Goal: Task Accomplishment & Management: Complete application form

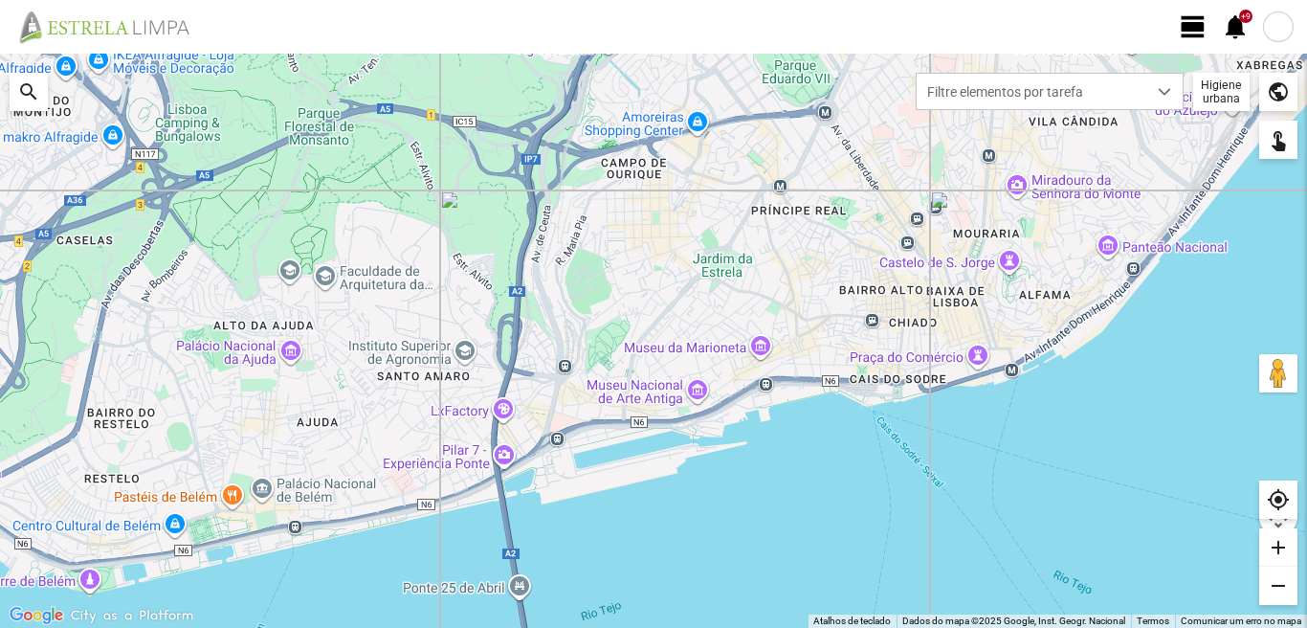
click at [1190, 28] on span "view_day" at bounding box center [1193, 26] width 29 height 29
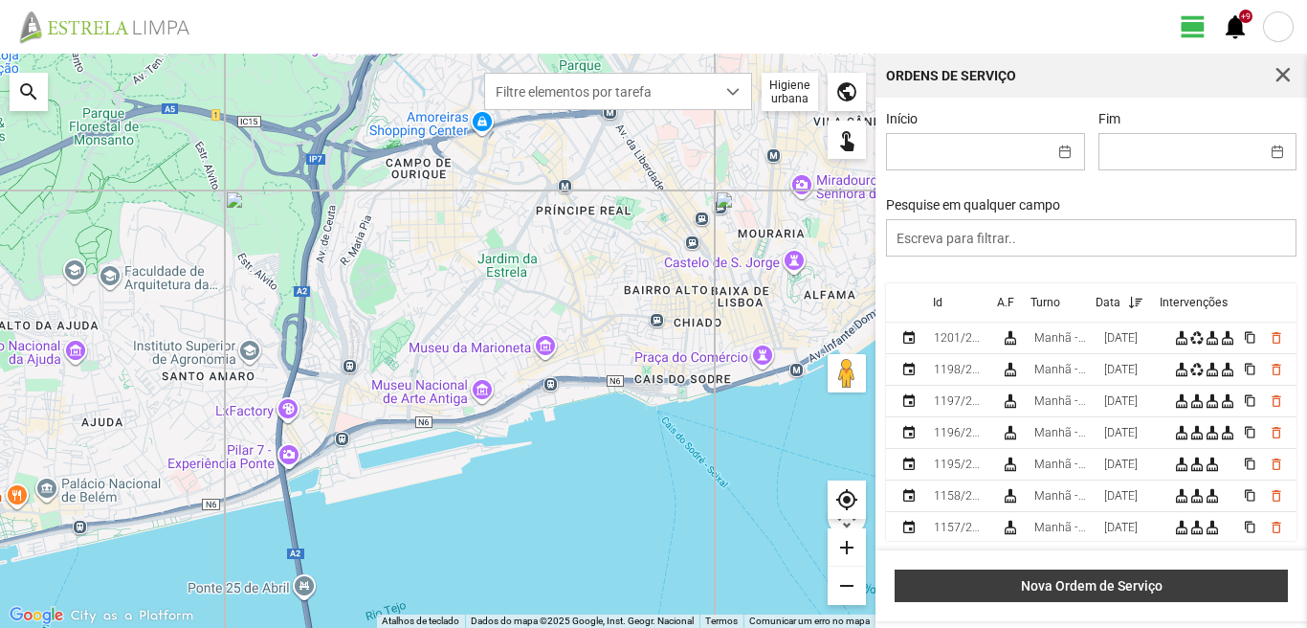
click at [1098, 598] on button "Nova Ordem de Serviço" at bounding box center [1091, 585] width 393 height 33
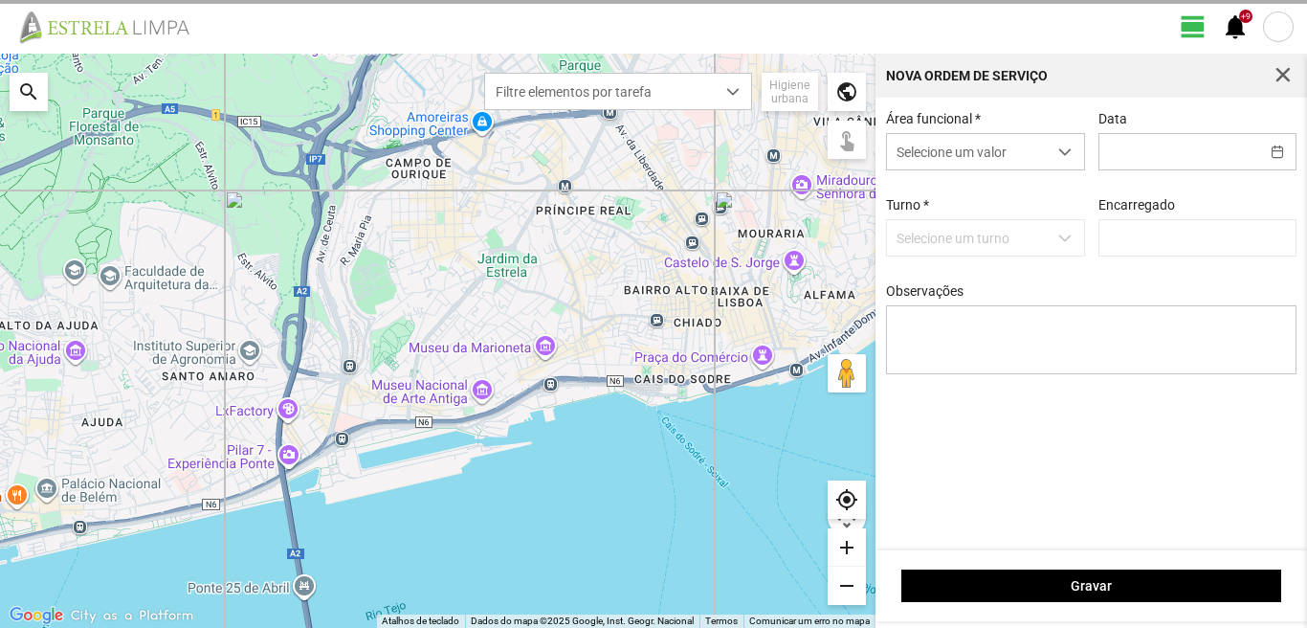
type input "[PERSON_NAME]"
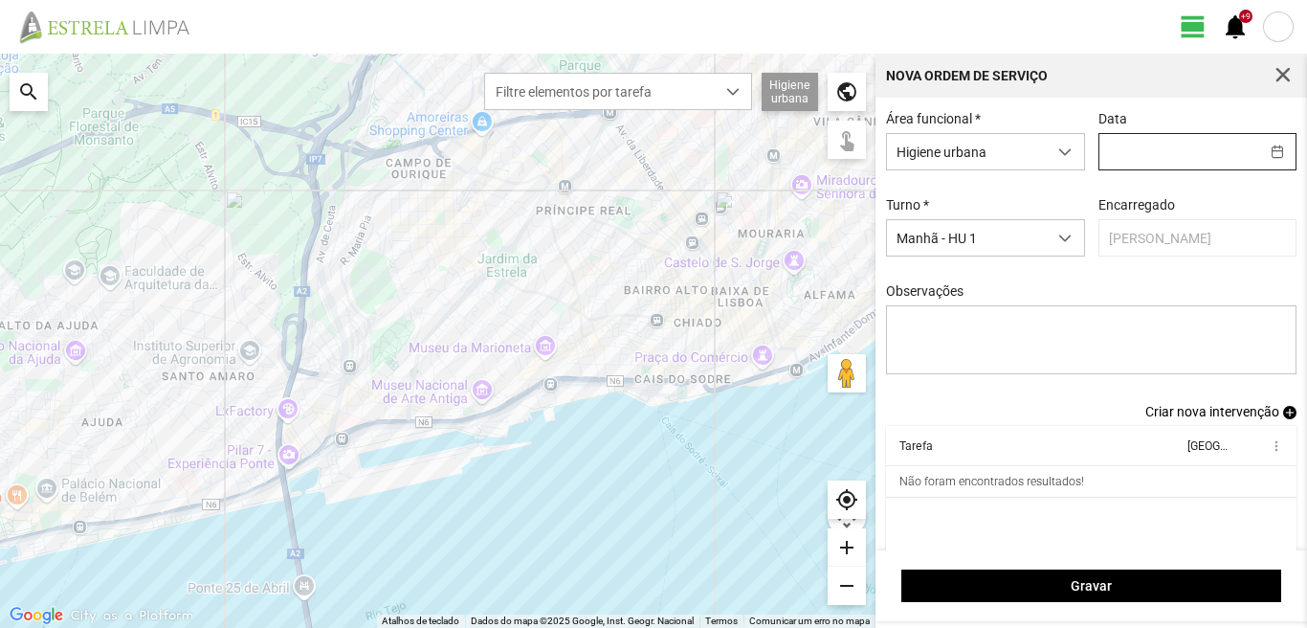
click at [1147, 166] on input "text" at bounding box center [1179, 151] width 160 height 35
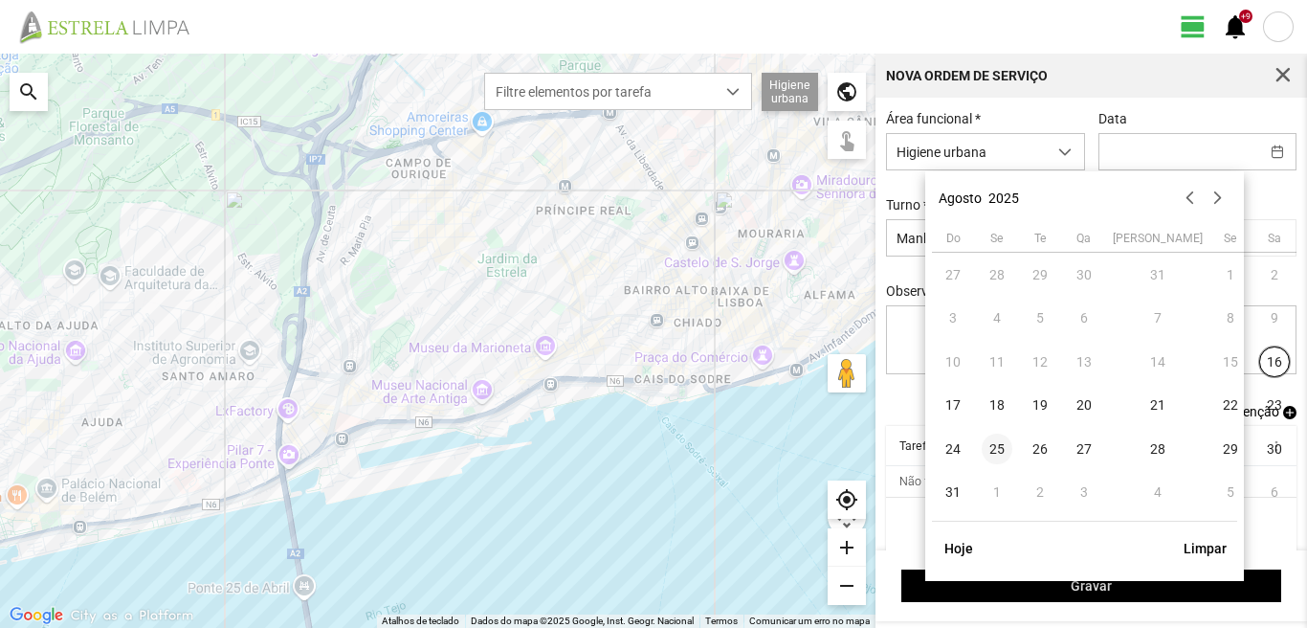
click at [1001, 452] on span "25" at bounding box center [997, 448] width 31 height 31
type input "[DATE]"
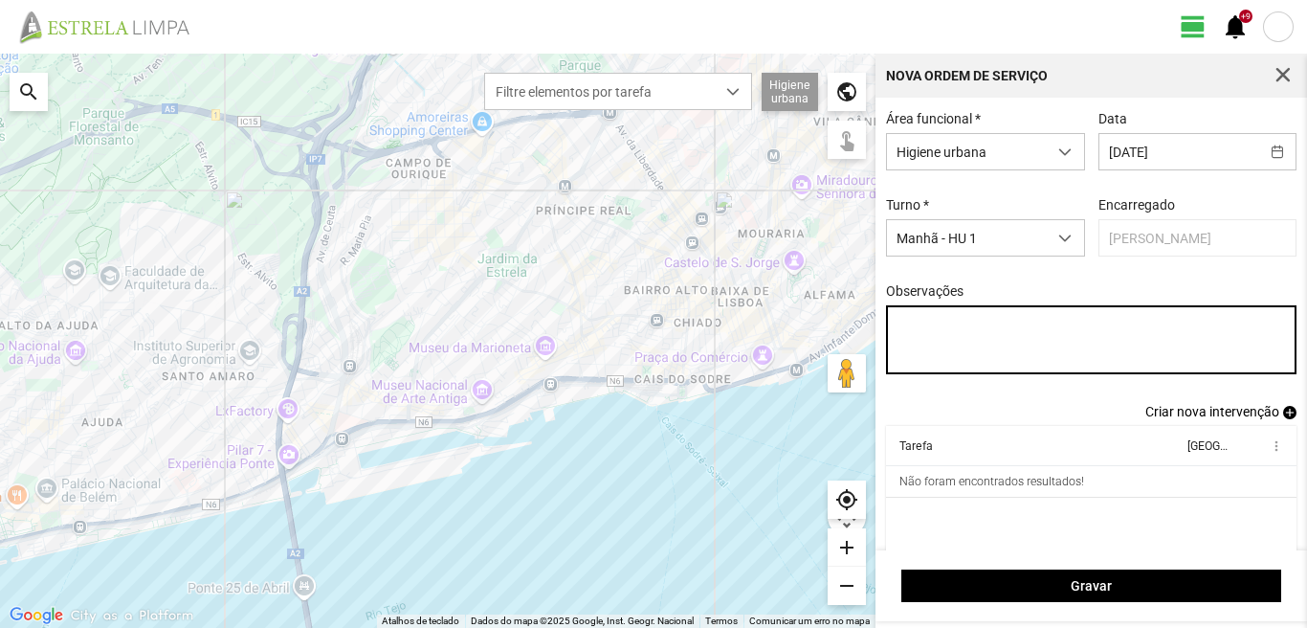
click at [910, 324] on textarea "Observações" at bounding box center [1091, 339] width 411 height 69
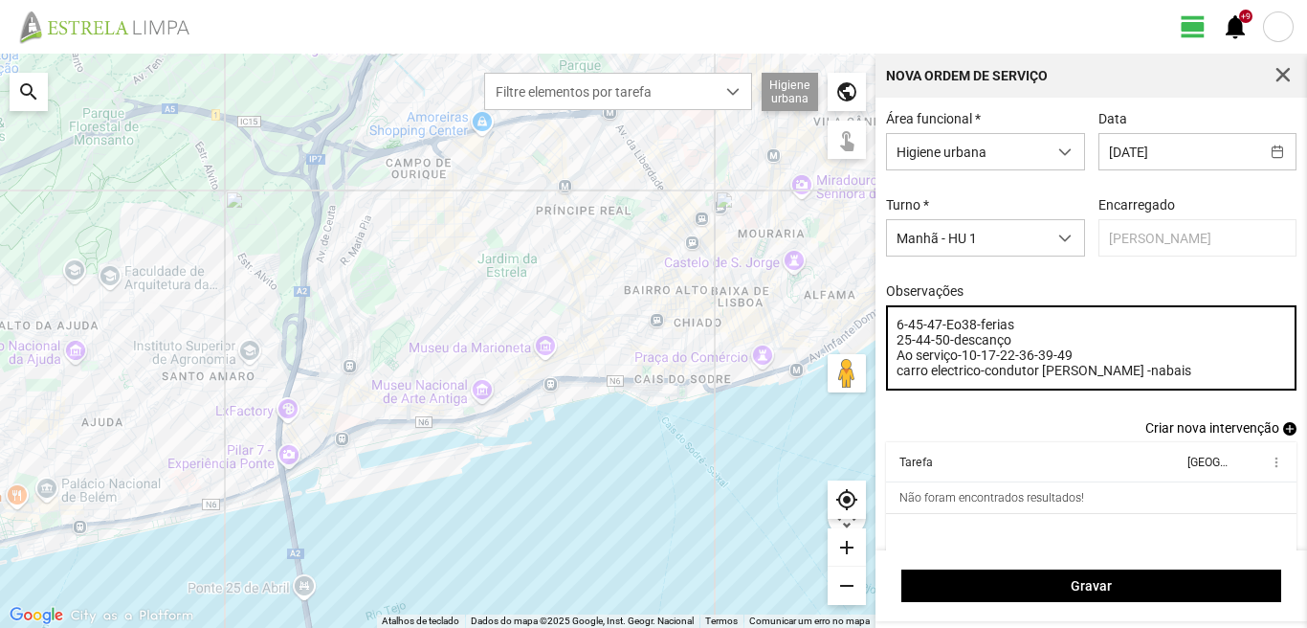
type textarea "6-45-47-Eo38-ferias 25-44-50-descanço Ao serviço-10-17-22-36-39-49 carro electr…"
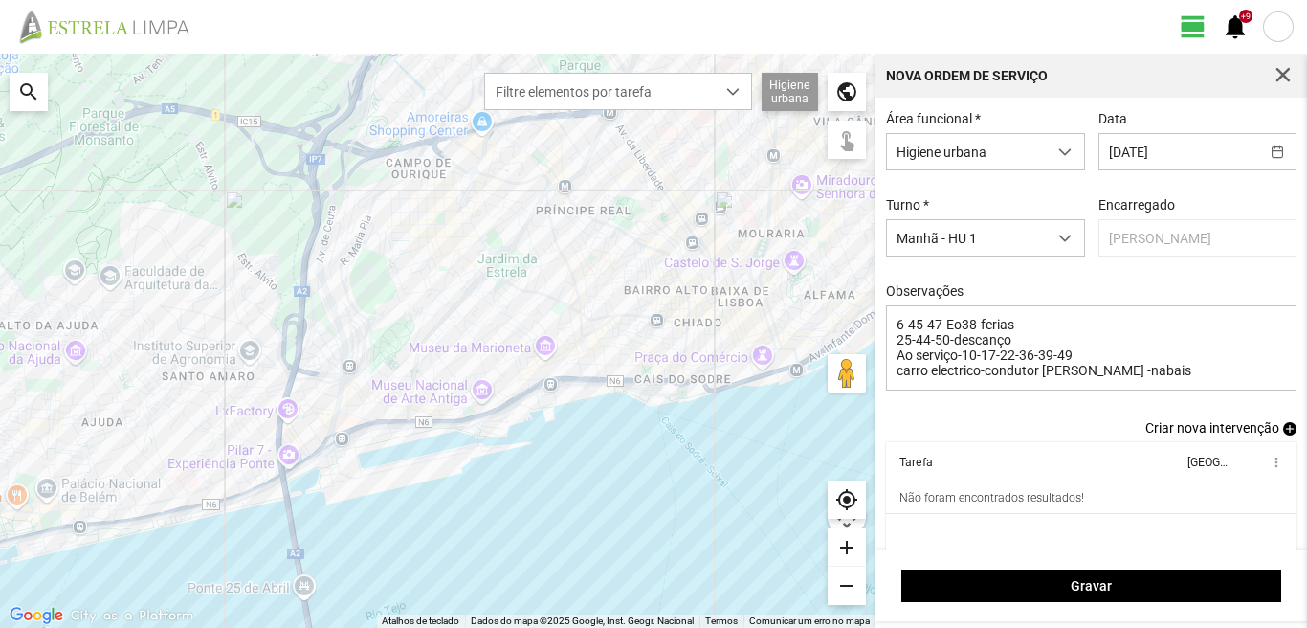
click at [1283, 429] on span "add" at bounding box center [1289, 428] width 13 height 13
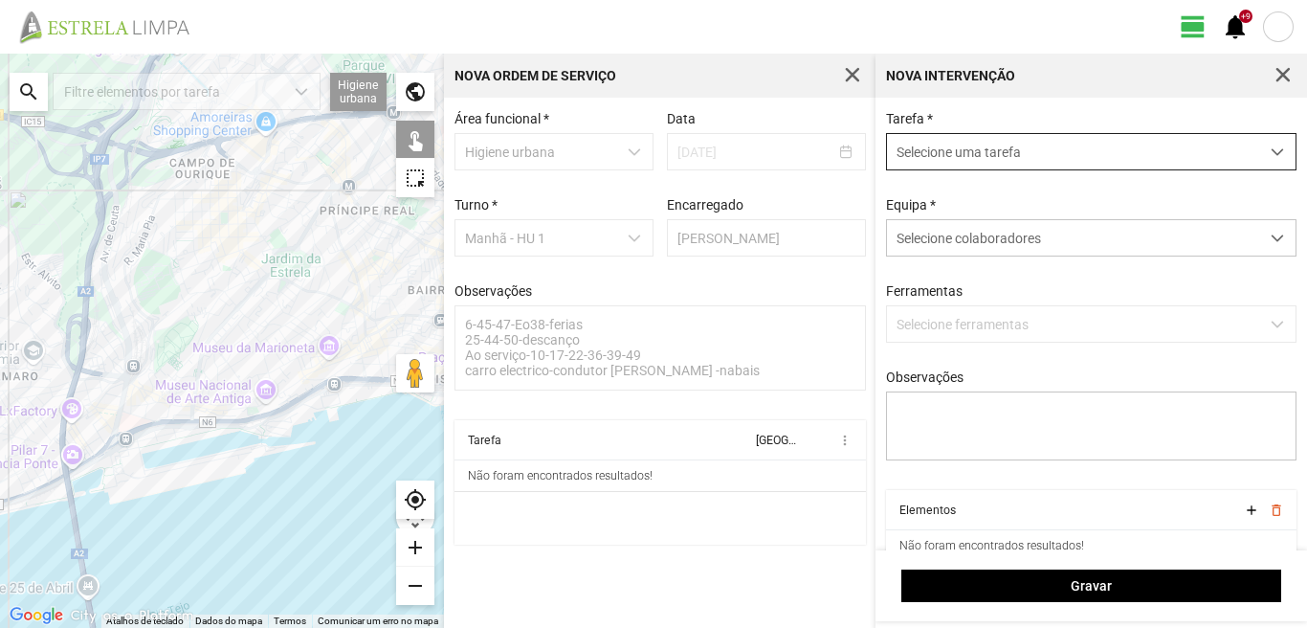
click at [922, 143] on span "Selecione uma tarefa" at bounding box center [1073, 151] width 372 height 35
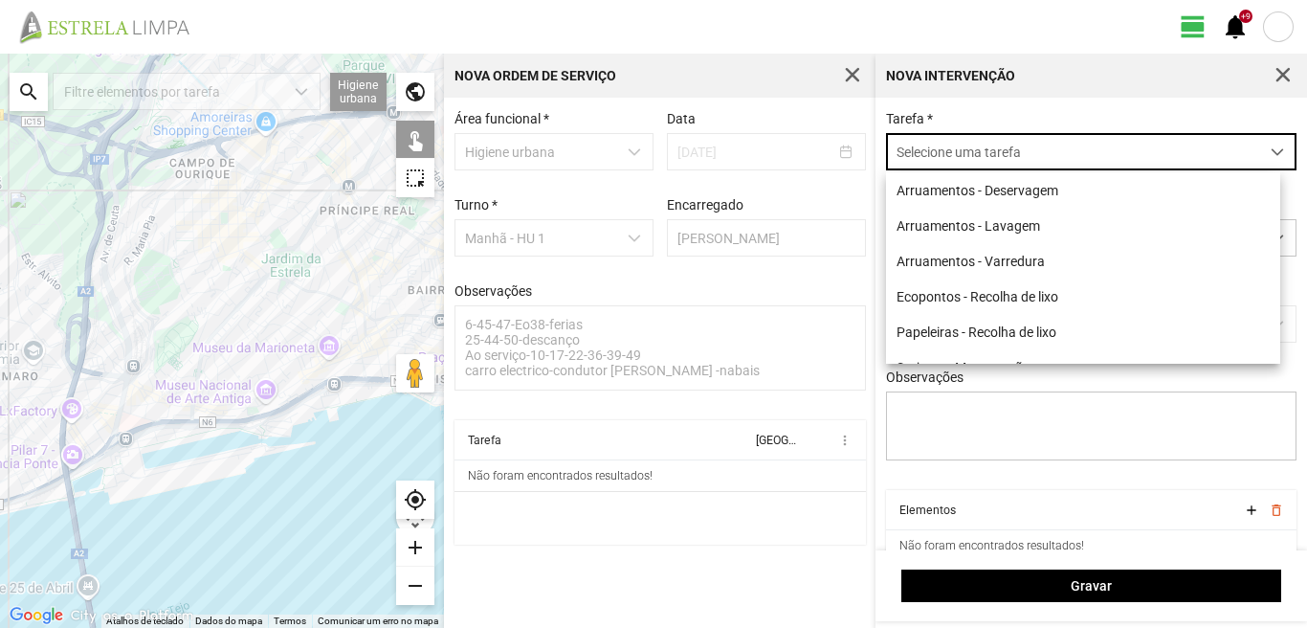
scroll to position [11, 85]
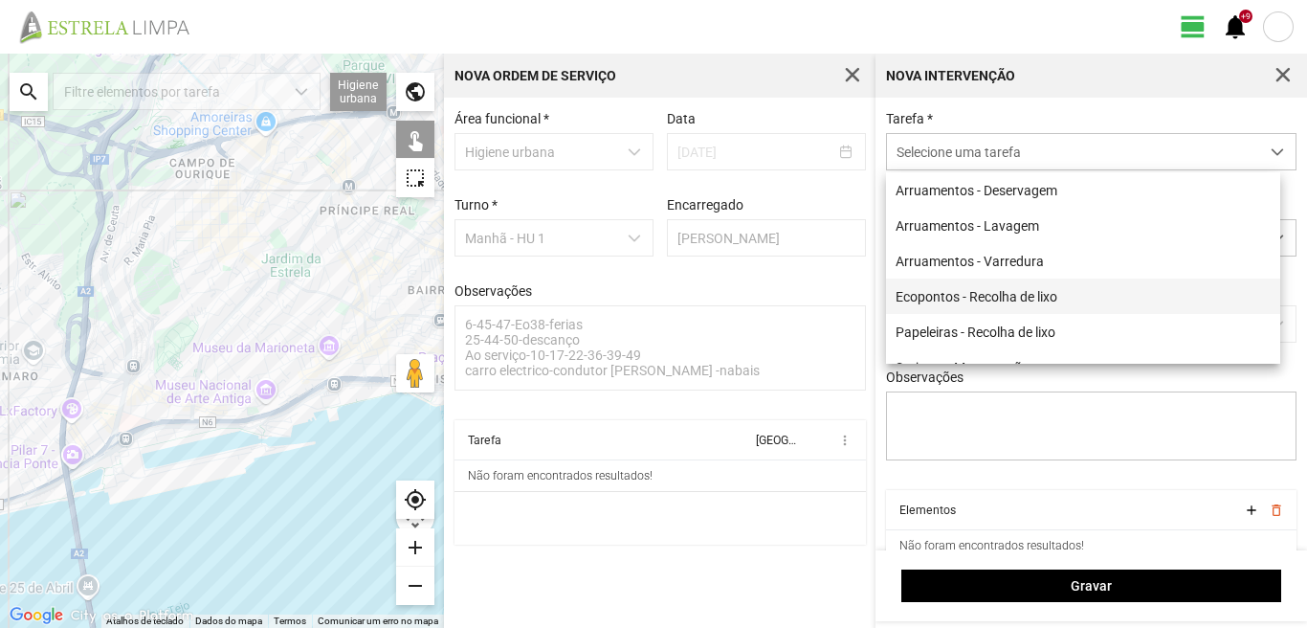
click at [970, 290] on li "Ecopontos - Recolha de lixo" at bounding box center [1083, 295] width 394 height 35
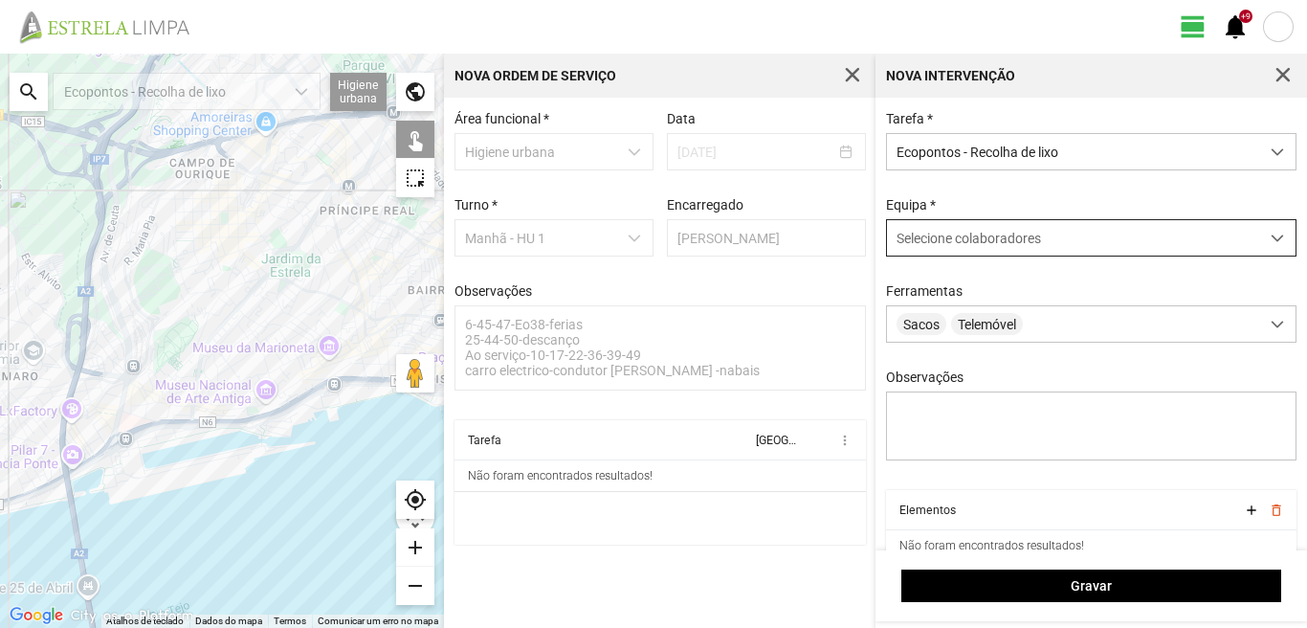
click at [987, 240] on span "Selecione colaboradores" at bounding box center [969, 238] width 144 height 15
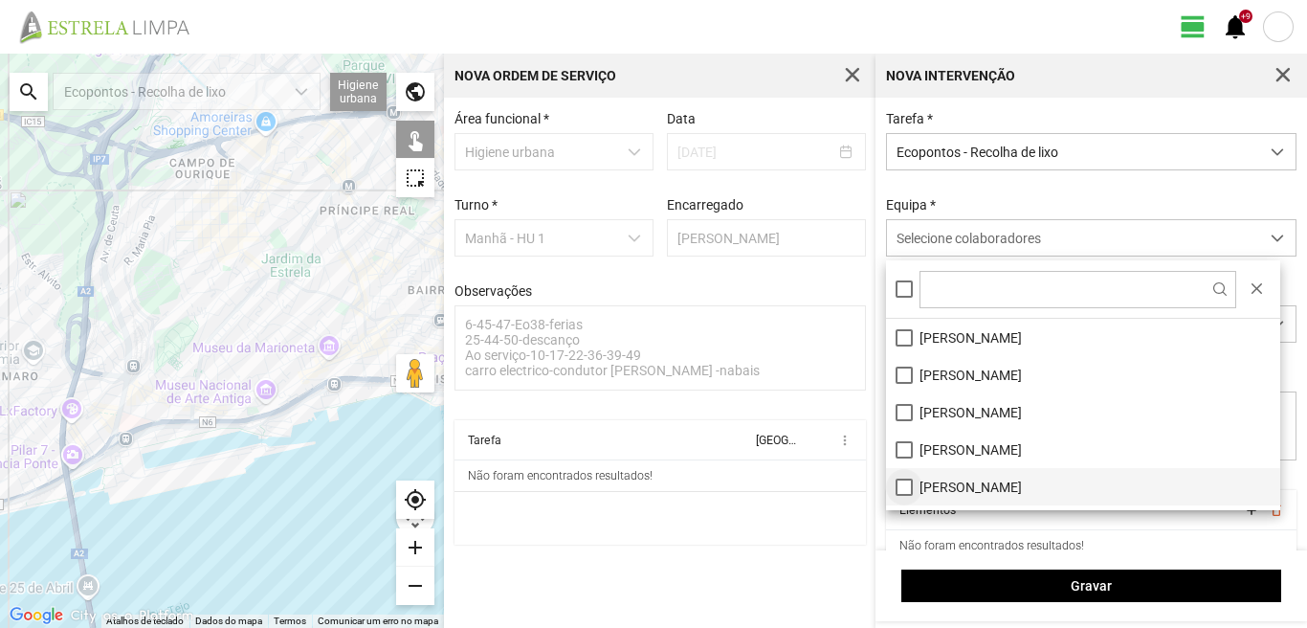
click at [899, 479] on li "[PERSON_NAME]" at bounding box center [1083, 486] width 394 height 37
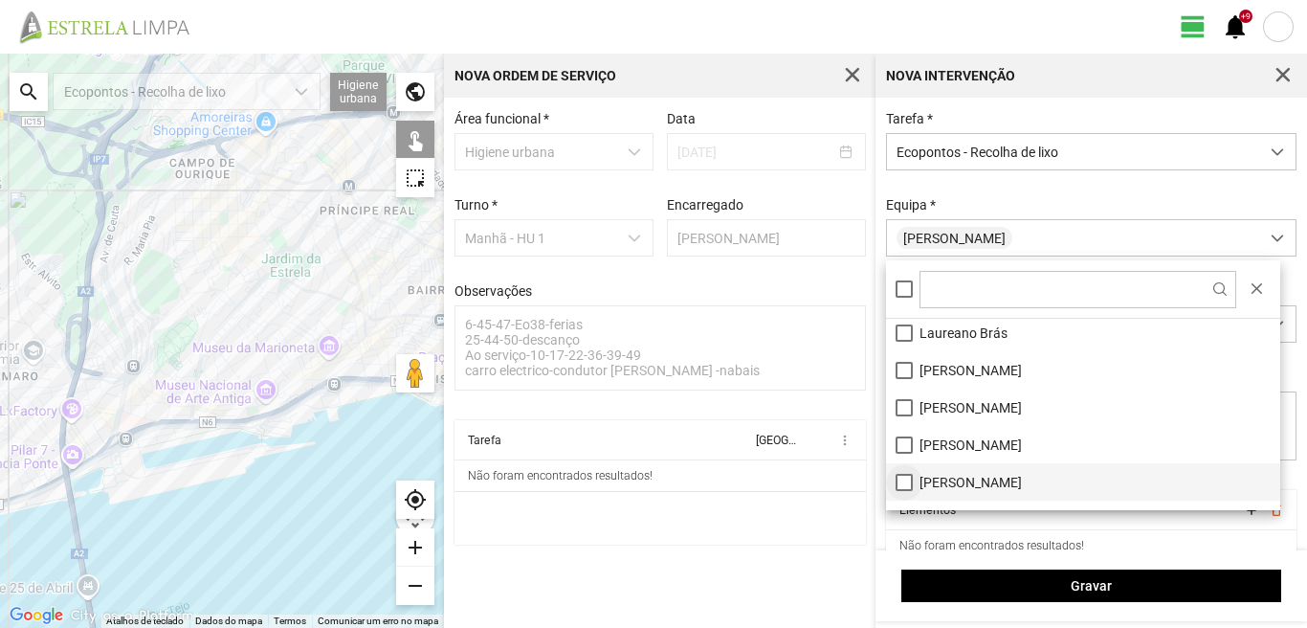
scroll to position [161, 0]
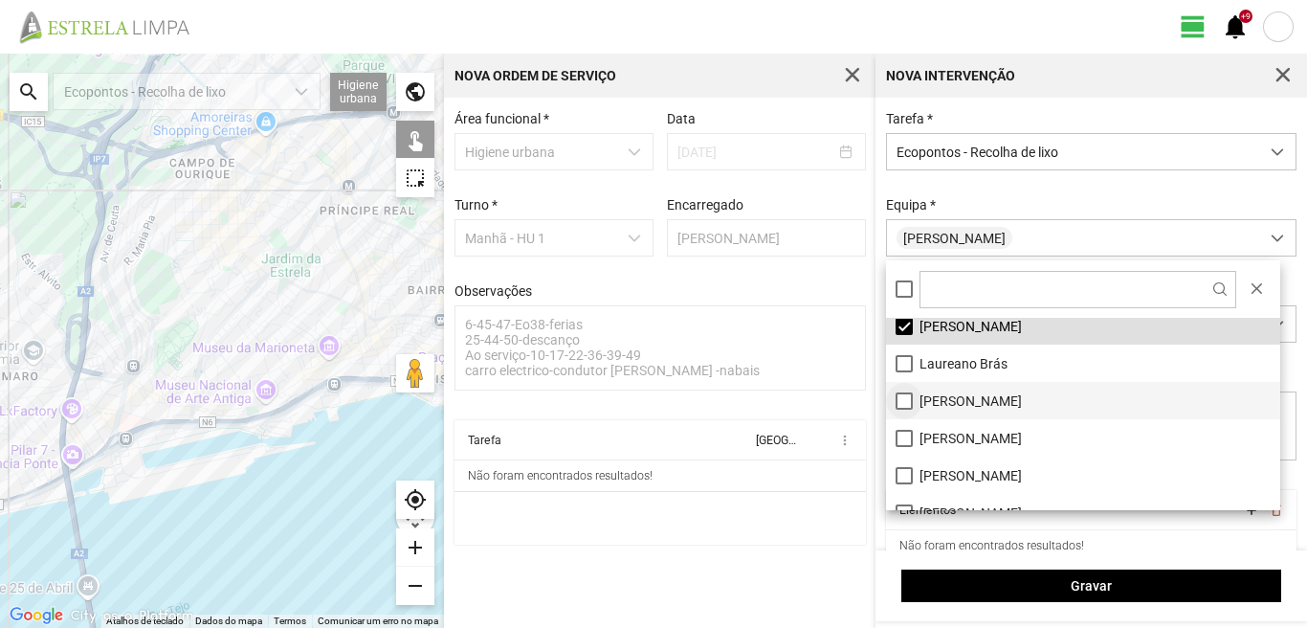
click at [906, 403] on li "[PERSON_NAME]" at bounding box center [1083, 400] width 394 height 37
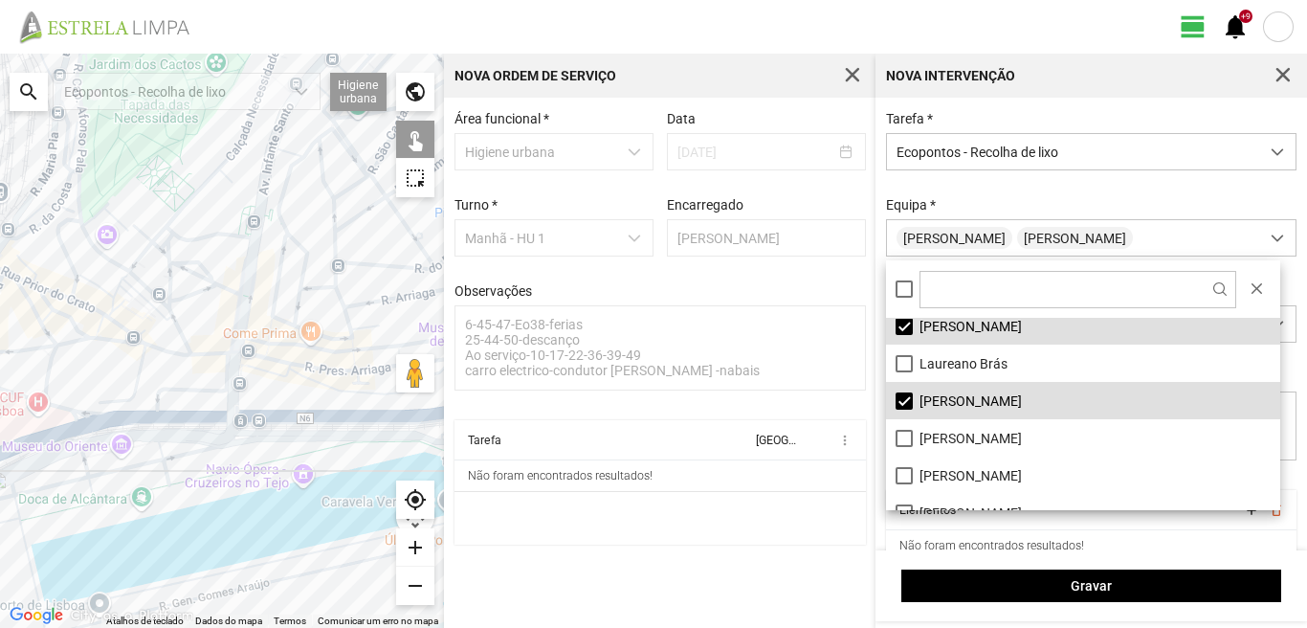
click at [167, 458] on div at bounding box center [222, 341] width 444 height 574
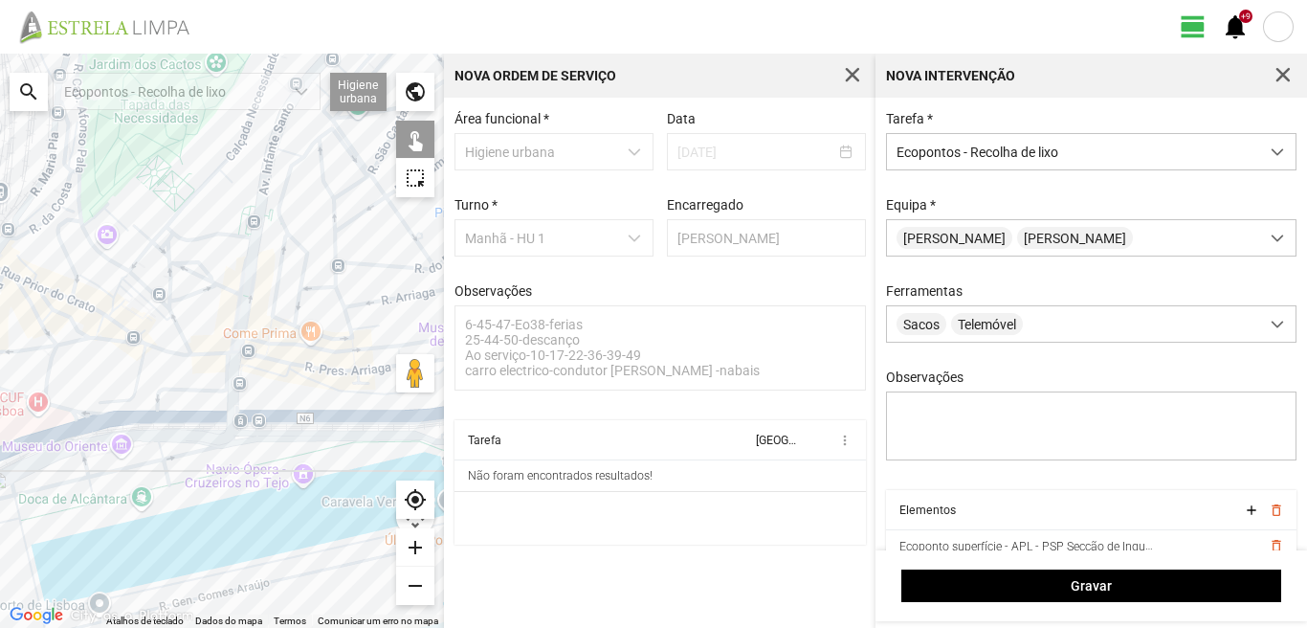
click at [223, 349] on div at bounding box center [222, 341] width 444 height 574
click at [308, 412] on div at bounding box center [222, 341] width 444 height 574
click at [117, 333] on div at bounding box center [222, 341] width 444 height 574
click at [77, 225] on div at bounding box center [222, 341] width 444 height 574
click at [252, 224] on div at bounding box center [222, 341] width 444 height 574
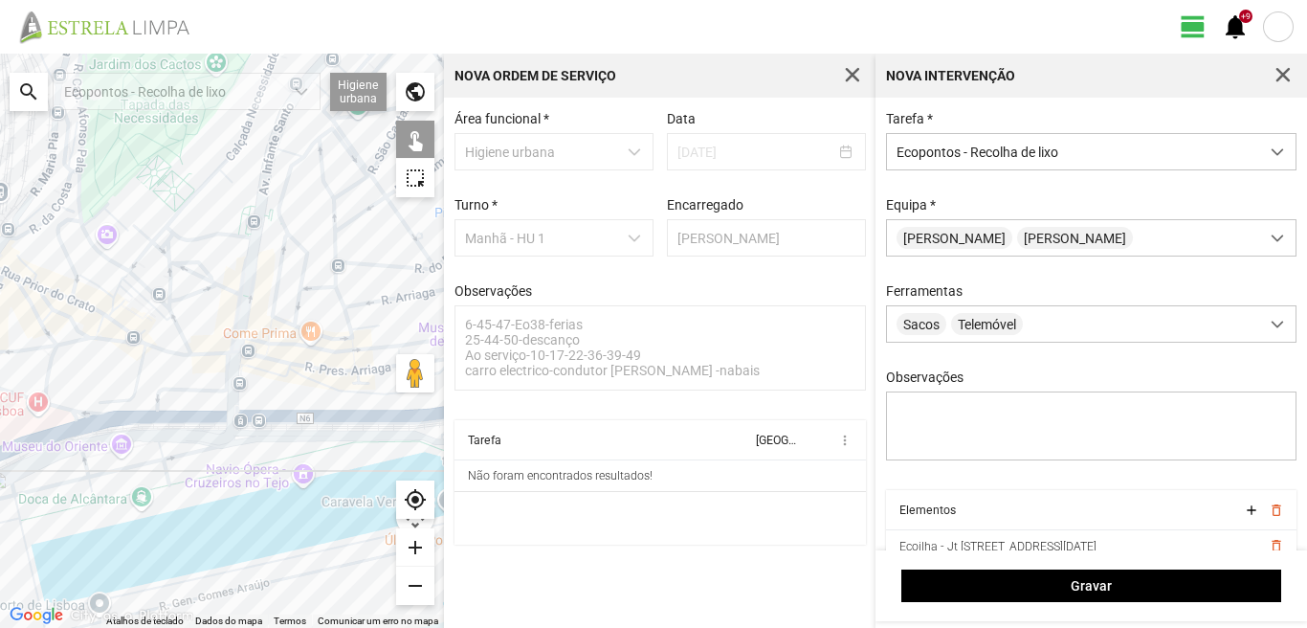
click at [263, 233] on div at bounding box center [222, 341] width 444 height 574
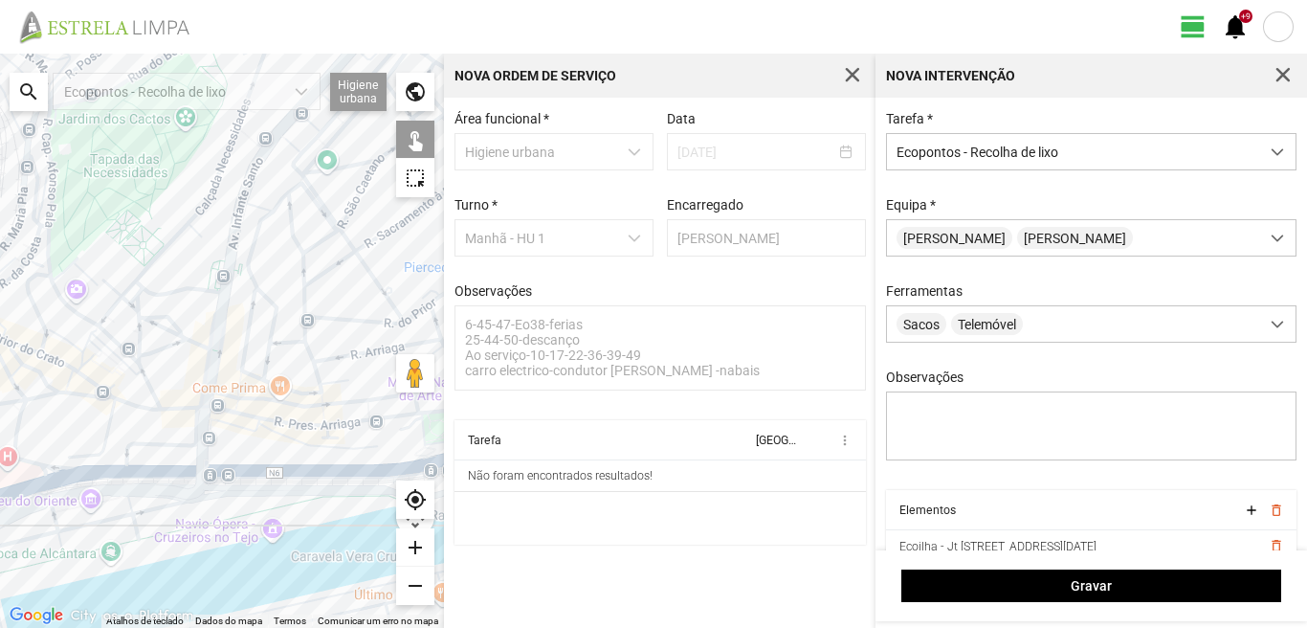
drag, startPoint x: 267, startPoint y: 220, endPoint x: 193, endPoint y: 325, distance: 128.5
click at [197, 317] on div at bounding box center [222, 341] width 444 height 574
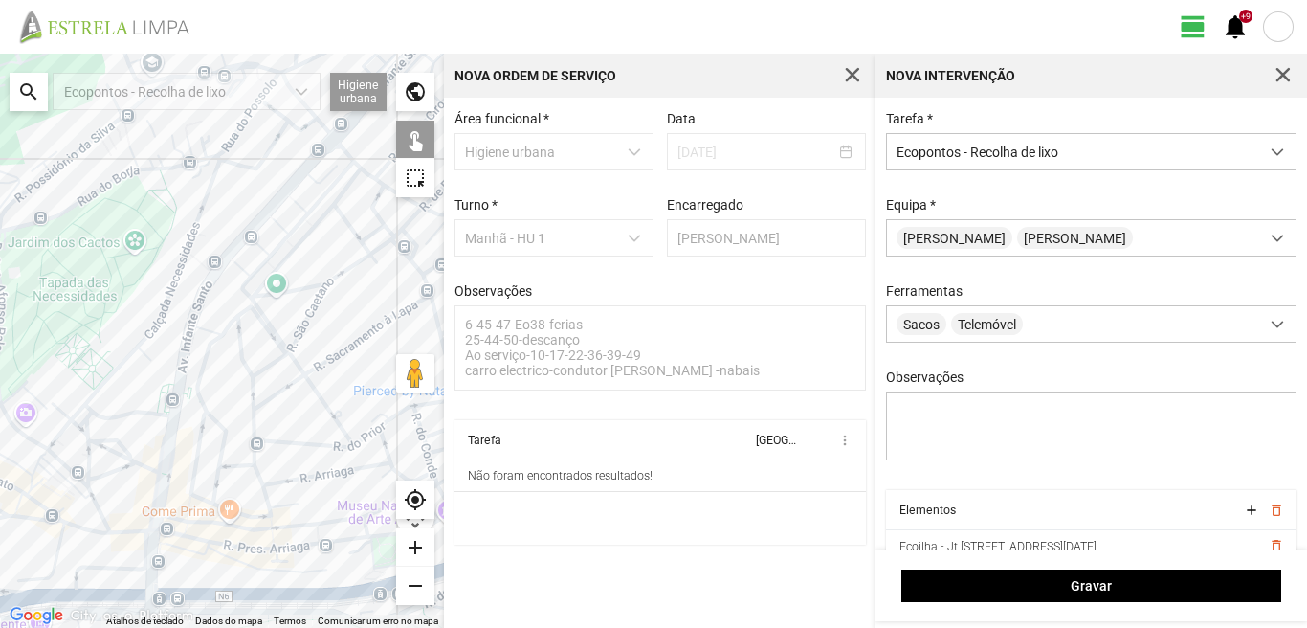
drag, startPoint x: 243, startPoint y: 204, endPoint x: 244, endPoint y: 380, distance: 176.1
click at [245, 377] on div at bounding box center [222, 341] width 444 height 574
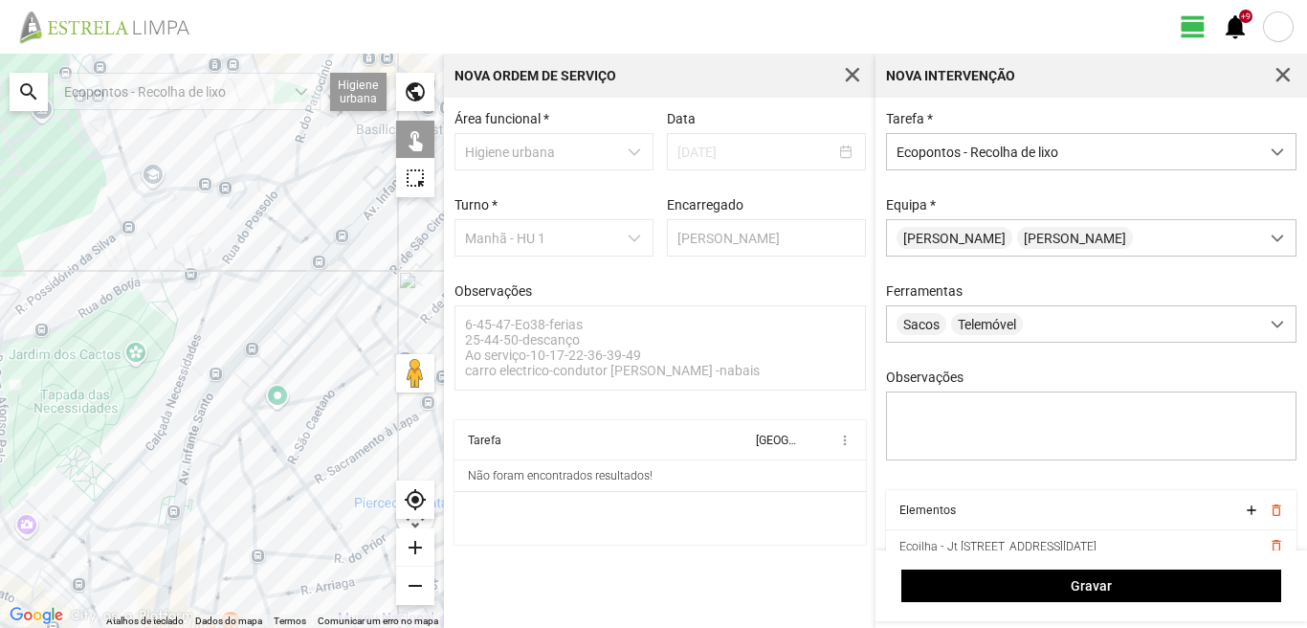
click at [282, 314] on div at bounding box center [222, 341] width 444 height 574
click at [287, 286] on div at bounding box center [222, 341] width 444 height 574
click at [337, 323] on div at bounding box center [222, 341] width 444 height 574
click at [358, 295] on div at bounding box center [222, 341] width 444 height 574
click at [340, 288] on div at bounding box center [222, 341] width 444 height 574
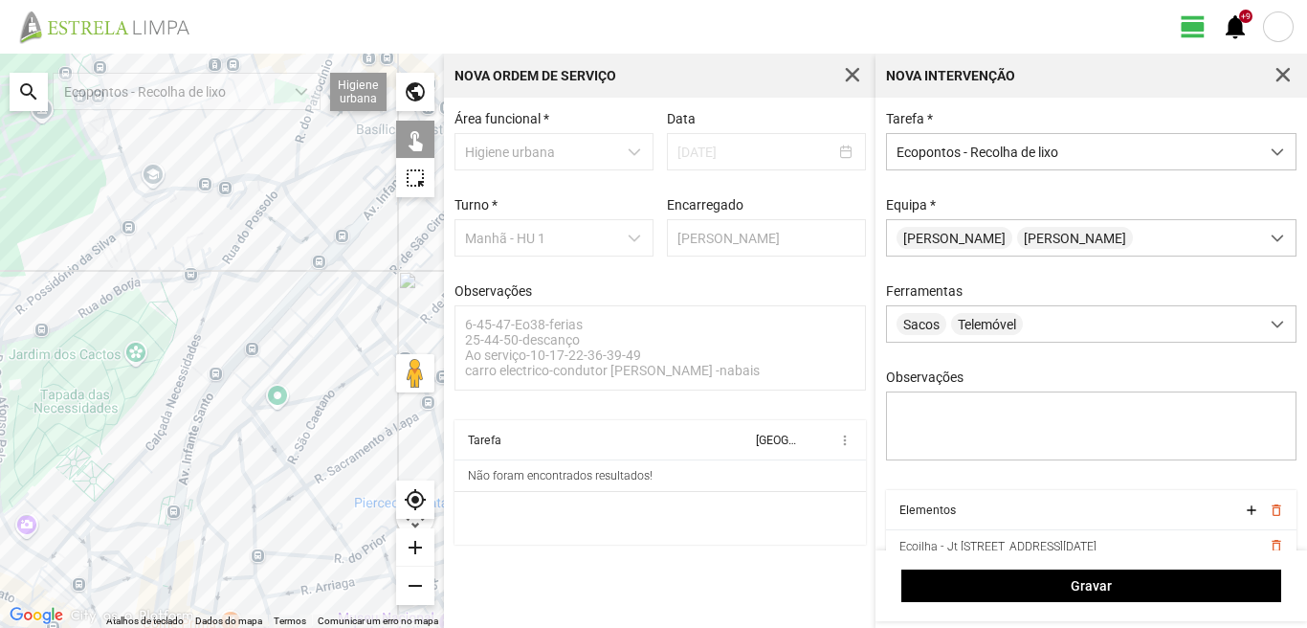
click at [335, 266] on div at bounding box center [222, 341] width 444 height 574
drag, startPoint x: 195, startPoint y: 189, endPoint x: 146, endPoint y: 233, distance: 65.7
click at [193, 193] on div at bounding box center [222, 341] width 444 height 574
click at [22, 300] on div at bounding box center [222, 341] width 444 height 574
click at [23, 301] on div at bounding box center [222, 341] width 444 height 574
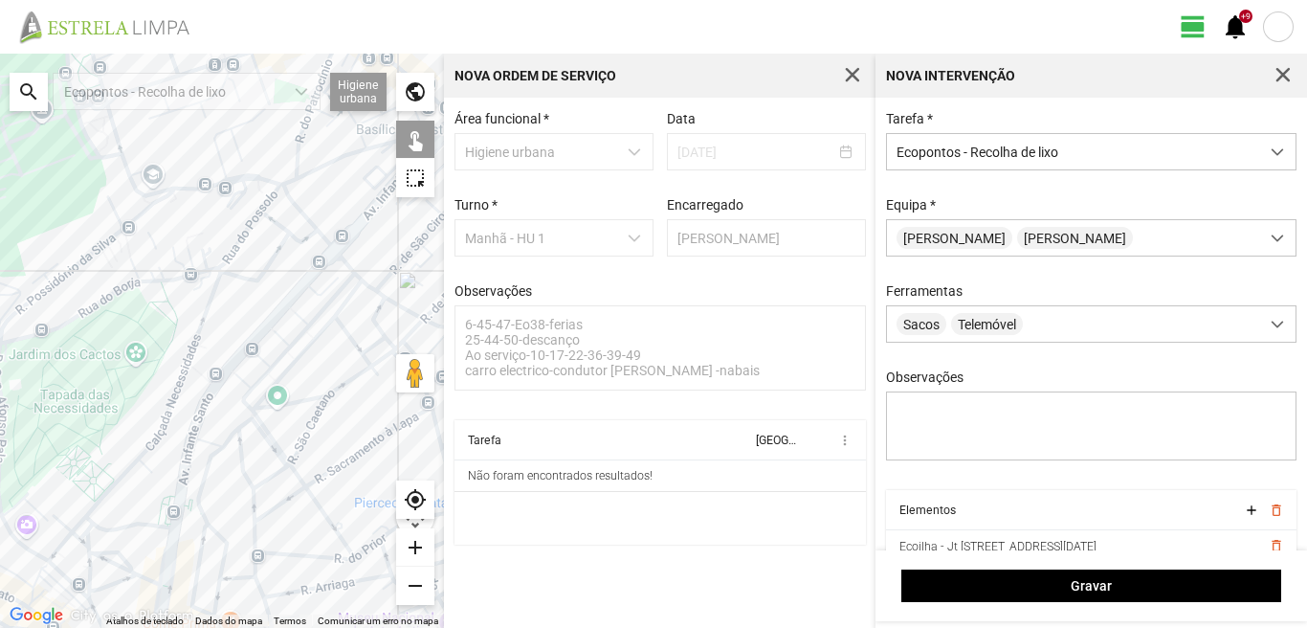
click at [190, 194] on div at bounding box center [222, 341] width 444 height 574
drag, startPoint x: 53, startPoint y: 211, endPoint x: 105, endPoint y: 325, distance: 125.4
click at [105, 325] on div at bounding box center [222, 341] width 444 height 574
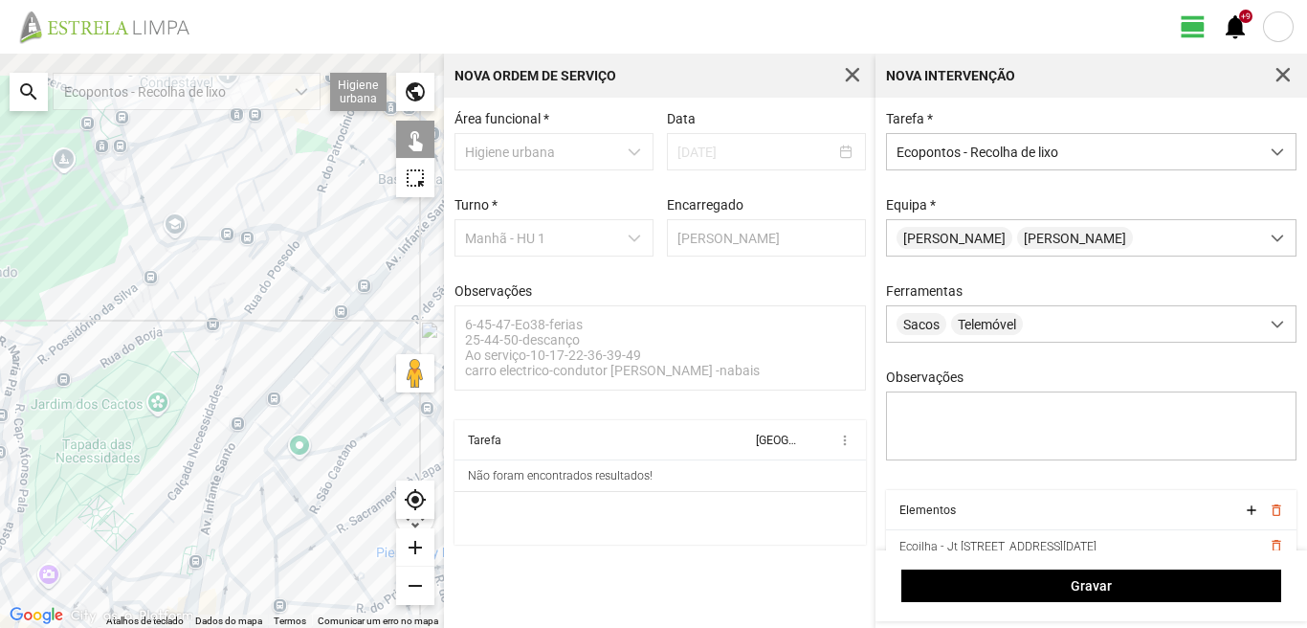
drag, startPoint x: 72, startPoint y: 284, endPoint x: 152, endPoint y: 416, distance: 154.6
click at [124, 392] on div at bounding box center [222, 341] width 444 height 574
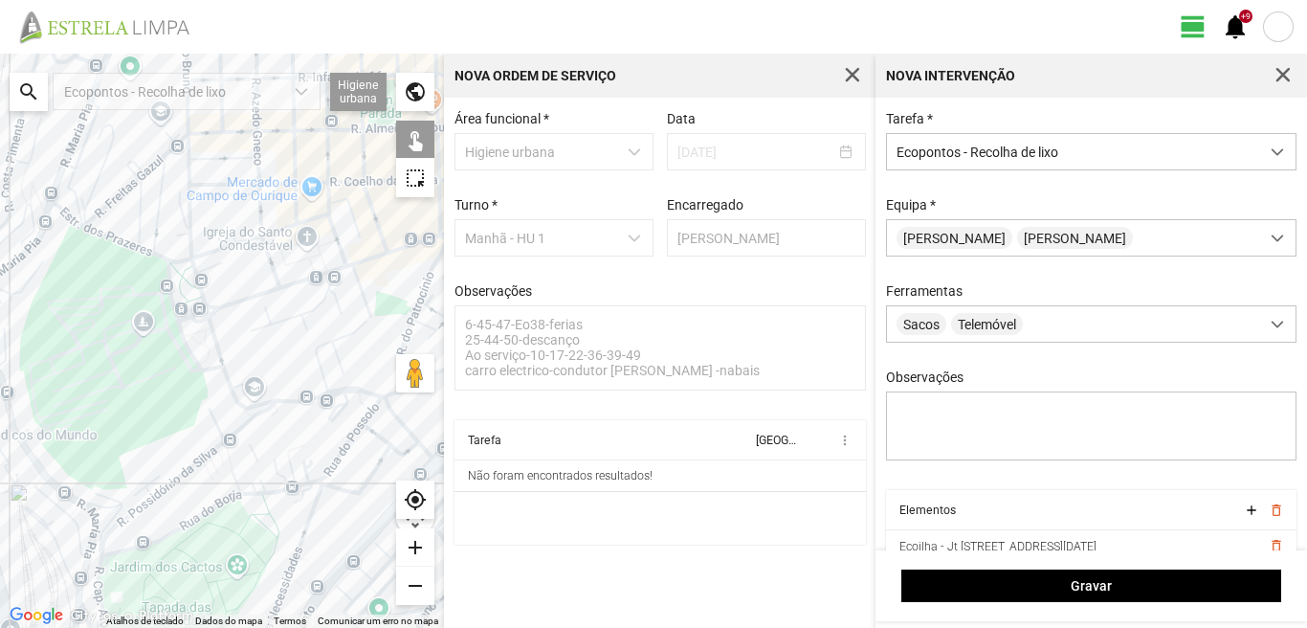
click at [189, 264] on div at bounding box center [222, 341] width 444 height 574
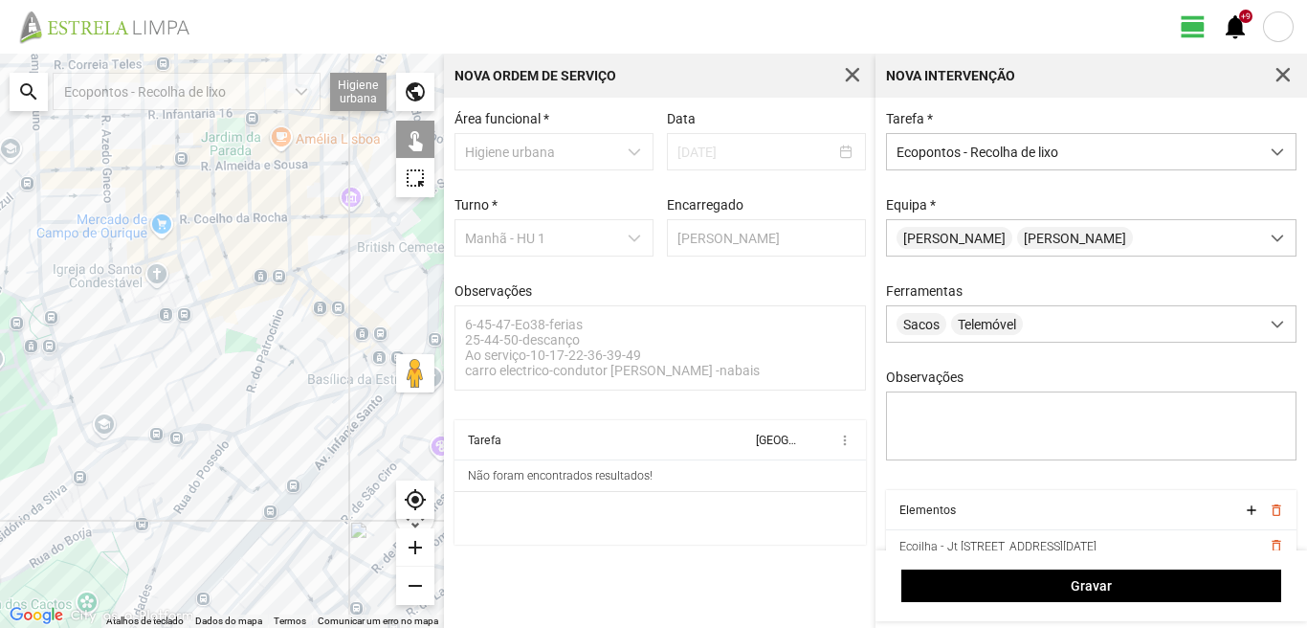
drag, startPoint x: 235, startPoint y: 397, endPoint x: 59, endPoint y: 433, distance: 179.6
click at [59, 433] on div at bounding box center [222, 341] width 444 height 574
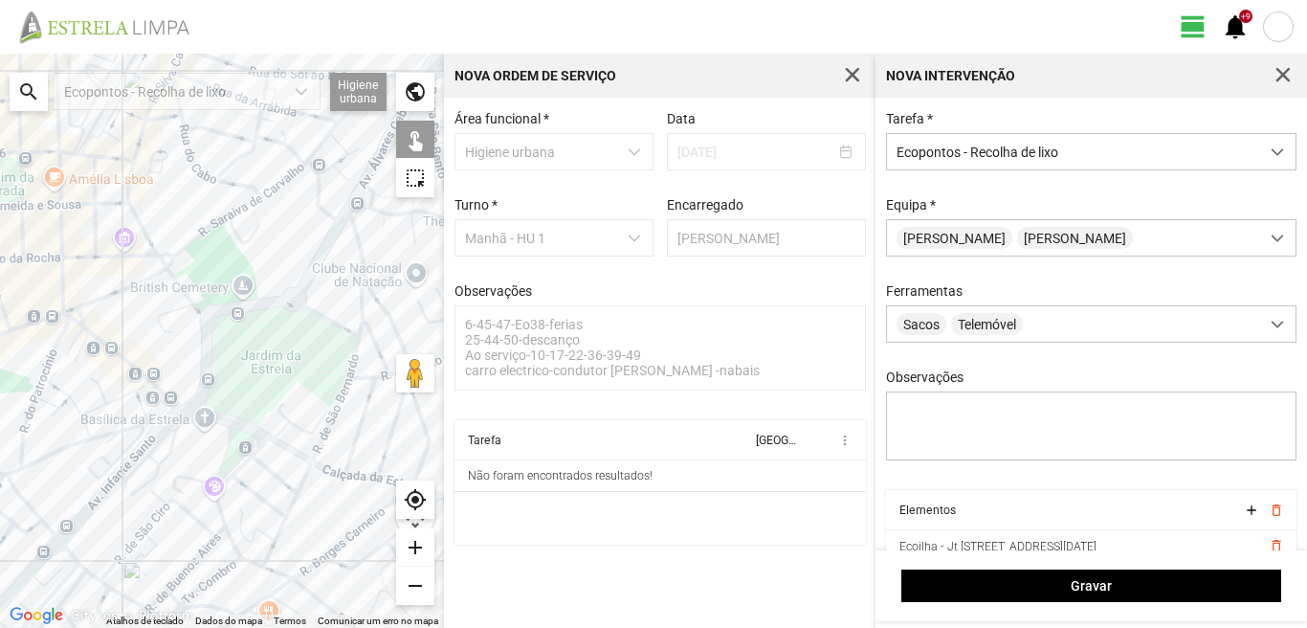
click at [72, 321] on div at bounding box center [222, 341] width 444 height 574
click at [108, 431] on div at bounding box center [222, 341] width 444 height 574
click at [354, 334] on div at bounding box center [222, 341] width 444 height 574
click at [319, 442] on div at bounding box center [222, 341] width 444 height 574
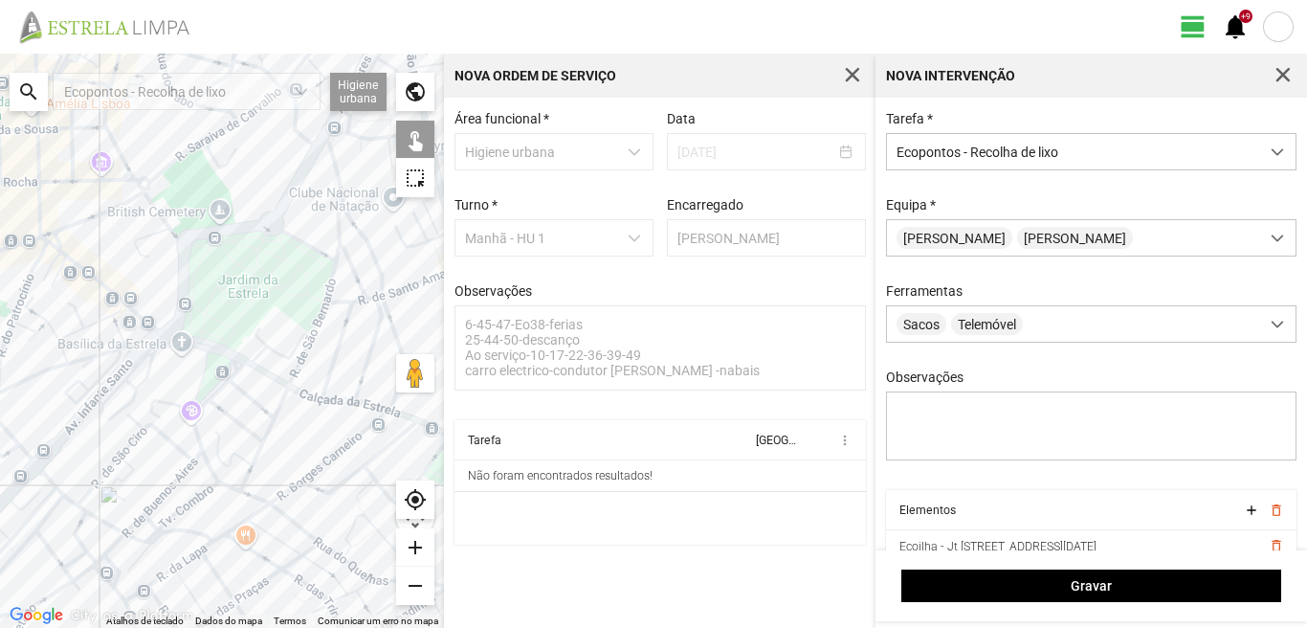
drag, startPoint x: 338, startPoint y: 563, endPoint x: 318, endPoint y: 481, distance: 83.8
click at [318, 492] on div at bounding box center [222, 341] width 444 height 574
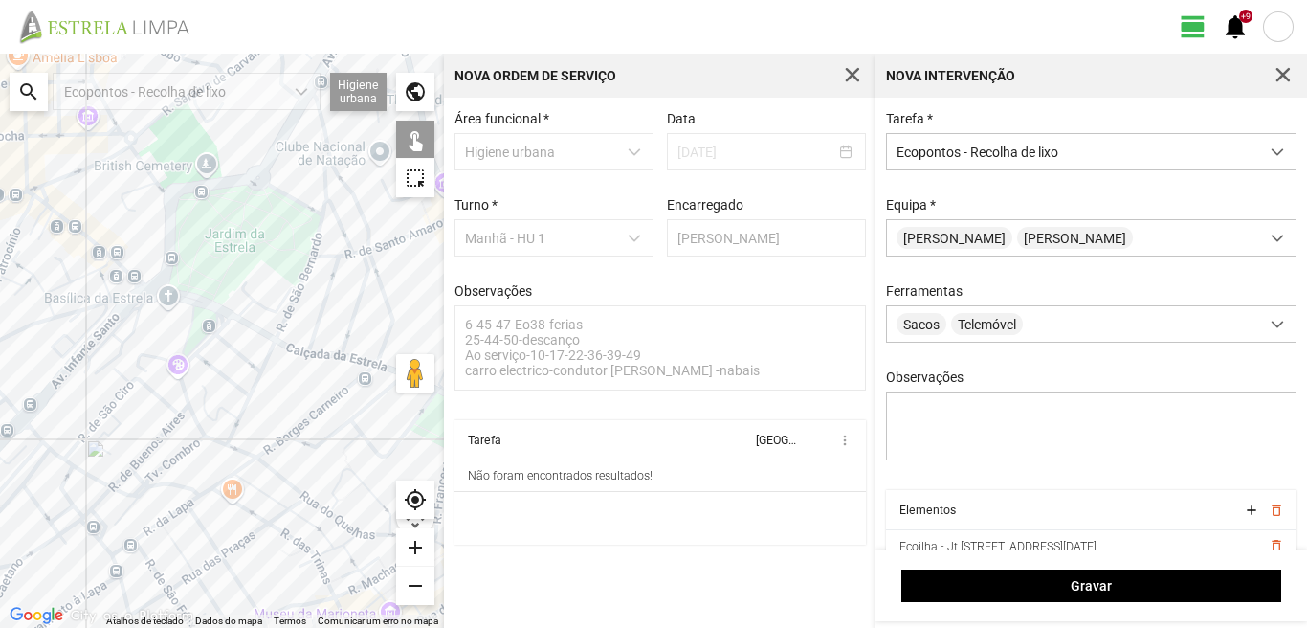
click at [184, 508] on div at bounding box center [222, 341] width 444 height 574
click at [268, 473] on div at bounding box center [222, 341] width 444 height 574
click at [290, 426] on div at bounding box center [222, 341] width 444 height 574
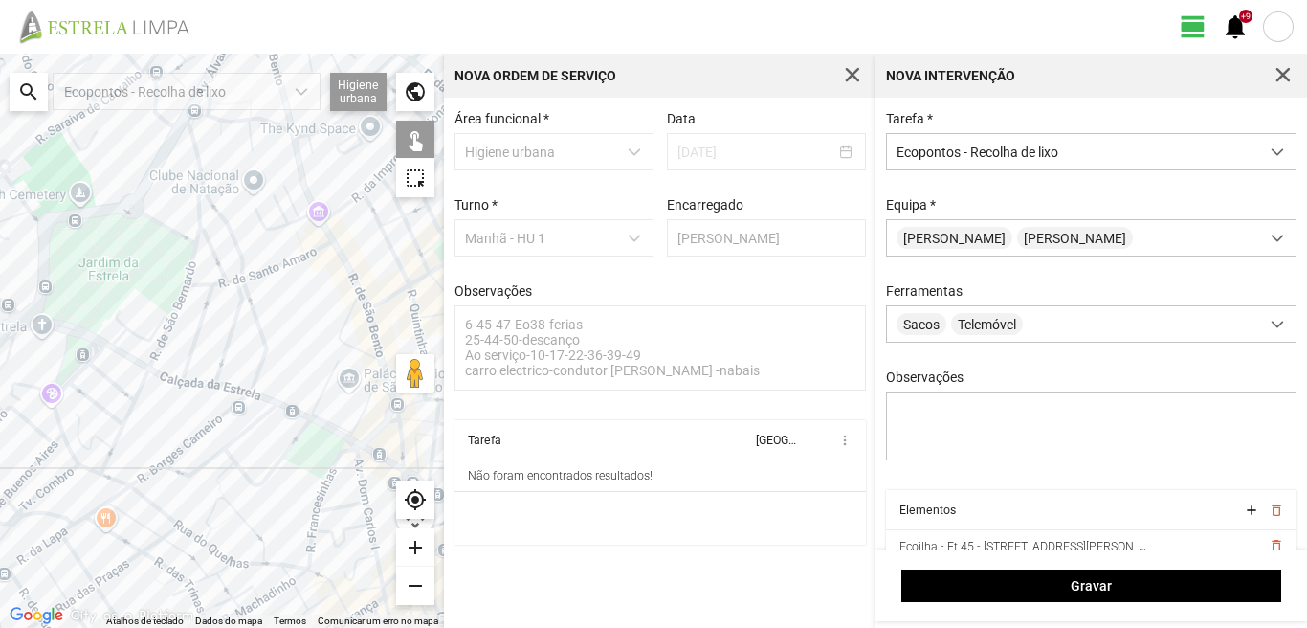
drag, startPoint x: 301, startPoint y: 404, endPoint x: 112, endPoint y: 439, distance: 192.7
click at [123, 437] on div at bounding box center [222, 341] width 444 height 574
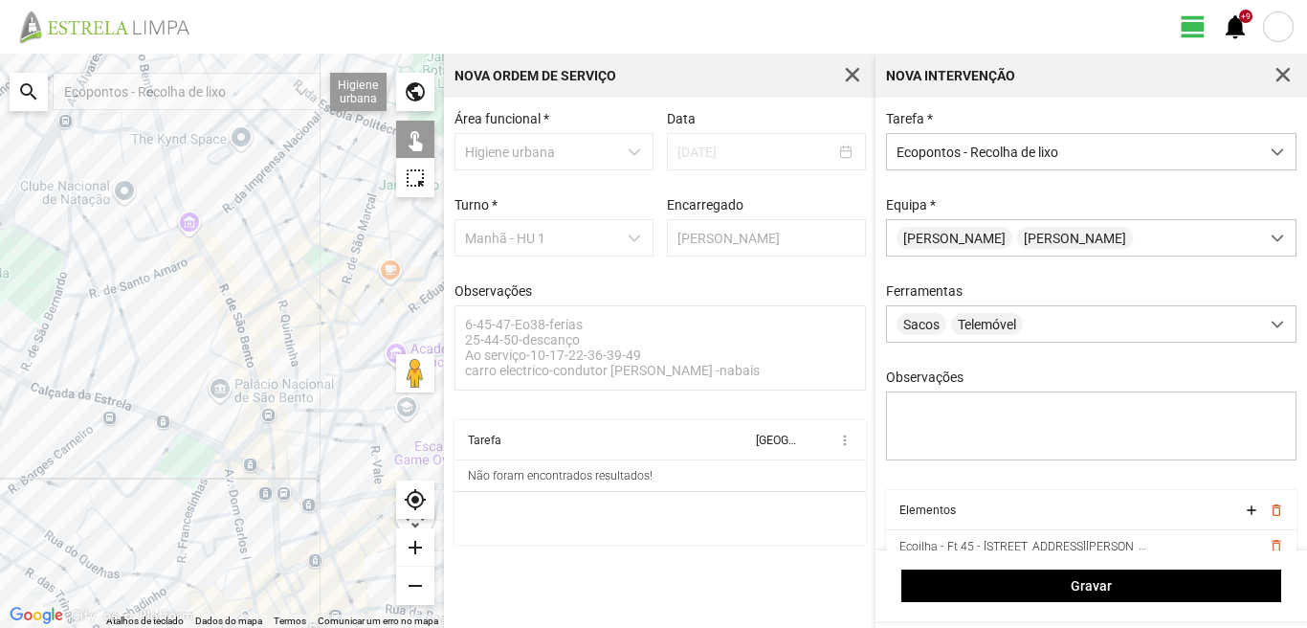
click at [206, 366] on div at bounding box center [222, 341] width 444 height 574
click at [211, 463] on div at bounding box center [222, 341] width 444 height 574
click at [205, 519] on div at bounding box center [222, 341] width 444 height 574
click at [179, 563] on div at bounding box center [222, 341] width 444 height 574
click at [186, 576] on div at bounding box center [222, 341] width 444 height 574
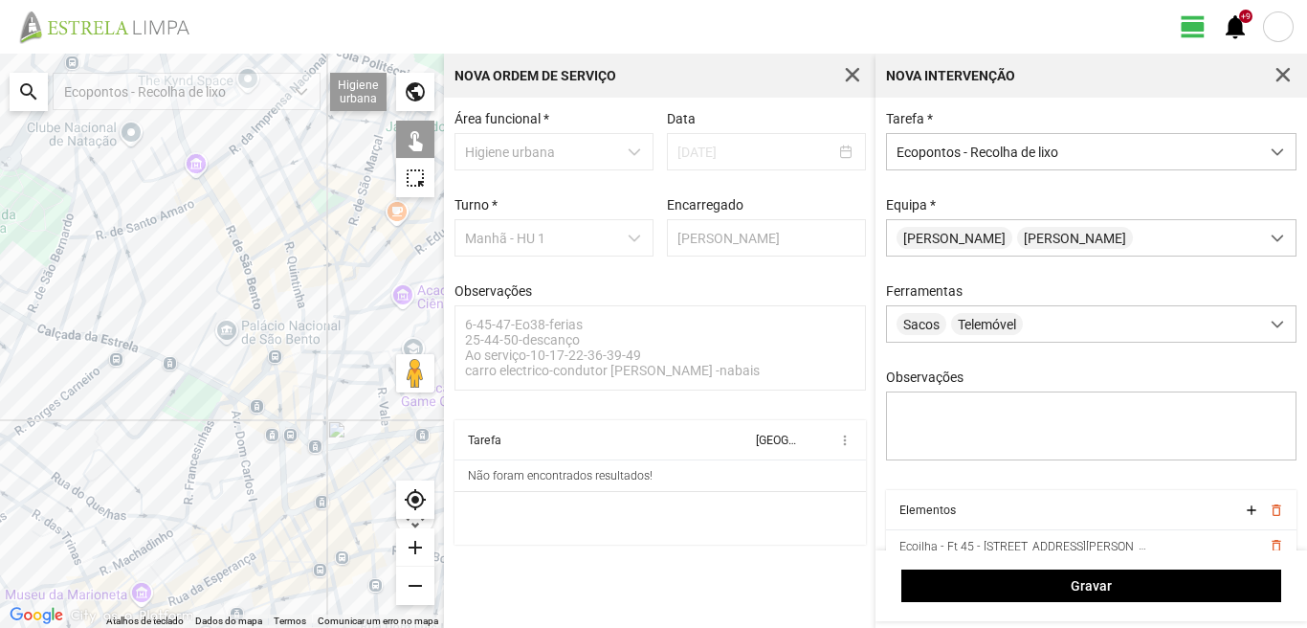
drag, startPoint x: 186, startPoint y: 576, endPoint x: 193, endPoint y: 468, distance: 108.4
click at [193, 469] on div at bounding box center [222, 341] width 444 height 574
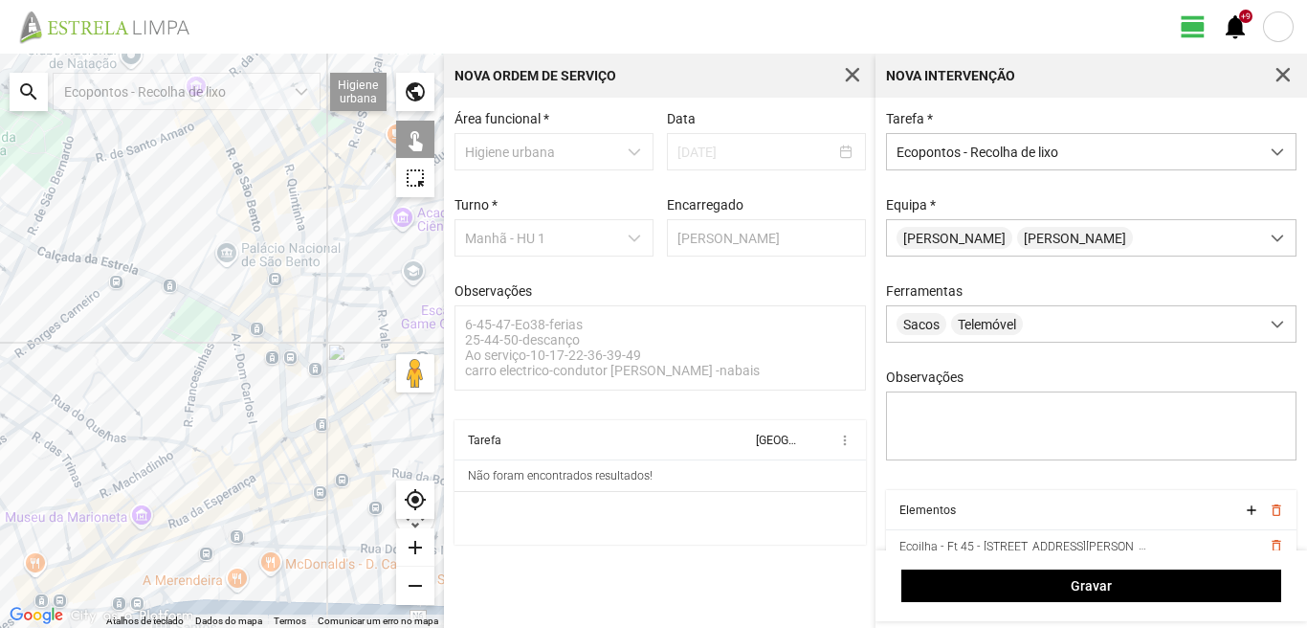
click at [249, 466] on div at bounding box center [222, 341] width 444 height 574
click at [203, 526] on div at bounding box center [222, 341] width 444 height 574
click at [228, 549] on div at bounding box center [222, 341] width 444 height 574
click at [124, 556] on div at bounding box center [222, 341] width 444 height 574
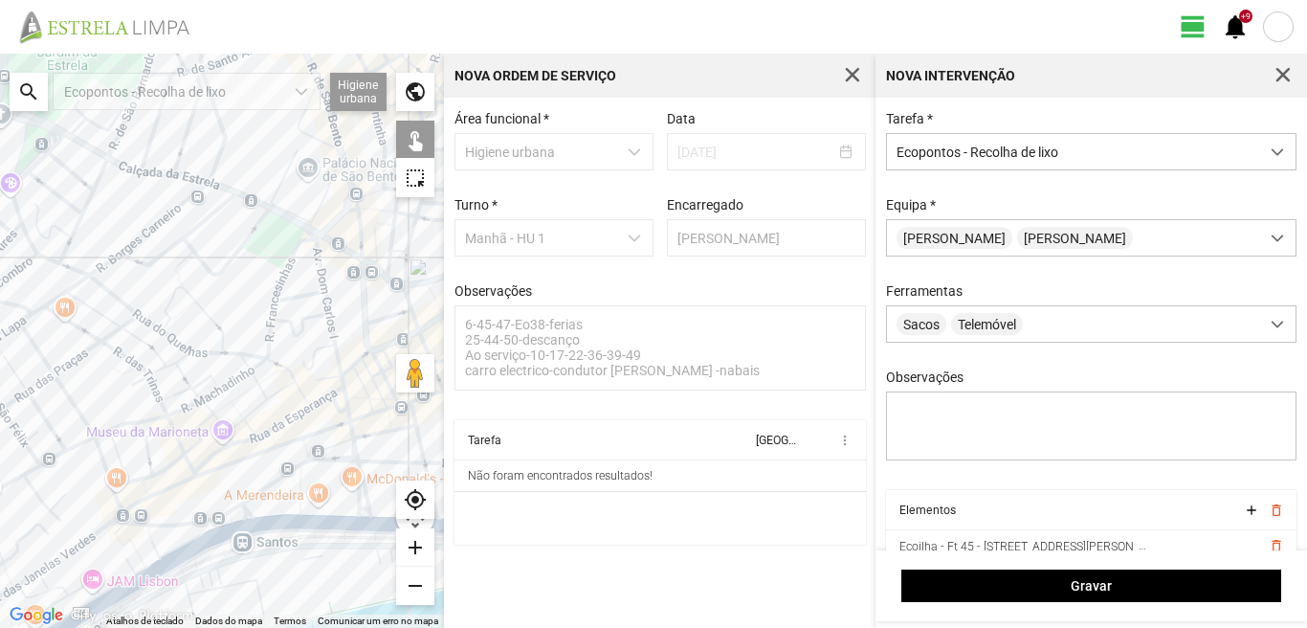
drag, startPoint x: 90, startPoint y: 551, endPoint x: 174, endPoint y: 451, distance: 131.1
click at [174, 458] on div at bounding box center [222, 341] width 444 height 574
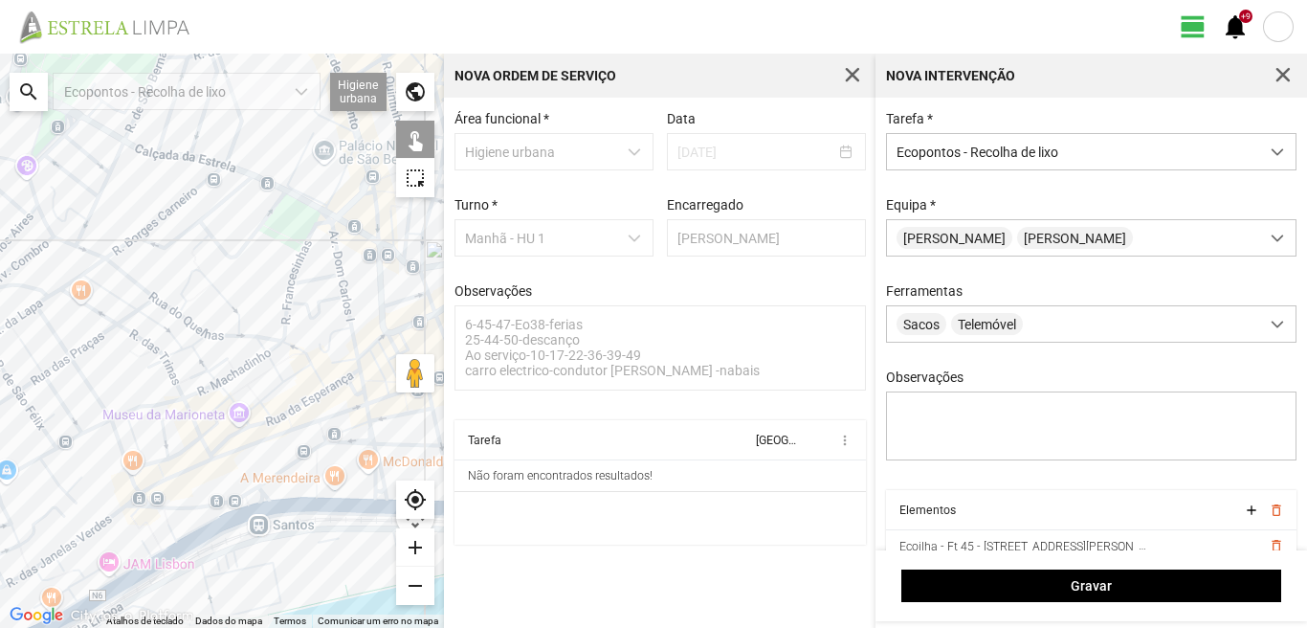
click at [255, 540] on div at bounding box center [222, 341] width 444 height 574
click at [377, 535] on div at bounding box center [222, 341] width 444 height 574
click at [178, 576] on div at bounding box center [222, 341] width 444 height 574
drag, startPoint x: 166, startPoint y: 549, endPoint x: 186, endPoint y: 529, distance: 27.7
click at [166, 548] on div at bounding box center [222, 341] width 444 height 574
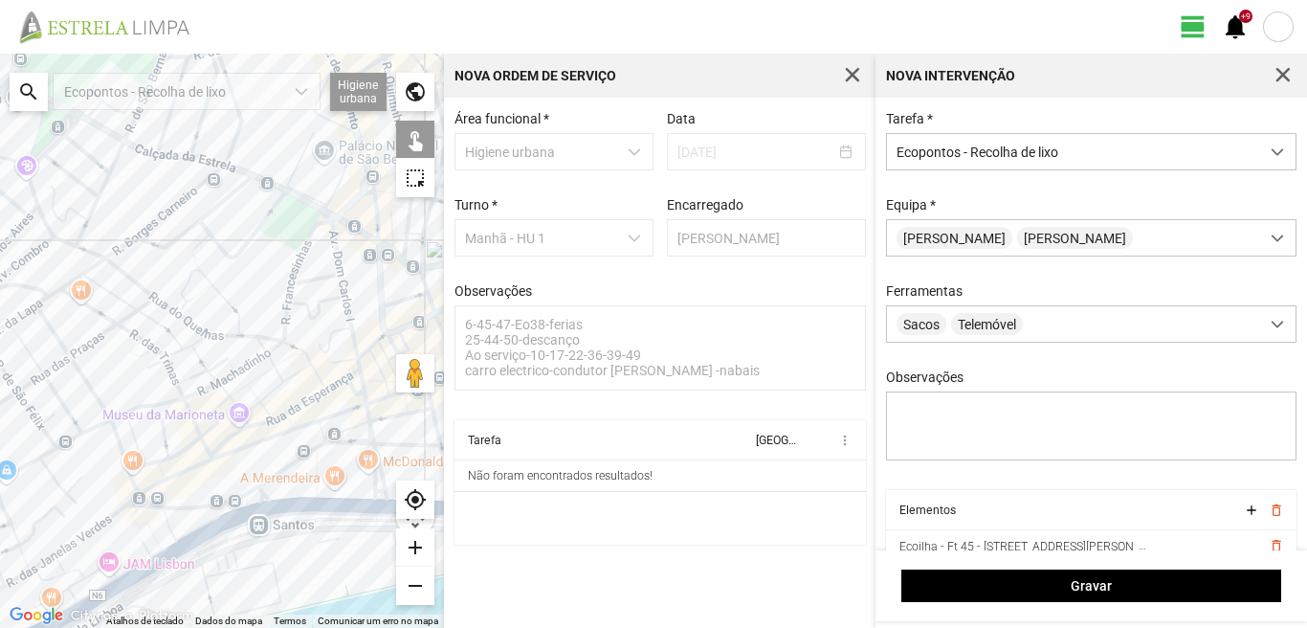
click at [268, 486] on div at bounding box center [222, 341] width 444 height 574
click at [124, 508] on div at bounding box center [222, 341] width 444 height 574
click at [107, 414] on div at bounding box center [222, 341] width 444 height 574
click at [52, 448] on div at bounding box center [222, 341] width 444 height 574
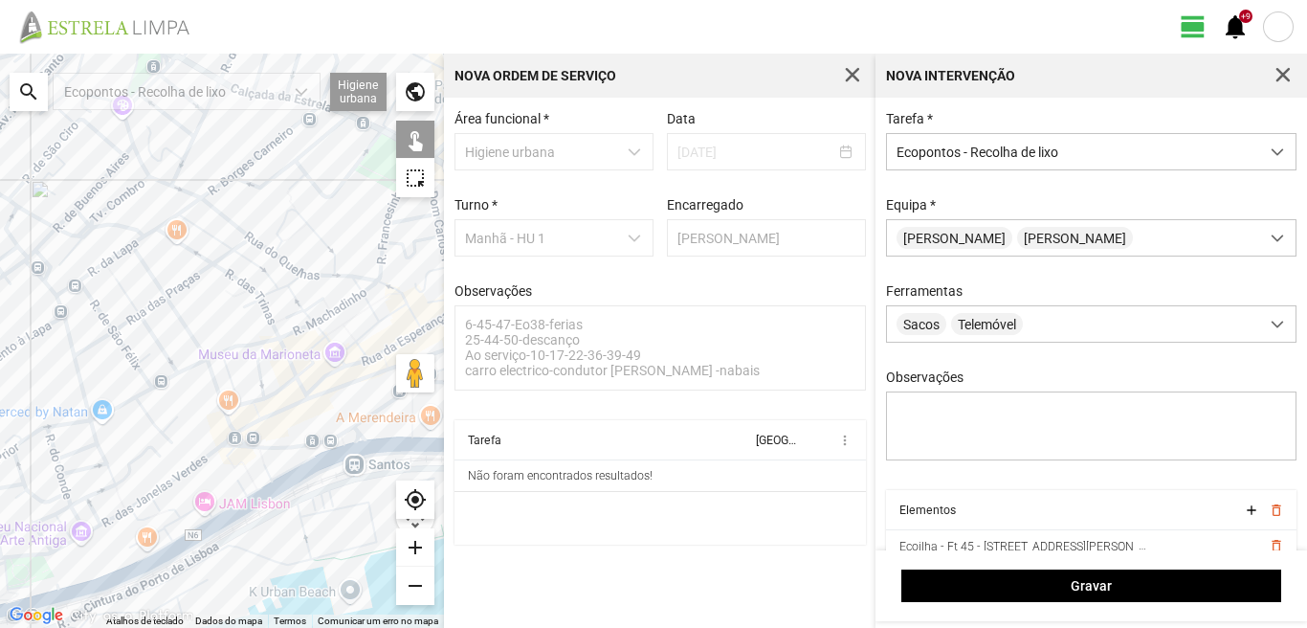
drag, startPoint x: 79, startPoint y: 494, endPoint x: 189, endPoint y: 424, distance: 130.3
click at [189, 424] on div at bounding box center [222, 341] width 444 height 574
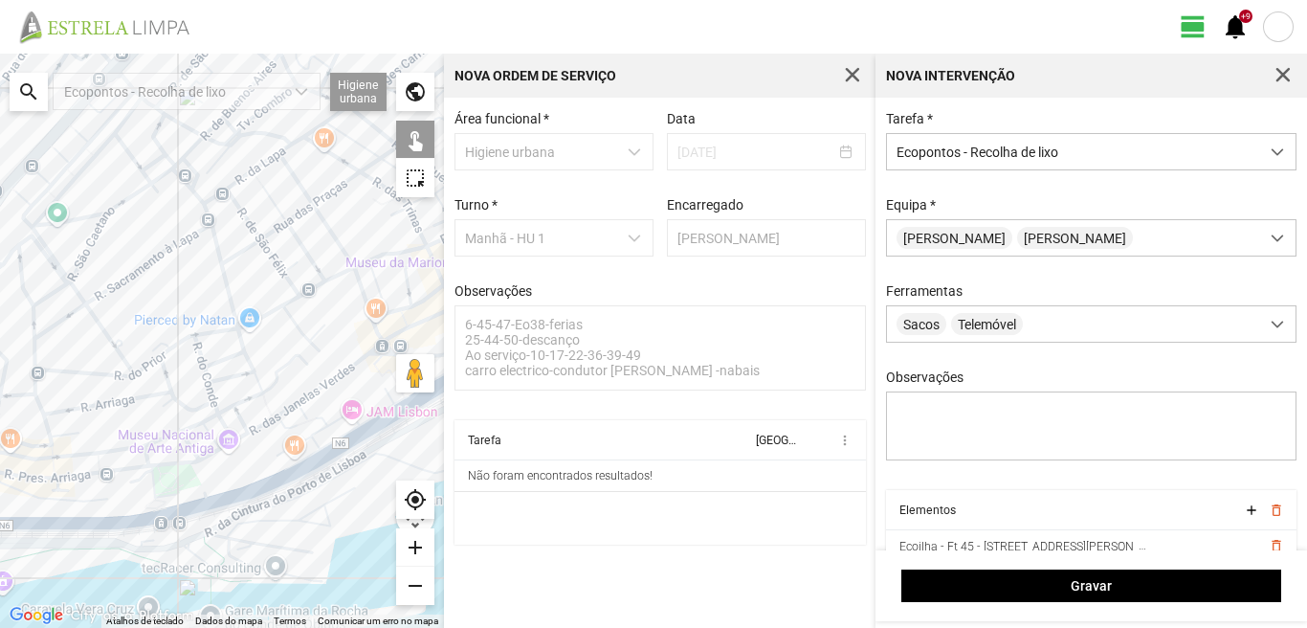
click at [272, 470] on div at bounding box center [222, 341] width 444 height 574
click at [97, 487] on div at bounding box center [222, 341] width 444 height 574
click at [223, 267] on div at bounding box center [222, 341] width 444 height 574
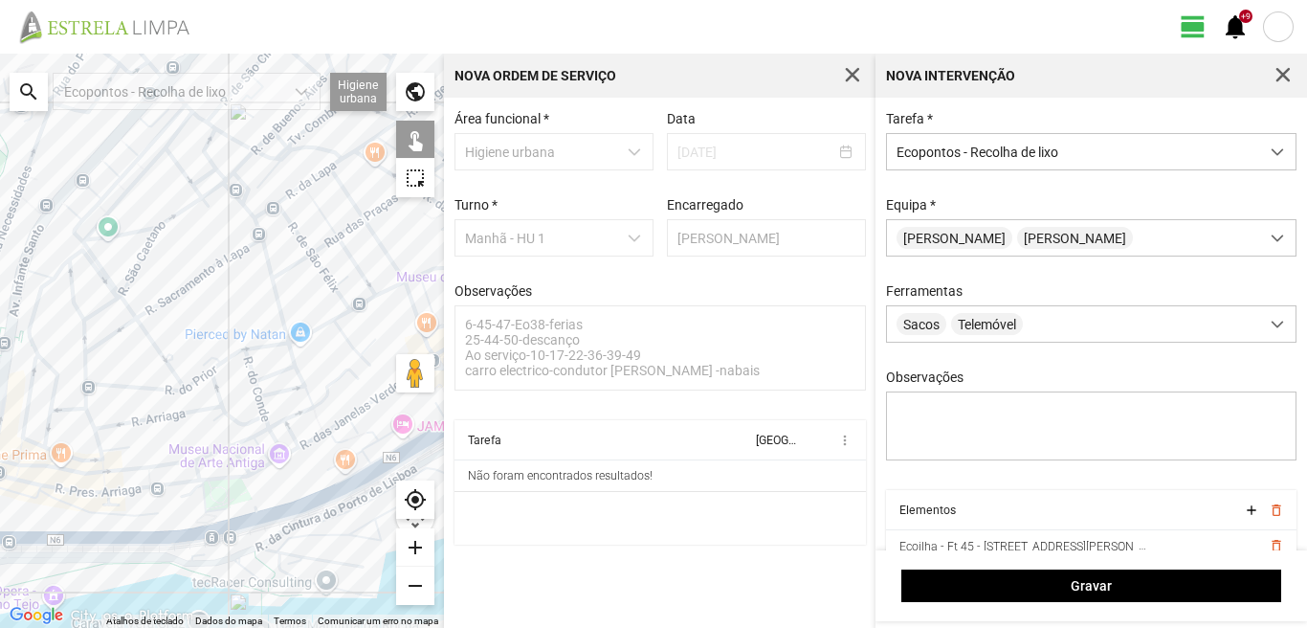
drag, startPoint x: 139, startPoint y: 319, endPoint x: 192, endPoint y: 334, distance: 55.7
click at [192, 334] on div at bounding box center [222, 341] width 444 height 574
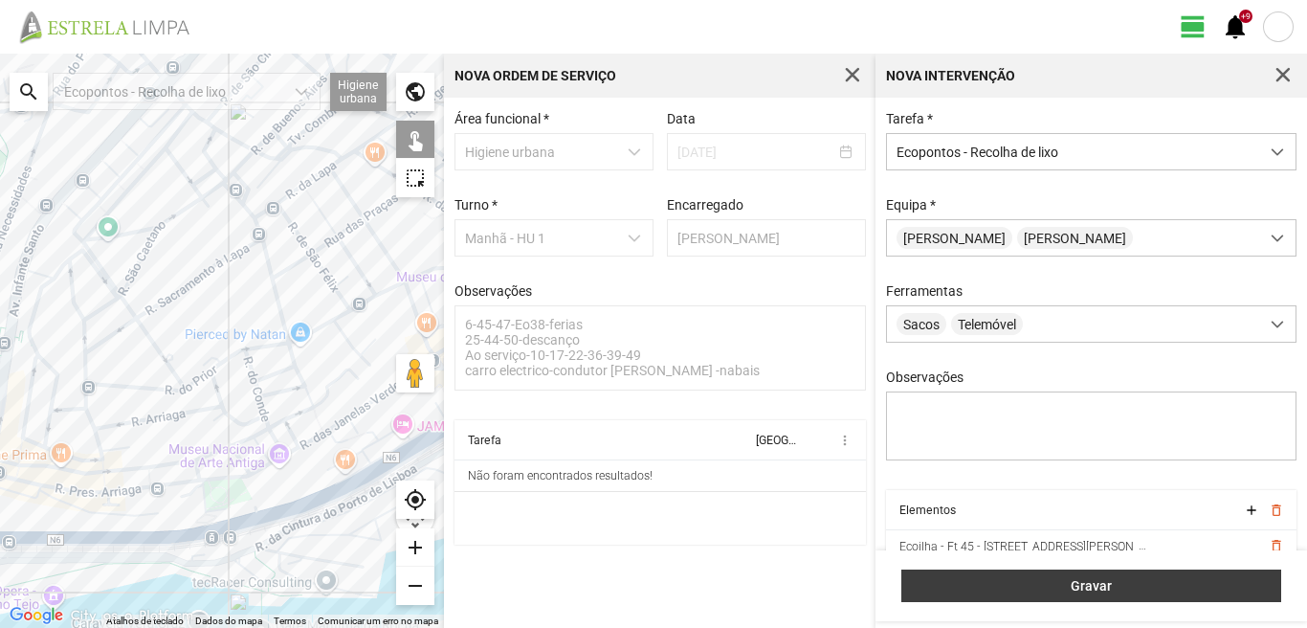
click at [988, 590] on span "Gravar" at bounding box center [1092, 585] width 360 height 15
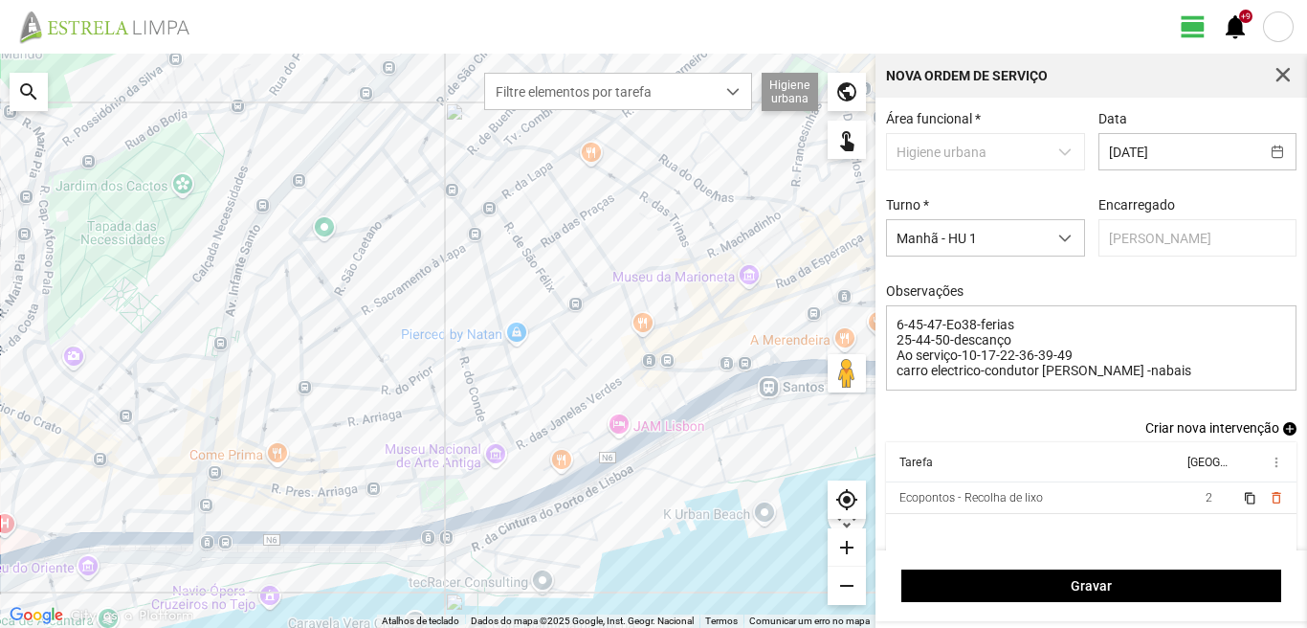
click at [1283, 429] on span "add" at bounding box center [1289, 428] width 13 height 13
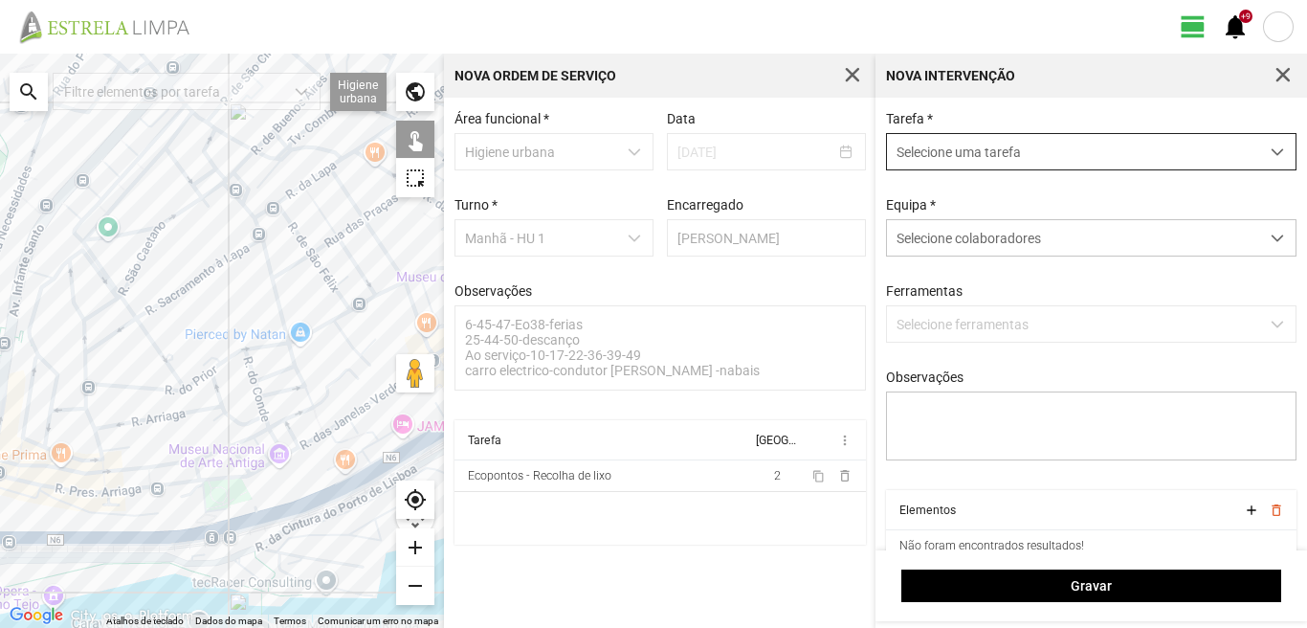
click at [936, 150] on span "Selecione uma tarefa" at bounding box center [1073, 151] width 372 height 35
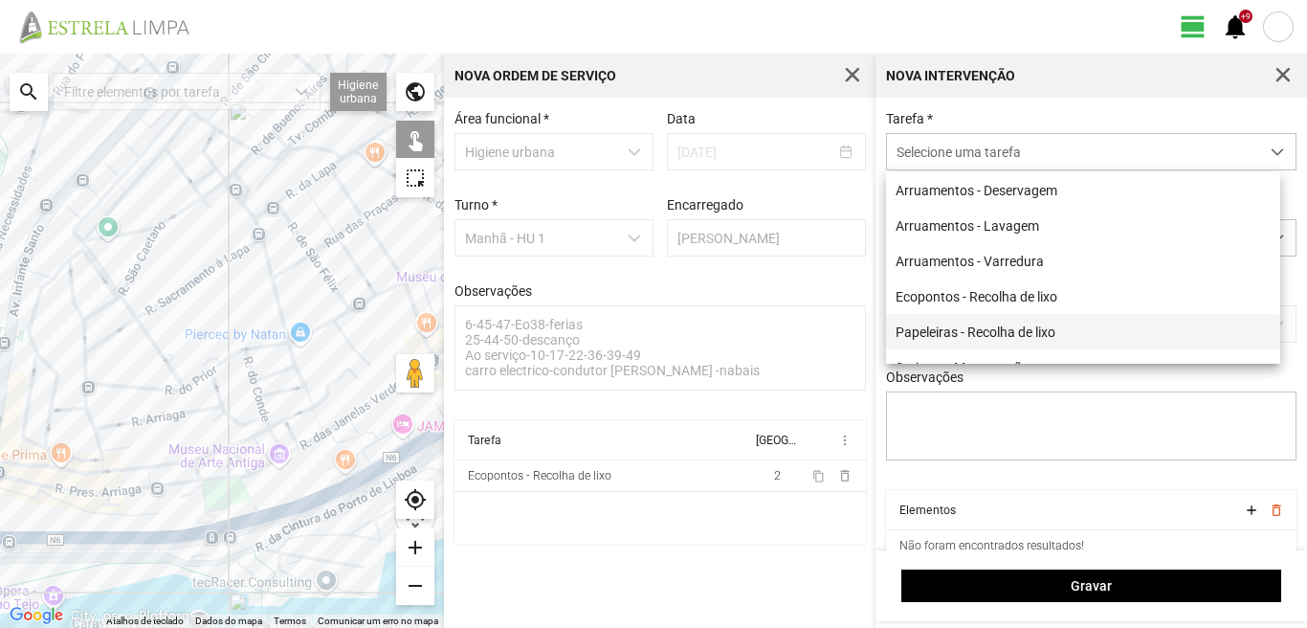
click at [940, 330] on li "Papeleiras - Recolha de lixo" at bounding box center [1083, 331] width 394 height 35
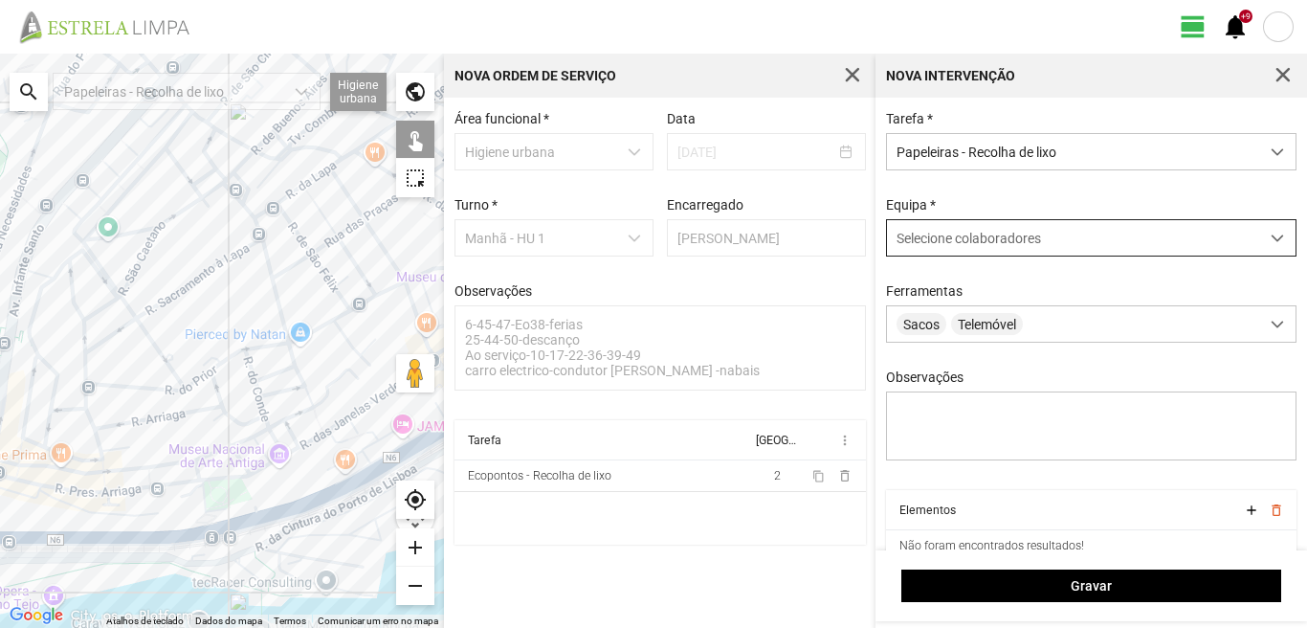
click at [935, 230] on div "Selecione colaboradores" at bounding box center [1073, 237] width 372 height 35
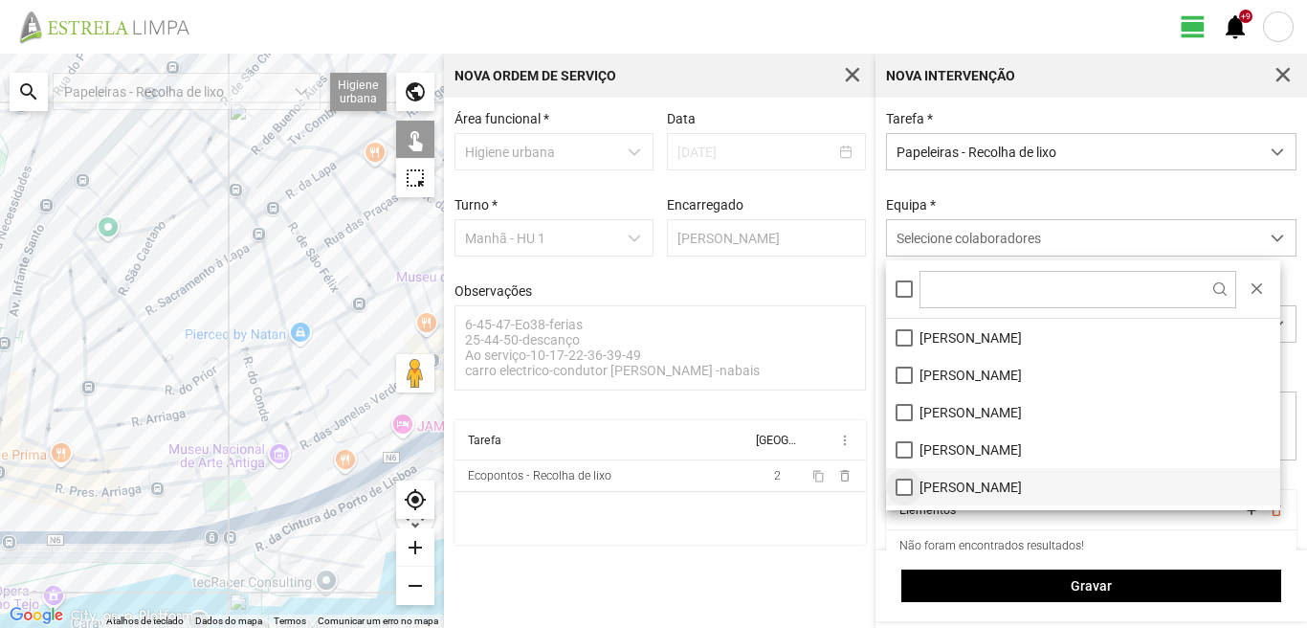
click at [899, 488] on li "[PERSON_NAME]" at bounding box center [1083, 486] width 394 height 37
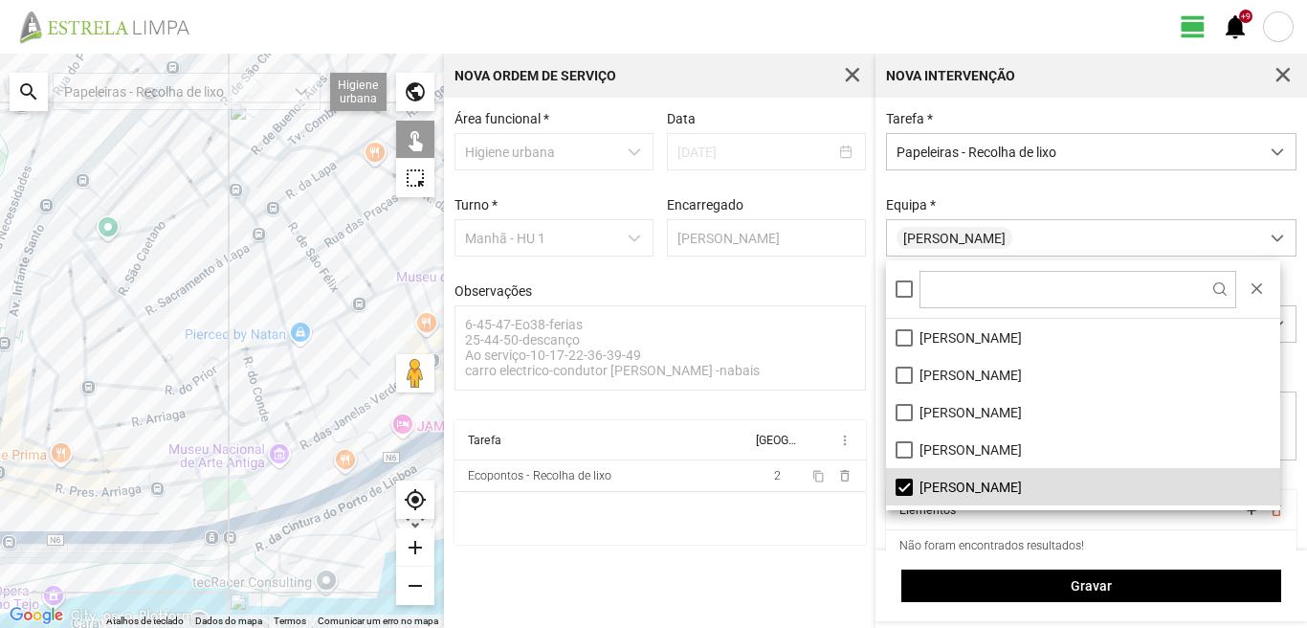
scroll to position [96, 0]
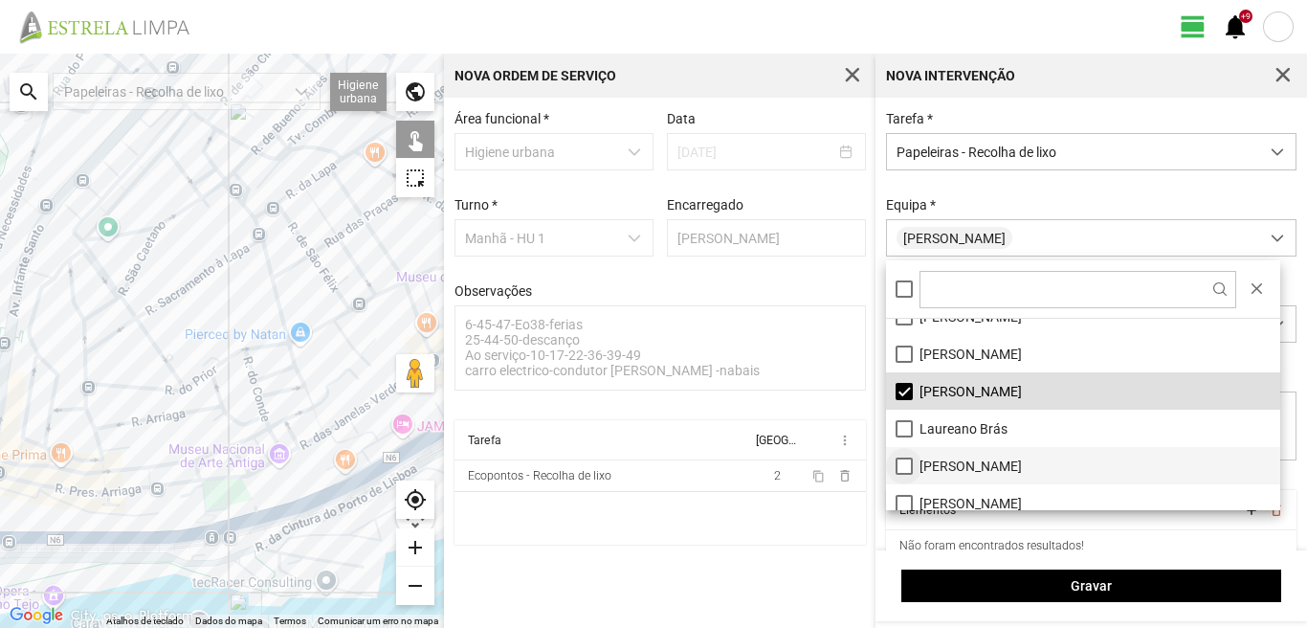
click at [906, 462] on li "[PERSON_NAME]" at bounding box center [1083, 465] width 394 height 37
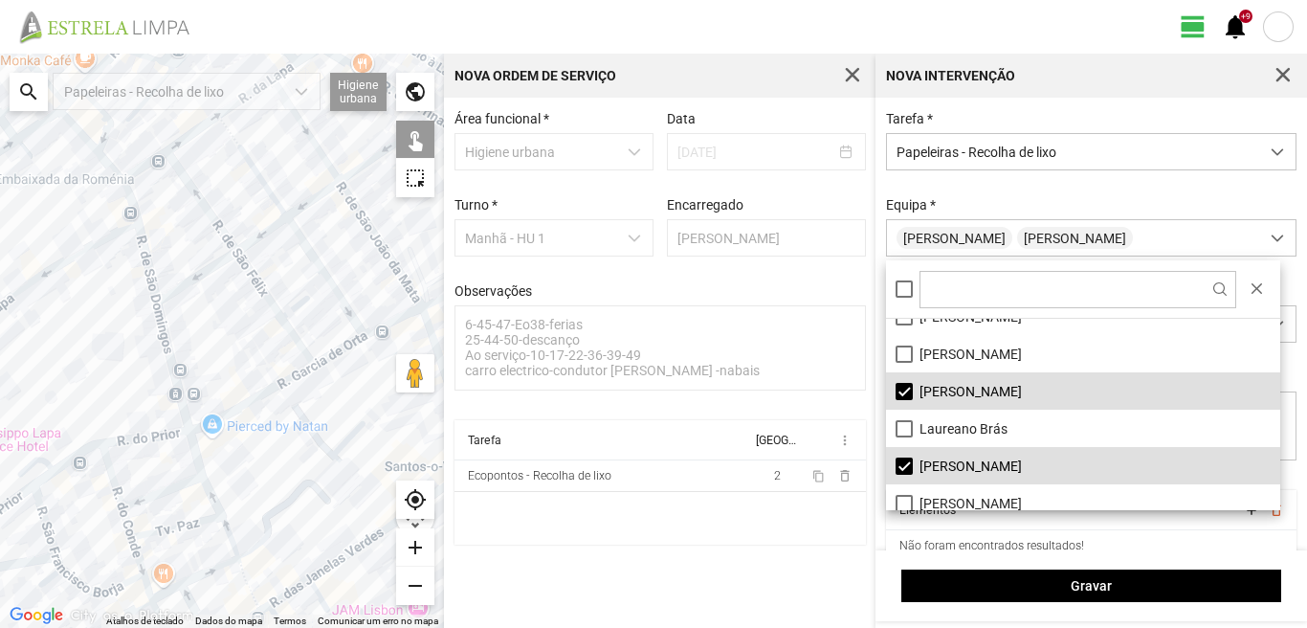
drag, startPoint x: 283, startPoint y: 319, endPoint x: 168, endPoint y: 388, distance: 134.4
click at [168, 388] on div at bounding box center [222, 341] width 444 height 574
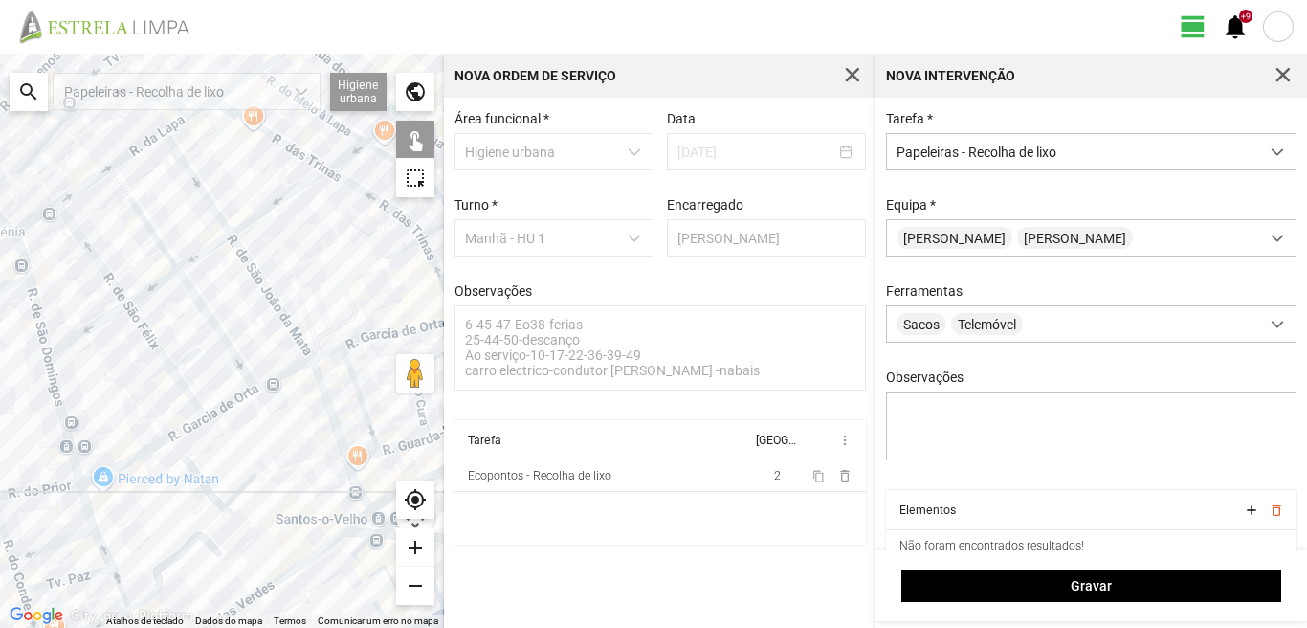
drag, startPoint x: 114, startPoint y: 390, endPoint x: 87, endPoint y: 414, distance: 35.9
click at [89, 411] on div at bounding box center [222, 341] width 444 height 574
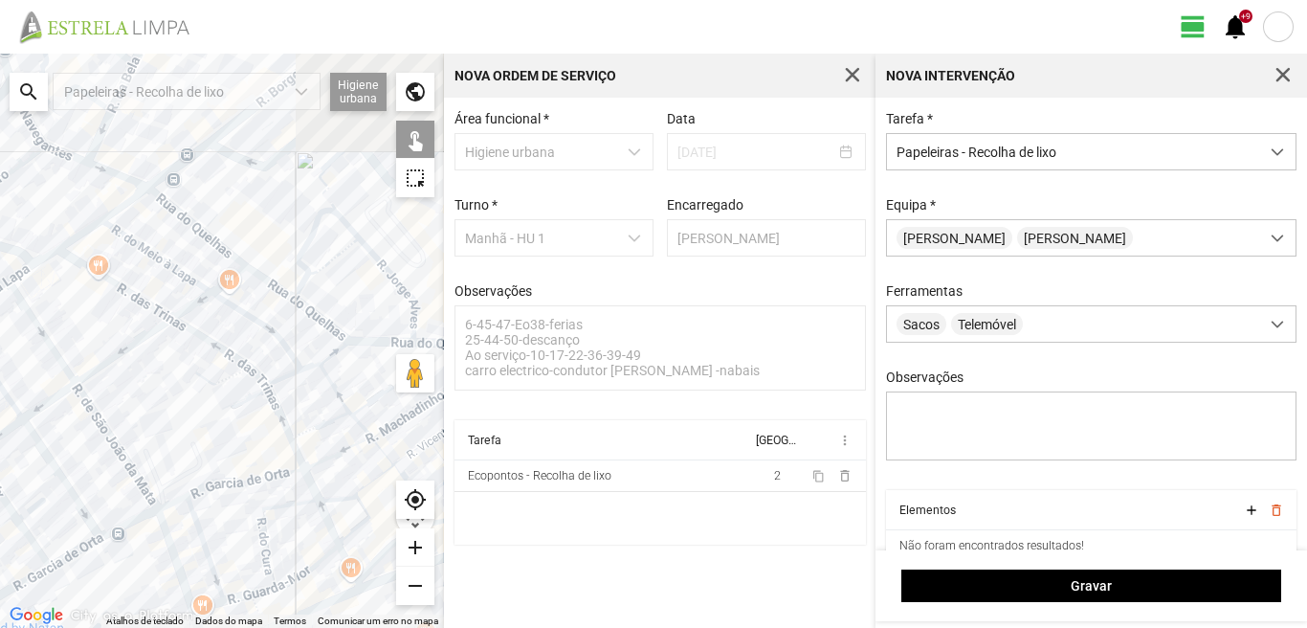
drag, startPoint x: 270, startPoint y: 253, endPoint x: 125, endPoint y: 400, distance: 206.4
click at [125, 400] on div at bounding box center [222, 341] width 444 height 574
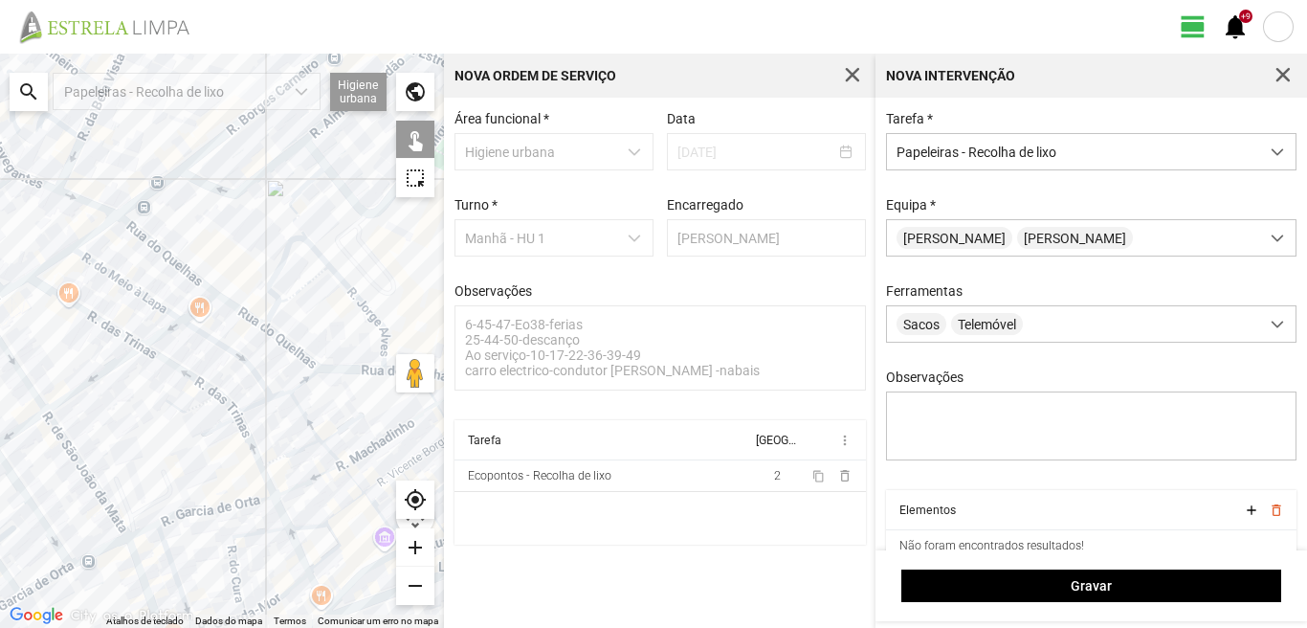
click at [268, 316] on div at bounding box center [222, 341] width 444 height 574
click at [279, 312] on div at bounding box center [222, 341] width 444 height 574
click at [297, 299] on div at bounding box center [222, 341] width 444 height 574
click at [306, 371] on div at bounding box center [222, 341] width 444 height 574
click at [308, 366] on div at bounding box center [222, 341] width 444 height 574
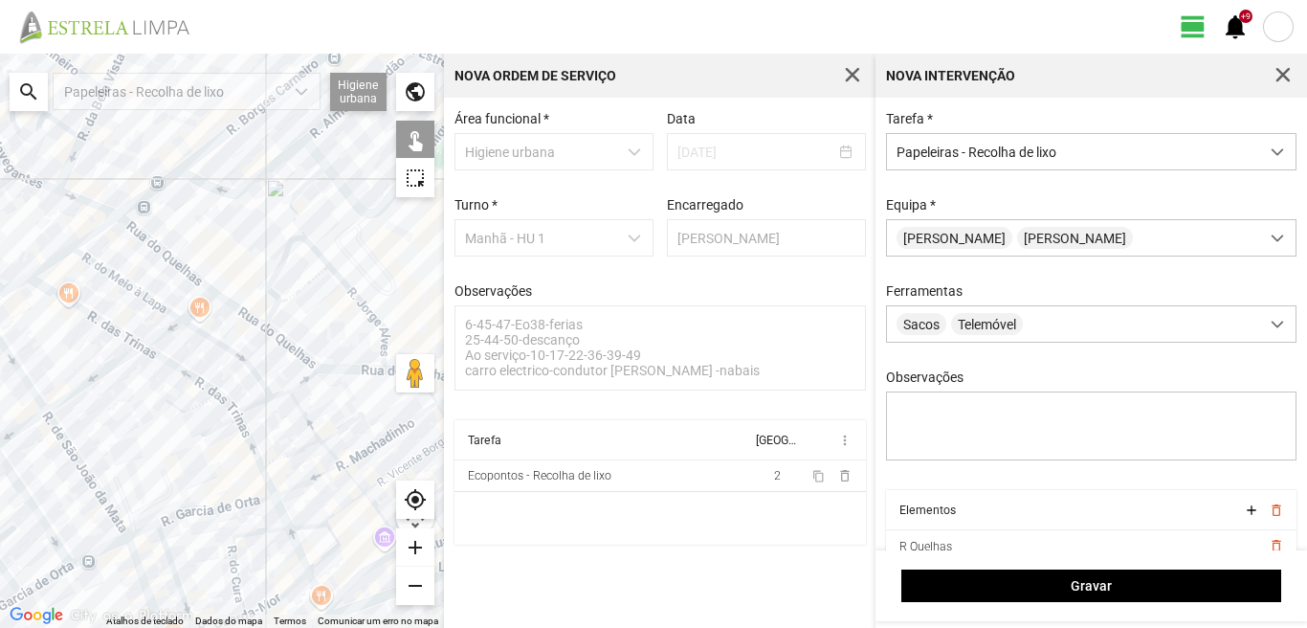
click at [236, 373] on div at bounding box center [222, 341] width 444 height 574
click at [37, 286] on div at bounding box center [222, 341] width 444 height 574
click at [35, 265] on div at bounding box center [222, 341] width 444 height 574
click at [38, 280] on div at bounding box center [222, 341] width 444 height 574
click at [66, 261] on div at bounding box center [222, 341] width 444 height 574
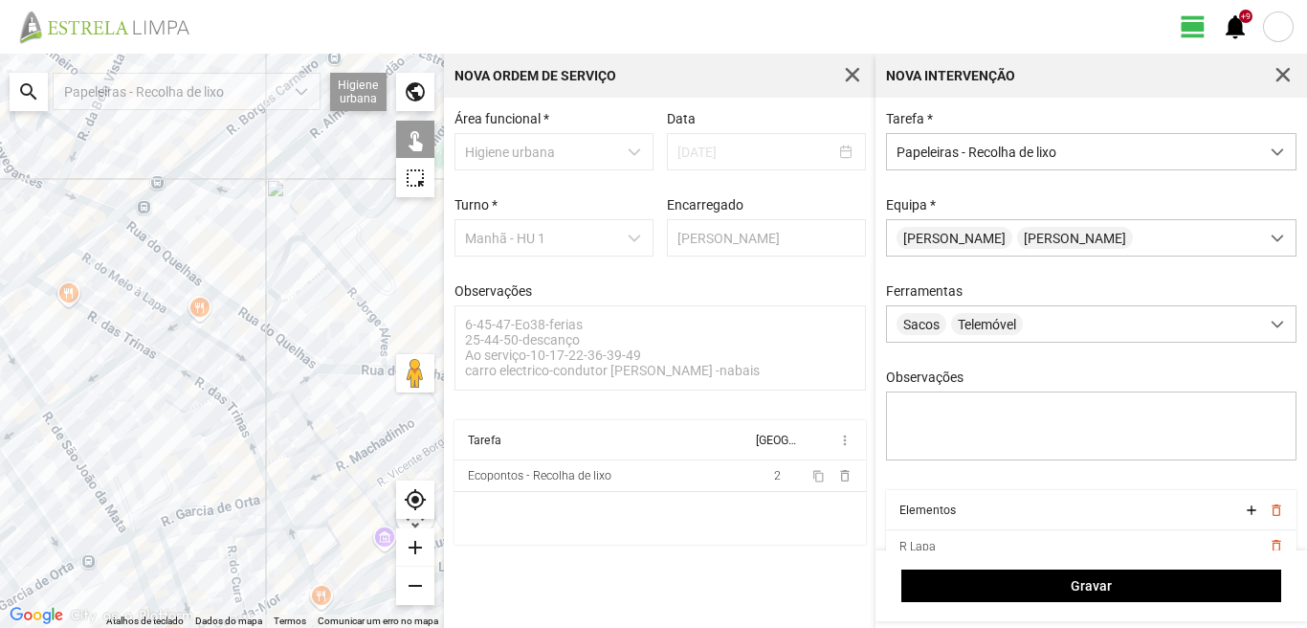
click at [76, 234] on div at bounding box center [222, 341] width 444 height 574
click at [99, 207] on div at bounding box center [222, 341] width 444 height 574
click at [101, 221] on div at bounding box center [222, 341] width 444 height 574
click at [122, 203] on div at bounding box center [222, 341] width 444 height 574
click at [144, 201] on div at bounding box center [222, 341] width 444 height 574
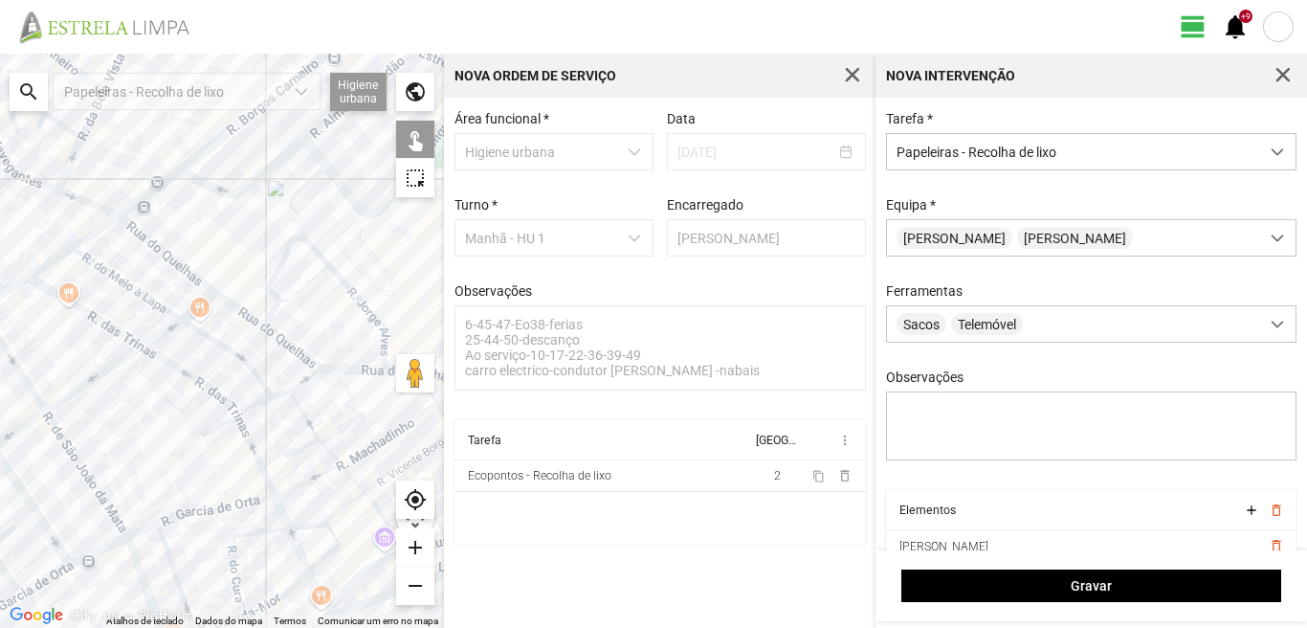
click at [144, 187] on div at bounding box center [222, 341] width 444 height 574
click at [165, 170] on div at bounding box center [222, 341] width 444 height 574
click at [176, 159] on div at bounding box center [222, 341] width 444 height 574
click at [179, 182] on div at bounding box center [222, 341] width 444 height 574
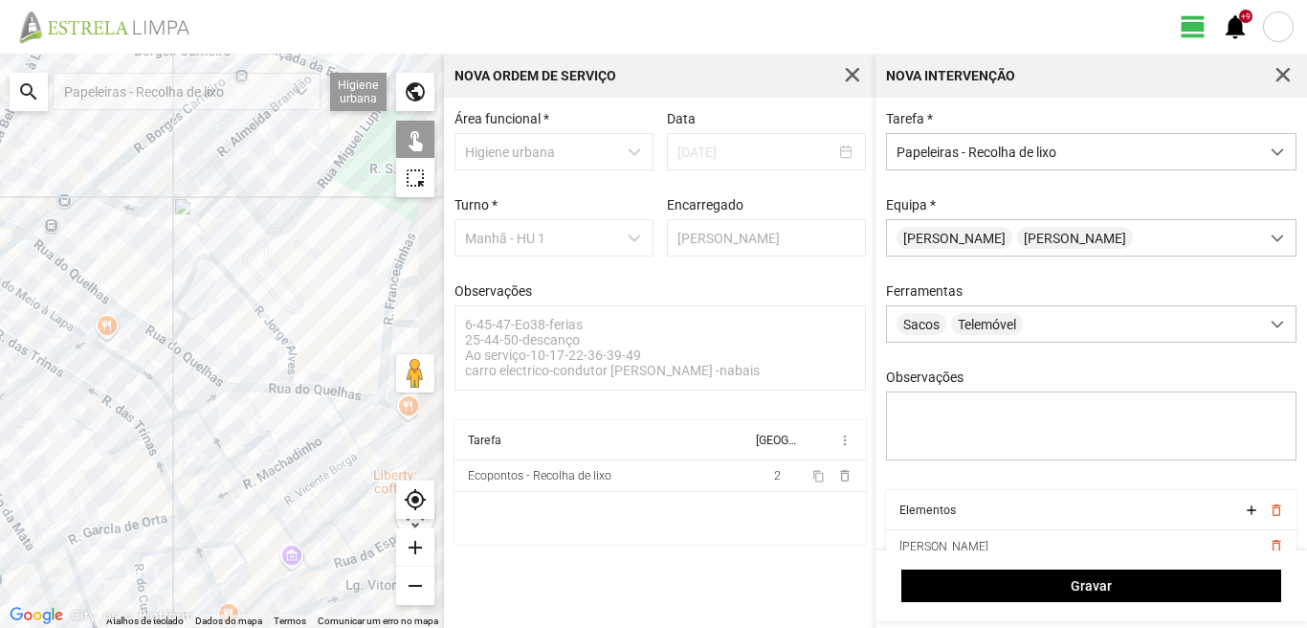
drag, startPoint x: 280, startPoint y: 373, endPoint x: 180, endPoint y: 397, distance: 103.3
click at [180, 397] on div at bounding box center [222, 341] width 444 height 574
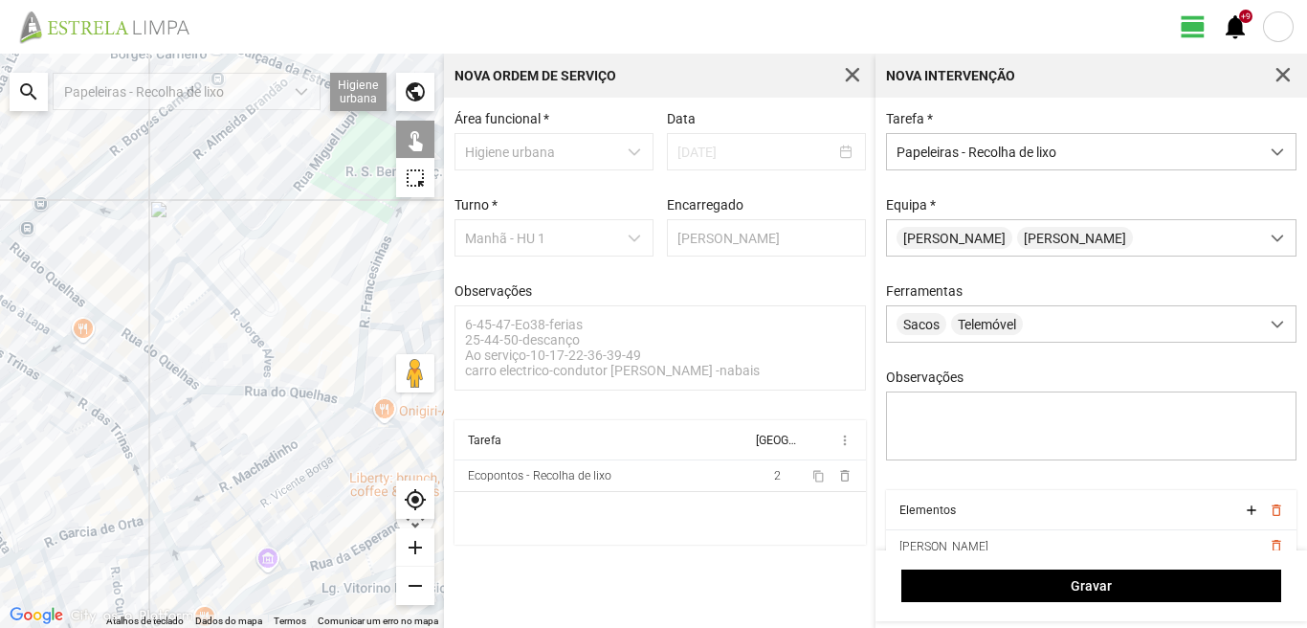
click at [267, 362] on div at bounding box center [222, 341] width 444 height 574
click at [270, 381] on div at bounding box center [222, 341] width 444 height 574
click at [277, 398] on div at bounding box center [222, 341] width 444 height 574
click at [277, 391] on div at bounding box center [222, 341] width 444 height 574
click at [341, 256] on div at bounding box center [222, 341] width 444 height 574
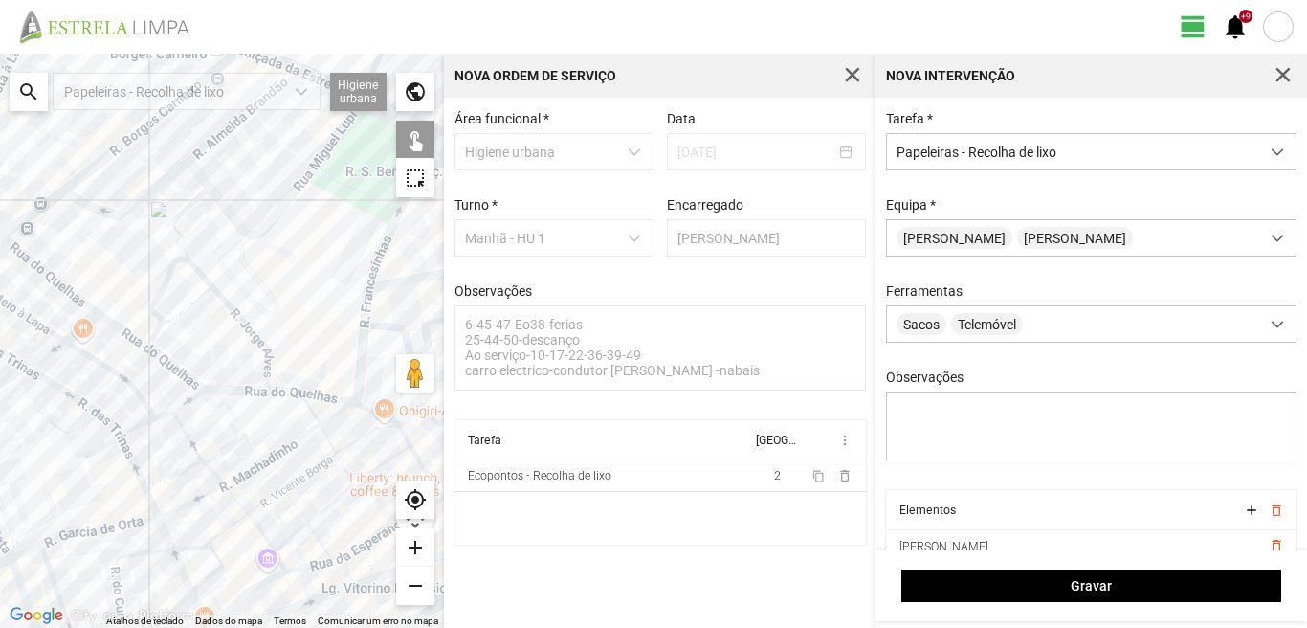
click at [347, 292] on div at bounding box center [222, 341] width 444 height 574
click at [369, 296] on div at bounding box center [222, 341] width 444 height 574
click at [366, 303] on div at bounding box center [222, 341] width 444 height 574
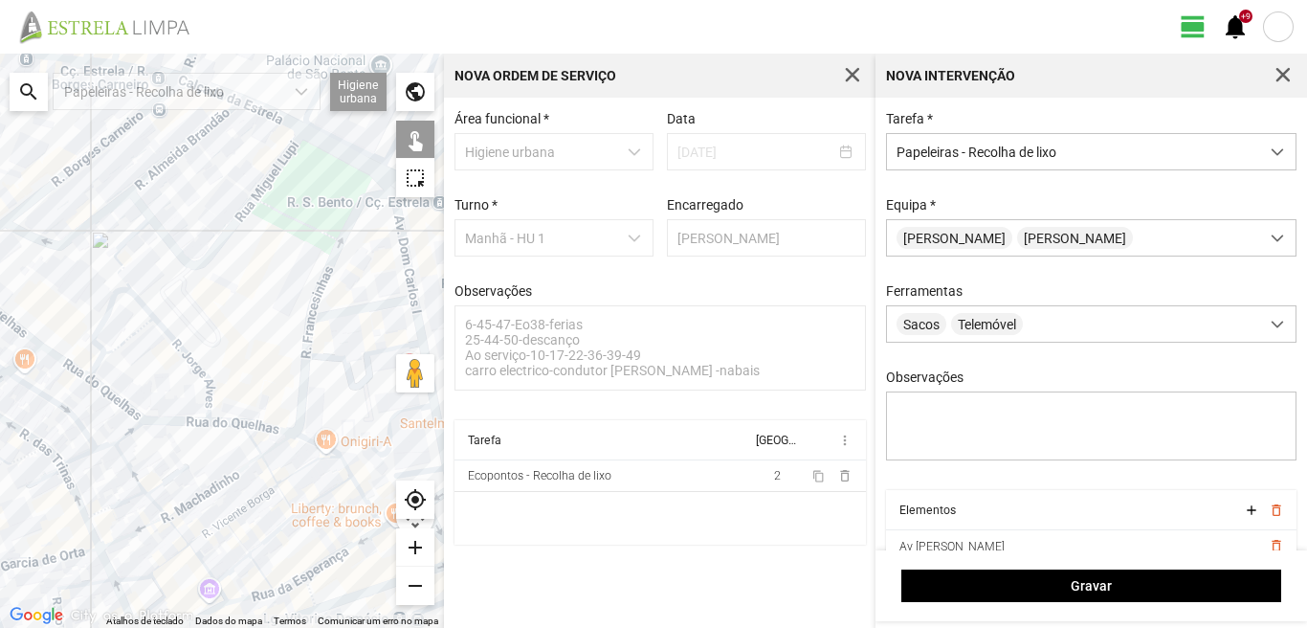
drag, startPoint x: 373, startPoint y: 316, endPoint x: 193, endPoint y: 374, distance: 189.1
click at [193, 374] on div at bounding box center [222, 341] width 444 height 574
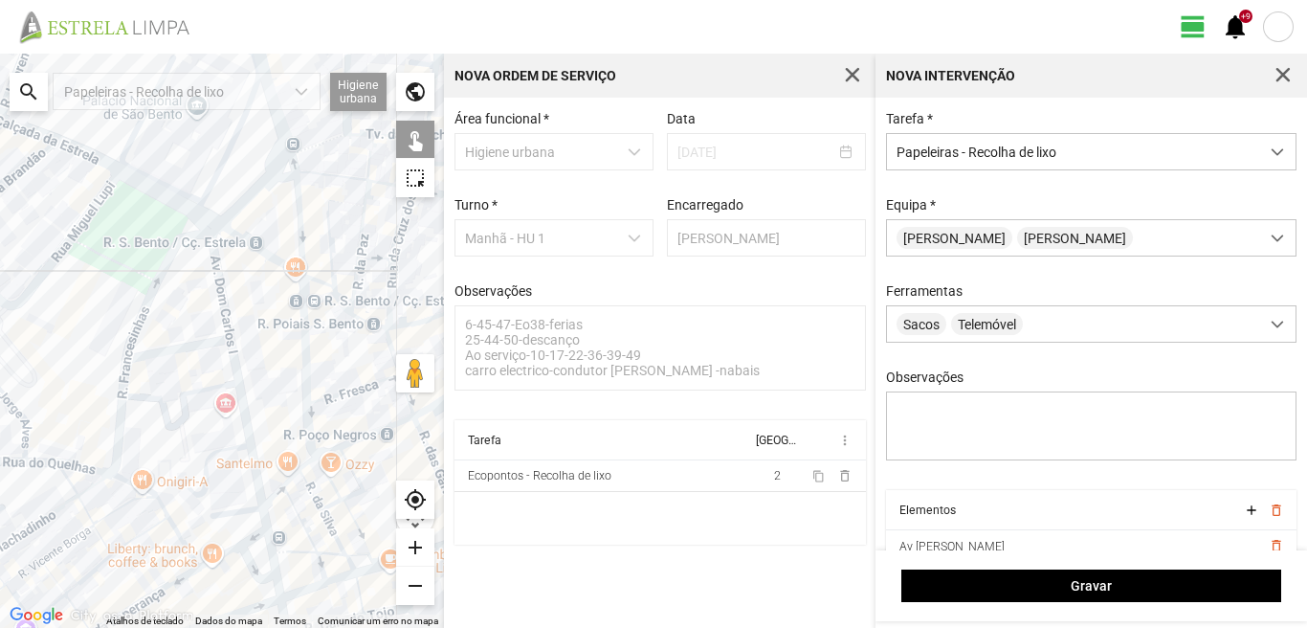
click at [174, 189] on div at bounding box center [222, 341] width 444 height 574
click at [189, 190] on div at bounding box center [222, 341] width 444 height 574
click at [182, 236] on div at bounding box center [222, 341] width 444 height 574
click at [205, 275] on div at bounding box center [222, 341] width 444 height 574
click at [215, 327] on div at bounding box center [222, 341] width 444 height 574
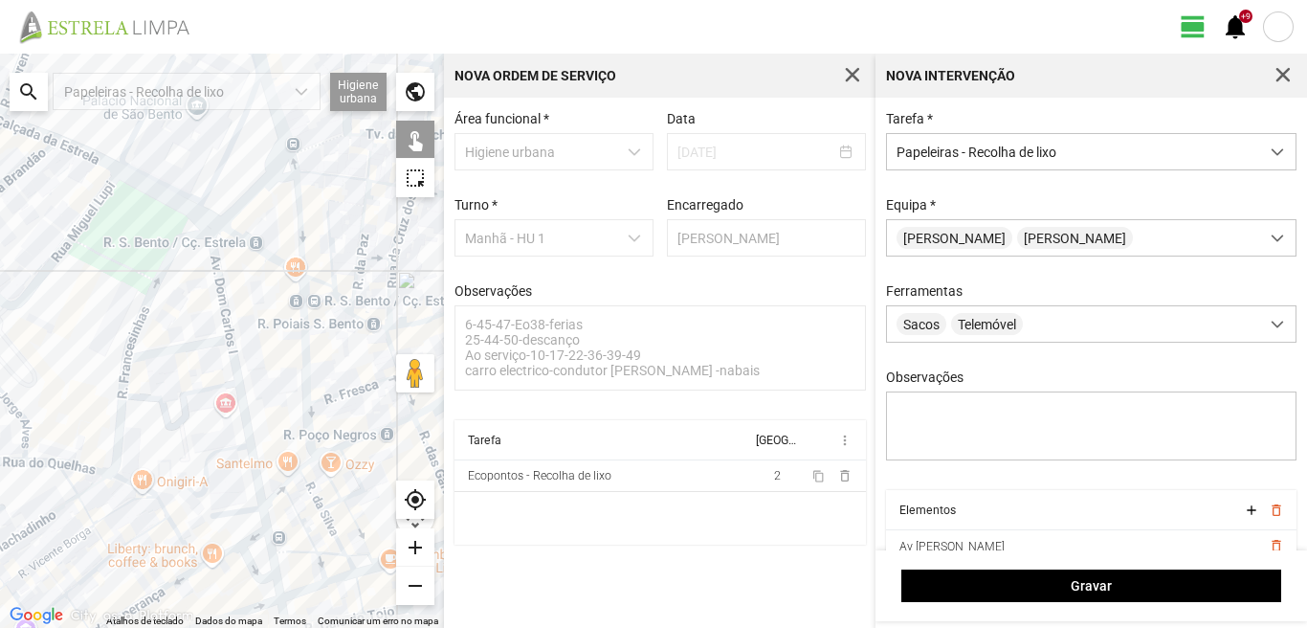
click at [226, 332] on div at bounding box center [222, 341] width 444 height 574
click at [223, 347] on div at bounding box center [222, 341] width 444 height 574
click at [231, 386] on div at bounding box center [222, 341] width 444 height 574
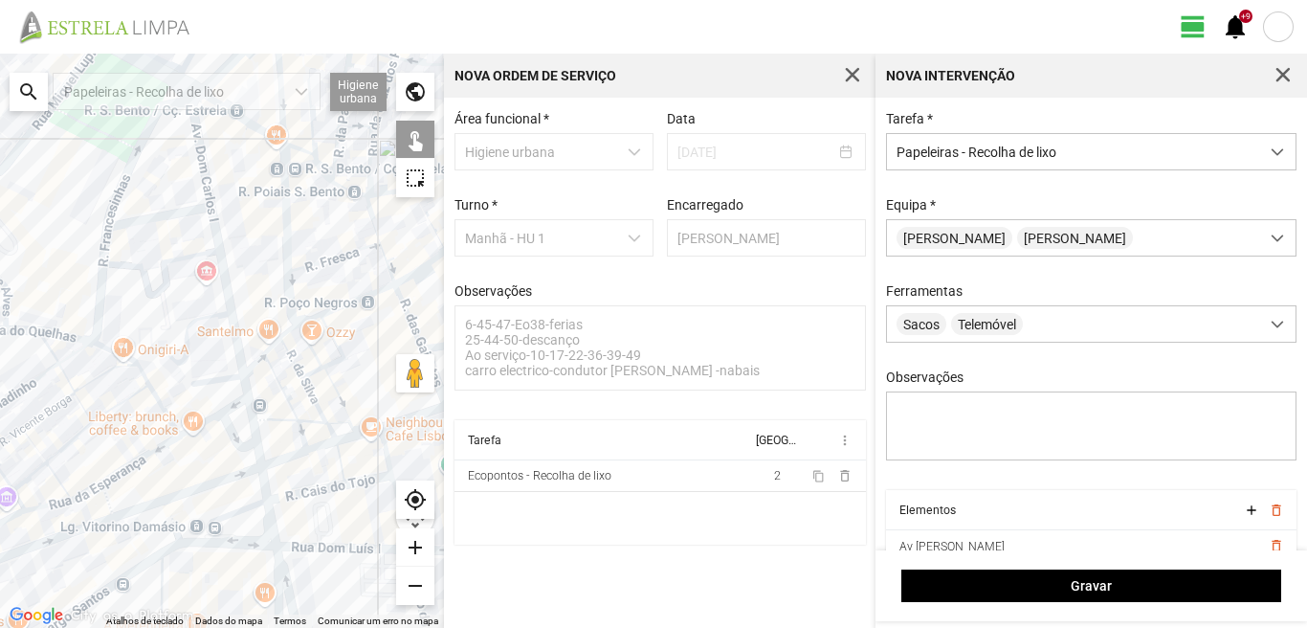
drag, startPoint x: 221, startPoint y: 453, endPoint x: 202, endPoint y: 314, distance: 140.1
click at [202, 318] on div at bounding box center [222, 341] width 444 height 574
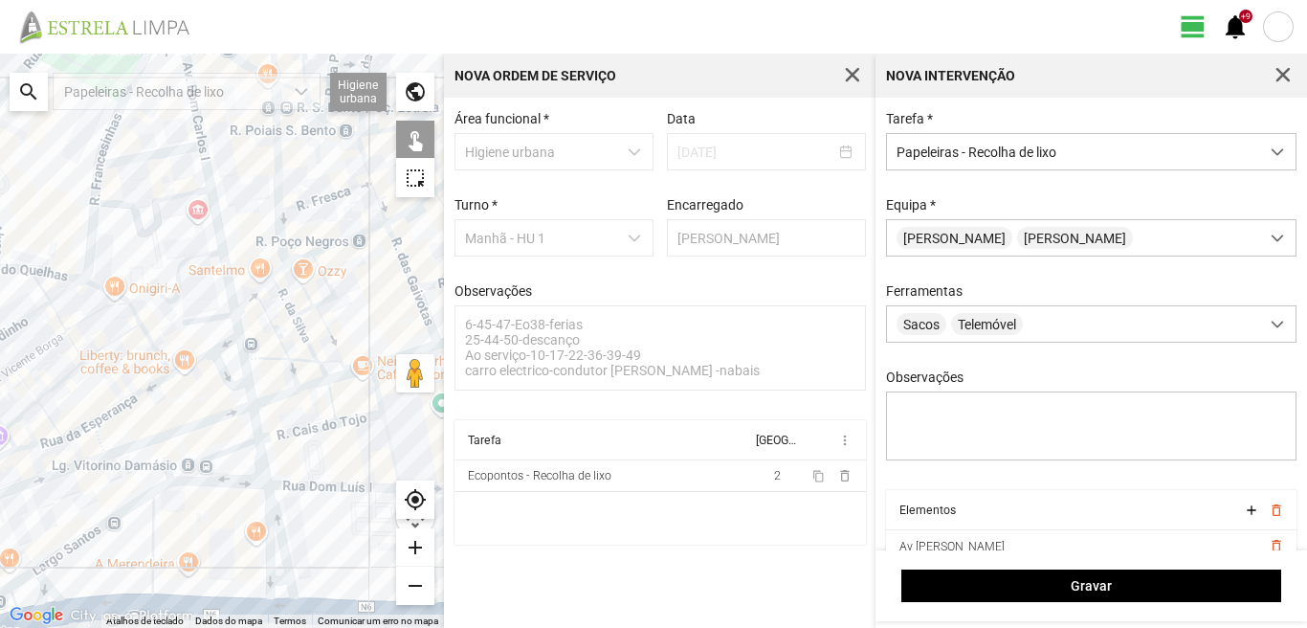
click at [233, 324] on div at bounding box center [222, 341] width 444 height 574
click at [242, 379] on div at bounding box center [222, 341] width 444 height 574
click at [237, 400] on div at bounding box center [222, 341] width 444 height 574
click at [246, 414] on div at bounding box center [222, 341] width 444 height 574
click at [251, 433] on div at bounding box center [222, 341] width 444 height 574
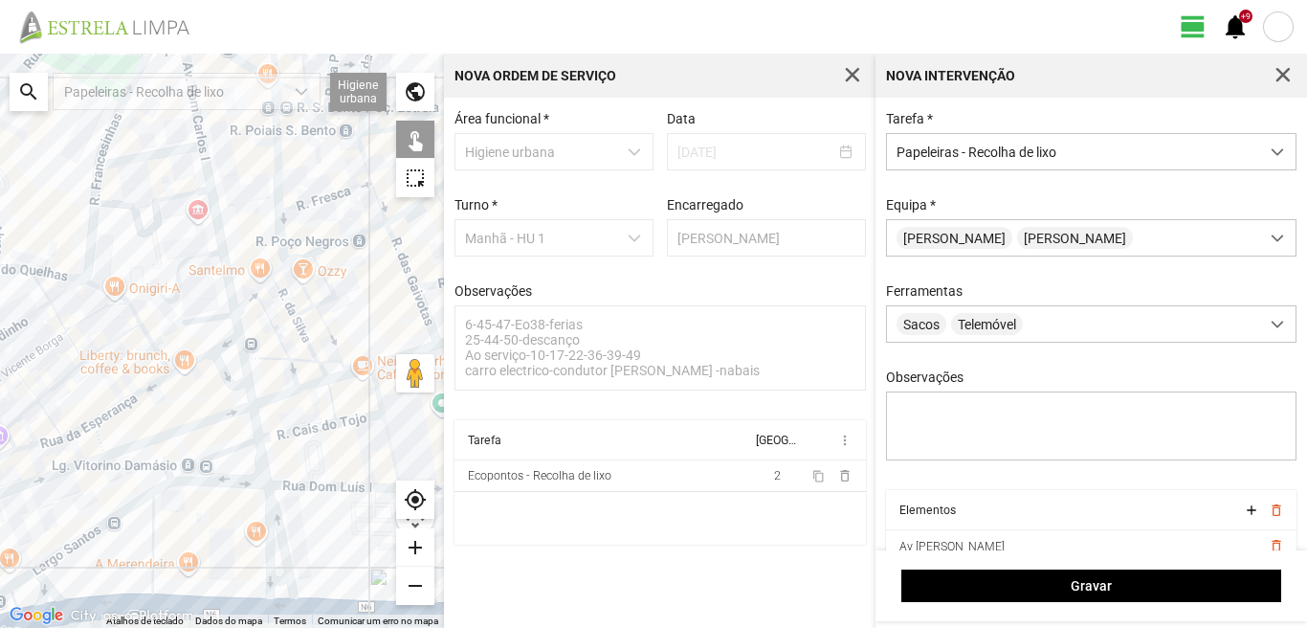
click at [266, 446] on div at bounding box center [222, 341] width 444 height 574
click at [192, 454] on div at bounding box center [222, 341] width 444 height 574
click at [210, 466] on div at bounding box center [222, 341] width 444 height 574
drag, startPoint x: 211, startPoint y: 491, endPoint x: 222, endPoint y: 469, distance: 24.8
click at [212, 491] on div at bounding box center [222, 341] width 444 height 574
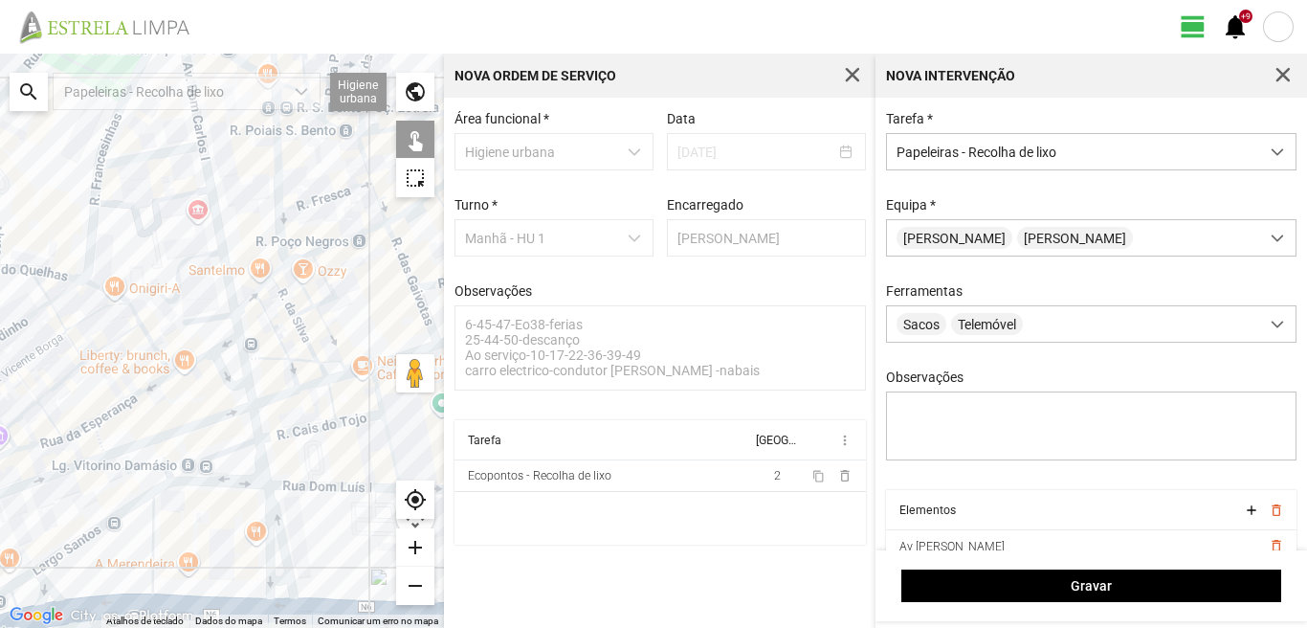
click at [222, 457] on div at bounding box center [222, 341] width 444 height 574
click at [229, 472] on div at bounding box center [222, 341] width 444 height 574
click at [209, 485] on div at bounding box center [222, 341] width 444 height 574
click at [250, 453] on div at bounding box center [222, 341] width 444 height 574
click at [256, 485] on div at bounding box center [222, 341] width 444 height 574
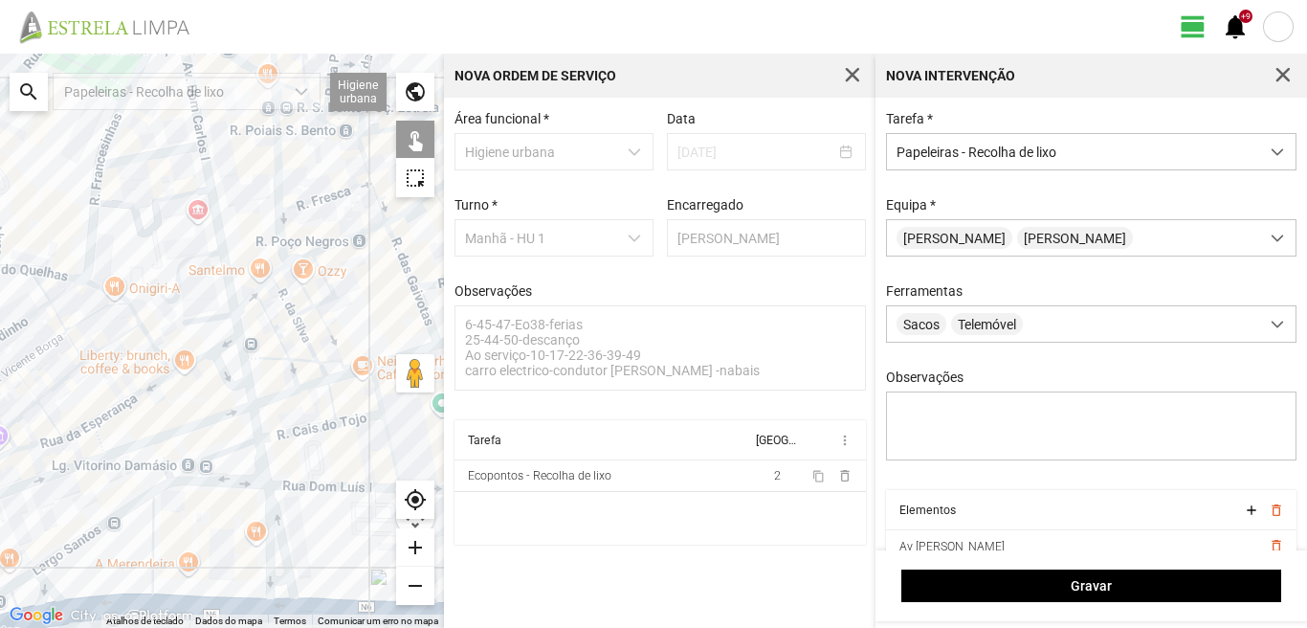
drag, startPoint x: 198, startPoint y: 512, endPoint x: 181, endPoint y: 433, distance: 81.3
click at [181, 433] on div at bounding box center [222, 341] width 444 height 574
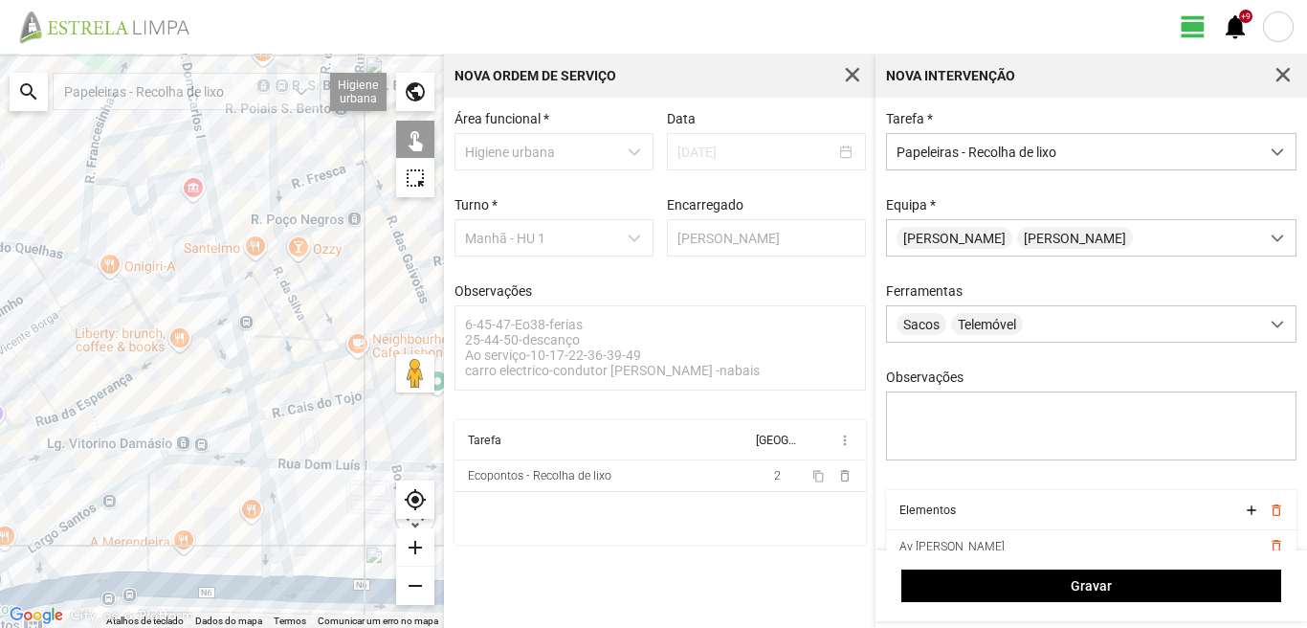
drag, startPoint x: 168, startPoint y: 507, endPoint x: 160, endPoint y: 430, distance: 78.0
click at [160, 435] on div at bounding box center [222, 341] width 444 height 574
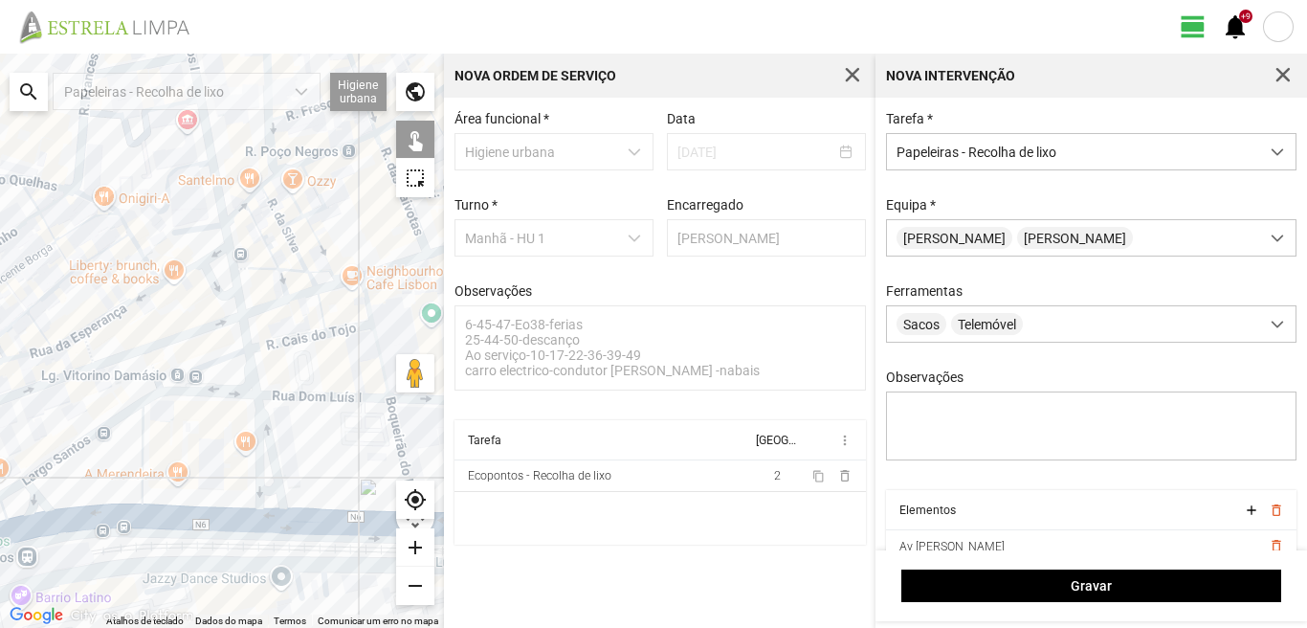
click at [251, 472] on div at bounding box center [222, 341] width 444 height 574
click at [275, 464] on div at bounding box center [222, 341] width 444 height 574
click at [38, 392] on div at bounding box center [222, 341] width 444 height 574
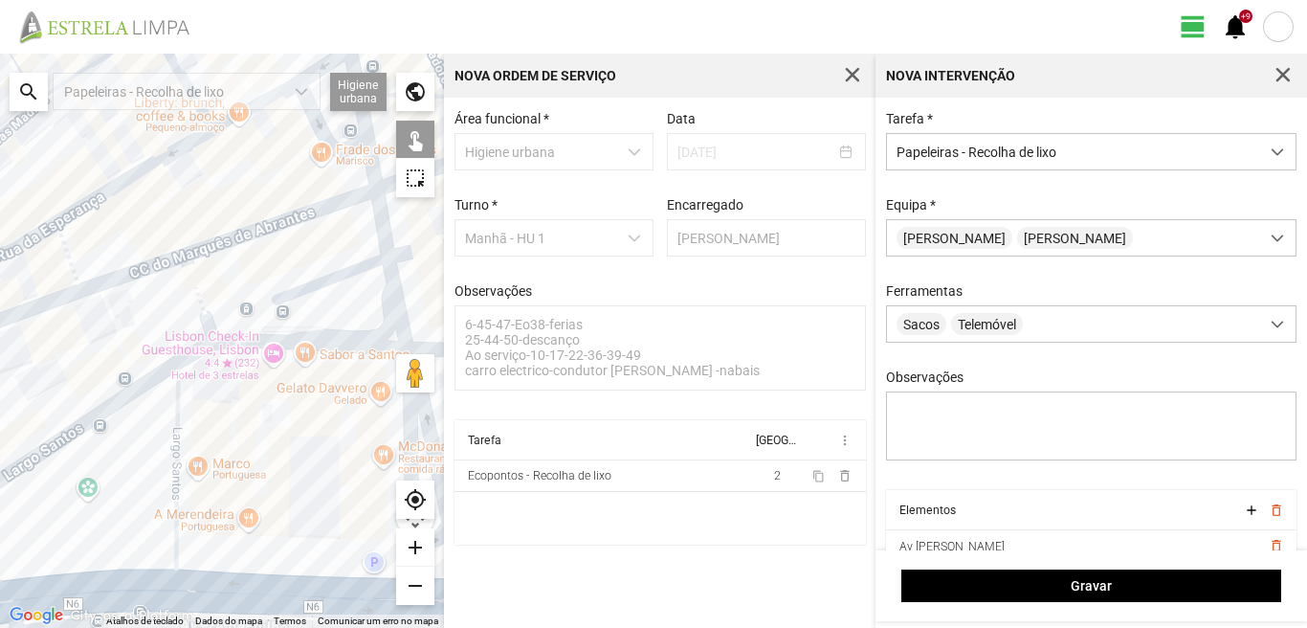
click at [71, 414] on div at bounding box center [222, 341] width 444 height 574
click at [100, 433] on div at bounding box center [222, 341] width 444 height 574
click at [122, 438] on div at bounding box center [222, 341] width 444 height 574
click at [52, 480] on div at bounding box center [222, 341] width 444 height 574
click at [129, 490] on div at bounding box center [222, 341] width 444 height 574
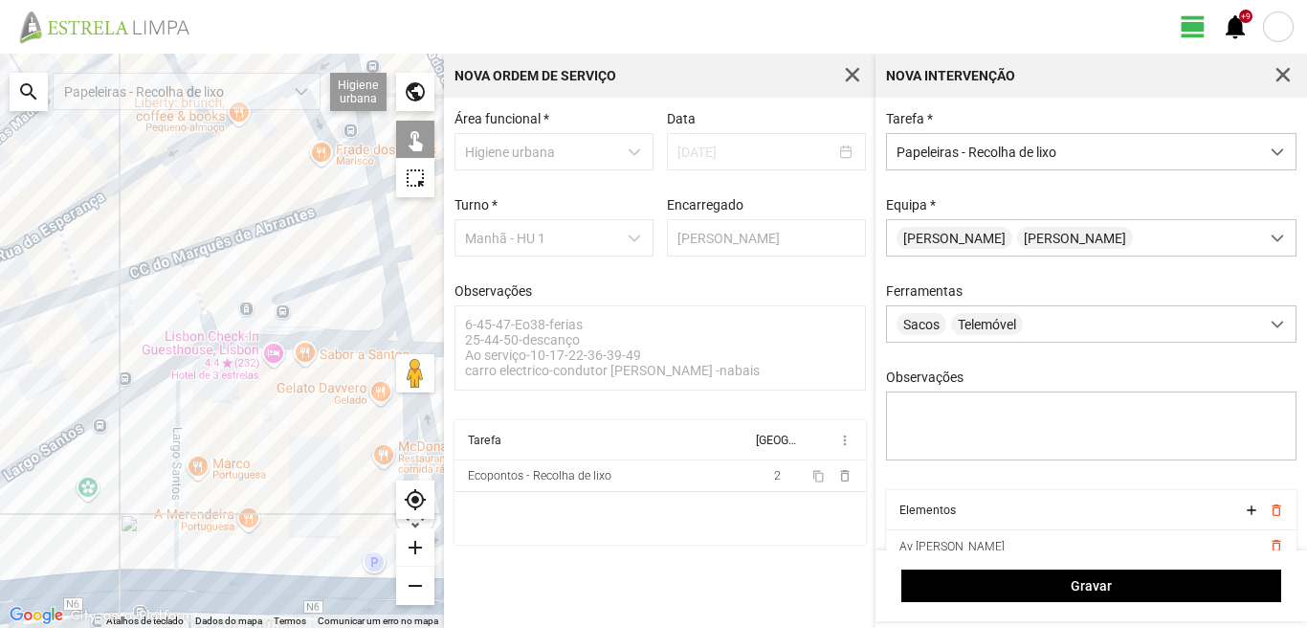
click at [57, 544] on div at bounding box center [222, 341] width 444 height 574
drag, startPoint x: 74, startPoint y: 542, endPoint x: 88, endPoint y: 534, distance: 16.3
click at [75, 542] on div at bounding box center [222, 341] width 444 height 574
click at [124, 524] on div at bounding box center [222, 341] width 444 height 574
click at [161, 528] on div at bounding box center [222, 341] width 444 height 574
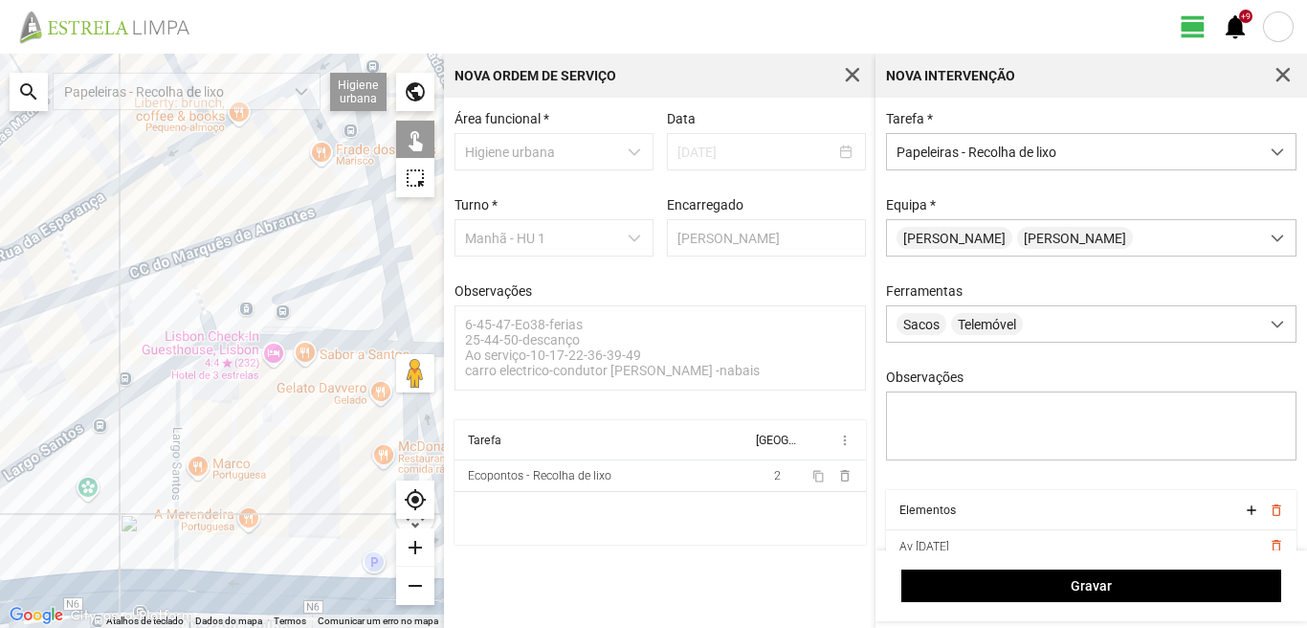
click at [190, 557] on div at bounding box center [222, 341] width 444 height 574
click at [247, 557] on div at bounding box center [222, 341] width 444 height 574
click at [244, 548] on div at bounding box center [222, 341] width 444 height 574
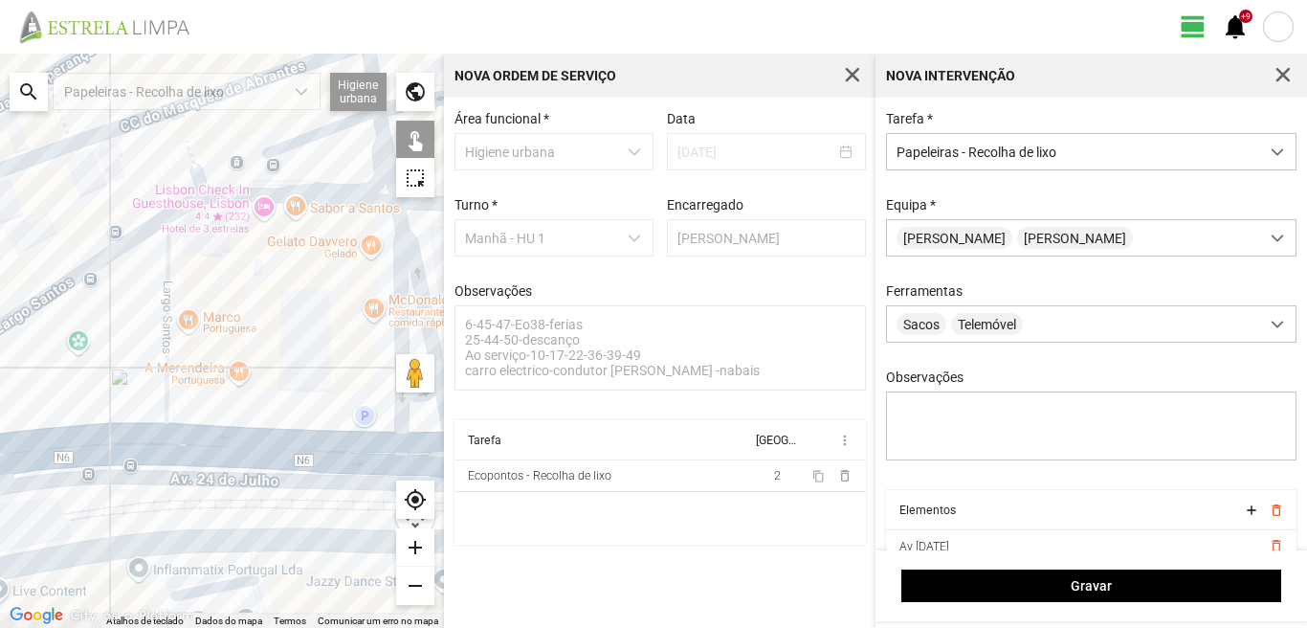
drag, startPoint x: 206, startPoint y: 522, endPoint x: 196, endPoint y: 348, distance: 174.4
click at [196, 348] on div at bounding box center [222, 341] width 444 height 574
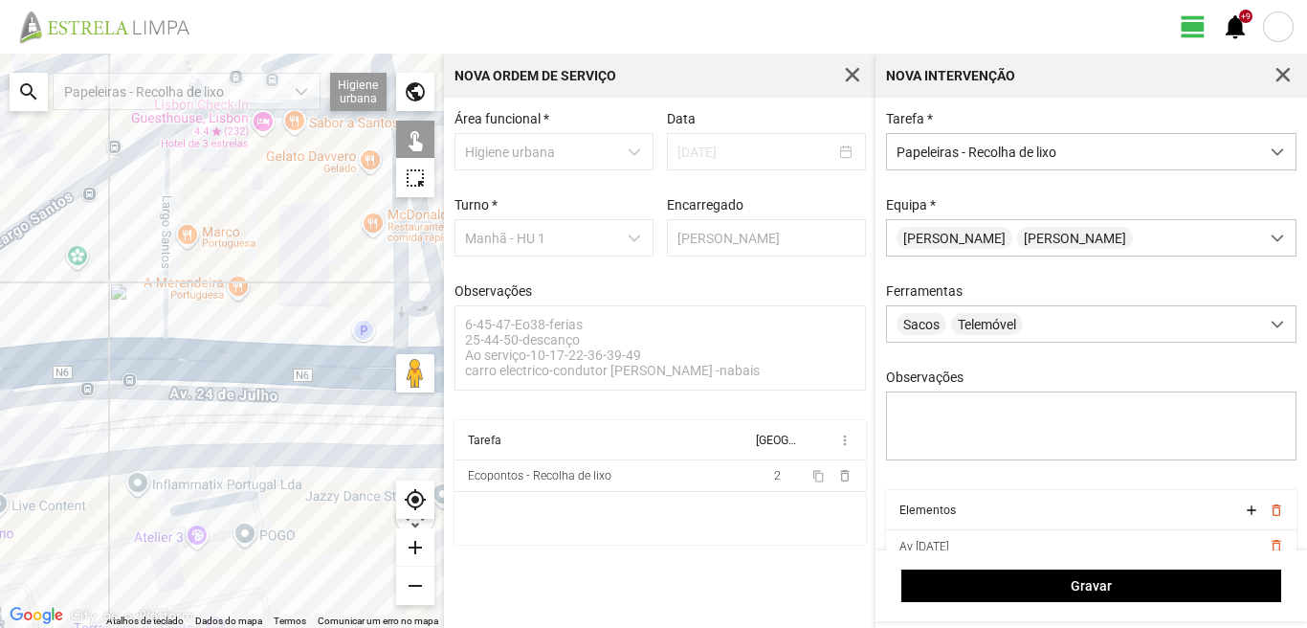
click at [126, 408] on div at bounding box center [222, 341] width 444 height 574
click at [80, 384] on div at bounding box center [222, 341] width 444 height 574
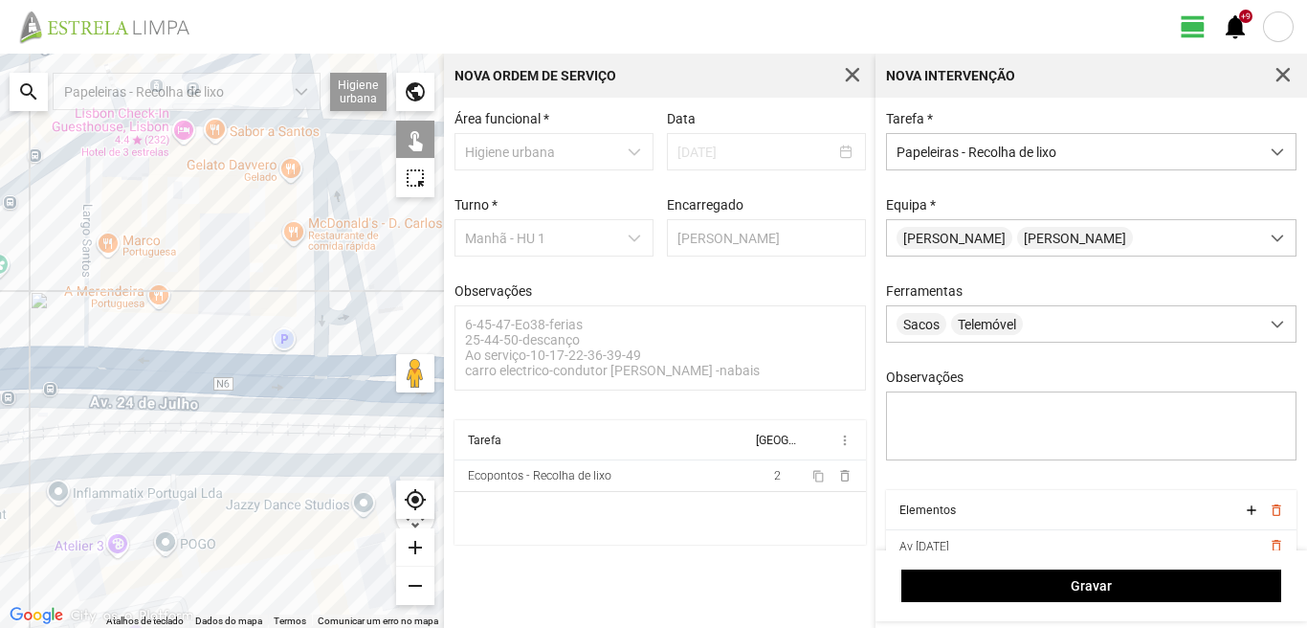
drag, startPoint x: 237, startPoint y: 421, endPoint x: 254, endPoint y: 314, distance: 108.4
click at [248, 318] on div at bounding box center [222, 341] width 444 height 574
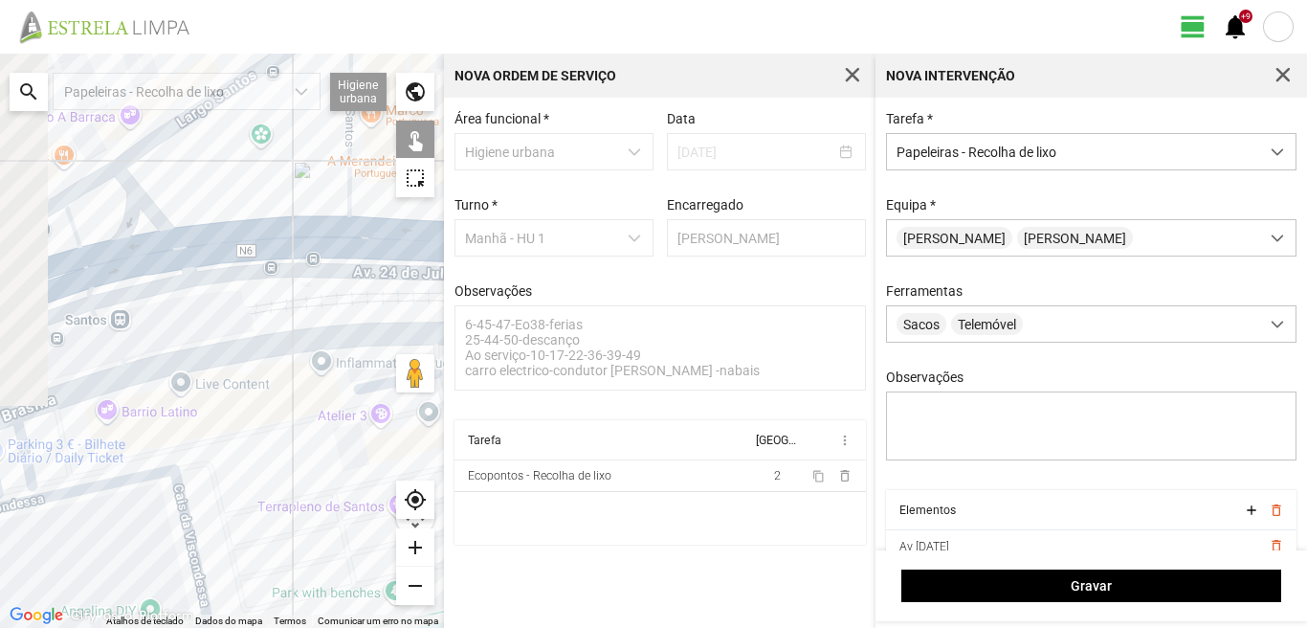
drag, startPoint x: 175, startPoint y: 310, endPoint x: 300, endPoint y: 380, distance: 142.7
click at [300, 380] on div at bounding box center [222, 341] width 444 height 574
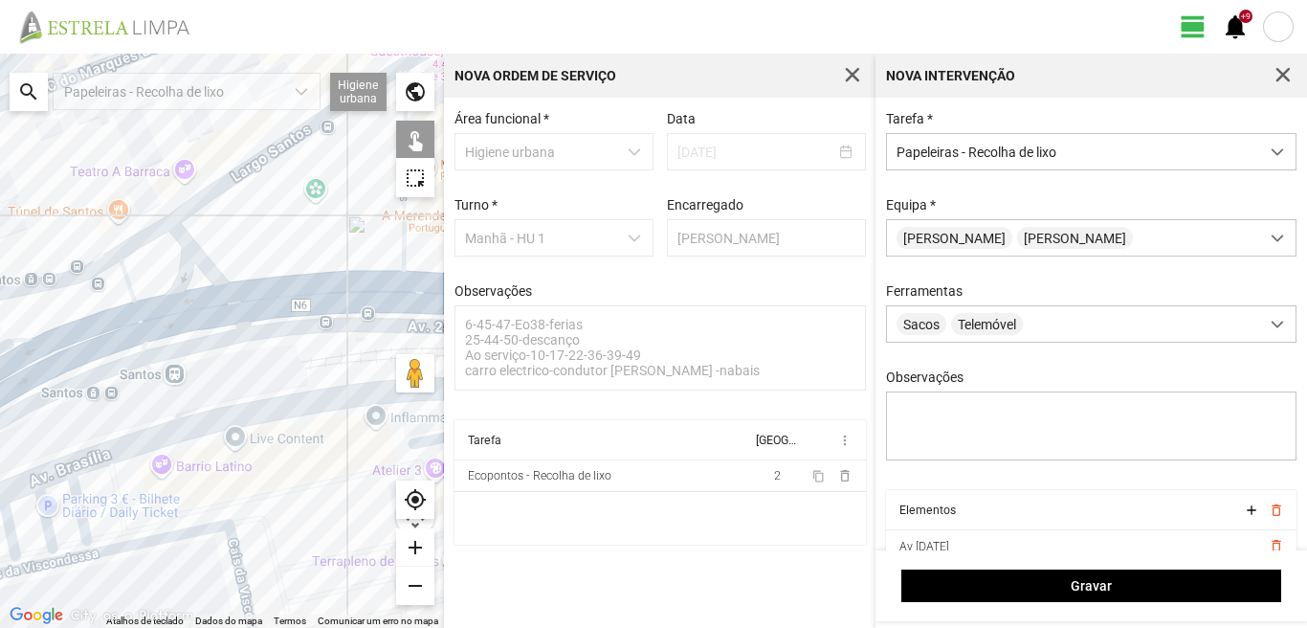
click at [307, 377] on div at bounding box center [222, 341] width 444 height 574
click at [269, 357] on div at bounding box center [222, 341] width 444 height 574
click at [213, 371] on div at bounding box center [222, 341] width 444 height 574
click at [214, 370] on div at bounding box center [222, 341] width 444 height 574
click at [190, 370] on div at bounding box center [222, 341] width 444 height 574
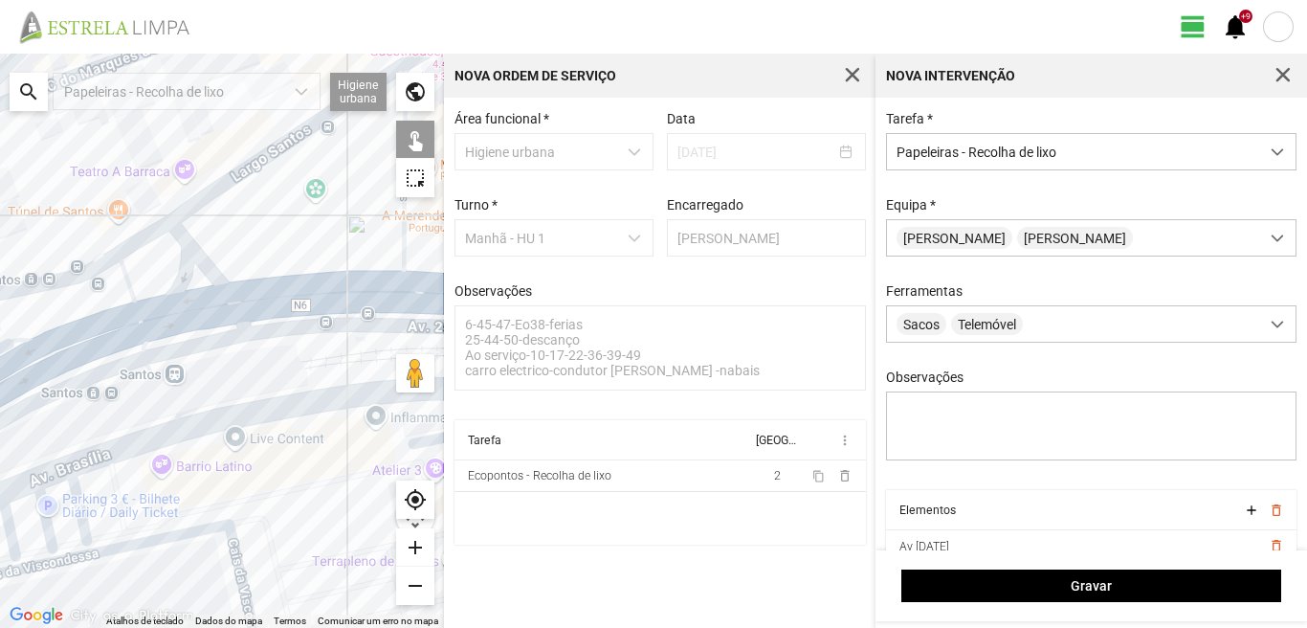
click at [179, 359] on div at bounding box center [222, 341] width 444 height 574
click at [191, 383] on div at bounding box center [222, 341] width 444 height 574
click at [186, 405] on div at bounding box center [222, 341] width 444 height 574
click at [171, 385] on div at bounding box center [222, 341] width 444 height 574
click at [137, 391] on div at bounding box center [222, 341] width 444 height 574
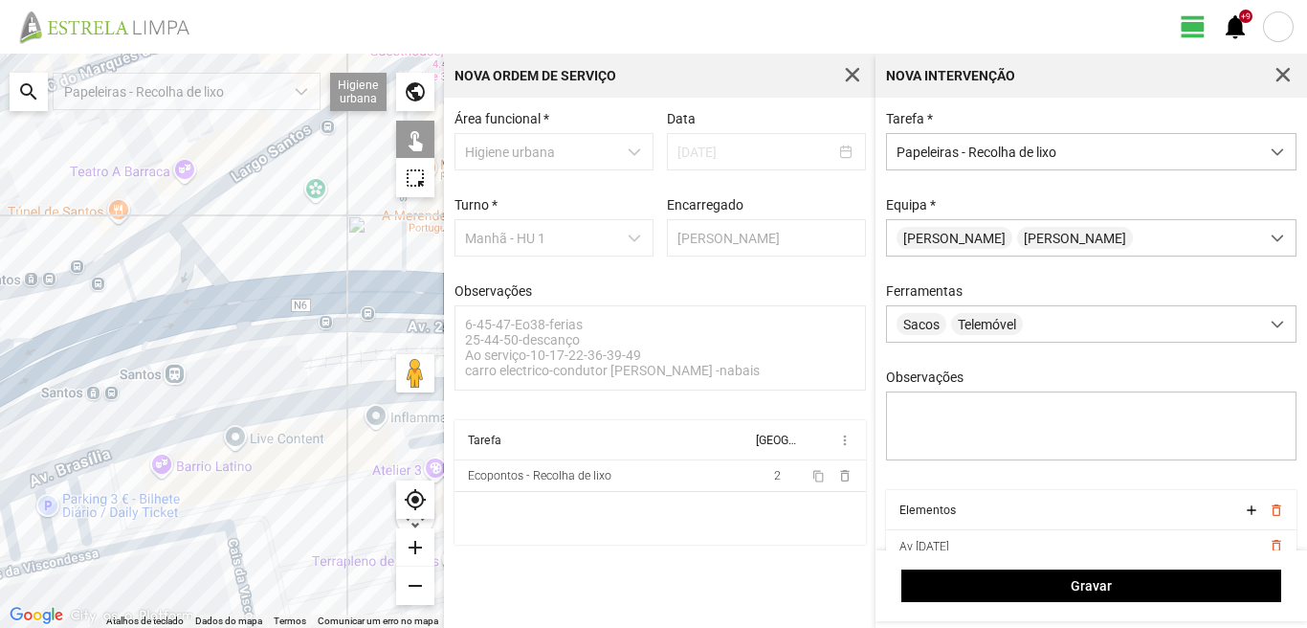
click at [128, 401] on div at bounding box center [222, 341] width 444 height 574
click at [120, 402] on div at bounding box center [222, 341] width 444 height 574
click at [122, 389] on div at bounding box center [222, 341] width 444 height 574
click at [100, 410] on div at bounding box center [222, 341] width 444 height 574
click at [102, 405] on div at bounding box center [222, 341] width 444 height 574
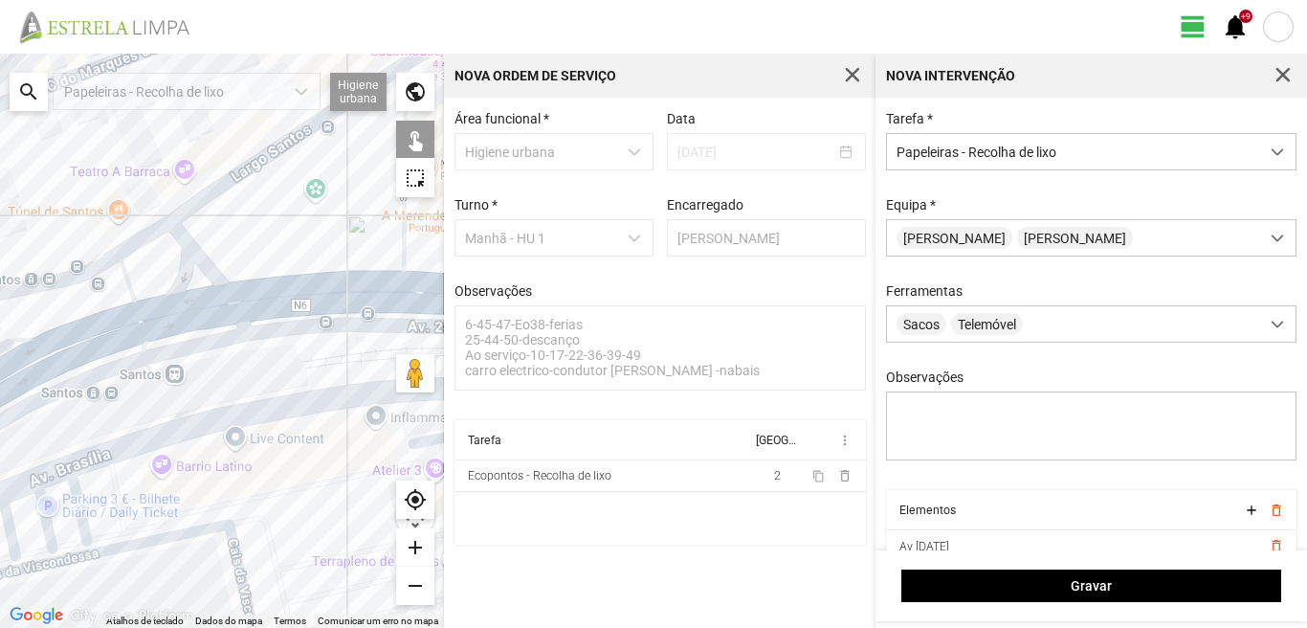
click at [61, 377] on div at bounding box center [222, 341] width 444 height 574
click at [157, 285] on div at bounding box center [222, 341] width 444 height 574
click at [206, 232] on div at bounding box center [222, 341] width 444 height 574
click at [159, 209] on div at bounding box center [222, 341] width 444 height 574
click at [89, 270] on div at bounding box center [222, 341] width 444 height 574
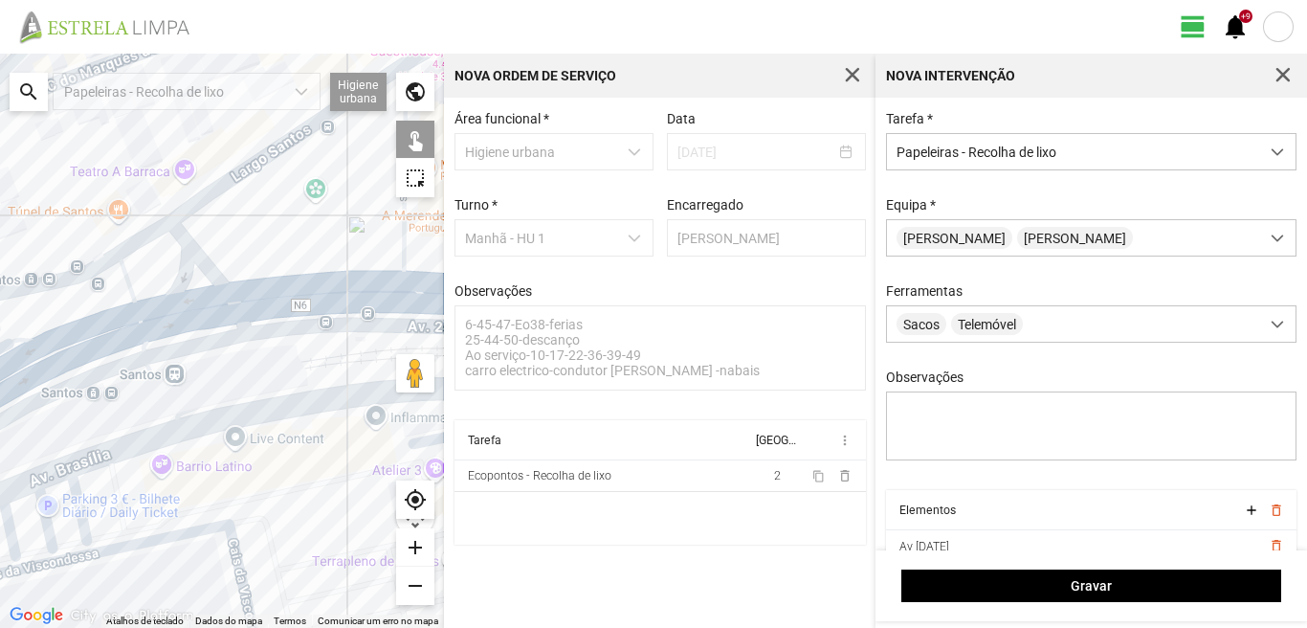
click at [63, 291] on div at bounding box center [222, 341] width 444 height 574
click at [25, 305] on div at bounding box center [222, 341] width 444 height 574
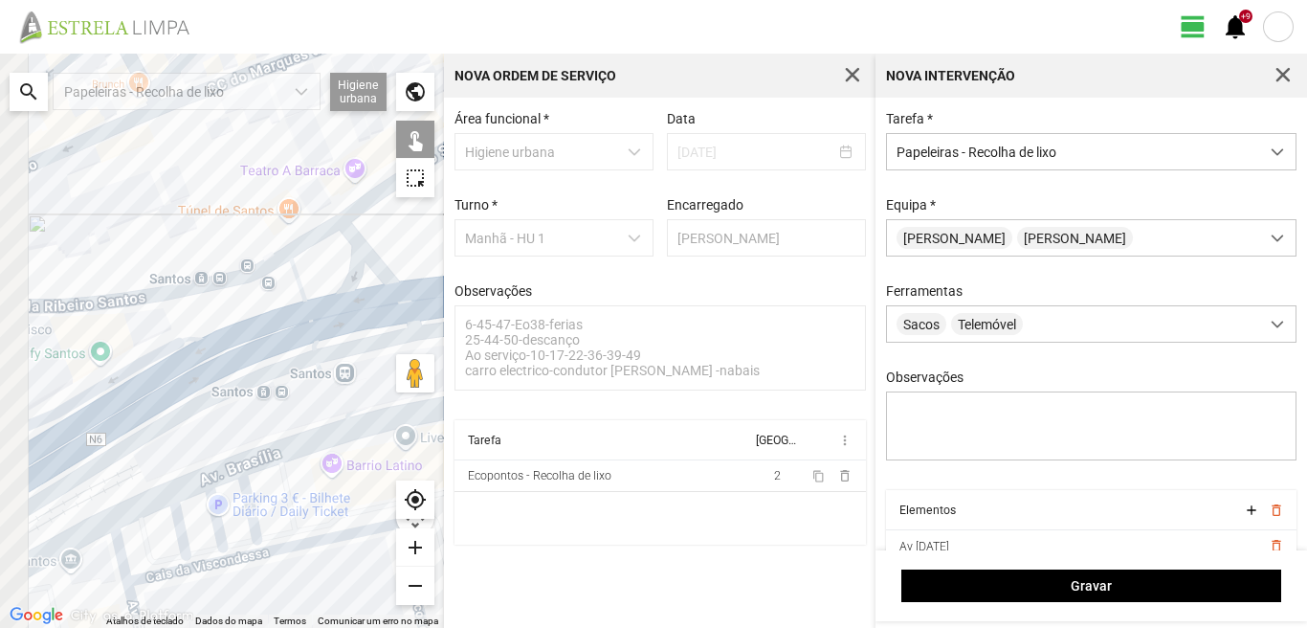
drag, startPoint x: 44, startPoint y: 315, endPoint x: 217, endPoint y: 314, distance: 173.2
click at [217, 314] on div at bounding box center [222, 341] width 444 height 574
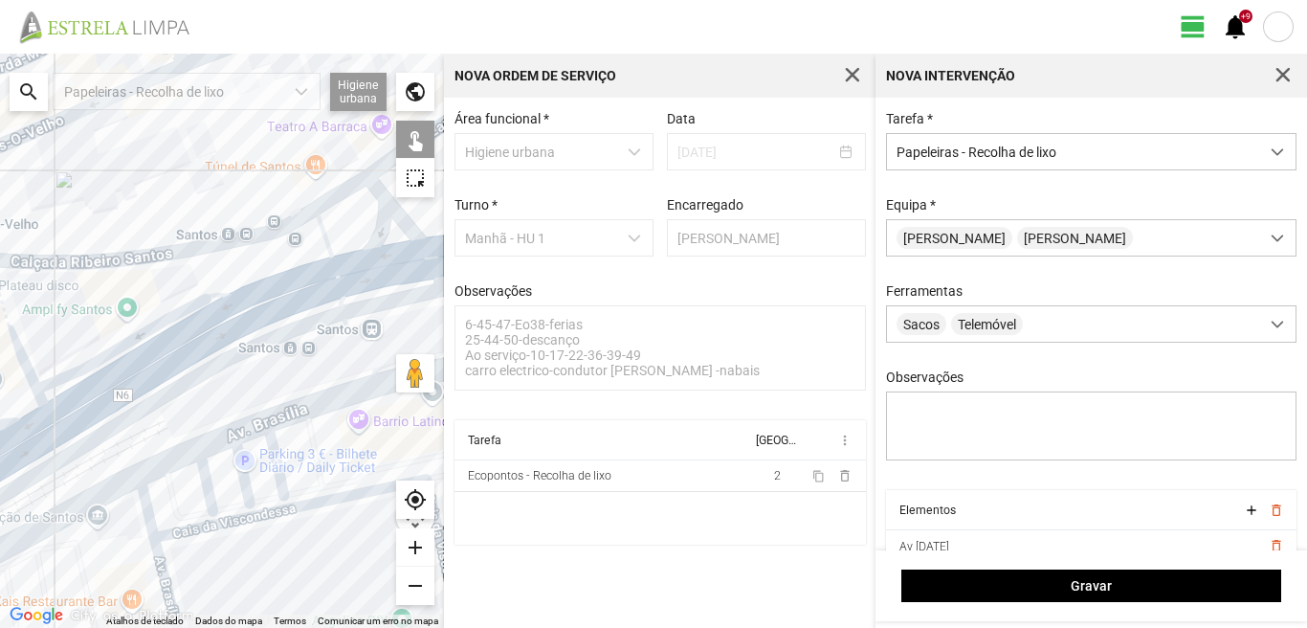
drag, startPoint x: 126, startPoint y: 388, endPoint x: 194, endPoint y: 278, distance: 128.5
click at [194, 278] on div at bounding box center [222, 341] width 444 height 574
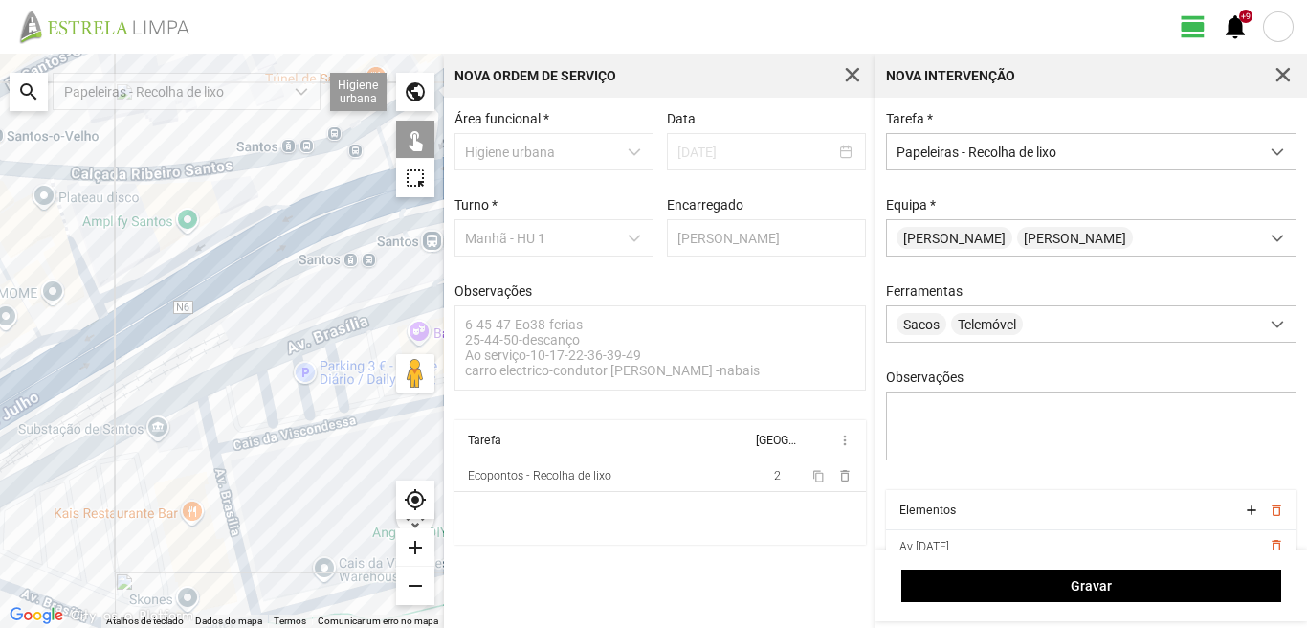
click at [54, 181] on div at bounding box center [222, 341] width 444 height 574
click at [251, 174] on div at bounding box center [222, 341] width 444 height 574
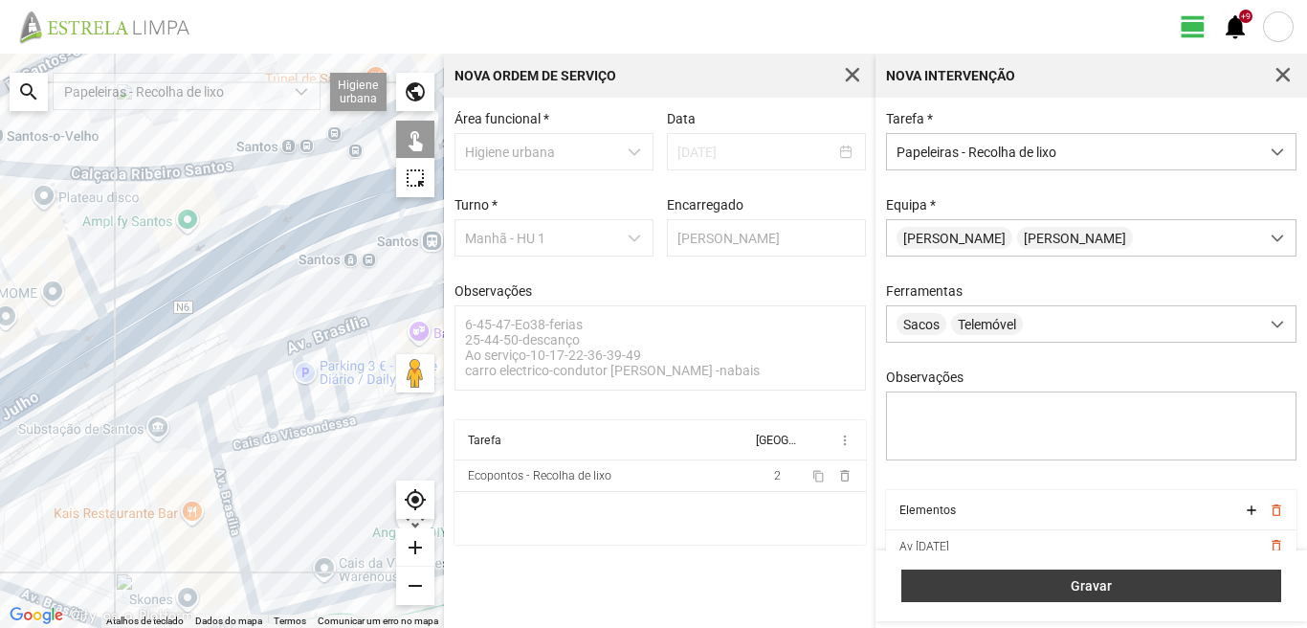
click at [1044, 595] on button "Gravar" at bounding box center [1091, 585] width 380 height 33
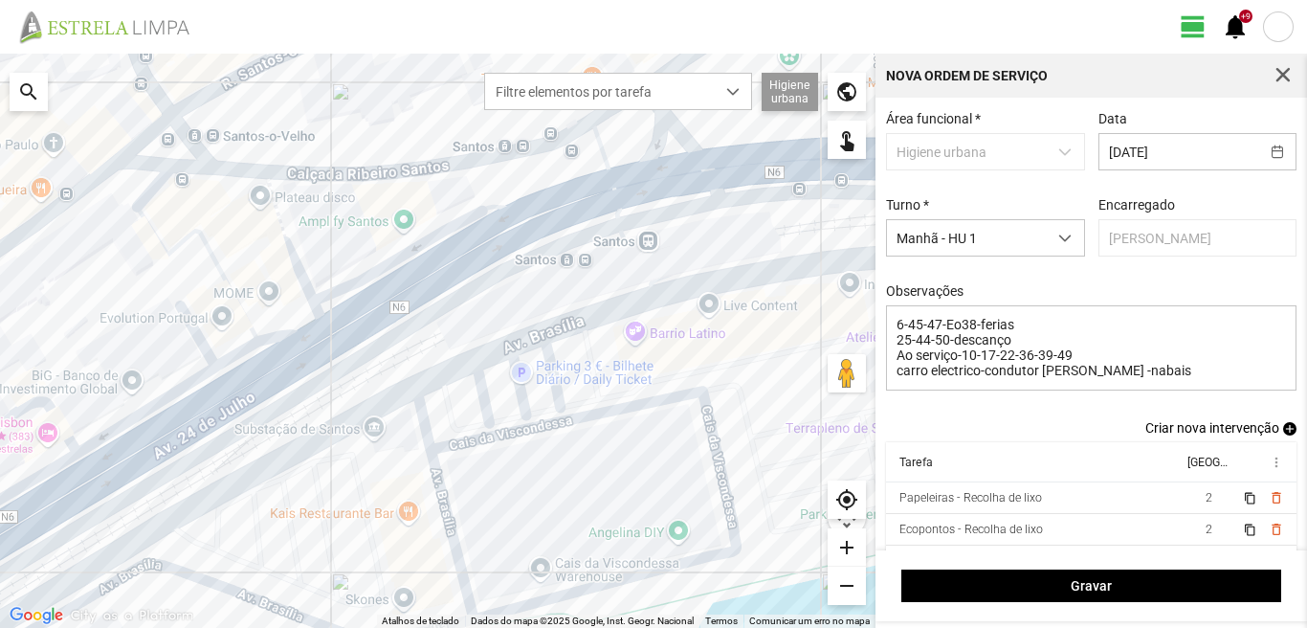
click at [1283, 429] on span "add" at bounding box center [1289, 428] width 13 height 13
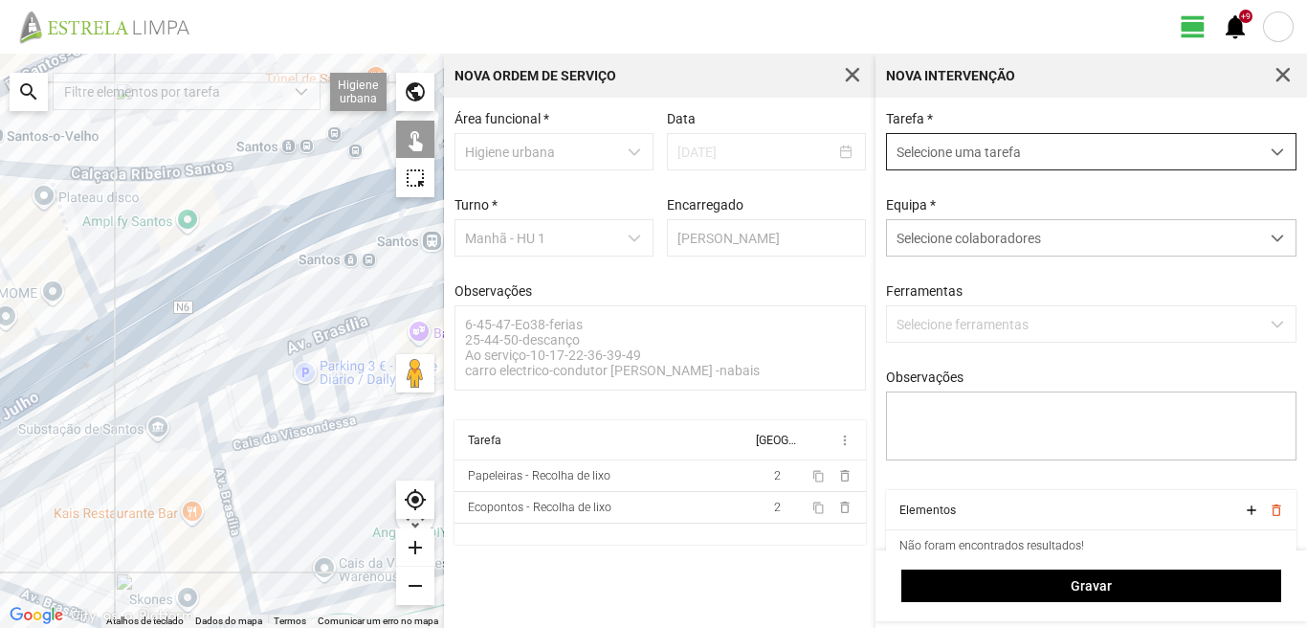
click at [925, 164] on span "Selecione uma tarefa" at bounding box center [1073, 151] width 372 height 35
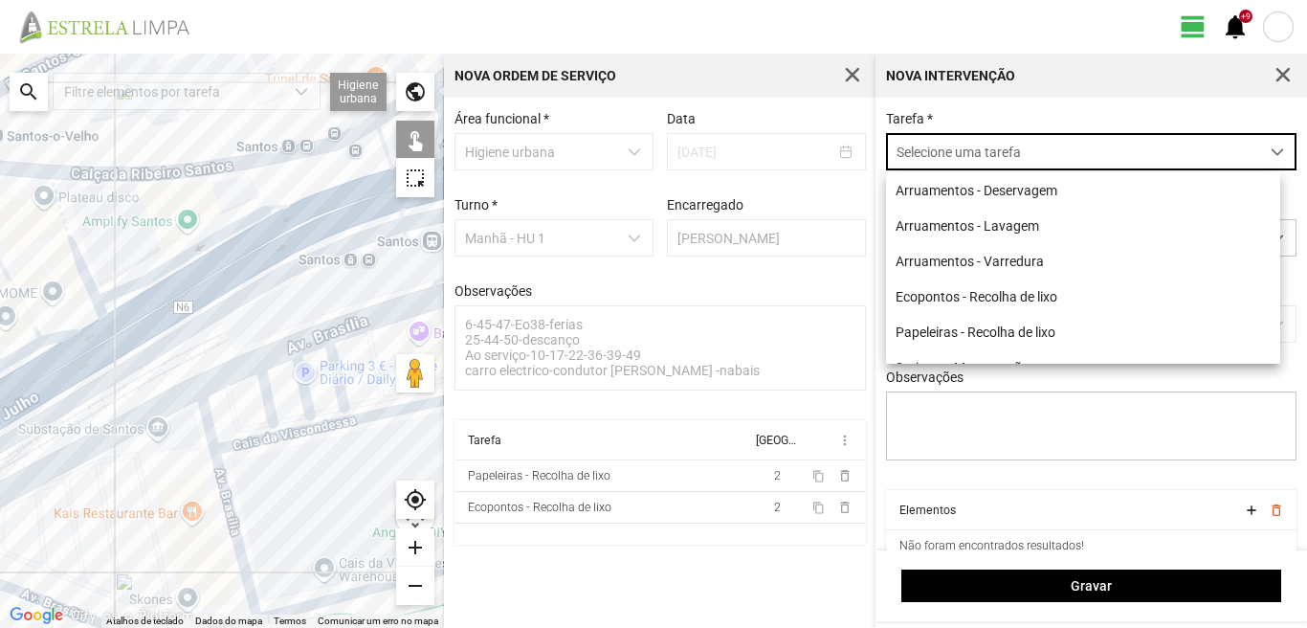
scroll to position [11, 85]
click at [966, 259] on li "Arruamentos - Varredura" at bounding box center [1083, 260] width 394 height 35
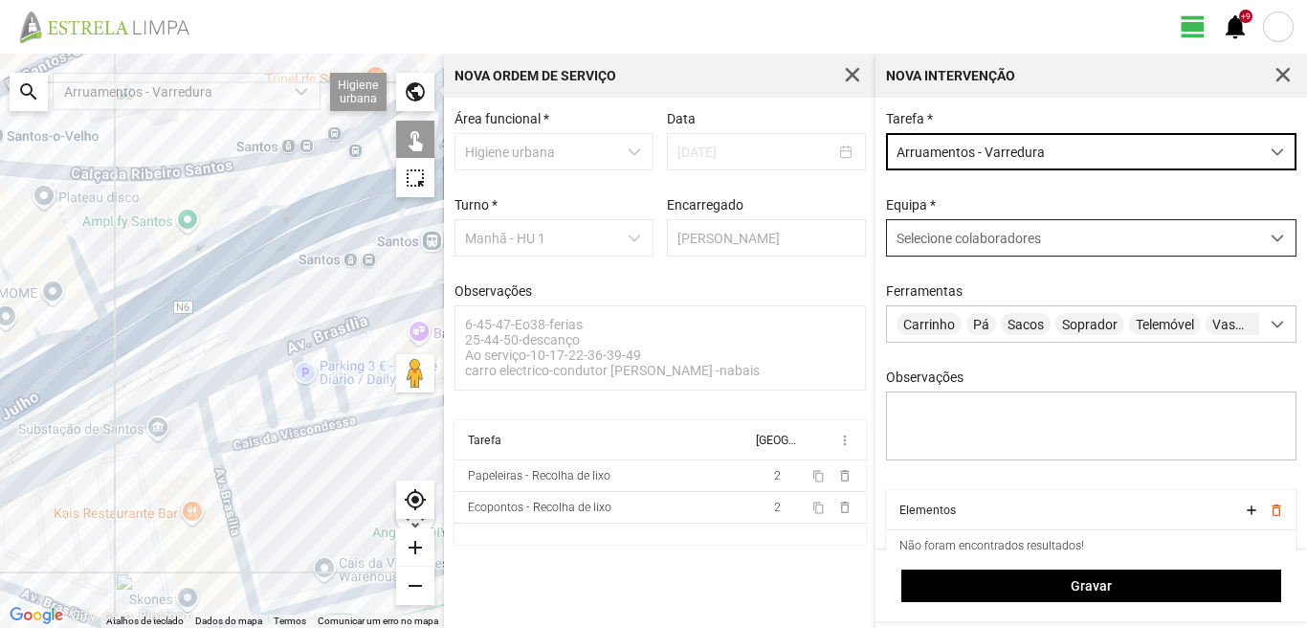
click at [980, 239] on span "Selecione colaboradores" at bounding box center [969, 238] width 144 height 15
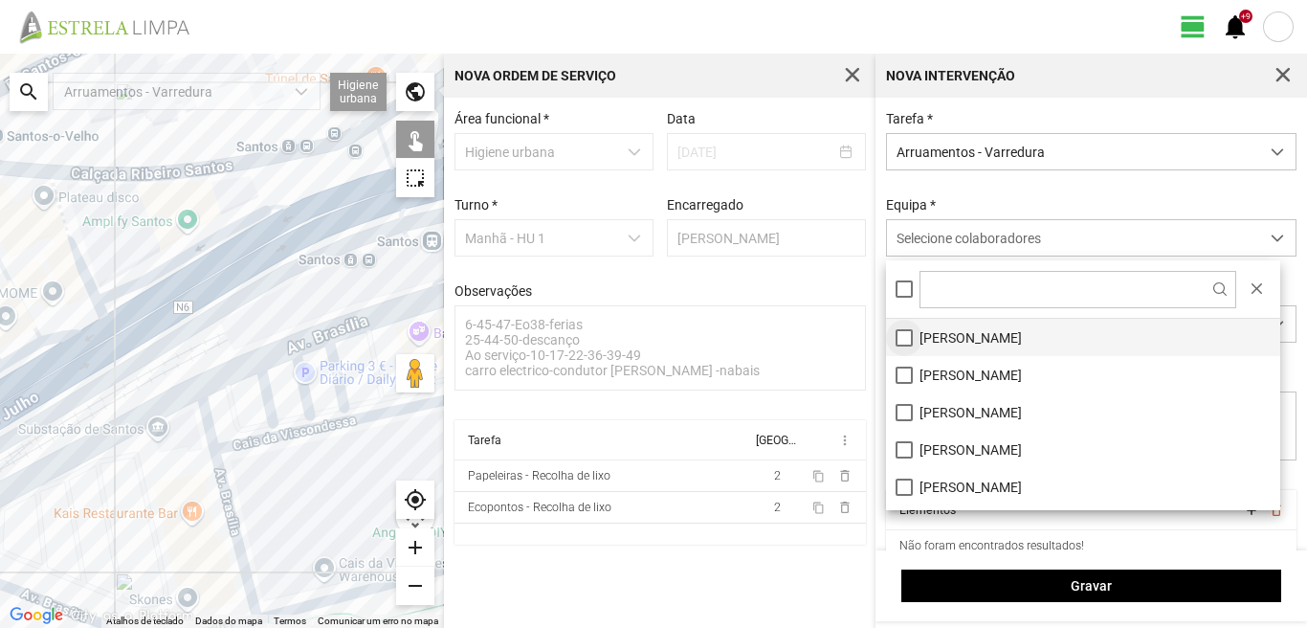
click at [899, 333] on li "[PERSON_NAME]" at bounding box center [1083, 337] width 394 height 37
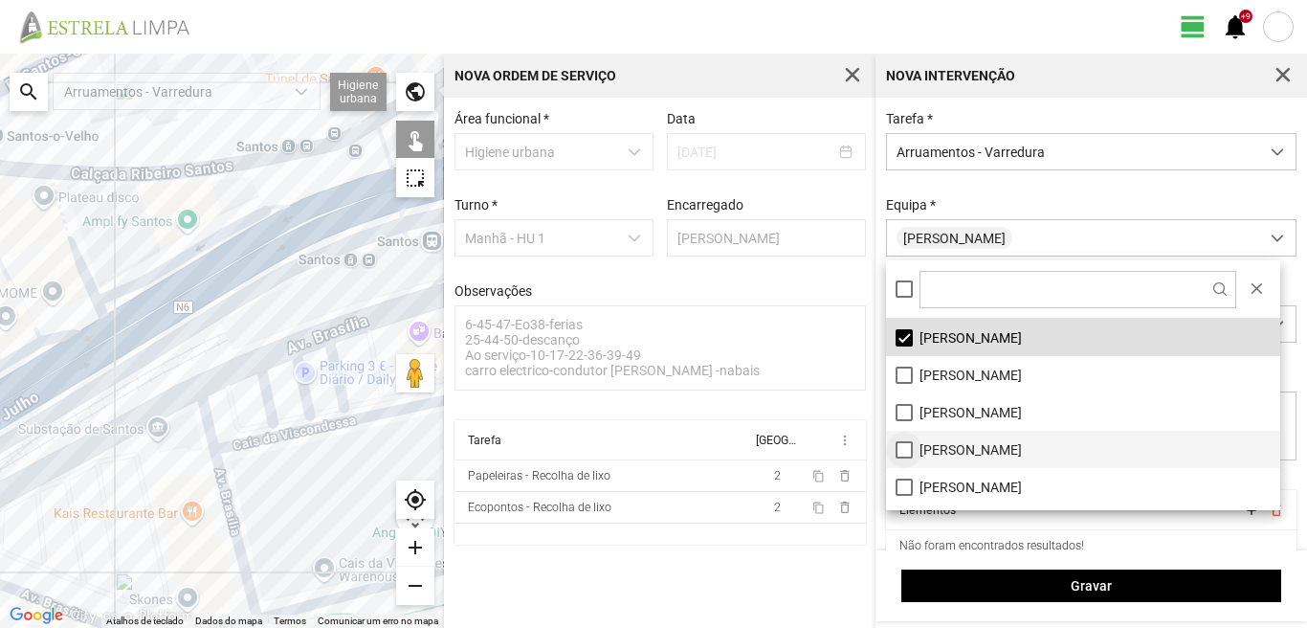
click at [903, 448] on li "[PERSON_NAME]" at bounding box center [1083, 449] width 394 height 37
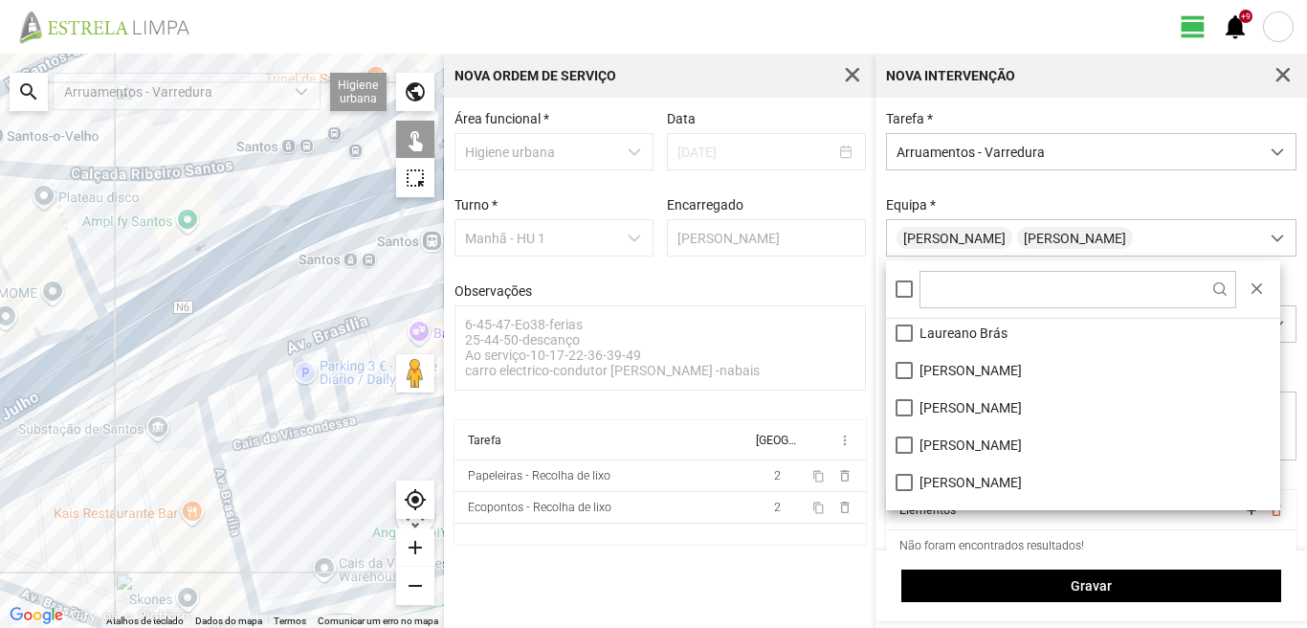
scroll to position [256, 0]
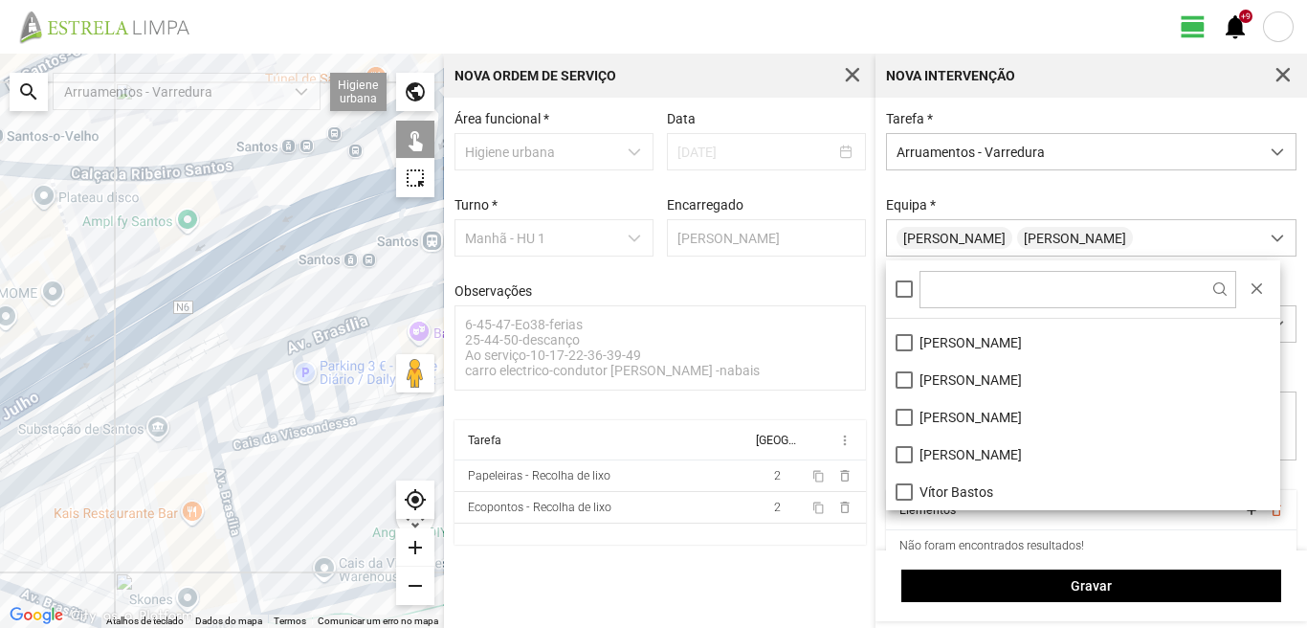
click at [903, 448] on li "[PERSON_NAME]" at bounding box center [1083, 453] width 394 height 37
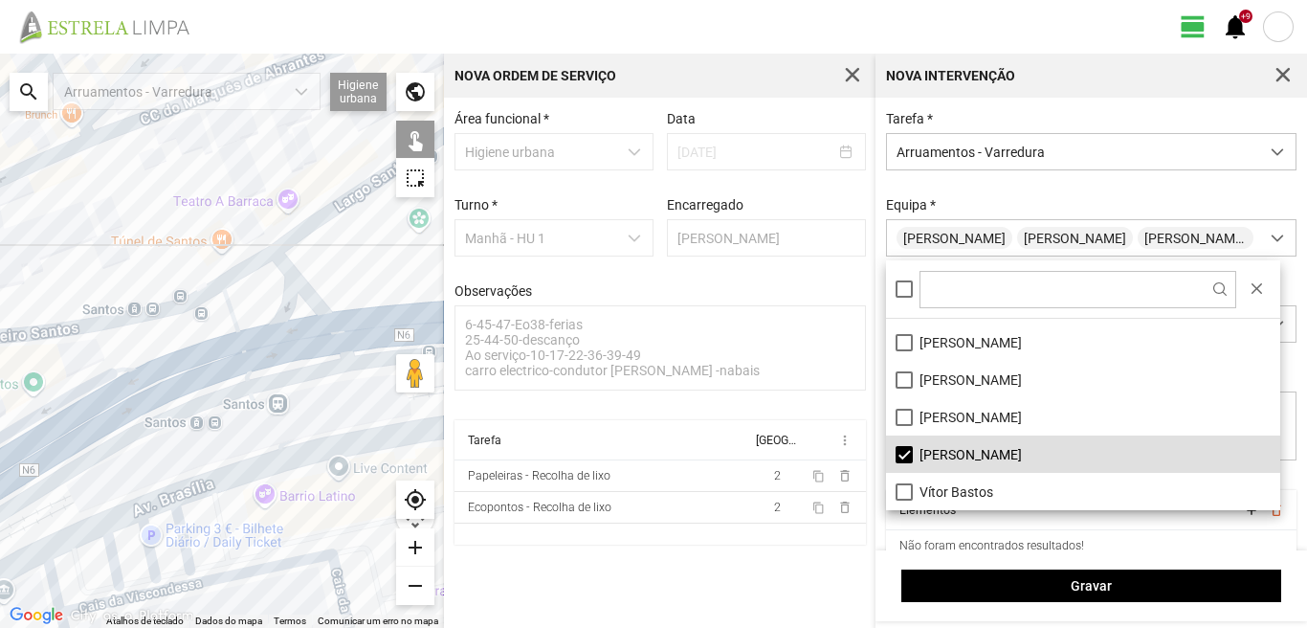
drag, startPoint x: 366, startPoint y: 288, endPoint x: 204, endPoint y: 459, distance: 235.6
click at [204, 459] on div at bounding box center [222, 341] width 444 height 574
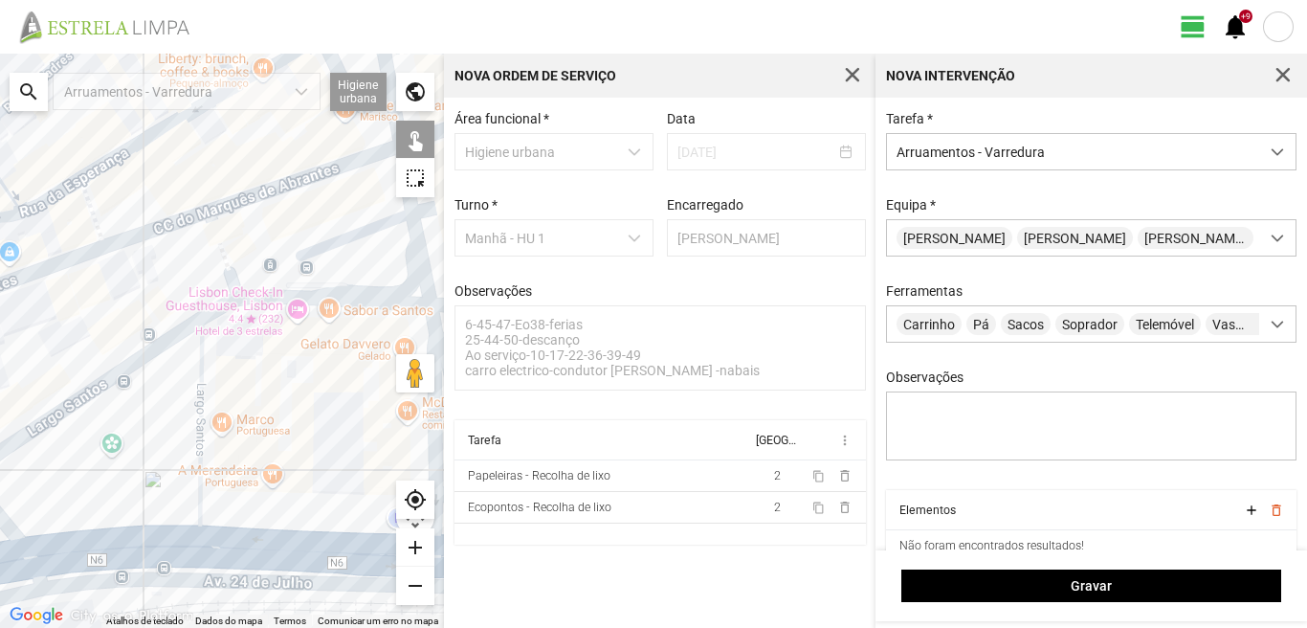
drag, startPoint x: 319, startPoint y: 284, endPoint x: 12, endPoint y: 466, distance: 356.1
click at [12, 466] on div at bounding box center [222, 341] width 444 height 574
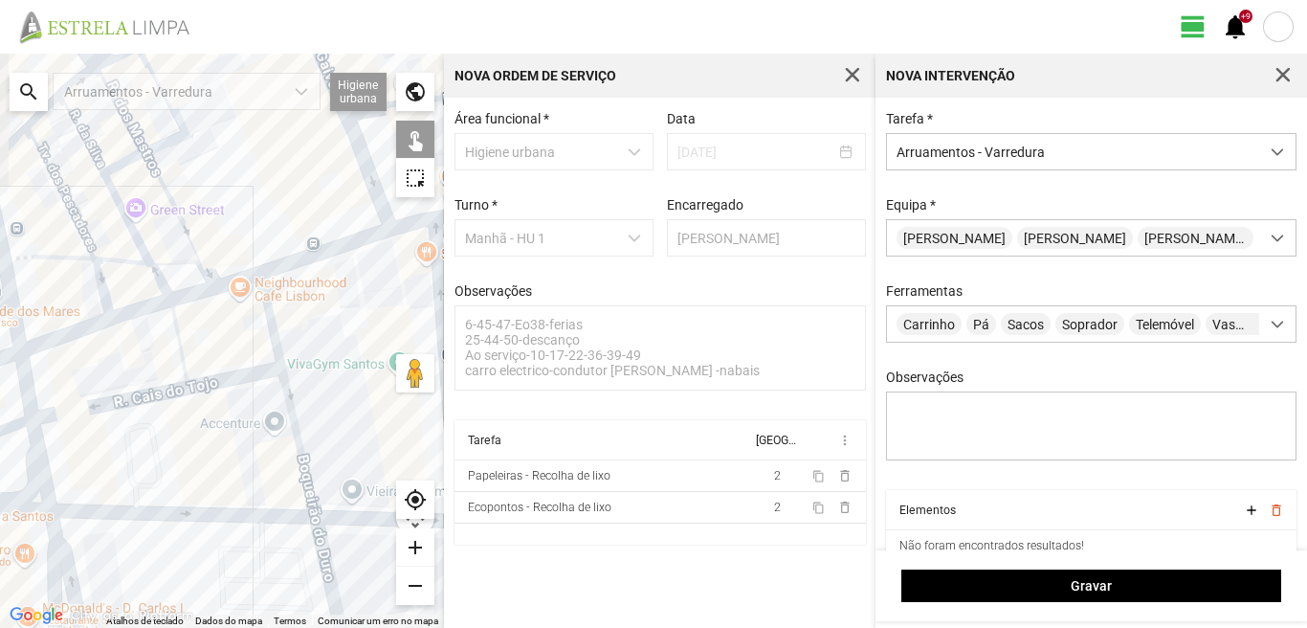
drag, startPoint x: 174, startPoint y: 370, endPoint x: 259, endPoint y: 352, distance: 87.1
click at [252, 353] on div at bounding box center [222, 341] width 444 height 574
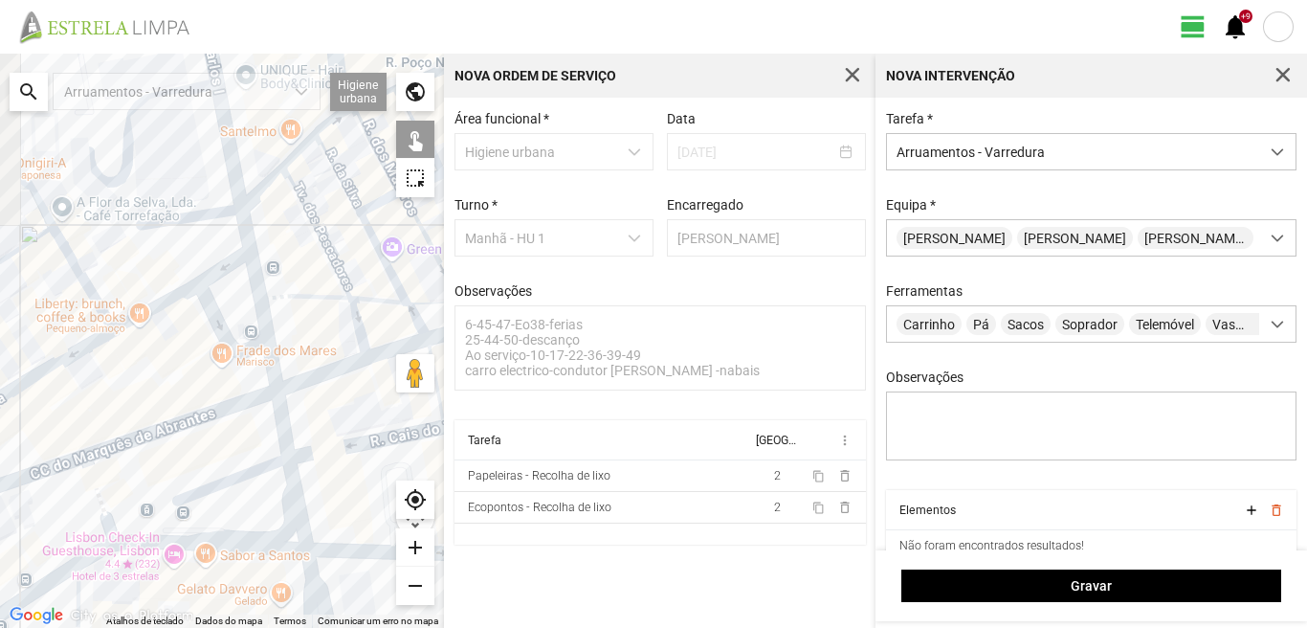
drag, startPoint x: 71, startPoint y: 319, endPoint x: 284, endPoint y: 401, distance: 228.7
click at [284, 401] on div at bounding box center [222, 341] width 444 height 574
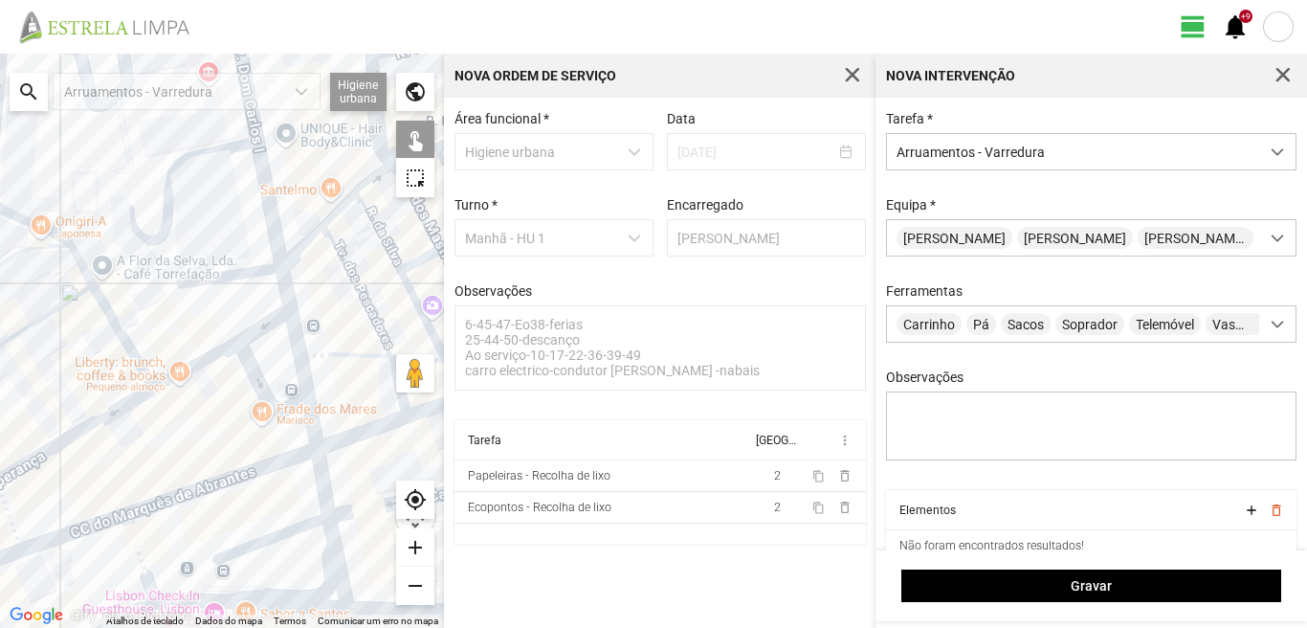
drag, startPoint x: 278, startPoint y: 248, endPoint x: 311, endPoint y: 393, distance: 149.0
click at [311, 393] on div at bounding box center [222, 341] width 444 height 574
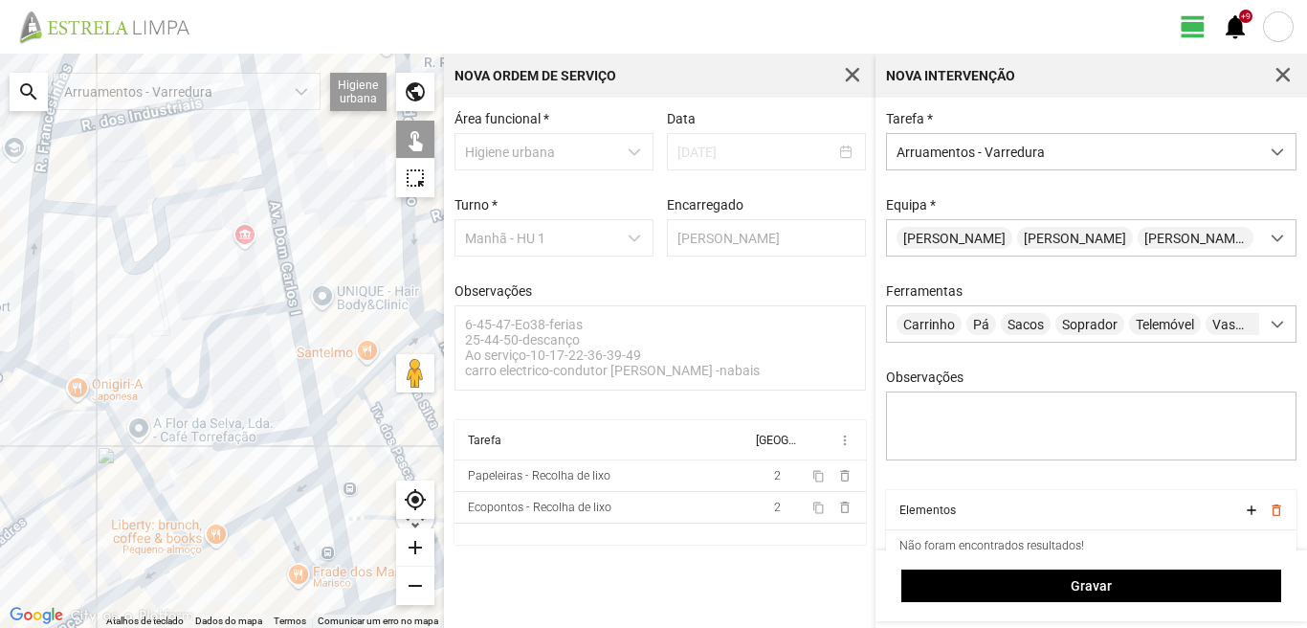
click at [278, 217] on div at bounding box center [222, 341] width 444 height 574
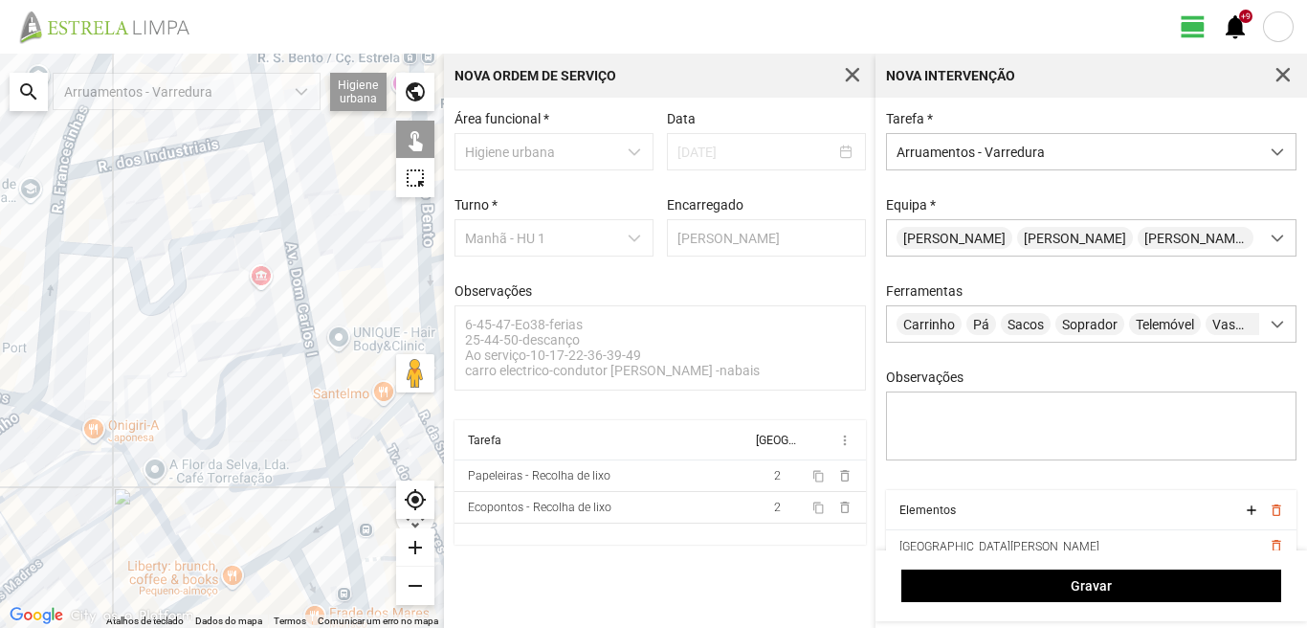
drag, startPoint x: 248, startPoint y: 211, endPoint x: 306, endPoint y: 376, distance: 174.6
click at [306, 376] on div at bounding box center [222, 341] width 444 height 574
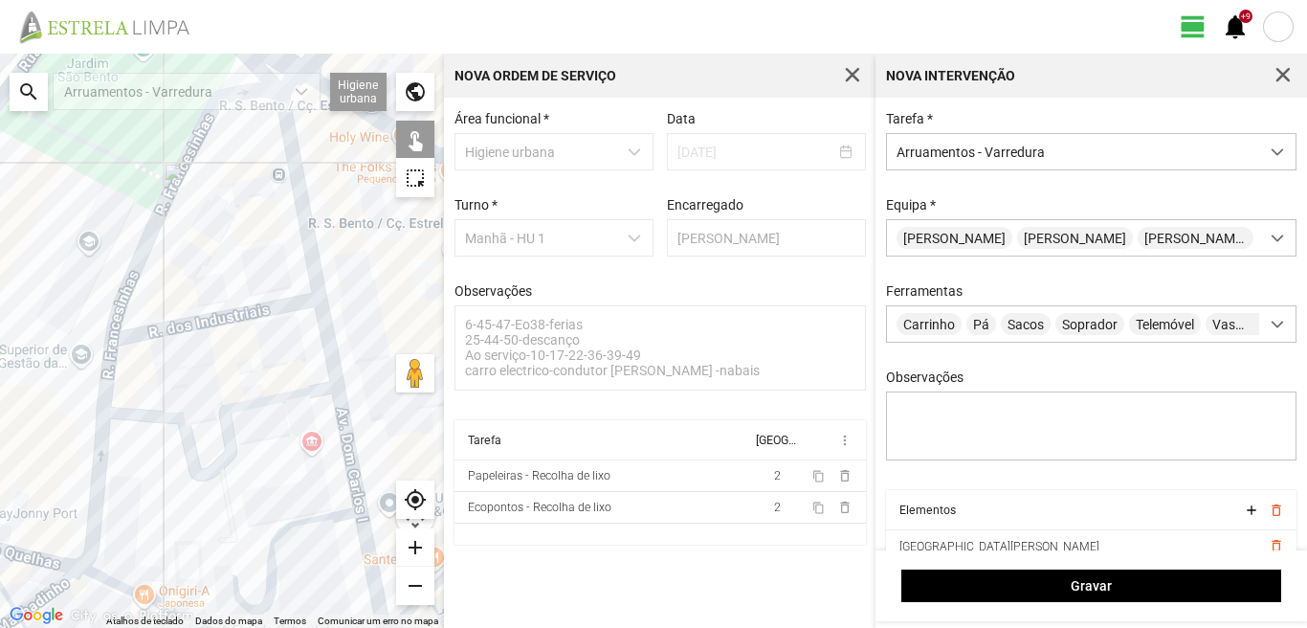
click at [275, 308] on div at bounding box center [222, 341] width 444 height 574
drag, startPoint x: 300, startPoint y: 203, endPoint x: 303, endPoint y: 255, distance: 52.7
click at [300, 204] on div at bounding box center [222, 341] width 444 height 574
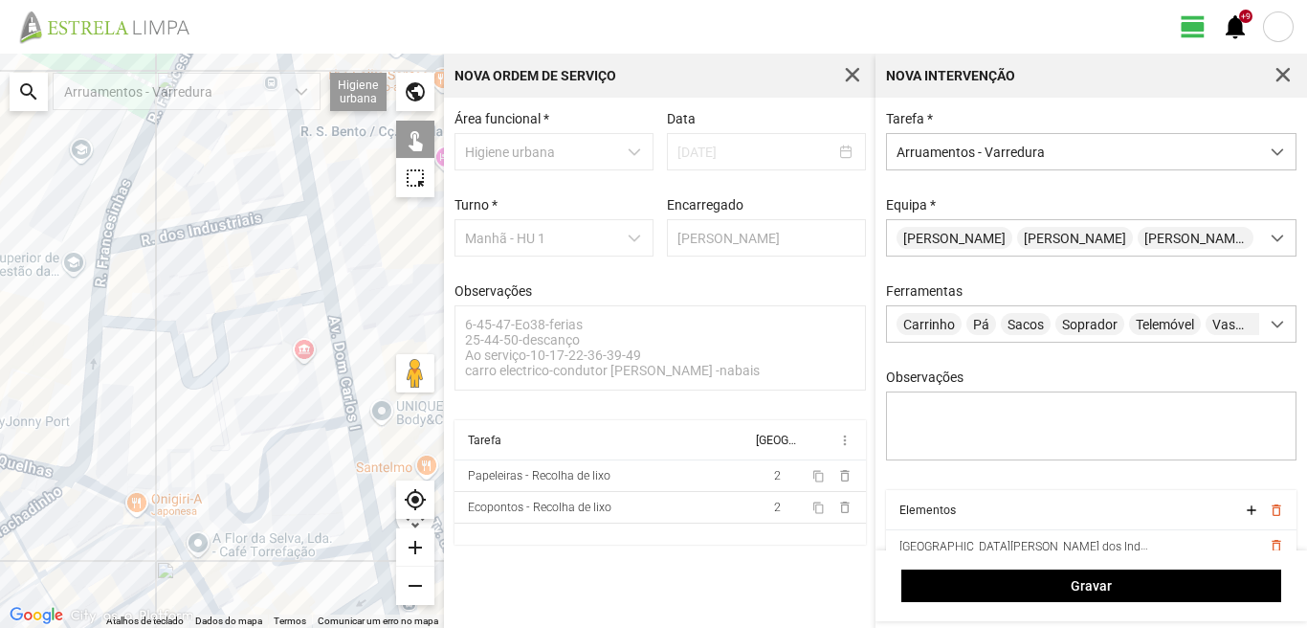
drag, startPoint x: 263, startPoint y: 518, endPoint x: 251, endPoint y: 336, distance: 182.2
click at [251, 355] on div at bounding box center [222, 341] width 444 height 574
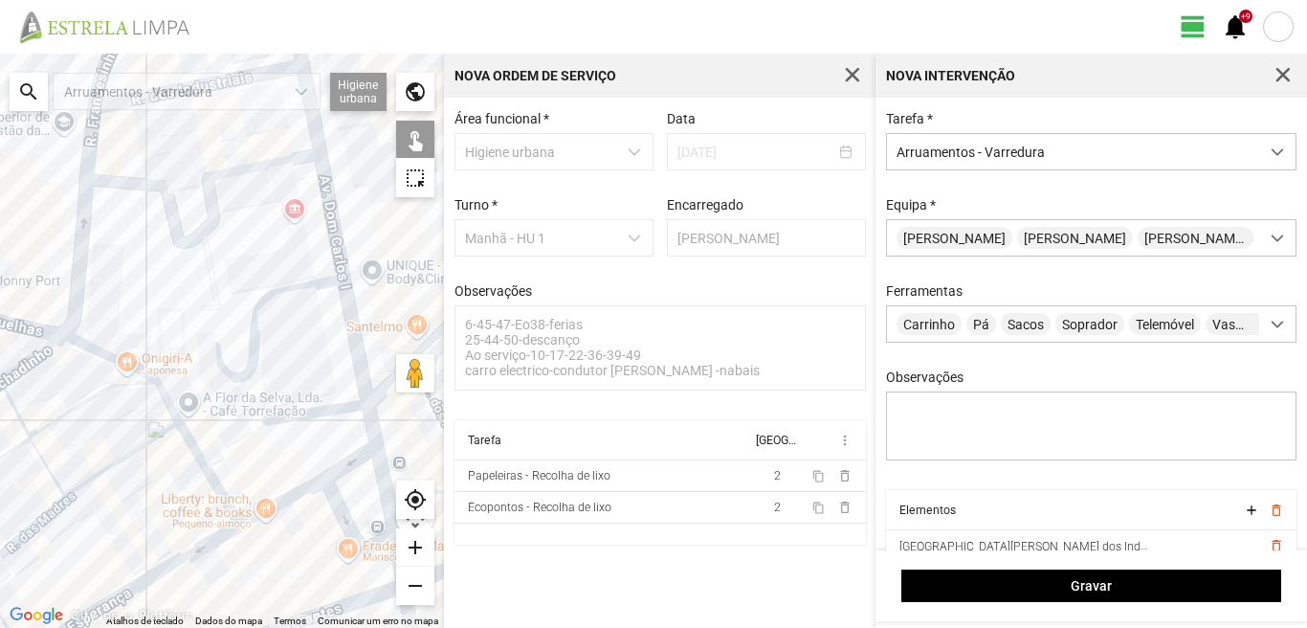
click at [321, 406] on div at bounding box center [222, 341] width 444 height 574
click at [286, 455] on div at bounding box center [222, 341] width 444 height 574
click at [373, 422] on div at bounding box center [222, 341] width 444 height 574
click at [351, 461] on div at bounding box center [222, 341] width 444 height 574
click at [383, 473] on div at bounding box center [222, 341] width 444 height 574
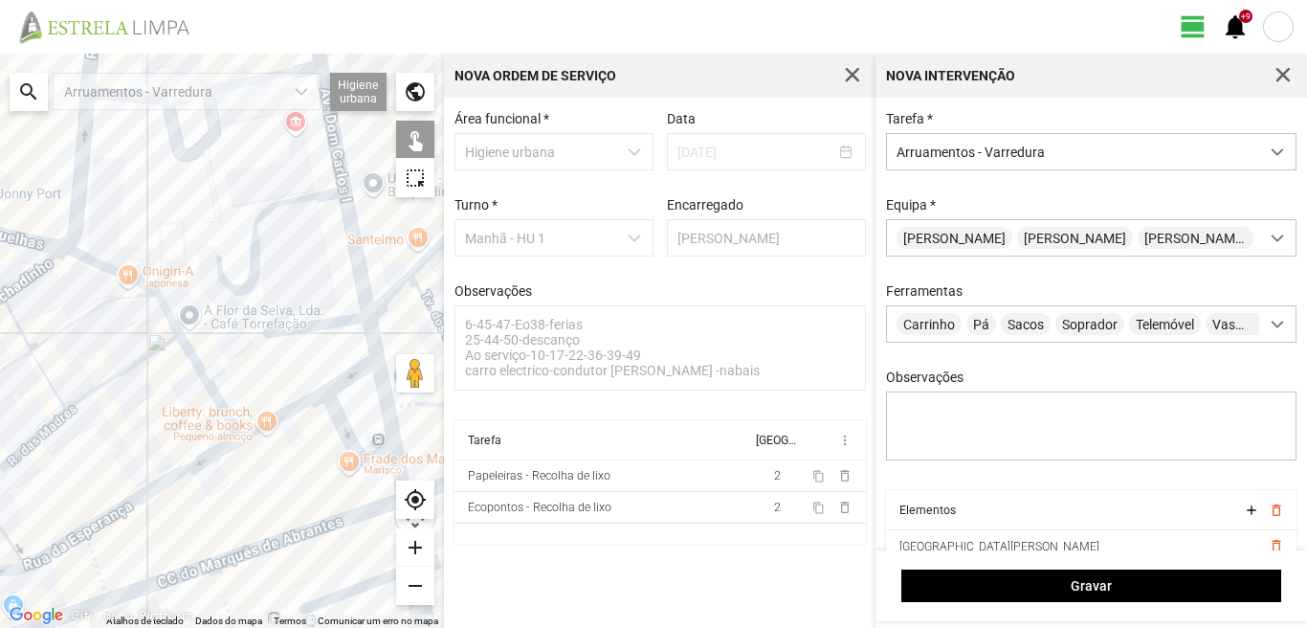
drag, startPoint x: 330, startPoint y: 480, endPoint x: 328, endPoint y: 398, distance: 82.3
click at [329, 398] on div at bounding box center [222, 341] width 444 height 574
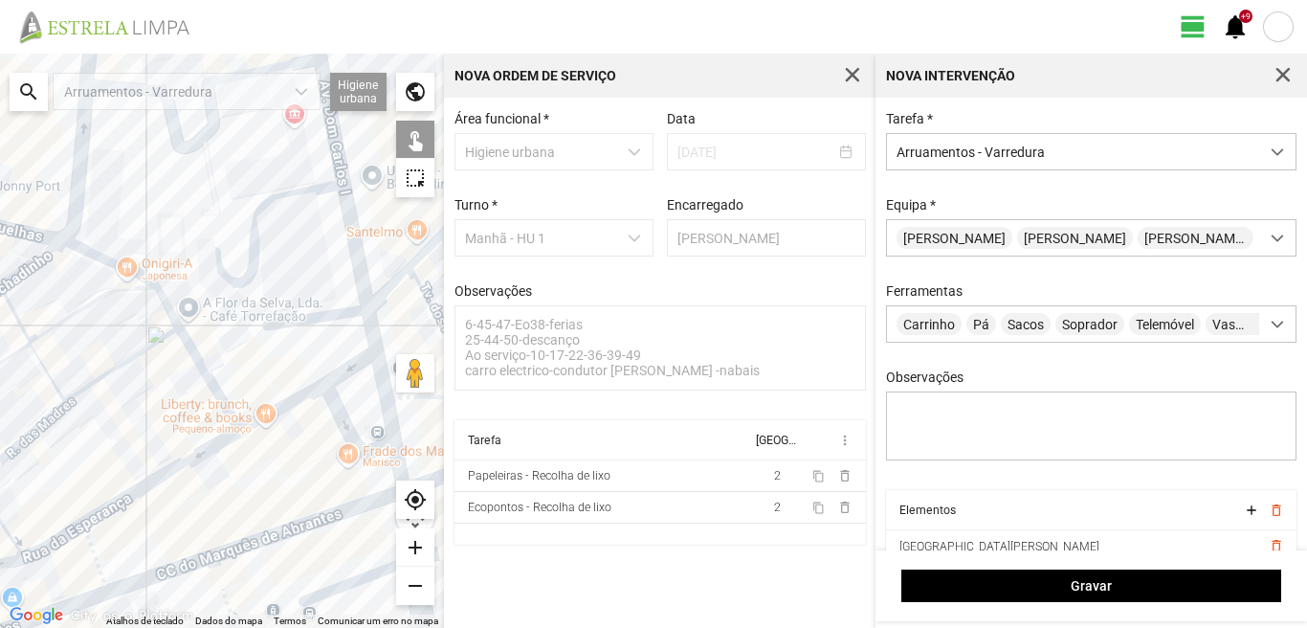
click at [329, 411] on div at bounding box center [222, 341] width 444 height 574
click at [342, 421] on div at bounding box center [222, 341] width 444 height 574
click at [341, 422] on div at bounding box center [222, 341] width 444 height 574
drag, startPoint x: 301, startPoint y: 466, endPoint x: 271, endPoint y: 404, distance: 69.3
click at [273, 407] on div at bounding box center [222, 341] width 444 height 574
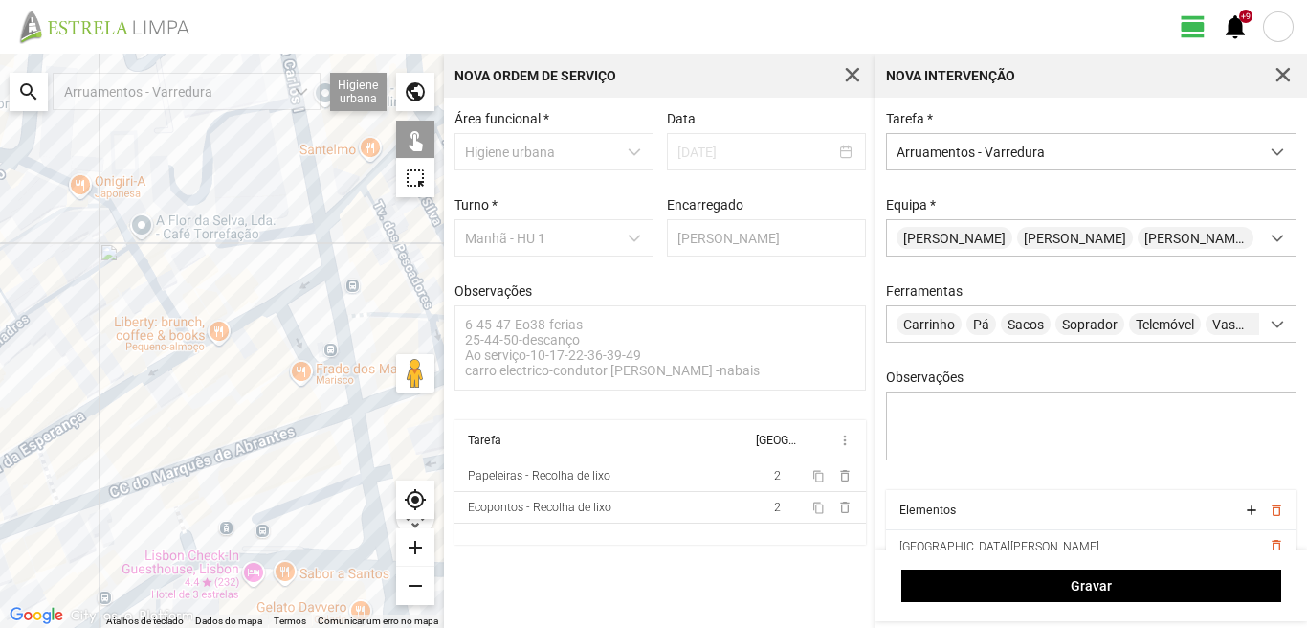
click at [354, 389] on div at bounding box center [222, 341] width 444 height 574
click at [356, 438] on div at bounding box center [222, 341] width 444 height 574
click at [350, 387] on div at bounding box center [222, 341] width 444 height 574
click at [370, 507] on div at bounding box center [222, 341] width 444 height 574
click at [311, 497] on div at bounding box center [222, 341] width 444 height 574
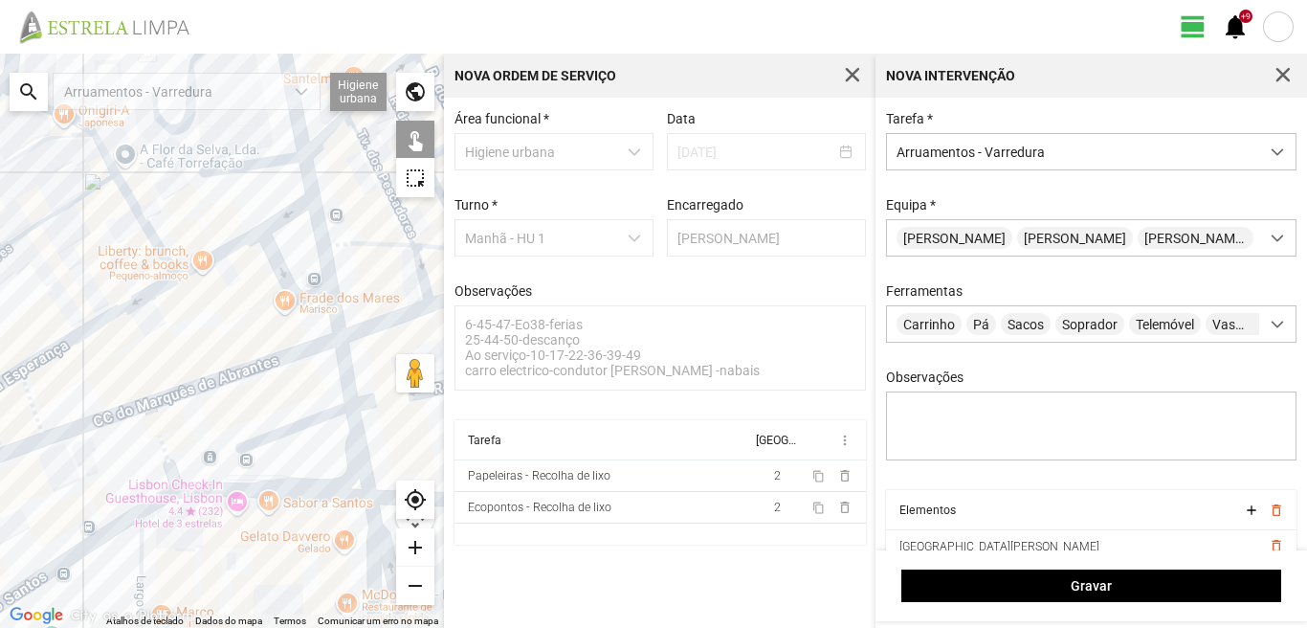
drag, startPoint x: 314, startPoint y: 544, endPoint x: 287, endPoint y: 433, distance: 115.1
click at [288, 434] on div at bounding box center [222, 341] width 444 height 574
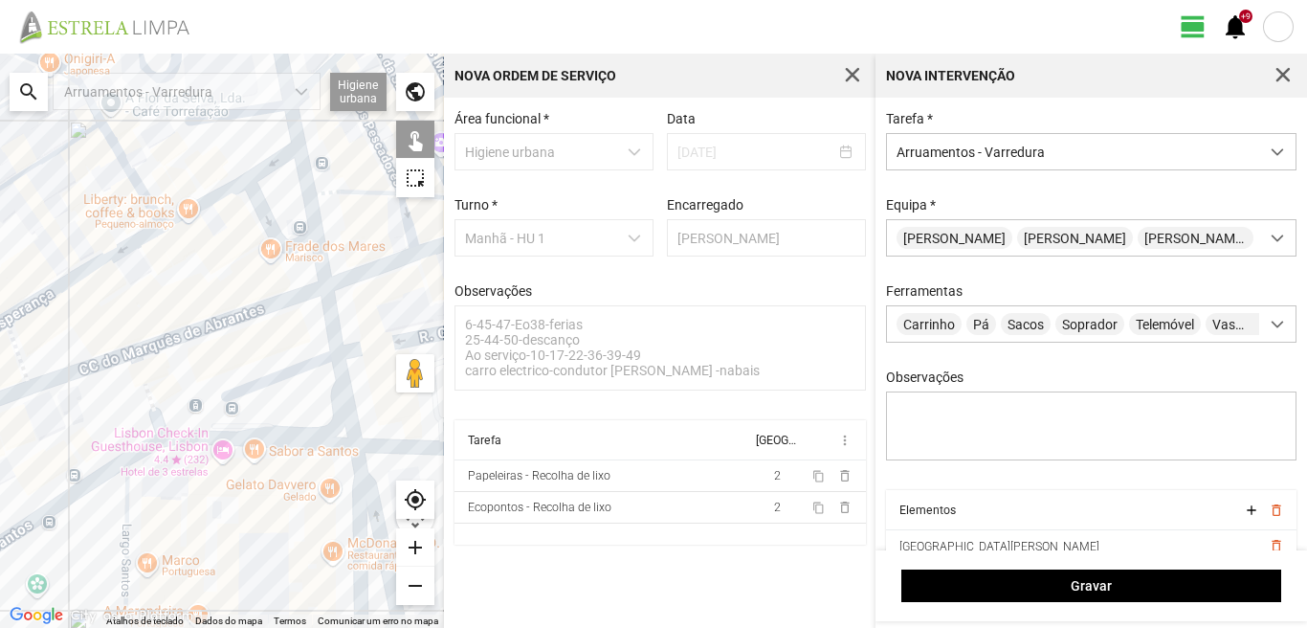
click at [353, 521] on div at bounding box center [222, 341] width 444 height 574
click at [371, 521] on div at bounding box center [222, 341] width 444 height 574
click at [241, 440] on div at bounding box center [222, 341] width 444 height 574
click at [122, 513] on div at bounding box center [222, 341] width 444 height 574
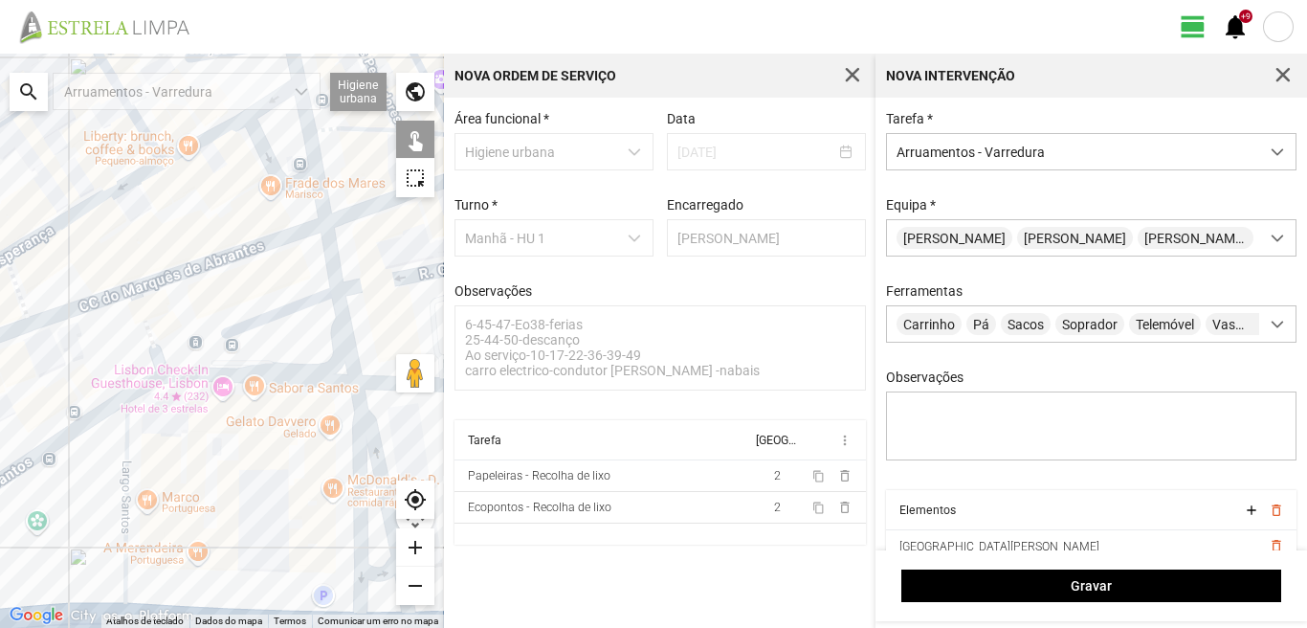
drag, startPoint x: 205, startPoint y: 517, endPoint x: 205, endPoint y: 448, distance: 68.9
click at [205, 460] on div at bounding box center [222, 341] width 444 height 574
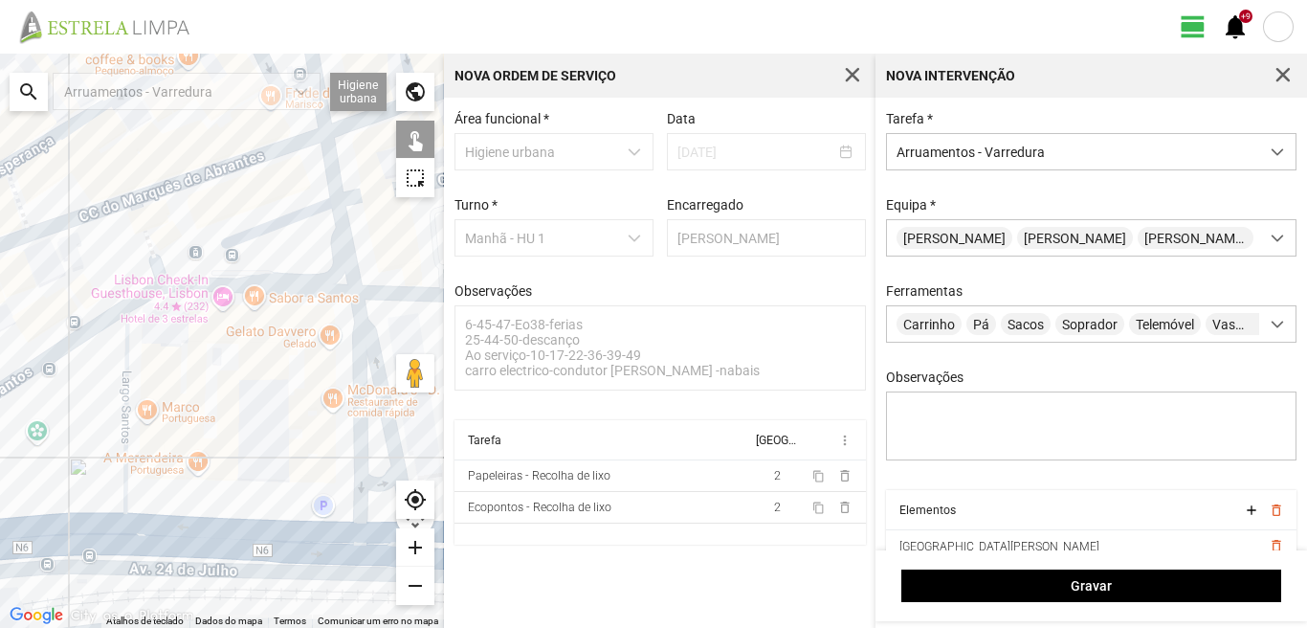
click at [365, 482] on div at bounding box center [222, 341] width 444 height 574
click at [336, 533] on div at bounding box center [222, 341] width 444 height 574
click at [92, 539] on div at bounding box center [222, 341] width 444 height 574
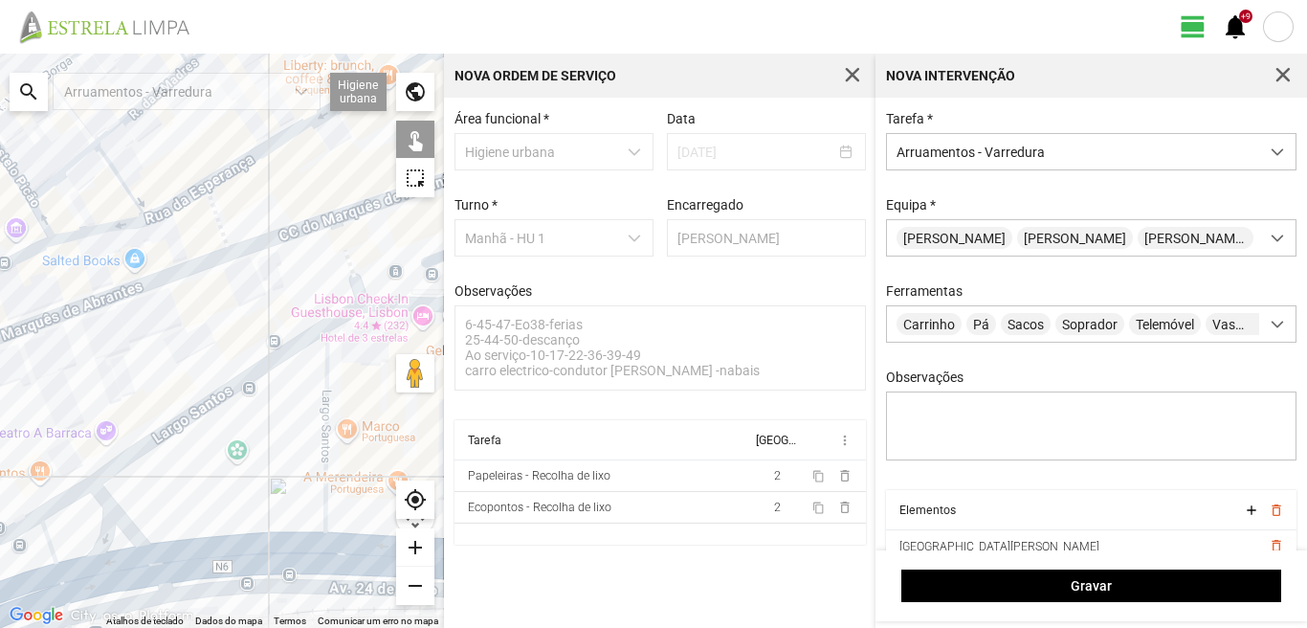
drag, startPoint x: 164, startPoint y: 489, endPoint x: 281, endPoint y: 513, distance: 120.1
click at [275, 510] on div at bounding box center [222, 341] width 444 height 574
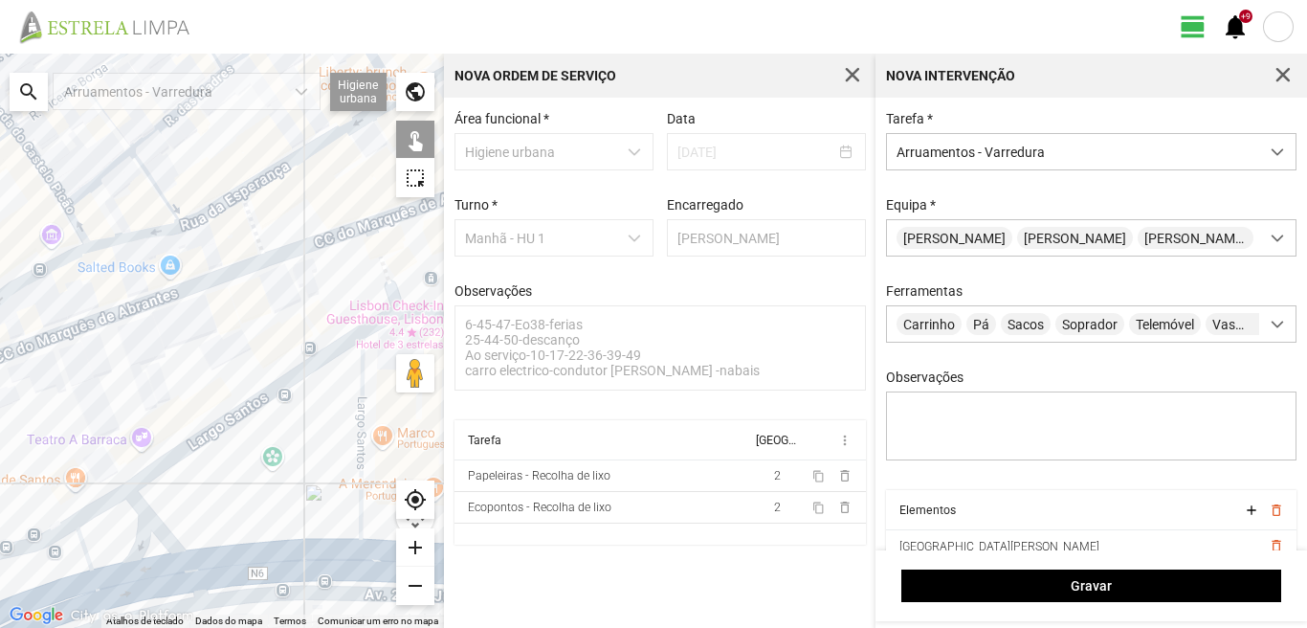
click at [228, 416] on div at bounding box center [222, 341] width 444 height 574
click at [147, 526] on div at bounding box center [222, 341] width 444 height 574
click at [109, 501] on div at bounding box center [222, 341] width 444 height 574
click at [134, 581] on div at bounding box center [222, 341] width 444 height 574
click at [78, 548] on div at bounding box center [222, 341] width 444 height 574
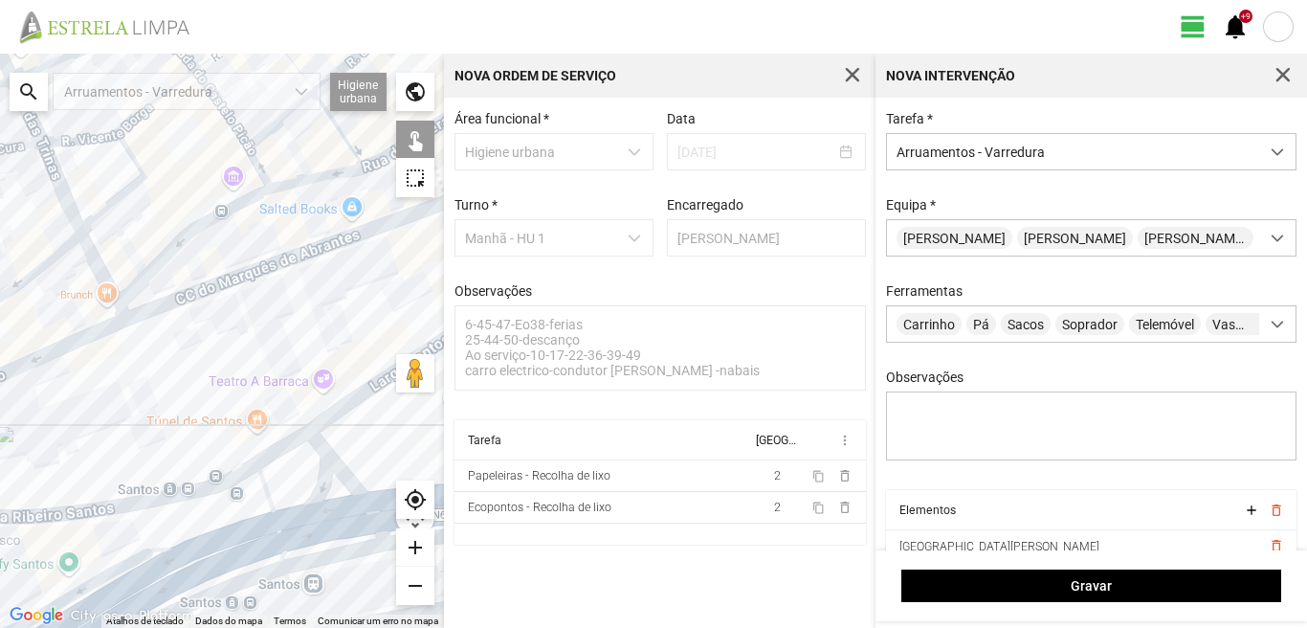
drag, startPoint x: 98, startPoint y: 555, endPoint x: 311, endPoint y: 477, distance: 227.4
click at [288, 487] on div at bounding box center [222, 341] width 444 height 574
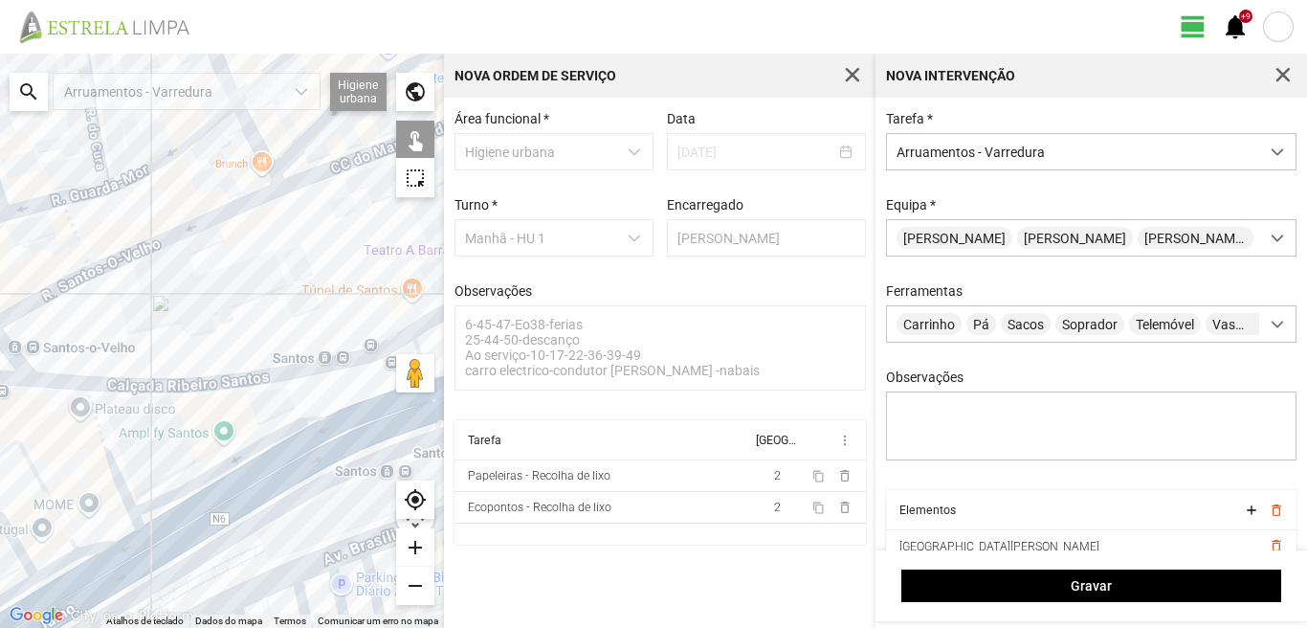
drag, startPoint x: 109, startPoint y: 600, endPoint x: 228, endPoint y: 484, distance: 165.8
click at [228, 484] on div at bounding box center [222, 341] width 444 height 574
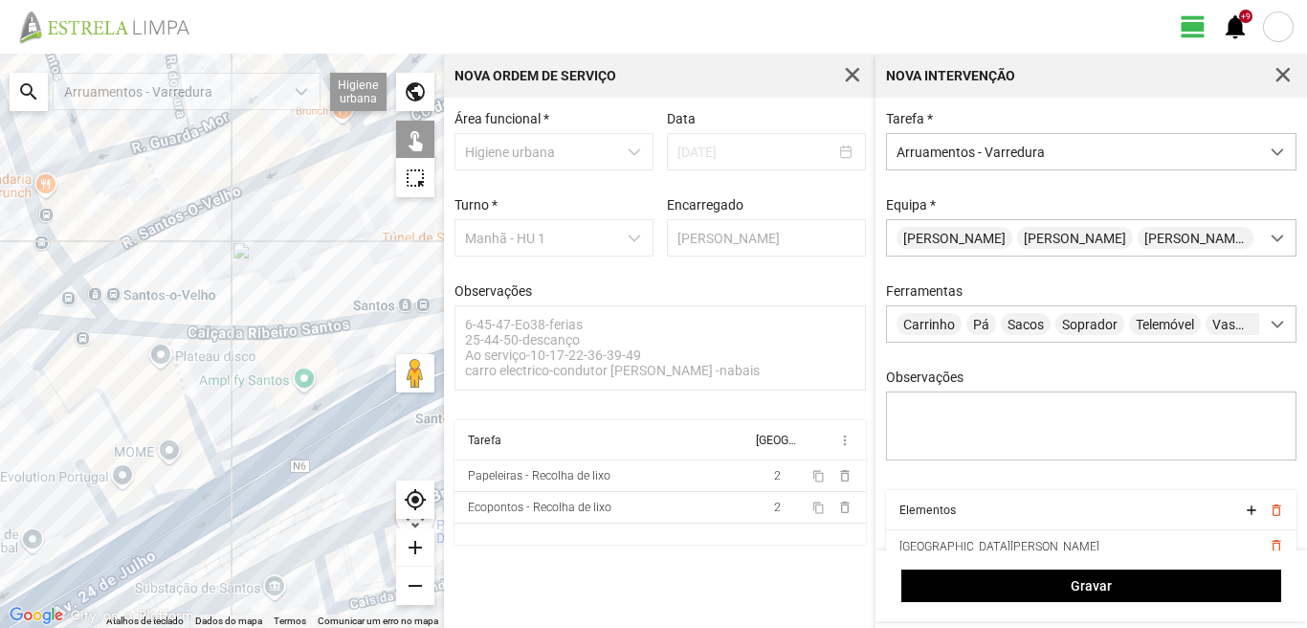
click at [194, 411] on div at bounding box center [222, 341] width 444 height 574
drag, startPoint x: 190, startPoint y: 419, endPoint x: 143, endPoint y: 413, distance: 48.2
click at [190, 419] on div at bounding box center [222, 341] width 444 height 574
click at [55, 341] on div at bounding box center [222, 341] width 444 height 574
click at [53, 384] on div at bounding box center [222, 341] width 444 height 574
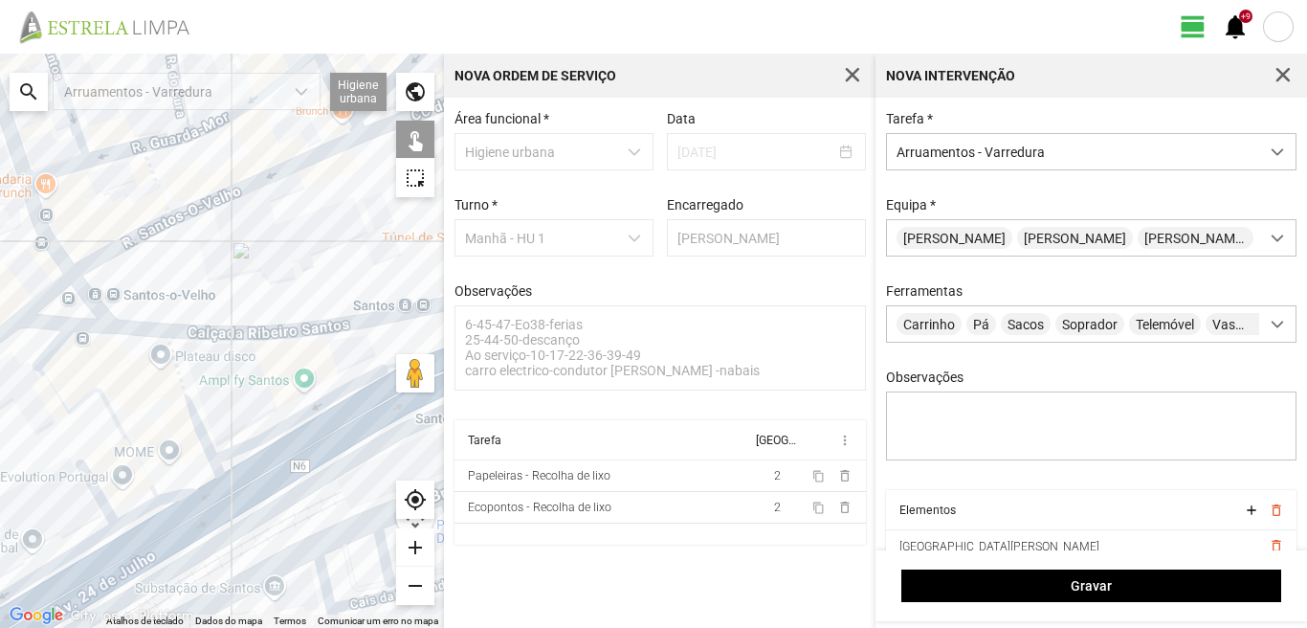
click at [184, 490] on div at bounding box center [222, 341] width 444 height 574
click at [139, 509] on div at bounding box center [222, 341] width 444 height 574
click at [144, 507] on div at bounding box center [222, 341] width 444 height 574
click at [177, 489] on div at bounding box center [222, 341] width 444 height 574
click at [100, 494] on div at bounding box center [222, 341] width 444 height 574
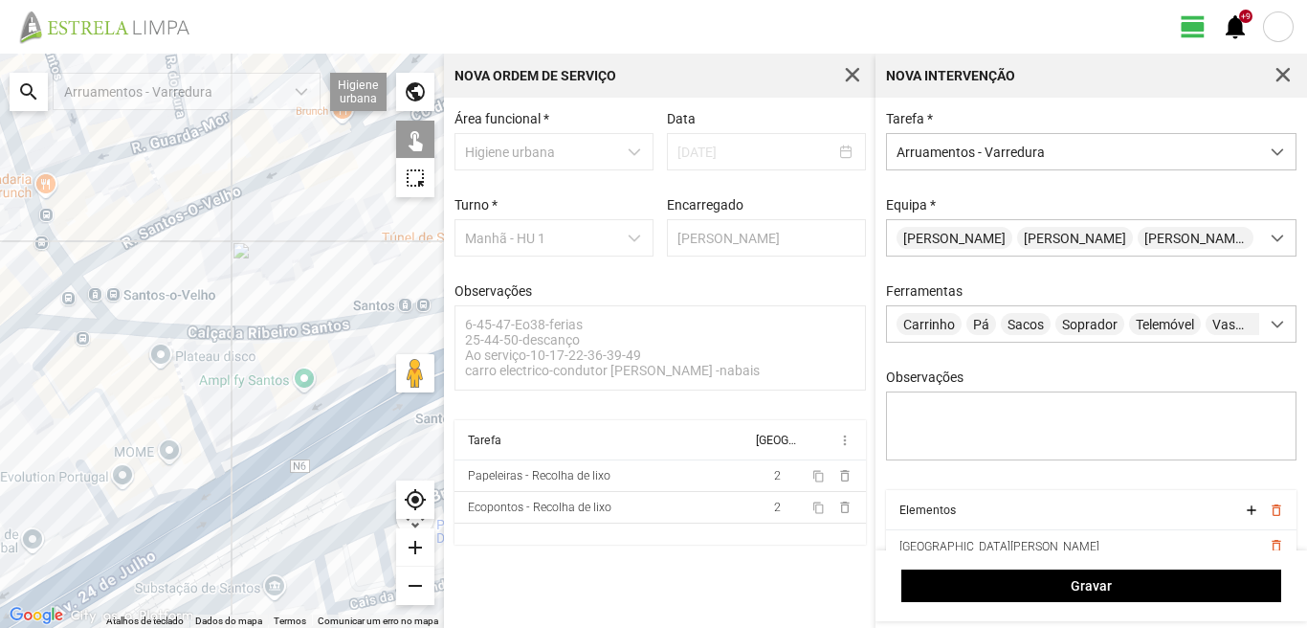
click at [151, 546] on div at bounding box center [222, 341] width 444 height 574
click at [78, 548] on div at bounding box center [222, 341] width 444 height 574
click at [96, 582] on div at bounding box center [222, 341] width 444 height 574
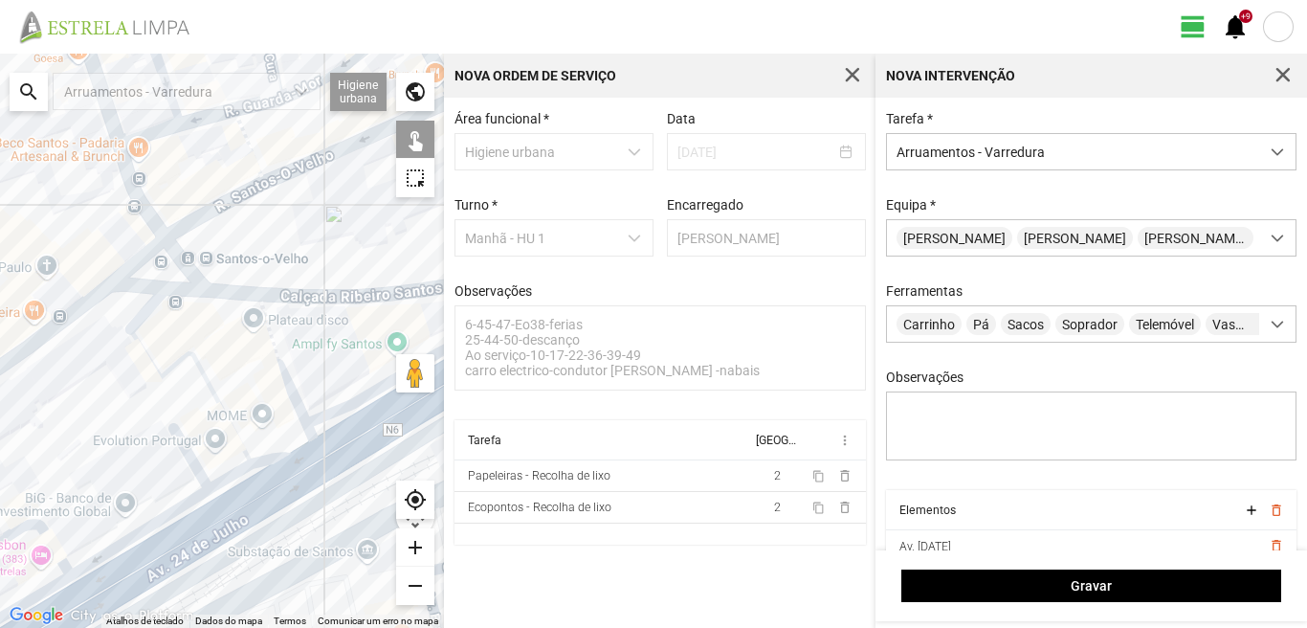
drag, startPoint x: 129, startPoint y: 539, endPoint x: 241, endPoint y: 496, distance: 120.0
click at [241, 496] on div at bounding box center [222, 341] width 444 height 574
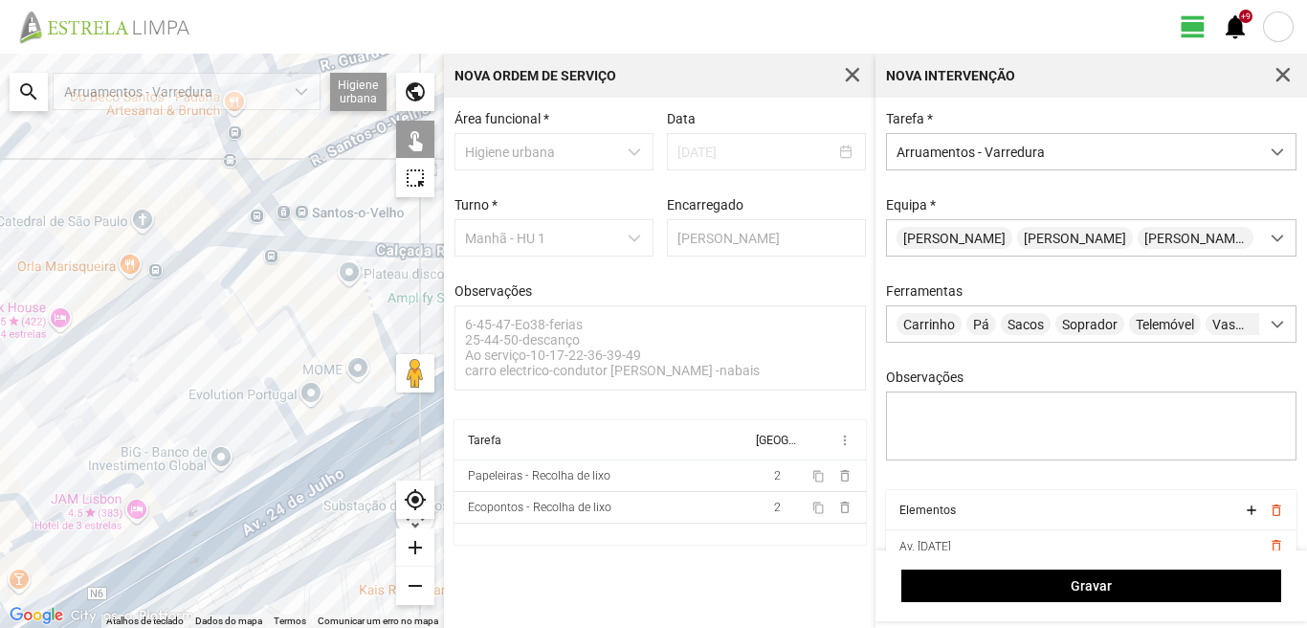
click at [105, 489] on div at bounding box center [222, 341] width 444 height 574
click at [110, 567] on div at bounding box center [222, 341] width 444 height 574
click at [144, 590] on div at bounding box center [222, 341] width 444 height 574
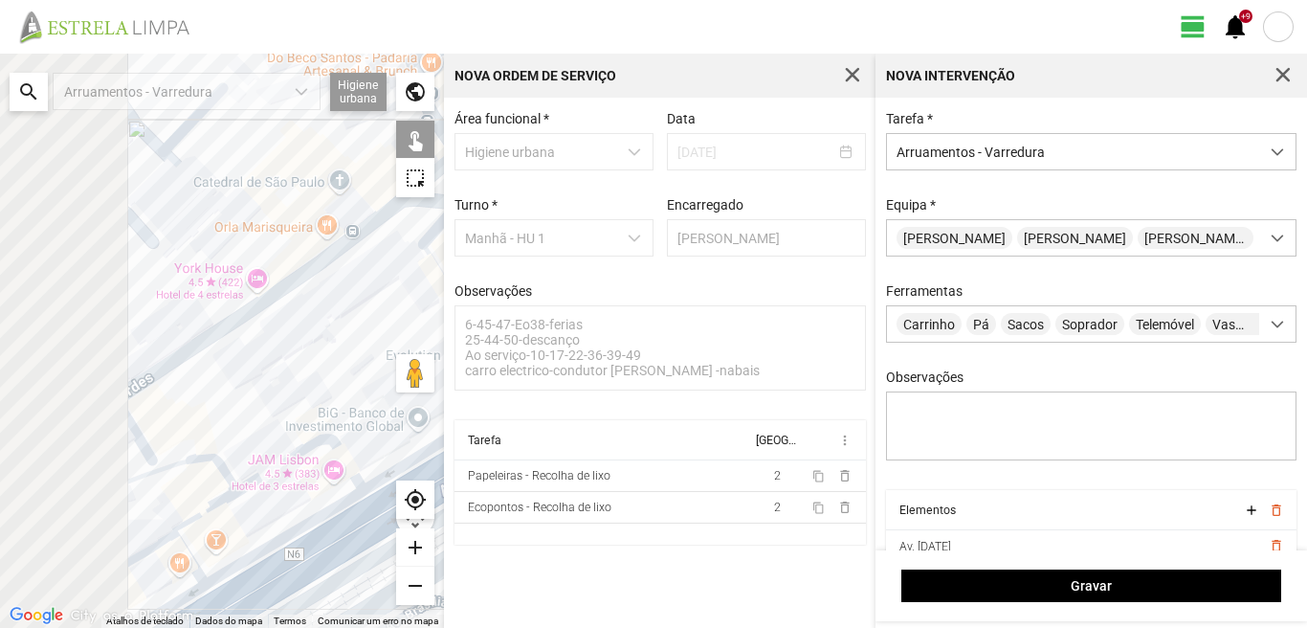
drag, startPoint x: 74, startPoint y: 548, endPoint x: 285, endPoint y: 504, distance: 216.0
click at [285, 504] on div at bounding box center [222, 341] width 444 height 574
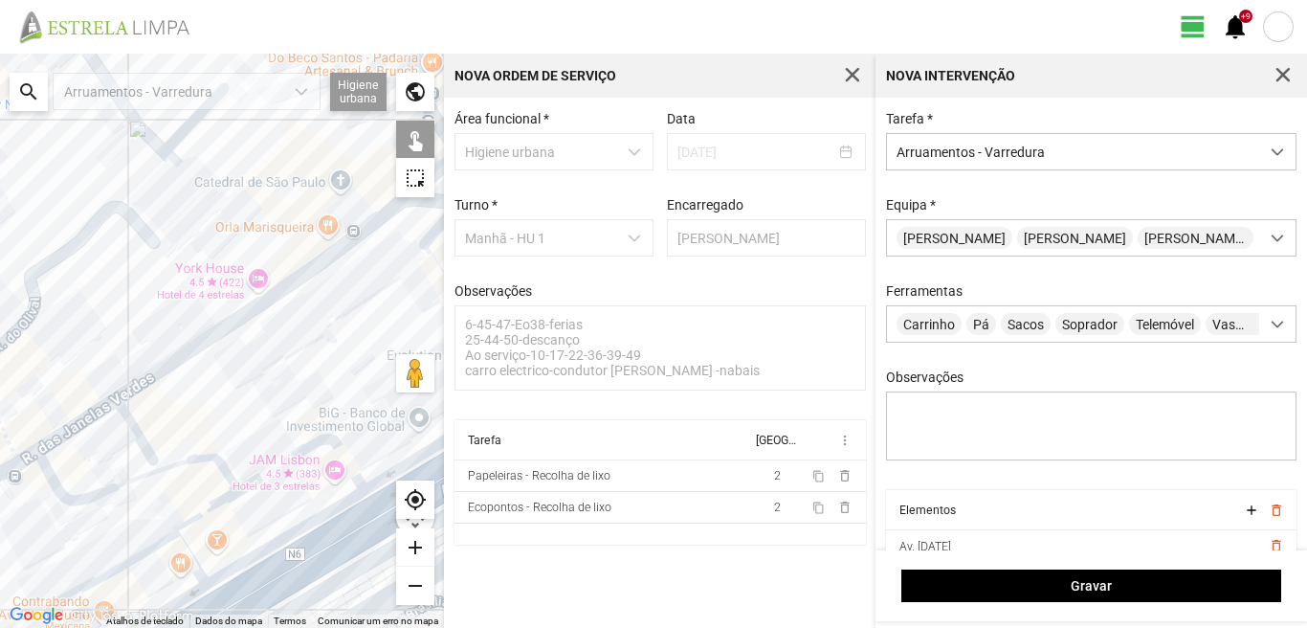
click at [164, 474] on div at bounding box center [222, 341] width 444 height 574
click at [196, 520] on div at bounding box center [222, 341] width 444 height 574
click at [124, 568] on div at bounding box center [222, 341] width 444 height 574
click at [140, 553] on div at bounding box center [222, 341] width 444 height 574
click at [151, 554] on div at bounding box center [222, 341] width 444 height 574
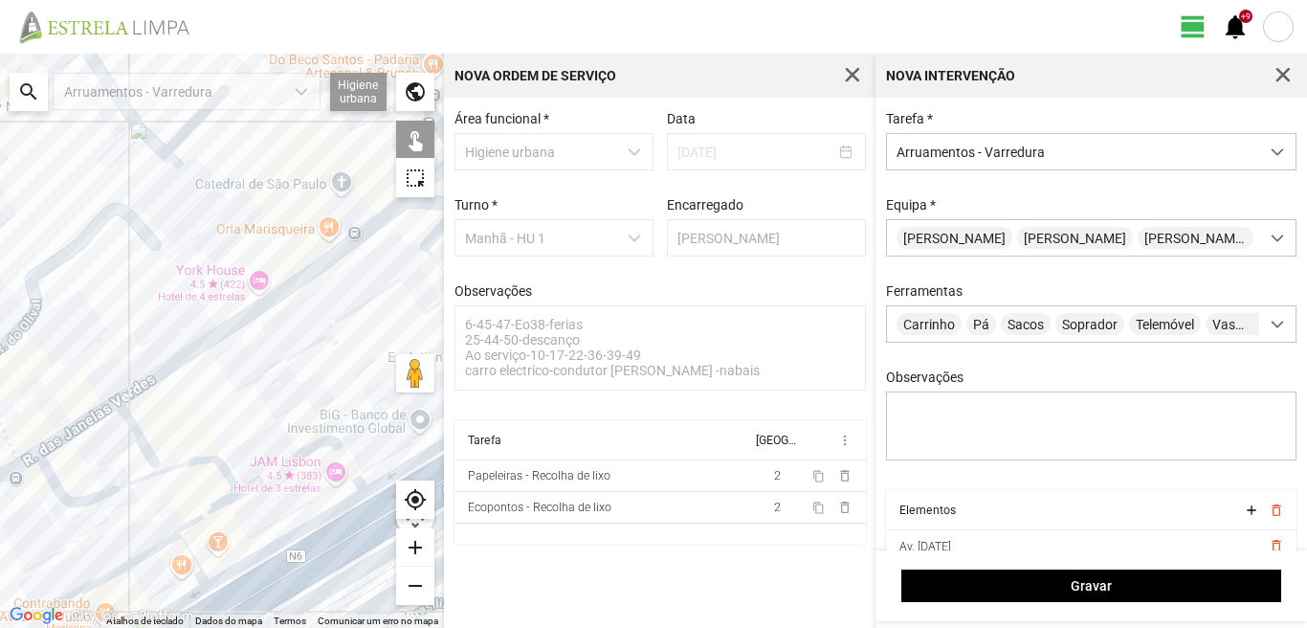
click at [196, 515] on div at bounding box center [222, 341] width 444 height 574
click at [189, 553] on div at bounding box center [222, 341] width 444 height 574
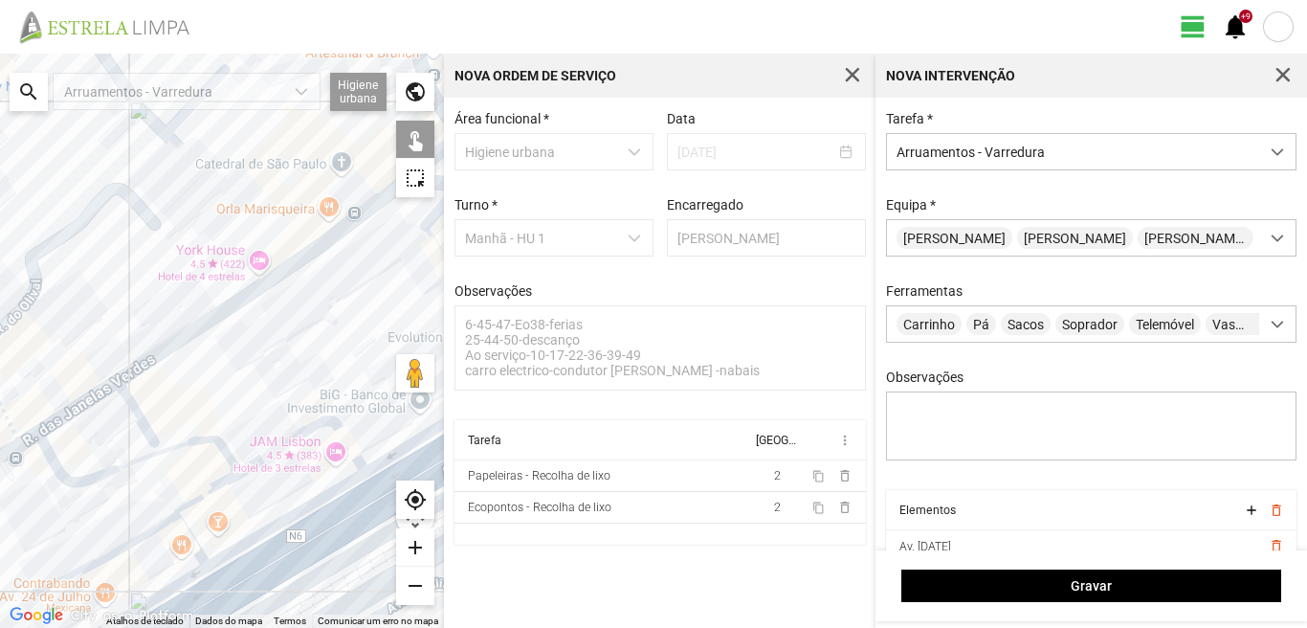
drag, startPoint x: 175, startPoint y: 533, endPoint x: 181, endPoint y: 445, distance: 88.2
click at [181, 445] on div at bounding box center [222, 341] width 444 height 574
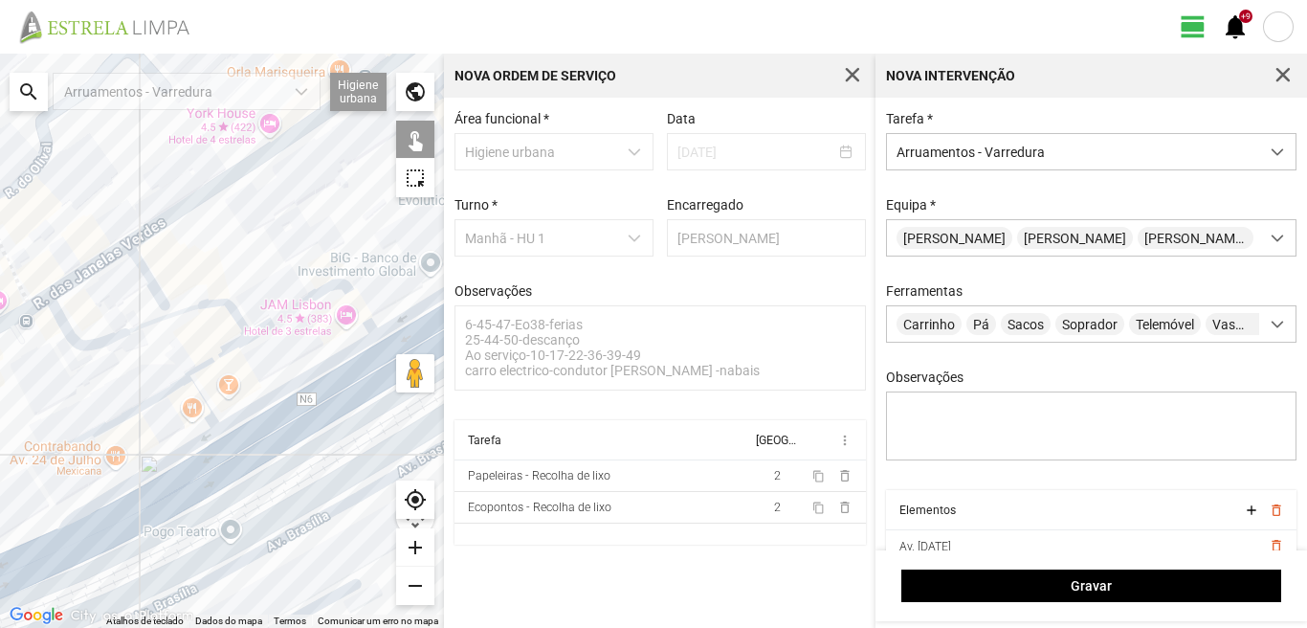
click at [173, 460] on div at bounding box center [222, 341] width 444 height 574
click at [187, 493] on div at bounding box center [222, 341] width 444 height 574
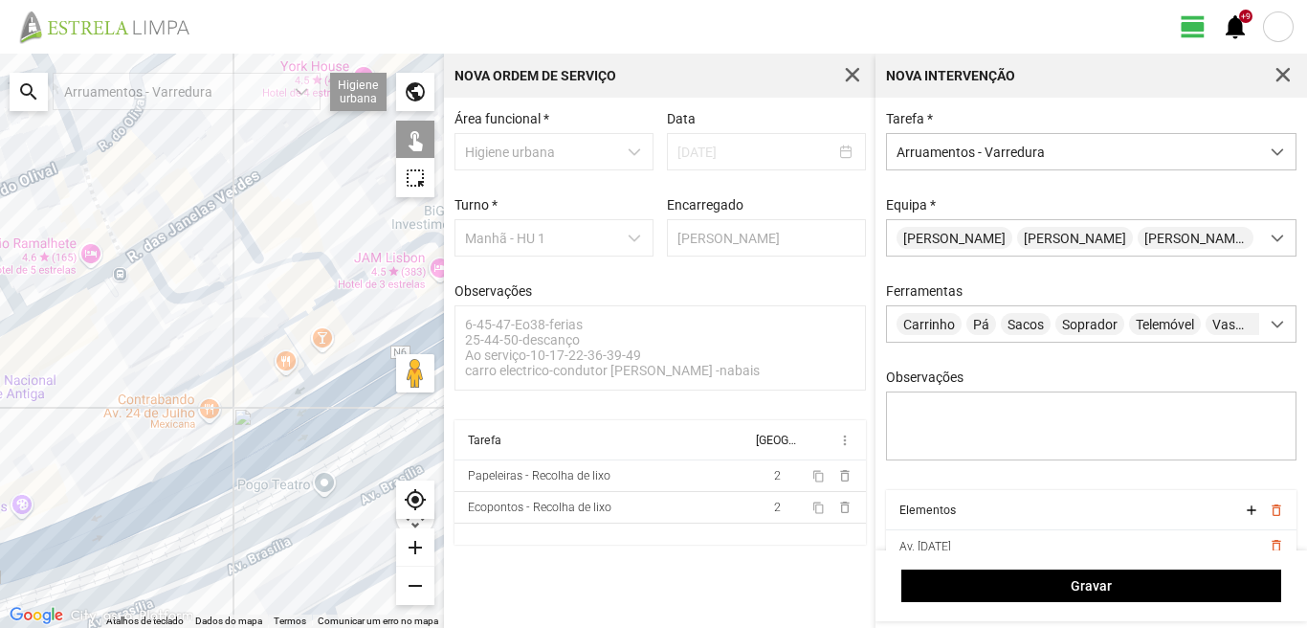
drag, startPoint x: 128, startPoint y: 511, endPoint x: 194, endPoint y: 484, distance: 71.3
click at [194, 484] on div at bounding box center [222, 341] width 444 height 574
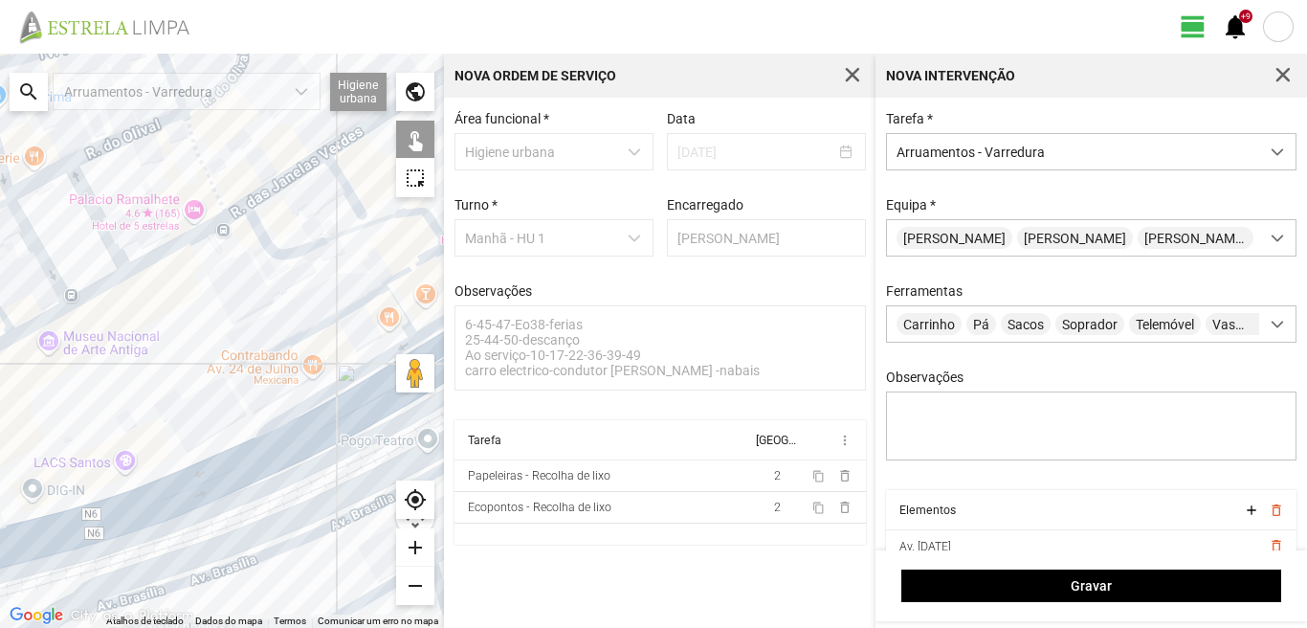
click at [159, 514] on div at bounding box center [222, 341] width 444 height 574
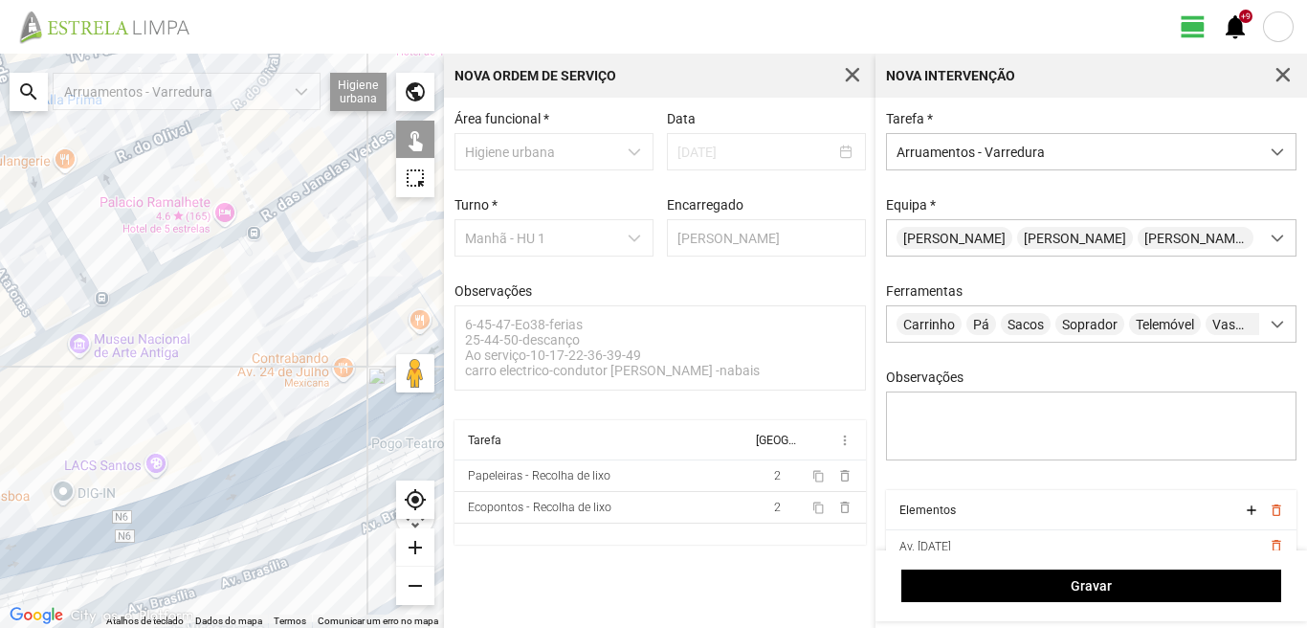
click at [147, 390] on div at bounding box center [222, 341] width 444 height 574
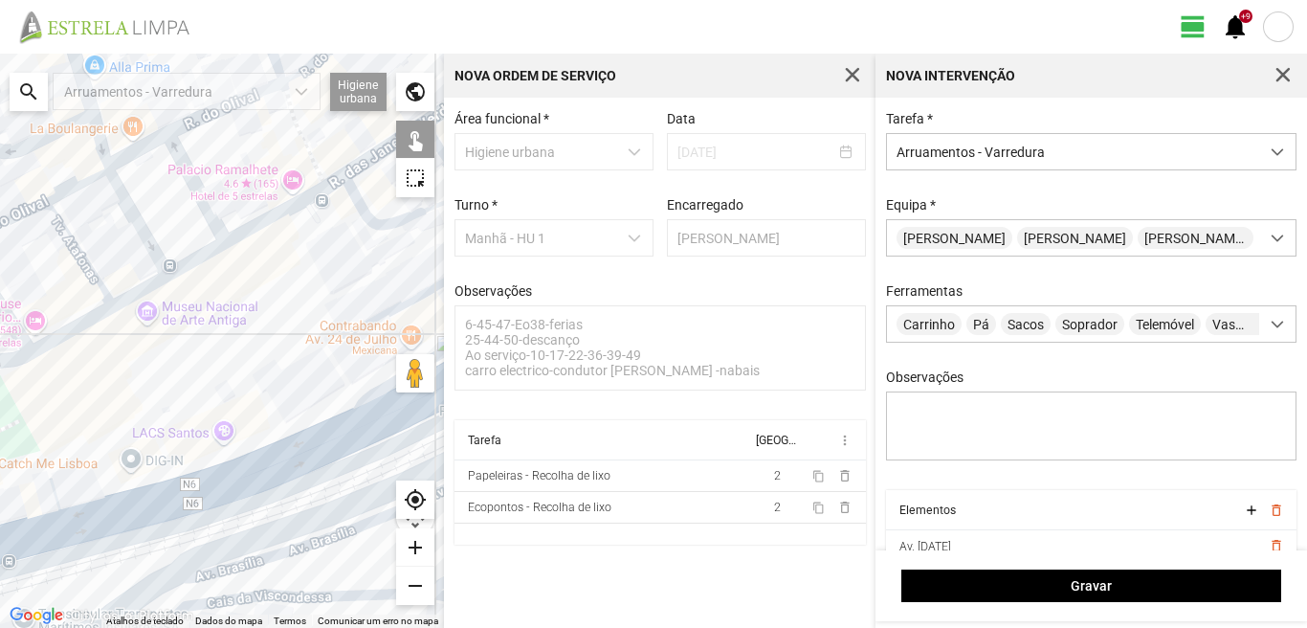
drag, startPoint x: 191, startPoint y: 432, endPoint x: 287, endPoint y: 391, distance: 103.8
click at [287, 391] on div at bounding box center [222, 341] width 444 height 574
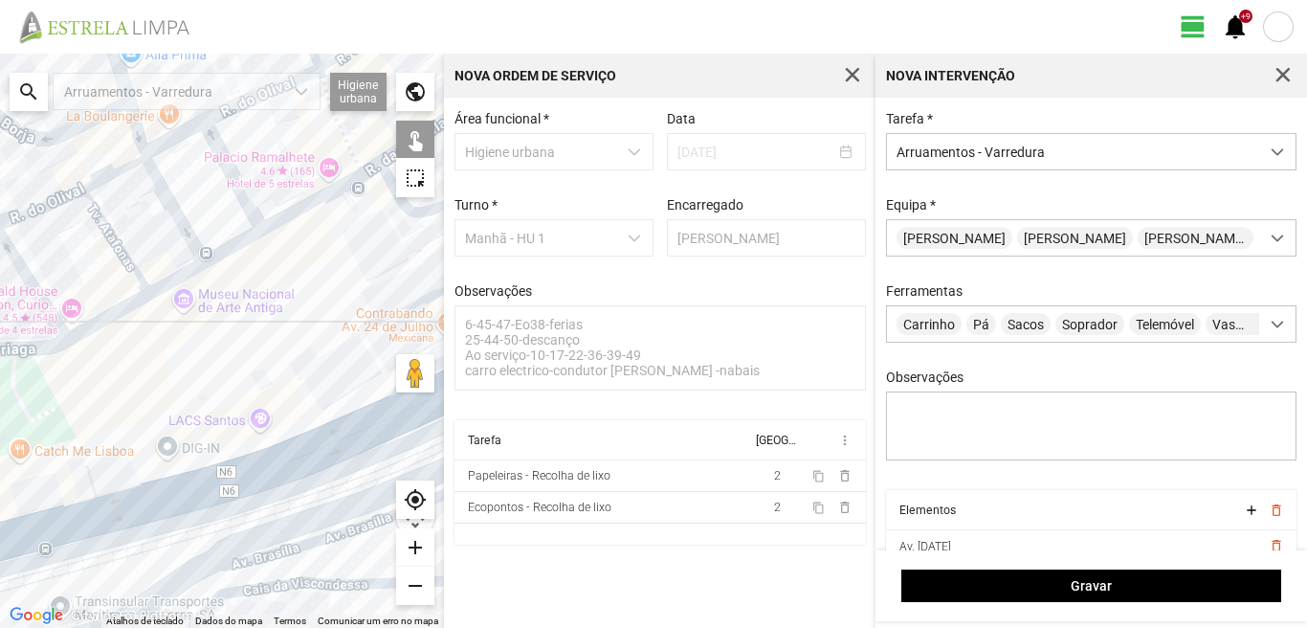
click at [81, 499] on div at bounding box center [222, 341] width 444 height 574
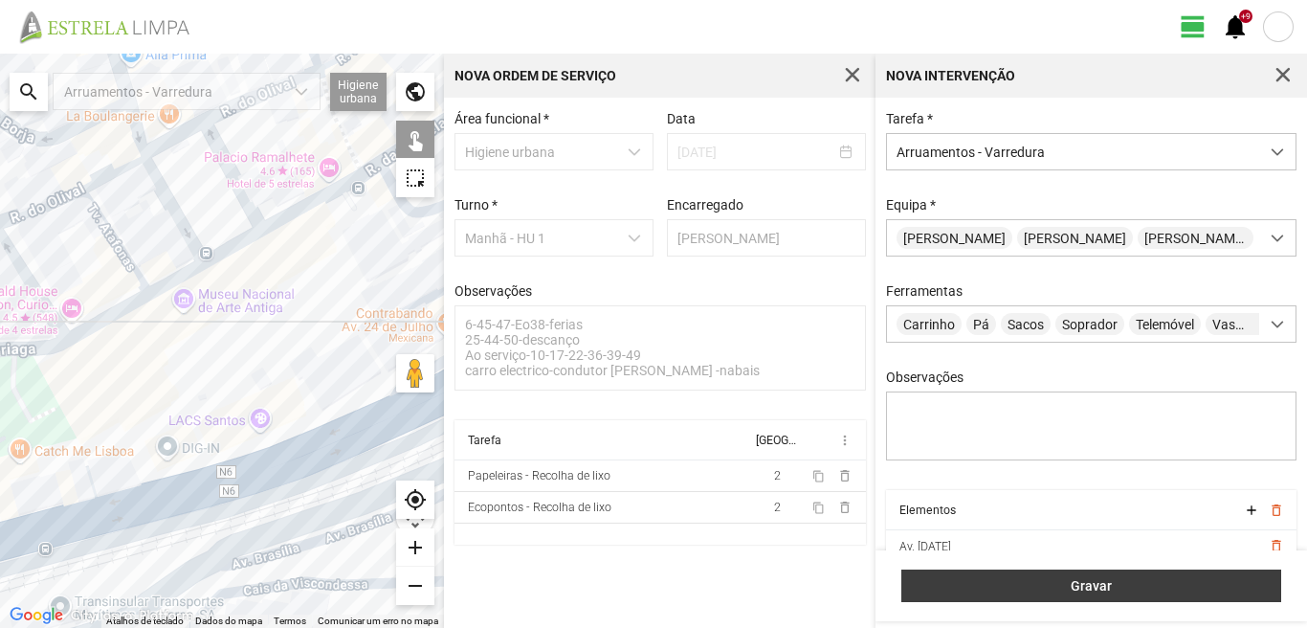
click at [1032, 569] on button "Gravar" at bounding box center [1091, 585] width 380 height 33
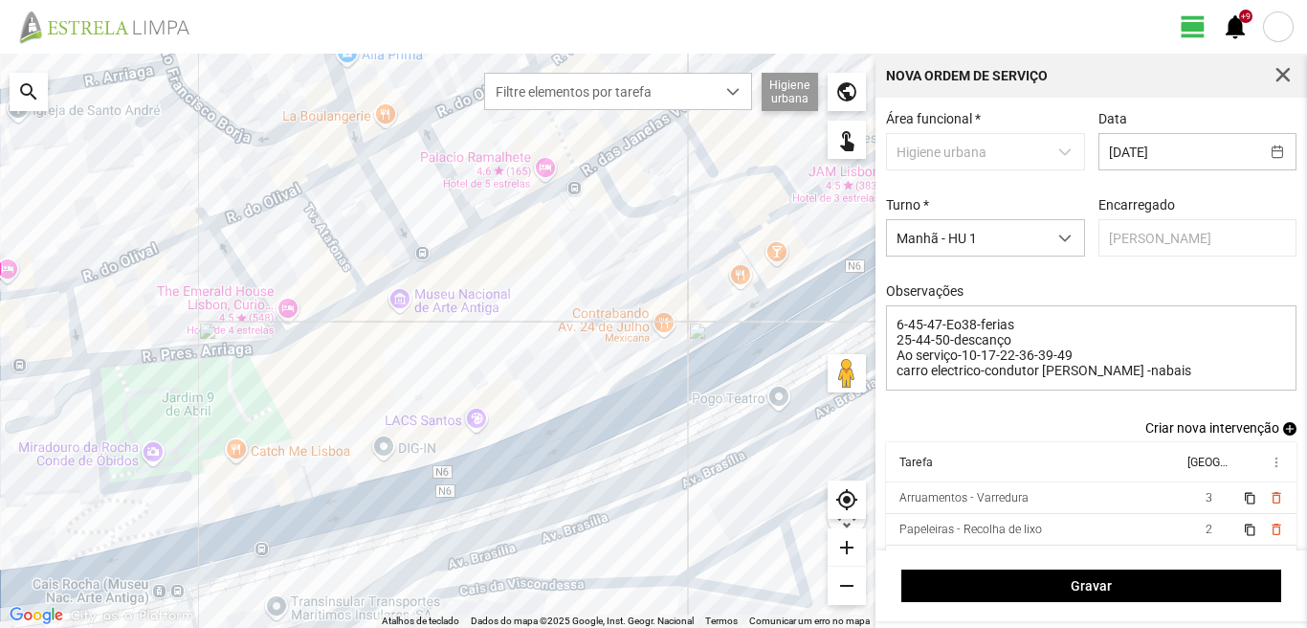
click at [1283, 433] on span "add" at bounding box center [1289, 428] width 13 height 13
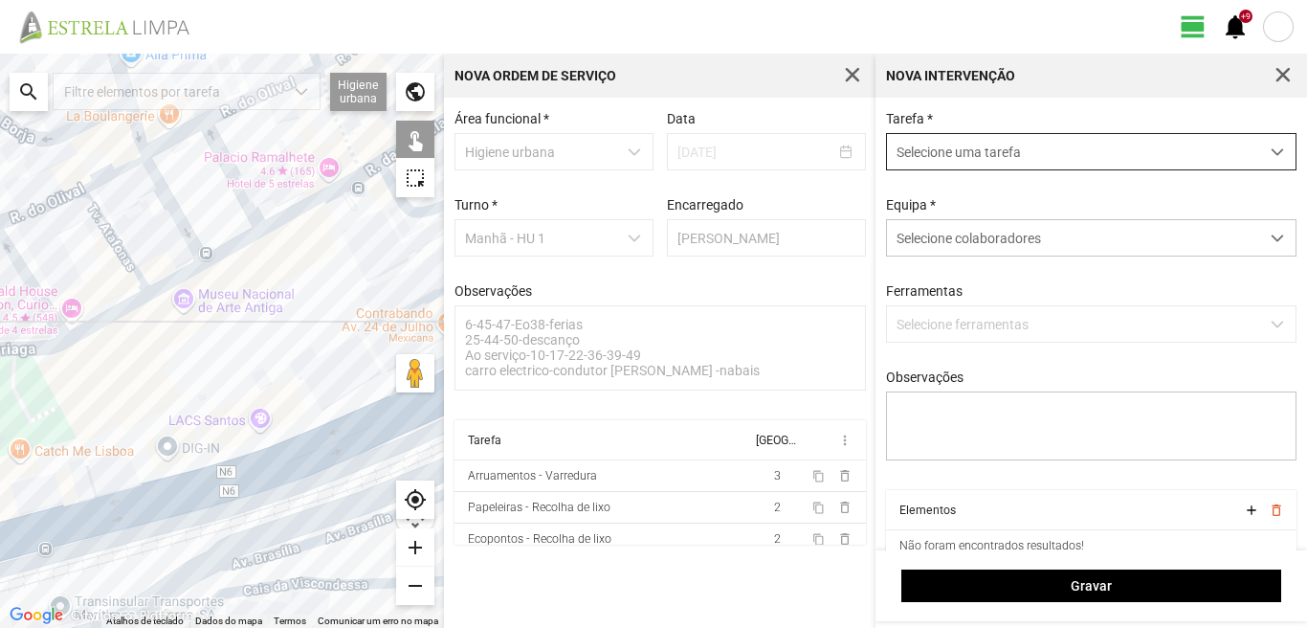
click at [985, 154] on span "Selecione uma tarefa" at bounding box center [1073, 151] width 372 height 35
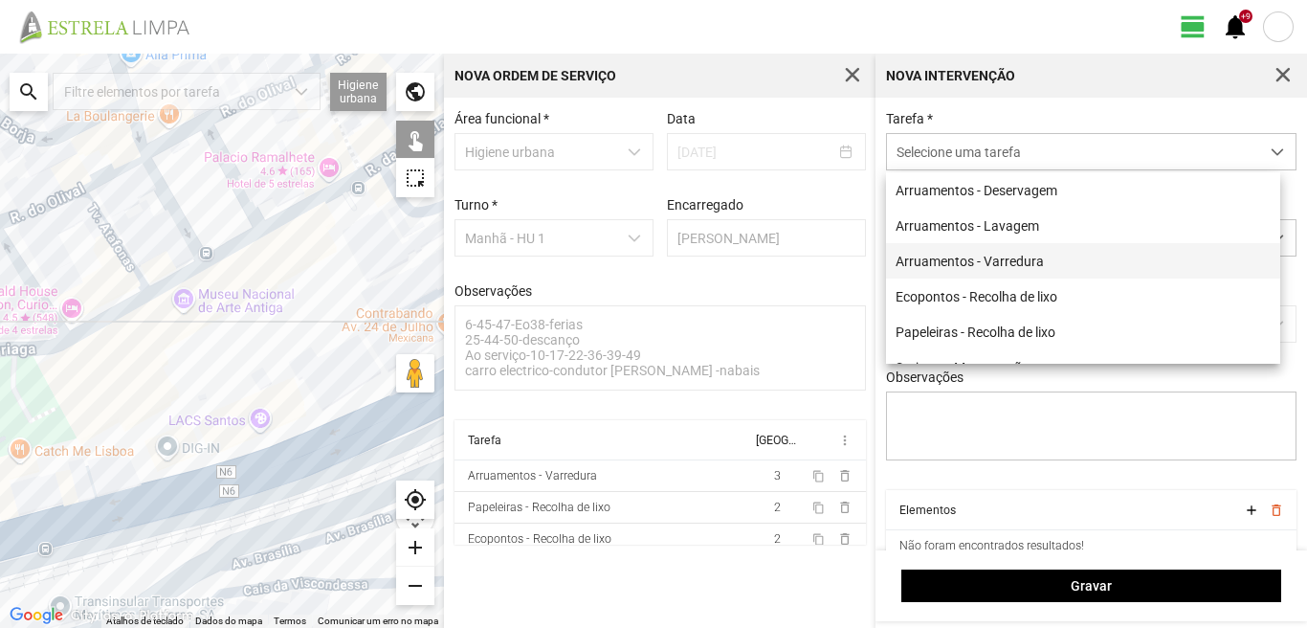
click at [996, 265] on li "Arruamentos - Varredura" at bounding box center [1083, 260] width 394 height 35
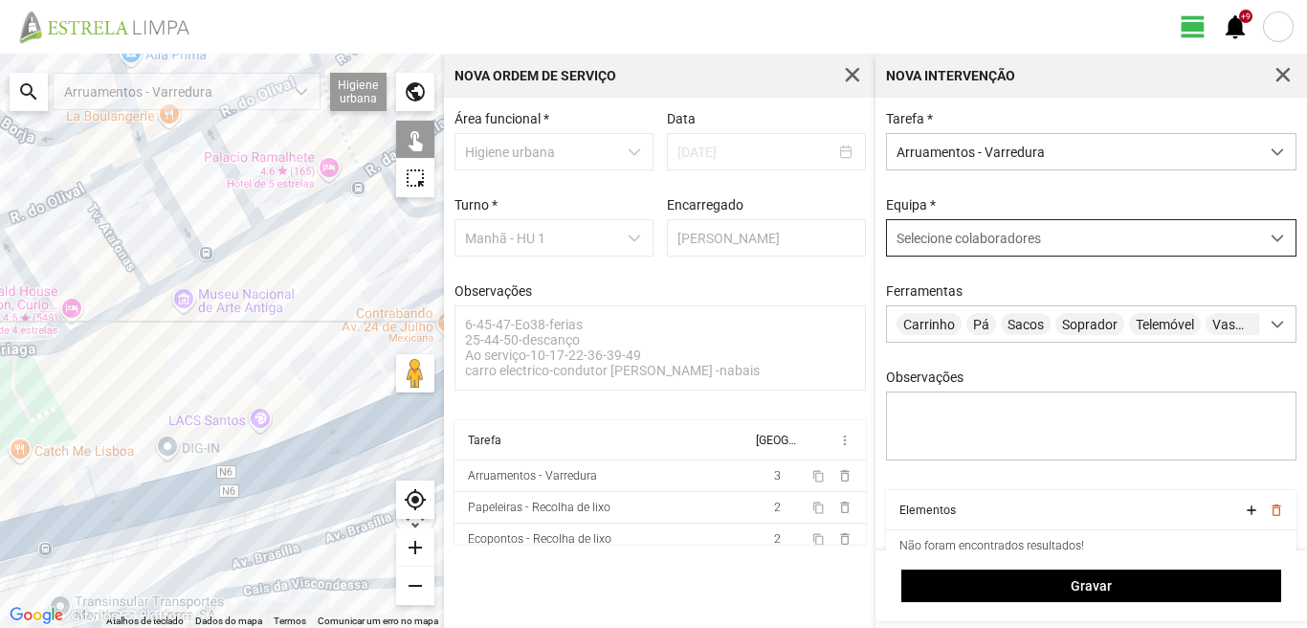
click at [976, 240] on span "Selecione colaboradores" at bounding box center [969, 238] width 144 height 15
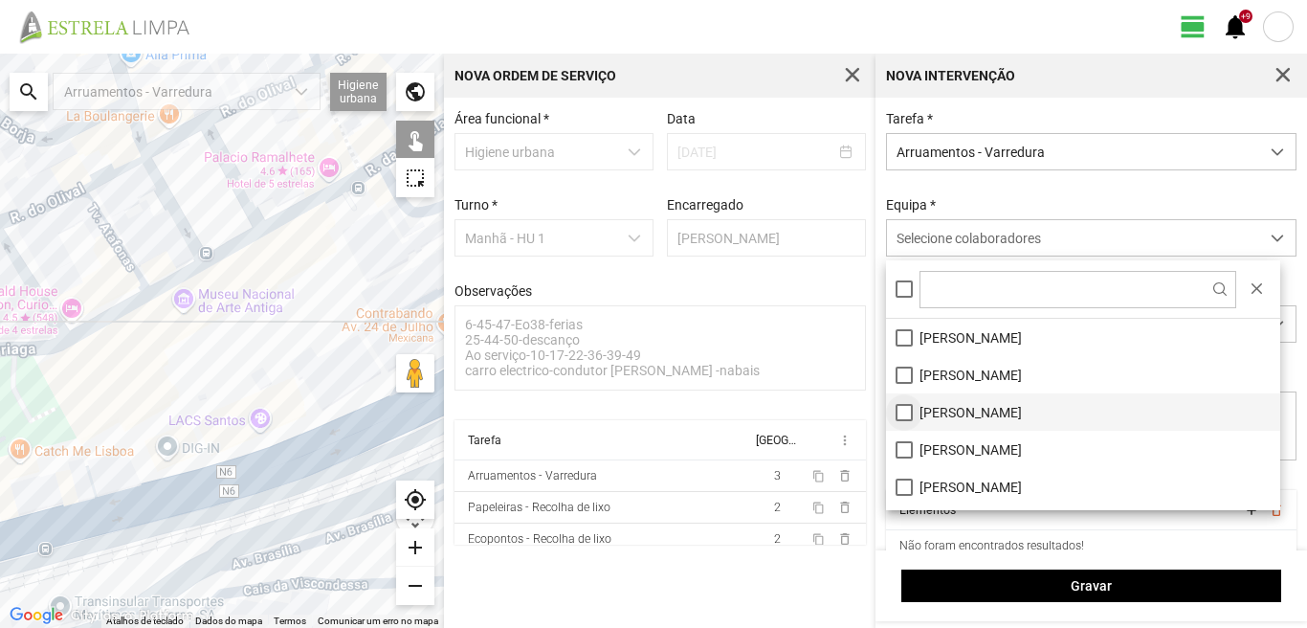
click at [901, 413] on li "[PERSON_NAME]" at bounding box center [1083, 411] width 394 height 37
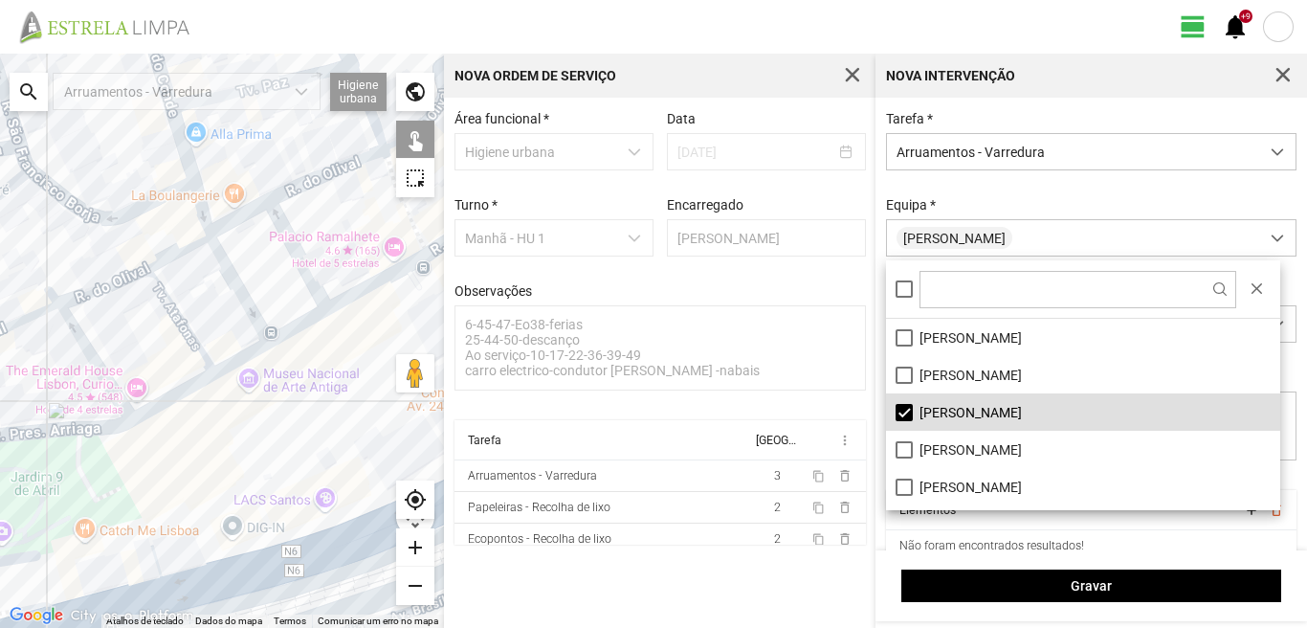
drag, startPoint x: 83, startPoint y: 386, endPoint x: 213, endPoint y: 546, distance: 206.8
click at [213, 549] on div at bounding box center [222, 341] width 444 height 574
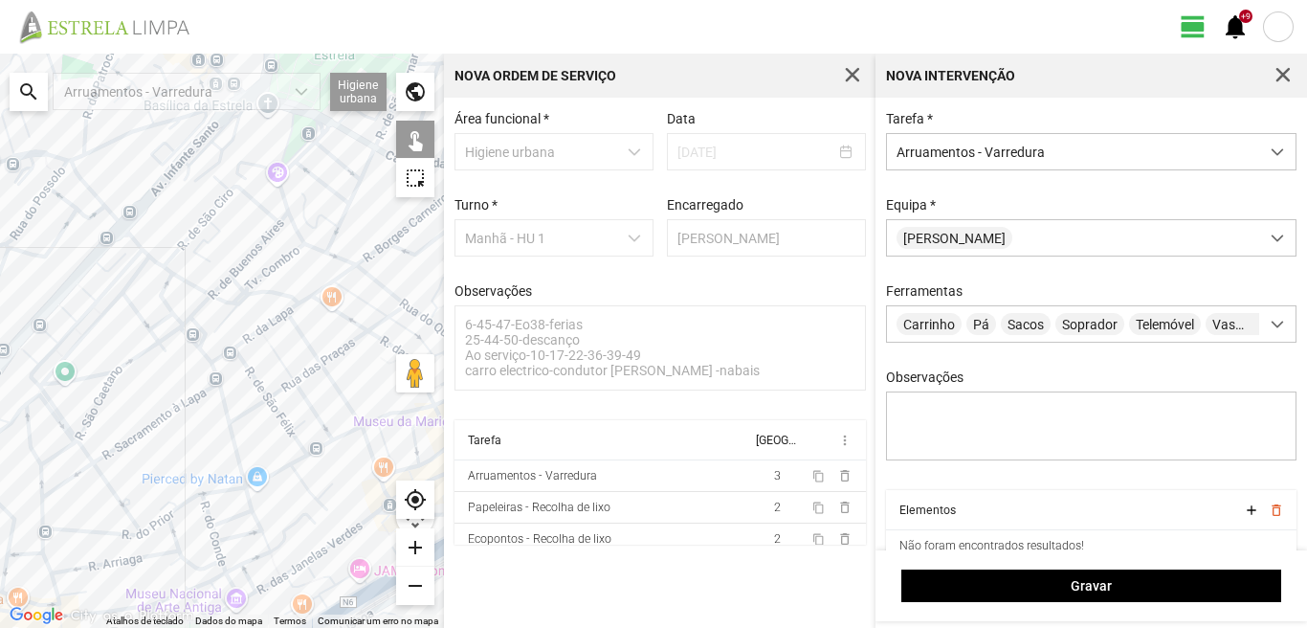
drag, startPoint x: 65, startPoint y: 371, endPoint x: 80, endPoint y: 468, distance: 97.9
click at [80, 468] on div at bounding box center [222, 341] width 444 height 574
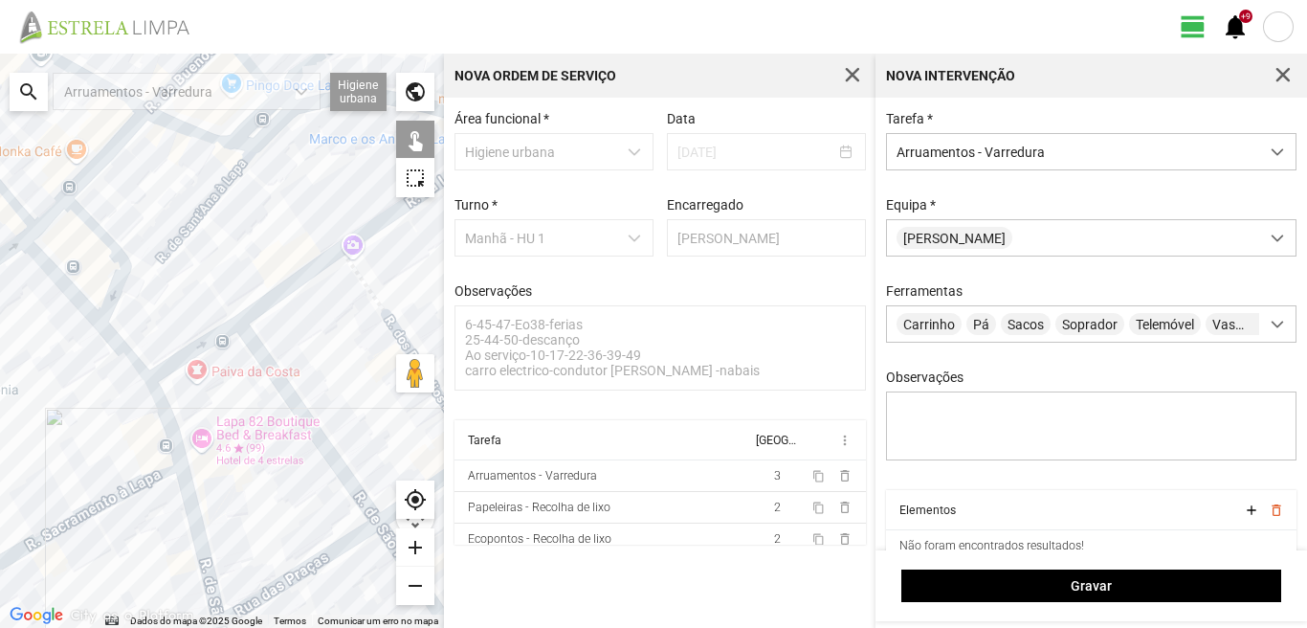
click at [205, 345] on div at bounding box center [222, 341] width 444 height 574
click at [283, 293] on div at bounding box center [222, 341] width 444 height 574
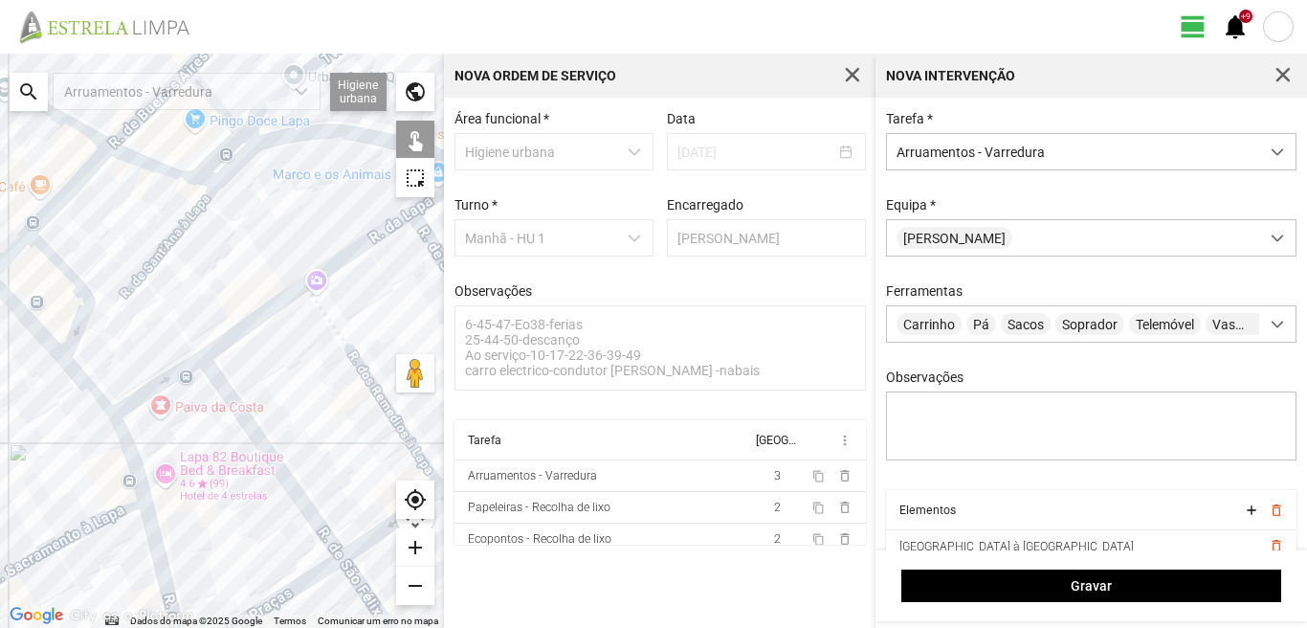
drag, startPoint x: 303, startPoint y: 297, endPoint x: 150, endPoint y: 399, distance: 184.2
click at [188, 380] on div at bounding box center [222, 341] width 444 height 574
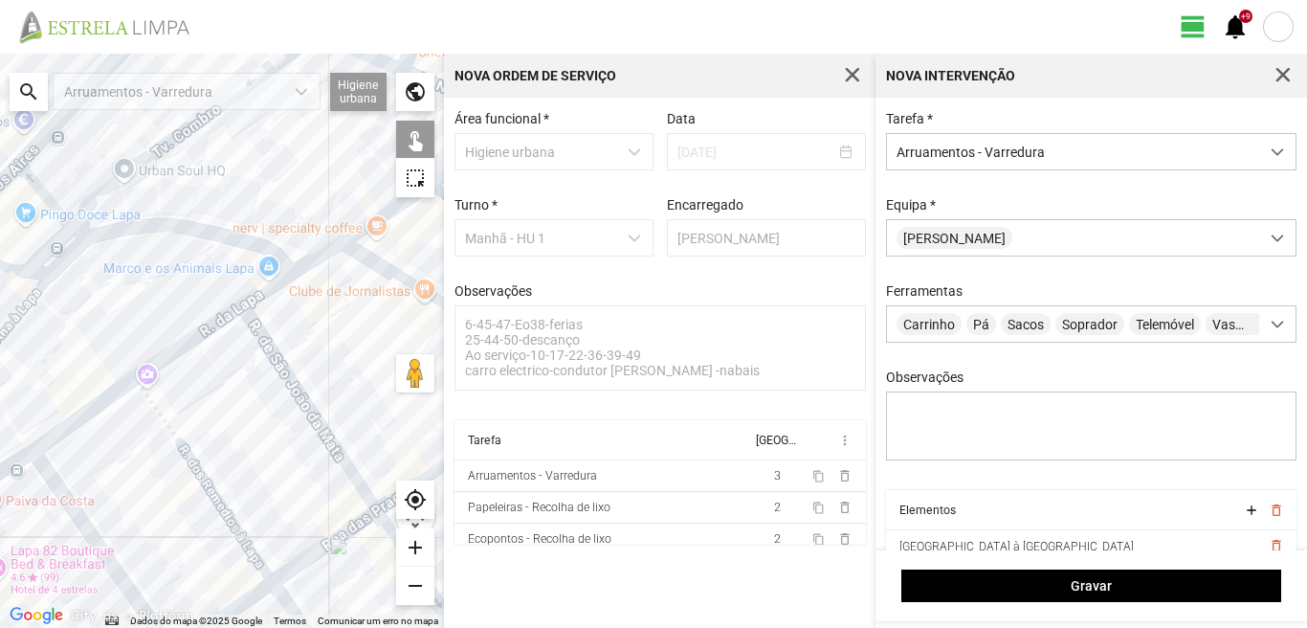
click at [194, 337] on div at bounding box center [222, 341] width 444 height 574
click at [266, 293] on div at bounding box center [222, 341] width 444 height 574
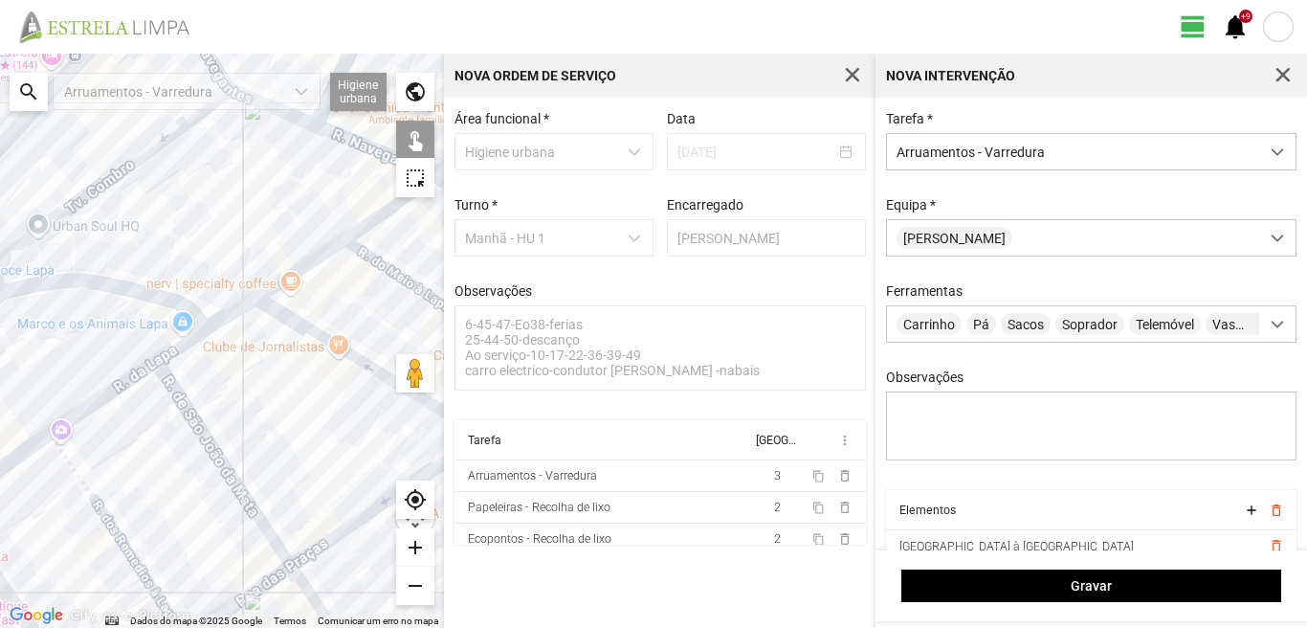
drag, startPoint x: 357, startPoint y: 294, endPoint x: 239, endPoint y: 388, distance: 150.5
click at [239, 387] on div at bounding box center [222, 341] width 444 height 574
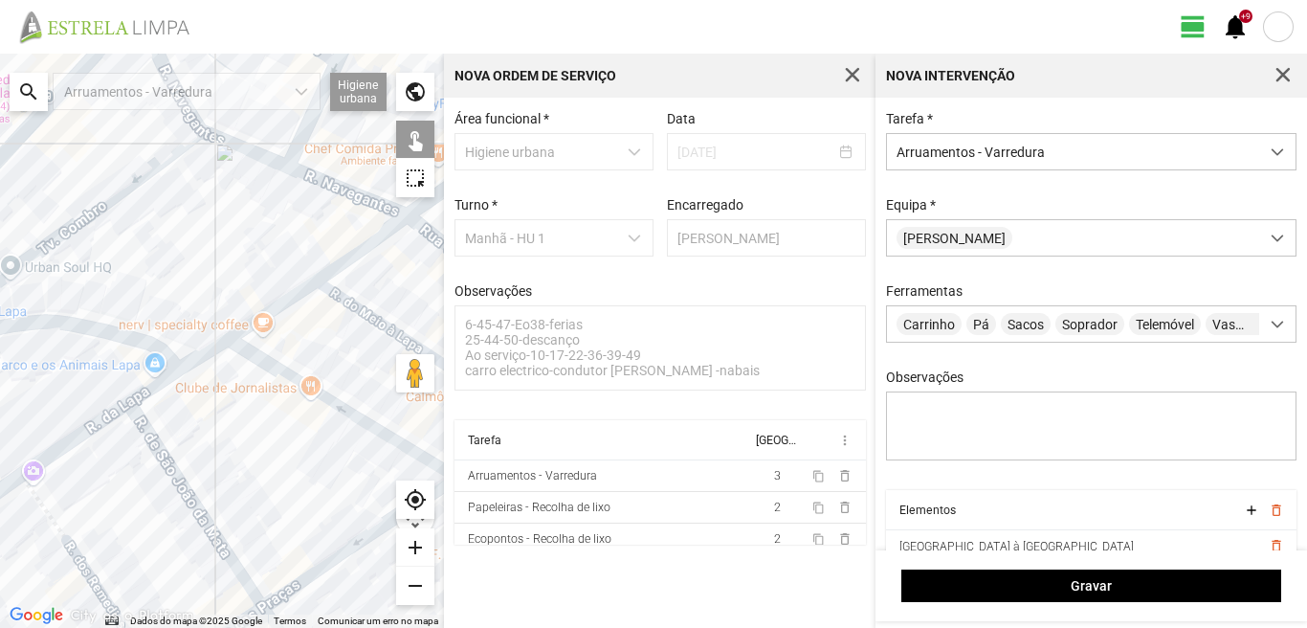
click at [287, 297] on div at bounding box center [222, 341] width 444 height 574
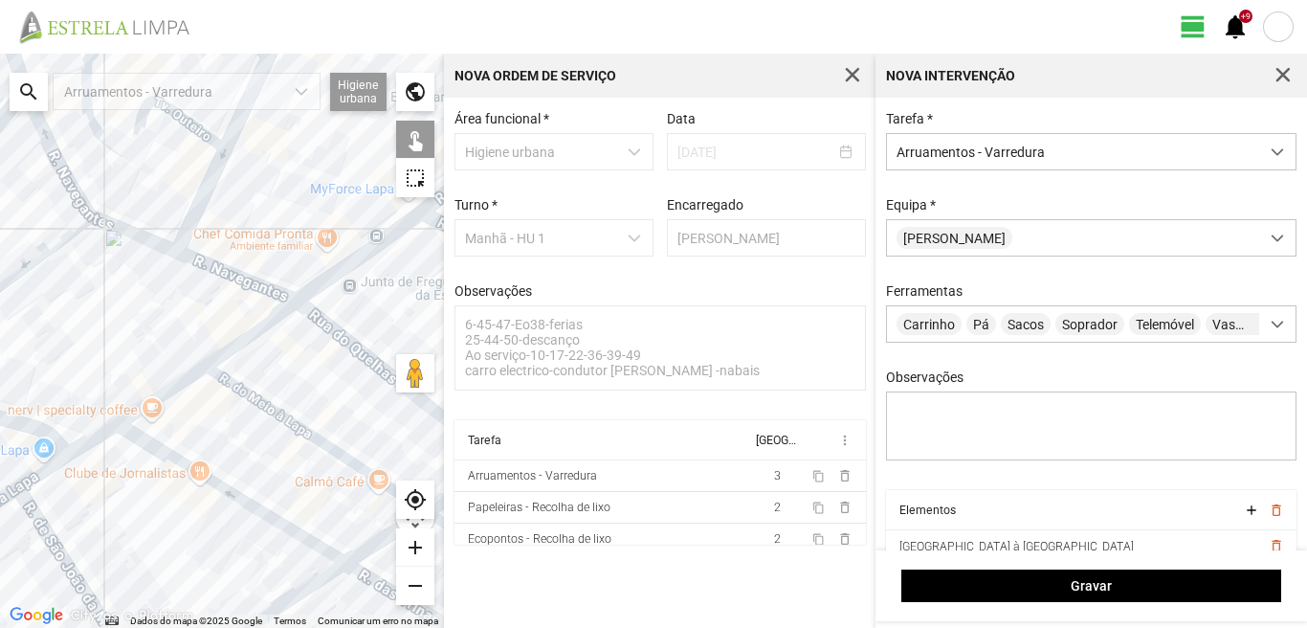
drag, startPoint x: 350, startPoint y: 267, endPoint x: 236, endPoint y: 363, distance: 148.7
click at [236, 363] on div at bounding box center [222, 341] width 444 height 574
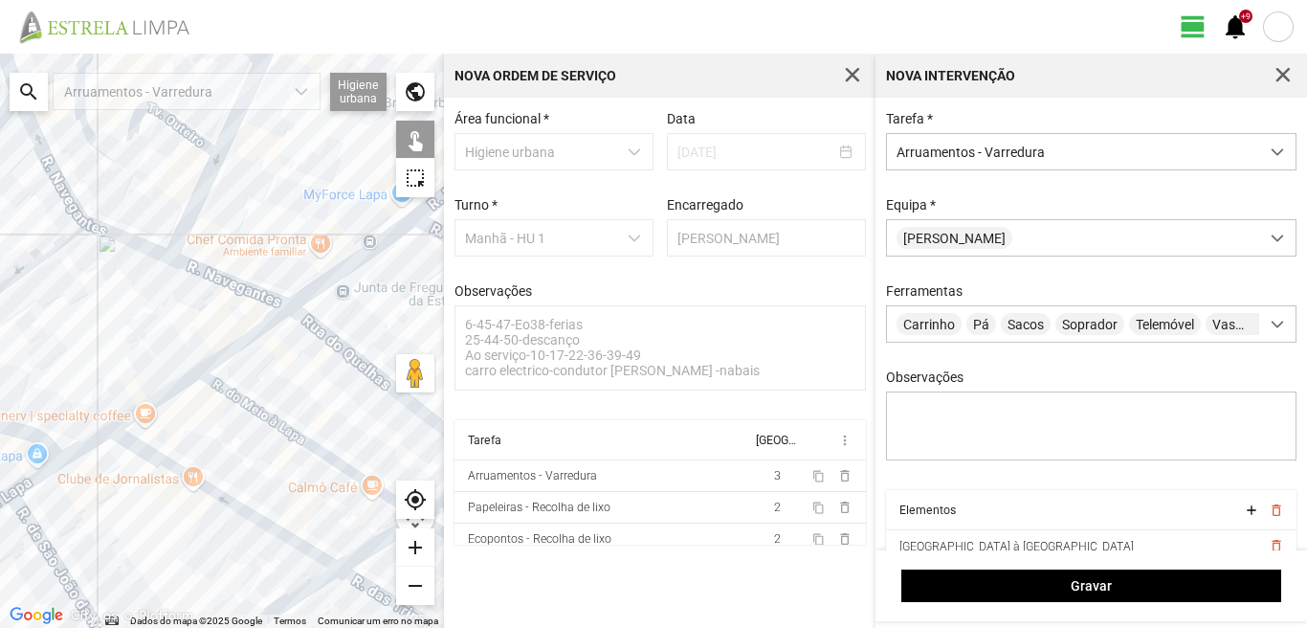
click at [248, 333] on div at bounding box center [222, 341] width 444 height 574
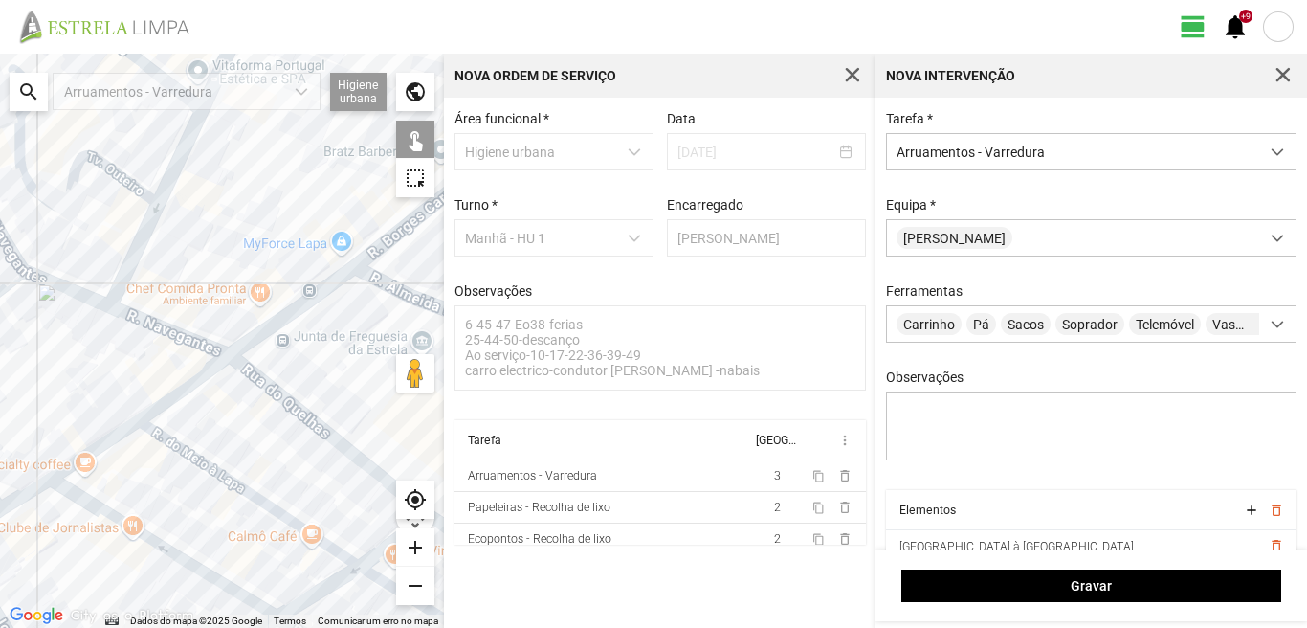
drag, startPoint x: 326, startPoint y: 302, endPoint x: 226, endPoint y: 392, distance: 134.9
click at [226, 392] on div at bounding box center [222, 341] width 444 height 574
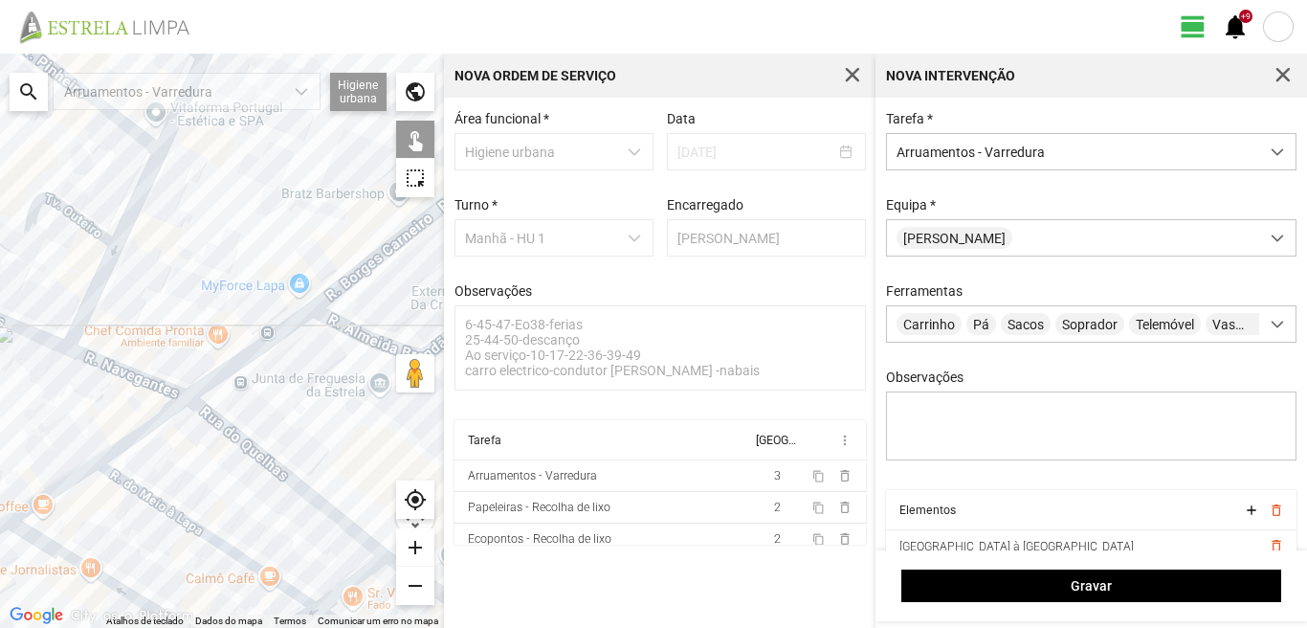
click at [231, 364] on div at bounding box center [222, 341] width 444 height 574
click at [350, 277] on div at bounding box center [222, 341] width 444 height 574
click at [344, 323] on div at bounding box center [222, 341] width 444 height 574
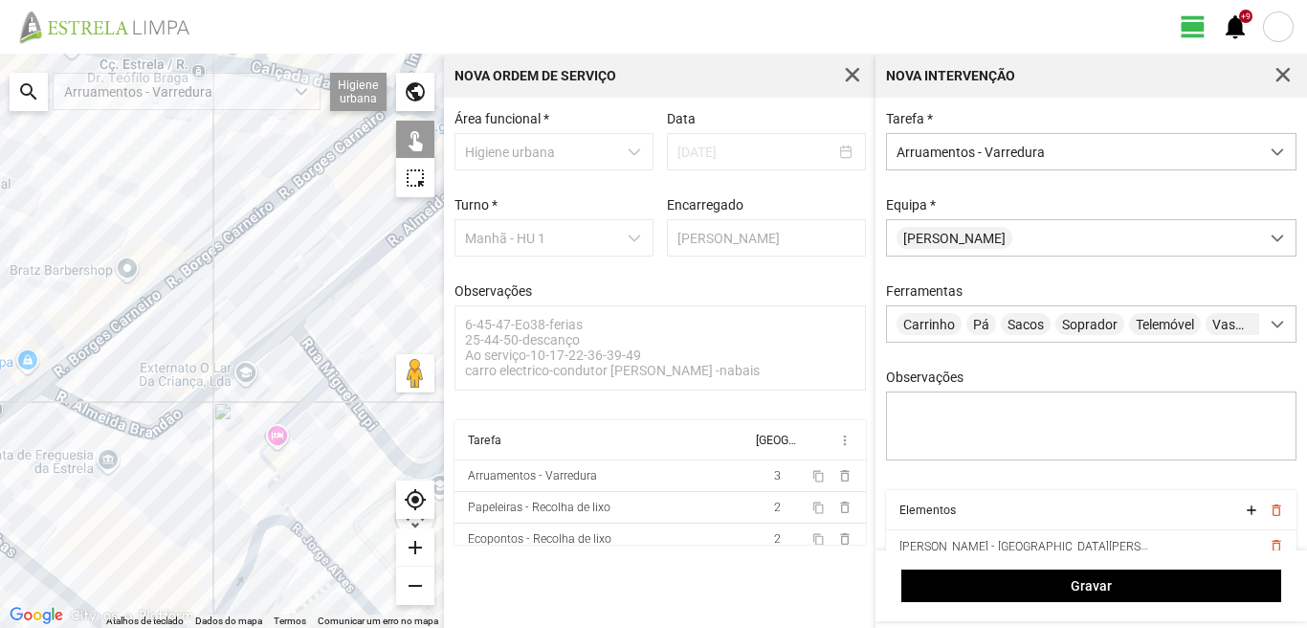
drag, startPoint x: 338, startPoint y: 336, endPoint x: 26, endPoint y: 425, distance: 324.4
click at [26, 425] on div at bounding box center [222, 341] width 444 height 574
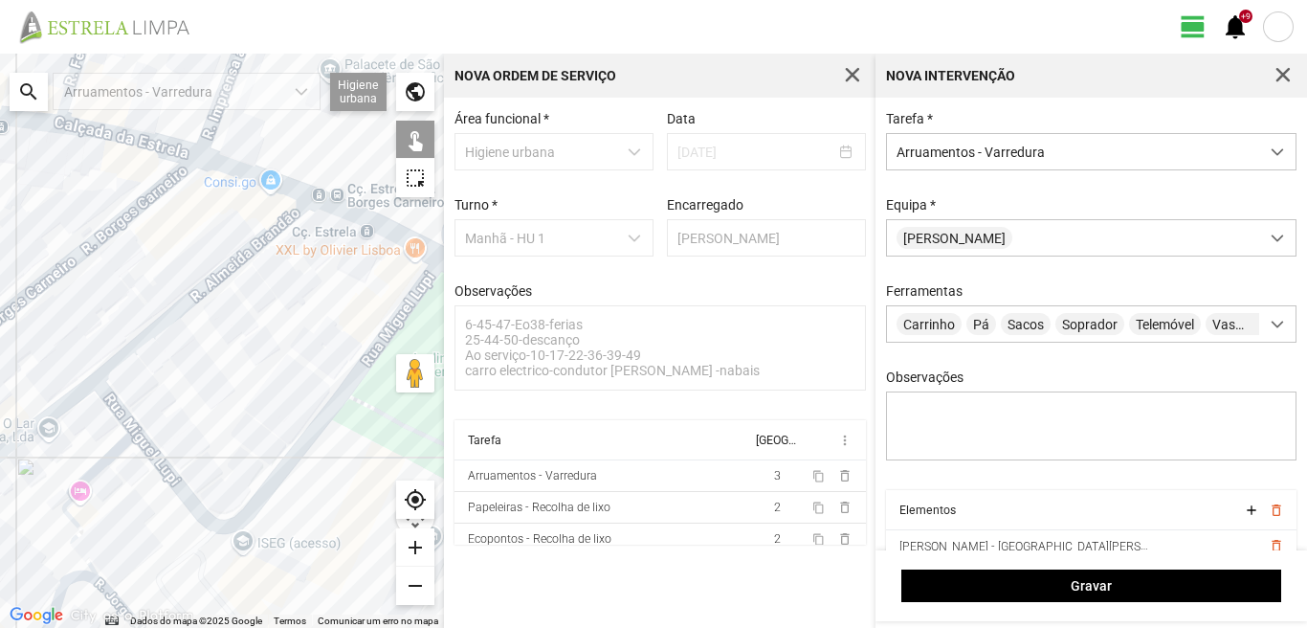
click at [226, 270] on div at bounding box center [222, 341] width 444 height 574
click at [266, 181] on div at bounding box center [222, 341] width 444 height 574
click at [353, 215] on div at bounding box center [222, 341] width 444 height 574
click at [362, 366] on div at bounding box center [222, 341] width 444 height 574
click at [119, 406] on div at bounding box center [222, 341] width 444 height 574
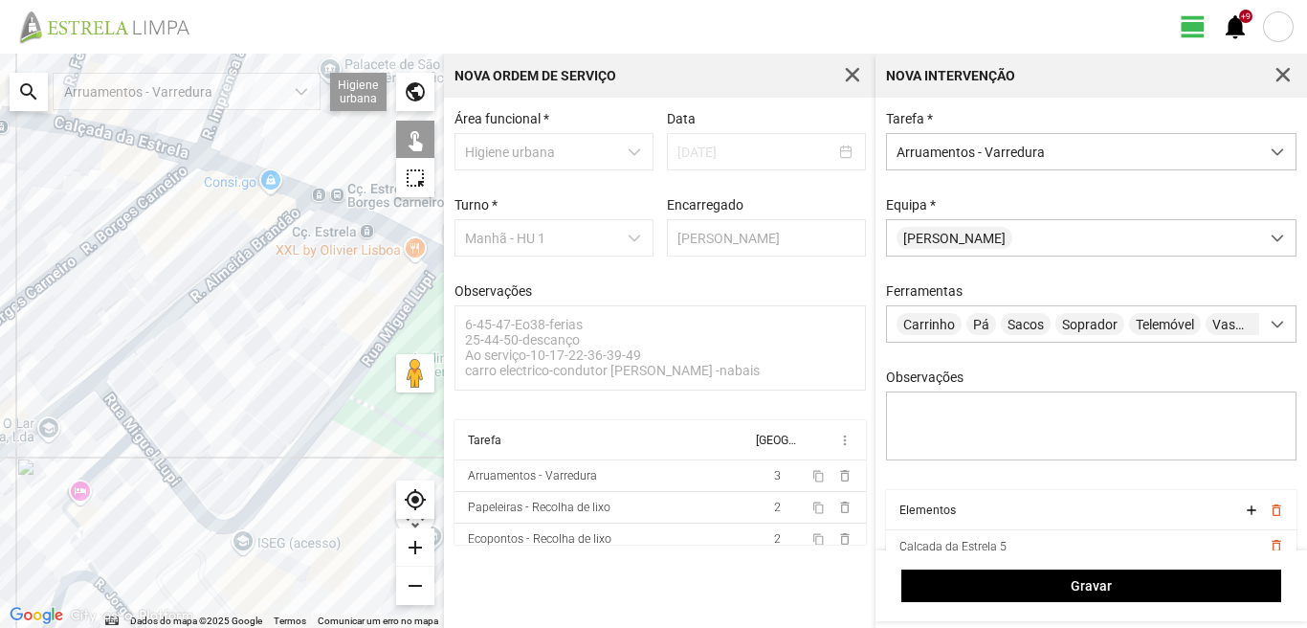
click at [116, 452] on div at bounding box center [222, 341] width 444 height 574
click at [71, 523] on div at bounding box center [222, 341] width 444 height 574
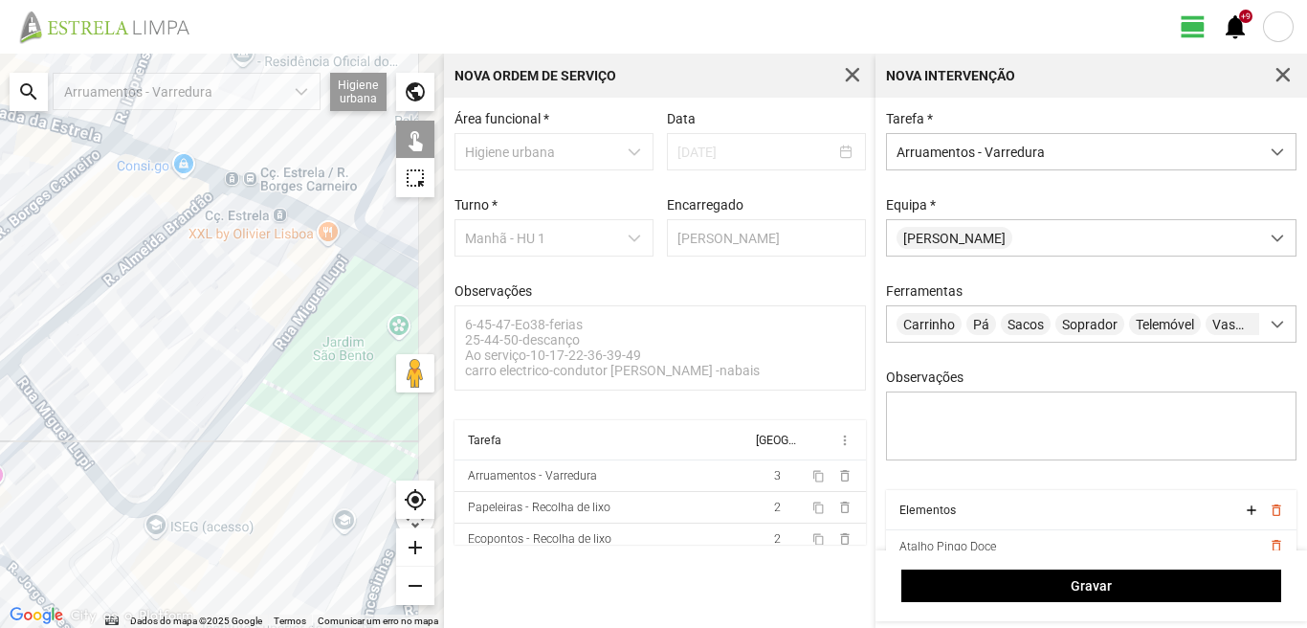
drag, startPoint x: 150, startPoint y: 546, endPoint x: 7, endPoint y: 529, distance: 144.6
click at [7, 529] on div at bounding box center [222, 341] width 444 height 574
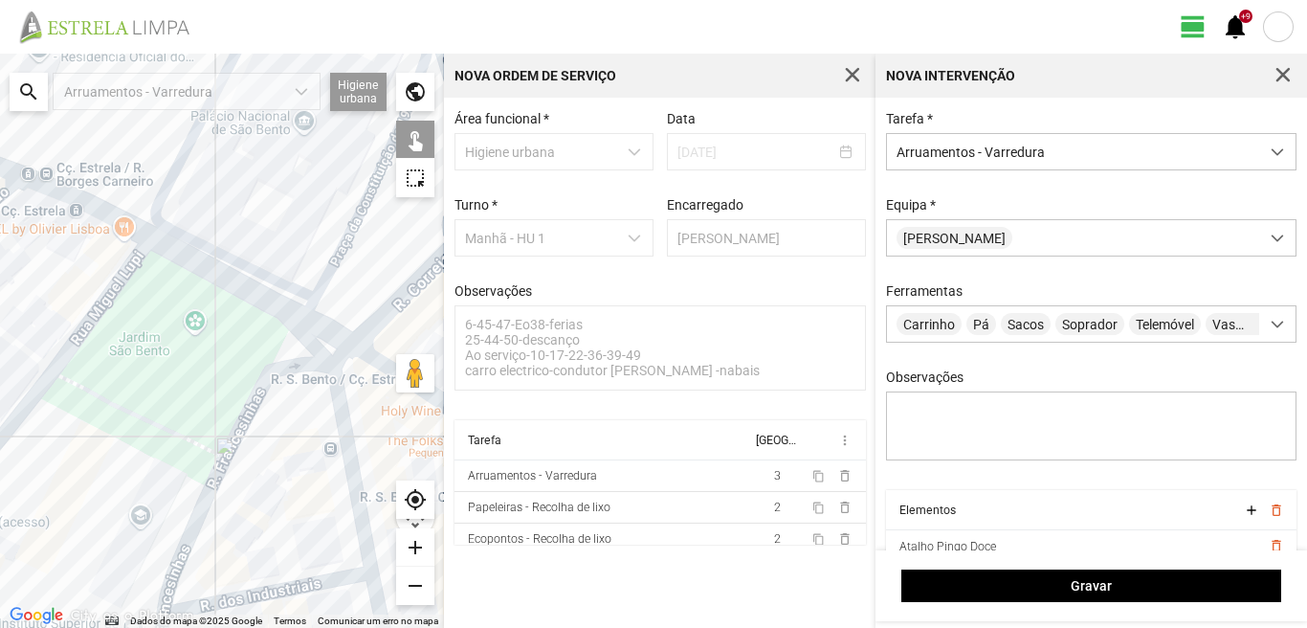
click at [223, 278] on div at bounding box center [222, 341] width 444 height 574
click at [316, 326] on div at bounding box center [222, 341] width 444 height 574
click at [268, 375] on div at bounding box center [222, 341] width 444 height 574
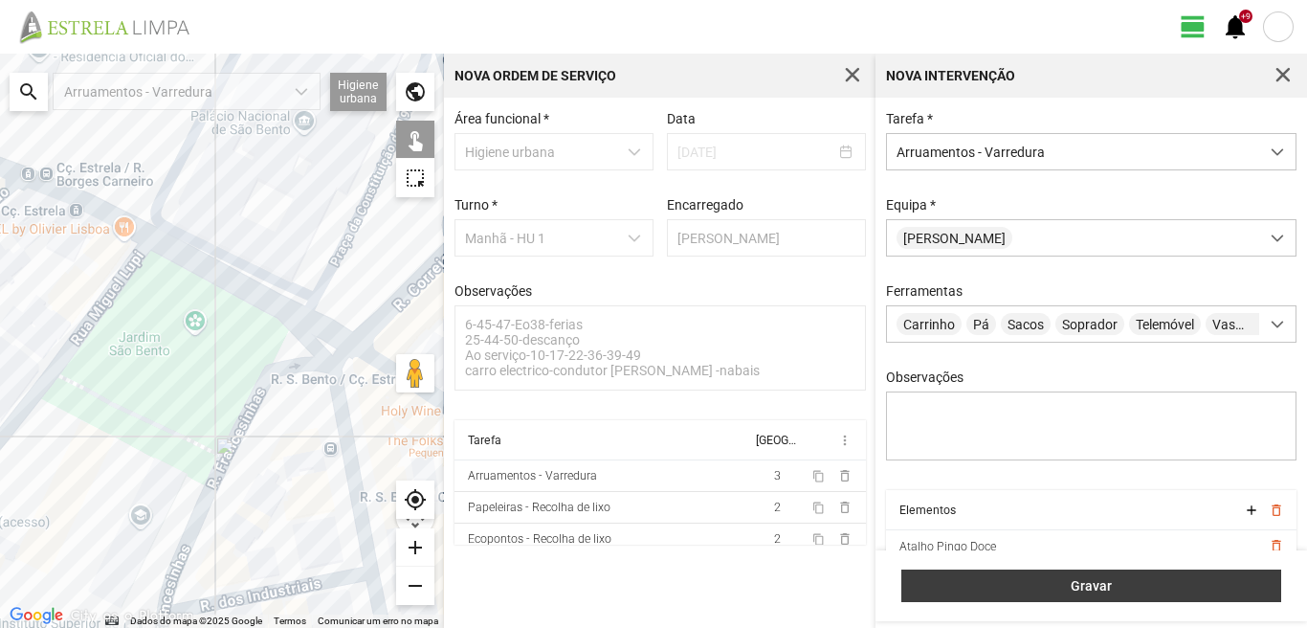
click at [1016, 580] on span "Gravar" at bounding box center [1092, 585] width 360 height 15
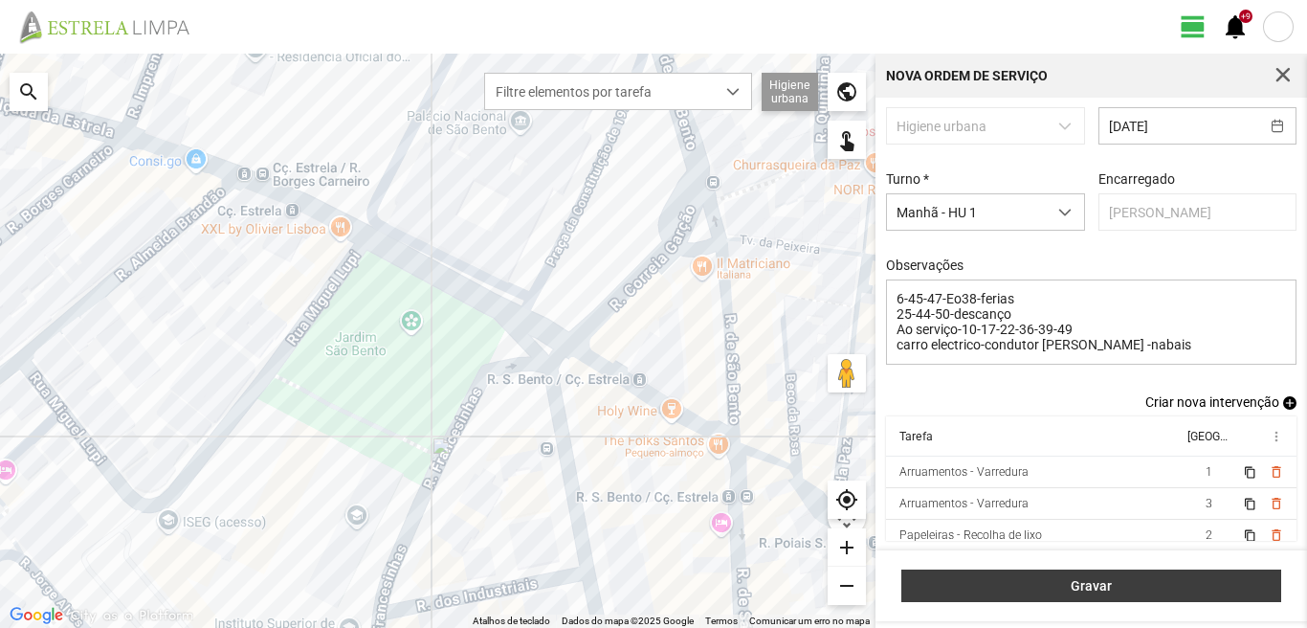
click at [1073, 585] on span "Gravar" at bounding box center [1092, 585] width 360 height 15
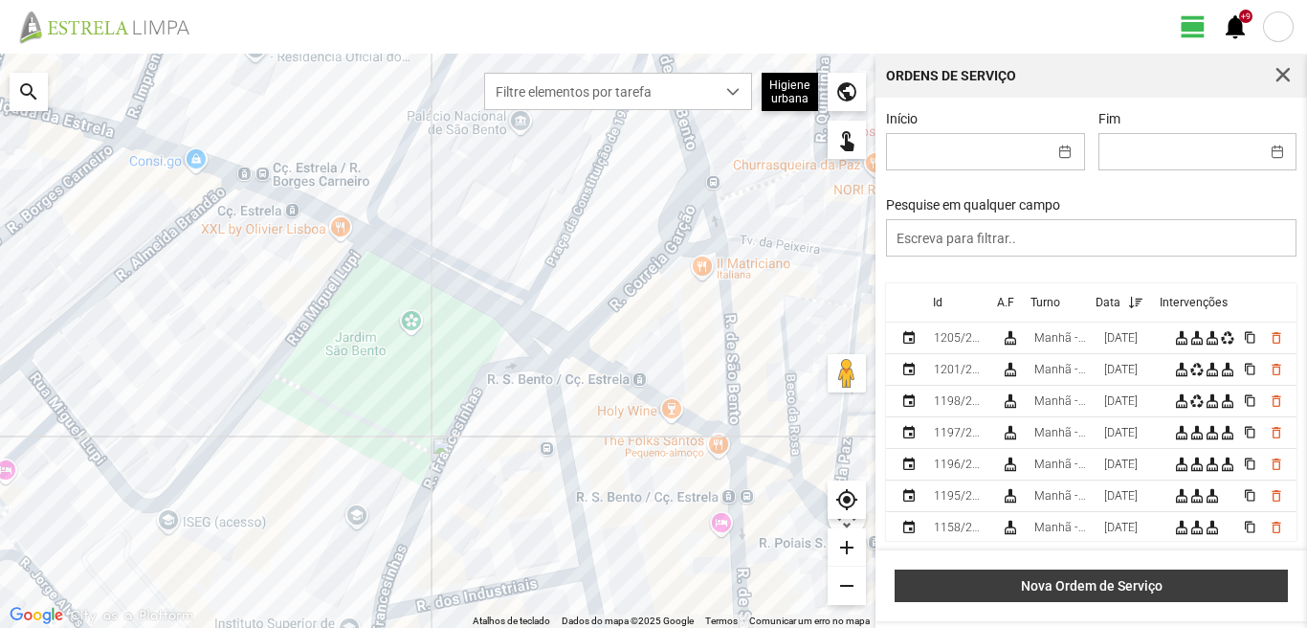
click at [1103, 574] on button "Nova Ordem de Serviço" at bounding box center [1091, 585] width 393 height 33
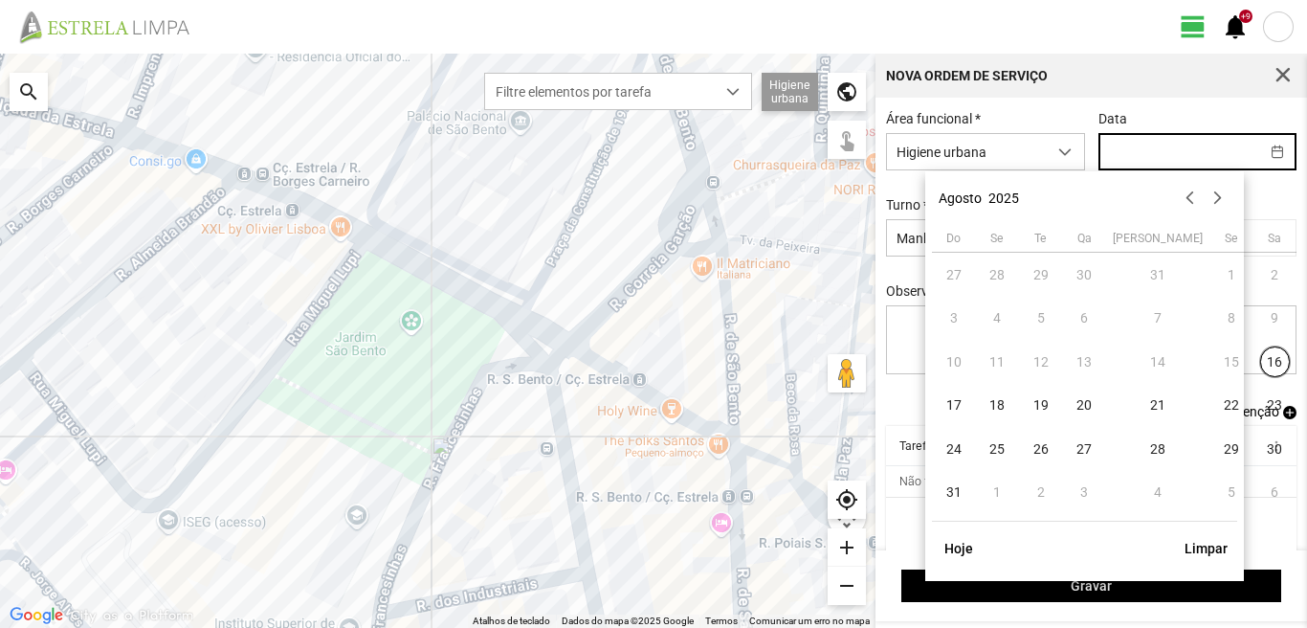
click at [1123, 158] on input "text" at bounding box center [1179, 151] width 160 height 35
click at [1040, 446] on span "26" at bounding box center [1041, 448] width 31 height 31
type input "[DATE]"
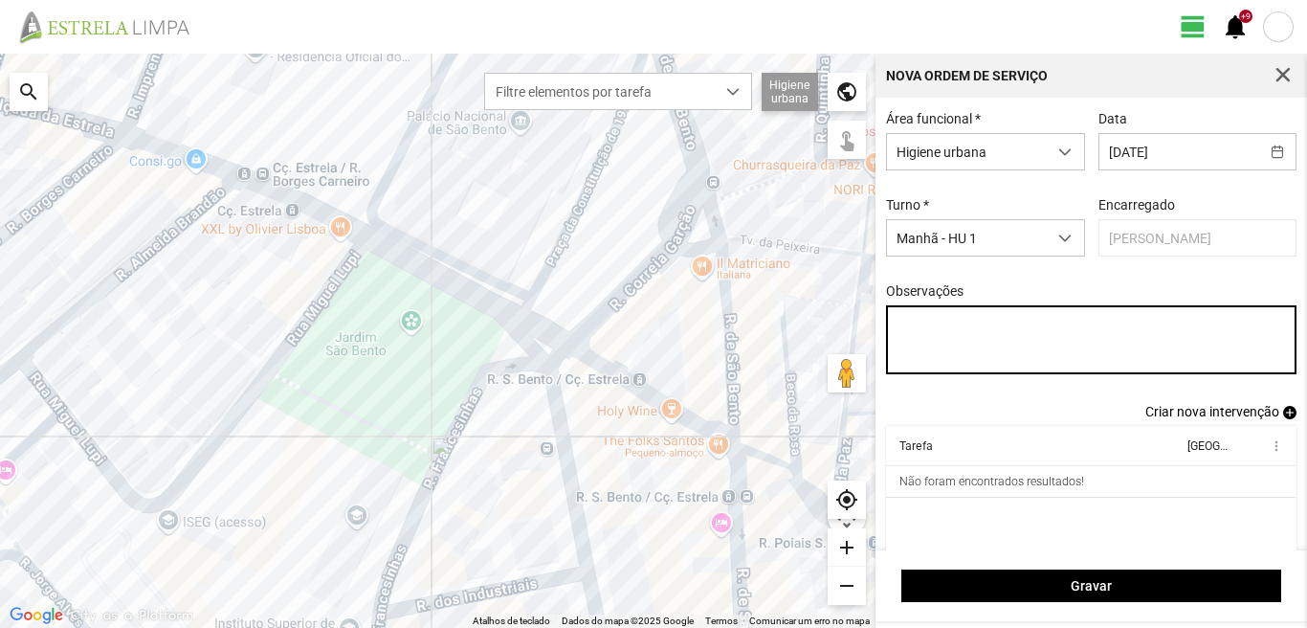
click at [909, 328] on textarea "Observações" at bounding box center [1091, 339] width 411 height 69
type textarea "6-47-Eo38-ferias ao serviço-10-17-22-25-36-39-44-45--50 n-49?nao sei se tira fo…"
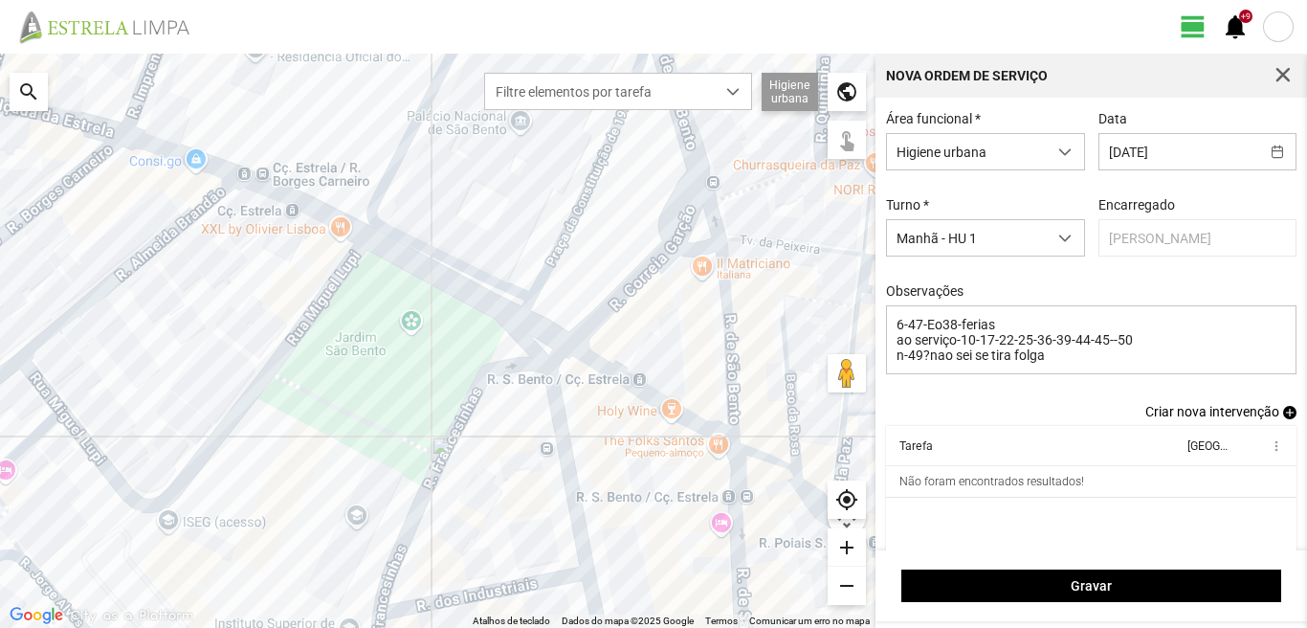
click at [1283, 415] on span "add" at bounding box center [1289, 412] width 13 height 13
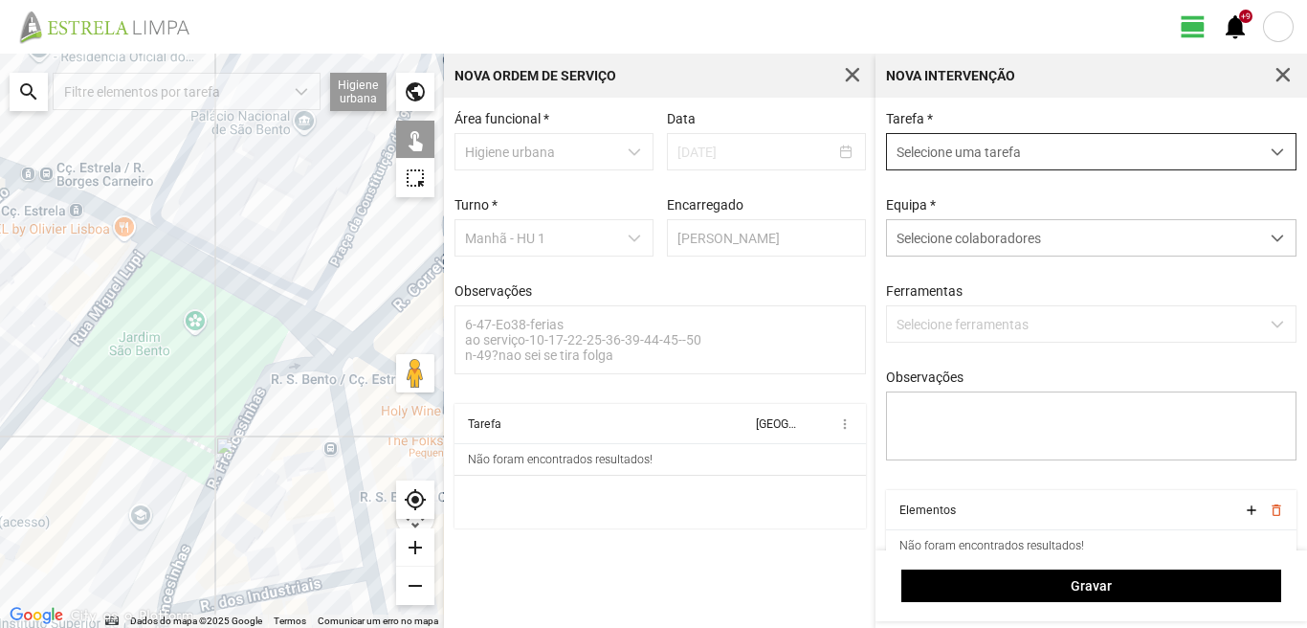
click at [1018, 167] on span "Selecione uma tarefa" at bounding box center [1073, 151] width 372 height 35
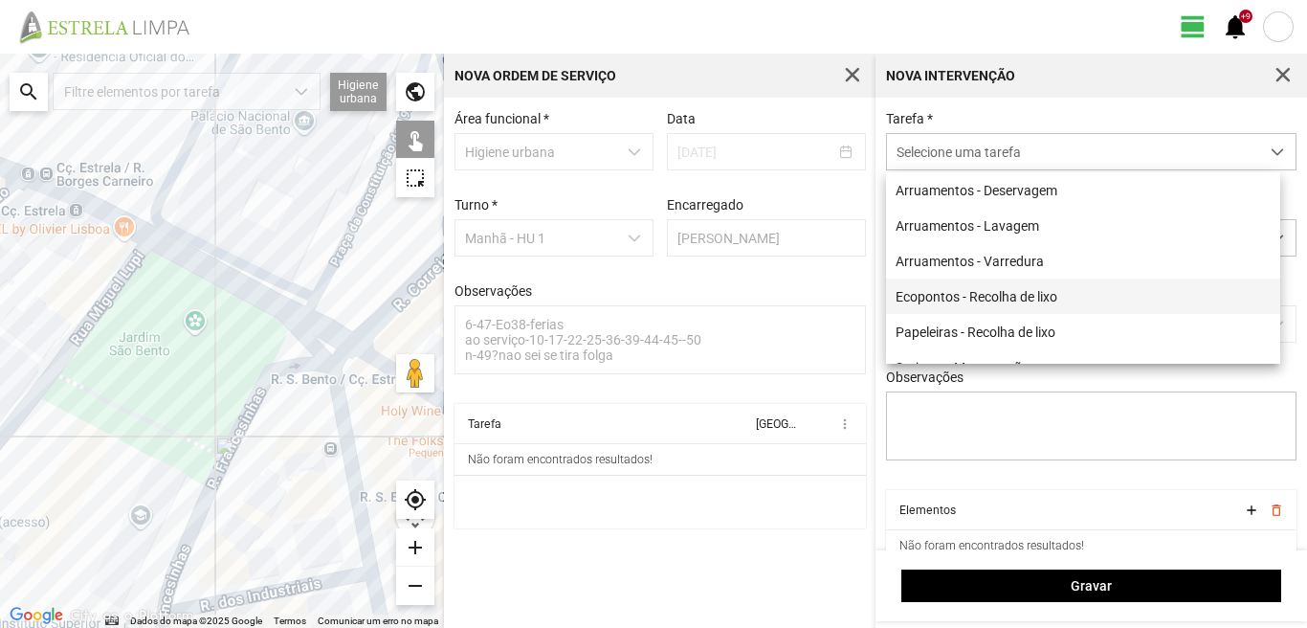
click at [1009, 291] on li "Ecopontos - Recolha de lixo" at bounding box center [1083, 295] width 394 height 35
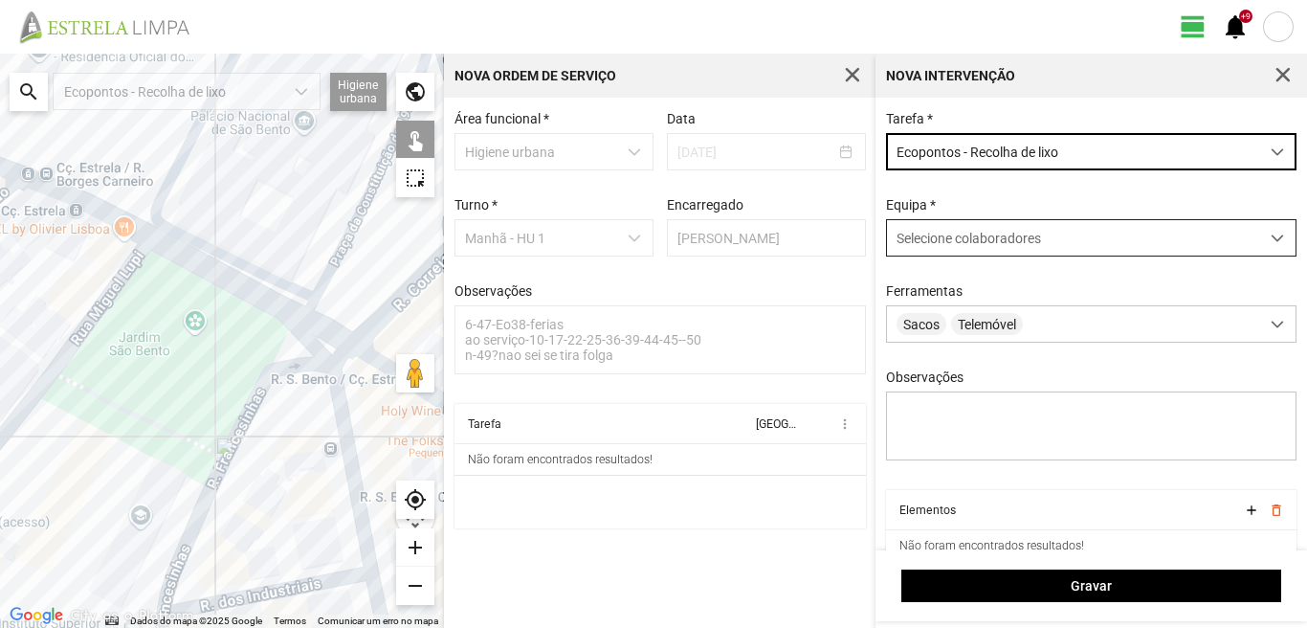
click at [988, 240] on span "Selecione colaboradores" at bounding box center [969, 238] width 144 height 15
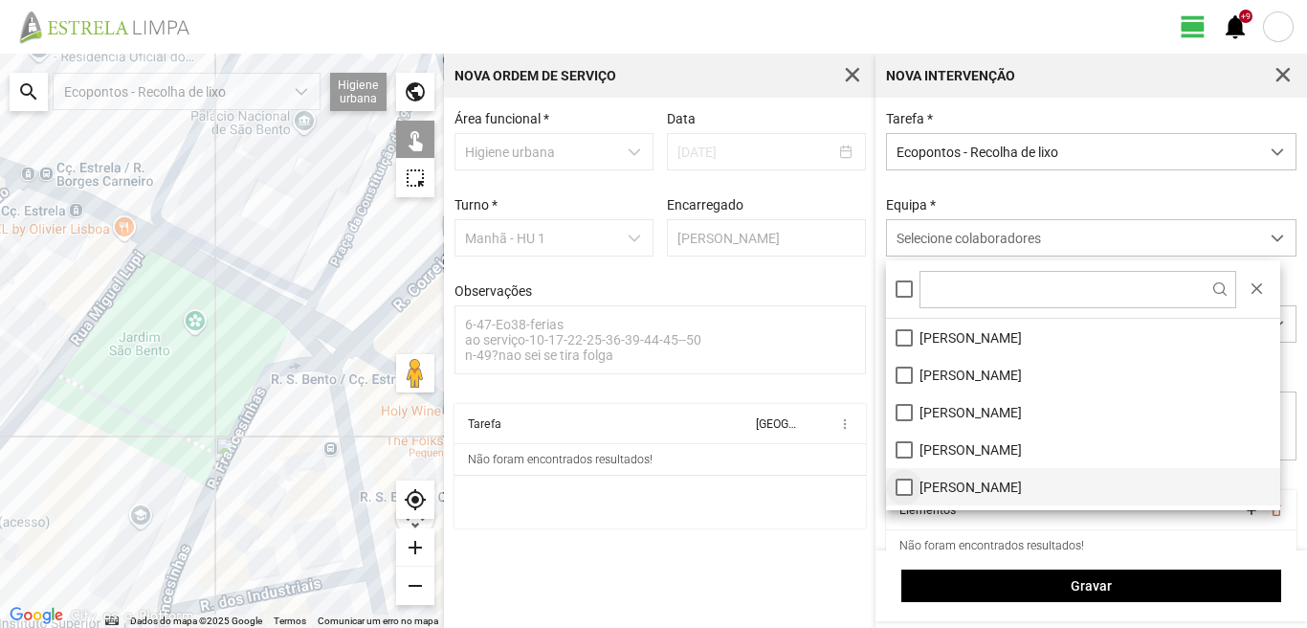
click at [901, 488] on li "[PERSON_NAME]" at bounding box center [1083, 486] width 394 height 37
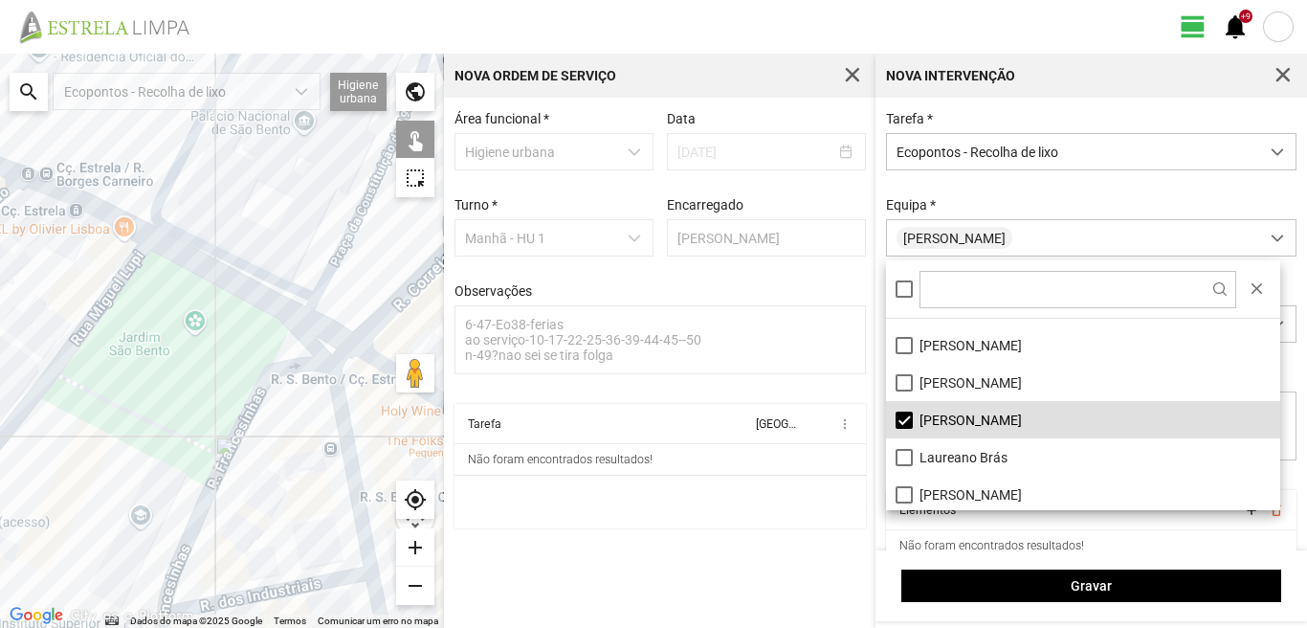
scroll to position [96, 0]
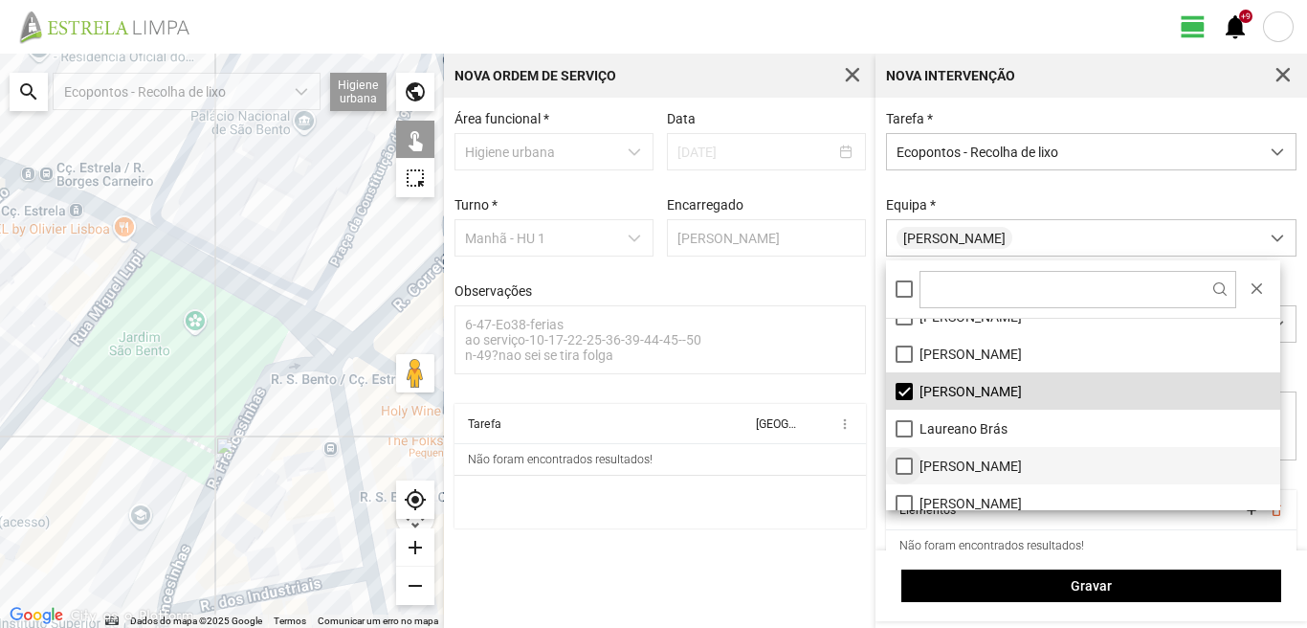
click at [907, 464] on li "[PERSON_NAME]" at bounding box center [1083, 465] width 394 height 37
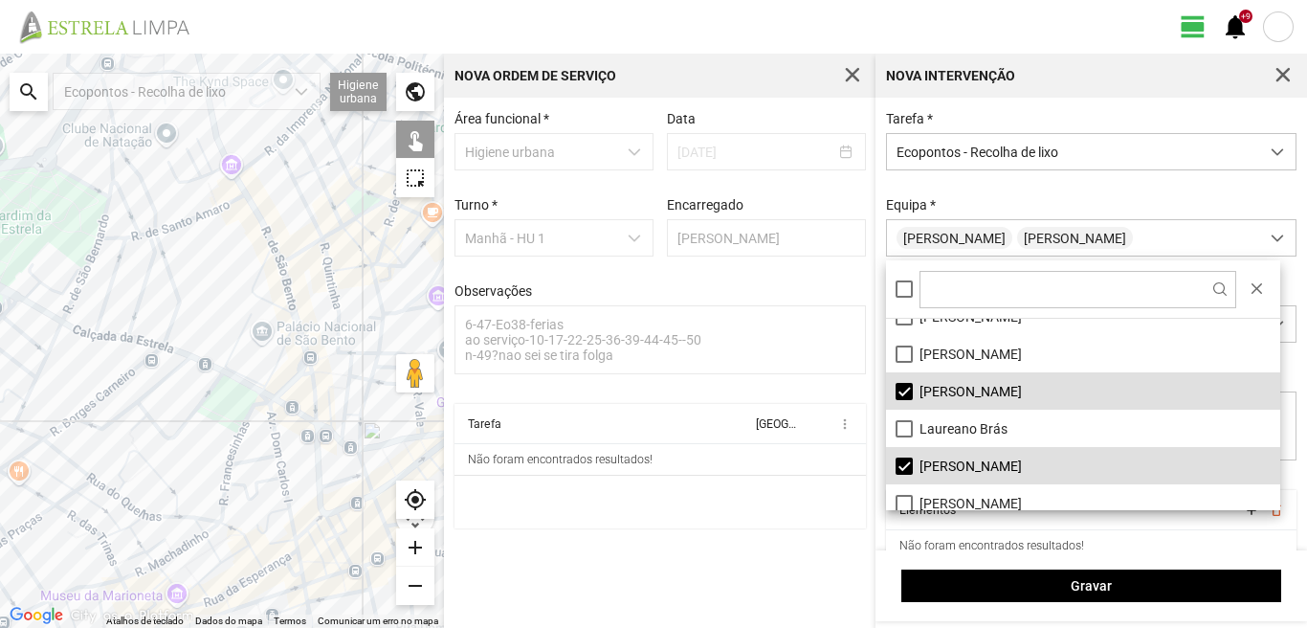
click at [250, 313] on div at bounding box center [222, 341] width 444 height 574
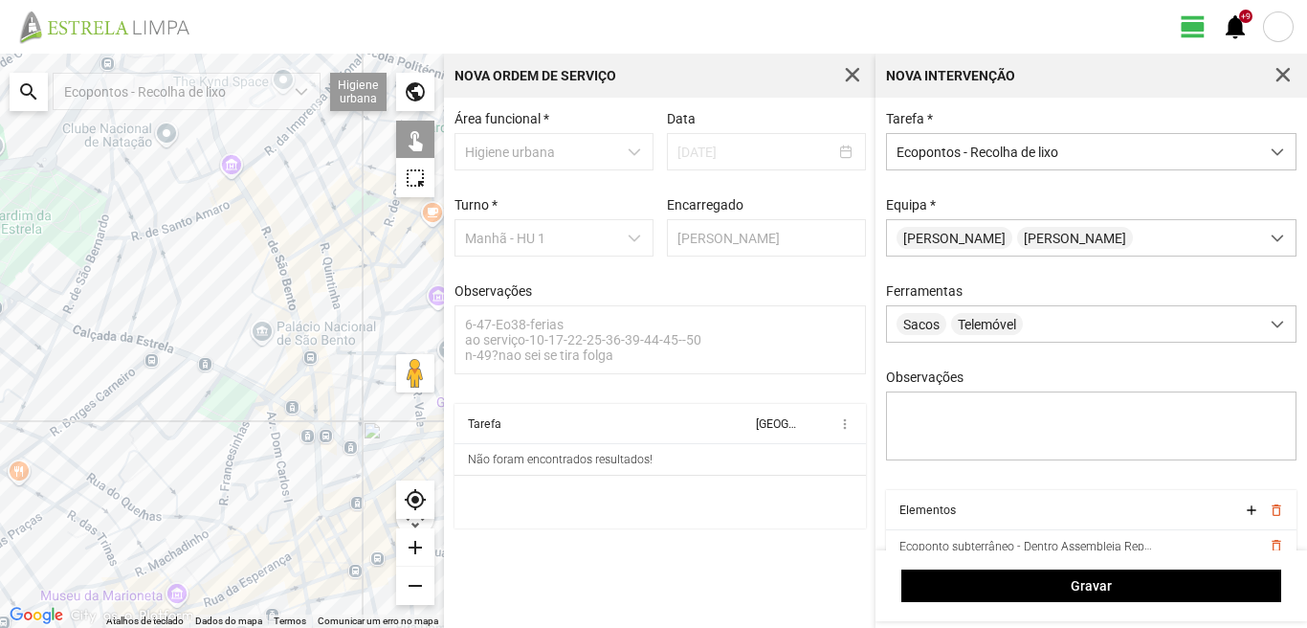
click at [63, 305] on div at bounding box center [222, 341] width 444 height 574
drag, startPoint x: 105, startPoint y: 198, endPoint x: 110, endPoint y: 248, distance: 50.0
click at [110, 206] on div at bounding box center [222, 341] width 444 height 574
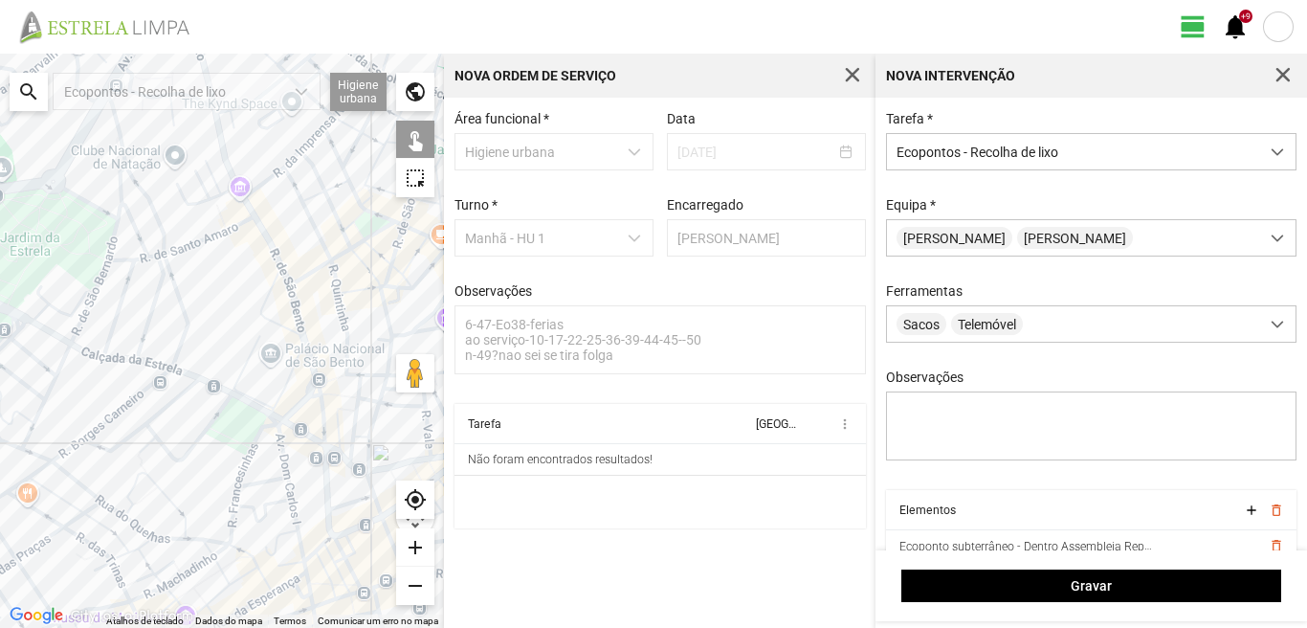
click at [264, 427] on div at bounding box center [222, 341] width 444 height 574
click at [111, 218] on div at bounding box center [222, 341] width 444 height 574
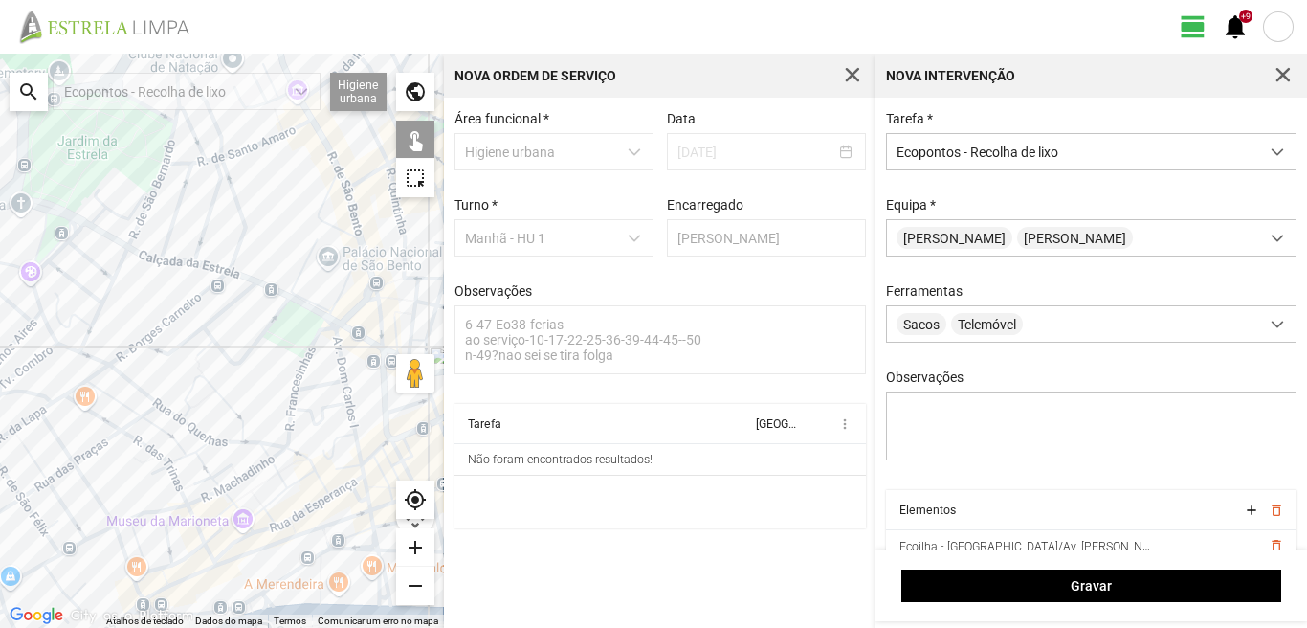
drag, startPoint x: 103, startPoint y: 508, endPoint x: 164, endPoint y: 392, distance: 130.5
click at [164, 395] on div at bounding box center [222, 341] width 444 height 574
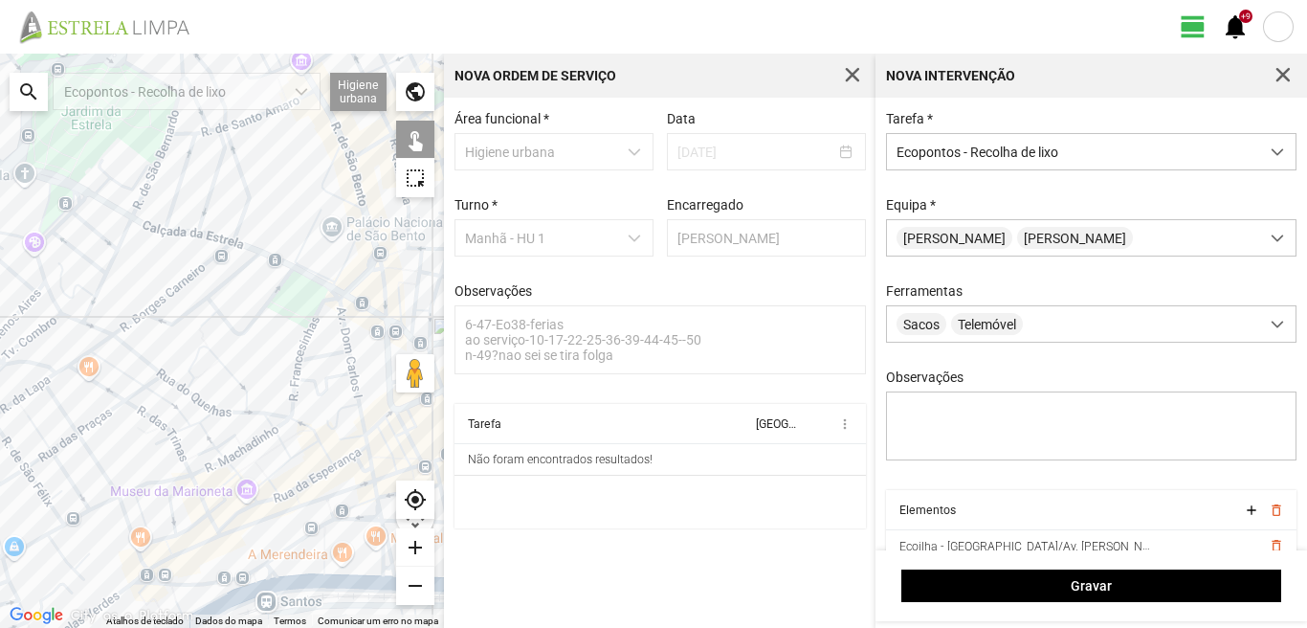
click at [125, 344] on div at bounding box center [222, 341] width 444 height 574
click at [149, 308] on div at bounding box center [222, 341] width 444 height 574
click at [300, 415] on div at bounding box center [222, 341] width 444 height 574
click at [297, 406] on div at bounding box center [222, 341] width 444 height 574
click at [322, 354] on div at bounding box center [222, 341] width 444 height 574
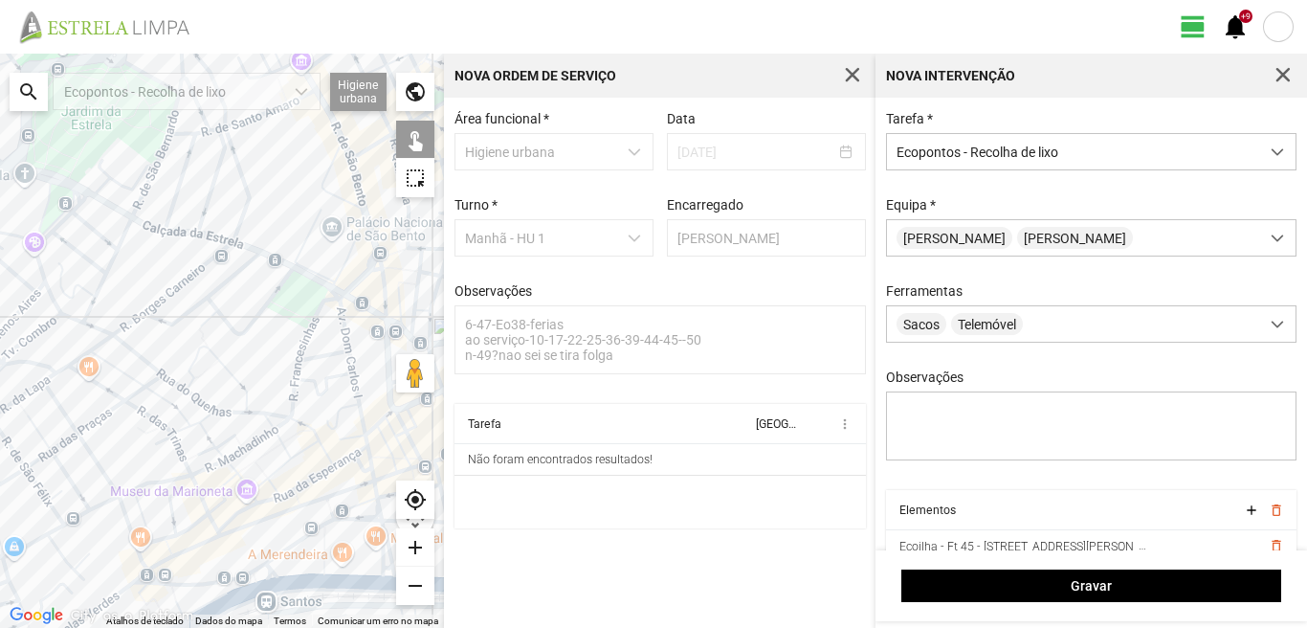
click at [359, 436] on div at bounding box center [222, 341] width 444 height 574
click at [321, 504] on div at bounding box center [222, 341] width 444 height 574
click at [332, 518] on div at bounding box center [222, 341] width 444 height 574
click at [234, 529] on div at bounding box center [222, 341] width 444 height 574
click at [271, 562] on div at bounding box center [222, 341] width 444 height 574
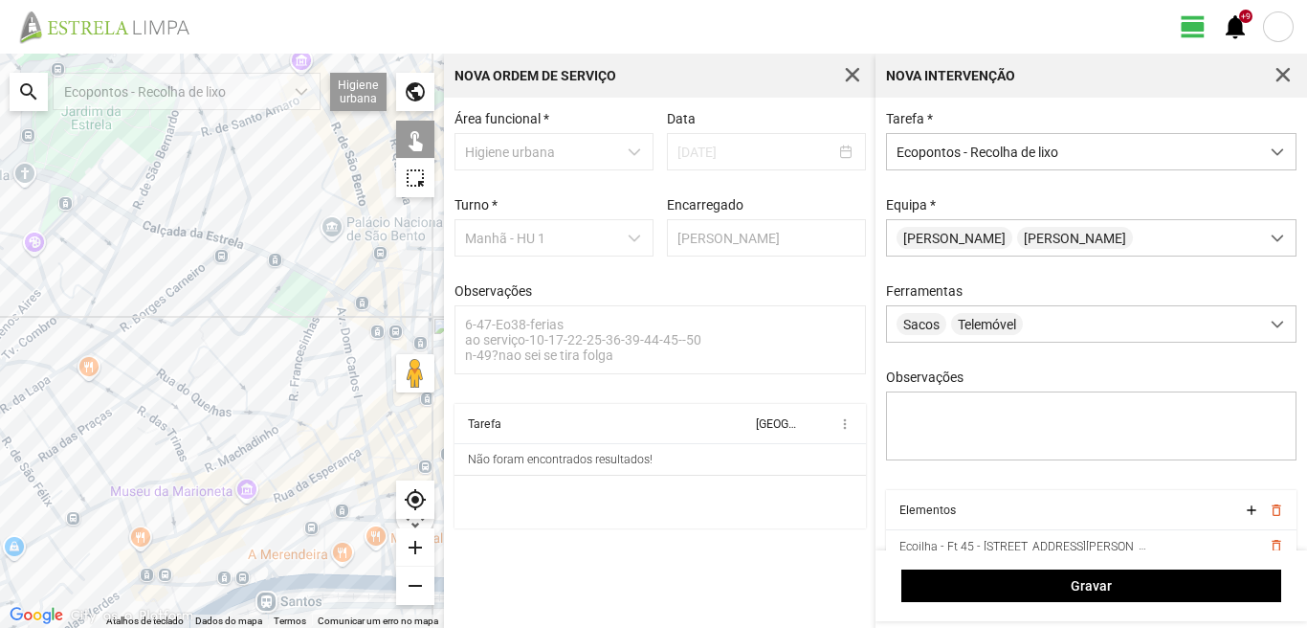
click at [235, 526] on div at bounding box center [222, 341] width 444 height 574
drag, startPoint x: 294, startPoint y: 552, endPoint x: 282, endPoint y: 516, distance: 38.1
click at [269, 479] on div at bounding box center [222, 341] width 444 height 574
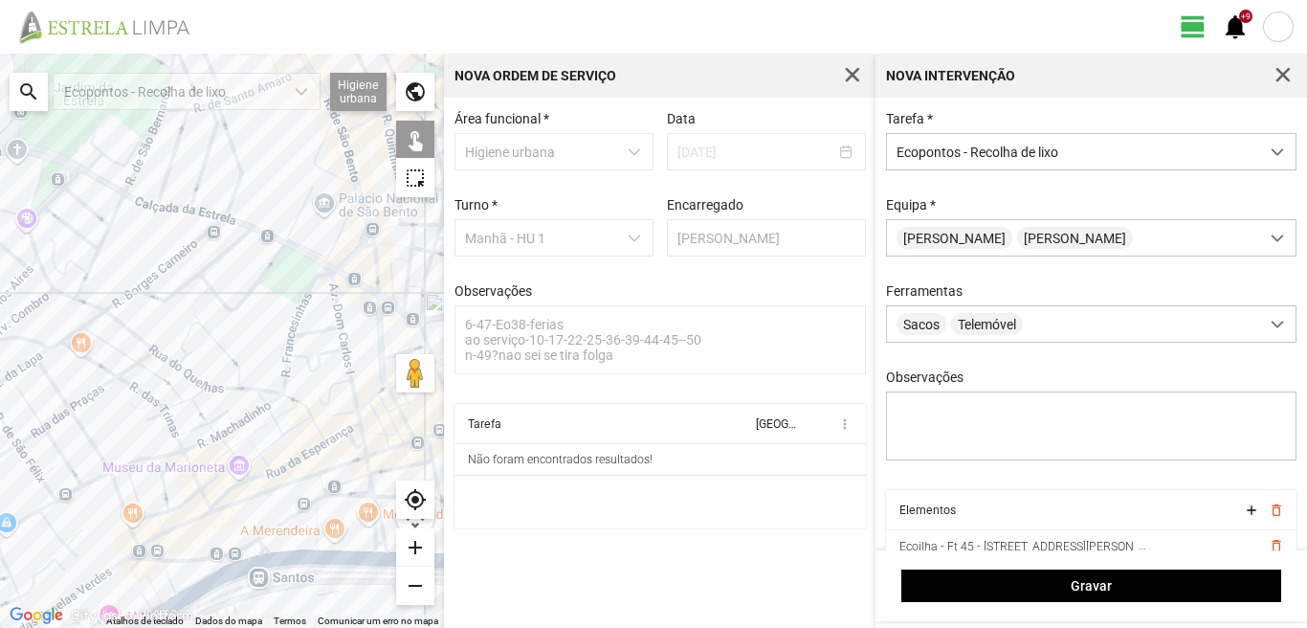
drag, startPoint x: 272, startPoint y: 480, endPoint x: 255, endPoint y: 419, distance: 63.4
click at [256, 430] on div at bounding box center [222, 341] width 444 height 574
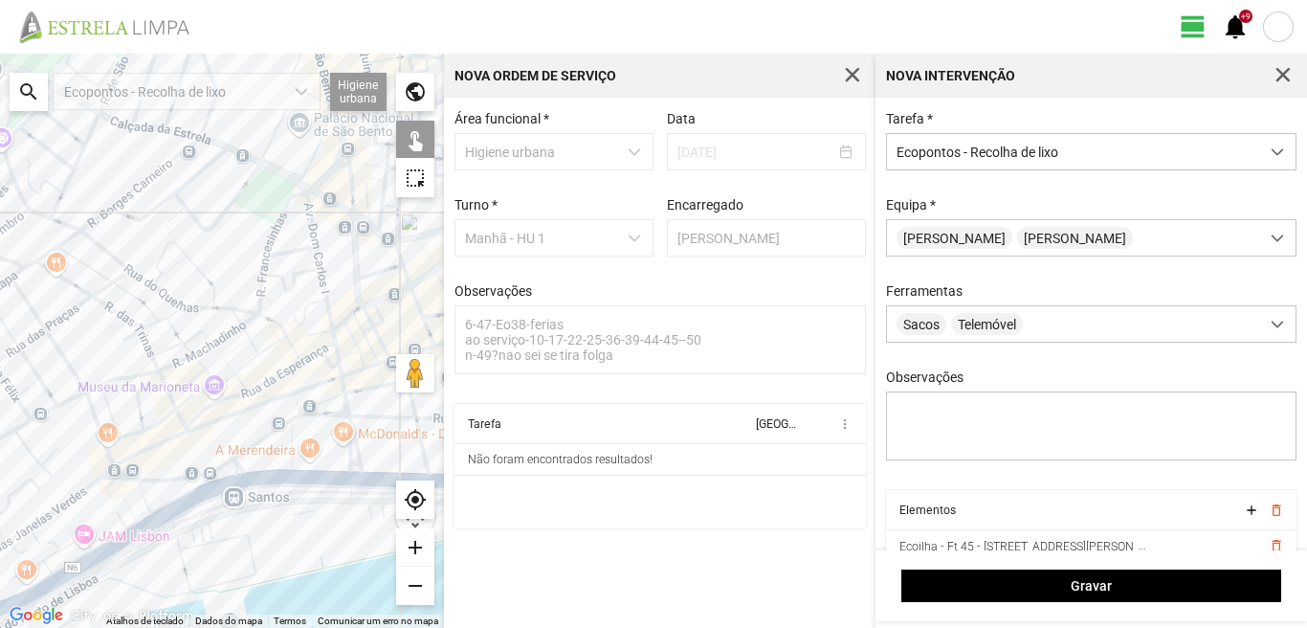
click at [347, 507] on div at bounding box center [222, 341] width 444 height 574
click at [230, 521] on div at bounding box center [222, 341] width 444 height 574
click at [138, 525] on div at bounding box center [222, 341] width 444 height 574
click at [159, 545] on div at bounding box center [222, 341] width 444 height 574
click at [94, 479] on div at bounding box center [222, 341] width 444 height 574
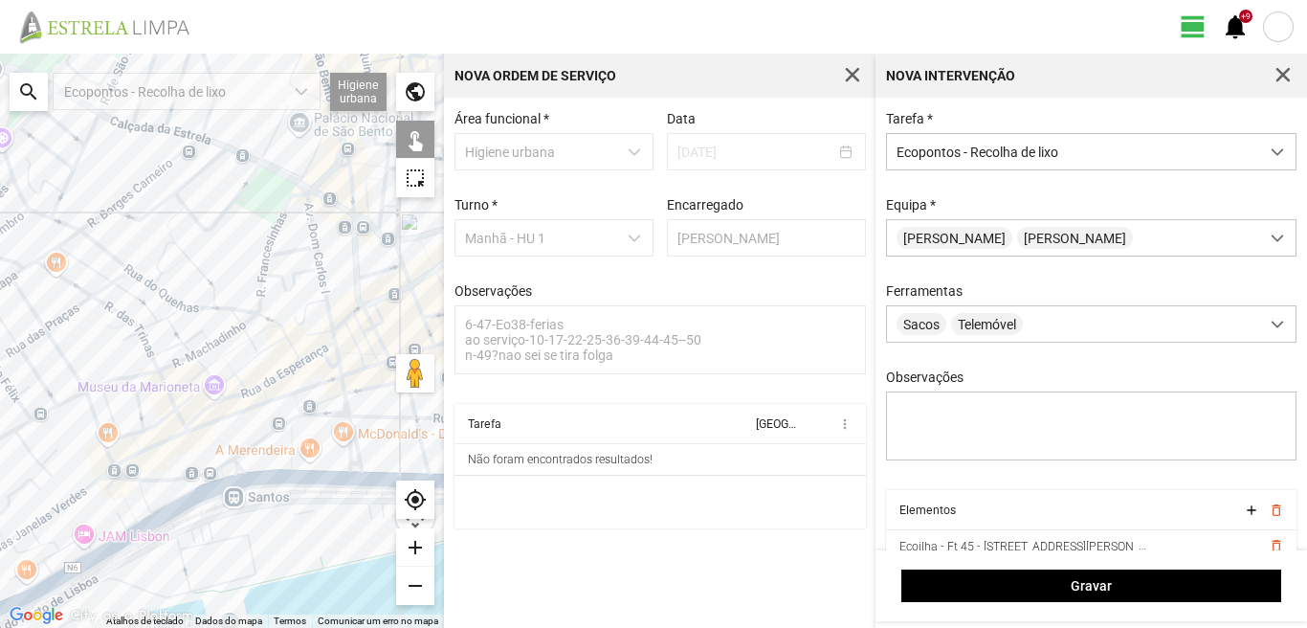
click at [91, 387] on div at bounding box center [222, 341] width 444 height 574
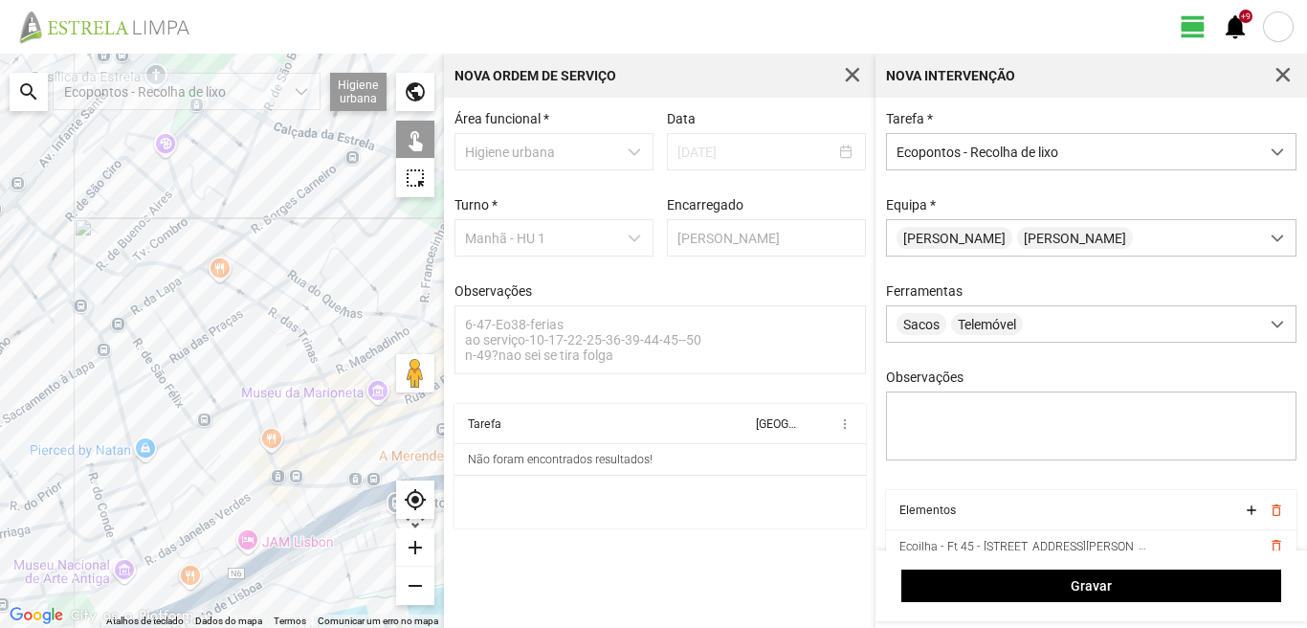
drag, startPoint x: 48, startPoint y: 452, endPoint x: 222, endPoint y: 458, distance: 174.3
click at [222, 458] on div at bounding box center [222, 341] width 444 height 574
click at [203, 431] on div at bounding box center [222, 341] width 444 height 574
click at [195, 428] on div at bounding box center [222, 341] width 444 height 574
click at [122, 392] on div at bounding box center [222, 341] width 444 height 574
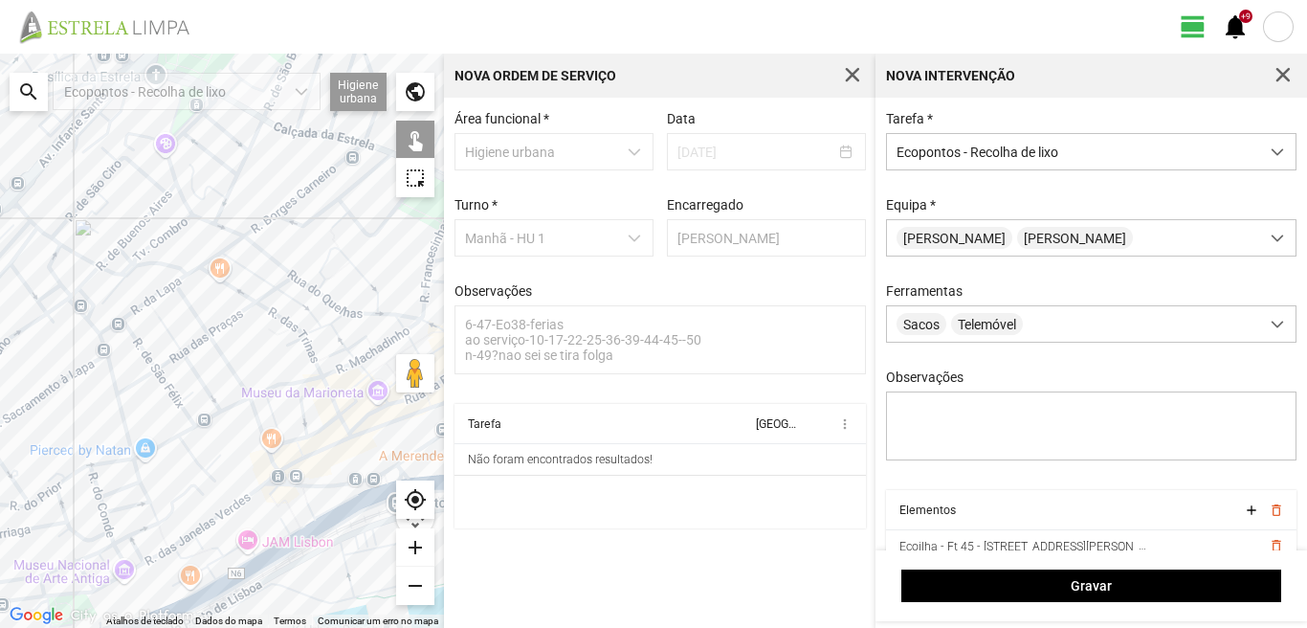
click at [175, 292] on div at bounding box center [222, 341] width 444 height 574
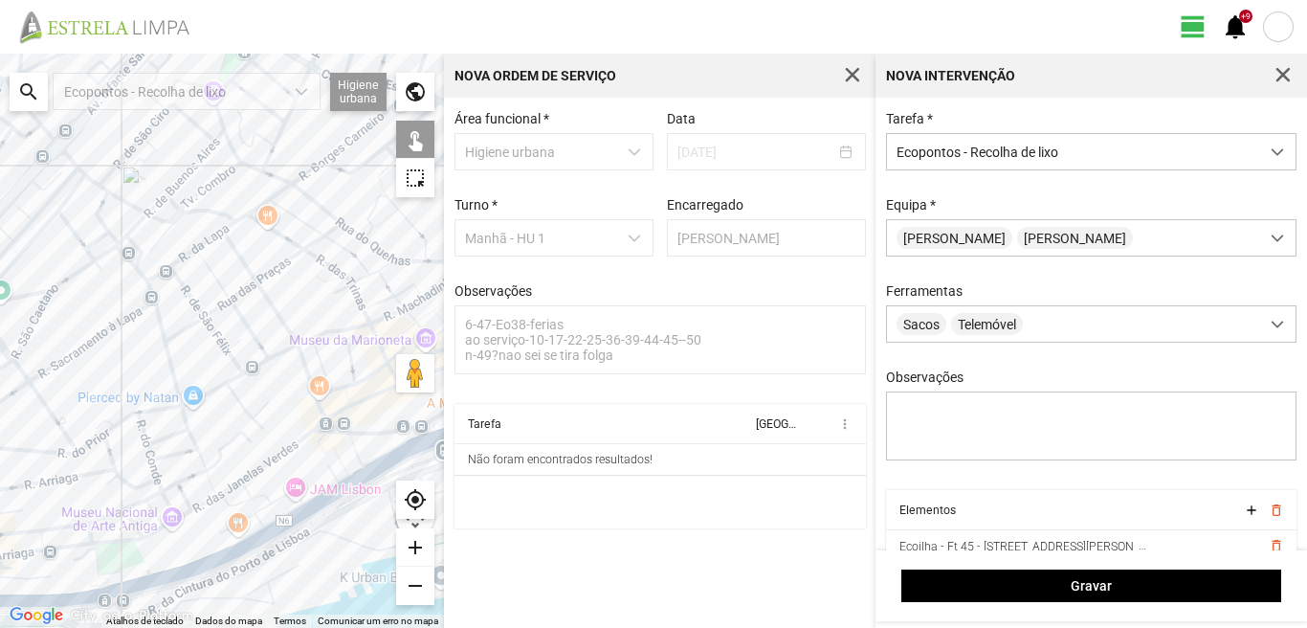
drag, startPoint x: 133, startPoint y: 520, endPoint x: 189, endPoint y: 419, distance: 115.2
click at [189, 420] on div at bounding box center [222, 341] width 444 height 574
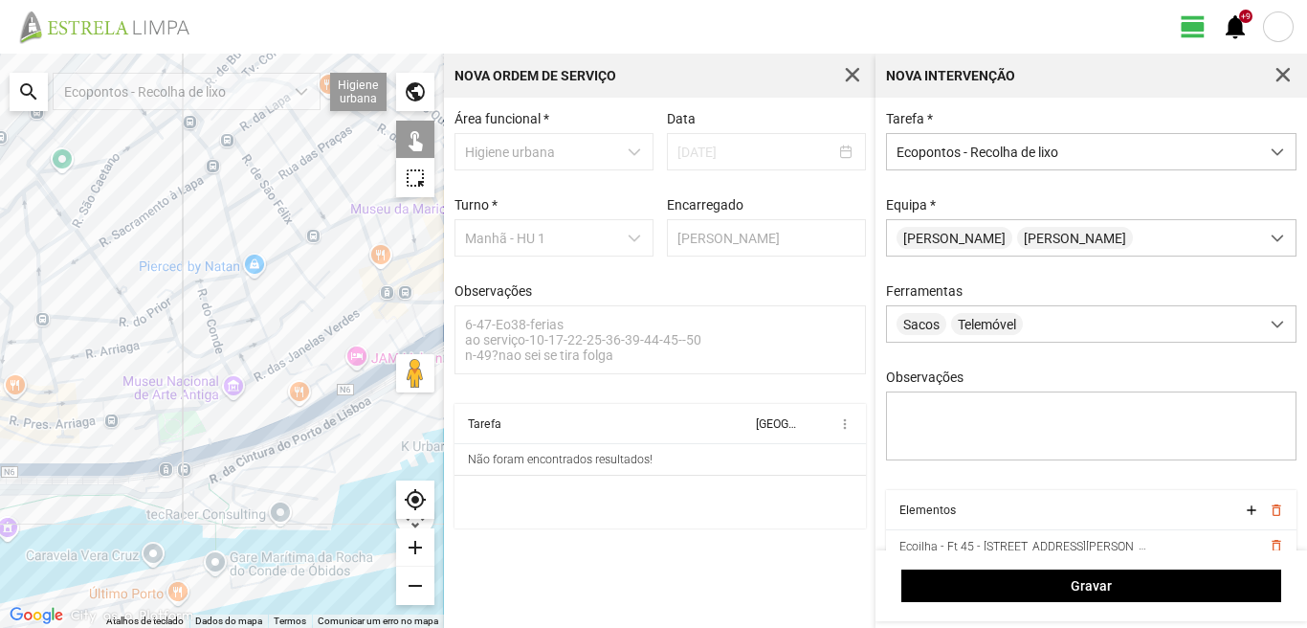
click at [288, 425] on div at bounding box center [222, 341] width 444 height 574
drag, startPoint x: 283, startPoint y: 416, endPoint x: 120, endPoint y: 460, distance: 169.4
click at [279, 416] on div at bounding box center [222, 341] width 444 height 574
click at [95, 433] on div at bounding box center [222, 341] width 444 height 574
click at [101, 433] on div at bounding box center [222, 341] width 444 height 574
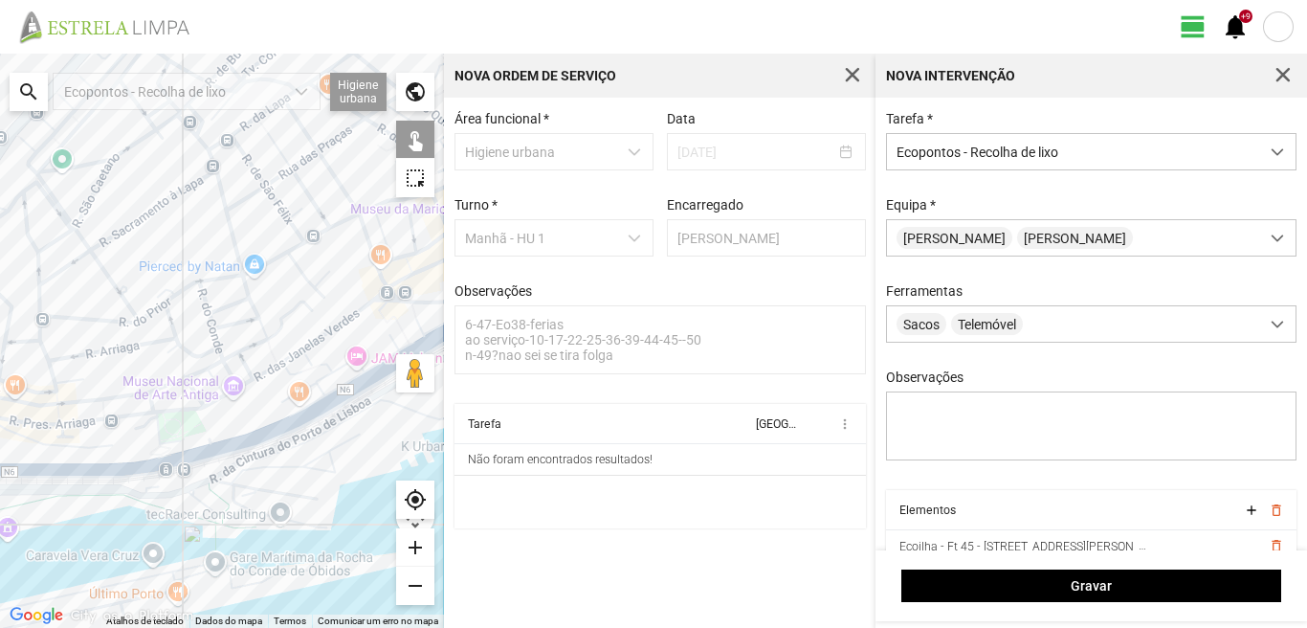
click at [279, 420] on div at bounding box center [222, 341] width 444 height 574
drag, startPoint x: 173, startPoint y: 409, endPoint x: 382, endPoint y: 384, distance: 210.1
click at [382, 384] on div at bounding box center [222, 341] width 444 height 574
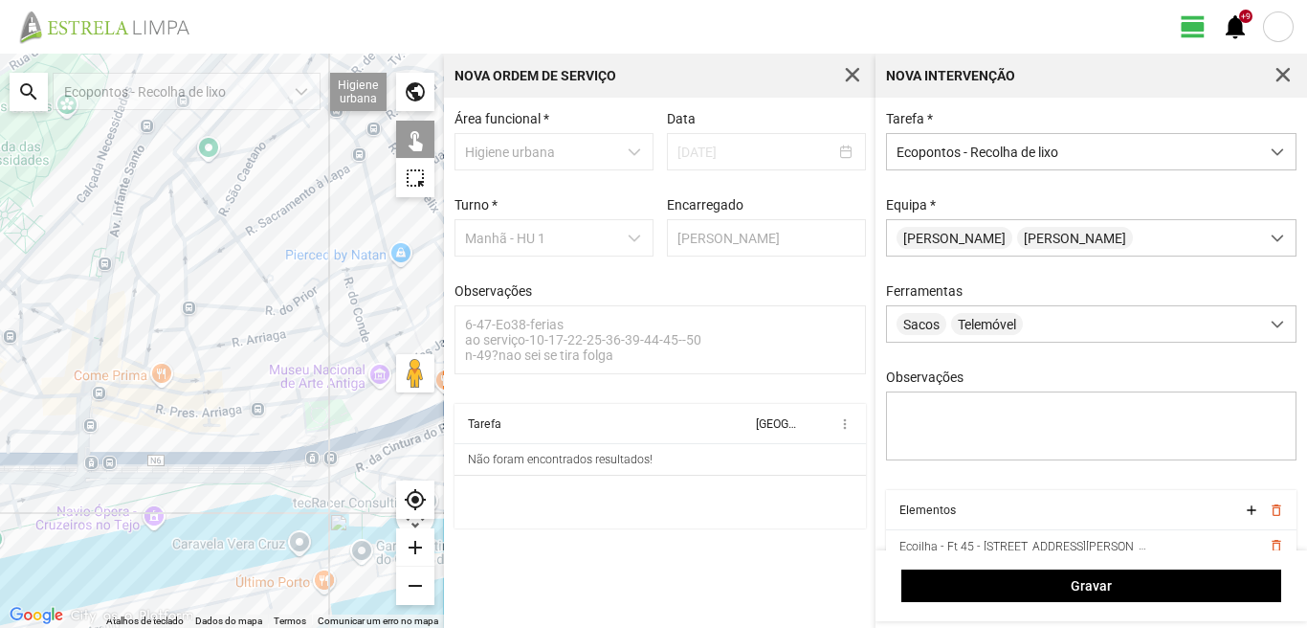
drag, startPoint x: 233, startPoint y: 374, endPoint x: 401, endPoint y: 365, distance: 168.7
click at [401, 365] on div "Atalhos de teclado Dados do mapa Dados do mapa ©2025 Google, Inst. Geogr. Nacio…" at bounding box center [222, 341] width 444 height 574
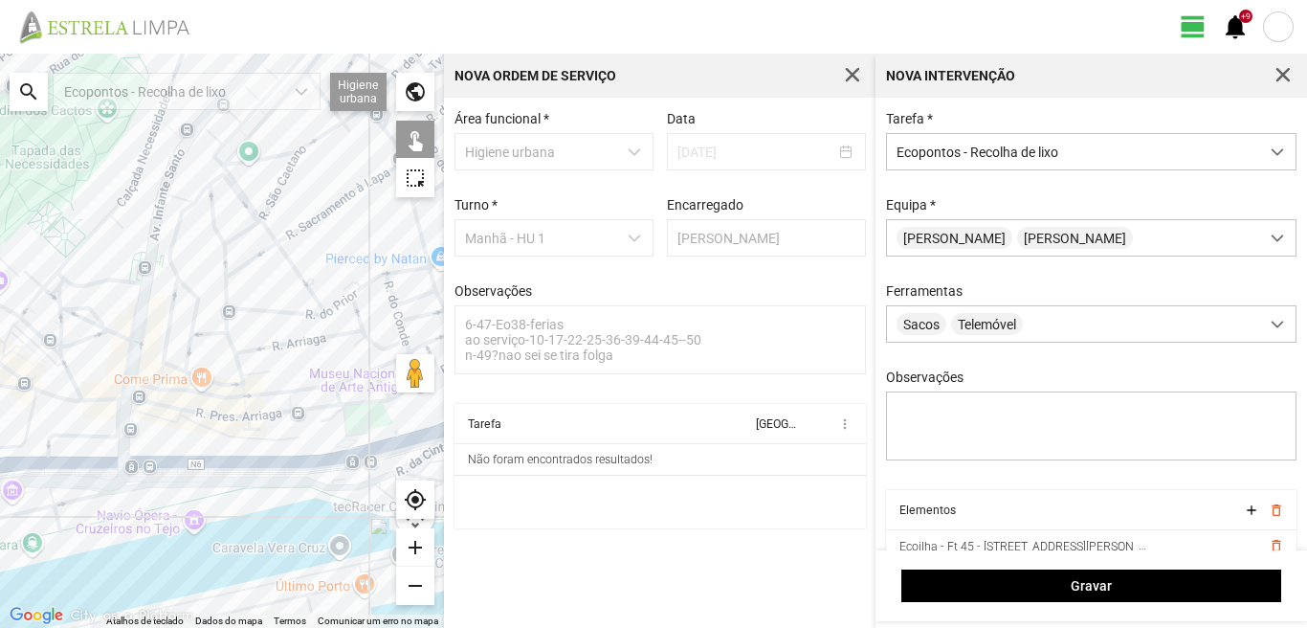
click at [201, 458] on div at bounding box center [222, 341] width 444 height 574
click at [117, 404] on div at bounding box center [222, 341] width 444 height 574
click at [162, 277] on div at bounding box center [222, 341] width 444 height 574
click at [159, 284] on div at bounding box center [222, 341] width 444 height 574
click at [149, 271] on div at bounding box center [222, 341] width 444 height 574
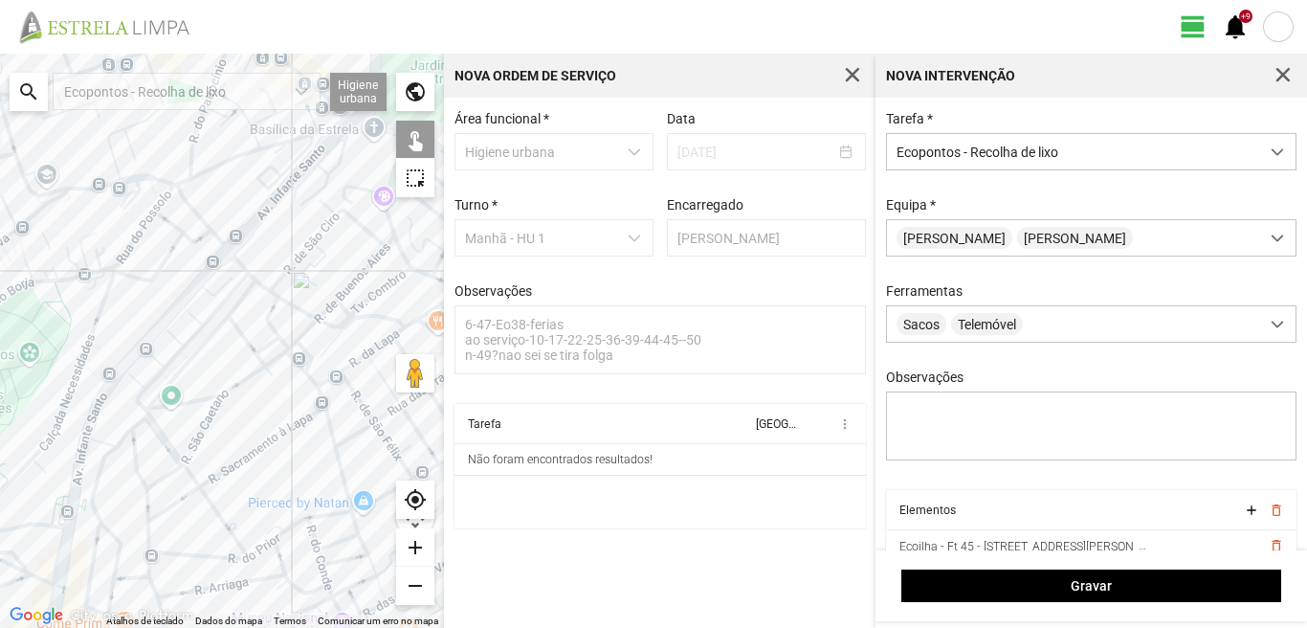
drag, startPoint x: 204, startPoint y: 323, endPoint x: 126, endPoint y: 532, distance: 222.5
click at [126, 532] on div at bounding box center [222, 341] width 444 height 574
click at [183, 310] on div at bounding box center [222, 341] width 444 height 574
click at [186, 288] on div at bounding box center [222, 341] width 444 height 574
click at [240, 326] on div at bounding box center [222, 341] width 444 height 574
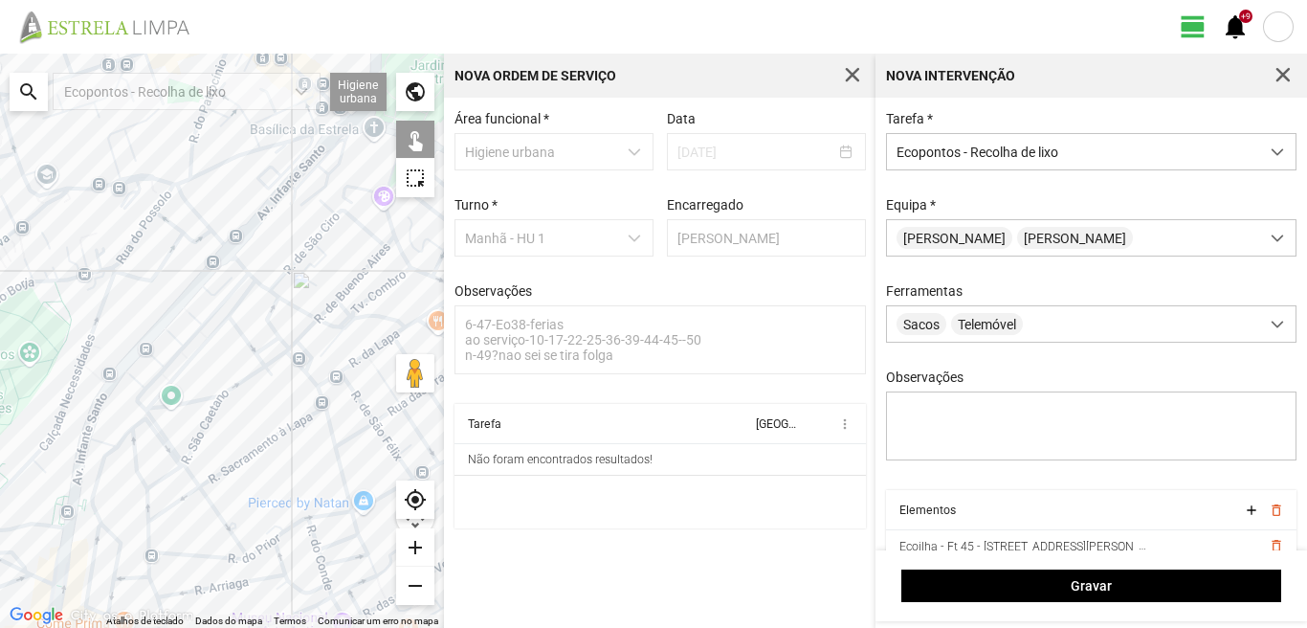
click at [241, 290] on div at bounding box center [222, 341] width 444 height 574
click at [228, 266] on div at bounding box center [222, 341] width 444 height 574
click at [254, 298] on div at bounding box center [222, 341] width 444 height 574
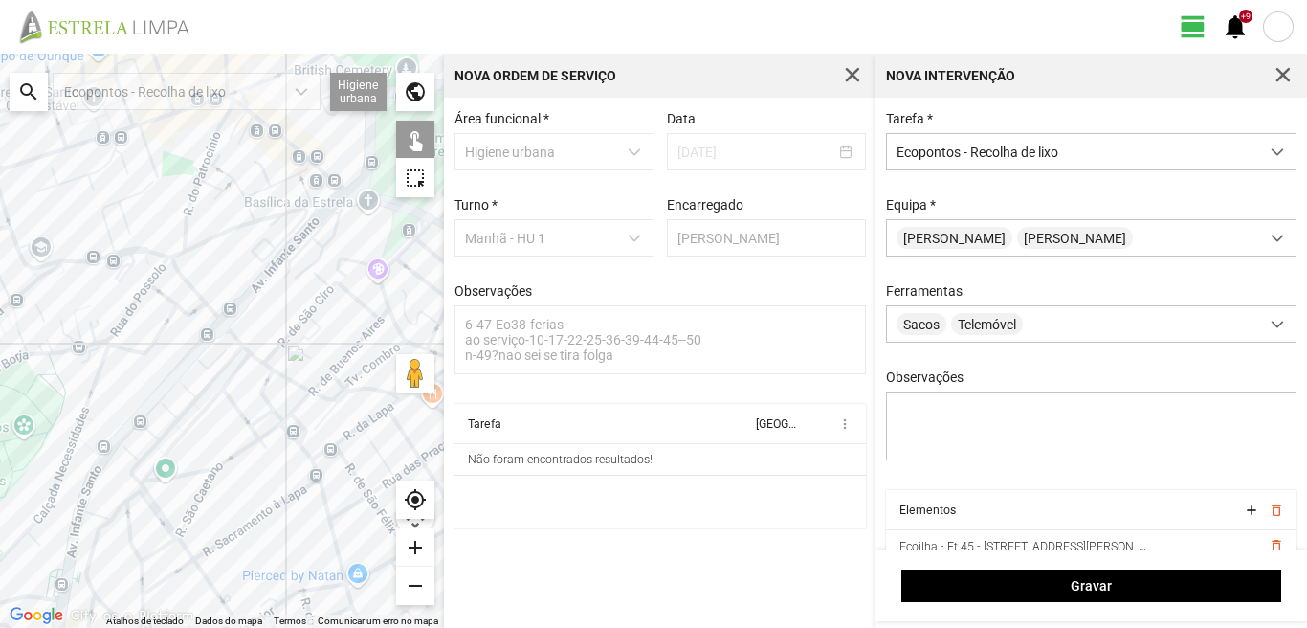
drag, startPoint x: 269, startPoint y: 225, endPoint x: 257, endPoint y: 341, distance: 116.4
click at [257, 341] on div at bounding box center [222, 341] width 444 height 574
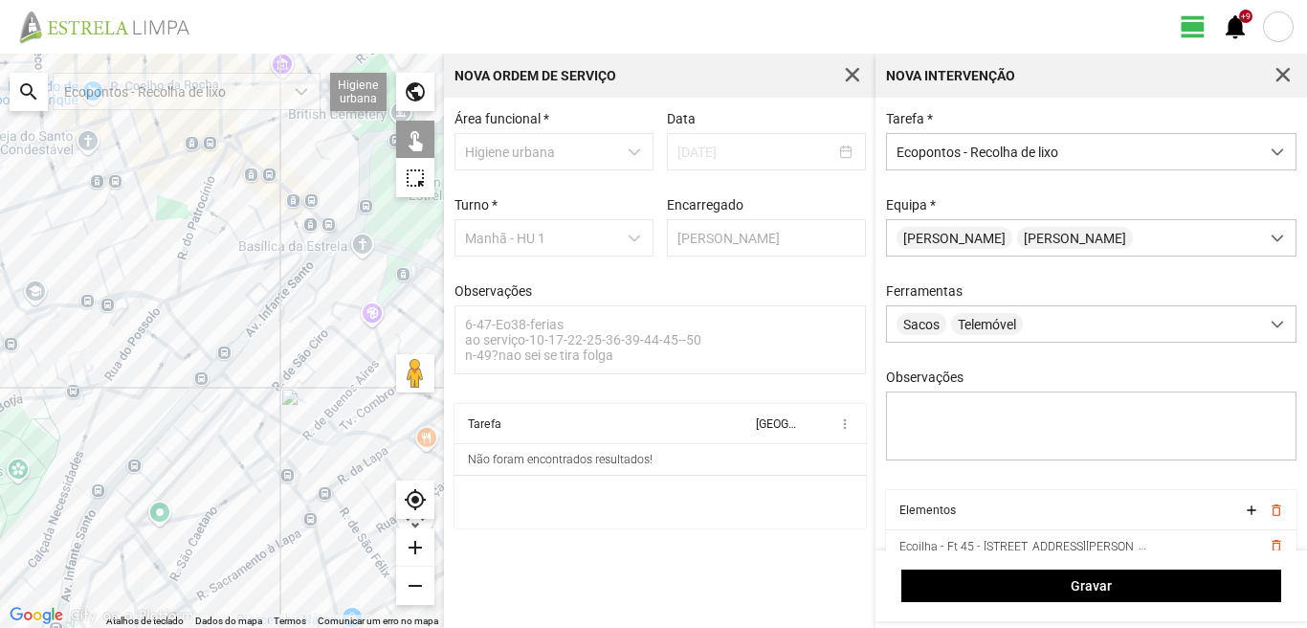
click at [266, 258] on div at bounding box center [222, 341] width 444 height 574
drag, startPoint x: 236, startPoint y: 145, endPoint x: 157, endPoint y: 240, distance: 123.6
click at [233, 158] on div at bounding box center [222, 341] width 444 height 574
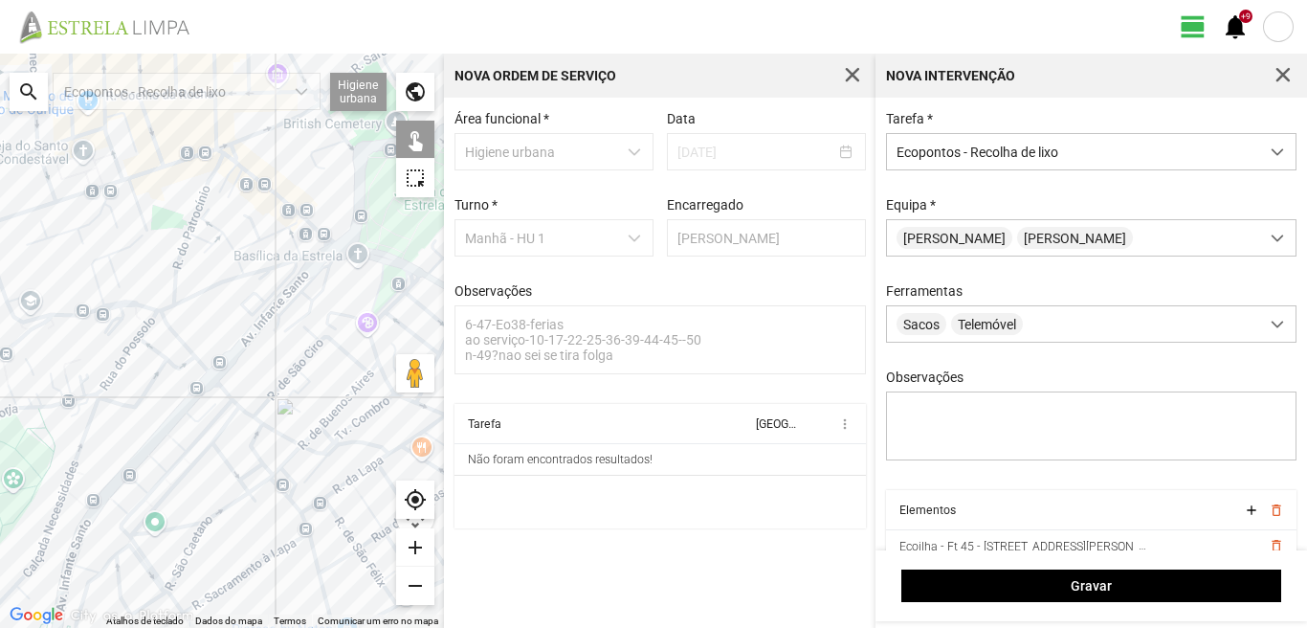
click at [78, 325] on div at bounding box center [222, 341] width 444 height 574
click at [229, 159] on div at bounding box center [222, 341] width 444 height 574
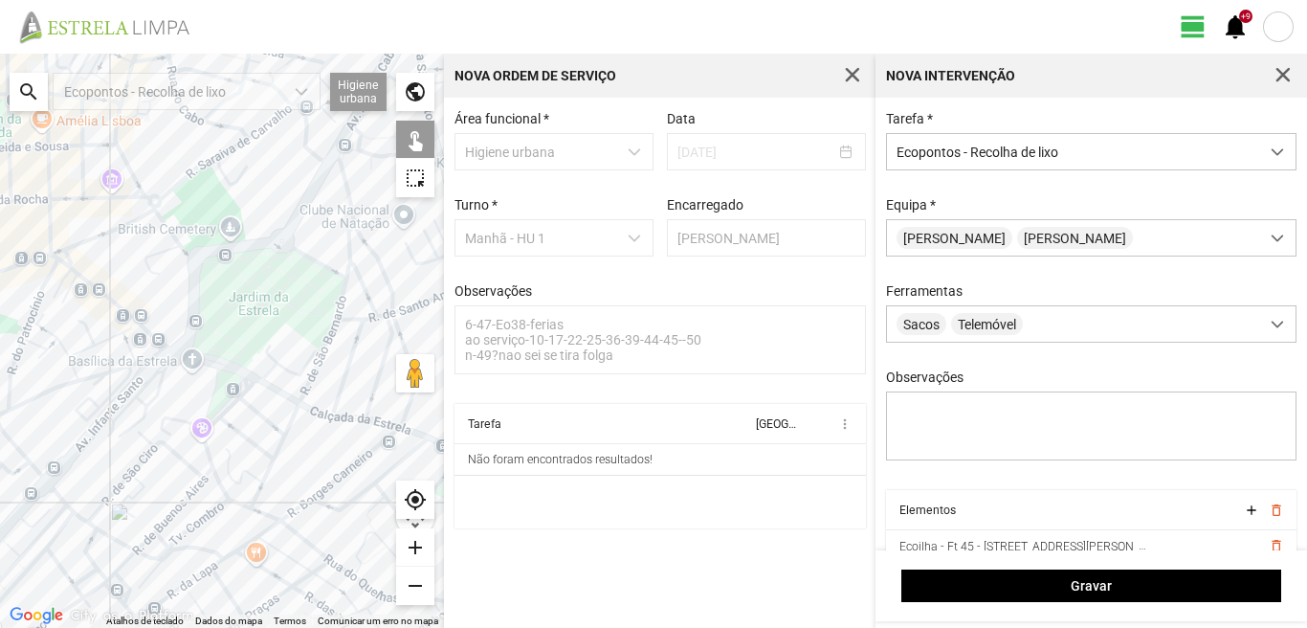
drag, startPoint x: 281, startPoint y: 249, endPoint x: 45, endPoint y: 377, distance: 268.9
click at [45, 377] on div at bounding box center [222, 341] width 444 height 574
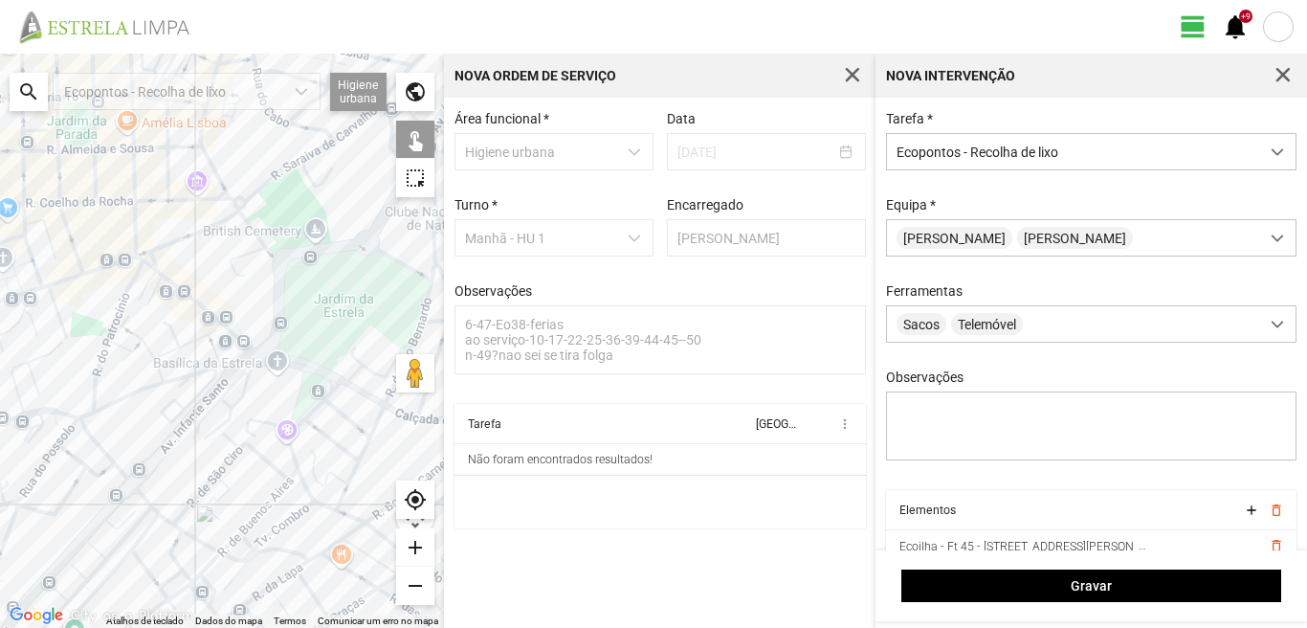
drag, startPoint x: 144, startPoint y: 353, endPoint x: 292, endPoint y: 337, distance: 149.2
click at [292, 337] on div at bounding box center [222, 341] width 444 height 574
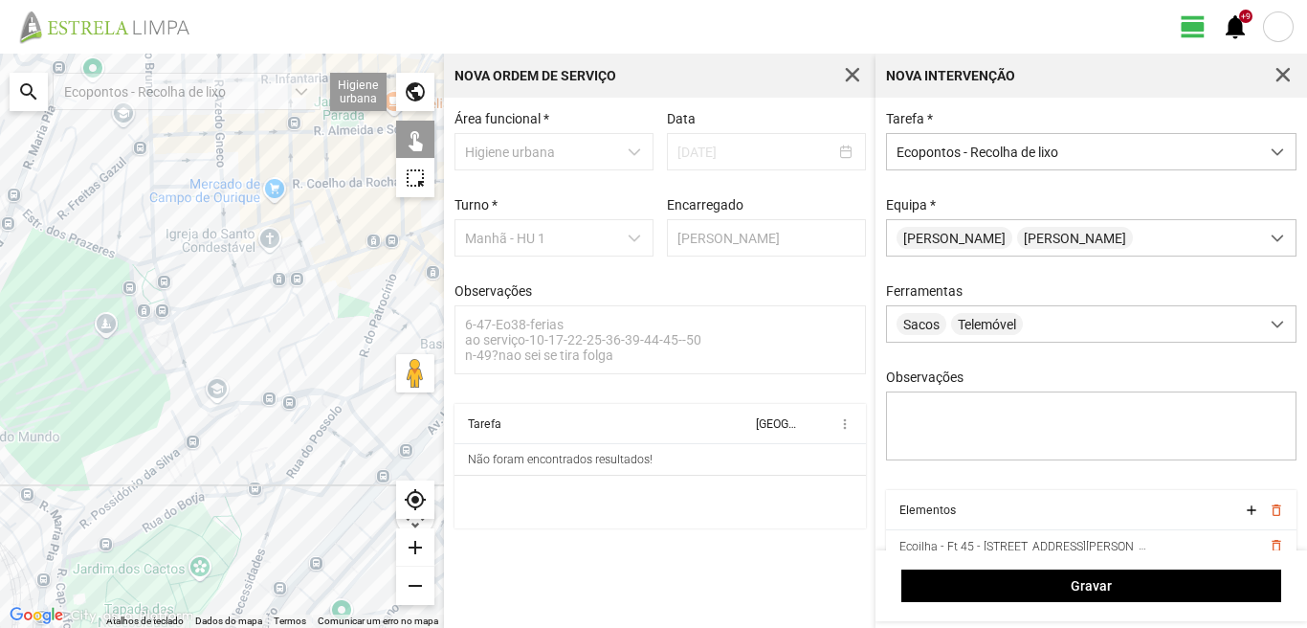
drag, startPoint x: 41, startPoint y: 420, endPoint x: 73, endPoint y: 405, distance: 35.1
click at [73, 405] on div at bounding box center [222, 341] width 444 height 574
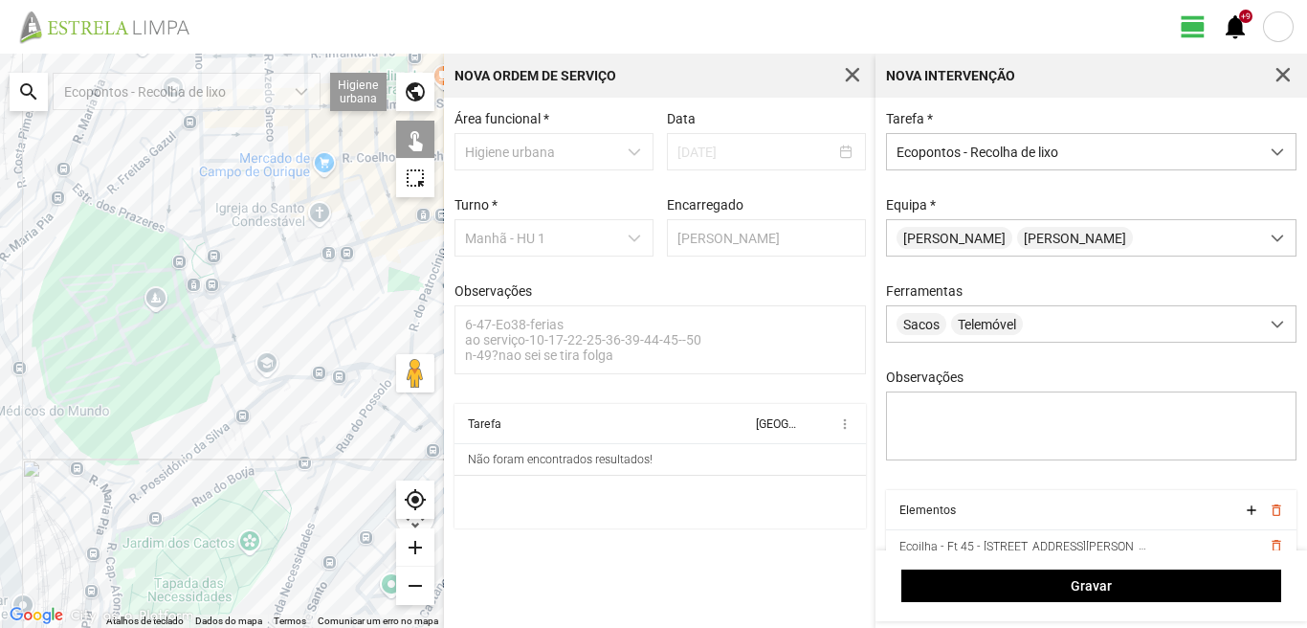
click at [195, 243] on div at bounding box center [222, 341] width 444 height 574
click at [139, 489] on div at bounding box center [222, 341] width 444 height 574
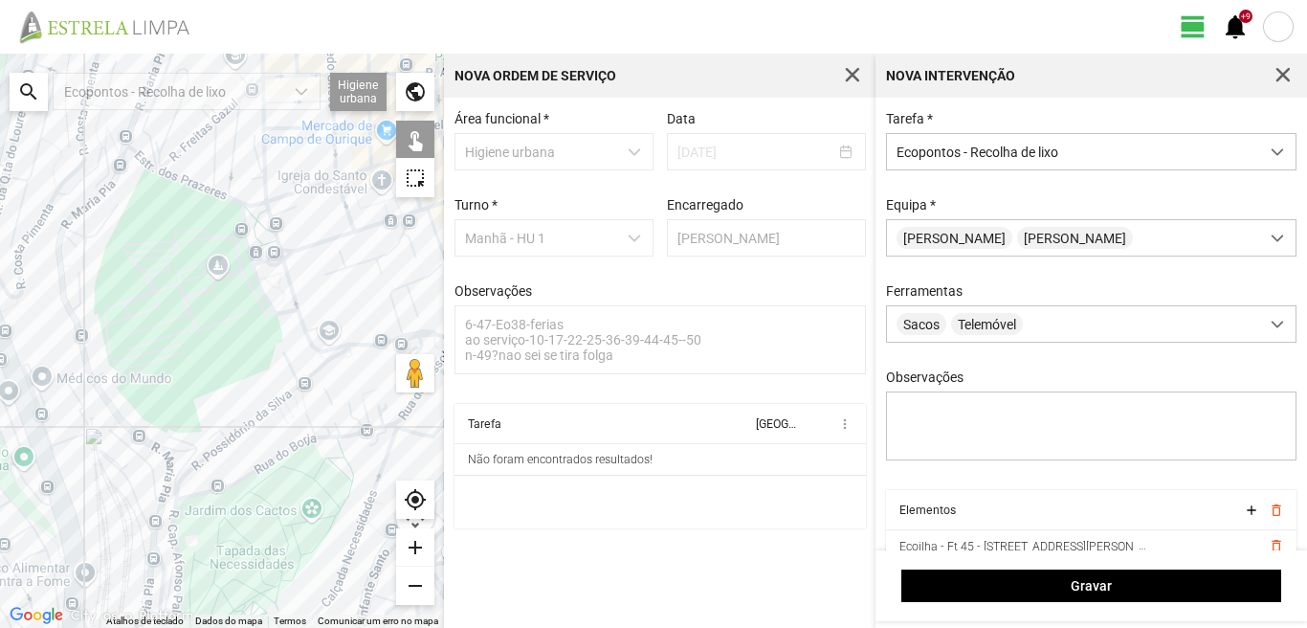
drag, startPoint x: 109, startPoint y: 476, endPoint x: 183, endPoint y: 395, distance: 109.0
click at [182, 399] on div at bounding box center [222, 341] width 444 height 574
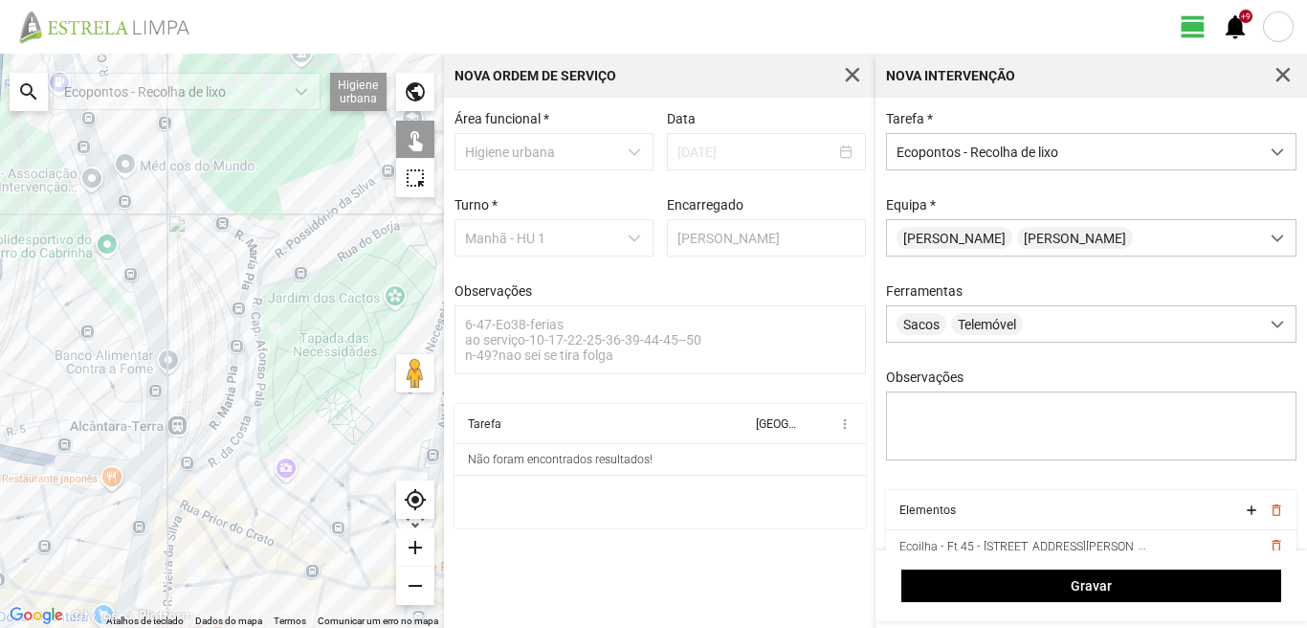
drag, startPoint x: 222, startPoint y: 419, endPoint x: 200, endPoint y: 292, distance: 129.2
click at [202, 305] on div at bounding box center [222, 341] width 444 height 574
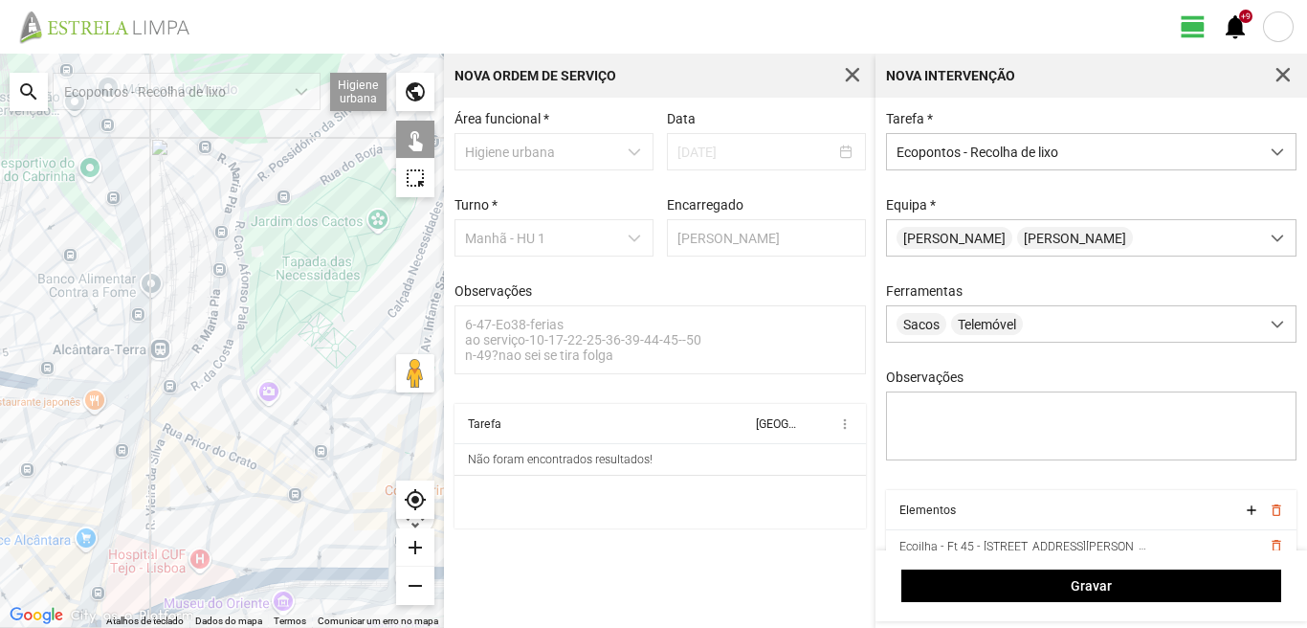
click at [288, 495] on div at bounding box center [222, 341] width 444 height 574
click at [244, 373] on div at bounding box center [222, 341] width 444 height 574
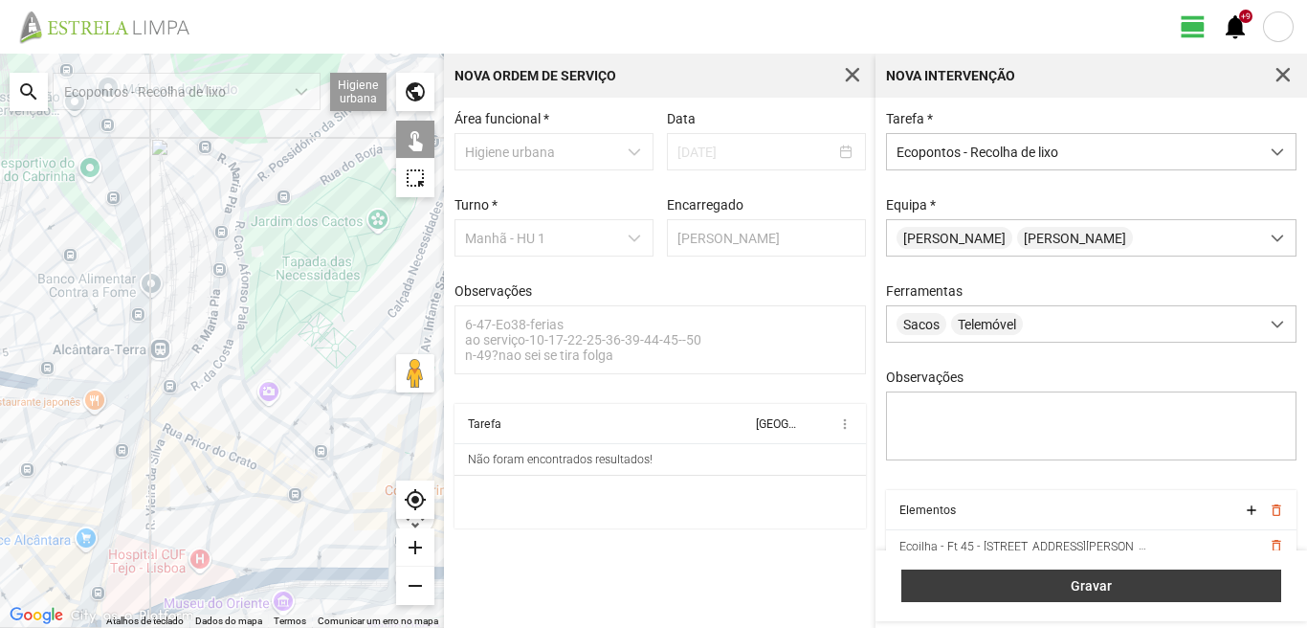
click at [1186, 575] on button "Gravar" at bounding box center [1091, 585] width 380 height 33
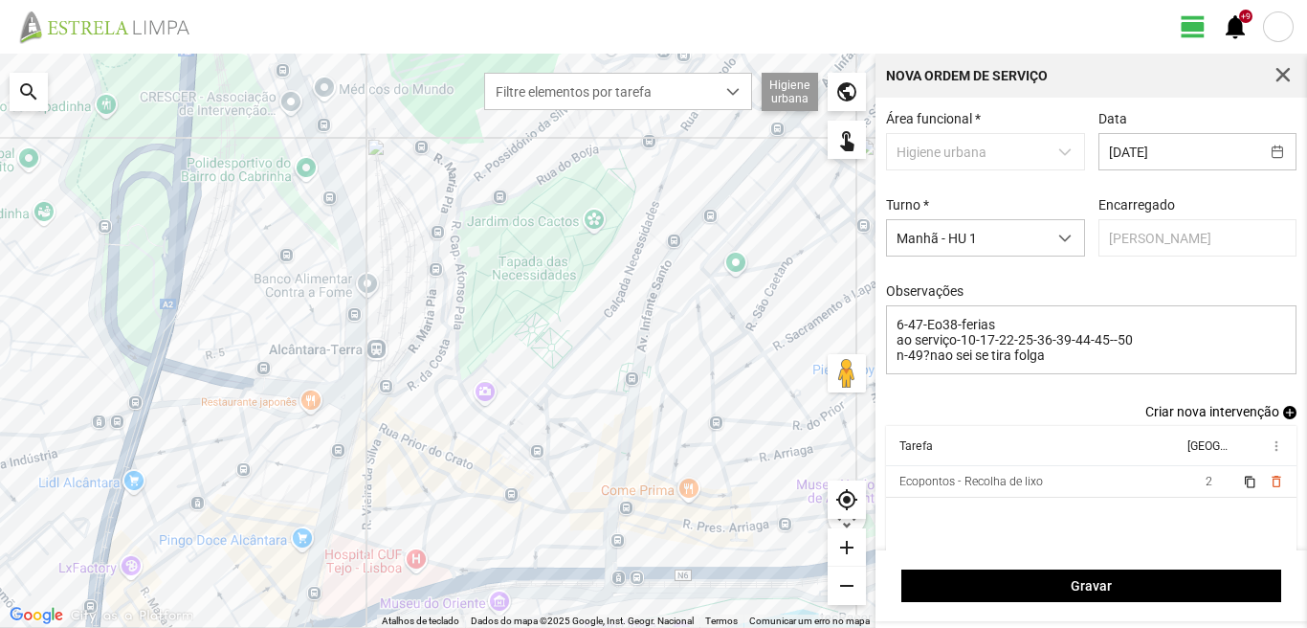
click at [1283, 419] on span "add" at bounding box center [1289, 412] width 13 height 13
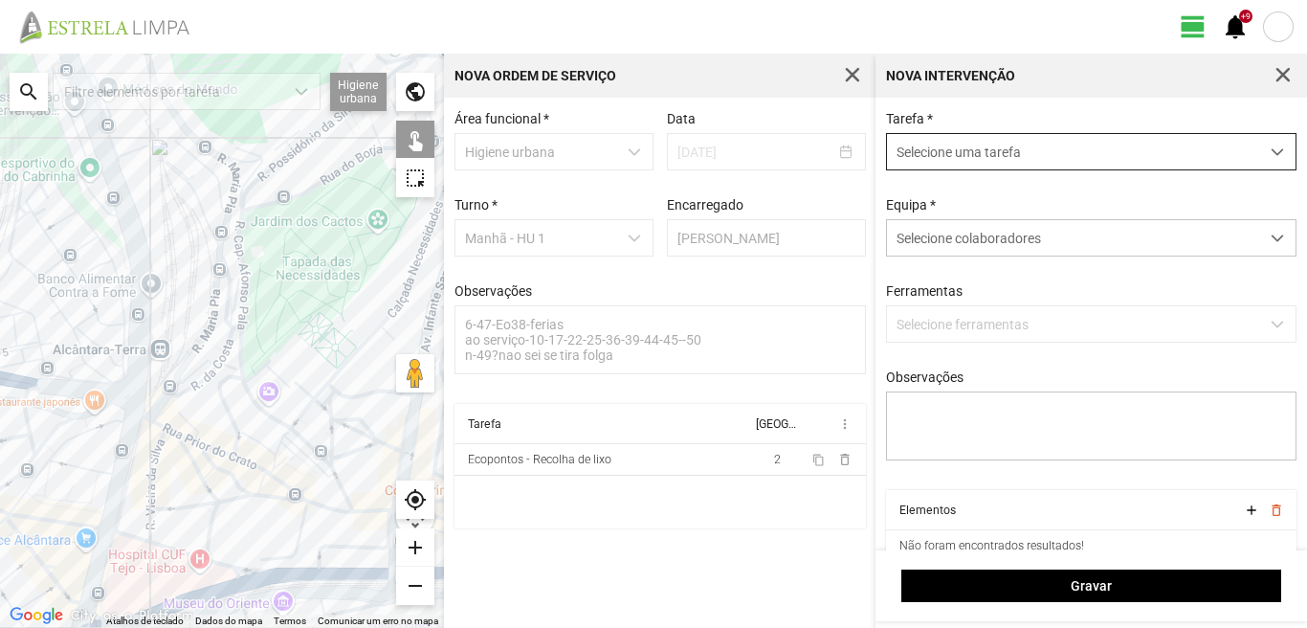
click at [1003, 151] on span "Selecione uma tarefa" at bounding box center [1073, 151] width 372 height 35
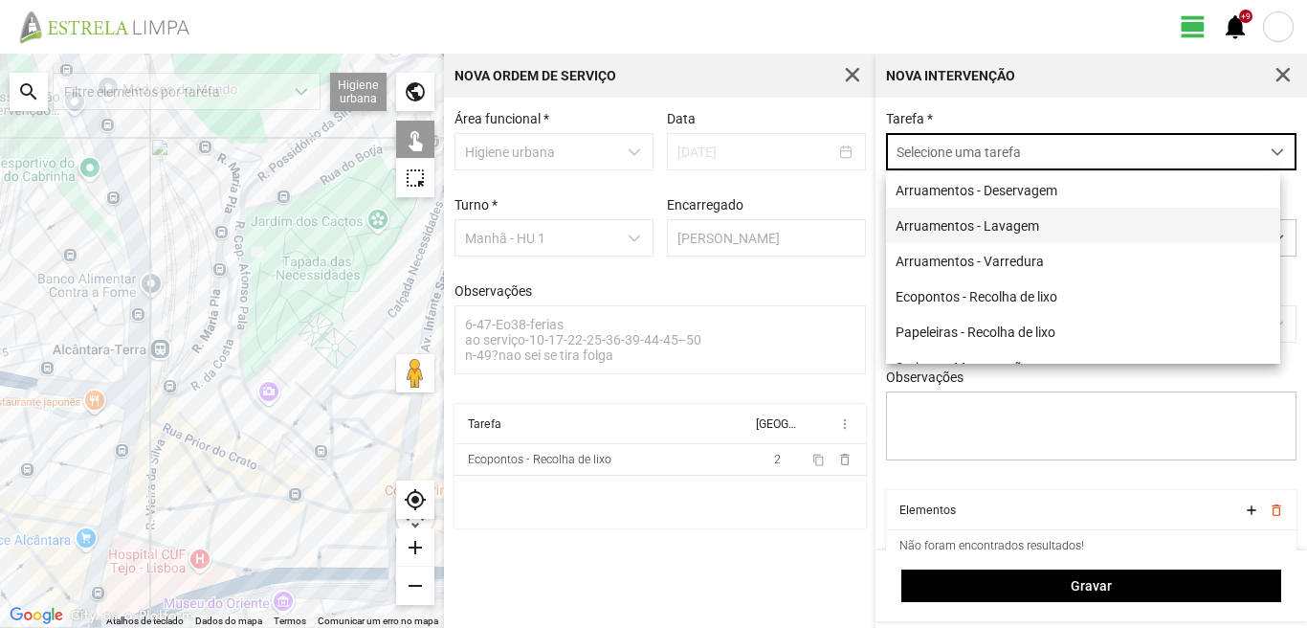
scroll to position [11, 85]
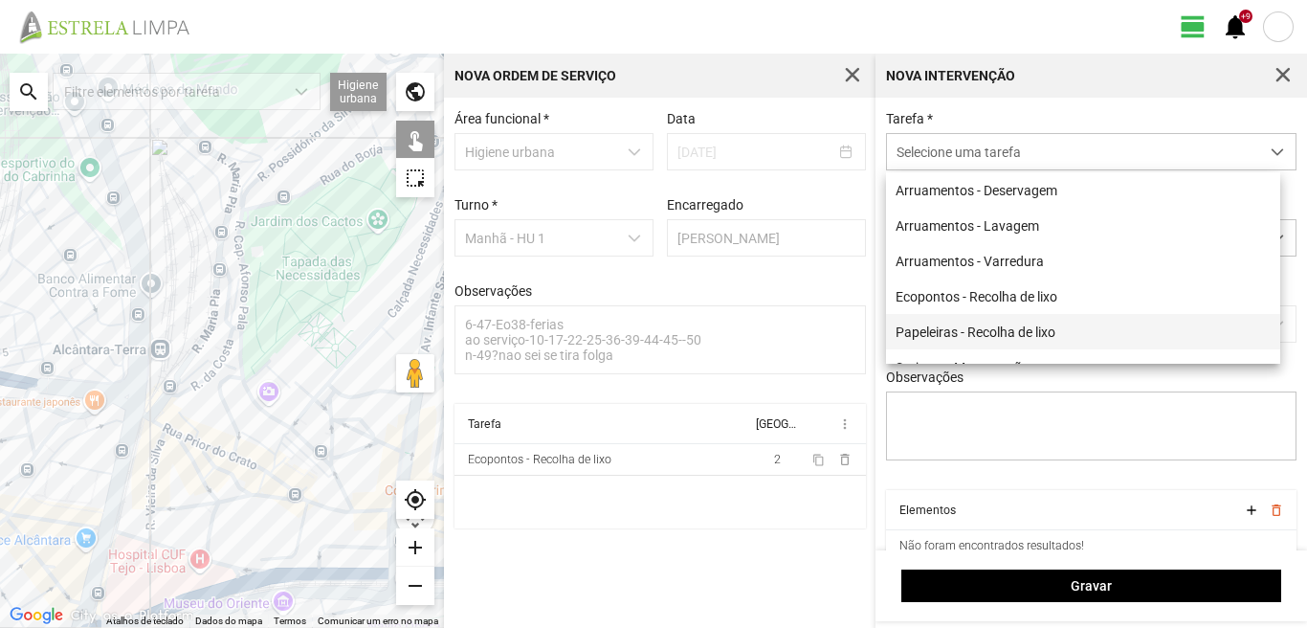
click at [982, 339] on li "Papeleiras - Recolha de lixo" at bounding box center [1083, 331] width 394 height 35
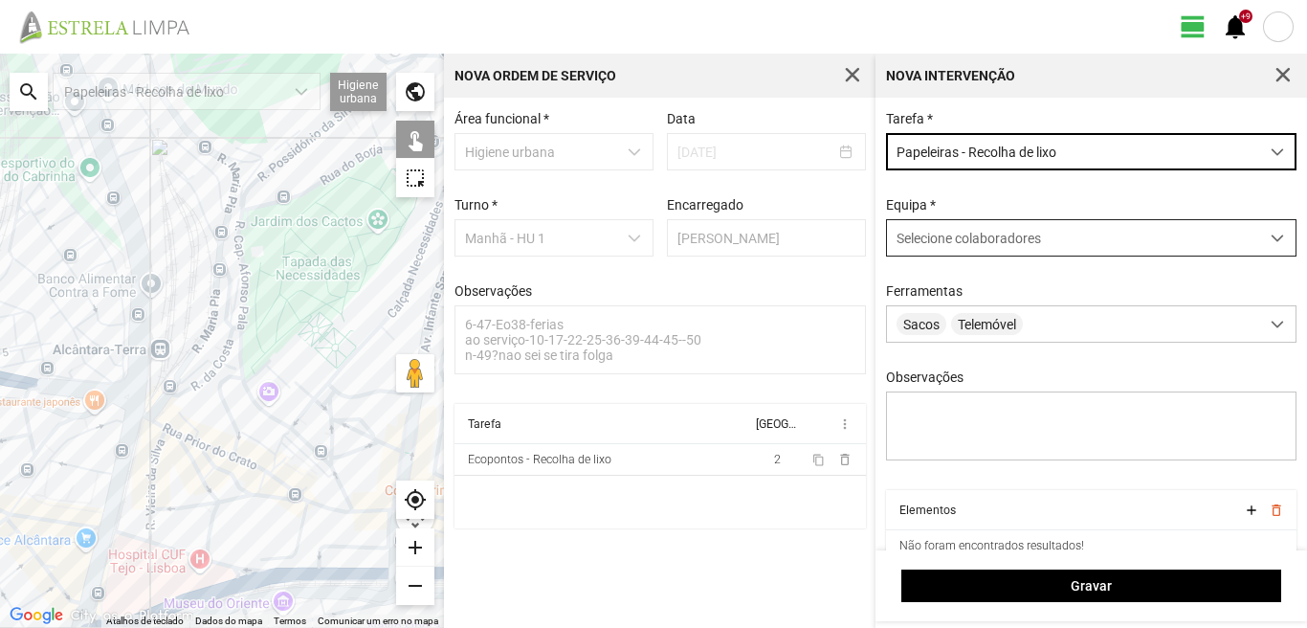
click at [966, 246] on span "Selecione colaboradores" at bounding box center [969, 238] width 144 height 15
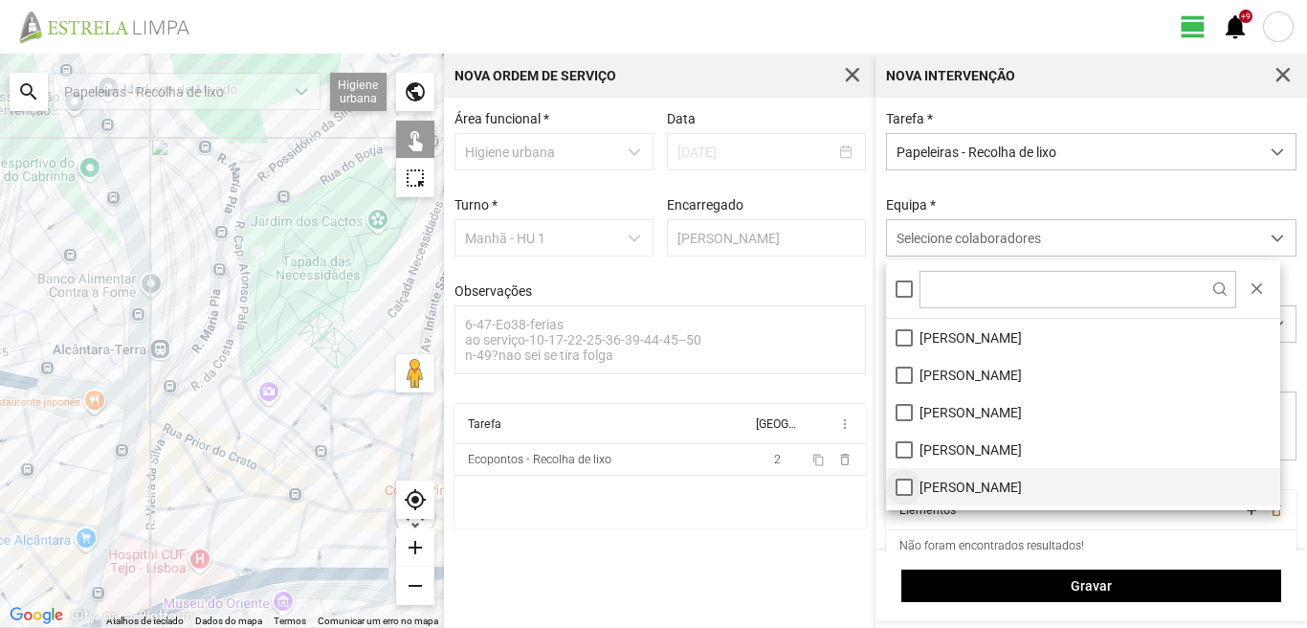
click at [907, 479] on li "[PERSON_NAME]" at bounding box center [1083, 486] width 394 height 37
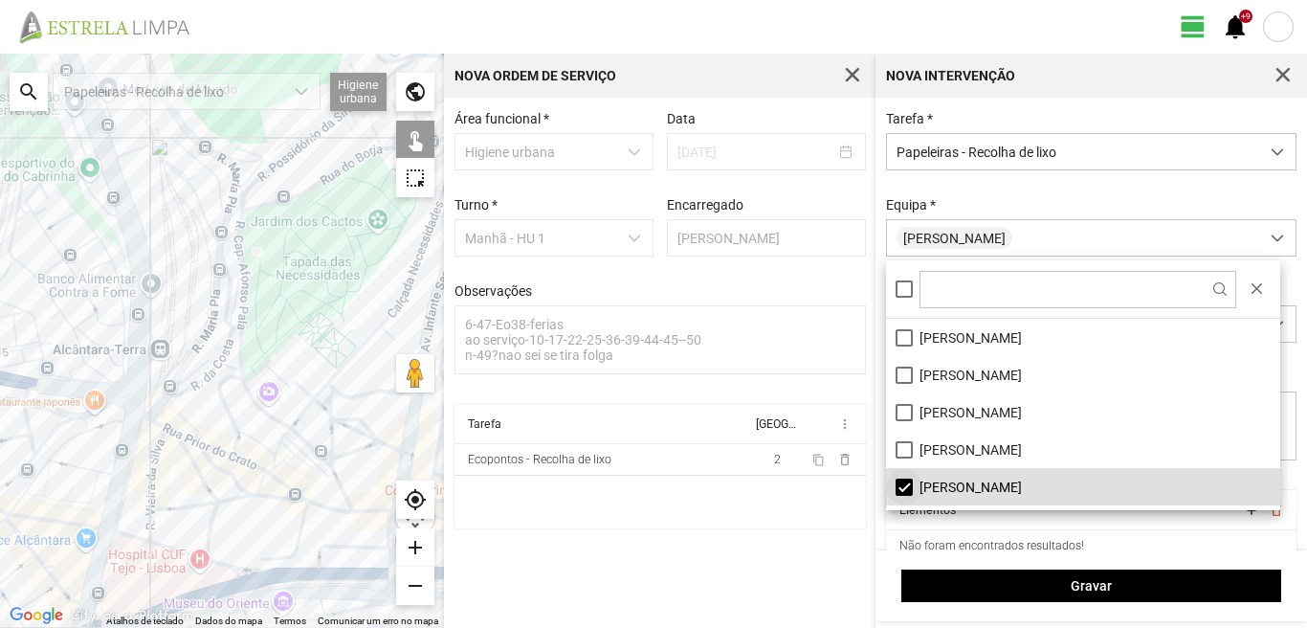
scroll to position [96, 0]
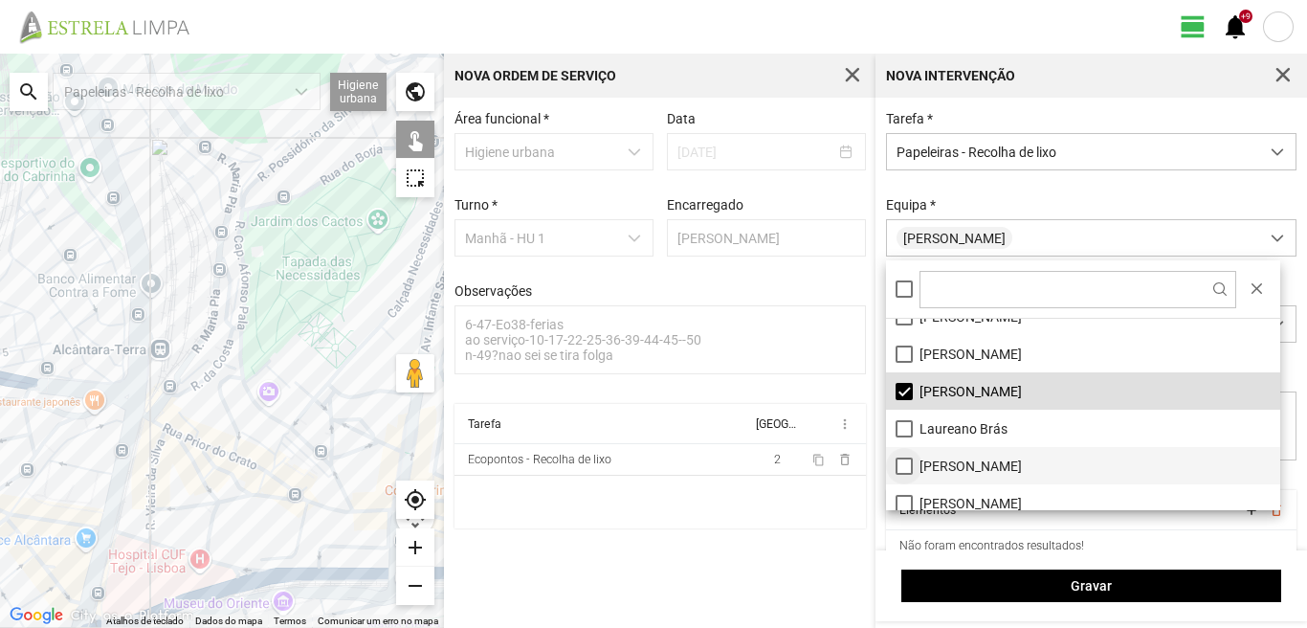
click at [904, 466] on li "[PERSON_NAME]" at bounding box center [1083, 465] width 394 height 37
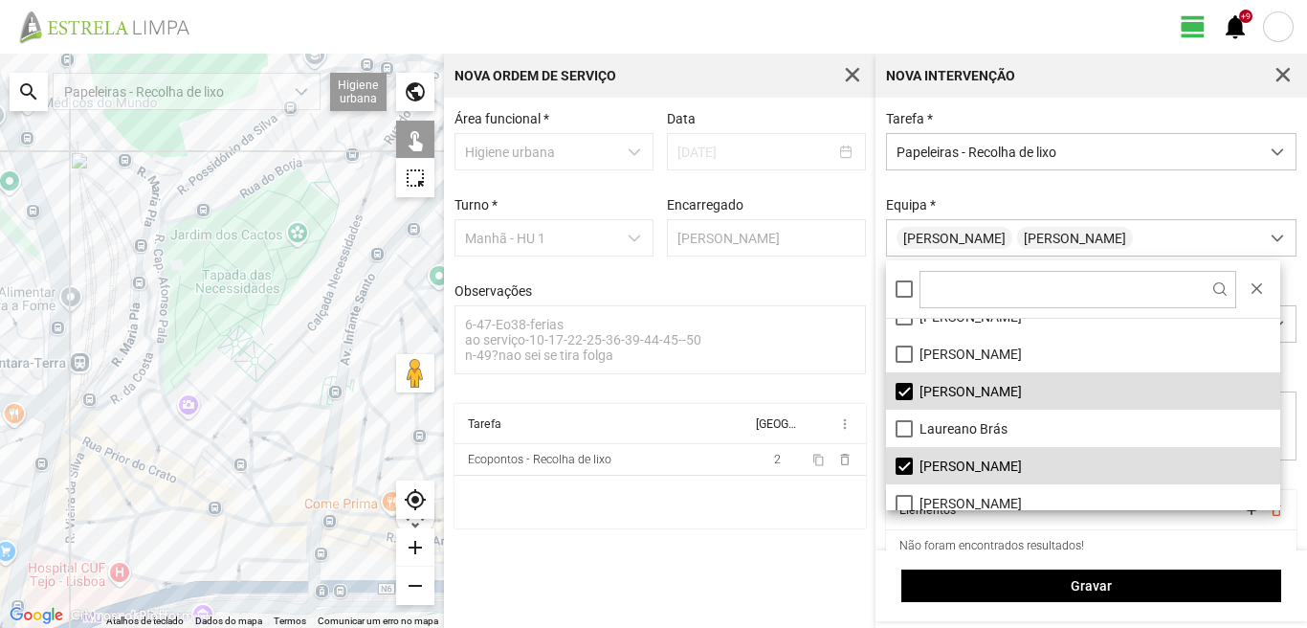
drag, startPoint x: 290, startPoint y: 497, endPoint x: 37, endPoint y: 529, distance: 254.7
click at [37, 529] on div at bounding box center [222, 341] width 444 height 574
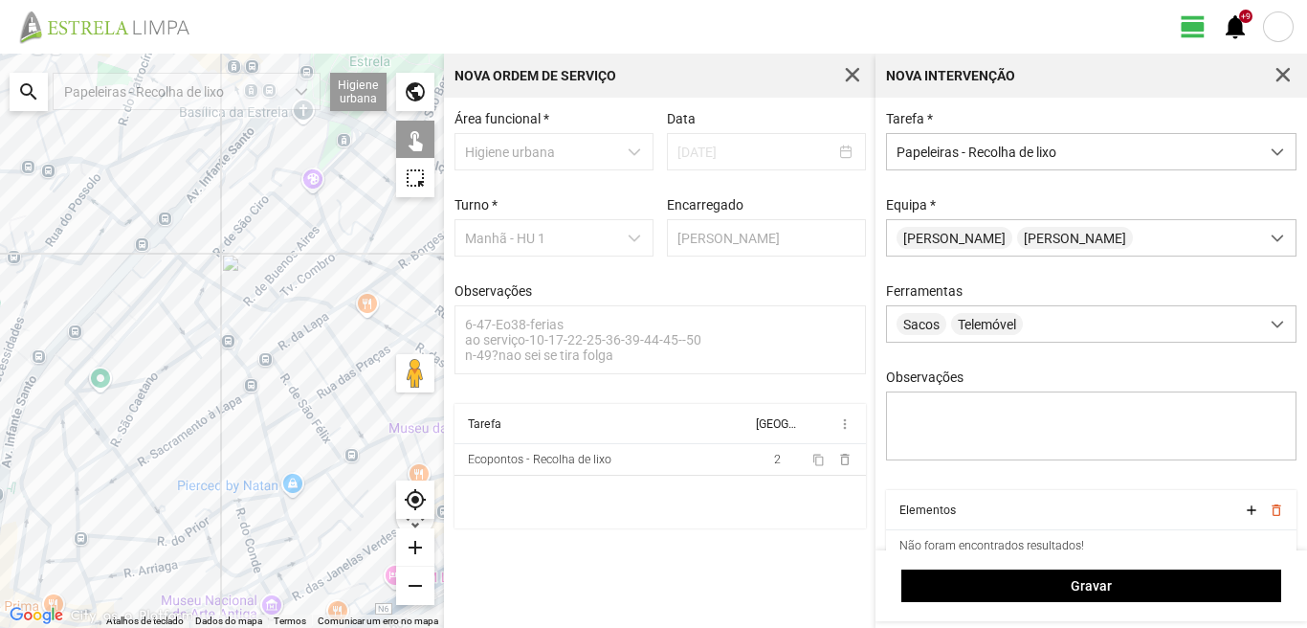
drag, startPoint x: 317, startPoint y: 348, endPoint x: 223, endPoint y: 416, distance: 115.8
click at [223, 416] on div at bounding box center [222, 341] width 444 height 574
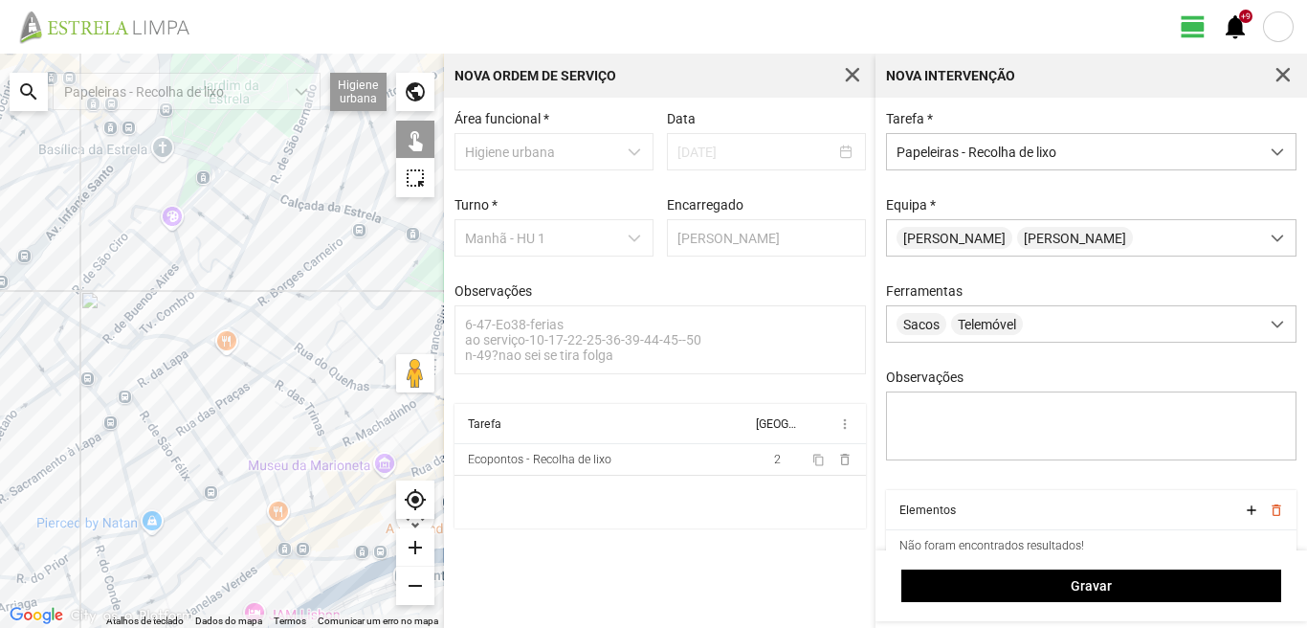
drag, startPoint x: 300, startPoint y: 393, endPoint x: 205, endPoint y: 413, distance: 97.8
click at [205, 413] on div at bounding box center [222, 341] width 444 height 574
click at [326, 365] on div at bounding box center [222, 341] width 444 height 574
click at [342, 355] on div at bounding box center [222, 341] width 444 height 574
click at [330, 359] on div at bounding box center [222, 341] width 444 height 574
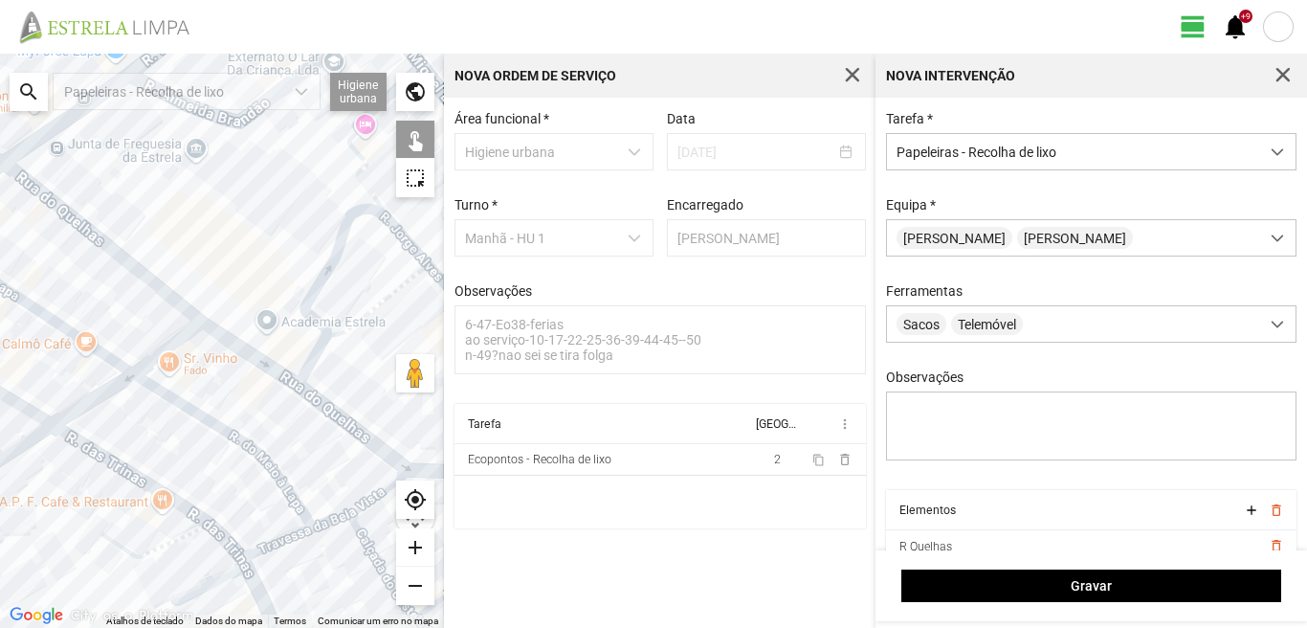
click at [332, 361] on div at bounding box center [222, 341] width 444 height 574
drag, startPoint x: 352, startPoint y: 337, endPoint x: 347, endPoint y: 392, distance: 55.7
click at [353, 338] on div at bounding box center [222, 341] width 444 height 574
click at [374, 463] on div at bounding box center [222, 341] width 444 height 574
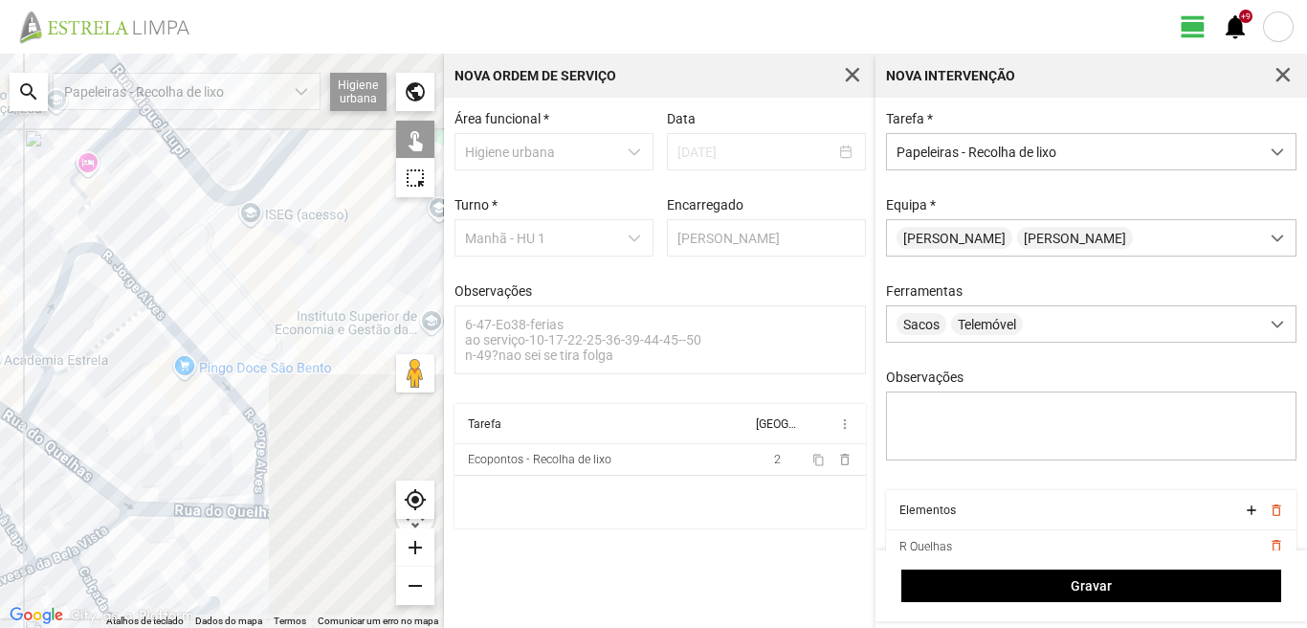
drag, startPoint x: 283, startPoint y: 450, endPoint x: 0, endPoint y: 491, distance: 286.2
click at [0, 491] on div at bounding box center [222, 341] width 444 height 574
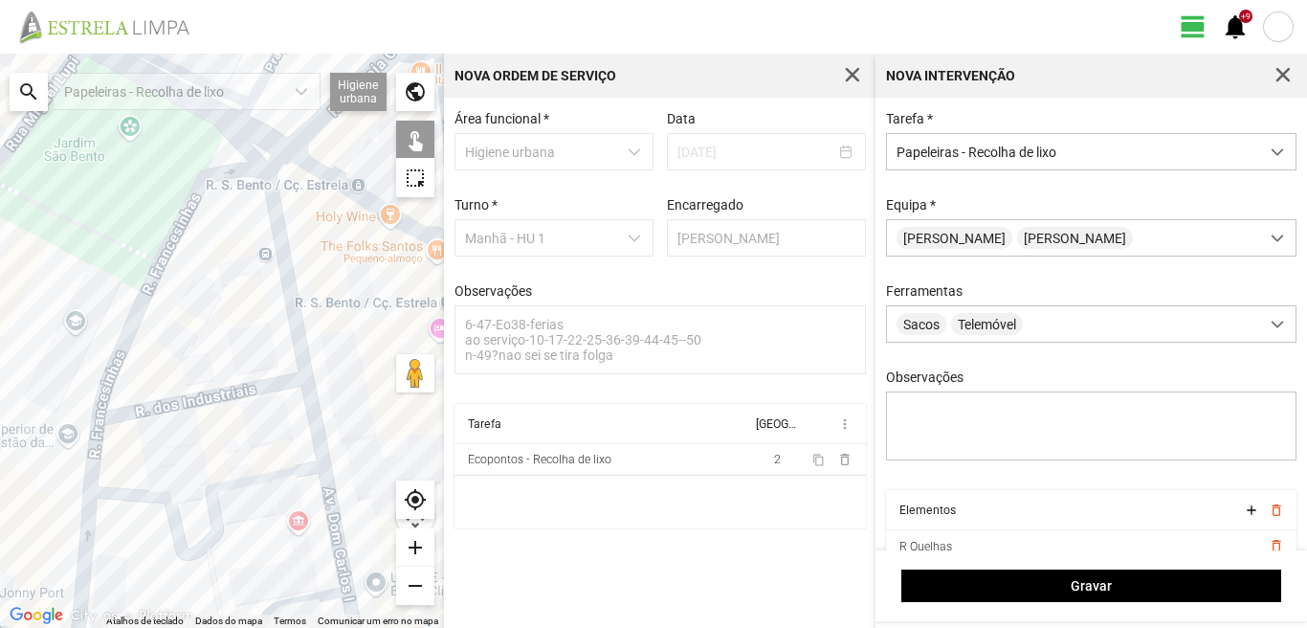
drag, startPoint x: 126, startPoint y: 476, endPoint x: 488, endPoint y: 491, distance: 362.0
click at [610, 495] on div "← Mover para a esquerda → Mover para a direita ↑ Mover para cima ↓ Mover para b…" at bounding box center [653, 341] width 1307 height 574
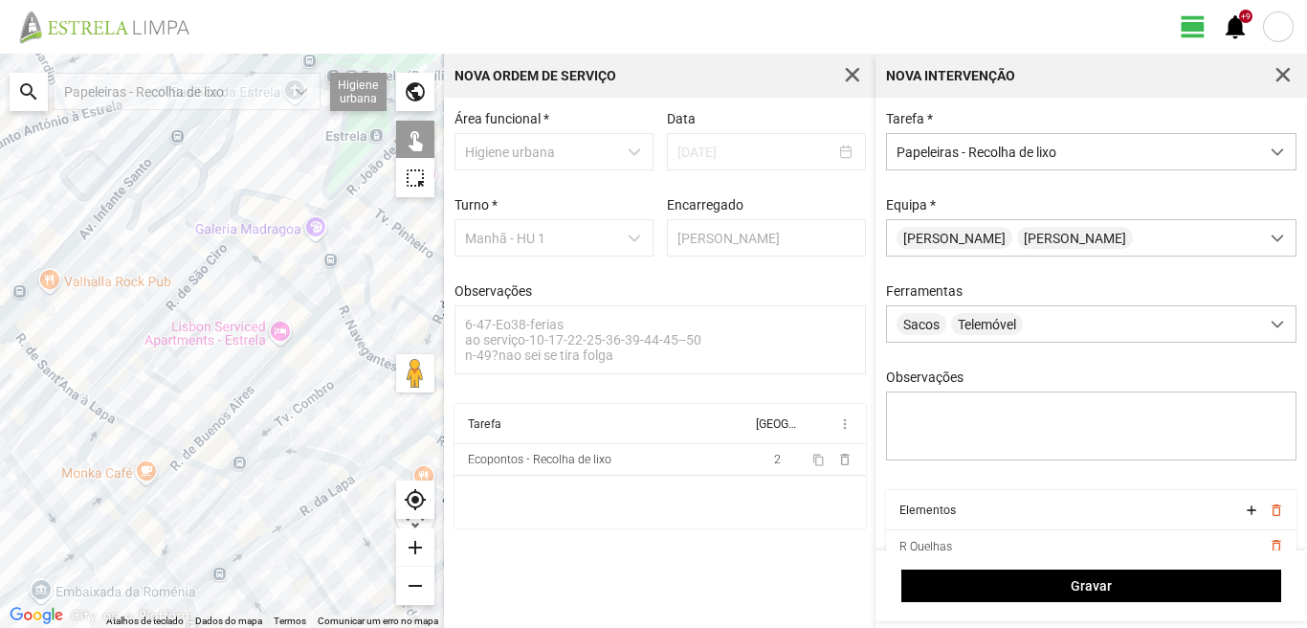
click at [191, 442] on div at bounding box center [222, 341] width 444 height 574
click at [218, 430] on div at bounding box center [222, 341] width 444 height 574
click at [252, 374] on div at bounding box center [222, 341] width 444 height 574
click at [271, 345] on div at bounding box center [222, 341] width 444 height 574
click at [317, 323] on div at bounding box center [222, 341] width 444 height 574
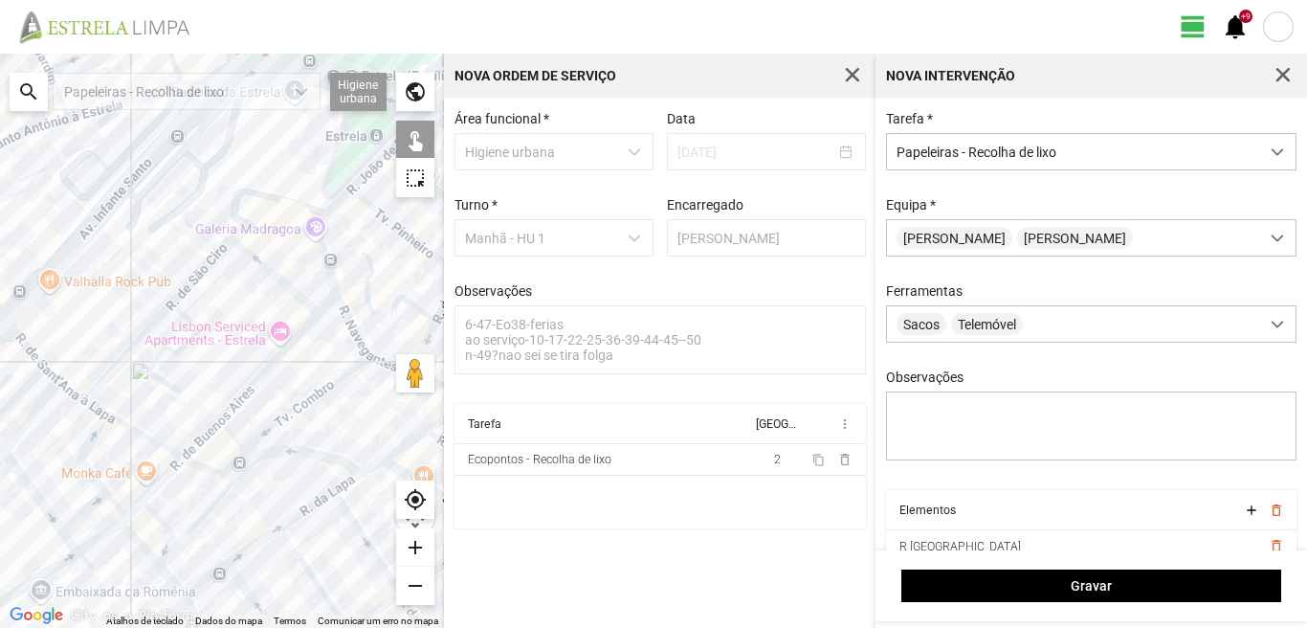
click at [334, 305] on div at bounding box center [222, 341] width 444 height 574
drag, startPoint x: 326, startPoint y: 407, endPoint x: 287, endPoint y: 382, distance: 46.5
click at [288, 384] on div at bounding box center [222, 341] width 444 height 574
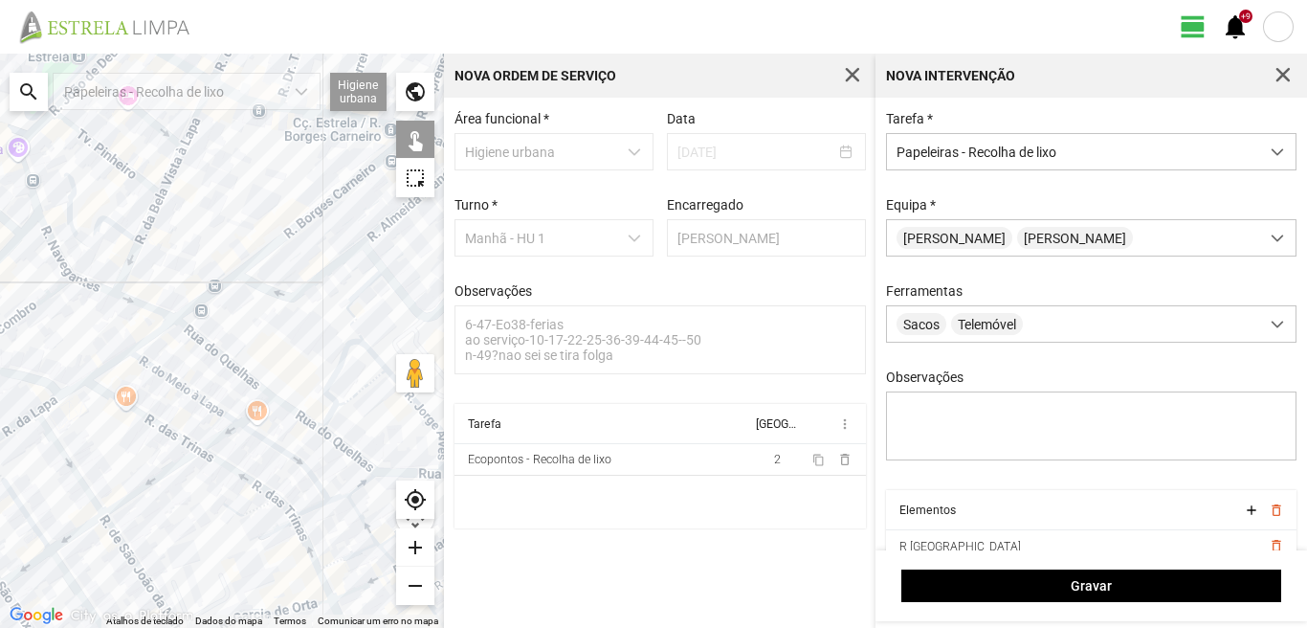
drag, startPoint x: 376, startPoint y: 452, endPoint x: 98, endPoint y: 388, distance: 285.5
click at [99, 389] on div at bounding box center [222, 341] width 444 height 574
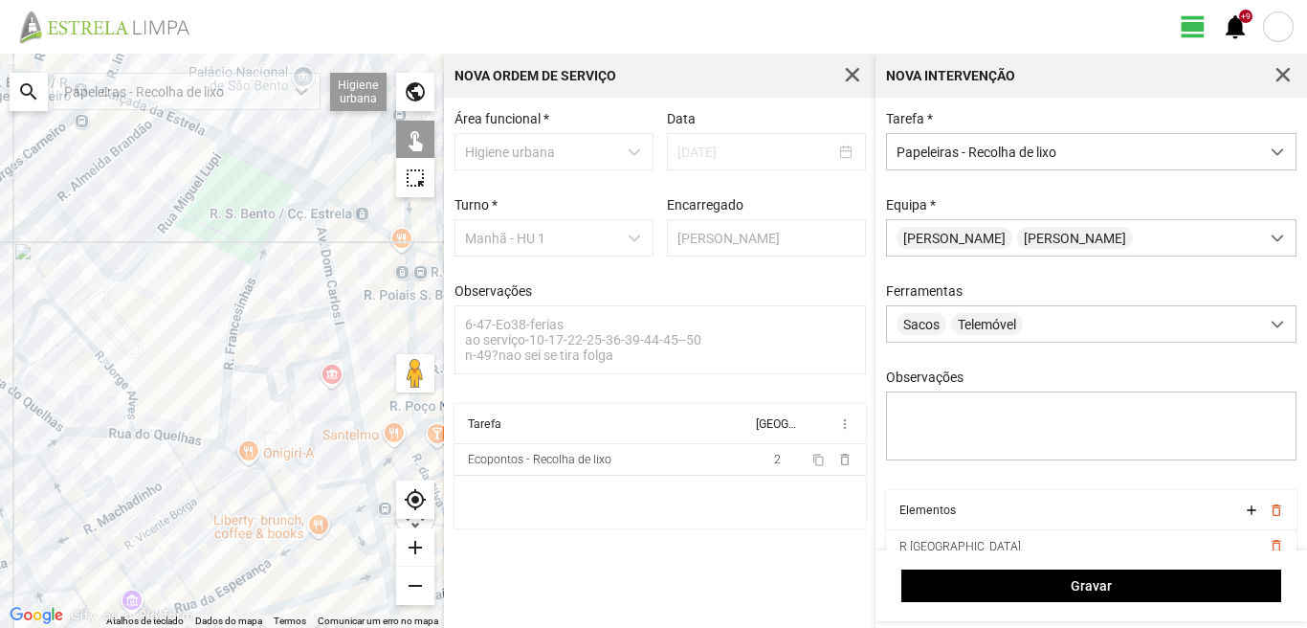
drag, startPoint x: 367, startPoint y: 519, endPoint x: 245, endPoint y: 463, distance: 134.5
click at [245, 463] on div at bounding box center [222, 341] width 444 height 574
click at [306, 245] on div at bounding box center [222, 341] width 444 height 574
click at [322, 296] on div at bounding box center [222, 341] width 444 height 574
click at [334, 309] on div at bounding box center [222, 341] width 444 height 574
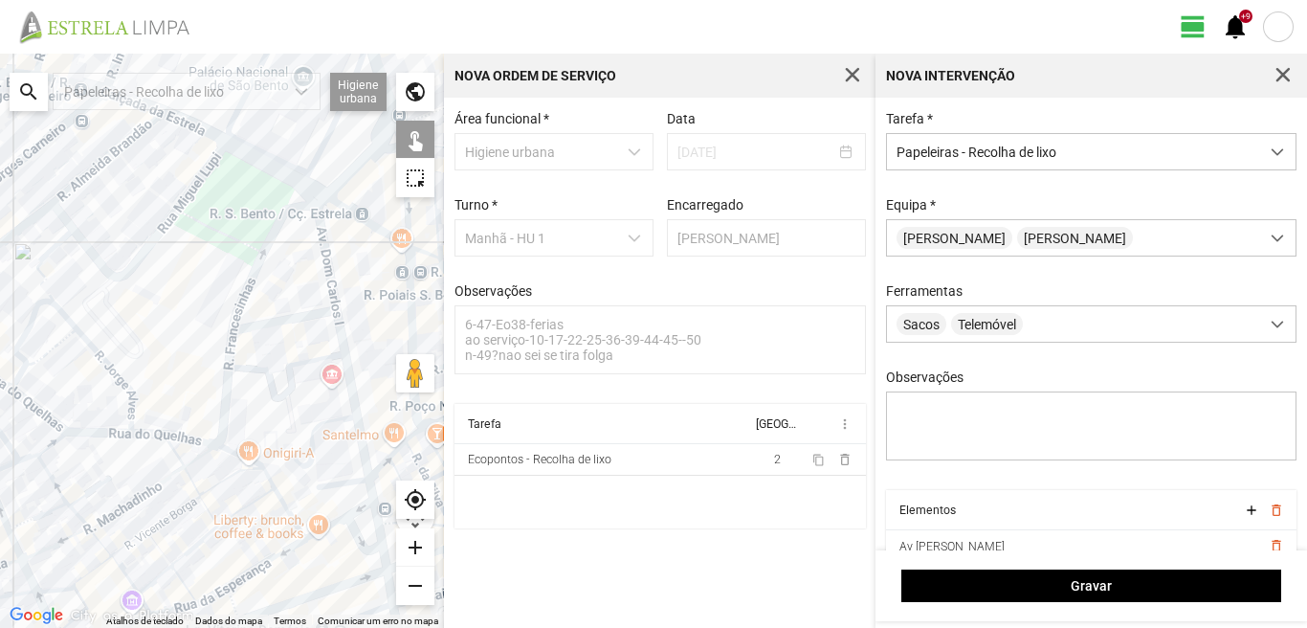
click at [323, 324] on div at bounding box center [222, 341] width 444 height 574
click at [331, 361] on div at bounding box center [222, 341] width 444 height 574
click at [234, 349] on div at bounding box center [222, 341] width 444 height 574
click at [236, 337] on div at bounding box center [222, 341] width 444 height 574
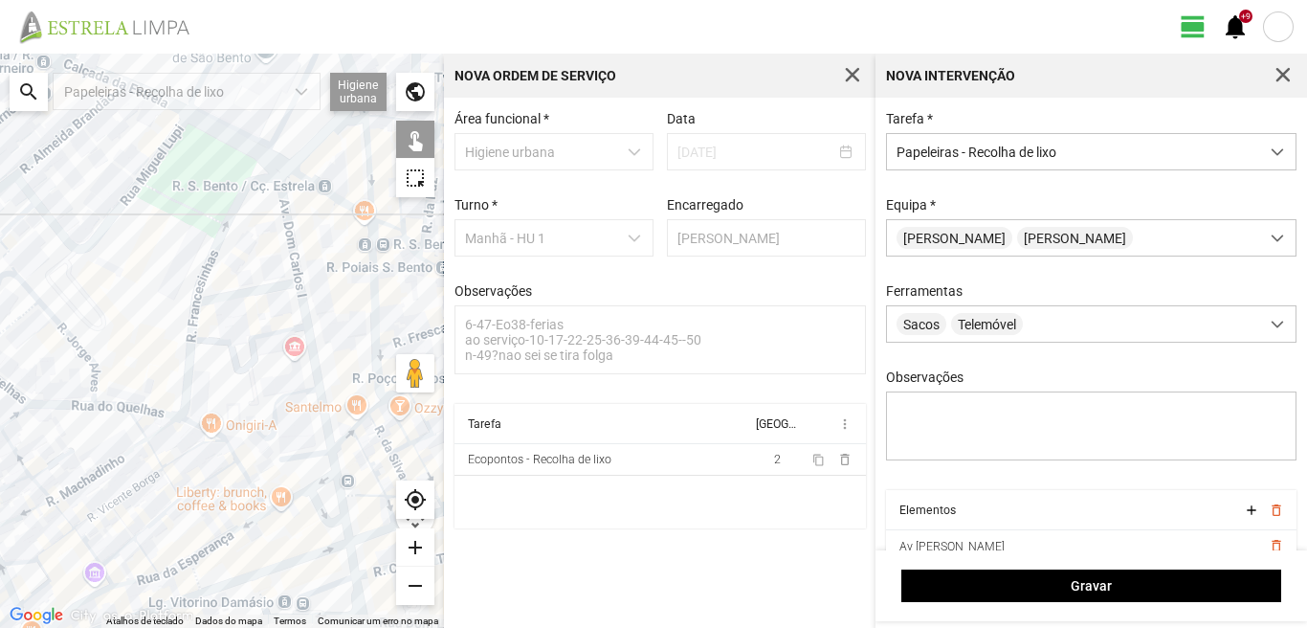
drag, startPoint x: 316, startPoint y: 497, endPoint x: 199, endPoint y: 406, distance: 148.0
click at [199, 406] on div at bounding box center [222, 341] width 444 height 574
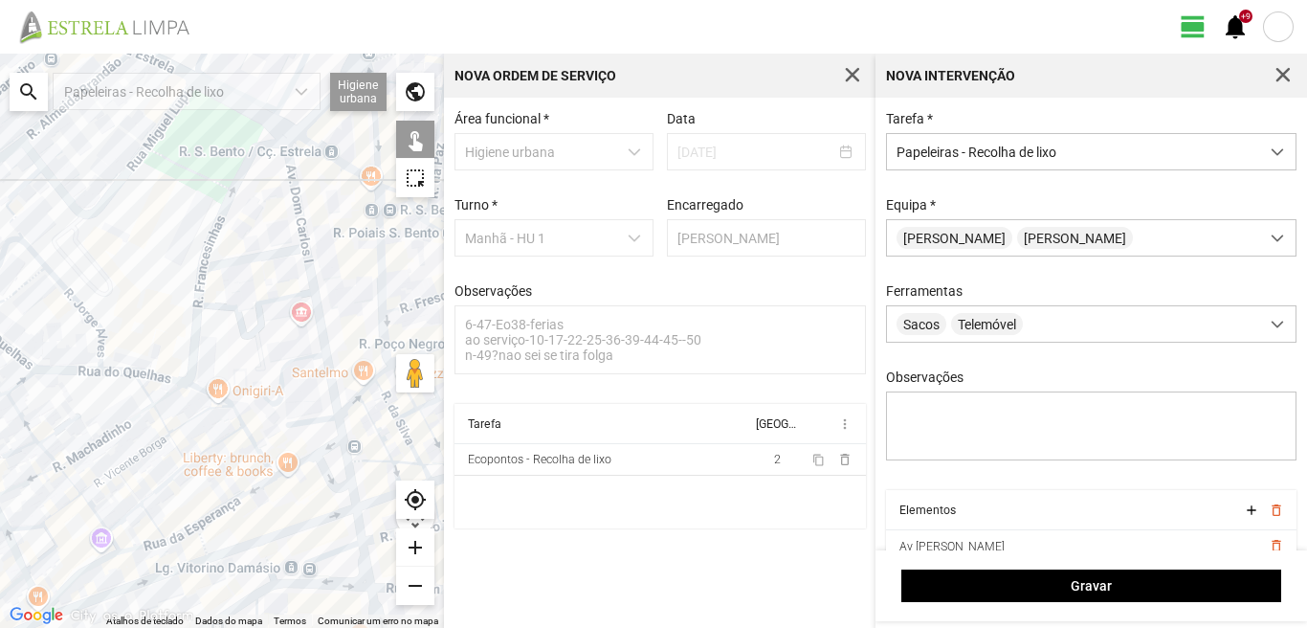
drag, startPoint x: 7, startPoint y: 377, endPoint x: 106, endPoint y: 428, distance: 111.7
click at [106, 428] on div at bounding box center [222, 341] width 444 height 574
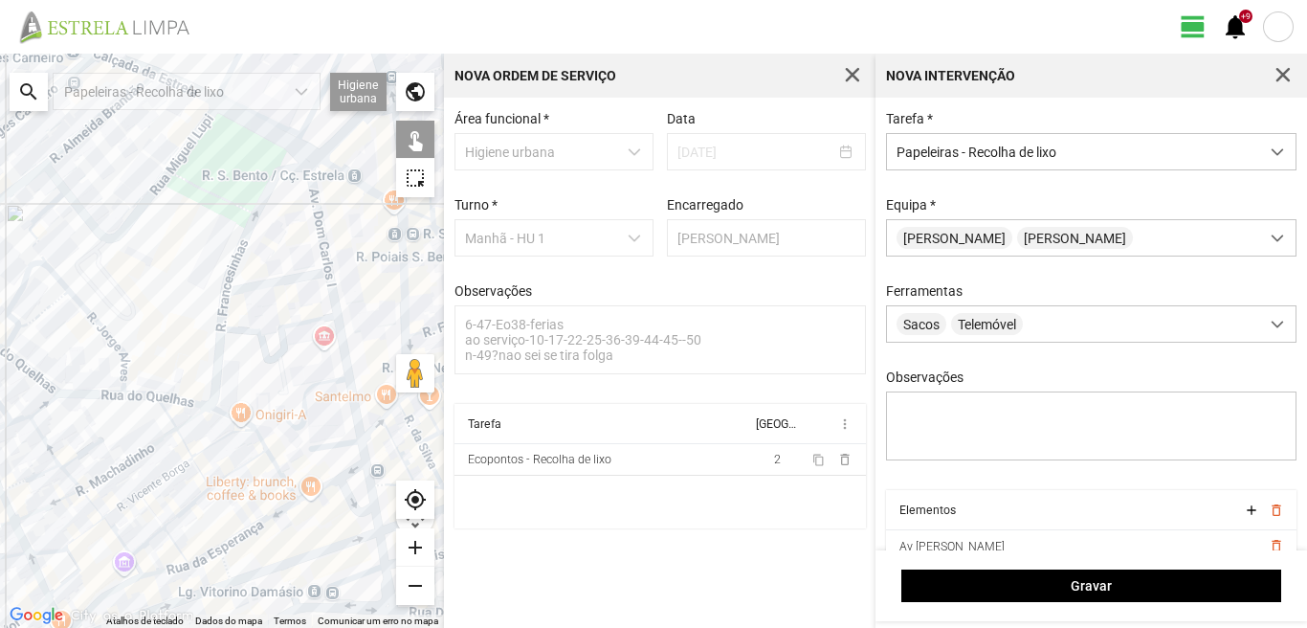
click at [125, 367] on div at bounding box center [222, 341] width 444 height 574
click at [126, 388] on div at bounding box center [222, 341] width 444 height 574
click at [126, 392] on div at bounding box center [222, 341] width 444 height 574
click at [124, 386] on div at bounding box center [222, 341] width 444 height 574
click at [128, 397] on div at bounding box center [222, 341] width 444 height 574
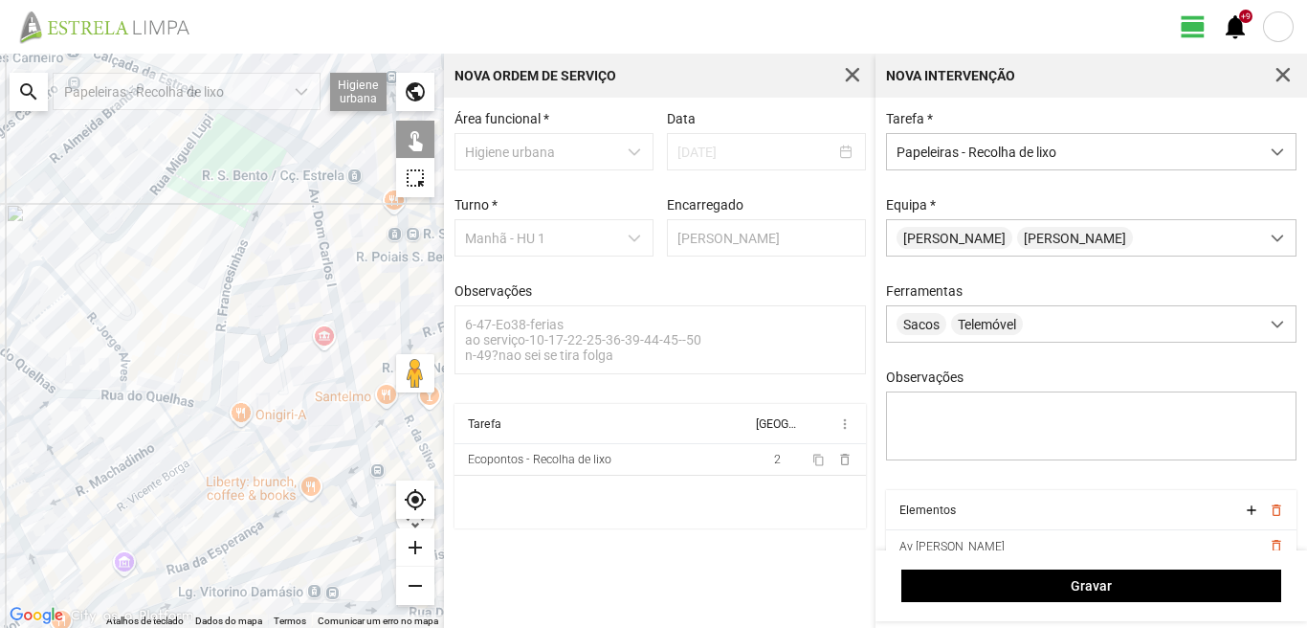
click at [176, 435] on div at bounding box center [222, 341] width 444 height 574
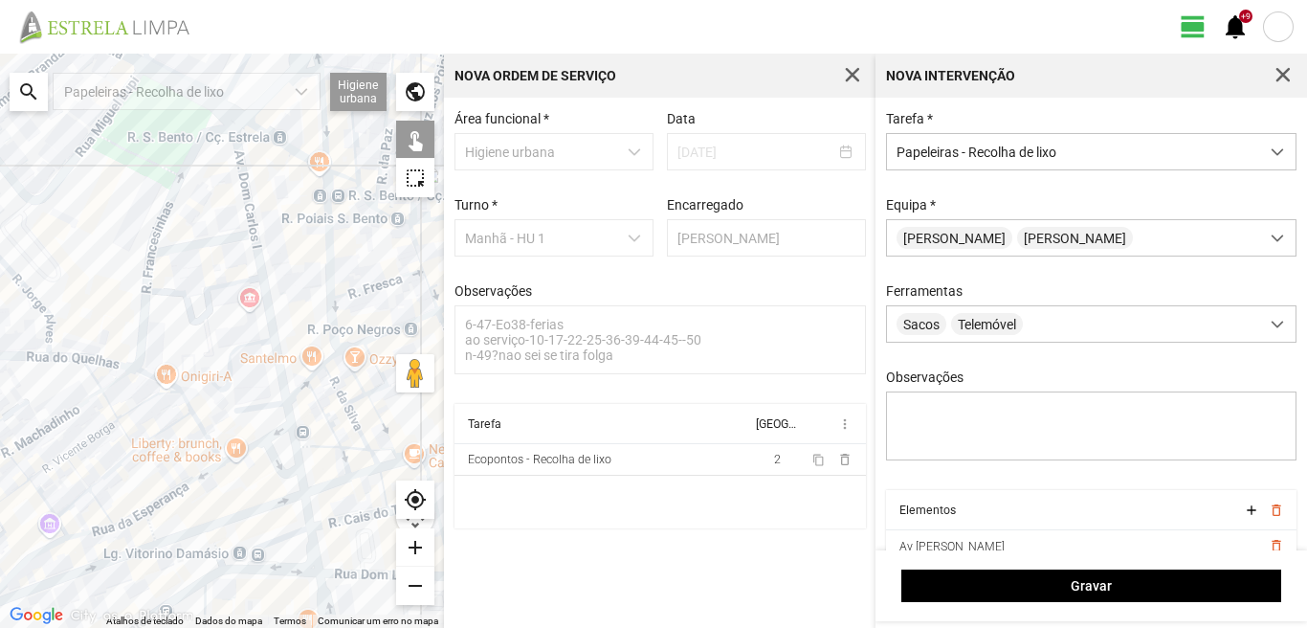
drag, startPoint x: 244, startPoint y: 478, endPoint x: 165, endPoint y: 439, distance: 88.6
click at [165, 439] on div at bounding box center [222, 341] width 444 height 574
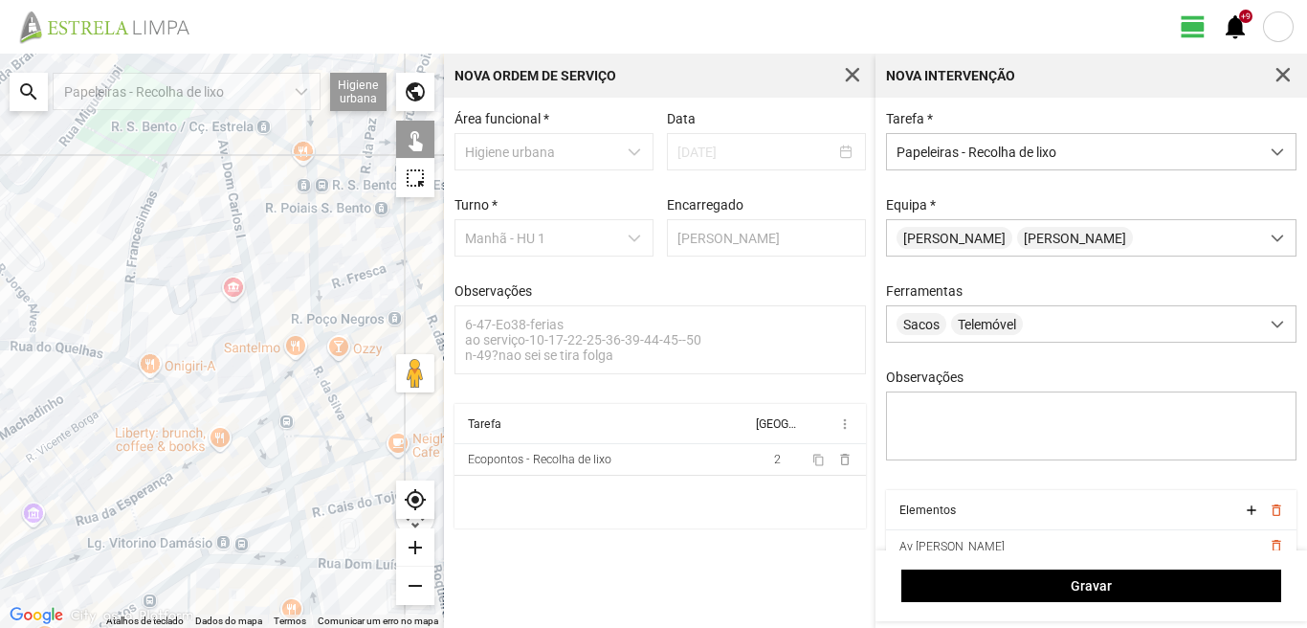
drag, startPoint x: 268, startPoint y: 398, endPoint x: 263, endPoint y: 416, distance: 18.8
click at [267, 401] on div at bounding box center [222, 341] width 444 height 574
click at [268, 411] on div at bounding box center [222, 341] width 444 height 574
click at [273, 411] on div at bounding box center [222, 341] width 444 height 574
click at [270, 407] on div at bounding box center [222, 341] width 444 height 574
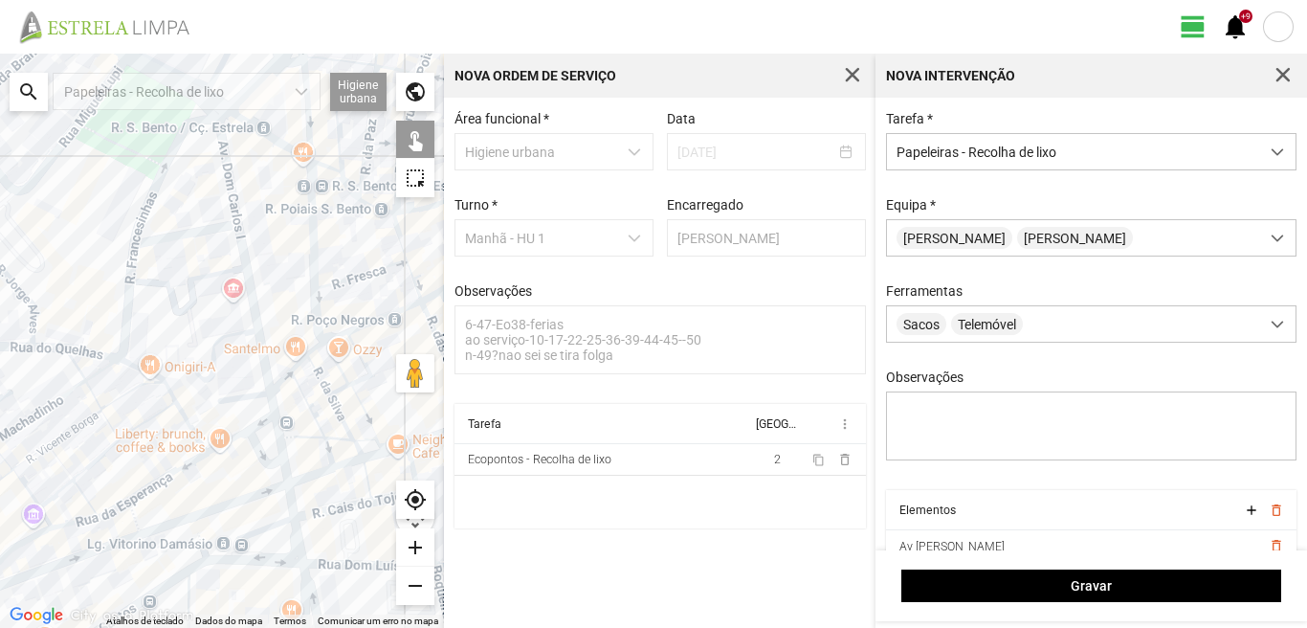
click at [270, 451] on div at bounding box center [222, 341] width 444 height 574
click at [275, 473] on div at bounding box center [222, 341] width 444 height 574
click at [279, 484] on div at bounding box center [222, 341] width 444 height 574
click at [286, 499] on div at bounding box center [222, 341] width 444 height 574
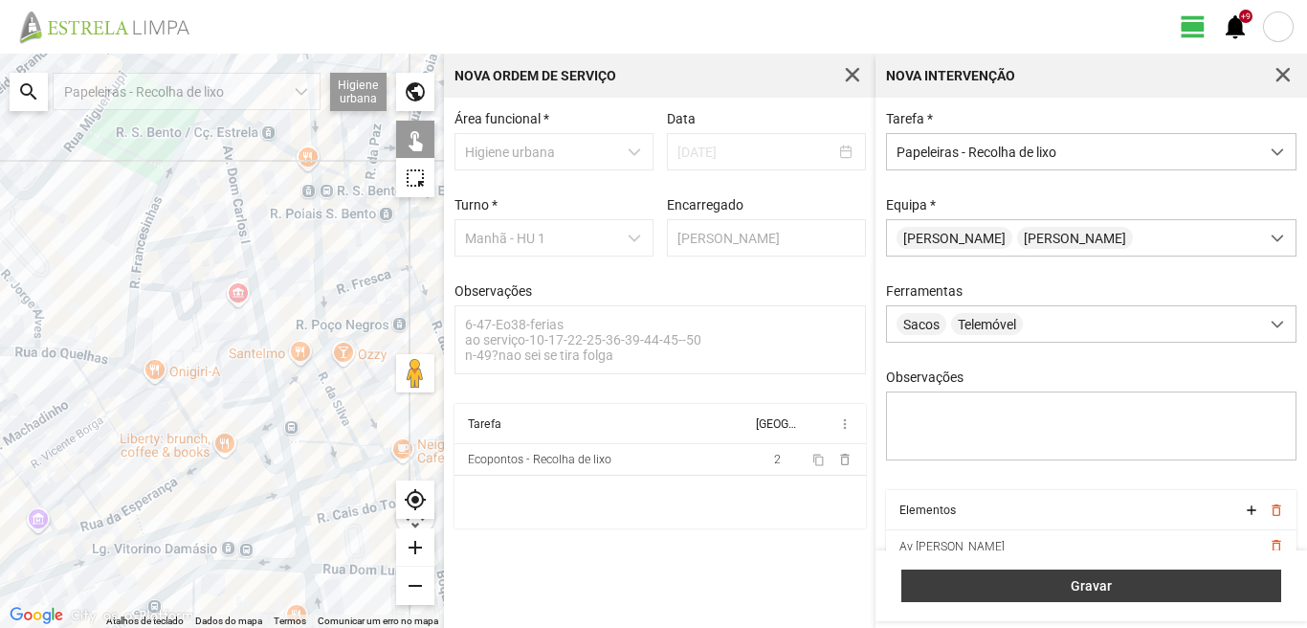
click at [1066, 591] on span "Gravar" at bounding box center [1092, 585] width 360 height 15
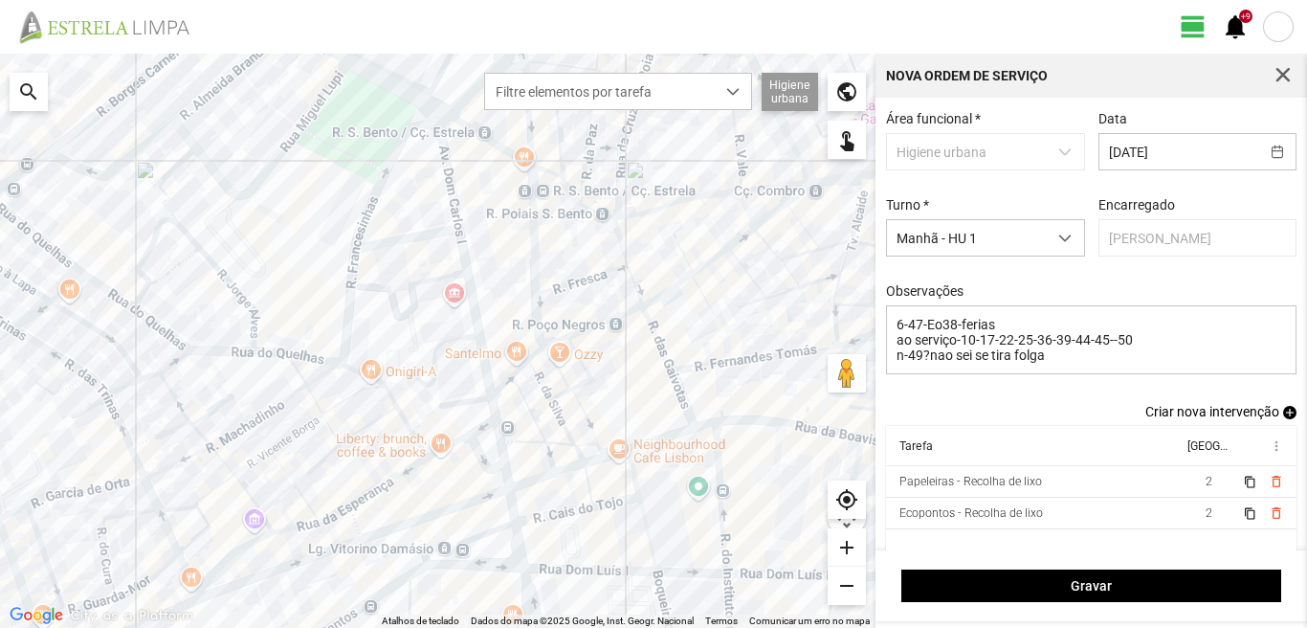
click at [1283, 417] on span "add" at bounding box center [1289, 412] width 13 height 13
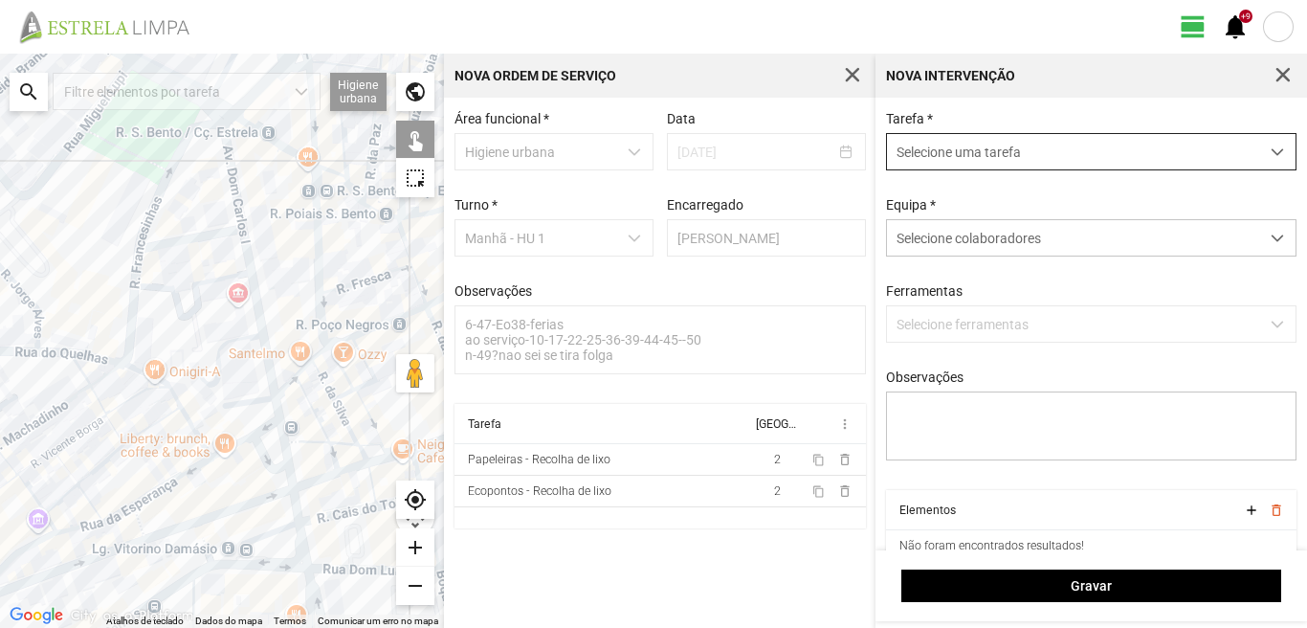
click at [968, 159] on span "Selecione uma tarefa" at bounding box center [1073, 151] width 372 height 35
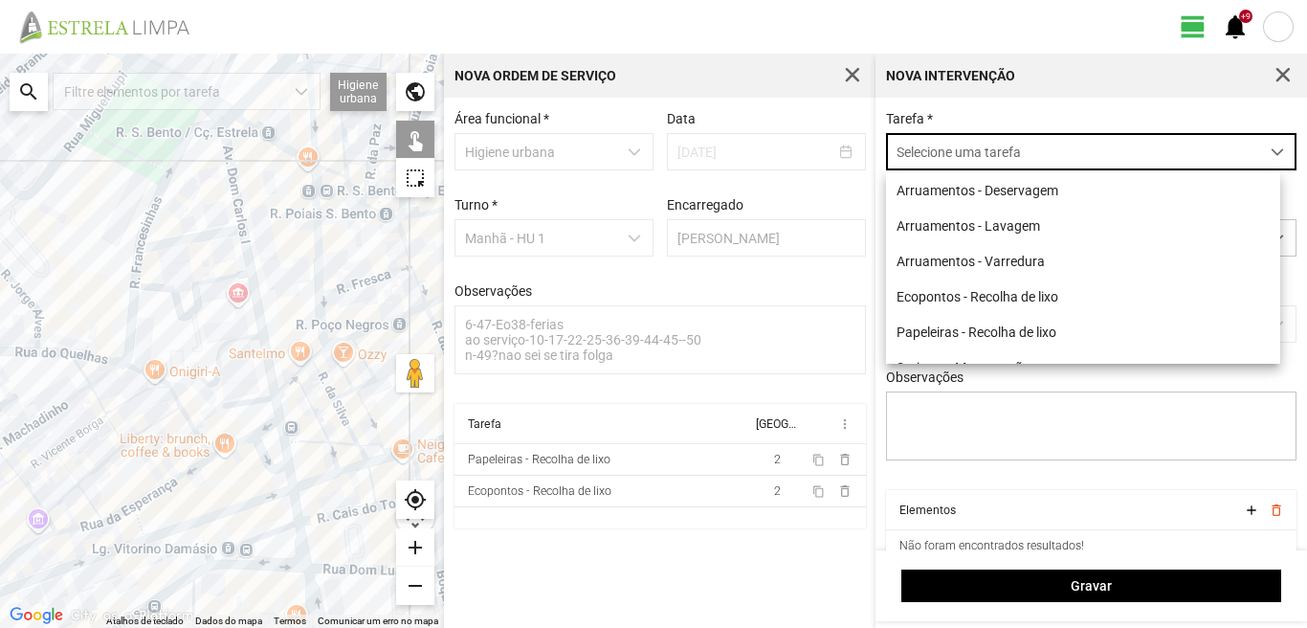
scroll to position [11, 85]
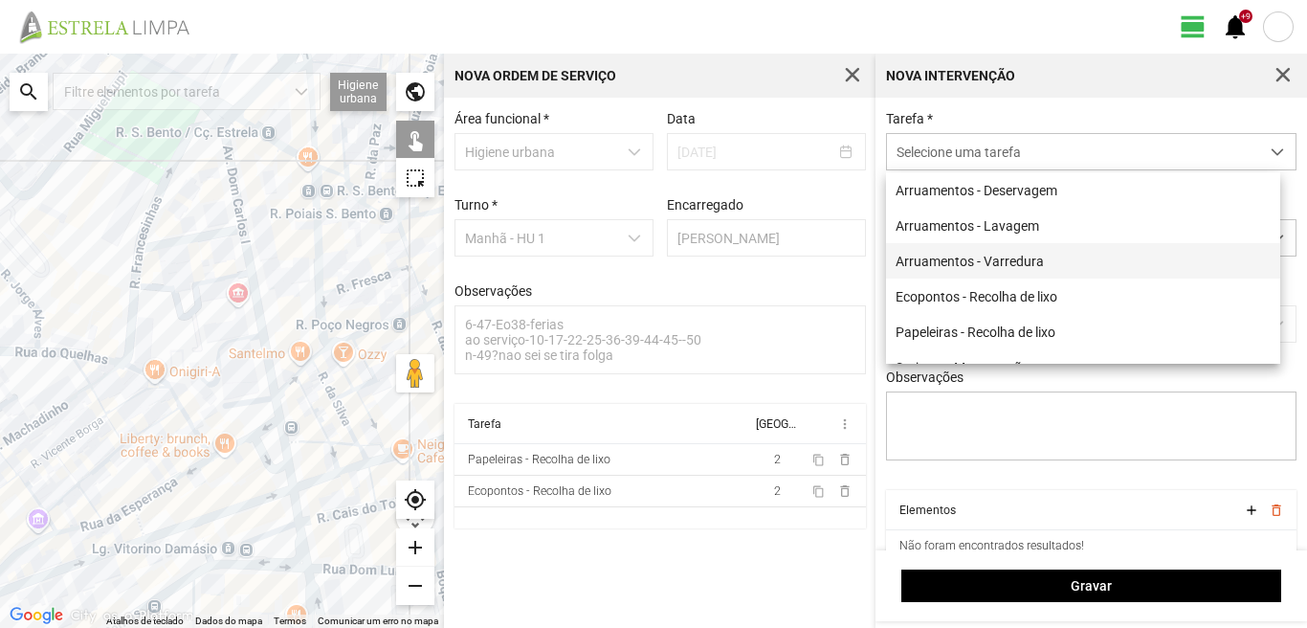
click at [975, 258] on li "Arruamentos - Varredura" at bounding box center [1083, 260] width 394 height 35
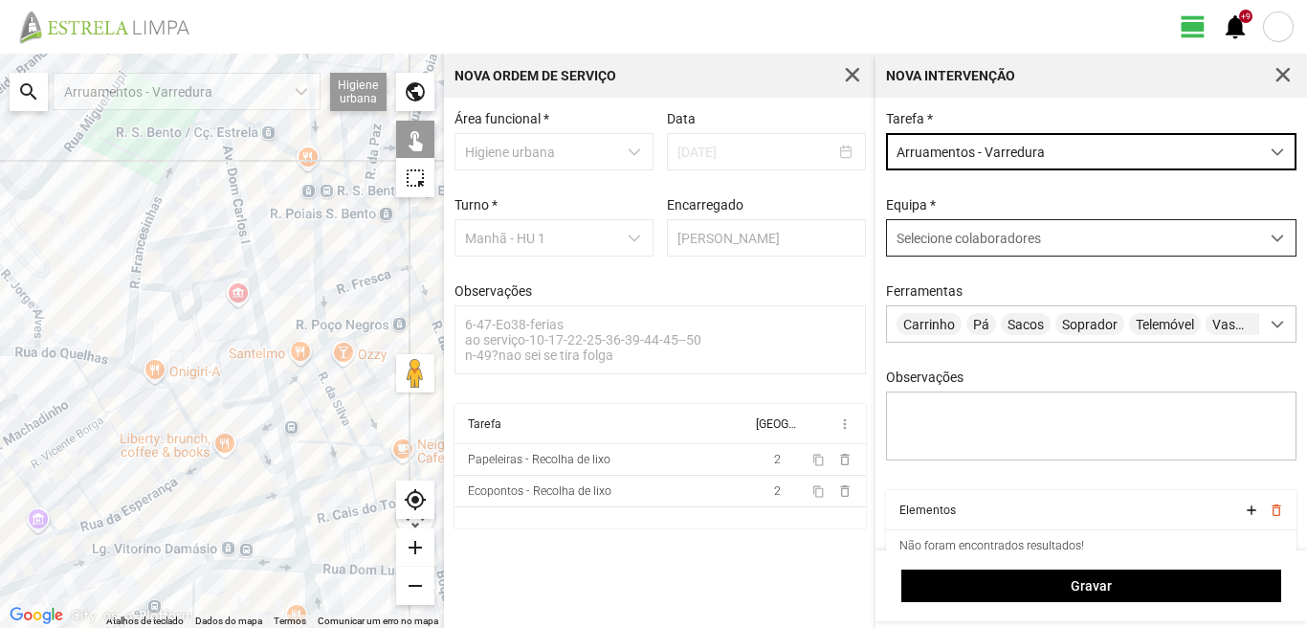
click at [976, 234] on span "Selecione colaboradores" at bounding box center [969, 238] width 144 height 15
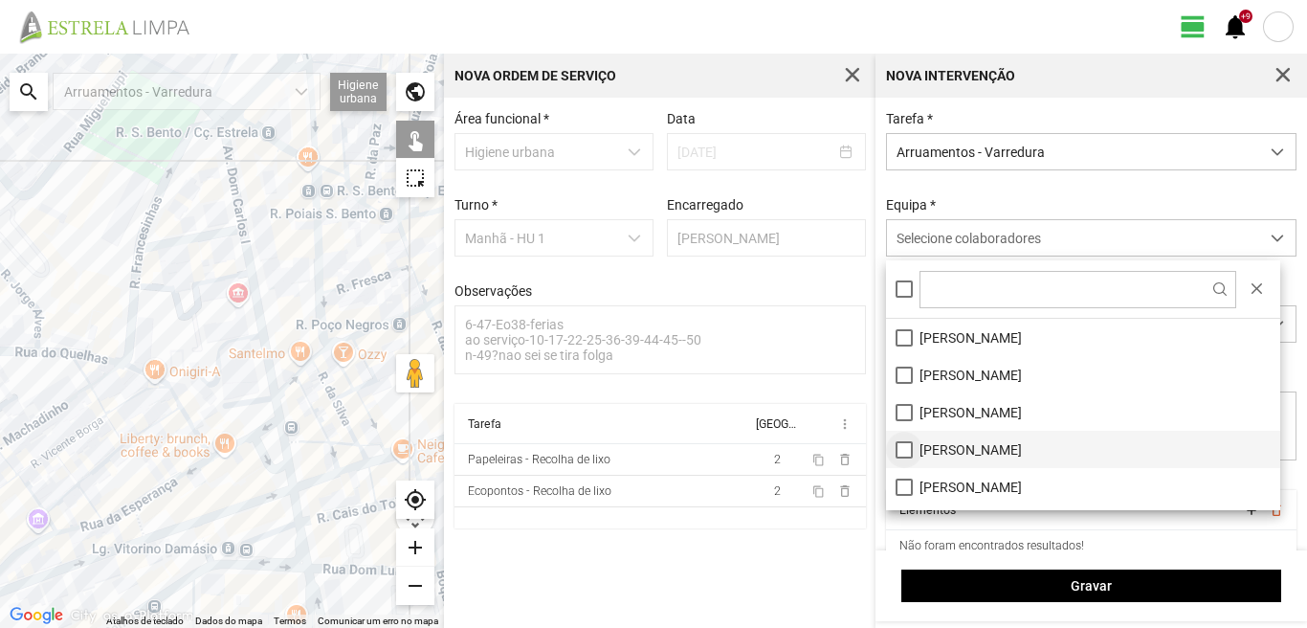
click at [900, 446] on li "[PERSON_NAME]" at bounding box center [1083, 449] width 394 height 37
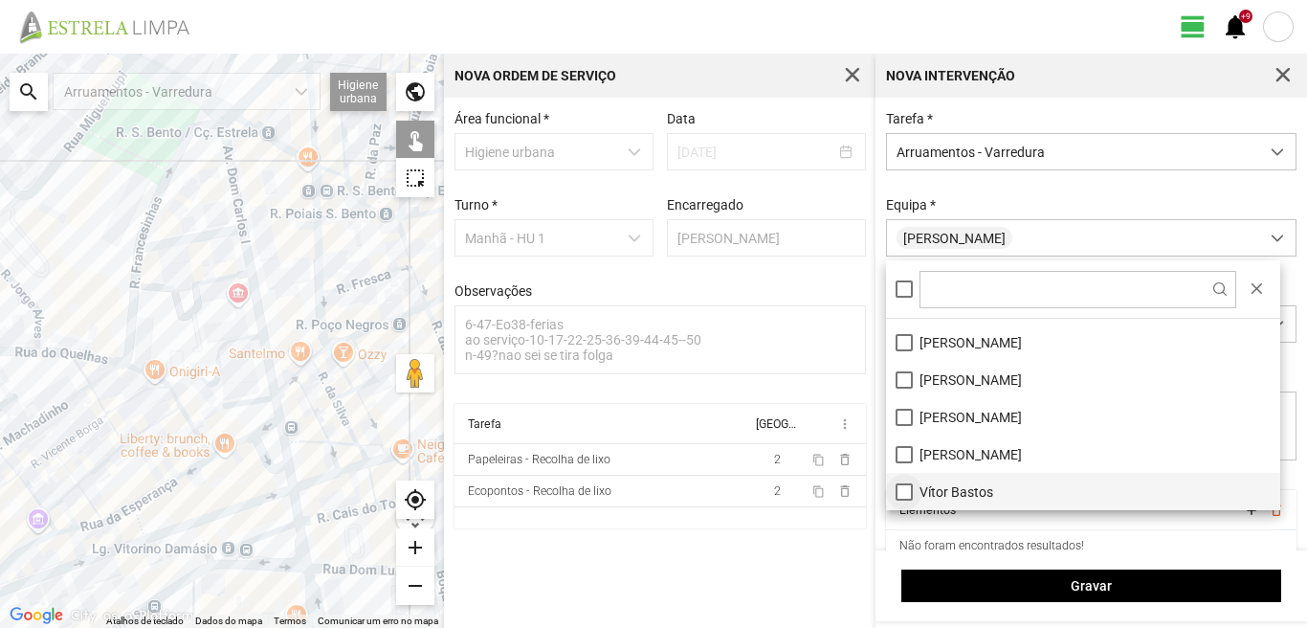
click at [906, 487] on li "Vítor Bastos" at bounding box center [1083, 491] width 394 height 37
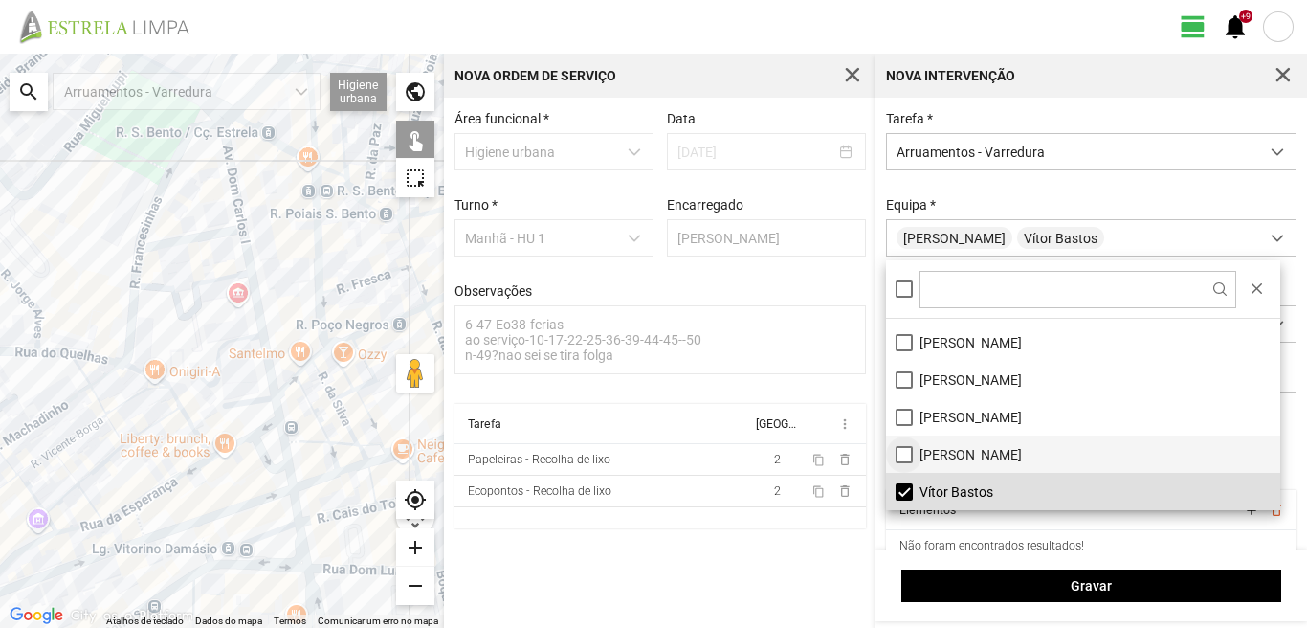
click at [900, 453] on li "[PERSON_NAME]" at bounding box center [1083, 453] width 394 height 37
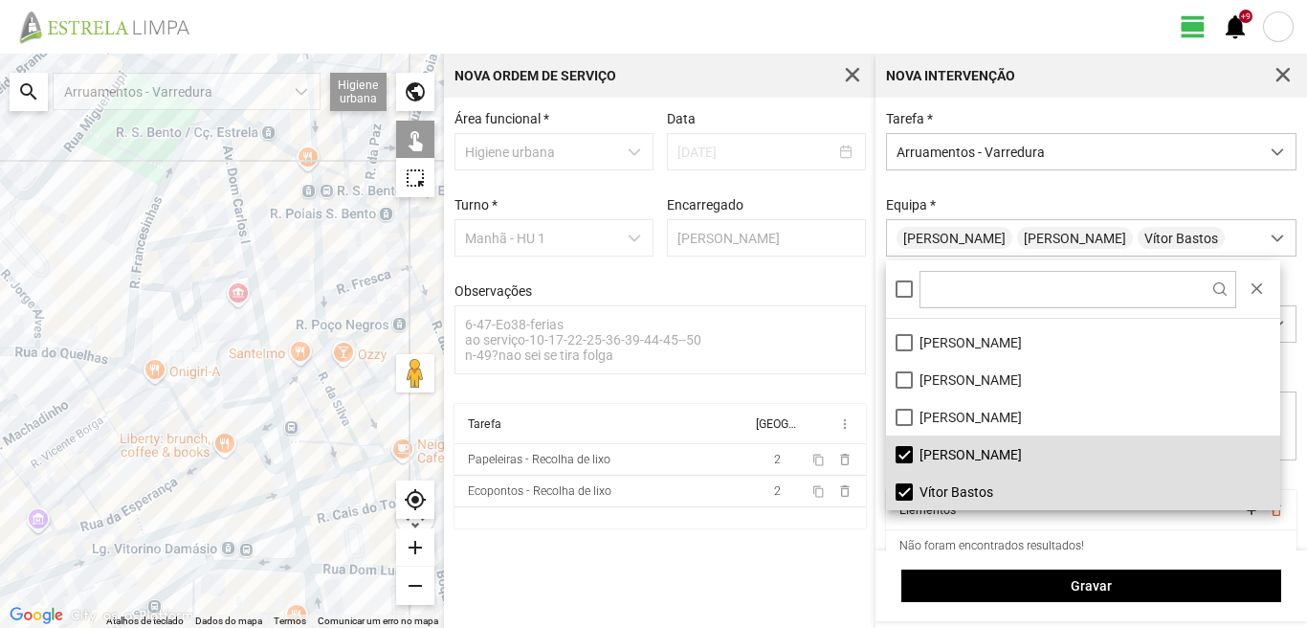
click at [235, 171] on div at bounding box center [222, 341] width 444 height 574
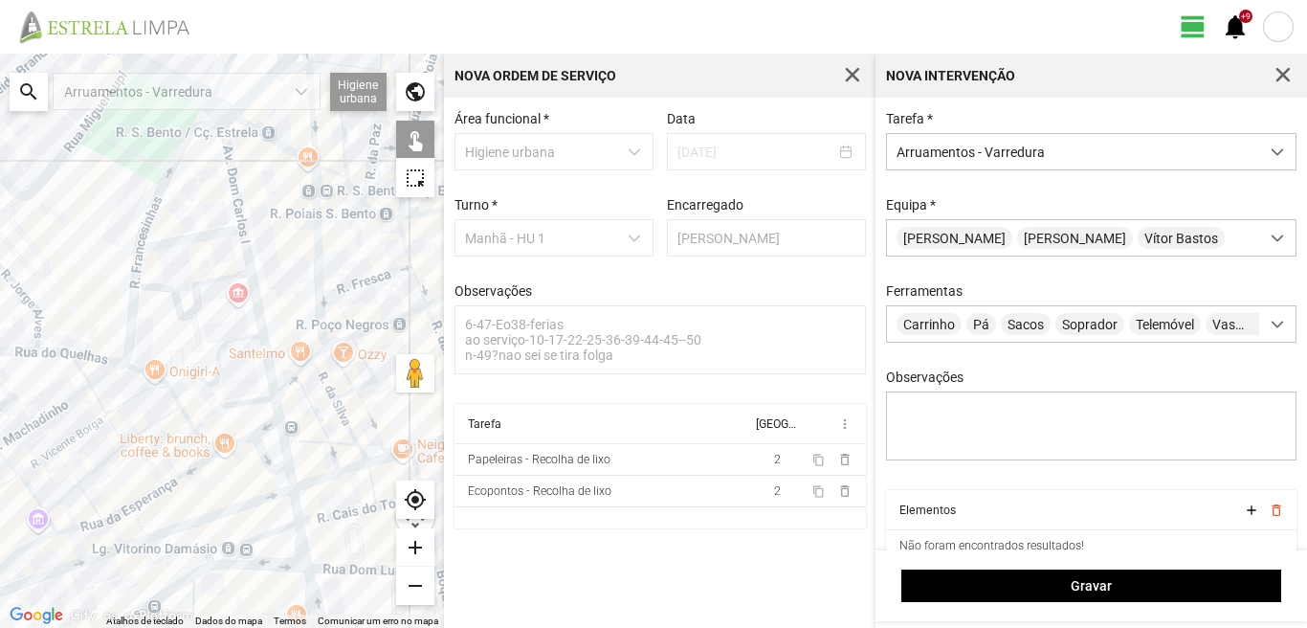
click at [233, 174] on div at bounding box center [222, 341] width 444 height 574
click at [223, 237] on div at bounding box center [222, 341] width 444 height 574
click at [220, 232] on div at bounding box center [222, 341] width 444 height 574
click at [250, 276] on div at bounding box center [222, 341] width 444 height 574
click at [254, 398] on div at bounding box center [222, 341] width 444 height 574
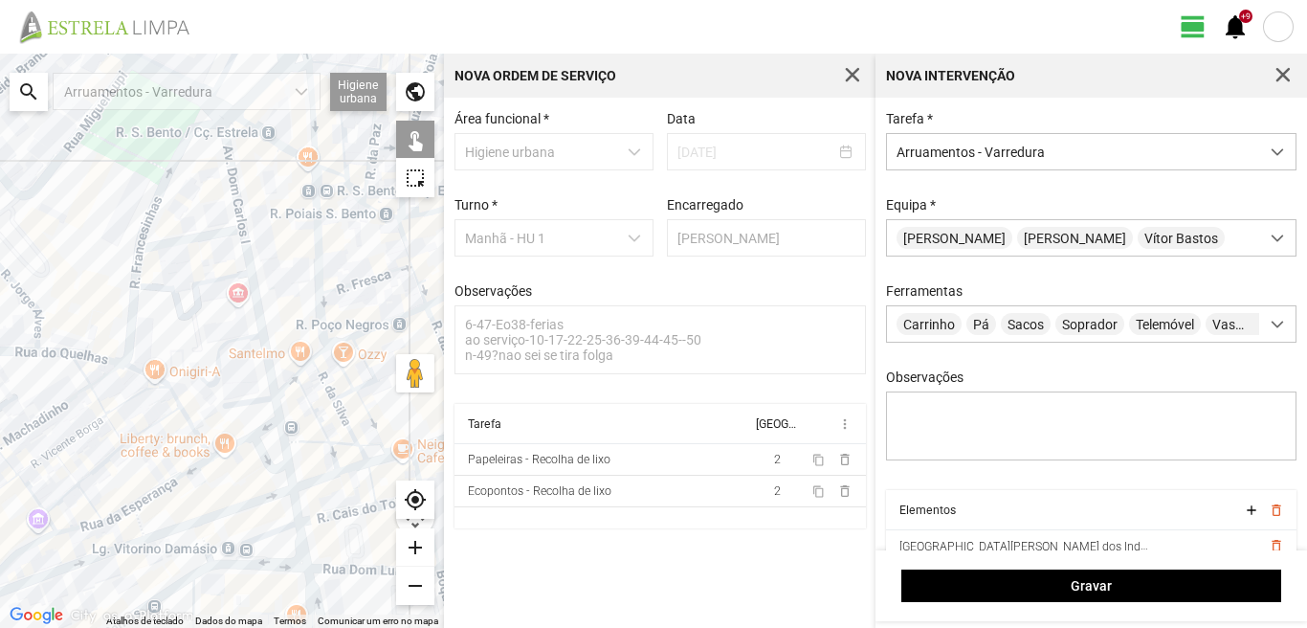
drag, startPoint x: 236, startPoint y: 420, endPoint x: 255, endPoint y: 419, distance: 19.2
click at [237, 420] on div at bounding box center [222, 341] width 444 height 574
click at [277, 406] on div at bounding box center [222, 341] width 444 height 574
click at [237, 422] on div at bounding box center [222, 341] width 444 height 574
click at [265, 420] on div at bounding box center [222, 341] width 444 height 574
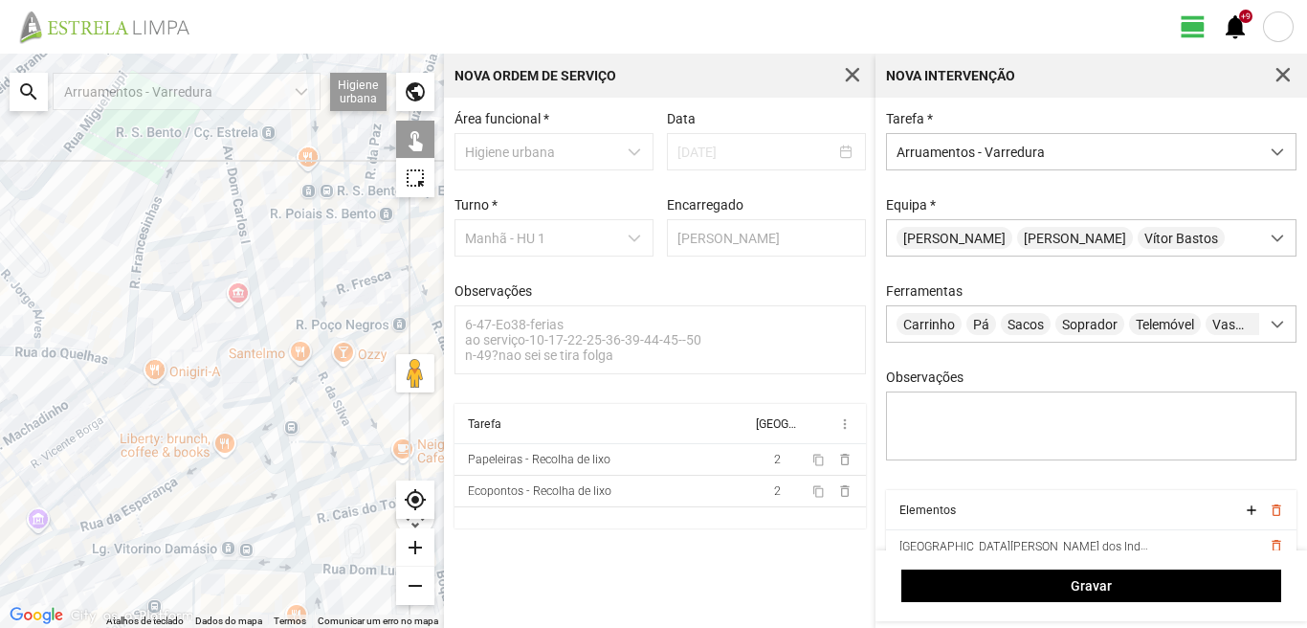
click at [262, 424] on div at bounding box center [222, 341] width 444 height 574
click at [270, 426] on div at bounding box center [222, 341] width 444 height 574
click at [257, 450] on div at bounding box center [222, 341] width 444 height 574
click at [286, 437] on div at bounding box center [222, 341] width 444 height 574
click at [297, 514] on div at bounding box center [222, 341] width 444 height 574
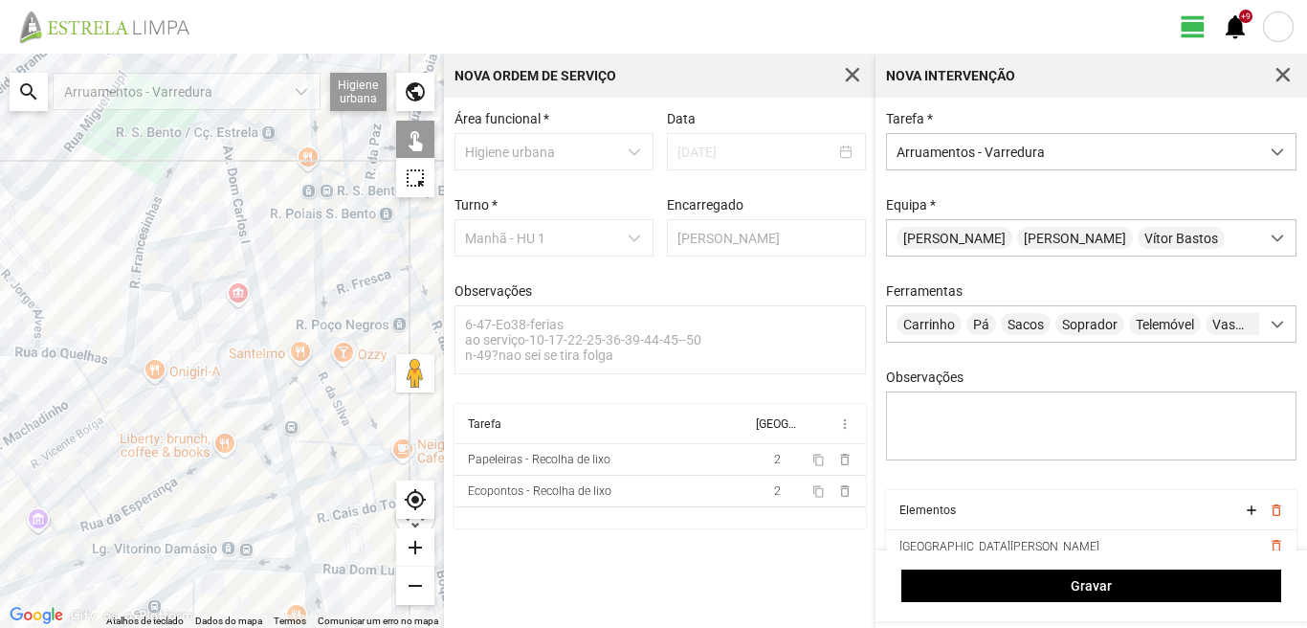
click at [292, 481] on div at bounding box center [222, 341] width 444 height 574
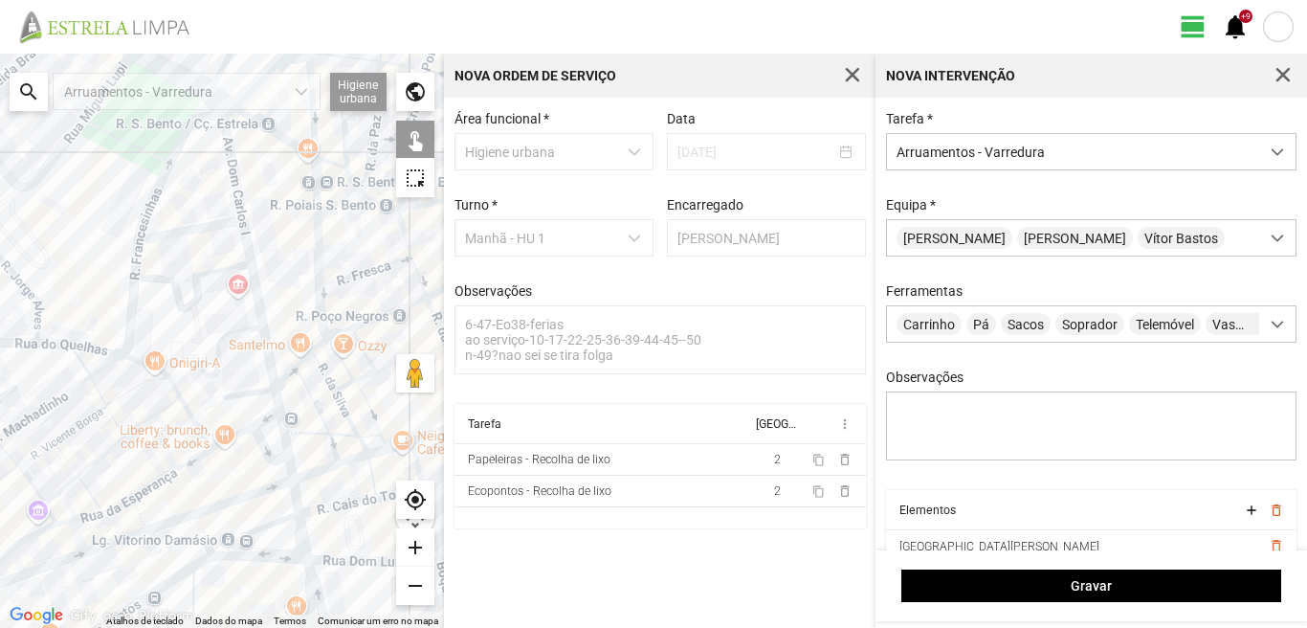
drag, startPoint x: 284, startPoint y: 553, endPoint x: 272, endPoint y: 487, distance: 67.2
click at [272, 489] on div at bounding box center [222, 341] width 444 height 574
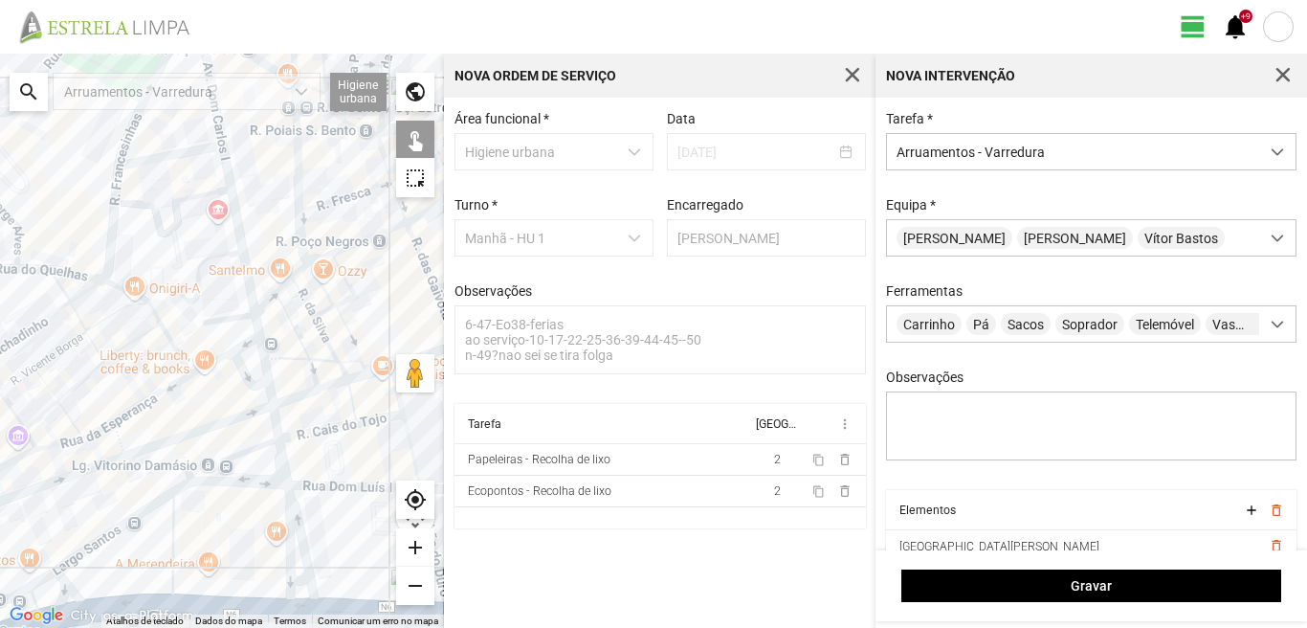
click at [258, 448] on div at bounding box center [222, 341] width 444 height 574
click at [281, 464] on div at bounding box center [222, 341] width 444 height 574
click at [294, 515] on div at bounding box center [222, 341] width 444 height 574
click at [287, 532] on div at bounding box center [222, 341] width 444 height 574
click at [299, 576] on div at bounding box center [222, 341] width 444 height 574
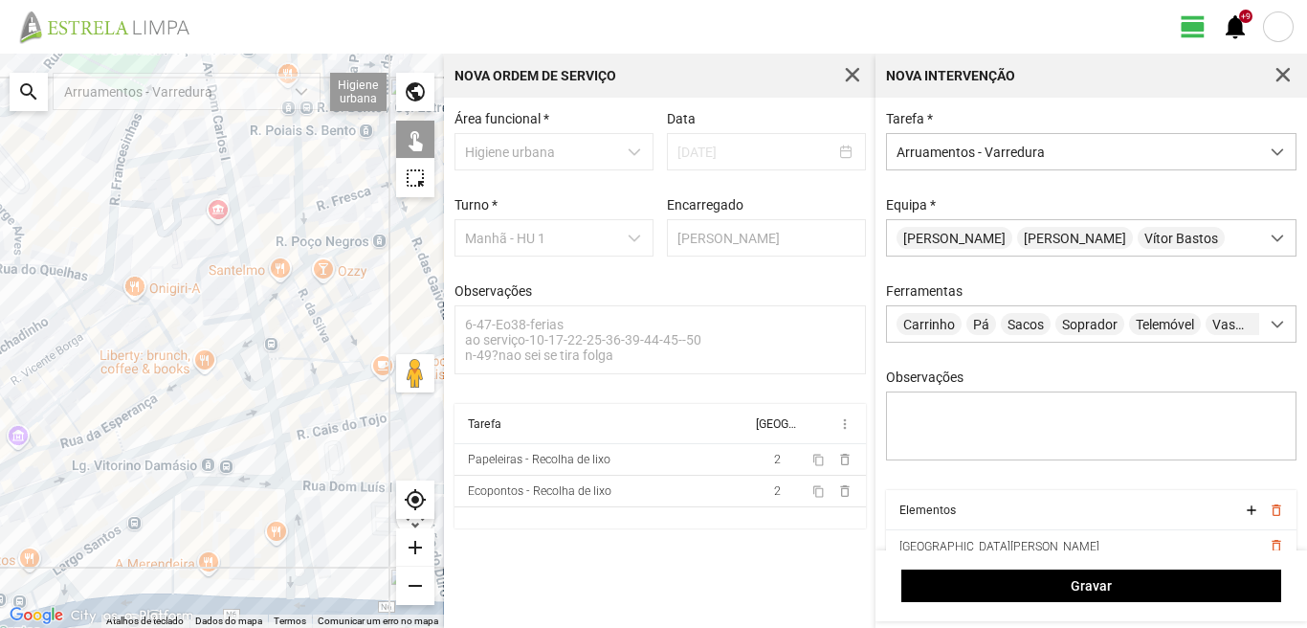
click at [293, 583] on div at bounding box center [222, 341] width 444 height 574
click at [298, 580] on div at bounding box center [222, 341] width 444 height 574
click at [291, 605] on div at bounding box center [222, 341] width 444 height 574
click at [169, 546] on div at bounding box center [222, 341] width 444 height 574
click at [172, 543] on div at bounding box center [222, 341] width 444 height 574
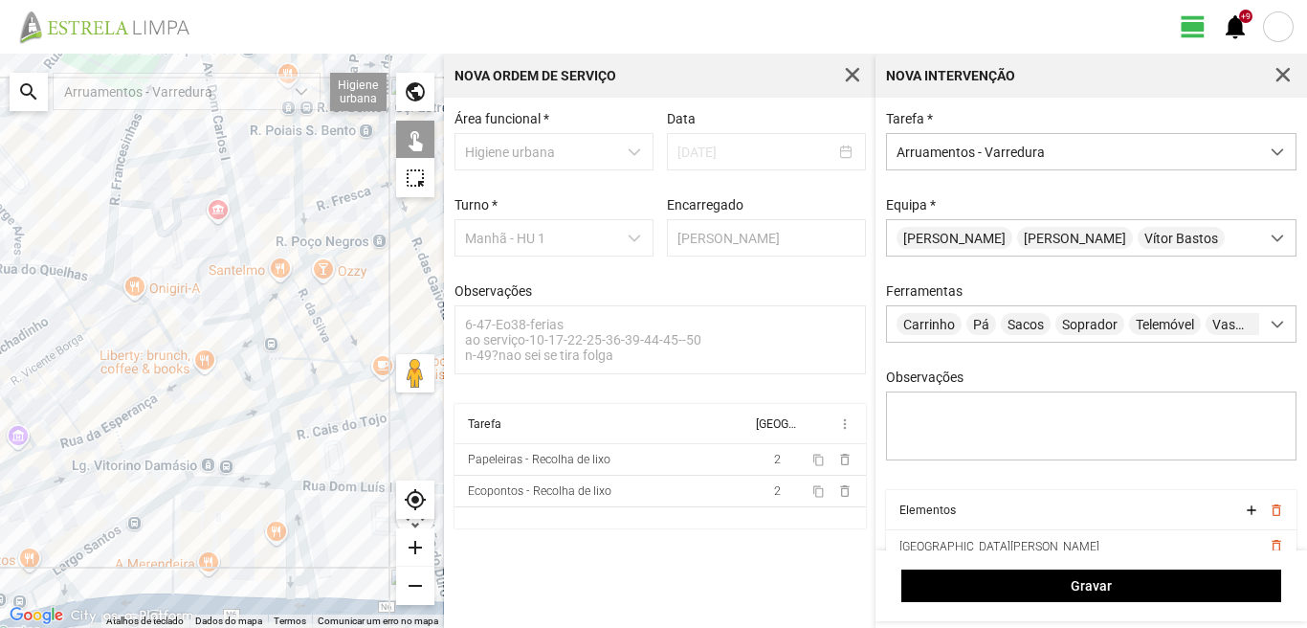
click at [236, 481] on div at bounding box center [222, 341] width 444 height 574
click at [138, 511] on div at bounding box center [222, 341] width 444 height 574
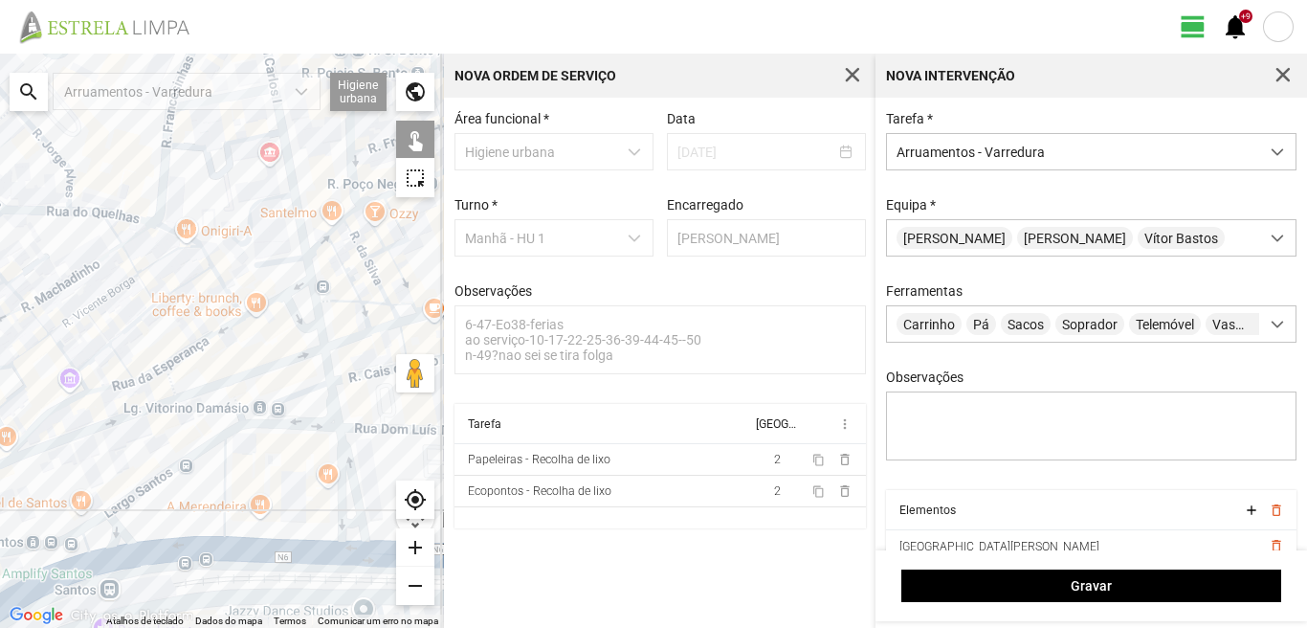
drag, startPoint x: 130, startPoint y: 567, endPoint x: 210, endPoint y: 485, distance: 114.4
click at [210, 485] on div at bounding box center [222, 341] width 444 height 574
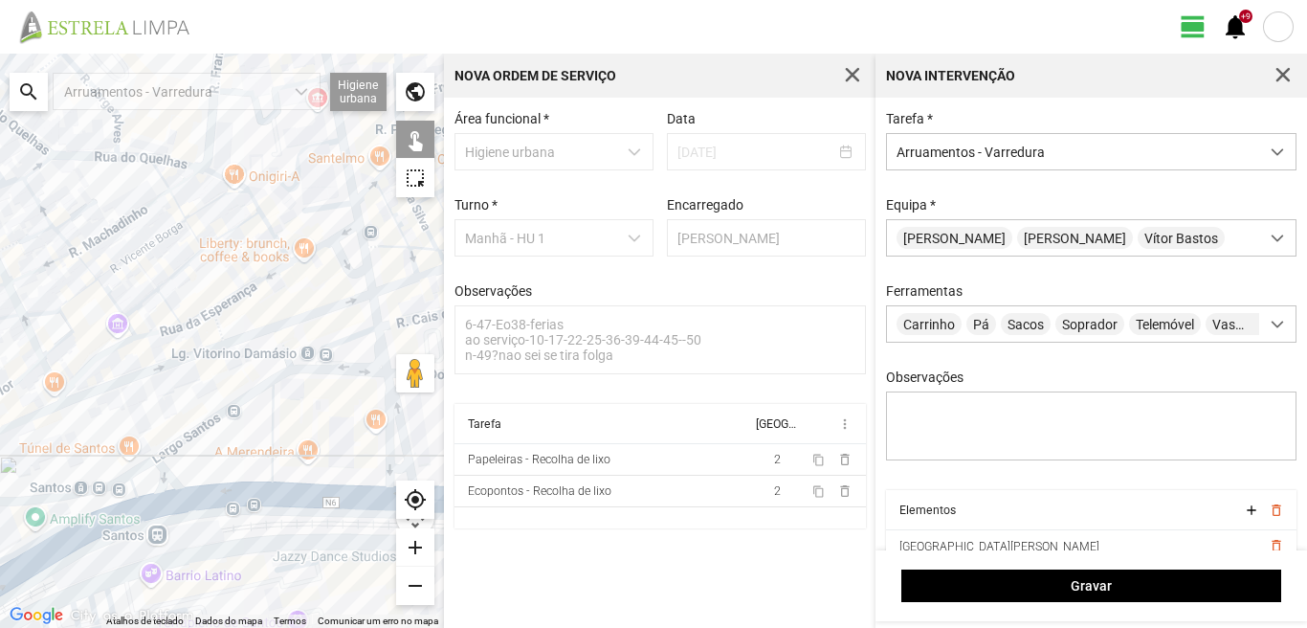
click at [210, 498] on div at bounding box center [222, 341] width 444 height 574
click at [163, 477] on div at bounding box center [222, 341] width 444 height 574
click at [144, 466] on div at bounding box center [222, 341] width 444 height 574
click at [135, 487] on div at bounding box center [222, 341] width 444 height 574
click at [144, 504] on div at bounding box center [222, 341] width 444 height 574
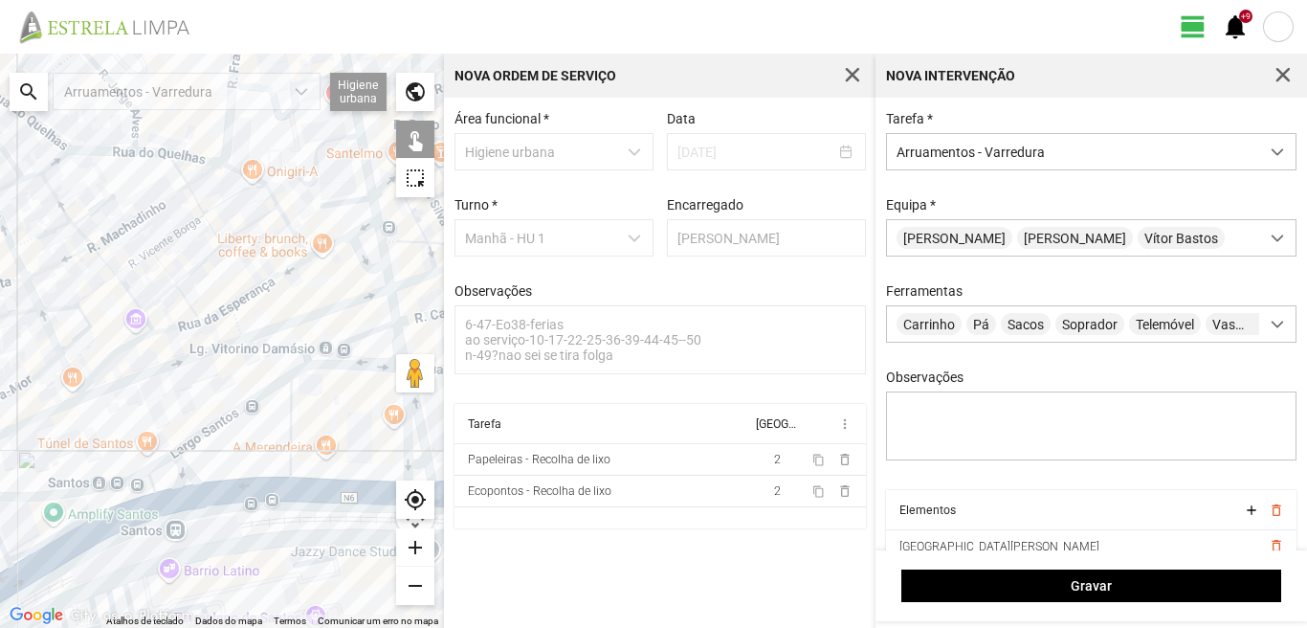
drag, startPoint x: 96, startPoint y: 530, endPoint x: 236, endPoint y: 493, distance: 145.5
click at [229, 497] on div at bounding box center [222, 341] width 444 height 574
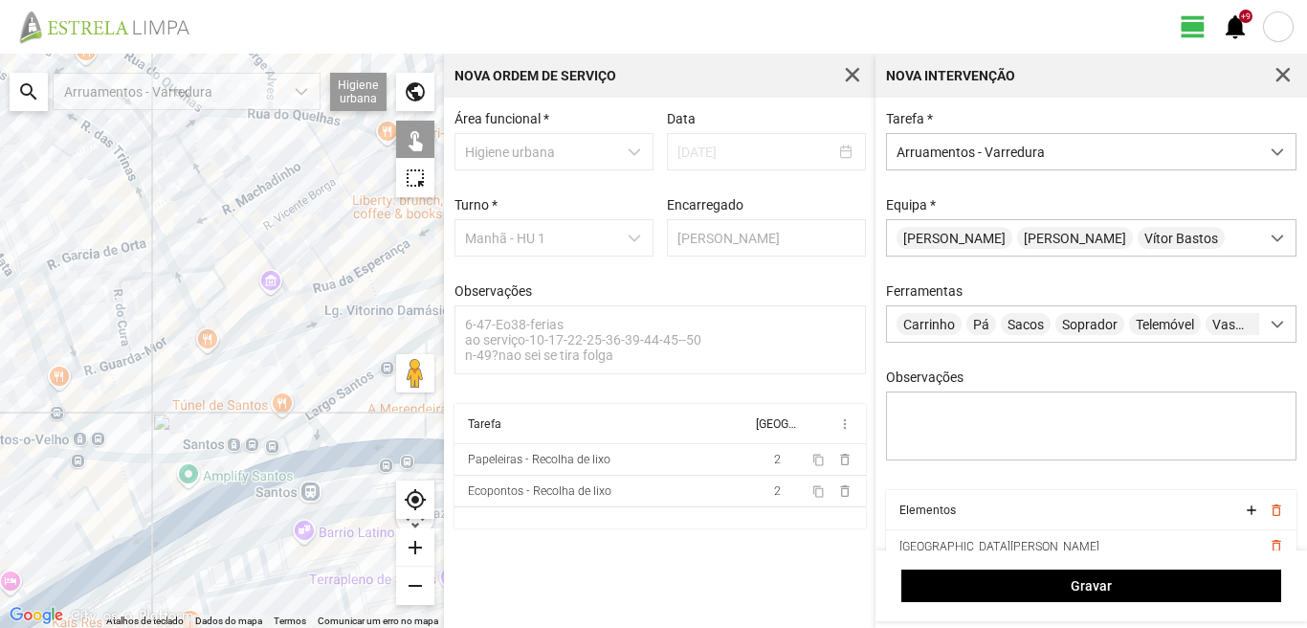
click at [132, 492] on div at bounding box center [222, 341] width 444 height 574
click at [65, 463] on div at bounding box center [222, 341] width 444 height 574
click at [67, 491] on div at bounding box center [222, 341] width 444 height 574
click at [132, 533] on div at bounding box center [222, 341] width 444 height 574
click at [107, 550] on div at bounding box center [222, 341] width 444 height 574
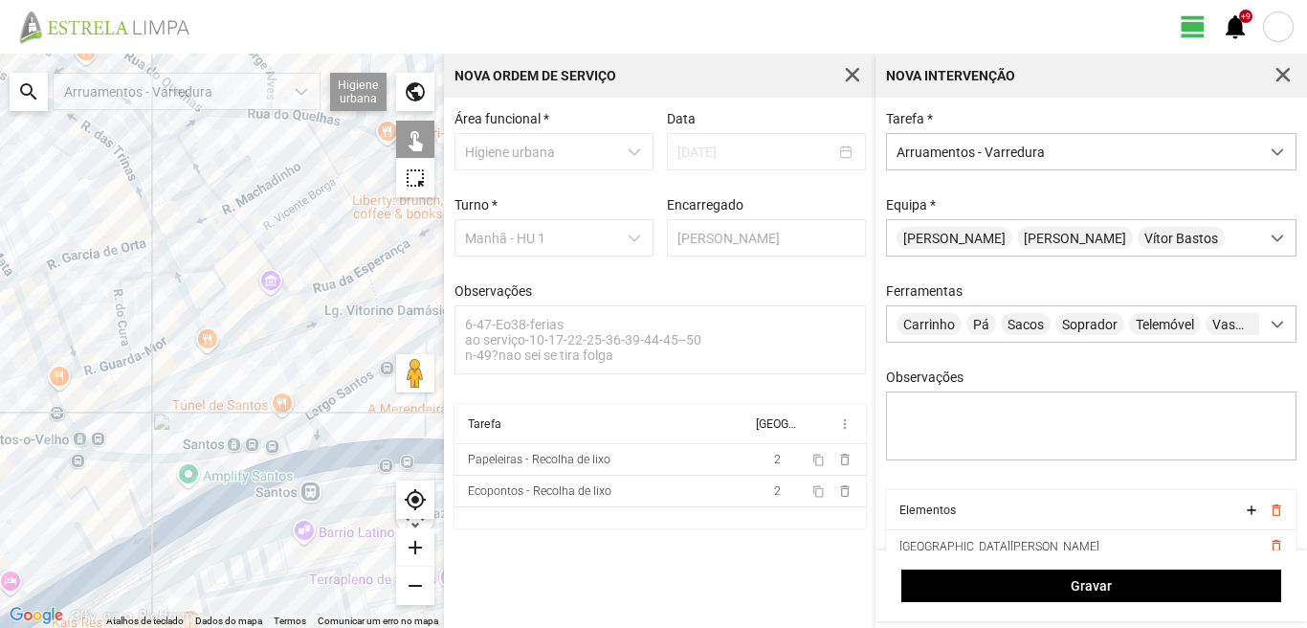
click at [85, 541] on div at bounding box center [222, 341] width 444 height 574
click at [106, 569] on div at bounding box center [222, 341] width 444 height 574
click at [100, 572] on div at bounding box center [222, 341] width 444 height 574
click at [80, 561] on div at bounding box center [222, 341] width 444 height 574
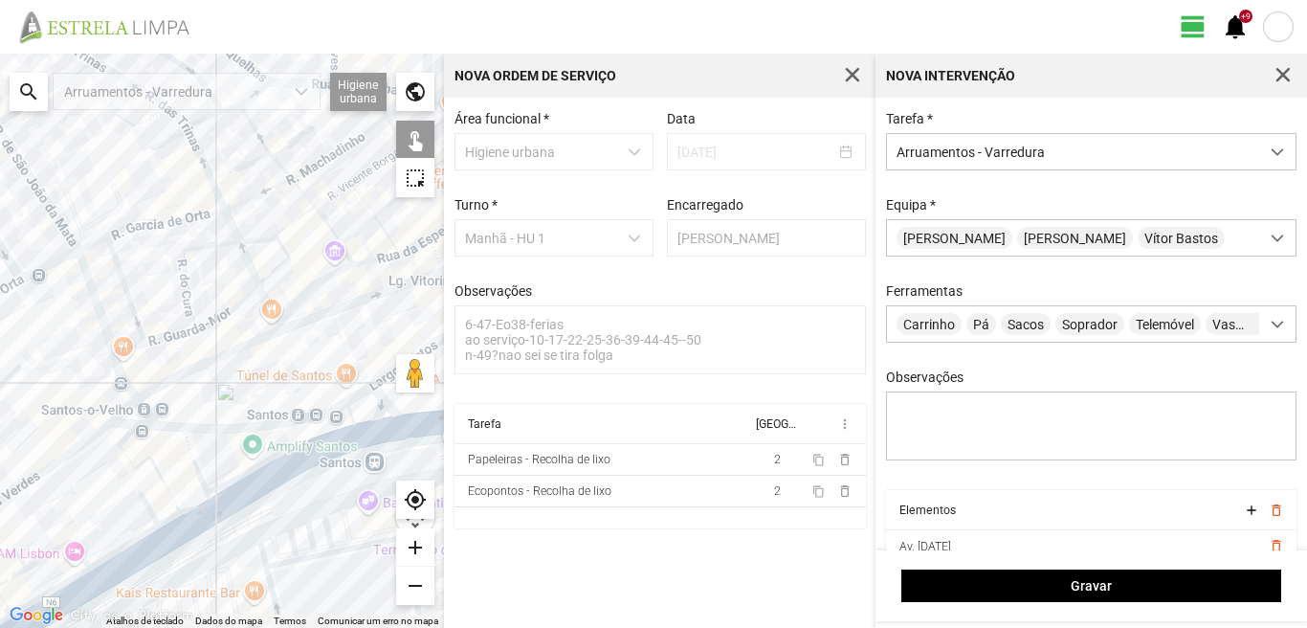
drag, startPoint x: 35, startPoint y: 561, endPoint x: 133, endPoint y: 506, distance: 111.8
click at [116, 518] on div at bounding box center [222, 341] width 444 height 574
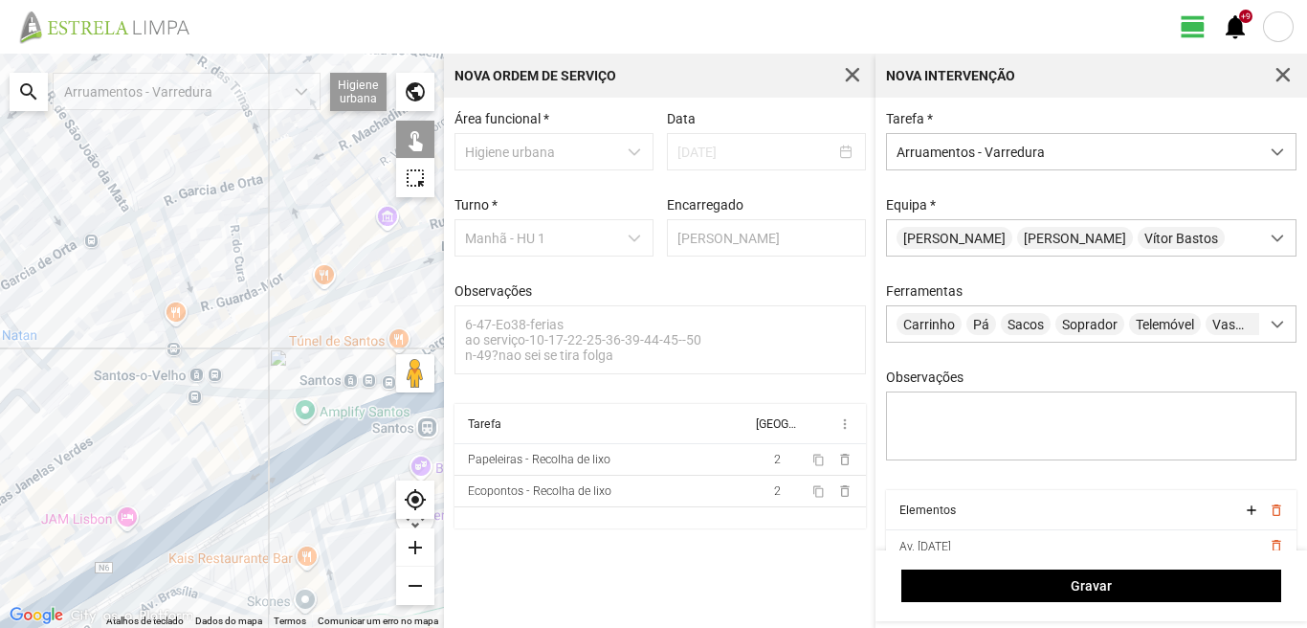
click at [122, 511] on div at bounding box center [222, 341] width 444 height 574
click at [29, 526] on div at bounding box center [222, 341] width 444 height 574
click at [49, 551] on div at bounding box center [222, 341] width 444 height 574
click at [31, 564] on div at bounding box center [222, 341] width 444 height 574
click at [52, 563] on div at bounding box center [222, 341] width 444 height 574
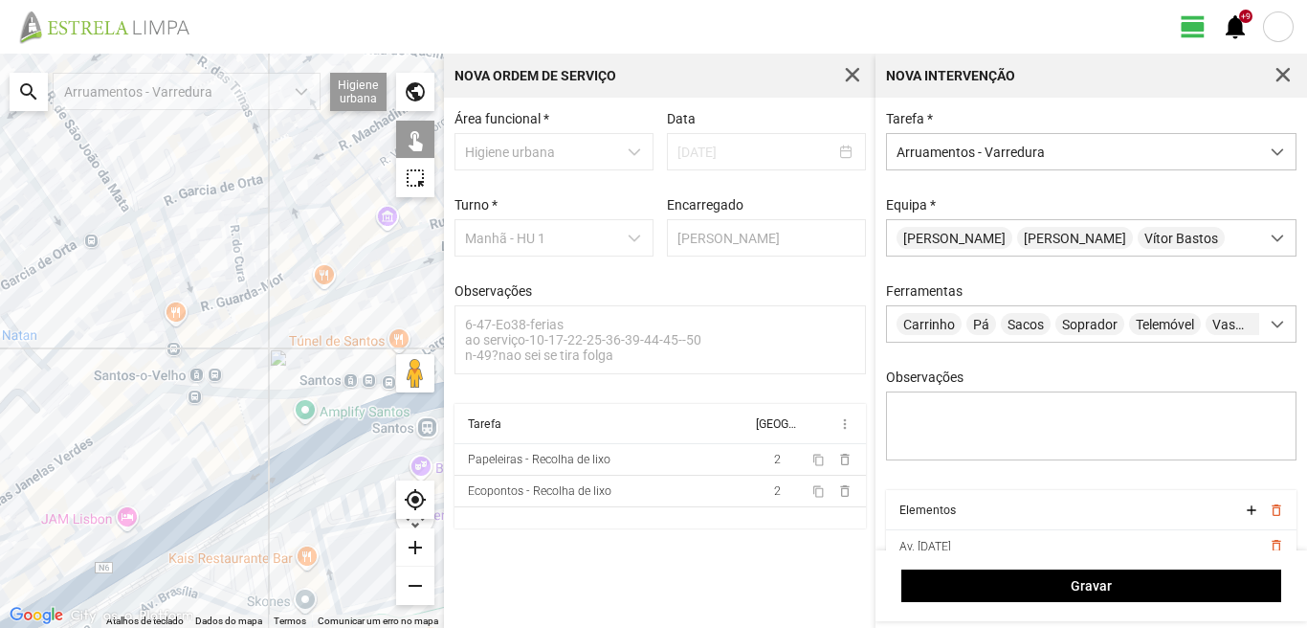
click at [88, 568] on div at bounding box center [222, 341] width 444 height 574
click at [86, 591] on div at bounding box center [222, 341] width 444 height 574
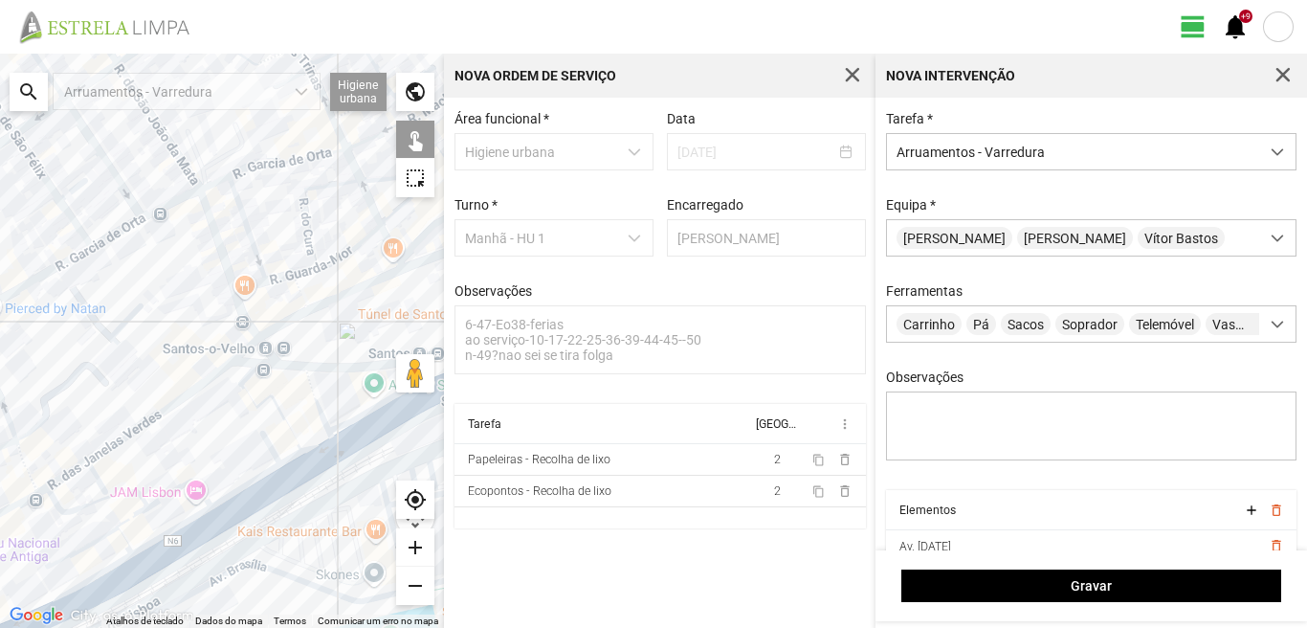
drag, startPoint x: 75, startPoint y: 581, endPoint x: 211, endPoint y: 522, distance: 148.8
click at [201, 528] on div at bounding box center [222, 341] width 444 height 574
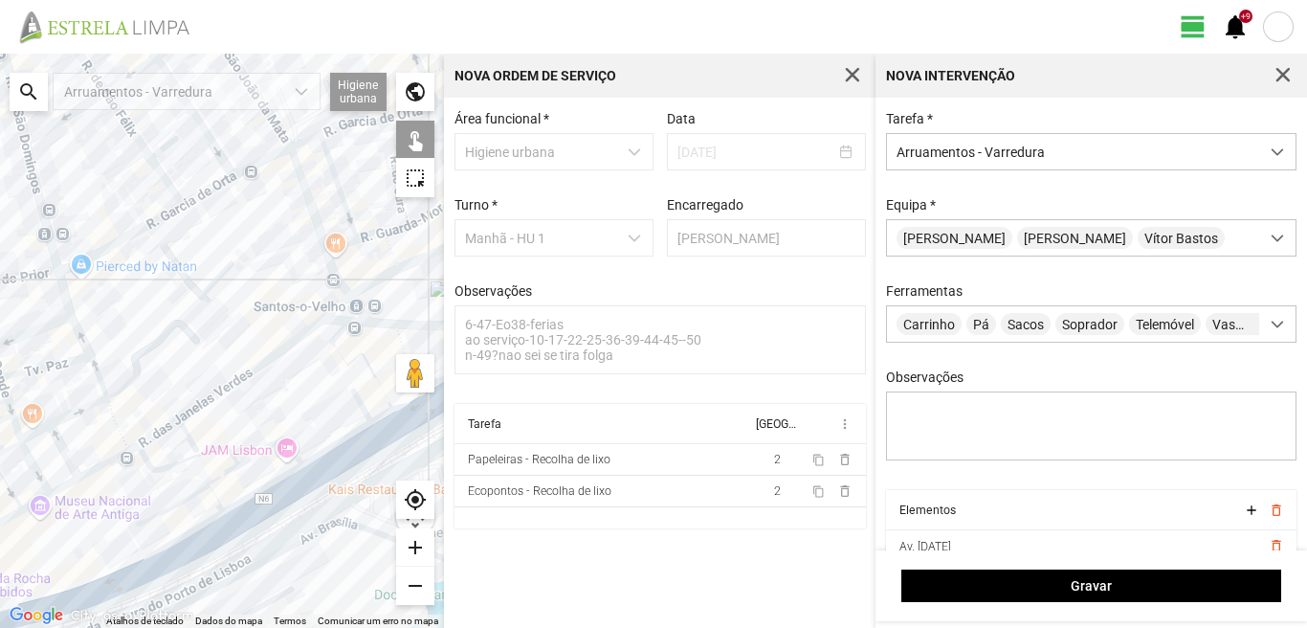
click at [183, 536] on div at bounding box center [222, 341] width 444 height 574
click at [181, 559] on div at bounding box center [222, 341] width 444 height 574
click at [111, 594] on div at bounding box center [222, 341] width 444 height 574
click at [111, 593] on div at bounding box center [222, 341] width 444 height 574
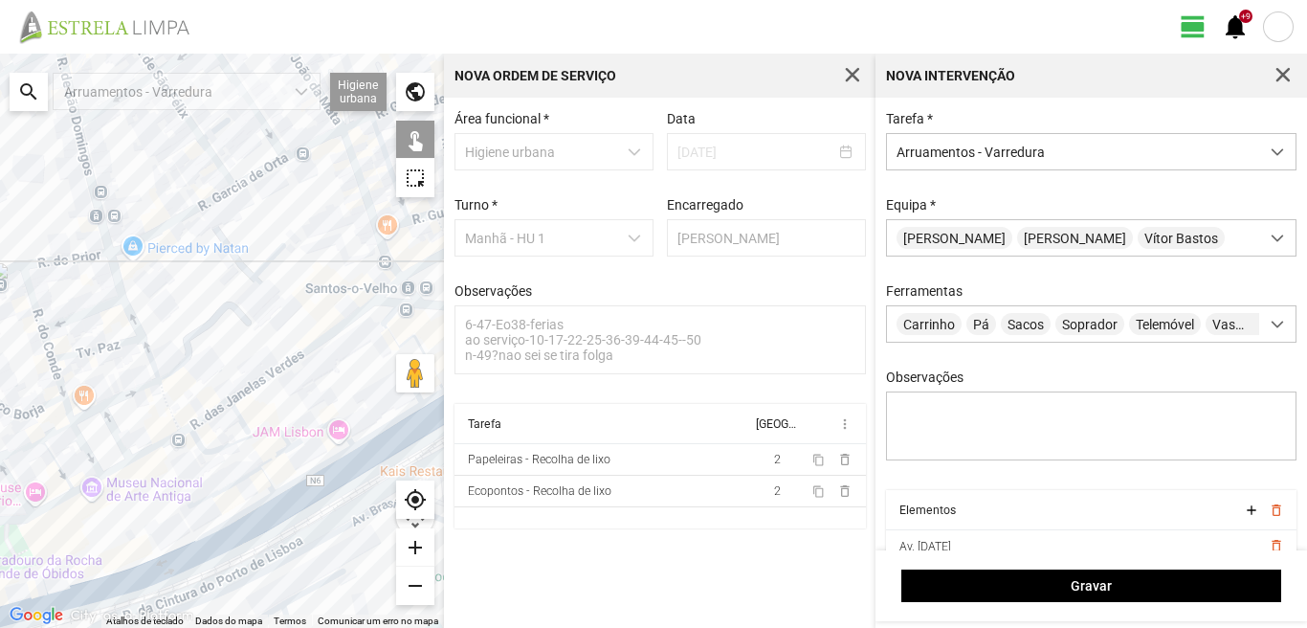
drag, startPoint x: 152, startPoint y: 564, endPoint x: 212, endPoint y: 542, distance: 64.2
click at [211, 544] on div at bounding box center [222, 341] width 444 height 574
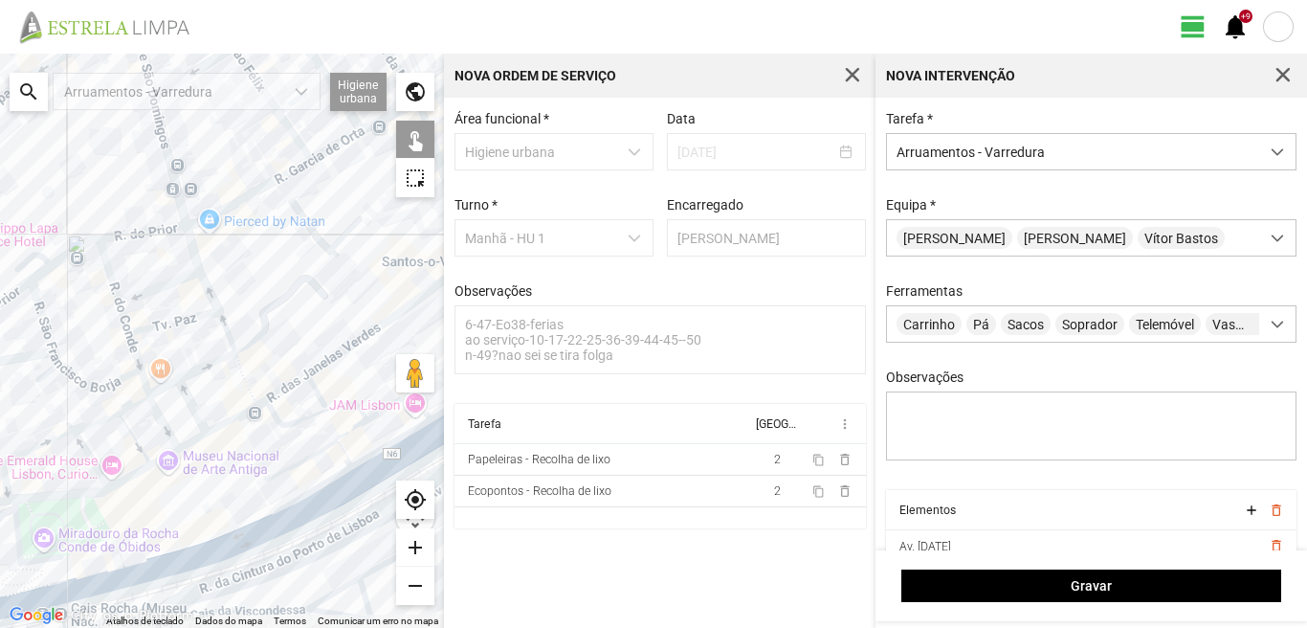
click at [93, 577] on div at bounding box center [222, 341] width 444 height 574
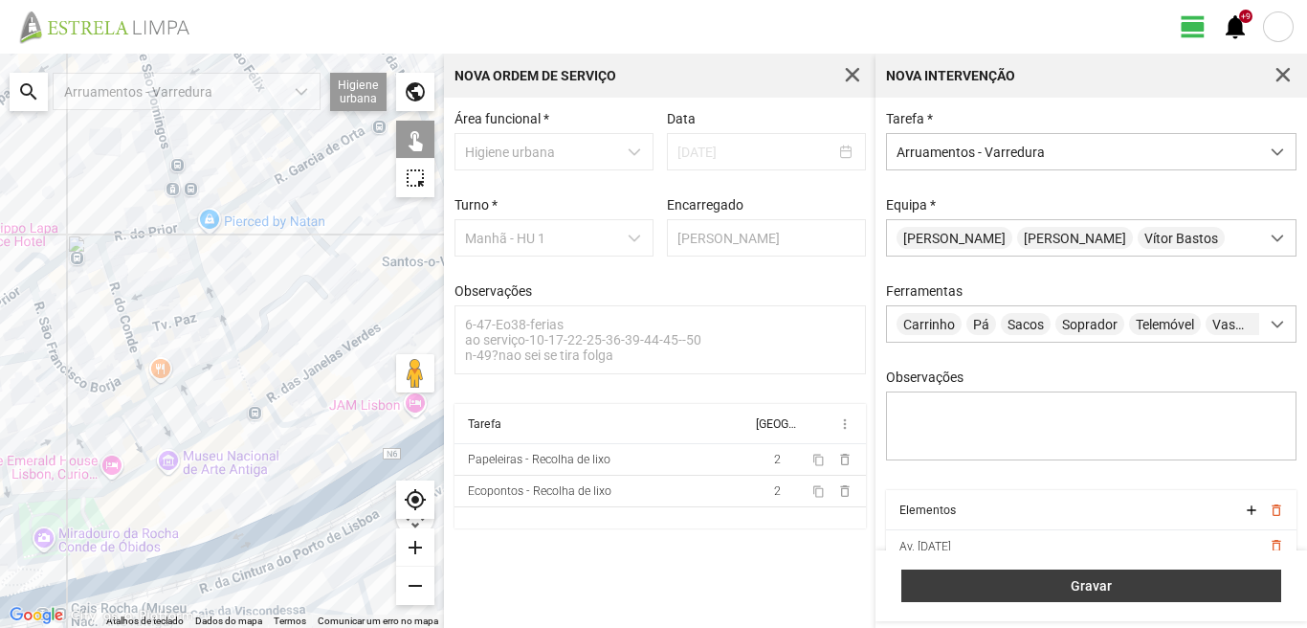
click at [1139, 588] on span "Gravar" at bounding box center [1092, 585] width 360 height 15
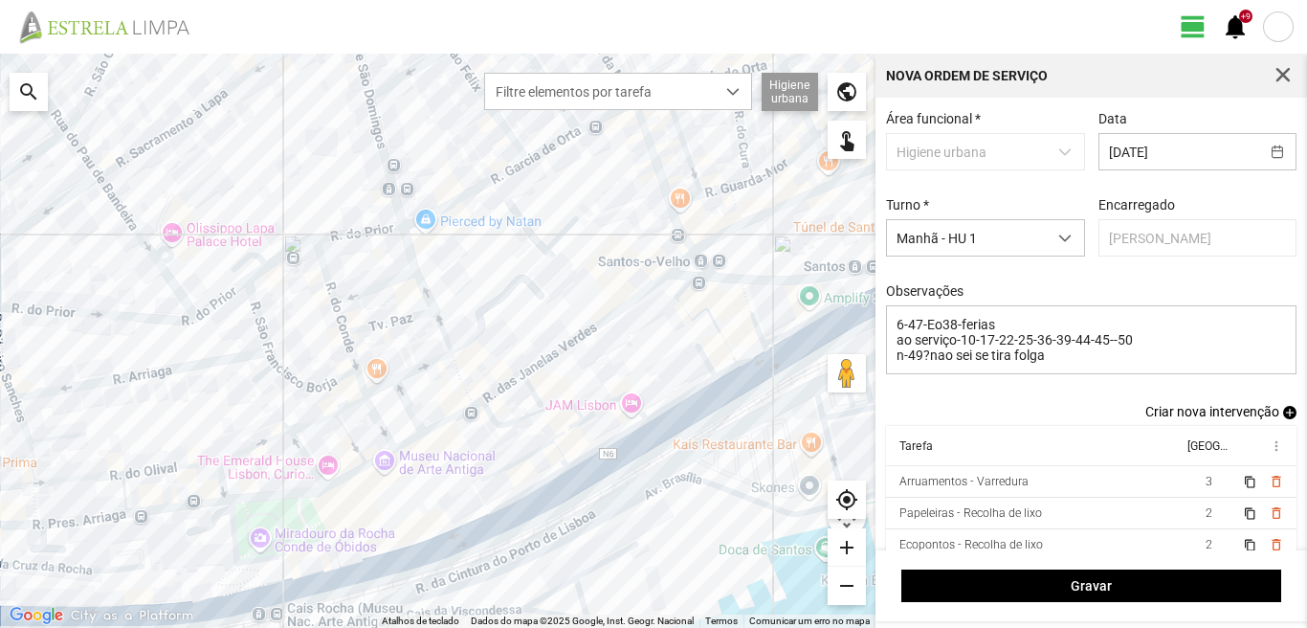
click at [1283, 416] on span "add" at bounding box center [1289, 412] width 13 height 13
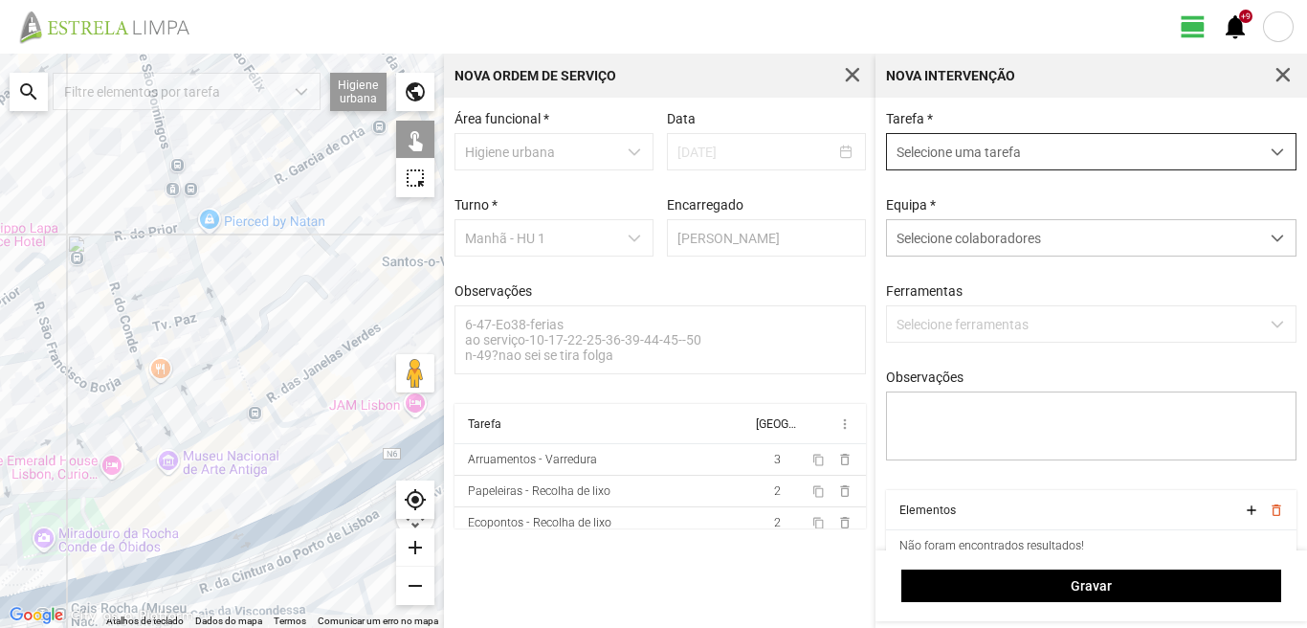
click at [1086, 150] on span "Selecione uma tarefa" at bounding box center [1073, 151] width 372 height 35
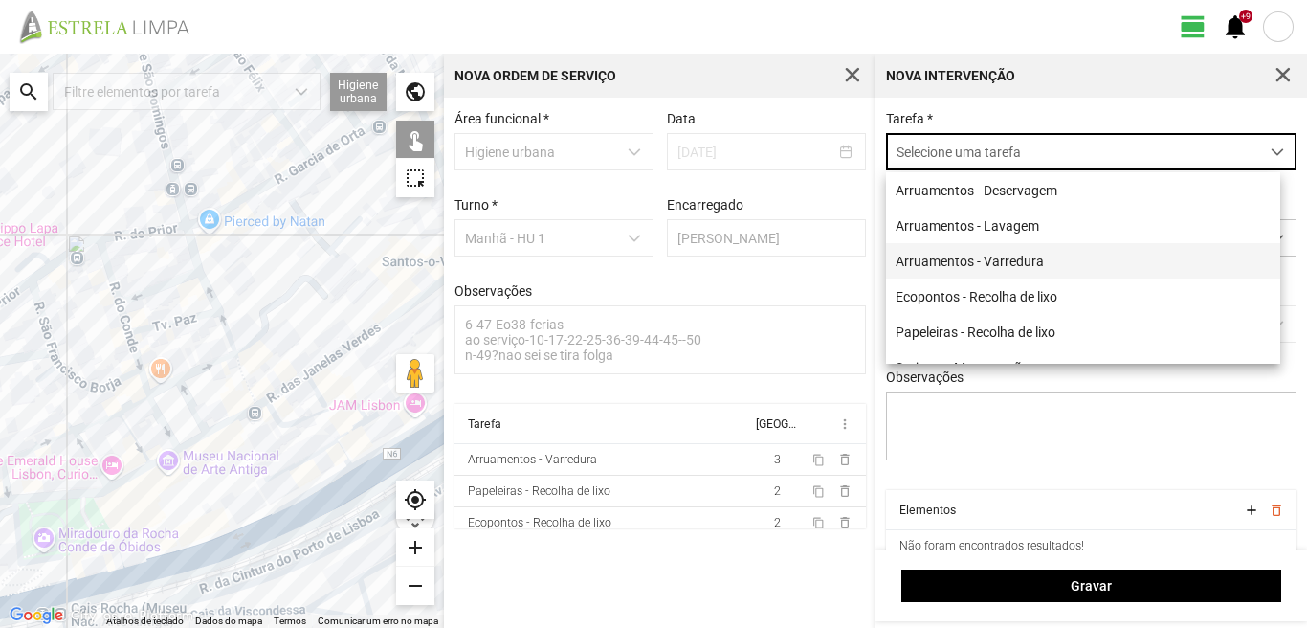
click at [980, 255] on li "Arruamentos - Varredura" at bounding box center [1083, 260] width 394 height 35
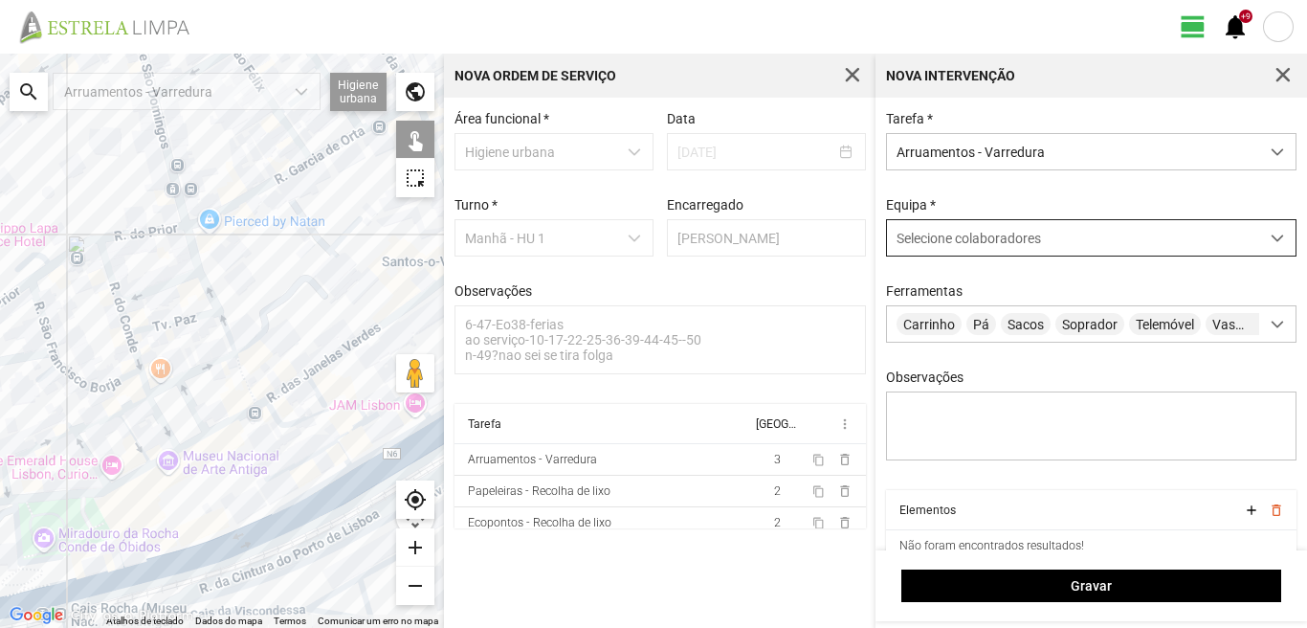
click at [966, 225] on div "Selecione colaboradores" at bounding box center [1073, 237] width 372 height 35
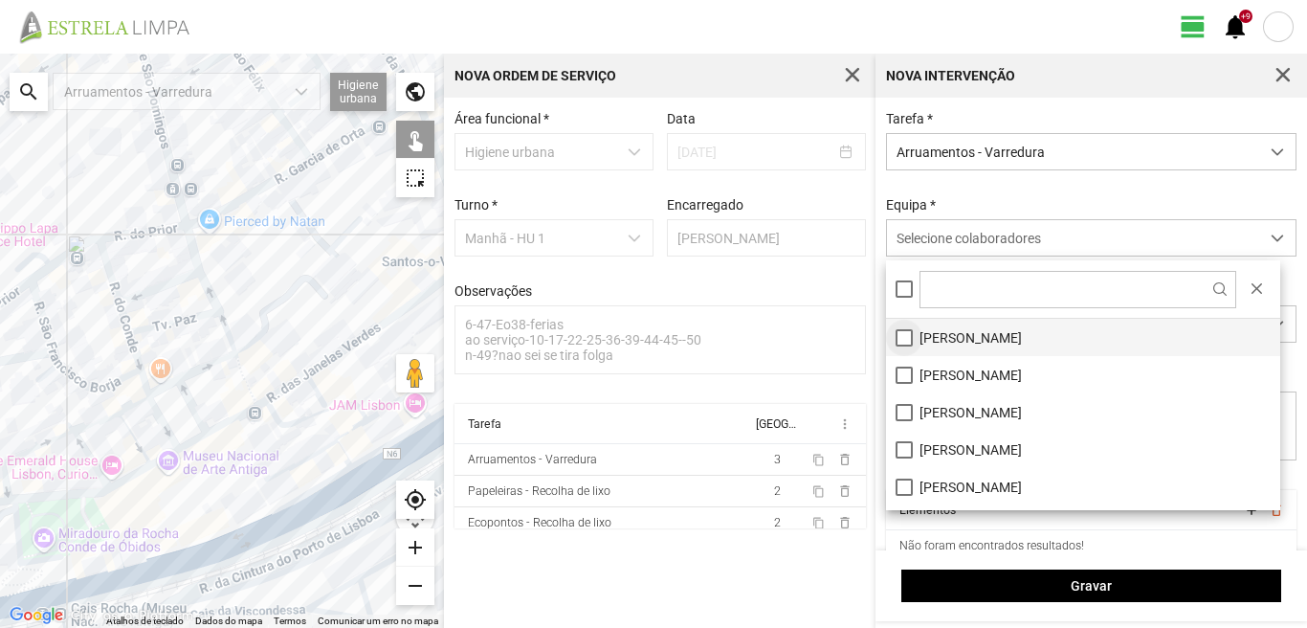
click at [908, 338] on li "[PERSON_NAME]" at bounding box center [1083, 337] width 394 height 37
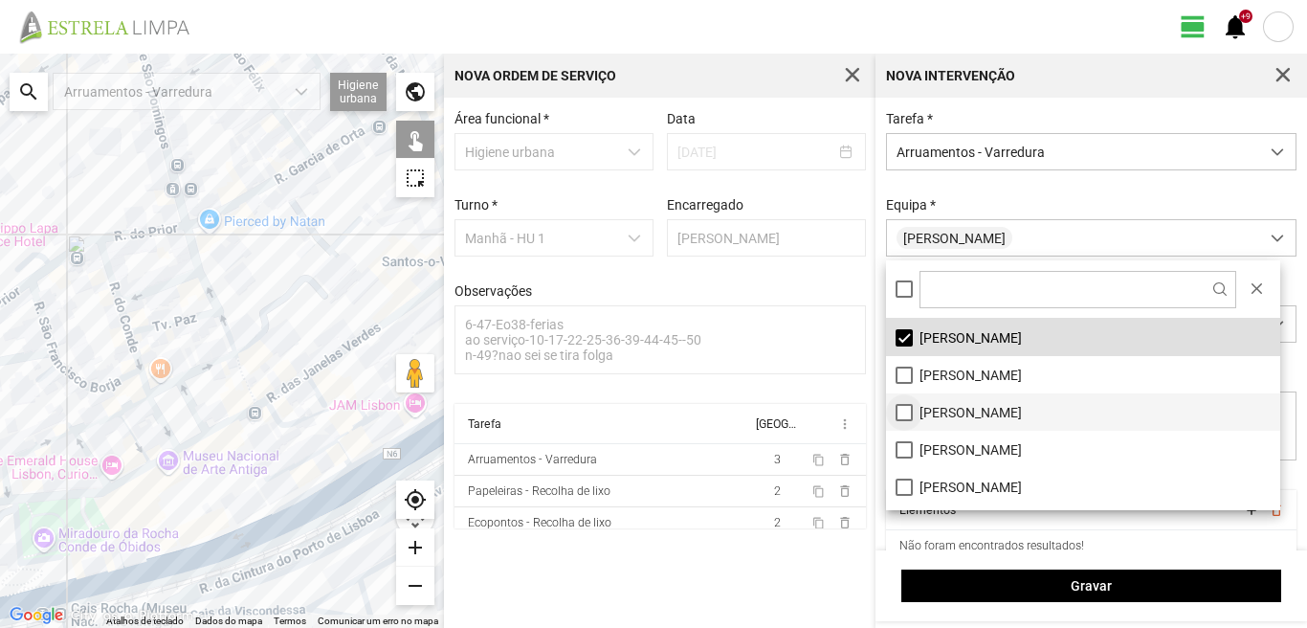
click at [903, 408] on li "[PERSON_NAME]" at bounding box center [1083, 411] width 394 height 37
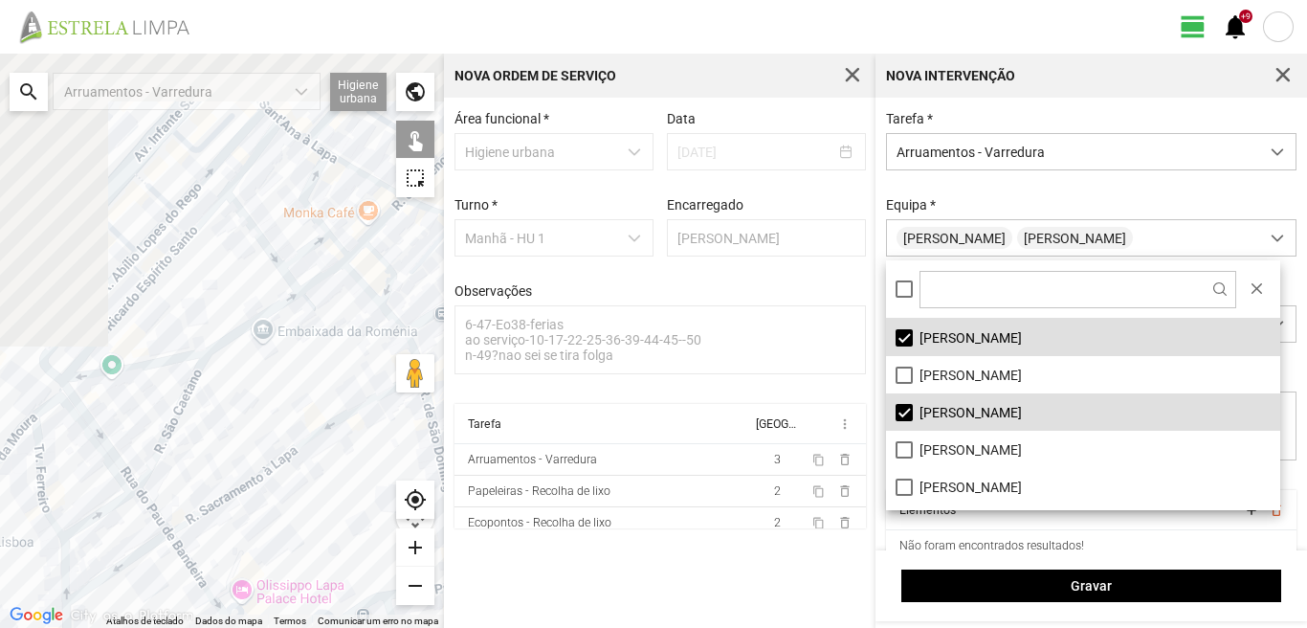
drag, startPoint x: 123, startPoint y: 165, endPoint x: 363, endPoint y: 481, distance: 396.9
click at [363, 491] on div at bounding box center [222, 341] width 444 height 574
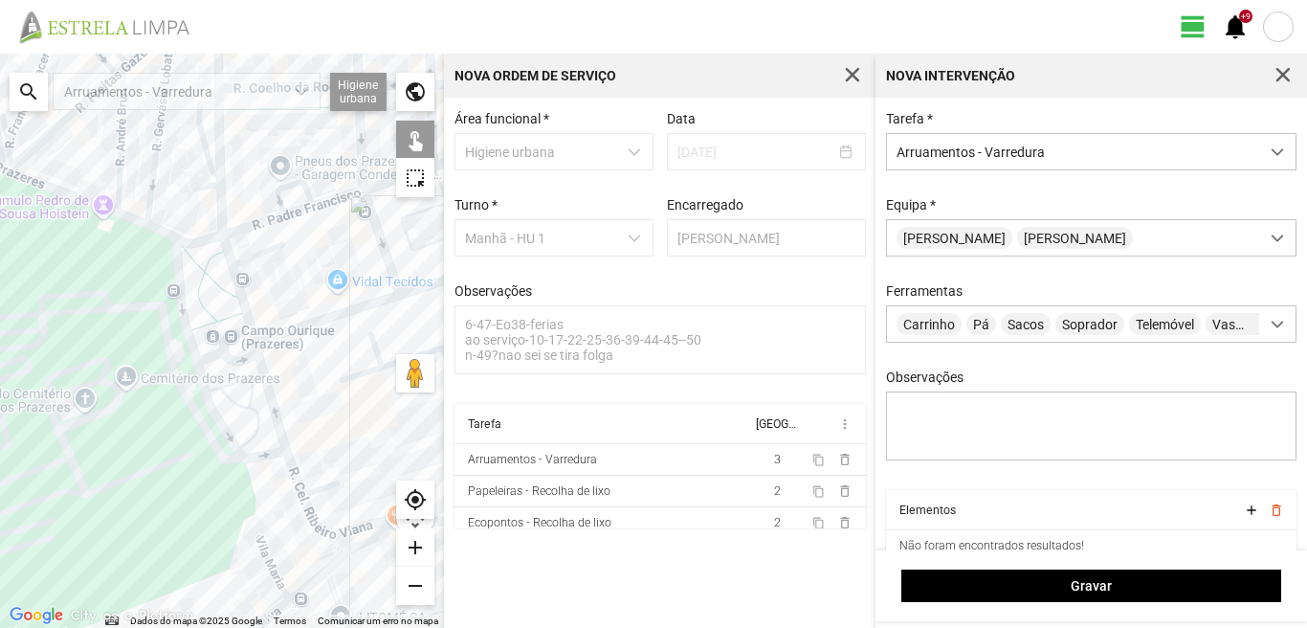
drag, startPoint x: 194, startPoint y: 344, endPoint x: 187, endPoint y: 288, distance: 57.0
click at [187, 293] on div at bounding box center [222, 341] width 444 height 574
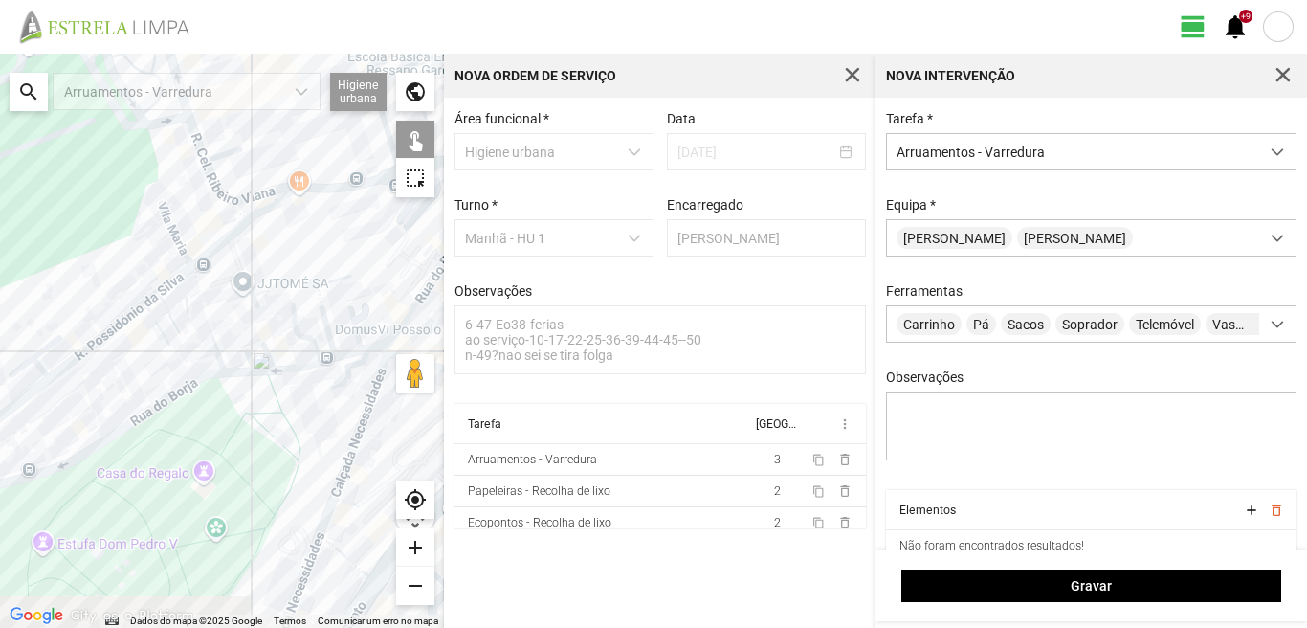
click at [241, 381] on div at bounding box center [222, 341] width 444 height 574
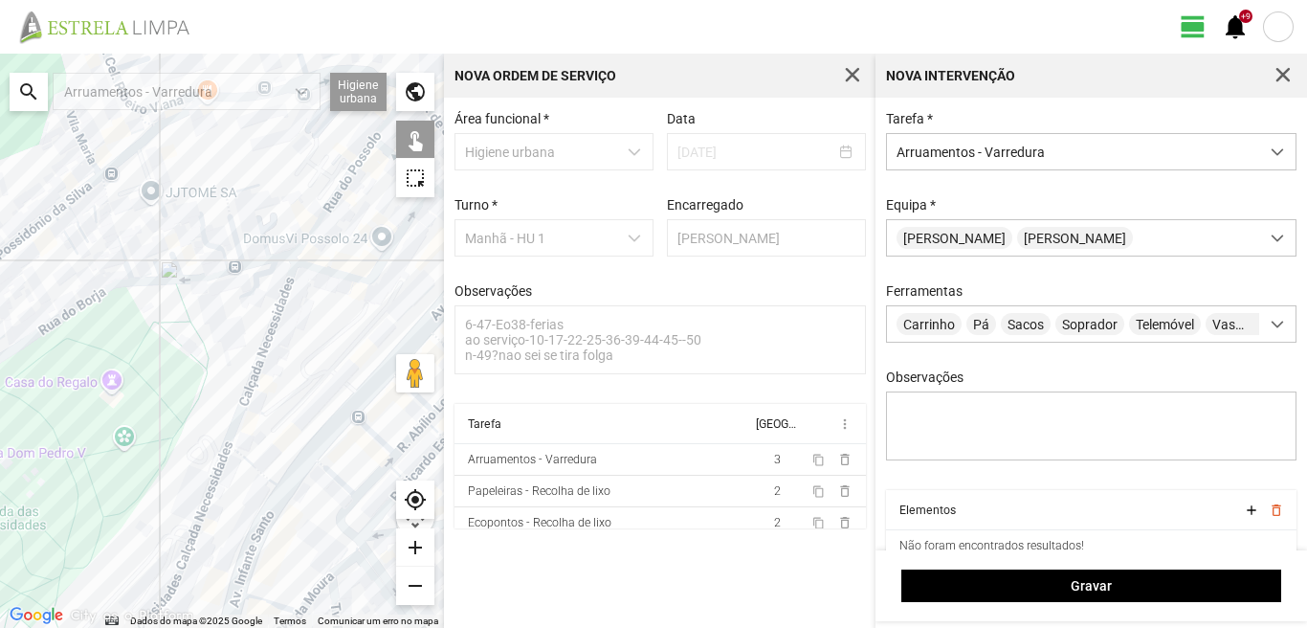
drag, startPoint x: 300, startPoint y: 442, endPoint x: 166, endPoint y: 358, distance: 159.0
click at [187, 366] on div at bounding box center [222, 341] width 444 height 574
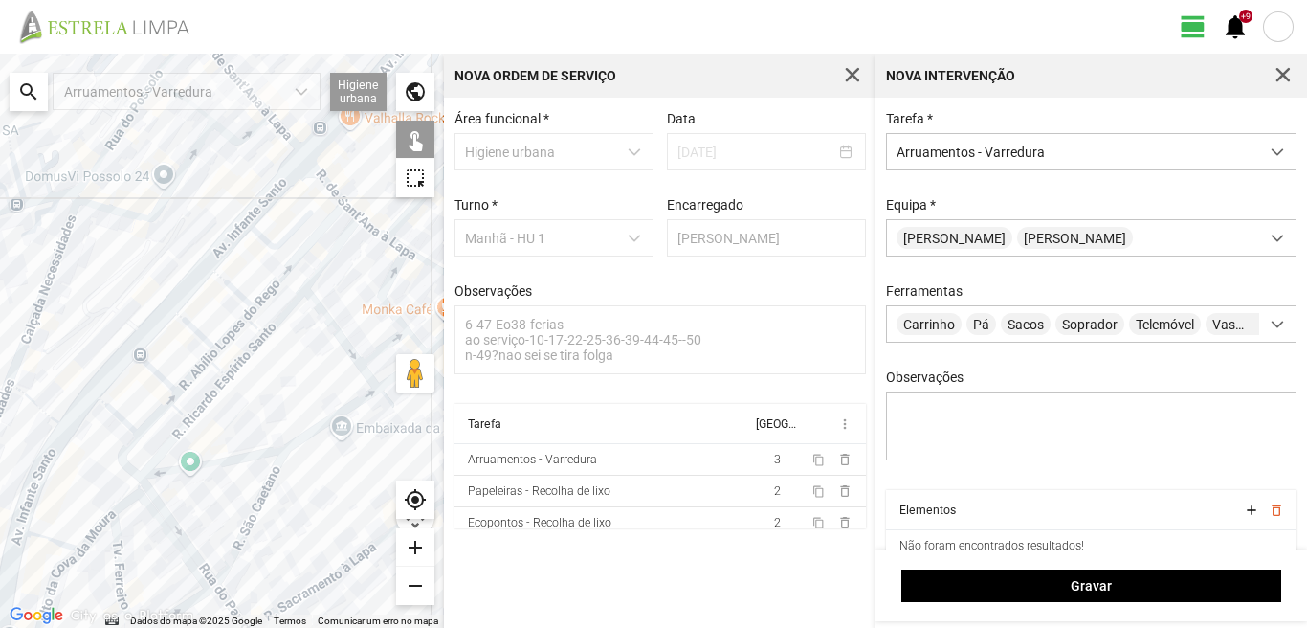
drag, startPoint x: 206, startPoint y: 328, endPoint x: 182, endPoint y: 496, distance: 169.2
click at [182, 490] on div at bounding box center [222, 341] width 444 height 574
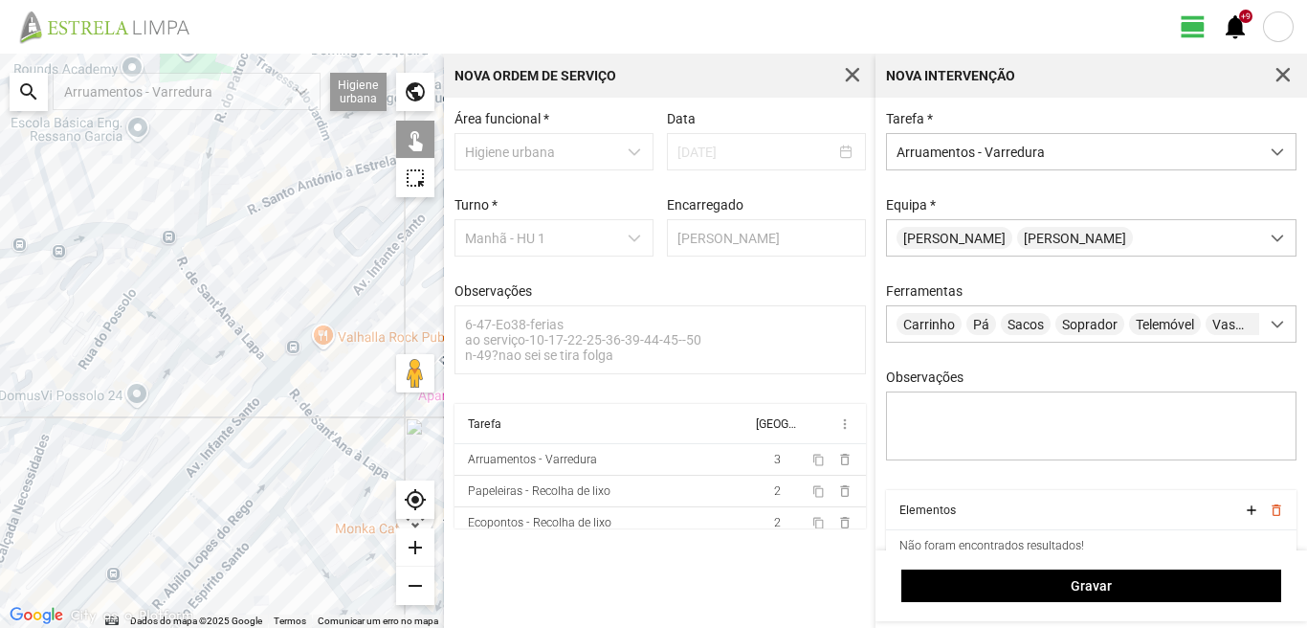
drag, startPoint x: 133, startPoint y: 488, endPoint x: 168, endPoint y: 416, distance: 80.0
click at [131, 492] on div at bounding box center [222, 341] width 444 height 574
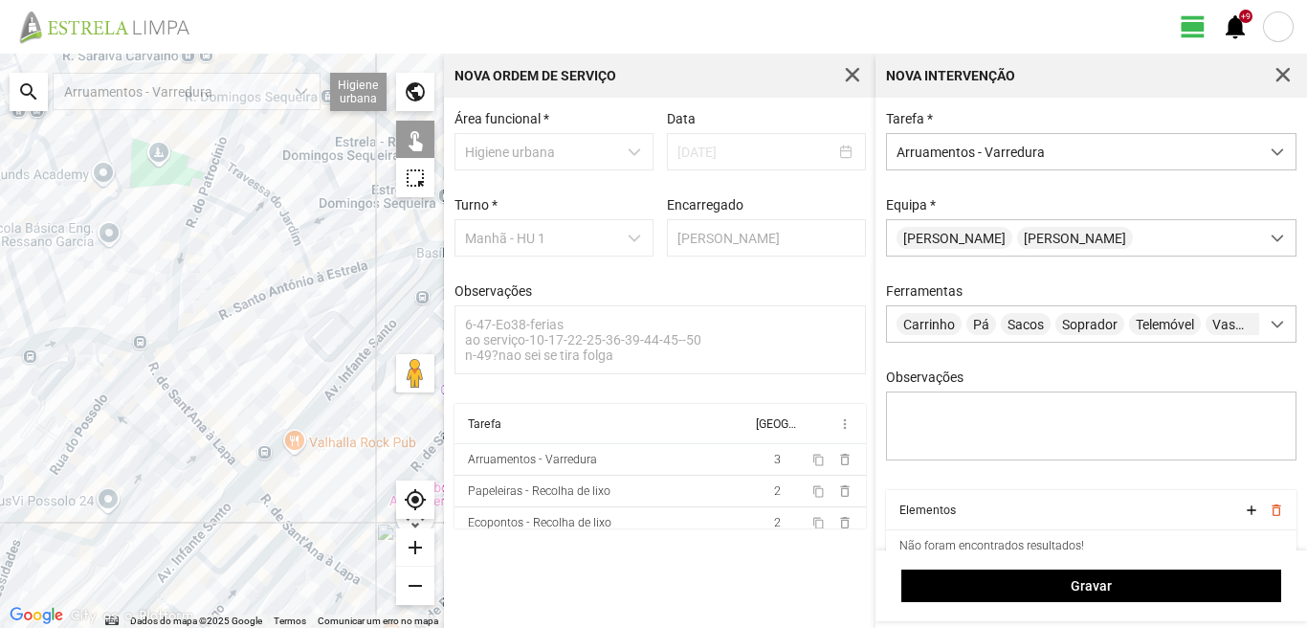
drag, startPoint x: 300, startPoint y: 315, endPoint x: 237, endPoint y: 480, distance: 177.2
click at [237, 480] on div at bounding box center [222, 341] width 444 height 574
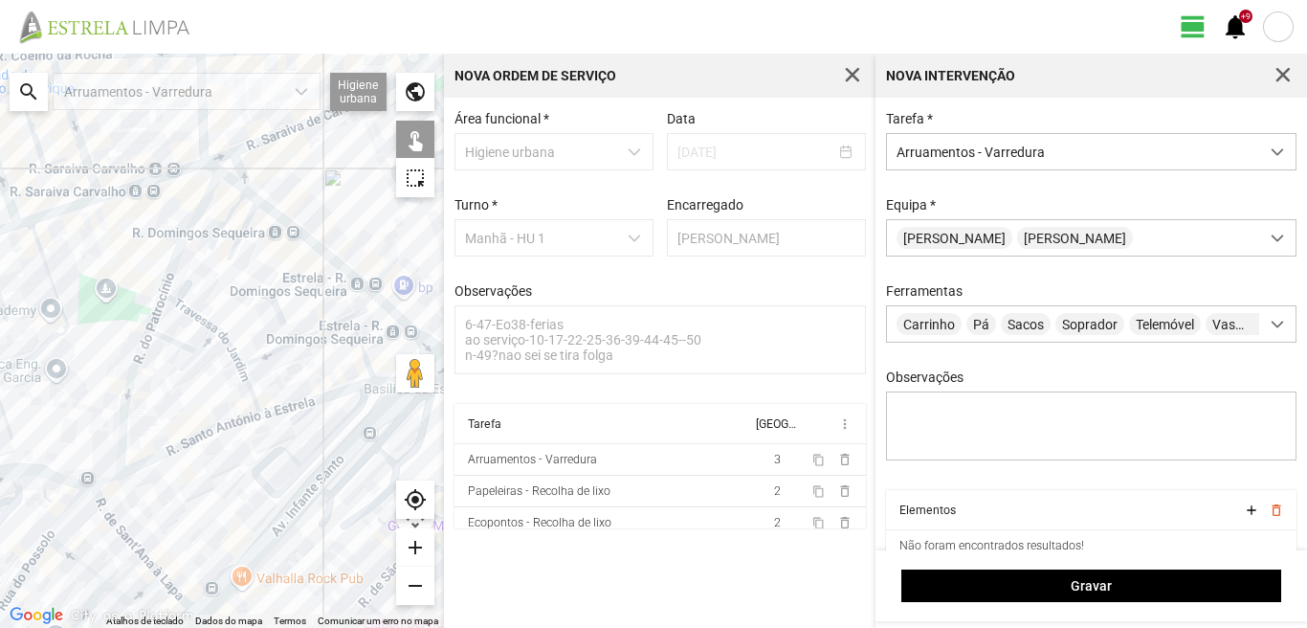
click at [203, 204] on div at bounding box center [222, 341] width 444 height 574
click at [149, 318] on div at bounding box center [222, 341] width 444 height 574
click at [191, 311] on div at bounding box center [222, 341] width 444 height 574
click at [239, 364] on div at bounding box center [222, 341] width 444 height 574
click at [275, 352] on div at bounding box center [222, 341] width 444 height 574
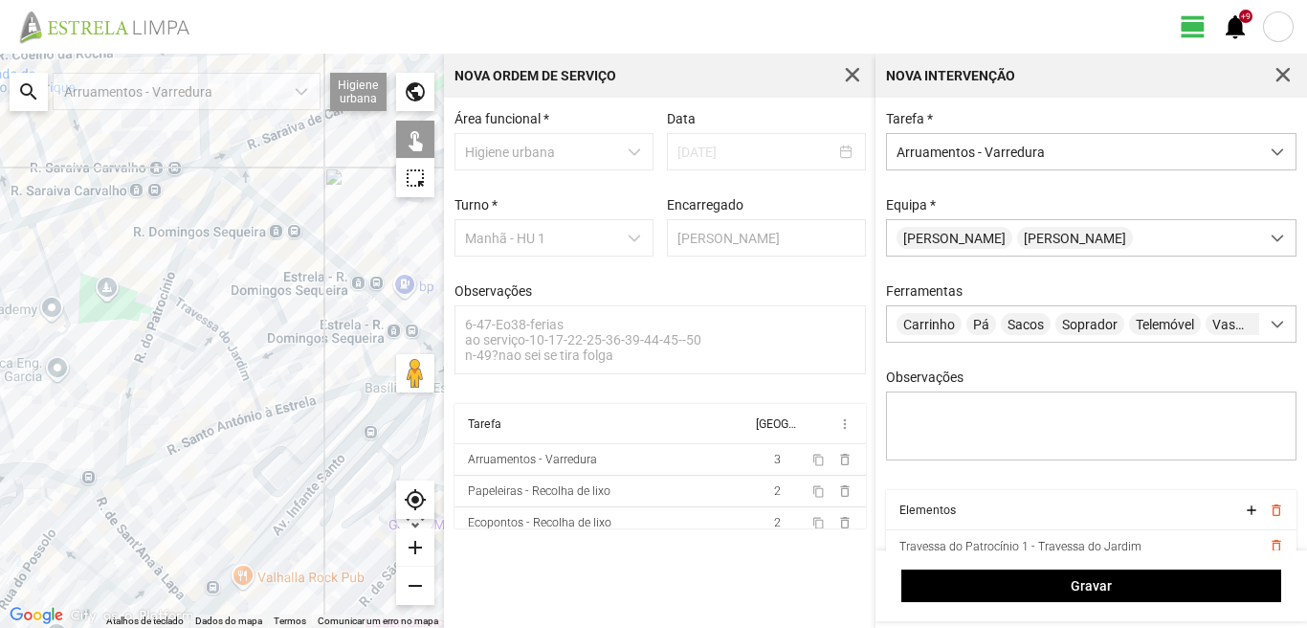
click at [319, 335] on div at bounding box center [222, 341] width 444 height 574
click at [252, 387] on div at bounding box center [222, 341] width 444 height 574
click at [200, 350] on div at bounding box center [222, 341] width 444 height 574
click at [182, 342] on div at bounding box center [222, 341] width 444 height 574
click at [132, 360] on div at bounding box center [222, 341] width 444 height 574
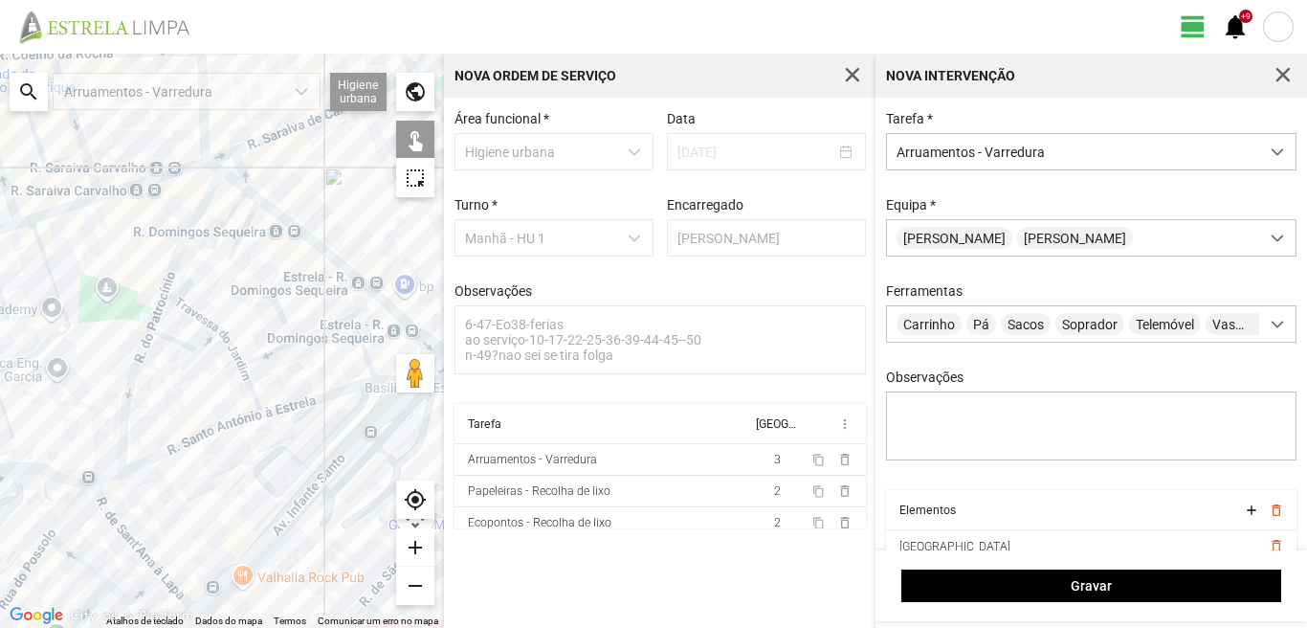
drag, startPoint x: 193, startPoint y: 439, endPoint x: 208, endPoint y: 430, distance: 17.3
click at [195, 439] on div at bounding box center [222, 341] width 444 height 574
click at [207, 341] on div at bounding box center [222, 341] width 444 height 574
click at [355, 331] on div at bounding box center [222, 341] width 444 height 574
click at [387, 339] on div at bounding box center [222, 341] width 444 height 574
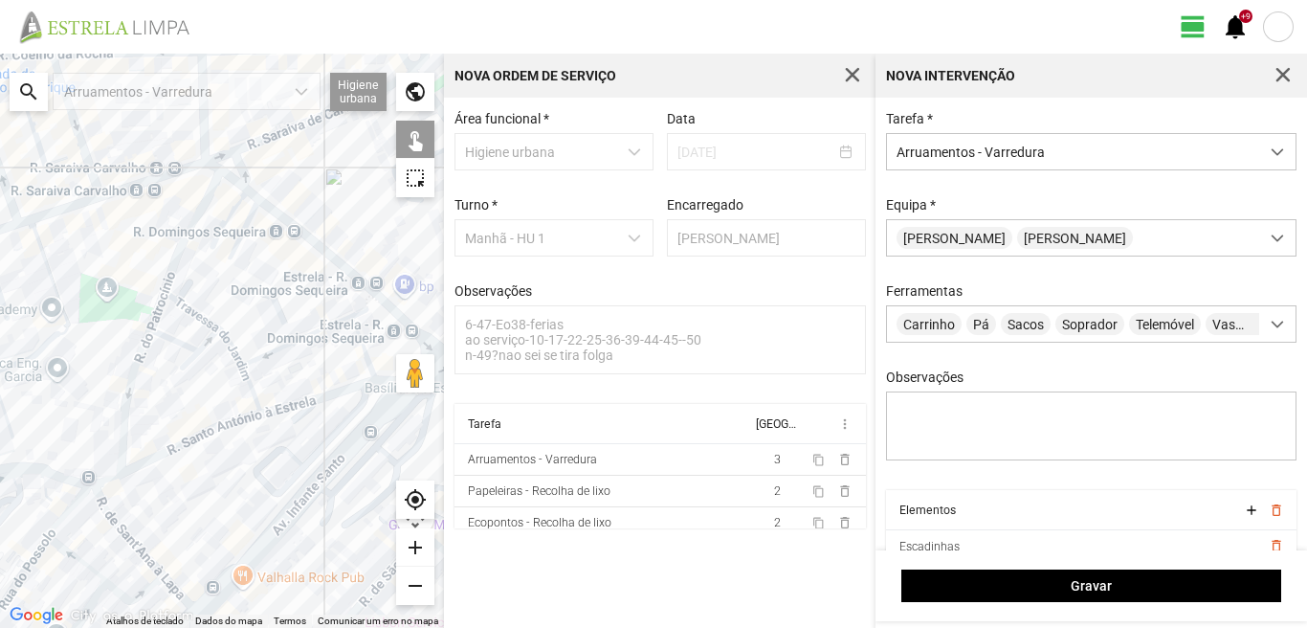
click at [358, 309] on div at bounding box center [222, 341] width 444 height 574
drag, startPoint x: 356, startPoint y: 312, endPoint x: 287, endPoint y: 386, distance: 100.9
click at [287, 386] on div at bounding box center [222, 341] width 444 height 574
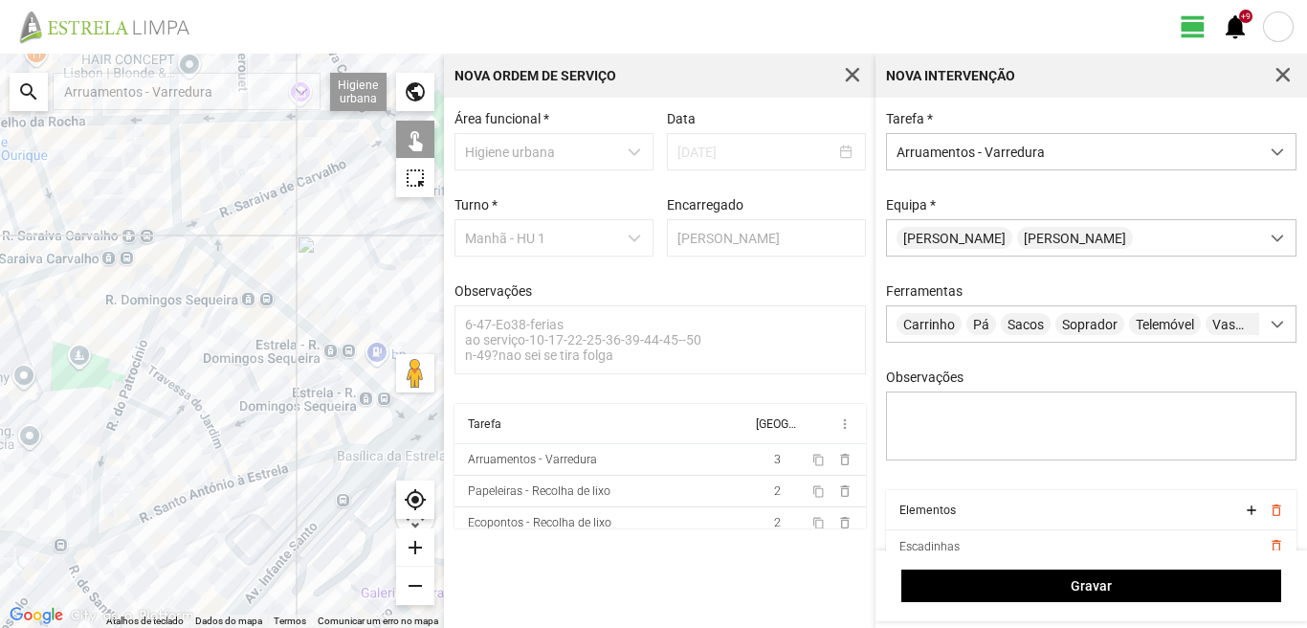
drag, startPoint x: 291, startPoint y: 344, endPoint x: 263, endPoint y: 411, distance: 73.4
click at [263, 411] on div at bounding box center [222, 341] width 444 height 574
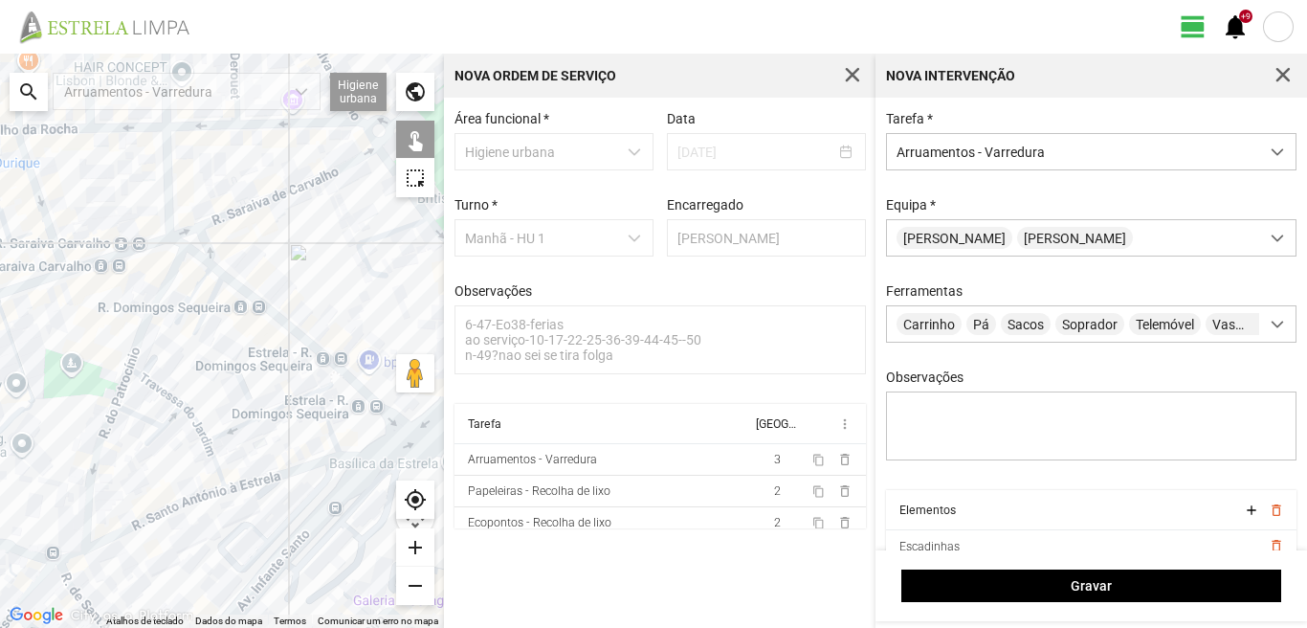
click at [332, 380] on div at bounding box center [222, 341] width 444 height 574
click at [175, 506] on div at bounding box center [222, 341] width 444 height 574
click at [270, 475] on div at bounding box center [222, 341] width 444 height 574
click at [354, 456] on div at bounding box center [222, 341] width 444 height 574
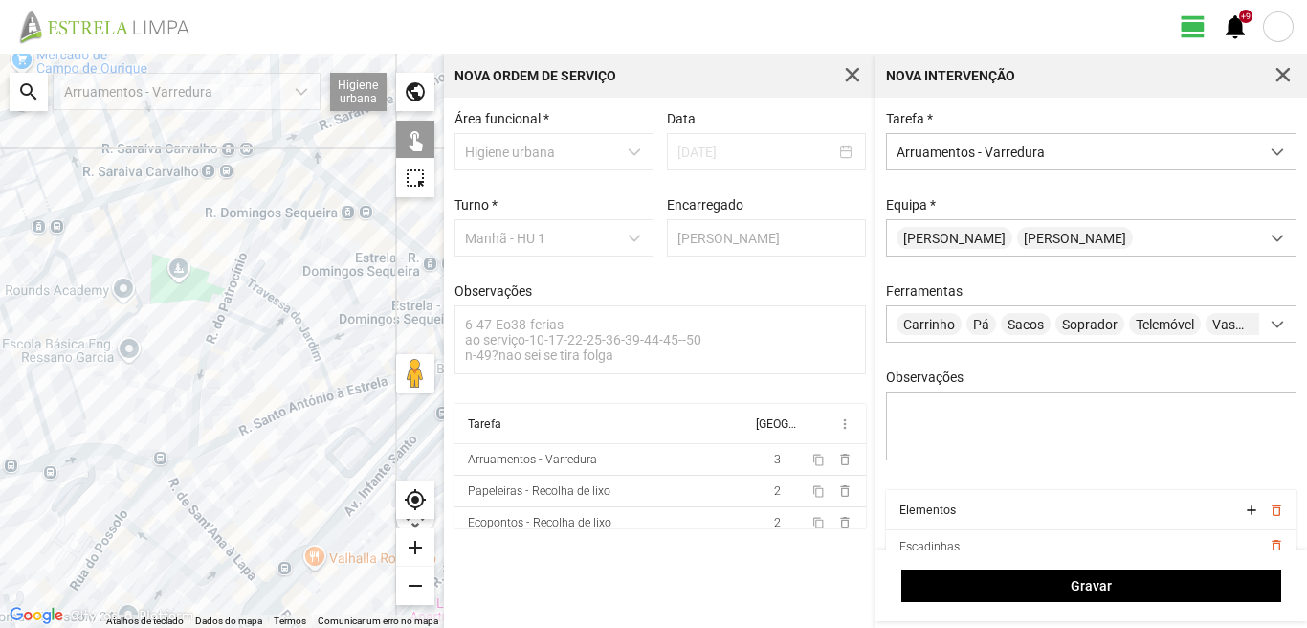
drag, startPoint x: 144, startPoint y: 481, endPoint x: 255, endPoint y: 385, distance: 147.9
click at [255, 386] on div at bounding box center [222, 341] width 444 height 574
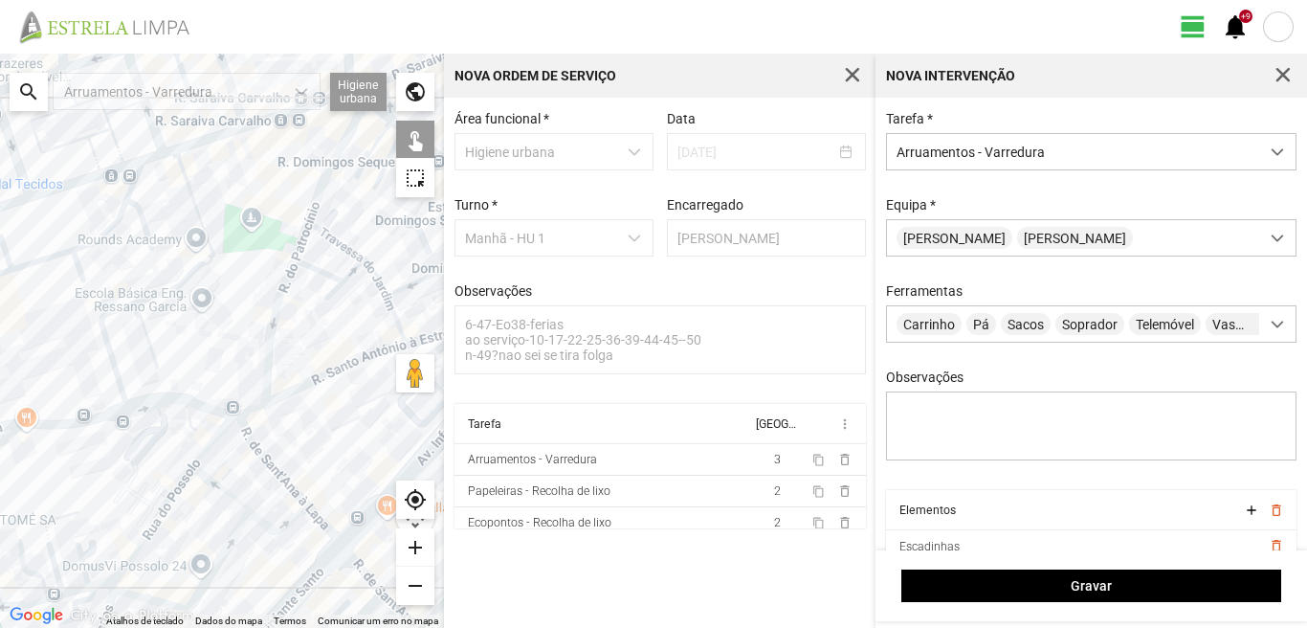
click at [266, 460] on div at bounding box center [222, 341] width 444 height 574
click at [317, 522] on div at bounding box center [222, 341] width 444 height 574
click at [283, 522] on div at bounding box center [222, 341] width 444 height 574
click at [232, 502] on div at bounding box center [222, 341] width 444 height 574
click at [211, 436] on div at bounding box center [222, 341] width 444 height 574
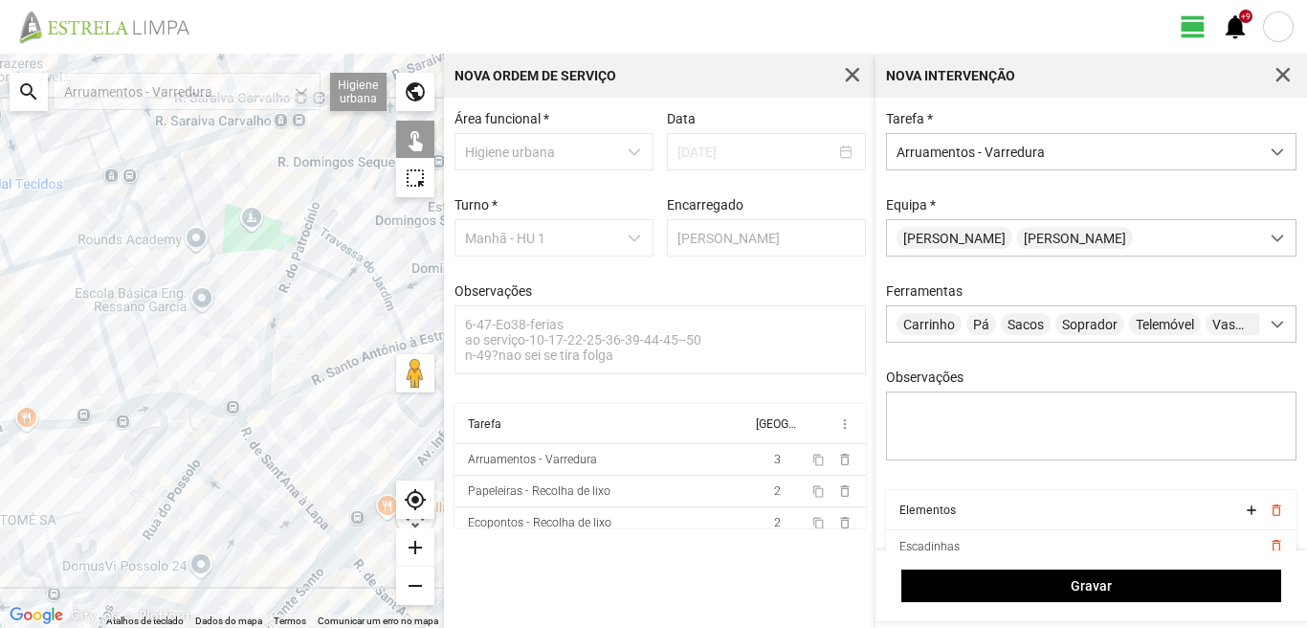
click at [244, 411] on div at bounding box center [222, 341] width 444 height 574
click at [160, 515] on div at bounding box center [222, 341] width 444 height 574
click at [138, 597] on div at bounding box center [222, 341] width 444 height 574
click at [109, 588] on div at bounding box center [222, 341] width 444 height 574
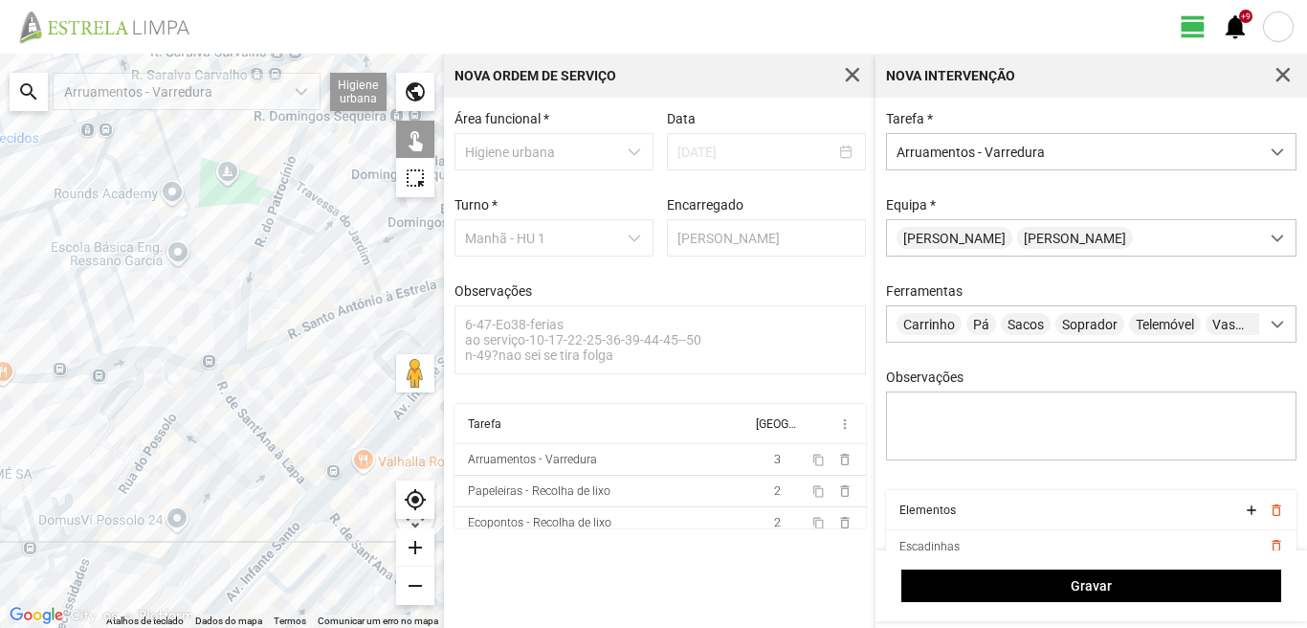
drag, startPoint x: 205, startPoint y: 566, endPoint x: 151, endPoint y: 472, distance: 108.8
click at [168, 491] on div at bounding box center [222, 341] width 444 height 574
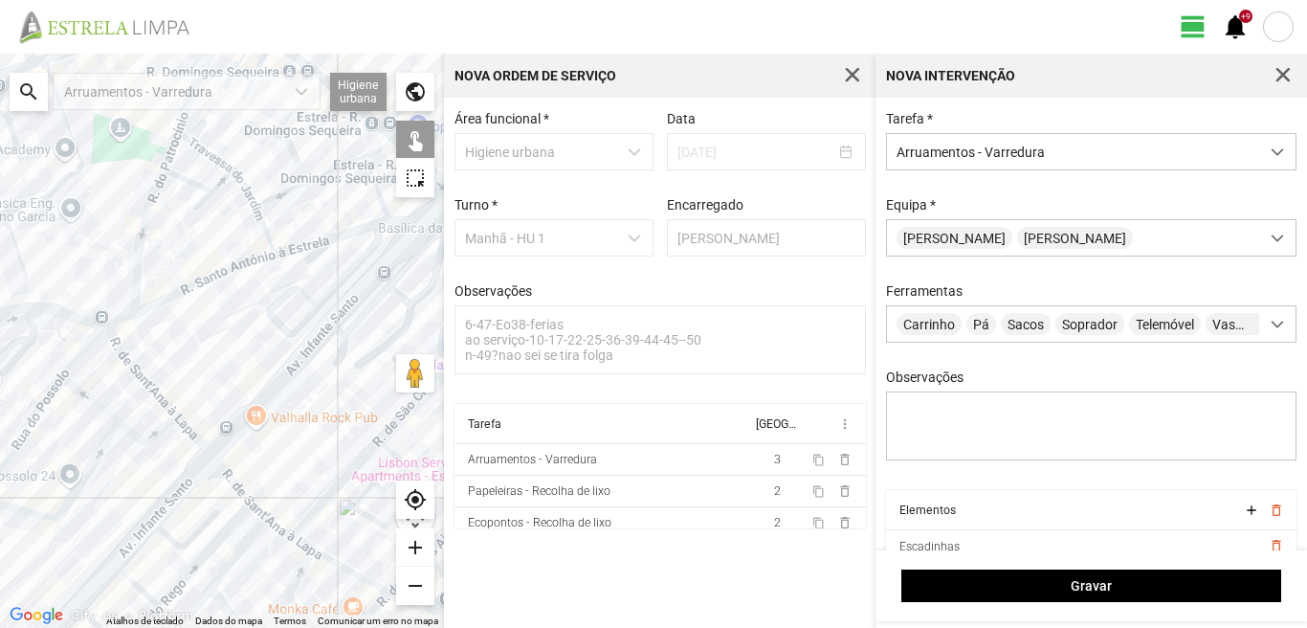
drag, startPoint x: 197, startPoint y: 448, endPoint x: 106, endPoint y: 449, distance: 90.9
click at [115, 449] on div at bounding box center [222, 341] width 444 height 574
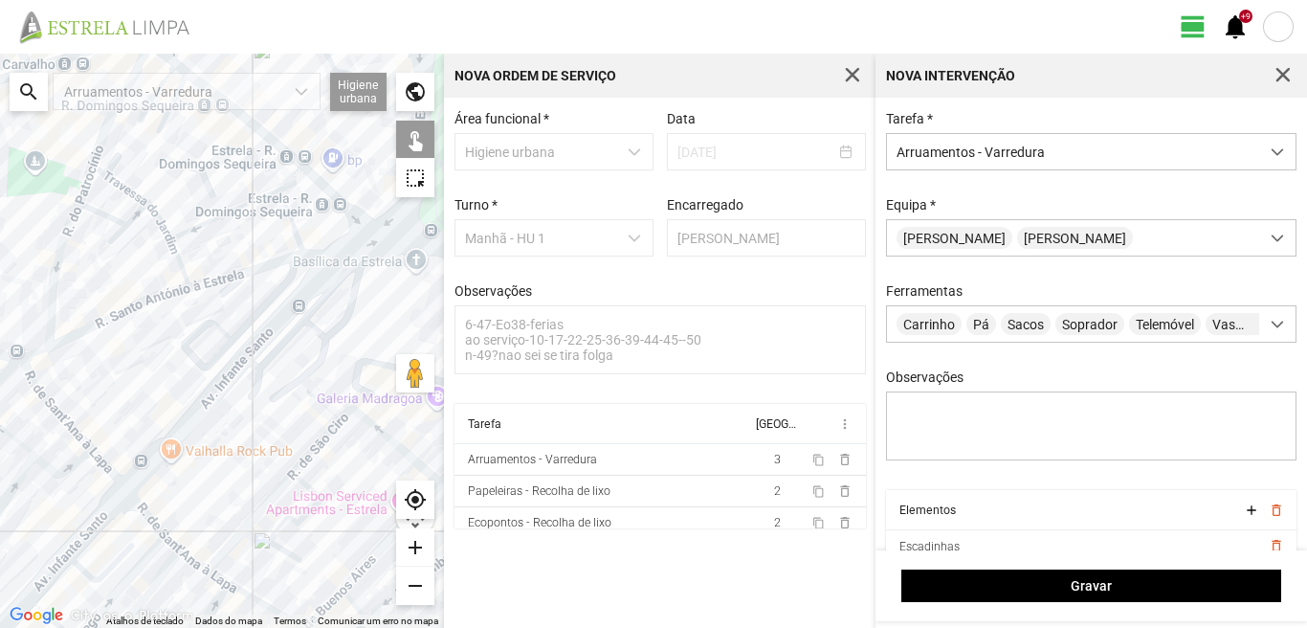
drag, startPoint x: 187, startPoint y: 360, endPoint x: 162, endPoint y: 374, distance: 28.7
click at [162, 374] on div at bounding box center [222, 341] width 444 height 574
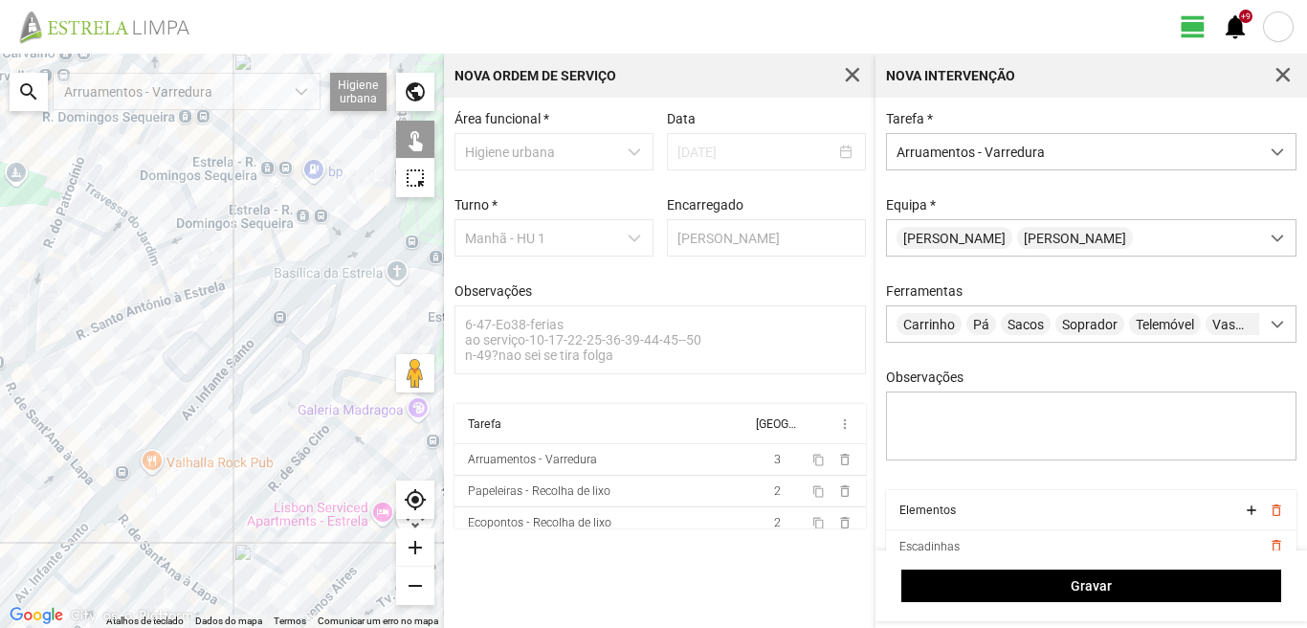
click at [331, 260] on div at bounding box center [222, 341] width 444 height 574
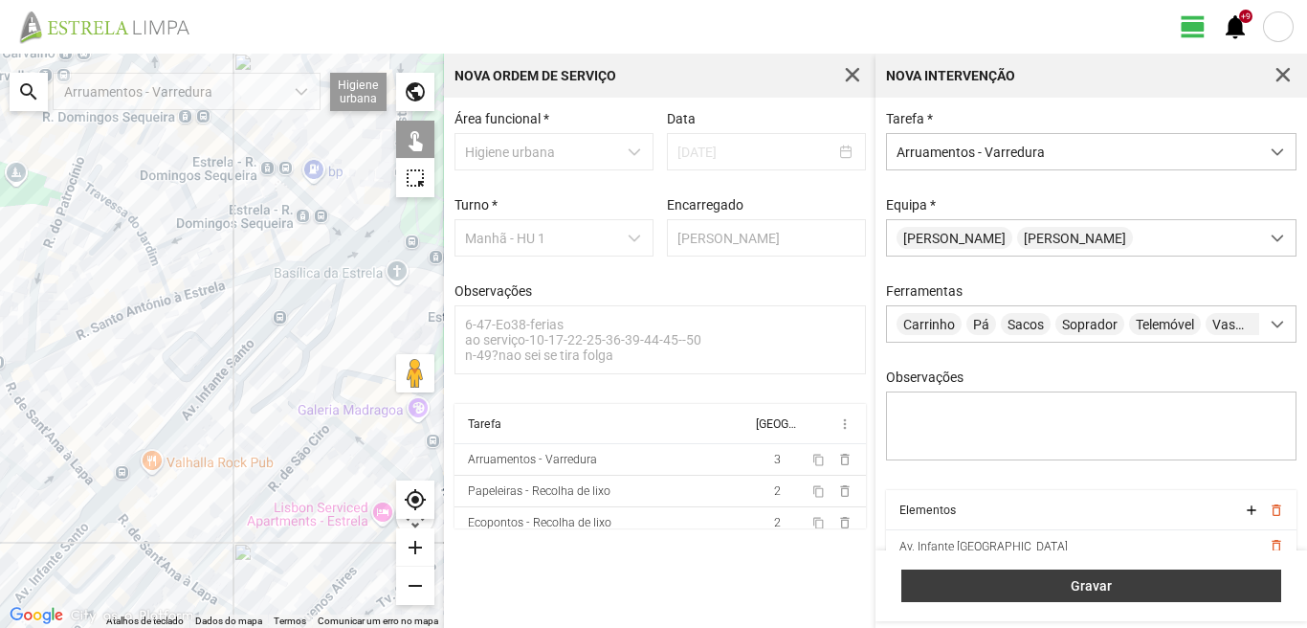
click at [1065, 587] on span "Gravar" at bounding box center [1092, 585] width 360 height 15
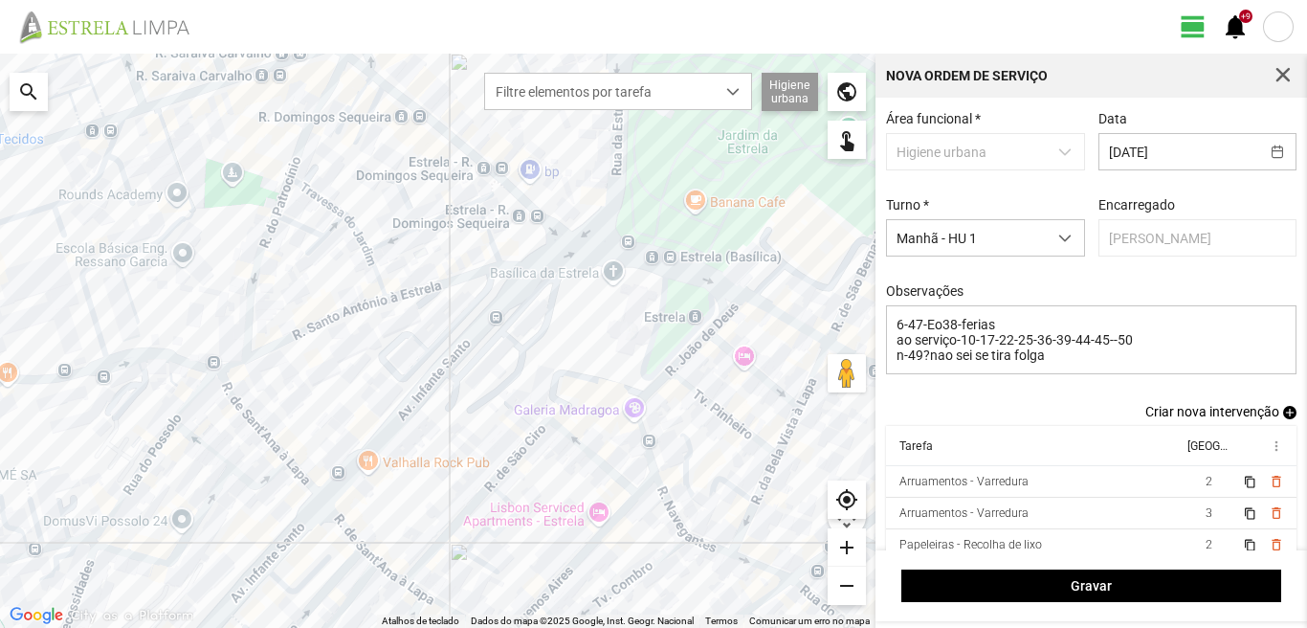
click at [1283, 413] on span "add" at bounding box center [1289, 412] width 13 height 13
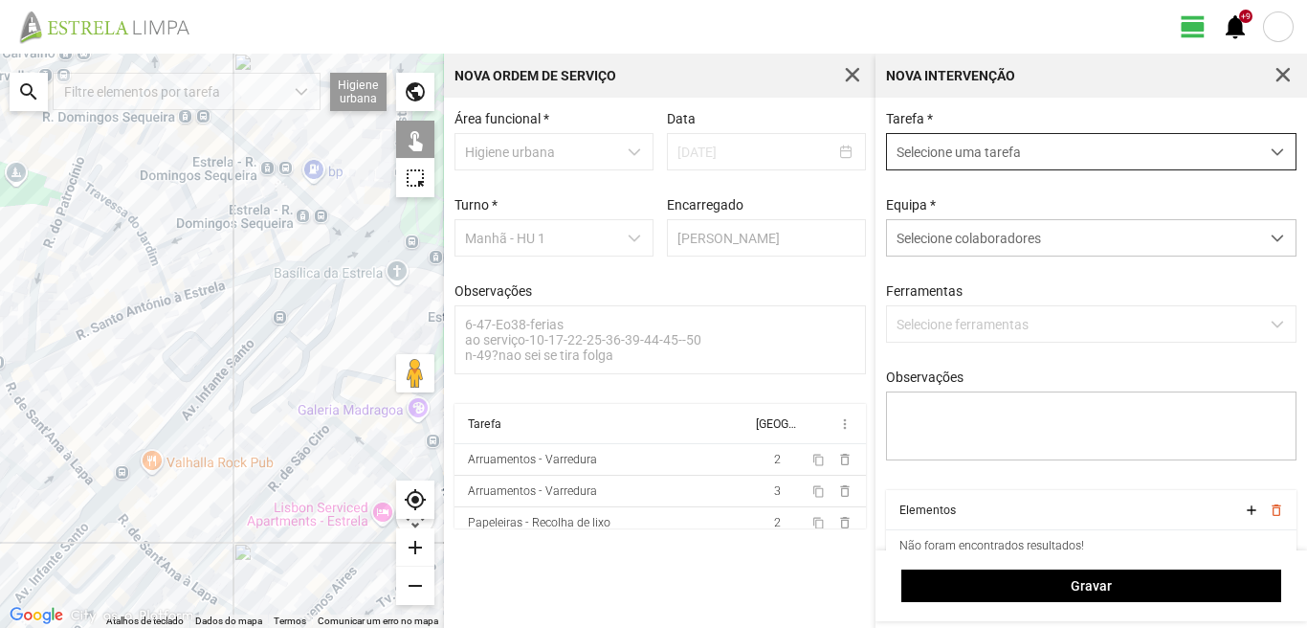
click at [1094, 152] on span "Selecione uma tarefa" at bounding box center [1073, 151] width 372 height 35
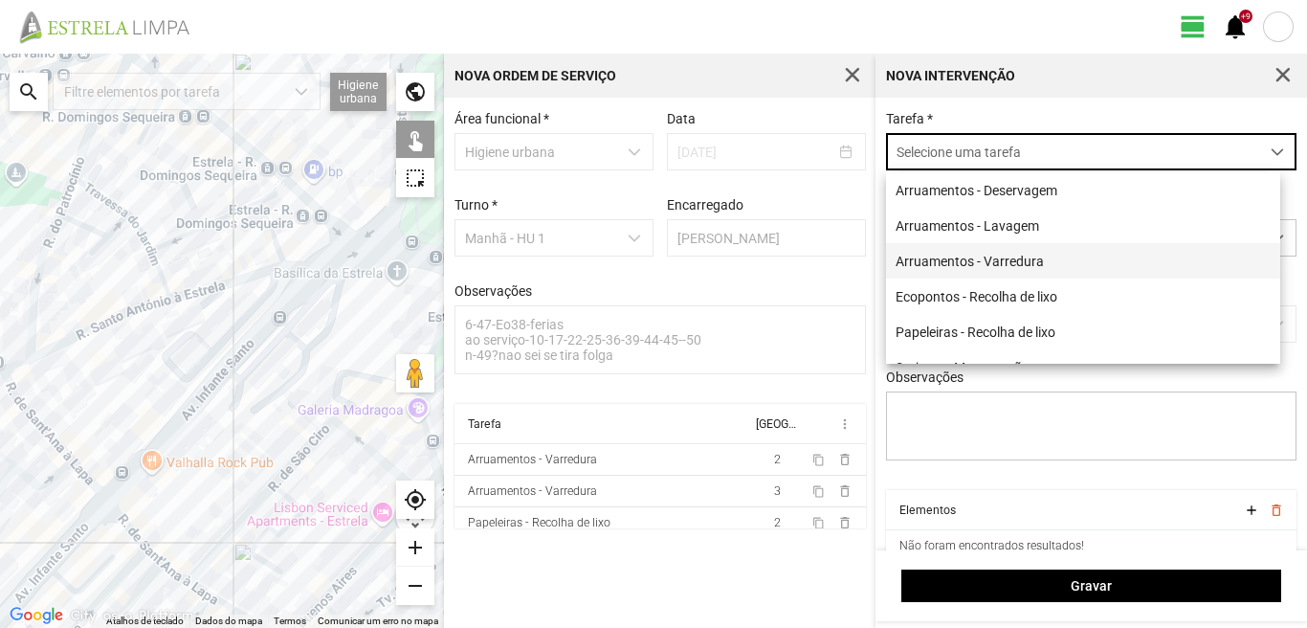
click at [985, 260] on li "Arruamentos - Varredura" at bounding box center [1083, 260] width 394 height 35
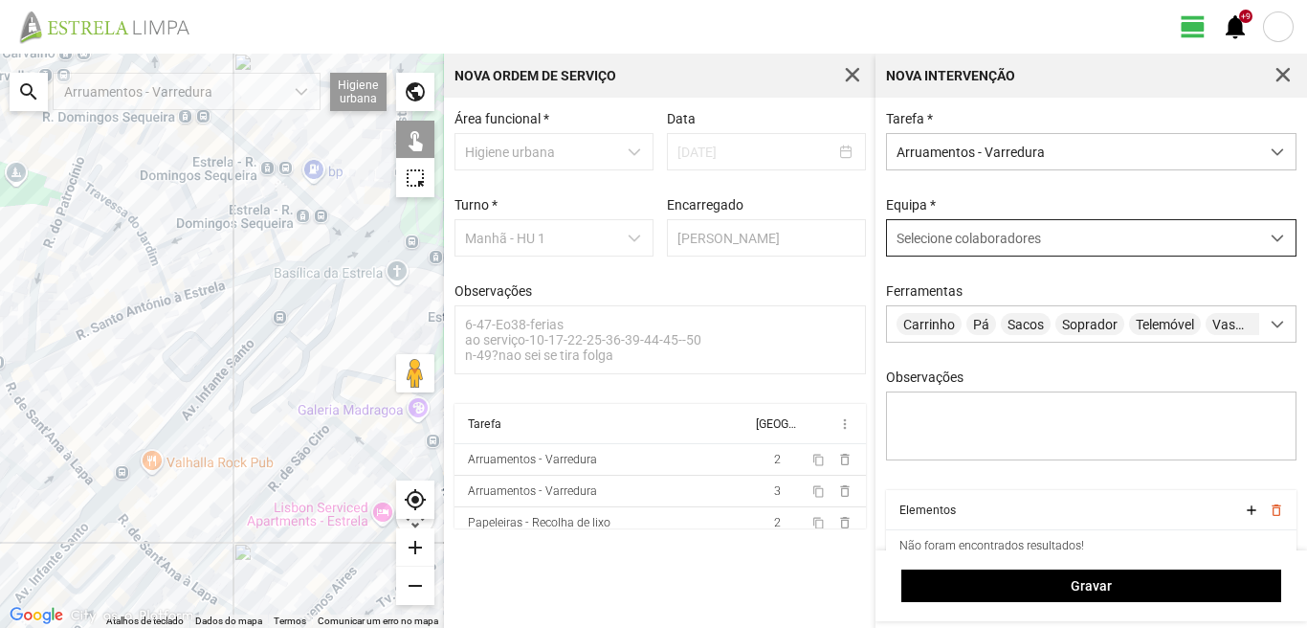
click at [976, 243] on span "Selecione colaboradores" at bounding box center [969, 238] width 144 height 15
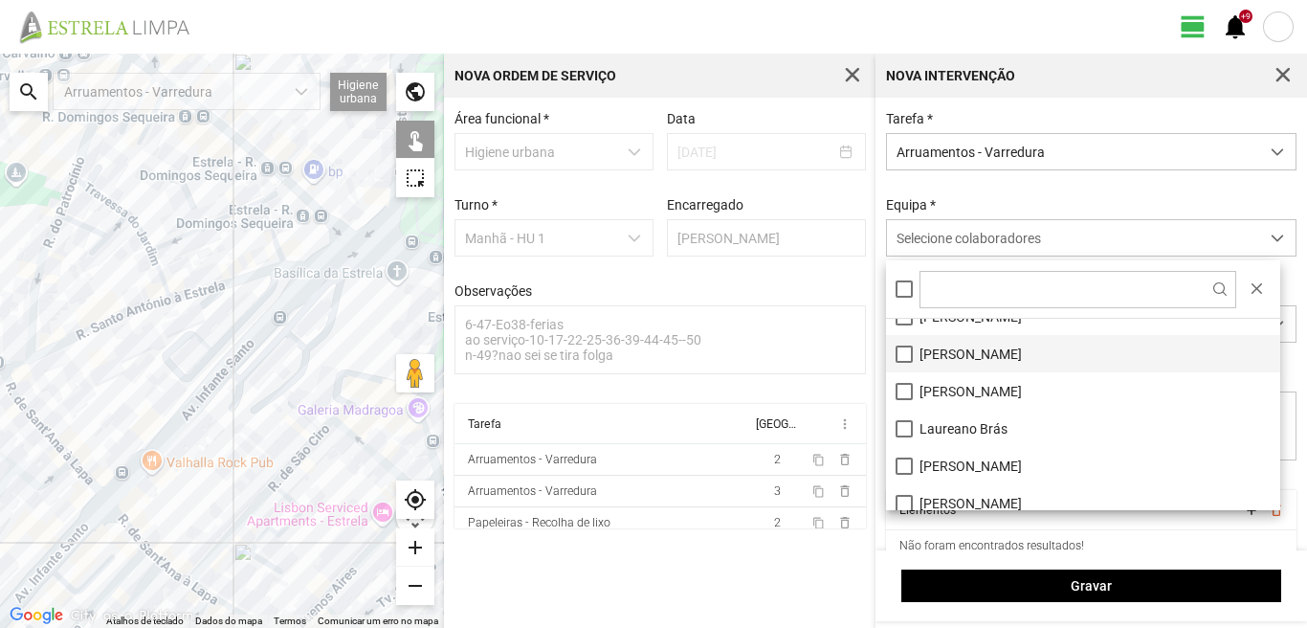
scroll to position [191, 0]
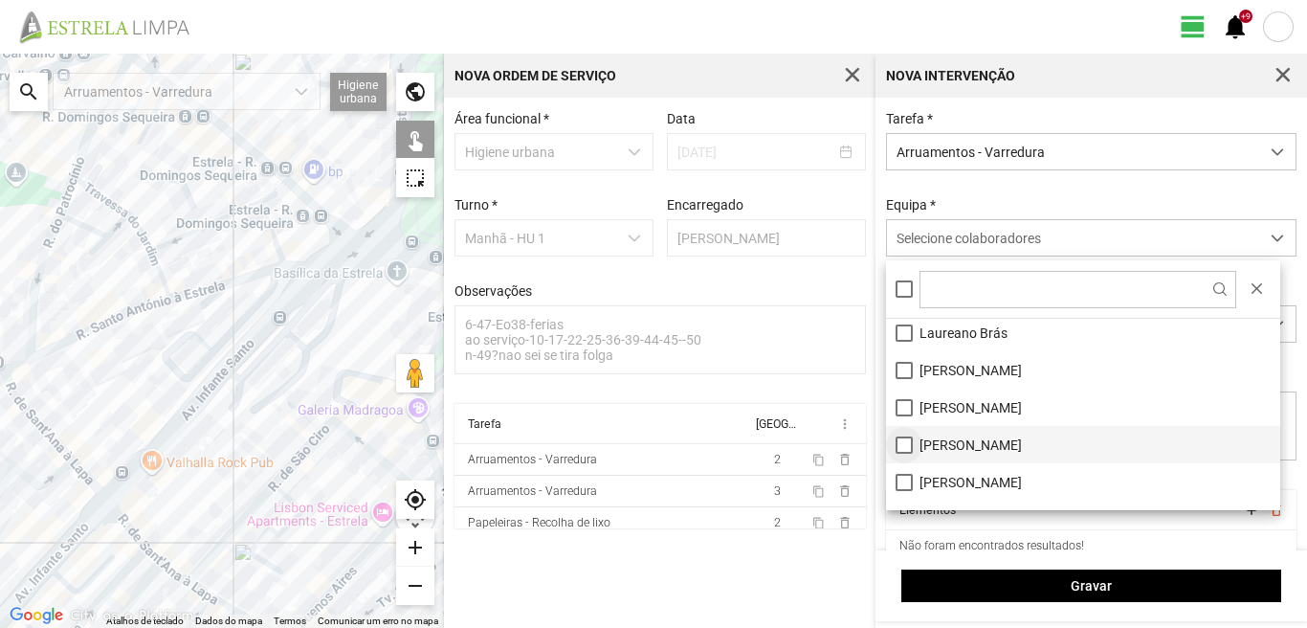
click at [905, 445] on li "[PERSON_NAME]" at bounding box center [1083, 444] width 394 height 37
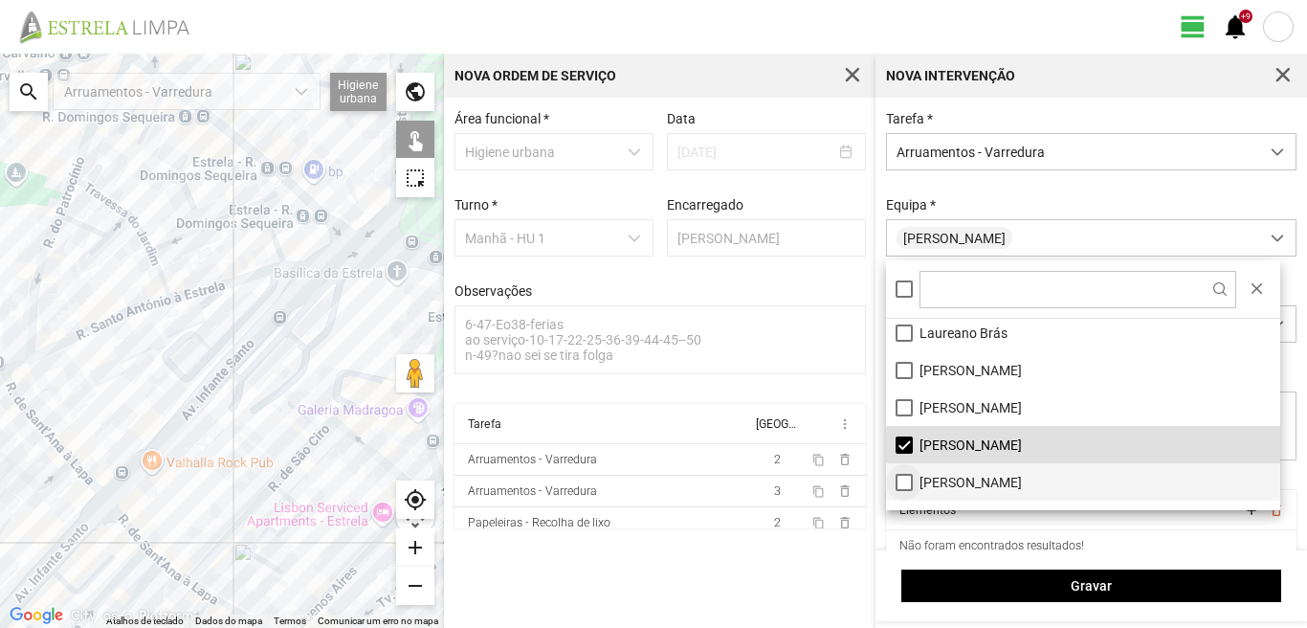
click at [902, 486] on li "[PERSON_NAME]" at bounding box center [1083, 481] width 394 height 37
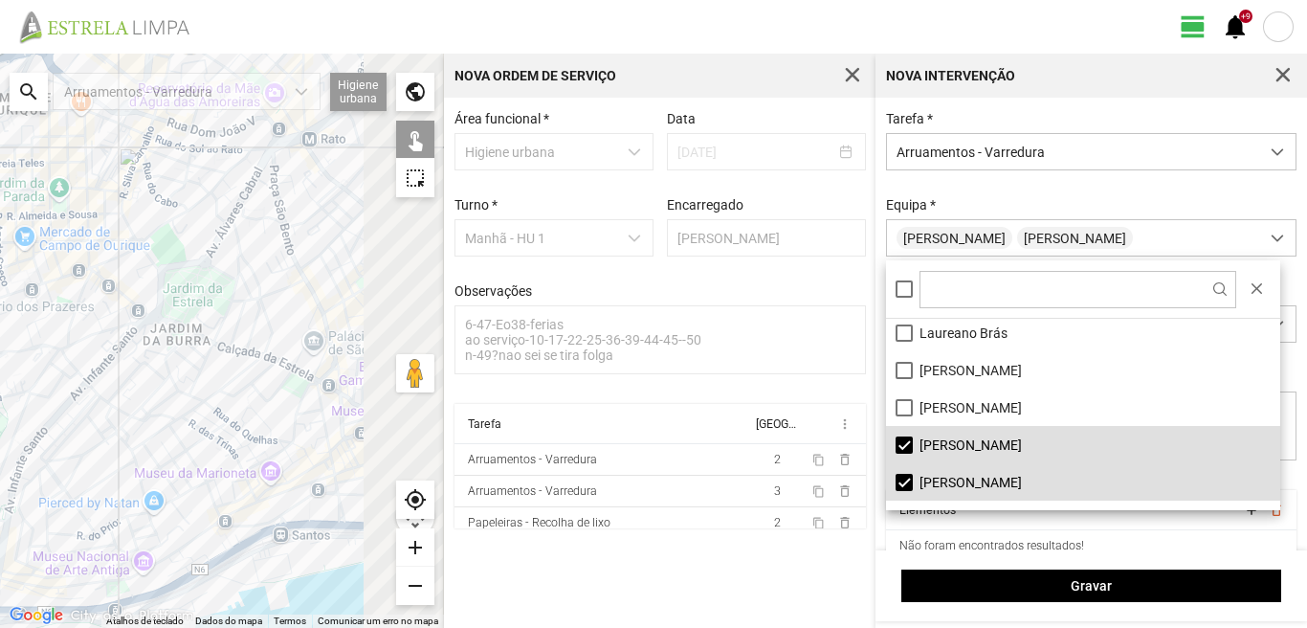
click at [224, 384] on div at bounding box center [222, 341] width 444 height 574
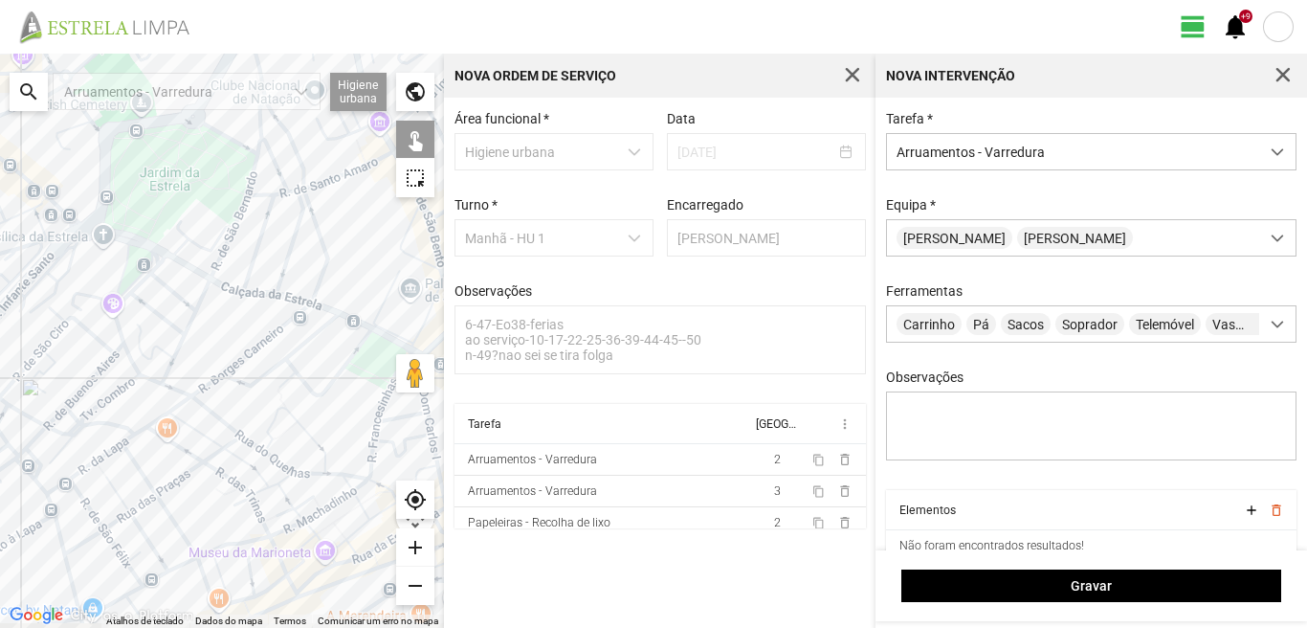
drag, startPoint x: 262, startPoint y: 433, endPoint x: 237, endPoint y: 295, distance: 141.0
click at [244, 319] on div at bounding box center [222, 341] width 444 height 574
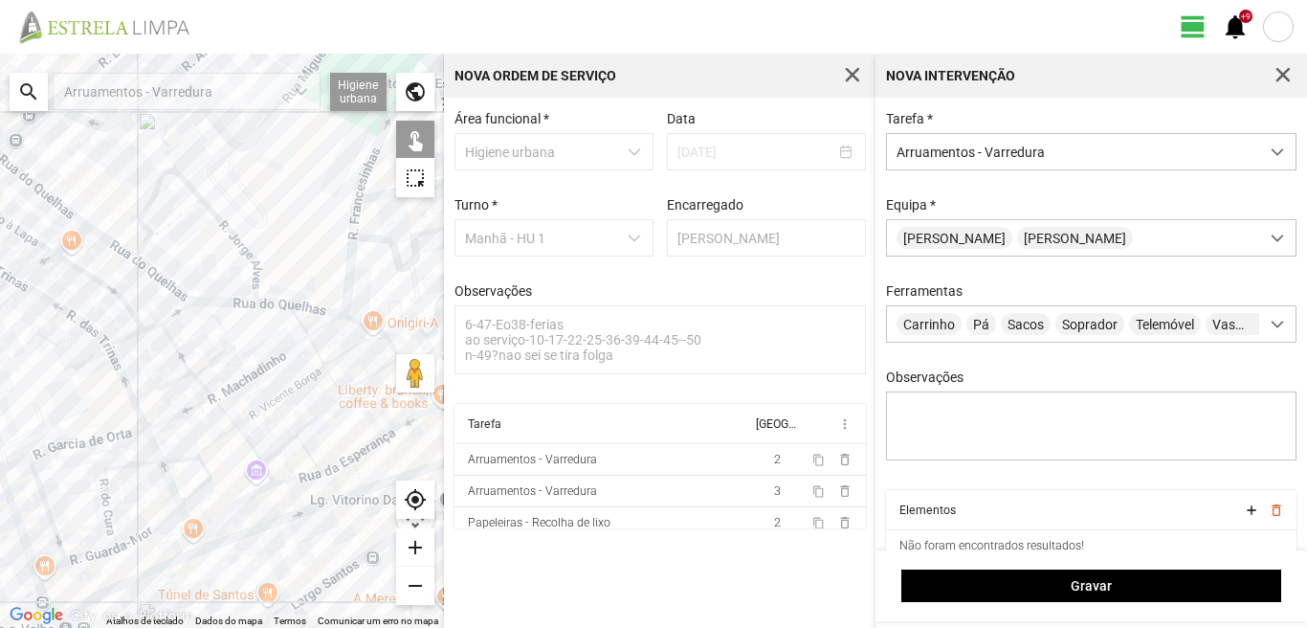
click at [366, 329] on div at bounding box center [222, 341] width 444 height 574
click at [393, 349] on div at bounding box center [222, 341] width 444 height 574
click at [349, 350] on div at bounding box center [222, 341] width 444 height 574
click at [322, 331] on div at bounding box center [222, 341] width 444 height 574
click at [359, 389] on div at bounding box center [222, 341] width 444 height 574
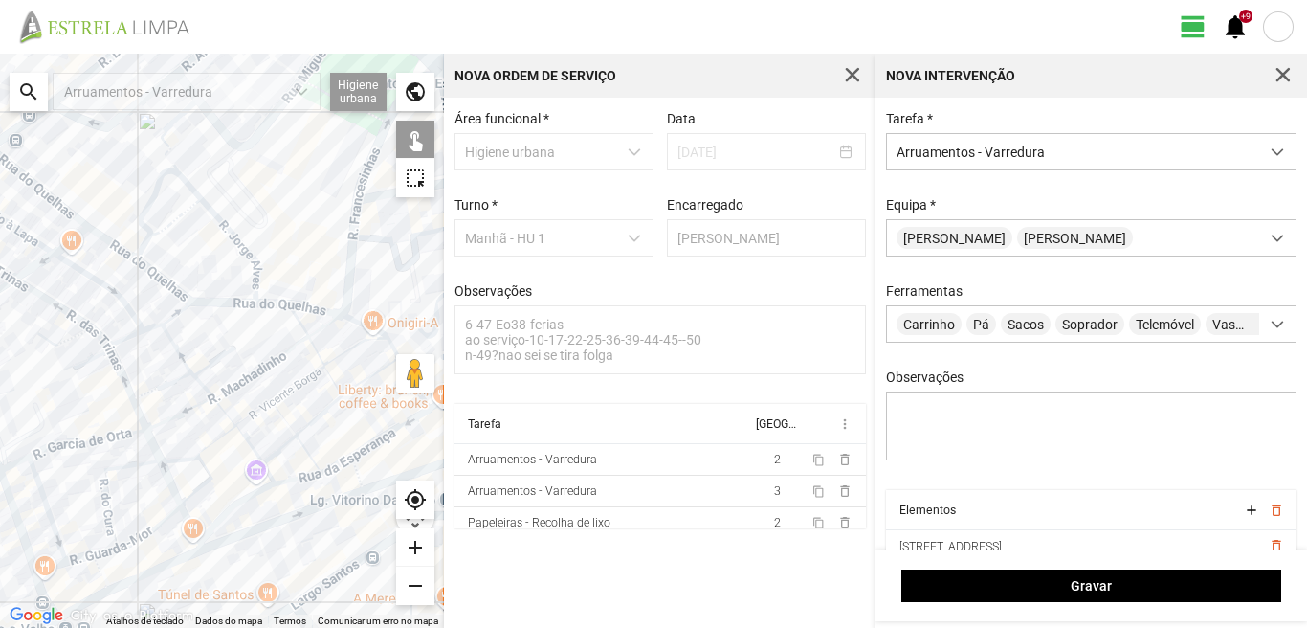
click at [361, 383] on div at bounding box center [222, 341] width 444 height 574
drag, startPoint x: 348, startPoint y: 362, endPoint x: 218, endPoint y: 353, distance: 130.4
click at [218, 353] on div at bounding box center [222, 341] width 444 height 574
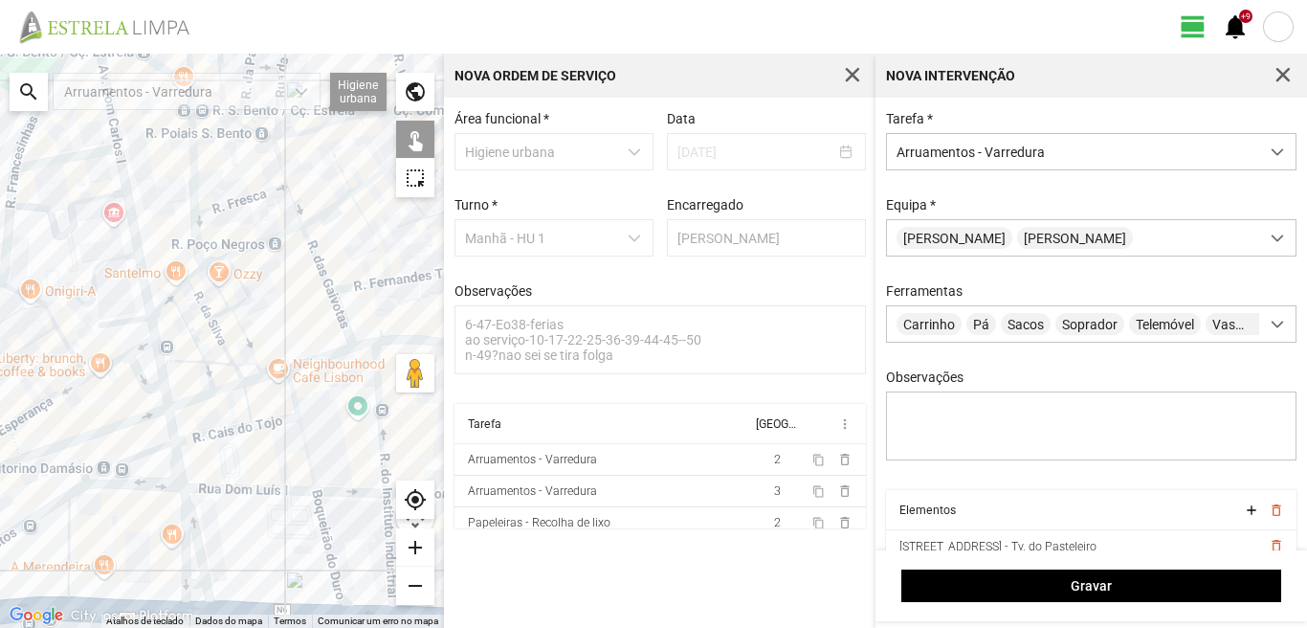
click at [71, 361] on div at bounding box center [222, 341] width 444 height 574
click at [94, 371] on div at bounding box center [222, 341] width 444 height 574
click at [62, 386] on div at bounding box center [222, 341] width 444 height 574
click at [61, 392] on div at bounding box center [222, 341] width 444 height 574
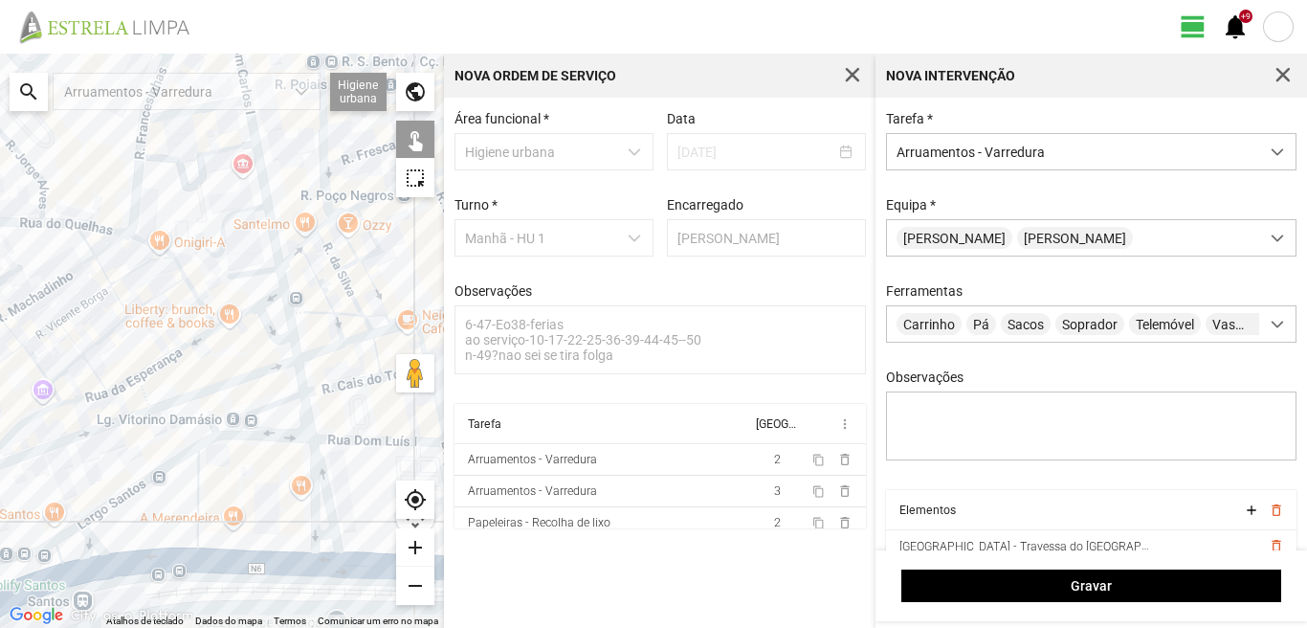
drag, startPoint x: 43, startPoint y: 381, endPoint x: 204, endPoint y: 329, distance: 168.9
click at [204, 329] on div at bounding box center [222, 341] width 444 height 574
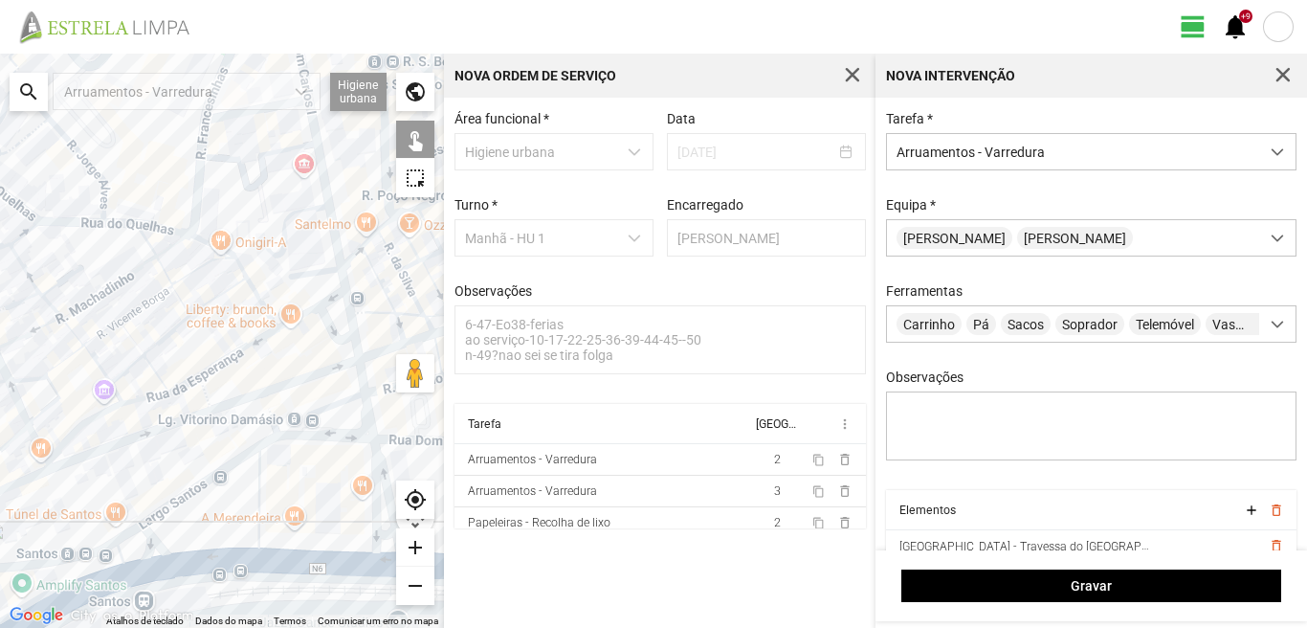
click at [203, 388] on div at bounding box center [222, 341] width 444 height 574
click at [266, 391] on div at bounding box center [222, 341] width 444 height 574
click at [157, 376] on div at bounding box center [222, 341] width 444 height 574
click at [158, 342] on div at bounding box center [222, 341] width 444 height 574
click at [179, 299] on div at bounding box center [222, 341] width 444 height 574
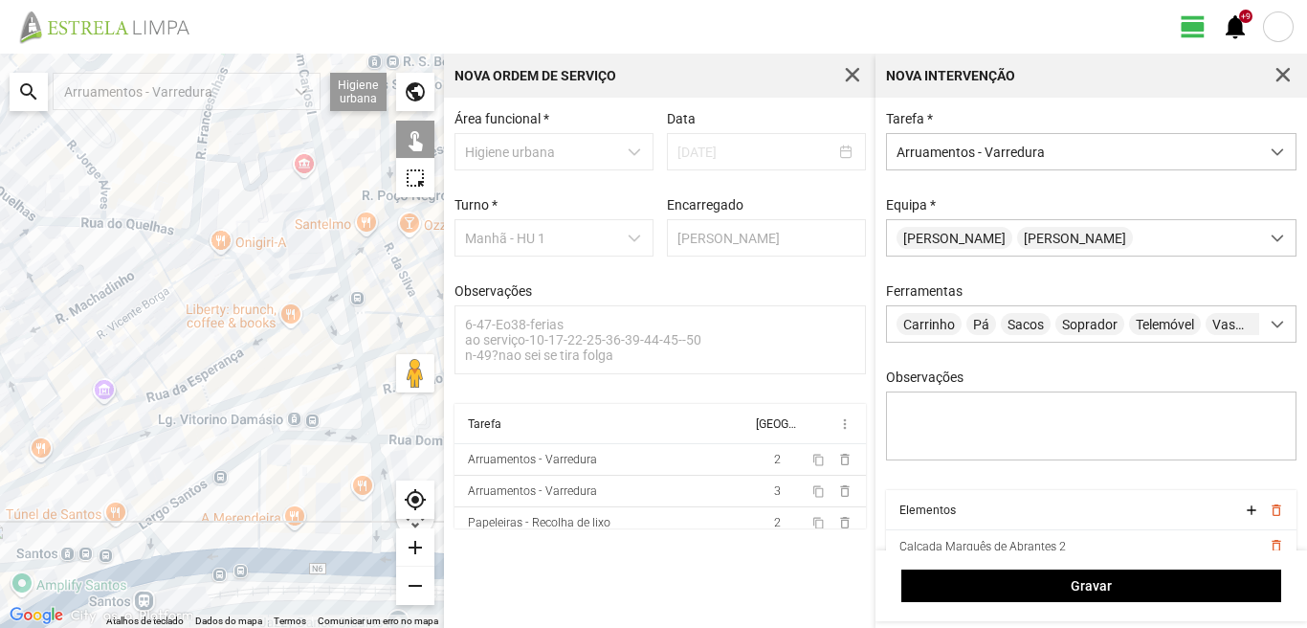
click at [164, 272] on div at bounding box center [222, 341] width 444 height 574
click at [149, 244] on div at bounding box center [222, 341] width 444 height 574
click at [92, 282] on div at bounding box center [222, 341] width 444 height 574
click at [115, 285] on div at bounding box center [222, 341] width 444 height 574
click at [58, 281] on div at bounding box center [222, 341] width 444 height 574
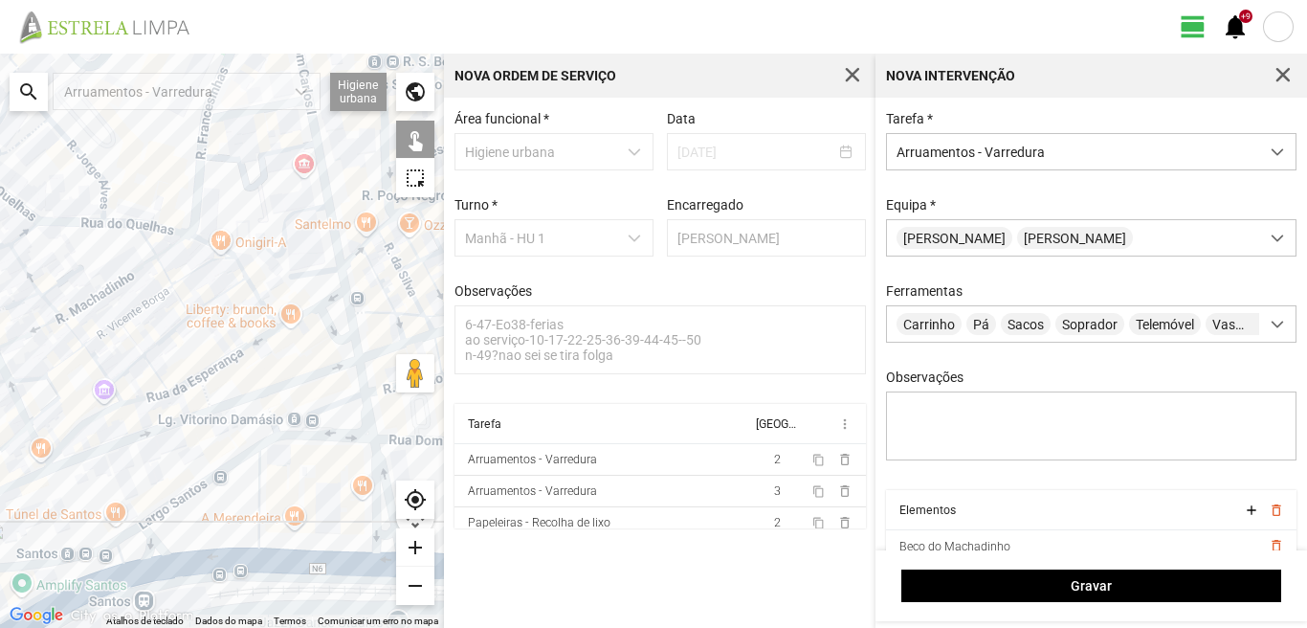
click at [29, 279] on div at bounding box center [222, 341] width 444 height 574
click at [45, 304] on div at bounding box center [222, 341] width 444 height 574
click at [69, 322] on div at bounding box center [222, 341] width 444 height 574
click at [65, 326] on div at bounding box center [222, 341] width 444 height 574
click at [77, 308] on div at bounding box center [222, 341] width 444 height 574
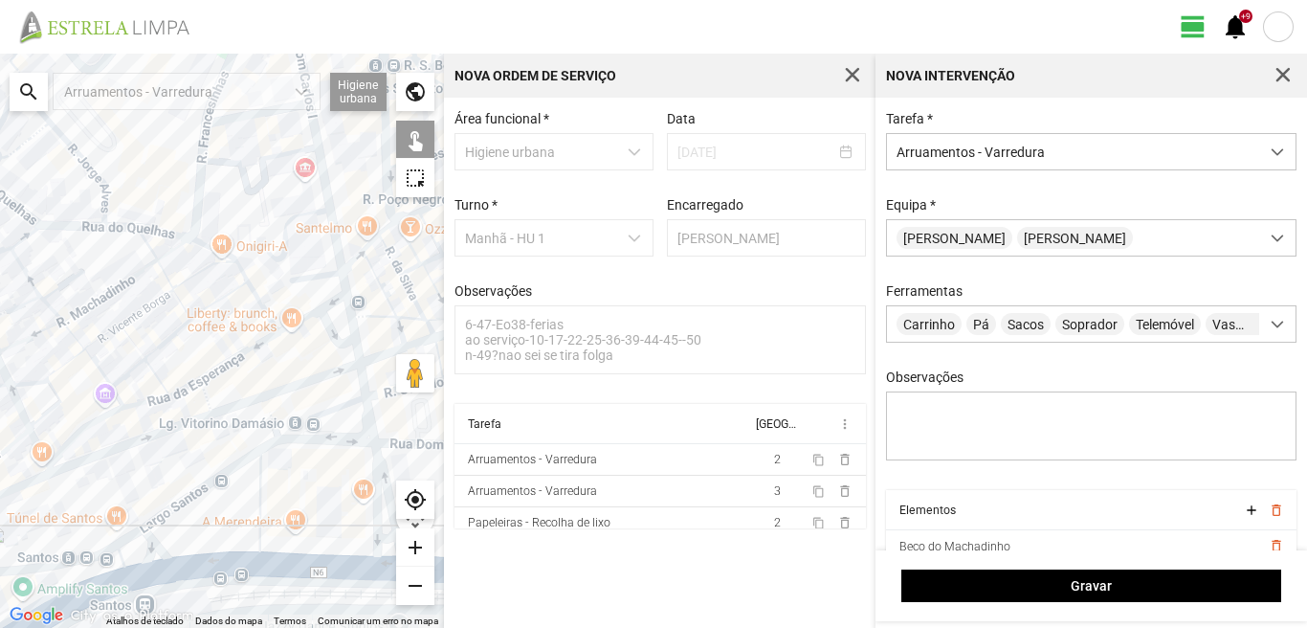
click at [78, 315] on div at bounding box center [222, 341] width 444 height 574
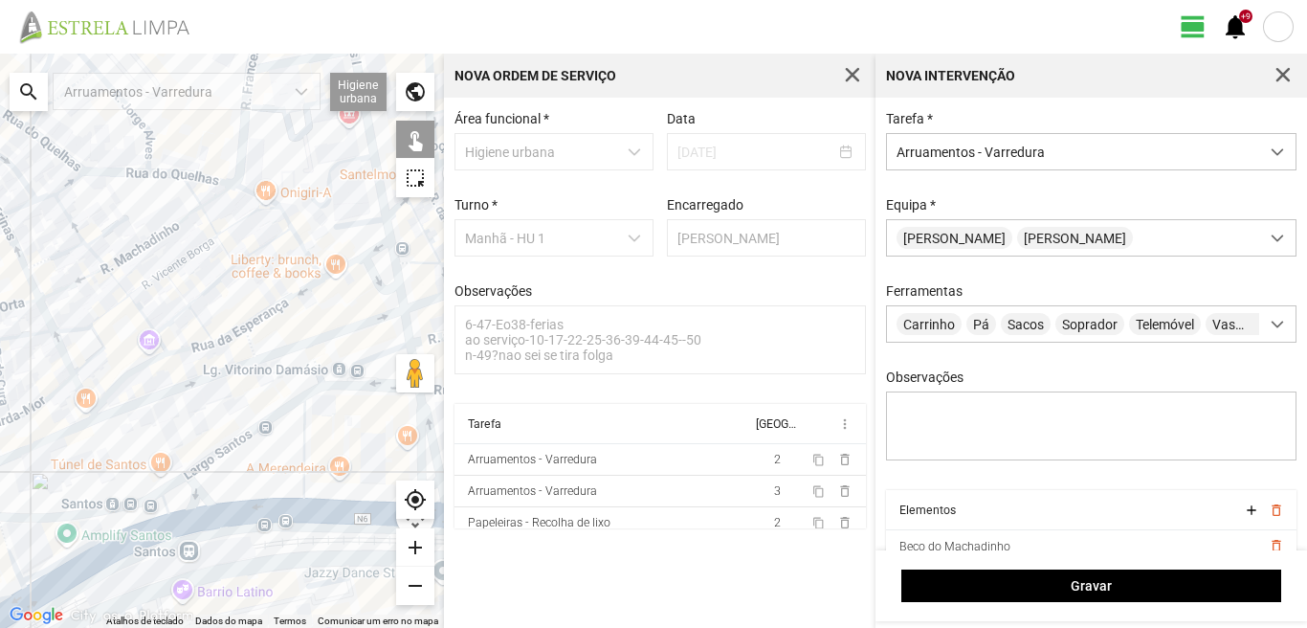
drag, startPoint x: 110, startPoint y: 361, endPoint x: 158, endPoint y: 307, distance: 71.8
click at [158, 307] on div at bounding box center [222, 341] width 444 height 574
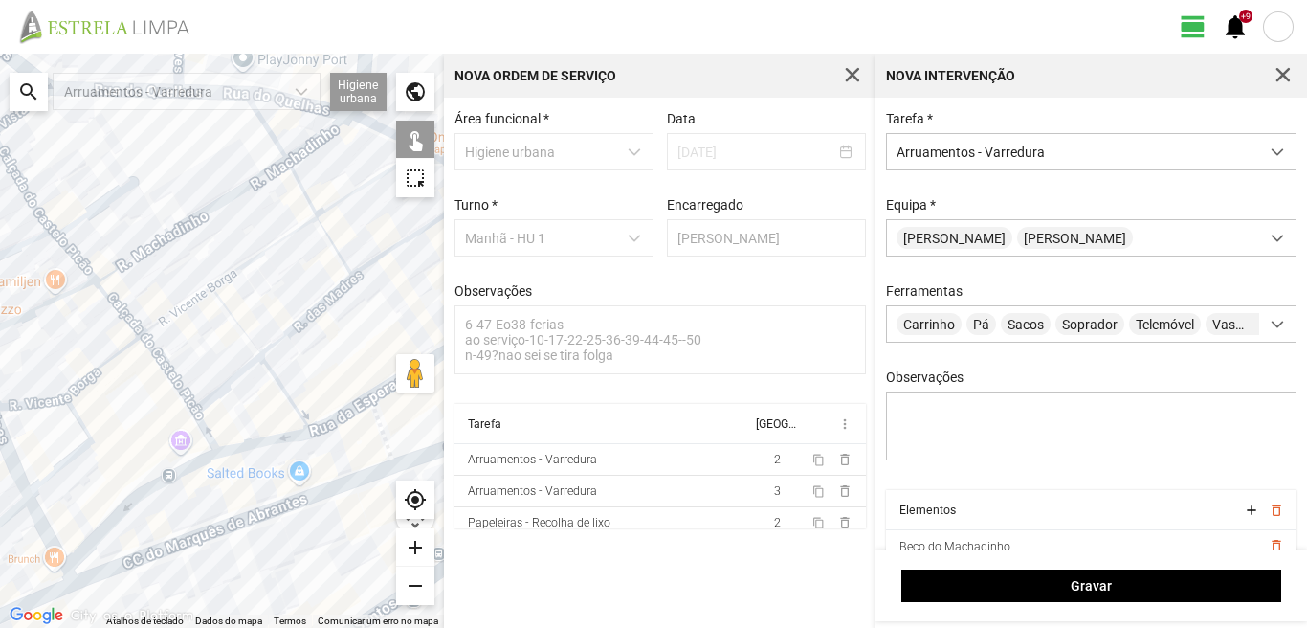
click at [118, 266] on div at bounding box center [222, 341] width 444 height 574
click at [184, 304] on div at bounding box center [222, 341] width 444 height 574
click at [254, 260] on div at bounding box center [222, 341] width 444 height 574
click at [236, 319] on div at bounding box center [222, 341] width 444 height 574
click at [158, 363] on div at bounding box center [222, 341] width 444 height 574
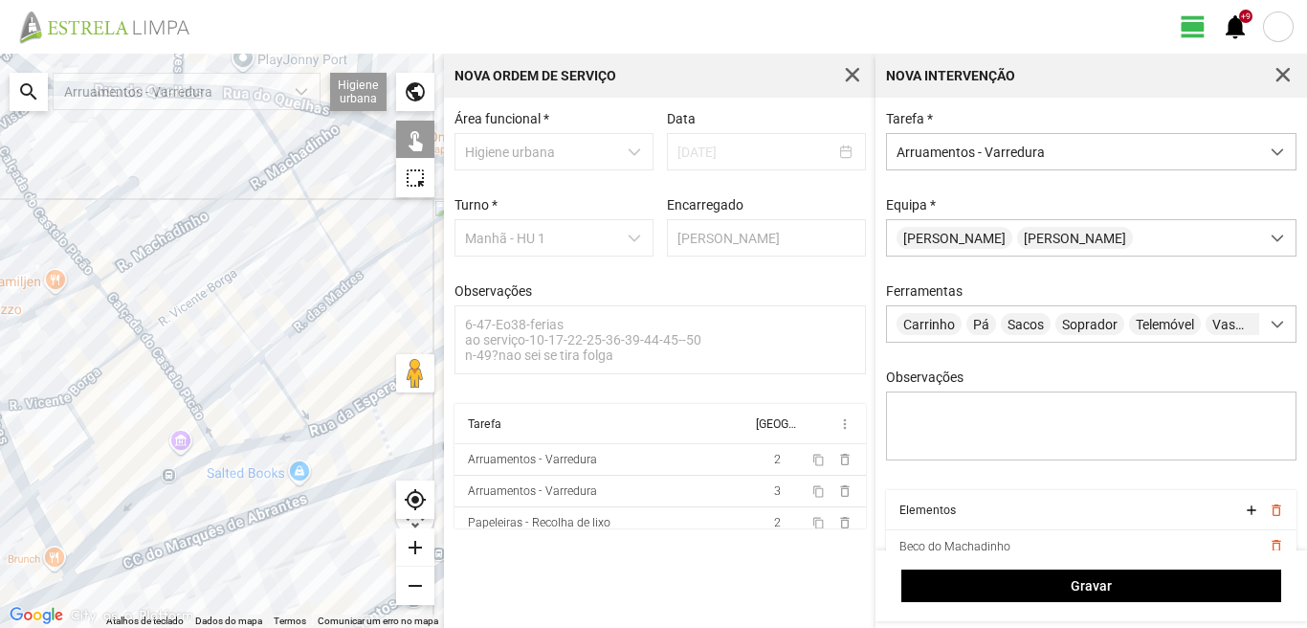
click at [233, 377] on div at bounding box center [222, 341] width 444 height 574
click at [248, 444] on div at bounding box center [222, 341] width 444 height 574
click at [333, 425] on div at bounding box center [222, 341] width 444 height 574
click at [336, 412] on div at bounding box center [222, 341] width 444 height 574
click at [344, 434] on div at bounding box center [222, 341] width 444 height 574
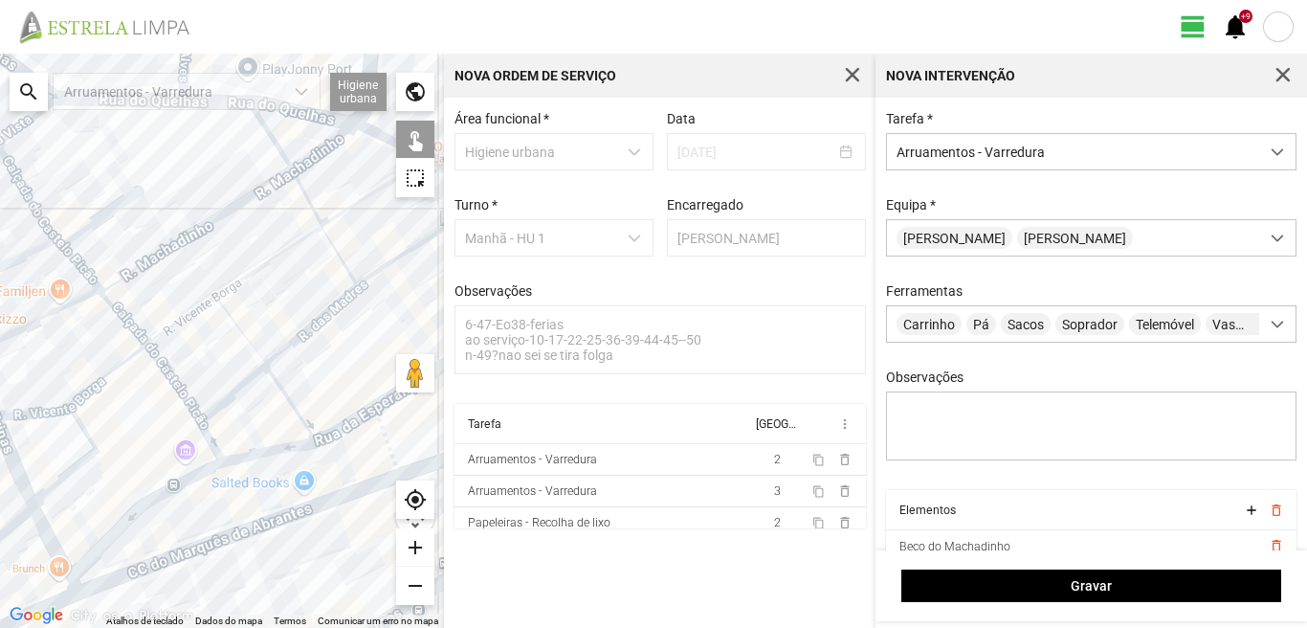
click at [337, 423] on div at bounding box center [222, 341] width 444 height 574
click at [337, 432] on div at bounding box center [222, 341] width 444 height 574
drag, startPoint x: 270, startPoint y: 522, endPoint x: 268, endPoint y: 511, distance: 10.7
click at [270, 522] on div at bounding box center [222, 341] width 444 height 574
click at [206, 441] on div at bounding box center [222, 341] width 444 height 574
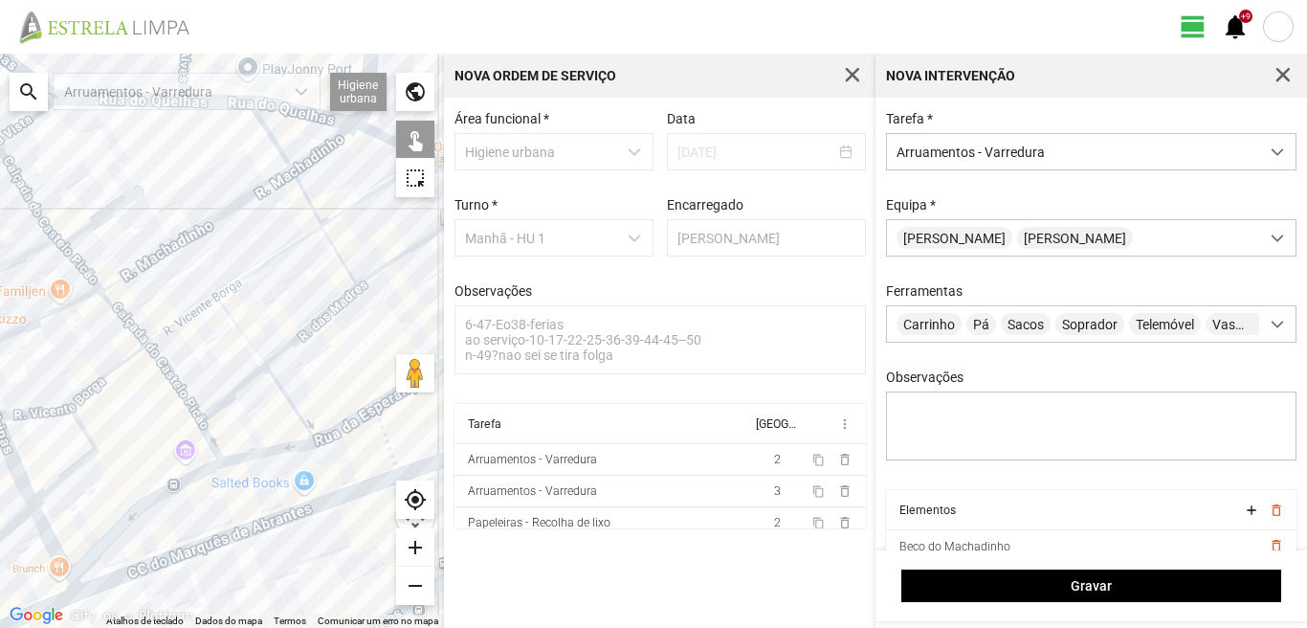
click at [181, 481] on div at bounding box center [222, 341] width 444 height 574
click at [93, 454] on div at bounding box center [222, 341] width 444 height 574
click at [95, 387] on div at bounding box center [222, 341] width 444 height 574
click at [45, 409] on div at bounding box center [222, 341] width 444 height 574
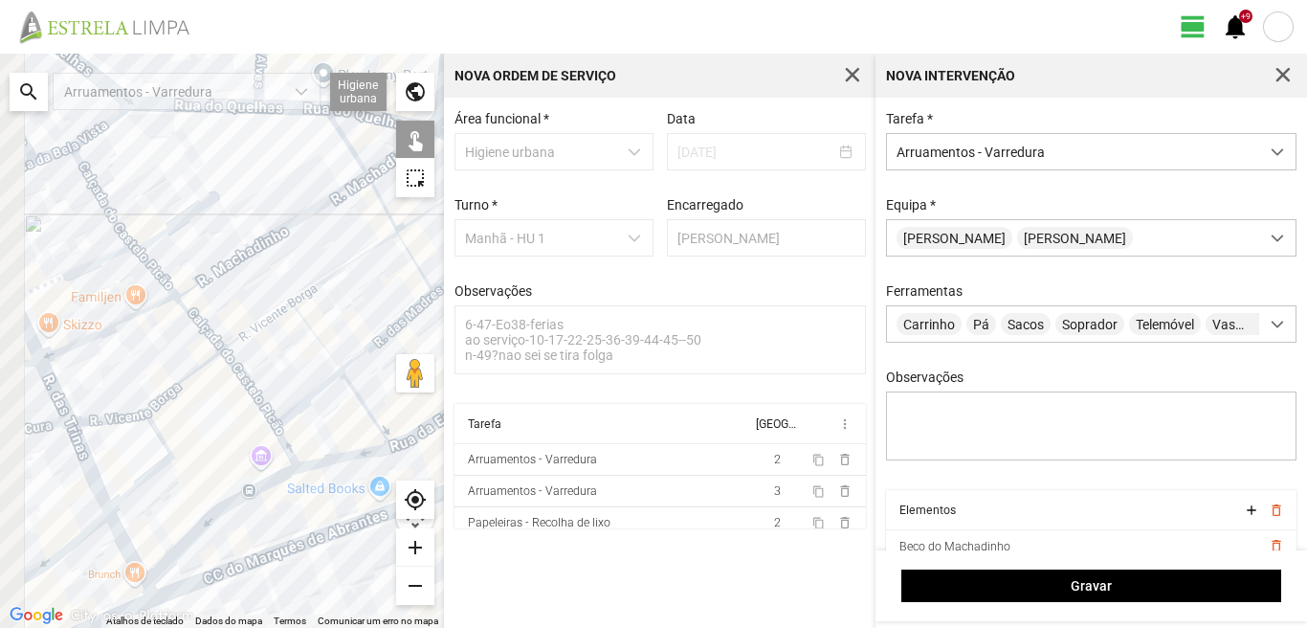
drag, startPoint x: 155, startPoint y: 392, endPoint x: 168, endPoint y: 398, distance: 14.6
click at [168, 398] on div at bounding box center [222, 341] width 444 height 574
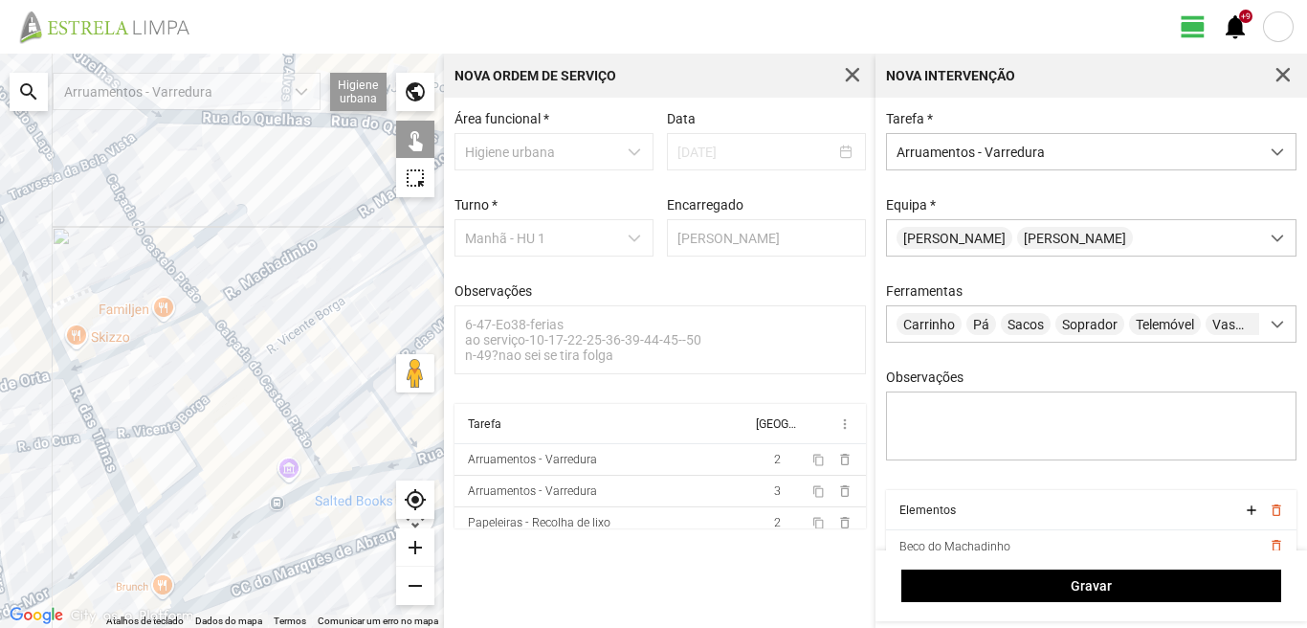
click at [126, 348] on div at bounding box center [222, 341] width 444 height 574
click at [94, 291] on div at bounding box center [222, 341] width 444 height 574
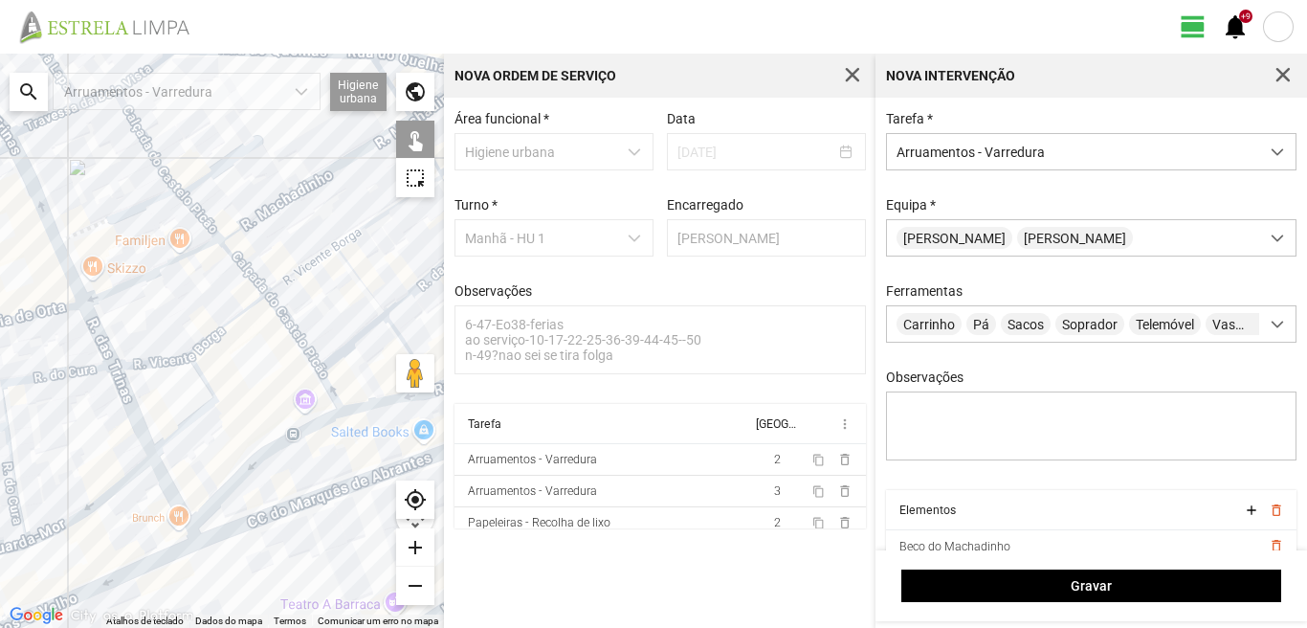
drag, startPoint x: 129, startPoint y: 533, endPoint x: 144, endPoint y: 432, distance: 102.4
click at [144, 433] on div at bounding box center [222, 341] width 444 height 574
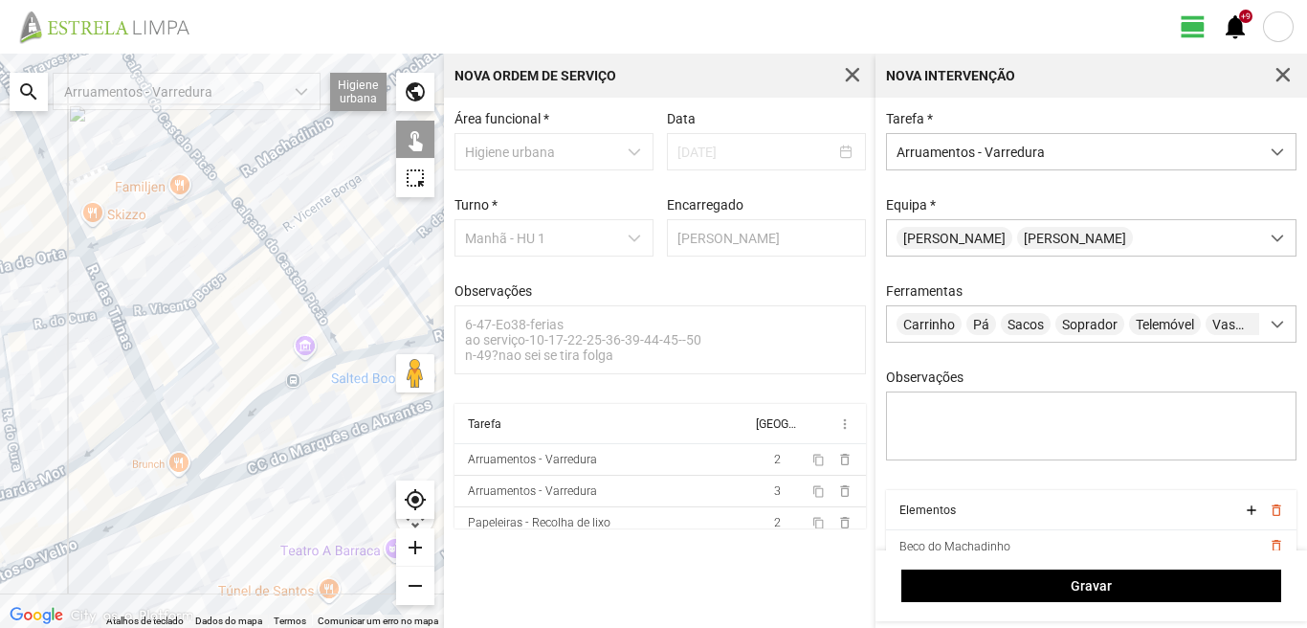
click at [169, 441] on div at bounding box center [222, 341] width 444 height 574
click at [144, 514] on div at bounding box center [222, 341] width 444 height 574
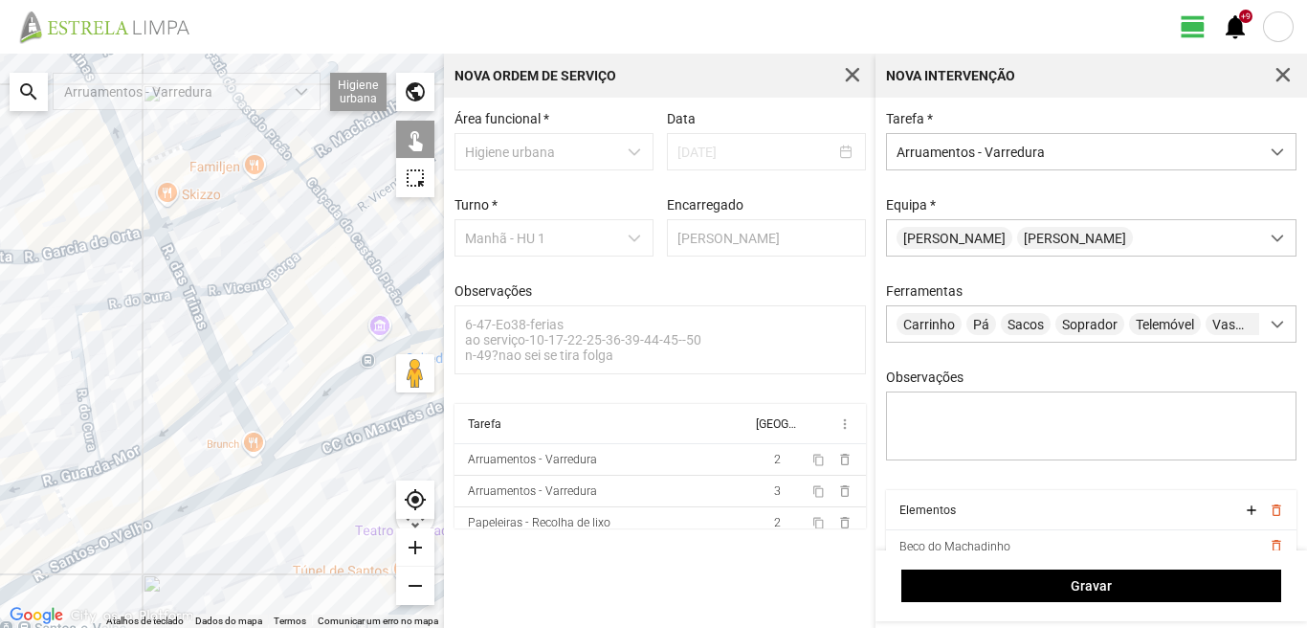
drag, startPoint x: 128, startPoint y: 532, endPoint x: 198, endPoint y: 526, distance: 70.1
click at [197, 526] on div at bounding box center [222, 341] width 444 height 574
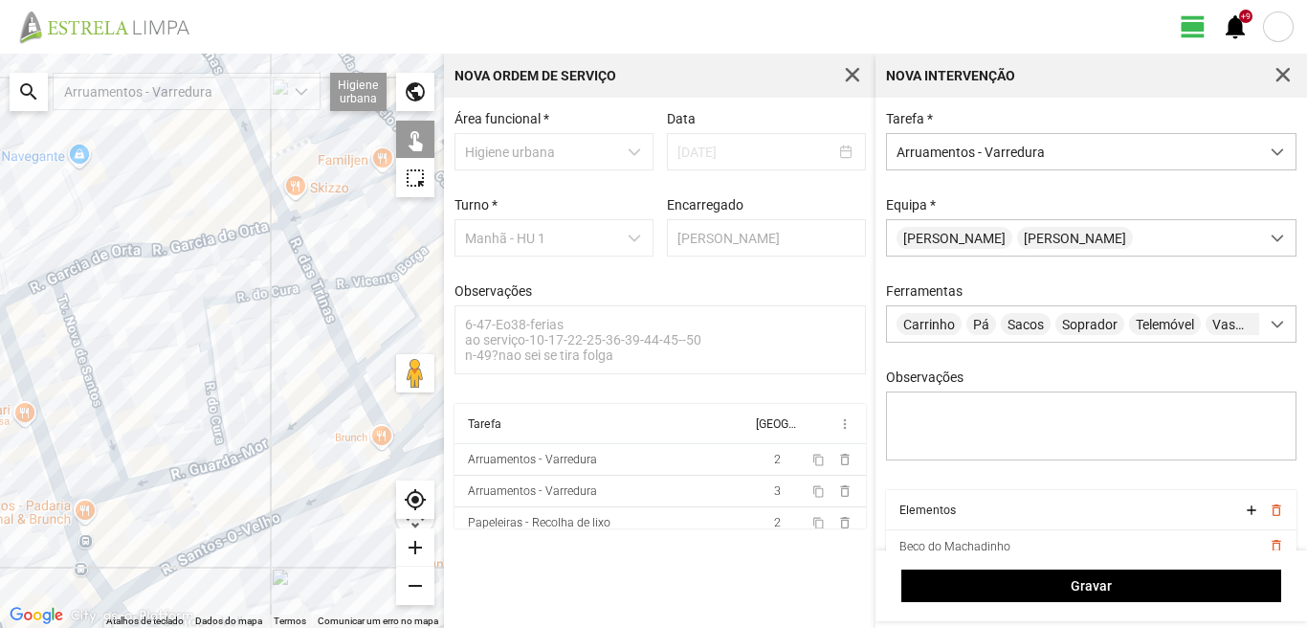
click at [201, 520] on div at bounding box center [222, 341] width 444 height 574
click at [178, 566] on div at bounding box center [222, 341] width 444 height 574
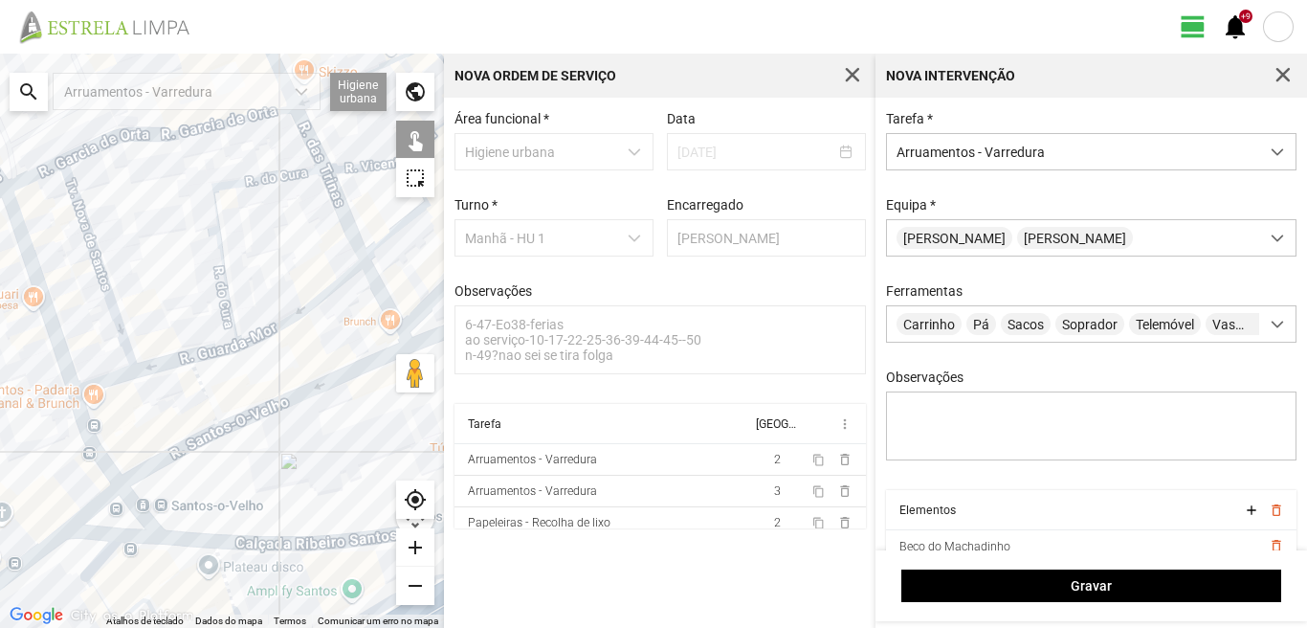
drag, startPoint x: 139, startPoint y: 581, endPoint x: 154, endPoint y: 427, distance: 154.8
click at [154, 430] on div at bounding box center [222, 341] width 444 height 574
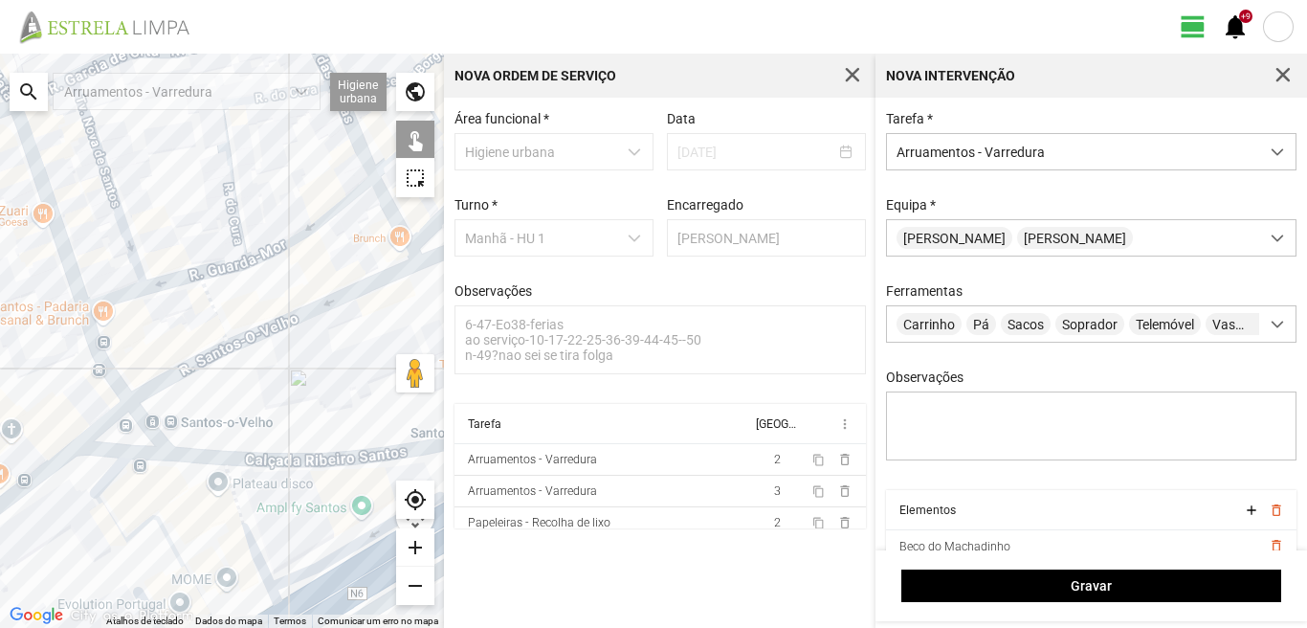
click at [141, 427] on div at bounding box center [222, 341] width 444 height 574
click at [145, 428] on div at bounding box center [222, 341] width 444 height 574
click at [97, 429] on div at bounding box center [222, 341] width 444 height 574
click at [61, 460] on div at bounding box center [222, 341] width 444 height 574
click at [106, 451] on div at bounding box center [222, 341] width 444 height 574
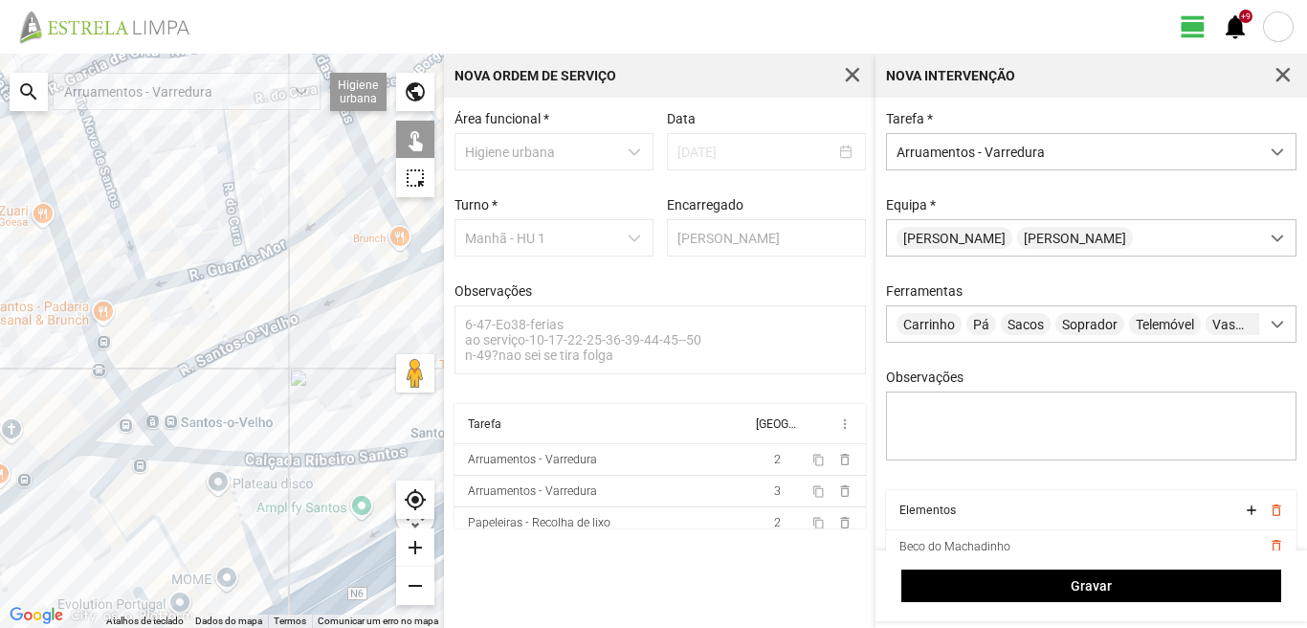
click at [141, 453] on div at bounding box center [222, 341] width 444 height 574
click at [193, 455] on div at bounding box center [222, 341] width 444 height 574
click at [276, 462] on div at bounding box center [222, 341] width 444 height 574
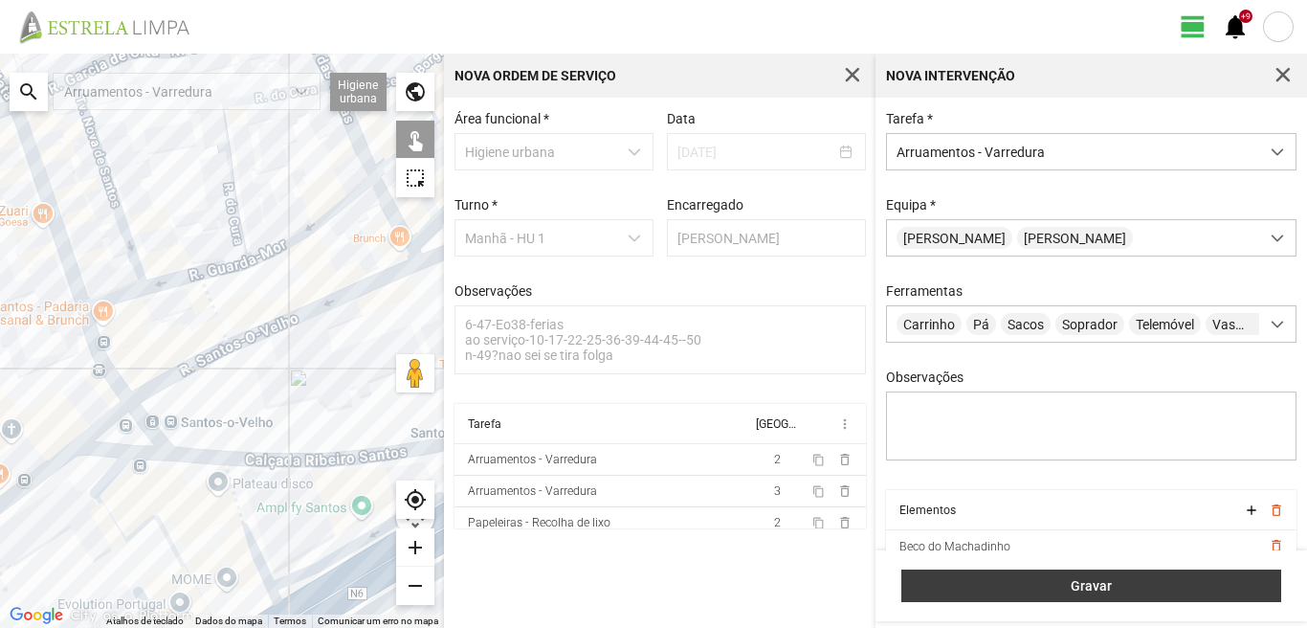
click at [1132, 590] on span "Gravar" at bounding box center [1092, 585] width 360 height 15
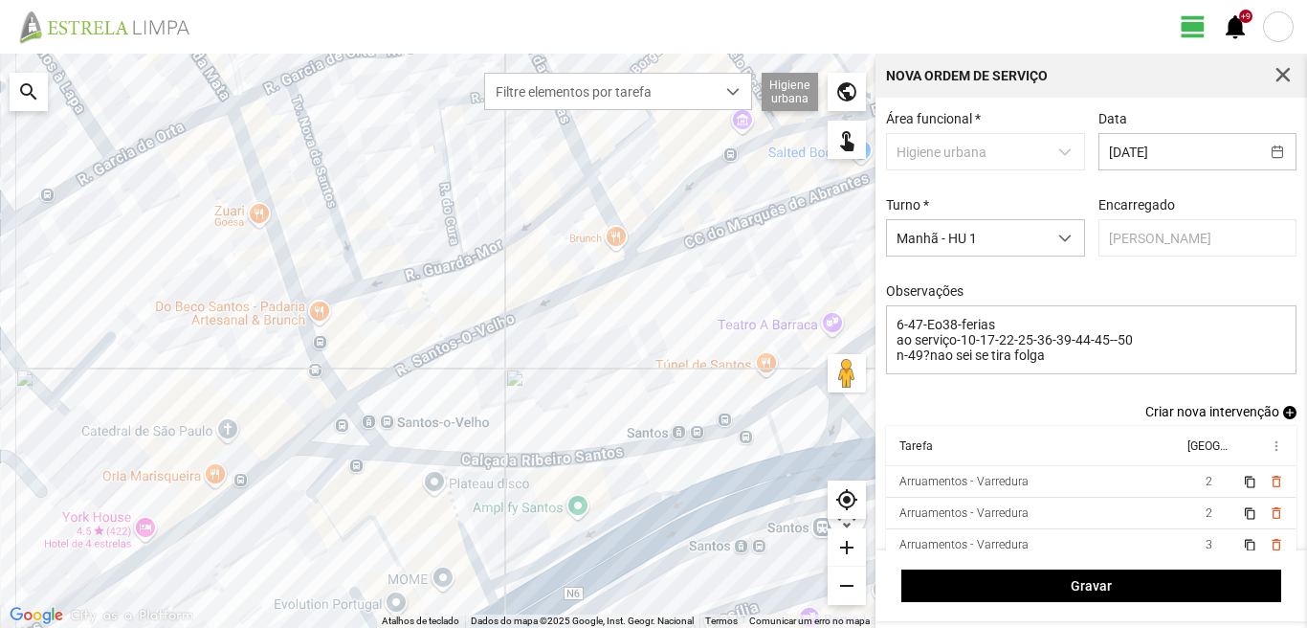
click at [1283, 419] on span "add" at bounding box center [1289, 412] width 13 height 13
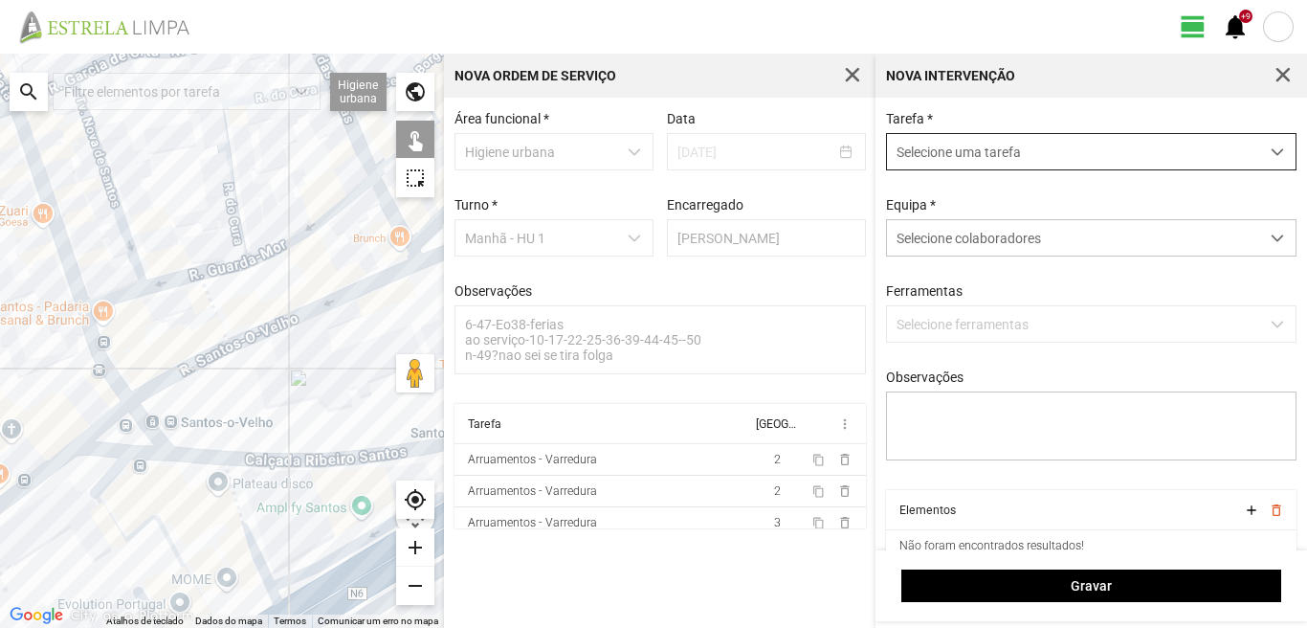
click at [1024, 144] on span "Selecione uma tarefa" at bounding box center [1073, 151] width 372 height 35
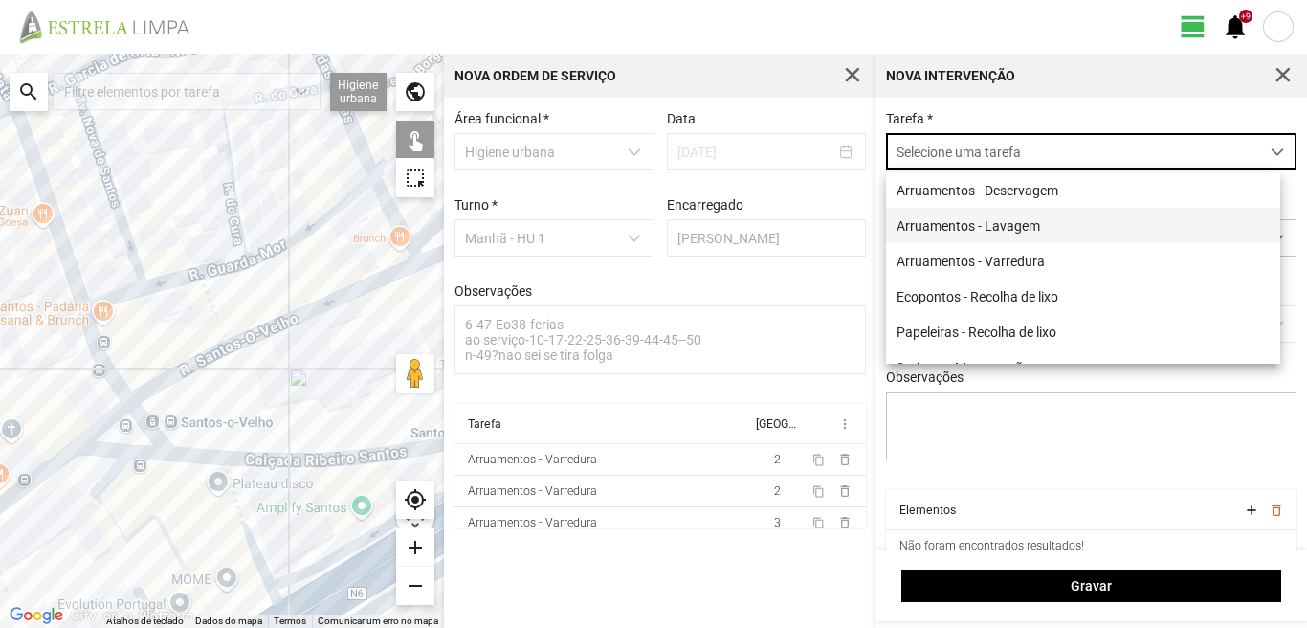
scroll to position [11, 85]
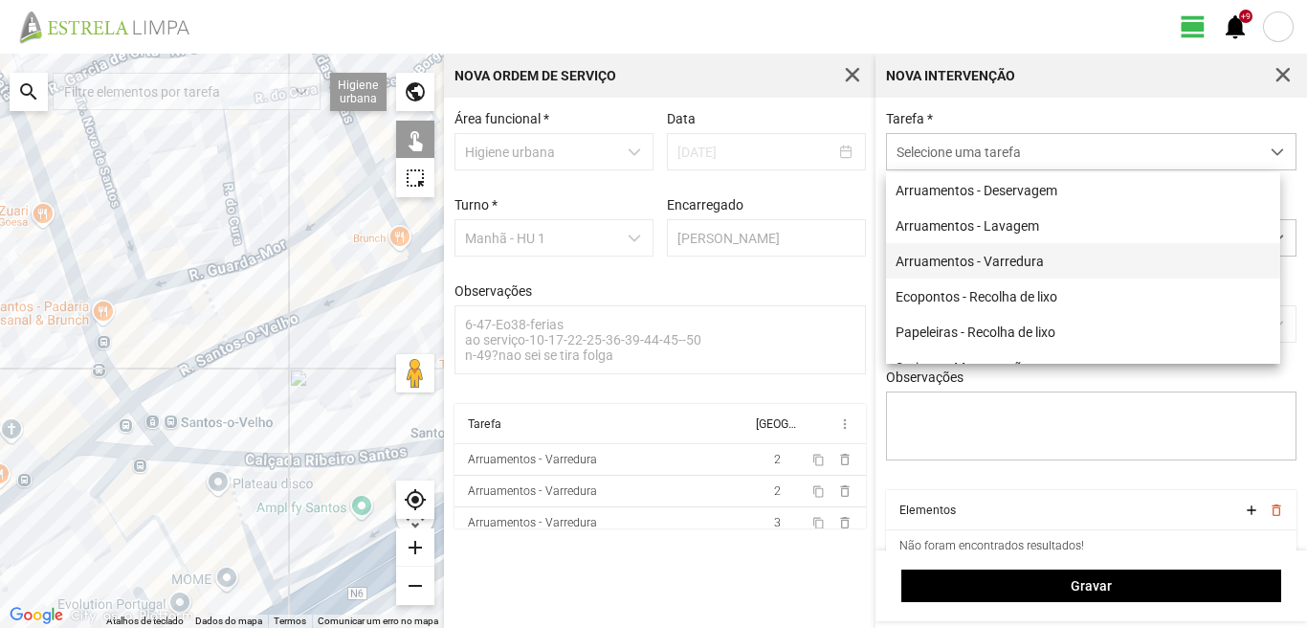
click at [950, 263] on li "Arruamentos - Varredura" at bounding box center [1083, 260] width 394 height 35
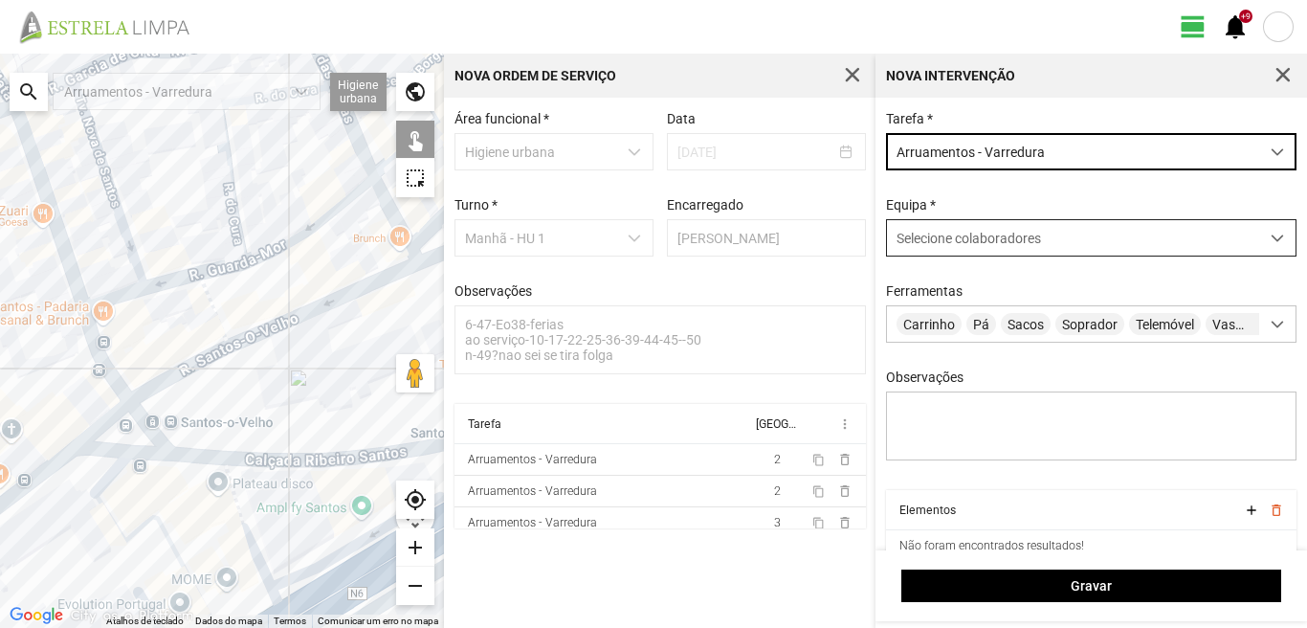
click at [951, 246] on span "Selecione colaboradores" at bounding box center [969, 238] width 144 height 15
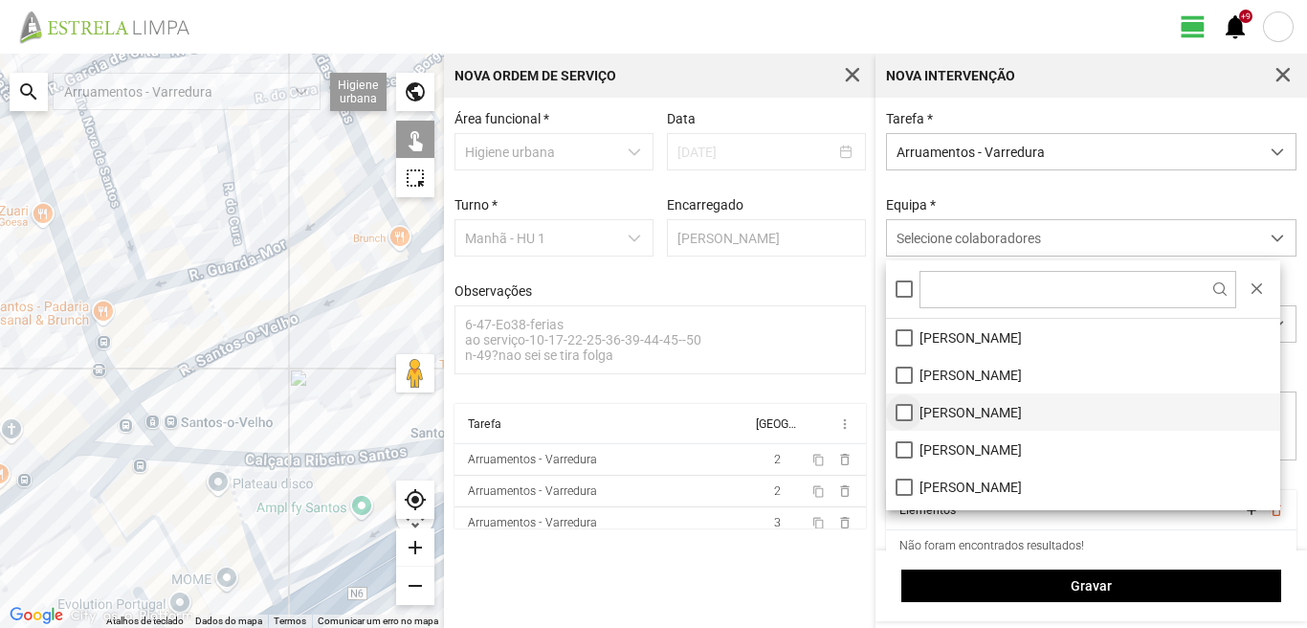
click at [901, 417] on li "[PERSON_NAME]" at bounding box center [1083, 411] width 394 height 37
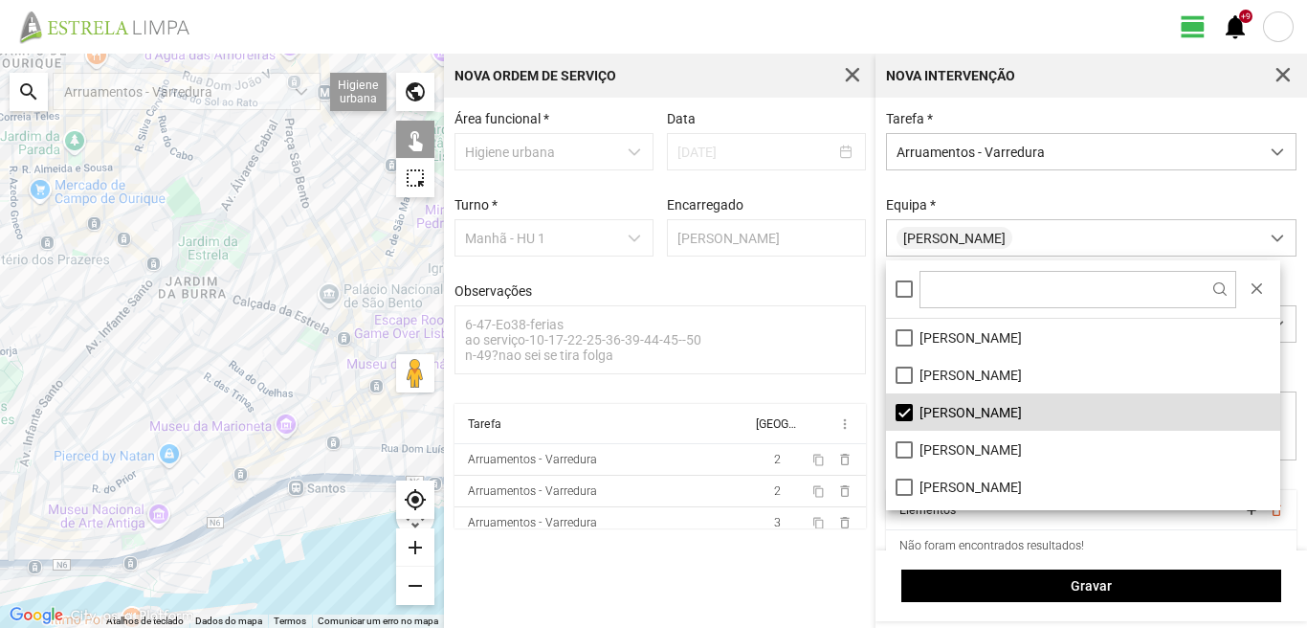
drag, startPoint x: 151, startPoint y: 326, endPoint x: 144, endPoint y: 483, distance: 157.1
click at [144, 483] on div at bounding box center [222, 341] width 444 height 574
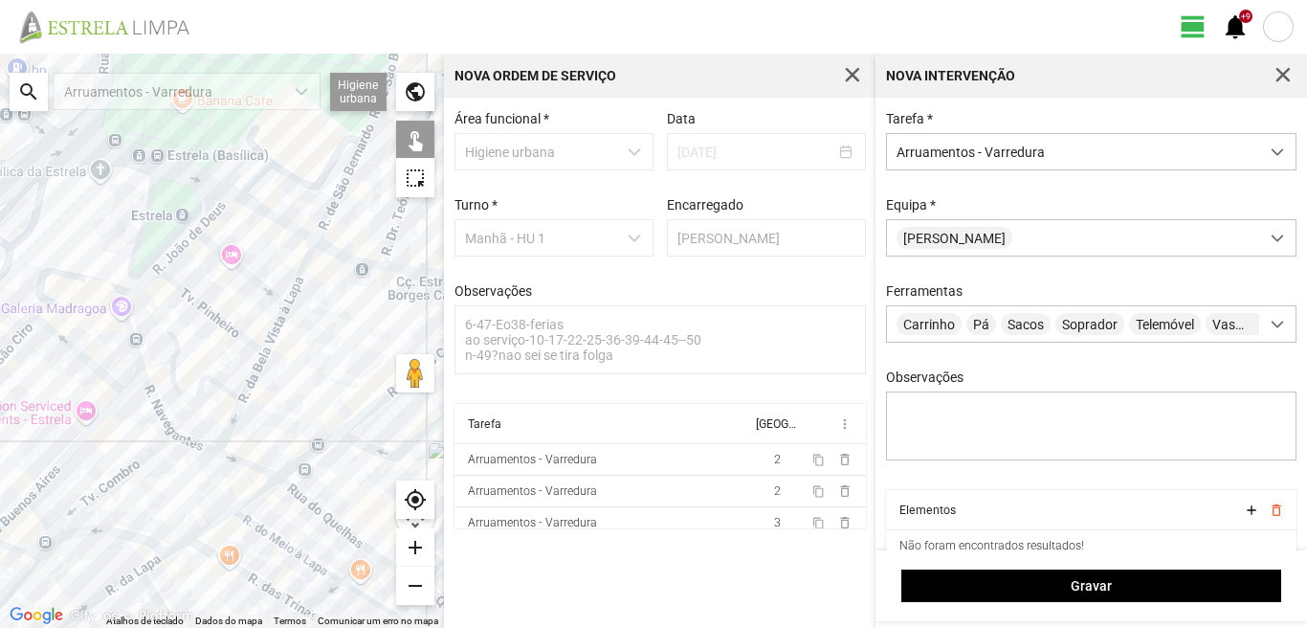
click at [191, 442] on div at bounding box center [222, 341] width 444 height 574
click at [246, 463] on div at bounding box center [222, 341] width 444 height 574
click at [223, 436] on div at bounding box center [222, 341] width 444 height 574
click at [204, 377] on div at bounding box center [222, 341] width 444 height 574
click at [157, 405] on div at bounding box center [222, 341] width 444 height 574
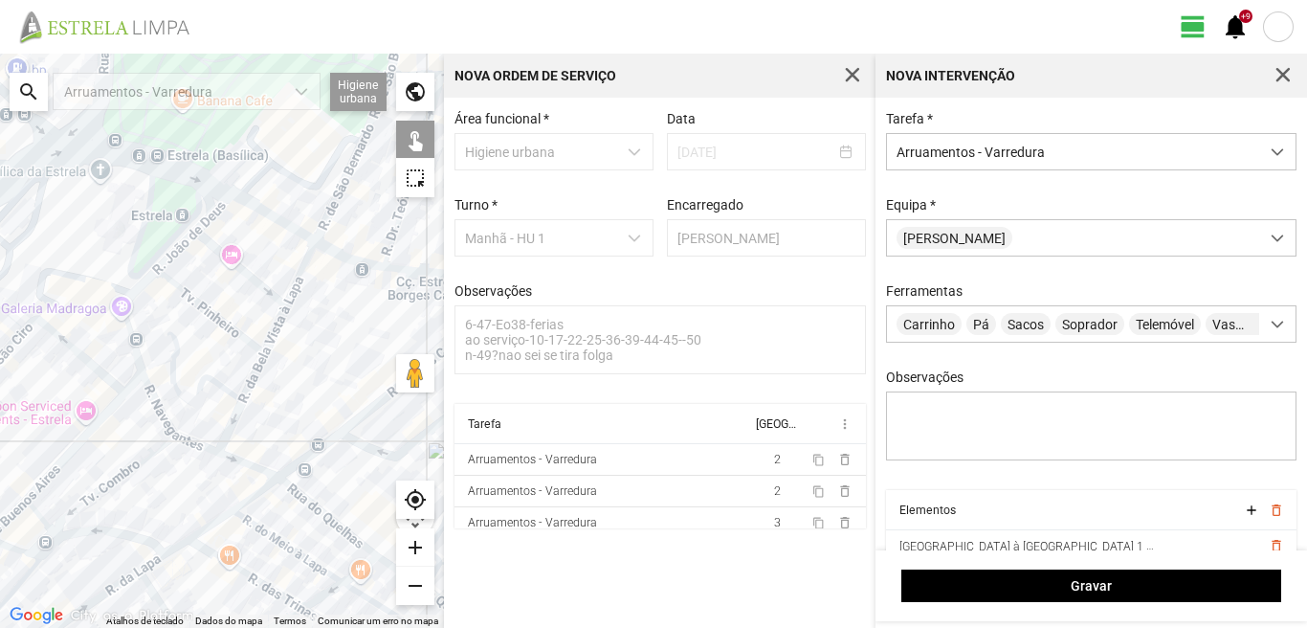
click at [131, 339] on div at bounding box center [222, 341] width 444 height 574
click at [132, 293] on div at bounding box center [222, 341] width 444 height 574
click at [181, 291] on div at bounding box center [222, 341] width 444 height 574
click at [173, 251] on div at bounding box center [222, 341] width 444 height 574
click at [209, 211] on div at bounding box center [222, 341] width 444 height 574
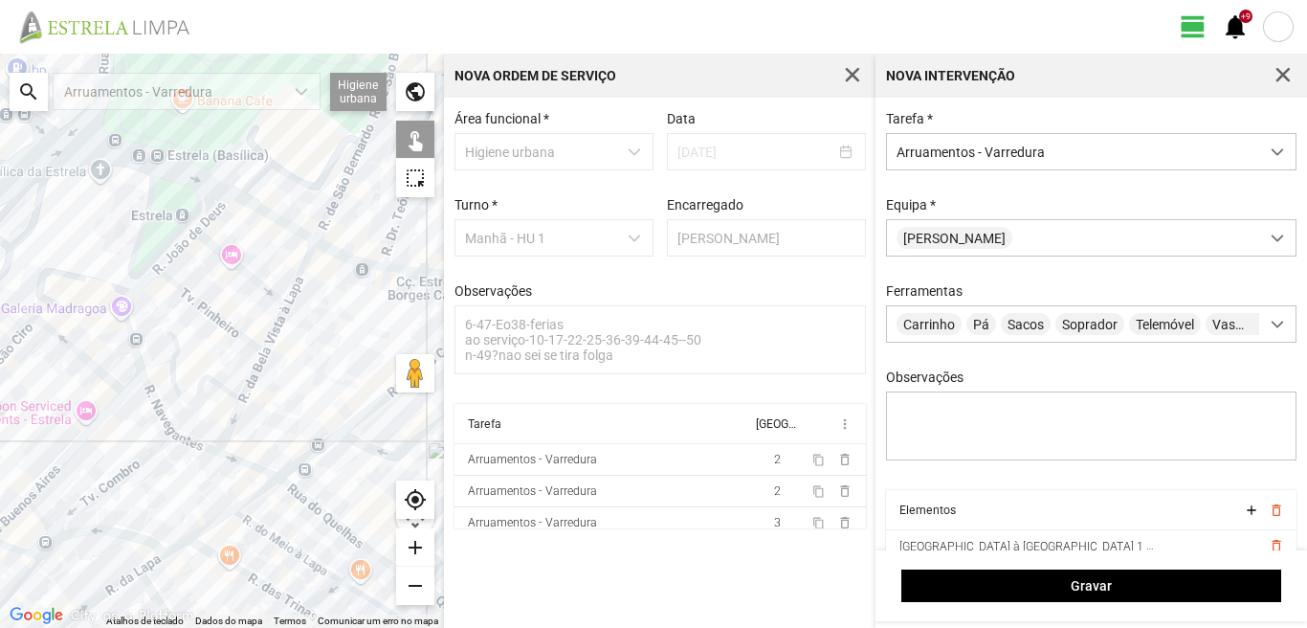
click at [261, 211] on div at bounding box center [222, 341] width 444 height 574
click at [220, 249] on div at bounding box center [222, 341] width 444 height 574
click at [211, 212] on div at bounding box center [222, 341] width 444 height 574
click at [298, 273] on div at bounding box center [222, 341] width 444 height 574
click at [299, 274] on div at bounding box center [222, 341] width 444 height 574
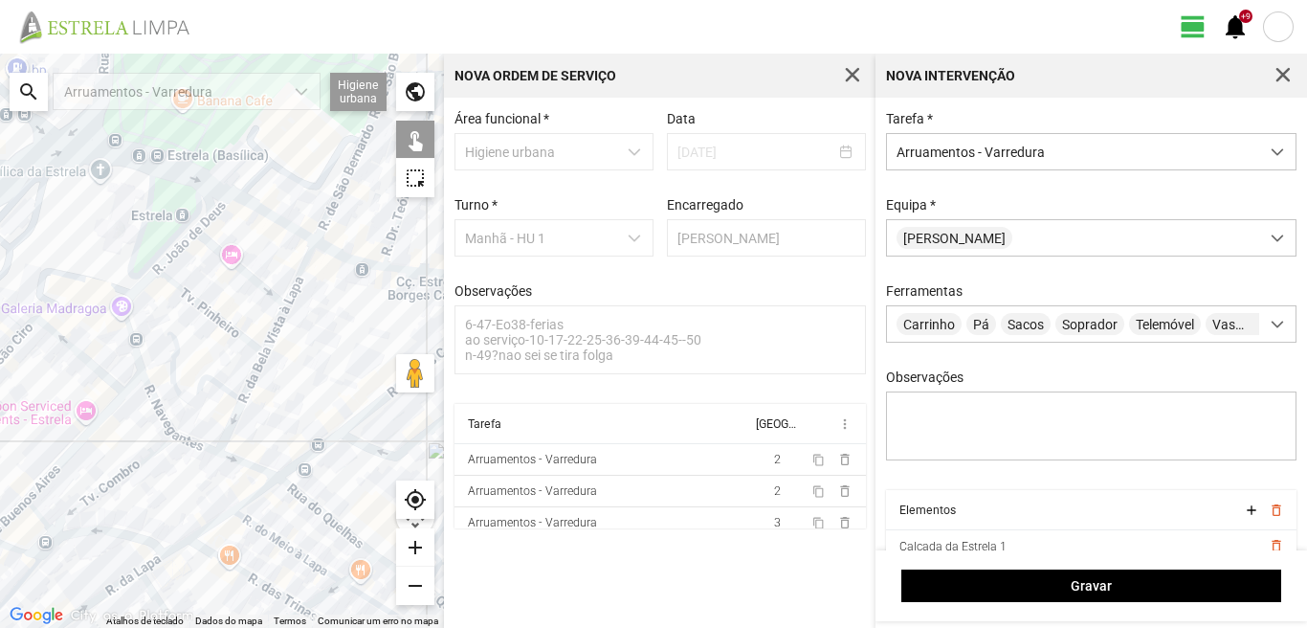
click at [275, 327] on div at bounding box center [222, 341] width 444 height 574
click at [254, 369] on div at bounding box center [222, 341] width 444 height 574
click at [308, 503] on div at bounding box center [222, 341] width 444 height 574
drag, startPoint x: 341, startPoint y: 500, endPoint x: 237, endPoint y: 439, distance: 120.1
click at [245, 446] on div at bounding box center [222, 341] width 444 height 574
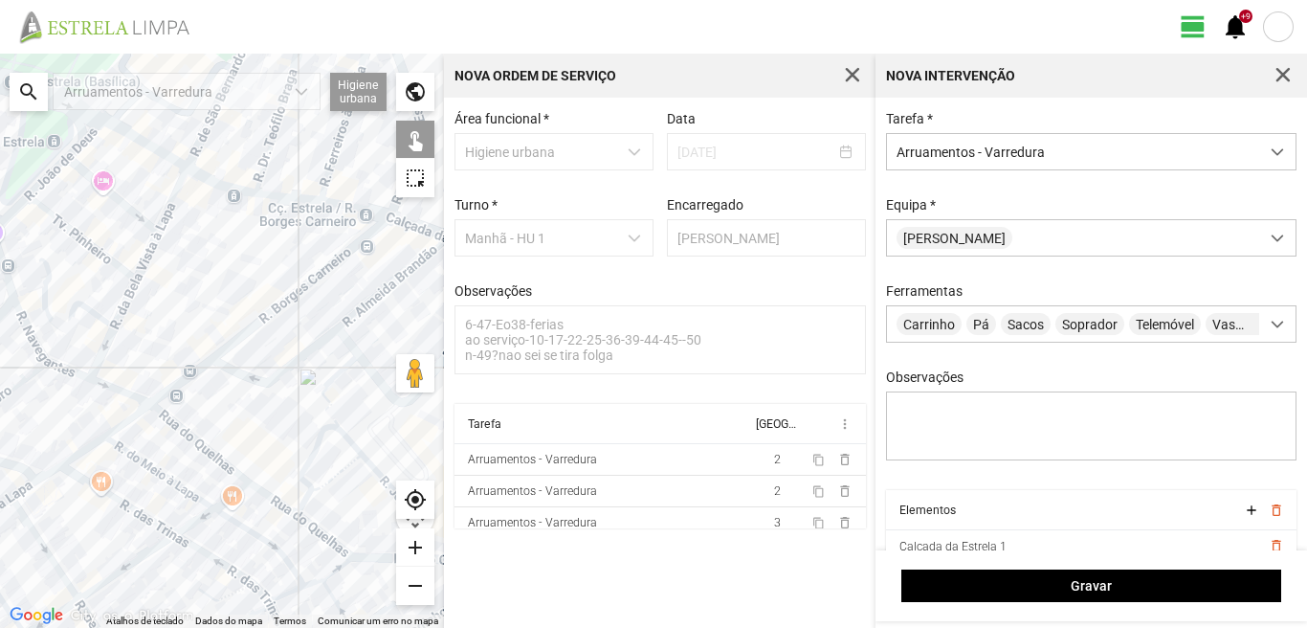
click at [277, 500] on div at bounding box center [222, 341] width 444 height 574
click at [331, 539] on div at bounding box center [222, 341] width 444 height 574
click at [302, 468] on div at bounding box center [222, 341] width 444 height 574
click at [252, 444] on div at bounding box center [222, 341] width 444 height 574
drag, startPoint x: 314, startPoint y: 492, endPoint x: 231, endPoint y: 458, distance: 89.7
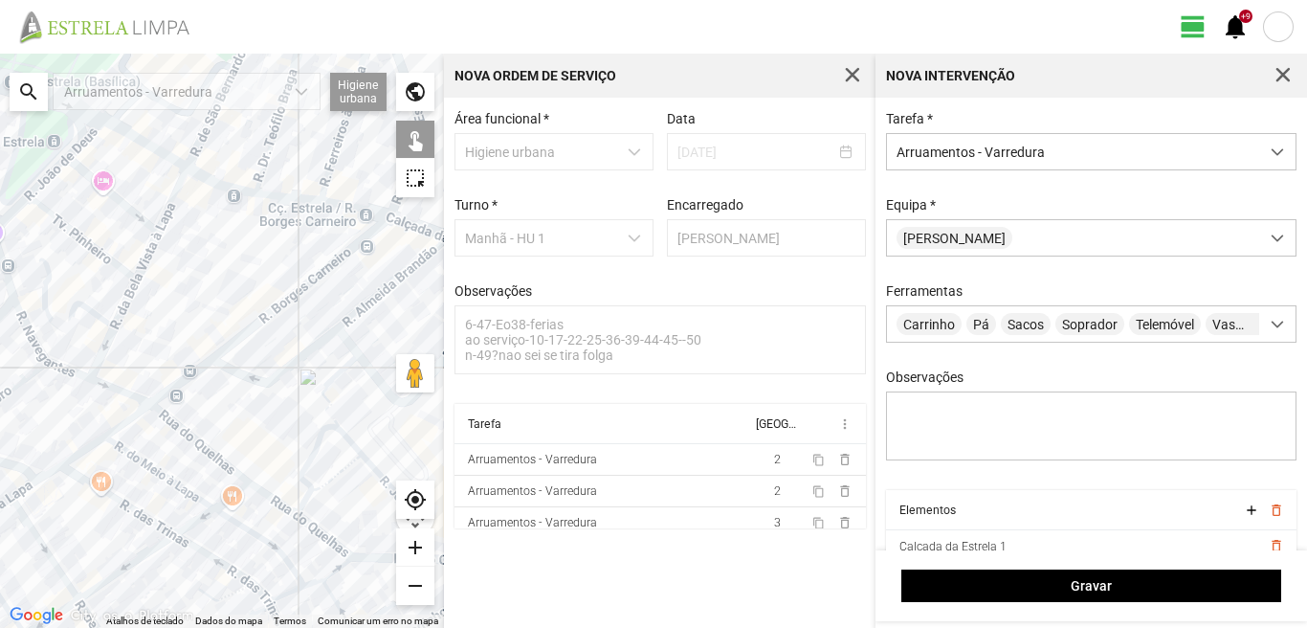
click at [231, 458] on div at bounding box center [222, 341] width 444 height 574
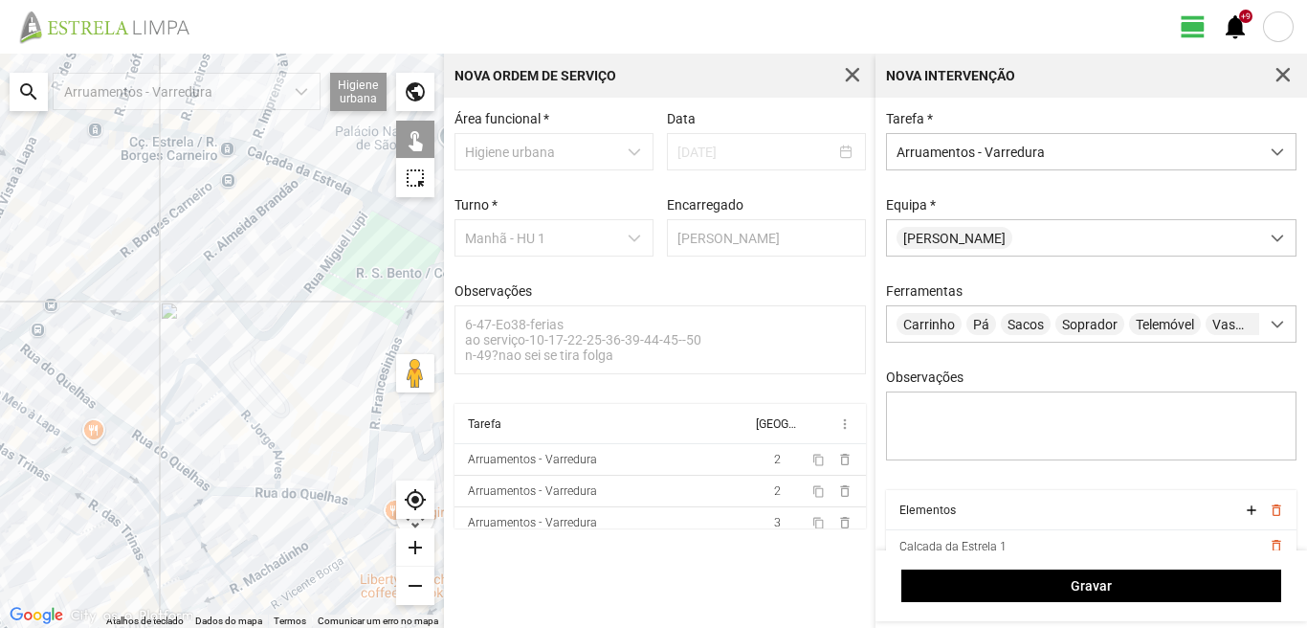
click at [234, 401] on div at bounding box center [222, 341] width 444 height 574
click at [247, 494] on div at bounding box center [222, 341] width 444 height 574
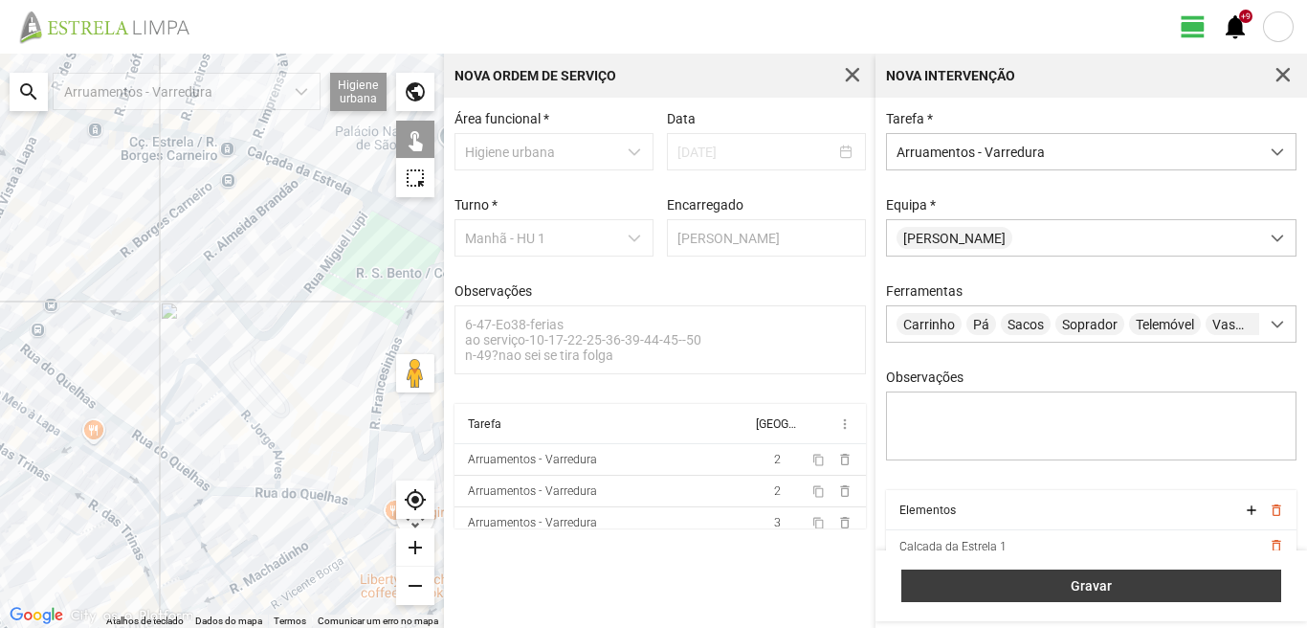
click at [1090, 586] on span "Gravar" at bounding box center [1092, 585] width 360 height 15
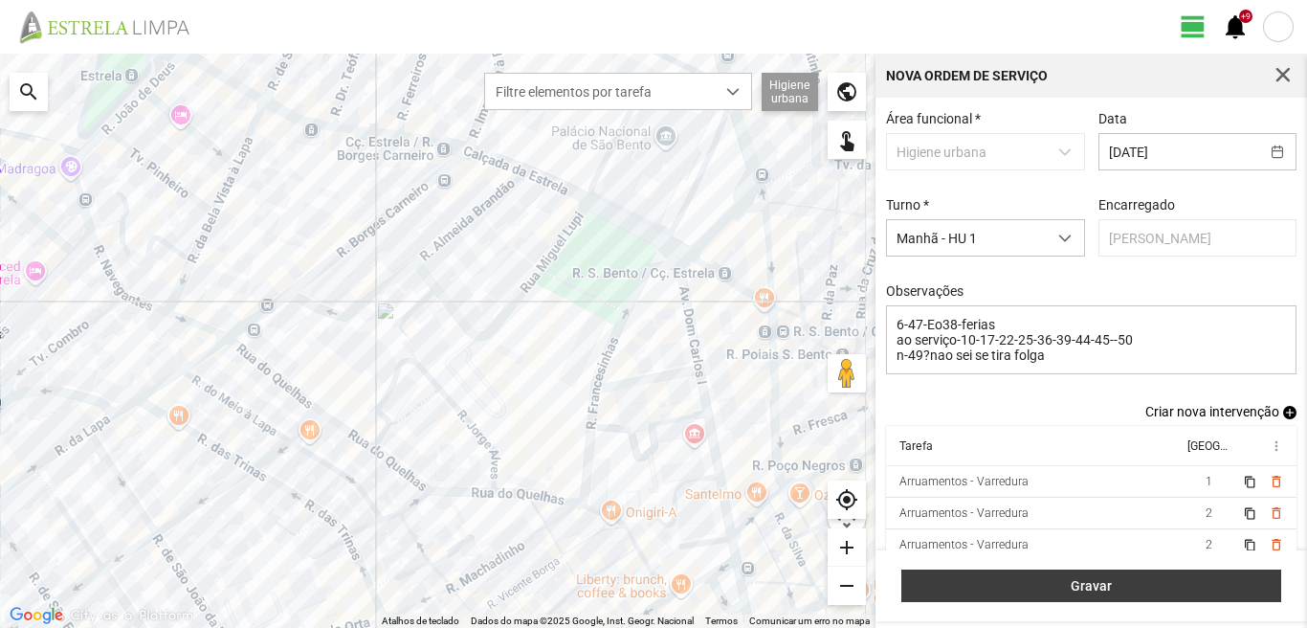
click at [1087, 589] on span "Gravar" at bounding box center [1092, 585] width 360 height 15
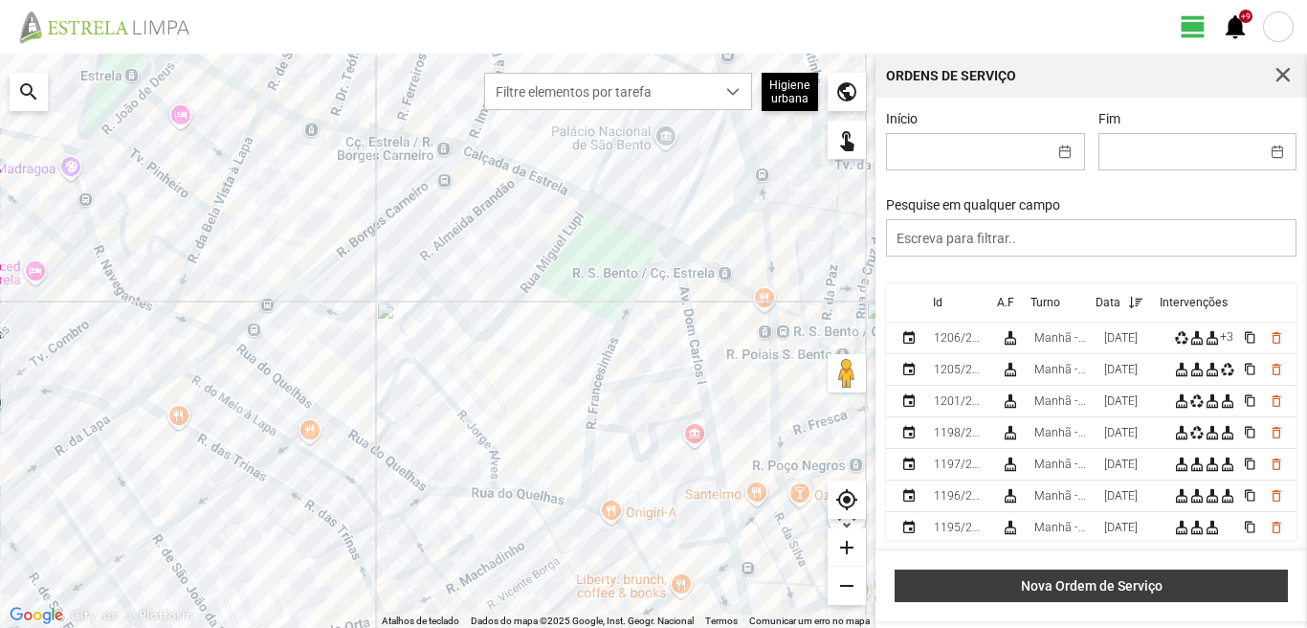
click at [1108, 578] on span "Nova Ordem de Serviço" at bounding box center [1091, 585] width 373 height 15
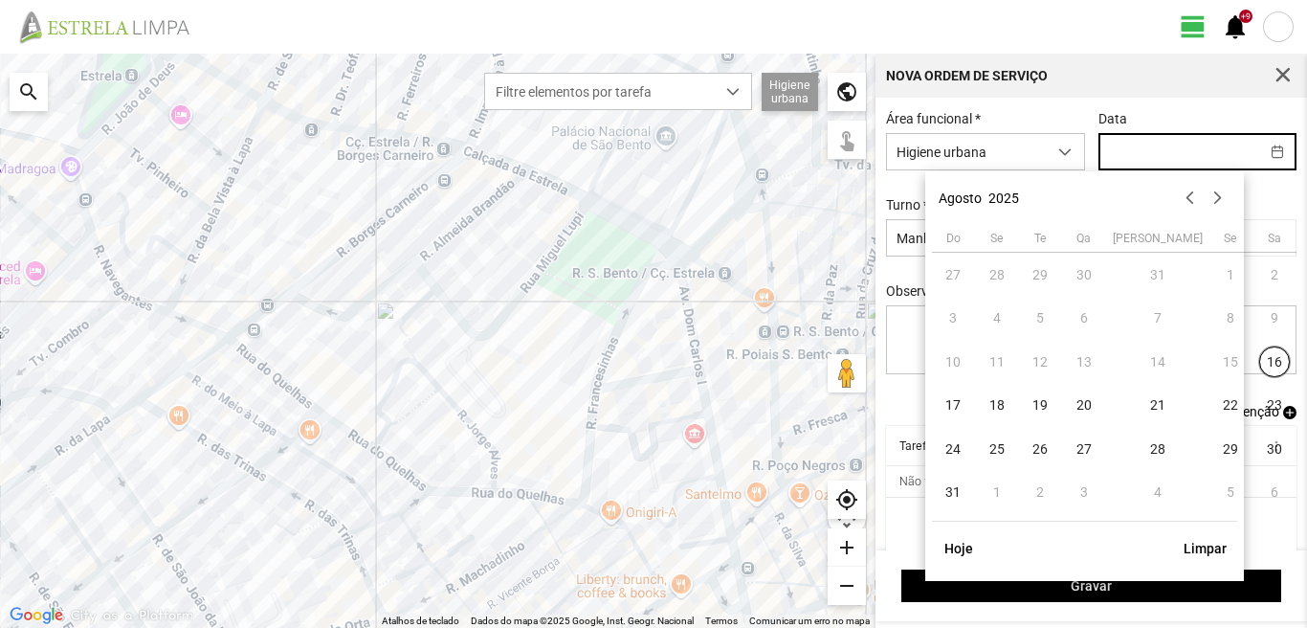
click at [1104, 148] on input "text" at bounding box center [1179, 151] width 160 height 35
click at [1085, 452] on span "27" at bounding box center [1084, 448] width 31 height 31
type input "[DATE]"
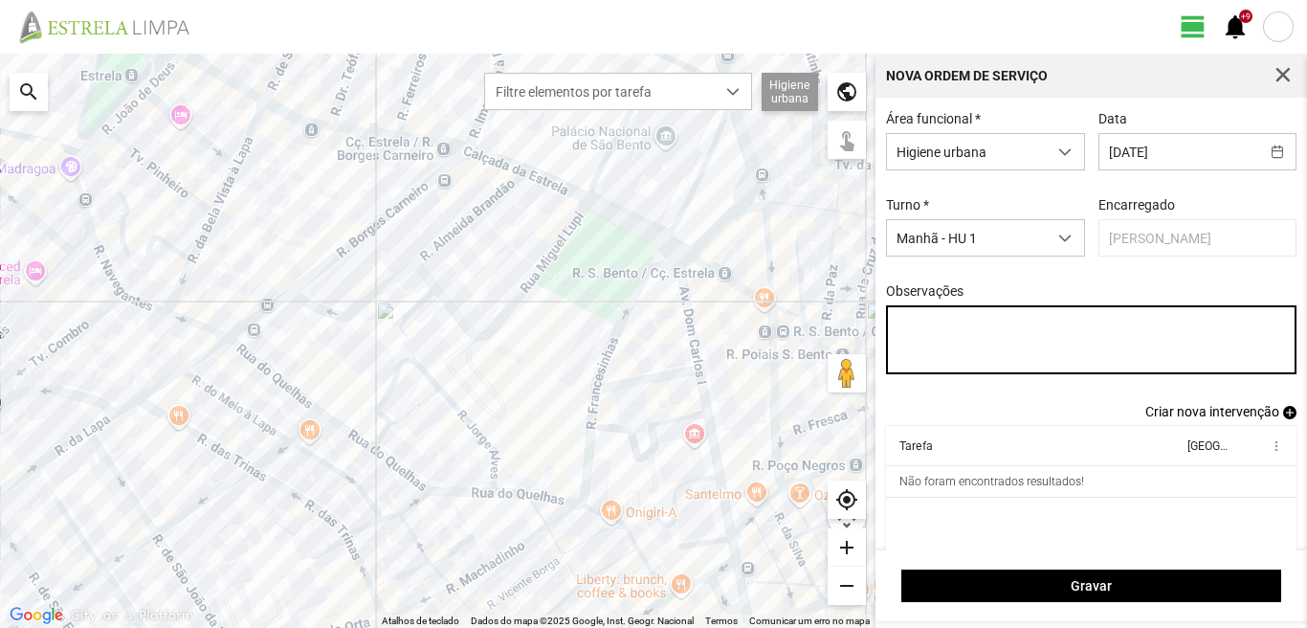
click at [895, 324] on textarea "Observações" at bounding box center [1091, 339] width 411 height 69
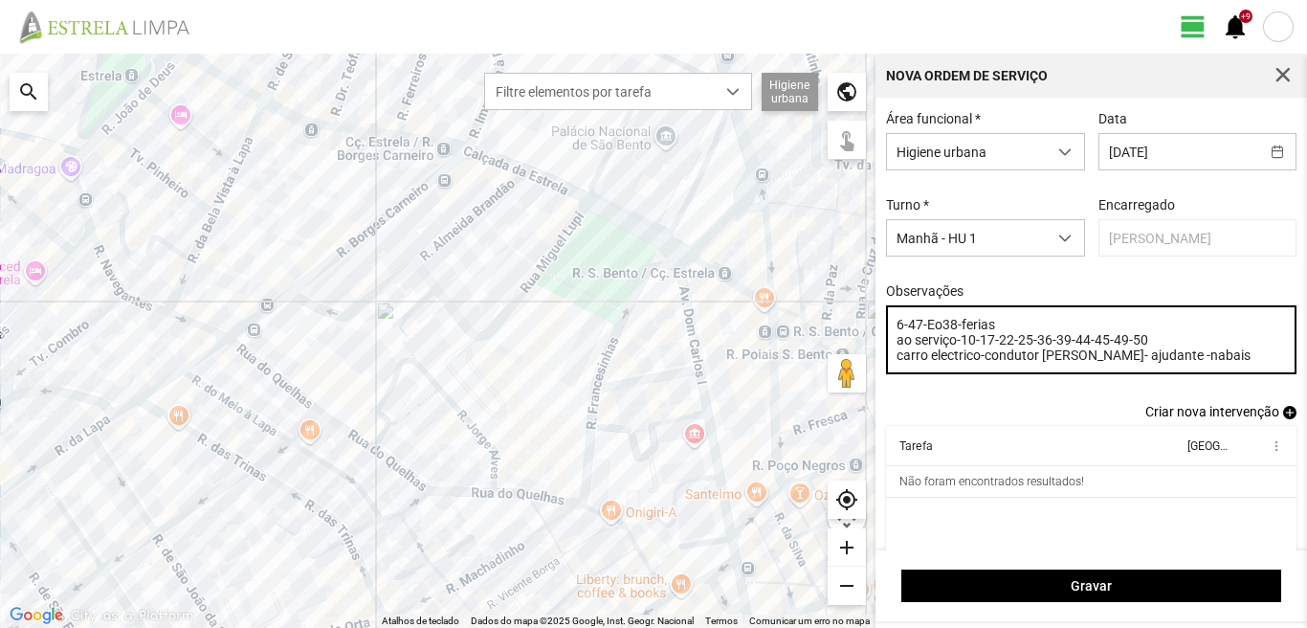
type textarea "6-47-Eo38-ferias ao serviço-10-17-22-25-36-39-44-45-49-50 carro electrico-condu…"
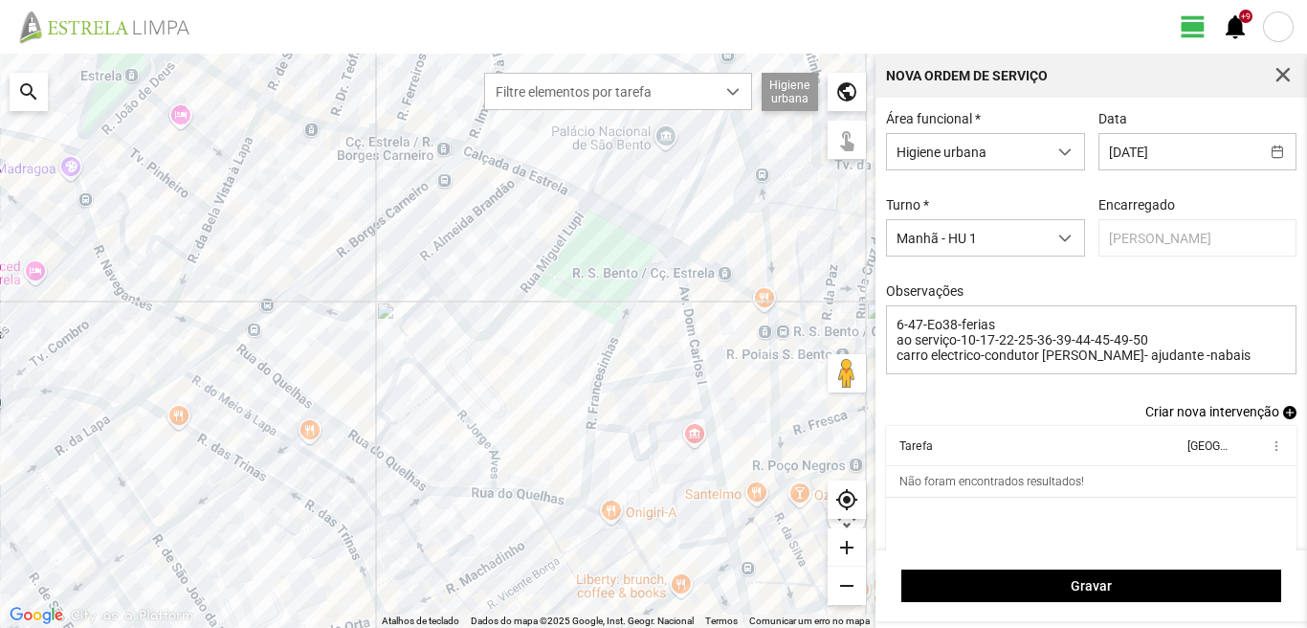
click at [1283, 413] on span "add" at bounding box center [1289, 412] width 13 height 13
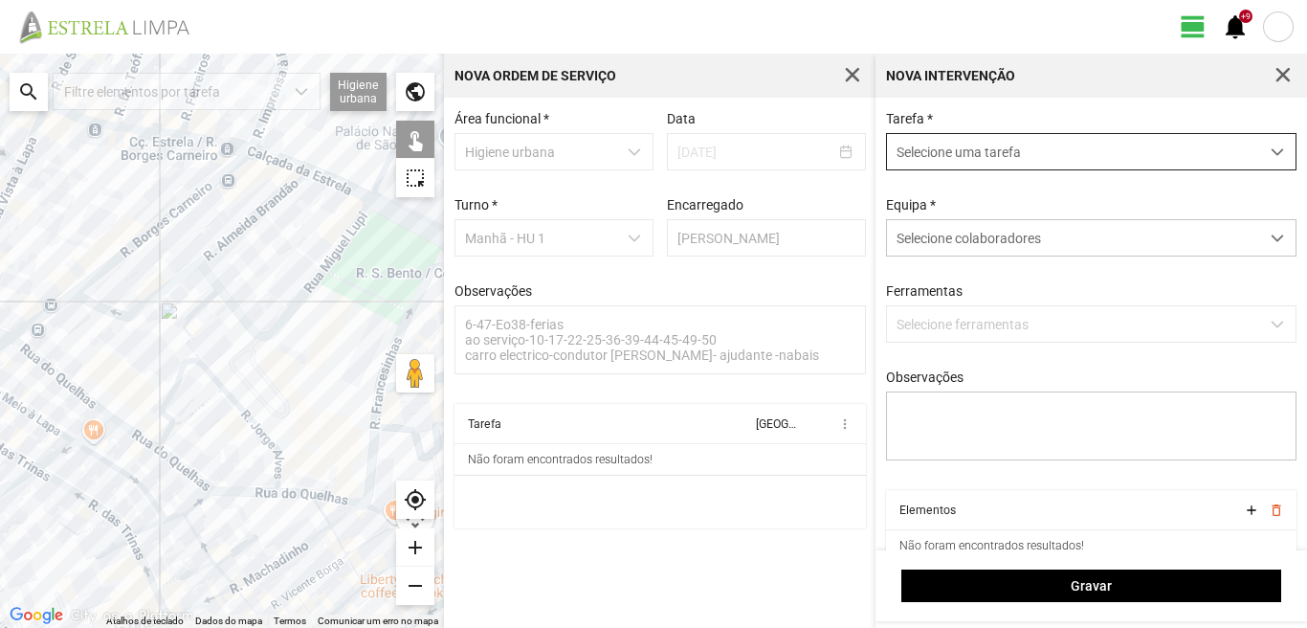
drag, startPoint x: 990, startPoint y: 144, endPoint x: 990, endPoint y: 155, distance: 11.5
click at [990, 153] on span "Selecione uma tarefa" at bounding box center [1073, 151] width 372 height 35
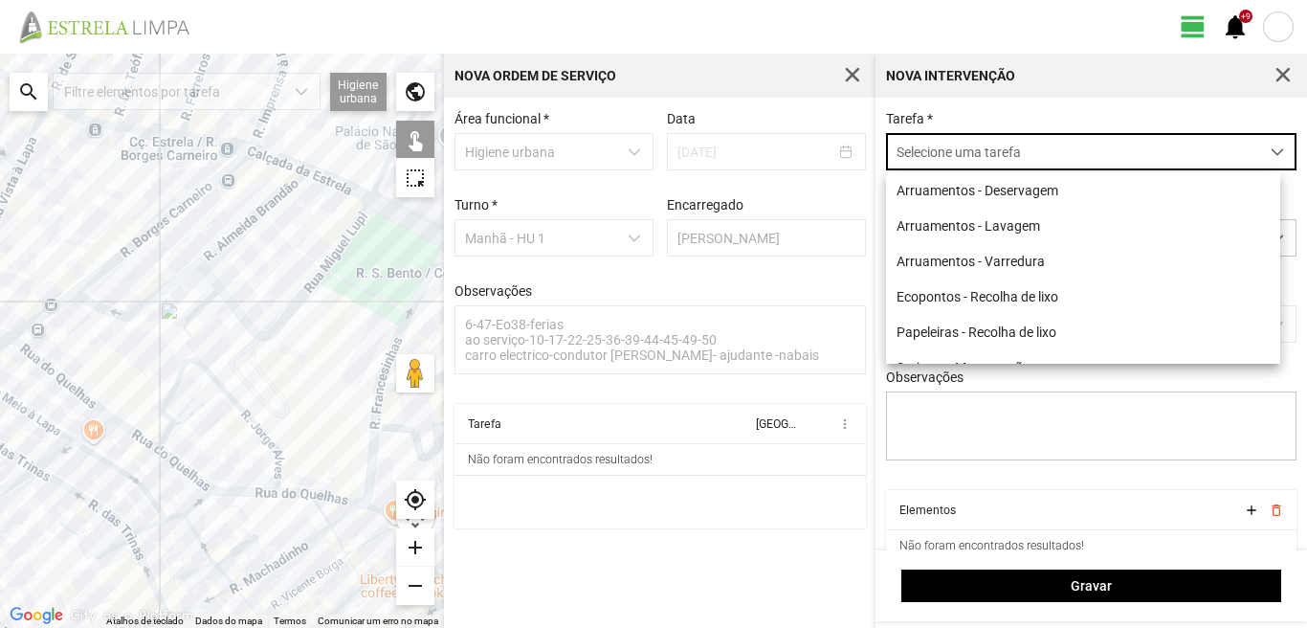
scroll to position [11, 85]
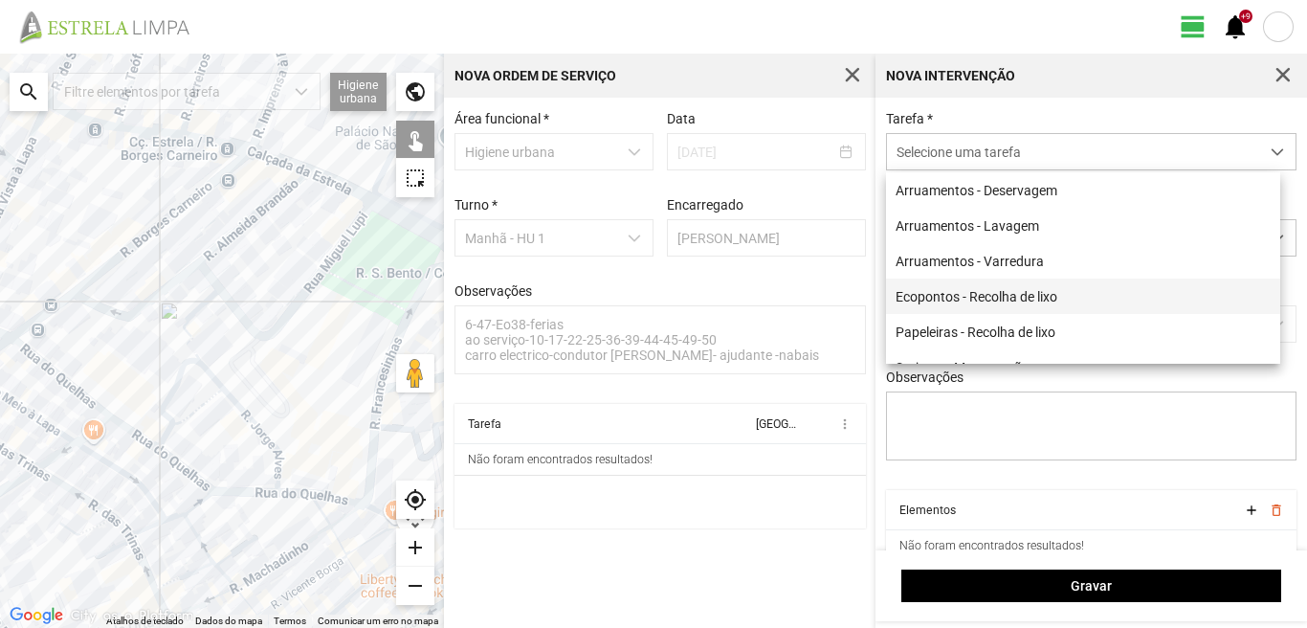
click at [1004, 294] on li "Ecopontos - Recolha de lixo" at bounding box center [1083, 295] width 394 height 35
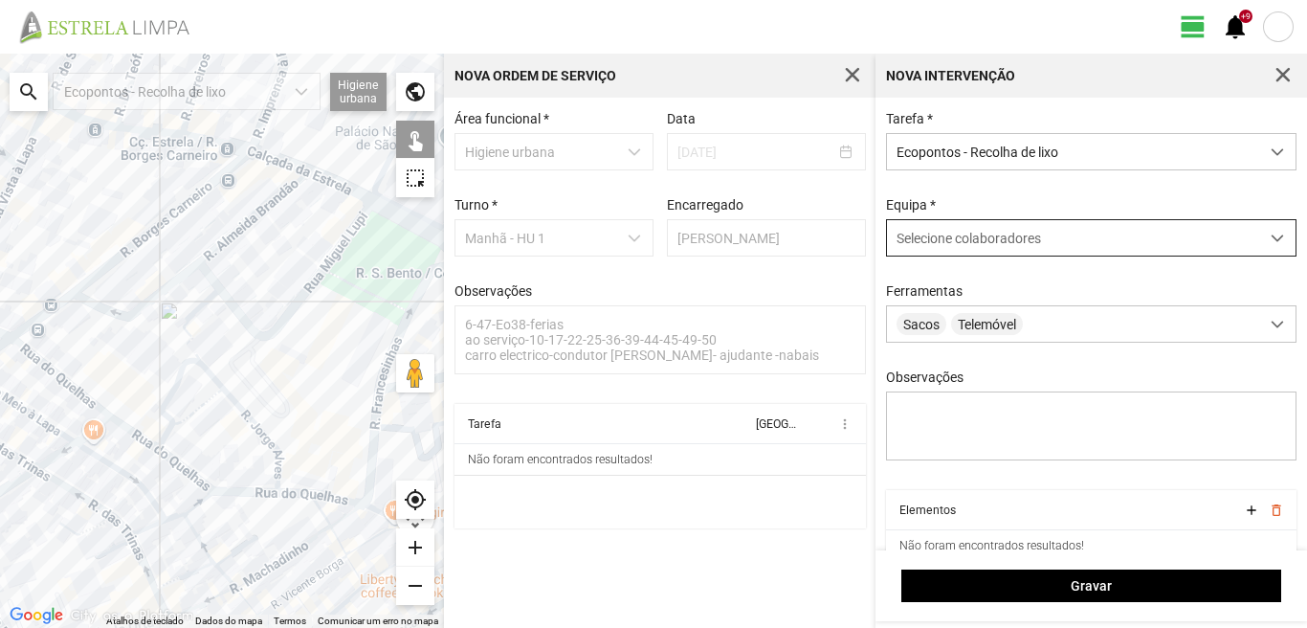
click at [960, 233] on span "Selecione colaboradores" at bounding box center [969, 238] width 144 height 15
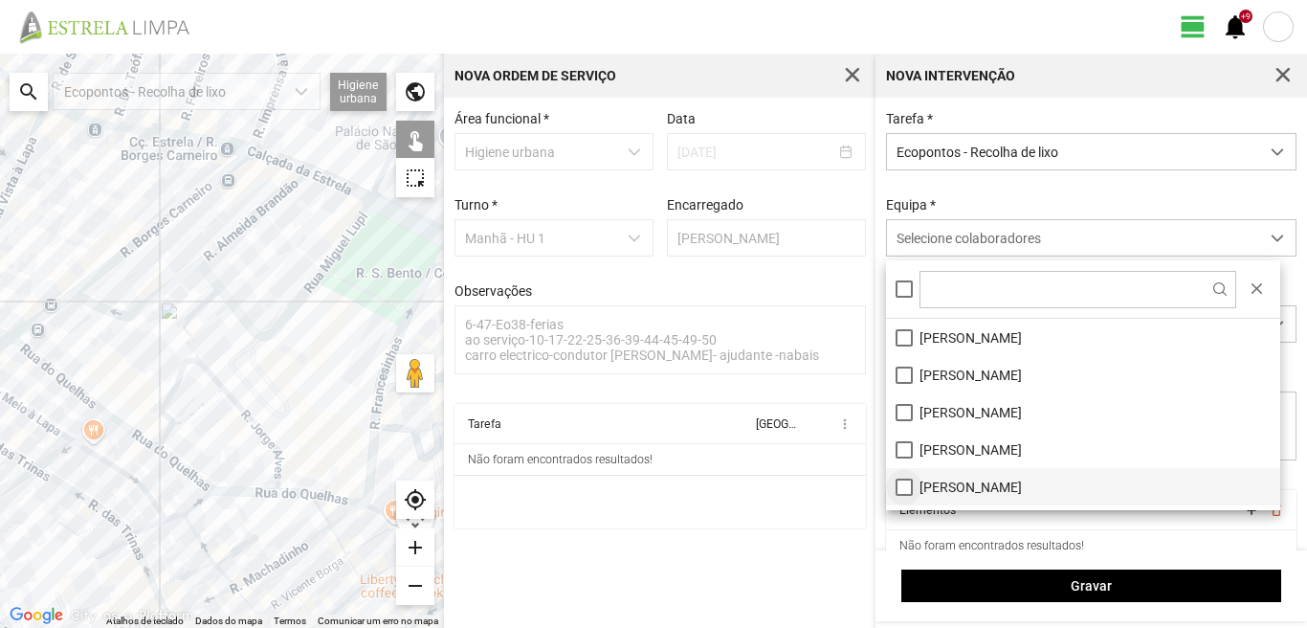
click at [901, 494] on li "[PERSON_NAME]" at bounding box center [1083, 486] width 394 height 37
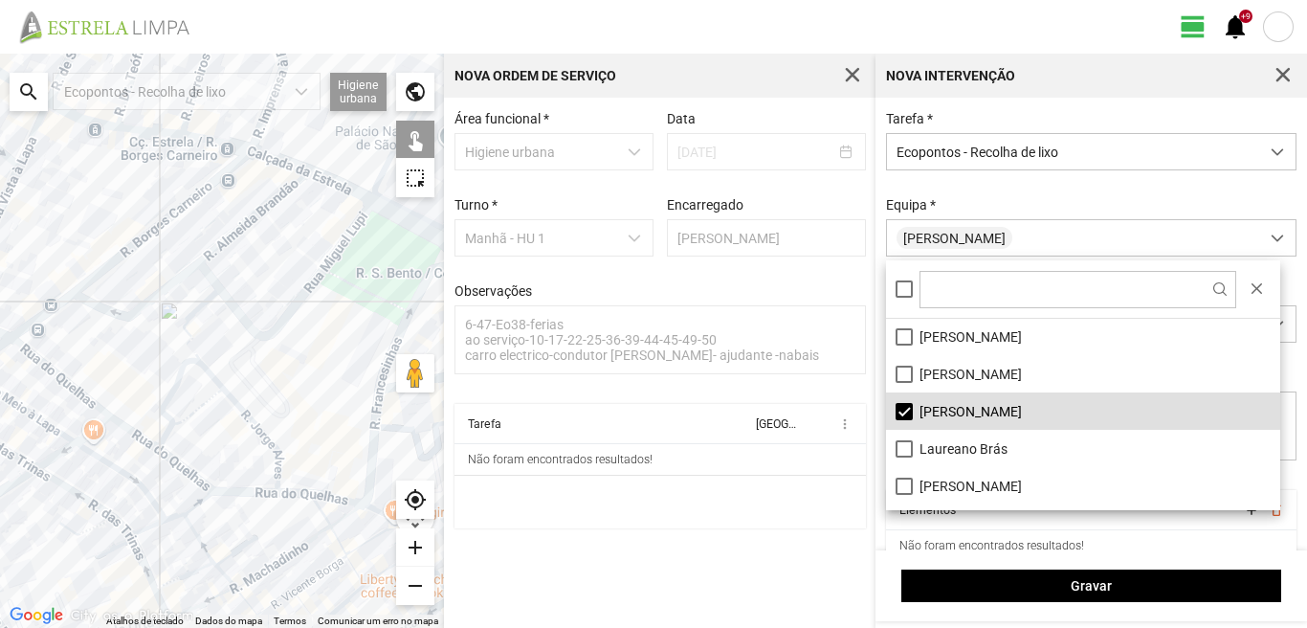
scroll to position [191, 0]
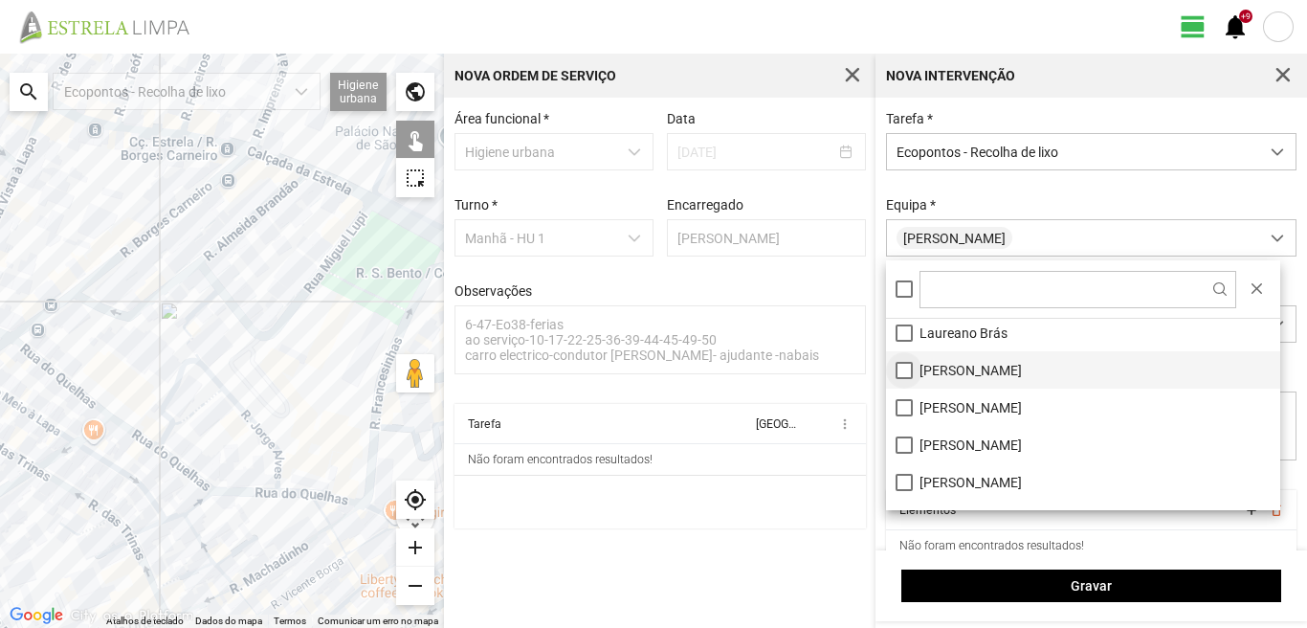
click at [903, 367] on li "[PERSON_NAME]" at bounding box center [1083, 369] width 394 height 37
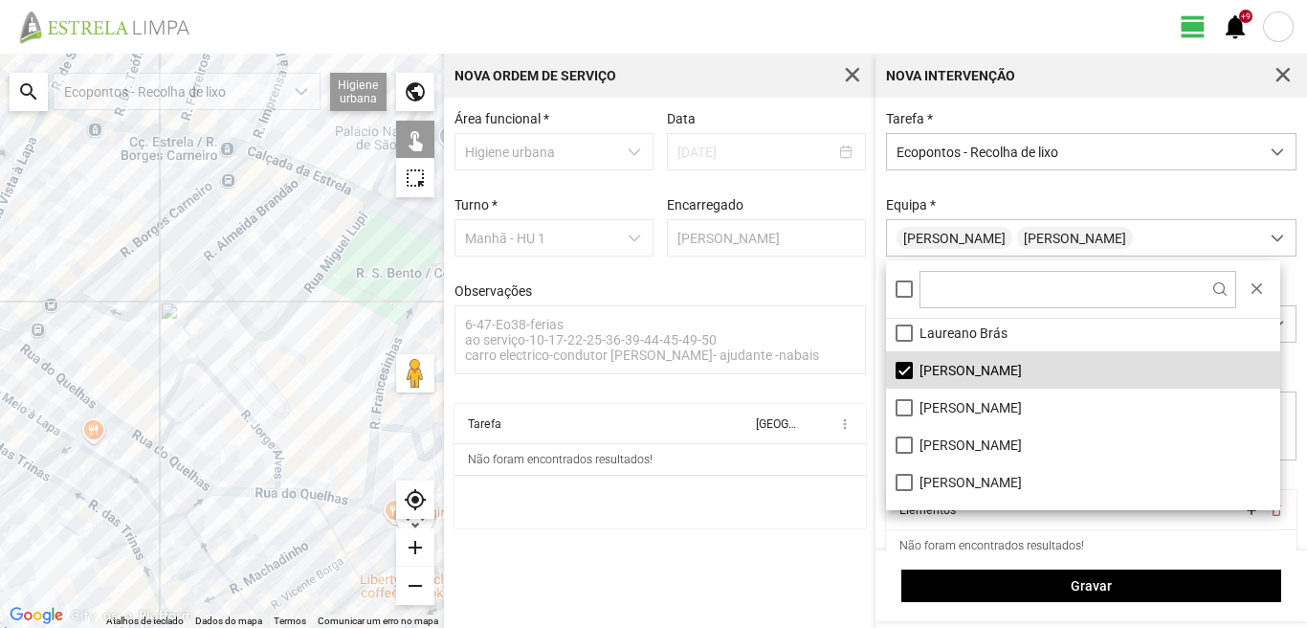
click at [42, 351] on div at bounding box center [222, 341] width 444 height 574
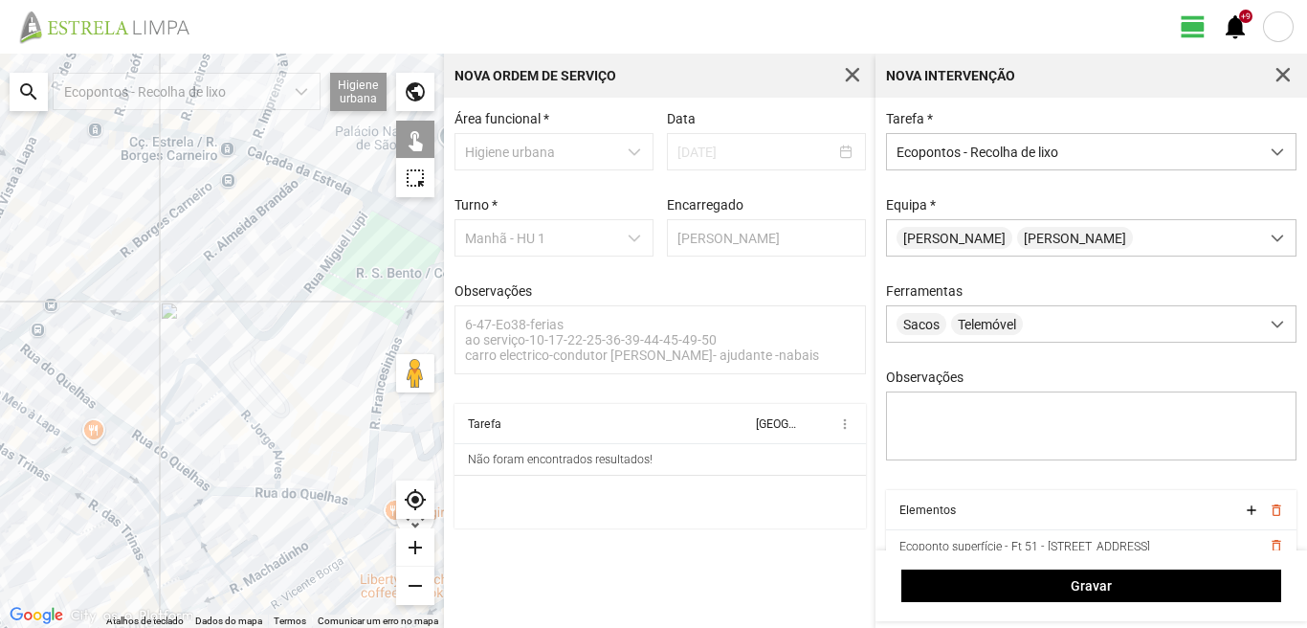
click at [86, 287] on div at bounding box center [222, 341] width 444 height 574
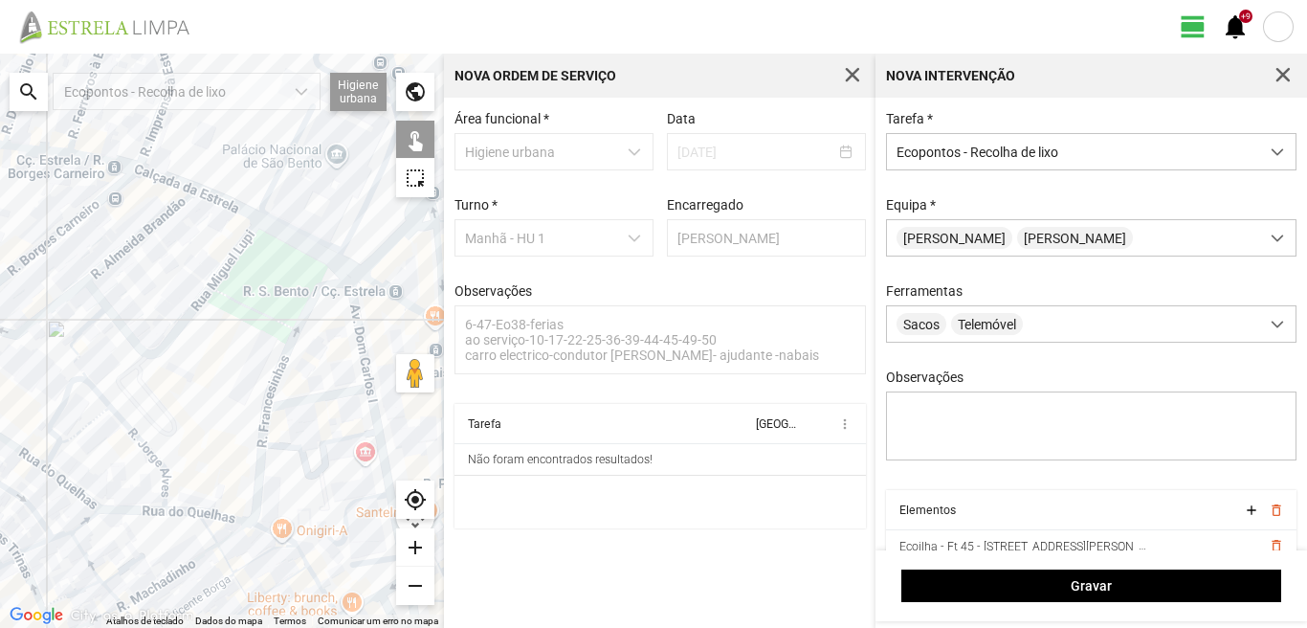
drag, startPoint x: 283, startPoint y: 446, endPoint x: 116, endPoint y: 473, distance: 169.6
click at [116, 473] on div at bounding box center [222, 341] width 444 height 574
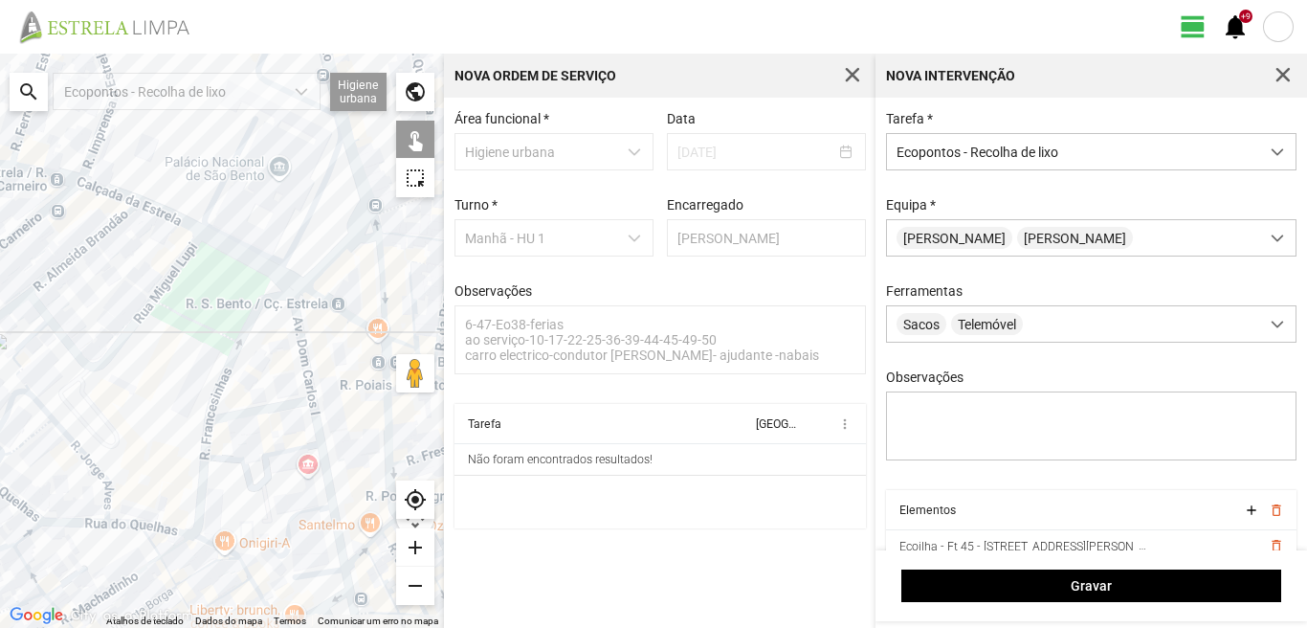
click at [251, 302] on div at bounding box center [222, 341] width 444 height 574
click at [251, 413] on div at bounding box center [222, 341] width 444 height 574
click at [193, 515] on div at bounding box center [222, 341] width 444 height 574
click at [196, 512] on div at bounding box center [222, 341] width 444 height 574
click at [210, 534] on div at bounding box center [222, 341] width 444 height 574
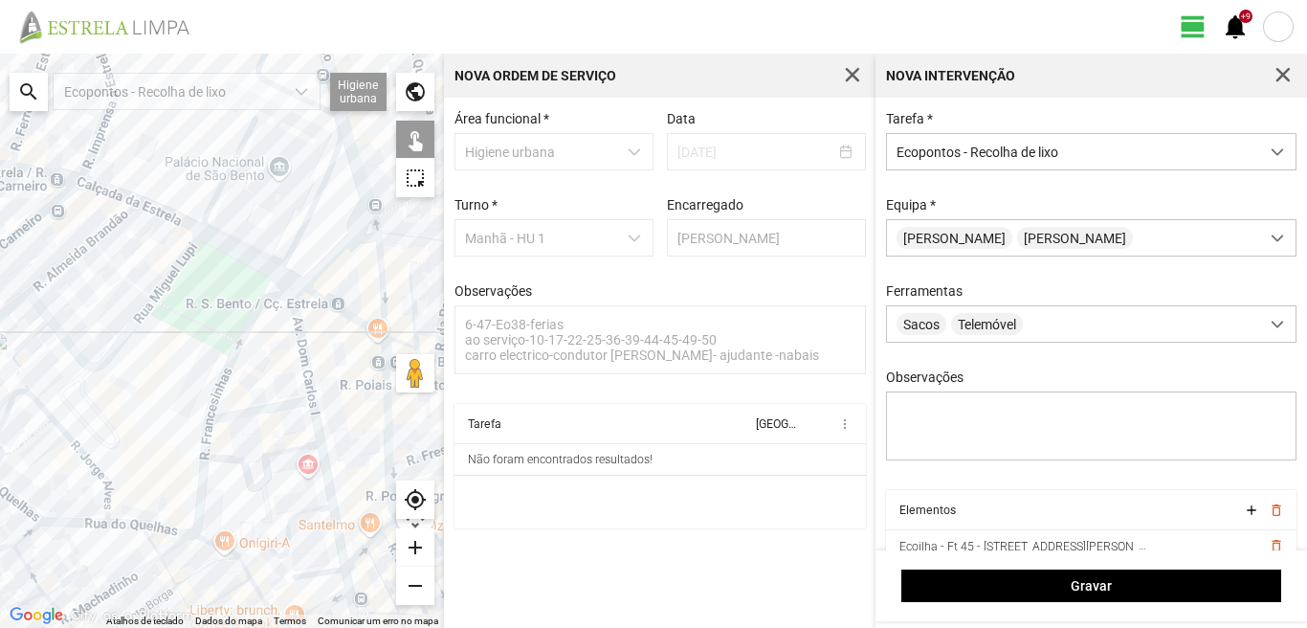
drag, startPoint x: 330, startPoint y: 574, endPoint x: 318, endPoint y: 544, distance: 32.2
click at [327, 572] on div at bounding box center [222, 341] width 444 height 574
drag, startPoint x: 254, startPoint y: 276, endPoint x: 228, endPoint y: 402, distance: 128.9
click at [228, 402] on div at bounding box center [222, 341] width 444 height 574
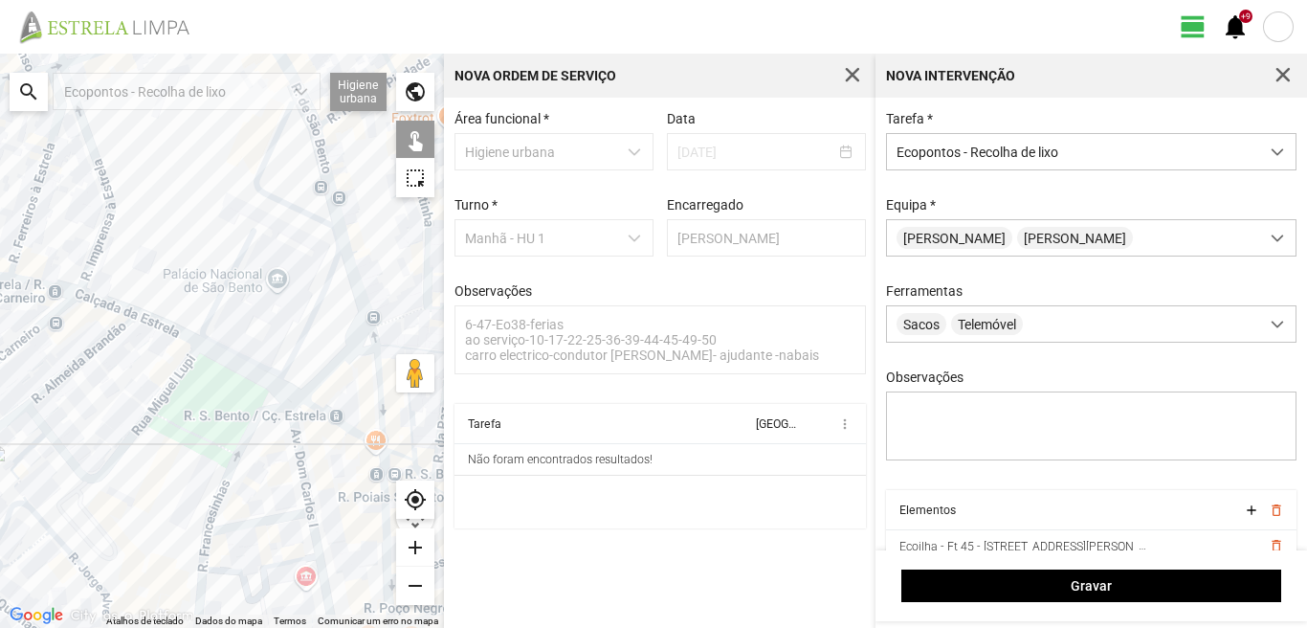
drag, startPoint x: 189, startPoint y: 345, endPoint x: 177, endPoint y: 403, distance: 58.7
click at [177, 403] on div at bounding box center [222, 341] width 444 height 574
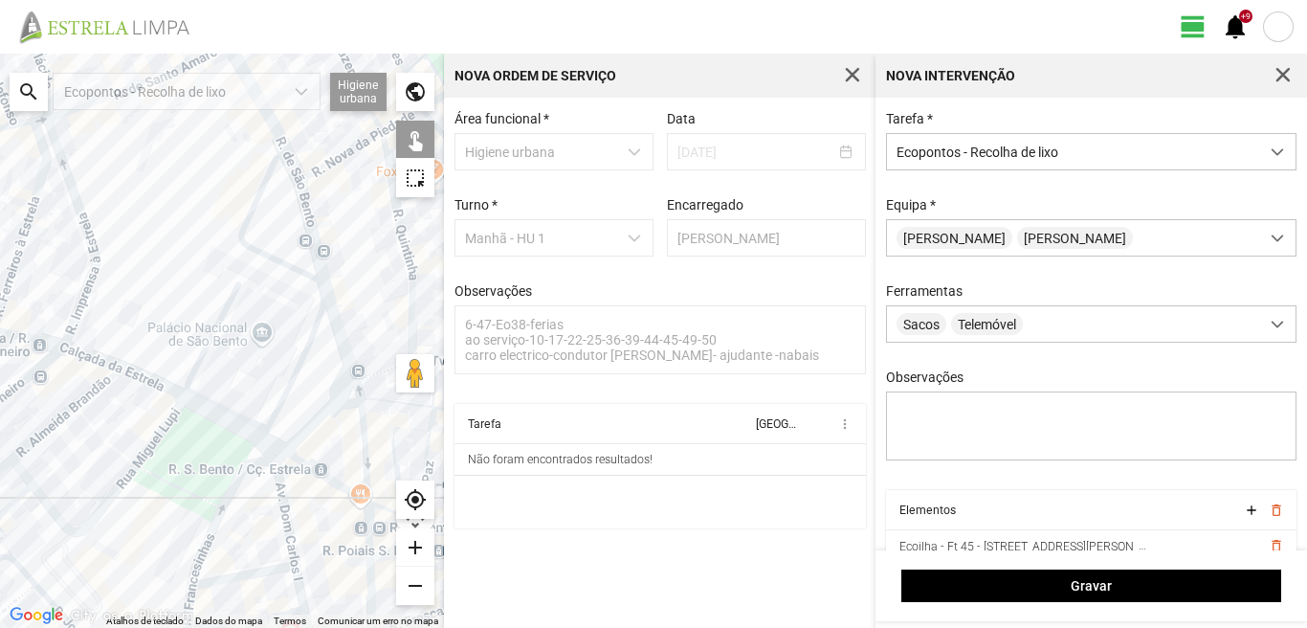
click at [226, 280] on div at bounding box center [222, 341] width 444 height 574
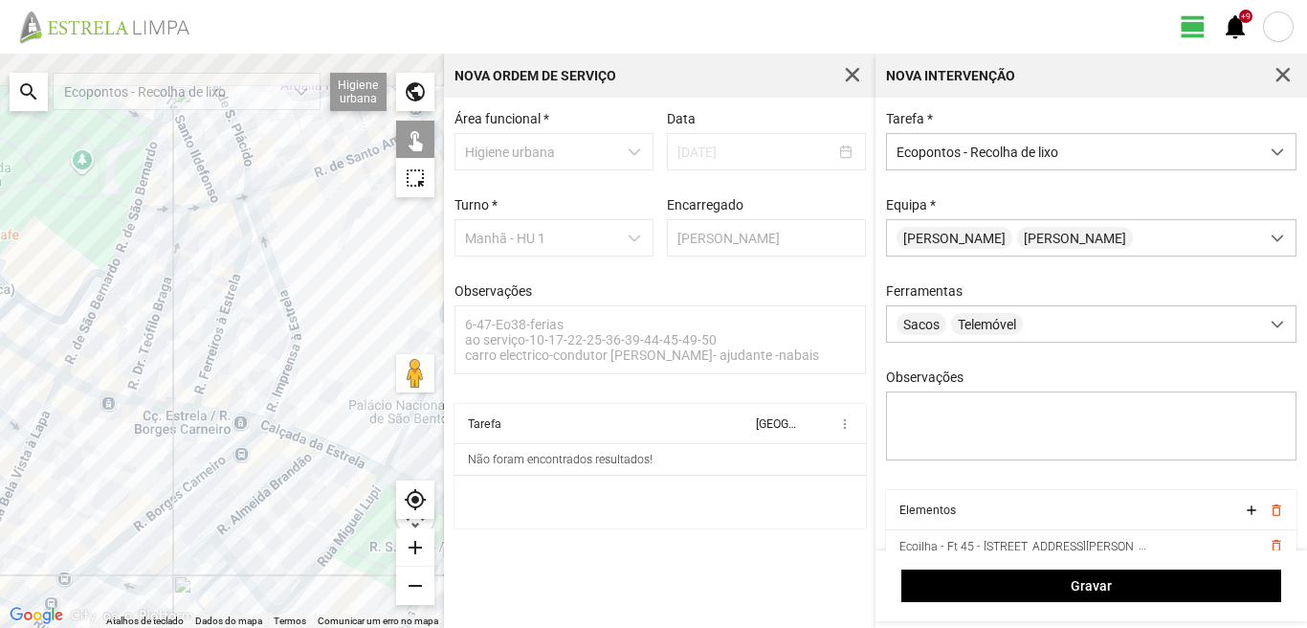
drag, startPoint x: 7, startPoint y: 305, endPoint x: 208, endPoint y: 392, distance: 219.0
click at [205, 386] on div at bounding box center [222, 341] width 444 height 574
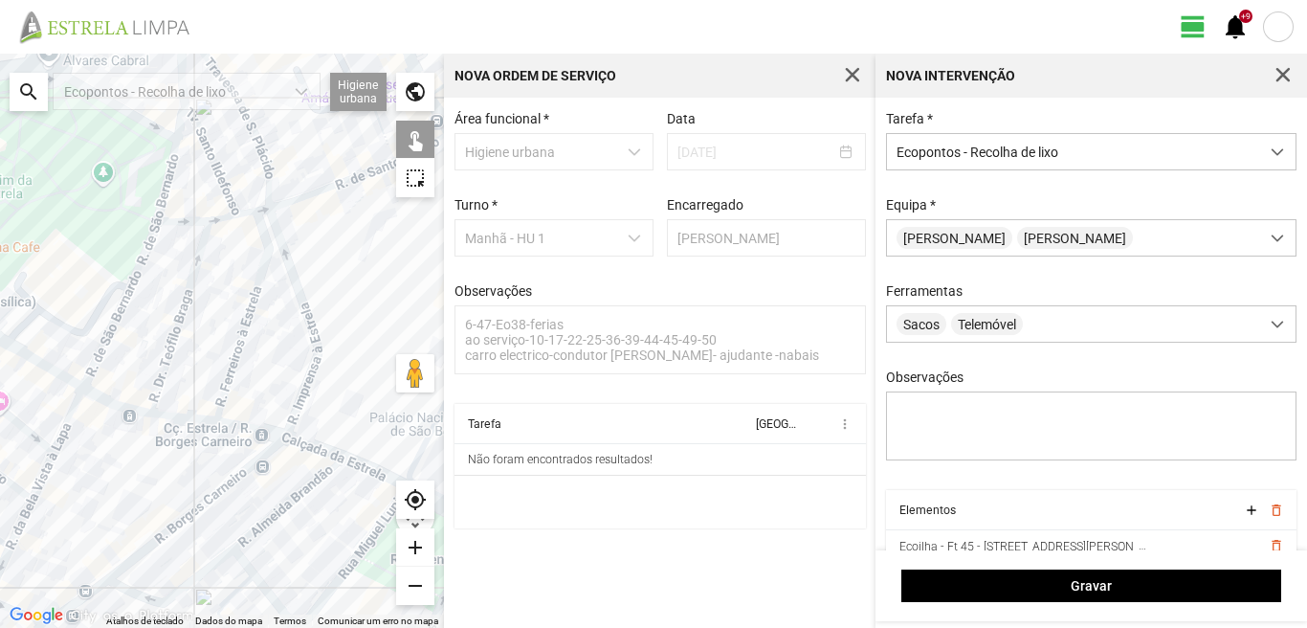
click at [103, 355] on div at bounding box center [222, 341] width 444 height 574
click at [165, 145] on div at bounding box center [222, 341] width 444 height 574
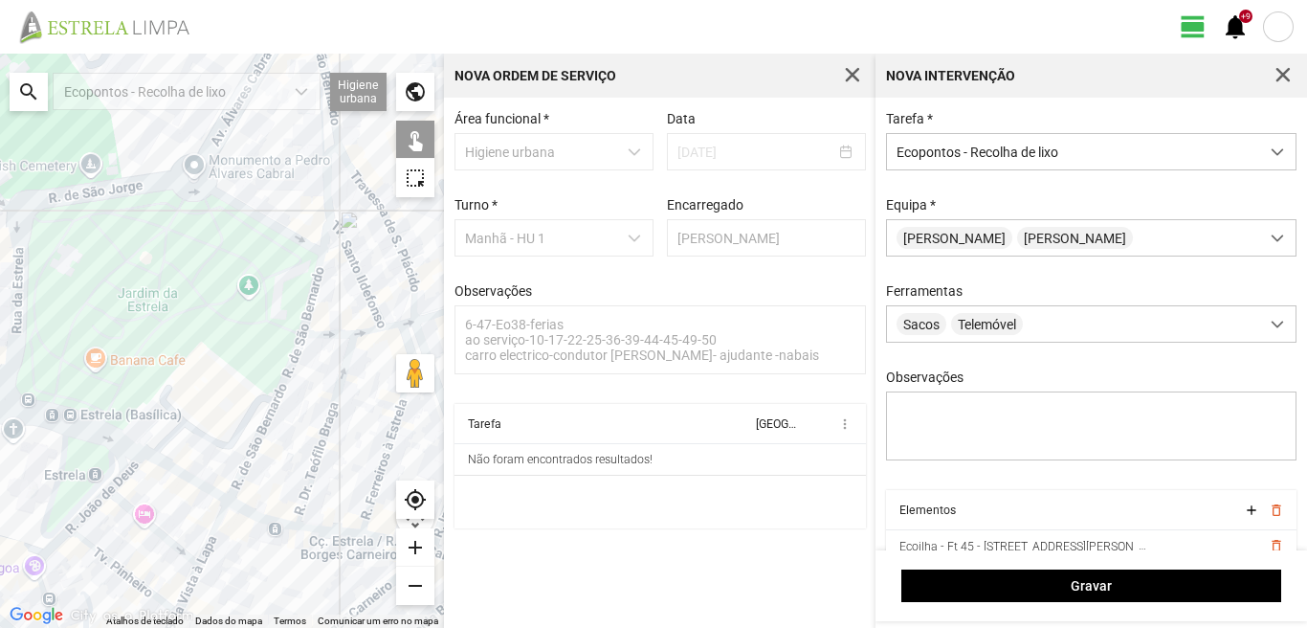
drag, startPoint x: 10, startPoint y: 235, endPoint x: 204, endPoint y: 357, distance: 229.1
click at [204, 357] on div at bounding box center [222, 341] width 444 height 574
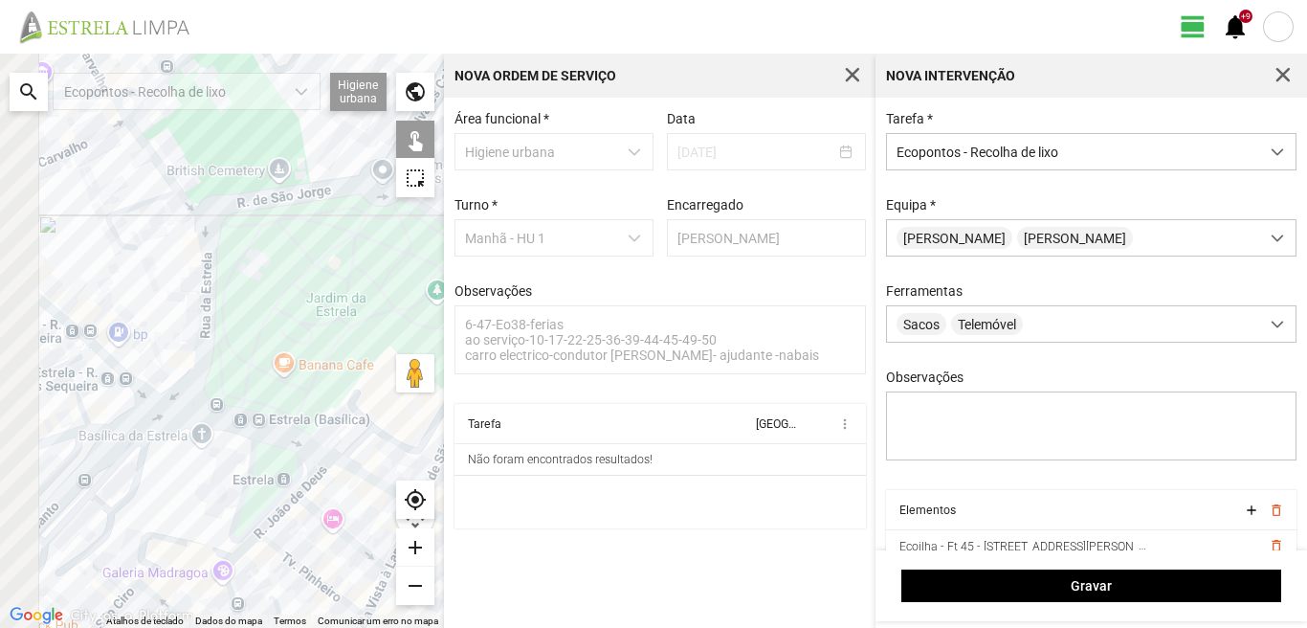
drag, startPoint x: 130, startPoint y: 304, endPoint x: 244, endPoint y: 281, distance: 116.2
click at [244, 281] on div at bounding box center [222, 341] width 444 height 574
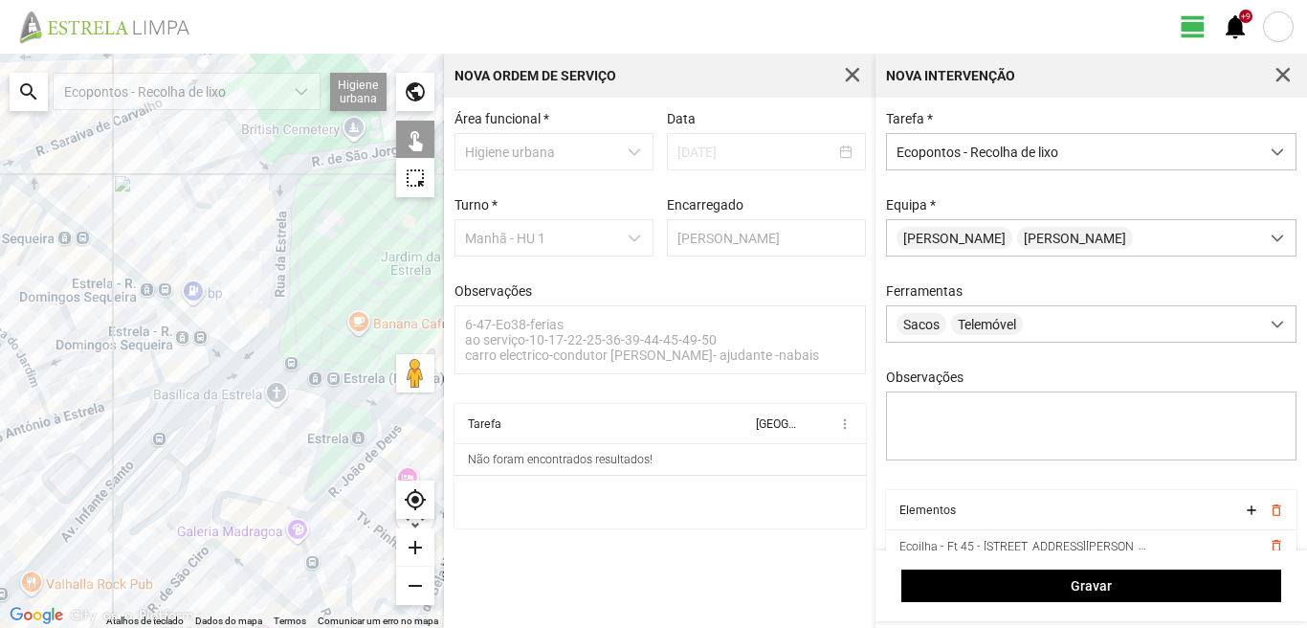
drag, startPoint x: 18, startPoint y: 182, endPoint x: 25, endPoint y: 204, distance: 23.0
click at [18, 188] on div at bounding box center [222, 341] width 444 height 574
click at [84, 414] on div at bounding box center [222, 341] width 444 height 574
click at [19, 189] on div at bounding box center [222, 341] width 444 height 574
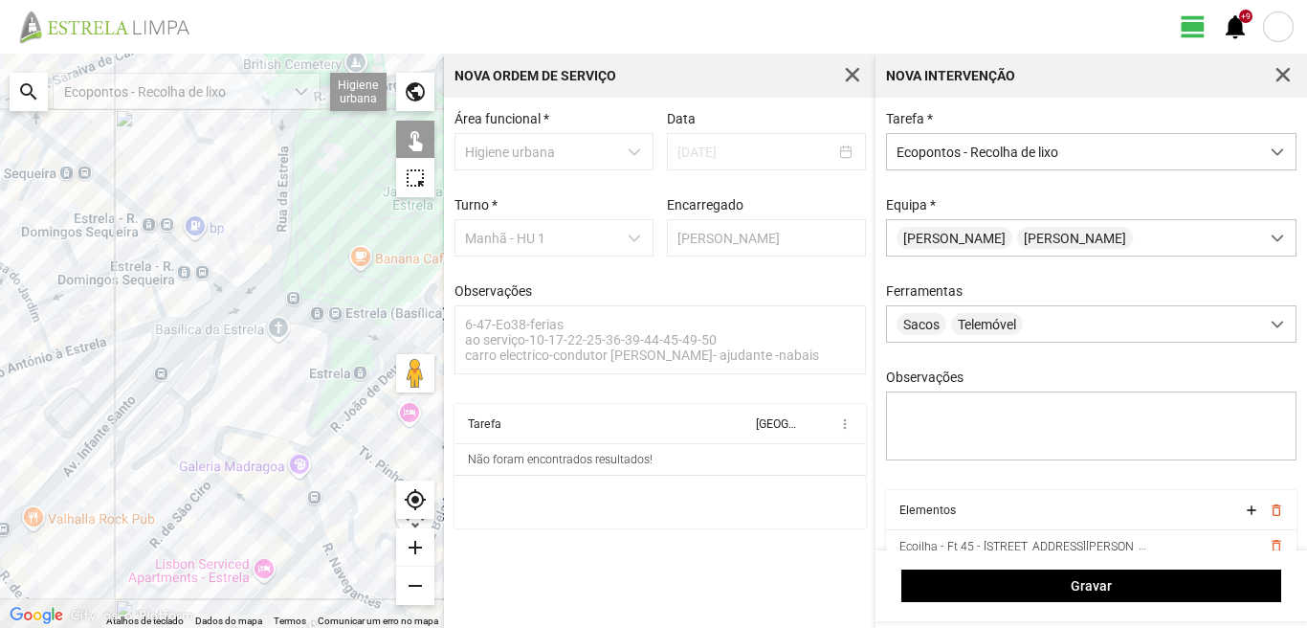
drag, startPoint x: 213, startPoint y: 455, endPoint x: 217, endPoint y: 296, distance: 158.9
click at [216, 304] on div at bounding box center [222, 341] width 444 height 574
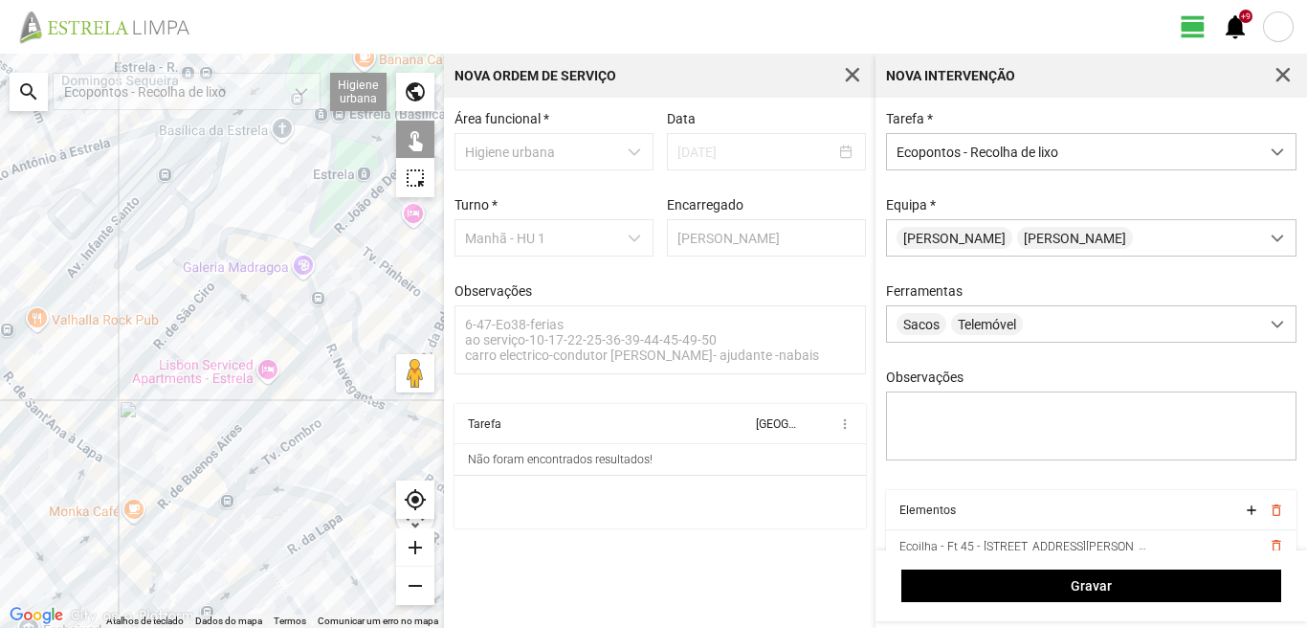
drag, startPoint x: 200, startPoint y: 386, endPoint x: 363, endPoint y: 319, distance: 175.9
click at [353, 319] on div at bounding box center [222, 341] width 444 height 574
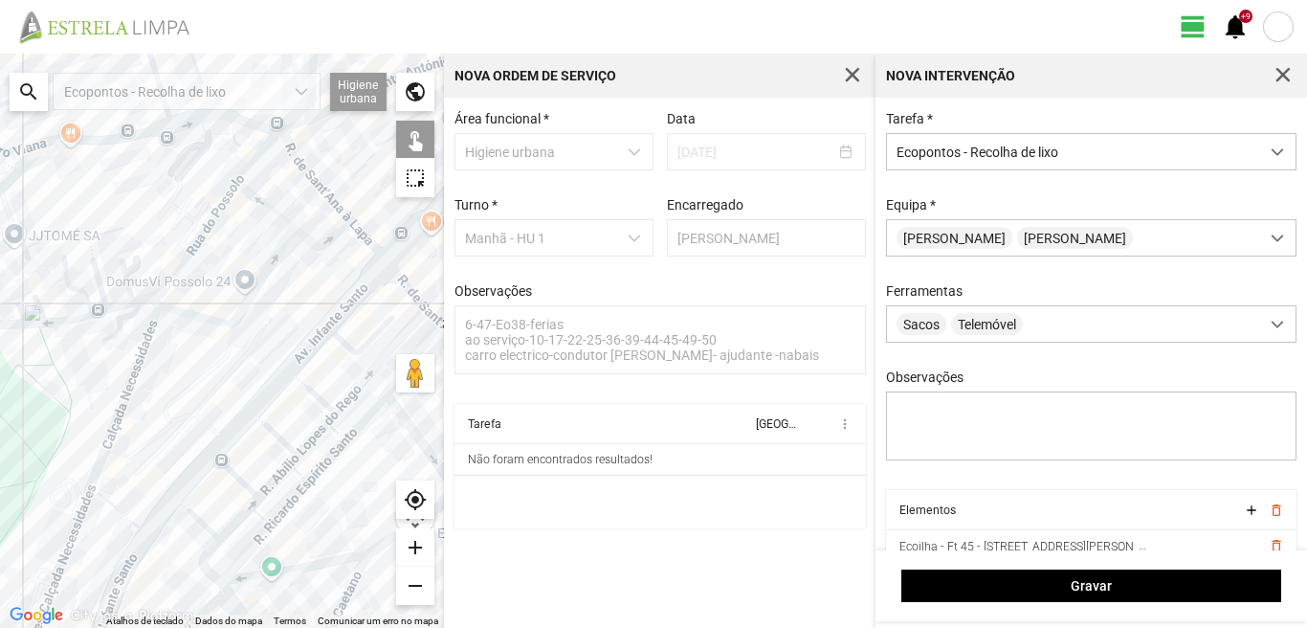
click at [300, 332] on div at bounding box center [222, 341] width 444 height 574
click at [278, 386] on div at bounding box center [222, 341] width 444 height 574
click at [395, 286] on div at bounding box center [222, 341] width 444 height 574
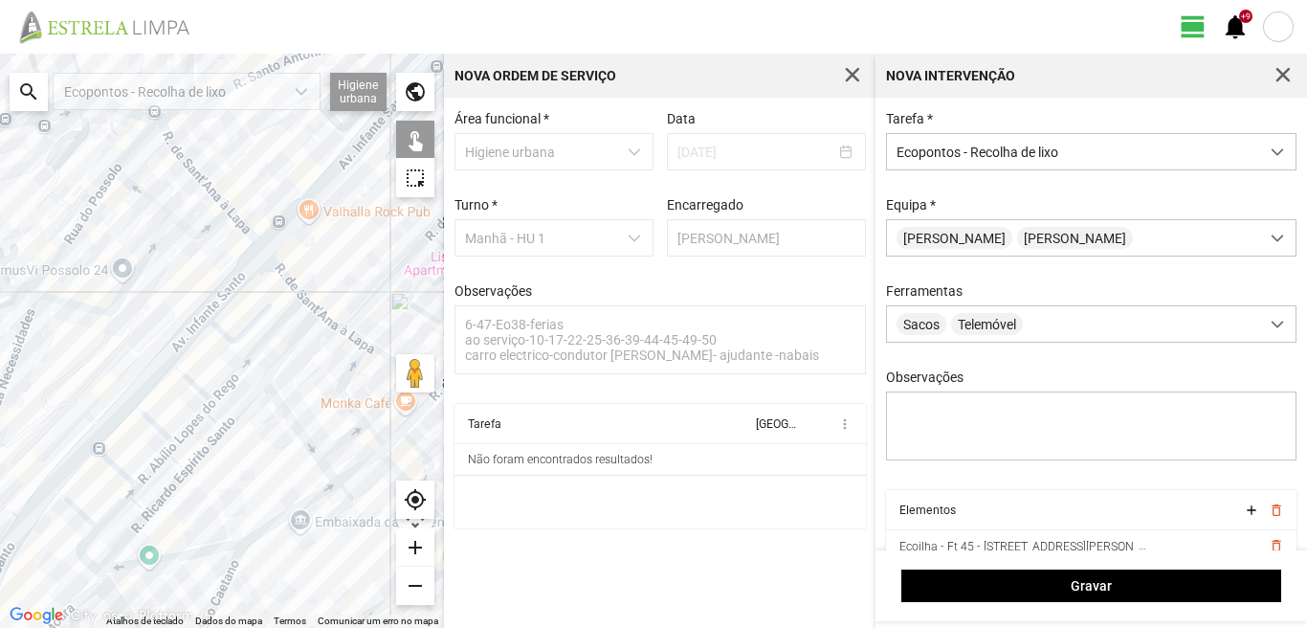
drag, startPoint x: 360, startPoint y: 319, endPoint x: 188, endPoint y: 301, distance: 173.1
click at [188, 301] on div at bounding box center [222, 341] width 444 height 574
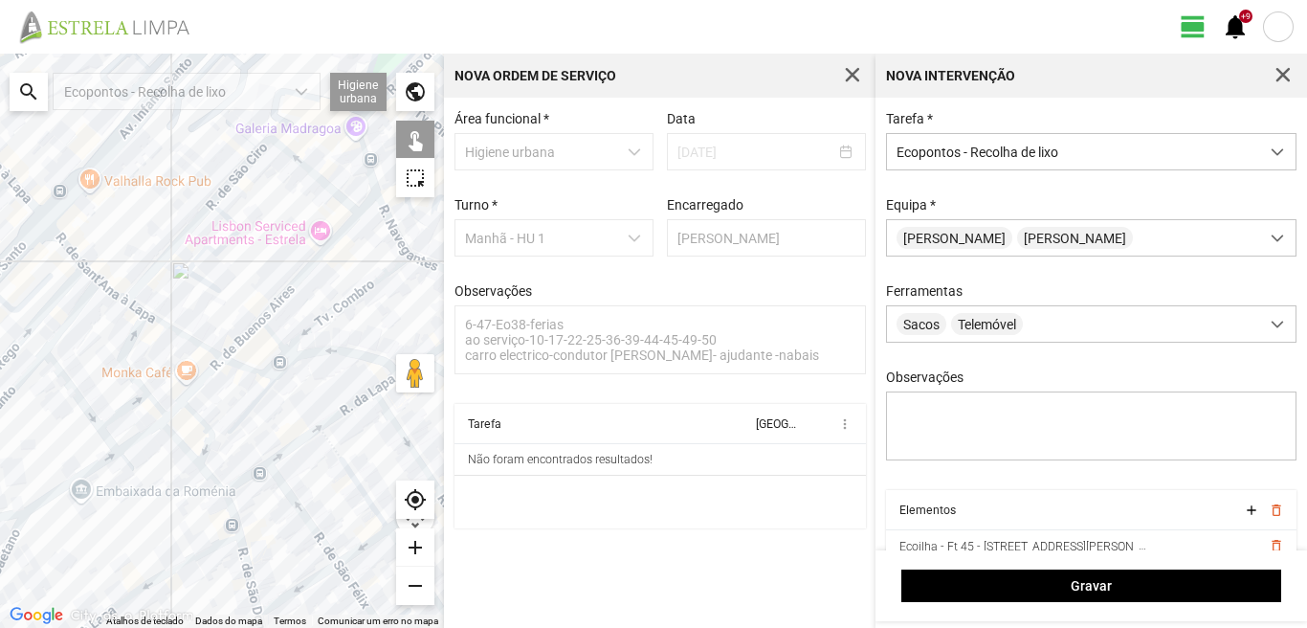
click at [104, 312] on div at bounding box center [222, 341] width 444 height 574
click at [58, 291] on div at bounding box center [222, 341] width 444 height 574
click at [53, 368] on div at bounding box center [222, 341] width 444 height 574
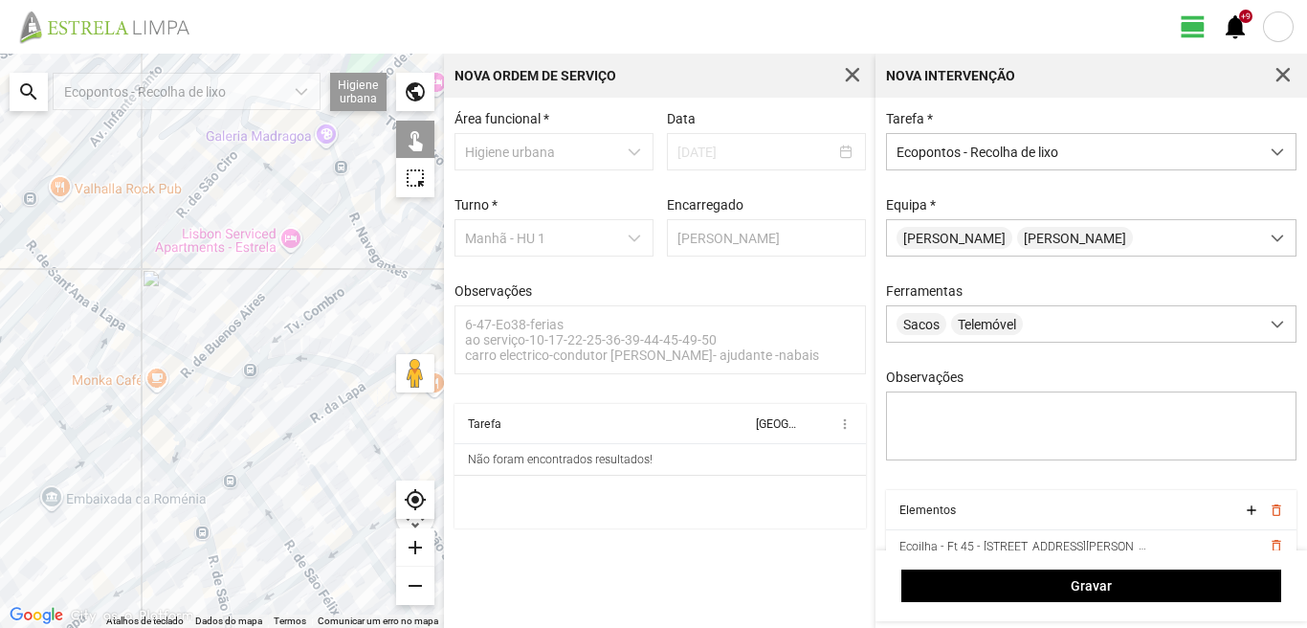
drag, startPoint x: 193, startPoint y: 382, endPoint x: 54, endPoint y: 386, distance: 139.8
click at [54, 390] on div at bounding box center [222, 341] width 444 height 574
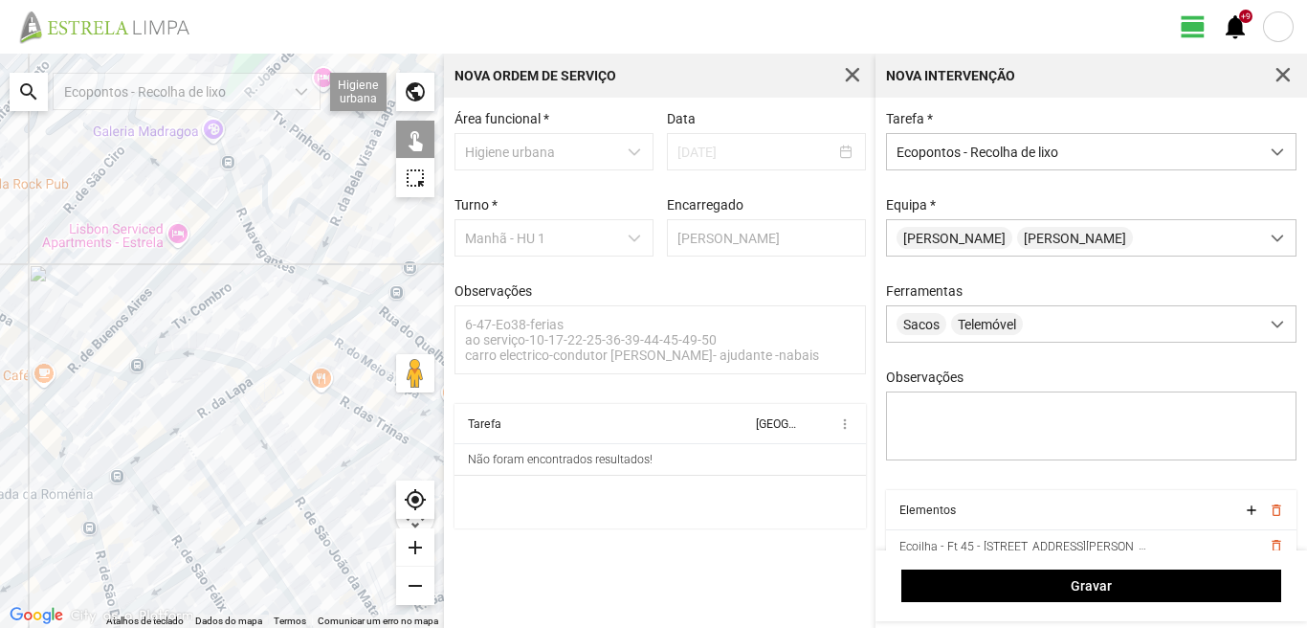
click at [225, 403] on div at bounding box center [222, 341] width 444 height 574
drag, startPoint x: 269, startPoint y: 374, endPoint x: 0, endPoint y: 374, distance: 268.9
click at [0, 374] on div at bounding box center [222, 341] width 444 height 574
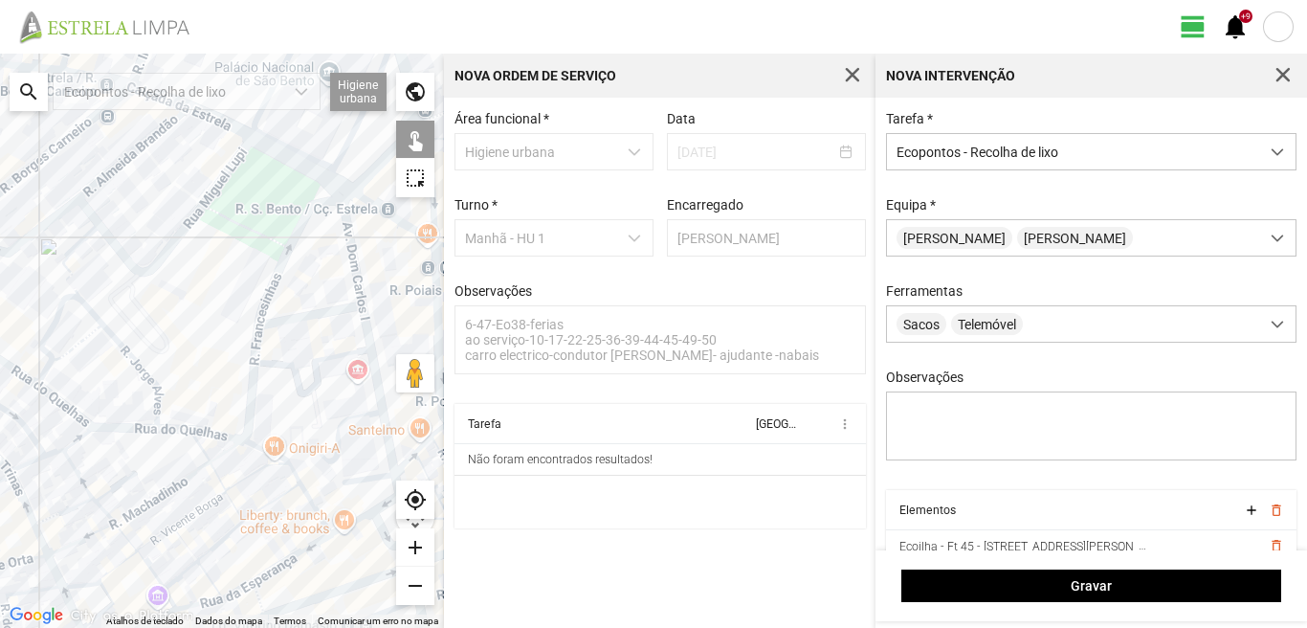
drag, startPoint x: 5, startPoint y: 433, endPoint x: 27, endPoint y: 298, distance: 136.7
click at [27, 357] on div at bounding box center [222, 341] width 444 height 574
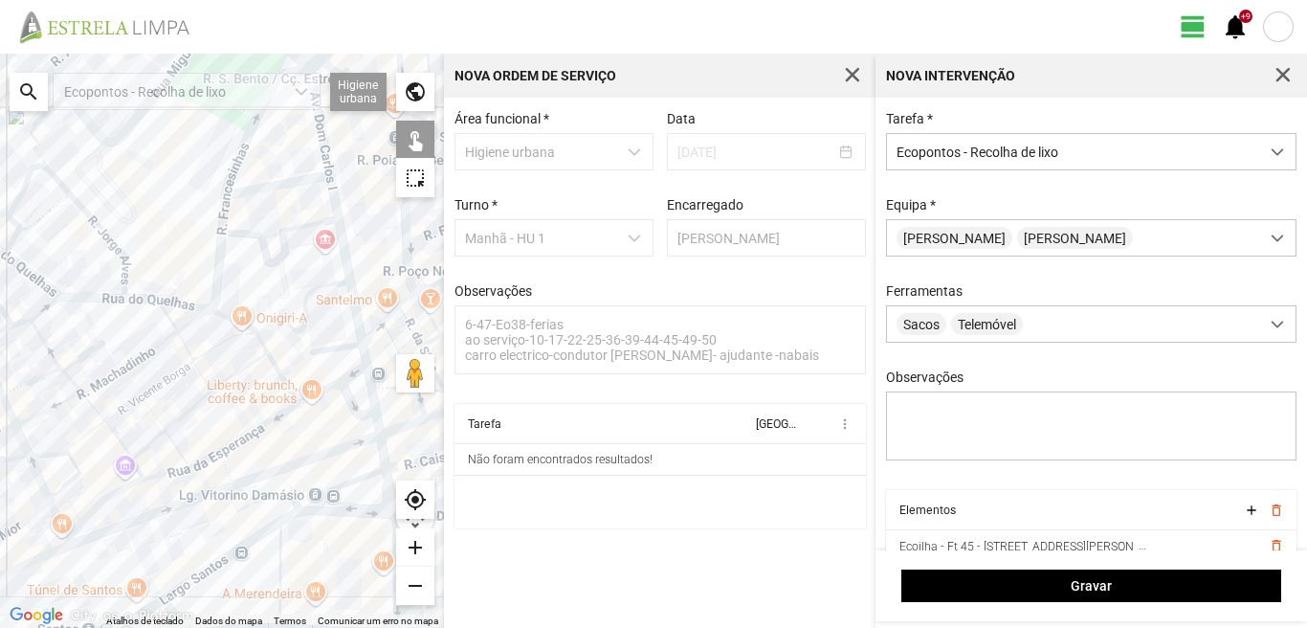
drag, startPoint x: 153, startPoint y: 460, endPoint x: 82, endPoint y: 388, distance: 101.5
click at [90, 395] on div at bounding box center [222, 341] width 444 height 574
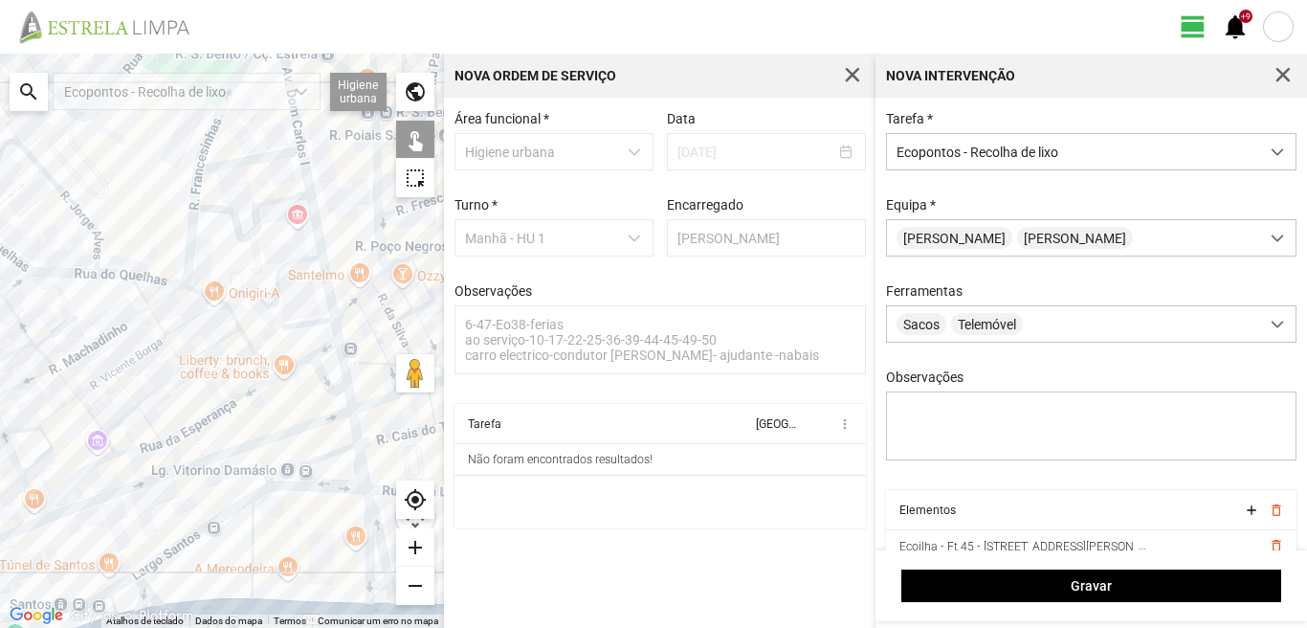
click at [320, 327] on div at bounding box center [222, 341] width 444 height 574
click at [227, 455] on div at bounding box center [222, 341] width 444 height 574
click at [265, 490] on div at bounding box center [222, 341] width 444 height 574
click at [71, 517] on div at bounding box center [222, 341] width 444 height 574
drag, startPoint x: 68, startPoint y: 511, endPoint x: 99, endPoint y: 528, distance: 35.1
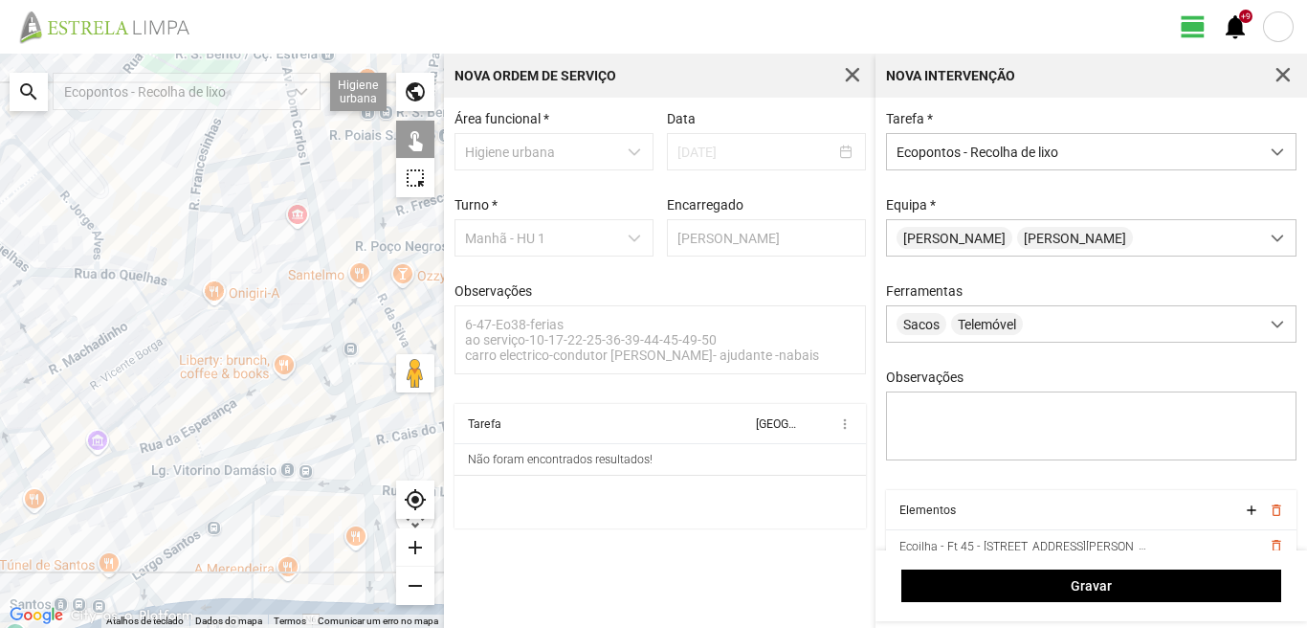
click at [71, 513] on div at bounding box center [222, 341] width 444 height 574
click at [146, 581] on div at bounding box center [222, 341] width 444 height 574
click at [66, 505] on div at bounding box center [222, 341] width 444 height 574
drag, startPoint x: 38, startPoint y: 502, endPoint x: 378, endPoint y: 422, distance: 349.1
click at [378, 422] on div at bounding box center [222, 341] width 444 height 574
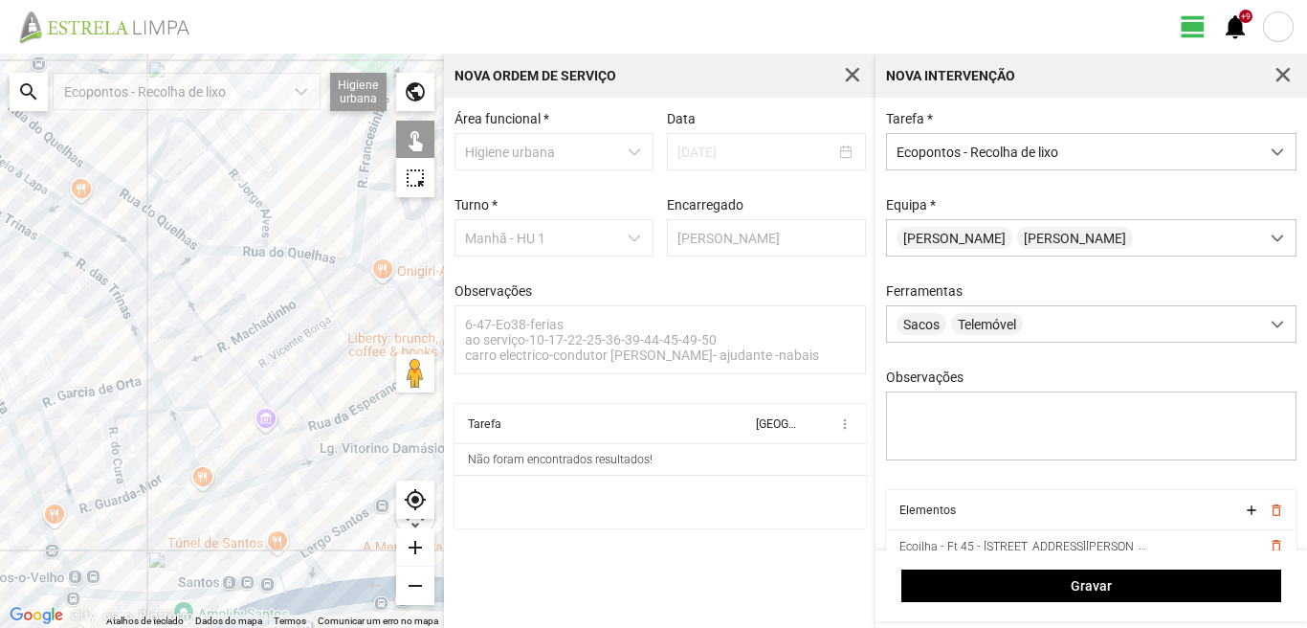
drag, startPoint x: 215, startPoint y: 384, endPoint x: 406, endPoint y: 360, distance: 191.9
click at [401, 362] on div "Atalhos de teclado Dados do mapa Dados do mapa ©2025 Google, Inst. Geogr. Nacio…" at bounding box center [222, 341] width 444 height 574
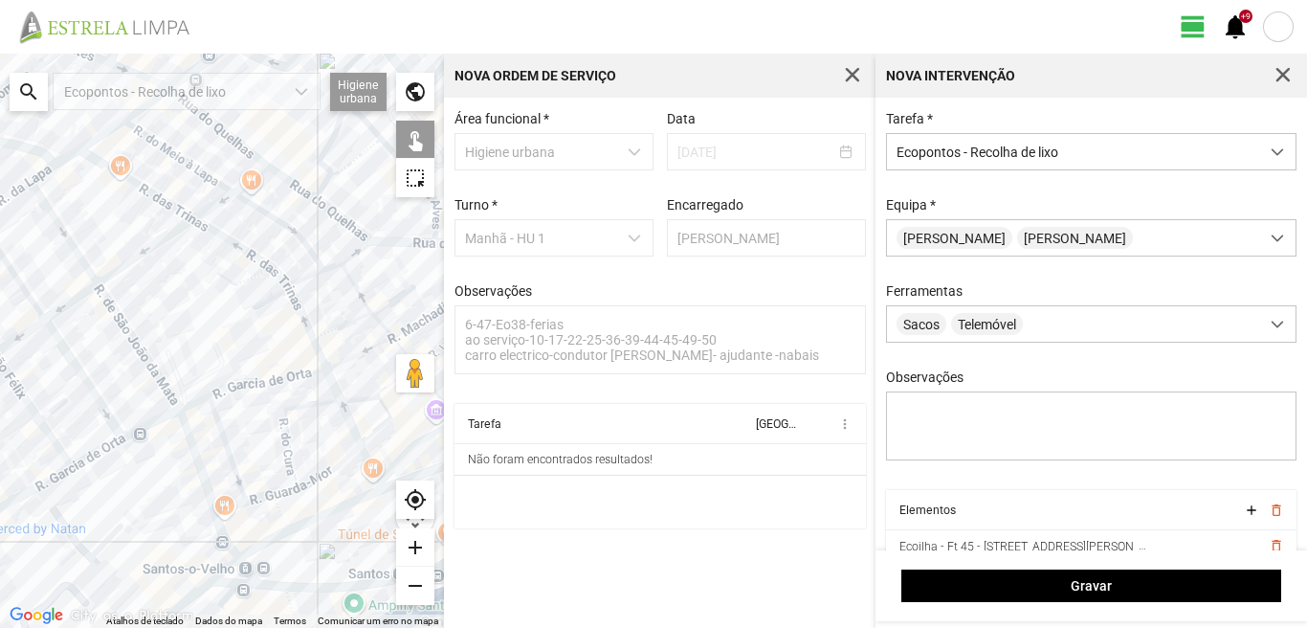
drag, startPoint x: 0, startPoint y: 420, endPoint x: 119, endPoint y: 423, distance: 118.7
click at [119, 423] on div at bounding box center [222, 341] width 444 height 574
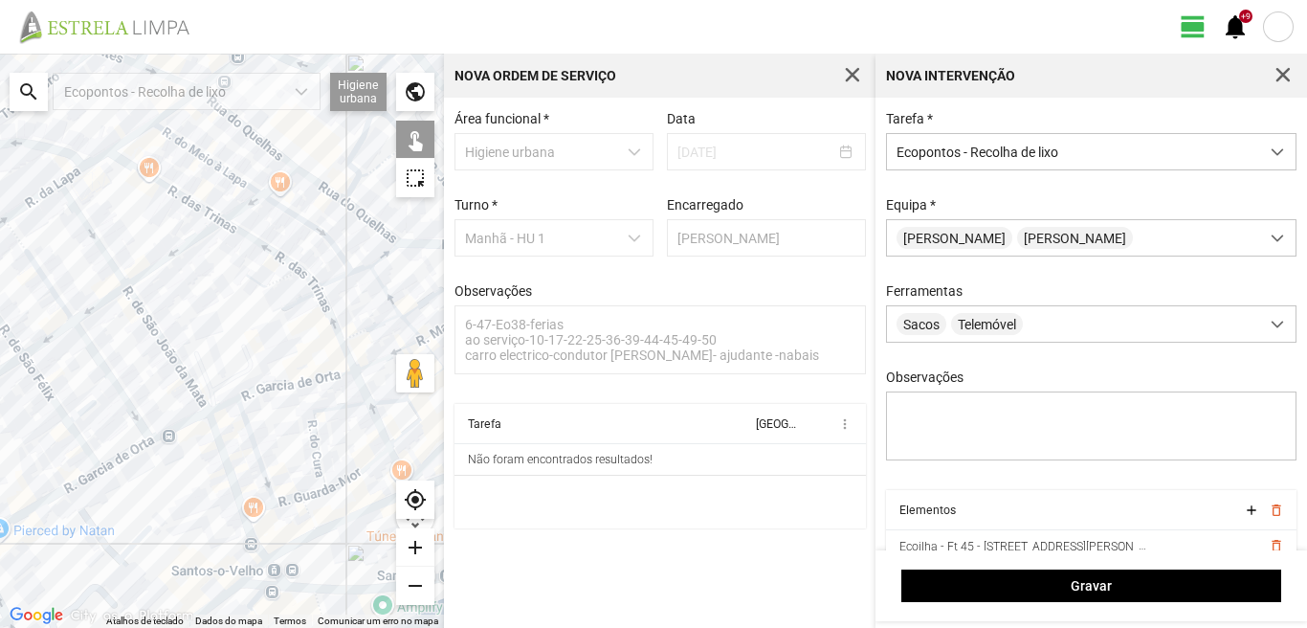
click at [212, 406] on div at bounding box center [222, 341] width 444 height 574
click at [98, 475] on div at bounding box center [222, 341] width 444 height 574
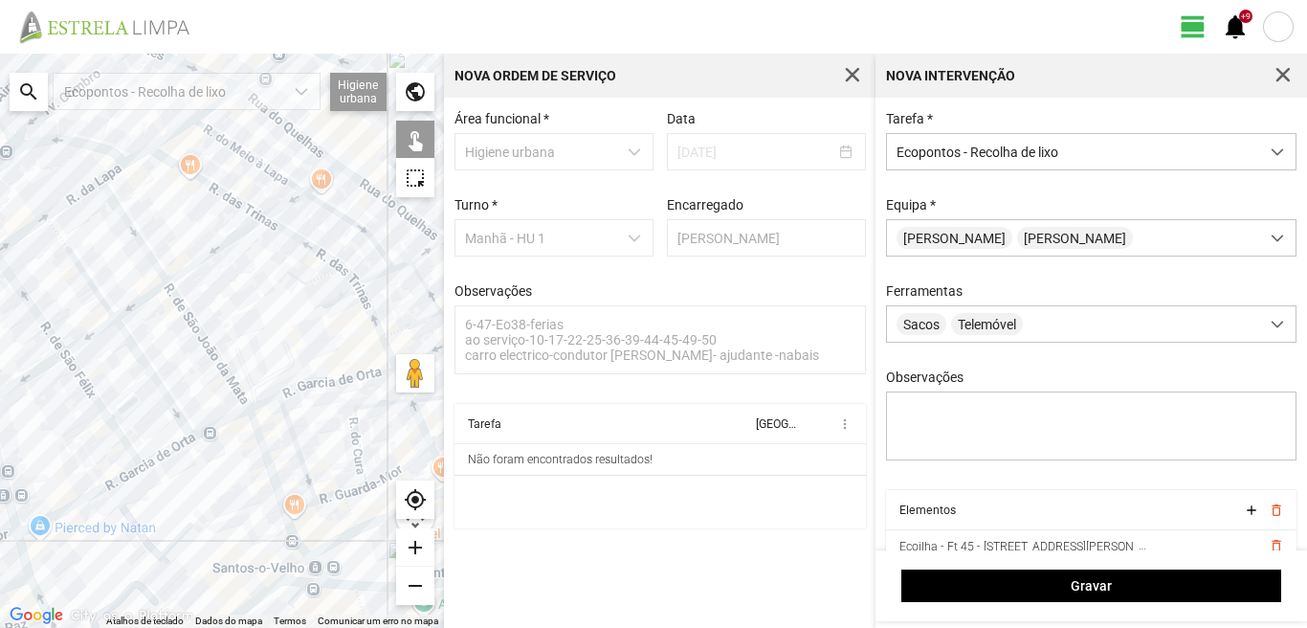
drag, startPoint x: 124, startPoint y: 466, endPoint x: 300, endPoint y: 443, distance: 176.6
click at [292, 443] on div at bounding box center [222, 341] width 444 height 574
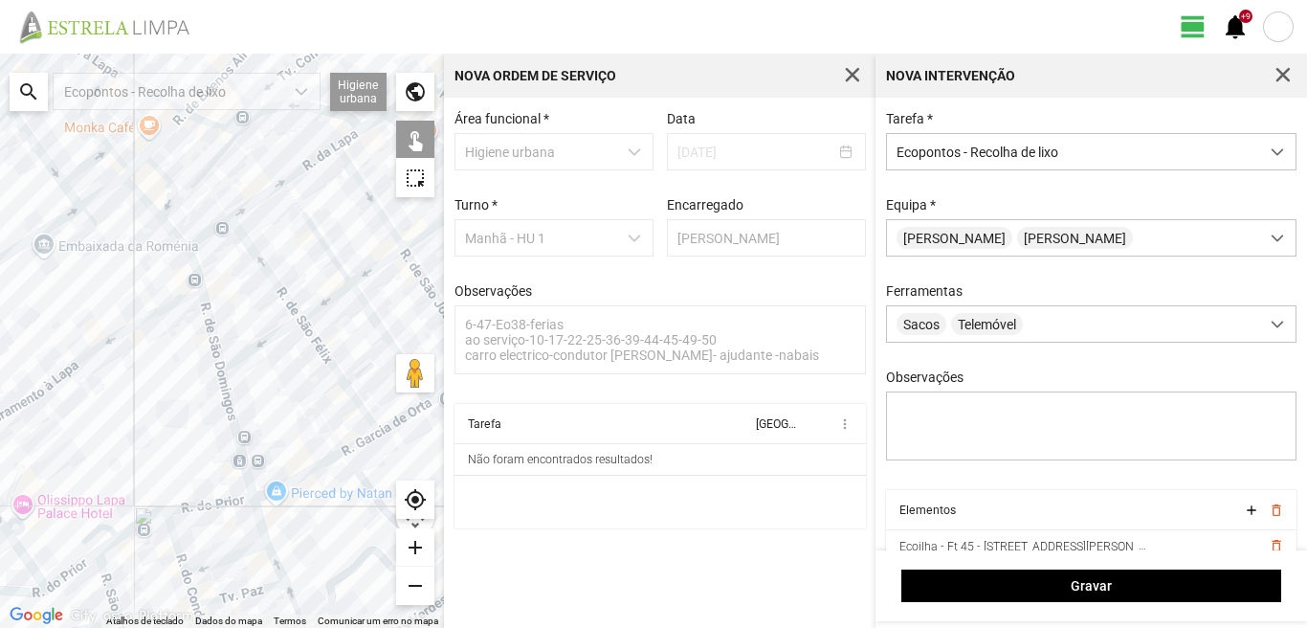
click at [226, 371] on div at bounding box center [222, 341] width 444 height 574
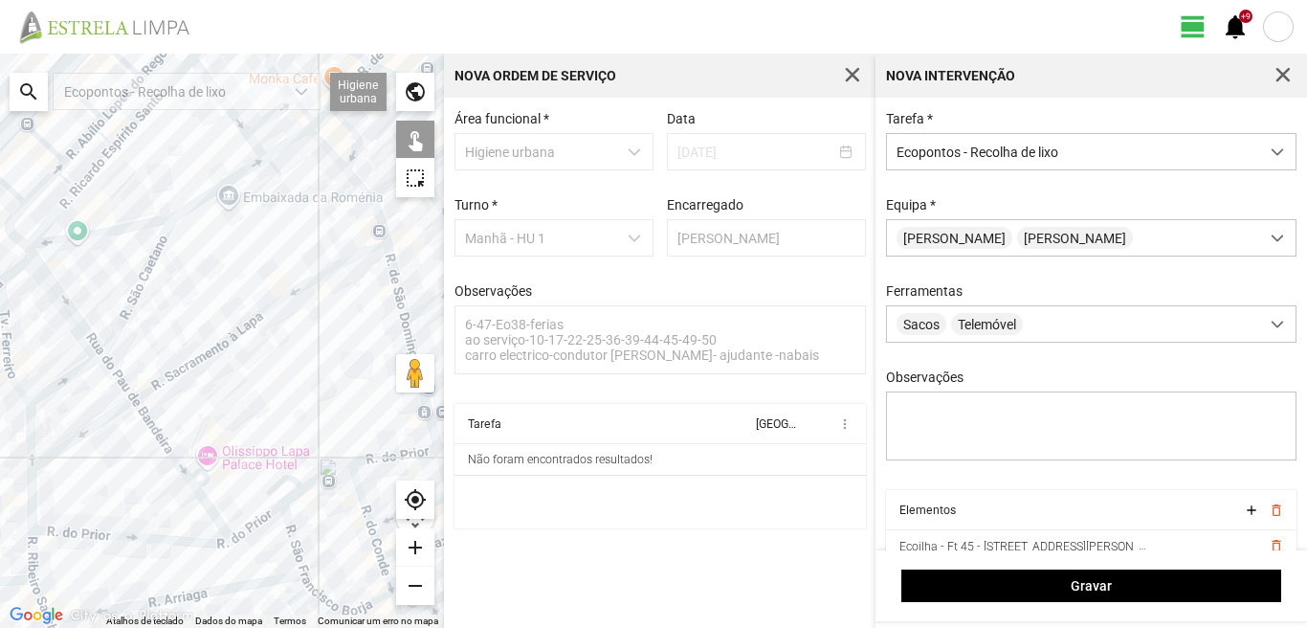
drag, startPoint x: 102, startPoint y: 319, endPoint x: 277, endPoint y: 235, distance: 193.0
click at [278, 246] on div at bounding box center [222, 341] width 444 height 574
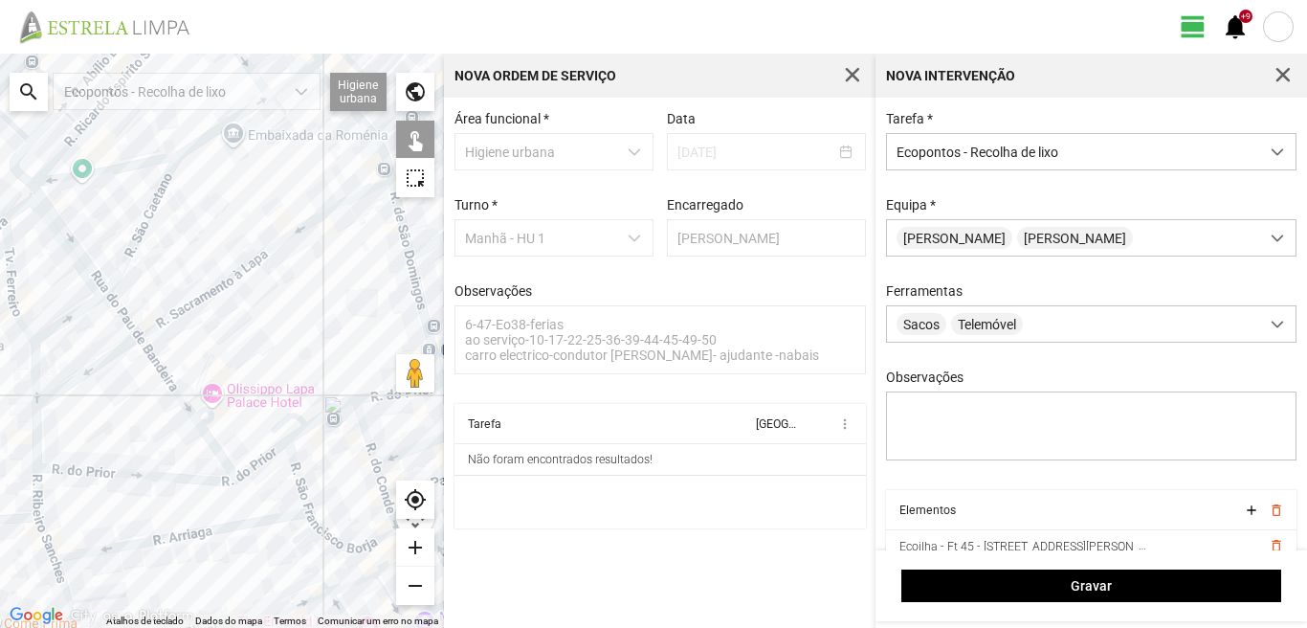
drag, startPoint x: 280, startPoint y: 509, endPoint x: 218, endPoint y: 318, distance: 201.2
click at [233, 339] on div at bounding box center [222, 341] width 444 height 574
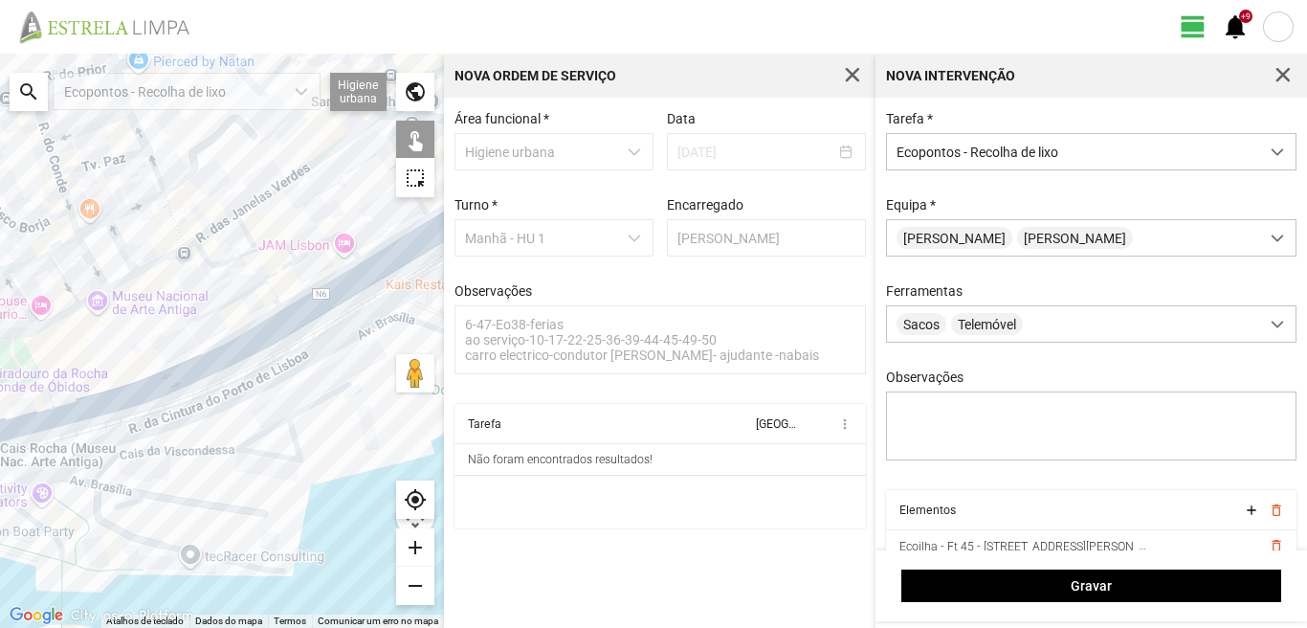
drag, startPoint x: 234, startPoint y: 390, endPoint x: 0, endPoint y: 383, distance: 234.6
click at [0, 383] on div at bounding box center [222, 341] width 444 height 574
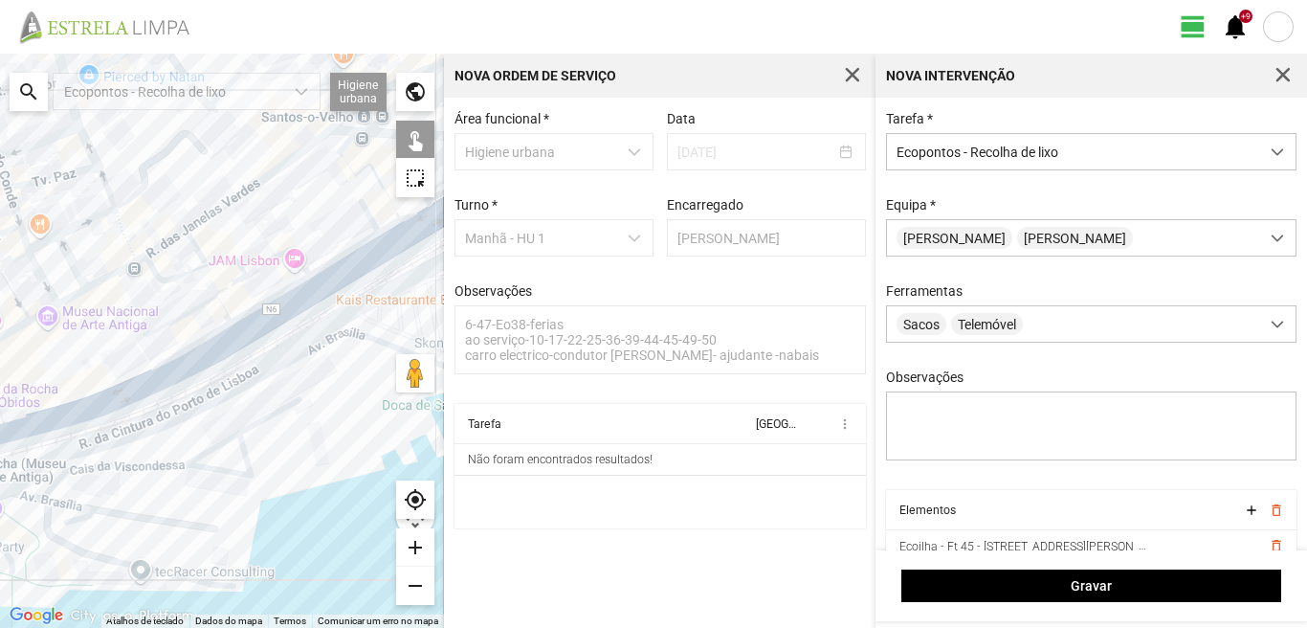
click at [144, 370] on div at bounding box center [222, 341] width 444 height 574
drag, startPoint x: 254, startPoint y: 265, endPoint x: 203, endPoint y: 302, distance: 63.0
click at [203, 302] on div at bounding box center [222, 341] width 444 height 574
click at [148, 361] on div at bounding box center [222, 341] width 444 height 574
drag, startPoint x: 222, startPoint y: 273, endPoint x: 114, endPoint y: 399, distance: 166.3
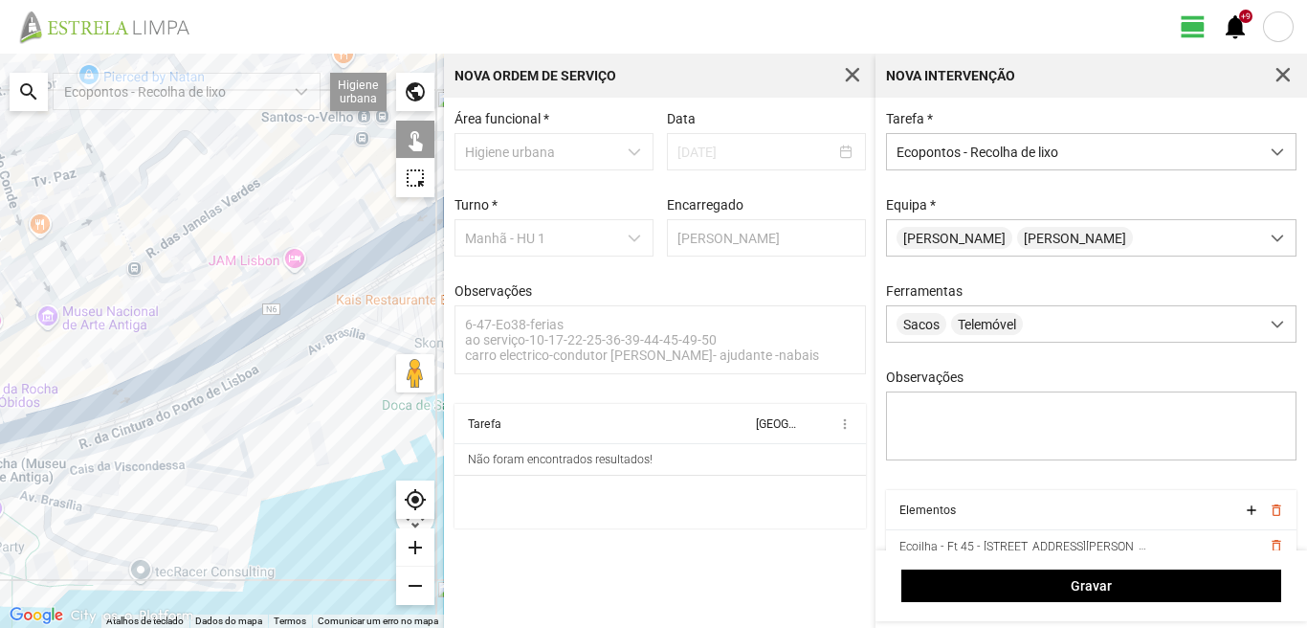
click at [114, 399] on div at bounding box center [222, 341] width 444 height 574
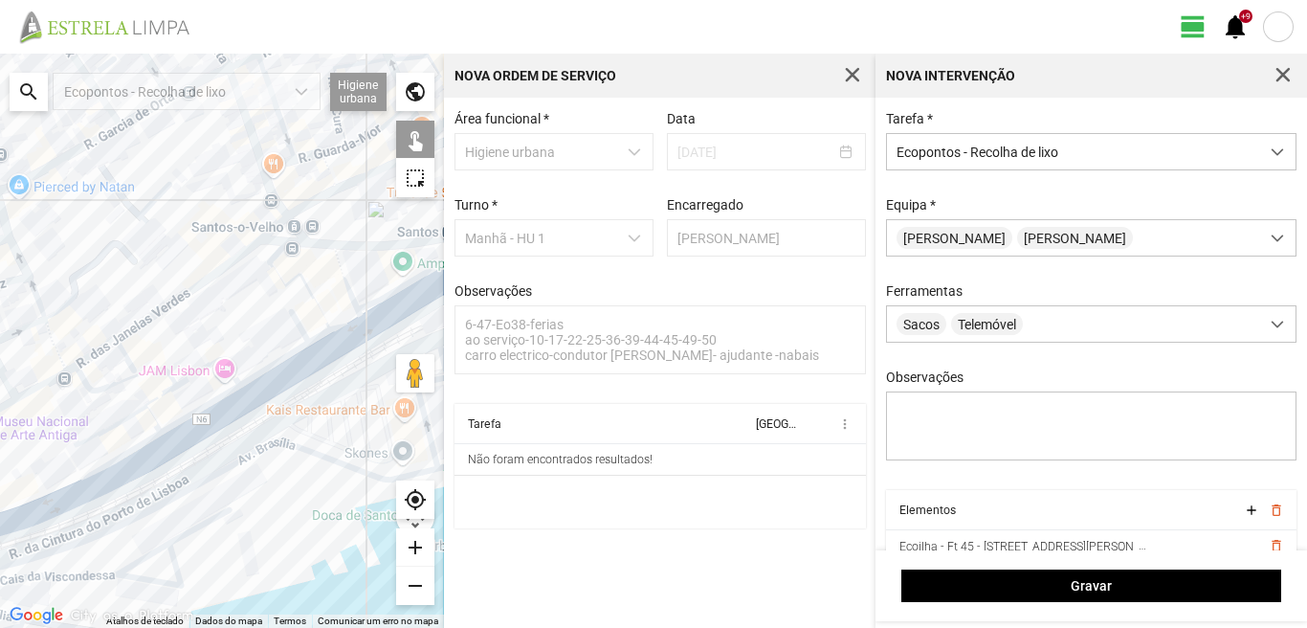
drag, startPoint x: 318, startPoint y: 238, endPoint x: 217, endPoint y: 389, distance: 181.5
click at [217, 389] on div at bounding box center [222, 341] width 444 height 574
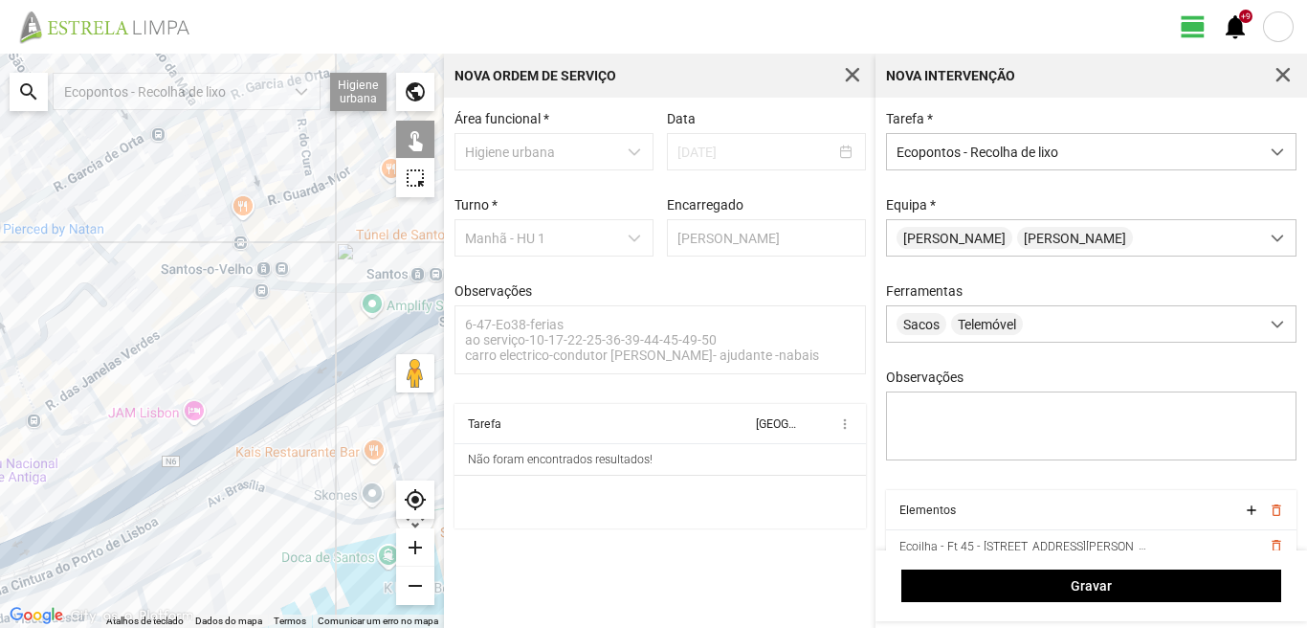
click at [216, 285] on div at bounding box center [222, 341] width 444 height 574
drag, startPoint x: 315, startPoint y: 368, endPoint x: 325, endPoint y: 396, distance: 29.7
click at [315, 370] on div at bounding box center [222, 341] width 444 height 574
click at [332, 417] on div at bounding box center [222, 341] width 444 height 574
click at [305, 368] on div at bounding box center [222, 341] width 444 height 574
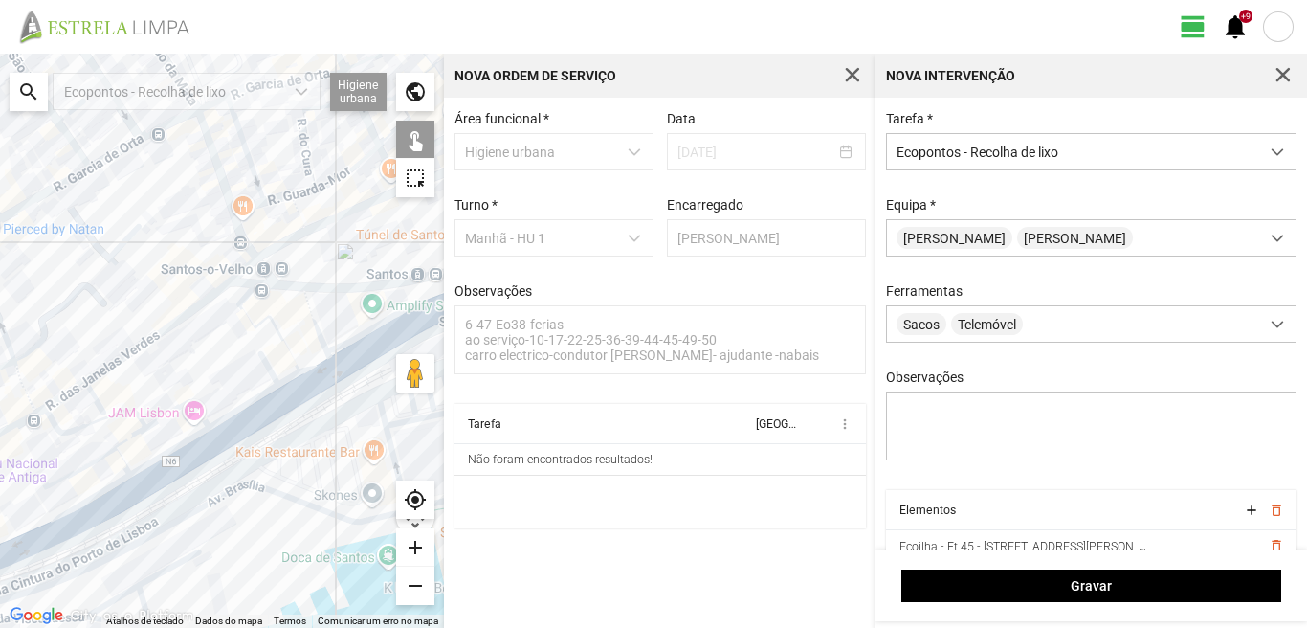
drag, startPoint x: 315, startPoint y: 314, endPoint x: 132, endPoint y: 386, distance: 196.4
click at [132, 386] on div at bounding box center [222, 341] width 444 height 574
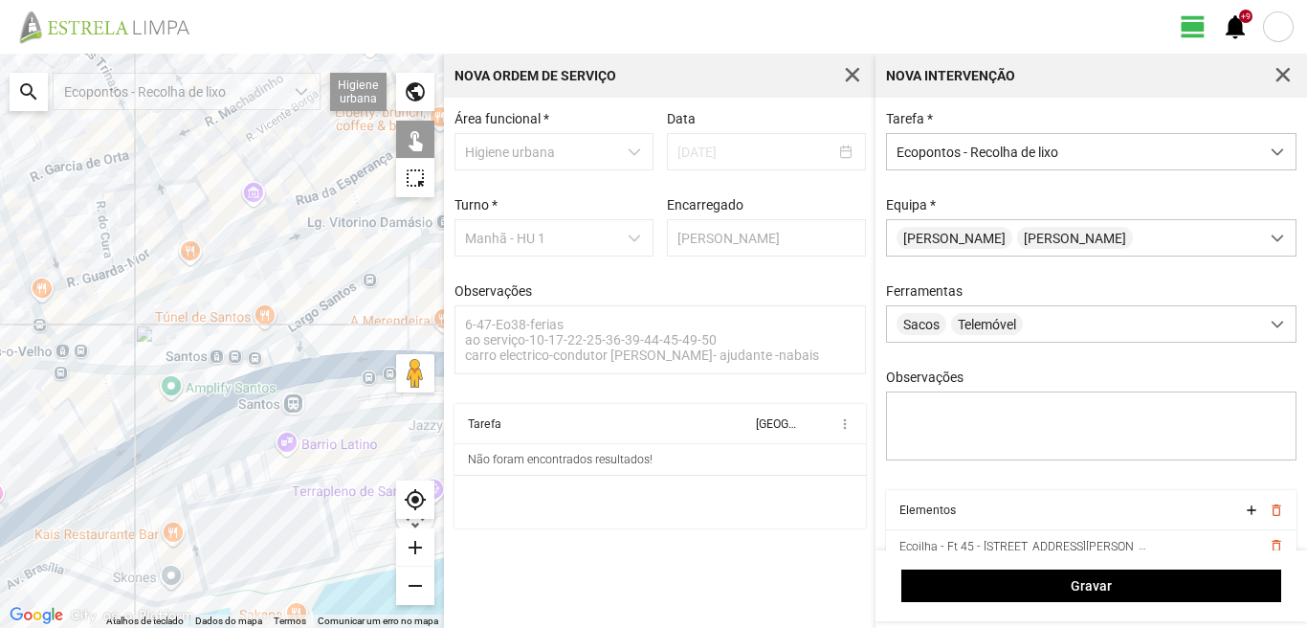
drag, startPoint x: 267, startPoint y: 331, endPoint x: 66, endPoint y: 413, distance: 217.1
click at [66, 413] on div at bounding box center [222, 341] width 444 height 574
click at [290, 436] on div at bounding box center [222, 341] width 444 height 574
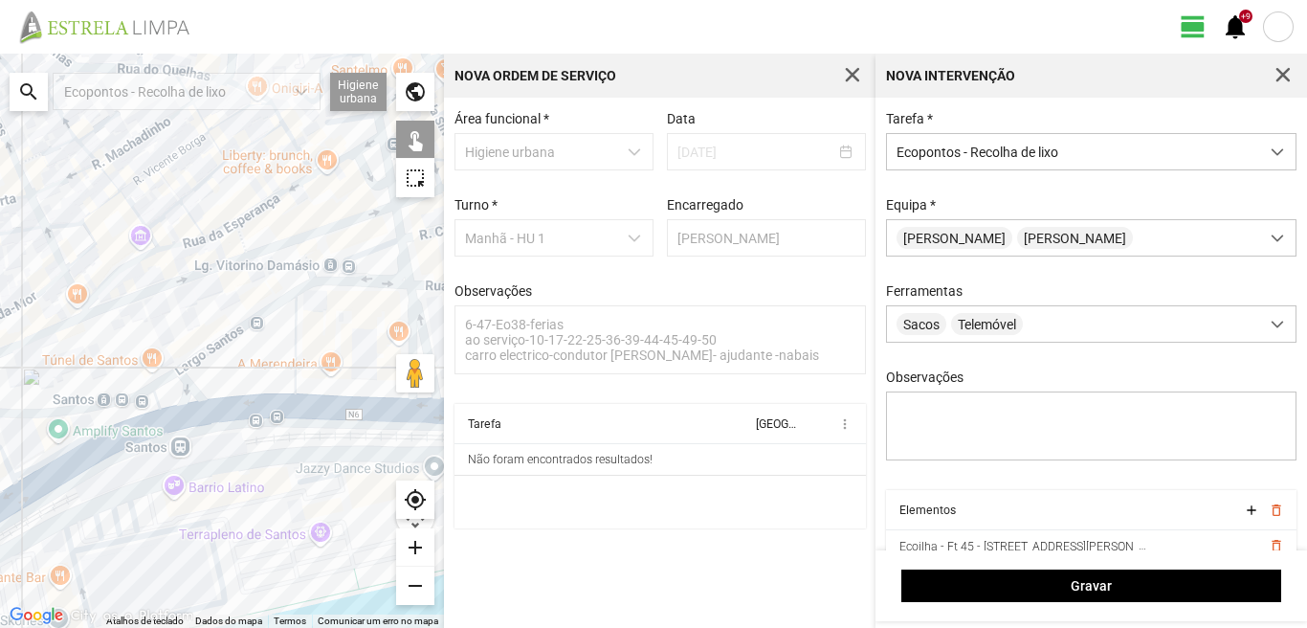
drag, startPoint x: 329, startPoint y: 384, endPoint x: 214, endPoint y: 429, distance: 123.3
click at [214, 429] on div at bounding box center [222, 341] width 444 height 574
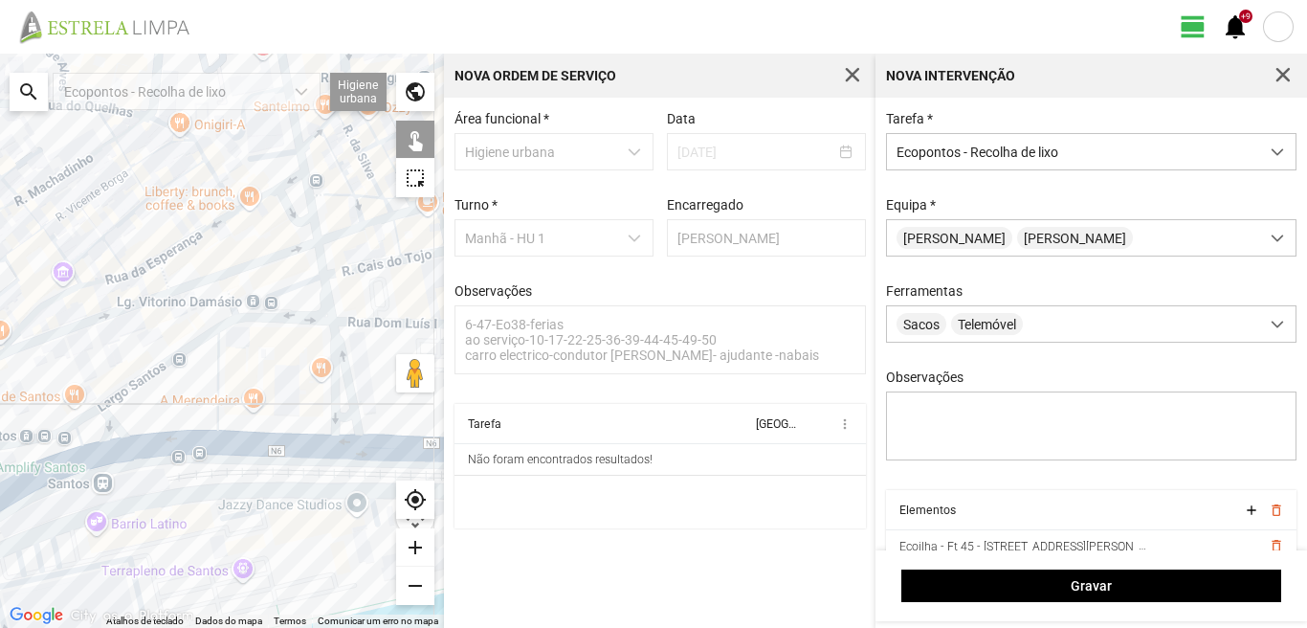
drag, startPoint x: 391, startPoint y: 475, endPoint x: 299, endPoint y: 494, distance: 94.8
click at [299, 495] on div at bounding box center [222, 341] width 444 height 574
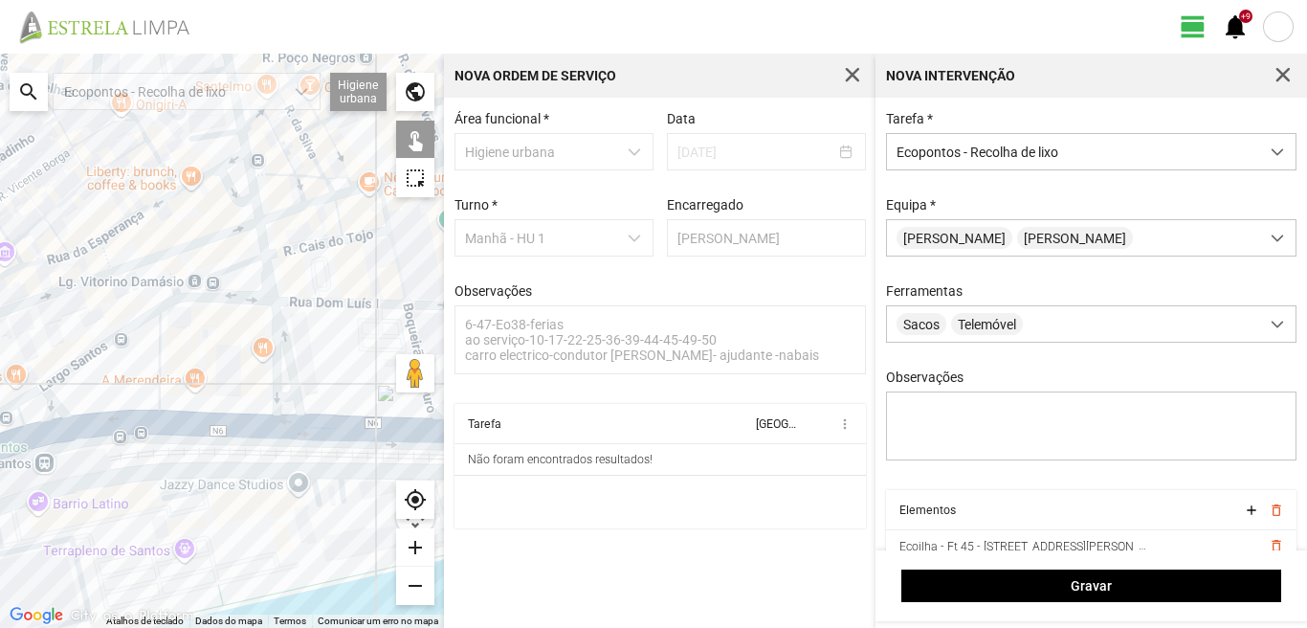
click at [279, 484] on div at bounding box center [222, 341] width 444 height 574
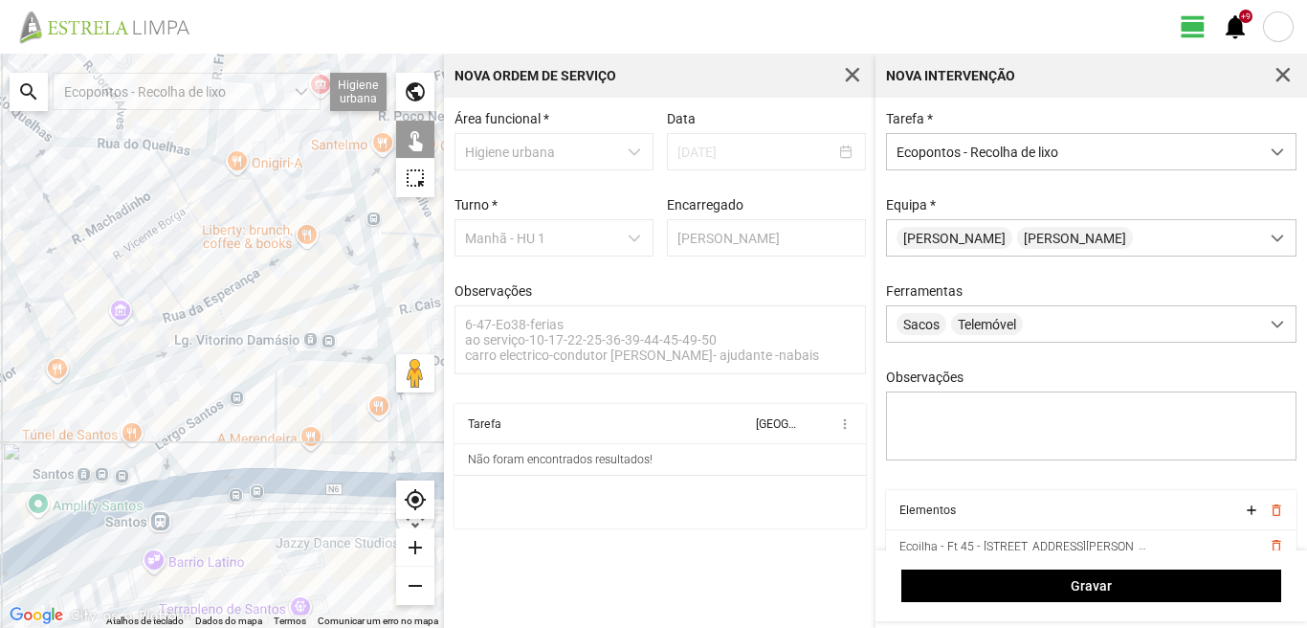
drag, startPoint x: 0, startPoint y: 414, endPoint x: 386, endPoint y: 625, distance: 439.3
click at [386, 625] on div "Atalhos de teclado Dados do mapa Dados do mapa ©2025 Google, Inst. Geogr. Nacio…" at bounding box center [222, 341] width 444 height 574
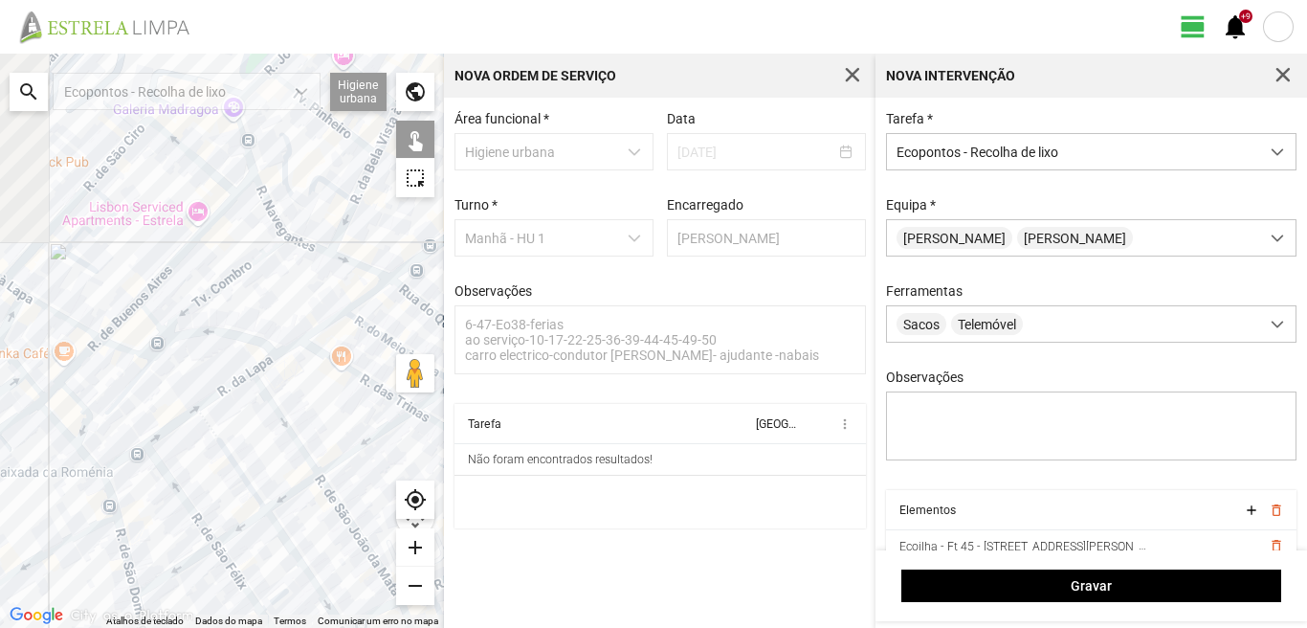
drag, startPoint x: 250, startPoint y: 519, endPoint x: 439, endPoint y: 612, distance: 211.4
click at [0, 54] on fbc-map "← Mover para a esquerda → Mover para a direita ↑ Mover para cima ↓ Mover para b…" at bounding box center [0, 54] width 0 height 0
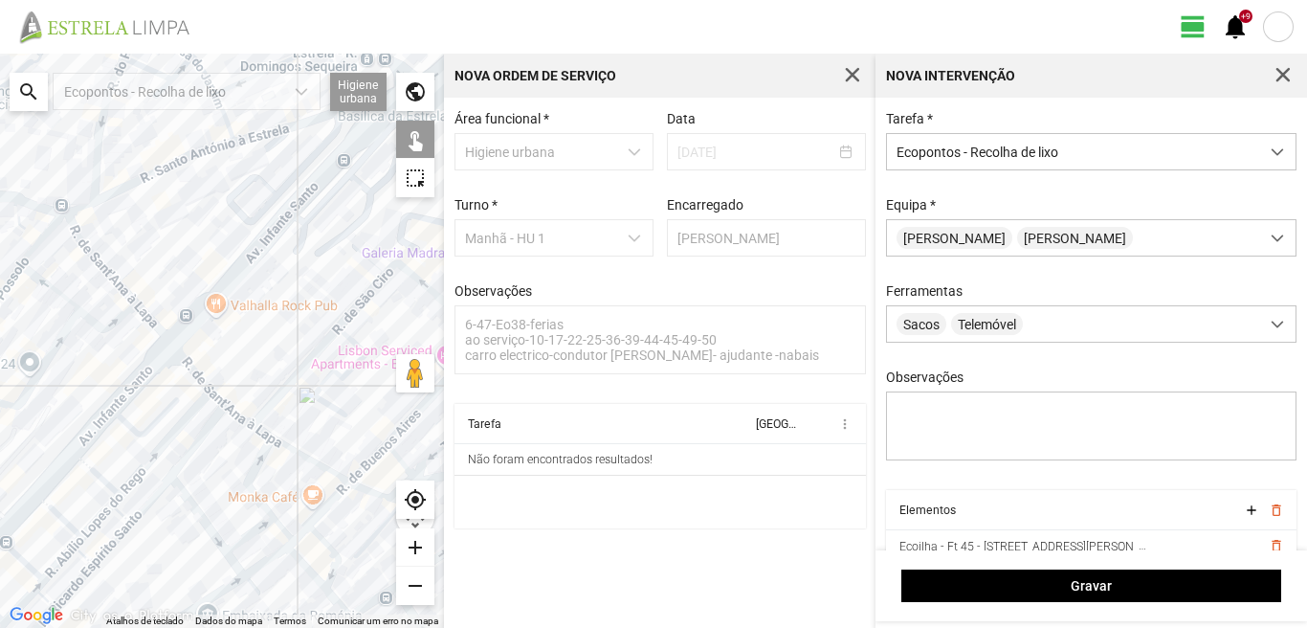
drag, startPoint x: 96, startPoint y: 444, endPoint x: 273, endPoint y: 535, distance: 199.0
click at [269, 535] on div at bounding box center [222, 341] width 444 height 574
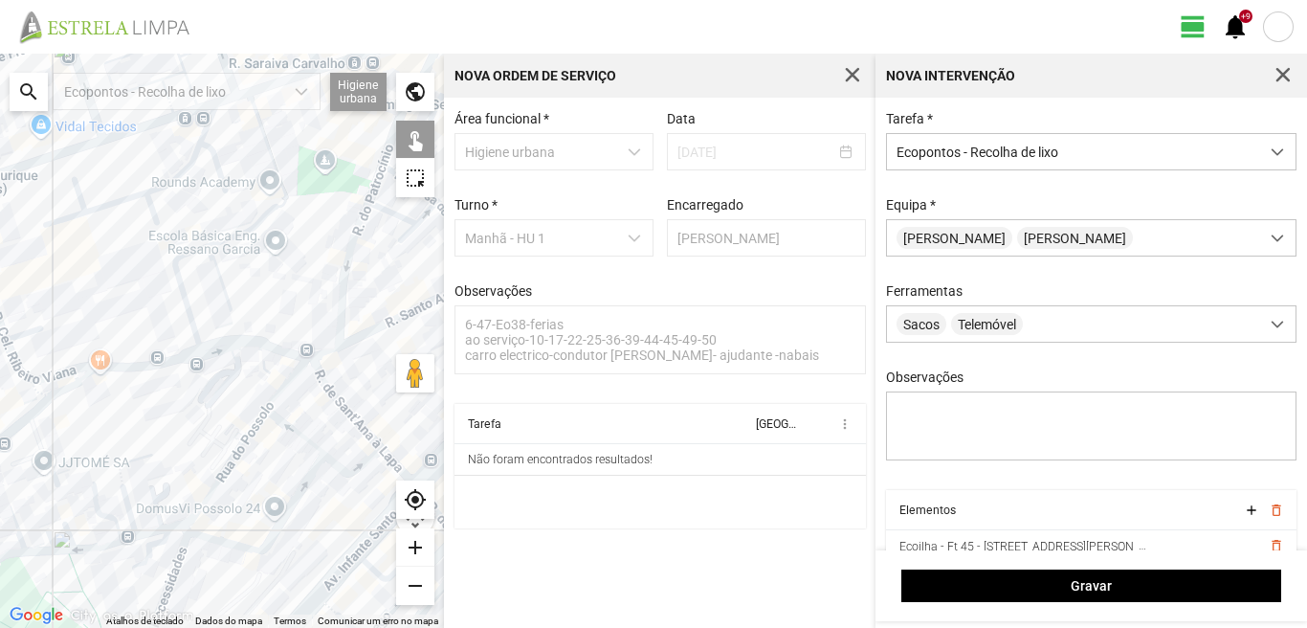
drag, startPoint x: 109, startPoint y: 427, endPoint x: 239, endPoint y: 534, distance: 168.6
click at [239, 534] on div at bounding box center [222, 341] width 444 height 574
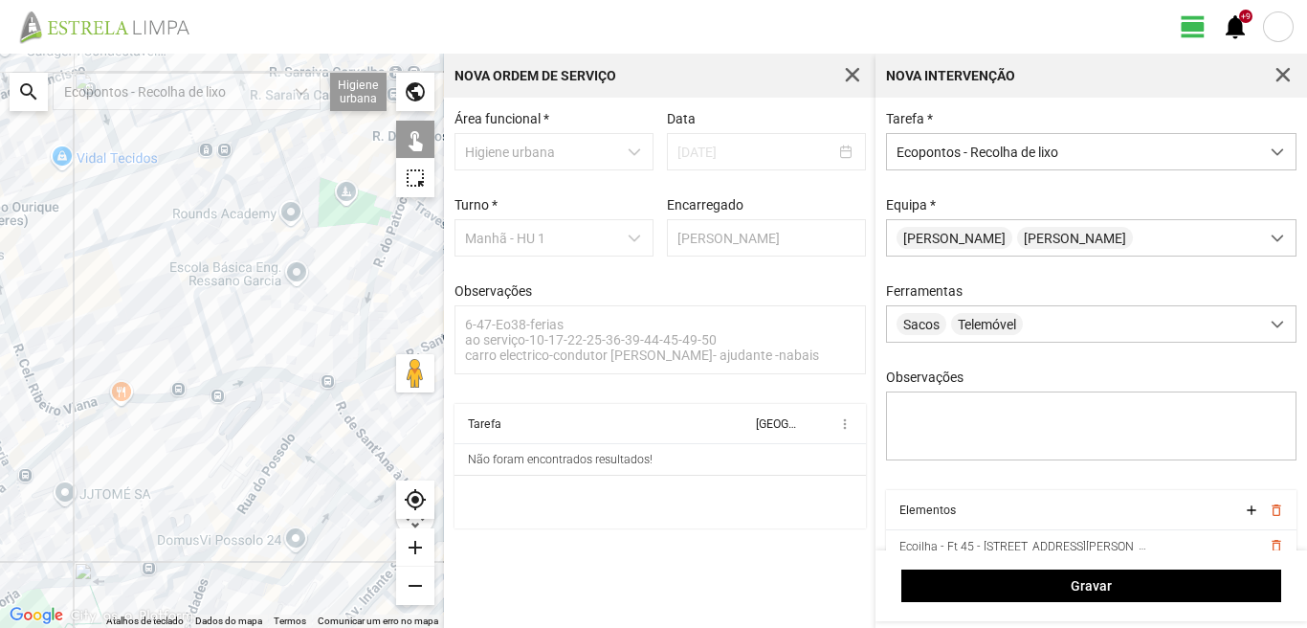
drag, startPoint x: 162, startPoint y: 407, endPoint x: 163, endPoint y: 417, distance: 10.6
click at [165, 417] on div at bounding box center [222, 341] width 444 height 574
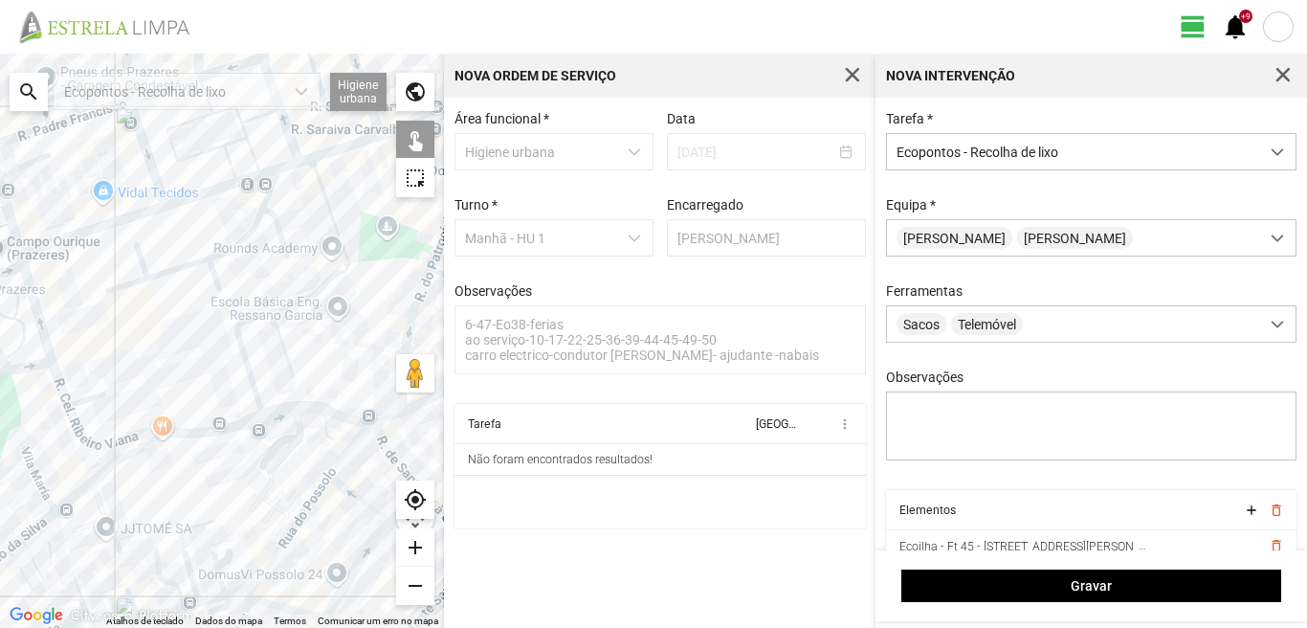
drag, startPoint x: 0, startPoint y: 464, endPoint x: 93, endPoint y: 496, distance: 98.0
click at [93, 496] on div at bounding box center [222, 341] width 444 height 574
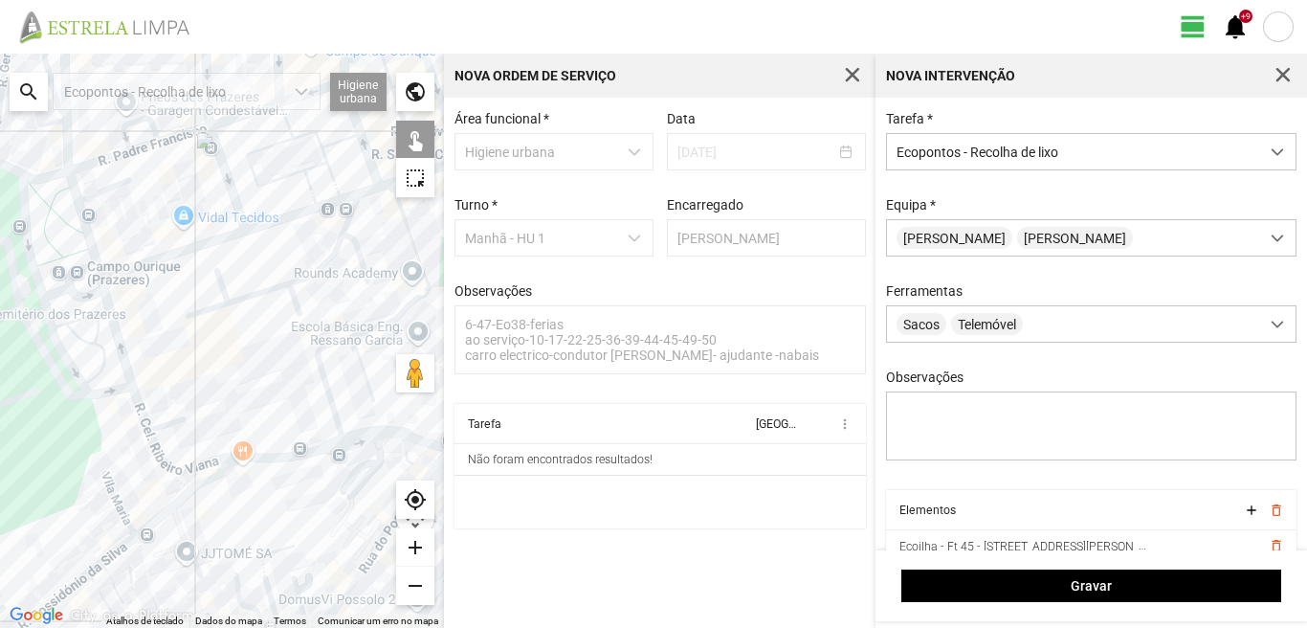
click at [286, 470] on div at bounding box center [222, 341] width 444 height 574
click at [58, 186] on div at bounding box center [222, 341] width 444 height 574
click at [56, 182] on div at bounding box center [222, 341] width 444 height 574
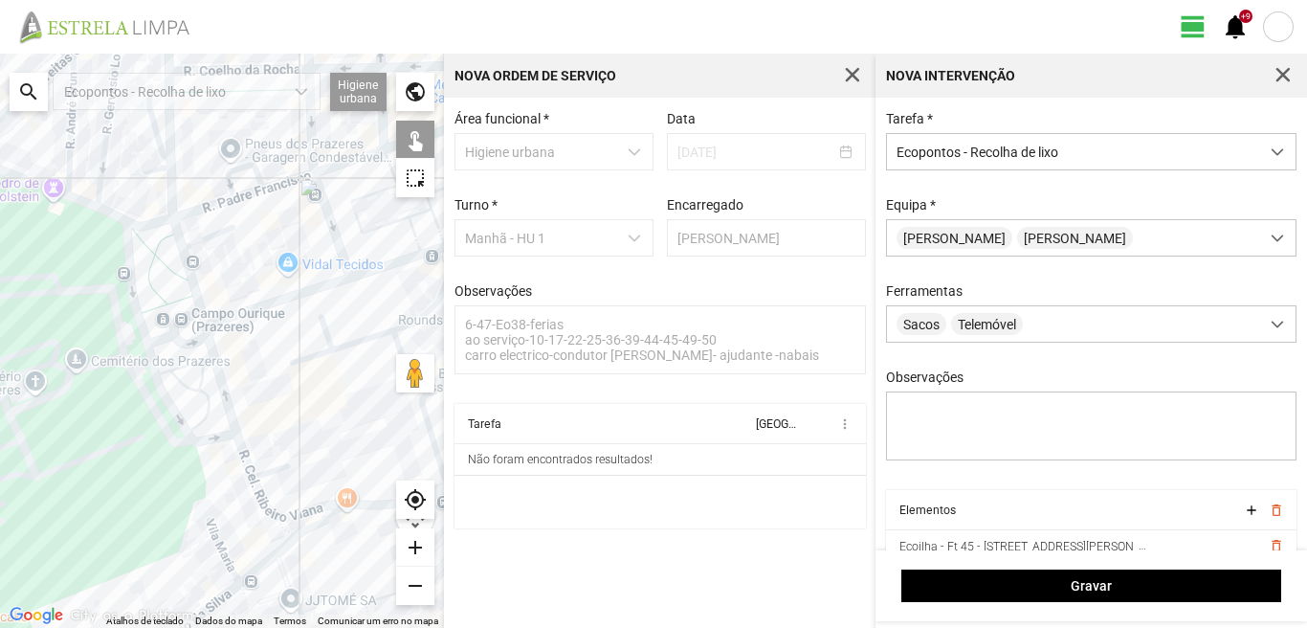
drag, startPoint x: 26, startPoint y: 415, endPoint x: 210, endPoint y: 483, distance: 195.9
click at [210, 483] on div at bounding box center [222, 341] width 444 height 574
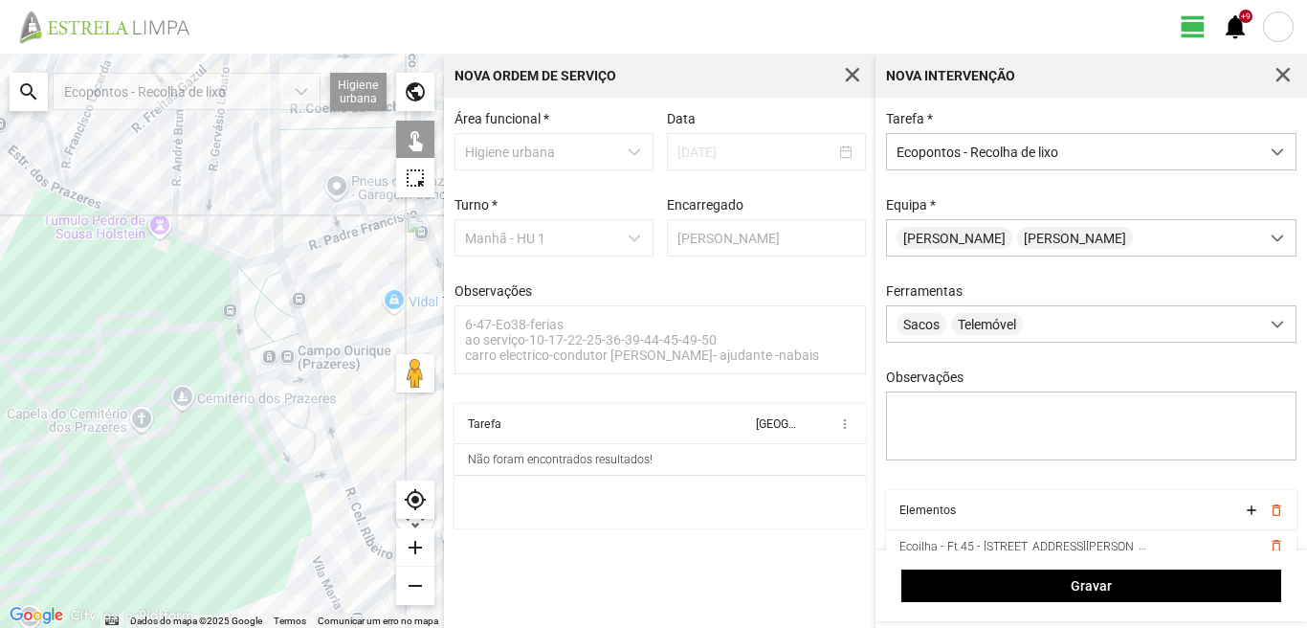
drag, startPoint x: 214, startPoint y: 486, endPoint x: 207, endPoint y: 358, distance: 128.5
click at [207, 376] on div at bounding box center [222, 341] width 444 height 574
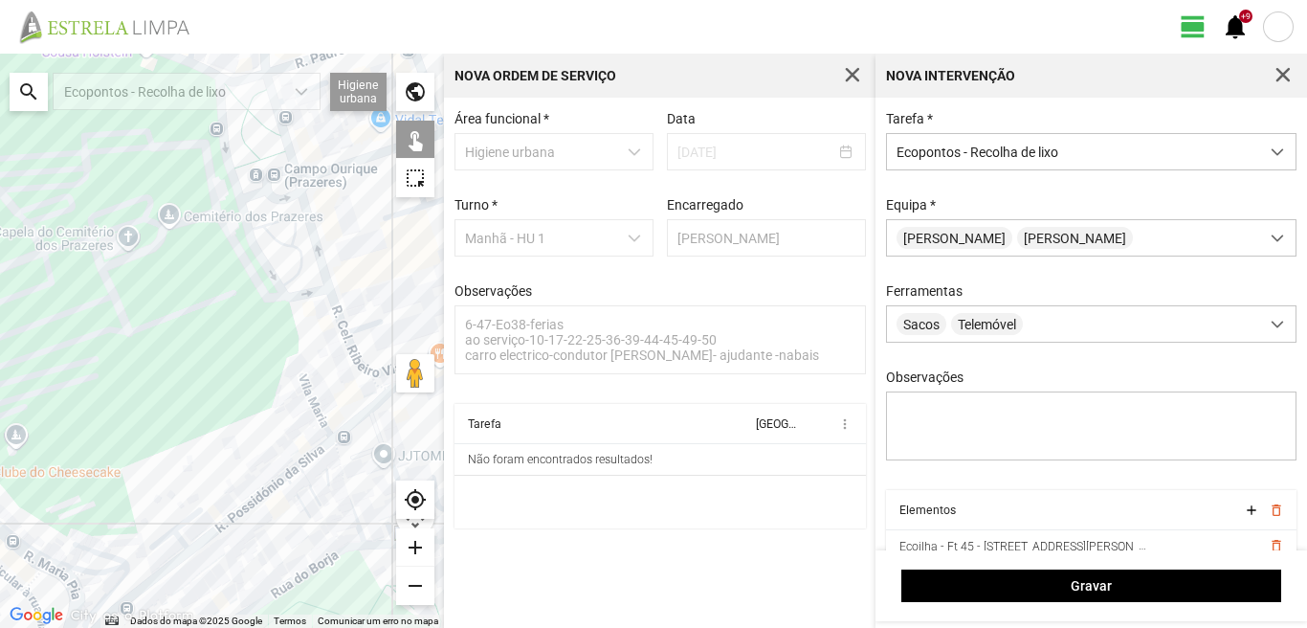
drag, startPoint x: 190, startPoint y: 517, endPoint x: 197, endPoint y: 373, distance: 143.7
click at [197, 373] on div at bounding box center [222, 341] width 444 height 574
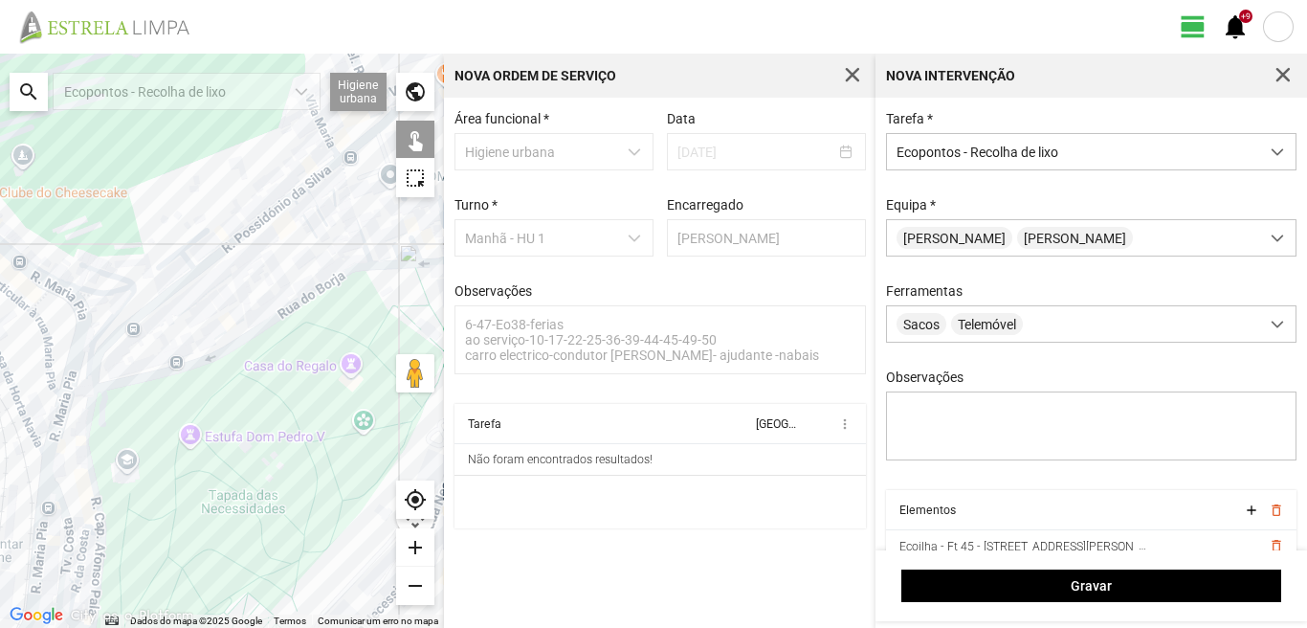
click at [142, 317] on div at bounding box center [222, 341] width 444 height 574
drag, startPoint x: 130, startPoint y: 467, endPoint x: 211, endPoint y: 304, distance: 181.9
click at [209, 307] on div at bounding box center [222, 341] width 444 height 574
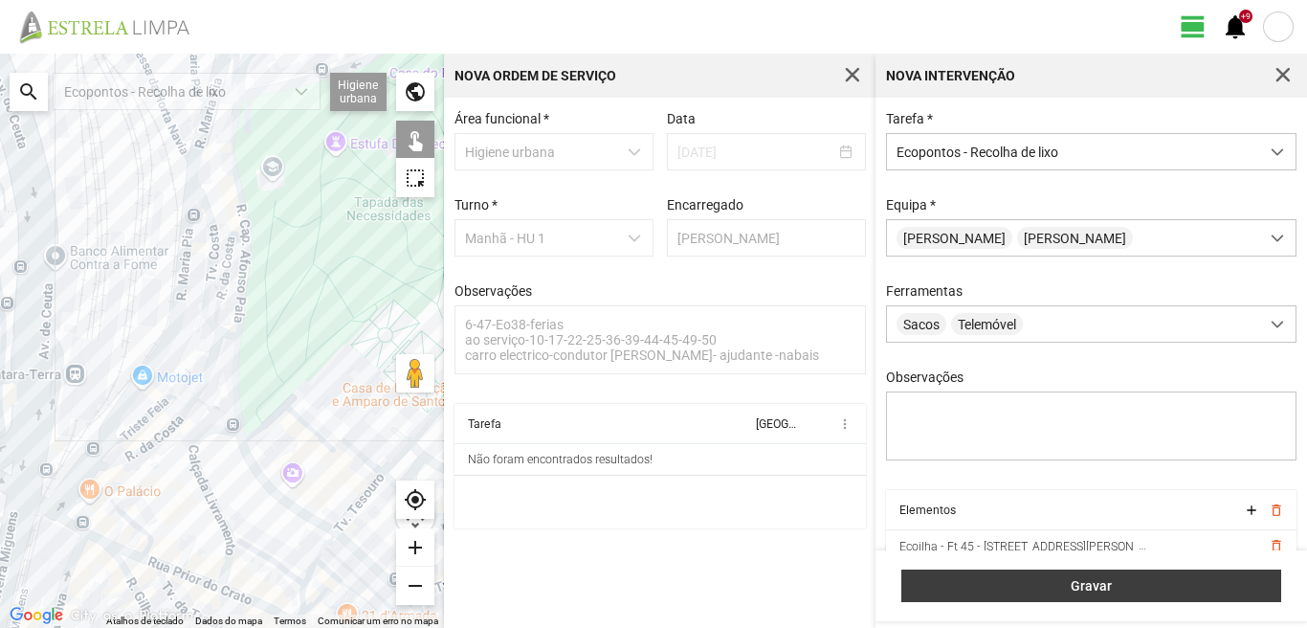
click at [1052, 588] on span "Gravar" at bounding box center [1092, 585] width 360 height 15
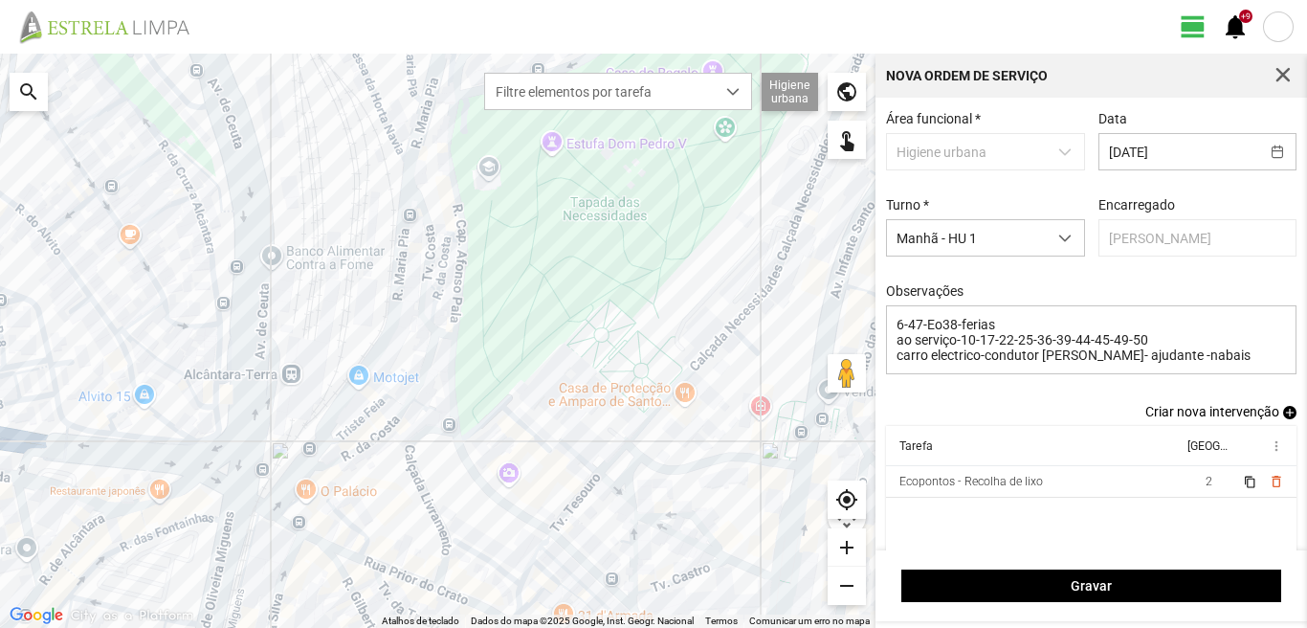
click at [1283, 416] on span "add" at bounding box center [1289, 412] width 13 height 13
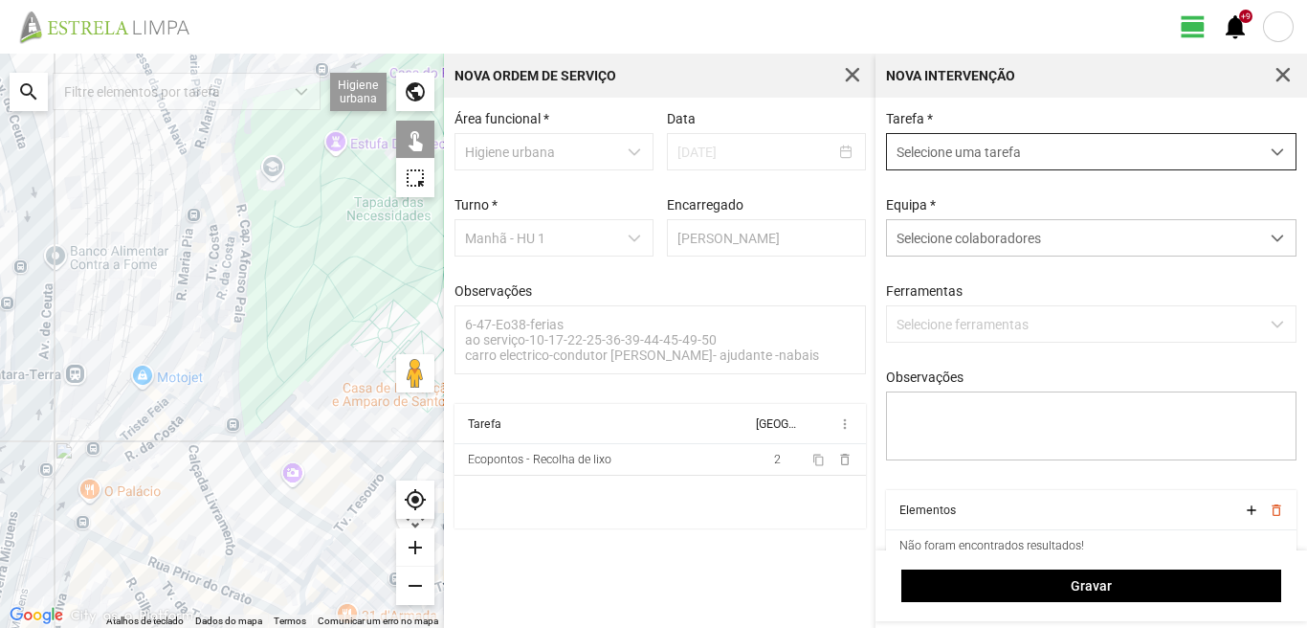
click at [946, 164] on span "Selecione uma tarefa" at bounding box center [1073, 151] width 372 height 35
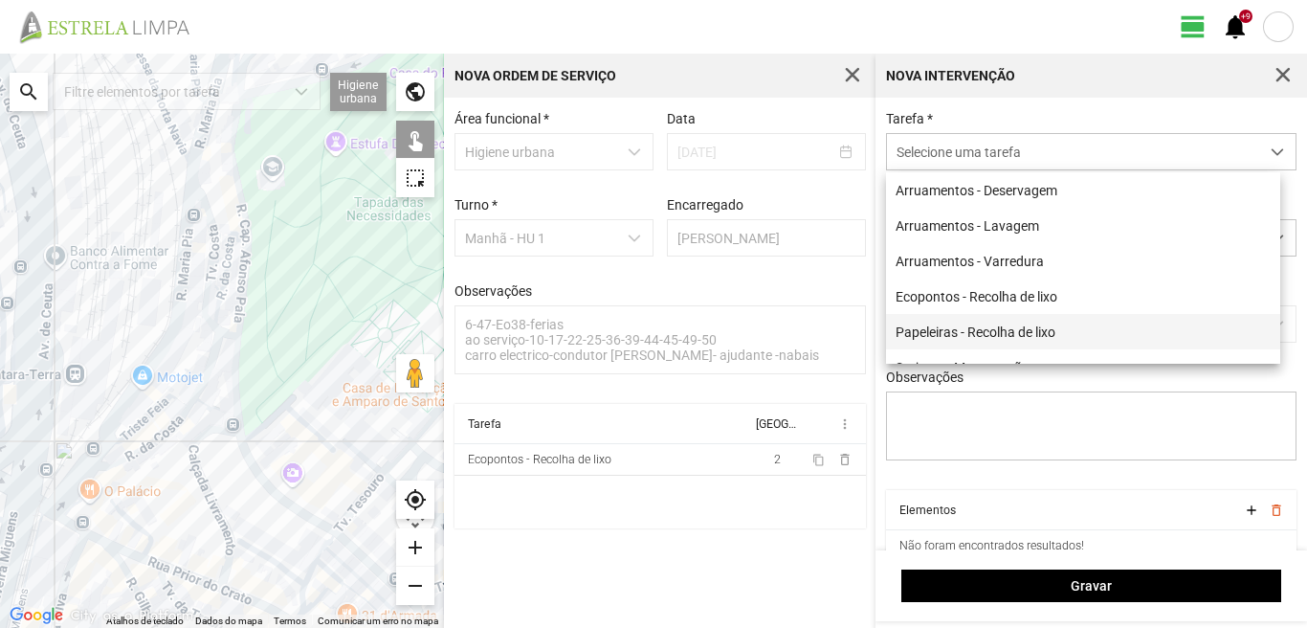
click at [946, 340] on li "Papeleiras - Recolha de lixo" at bounding box center [1083, 331] width 394 height 35
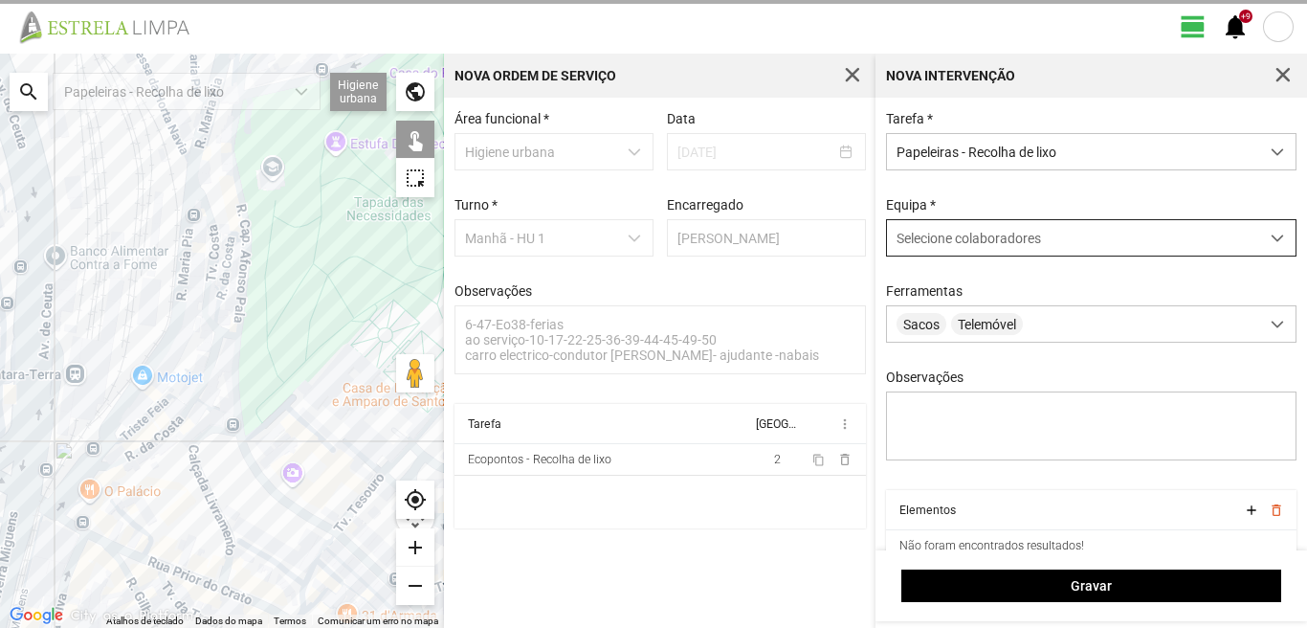
drag, startPoint x: 993, startPoint y: 238, endPoint x: 993, endPoint y: 257, distance: 19.1
click at [993, 240] on span "Selecione colaboradores" at bounding box center [969, 238] width 144 height 15
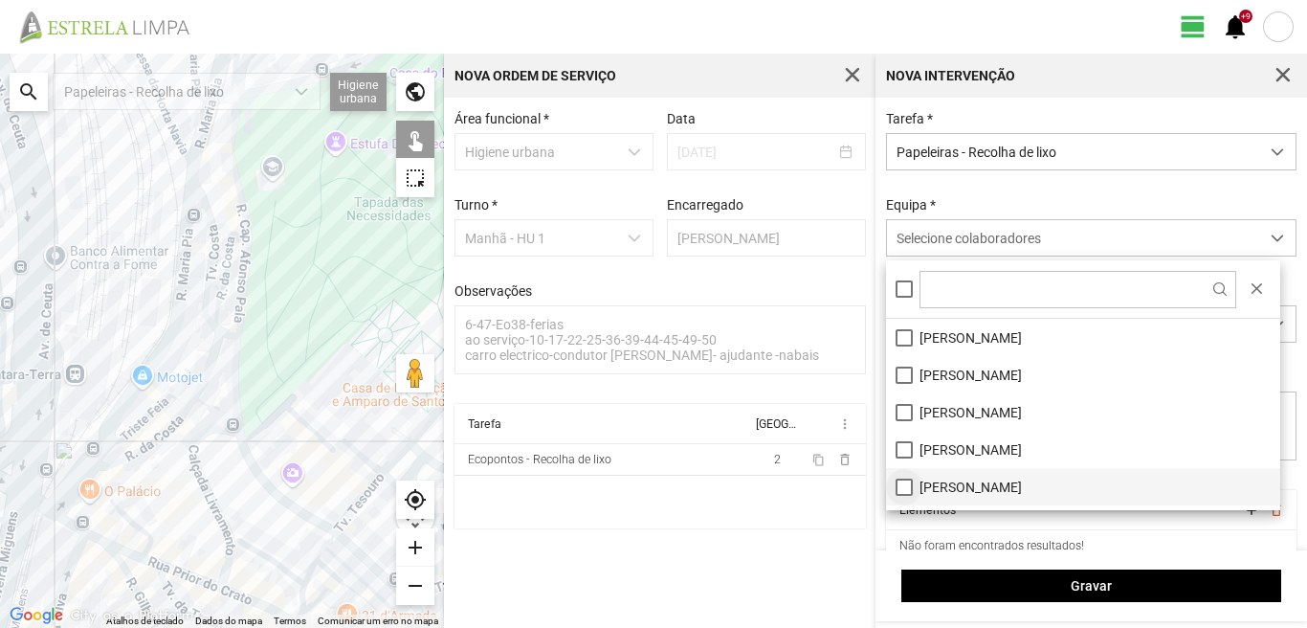
click at [900, 482] on li "[PERSON_NAME]" at bounding box center [1083, 486] width 394 height 37
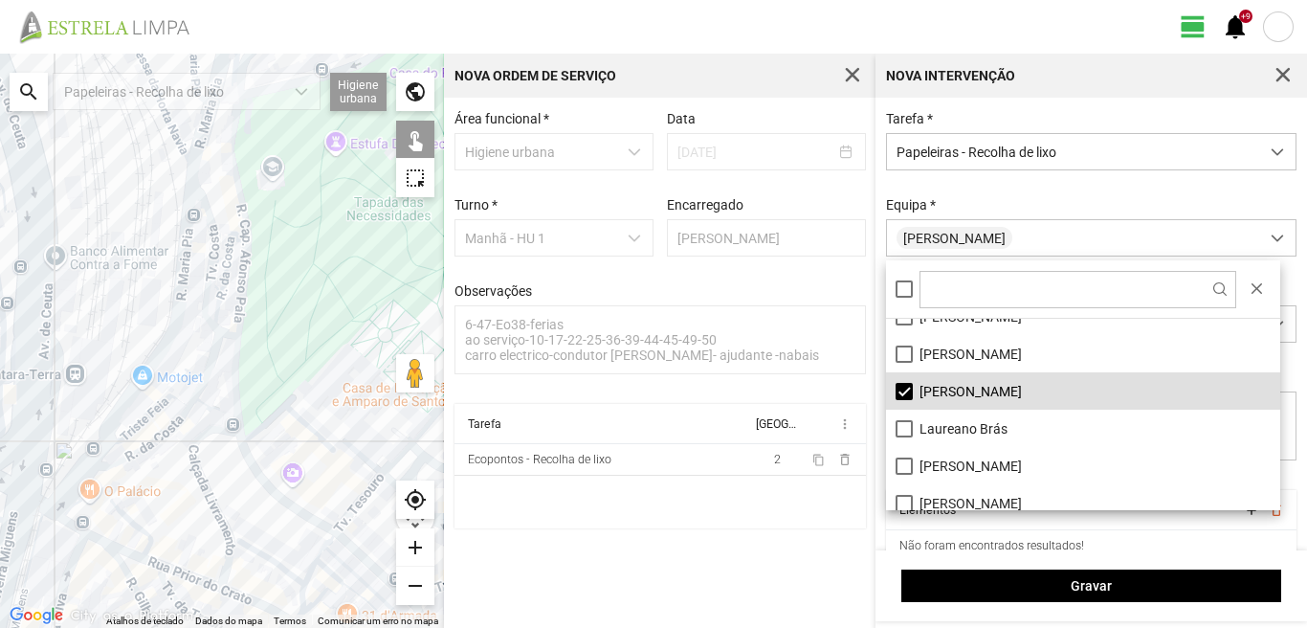
scroll to position [191, 0]
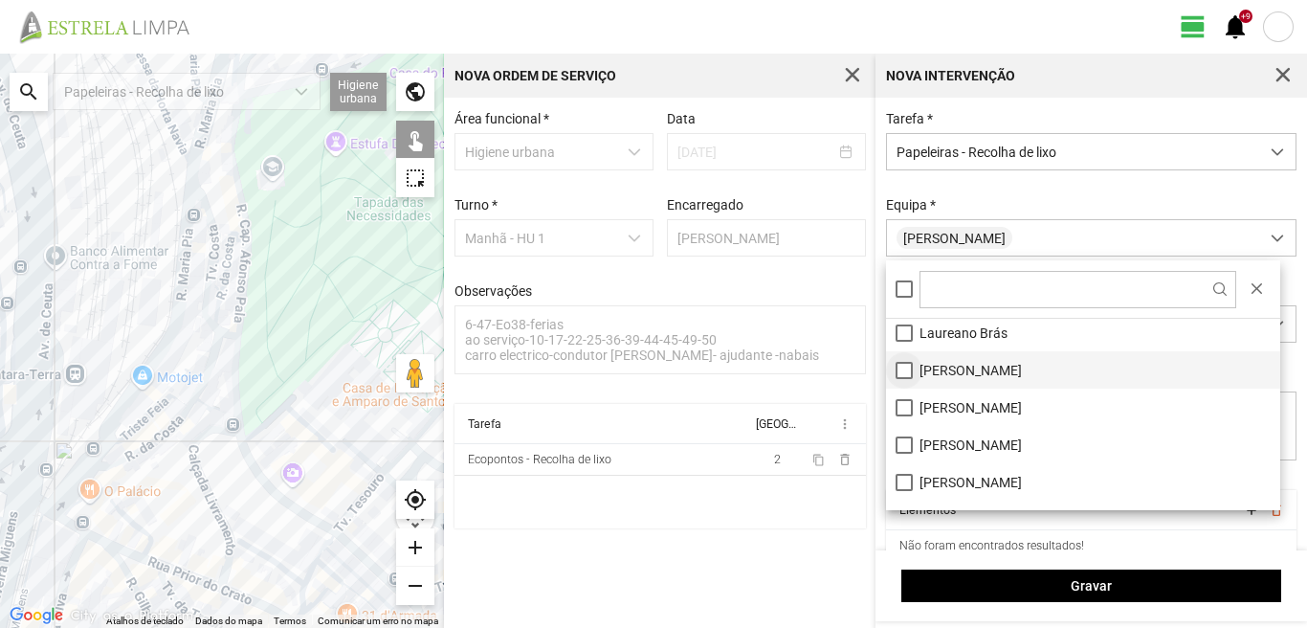
click at [911, 367] on li "[PERSON_NAME]" at bounding box center [1083, 369] width 394 height 37
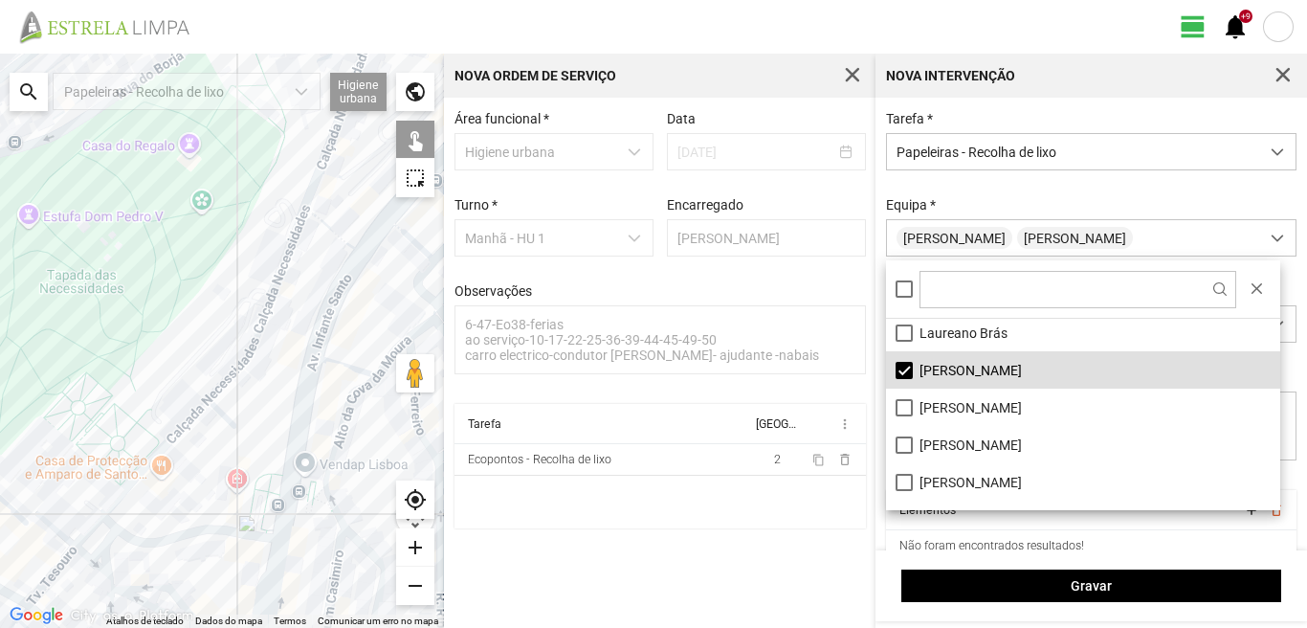
drag, startPoint x: 306, startPoint y: 329, endPoint x: 0, endPoint y: 407, distance: 315.9
click at [0, 407] on div at bounding box center [222, 341] width 444 height 574
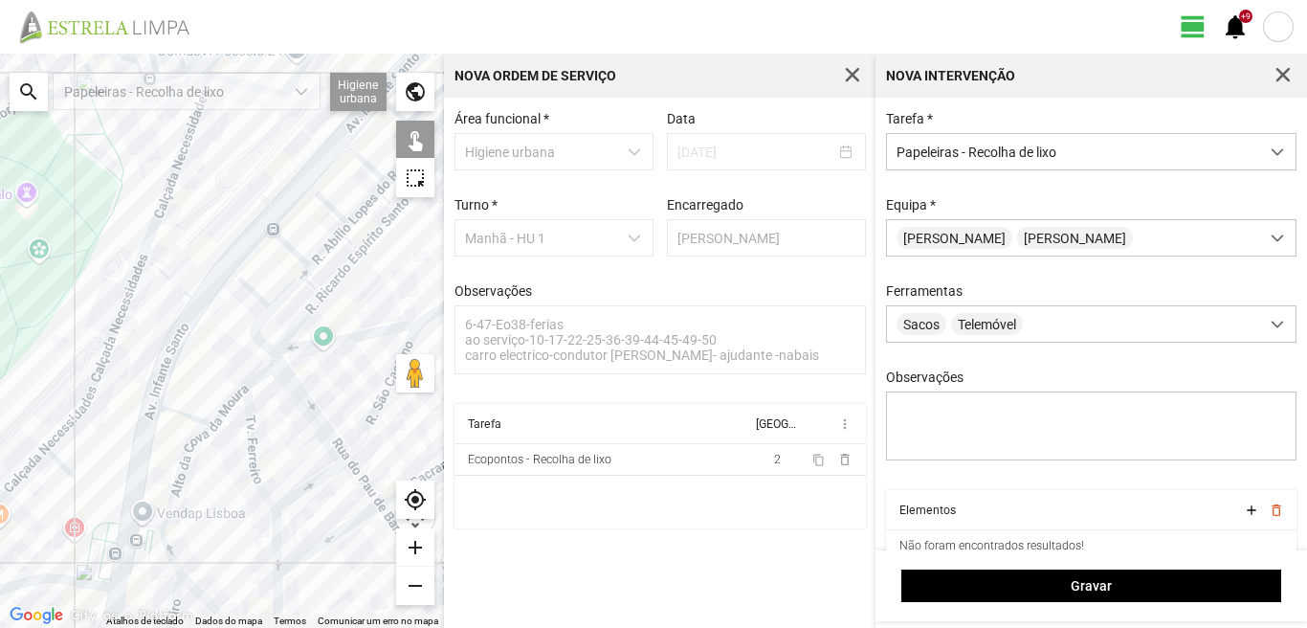
drag, startPoint x: 364, startPoint y: 323, endPoint x: 177, endPoint y: 388, distance: 197.6
click at [177, 388] on div at bounding box center [222, 341] width 444 height 574
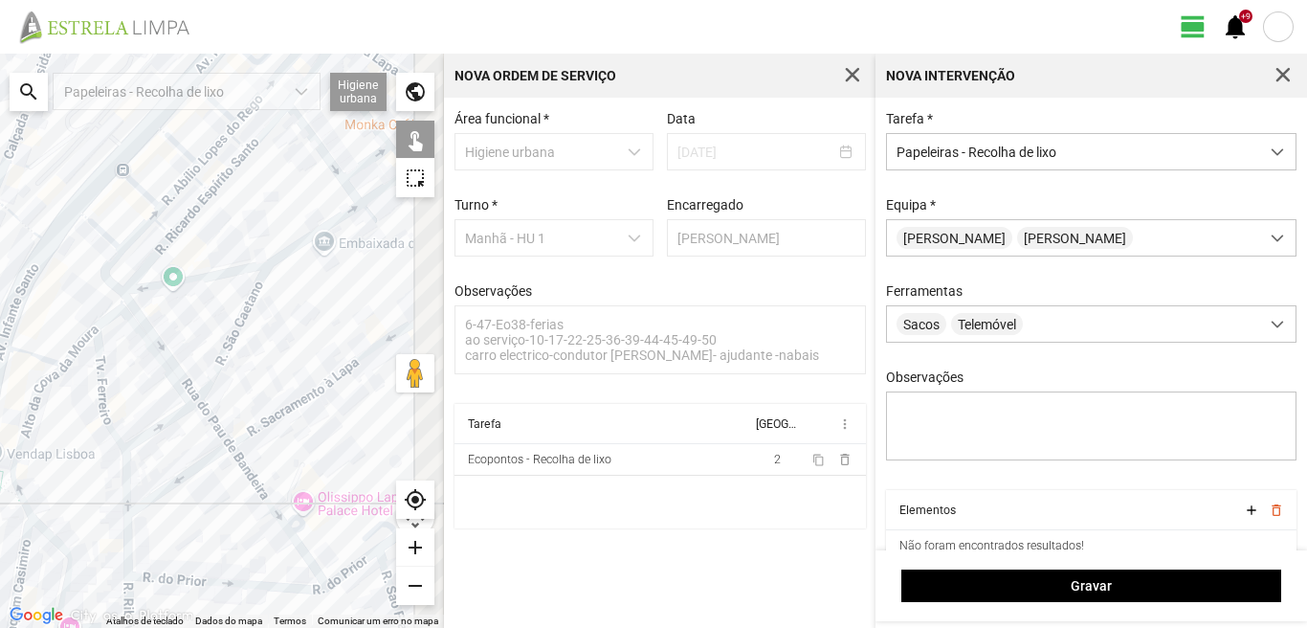
drag, startPoint x: 332, startPoint y: 407, endPoint x: 218, endPoint y: 285, distance: 166.5
click at [221, 311] on div at bounding box center [222, 341] width 444 height 574
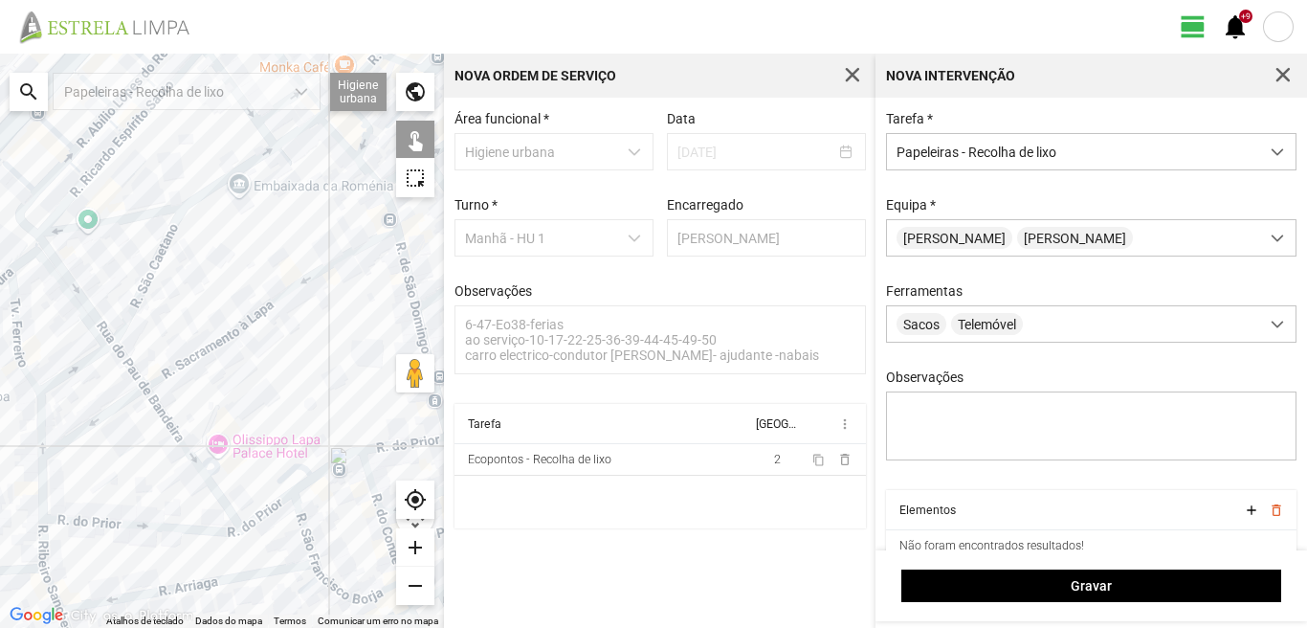
drag, startPoint x: 266, startPoint y: 300, endPoint x: 166, endPoint y: 350, distance: 112.5
click at [166, 350] on div at bounding box center [222, 341] width 444 height 574
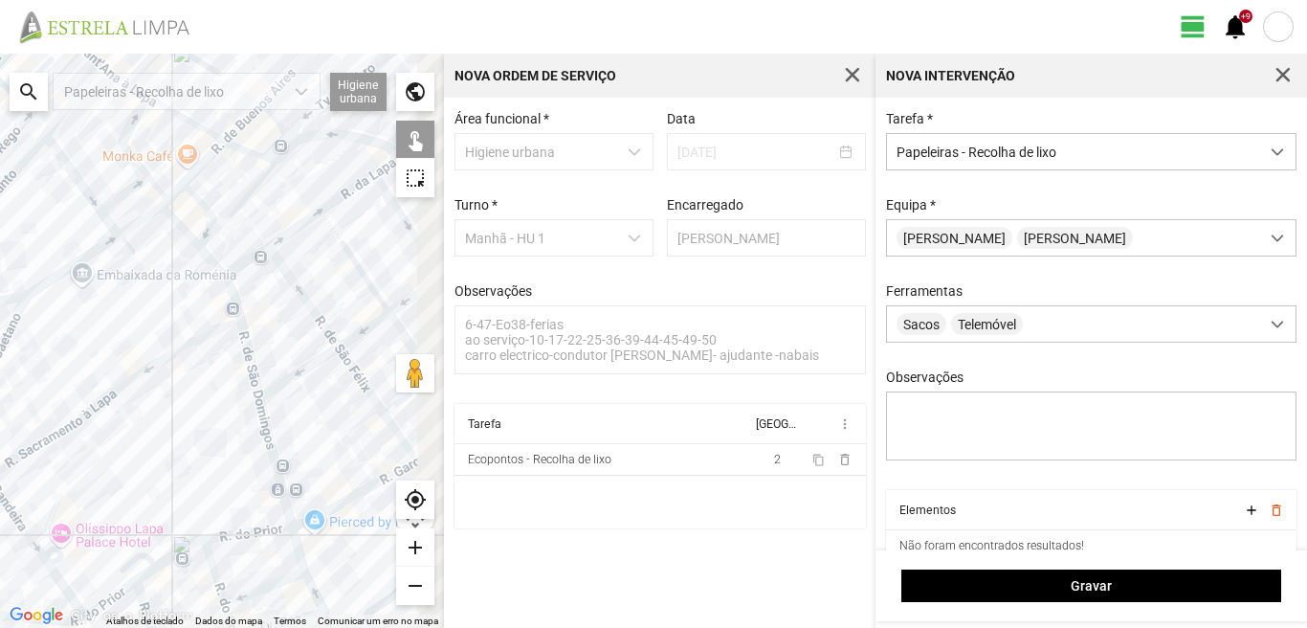
drag, startPoint x: 216, startPoint y: 287, endPoint x: 157, endPoint y: 319, distance: 67.2
click at [157, 319] on div at bounding box center [222, 341] width 444 height 574
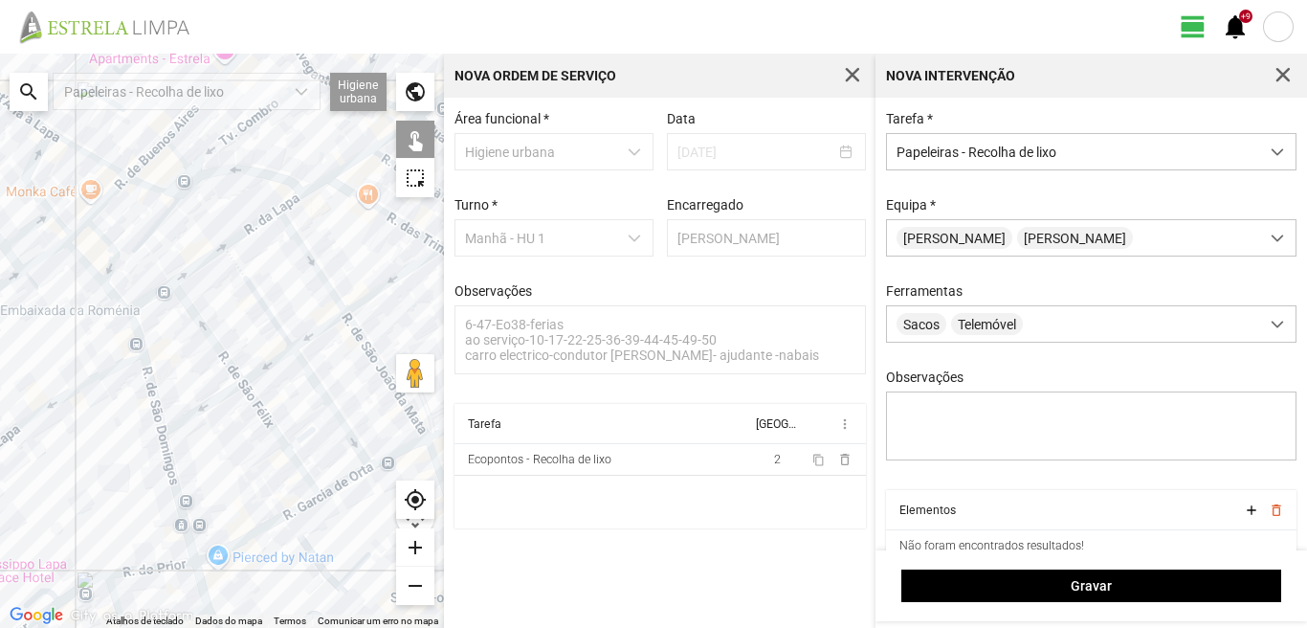
drag, startPoint x: 245, startPoint y: 362, endPoint x: 234, endPoint y: 308, distance: 54.6
click at [235, 310] on div at bounding box center [222, 341] width 444 height 574
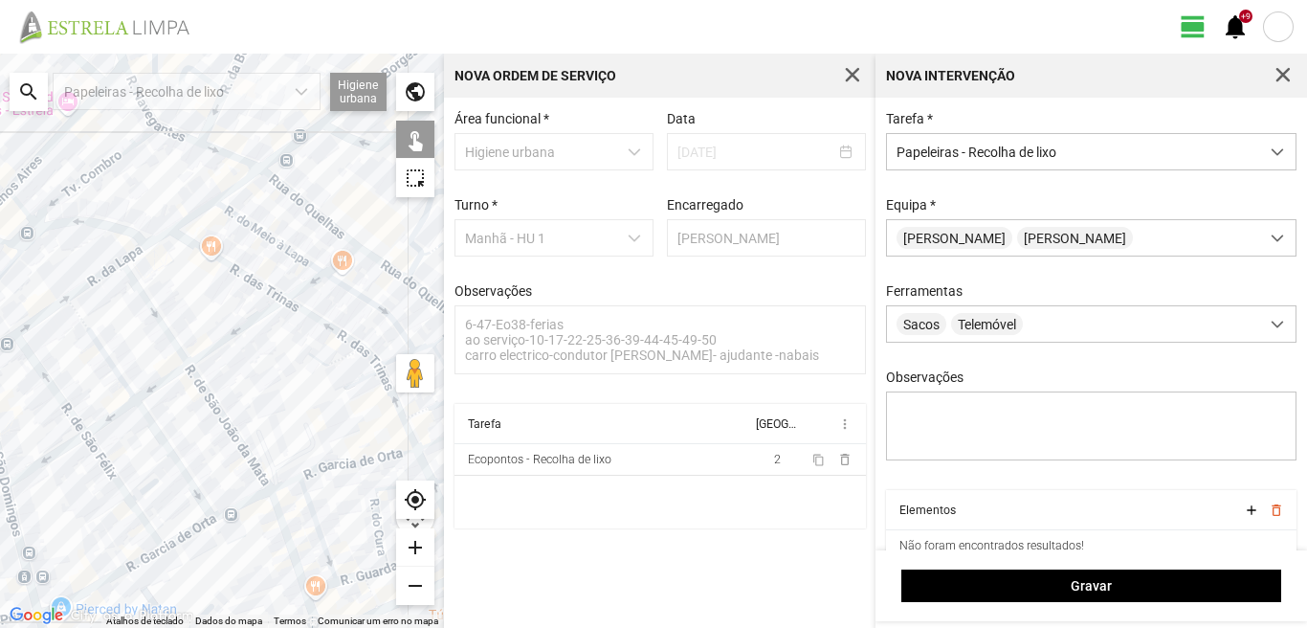
drag, startPoint x: 312, startPoint y: 307, endPoint x: 203, endPoint y: 380, distance: 131.1
click at [203, 380] on div at bounding box center [222, 341] width 444 height 574
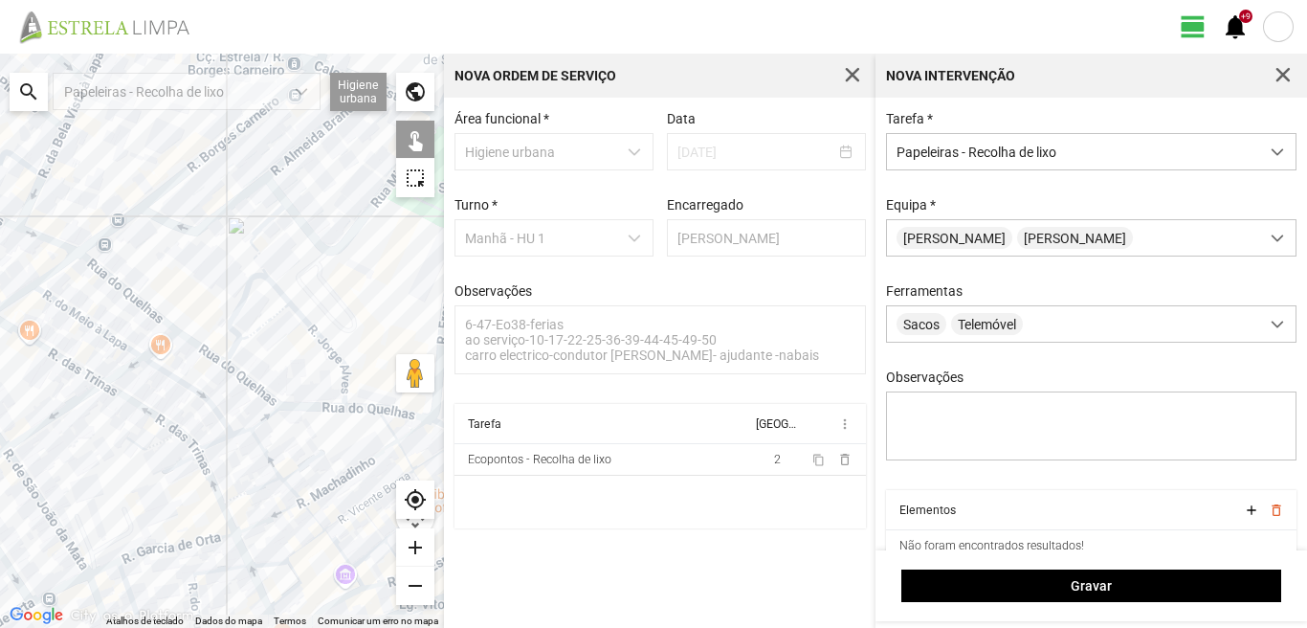
drag, startPoint x: 308, startPoint y: 305, endPoint x: 125, endPoint y: 395, distance: 203.7
click at [125, 395] on div at bounding box center [222, 341] width 444 height 574
click at [220, 360] on div at bounding box center [222, 341] width 444 height 574
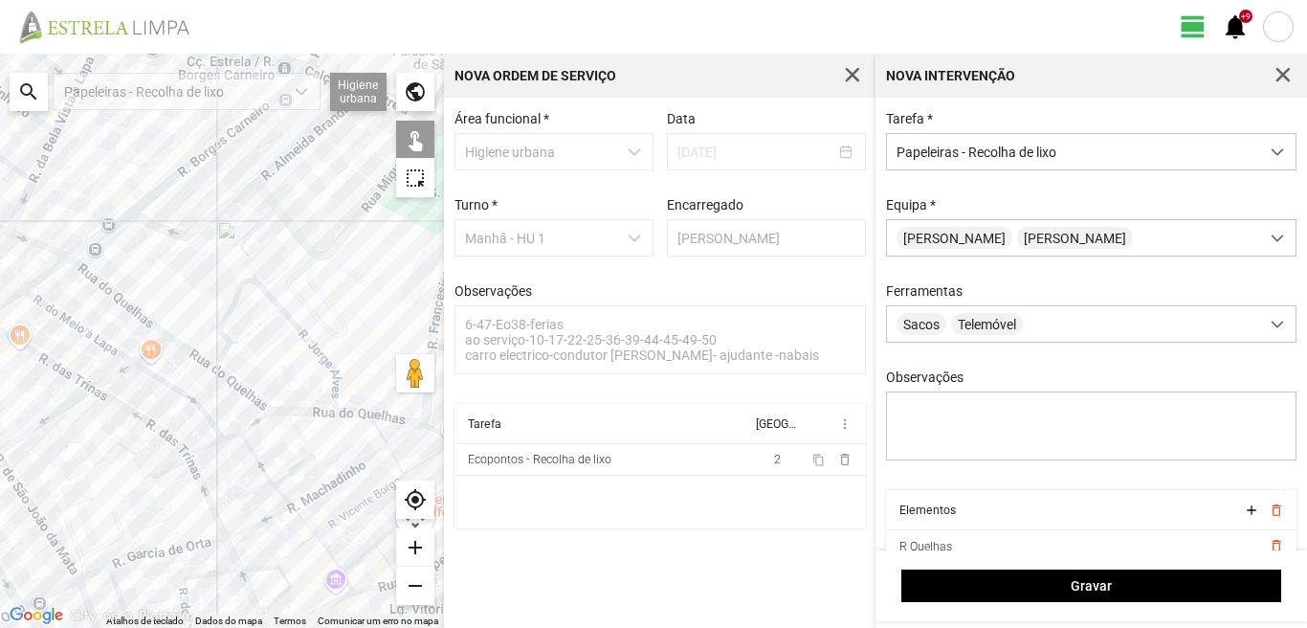
click at [233, 358] on div at bounding box center [222, 341] width 444 height 574
click at [243, 344] on div at bounding box center [222, 341] width 444 height 574
click at [253, 407] on div at bounding box center [222, 341] width 444 height 574
click
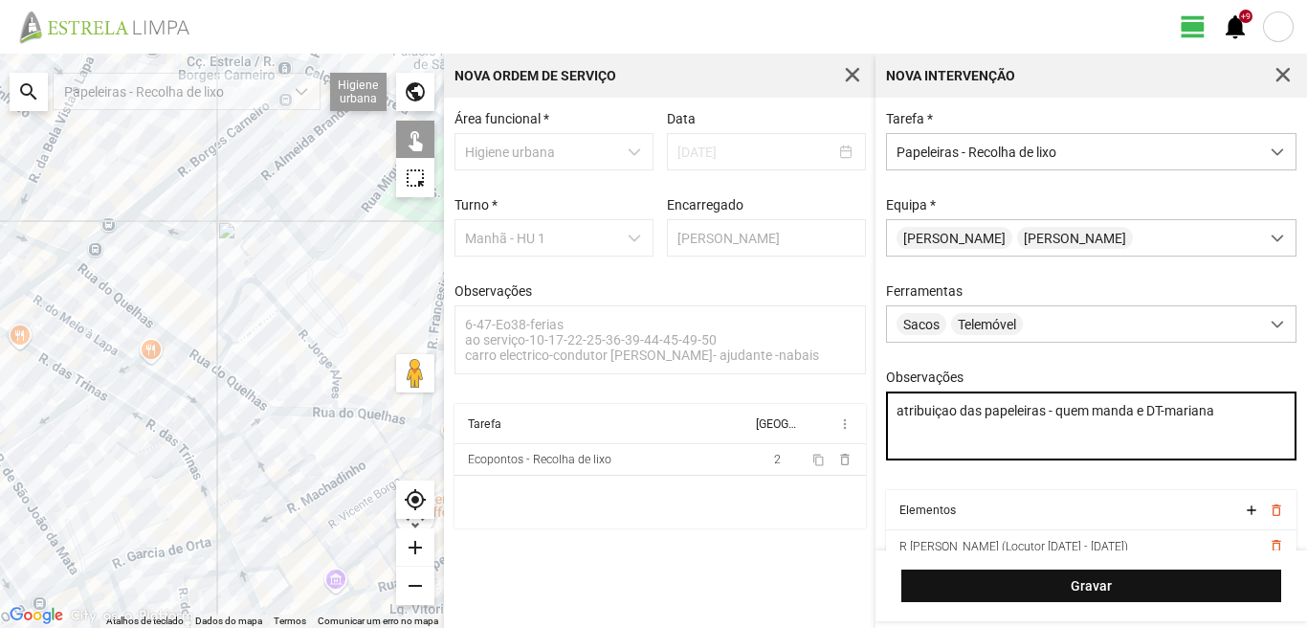
type textarea "atribuiçao das papeleiras - quem manda e DT-mariana"
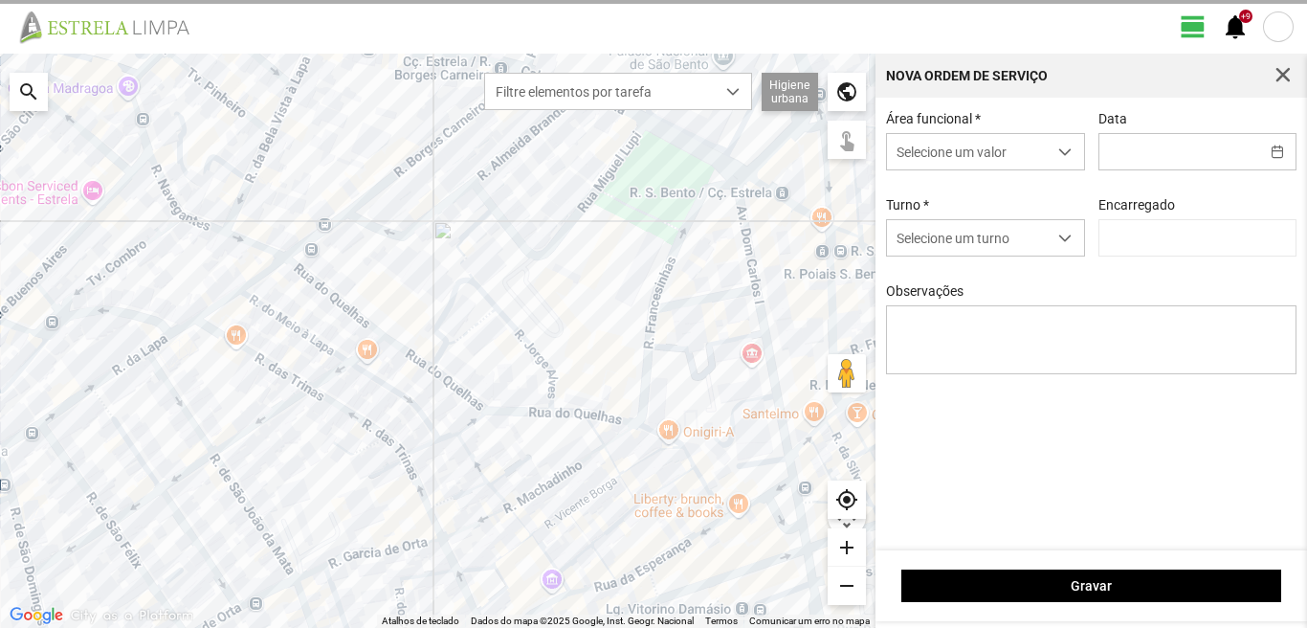
type input "[DATE]"
type textarea "6-47-Eo38-ferias ao serviço-10-17-22-25-36-39-44-45-49-50 carro electrico-condu…"
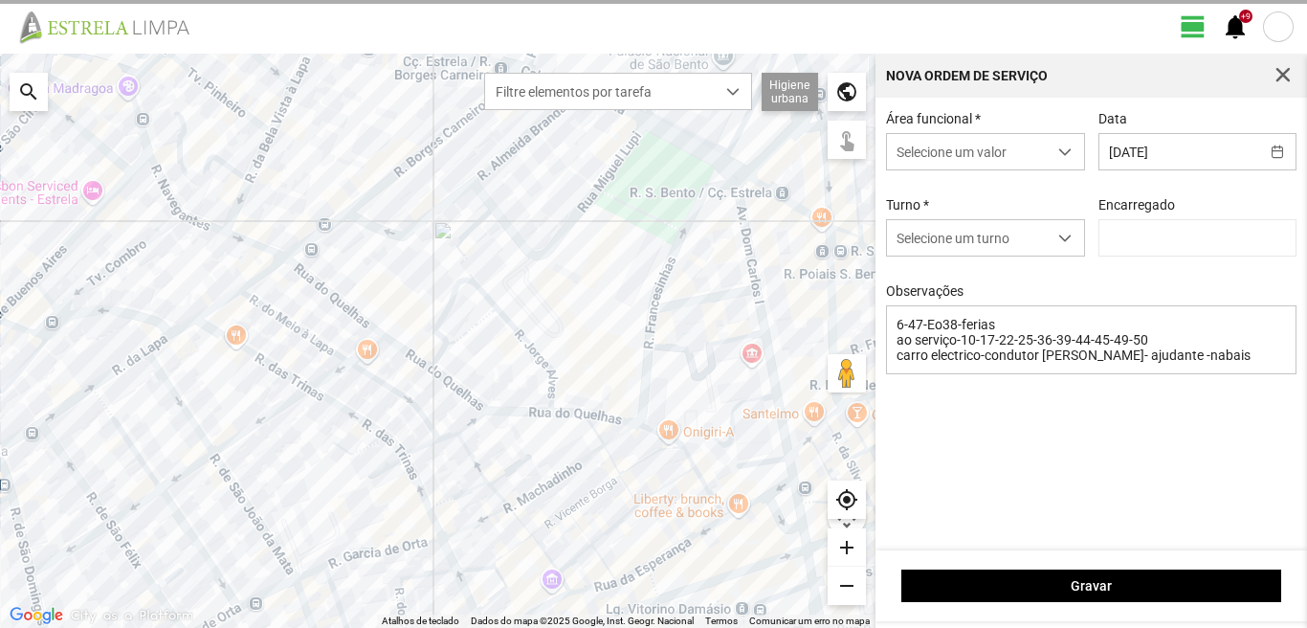
type input "[PERSON_NAME]"
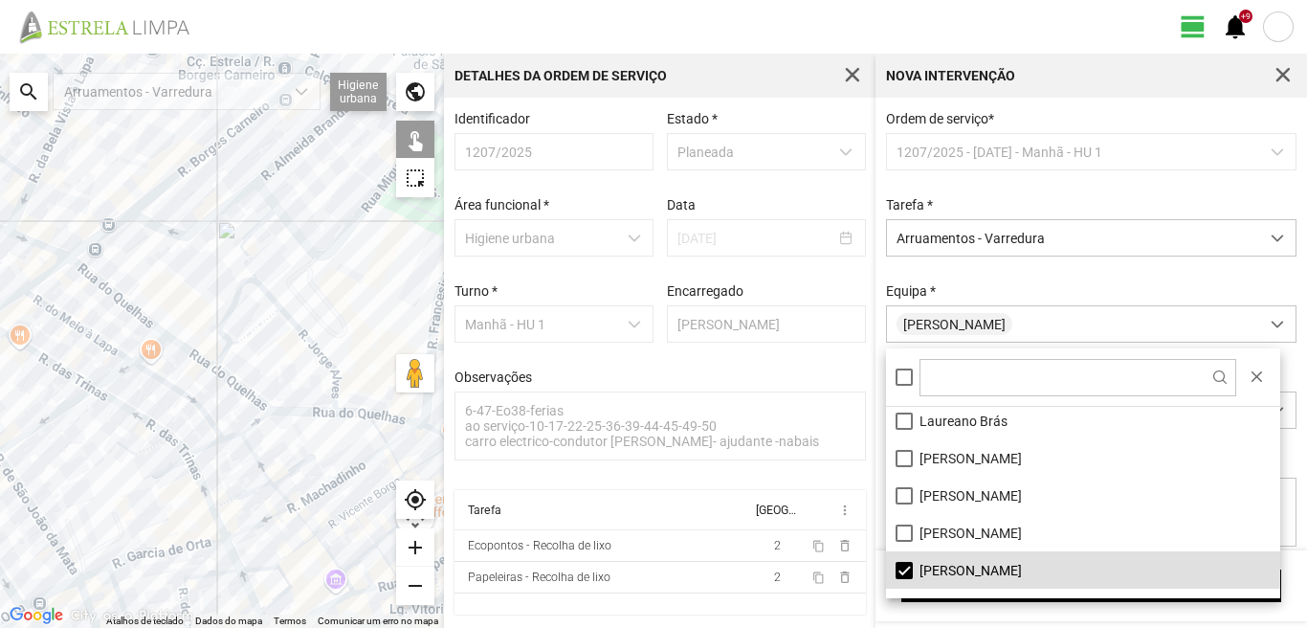
scroll to position [256, 0]
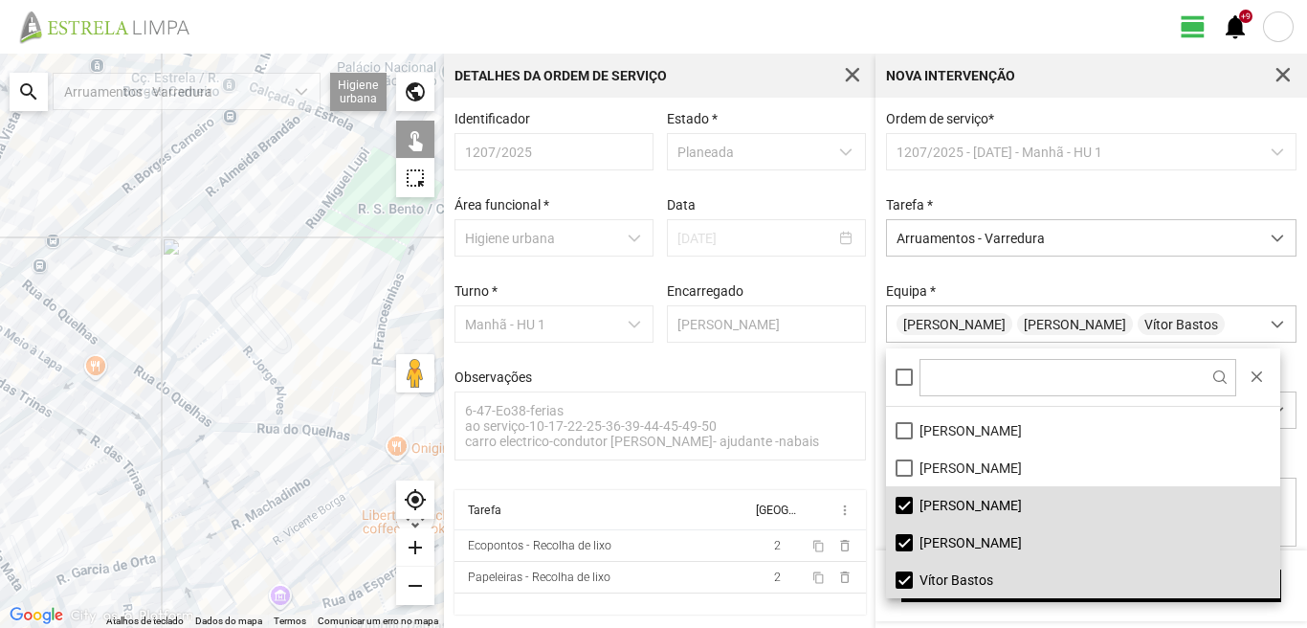
drag, startPoint x: 339, startPoint y: 514, endPoint x: 52, endPoint y: 552, distance: 289.6
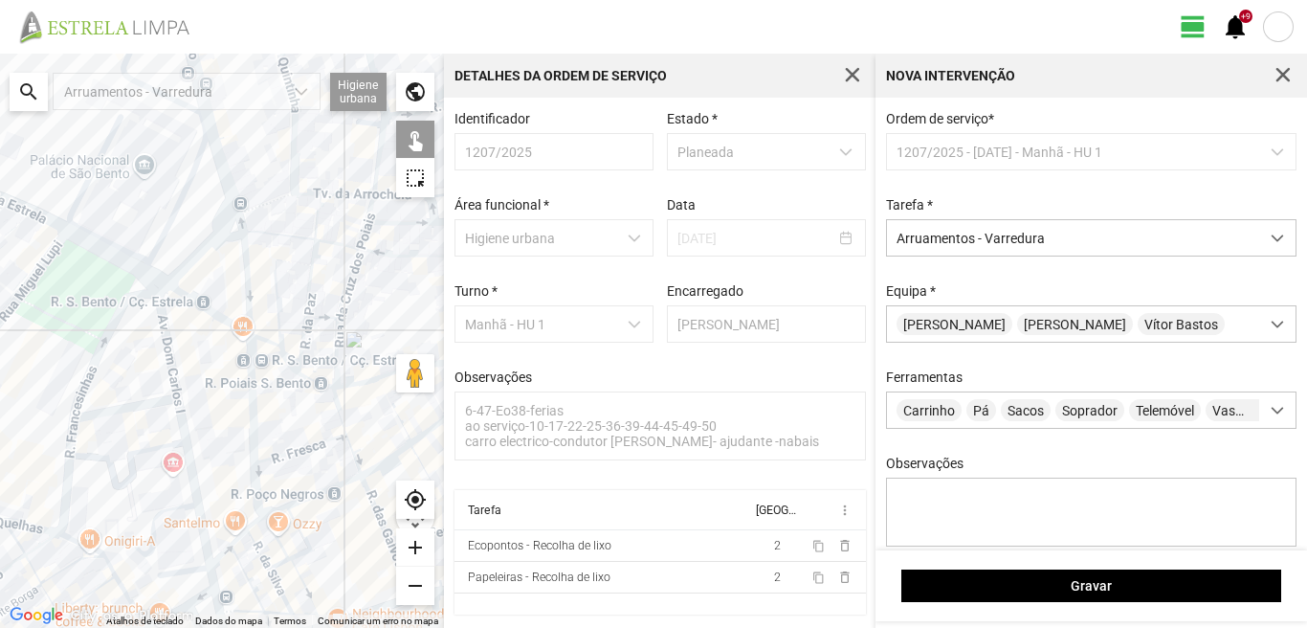
drag, startPoint x: 39, startPoint y: 522, endPoint x: 191, endPoint y: 579, distance: 162.3
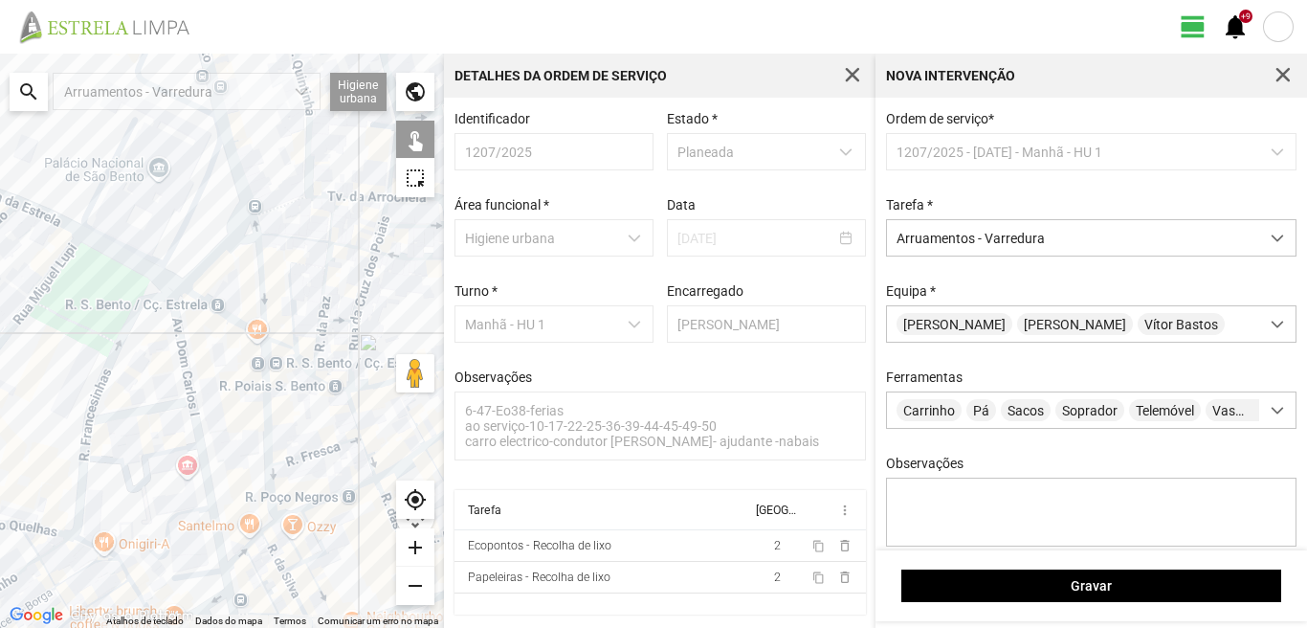
drag, startPoint x: 171, startPoint y: 339, endPoint x: 244, endPoint y: 347, distance: 73.2
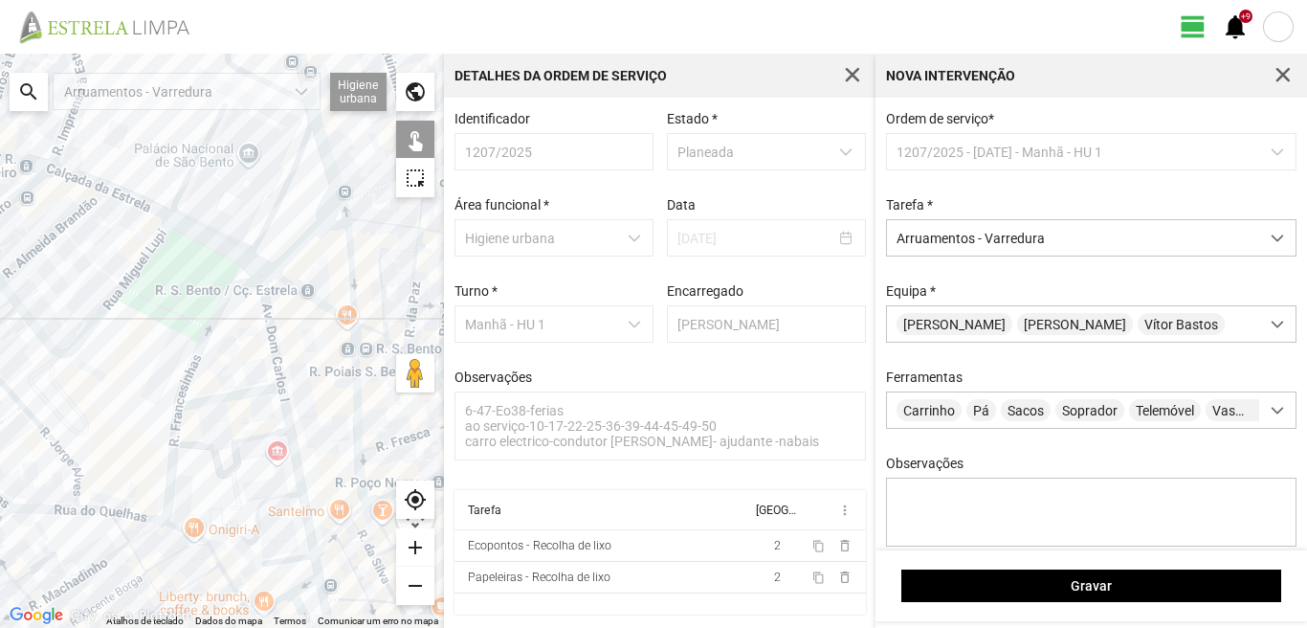
drag, startPoint x: 244, startPoint y: 347, endPoint x: 334, endPoint y: 333, distance: 91.1
drag, startPoint x: 251, startPoint y: 489, endPoint x: 251, endPoint y: 392, distance: 96.6
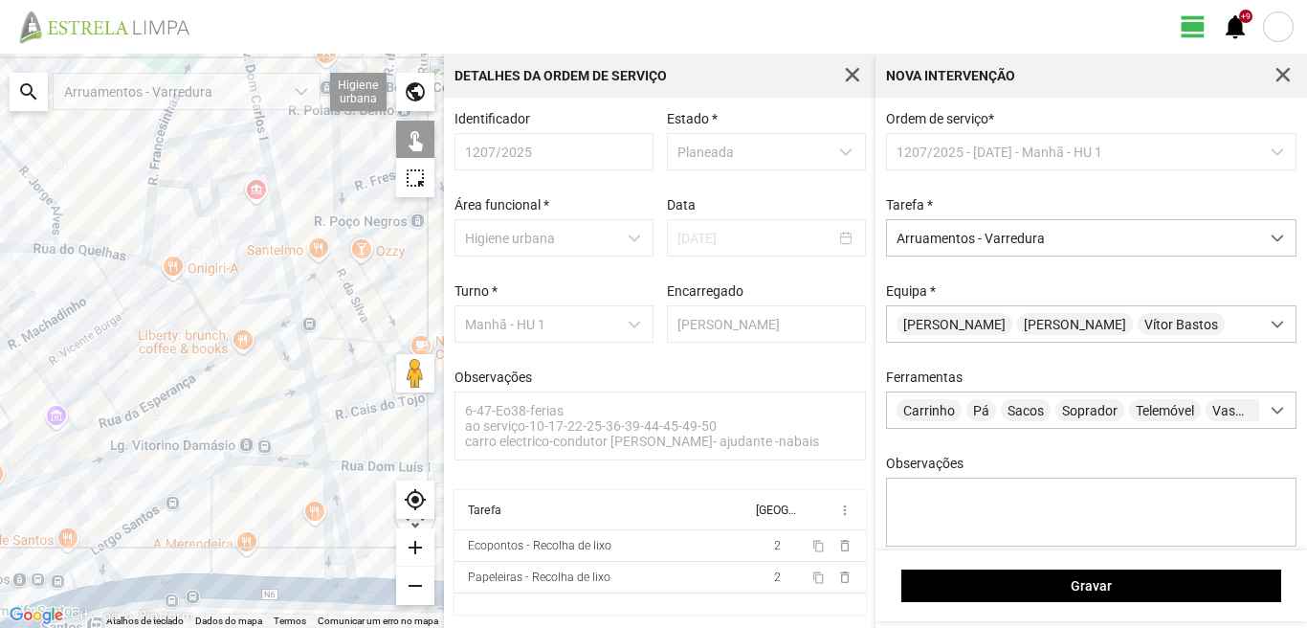
drag, startPoint x: 332, startPoint y: 517, endPoint x: 312, endPoint y: 368, distance: 149.7
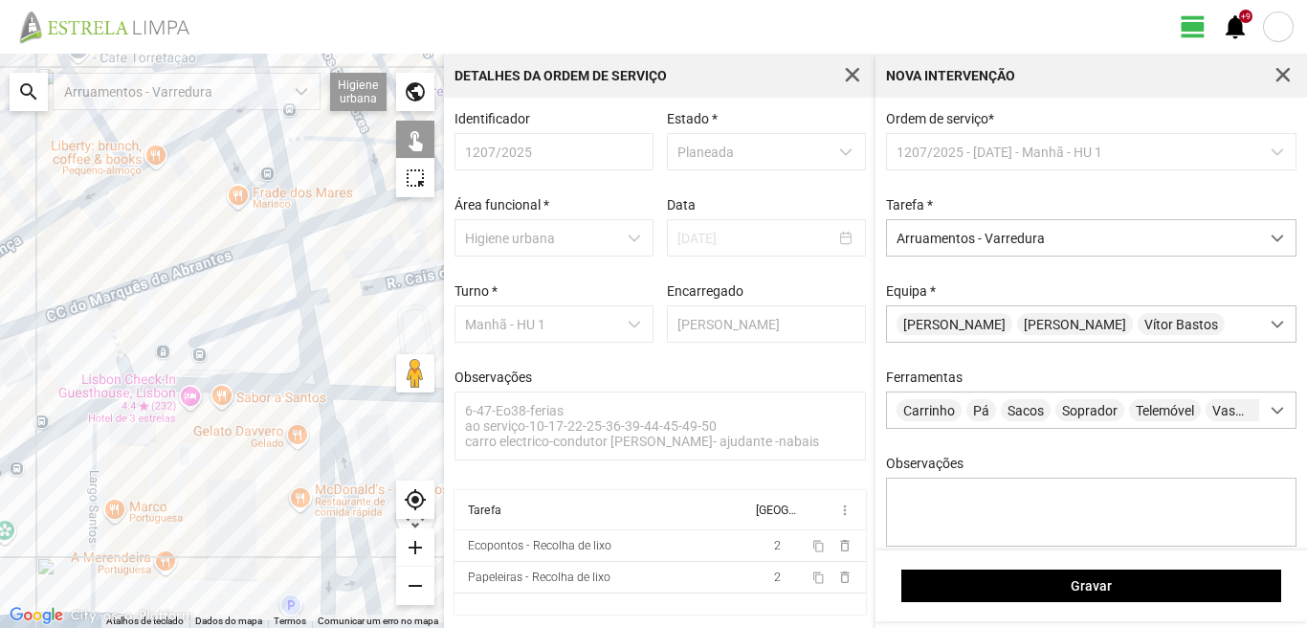
drag, startPoint x: 167, startPoint y: 542, endPoint x: 163, endPoint y: 424, distance: 117.8
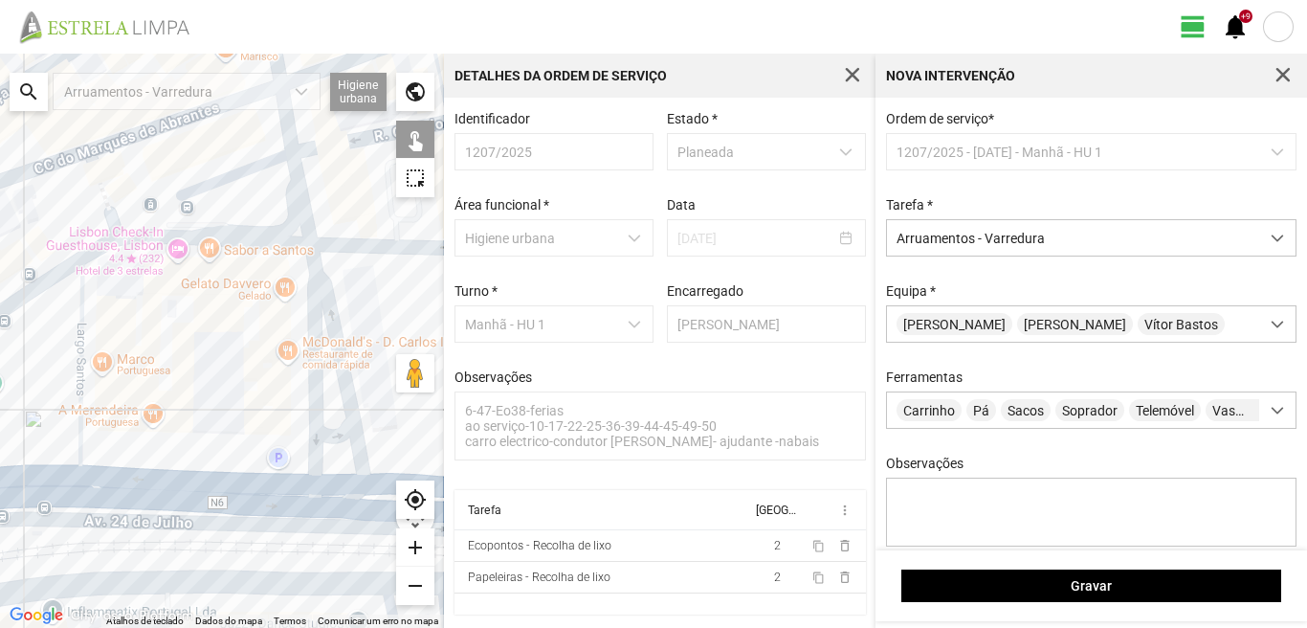
drag, startPoint x: 32, startPoint y: 447, endPoint x: 96, endPoint y: 442, distance: 64.3
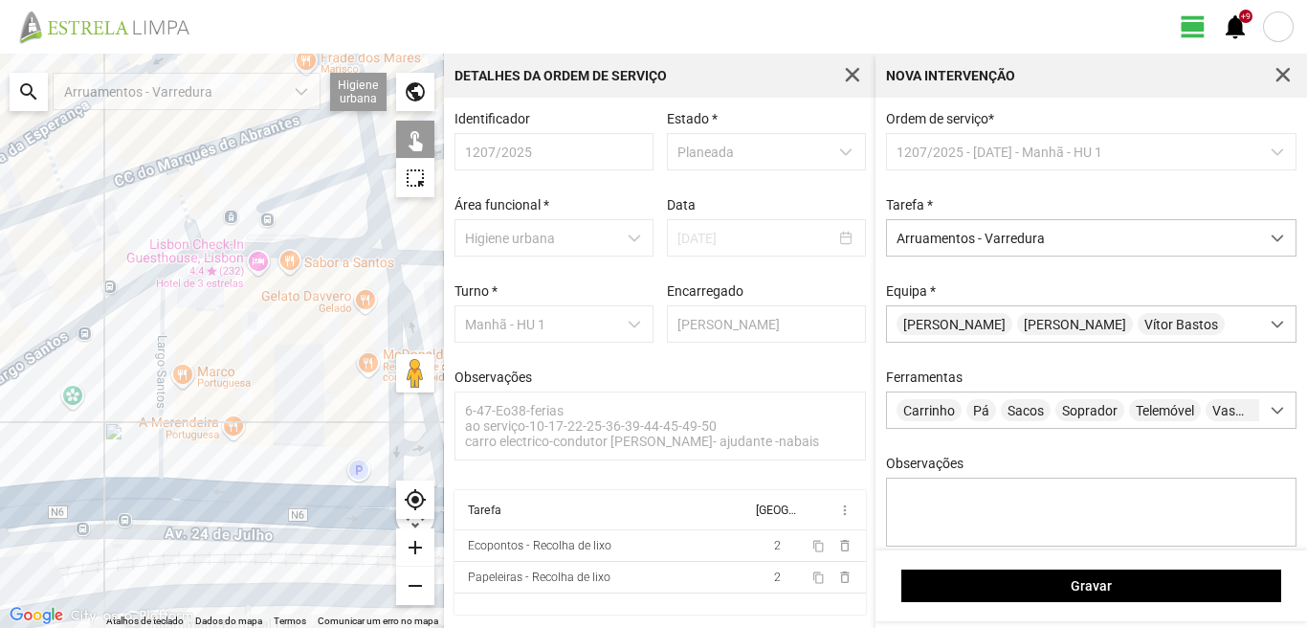
drag, startPoint x: 39, startPoint y: 420, endPoint x: 225, endPoint y: 454, distance: 188.6
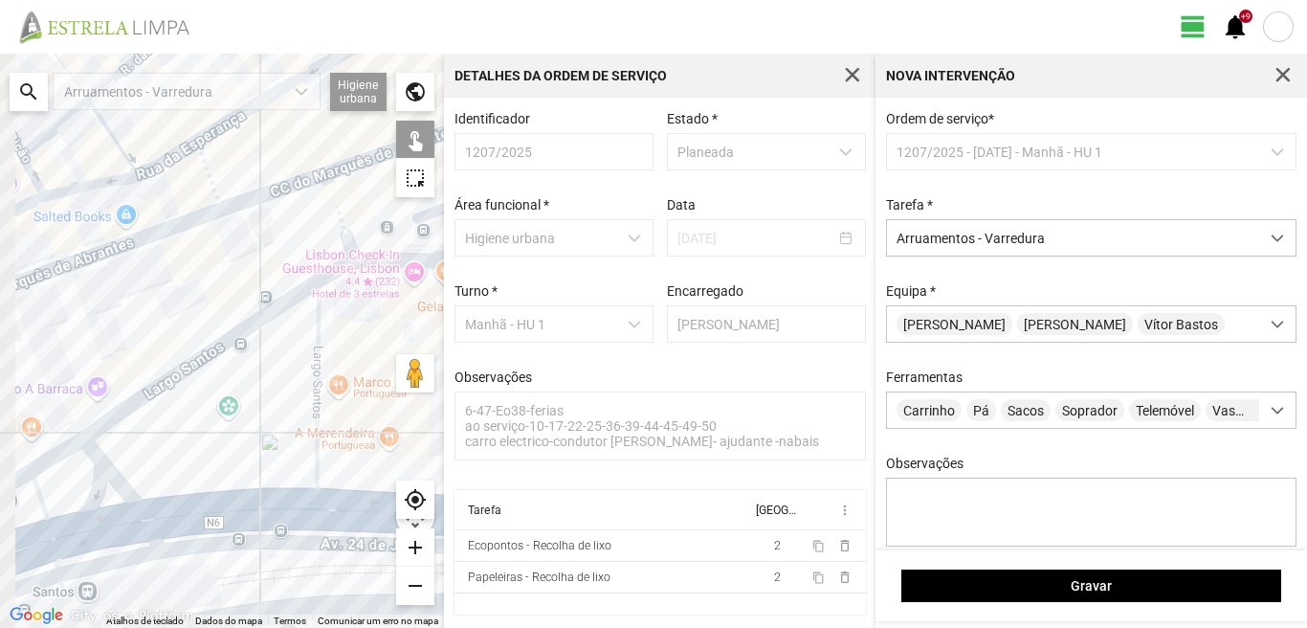
drag, startPoint x: 53, startPoint y: 499, endPoint x: 169, endPoint y: 445, distance: 128.9
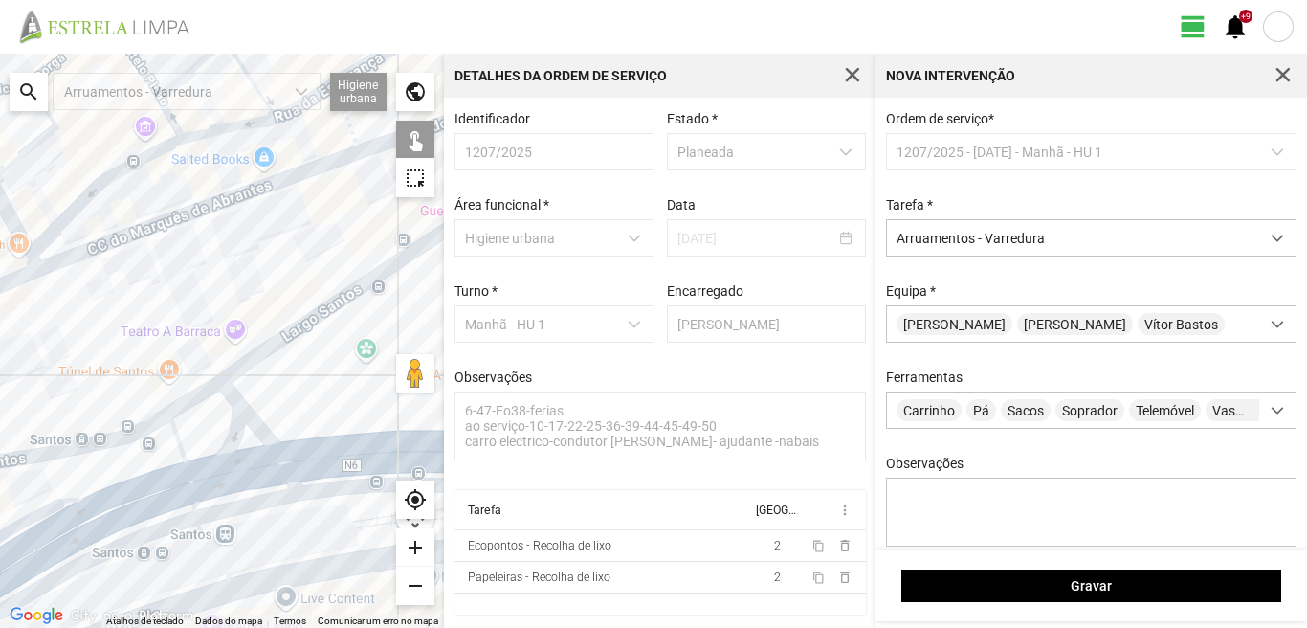
drag, startPoint x: 87, startPoint y: 487, endPoint x: 269, endPoint y: 462, distance: 183.5
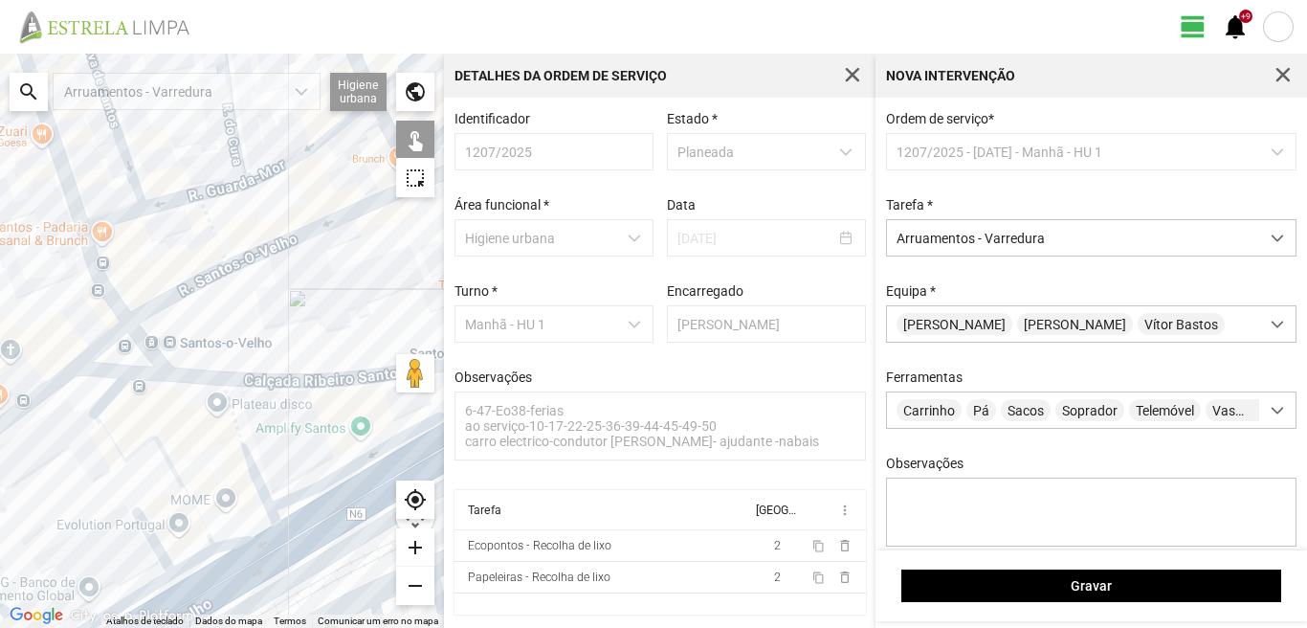
drag, startPoint x: 177, startPoint y: 555, endPoint x: 180, endPoint y: 450, distance: 105.3
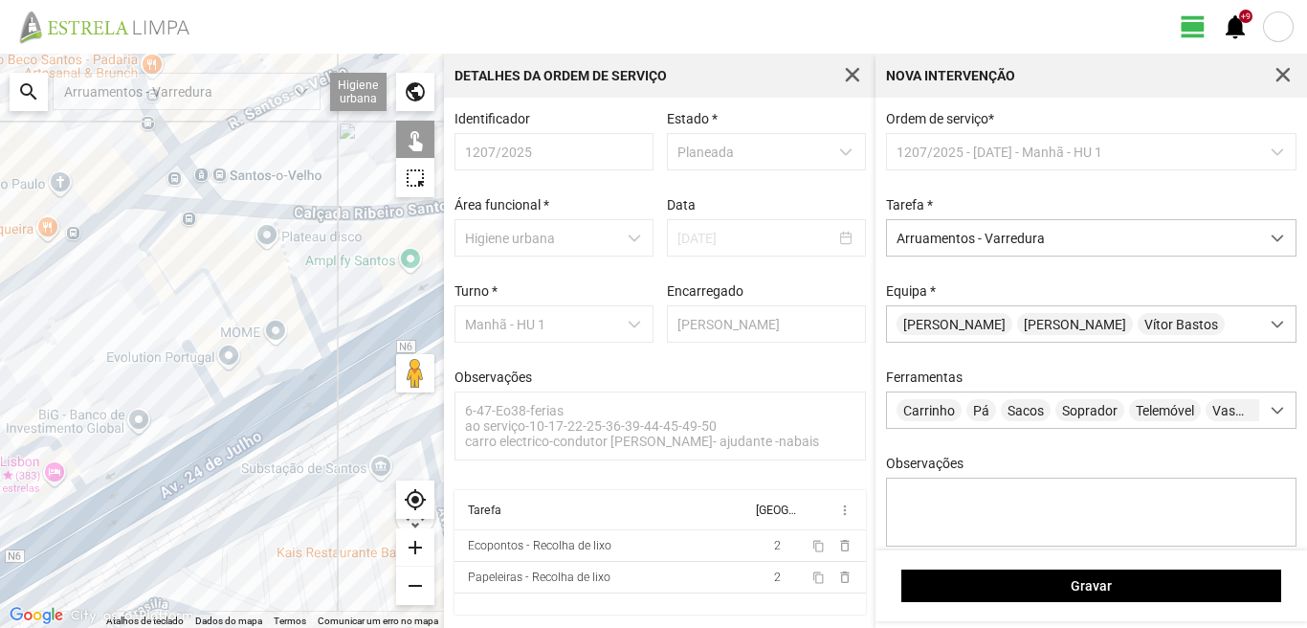
drag, startPoint x: 54, startPoint y: 481, endPoint x: 143, endPoint y: 446, distance: 95.8
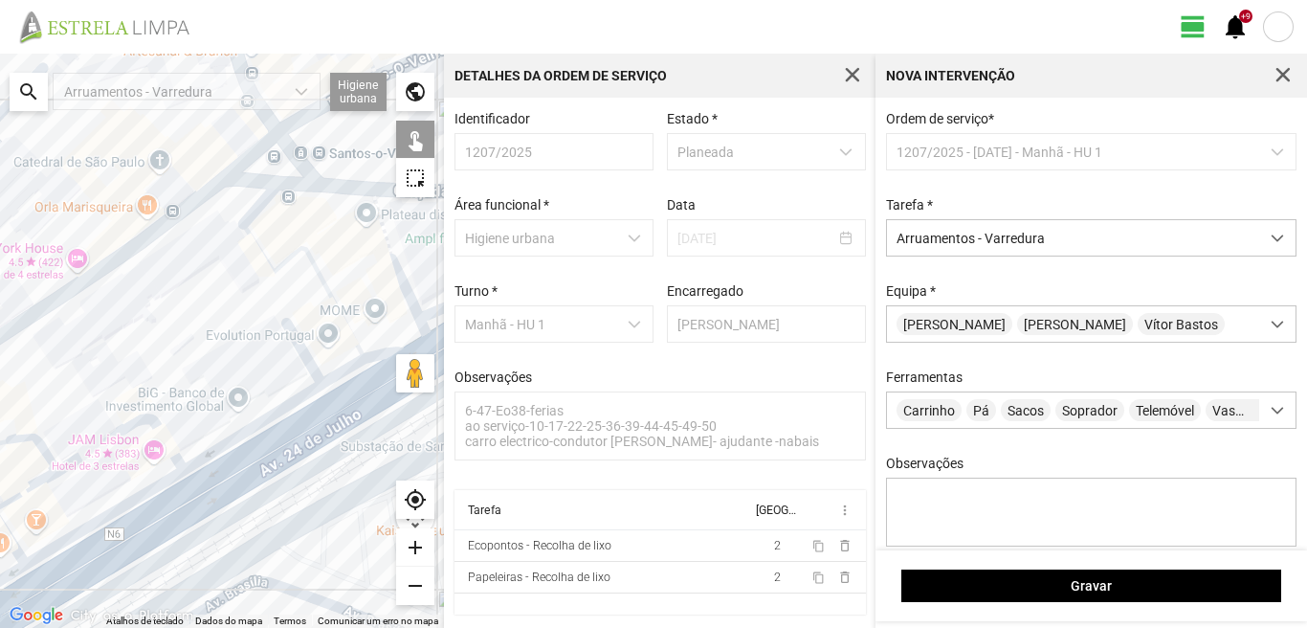
drag, startPoint x: 91, startPoint y: 440, endPoint x: 180, endPoint y: 441, distance: 89.0
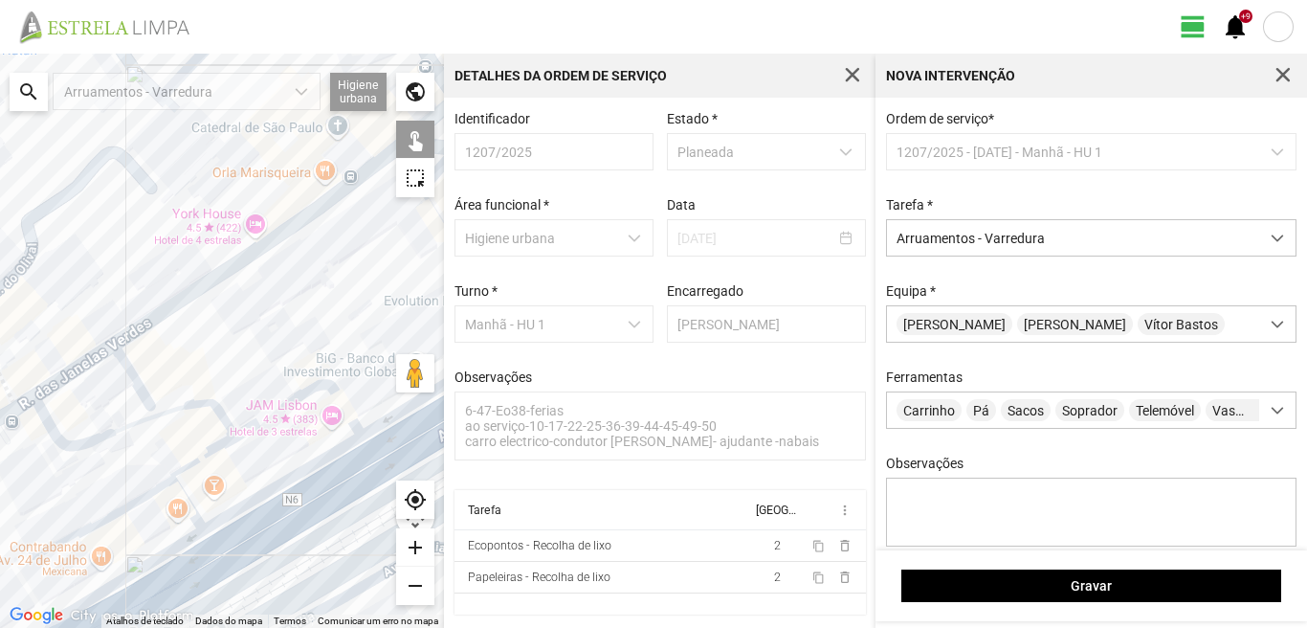
drag, startPoint x: 170, startPoint y: 544, endPoint x: 290, endPoint y: 484, distance: 133.9
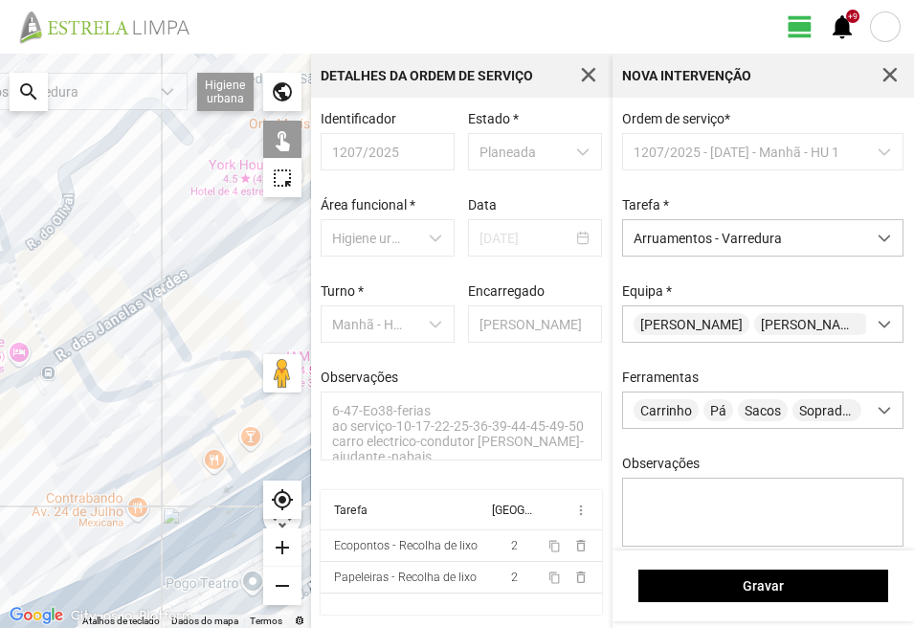
drag, startPoint x: 89, startPoint y: 524, endPoint x: 194, endPoint y: 476, distance: 116.0
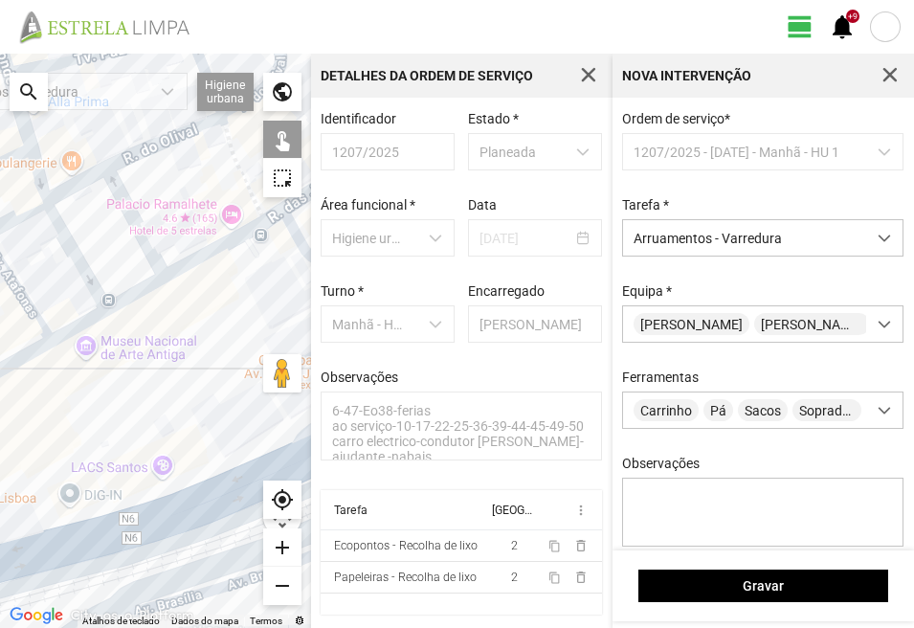
drag, startPoint x: 55, startPoint y: 581, endPoint x: 130, endPoint y: 491, distance: 116.9
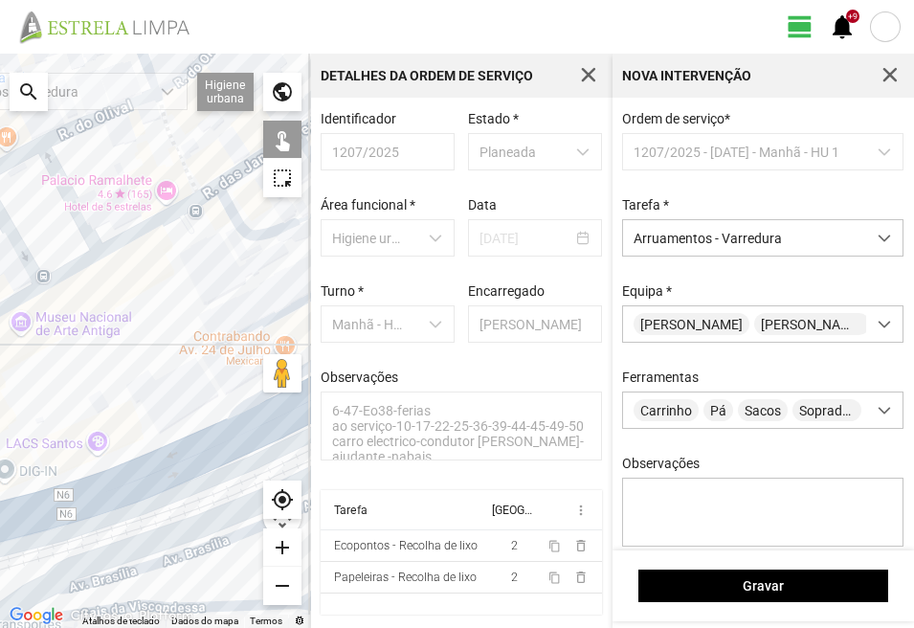
drag, startPoint x: 188, startPoint y: 444, endPoint x: 113, endPoint y: 437, distance: 74.9
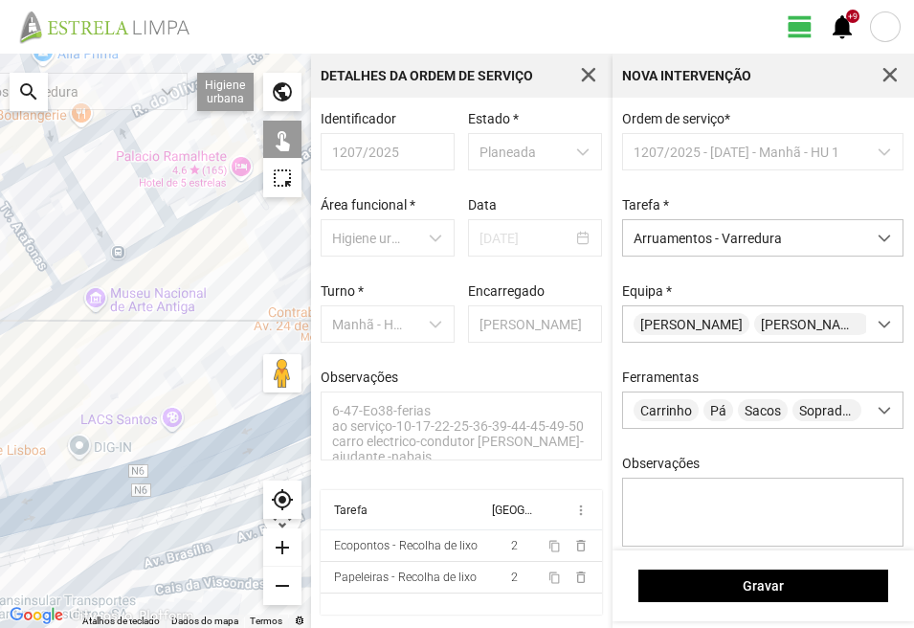
drag, startPoint x: 79, startPoint y: 432, endPoint x: 183, endPoint y: 486, distance: 116.9
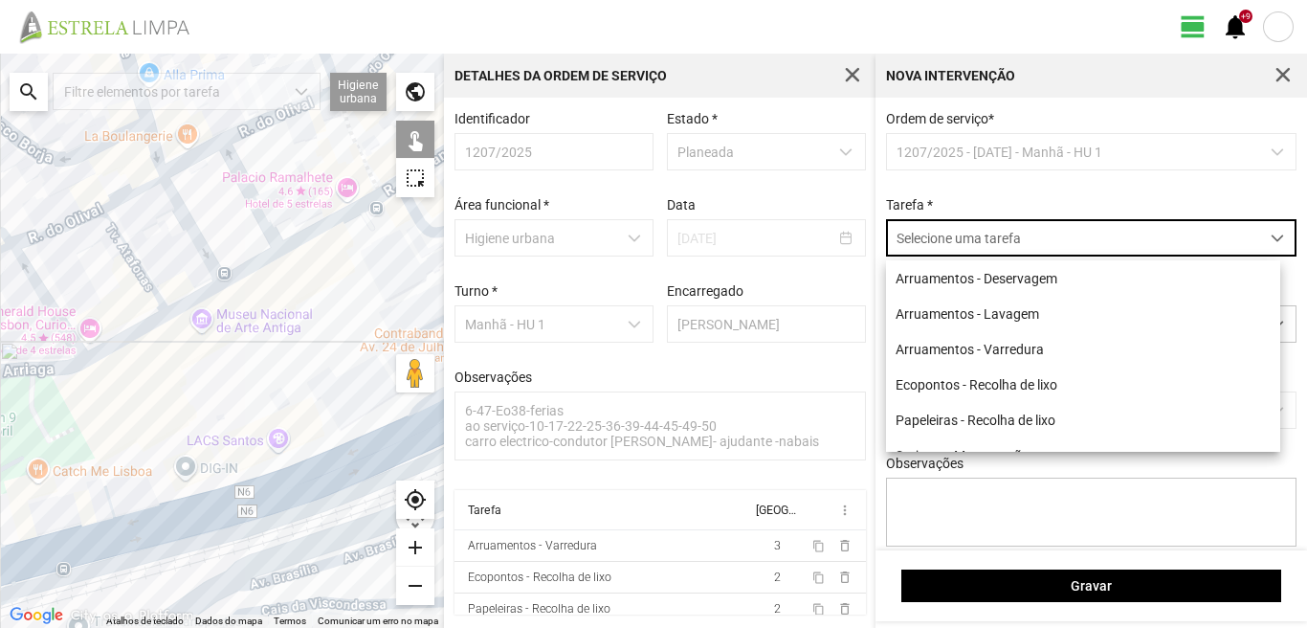
scroll to position [11, 85]
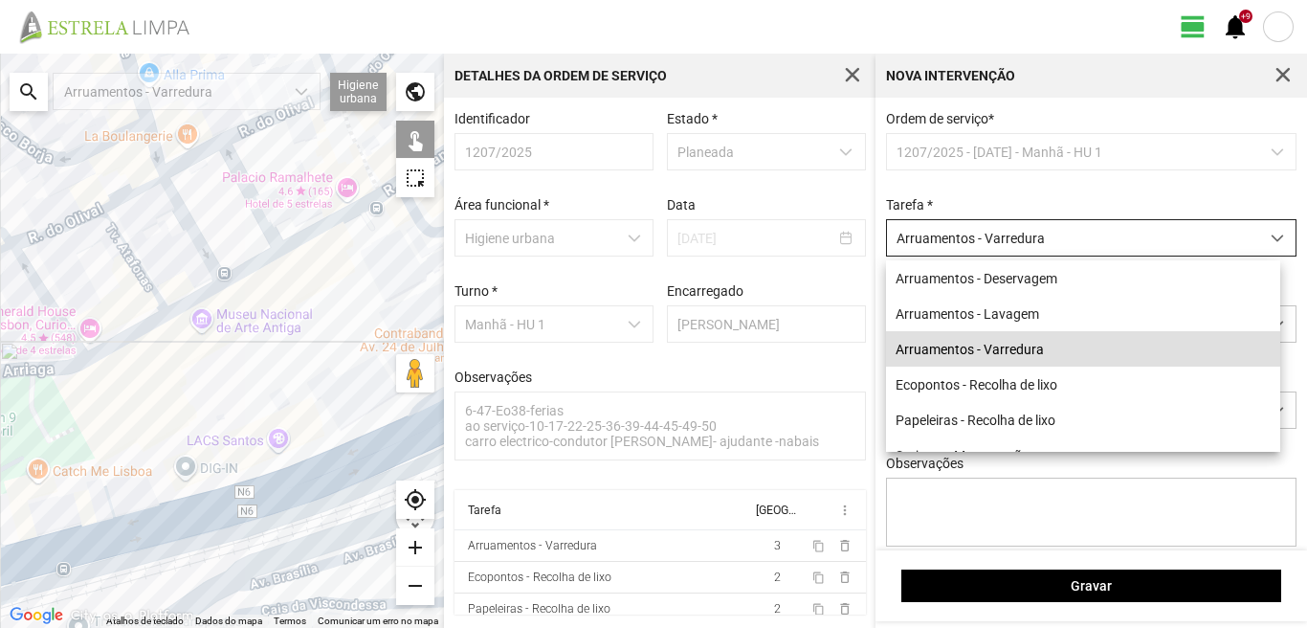
click at [964, 350] on li "Arruamentos - Varredura" at bounding box center [1083, 348] width 394 height 35
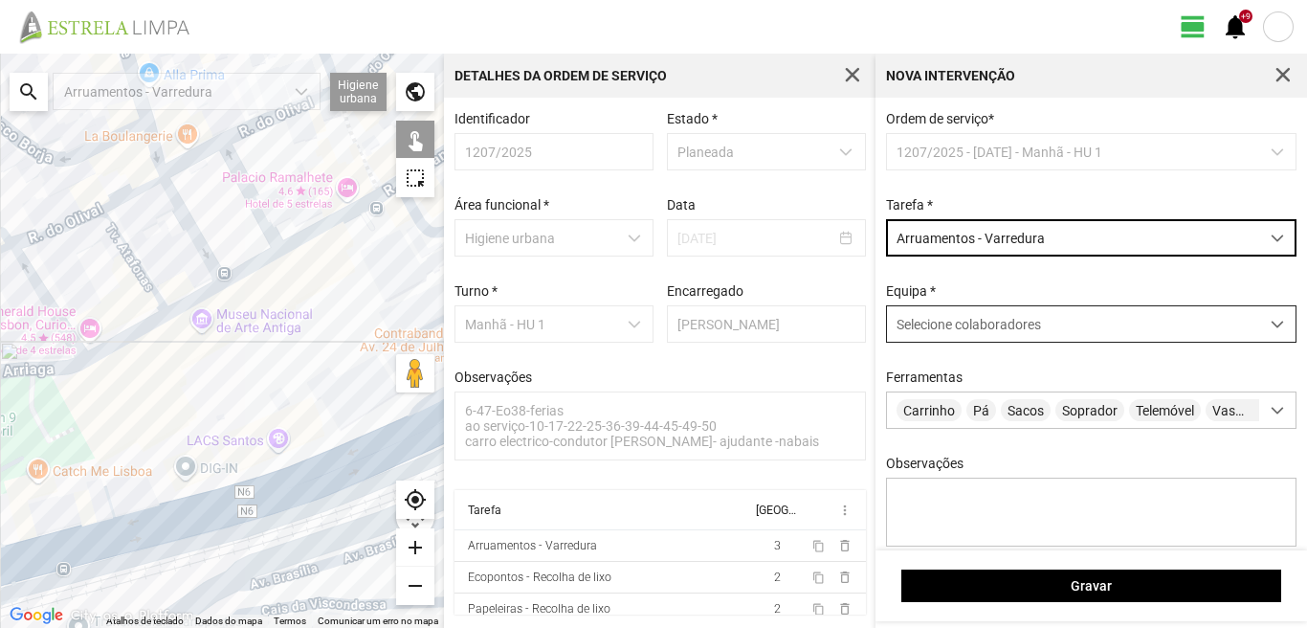
click at [972, 320] on div "Selecione colaboradores" at bounding box center [1073, 323] width 372 height 35
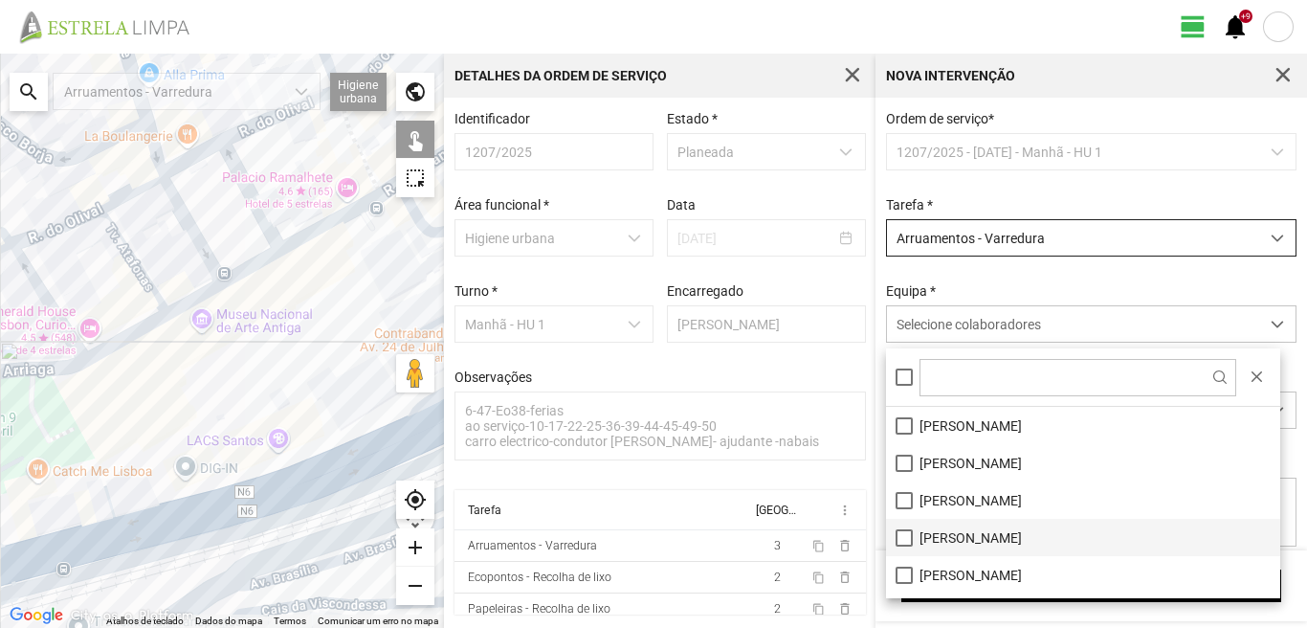
click at [905, 533] on li "[PERSON_NAME]" at bounding box center [1083, 537] width 394 height 37
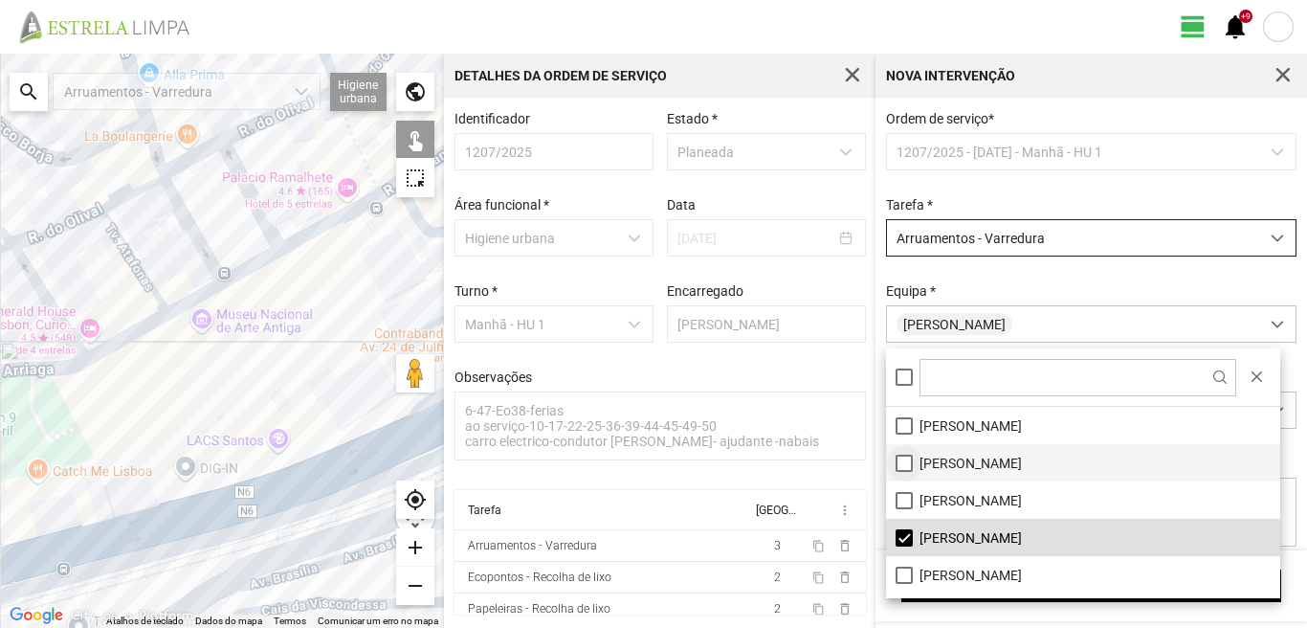
click at [904, 464] on li "[PERSON_NAME]" at bounding box center [1083, 462] width 394 height 37
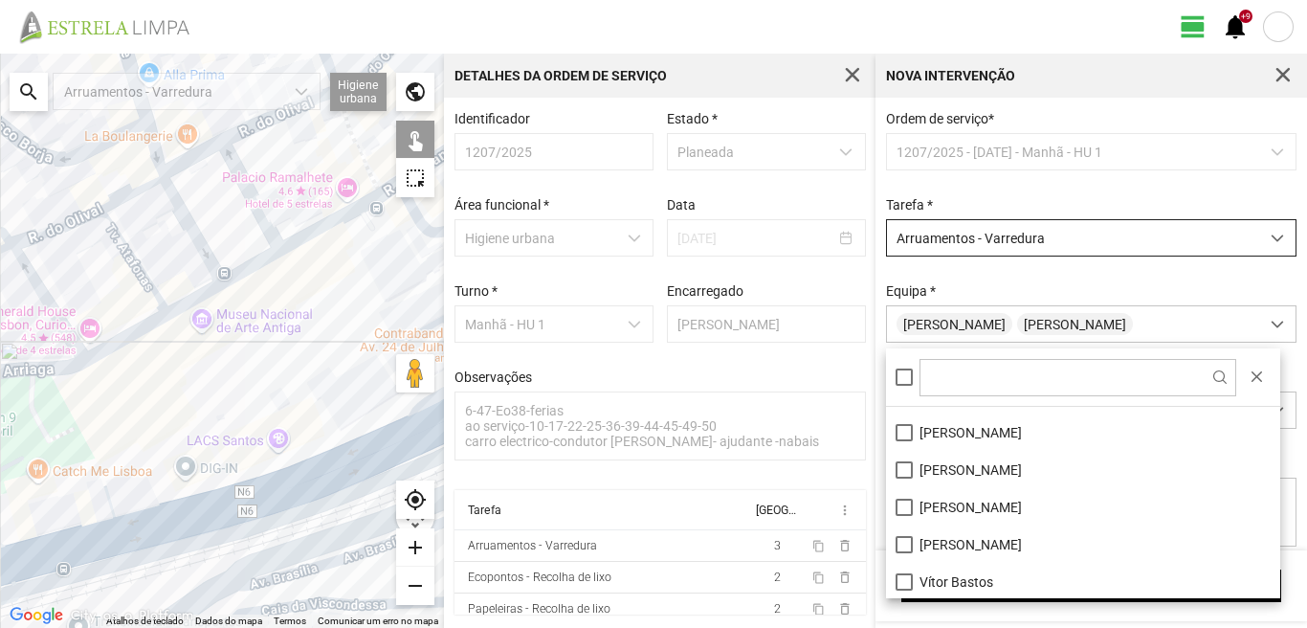
scroll to position [256, 0]
click at [903, 463] on li "[PERSON_NAME]" at bounding box center [1083, 467] width 394 height 37
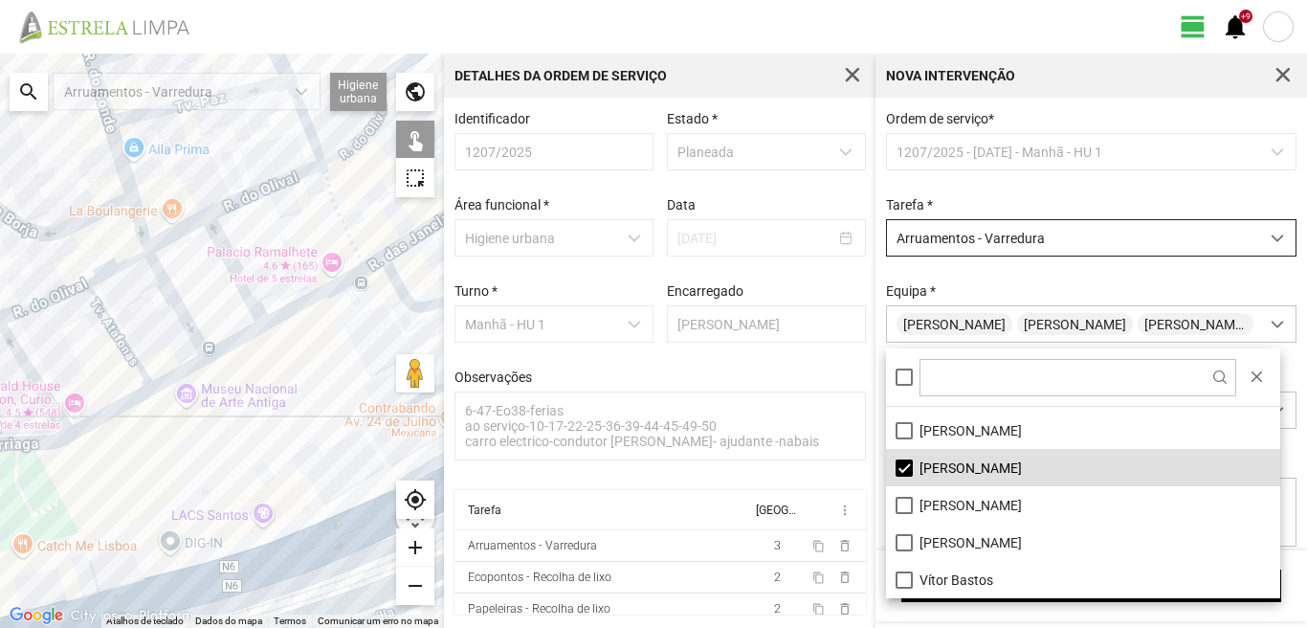
drag, startPoint x: 350, startPoint y: 281, endPoint x: 232, endPoint y: 488, distance: 238.3
click at [255, 512] on div at bounding box center [222, 341] width 444 height 574
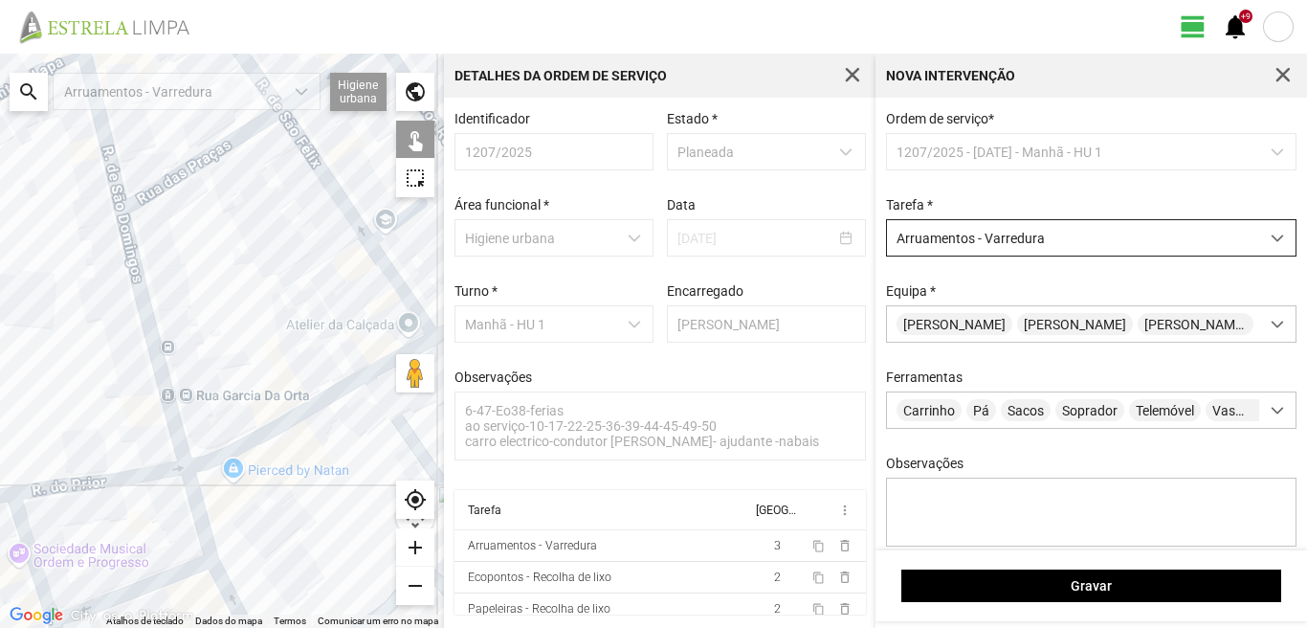
drag, startPoint x: 170, startPoint y: 186, endPoint x: 347, endPoint y: 517, distance: 375.4
click at [341, 539] on div at bounding box center [222, 341] width 444 height 574
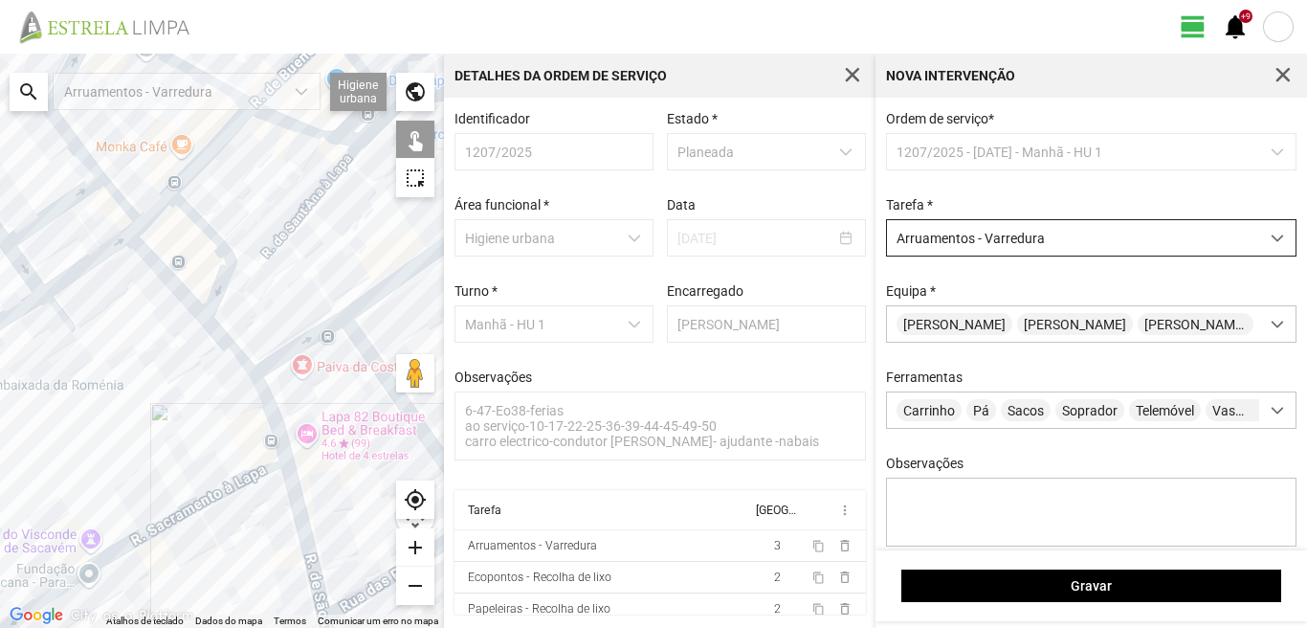
drag, startPoint x: 199, startPoint y: 305, endPoint x: 265, endPoint y: 550, distance: 253.7
click at [265, 557] on div at bounding box center [222, 341] width 444 height 574
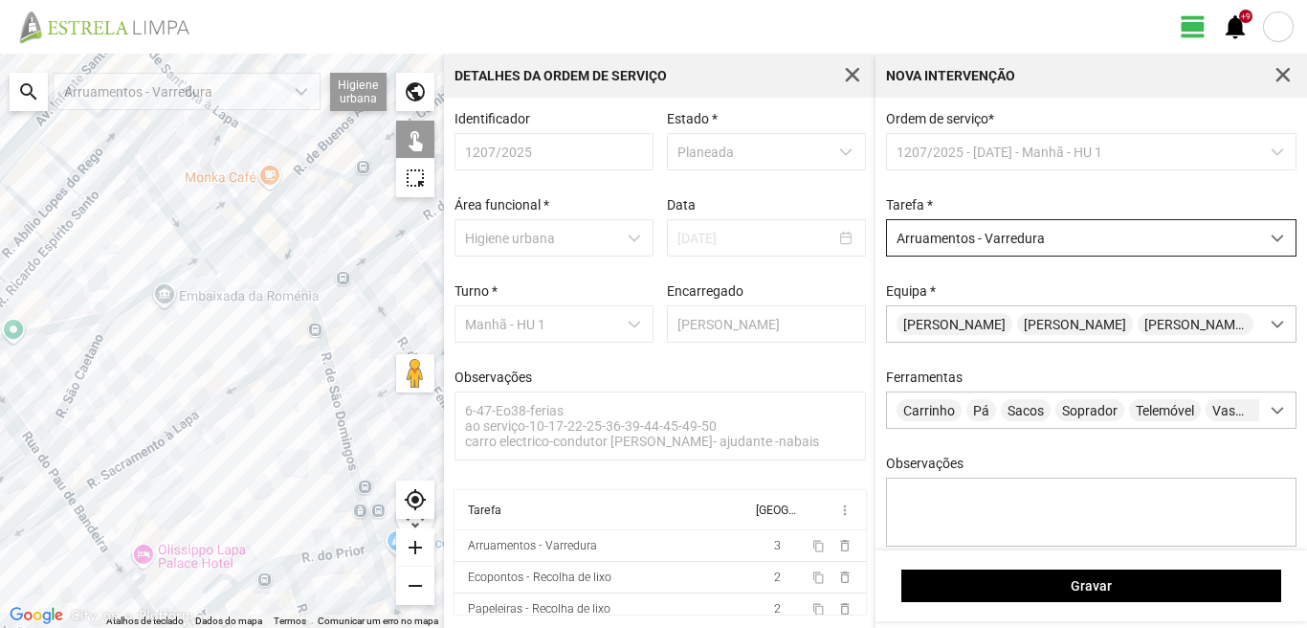
drag, startPoint x: 168, startPoint y: 404, endPoint x: 0, endPoint y: 447, distance: 173.8
click at [0, 447] on div at bounding box center [222, 341] width 444 height 574
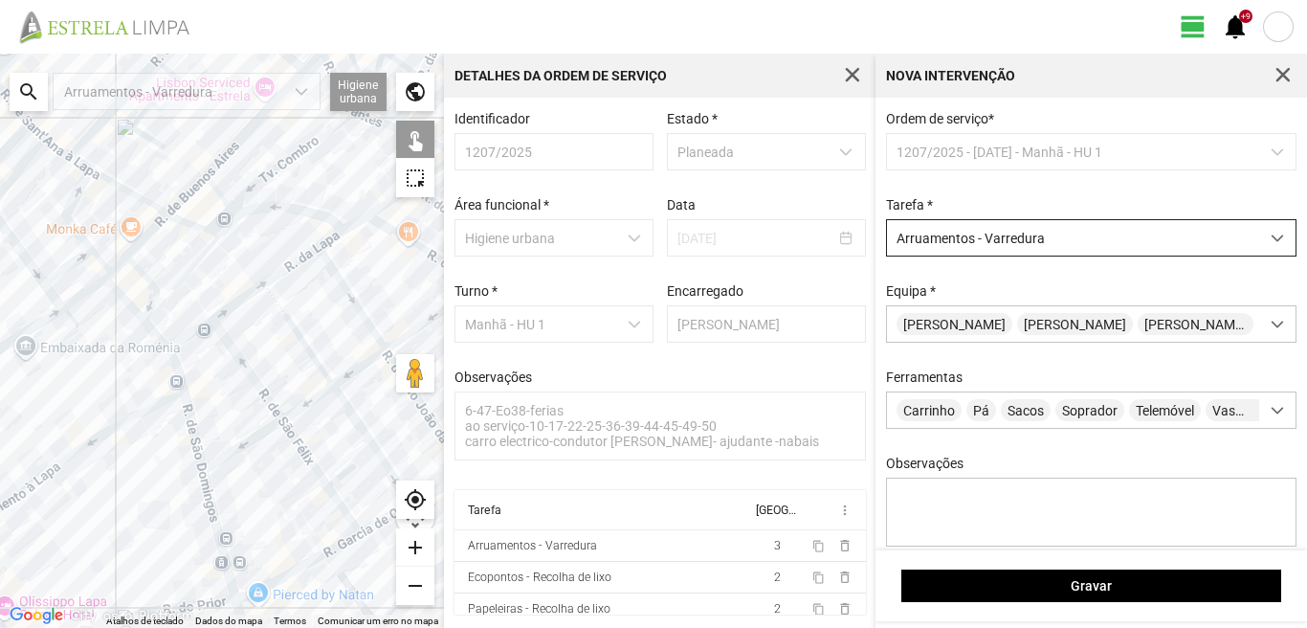
drag, startPoint x: 76, startPoint y: 411, endPoint x: 0, endPoint y: 439, distance: 80.9
click at [0, 439] on div at bounding box center [222, 341] width 444 height 574
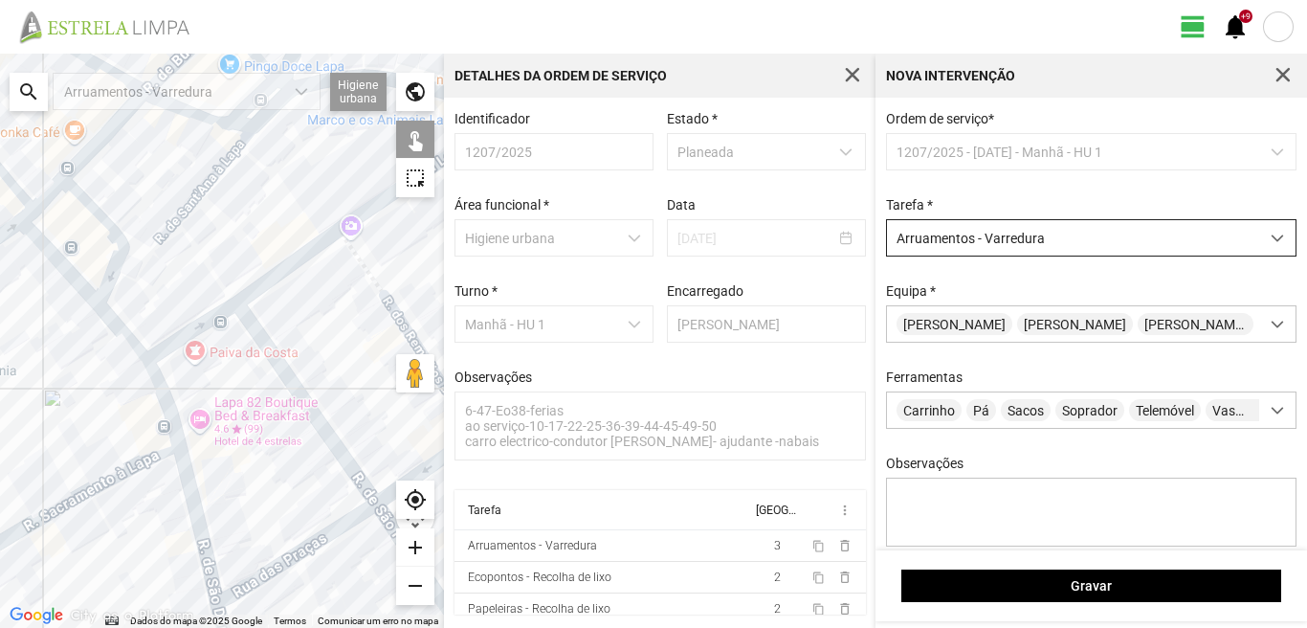
click at [218, 317] on div at bounding box center [222, 341] width 444 height 574
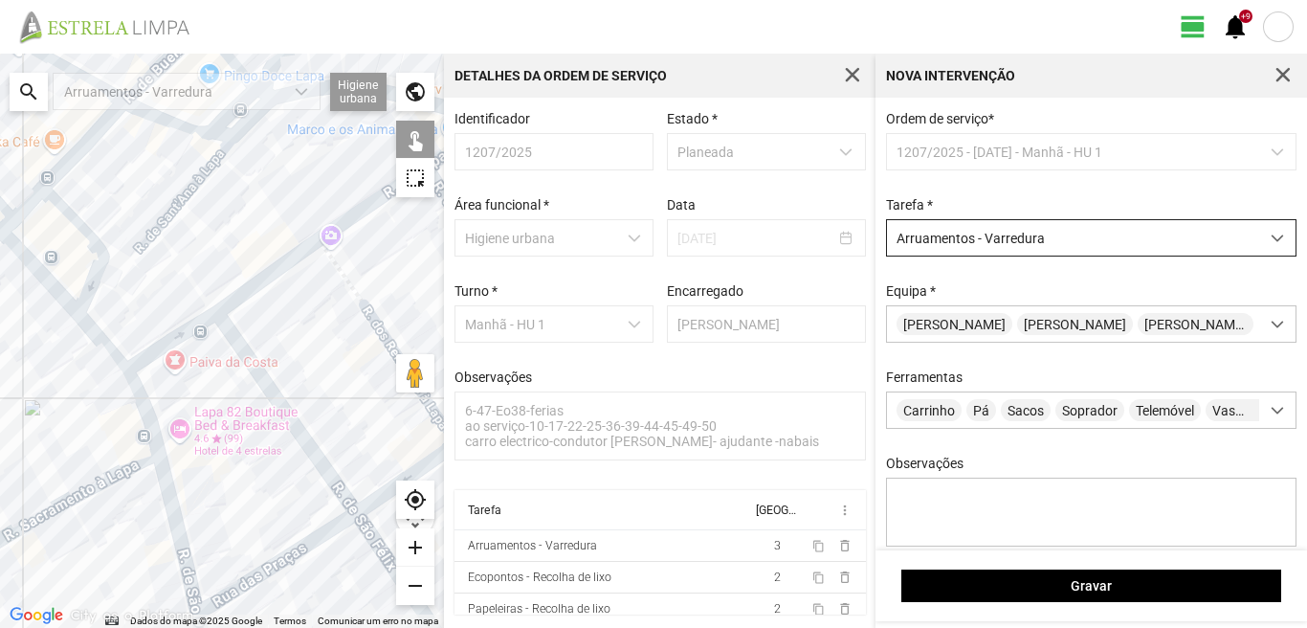
drag, startPoint x: 319, startPoint y: 304, endPoint x: 164, endPoint y: 371, distance: 168.9
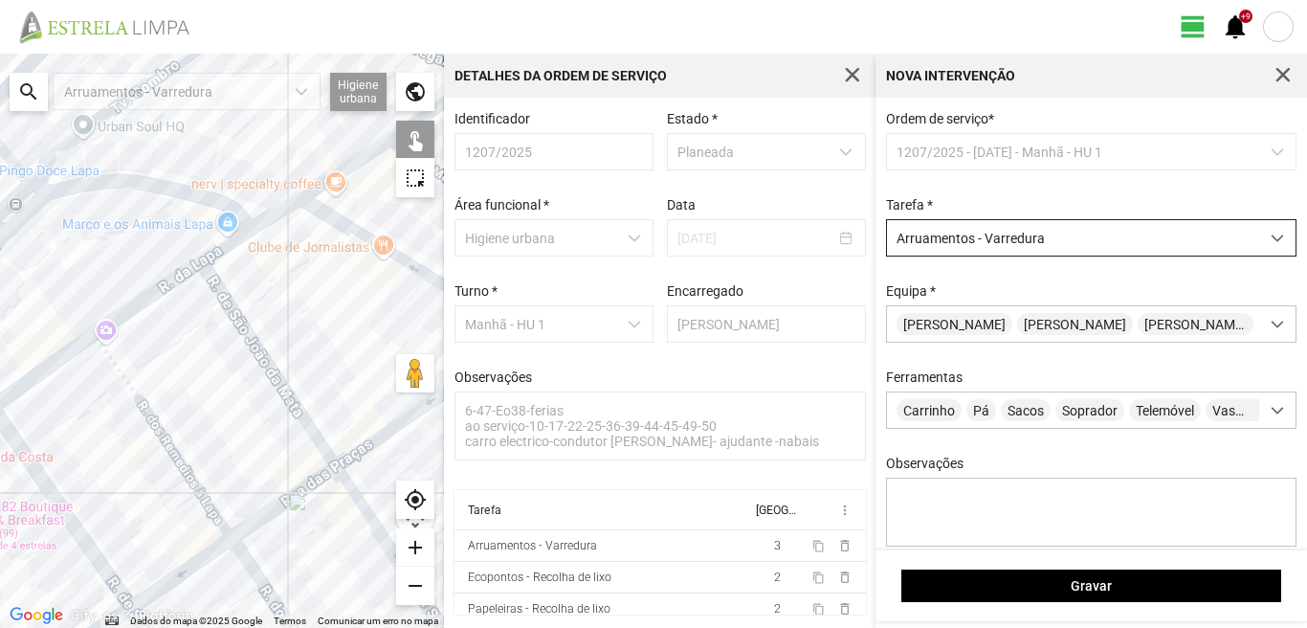
click at [120, 366] on div at bounding box center [222, 341] width 444 height 574
click at [233, 307] on div at bounding box center [222, 341] width 444 height 574
click at [176, 275] on div at bounding box center [222, 341] width 444 height 574
click at [226, 245] on div at bounding box center [222, 341] width 444 height 574
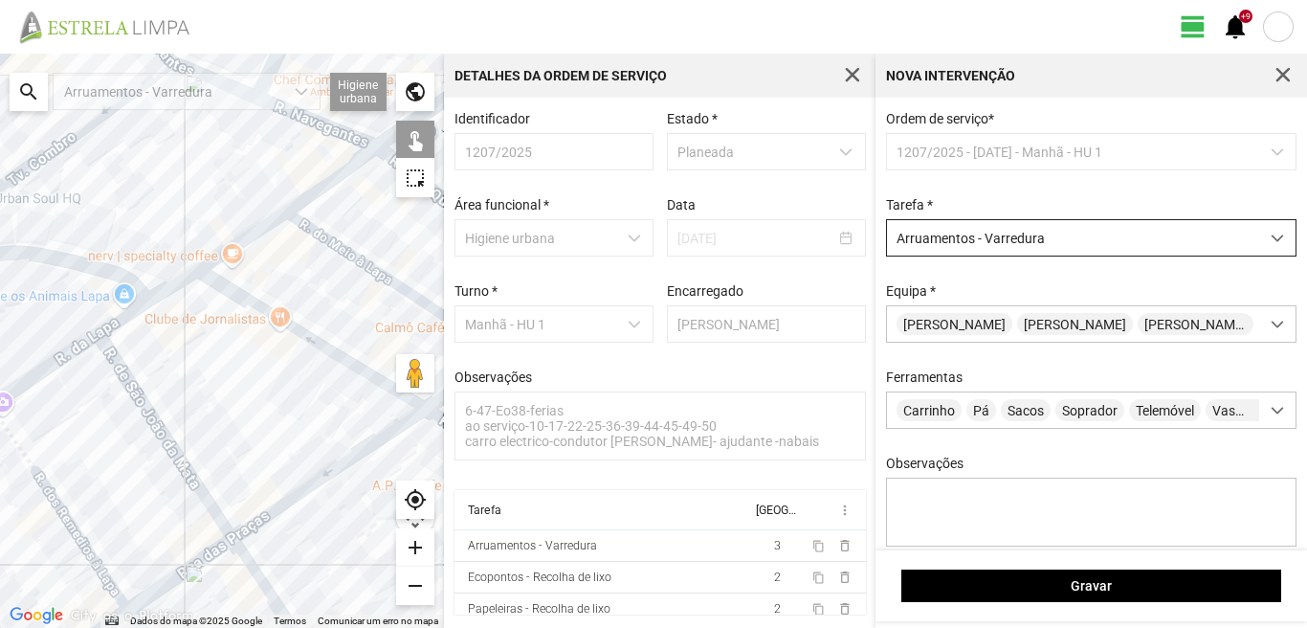
drag, startPoint x: 338, startPoint y: 261, endPoint x: 232, endPoint y: 336, distance: 129.8
click at [233, 336] on div at bounding box center [222, 341] width 444 height 574
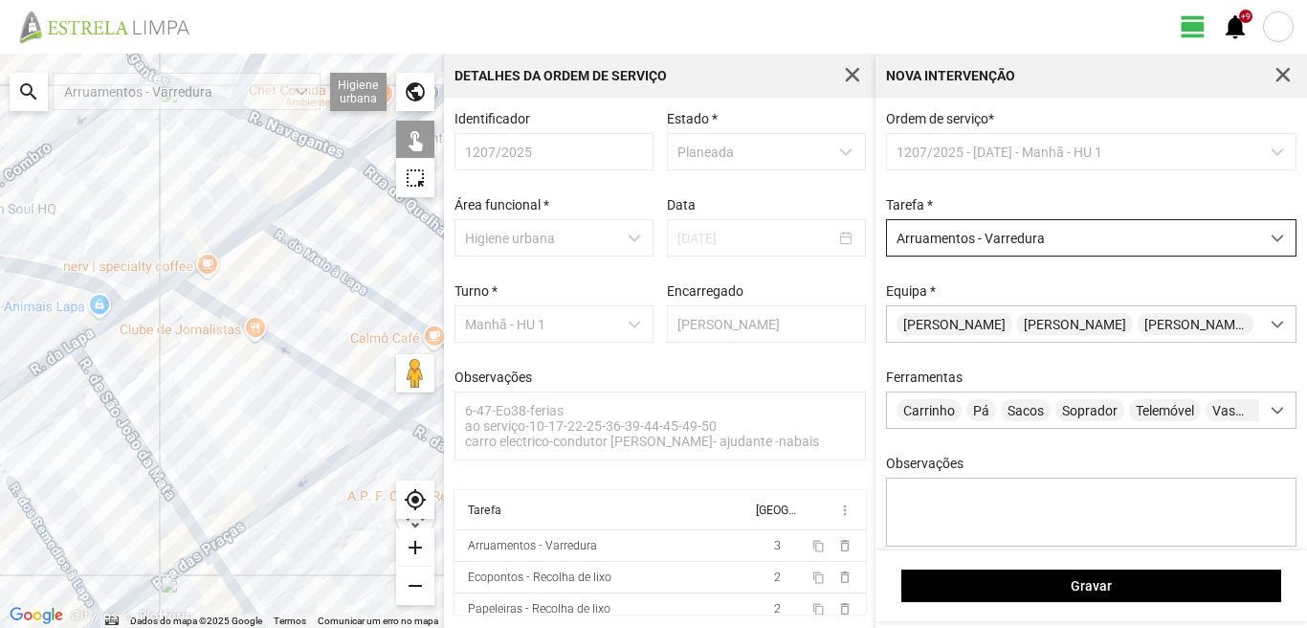
click at [234, 321] on div at bounding box center [222, 341] width 444 height 574
click at [240, 233] on div at bounding box center [222, 341] width 444 height 574
click at [295, 195] on div at bounding box center [222, 341] width 444 height 574
click at [315, 255] on div at bounding box center [222, 341] width 444 height 574
click at [316, 261] on div at bounding box center [222, 341] width 444 height 574
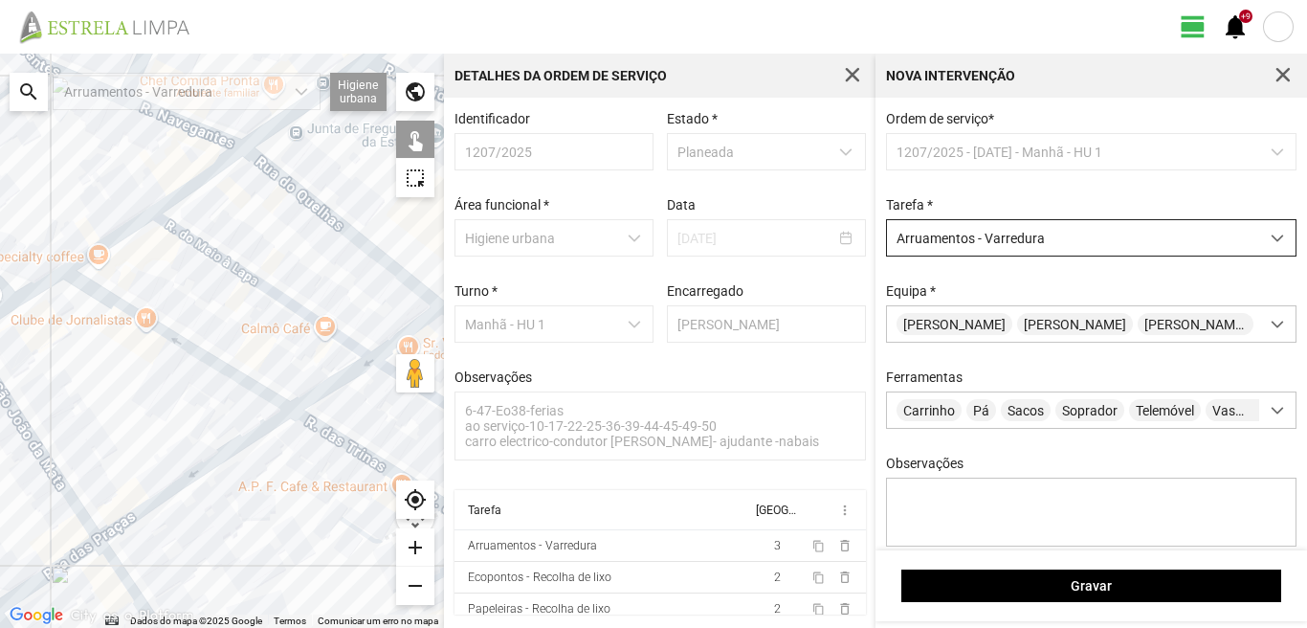
drag, startPoint x: 326, startPoint y: 323, endPoint x: 205, endPoint y: 311, distance: 122.2
click at [205, 311] on div at bounding box center [222, 341] width 444 height 574
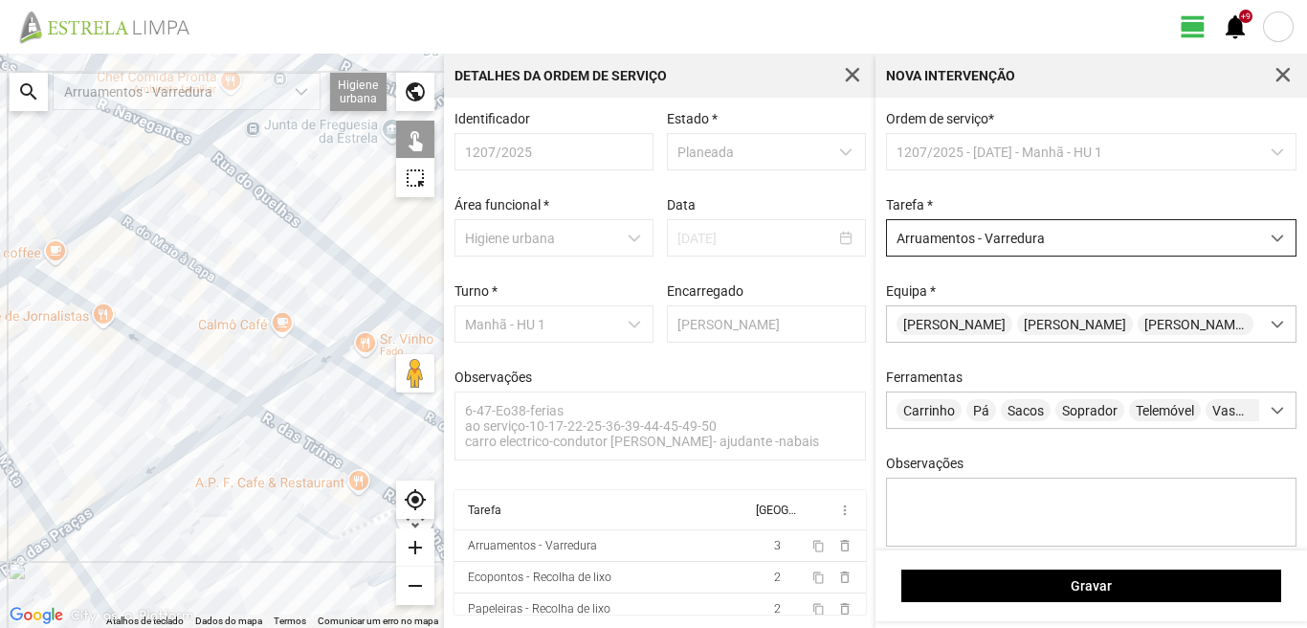
click at [363, 330] on div at bounding box center [222, 341] width 444 height 574
click at [295, 377] on div at bounding box center [222, 341] width 444 height 574
click at [355, 371] on div at bounding box center [222, 341] width 444 height 574
click at [274, 427] on div at bounding box center [222, 341] width 444 height 574
click at [193, 443] on div at bounding box center [222, 341] width 444 height 574
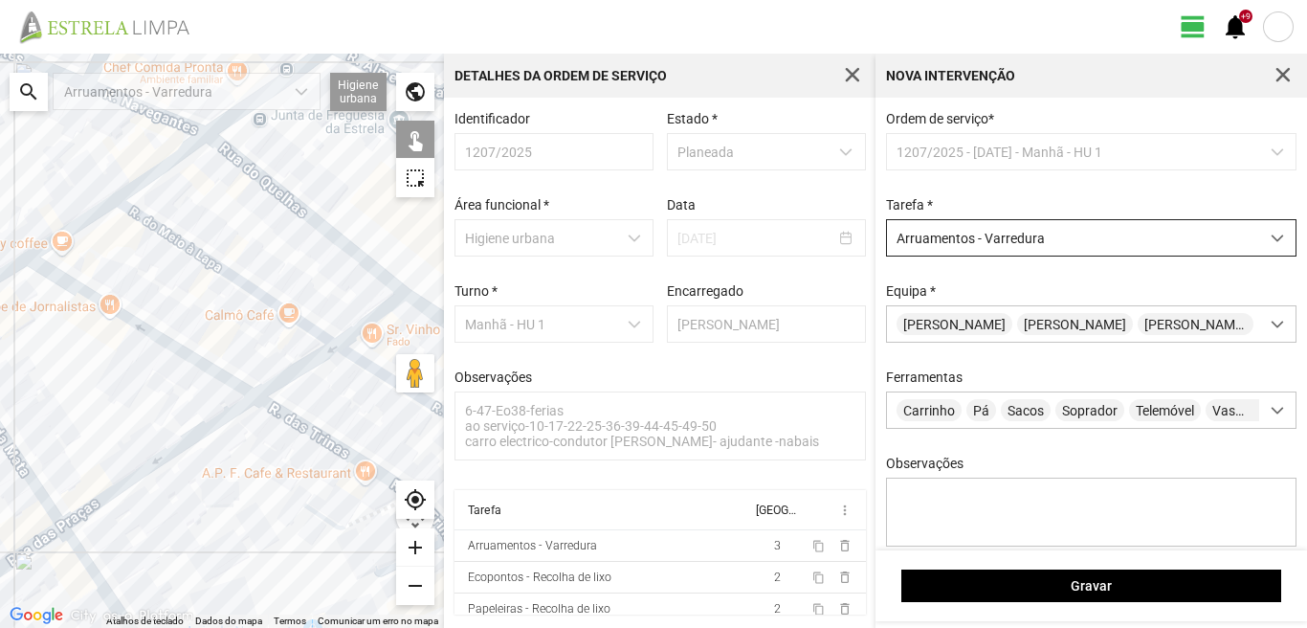
drag, startPoint x: 148, startPoint y: 515, endPoint x: 218, endPoint y: 415, distance: 121.6
click at [215, 419] on div at bounding box center [222, 341] width 444 height 574
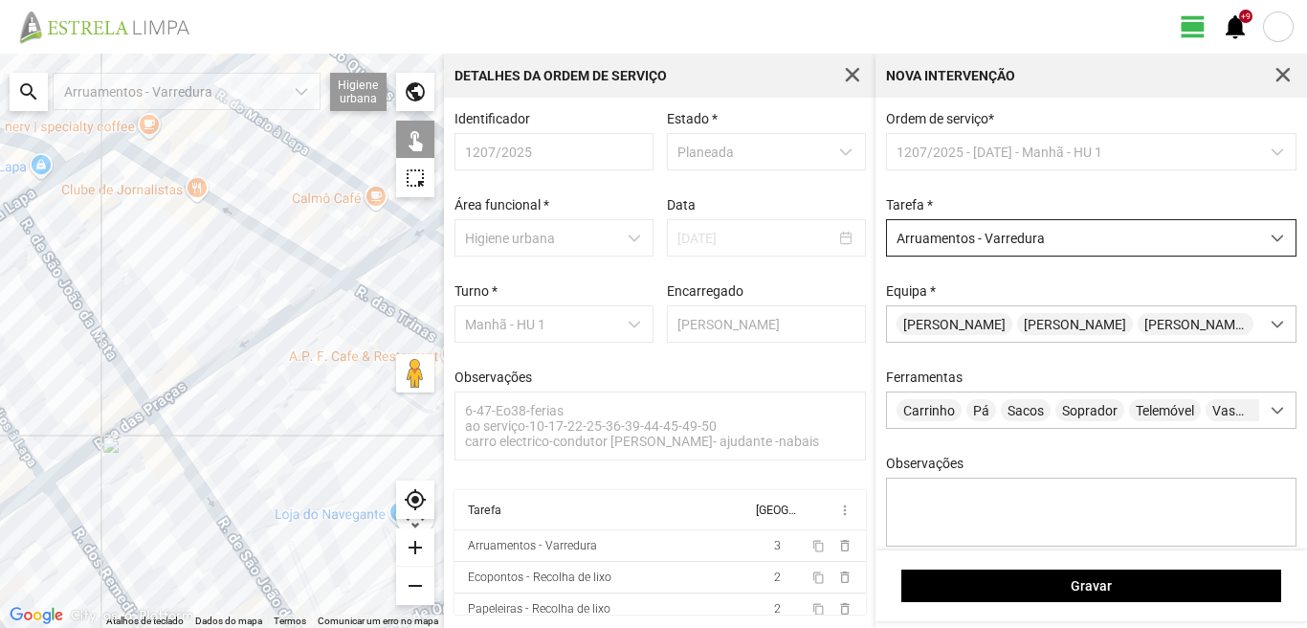
click at [175, 454] on div at bounding box center [222, 341] width 444 height 574
click at [120, 432] on div at bounding box center [222, 341] width 444 height 574
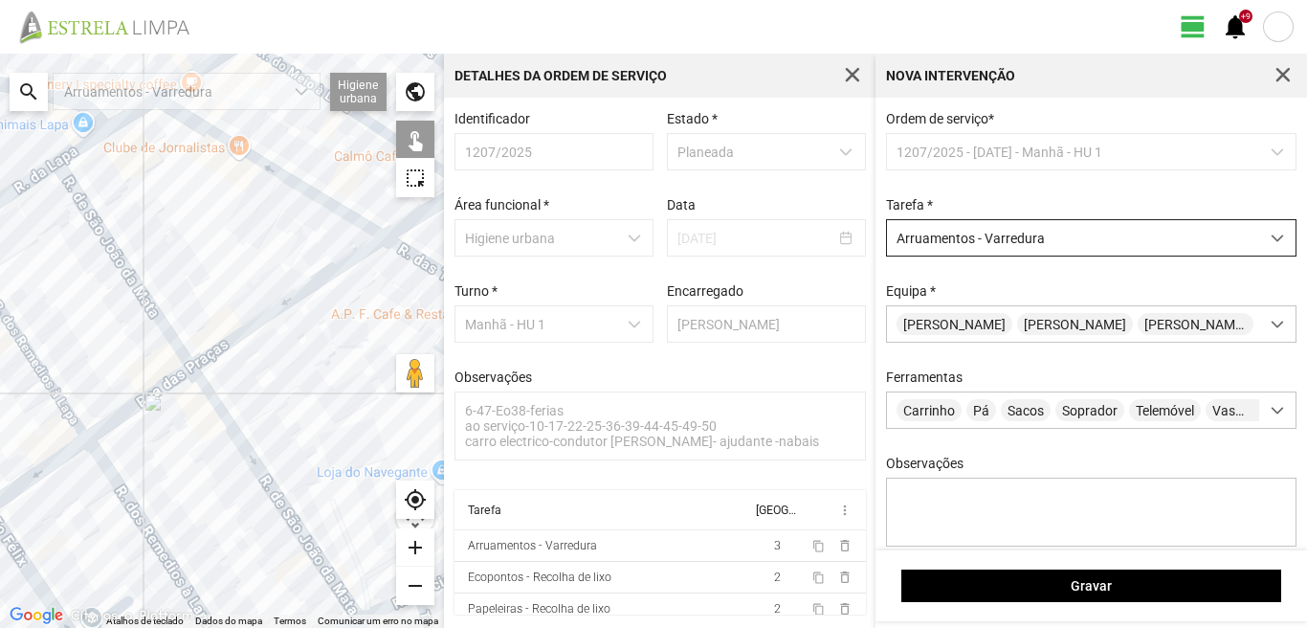
drag, startPoint x: 99, startPoint y: 465, endPoint x: 125, endPoint y: 432, distance: 42.9
click at [123, 435] on div at bounding box center [222, 341] width 444 height 574
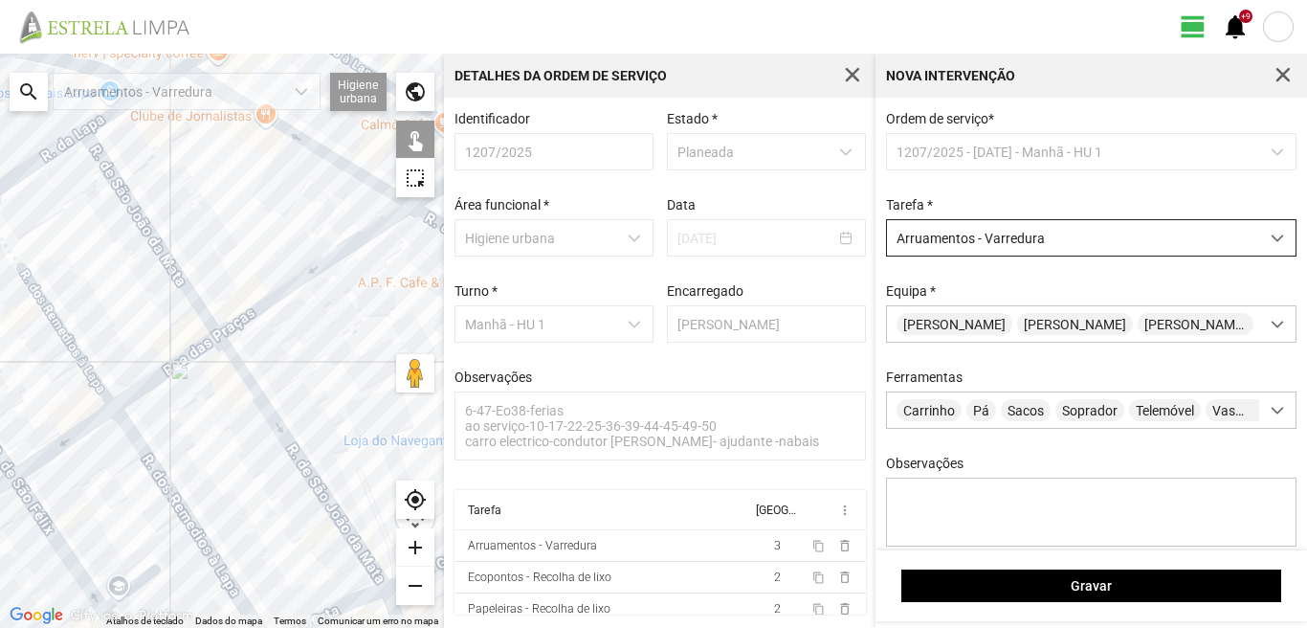
click at [92, 425] on div at bounding box center [222, 341] width 444 height 574
drag, startPoint x: 149, startPoint y: 455, endPoint x: 67, endPoint y: 489, distance: 89.2
click at [149, 454] on div at bounding box center [222, 341] width 444 height 574
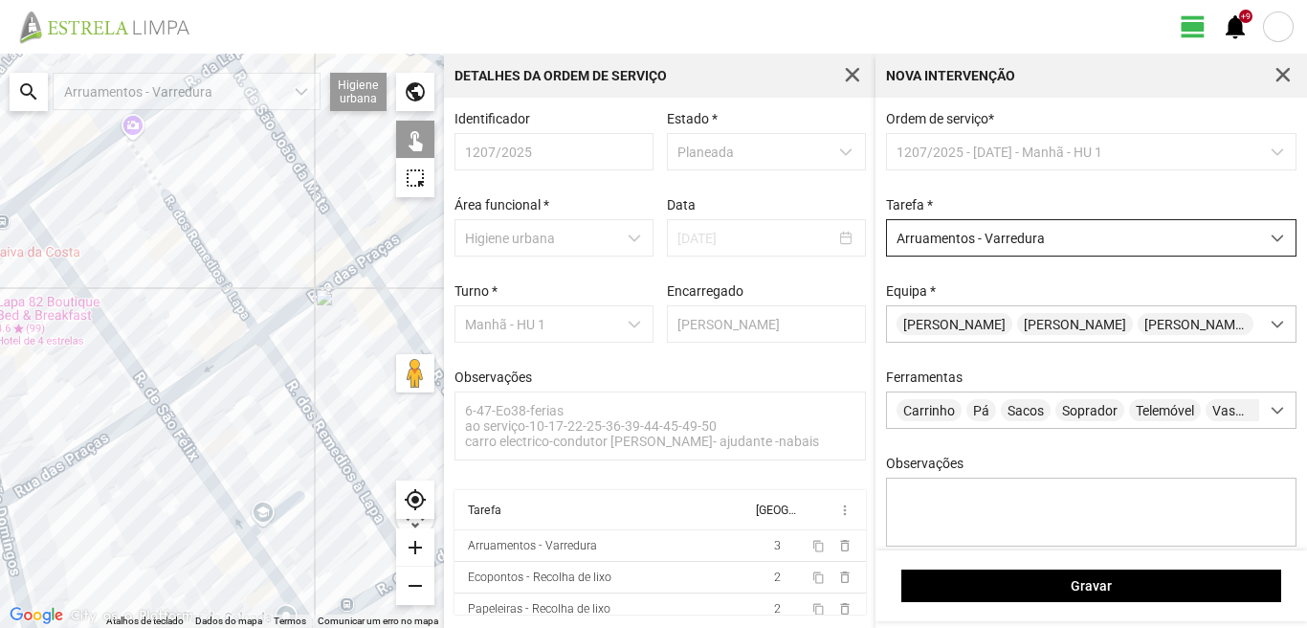
drag, startPoint x: 61, startPoint y: 494, endPoint x: 218, endPoint y: 417, distance: 174.6
click at [218, 417] on div at bounding box center [222, 341] width 444 height 574
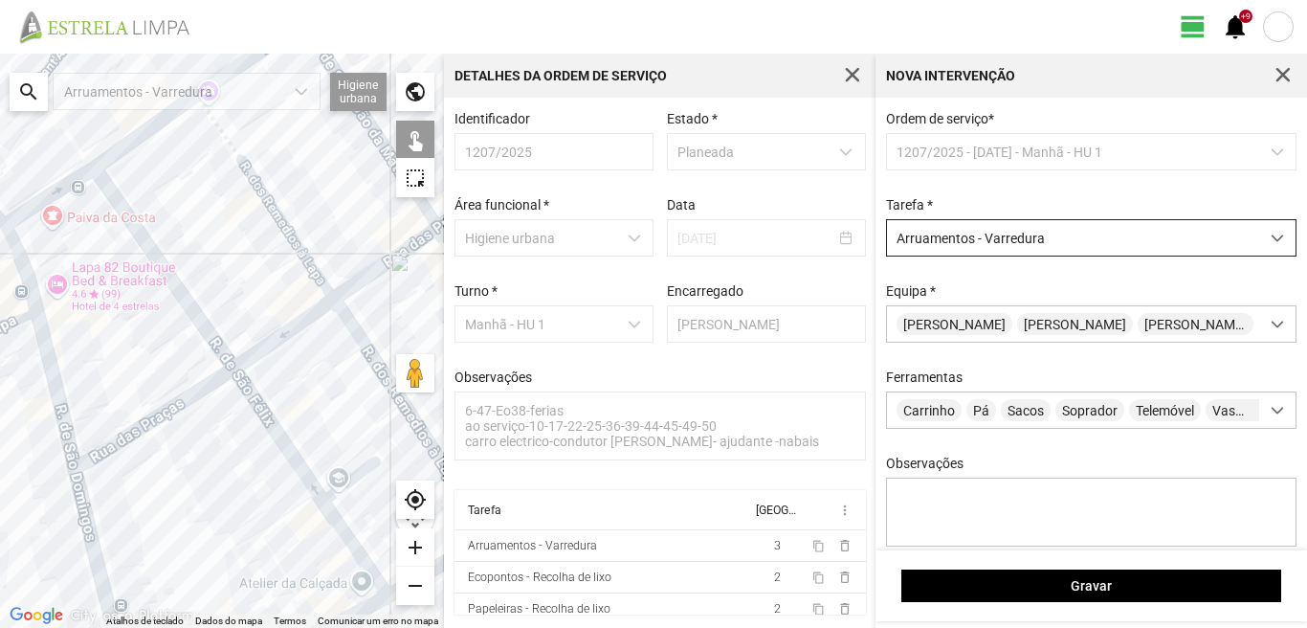
click at [131, 434] on div at bounding box center [222, 341] width 444 height 574
drag, startPoint x: 263, startPoint y: 412, endPoint x: 193, endPoint y: 428, distance: 71.5
click at [257, 412] on div at bounding box center [222, 341] width 444 height 574
click at [72, 495] on div at bounding box center [222, 341] width 444 height 574
drag, startPoint x: 81, startPoint y: 489, endPoint x: 68, endPoint y: 491, distance: 13.5
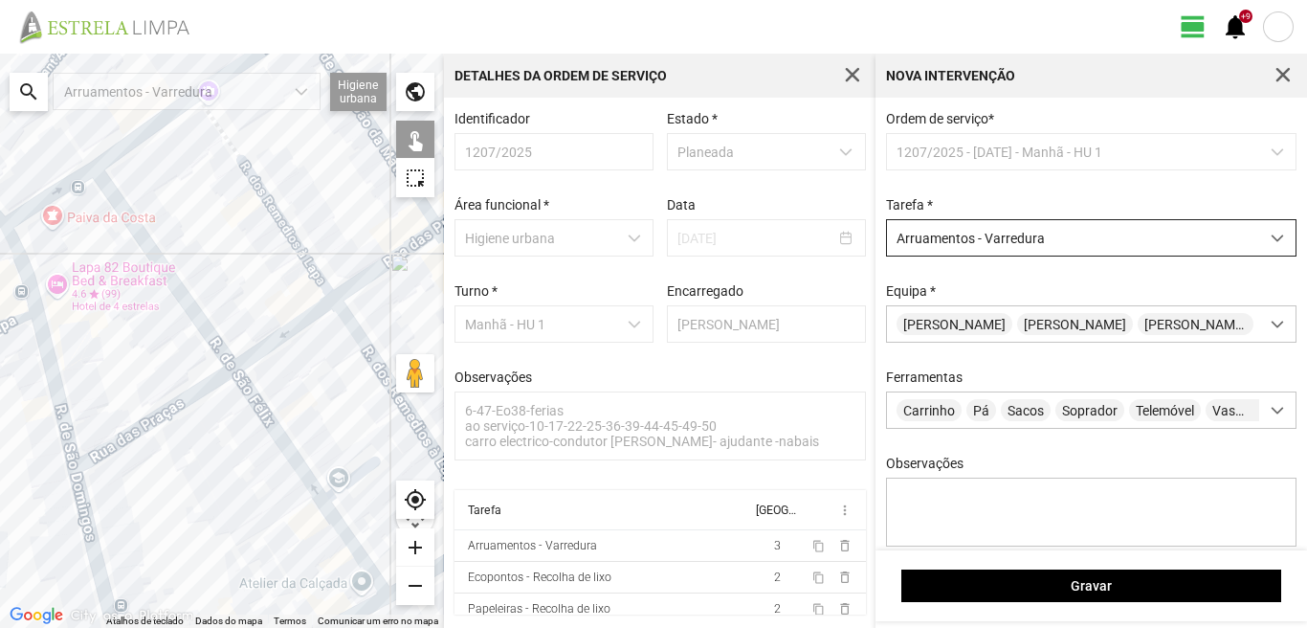
click at [68, 491] on div at bounding box center [222, 341] width 444 height 574
click at [72, 490] on div at bounding box center [222, 341] width 444 height 574
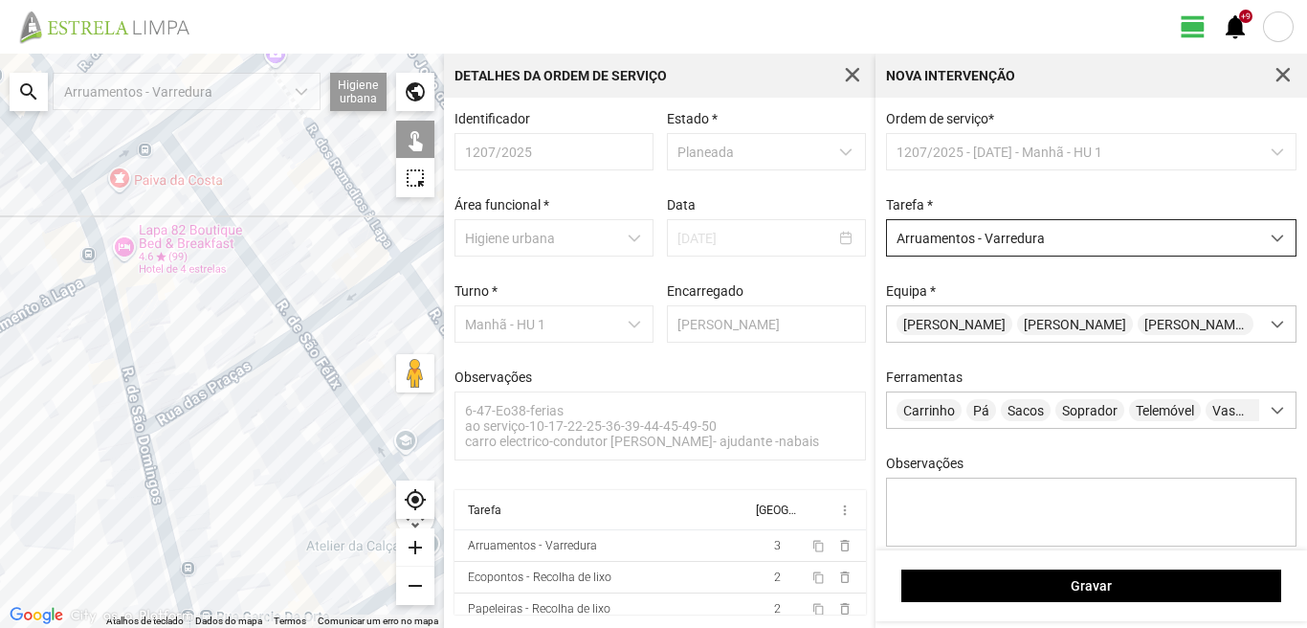
drag, startPoint x: 72, startPoint y: 490, endPoint x: 159, endPoint y: 437, distance: 101.7
click at [156, 439] on div at bounding box center [222, 341] width 444 height 574
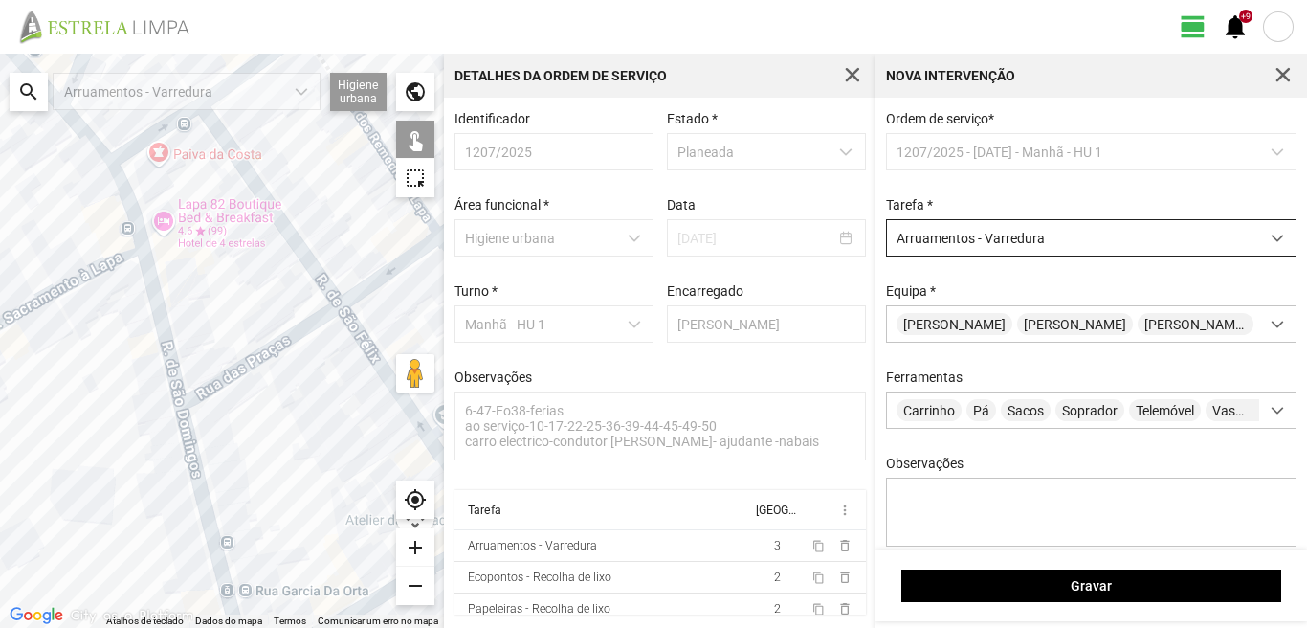
click at [193, 448] on div at bounding box center [222, 341] width 444 height 574
click at [186, 449] on div at bounding box center [222, 341] width 444 height 574
click at [185, 449] on div at bounding box center [222, 341] width 444 height 574
click at [369, 361] on div at bounding box center [222, 341] width 444 height 574
drag, startPoint x: 367, startPoint y: 362, endPoint x: 258, endPoint y: 386, distance: 111.7
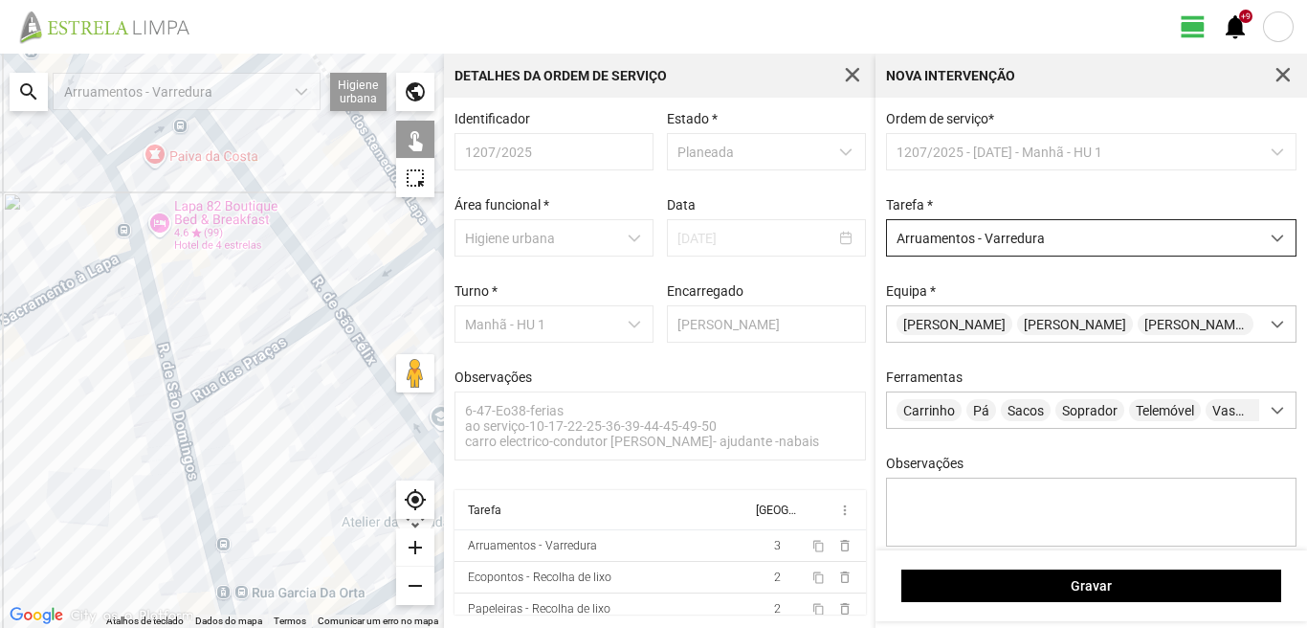
click at [258, 386] on div at bounding box center [222, 341] width 444 height 574
drag, startPoint x: 297, startPoint y: 386, endPoint x: 188, endPoint y: 394, distance: 109.4
click at [188, 394] on div at bounding box center [222, 341] width 444 height 574
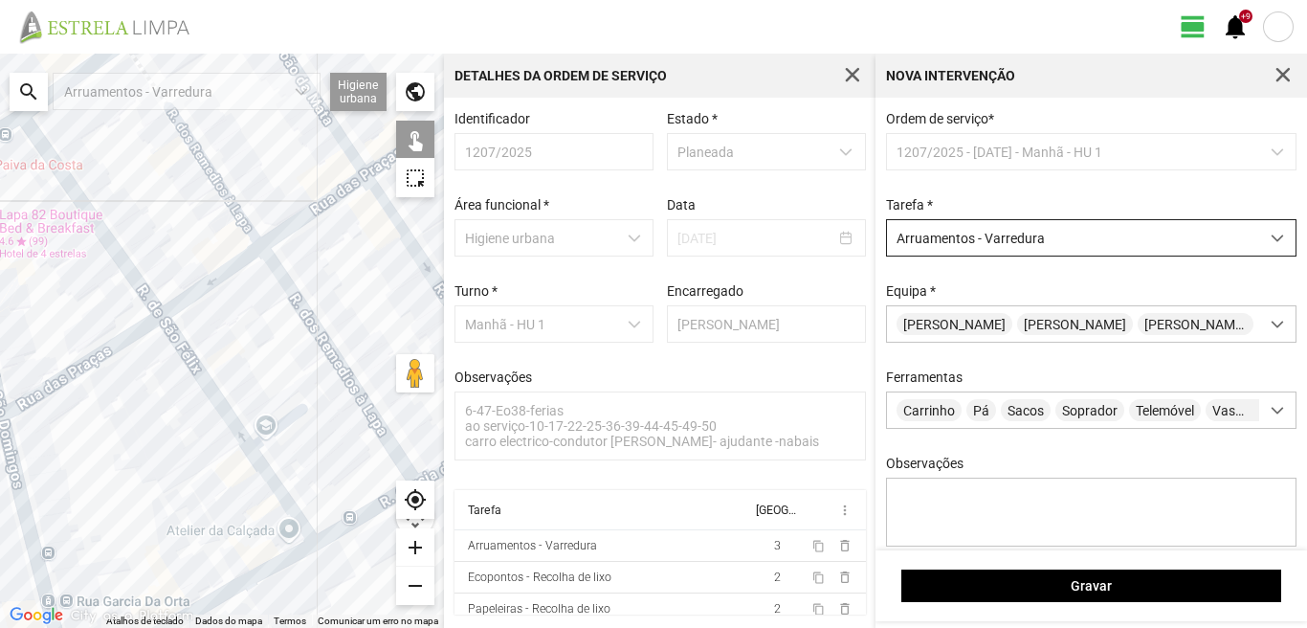
drag, startPoint x: 210, startPoint y: 389, endPoint x: 237, endPoint y: 376, distance: 30.8
click at [211, 389] on div at bounding box center [222, 341] width 444 height 574
click at [317, 326] on div at bounding box center [222, 341] width 444 height 574
click at [238, 422] on div at bounding box center [222, 341] width 444 height 574
click at [238, 426] on div at bounding box center [222, 341] width 444 height 574
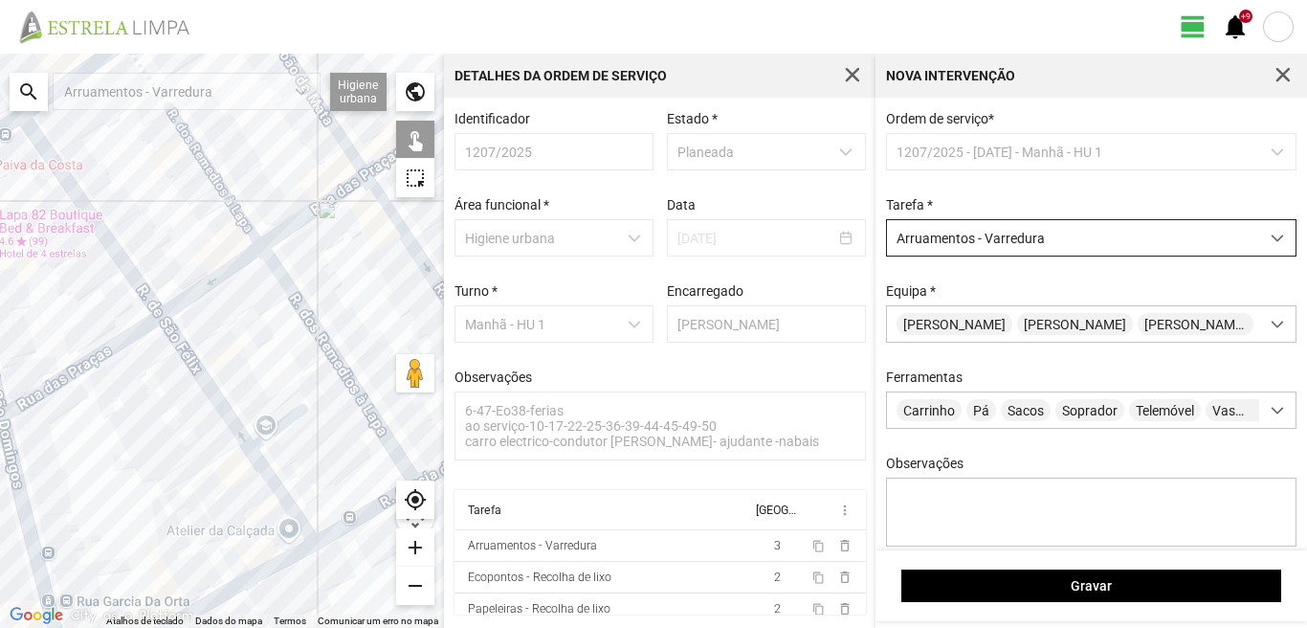
drag, startPoint x: 344, startPoint y: 495, endPoint x: 144, endPoint y: 368, distance: 236.5
click at [144, 368] on div at bounding box center [222, 341] width 444 height 574
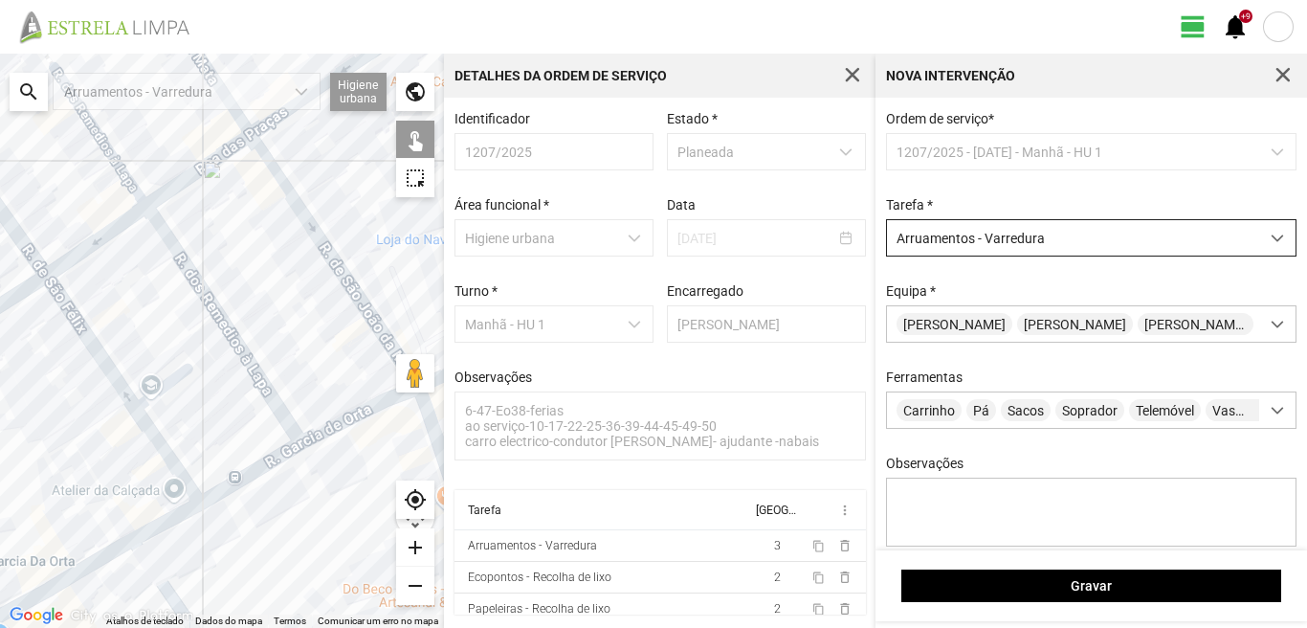
drag, startPoint x: 275, startPoint y: 373, endPoint x: 138, endPoint y: 328, distance: 144.0
click at [138, 328] on div at bounding box center [222, 341] width 444 height 574
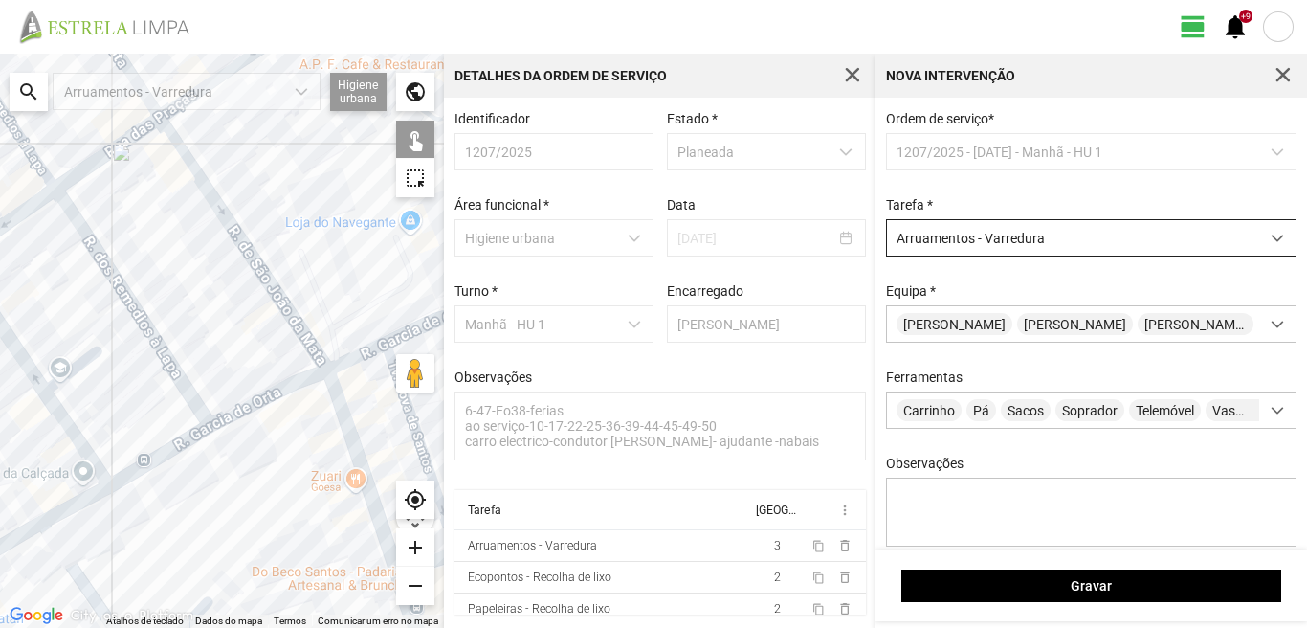
click at [264, 395] on div at bounding box center [222, 341] width 444 height 574
click at [182, 454] on div at bounding box center [222, 341] width 444 height 574
click at [183, 443] on div at bounding box center [222, 341] width 444 height 574
click at [97, 493] on div at bounding box center [222, 341] width 444 height 574
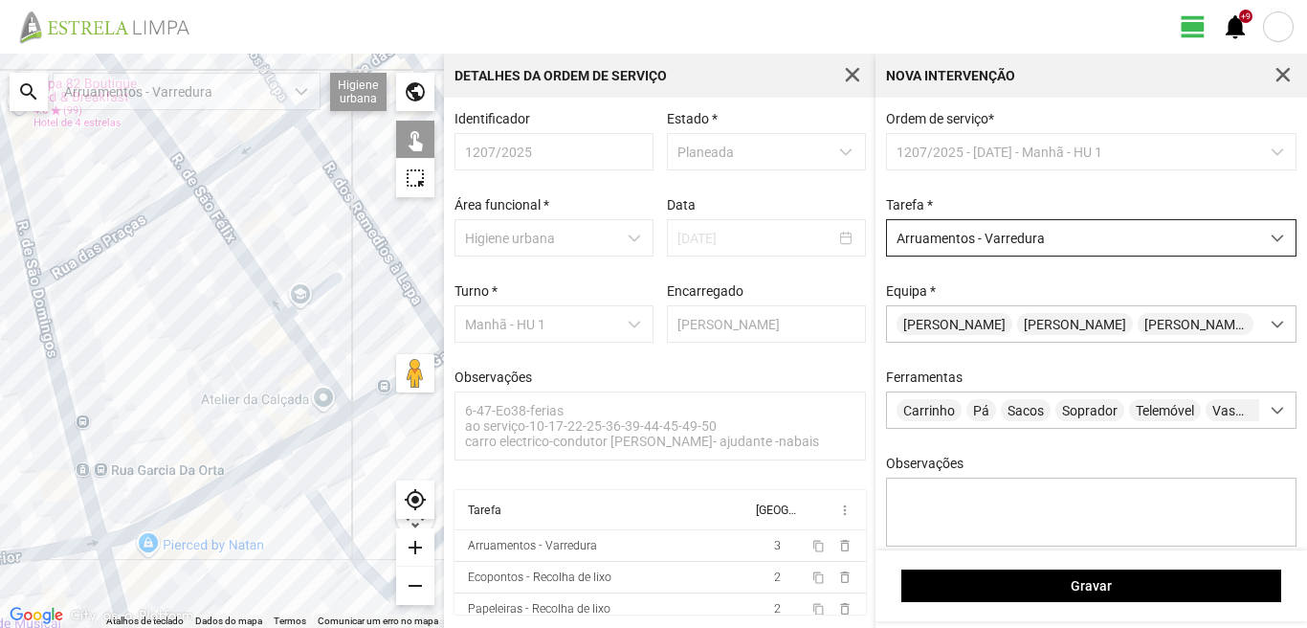
drag, startPoint x: 89, startPoint y: 489, endPoint x: 367, endPoint y: 401, distance: 292.0
click at [378, 398] on div at bounding box center [222, 341] width 444 height 574
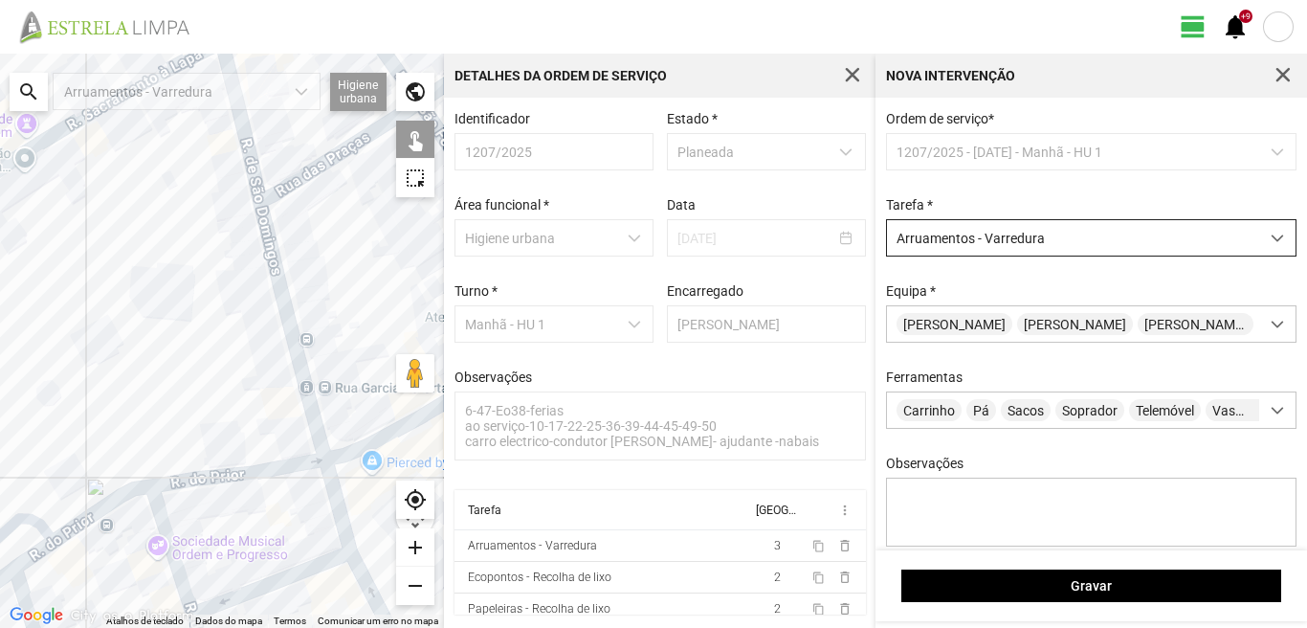
drag, startPoint x: 370, startPoint y: 411, endPoint x: 201, endPoint y: 408, distance: 169.4
click at [202, 409] on div at bounding box center [222, 341] width 444 height 574
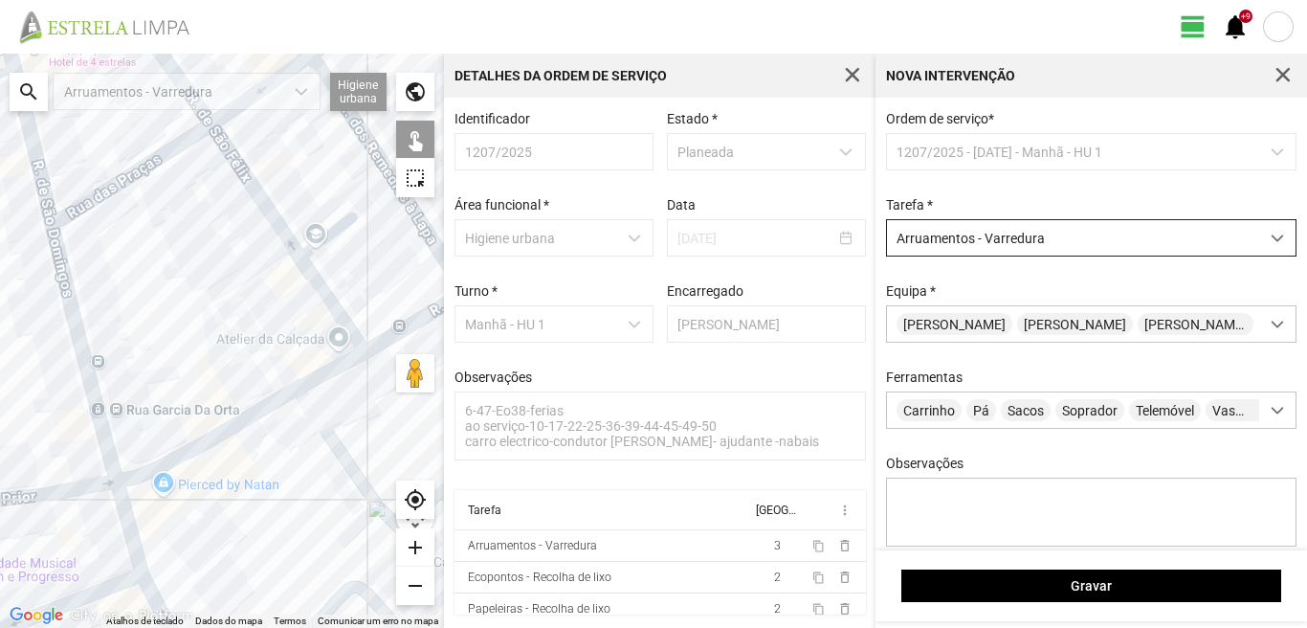
drag, startPoint x: 266, startPoint y: 356, endPoint x: 135, endPoint y: 447, distance: 159.5
click at [145, 438] on div at bounding box center [222, 341] width 444 height 574
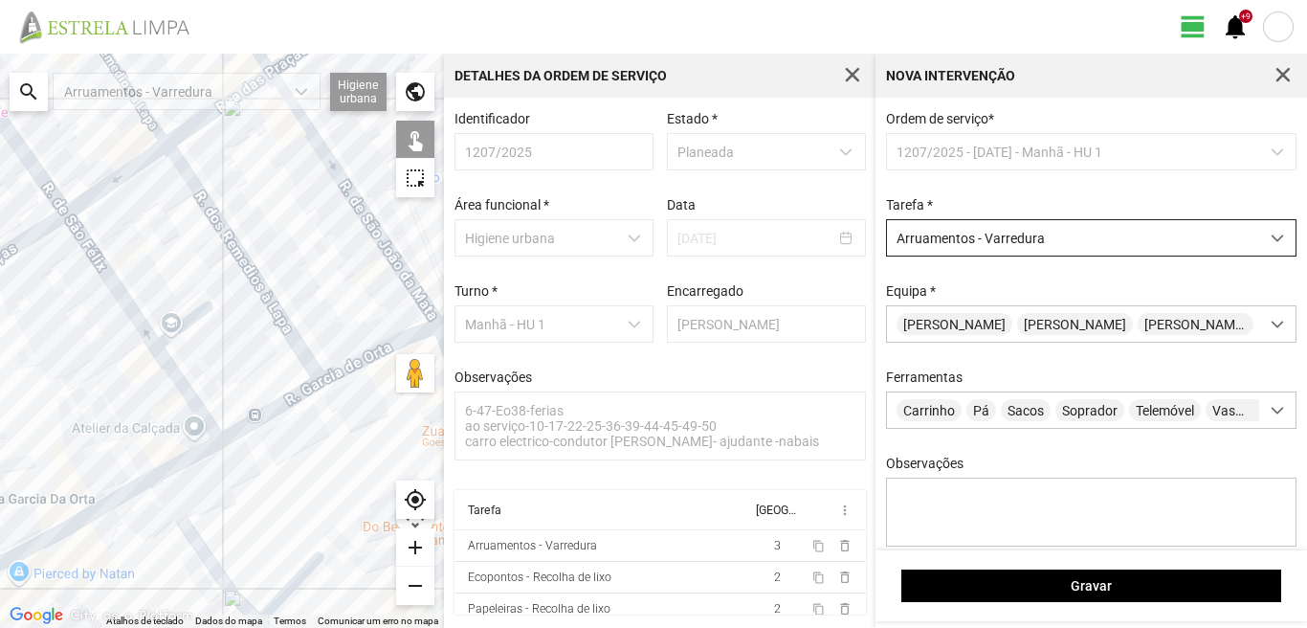
drag, startPoint x: 284, startPoint y: 339, endPoint x: 106, endPoint y: 429, distance: 199.4
click at [110, 426] on div at bounding box center [222, 341] width 444 height 574
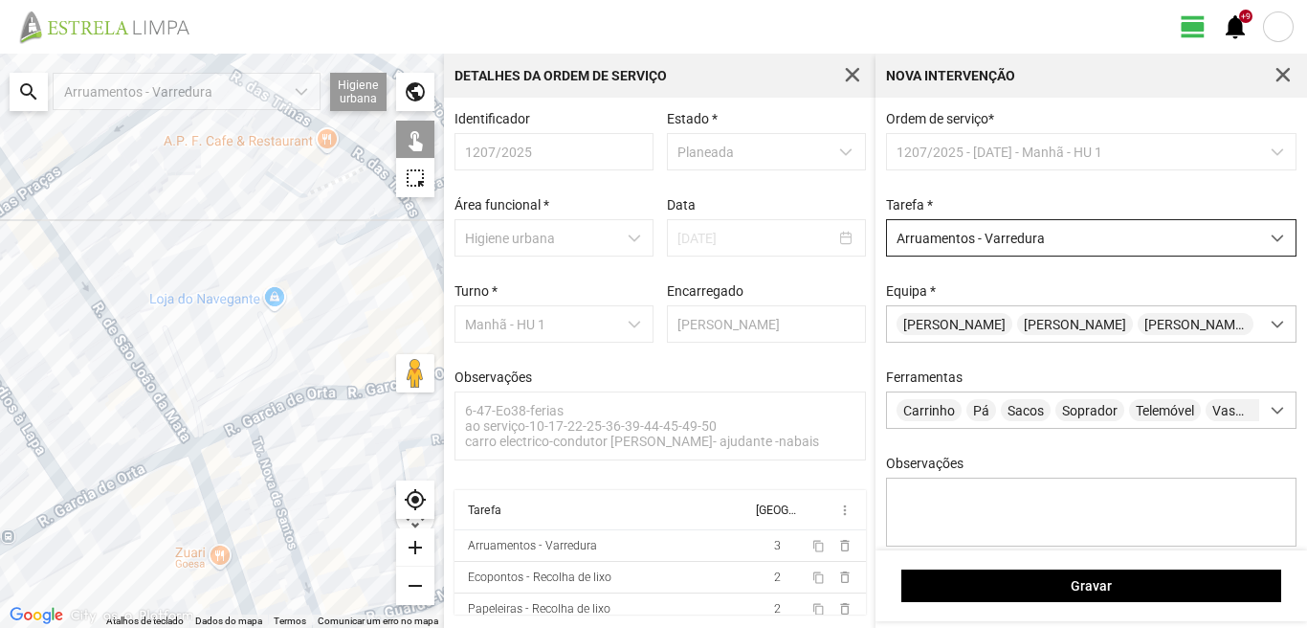
click at [221, 427] on div at bounding box center [222, 341] width 444 height 574
click at [324, 393] on div at bounding box center [222, 341] width 444 height 574
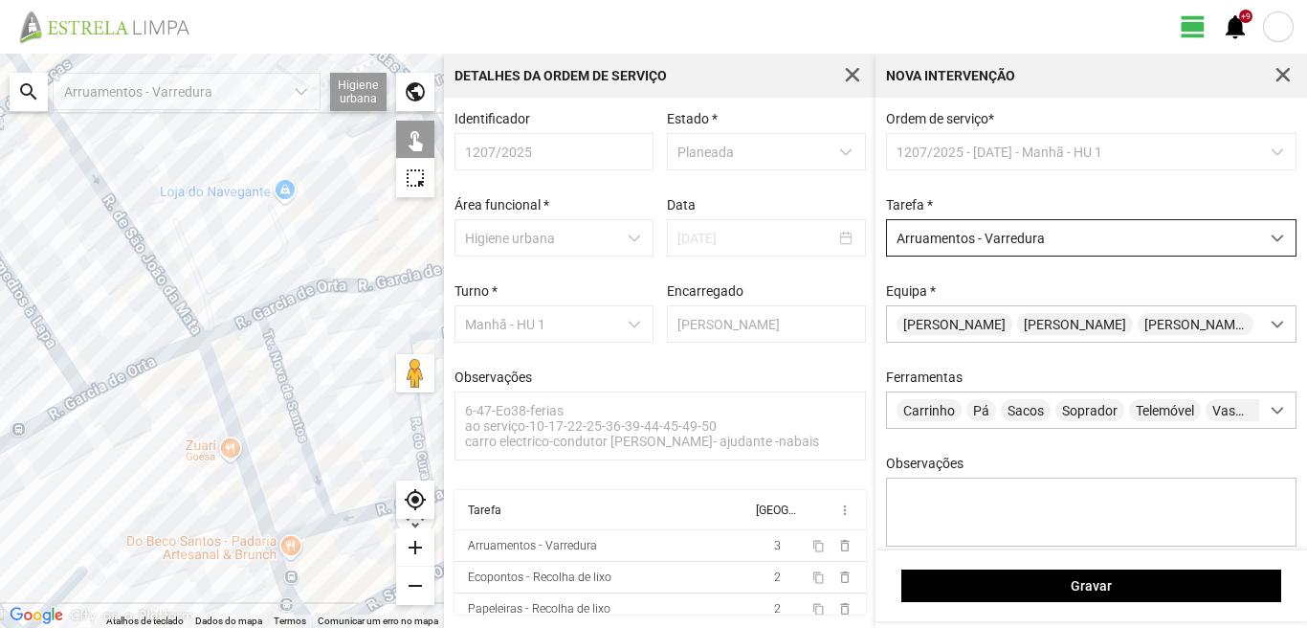
drag, startPoint x: 200, startPoint y: 476, endPoint x: 214, endPoint y: 342, distance: 134.7
click at [214, 342] on div at bounding box center [222, 341] width 444 height 574
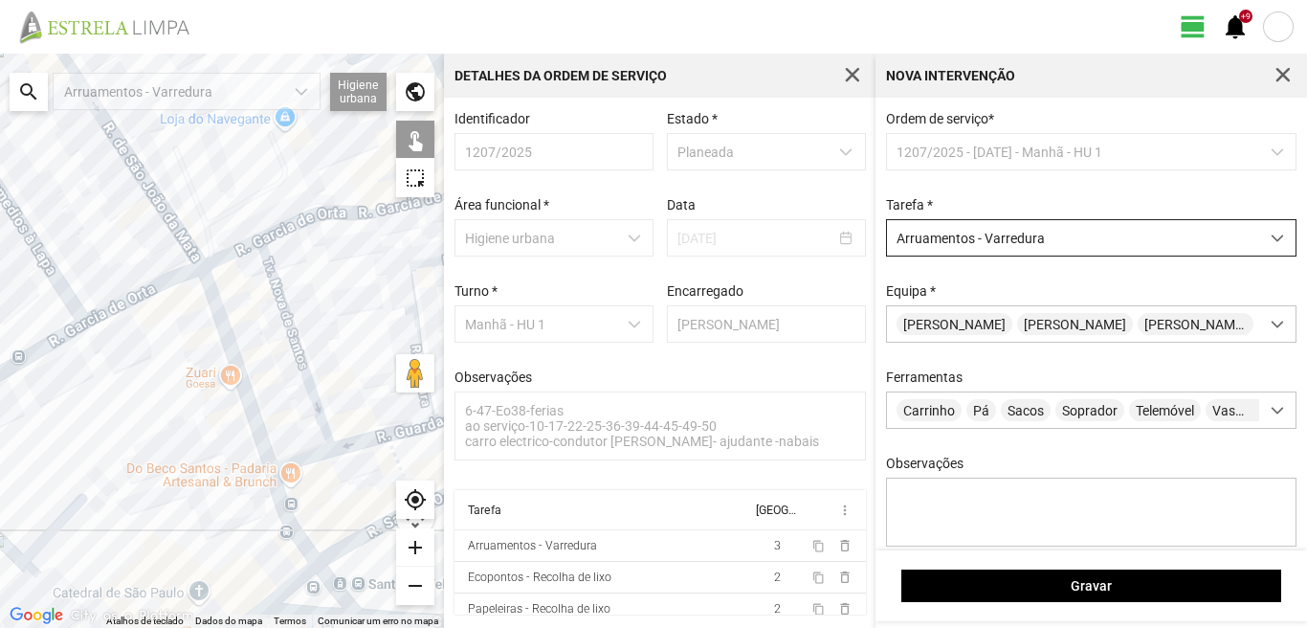
click at [230, 374] on div at bounding box center [222, 341] width 444 height 574
click at [275, 499] on div at bounding box center [222, 341] width 444 height 574
click at [295, 355] on div at bounding box center [222, 341] width 444 height 574
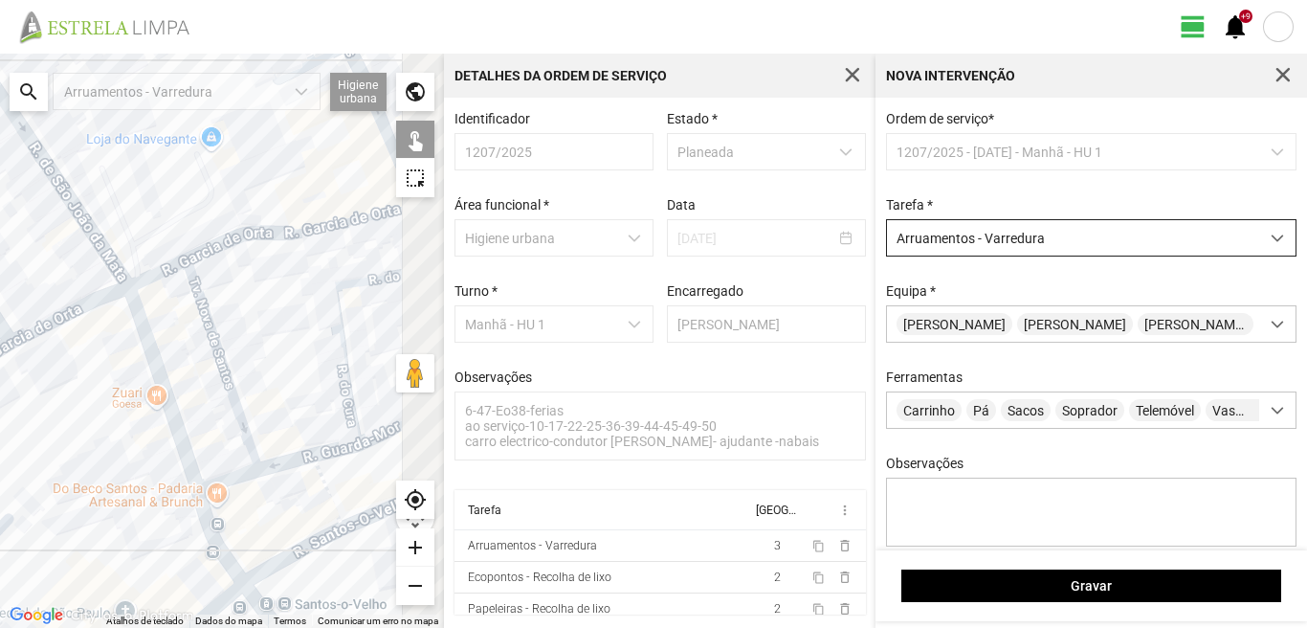
drag, startPoint x: 368, startPoint y: 305, endPoint x: 233, endPoint y: 341, distance: 140.4
click at [233, 341] on div at bounding box center [222, 341] width 444 height 574
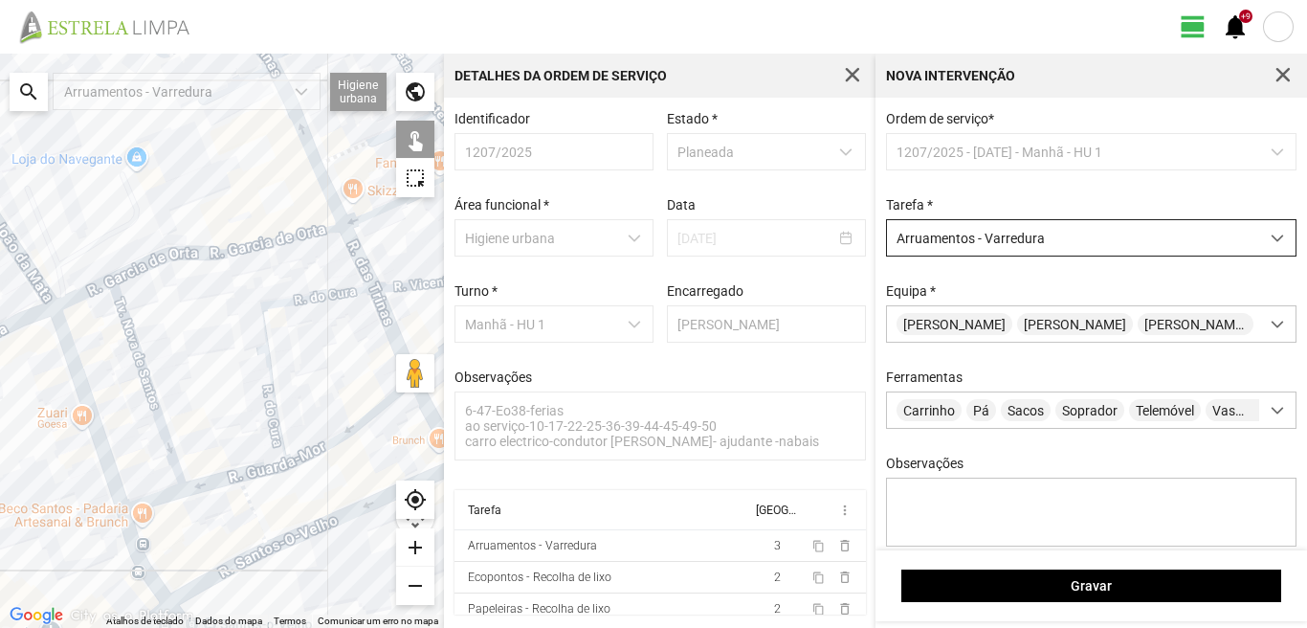
click at [269, 352] on div at bounding box center [222, 341] width 444 height 574
click at [335, 433] on div at bounding box center [222, 341] width 444 height 574
click at [339, 433] on div at bounding box center [222, 341] width 444 height 574
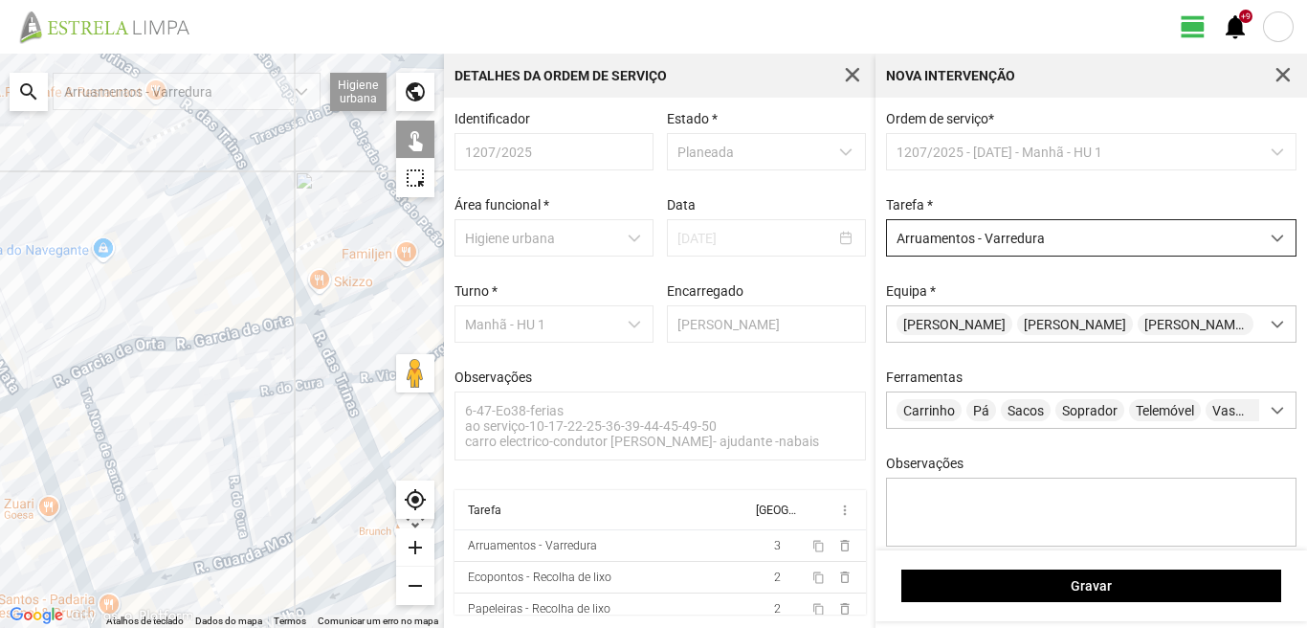
drag, startPoint x: 275, startPoint y: 155, endPoint x: 214, endPoint y: 334, distance: 188.8
click at [214, 334] on div at bounding box center [222, 341] width 444 height 574
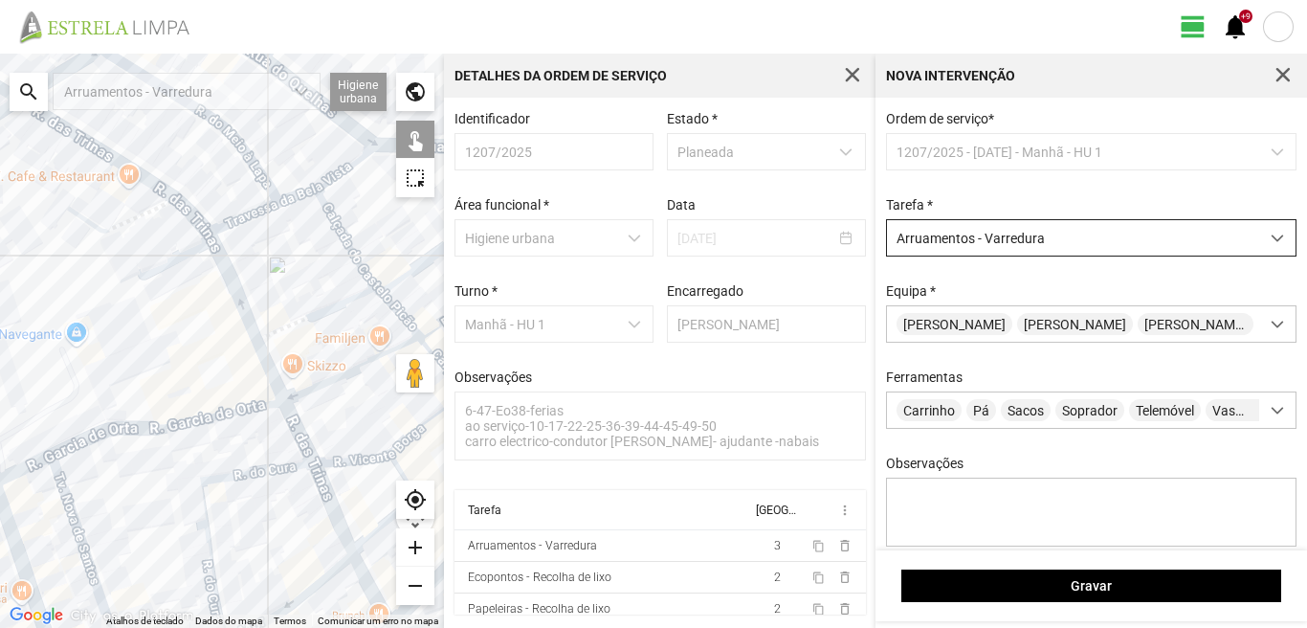
click at [237, 294] on div at bounding box center [222, 341] width 444 height 574
click at [272, 367] on div at bounding box center [222, 341] width 444 height 574
click at [298, 427] on div at bounding box center [222, 341] width 444 height 574
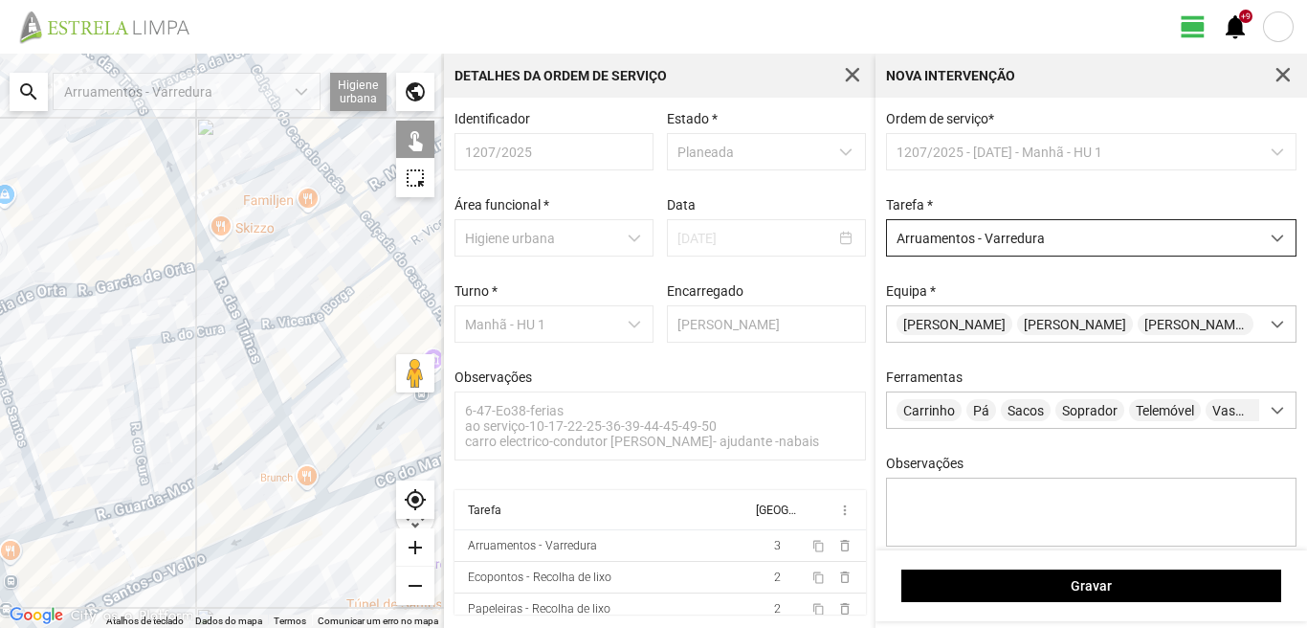
drag, startPoint x: 281, startPoint y: 460, endPoint x: 202, endPoint y: 310, distance: 169.9
click at [202, 310] on div at bounding box center [222, 341] width 444 height 574
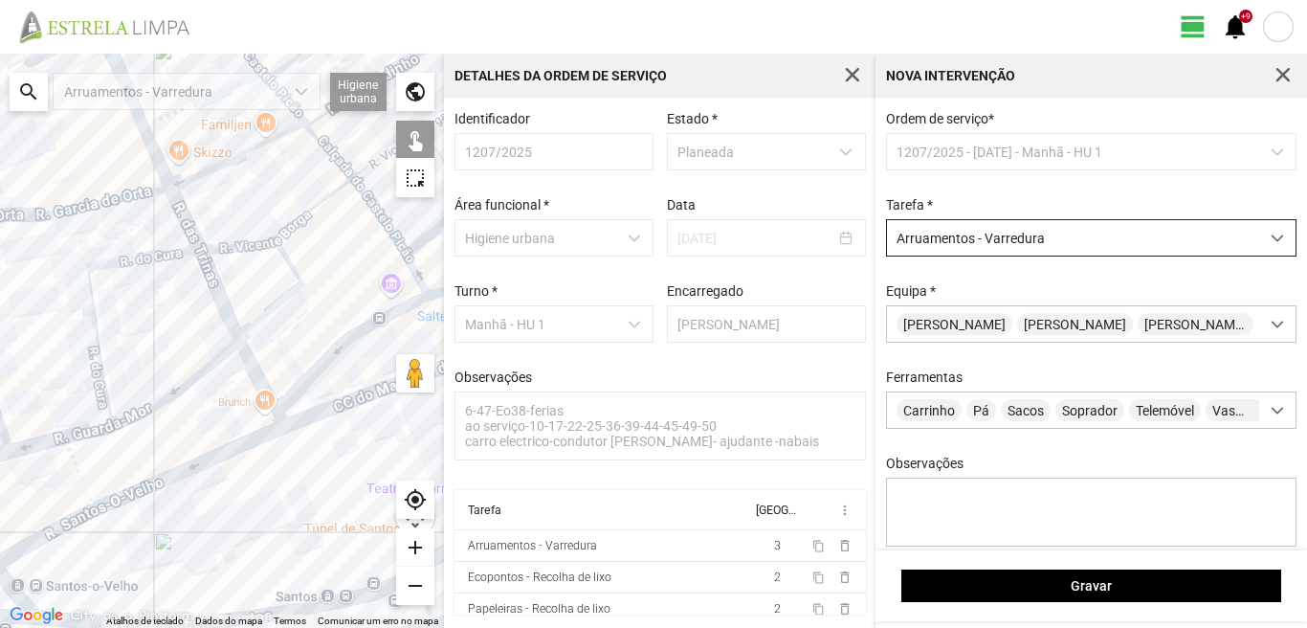
click at [249, 366] on div at bounding box center [222, 341] width 444 height 574
click at [92, 430] on div at bounding box center [222, 341] width 444 height 574
click at [39, 441] on div at bounding box center [222, 341] width 444 height 574
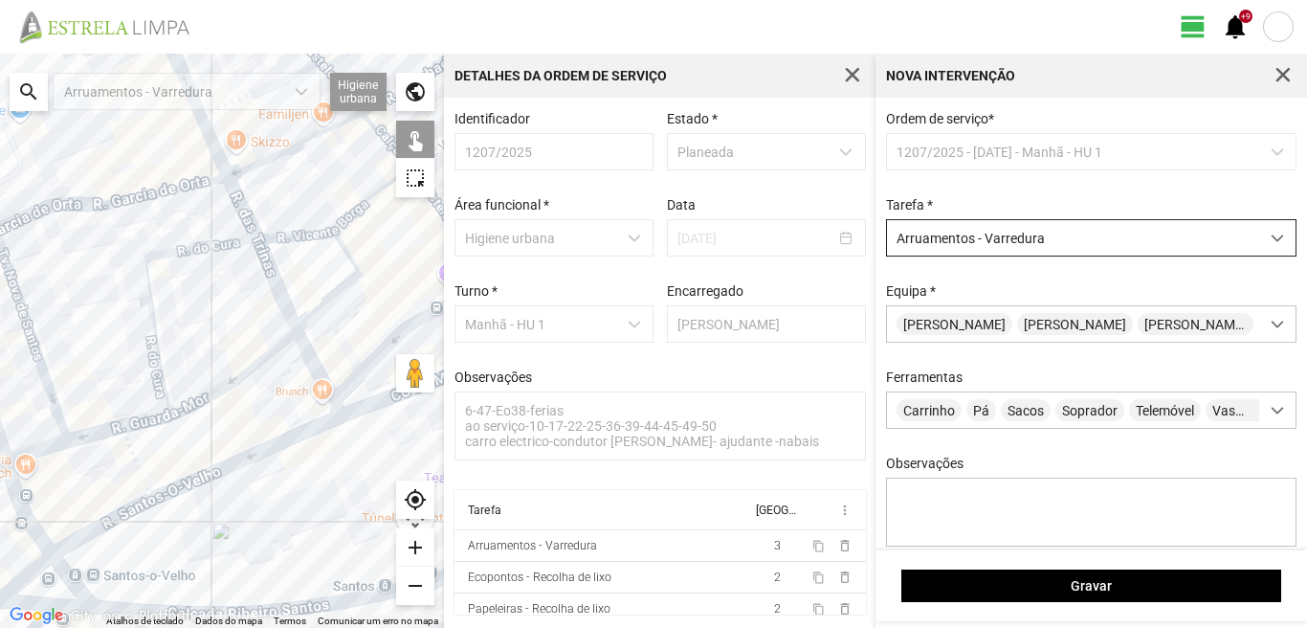
drag, startPoint x: 42, startPoint y: 450, endPoint x: 126, endPoint y: 422, distance: 88.7
click at [126, 422] on div at bounding box center [222, 341] width 444 height 574
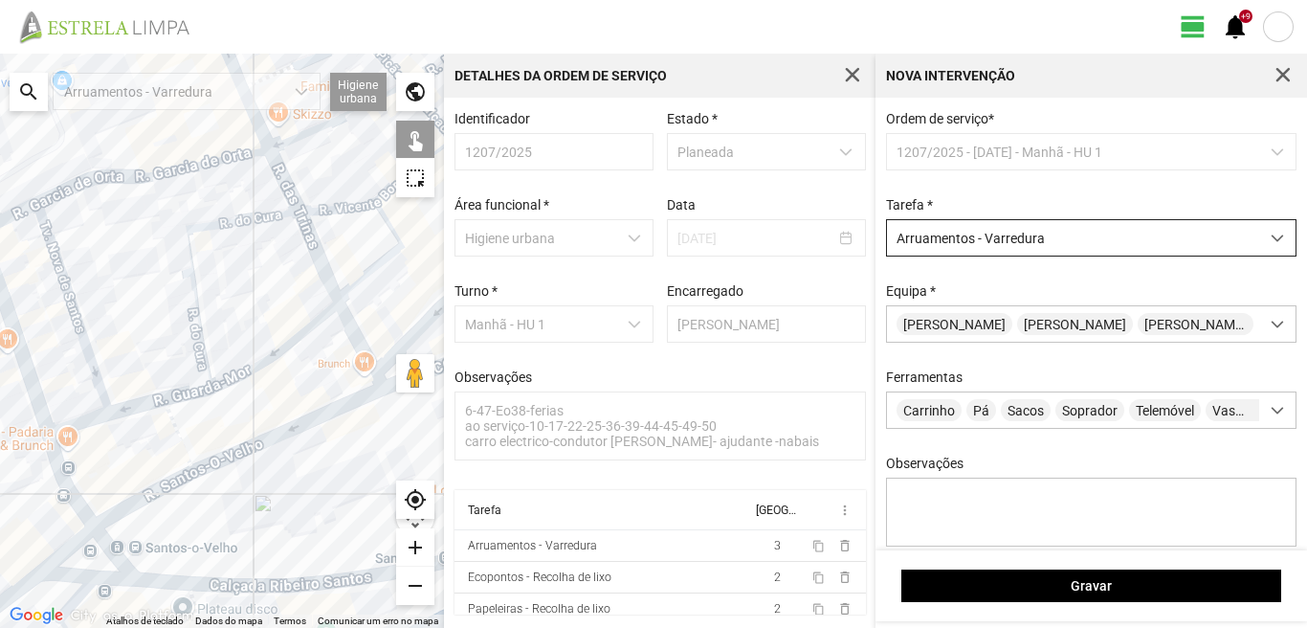
click at [75, 425] on div at bounding box center [222, 341] width 444 height 574
click at [177, 433] on div at bounding box center [222, 341] width 444 height 574
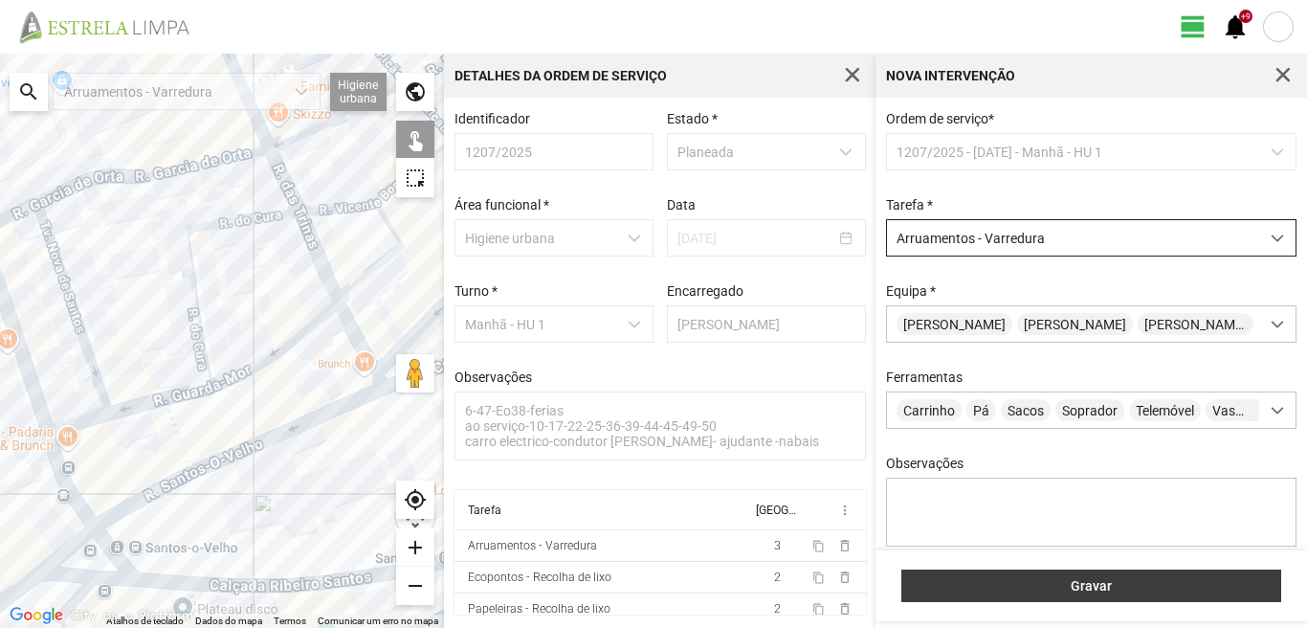
click at [1086, 597] on button "Gravar" at bounding box center [1091, 585] width 380 height 33
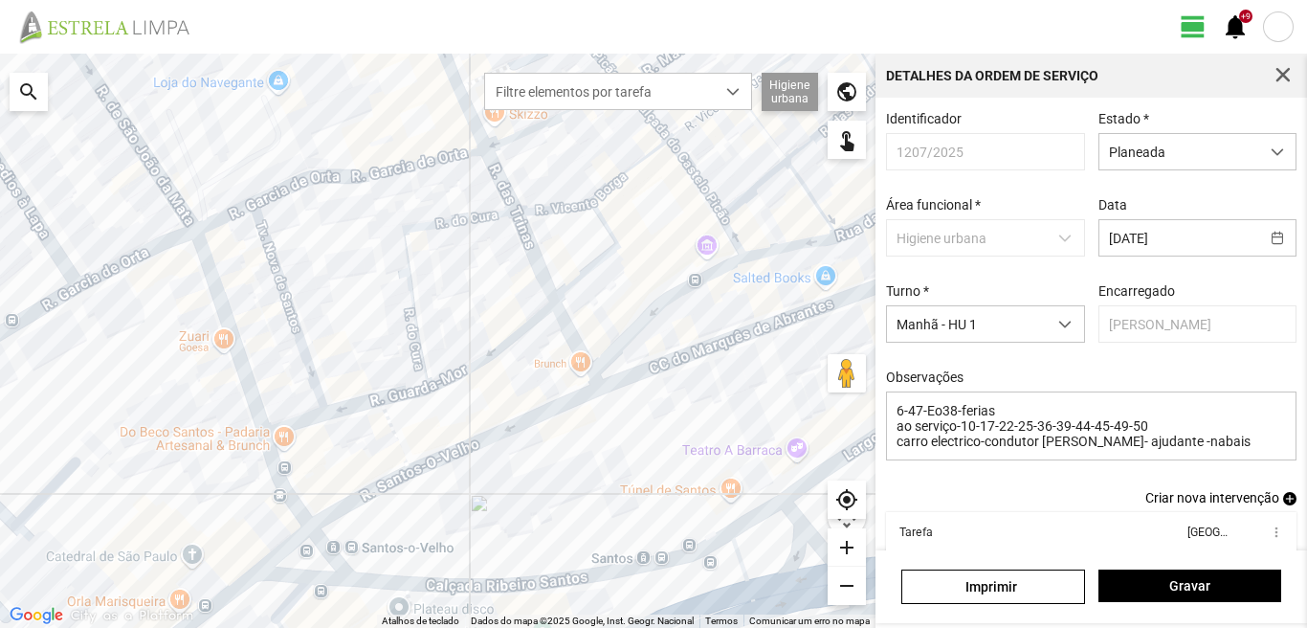
click at [1283, 505] on span "add" at bounding box center [1289, 498] width 13 height 13
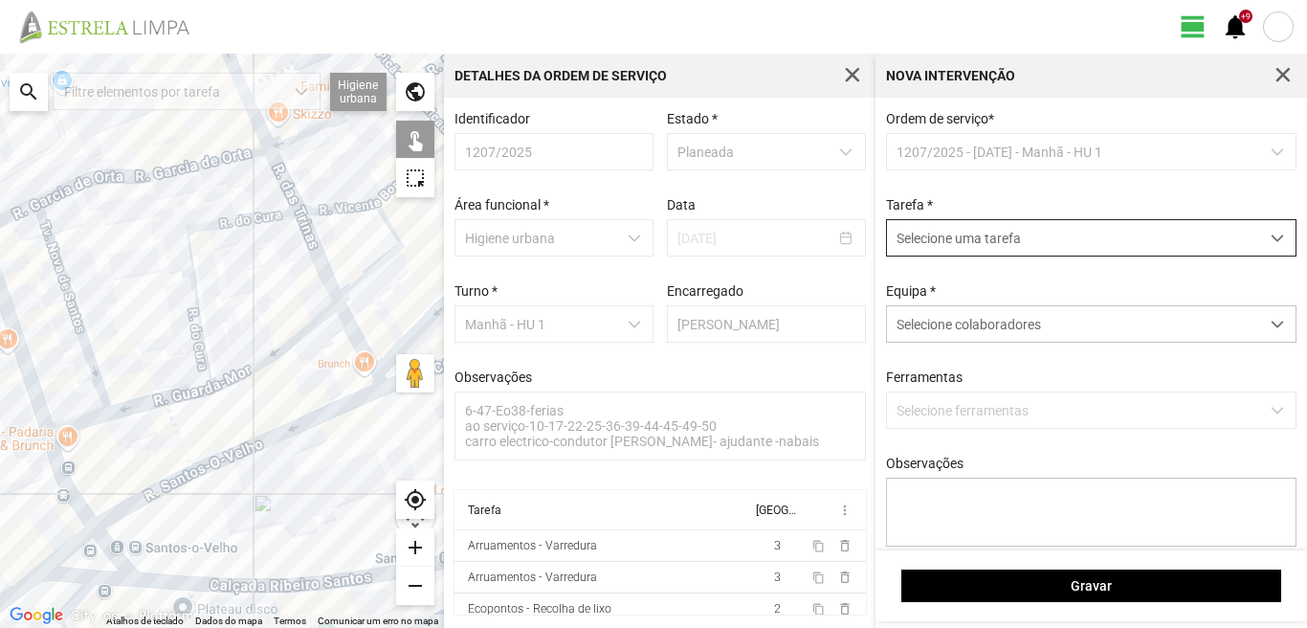
click at [945, 239] on span "Selecione uma tarefa" at bounding box center [1073, 237] width 372 height 35
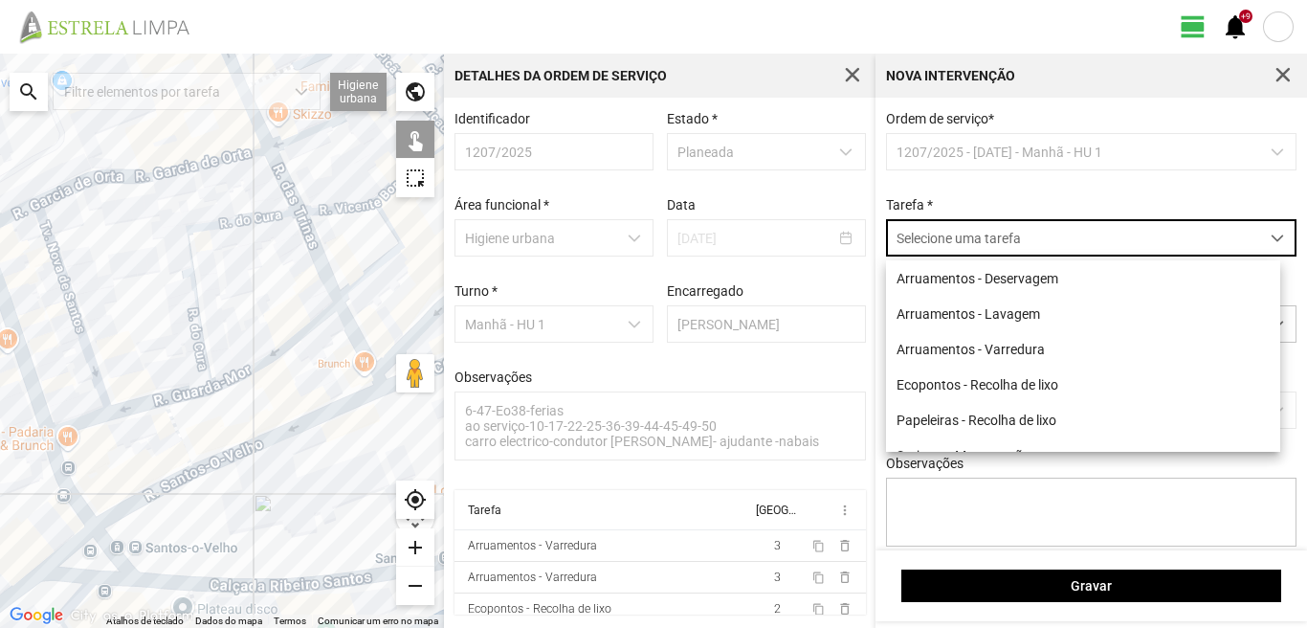
scroll to position [11, 85]
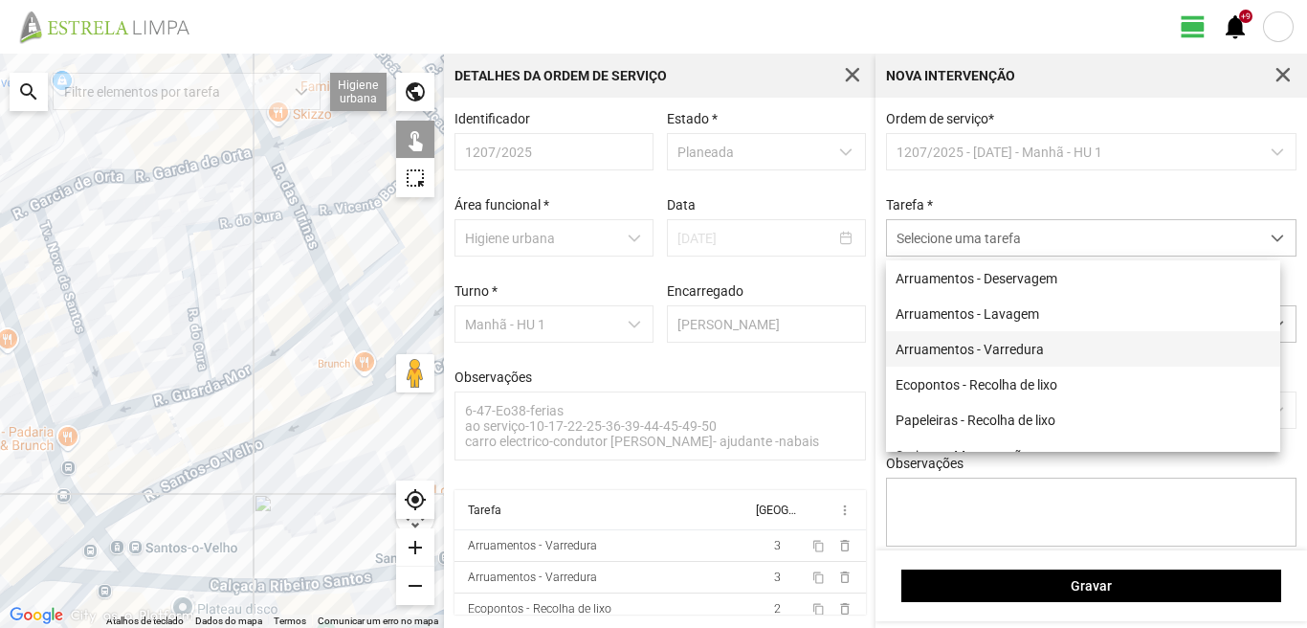
click at [976, 348] on li "Arruamentos - Varredura" at bounding box center [1083, 348] width 394 height 35
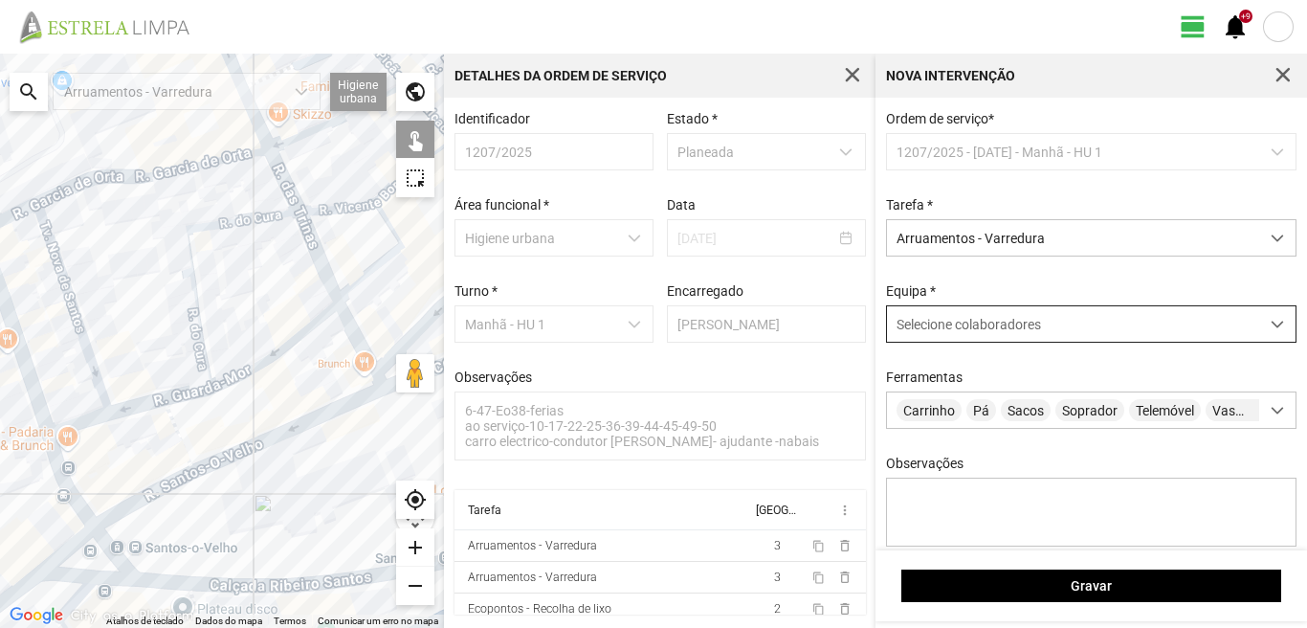
click at [976, 319] on div "Selecione colaboradores" at bounding box center [1073, 323] width 372 height 35
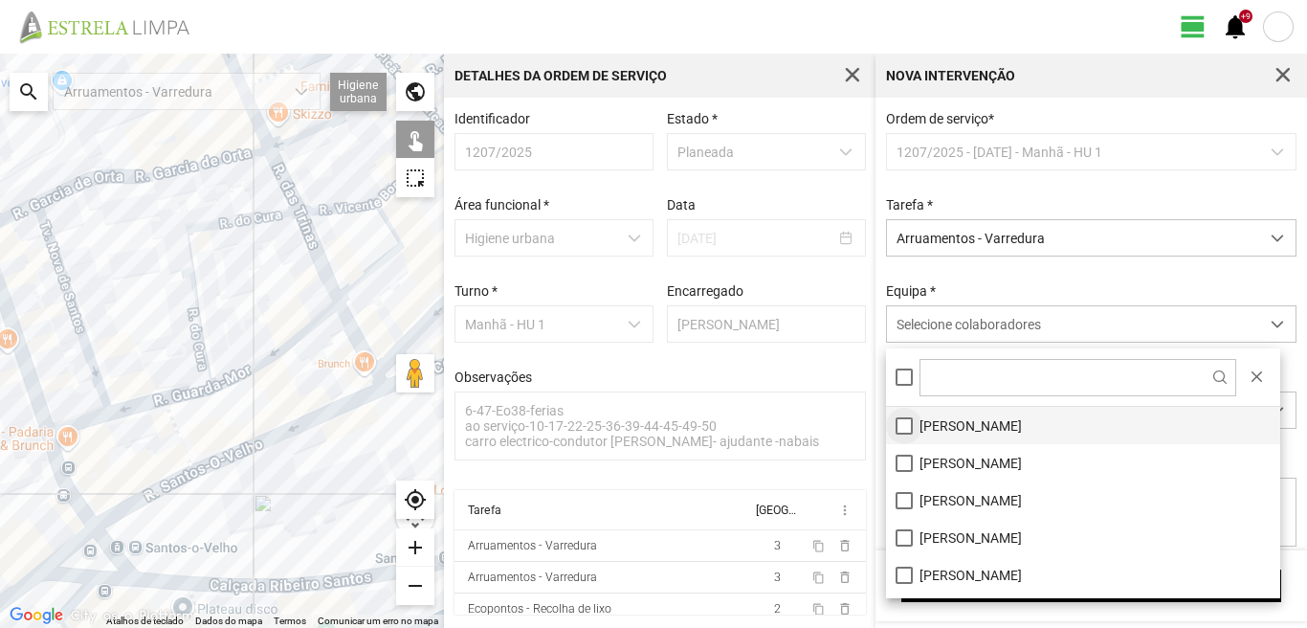
click at [904, 430] on li "[PERSON_NAME]" at bounding box center [1083, 425] width 394 height 37
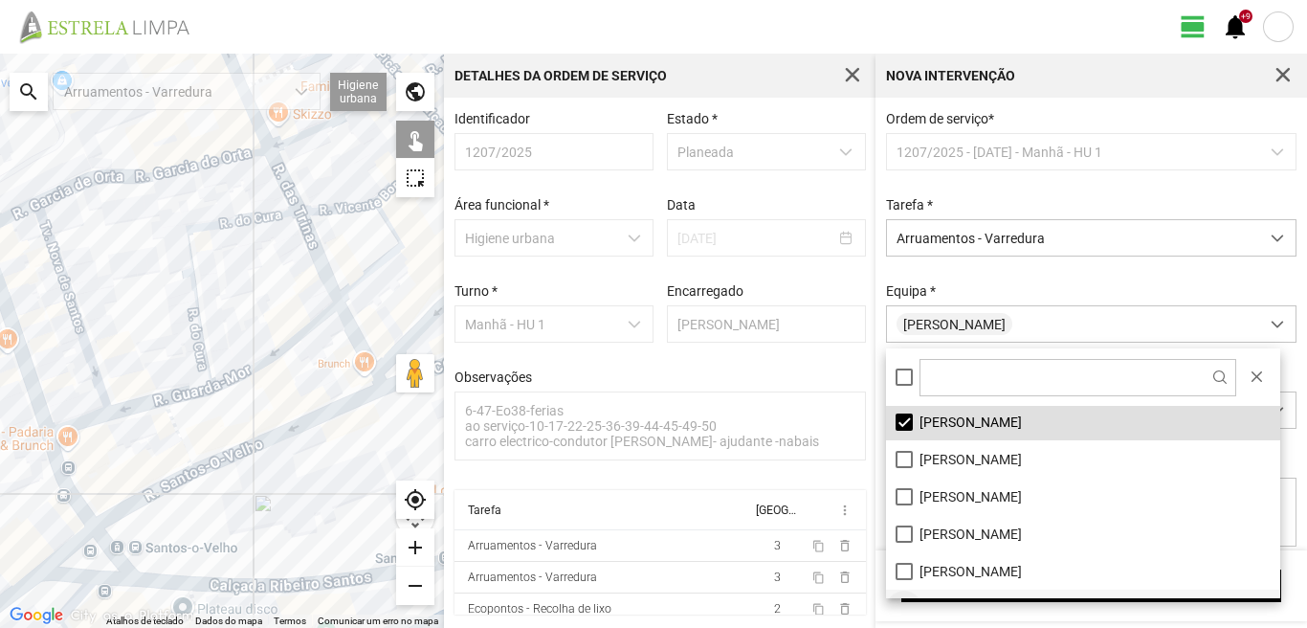
scroll to position [0, 0]
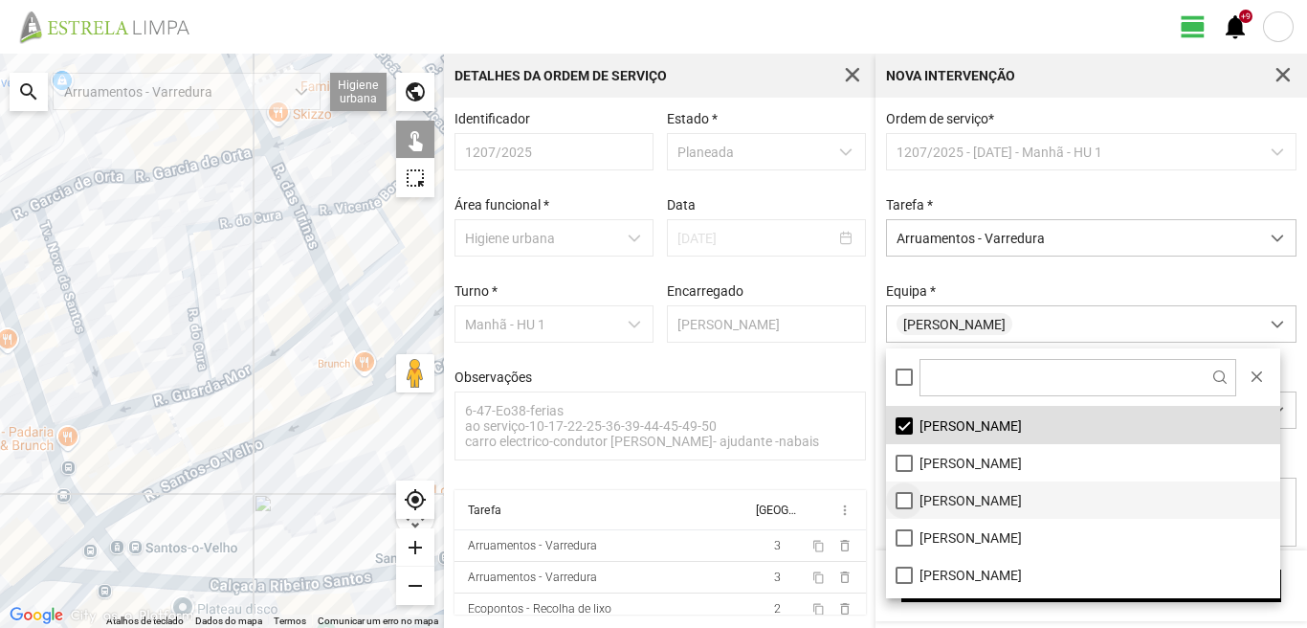
click at [899, 498] on li "[PERSON_NAME]" at bounding box center [1083, 499] width 394 height 37
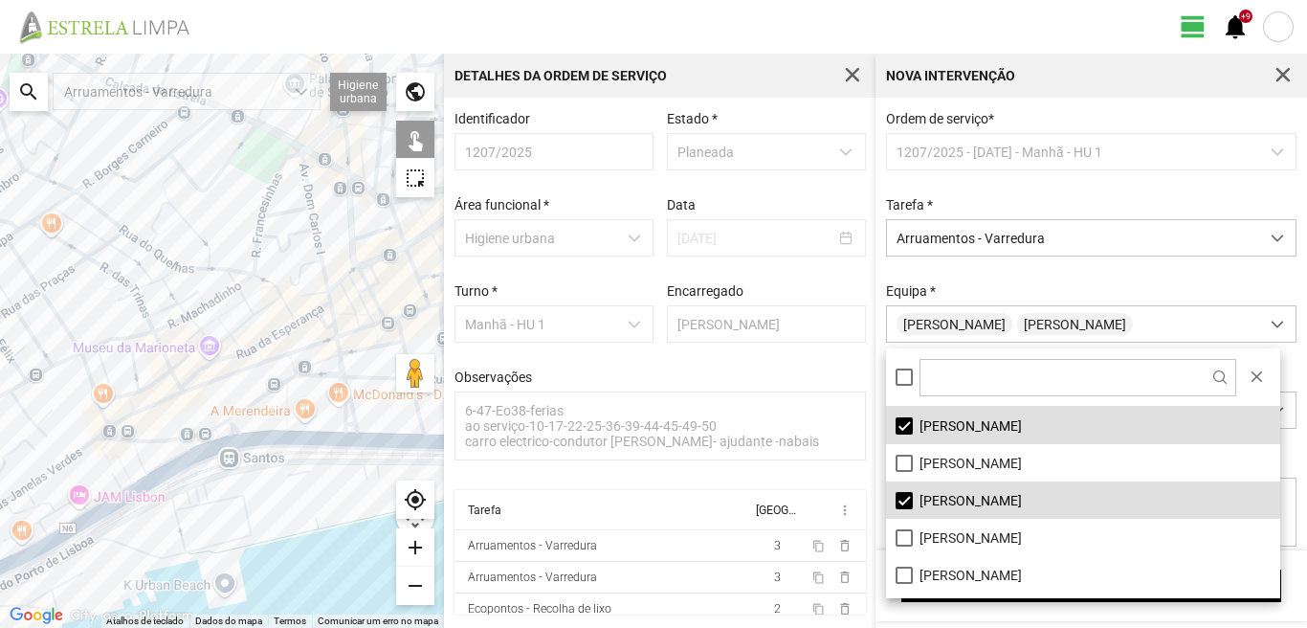
drag, startPoint x: 118, startPoint y: 194, endPoint x: 258, endPoint y: 368, distance: 223.9
click at [258, 368] on div at bounding box center [222, 341] width 444 height 574
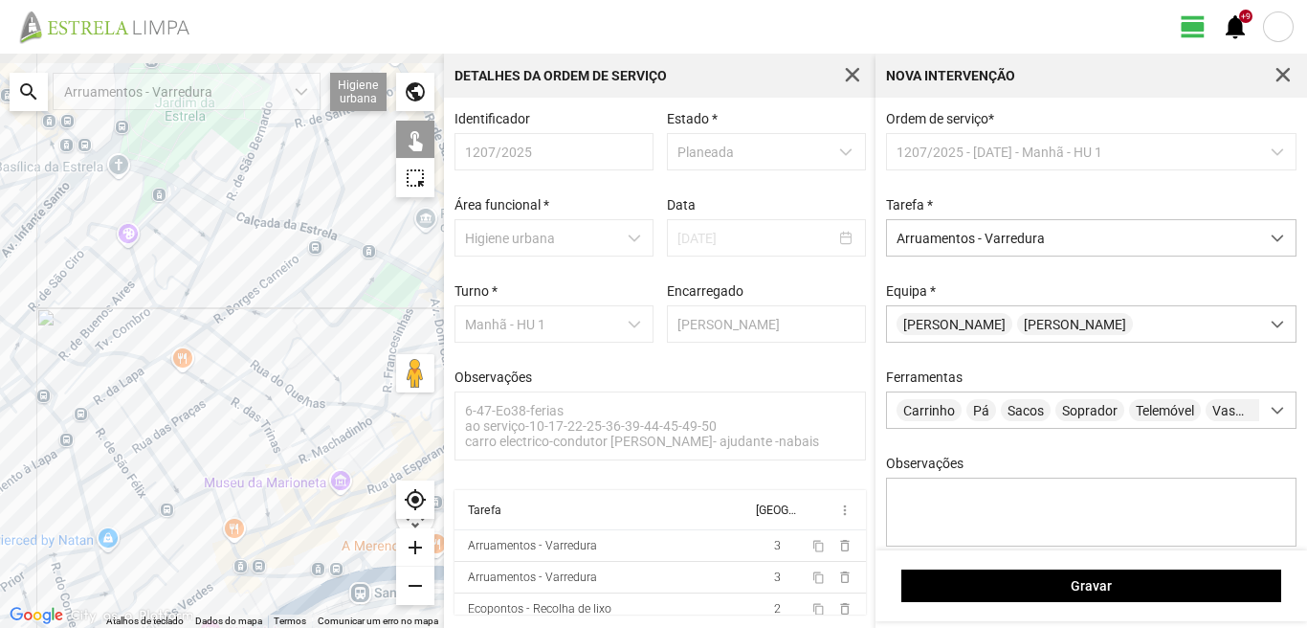
drag, startPoint x: 188, startPoint y: 237, endPoint x: 206, endPoint y: 345, distance: 109.6
click at [206, 345] on div at bounding box center [222, 341] width 444 height 574
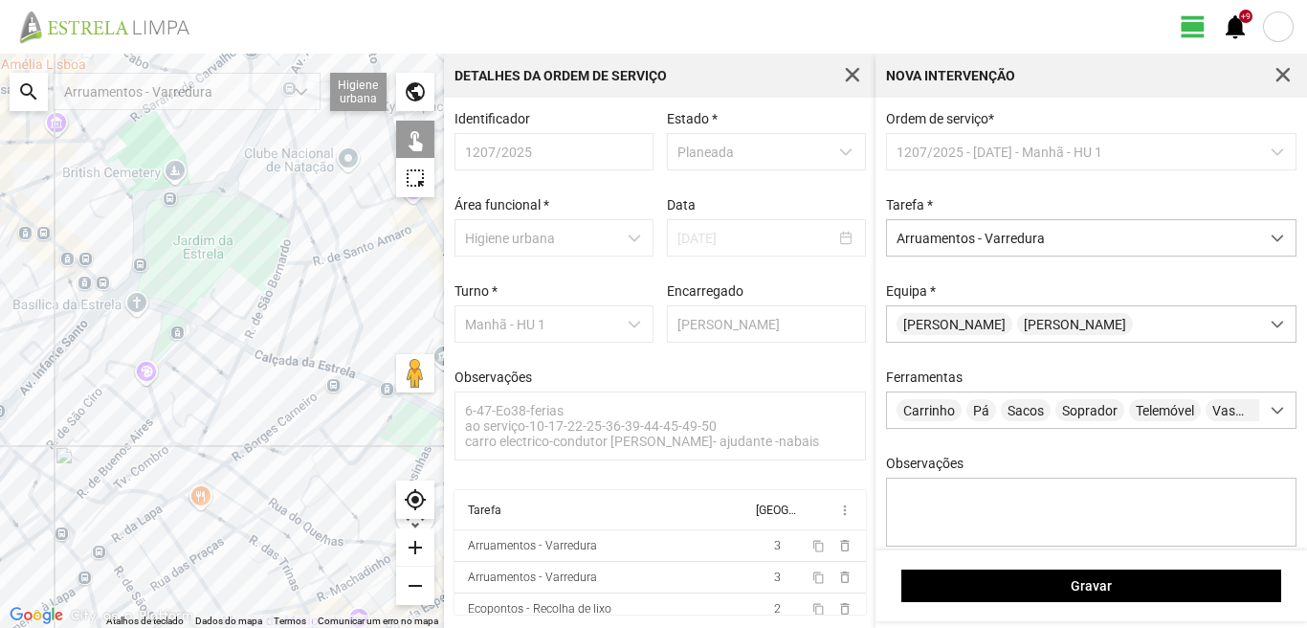
click at [215, 329] on div at bounding box center [222, 341] width 444 height 574
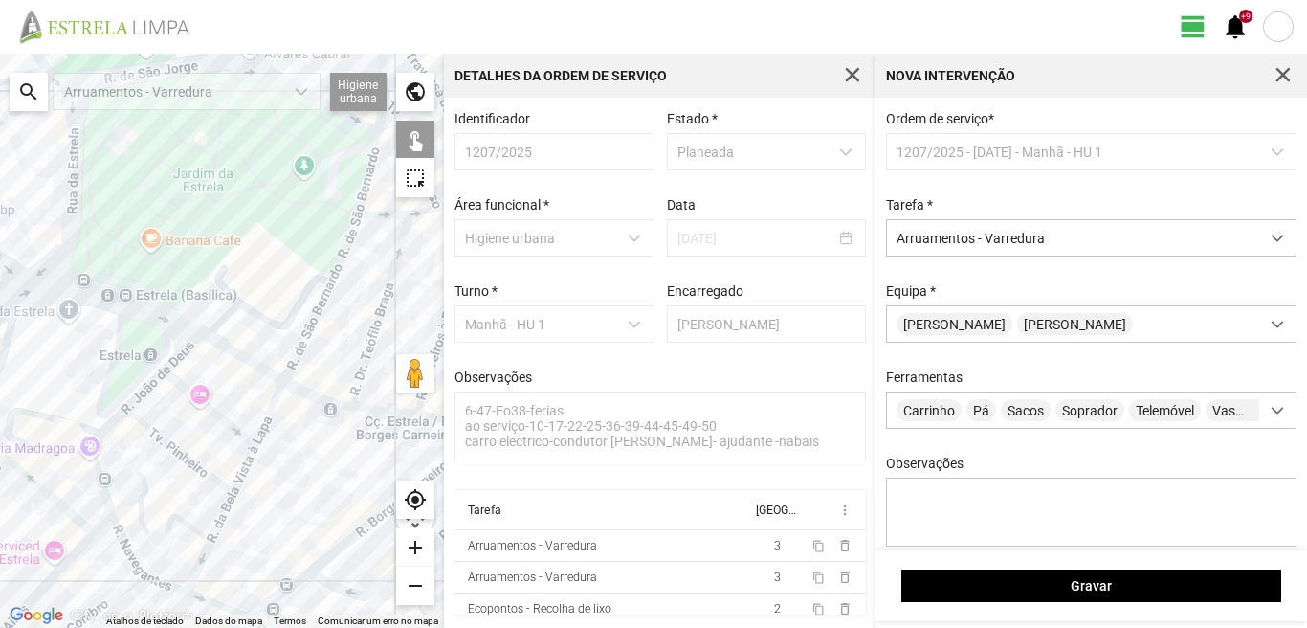
click at [180, 322] on div at bounding box center [222, 341] width 444 height 574
click at [180, 326] on div at bounding box center [222, 341] width 444 height 574
click at [167, 346] on div at bounding box center [222, 341] width 444 height 574
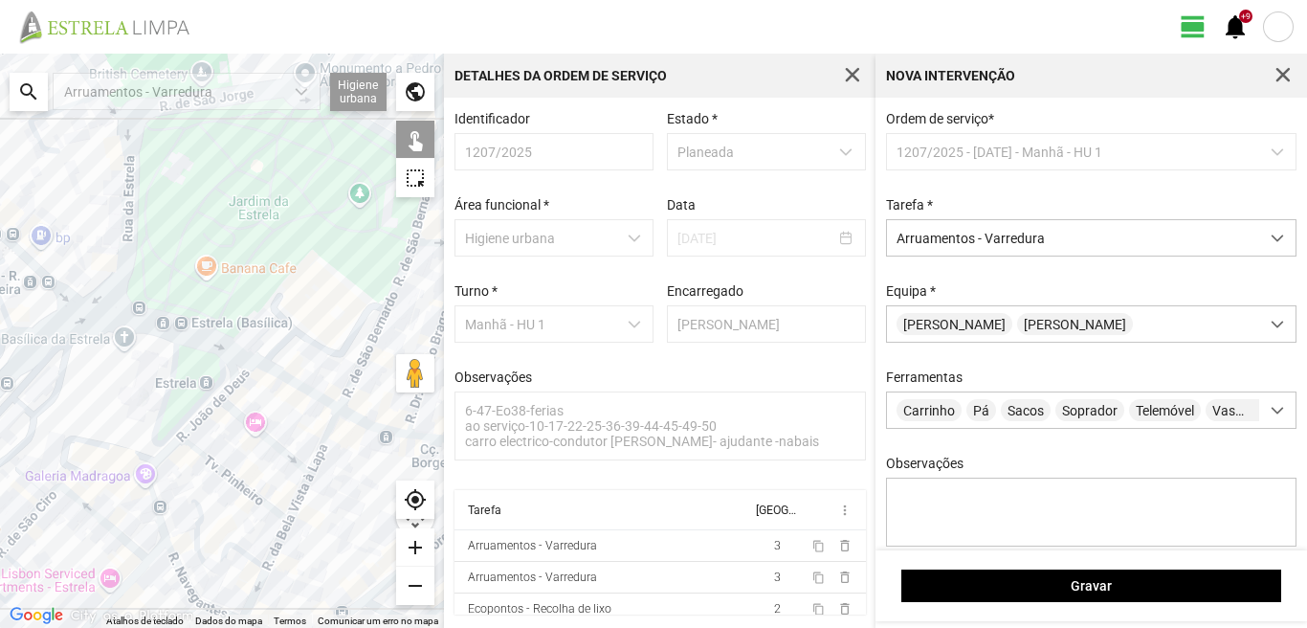
drag, startPoint x: 122, startPoint y: 300, endPoint x: 162, endPoint y: 329, distance: 50.0
click at [160, 324] on div at bounding box center [222, 341] width 444 height 574
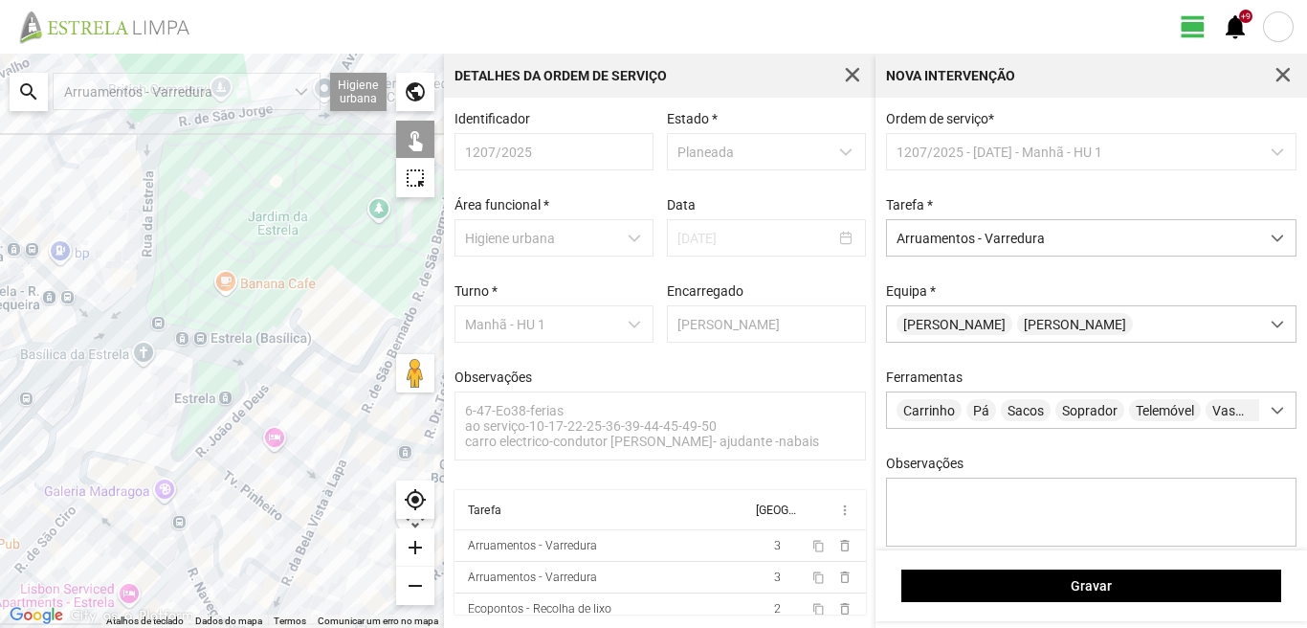
click at [91, 314] on div at bounding box center [222, 341] width 444 height 574
click at [88, 316] on div at bounding box center [222, 341] width 444 height 574
click at [103, 330] on div at bounding box center [222, 341] width 444 height 574
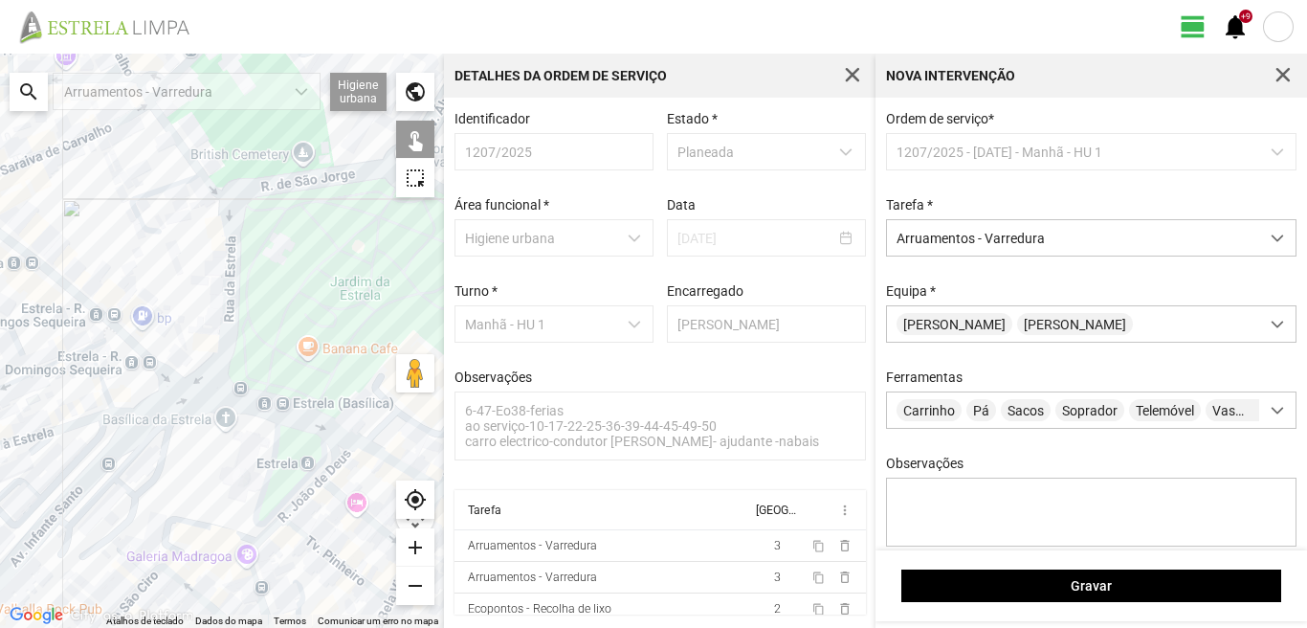
drag, startPoint x: 118, startPoint y: 323, endPoint x: 138, endPoint y: 344, distance: 29.1
click at [138, 344] on div at bounding box center [222, 341] width 444 height 574
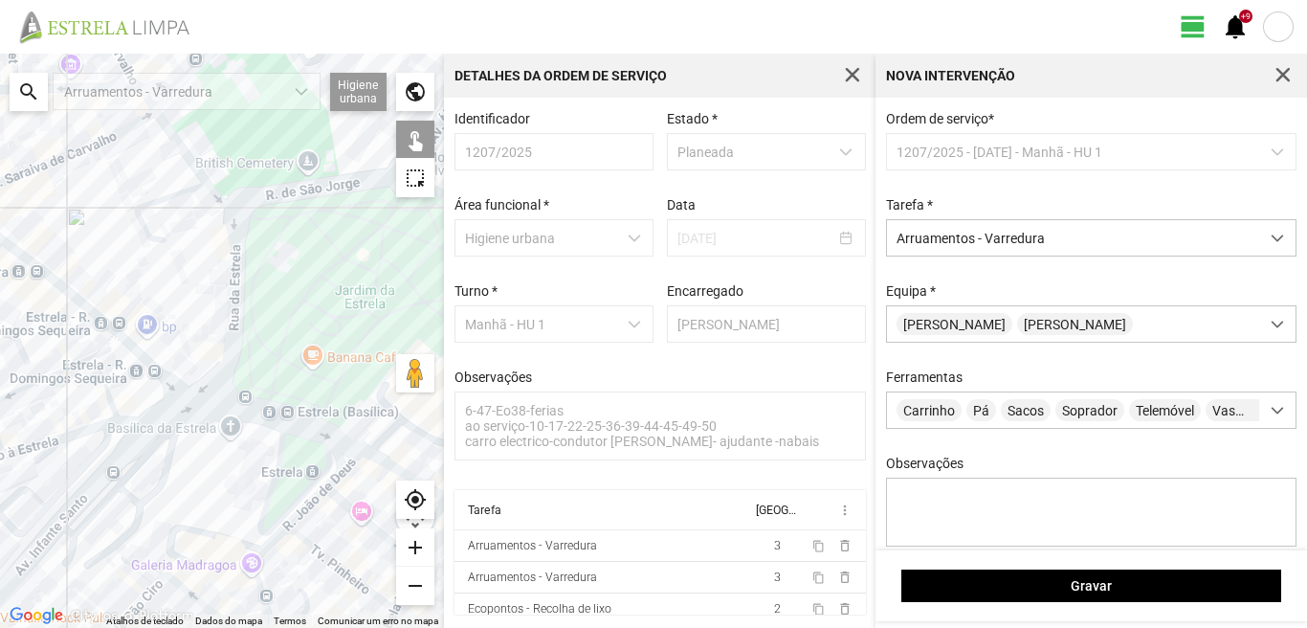
click at [108, 347] on div at bounding box center [222, 341] width 444 height 574
click at [112, 325] on div at bounding box center [222, 341] width 444 height 574
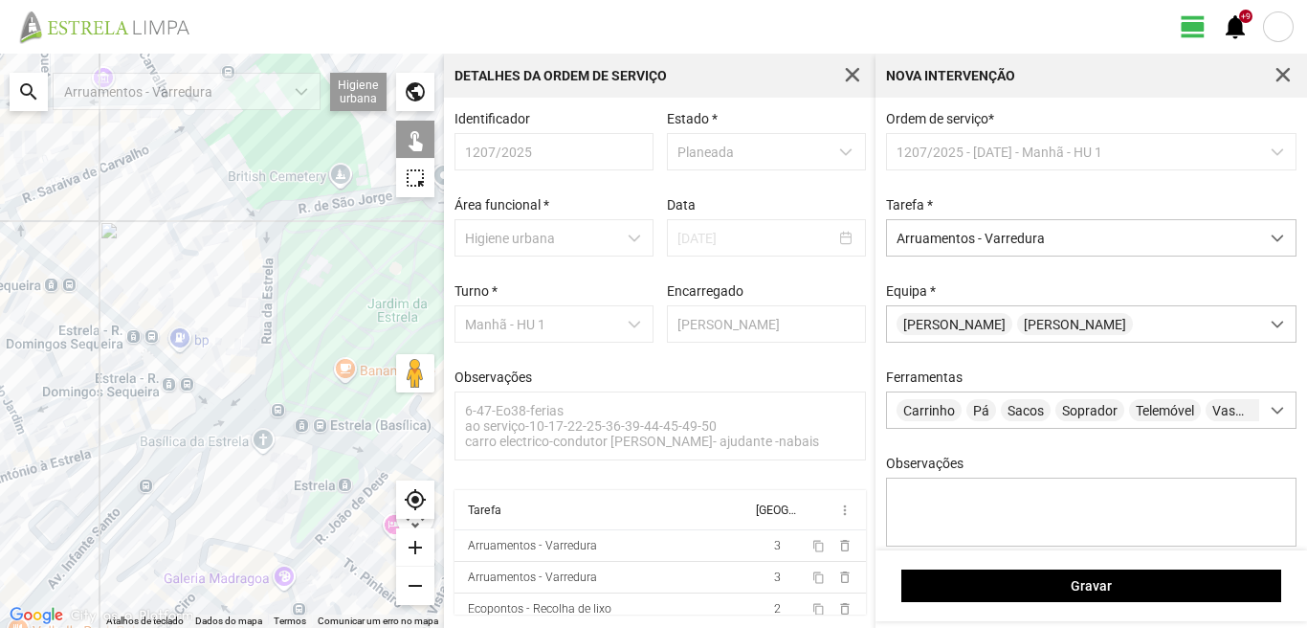
drag, startPoint x: 112, startPoint y: 312, endPoint x: 168, endPoint y: 351, distance: 68.8
click at [168, 351] on div at bounding box center [222, 341] width 444 height 574
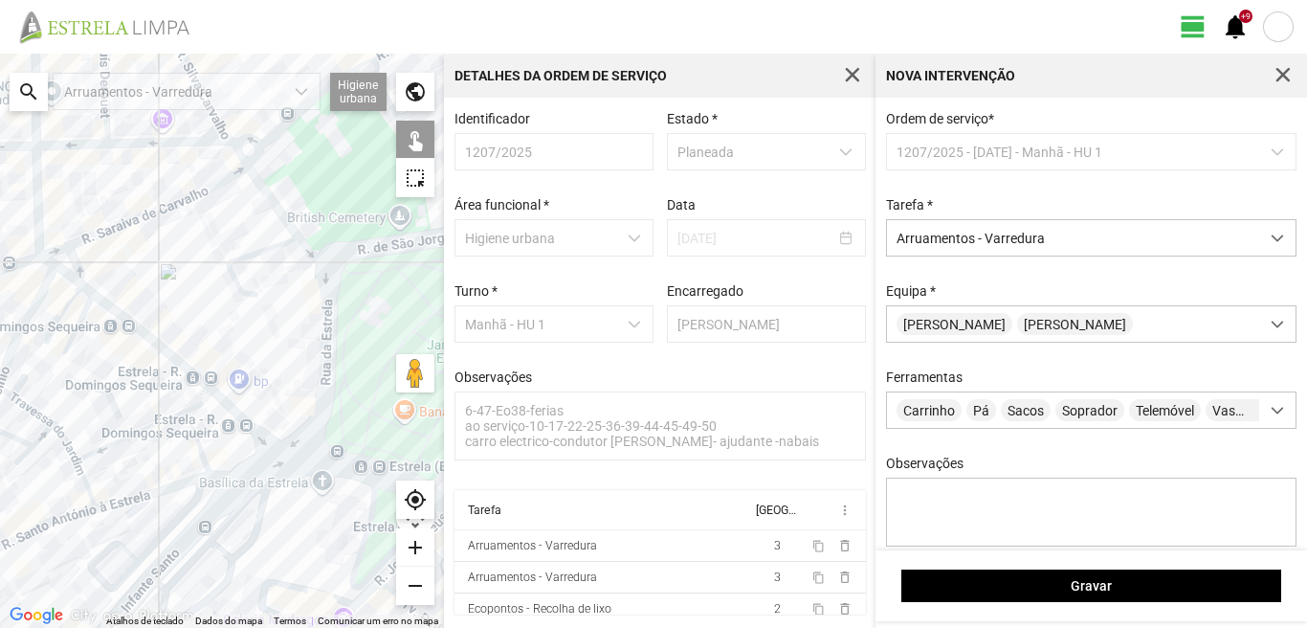
click at [83, 314] on div at bounding box center [222, 341] width 444 height 574
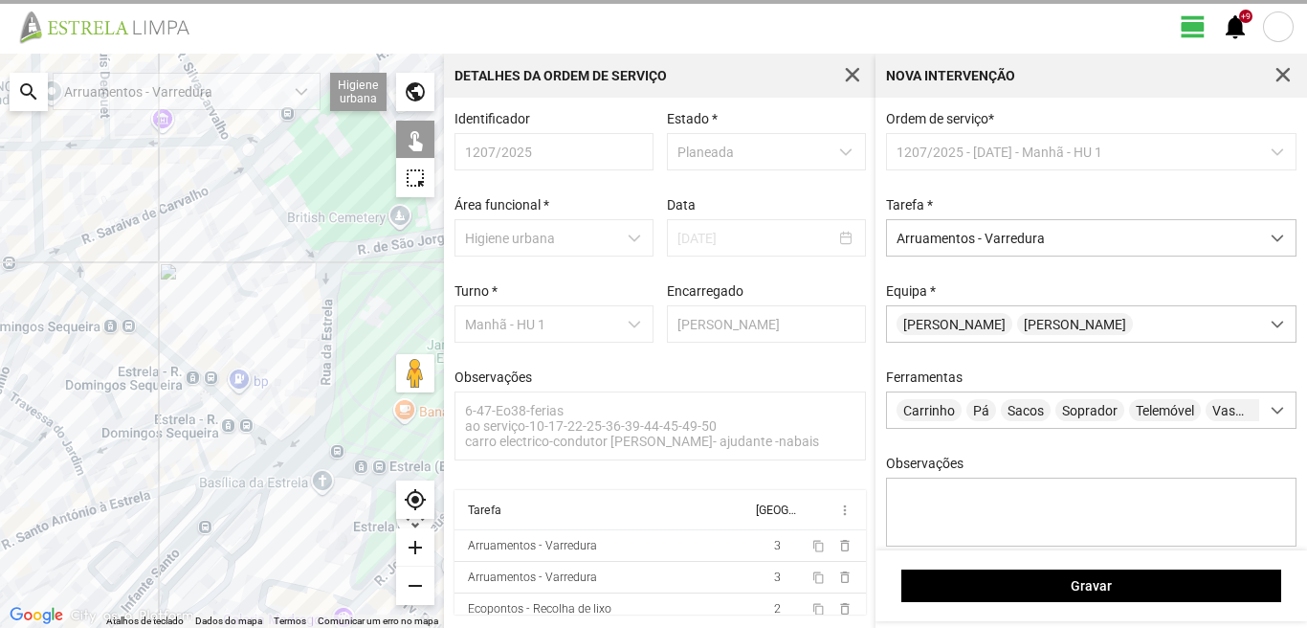
click at [70, 303] on div at bounding box center [222, 341] width 444 height 574
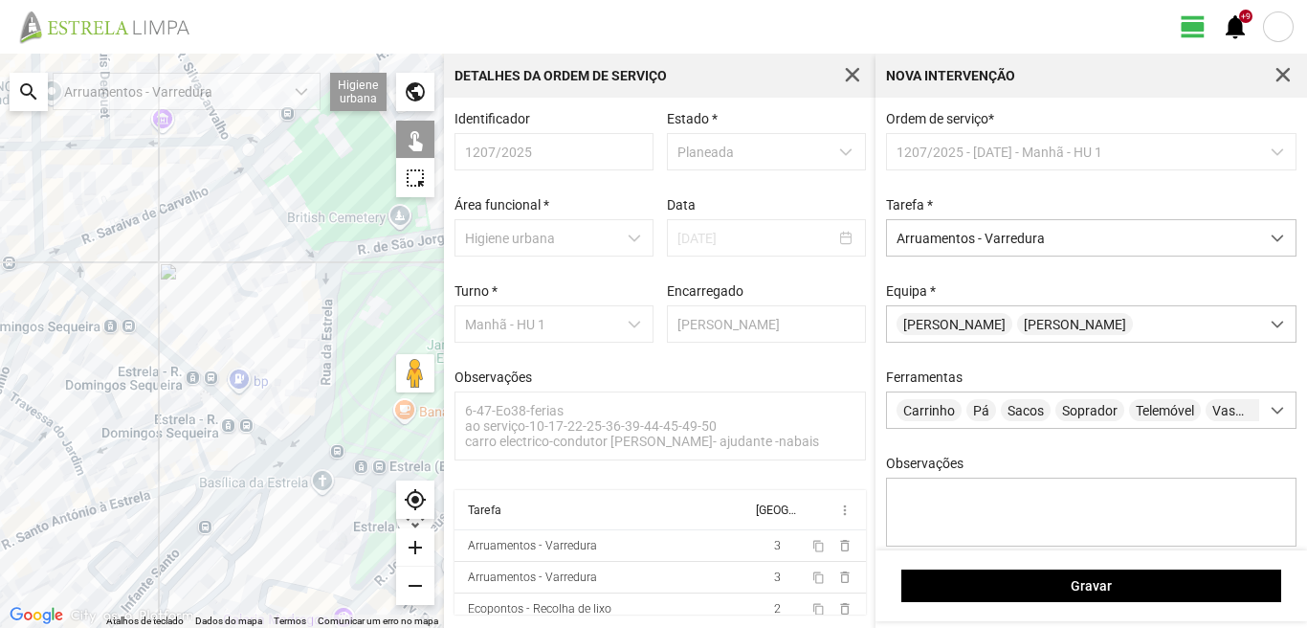
click at [60, 270] on div at bounding box center [222, 341] width 444 height 574
click at [86, 289] on div at bounding box center [222, 341] width 444 height 574
click at [46, 263] on div at bounding box center [222, 341] width 444 height 574
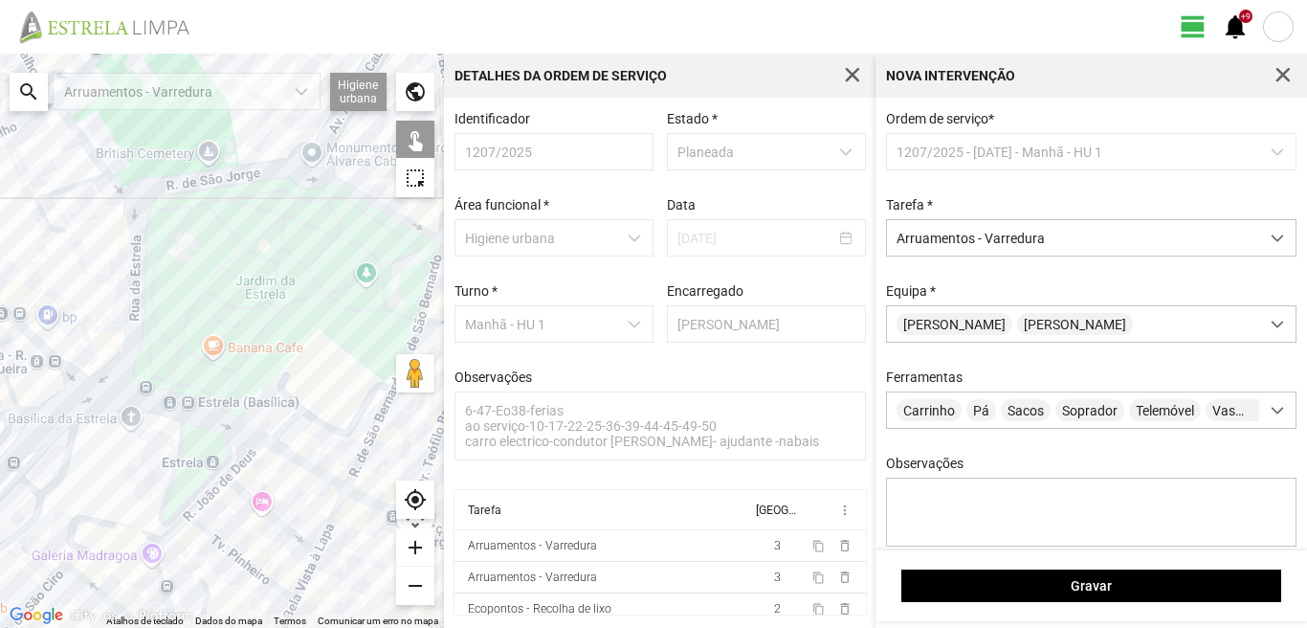
drag, startPoint x: 296, startPoint y: 458, endPoint x: 80, endPoint y: 389, distance: 226.1
click at [80, 390] on div at bounding box center [222, 341] width 444 height 574
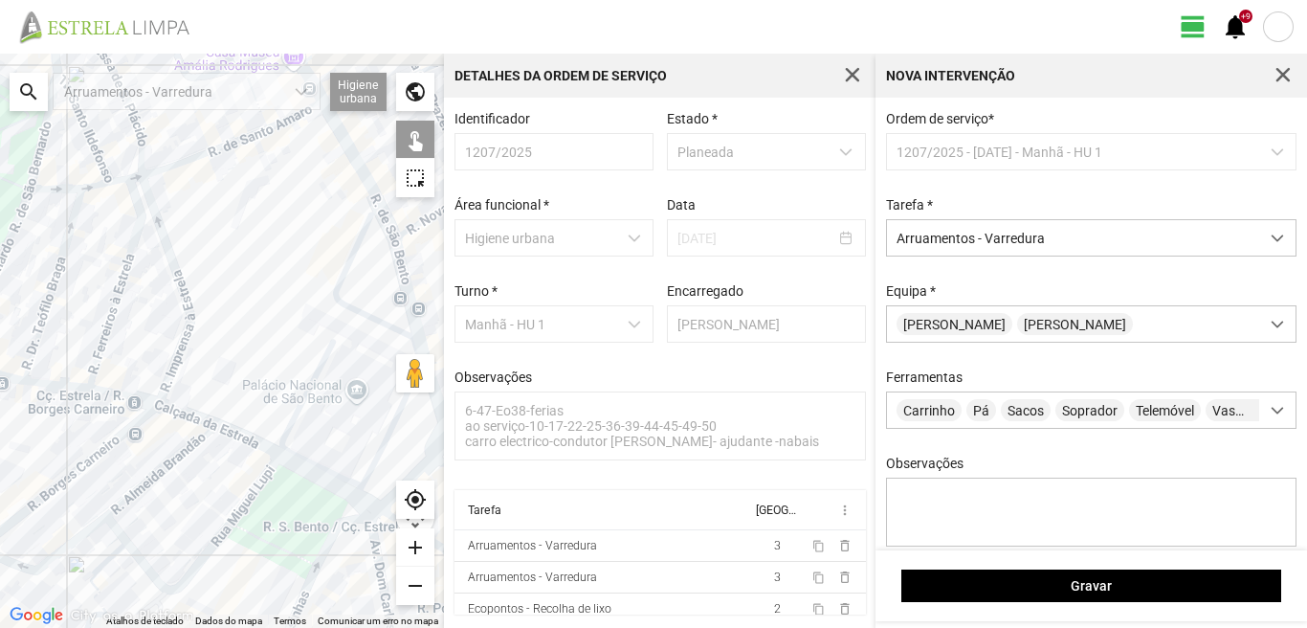
drag, startPoint x: 80, startPoint y: 389, endPoint x: 287, endPoint y: 457, distance: 217.6
click at [287, 457] on div at bounding box center [222, 341] width 444 height 574
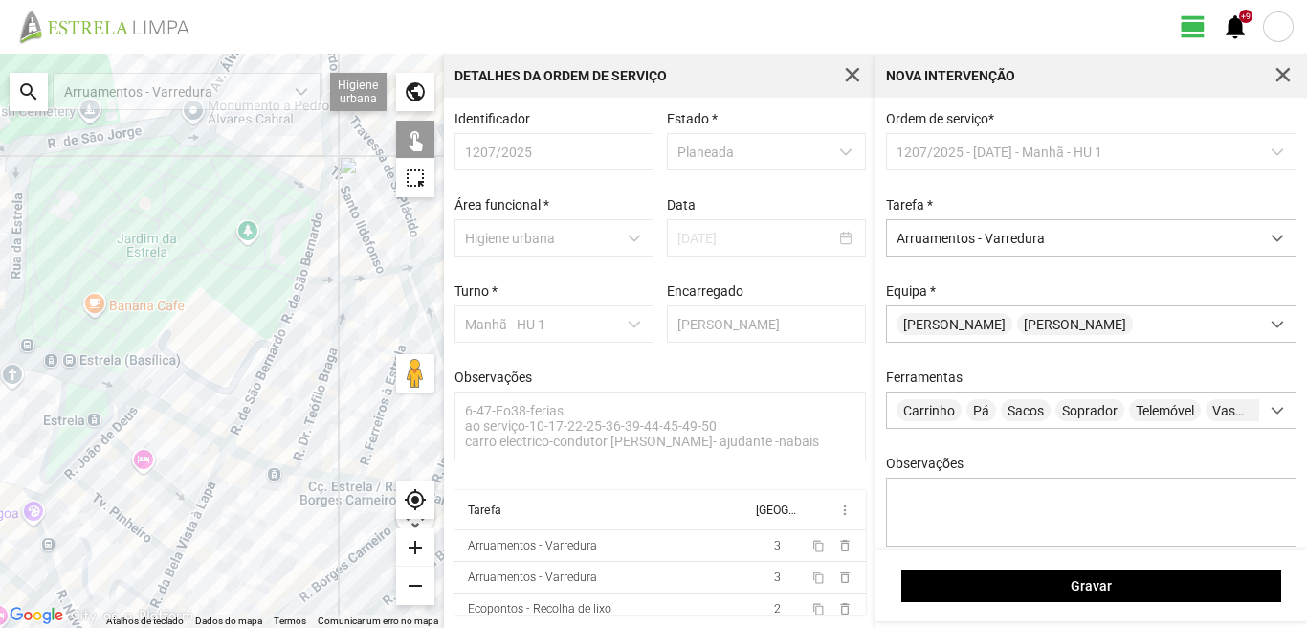
drag, startPoint x: 39, startPoint y: 358, endPoint x: 164, endPoint y: 434, distance: 146.1
click at [163, 434] on div at bounding box center [222, 341] width 444 height 574
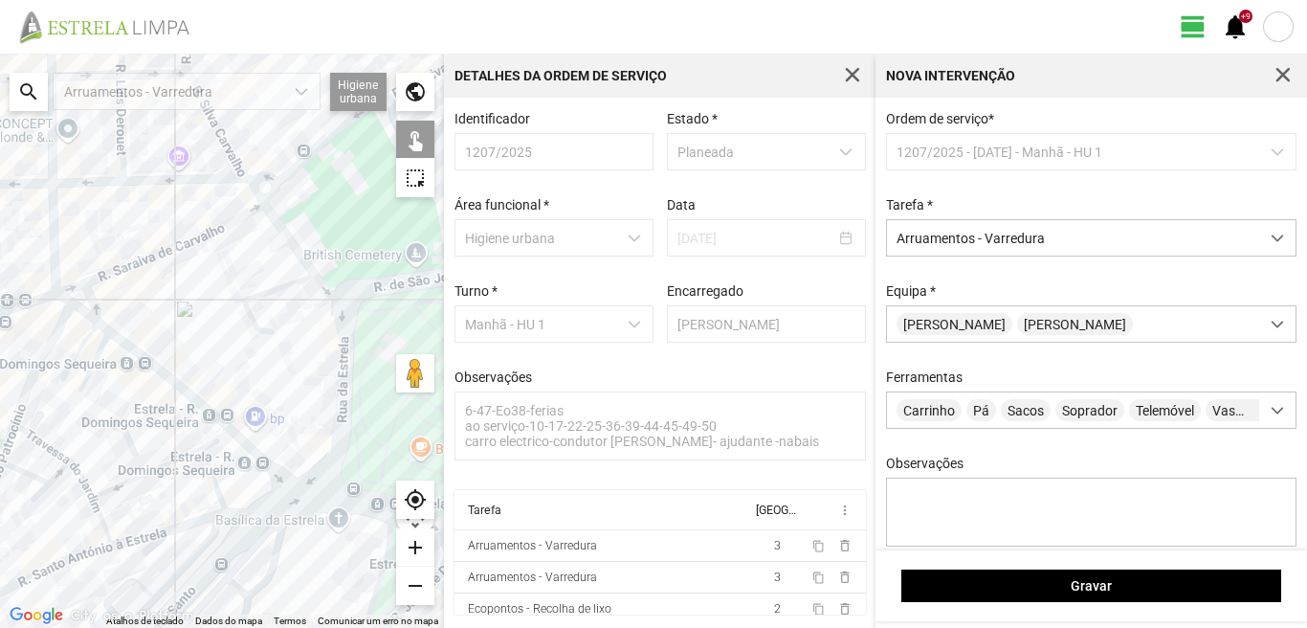
drag, startPoint x: 62, startPoint y: 362, endPoint x: 88, endPoint y: 367, distance: 26.5
click at [88, 367] on div at bounding box center [222, 341] width 444 height 574
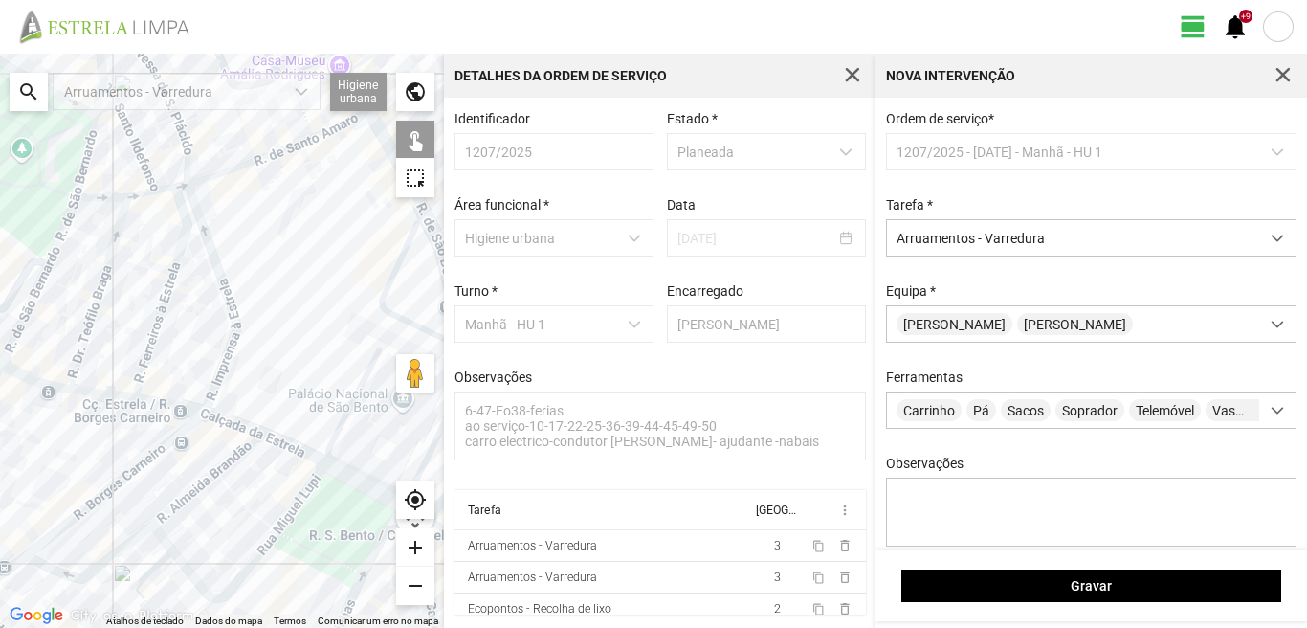
click at [33, 378] on div at bounding box center [222, 341] width 444 height 574
click at [93, 395] on div at bounding box center [222, 341] width 444 height 574
click at [161, 402] on div at bounding box center [222, 341] width 444 height 574
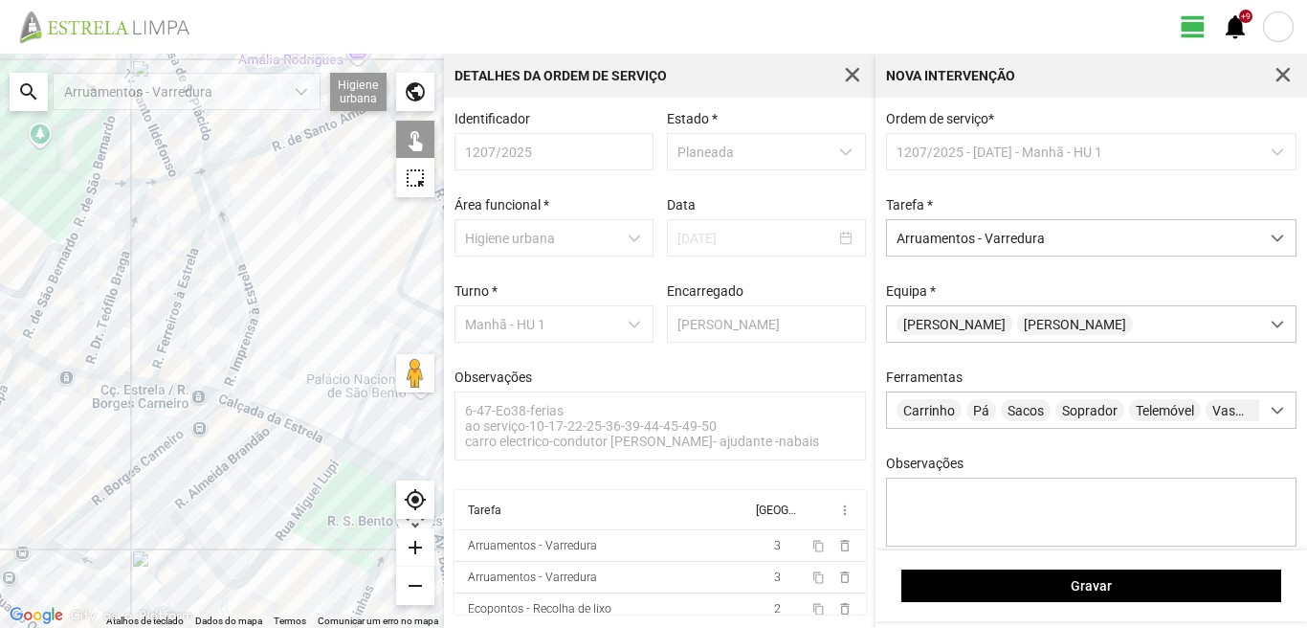
drag, startPoint x: 84, startPoint y: 402, endPoint x: 17, endPoint y: 355, distance: 81.8
click at [81, 384] on div at bounding box center [222, 341] width 444 height 574
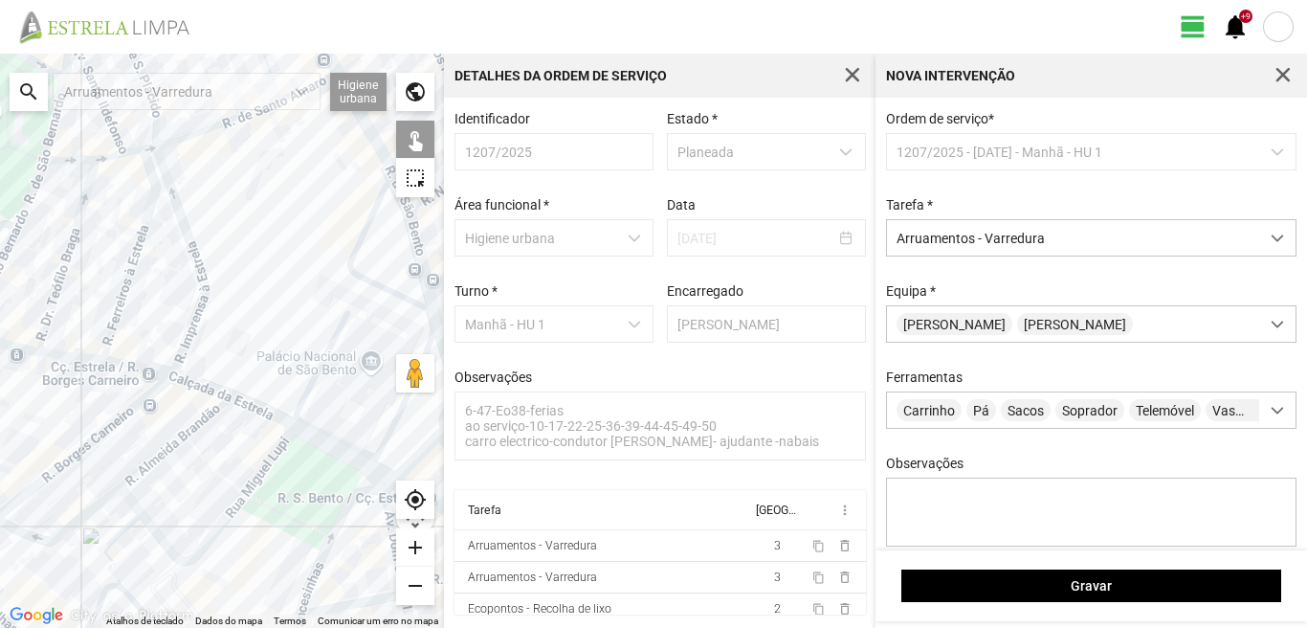
click at [188, 383] on div at bounding box center [222, 341] width 444 height 574
click at [241, 399] on div at bounding box center [222, 341] width 444 height 574
click at [321, 437] on div at bounding box center [222, 341] width 444 height 574
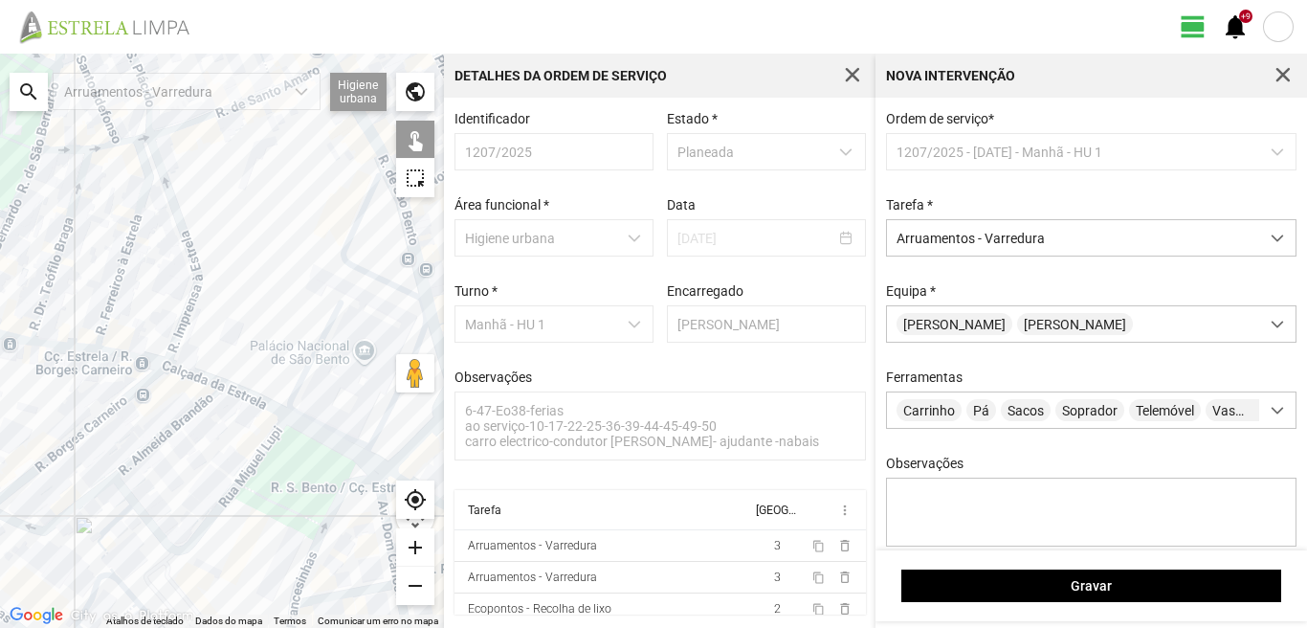
drag, startPoint x: 326, startPoint y: 455, endPoint x: 309, endPoint y: 430, distance: 30.3
click at [309, 430] on div at bounding box center [222, 341] width 444 height 574
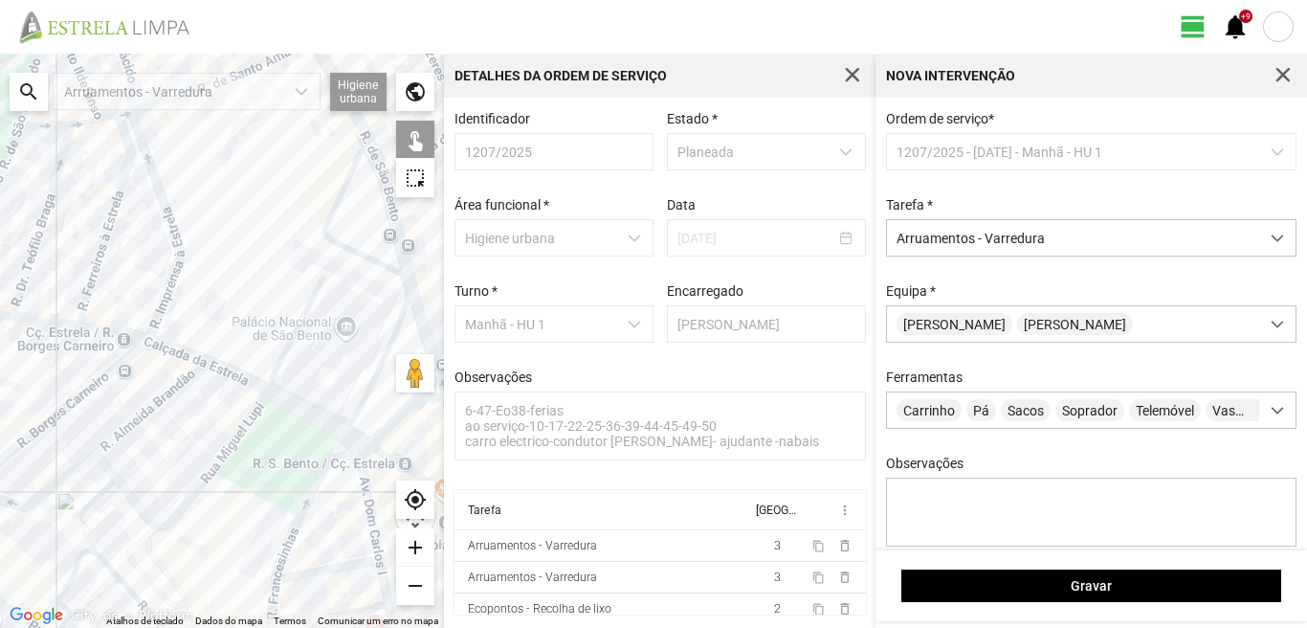
click at [334, 454] on div at bounding box center [222, 341] width 444 height 574
click at [353, 436] on div at bounding box center [222, 341] width 444 height 574
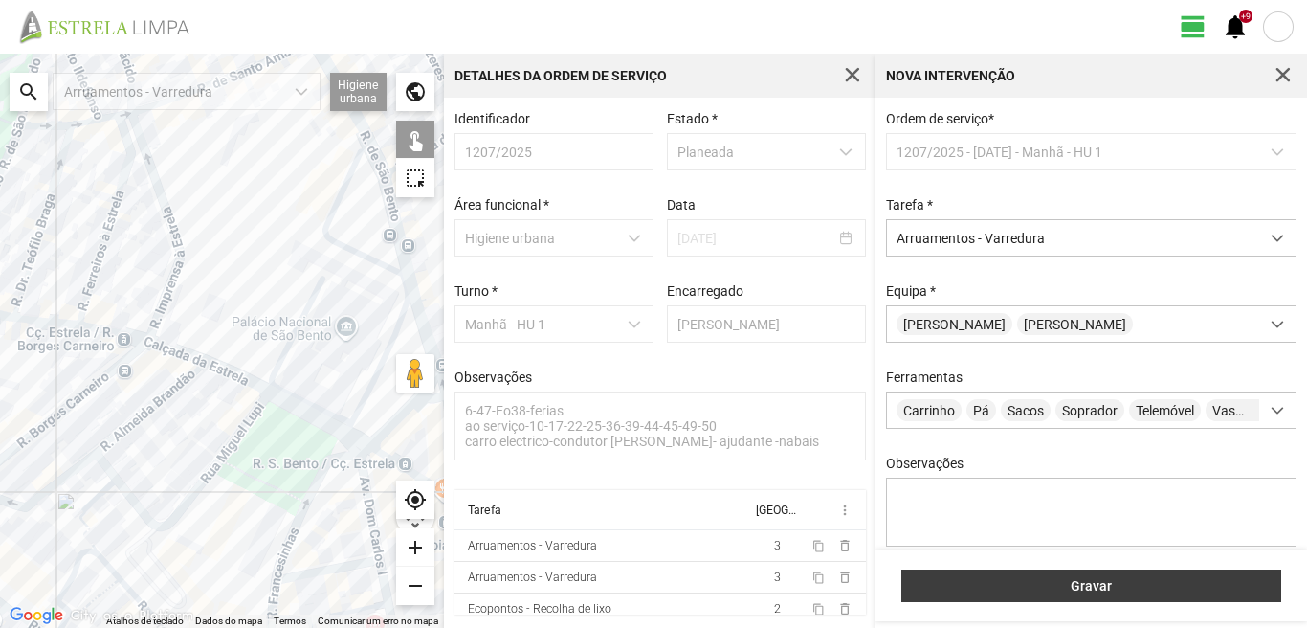
click at [1015, 575] on button "Gravar" at bounding box center [1091, 585] width 380 height 33
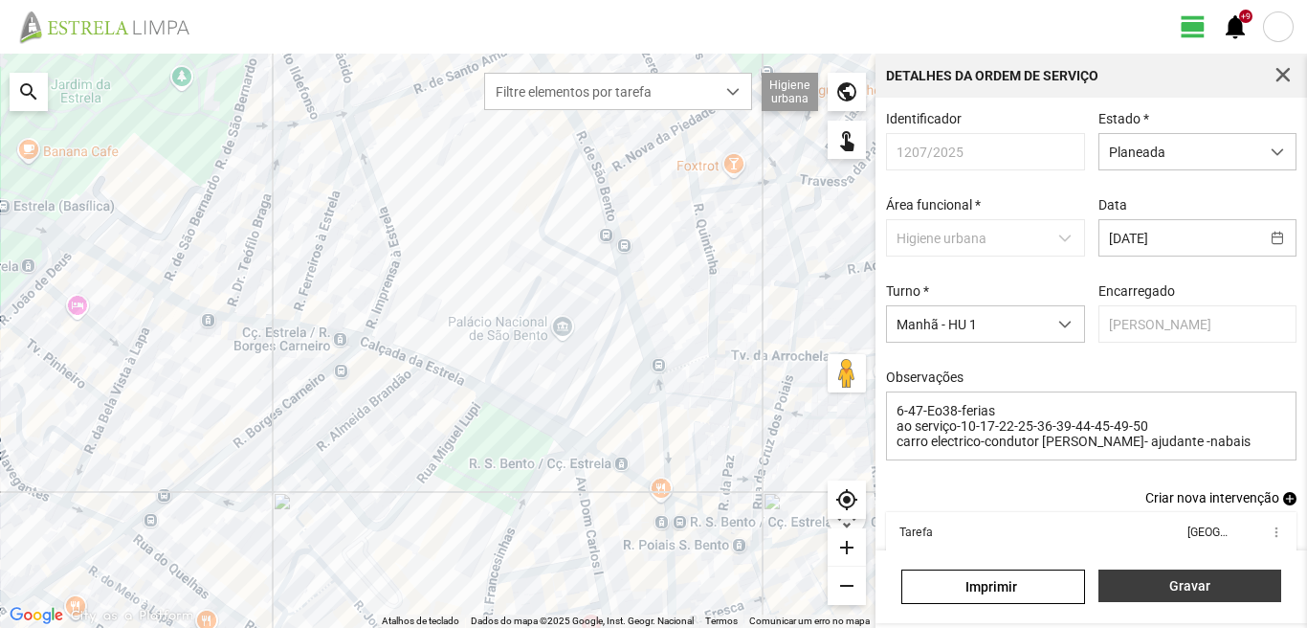
click at [1172, 578] on span "Gravar" at bounding box center [1189, 585] width 163 height 15
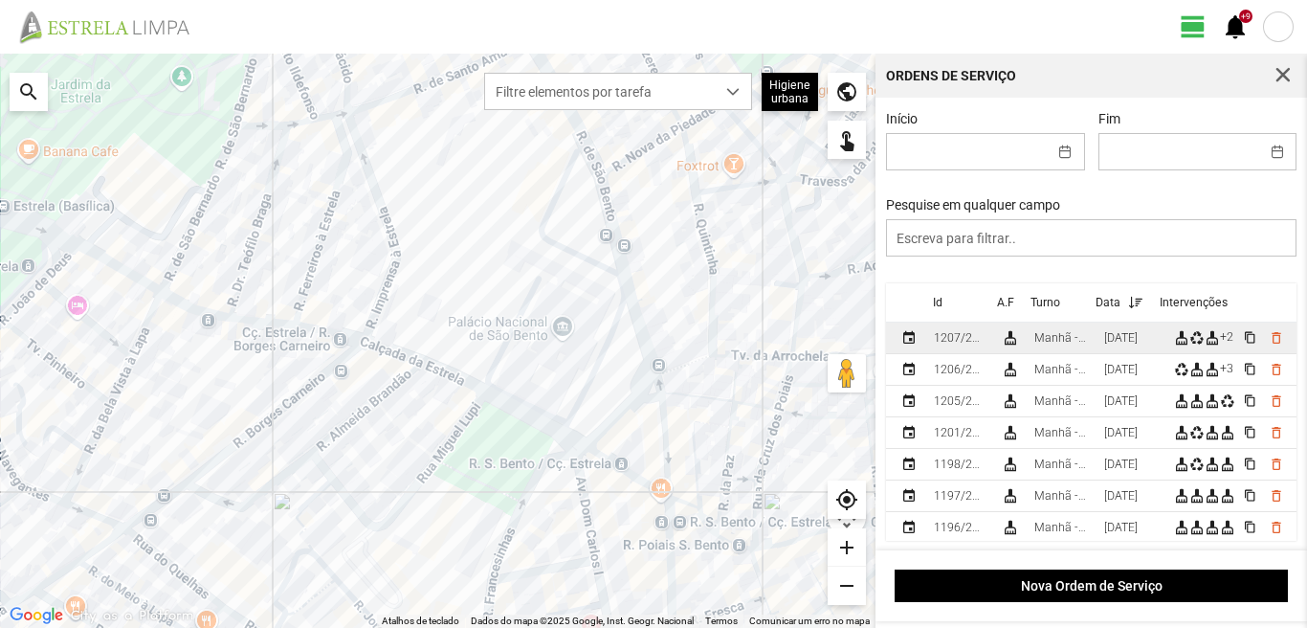
click at [1123, 338] on div "[DATE]" at bounding box center [1120, 337] width 33 height 13
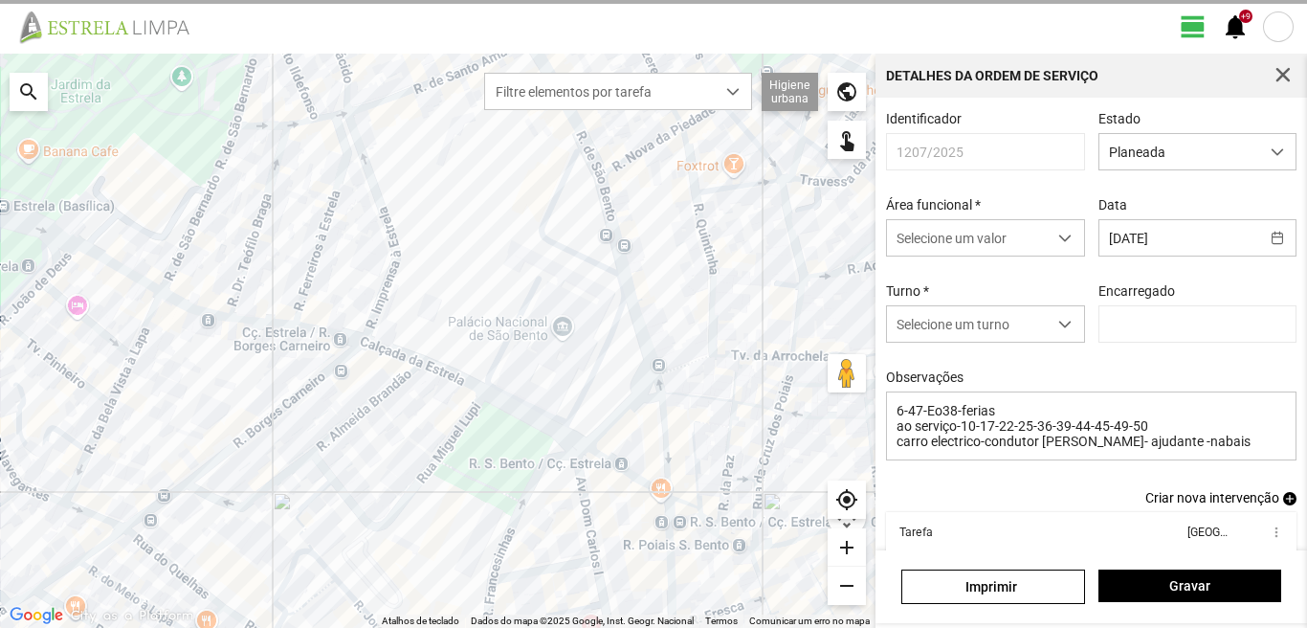
type input "[PERSON_NAME]"
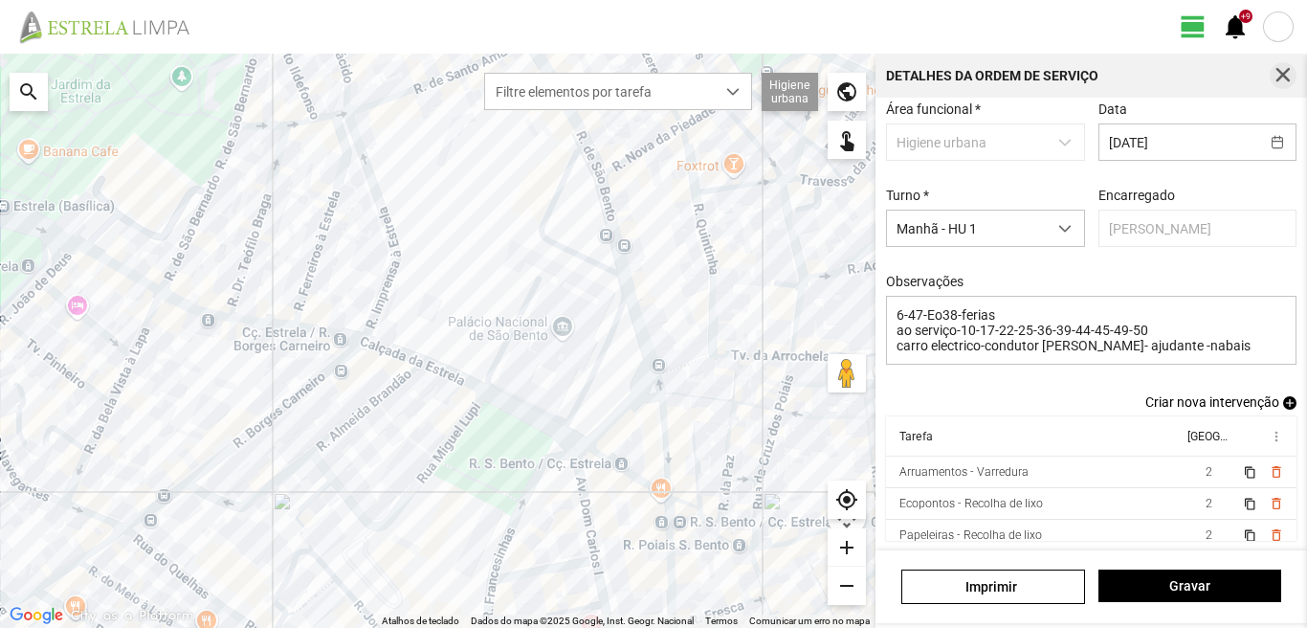
click at [1273, 76] on button "button" at bounding box center [1283, 75] width 27 height 27
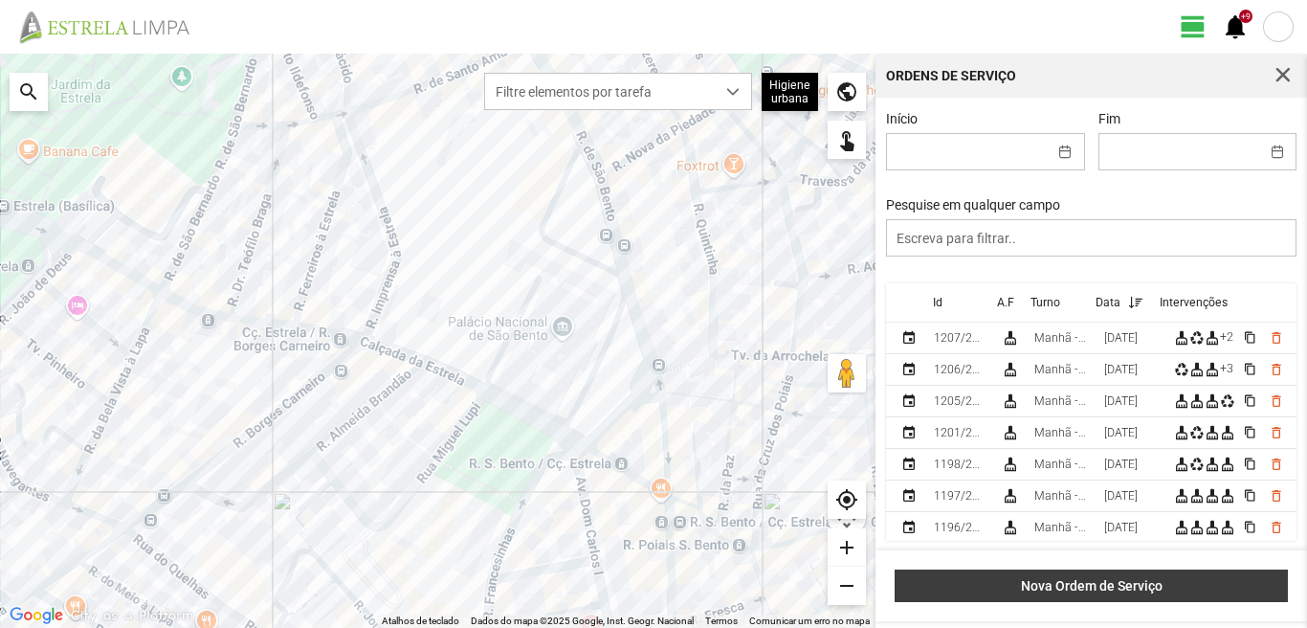
click at [1145, 589] on span "Nova Ordem de Serviço" at bounding box center [1091, 585] width 373 height 15
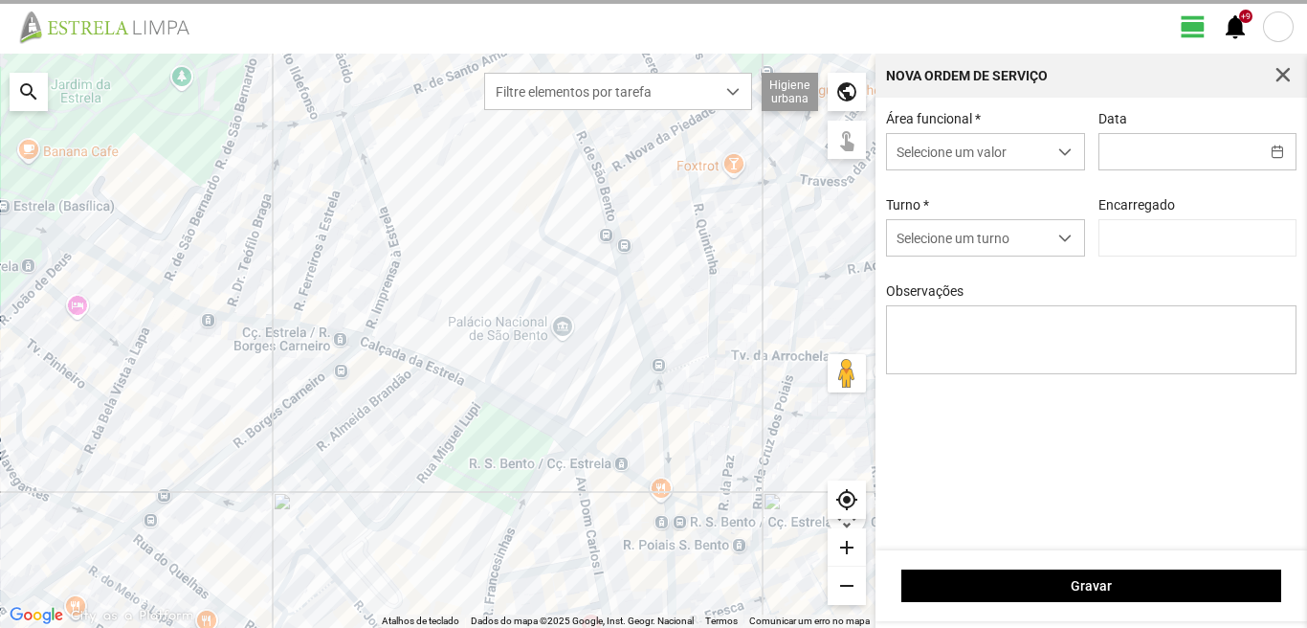
type input "[PERSON_NAME]"
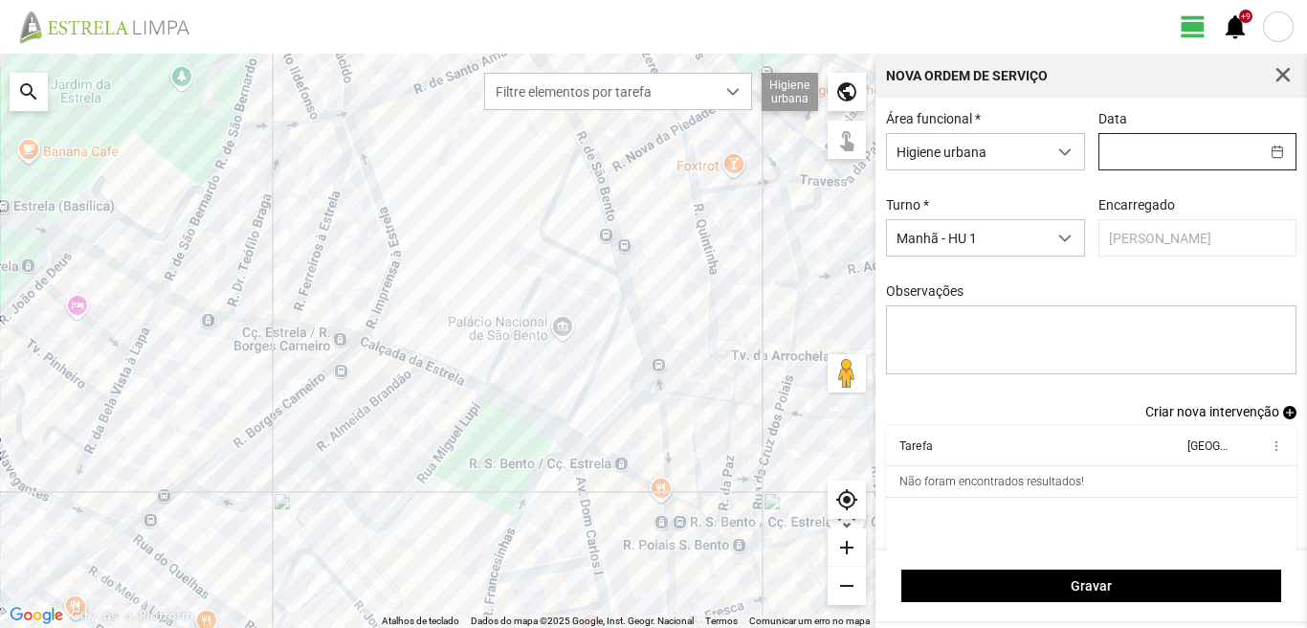
click at [1099, 150] on input "text" at bounding box center [1179, 151] width 160 height 35
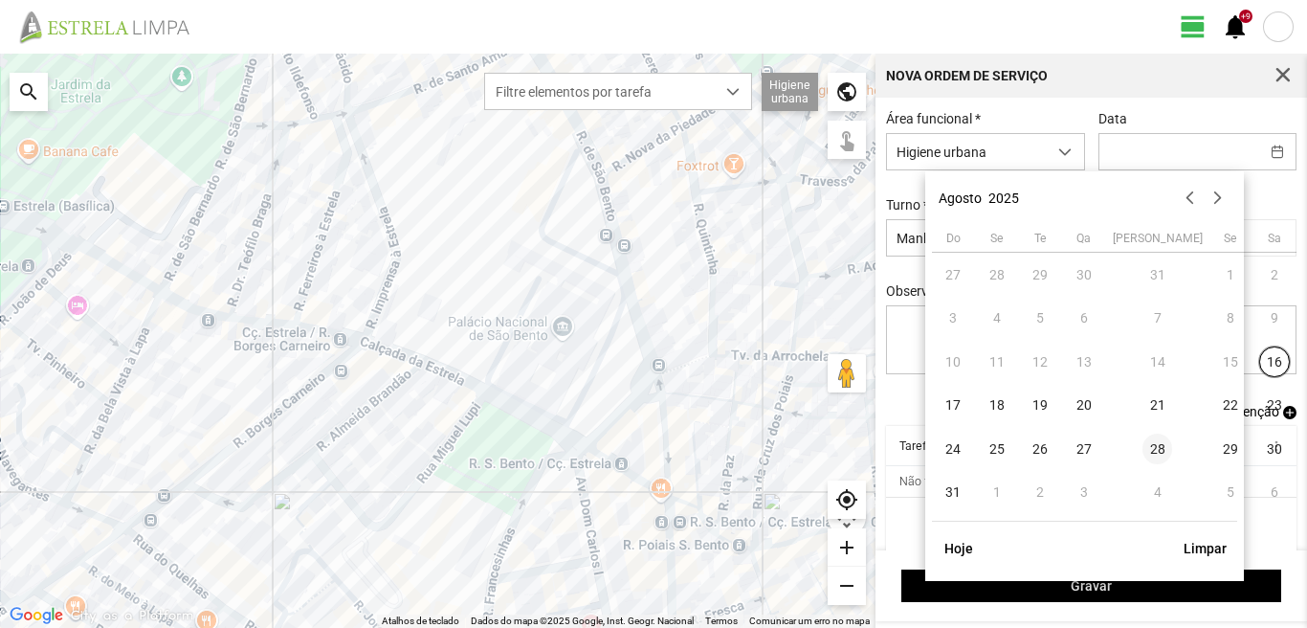
click at [1143, 444] on span "28" at bounding box center [1158, 448] width 31 height 31
type input "[DATE]"
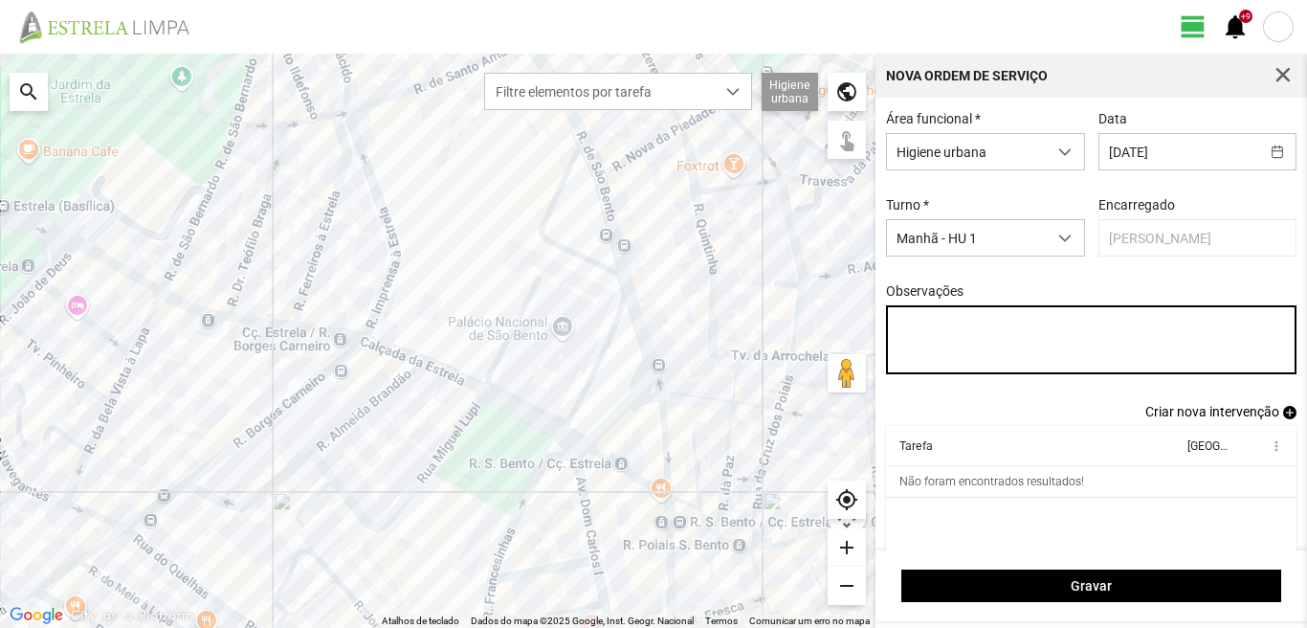
click at [897, 332] on textarea "Observações" at bounding box center [1091, 339] width 411 height 69
type textarea "6-47-Eo38-ferias Ao serviço-10-17-22-25-36-39-44-45-49-50 condutor-[PERSON_NAME…"
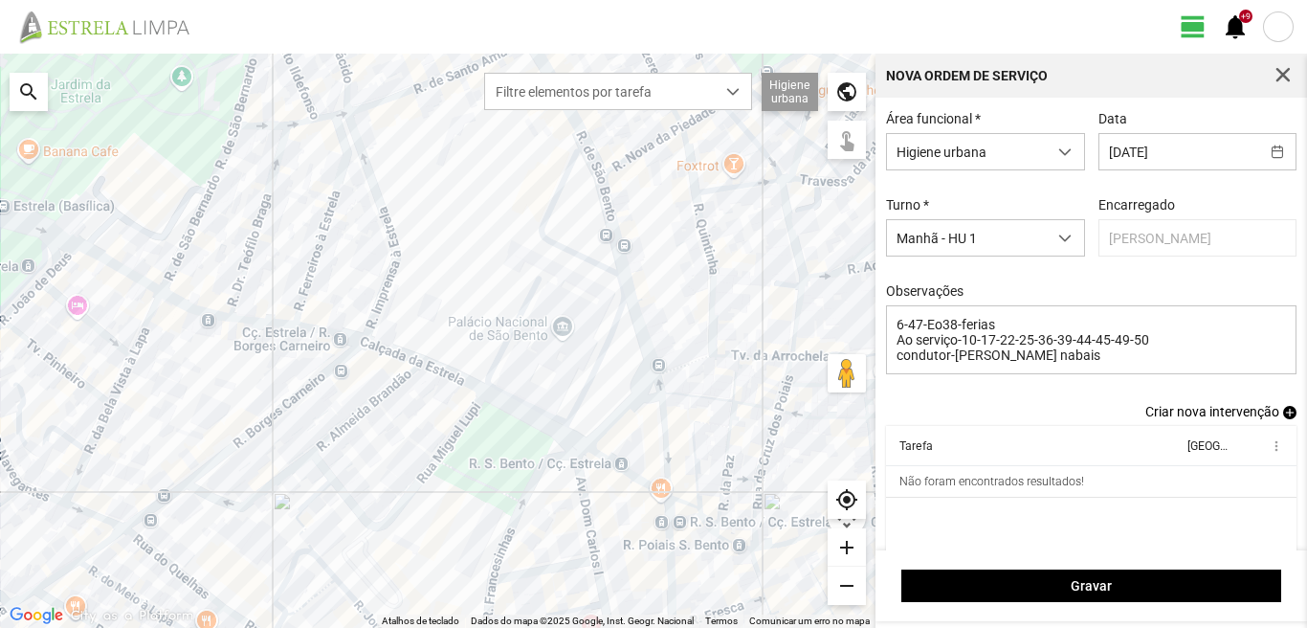
click at [1283, 417] on span "add" at bounding box center [1289, 412] width 13 height 13
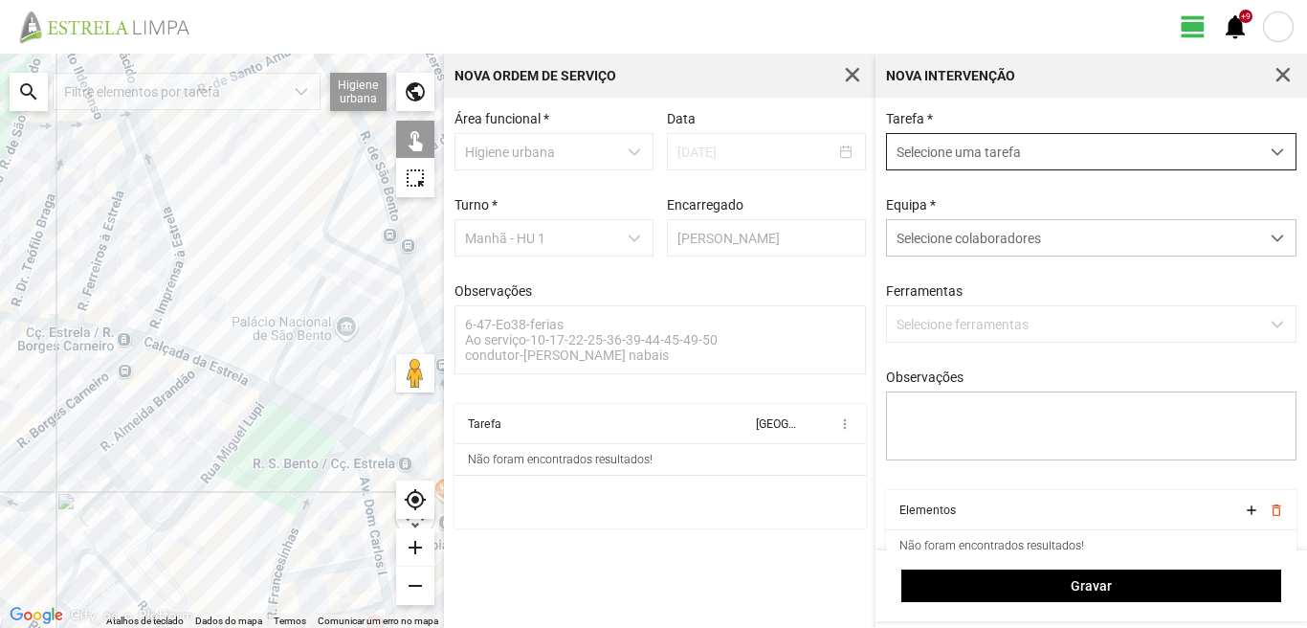
click at [920, 148] on span "Selecione uma tarefa" at bounding box center [1073, 151] width 372 height 35
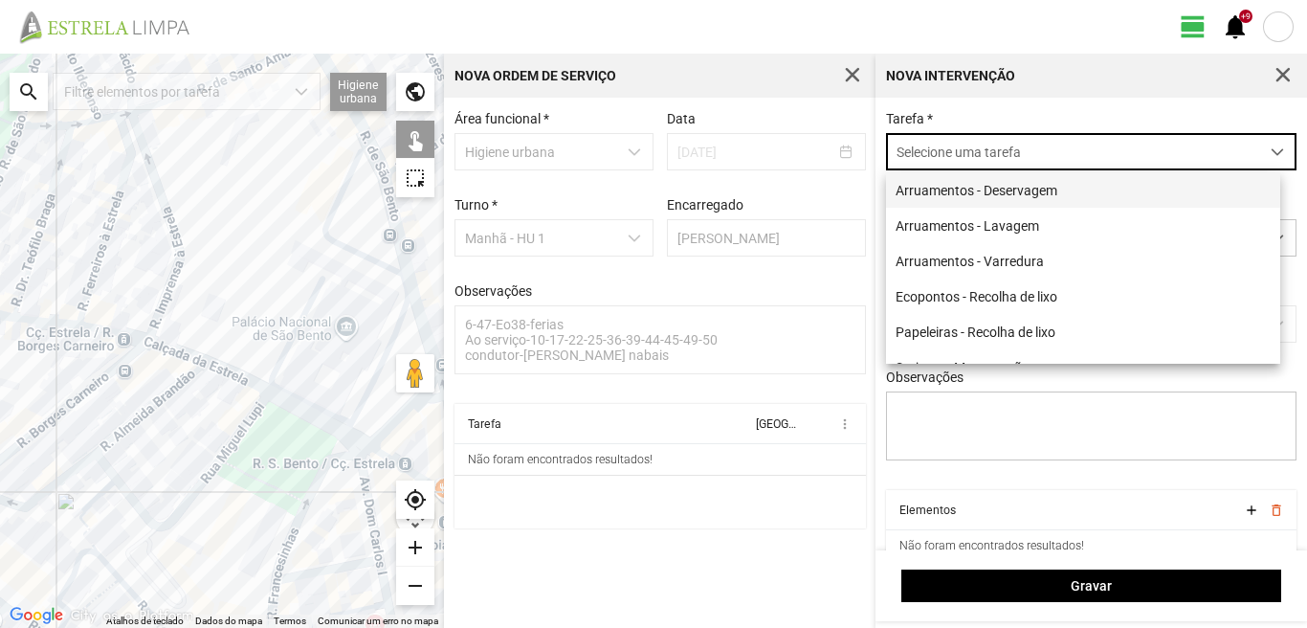
scroll to position [11, 85]
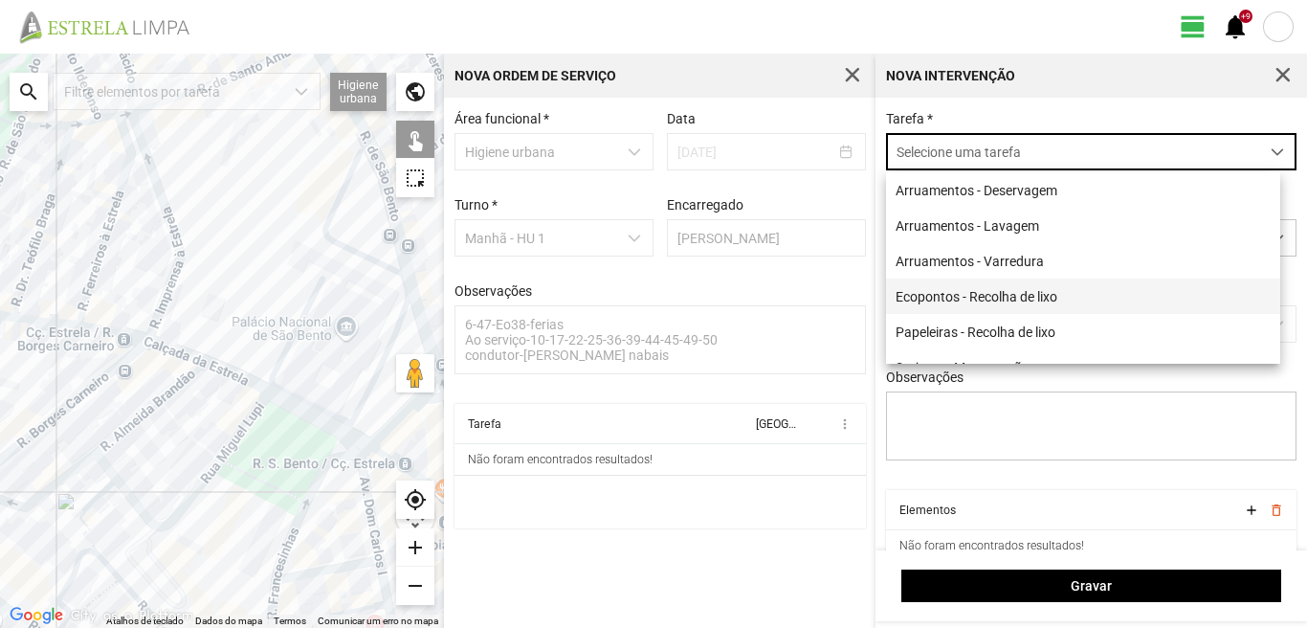
click at [995, 294] on li "Ecopontos - Recolha de lixo" at bounding box center [1083, 295] width 394 height 35
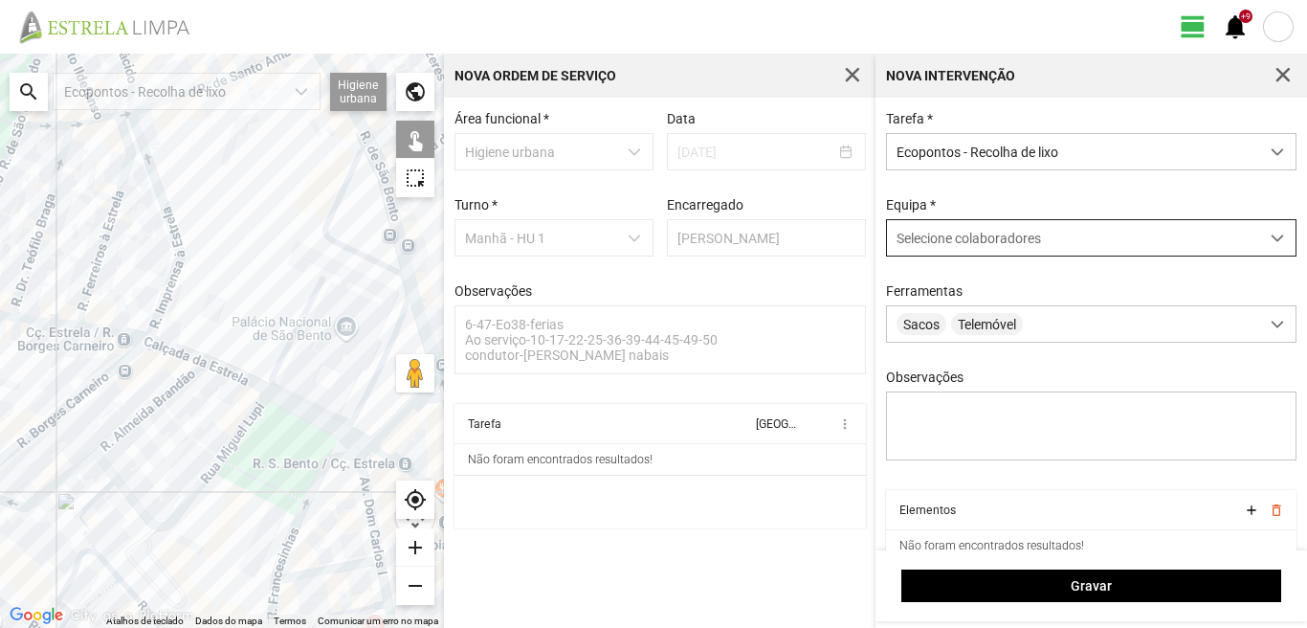
drag, startPoint x: 942, startPoint y: 232, endPoint x: 942, endPoint y: 258, distance: 26.8
click at [942, 236] on div "Selecione colaboradores" at bounding box center [1073, 237] width 372 height 35
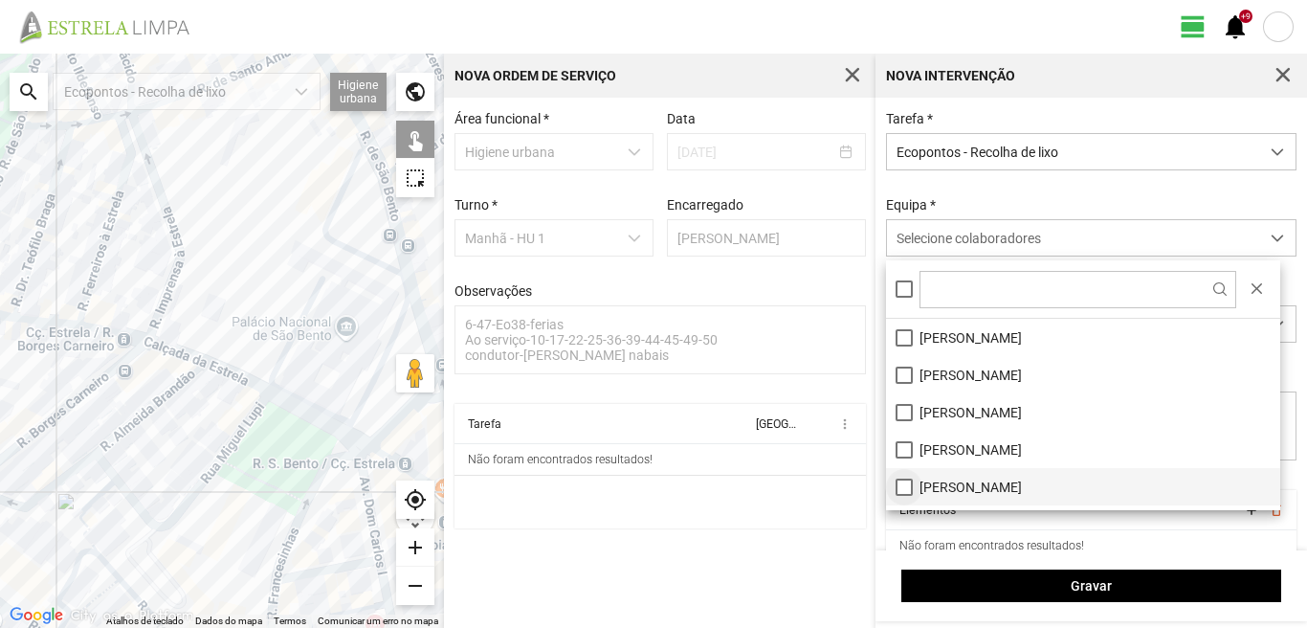
click at [900, 490] on li "[PERSON_NAME]" at bounding box center [1083, 486] width 394 height 37
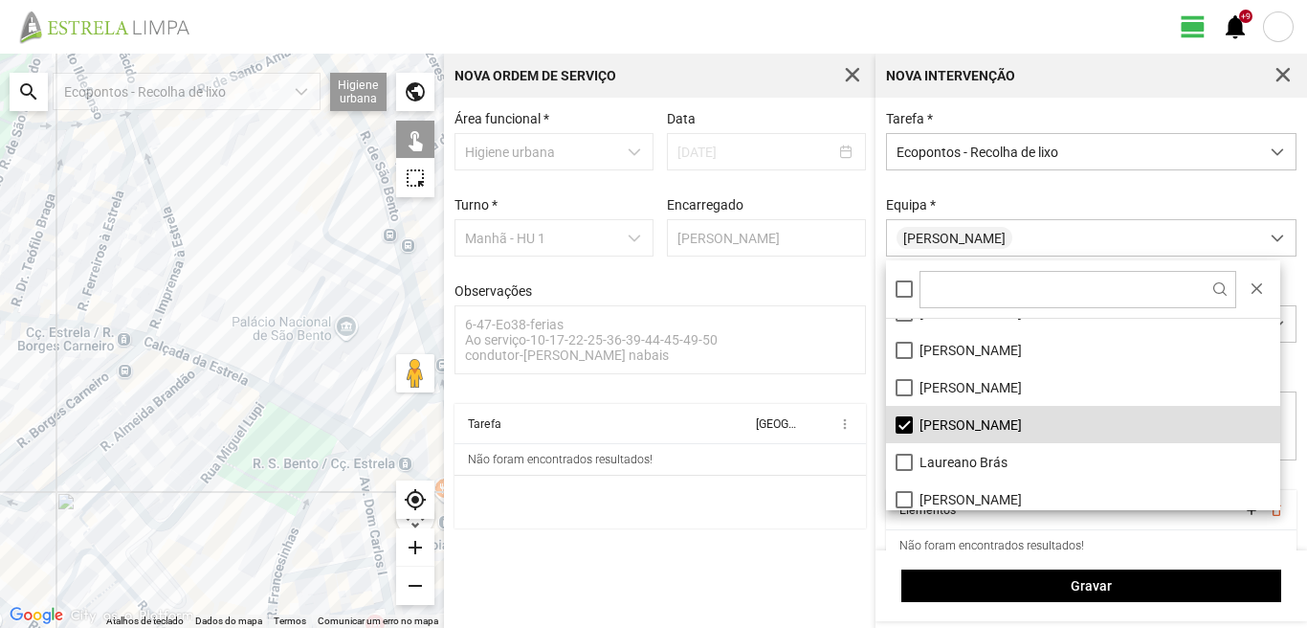
scroll to position [96, 0]
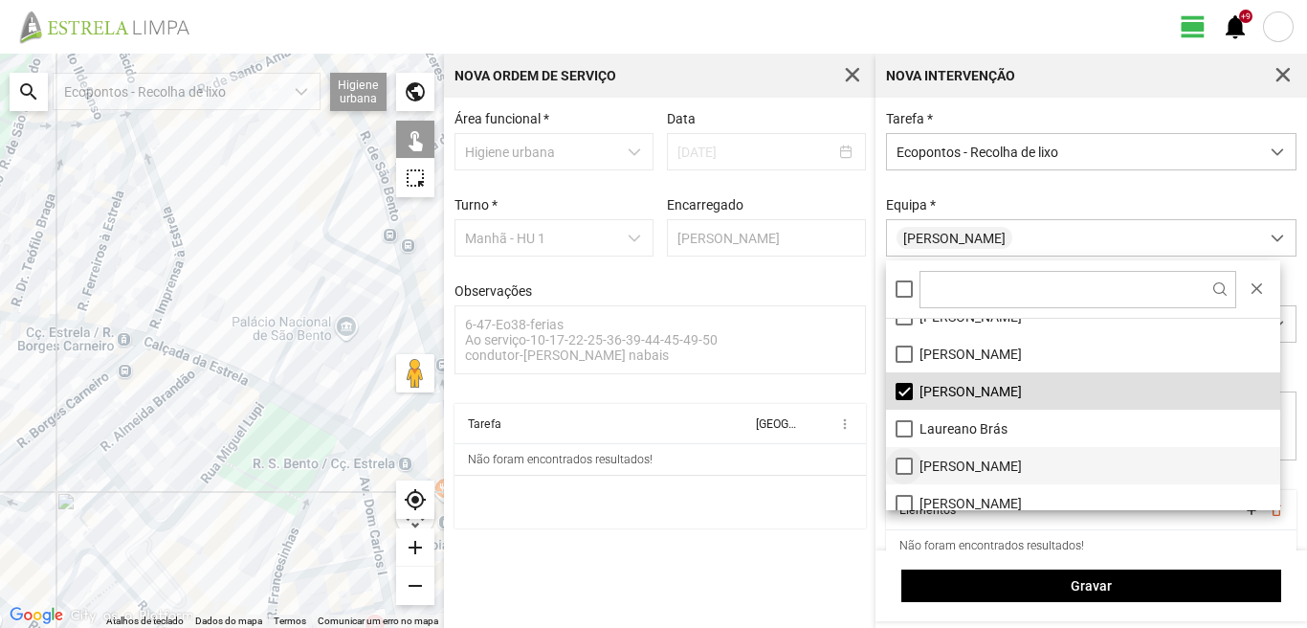
click at [900, 464] on li "[PERSON_NAME]" at bounding box center [1083, 465] width 394 height 37
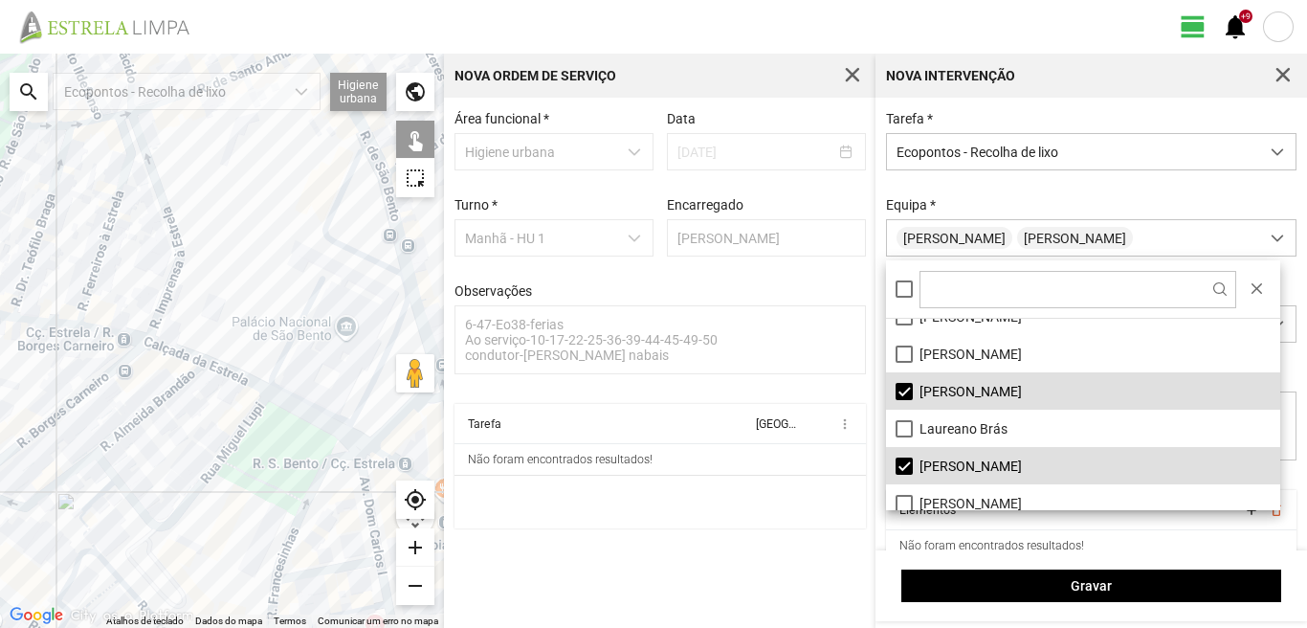
click at [320, 279] on div at bounding box center [222, 341] width 444 height 574
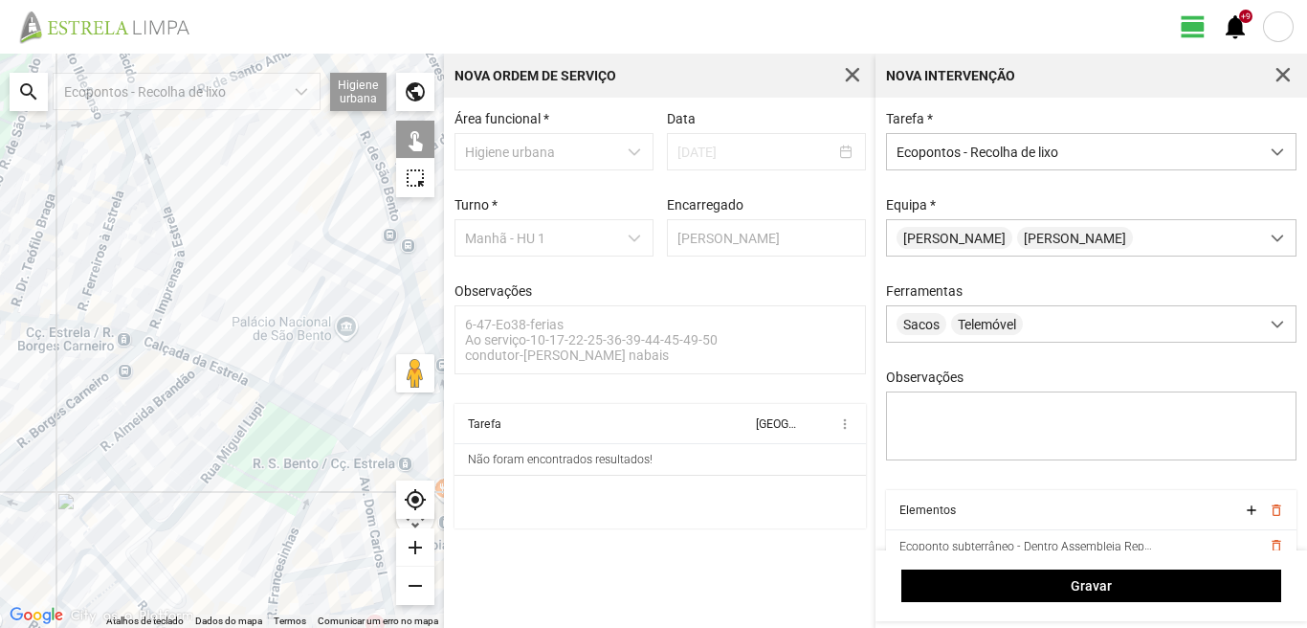
click at [322, 460] on div at bounding box center [222, 341] width 444 height 574
click at [321, 567] on div at bounding box center [222, 341] width 444 height 574
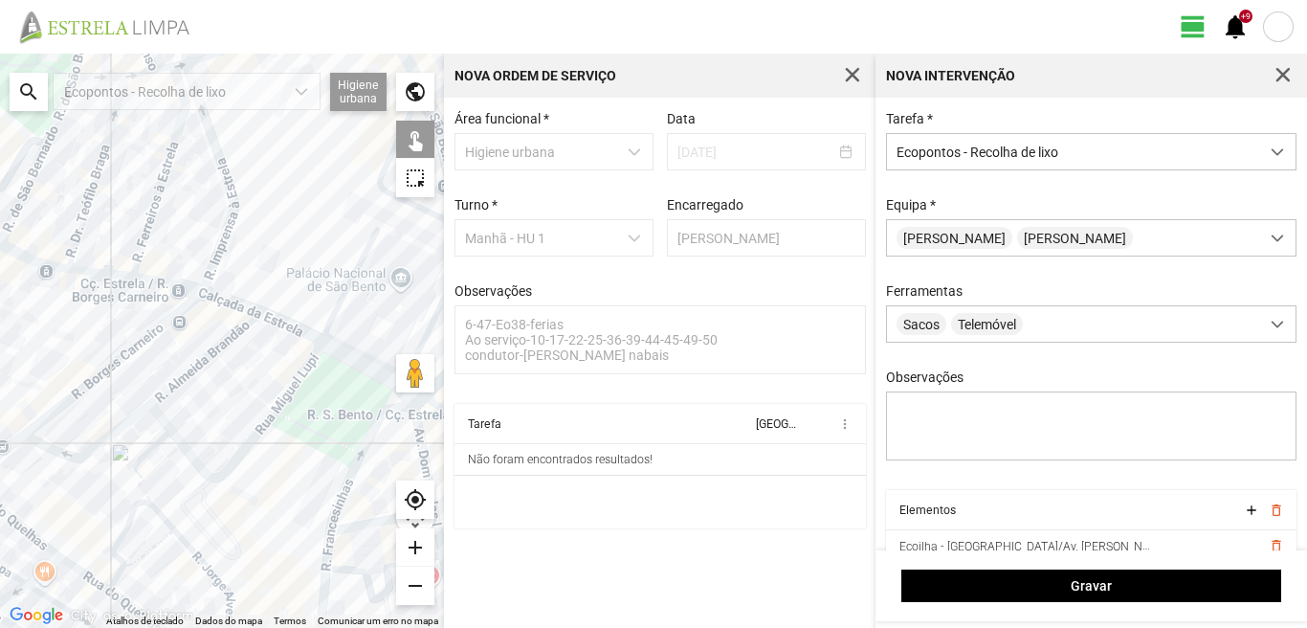
drag, startPoint x: 197, startPoint y: 507, endPoint x: 343, endPoint y: 421, distance: 169.0
click at [343, 421] on div at bounding box center [222, 341] width 444 height 574
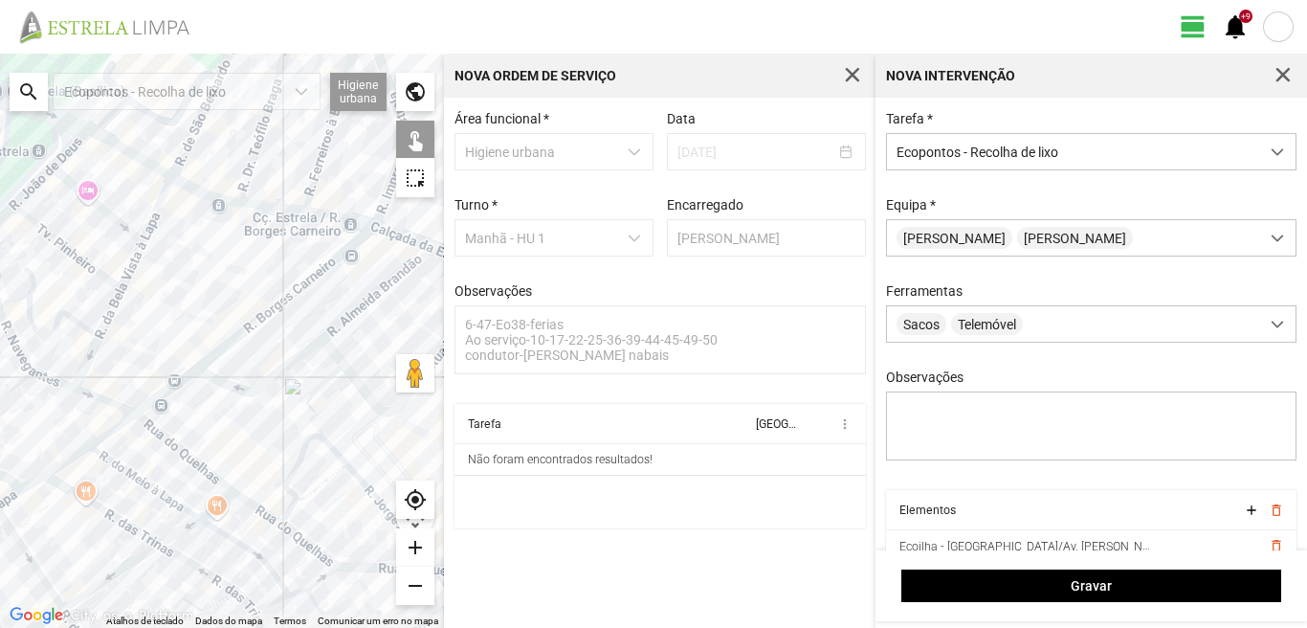
click at [202, 360] on div at bounding box center [222, 341] width 444 height 574
click at [165, 435] on div at bounding box center [222, 341] width 444 height 574
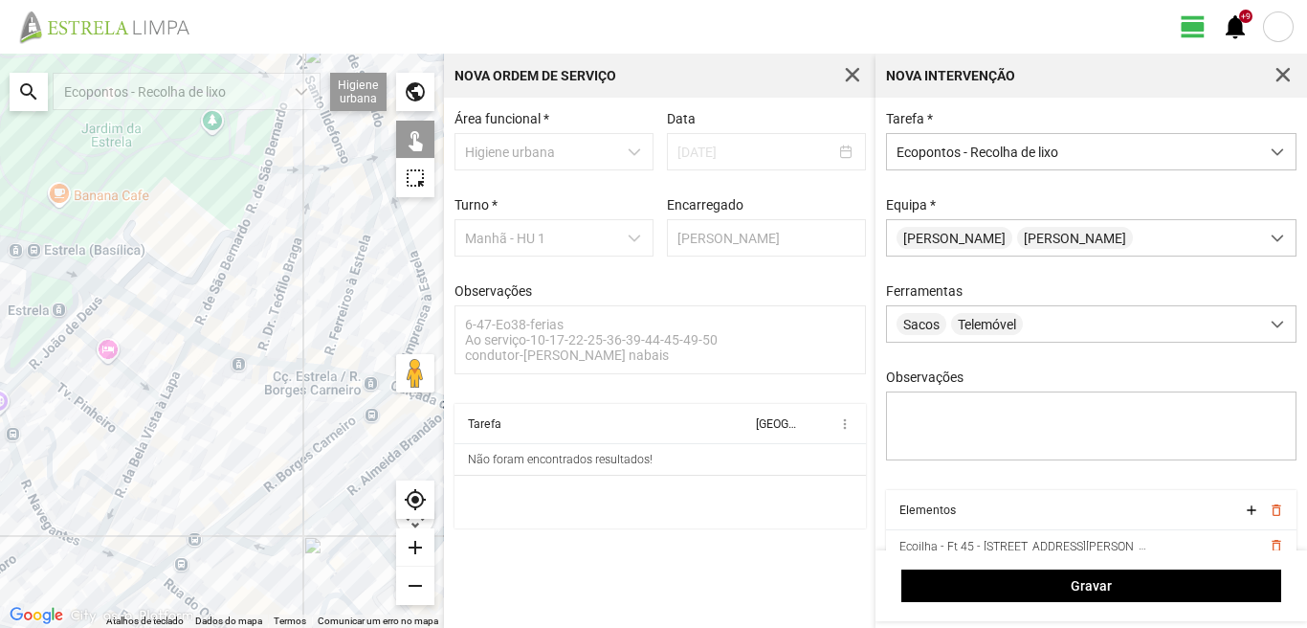
drag, startPoint x: 206, startPoint y: 184, endPoint x: 226, endPoint y: 349, distance: 166.8
click at [226, 349] on div at bounding box center [222, 341] width 444 height 574
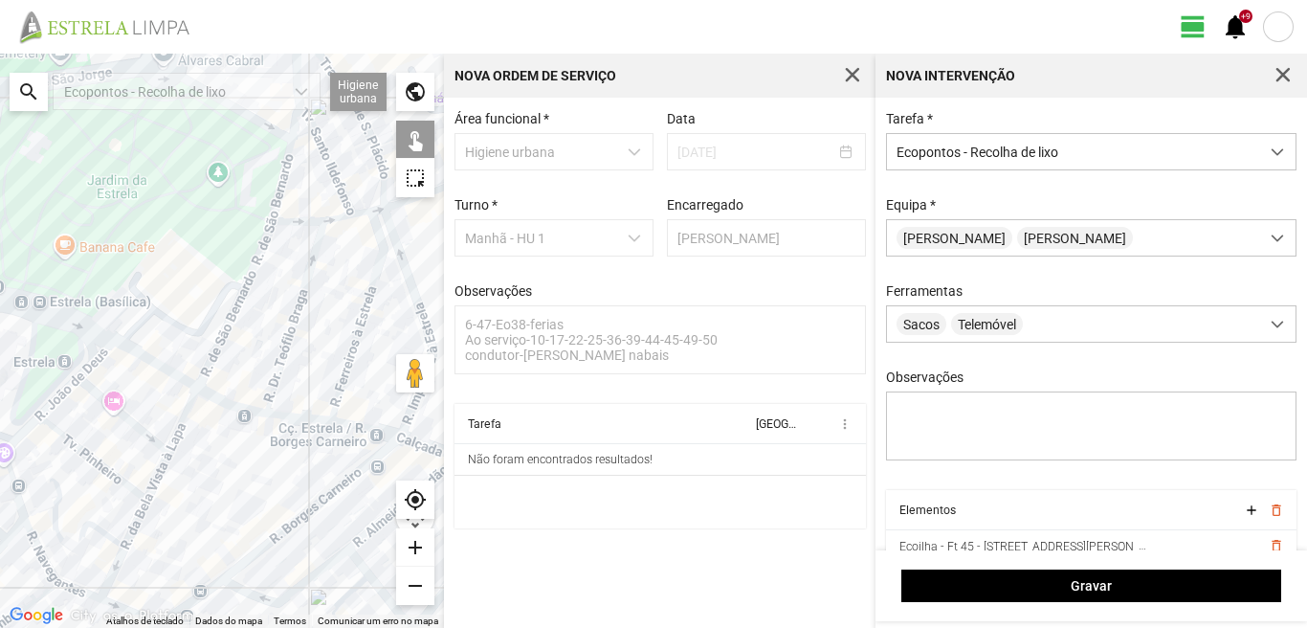
click at [210, 351] on div at bounding box center [222, 341] width 444 height 574
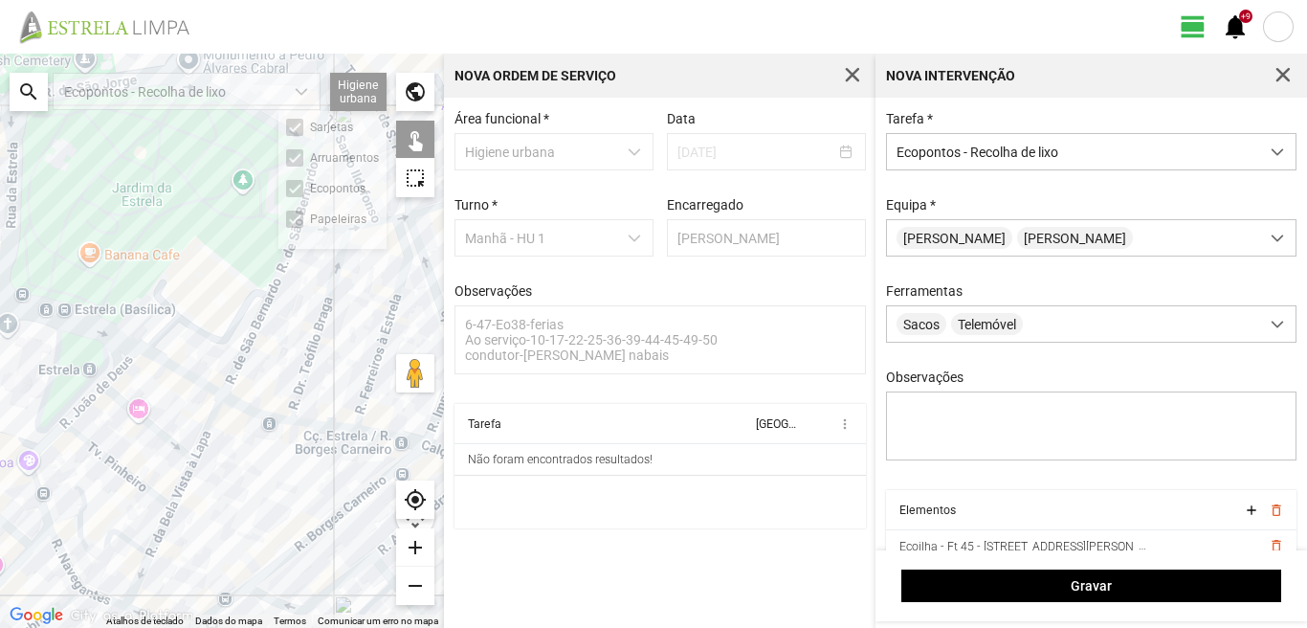
drag, startPoint x: 266, startPoint y: 174, endPoint x: 291, endPoint y: 182, distance: 26.0
click at [0, 54] on fbc-map "← Mover para a esquerda → Mover para a direita ↑ Mover para cima ↓ Mover para b…" at bounding box center [0, 54] width 0 height 0
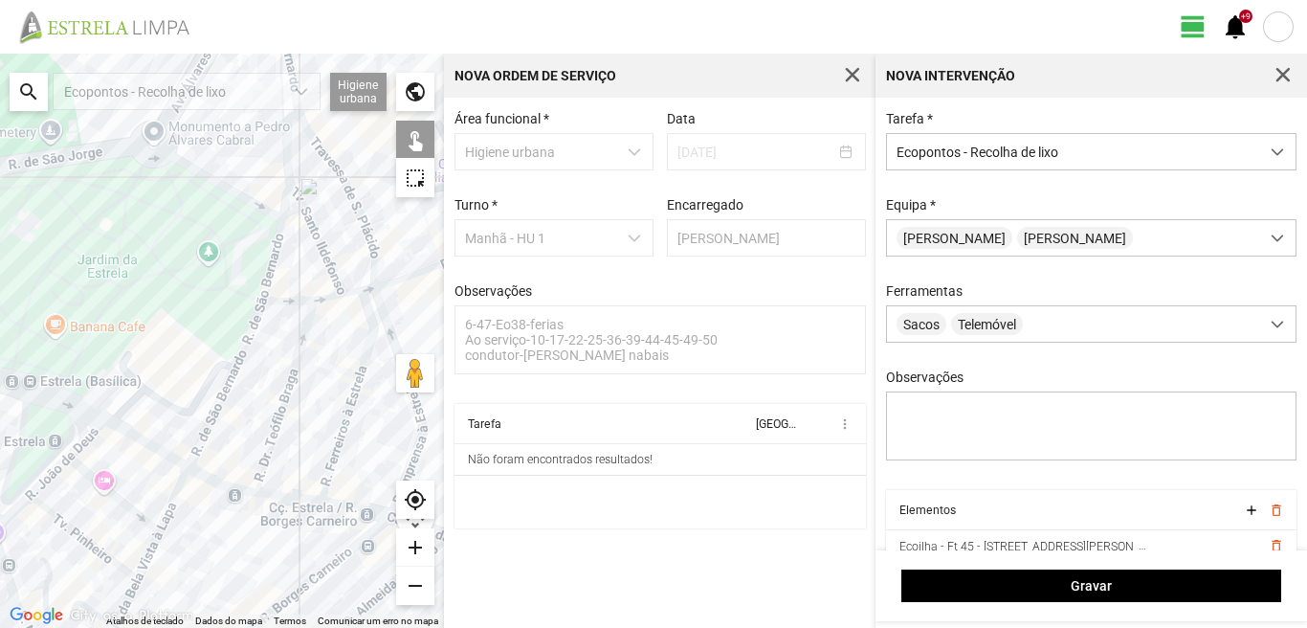
drag, startPoint x: 137, startPoint y: 168, endPoint x: 123, endPoint y: 280, distance: 112.8
click at [103, 251] on div at bounding box center [222, 341] width 444 height 574
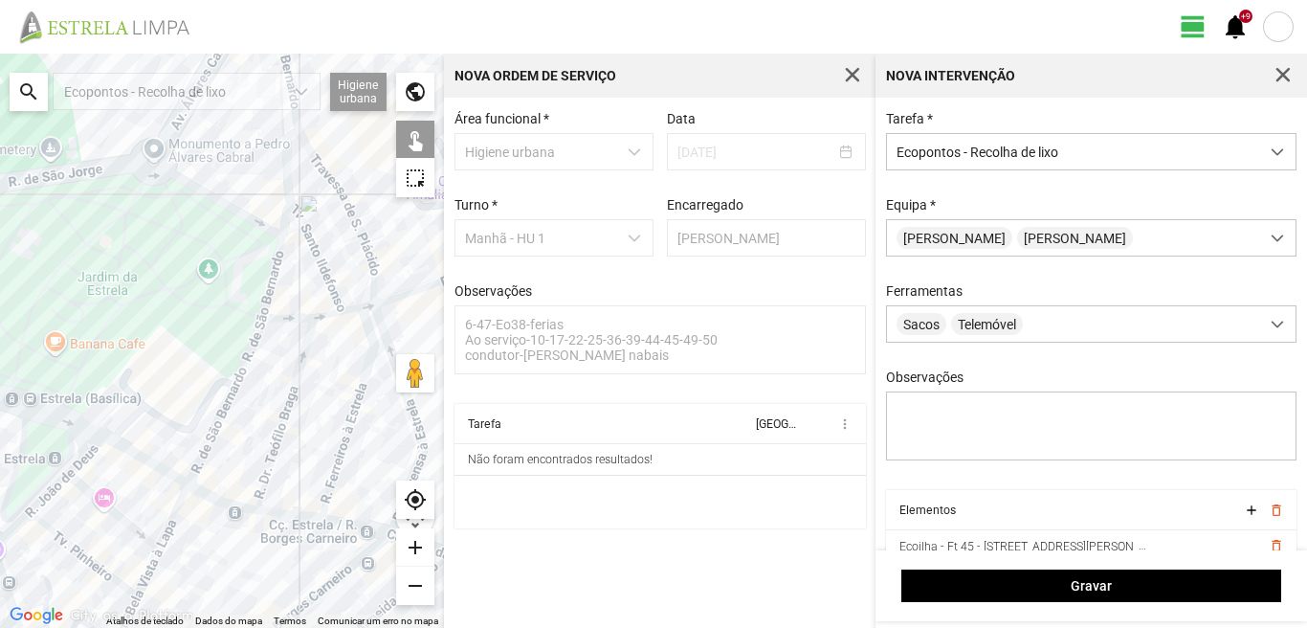
click at [270, 239] on div at bounding box center [222, 341] width 444 height 574
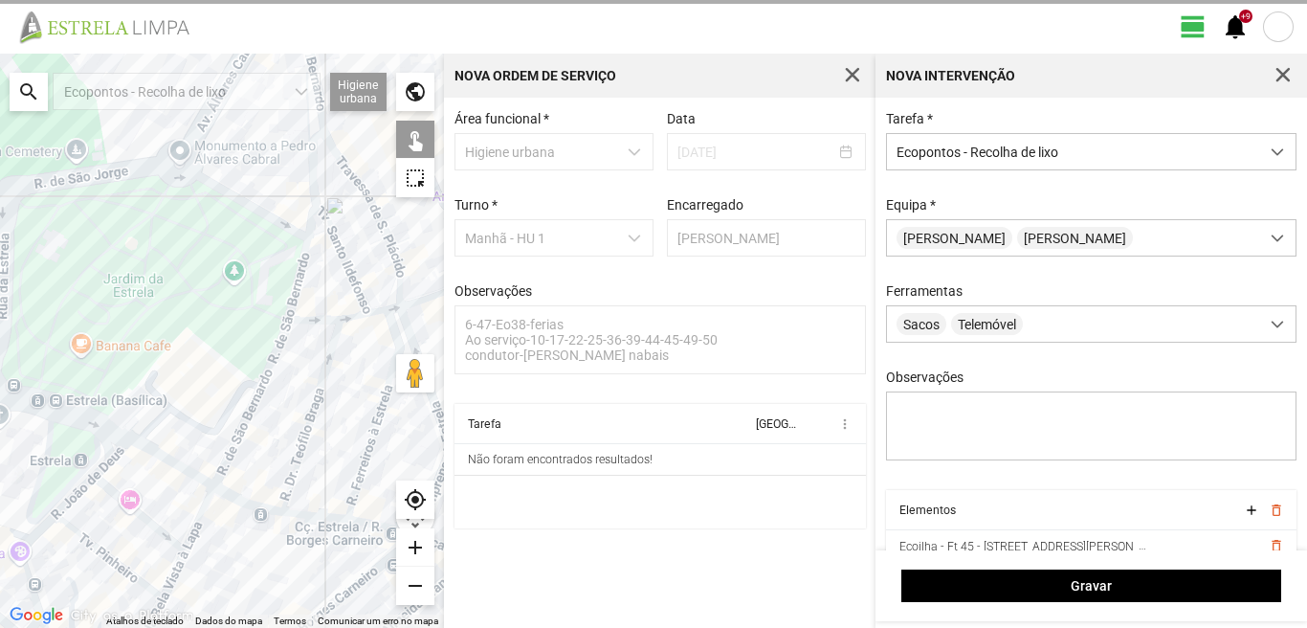
drag, startPoint x: 28, startPoint y: 308, endPoint x: 195, endPoint y: 330, distance: 168.9
click at [193, 330] on div at bounding box center [222, 341] width 444 height 574
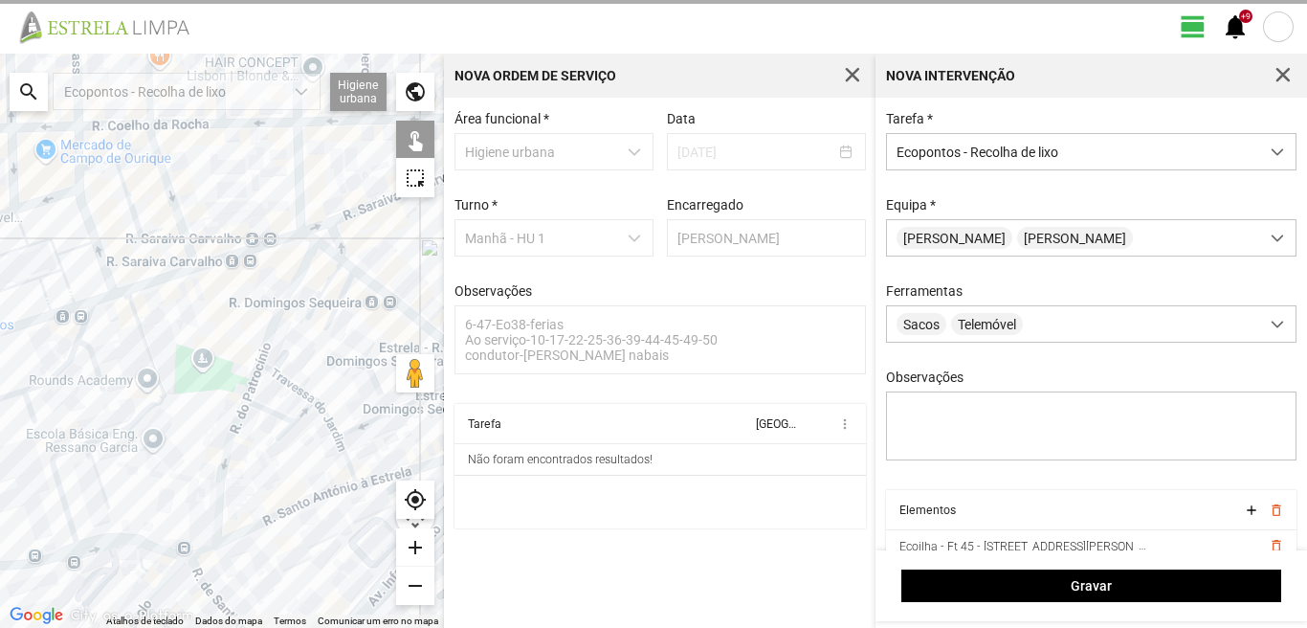
click at [537, 351] on div "← Mover para a esquerda → Mover para a direita ↑ Mover para cima ↓ Mover para b…" at bounding box center [653, 341] width 1307 height 574
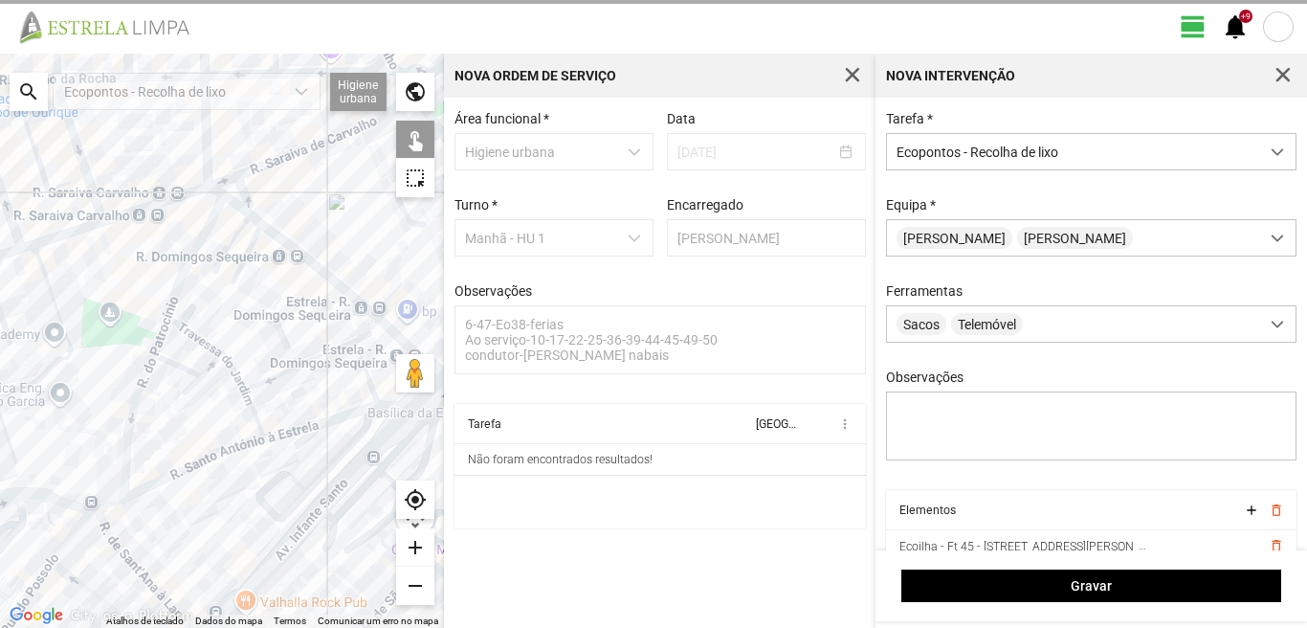
drag, startPoint x: 445, startPoint y: 305, endPoint x: 421, endPoint y: 294, distance: 26.5
click at [443, 305] on div "← Mover para a esquerda → Mover para a direita ↑ Mover para cima ↓ Mover para b…" at bounding box center [653, 341] width 1307 height 574
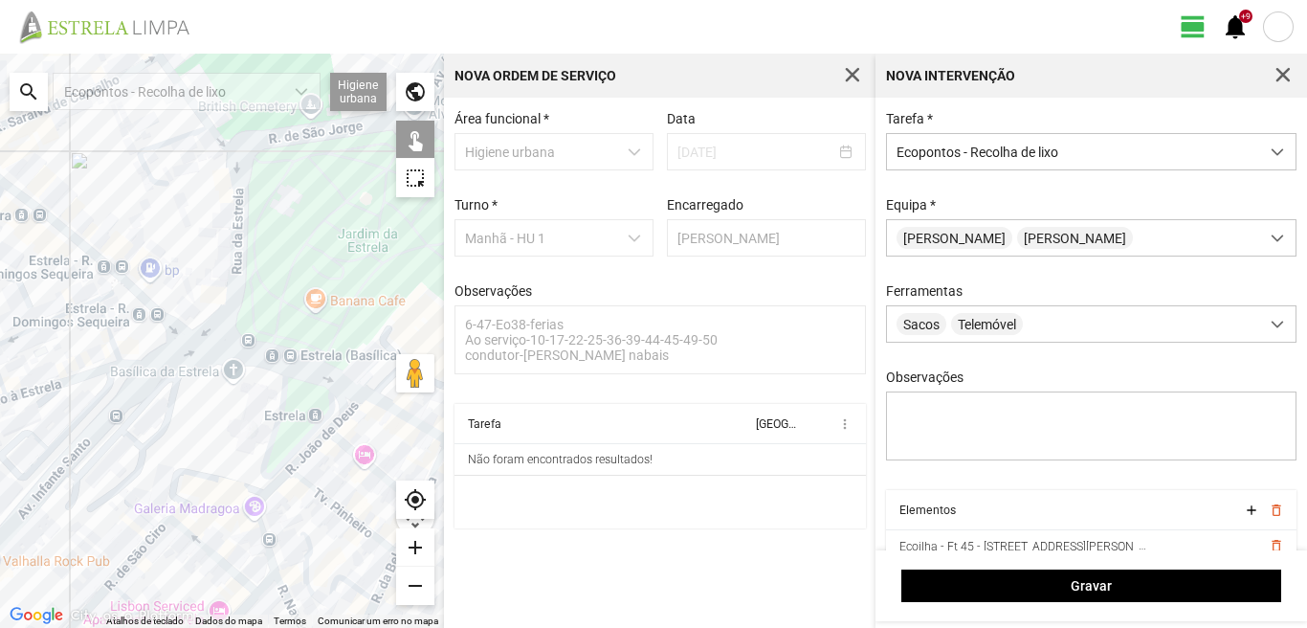
drag, startPoint x: 334, startPoint y: 373, endPoint x: 65, endPoint y: 326, distance: 272.9
click at [65, 326] on div at bounding box center [222, 341] width 444 height 574
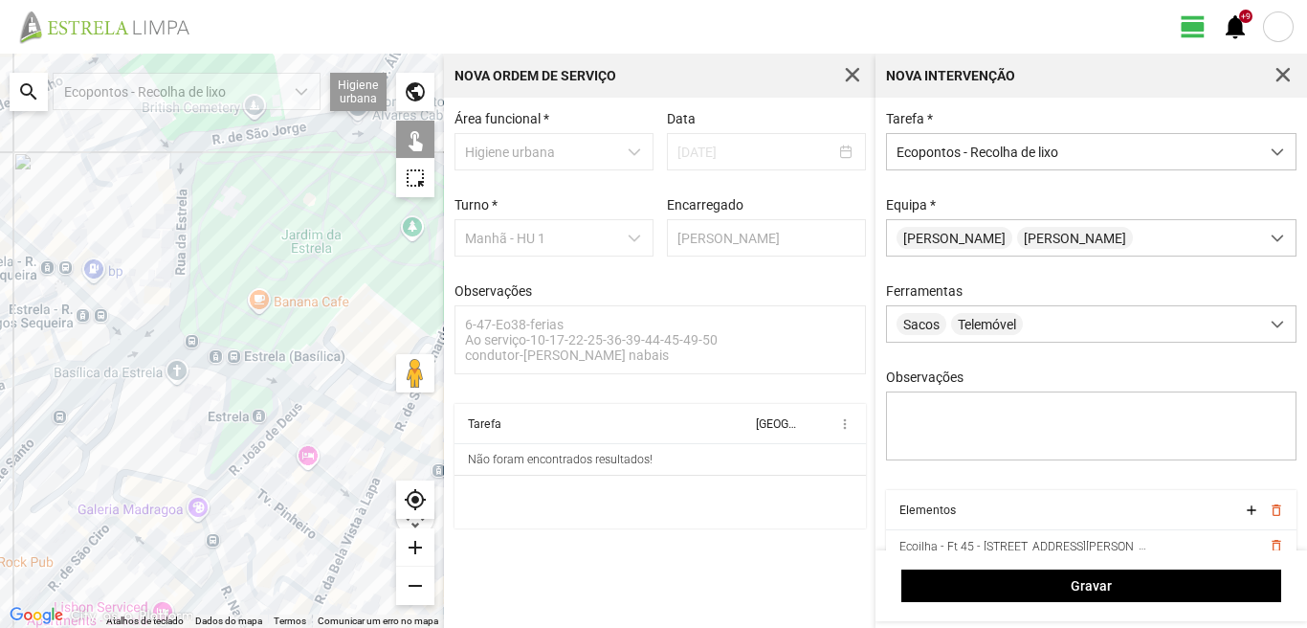
drag, startPoint x: 53, startPoint y: 293, endPoint x: 166, endPoint y: 411, distance: 163.1
click at [166, 411] on div at bounding box center [222, 341] width 444 height 574
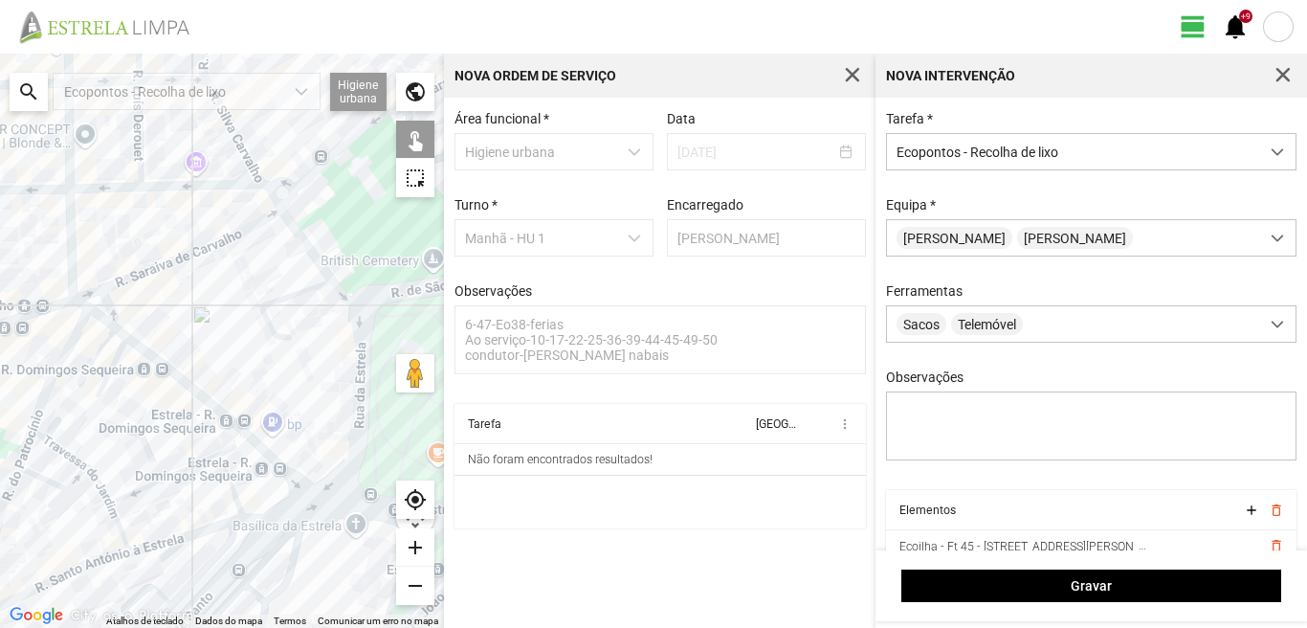
click at [101, 312] on div at bounding box center [222, 341] width 444 height 574
drag, startPoint x: 160, startPoint y: 545, endPoint x: 167, endPoint y: 532, distance: 15.4
click at [163, 544] on div at bounding box center [222, 341] width 444 height 574
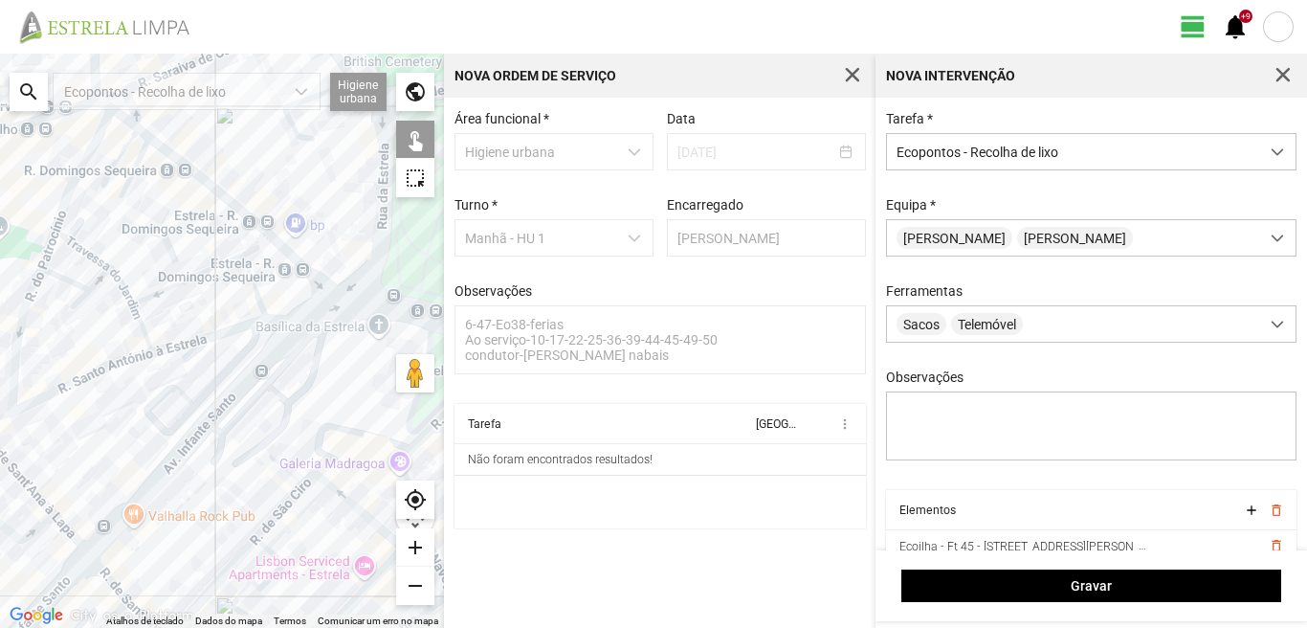
drag, startPoint x: 176, startPoint y: 483, endPoint x: 199, endPoint y: 285, distance: 199.4
click at [199, 285] on div at bounding box center [222, 341] width 444 height 574
click at [187, 347] on div at bounding box center [222, 341] width 444 height 574
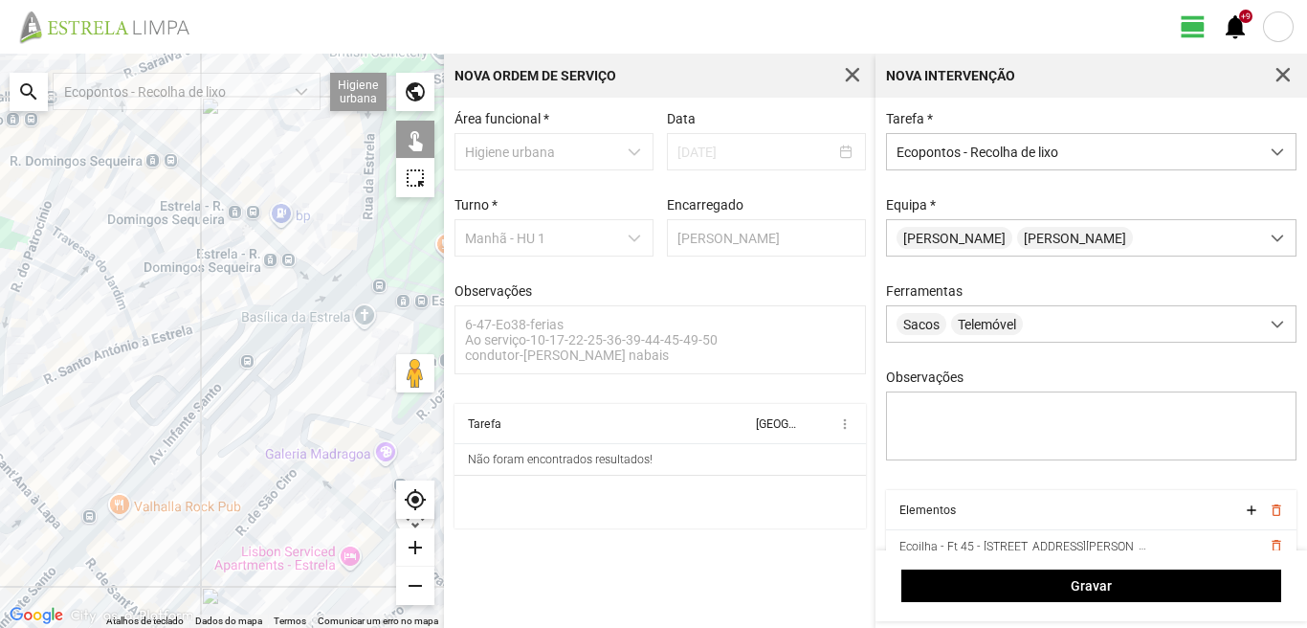
drag, startPoint x: 291, startPoint y: 396, endPoint x: 120, endPoint y: 333, distance: 182.6
click at [127, 333] on div at bounding box center [222, 341] width 444 height 574
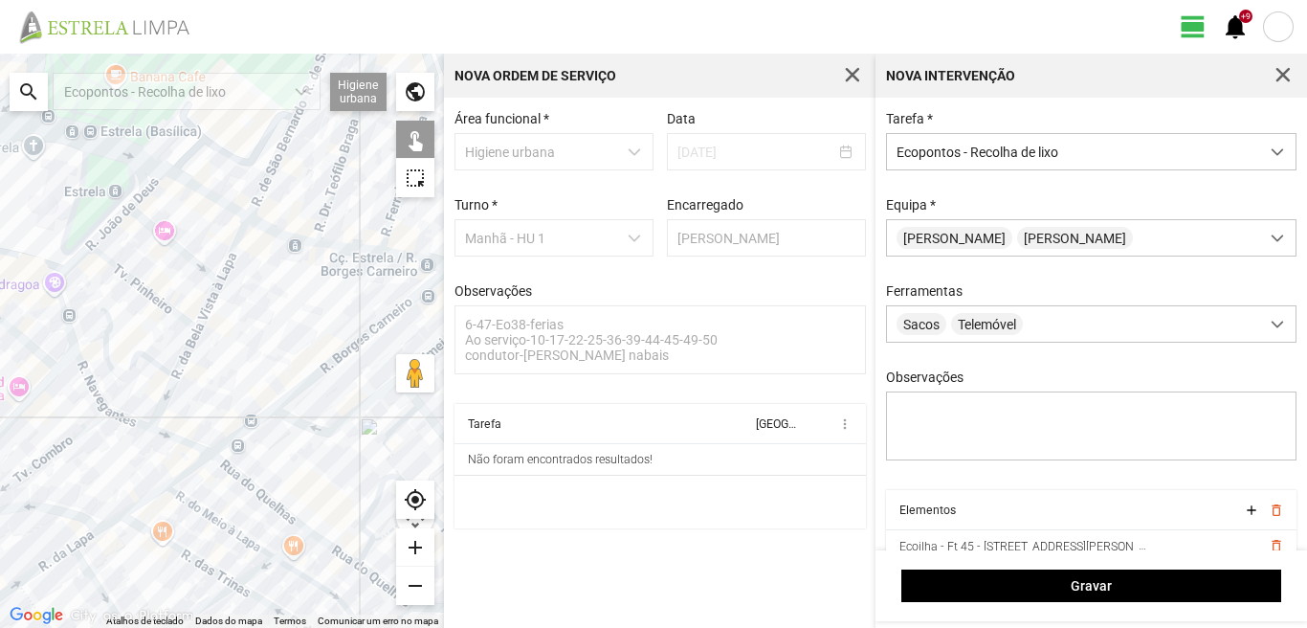
drag, startPoint x: 242, startPoint y: 383, endPoint x: 234, endPoint y: 223, distance: 160.0
click at [230, 236] on div at bounding box center [222, 341] width 444 height 574
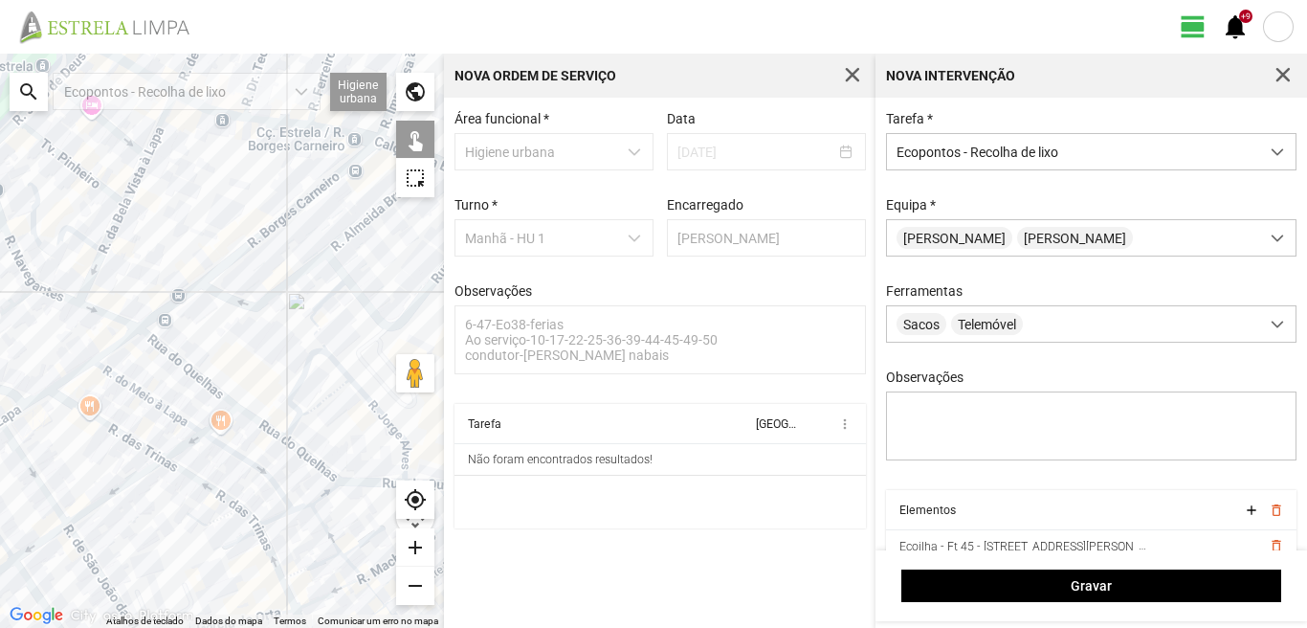
drag, startPoint x: 300, startPoint y: 389, endPoint x: 158, endPoint y: 346, distance: 148.9
click at [168, 352] on div at bounding box center [222, 341] width 444 height 574
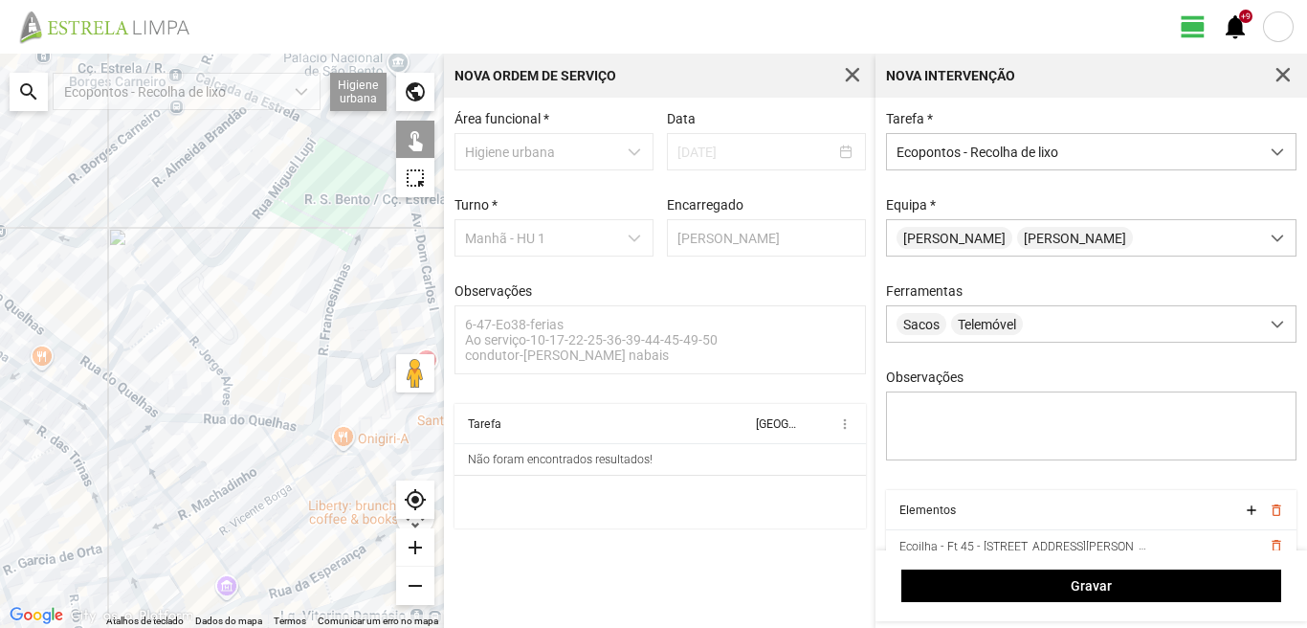
drag, startPoint x: 380, startPoint y: 392, endPoint x: 204, endPoint y: 344, distance: 182.5
click at [205, 344] on div at bounding box center [222, 341] width 444 height 574
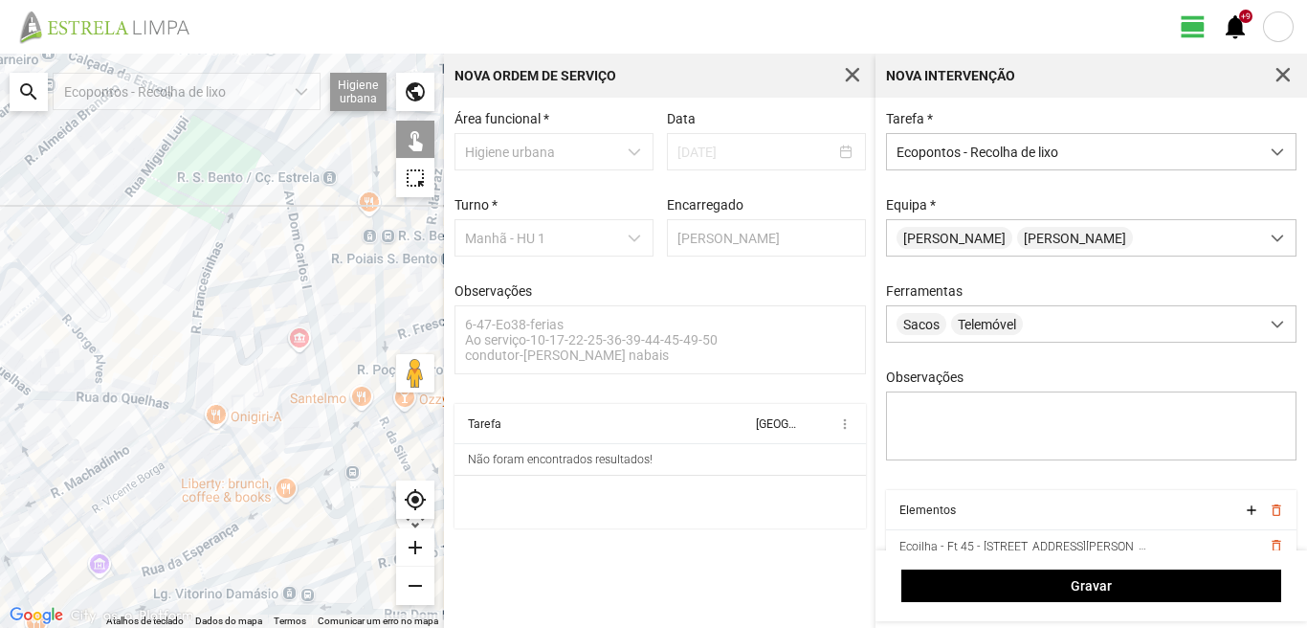
click at [188, 385] on div at bounding box center [222, 341] width 444 height 574
click at [205, 412] on div at bounding box center [222, 341] width 444 height 574
drag, startPoint x: 324, startPoint y: 455, endPoint x: 292, endPoint y: 466, distance: 34.2
click at [323, 455] on div at bounding box center [222, 341] width 444 height 574
click at [238, 577] on div at bounding box center [222, 341] width 444 height 574
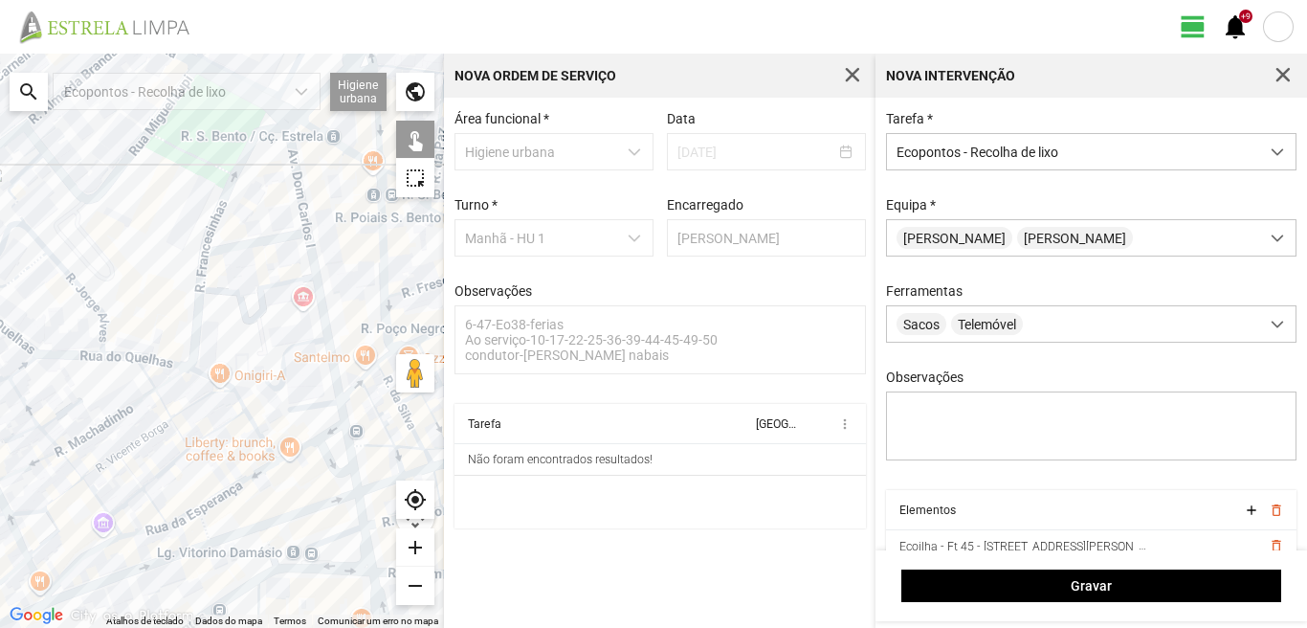
drag, startPoint x: 261, startPoint y: 552, endPoint x: 241, endPoint y: 358, distance: 195.3
click at [241, 358] on div at bounding box center [222, 341] width 444 height 574
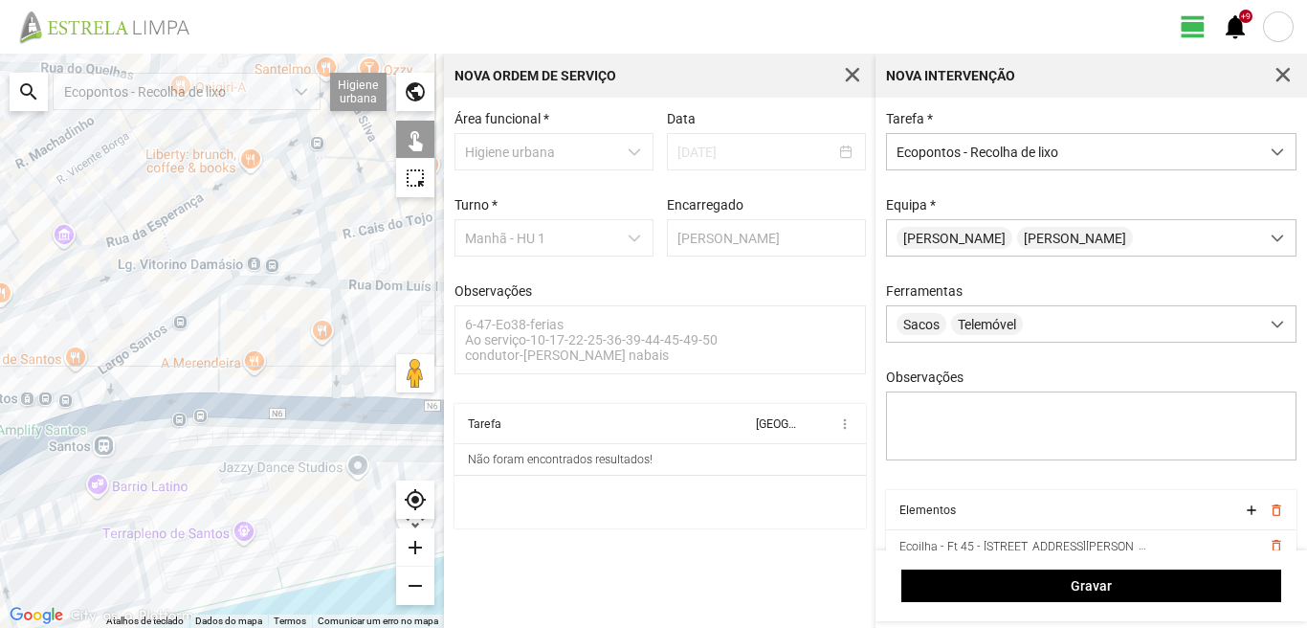
click at [227, 288] on div at bounding box center [222, 341] width 444 height 574
click at [116, 376] on div at bounding box center [222, 341] width 444 height 574
click at [339, 467] on div at bounding box center [222, 341] width 444 height 574
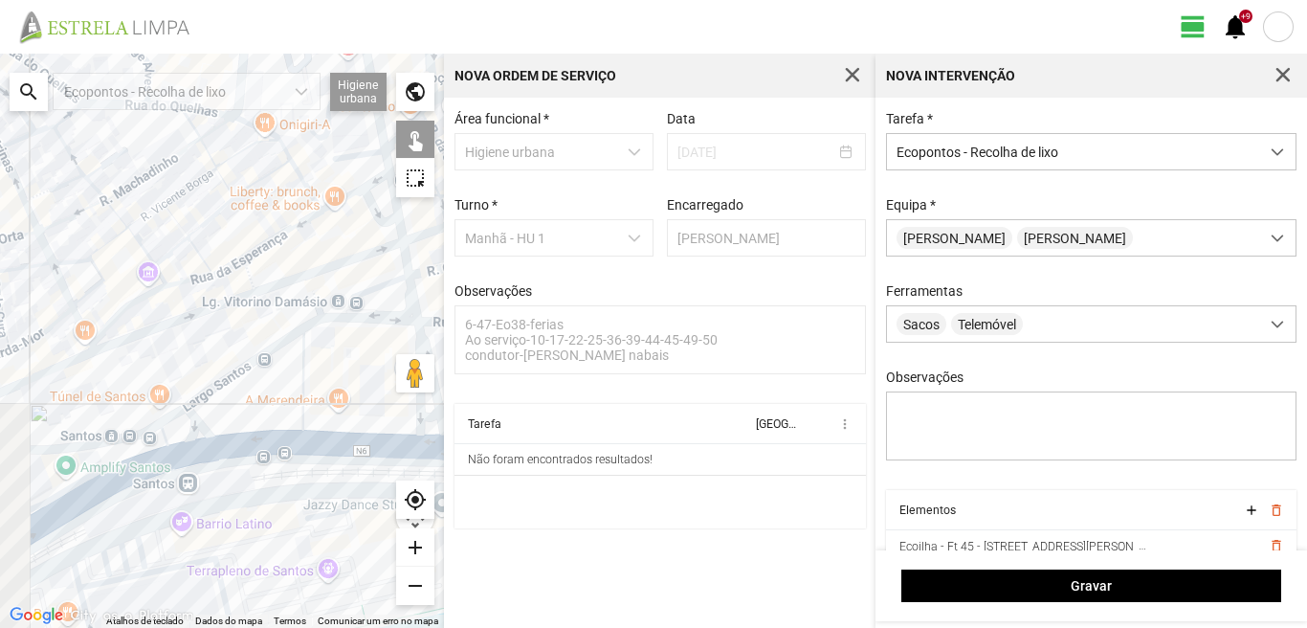
drag, startPoint x: 104, startPoint y: 320, endPoint x: 255, endPoint y: 408, distance: 175.0
click at [256, 405] on div at bounding box center [222, 341] width 444 height 574
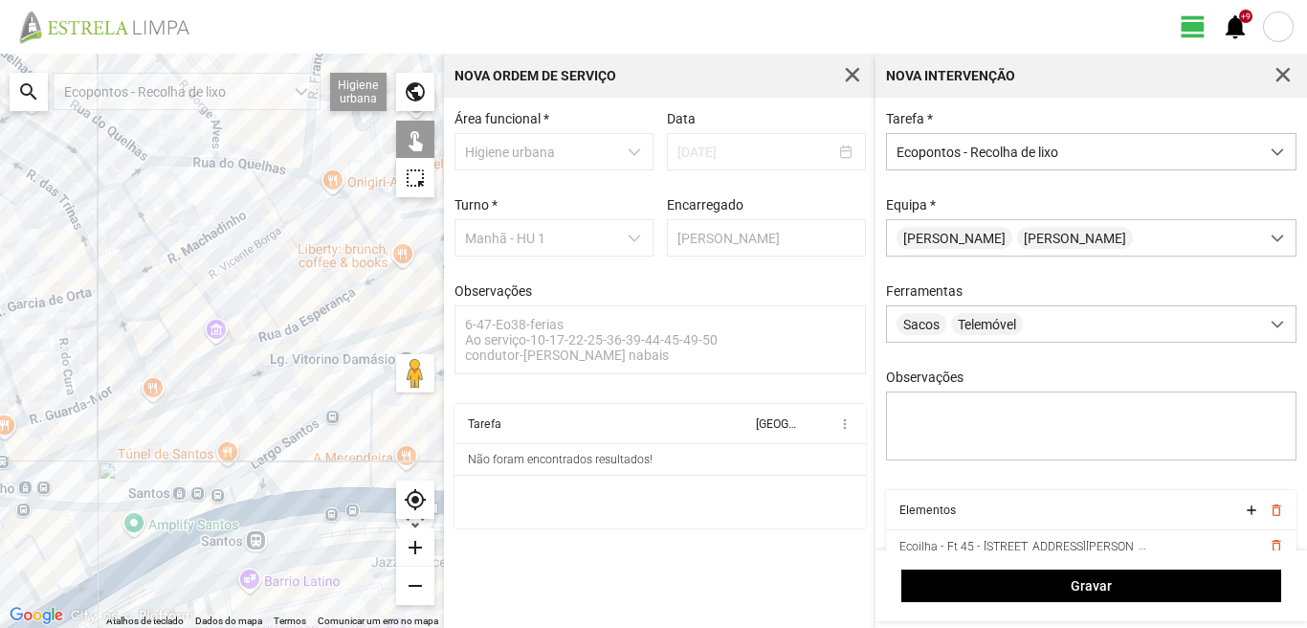
drag, startPoint x: 188, startPoint y: 402, endPoint x: 171, endPoint y: 413, distance: 19.9
click at [186, 402] on div at bounding box center [222, 341] width 444 height 574
click at [75, 591] on div at bounding box center [222, 341] width 444 height 574
drag, startPoint x: 53, startPoint y: 505, endPoint x: 236, endPoint y: 532, distance: 185.7
click at [236, 532] on div at bounding box center [222, 341] width 444 height 574
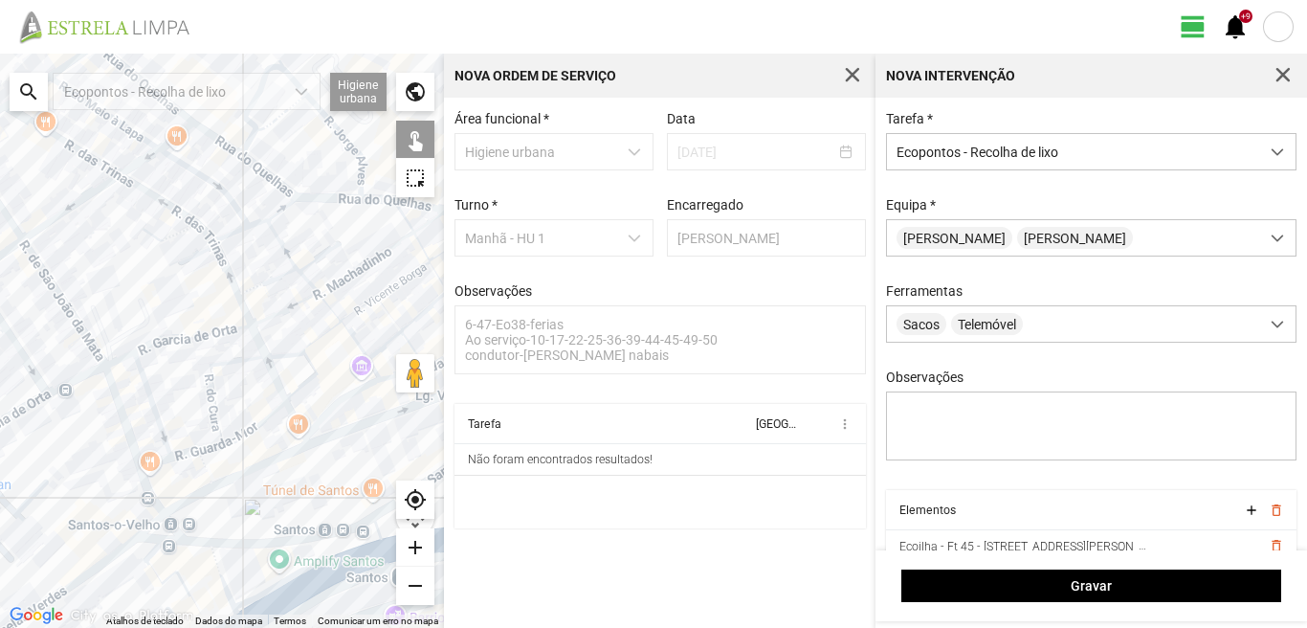
drag, startPoint x: 55, startPoint y: 425, endPoint x: 200, endPoint y: 461, distance: 149.9
click at [200, 461] on div at bounding box center [222, 341] width 444 height 574
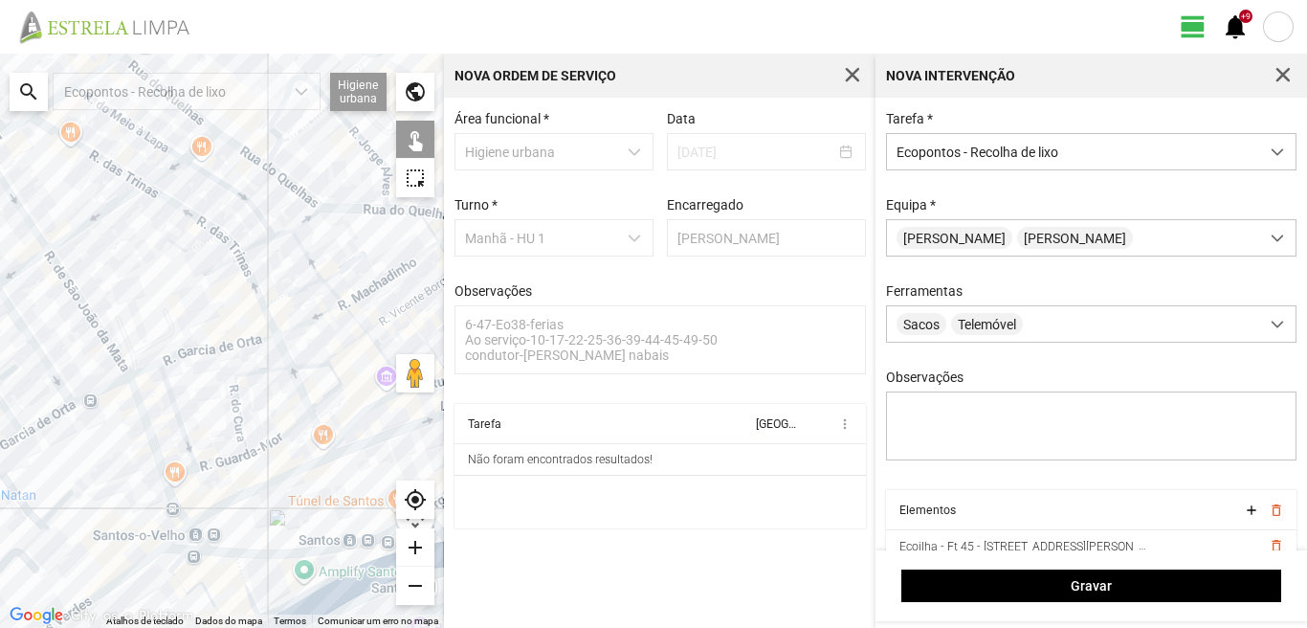
click at [359, 449] on div at bounding box center [222, 341] width 444 height 574
click at [153, 553] on div at bounding box center [222, 341] width 444 height 574
click at [128, 372] on div at bounding box center [222, 341] width 444 height 574
click at [24, 433] on div at bounding box center [222, 341] width 444 height 574
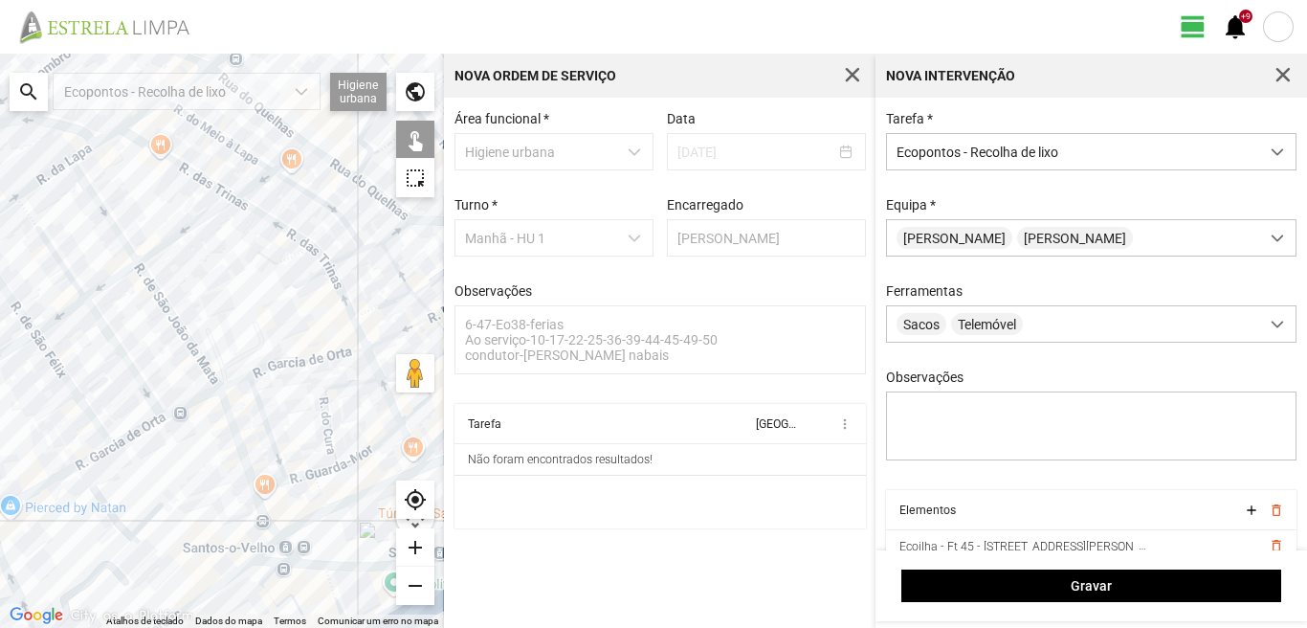
drag, startPoint x: 37, startPoint y: 418, endPoint x: 288, endPoint y: 477, distance: 257.6
click at [288, 477] on div at bounding box center [222, 341] width 444 height 574
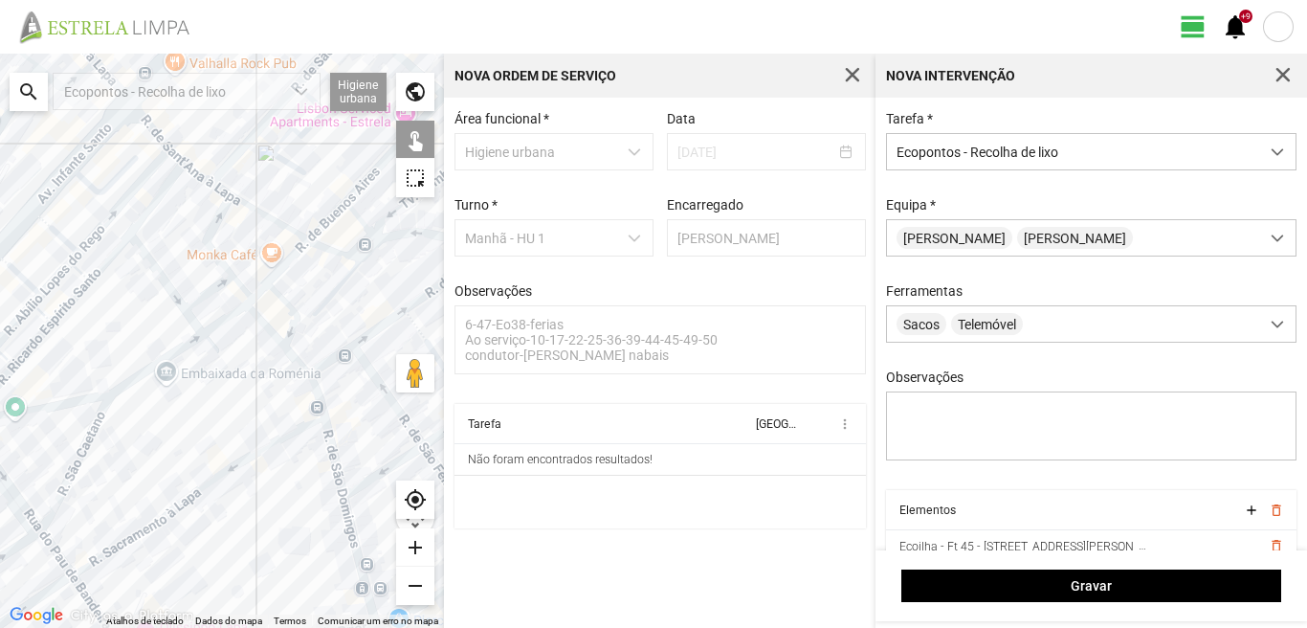
click at [355, 499] on div at bounding box center [222, 341] width 444 height 574
click at [141, 248] on div at bounding box center [222, 341] width 444 height 574
click at [149, 175] on div at bounding box center [222, 341] width 444 height 574
click at [184, 191] on div at bounding box center [222, 341] width 444 height 574
drag, startPoint x: 136, startPoint y: 129, endPoint x: 134, endPoint y: 148, distance: 19.2
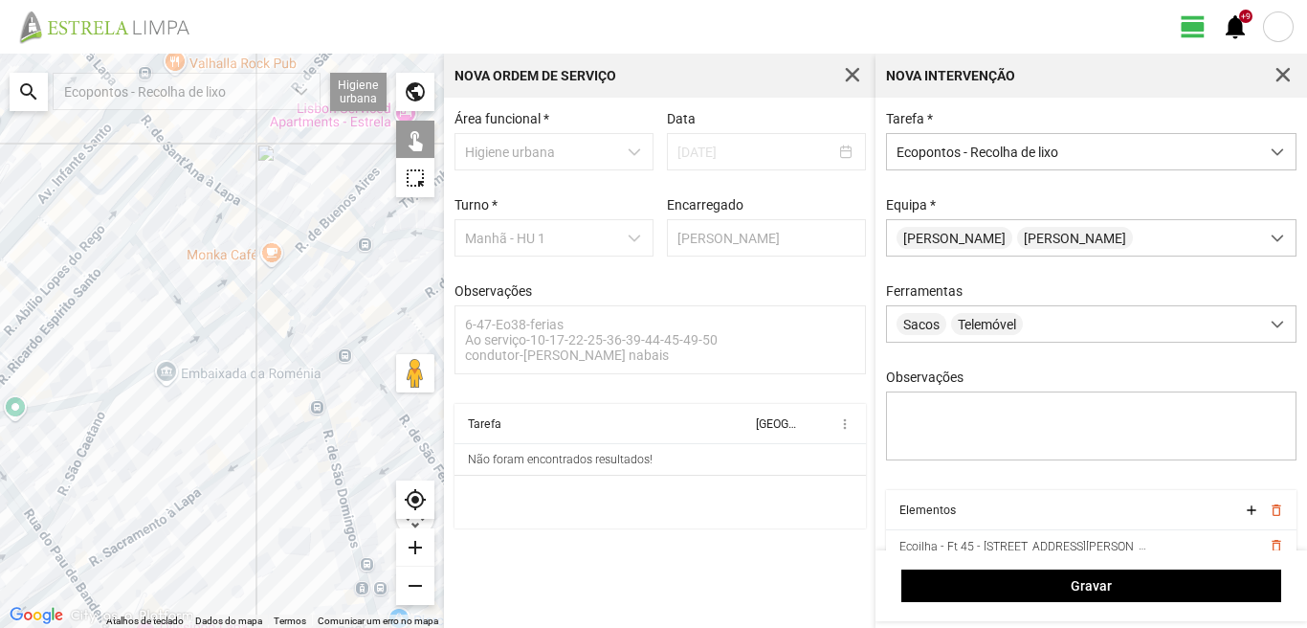
click at [136, 130] on div at bounding box center [222, 341] width 444 height 574
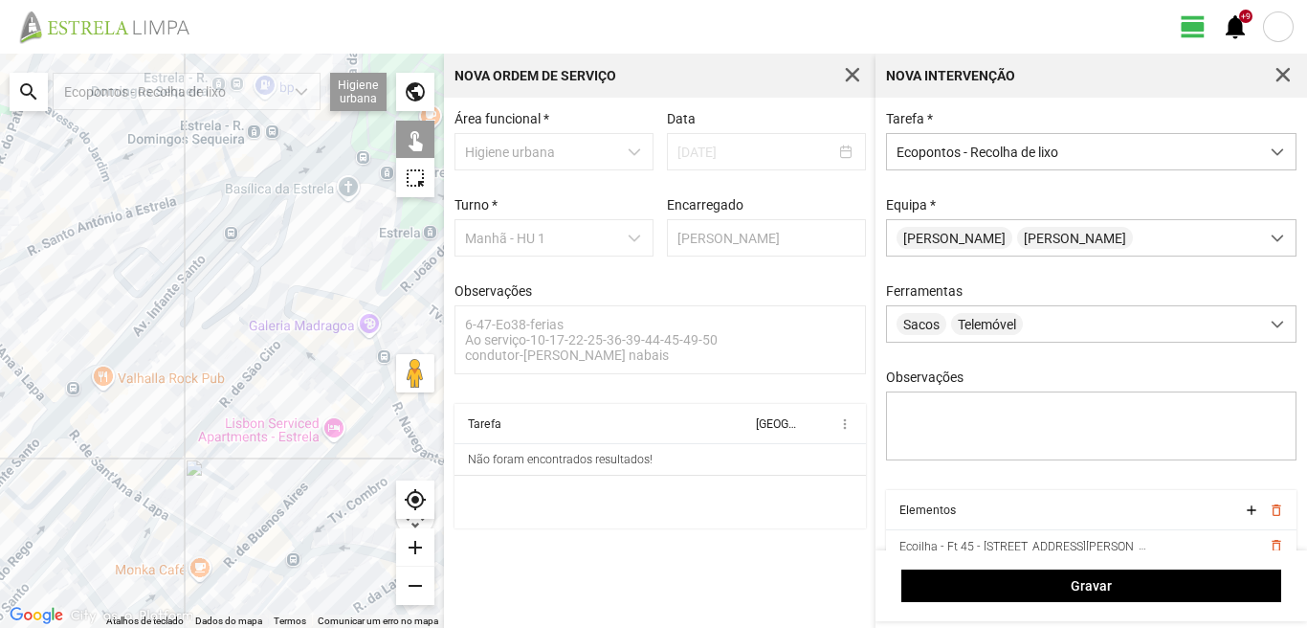
drag, startPoint x: 131, startPoint y: 156, endPoint x: 59, endPoint y: 474, distance: 325.7
click at [59, 474] on div at bounding box center [222, 341] width 444 height 574
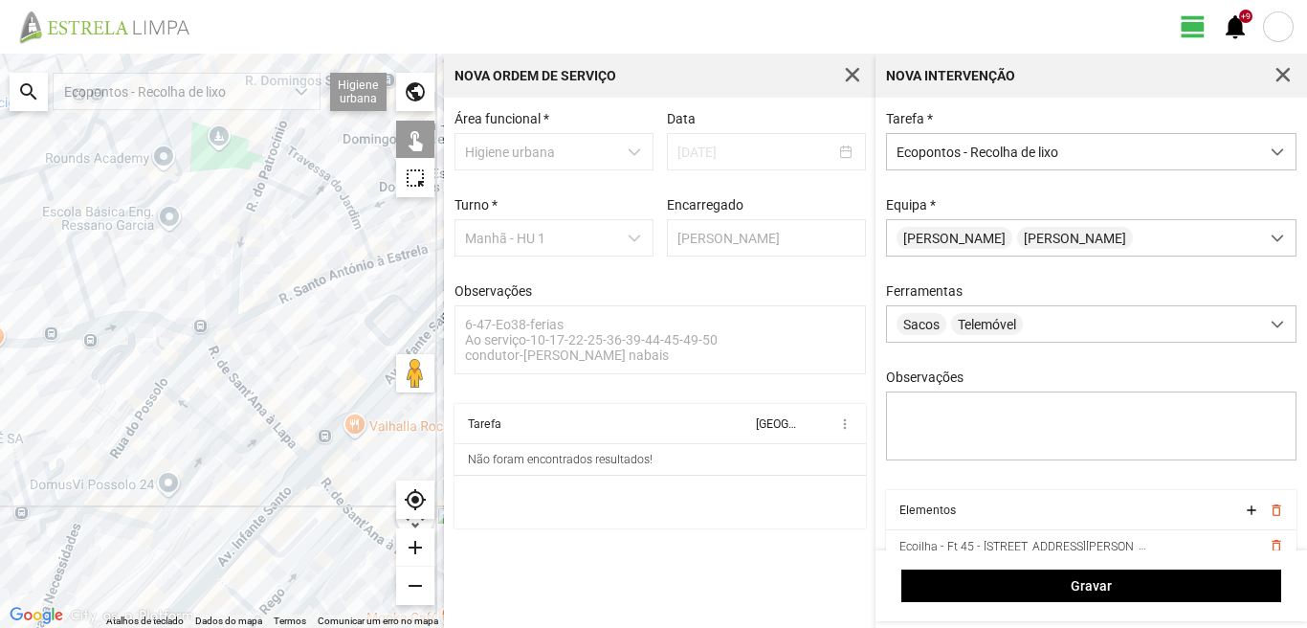
drag, startPoint x: 166, startPoint y: 333, endPoint x: 349, endPoint y: 320, distance: 184.2
click at [349, 320] on div at bounding box center [222, 341] width 444 height 574
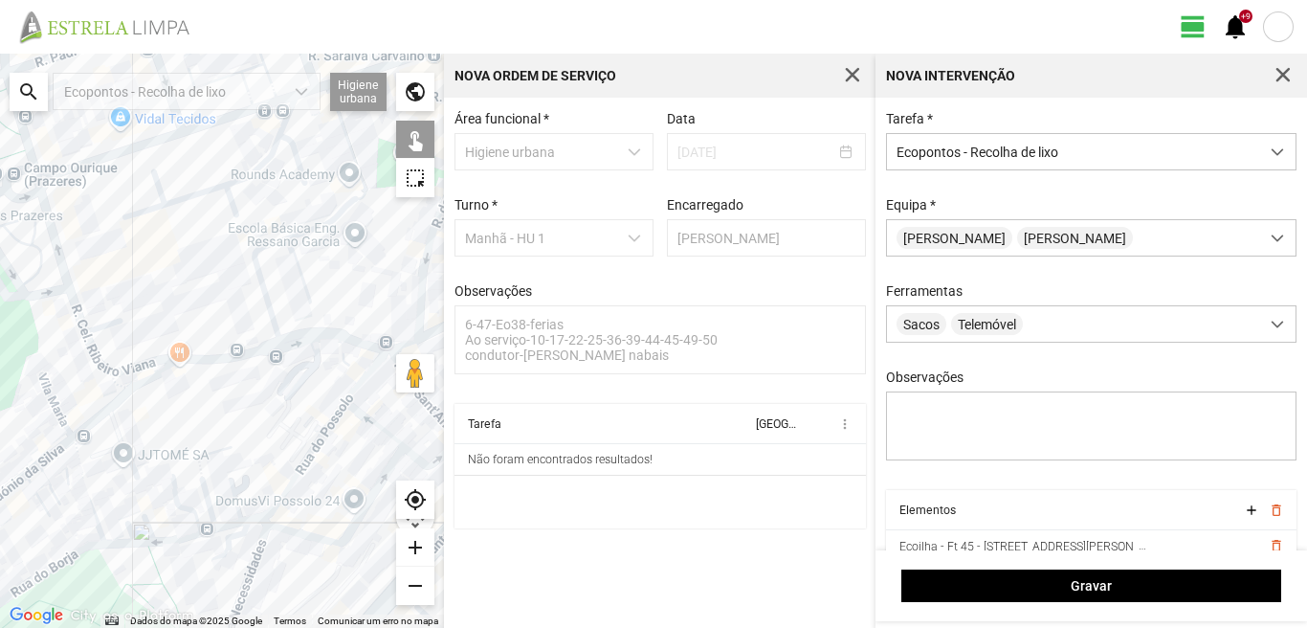
drag, startPoint x: 35, startPoint y: 494, endPoint x: 202, endPoint y: 518, distance: 168.2
click at [202, 518] on div at bounding box center [222, 341] width 444 height 574
drag, startPoint x: 221, startPoint y: 374, endPoint x: 172, endPoint y: 376, distance: 48.8
click at [212, 375] on div at bounding box center [222, 341] width 444 height 574
drag, startPoint x: 15, startPoint y: 344, endPoint x: 100, endPoint y: 376, distance: 90.3
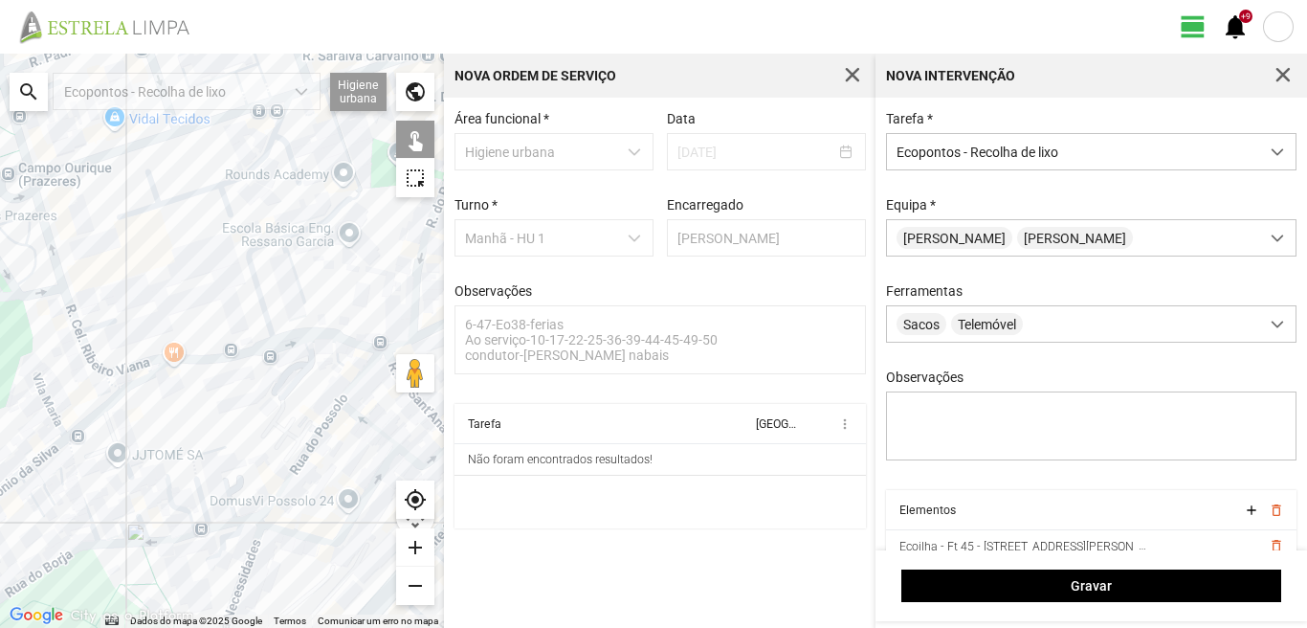
click at [16, 344] on div at bounding box center [222, 341] width 444 height 574
click at [211, 371] on div at bounding box center [222, 341] width 444 height 574
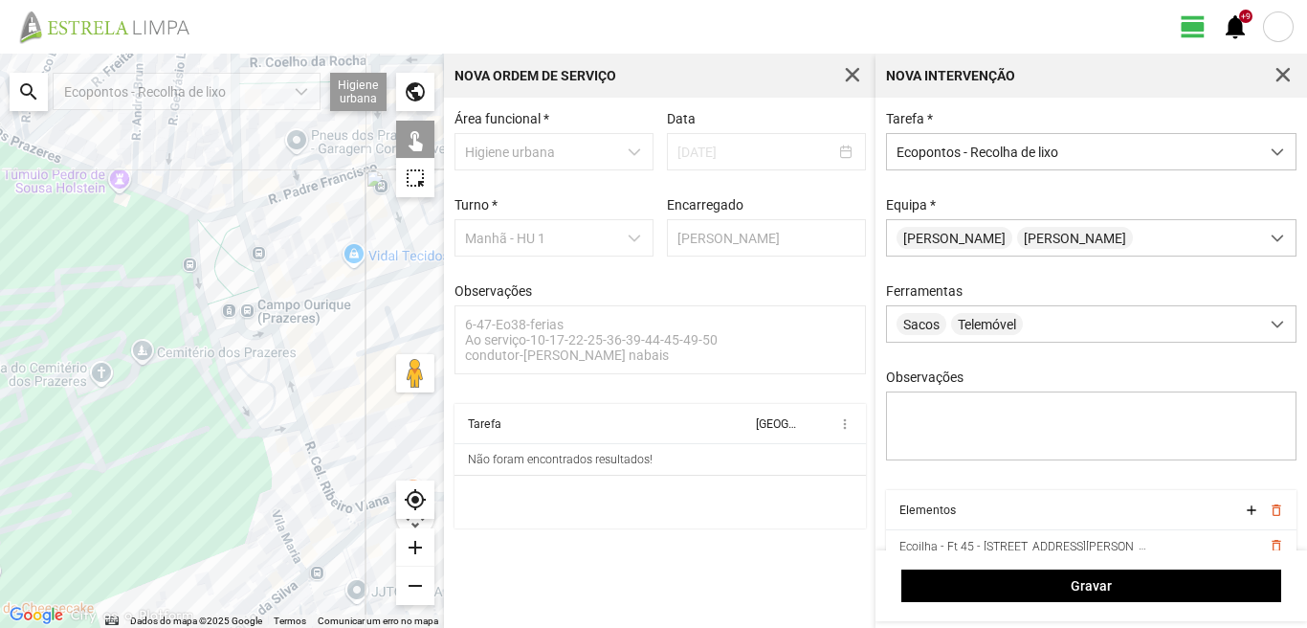
drag, startPoint x: 0, startPoint y: 388, endPoint x: 223, endPoint y: 428, distance: 226.5
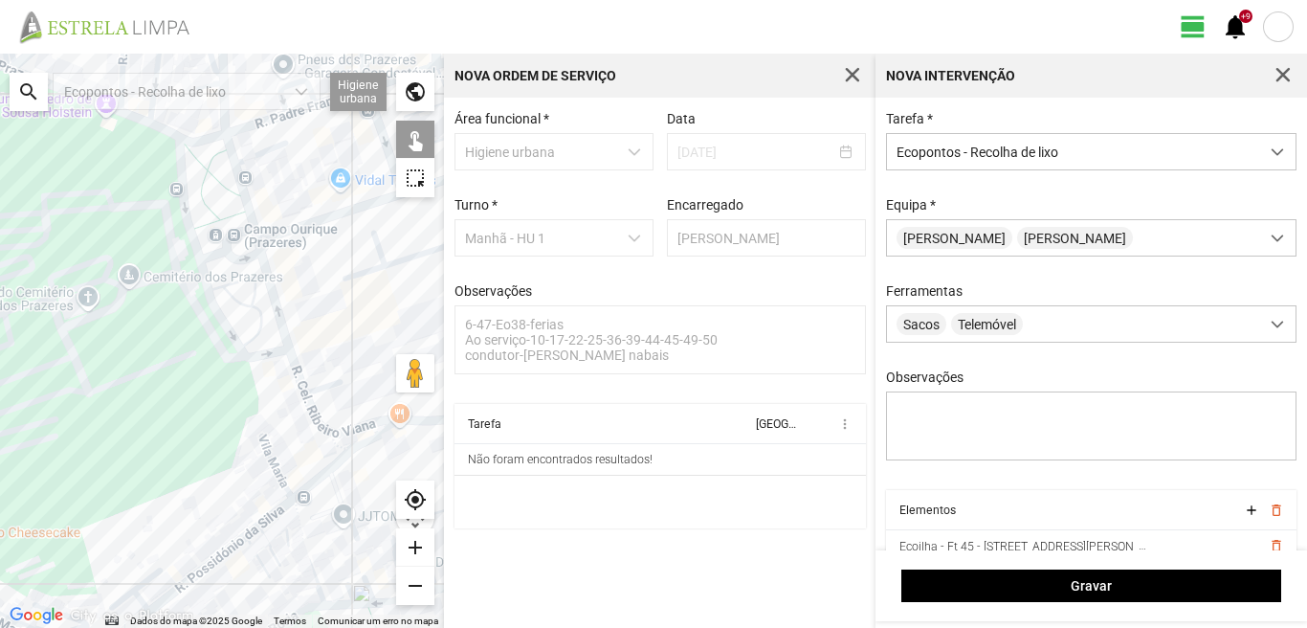
drag, startPoint x: 208, startPoint y: 146, endPoint x: 182, endPoint y: 203, distance: 62.1
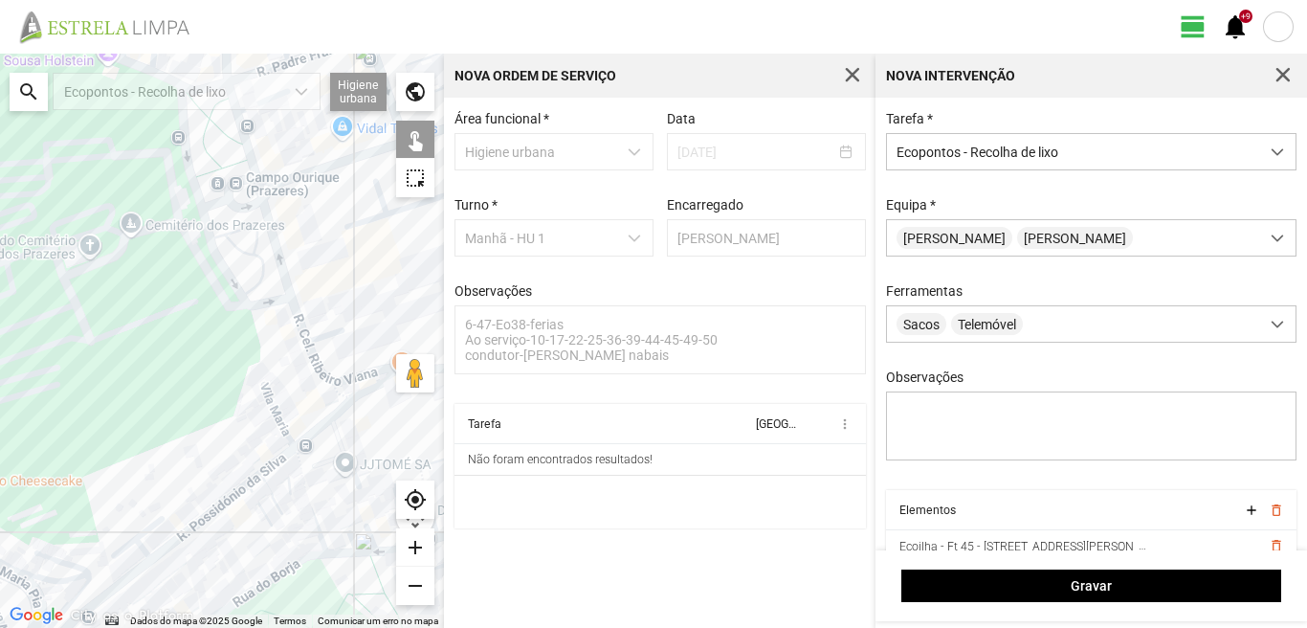
drag, startPoint x: 139, startPoint y: 455, endPoint x: 143, endPoint y: 222, distance: 233.5
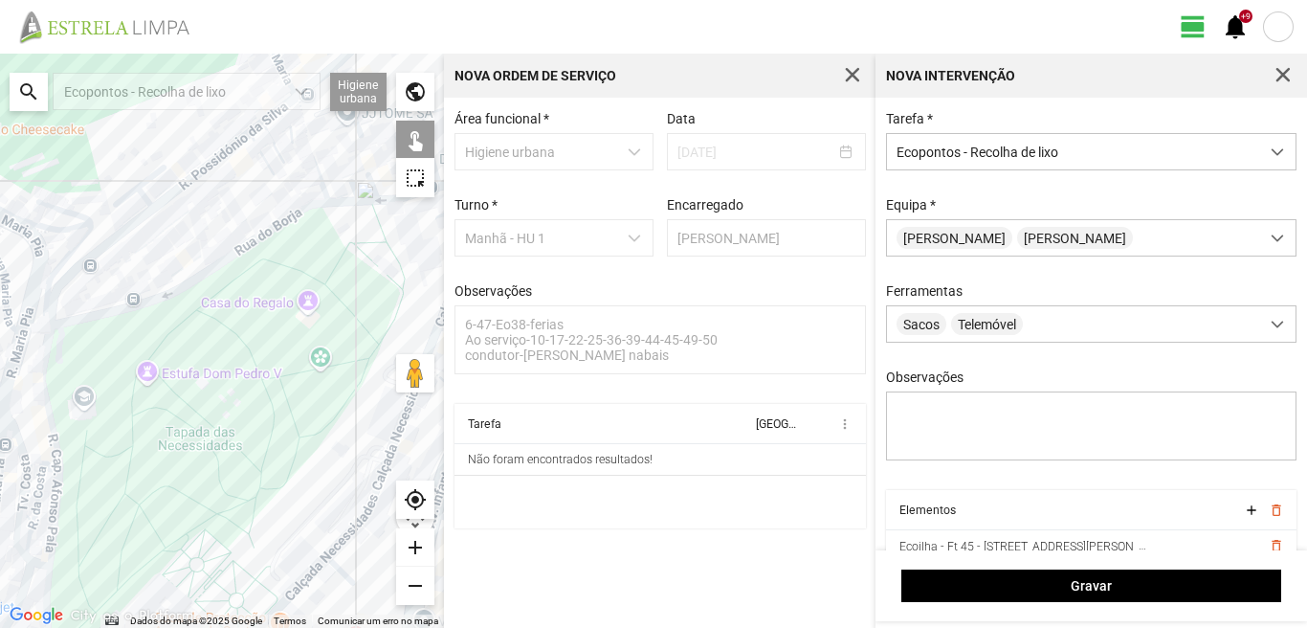
drag, startPoint x: 182, startPoint y: 392, endPoint x: 170, endPoint y: 238, distance: 154.5
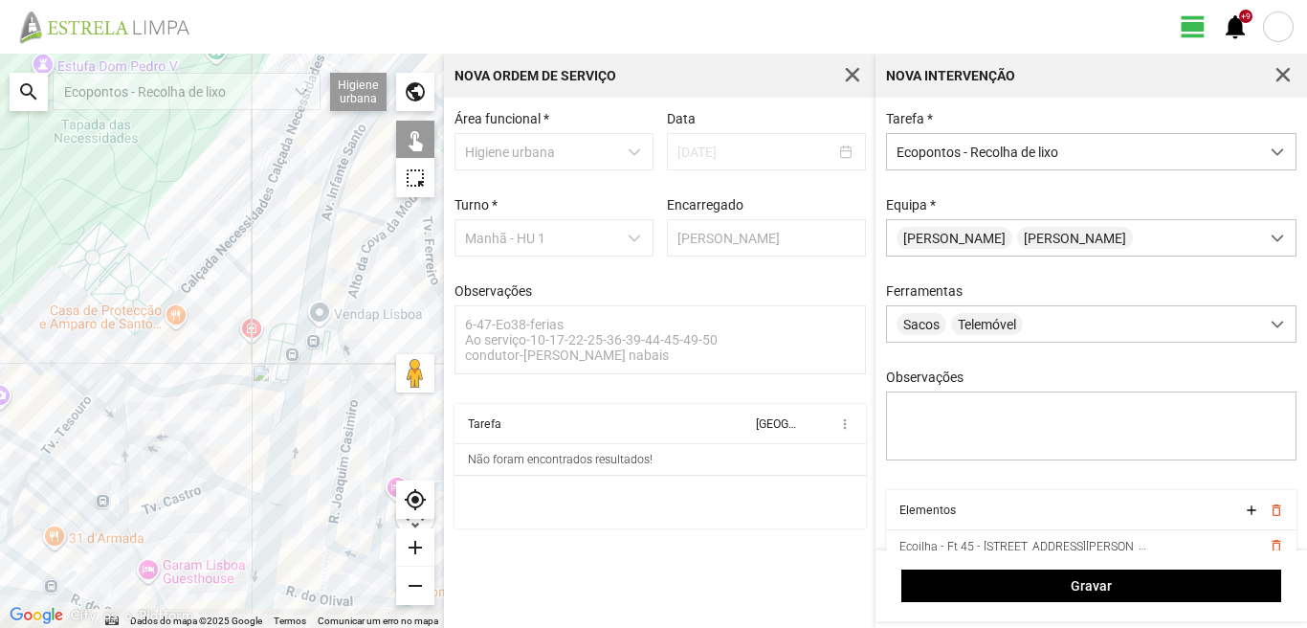
drag, startPoint x: 236, startPoint y: 388, endPoint x: 160, endPoint y: 263, distance: 146.1
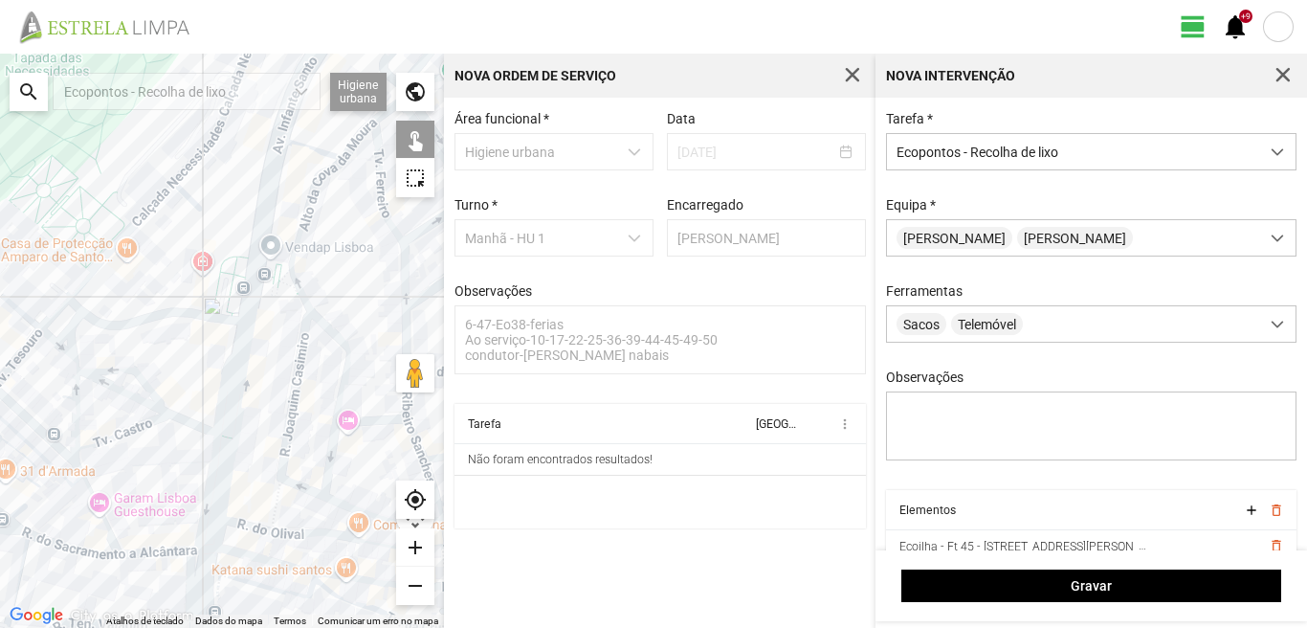
drag, startPoint x: 260, startPoint y: 318, endPoint x: 243, endPoint y: 338, distance: 26.5
drag, startPoint x: 259, startPoint y: 319, endPoint x: 262, endPoint y: 401, distance: 82.3
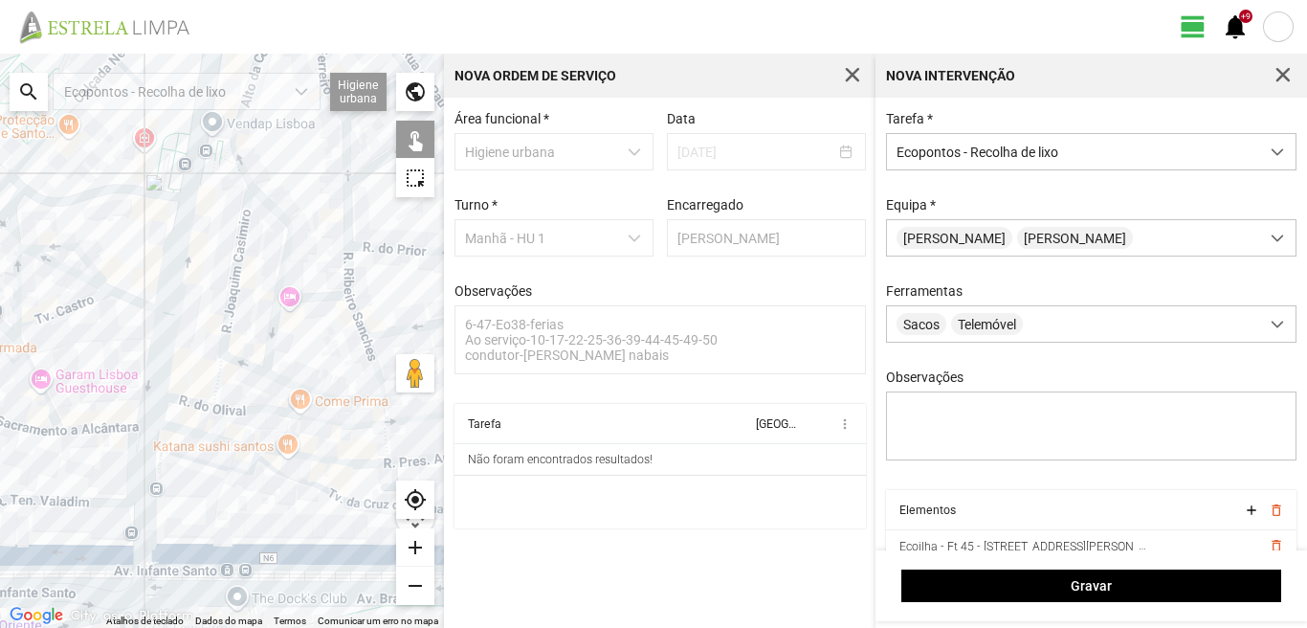
drag, startPoint x: 229, startPoint y: 384, endPoint x: 173, endPoint y: 266, distance: 130.1
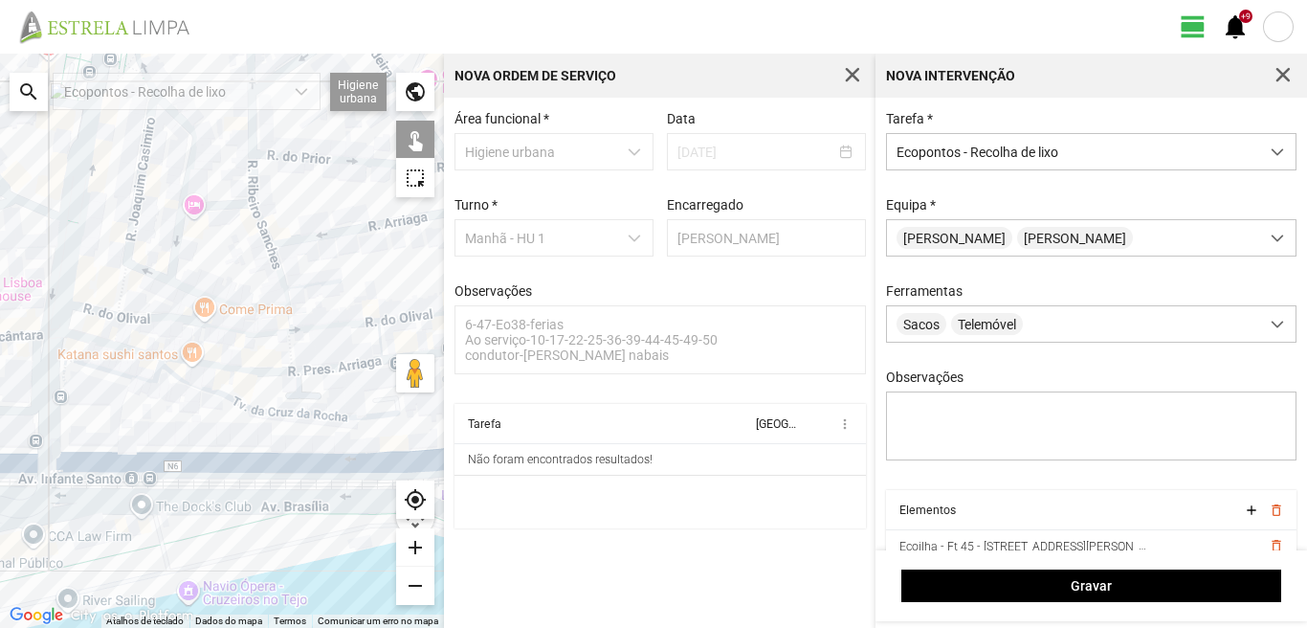
drag, startPoint x: 335, startPoint y: 417, endPoint x: 245, endPoint y: 414, distance: 90.0
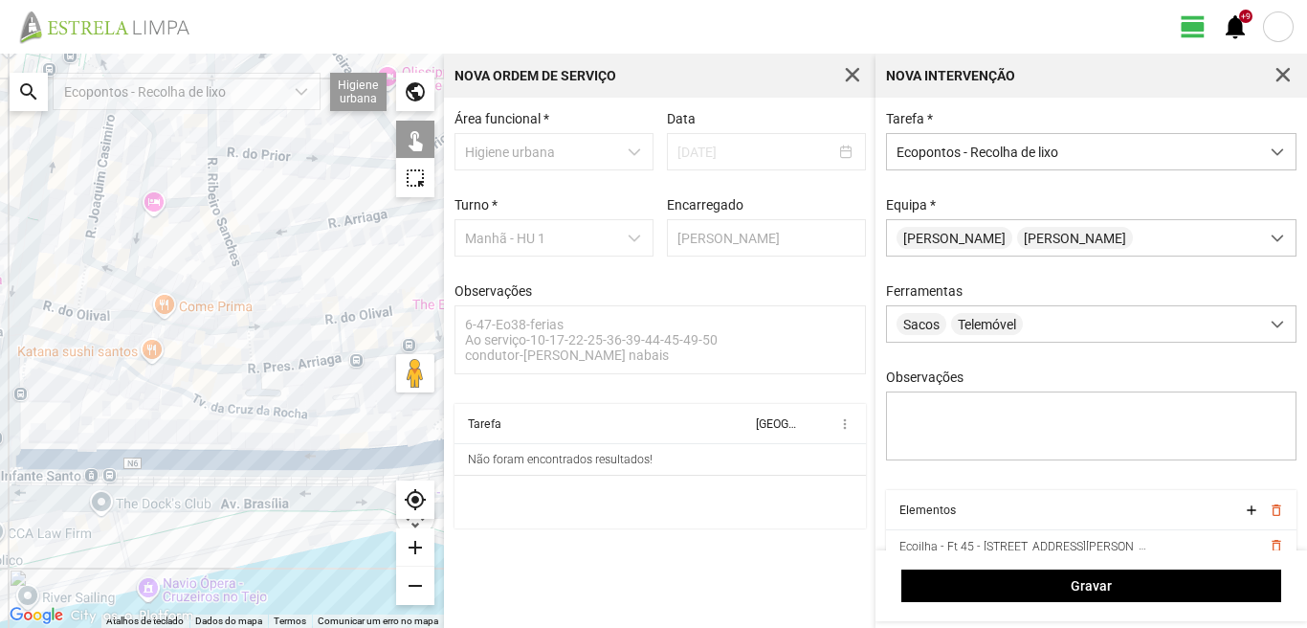
drag, startPoint x: 296, startPoint y: 454, endPoint x: 138, endPoint y: 431, distance: 159.5
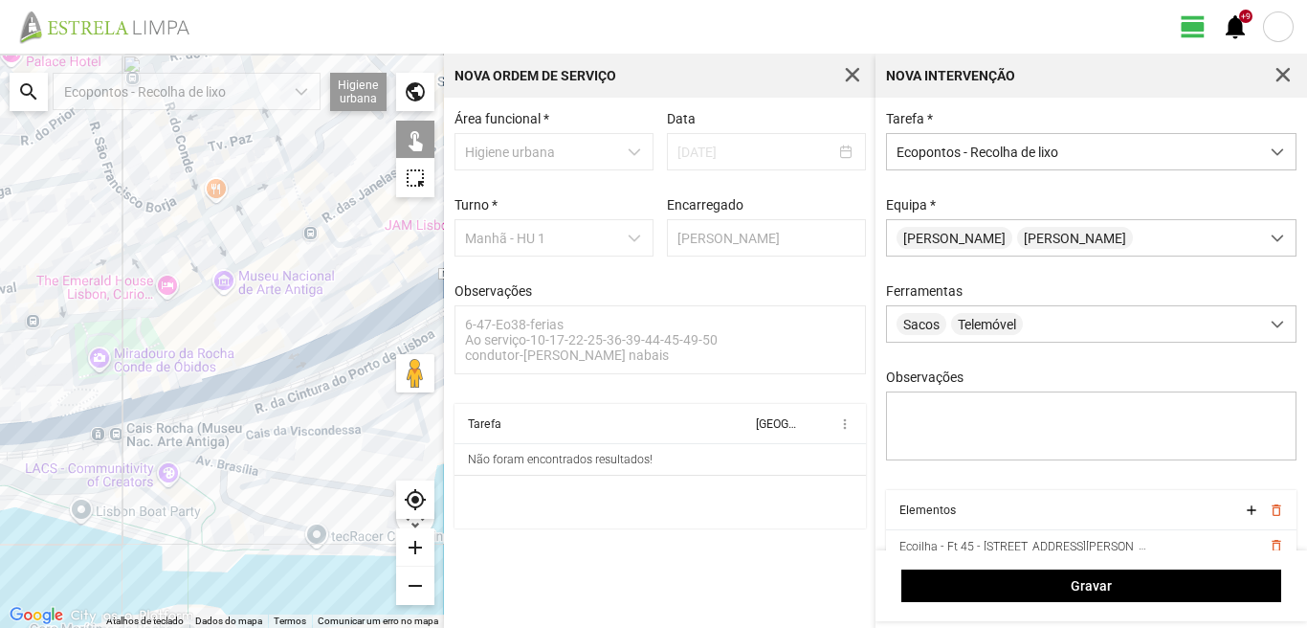
drag, startPoint x: 278, startPoint y: 431, endPoint x: 112, endPoint y: 460, distance: 169.1
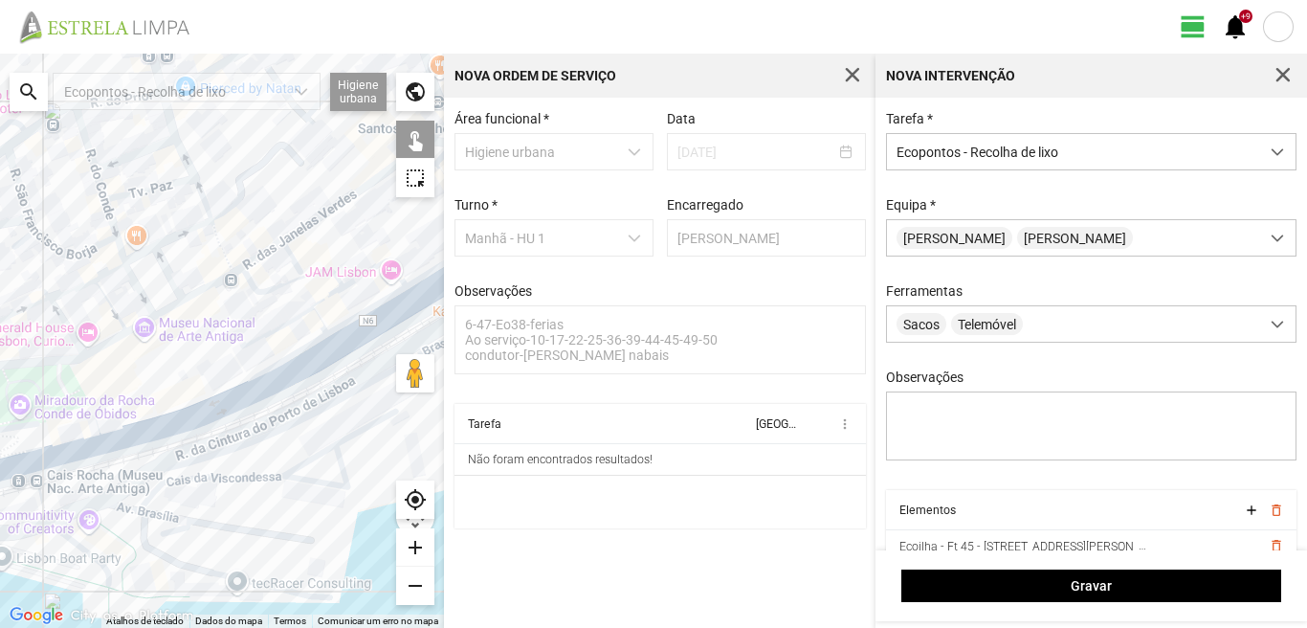
drag, startPoint x: 338, startPoint y: 300, endPoint x: 228, endPoint y: 351, distance: 121.6
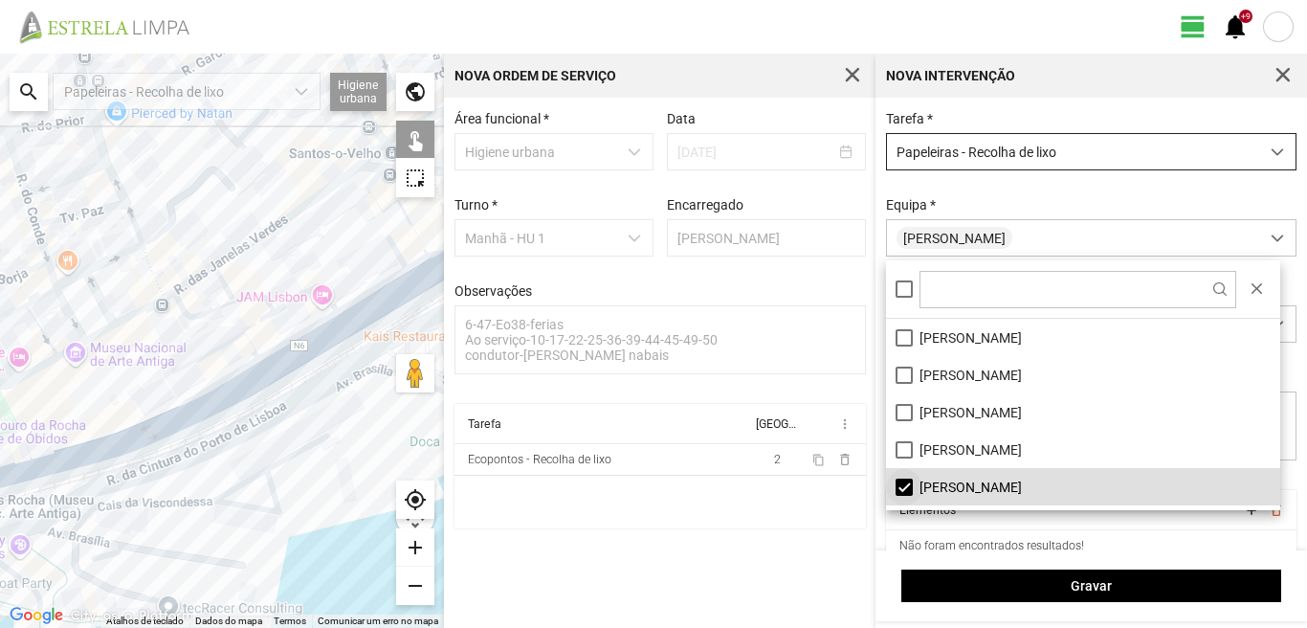
scroll to position [96, 0]
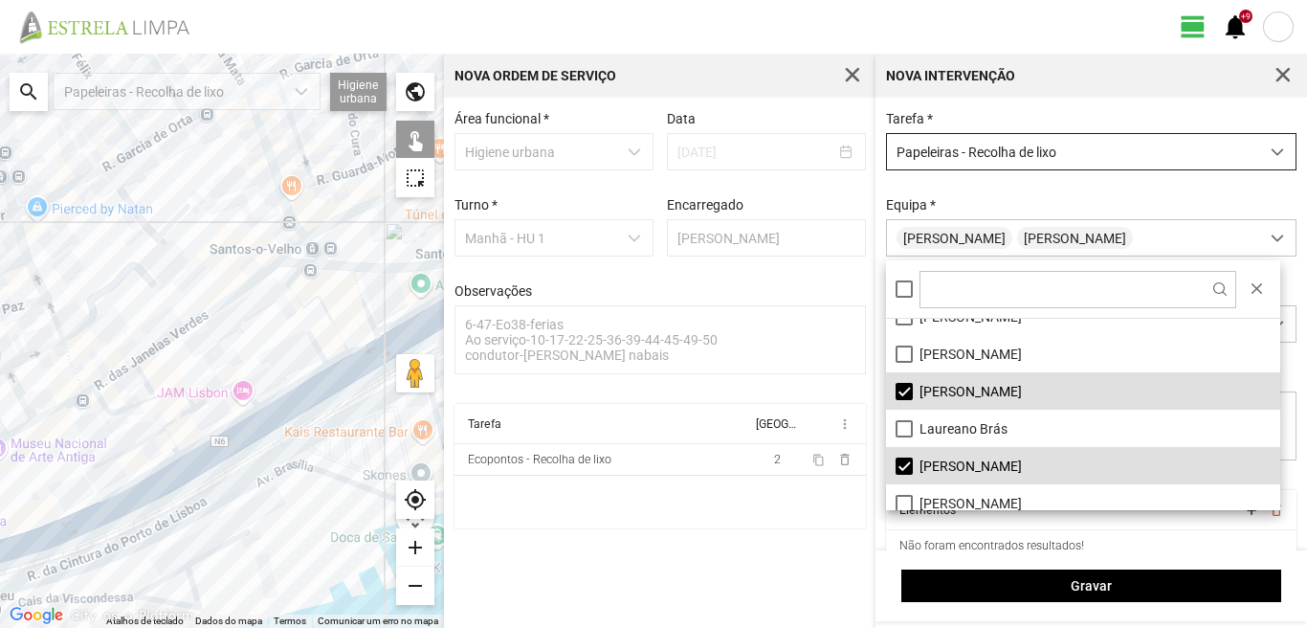
drag, startPoint x: 328, startPoint y: 260, endPoint x: 120, endPoint y: 467, distance: 293.7
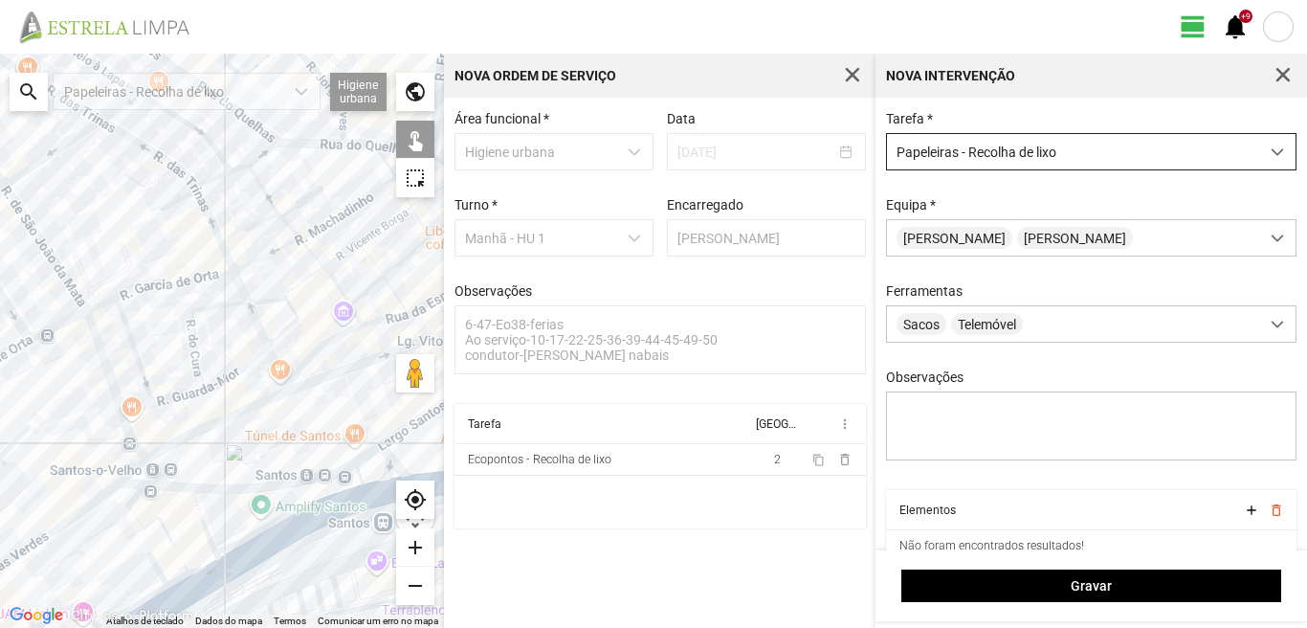
drag, startPoint x: 100, startPoint y: 247, endPoint x: 119, endPoint y: 477, distance: 231.4
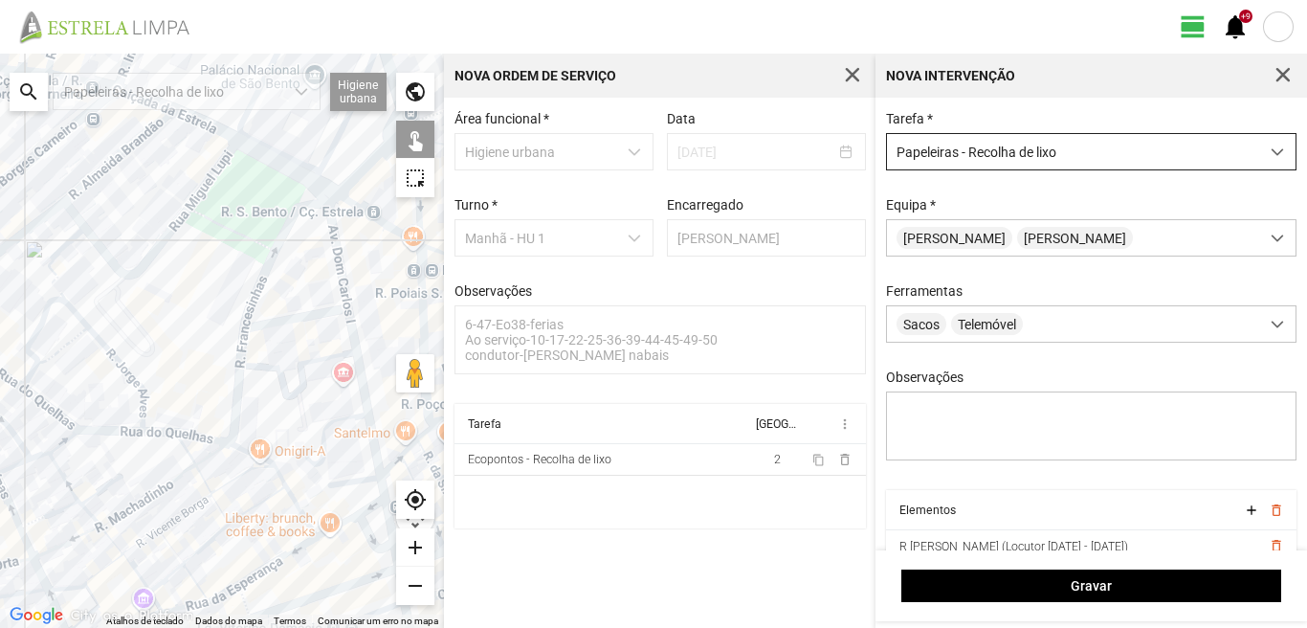
drag, startPoint x: 381, startPoint y: 406, endPoint x: 162, endPoint y: 396, distance: 219.3
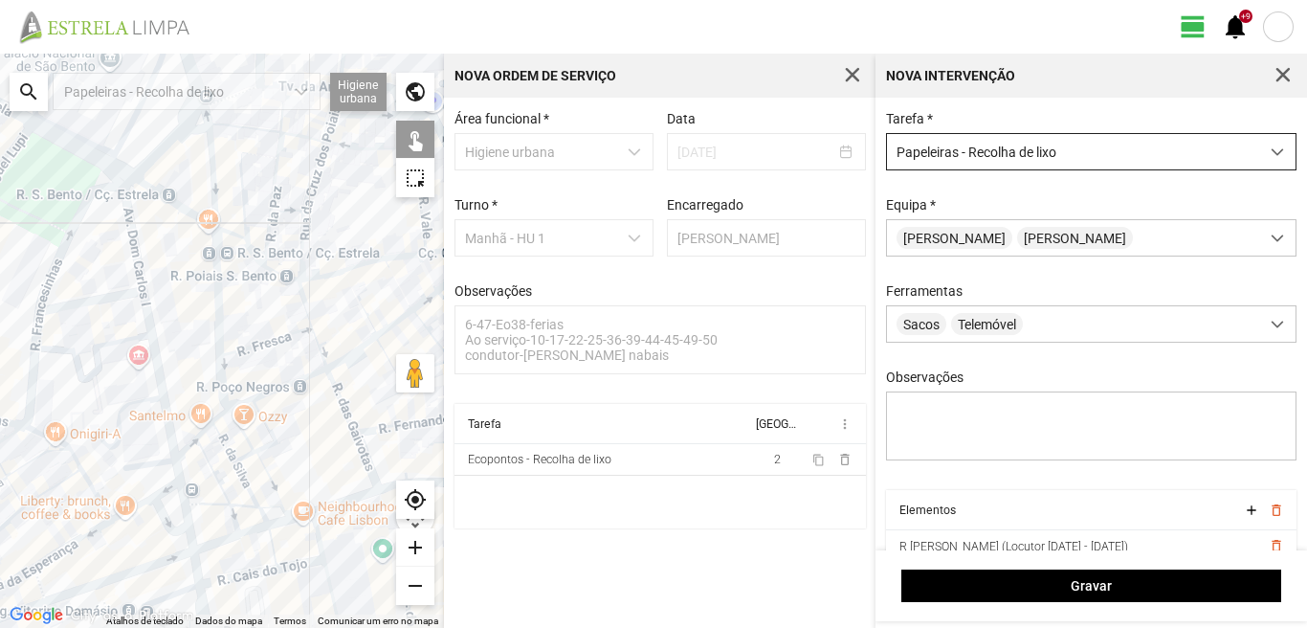
drag, startPoint x: 112, startPoint y: 409, endPoint x: 257, endPoint y: 446, distance: 150.2
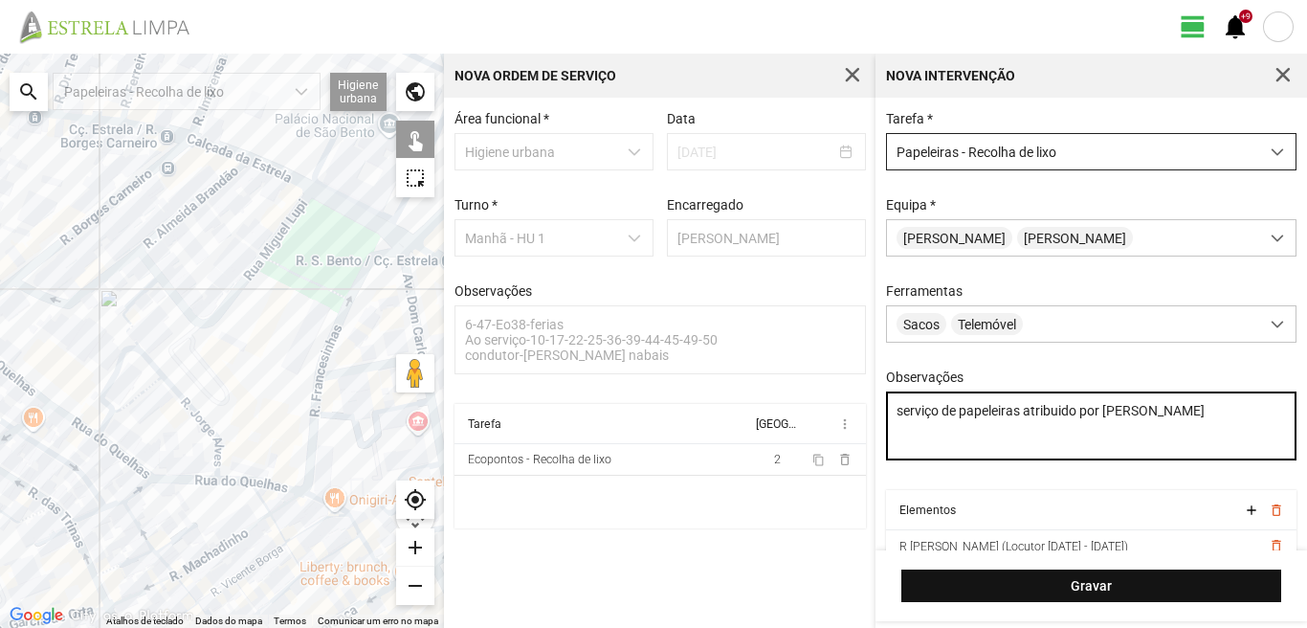
type textarea "serviço de papeleiras atribuido por [PERSON_NAME]"
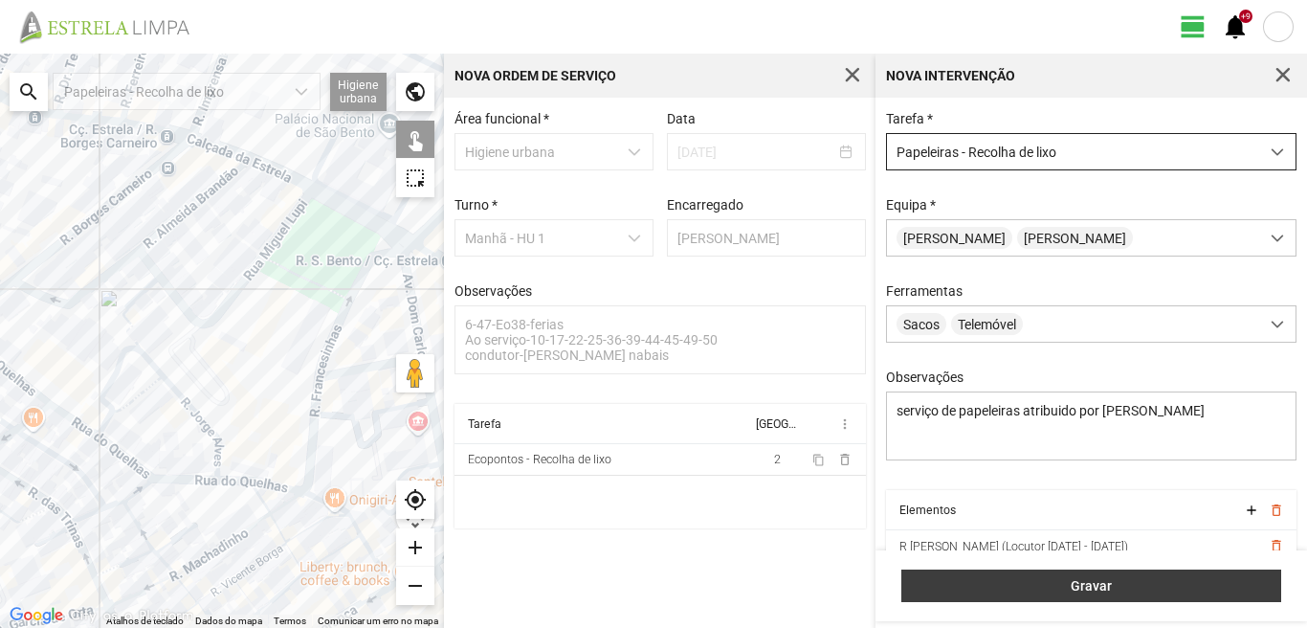
click at [1004, 577] on button "Gravar" at bounding box center [1091, 585] width 380 height 33
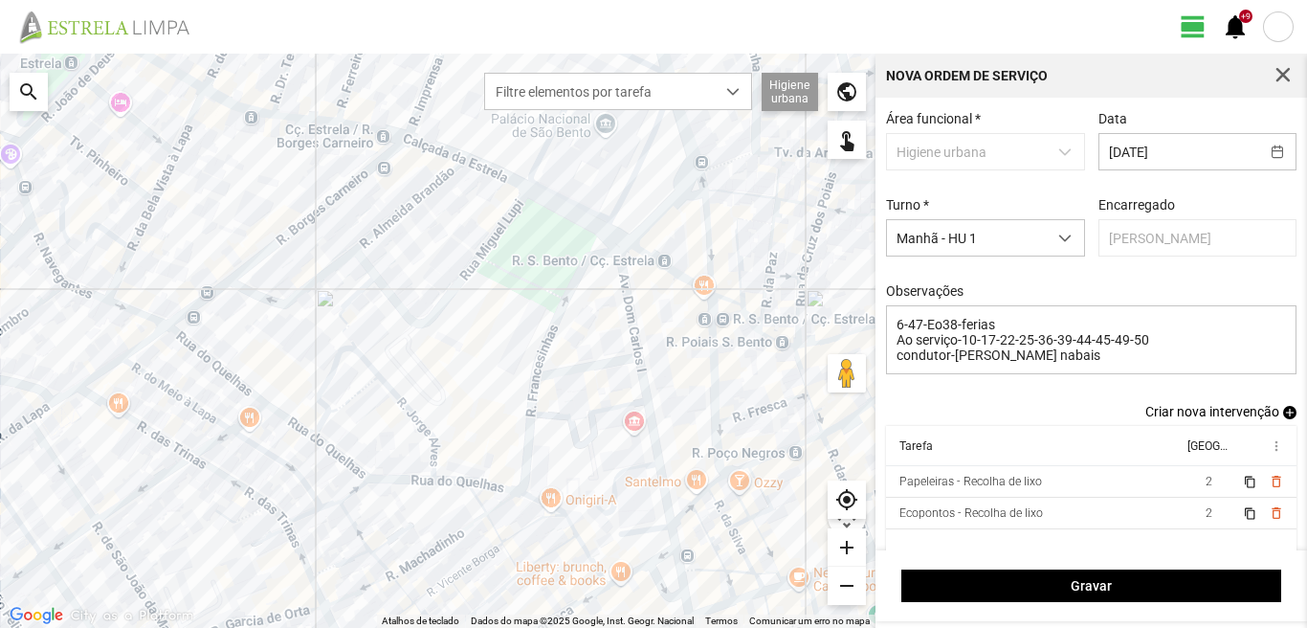
click at [1283, 415] on span "add" at bounding box center [1289, 412] width 13 height 13
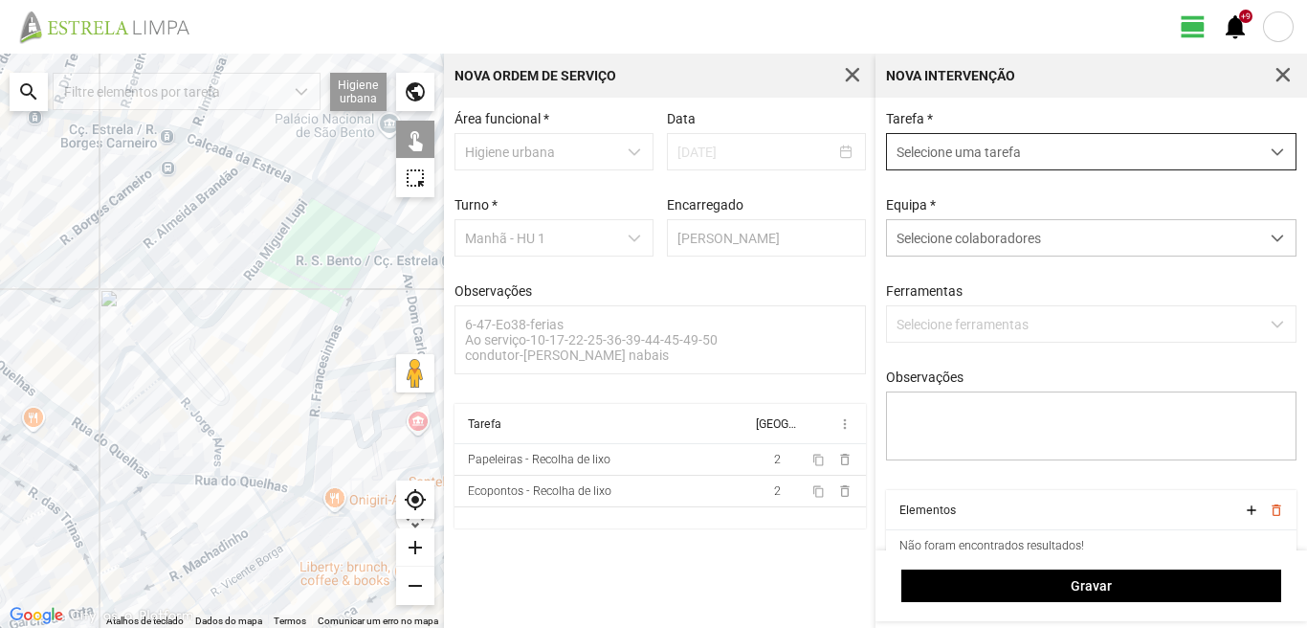
click at [1026, 147] on span "Selecione uma tarefa" at bounding box center [1073, 151] width 372 height 35
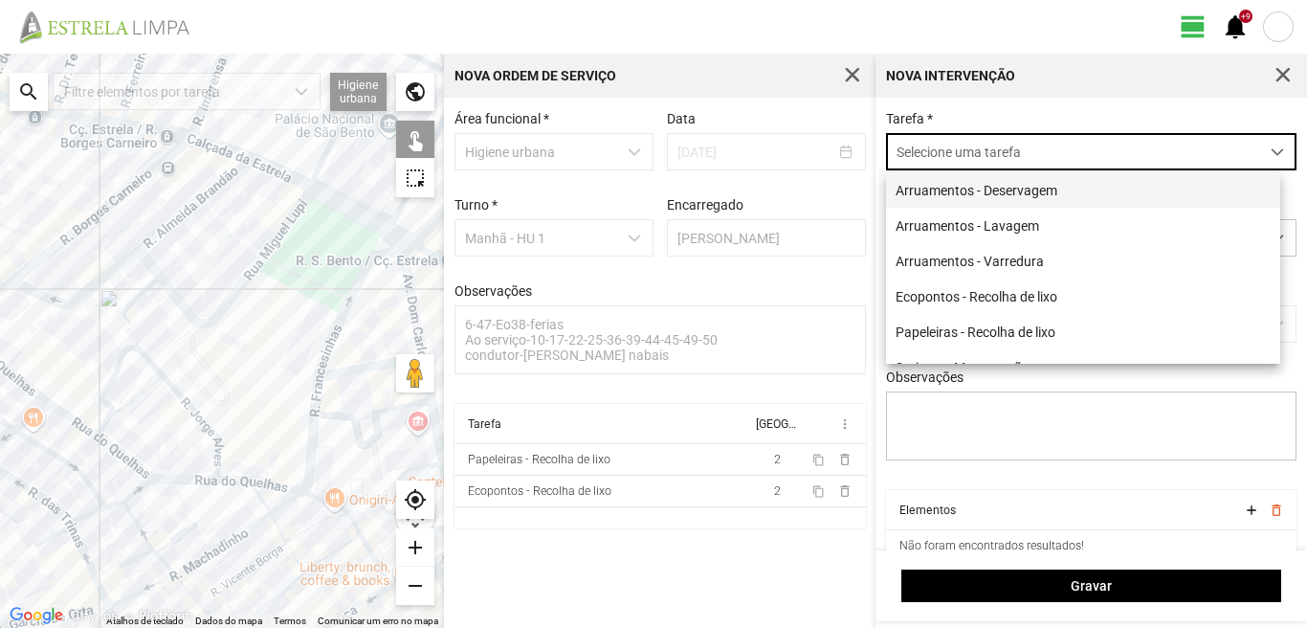
scroll to position [11, 85]
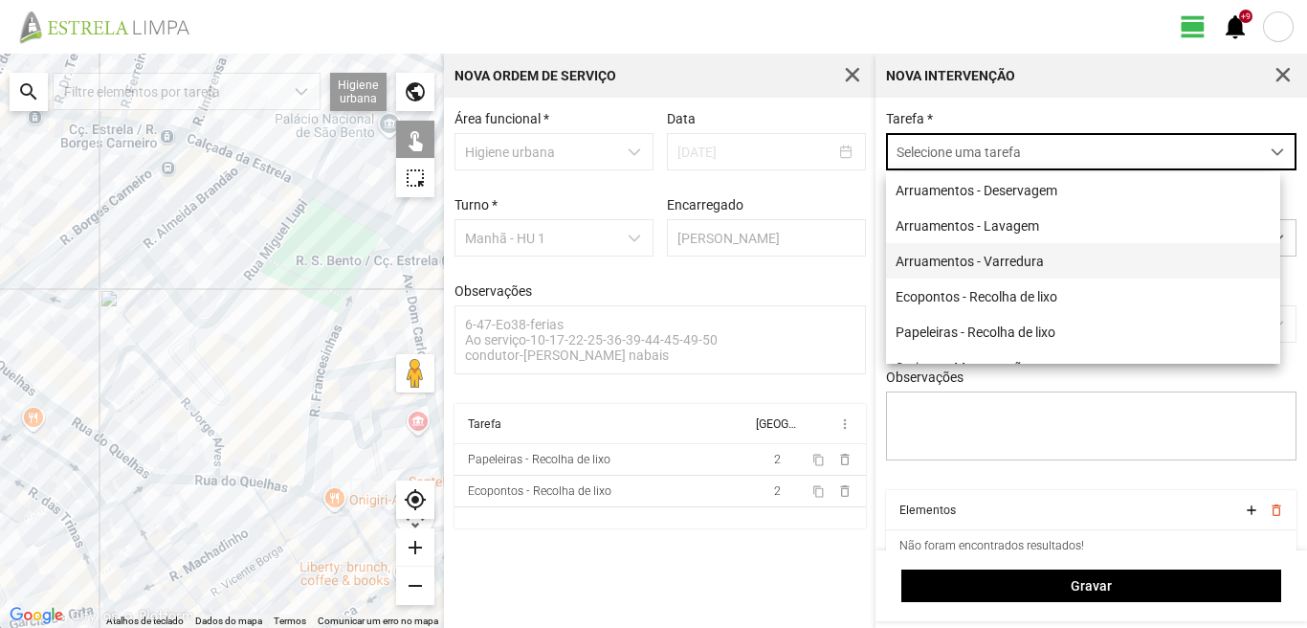
click at [953, 256] on li "Arruamentos - Varredura" at bounding box center [1083, 260] width 394 height 35
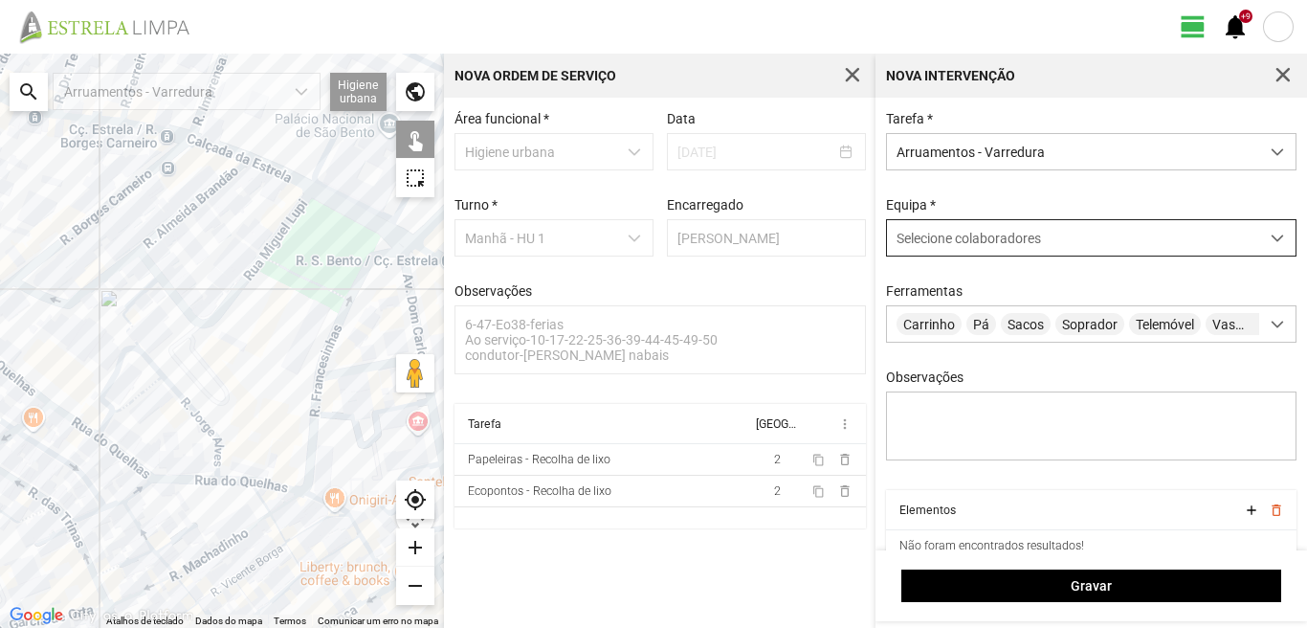
click at [1025, 246] on span "Selecione colaboradores" at bounding box center [969, 238] width 144 height 15
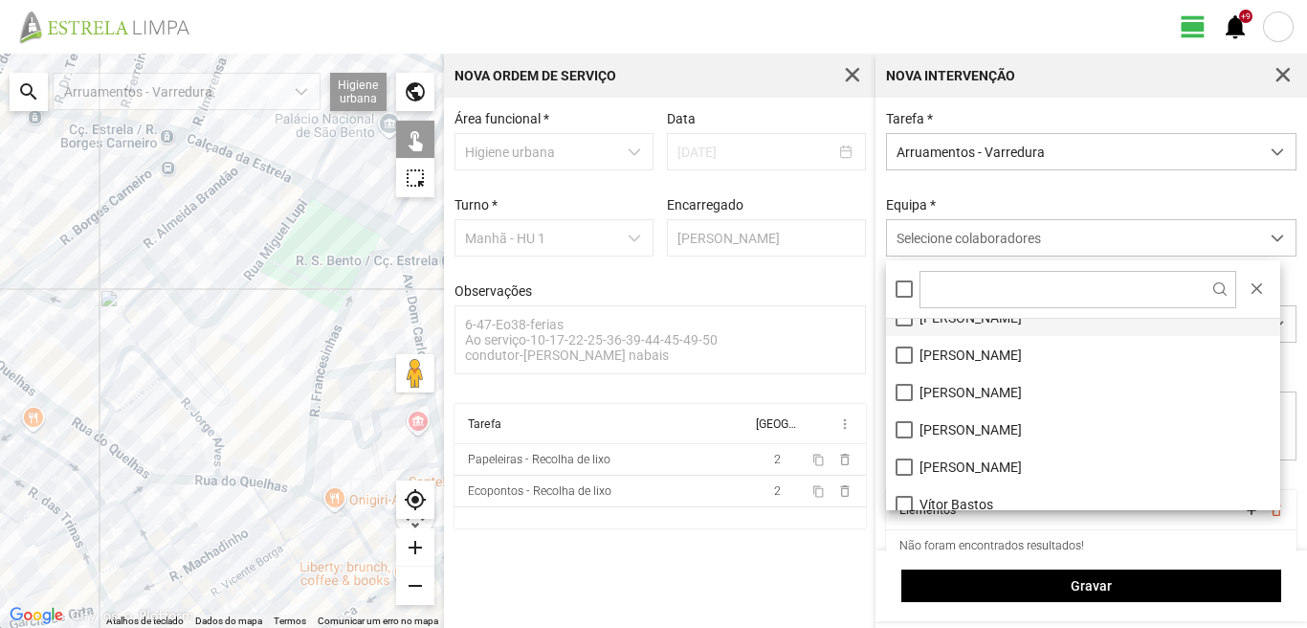
scroll to position [256, 0]
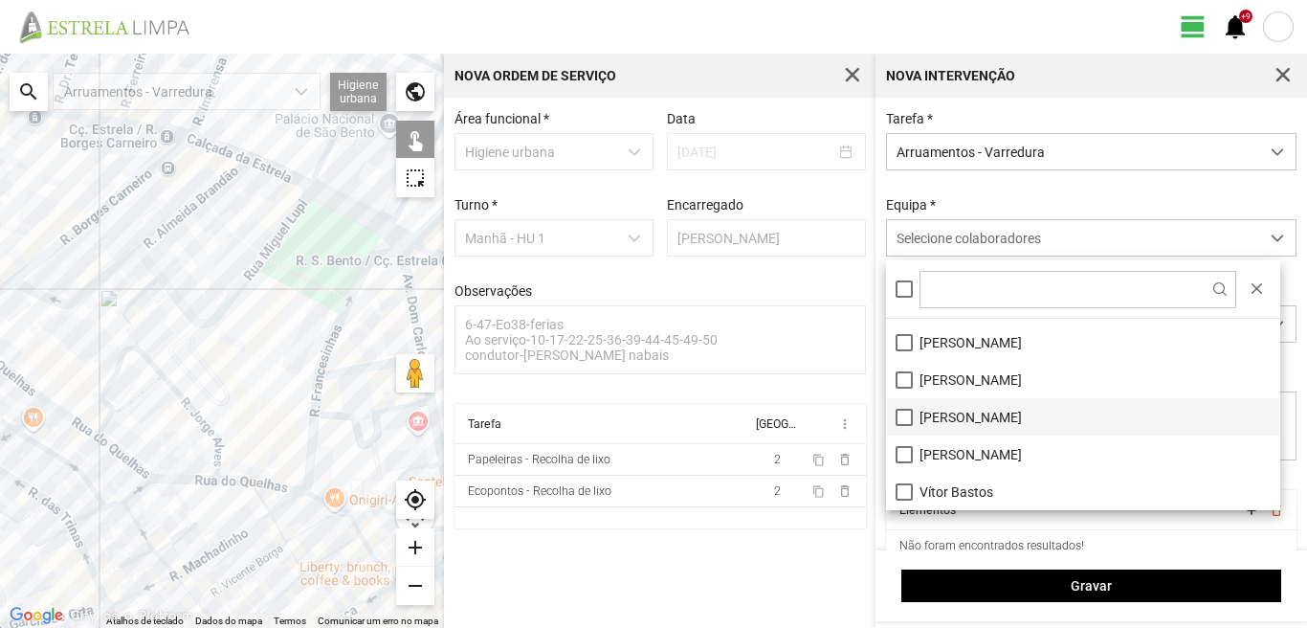
click at [905, 406] on li "[PERSON_NAME]" at bounding box center [1083, 416] width 394 height 37
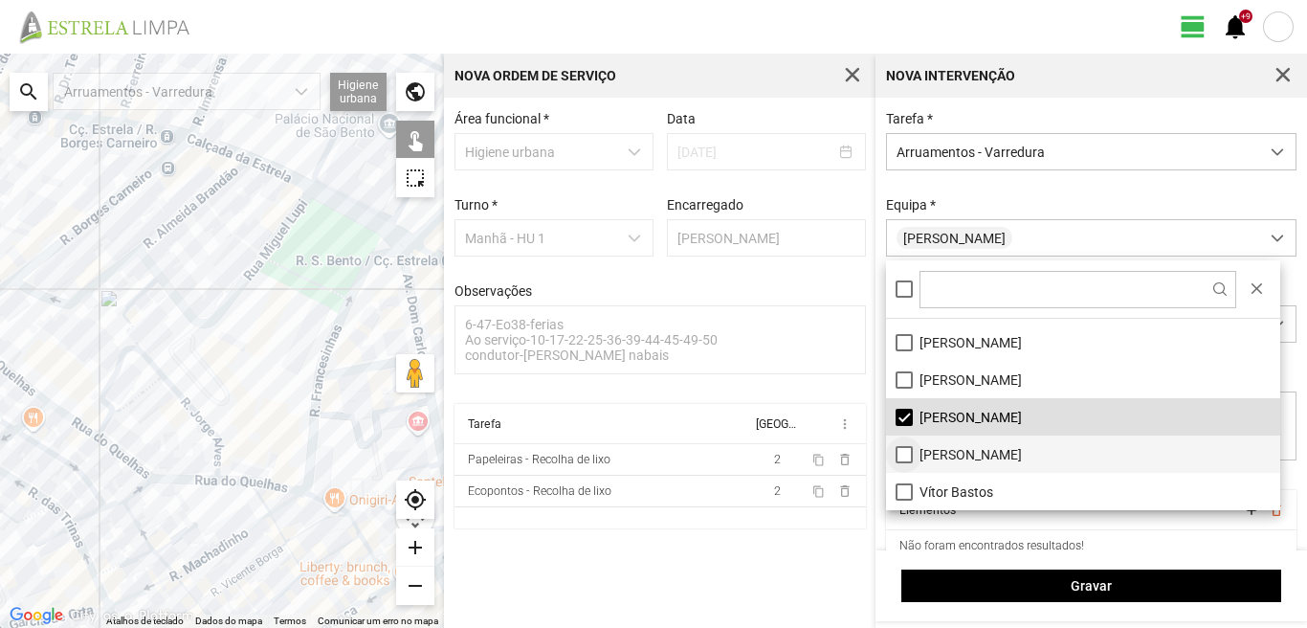
click at [899, 455] on li "[PERSON_NAME]" at bounding box center [1083, 453] width 394 height 37
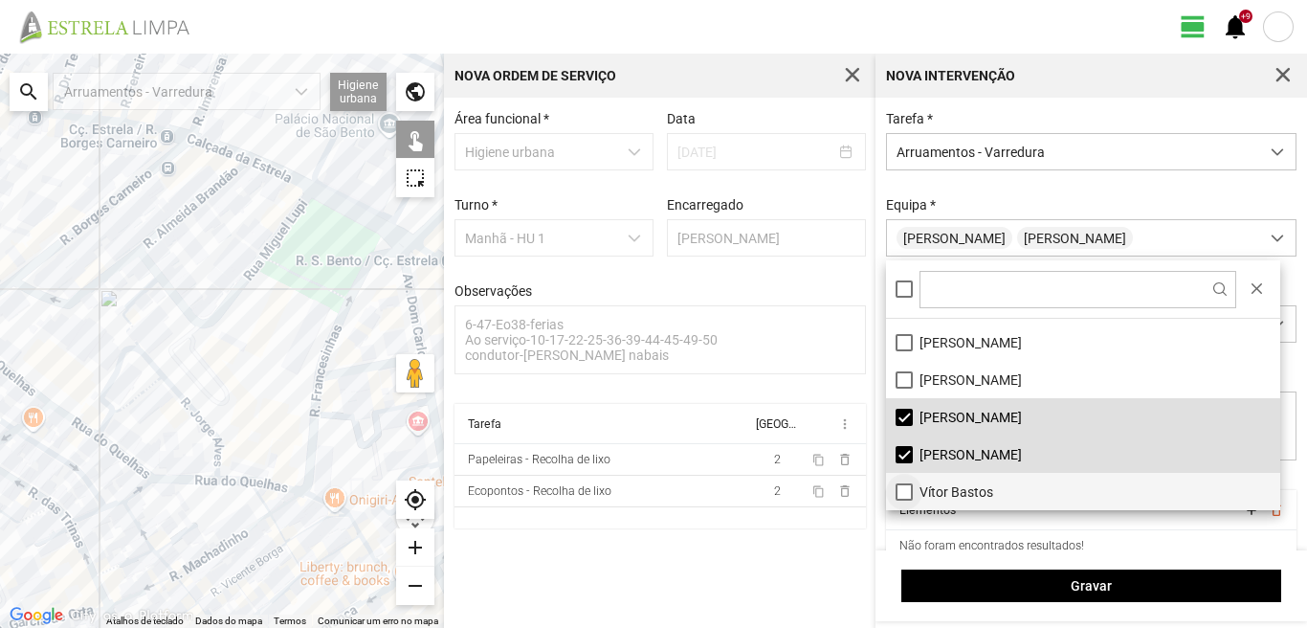
click at [902, 492] on li "Vítor Bastos" at bounding box center [1083, 491] width 394 height 37
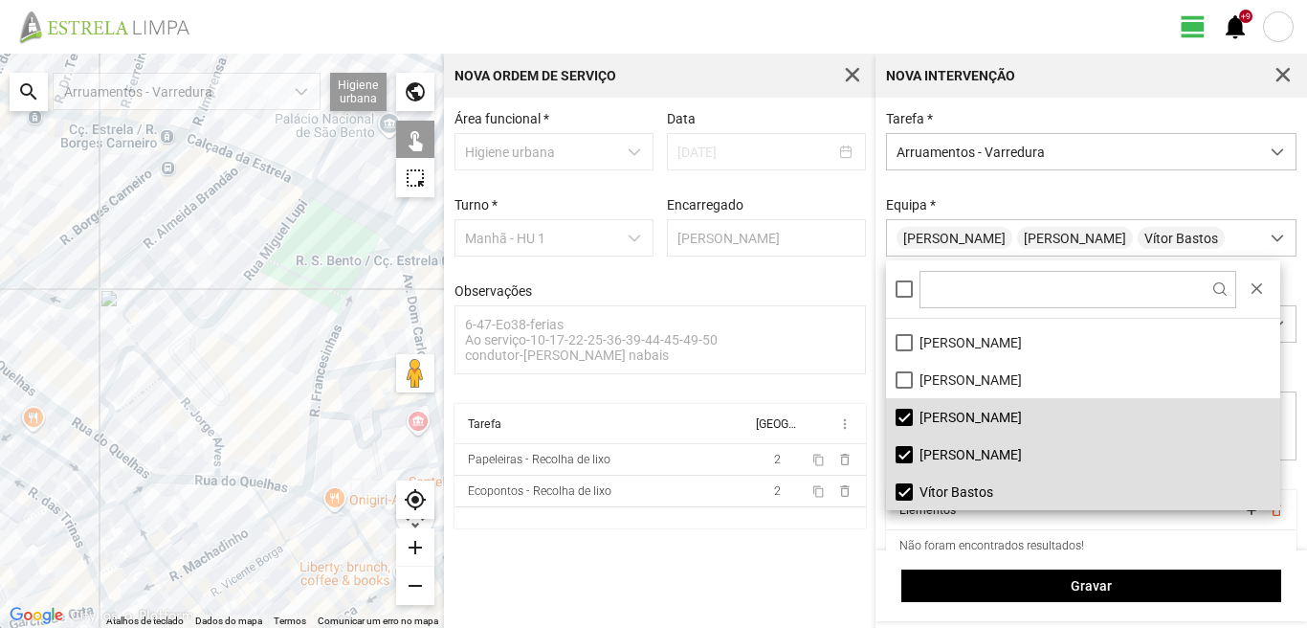
click at [410, 295] on div at bounding box center [222, 341] width 444 height 574
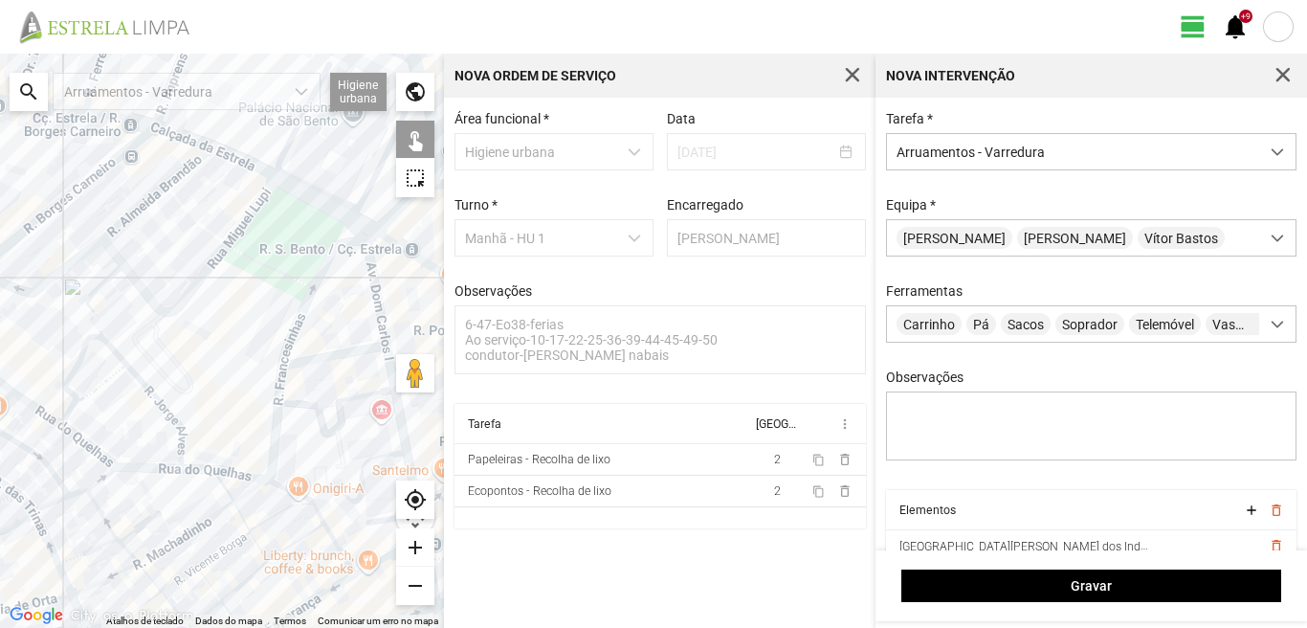
drag, startPoint x: 380, startPoint y: 297, endPoint x: 293, endPoint y: 275, distance: 89.8
click at [293, 275] on div at bounding box center [222, 341] width 444 height 574
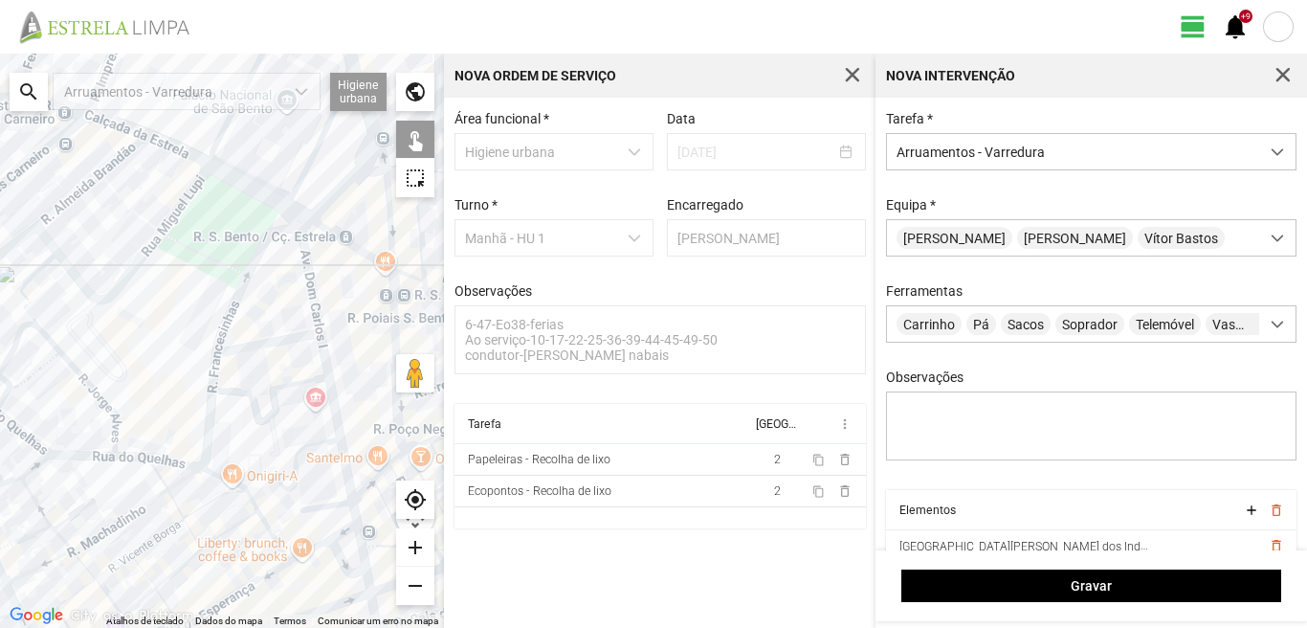
click at [257, 346] on div at bounding box center [222, 341] width 444 height 574
click at [326, 368] on div at bounding box center [222, 341] width 444 height 574
click at [320, 505] on div at bounding box center [222, 341] width 444 height 574
click at [353, 515] on div at bounding box center [222, 341] width 444 height 574
click at [313, 530] on div at bounding box center [222, 341] width 444 height 574
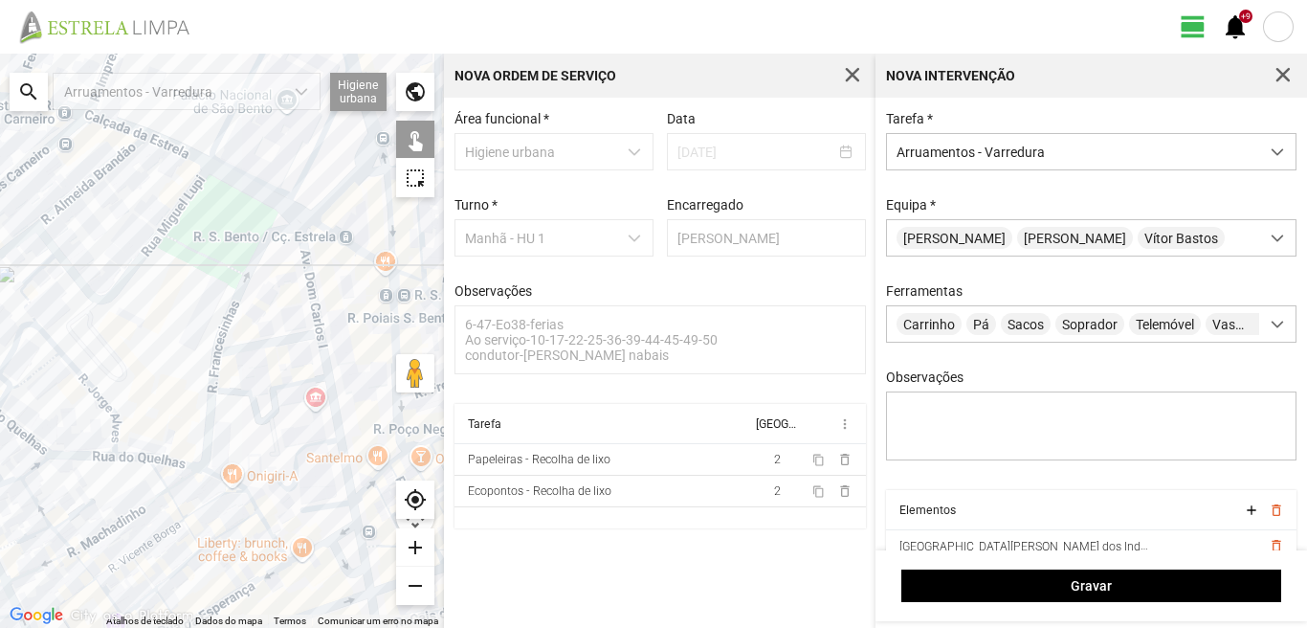
click at [342, 534] on div at bounding box center [222, 341] width 444 height 574
click at [361, 544] on div at bounding box center [222, 341] width 444 height 574
click at [337, 553] on div at bounding box center [222, 341] width 444 height 574
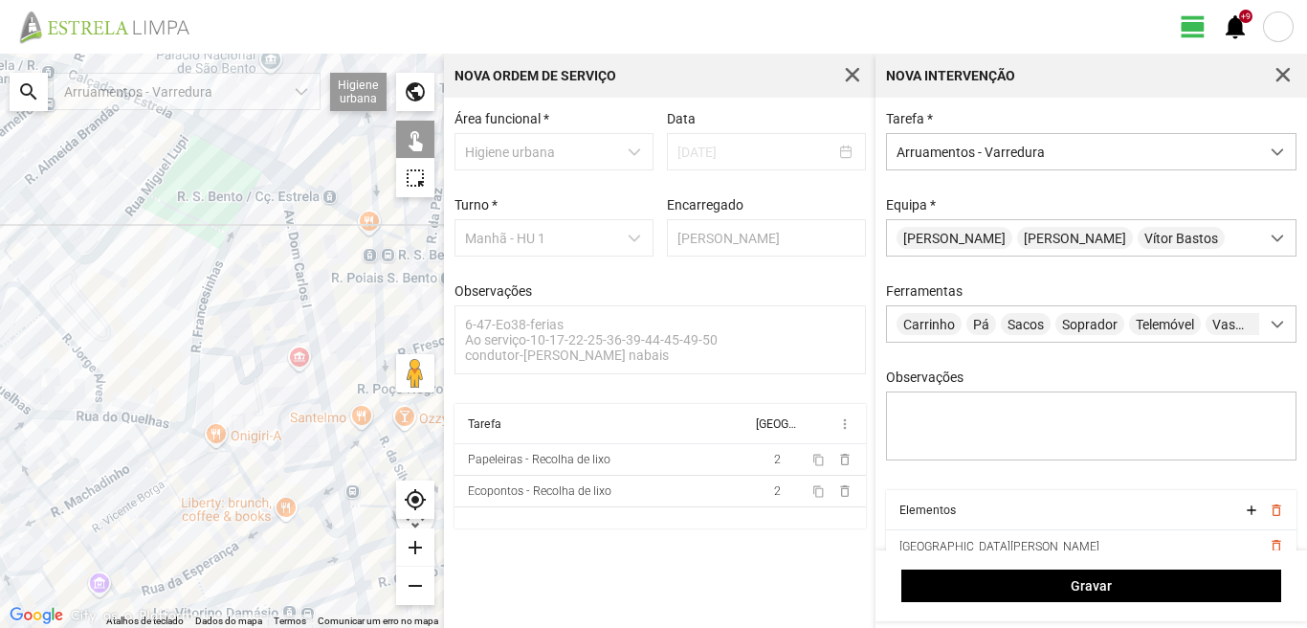
drag, startPoint x: 339, startPoint y: 563, endPoint x: 286, endPoint y: 457, distance: 117.7
click at [286, 457] on div at bounding box center [222, 341] width 444 height 574
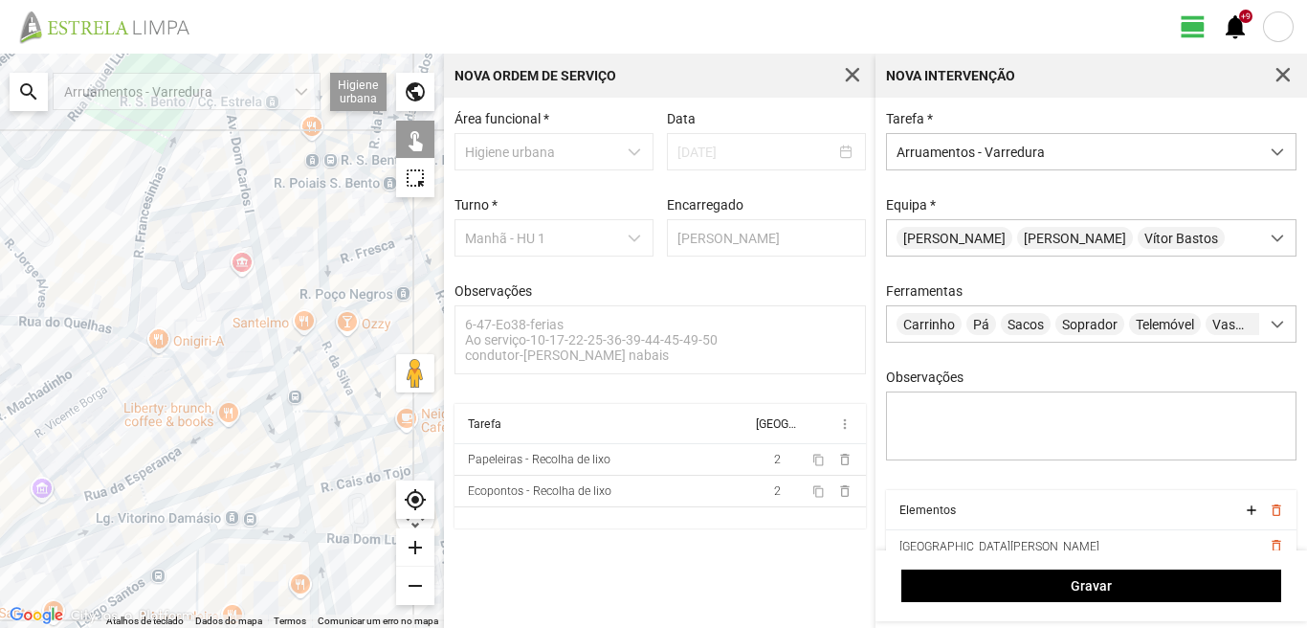
click at [297, 444] on div at bounding box center [222, 341] width 444 height 574
click at [298, 492] on div at bounding box center [222, 341] width 444 height 574
click at [299, 485] on div at bounding box center [222, 341] width 444 height 574
click at [296, 446] on div at bounding box center [222, 341] width 444 height 574
click at [303, 505] on div at bounding box center [222, 341] width 444 height 574
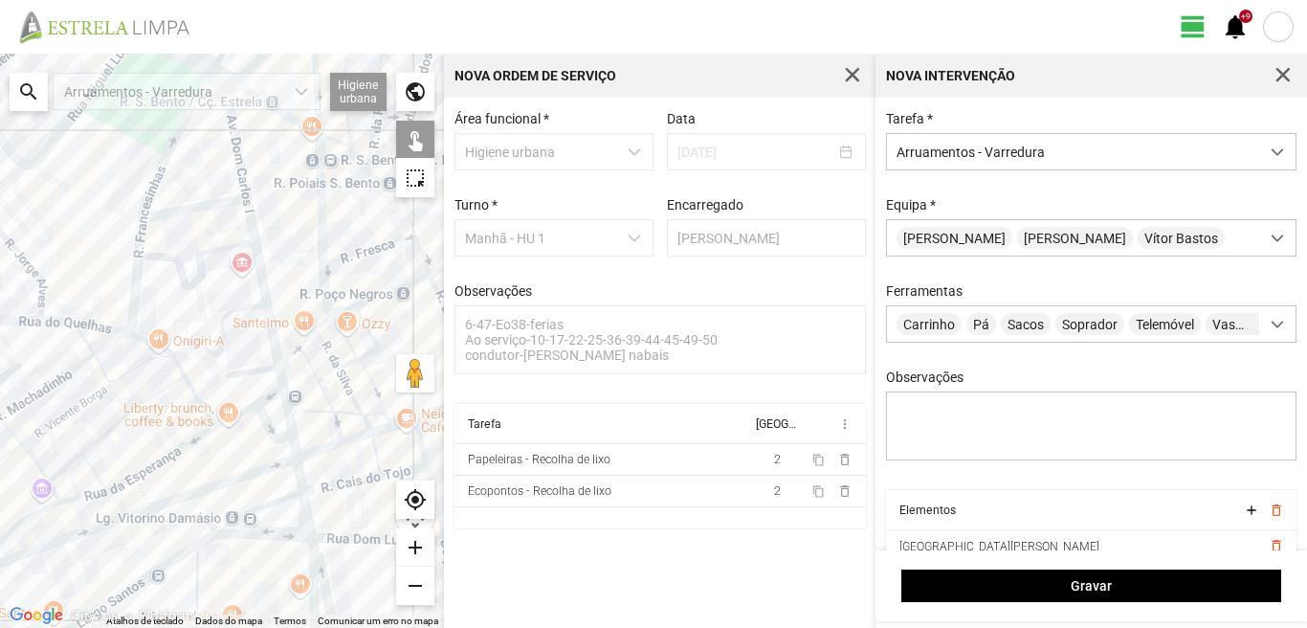
click at [273, 500] on div at bounding box center [222, 341] width 444 height 574
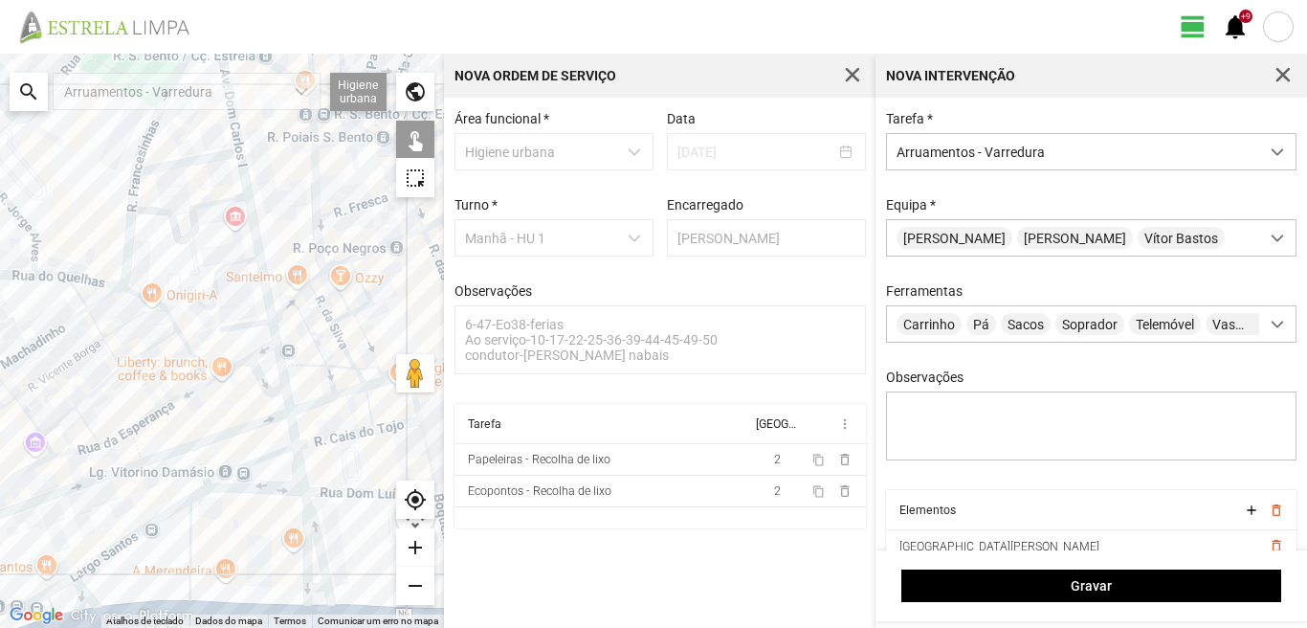
drag, startPoint x: 310, startPoint y: 561, endPoint x: 299, endPoint y: 499, distance: 63.2
click at [299, 499] on div at bounding box center [222, 341] width 444 height 574
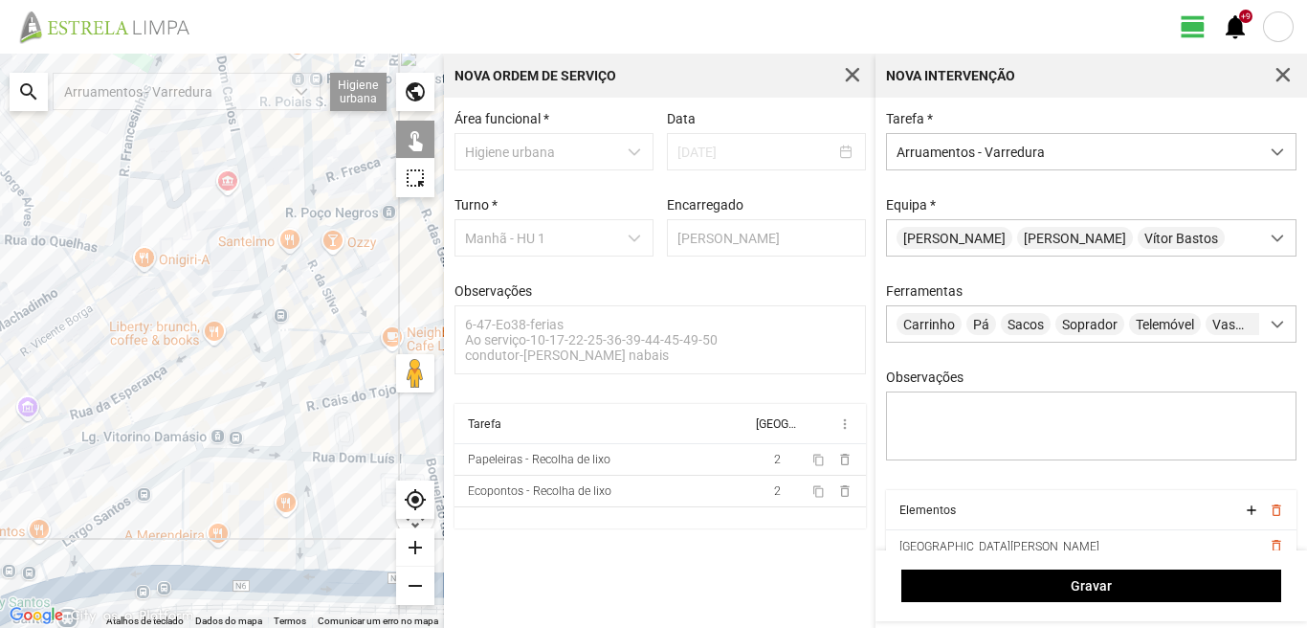
click at [293, 496] on div at bounding box center [222, 341] width 444 height 574
click at [296, 490] on div at bounding box center [222, 341] width 444 height 574
click at [305, 502] on div at bounding box center [222, 341] width 444 height 574
click at [301, 550] on div at bounding box center [222, 341] width 444 height 574
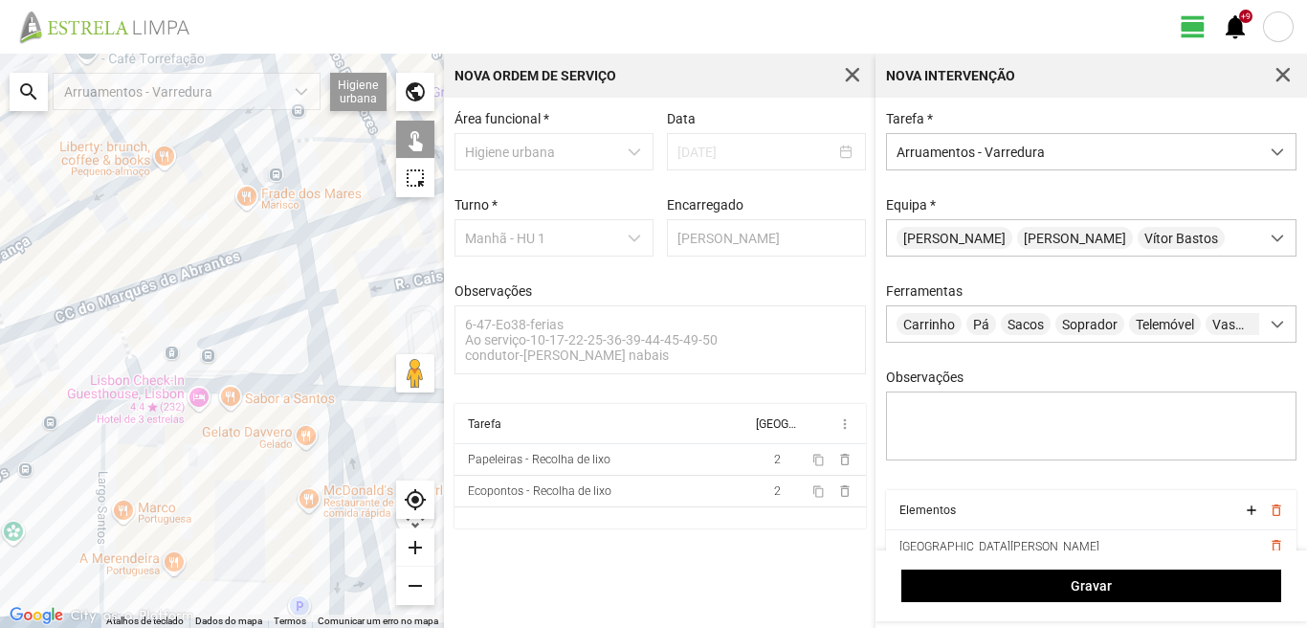
click at [211, 385] on div at bounding box center [222, 341] width 444 height 574
click at [211, 391] on div at bounding box center [222, 341] width 444 height 574
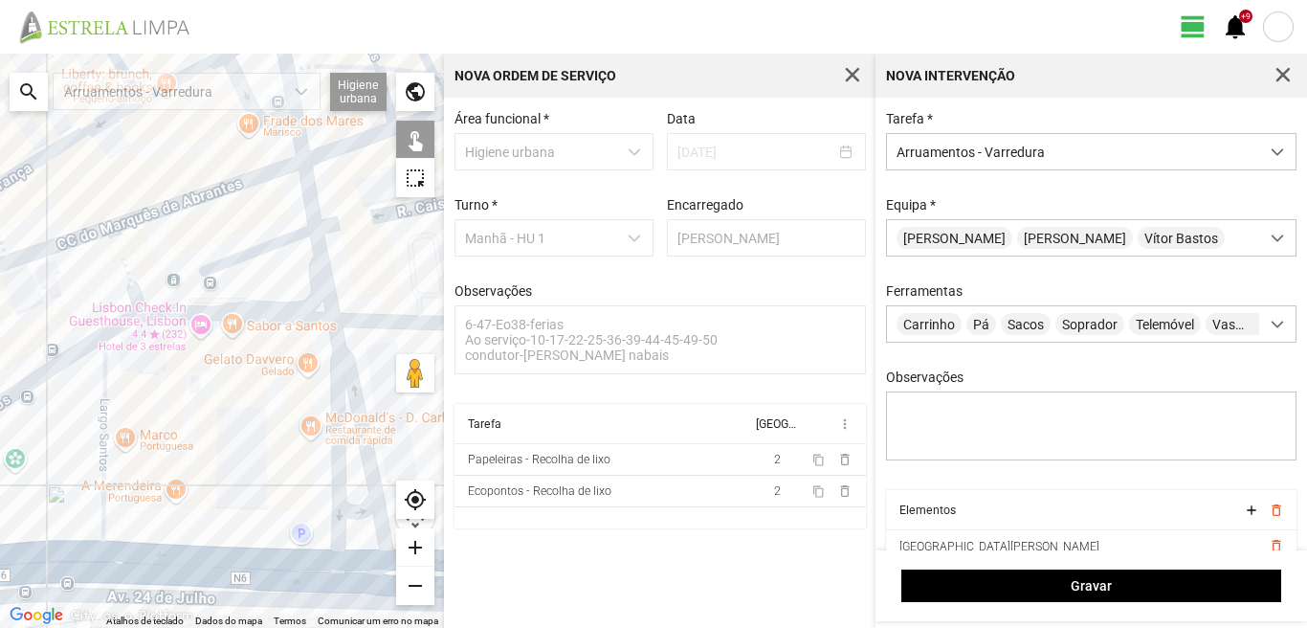
drag, startPoint x: 221, startPoint y: 417, endPoint x: 218, endPoint y: 277, distance: 139.7
click at [218, 277] on div at bounding box center [222, 341] width 444 height 574
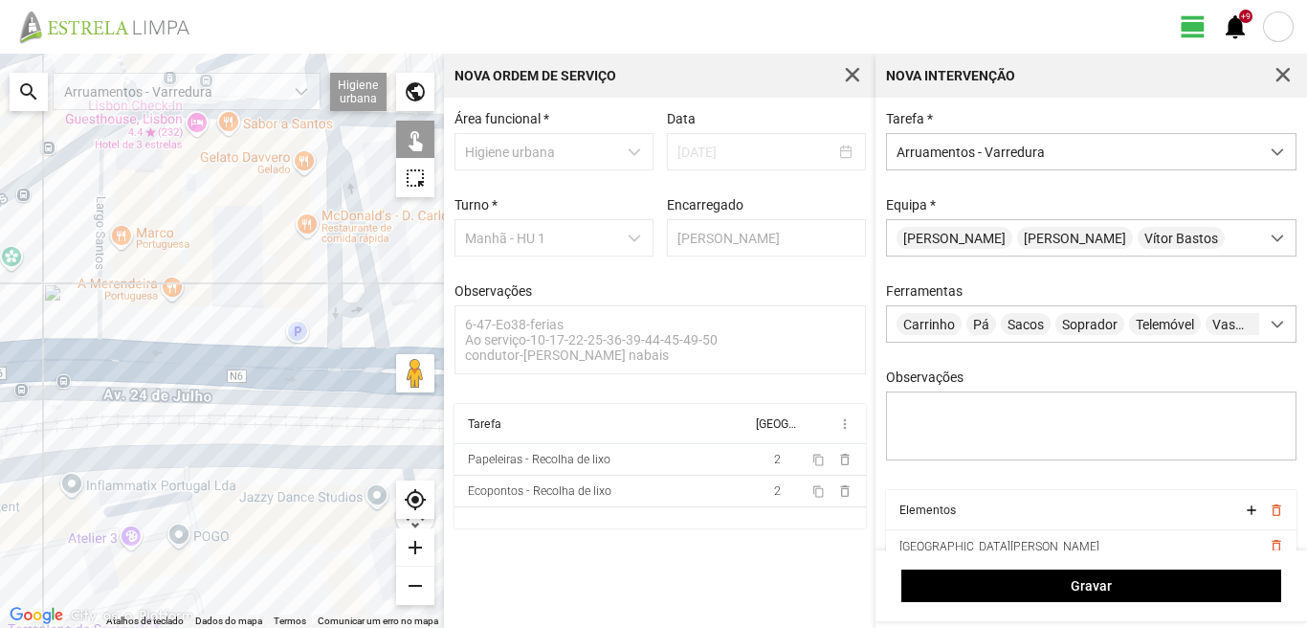
click at [320, 359] on div at bounding box center [222, 341] width 444 height 574
click at [99, 299] on div at bounding box center [222, 341] width 444 height 574
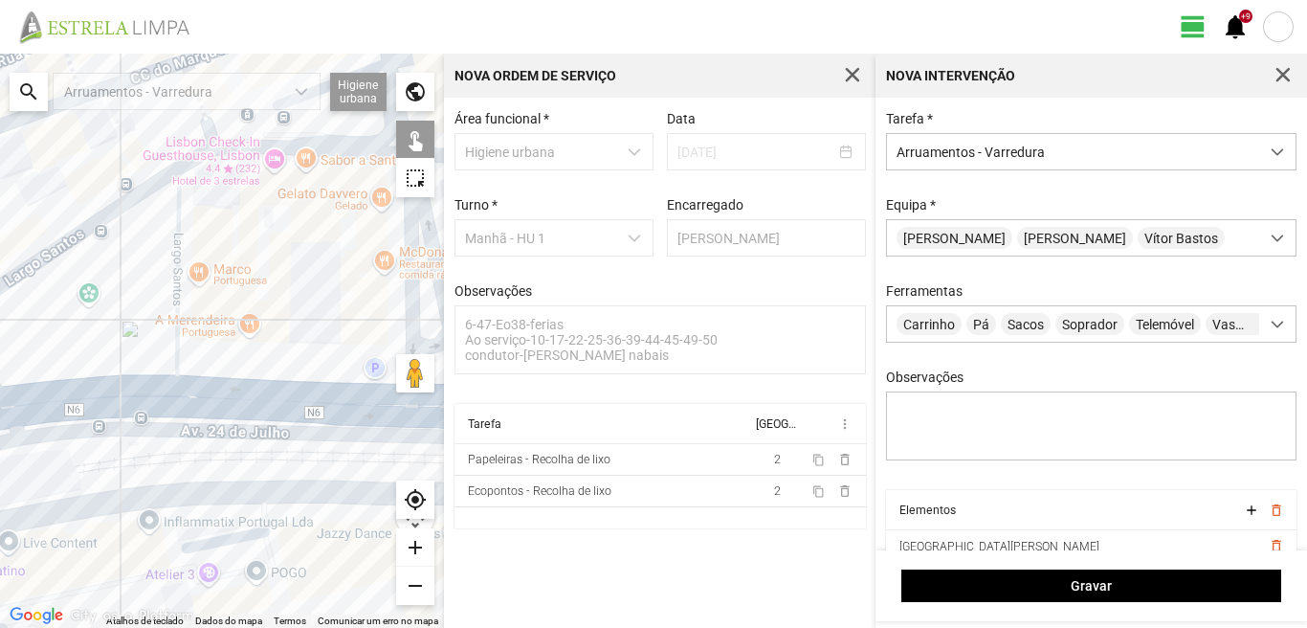
drag, startPoint x: 144, startPoint y: 317, endPoint x: 220, endPoint y: 354, distance: 85.2
click at [213, 354] on div at bounding box center [222, 341] width 444 height 574
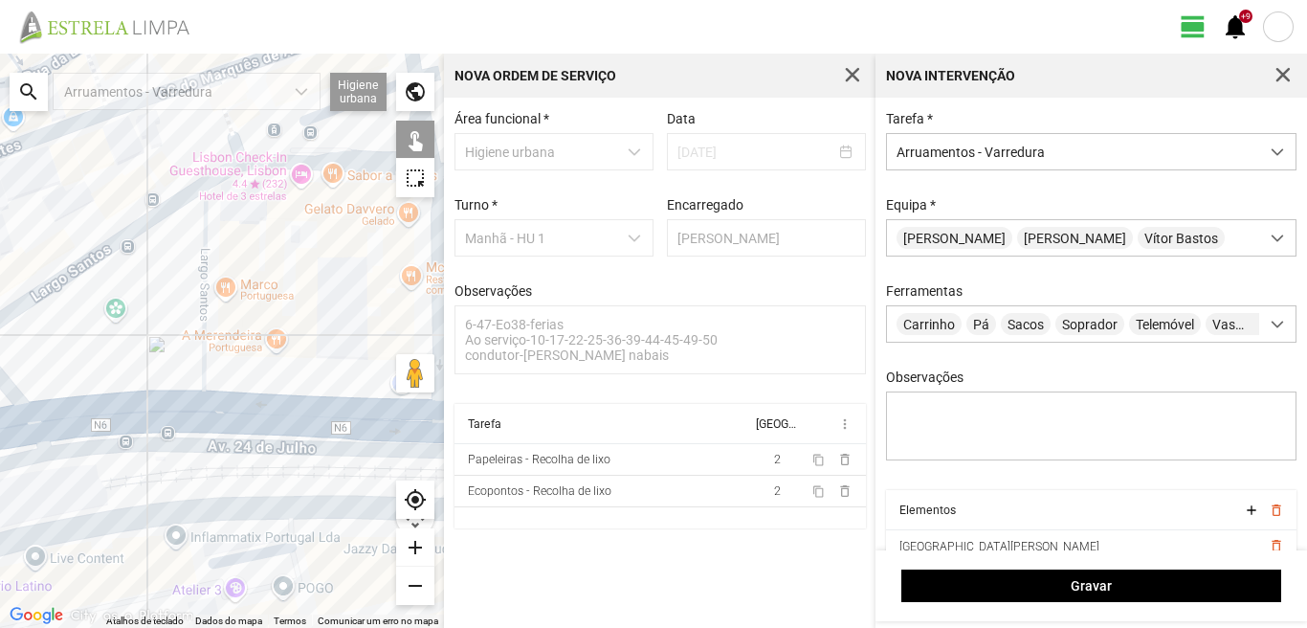
click at [101, 250] on div at bounding box center [222, 341] width 444 height 574
click at [101, 422] on div at bounding box center [222, 341] width 444 height 574
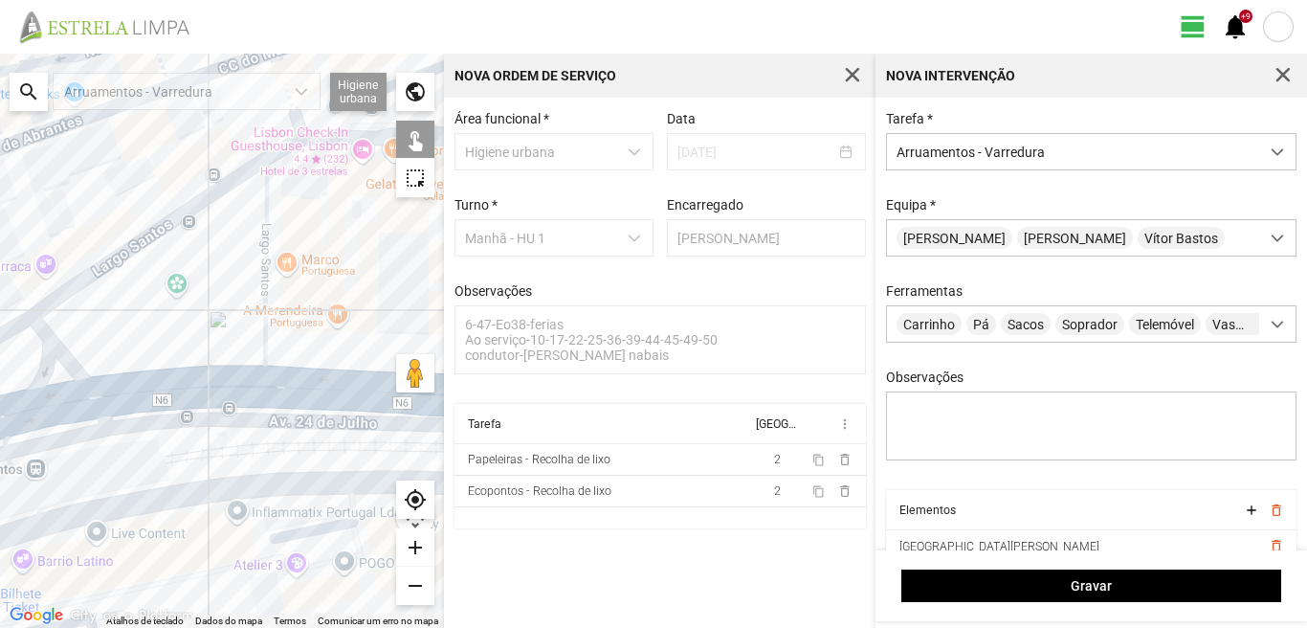
drag, startPoint x: 137, startPoint y: 371, endPoint x: 188, endPoint y: 378, distance: 51.2
click at [183, 378] on div at bounding box center [222, 341] width 444 height 574
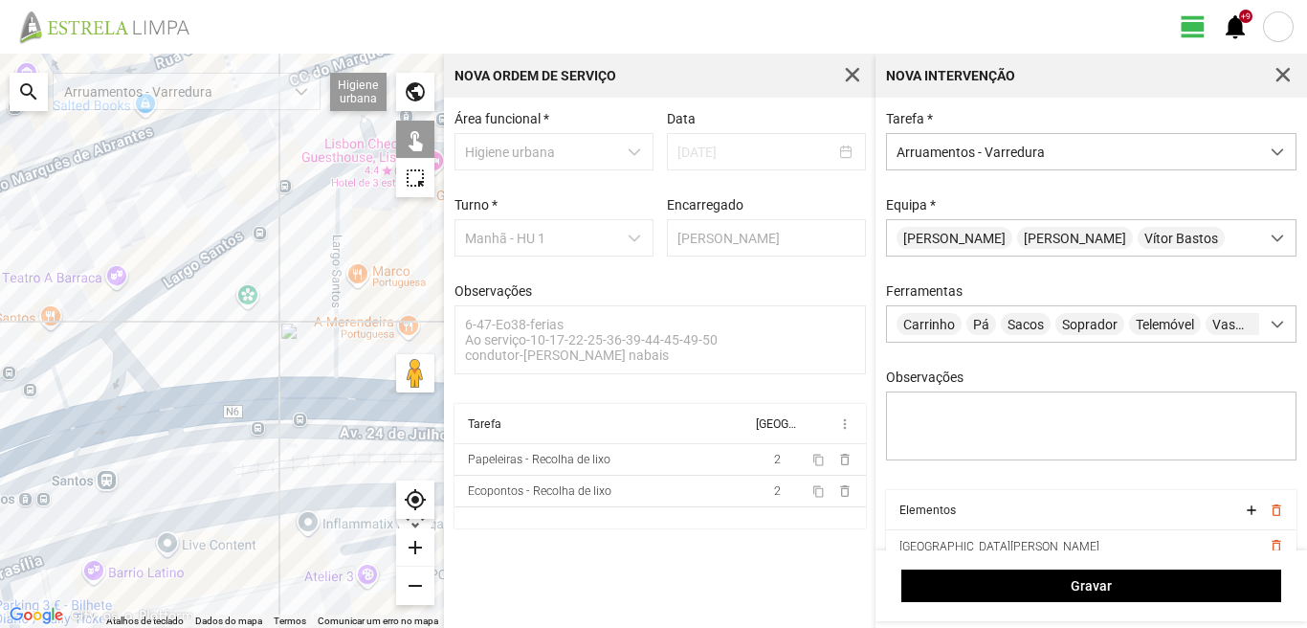
click at [122, 368] on div at bounding box center [222, 341] width 444 height 574
click at [72, 343] on div at bounding box center [222, 341] width 444 height 574
click at [67, 380] on div at bounding box center [222, 341] width 444 height 574
click at [78, 423] on div at bounding box center [222, 341] width 444 height 574
drag, startPoint x: 85, startPoint y: 418, endPoint x: 328, endPoint y: 414, distance: 243.1
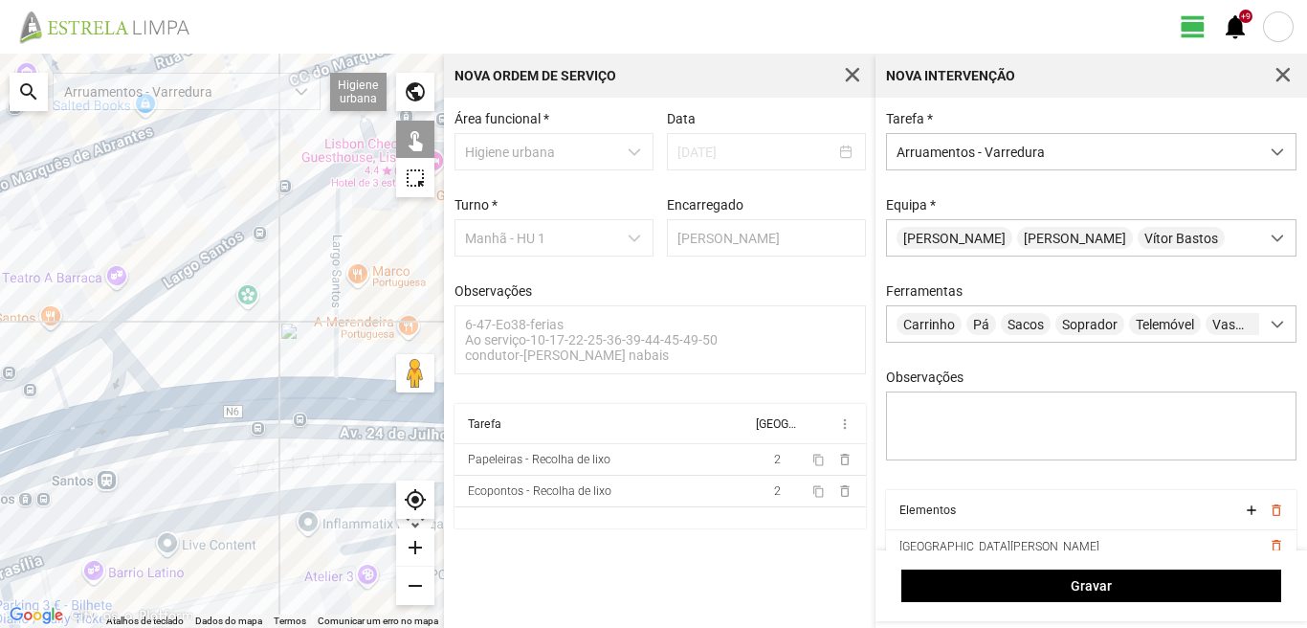
click at [328, 414] on div at bounding box center [222, 341] width 444 height 574
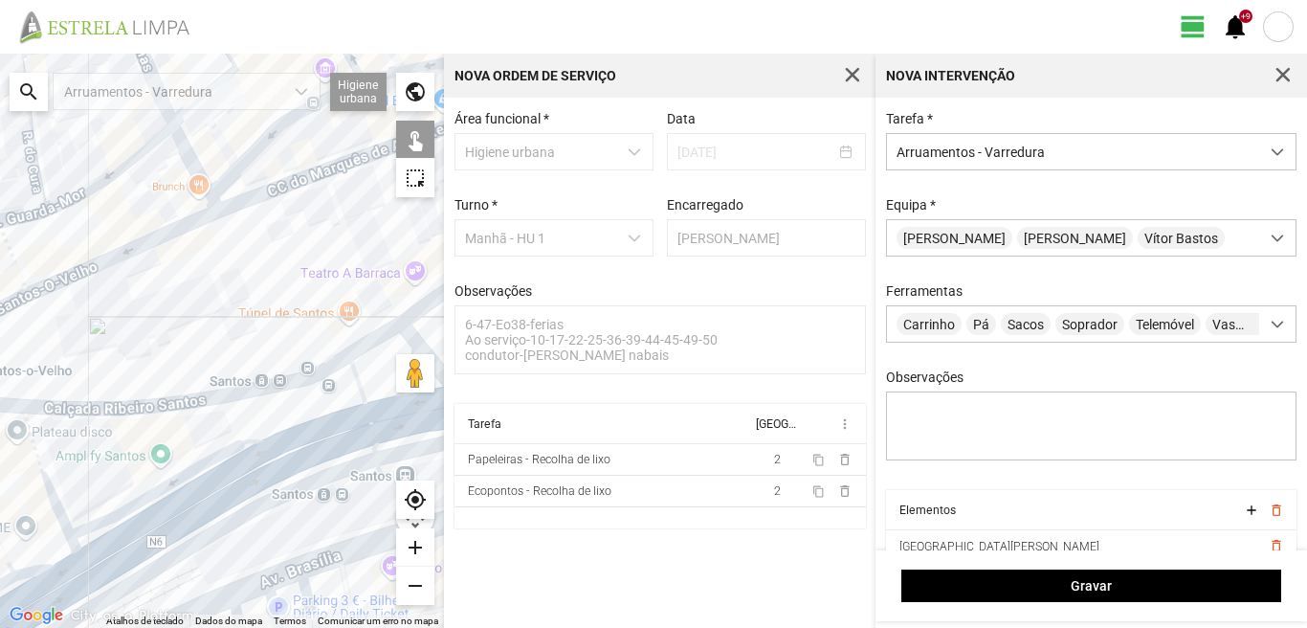
click at [42, 461] on div at bounding box center [222, 341] width 444 height 574
drag, startPoint x: 107, startPoint y: 462, endPoint x: 236, endPoint y: 421, distance: 135.6
click at [233, 421] on div at bounding box center [222, 341] width 444 height 574
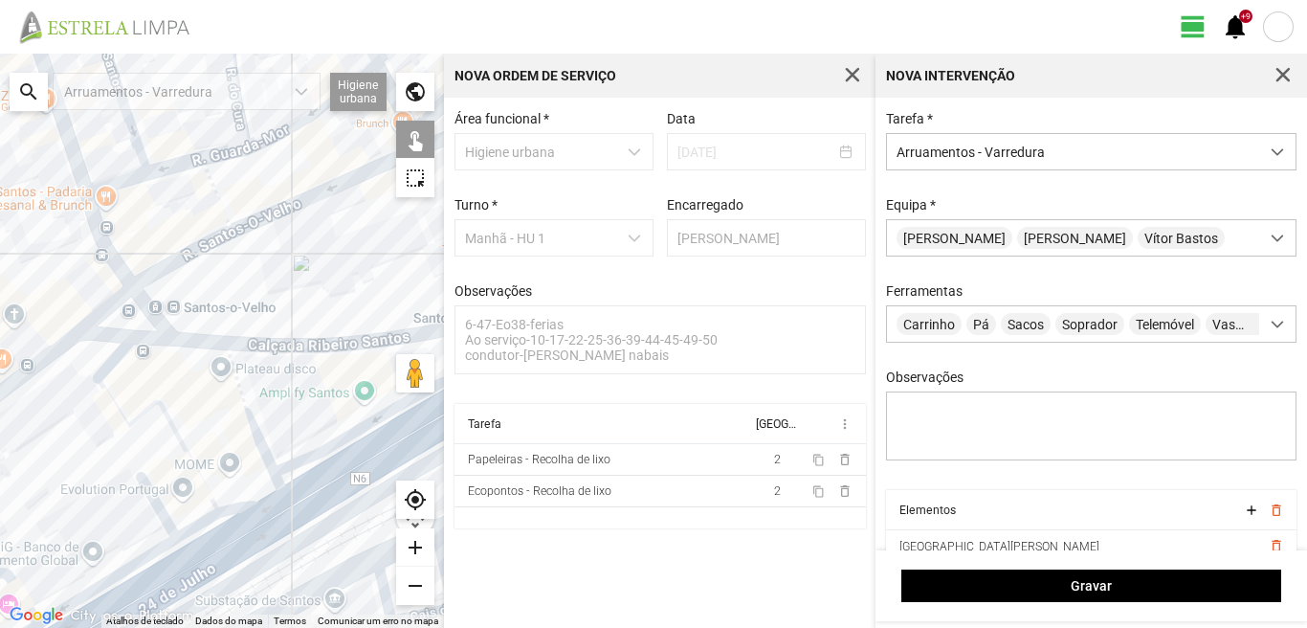
click at [112, 366] on div at bounding box center [222, 341] width 444 height 574
click at [118, 411] on div at bounding box center [222, 341] width 444 height 574
click at [241, 499] on div at bounding box center [222, 341] width 444 height 574
click at [171, 524] on div at bounding box center [222, 341] width 444 height 574
click at [195, 527] on div at bounding box center [222, 341] width 444 height 574
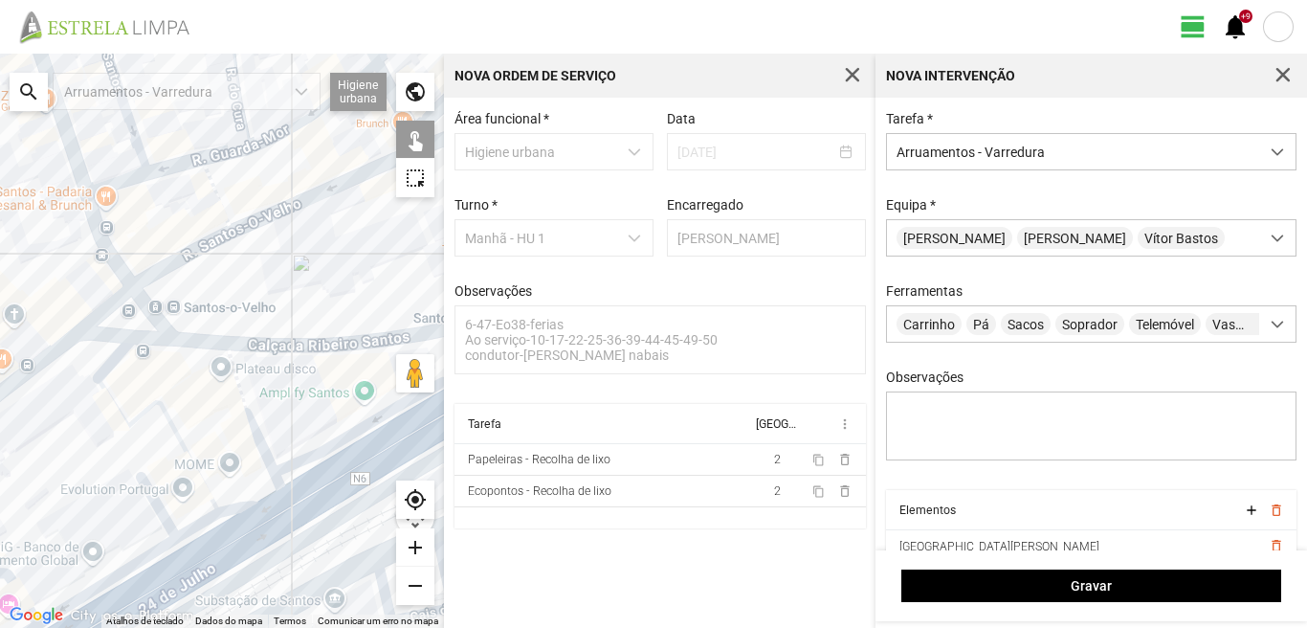
click at [226, 549] on div at bounding box center [222, 341] width 444 height 574
click at [163, 550] on div at bounding box center [222, 341] width 444 height 574
click at [157, 599] on div at bounding box center [222, 341] width 444 height 574
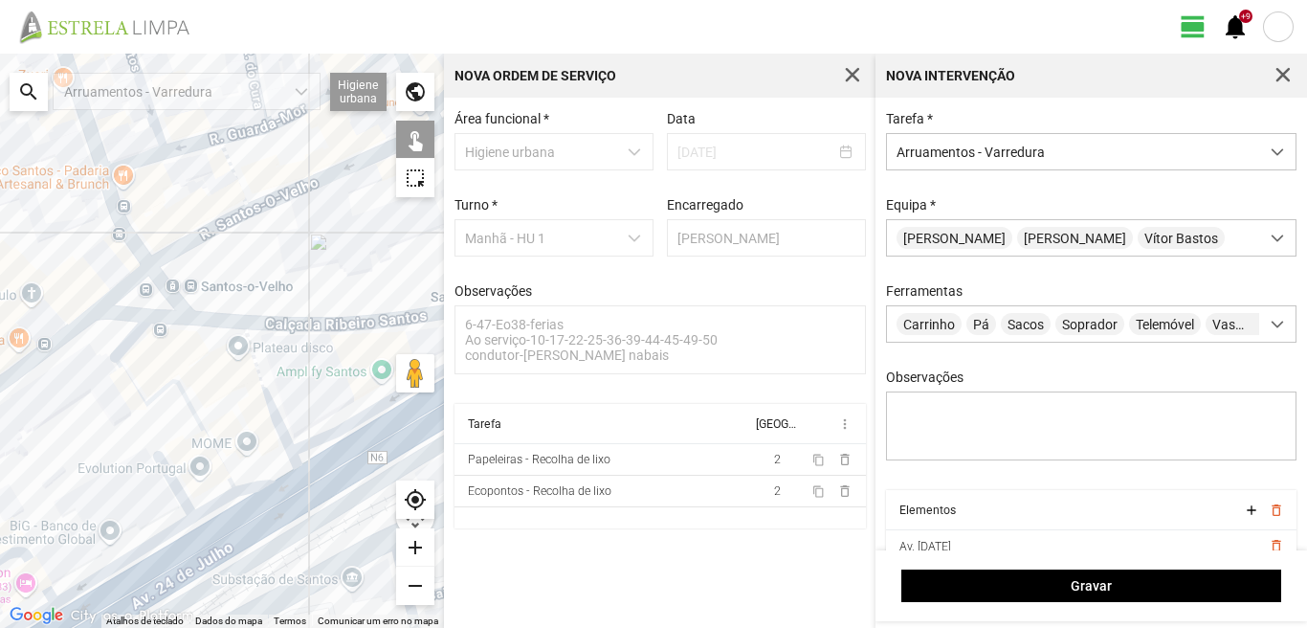
drag, startPoint x: 173, startPoint y: 544, endPoint x: 301, endPoint y: 480, distance: 142.9
click at [293, 482] on div at bounding box center [222, 341] width 444 height 574
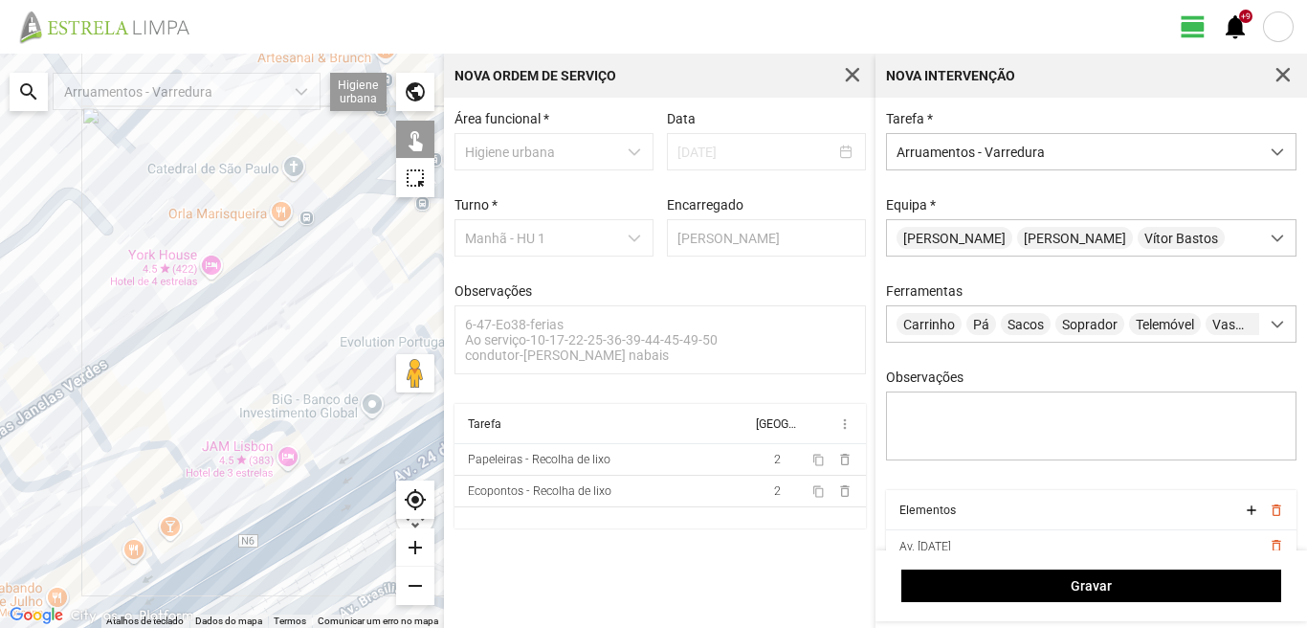
click at [283, 426] on div at bounding box center [222, 341] width 444 height 574
click at [279, 499] on div at bounding box center [222, 341] width 444 height 574
click at [280, 542] on div at bounding box center [222, 341] width 444 height 574
click at [158, 495] on div at bounding box center [222, 341] width 444 height 574
click at [146, 450] on div at bounding box center [222, 341] width 444 height 574
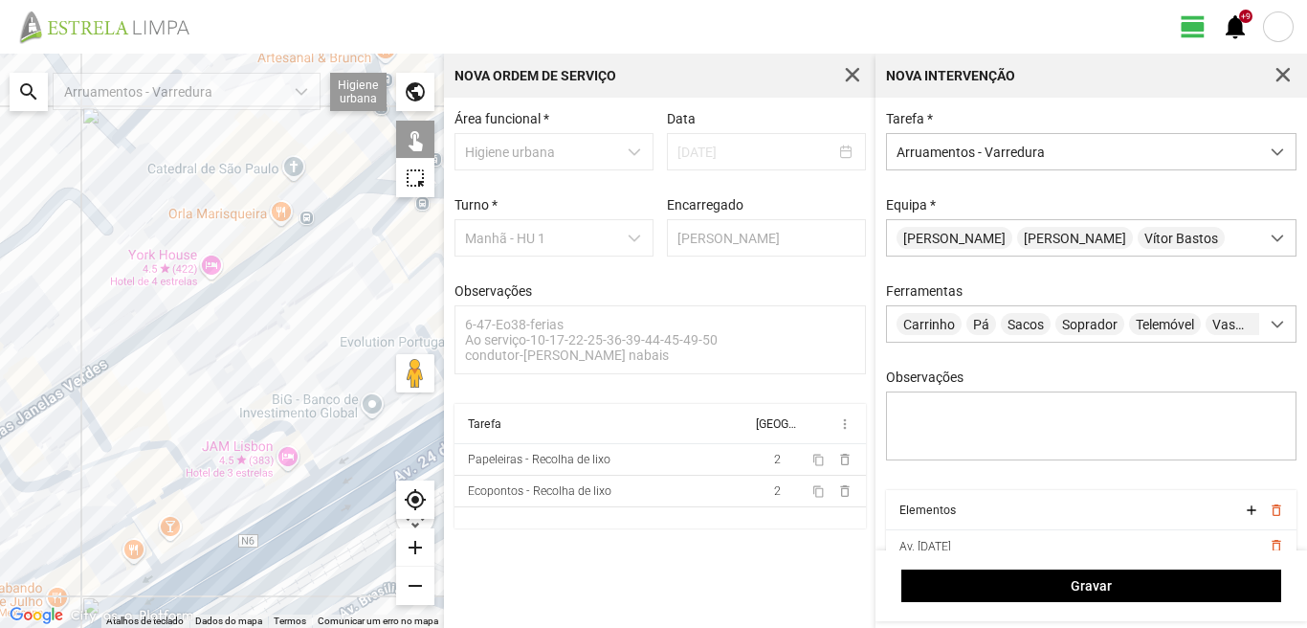
click at [111, 533] on div at bounding box center [222, 341] width 444 height 574
click at [140, 540] on div at bounding box center [222, 341] width 444 height 574
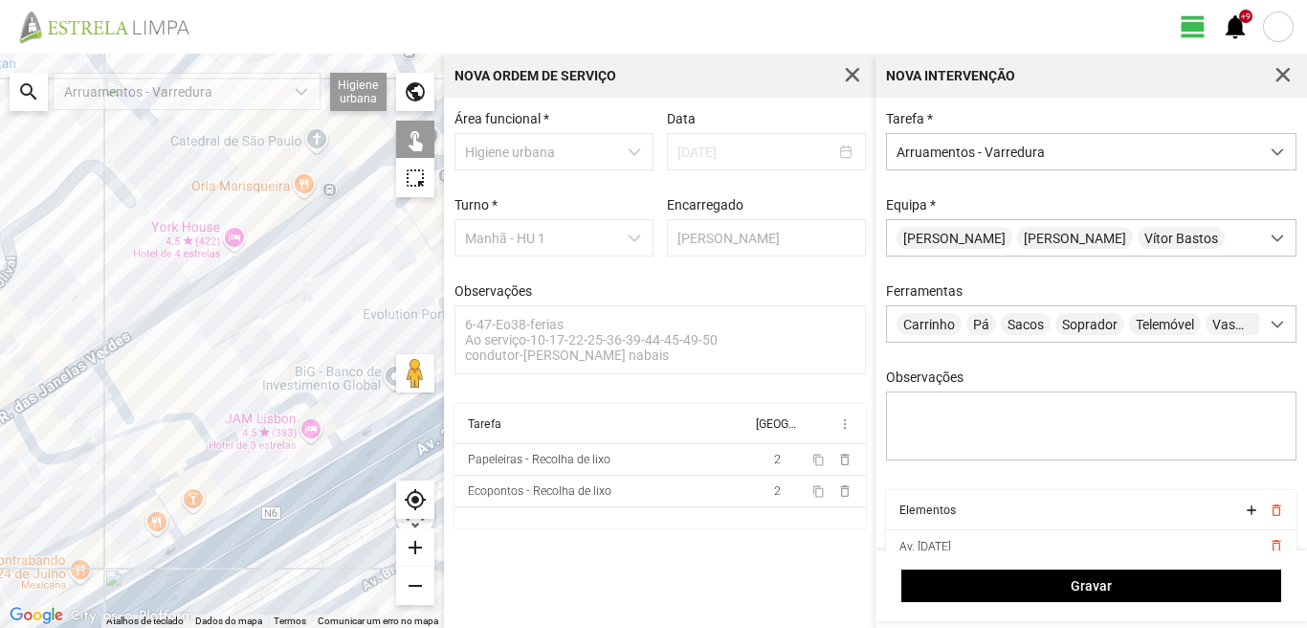
drag, startPoint x: 160, startPoint y: 543, endPoint x: 240, endPoint y: 455, distance: 118.5
click at [240, 455] on div at bounding box center [222, 341] width 444 height 574
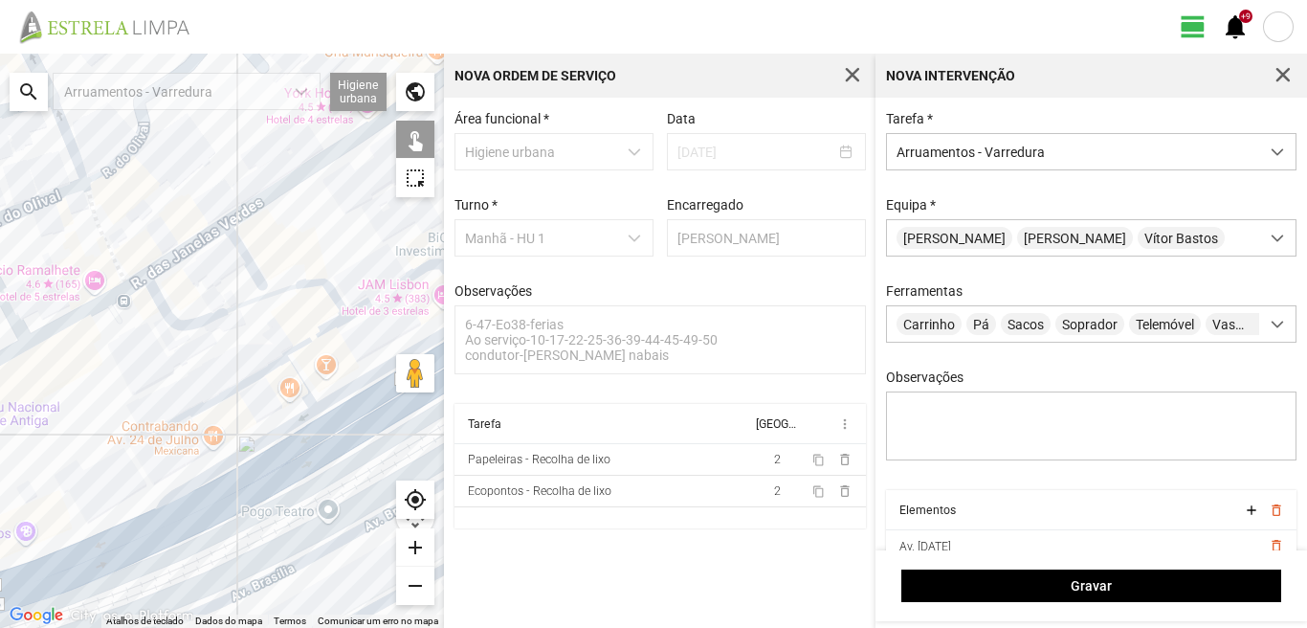
click at [234, 461] on div at bounding box center [222, 341] width 444 height 574
click at [248, 495] on div at bounding box center [222, 341] width 444 height 574
click at [127, 560] on div at bounding box center [222, 341] width 444 height 574
click at [130, 549] on div at bounding box center [222, 341] width 444 height 574
click at [200, 516] on div at bounding box center [222, 341] width 444 height 574
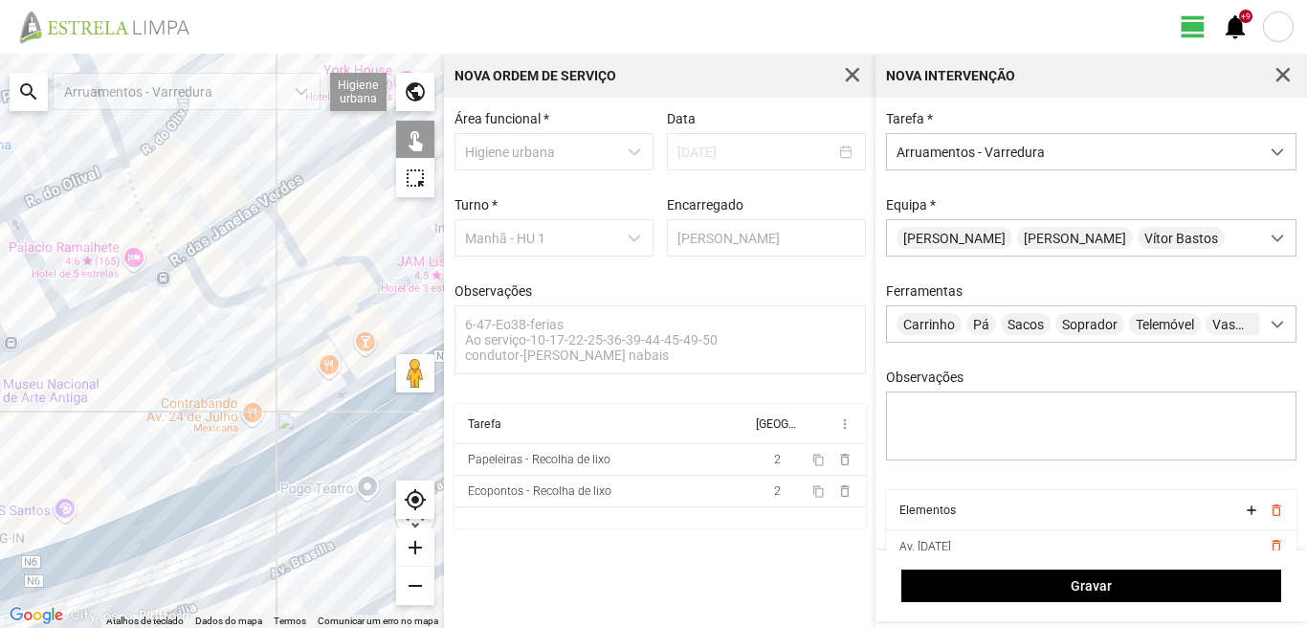
drag, startPoint x: 147, startPoint y: 521, endPoint x: 310, endPoint y: 460, distance: 173.5
click at [310, 460] on div at bounding box center [222, 341] width 444 height 574
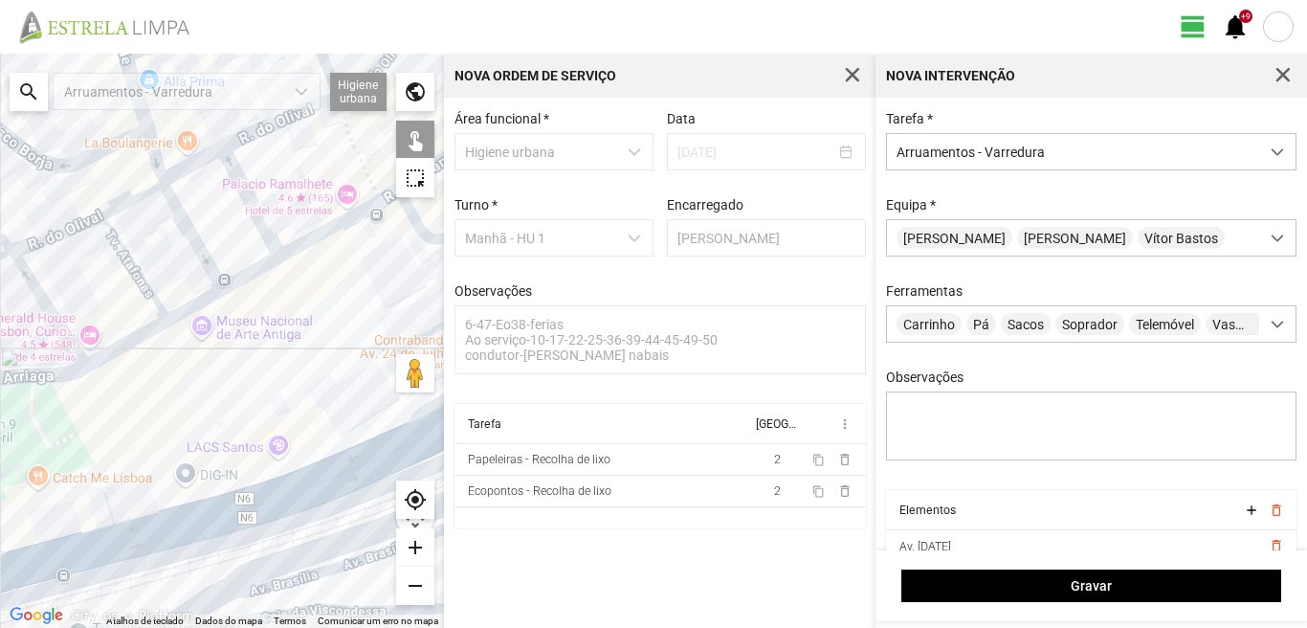
click at [117, 523] on div at bounding box center [222, 341] width 444 height 574
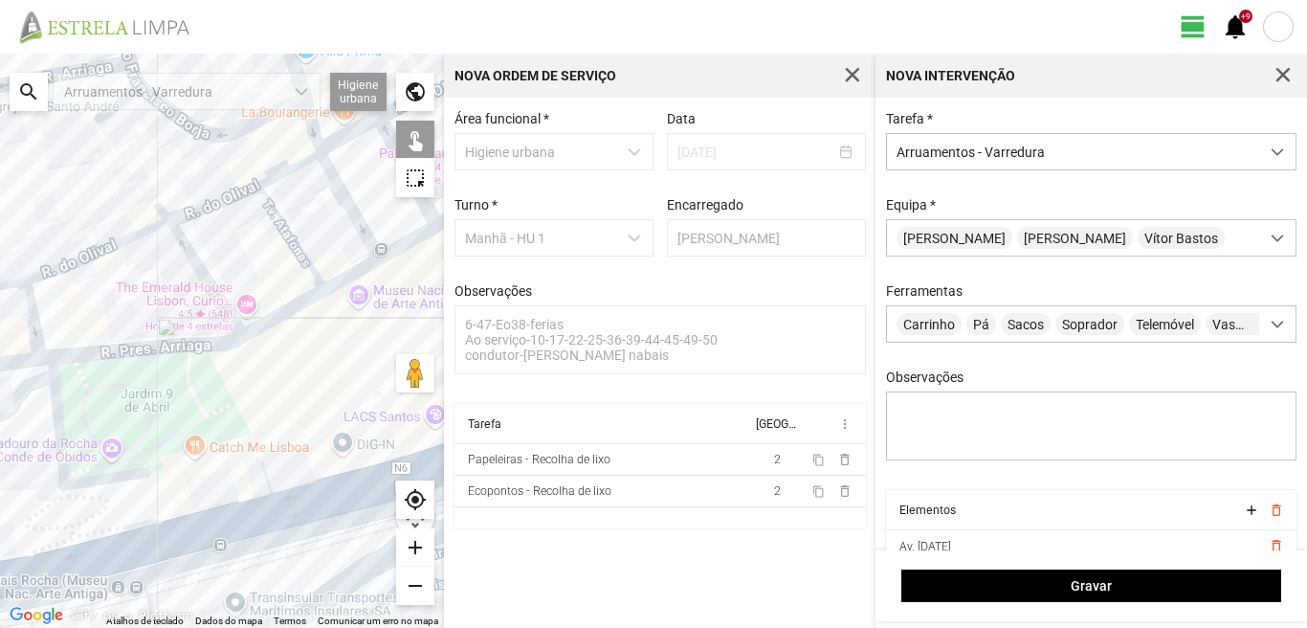
drag, startPoint x: 111, startPoint y: 522, endPoint x: 270, endPoint y: 492, distance: 161.8
click at [270, 492] on div at bounding box center [222, 341] width 444 height 574
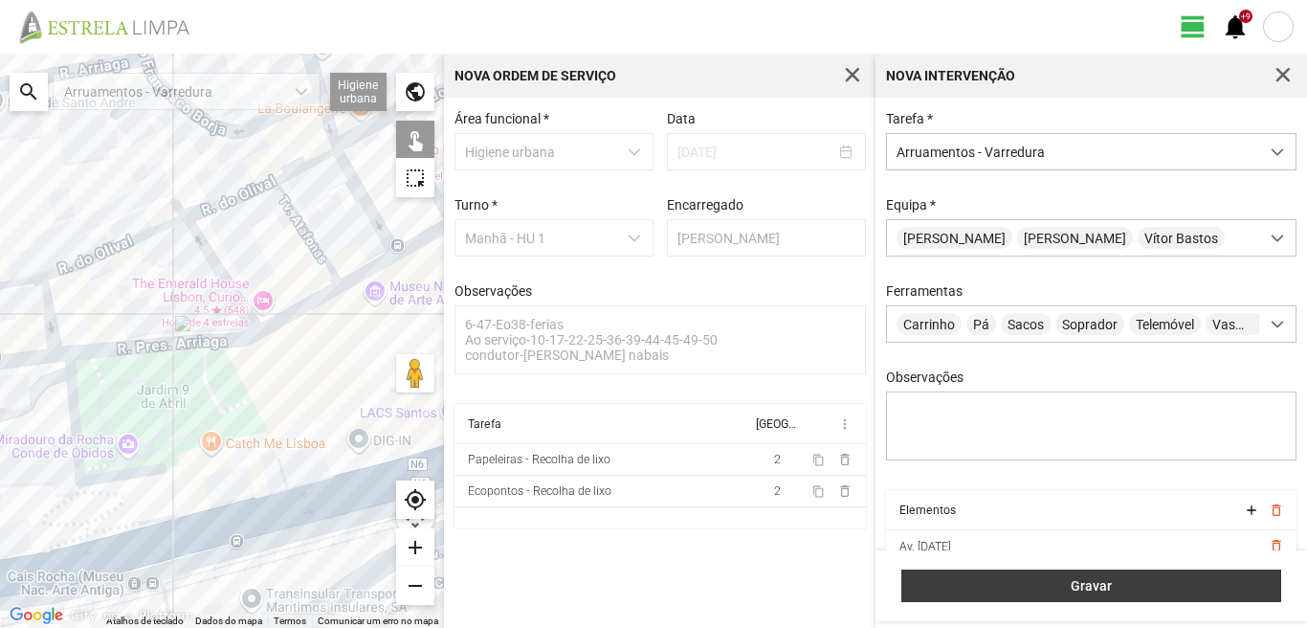
click at [1150, 590] on span "Gravar" at bounding box center [1092, 585] width 360 height 15
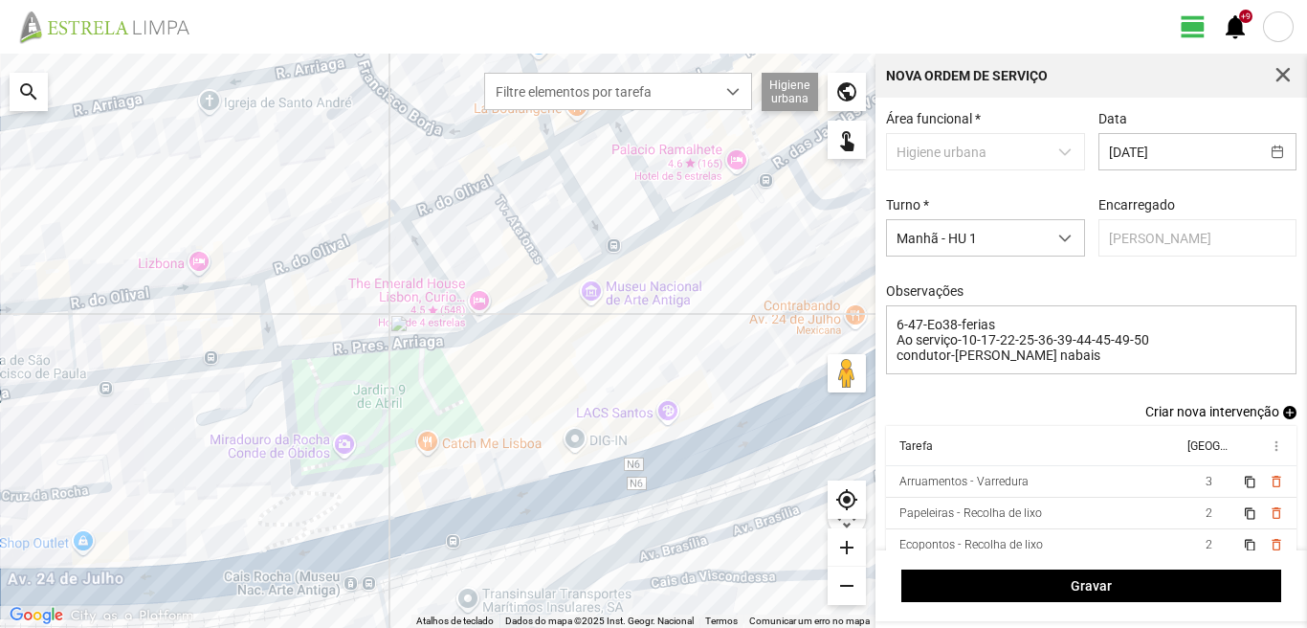
click at [1283, 415] on span "add" at bounding box center [1289, 412] width 13 height 13
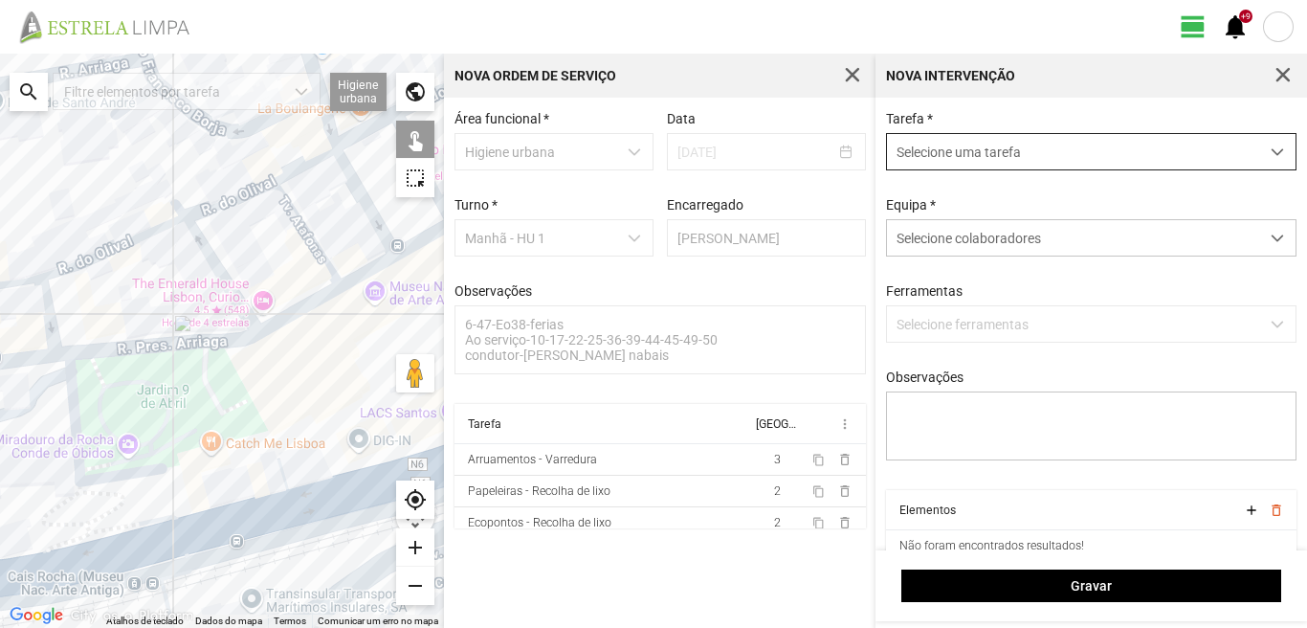
click at [984, 142] on span "Selecione uma tarefa" at bounding box center [1073, 151] width 372 height 35
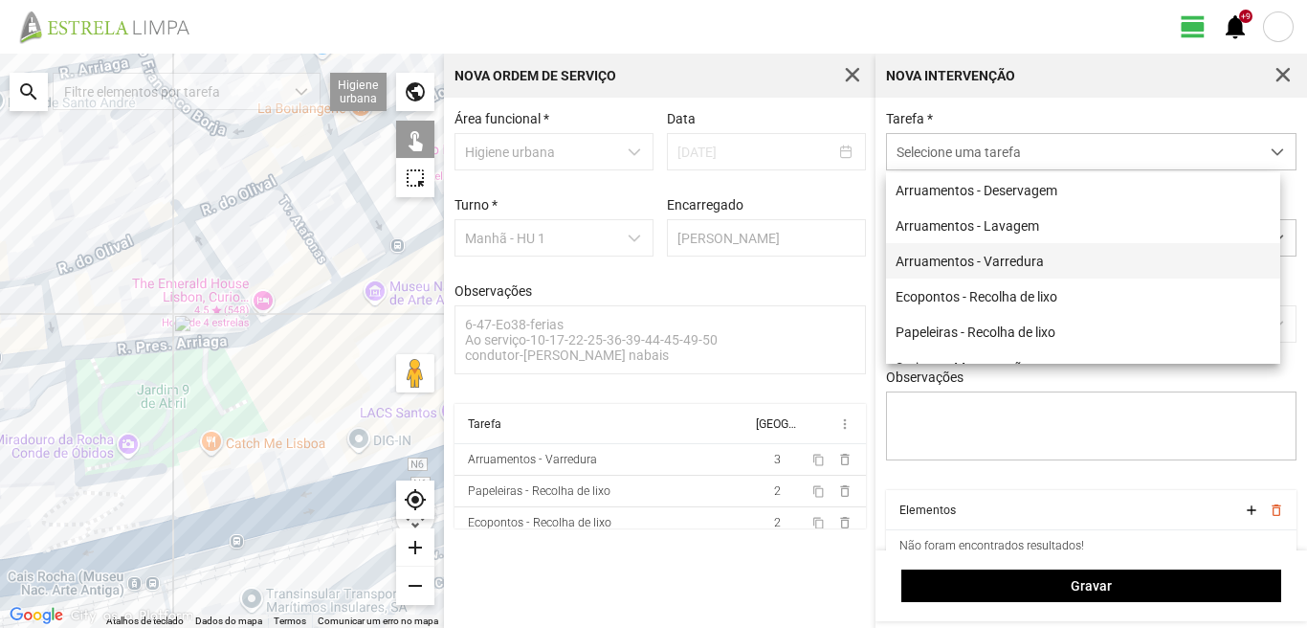
click at [966, 265] on li "Arruamentos - Varredura" at bounding box center [1083, 260] width 394 height 35
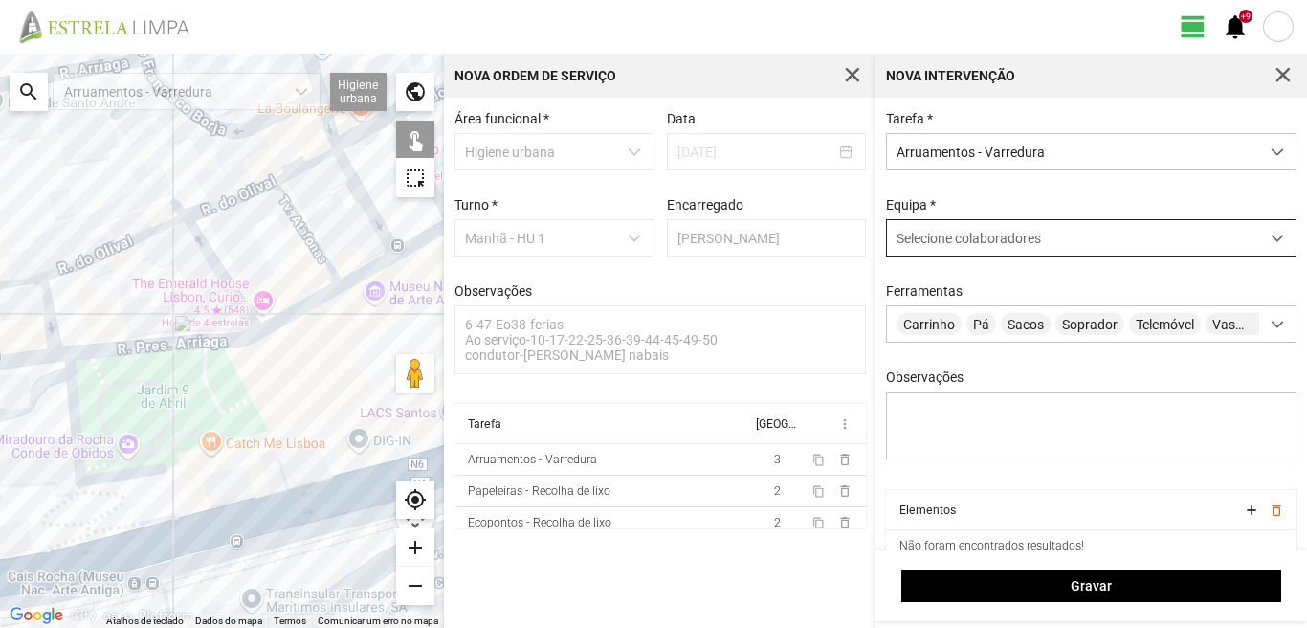
click at [963, 246] on span "Selecione colaboradores" at bounding box center [969, 238] width 144 height 15
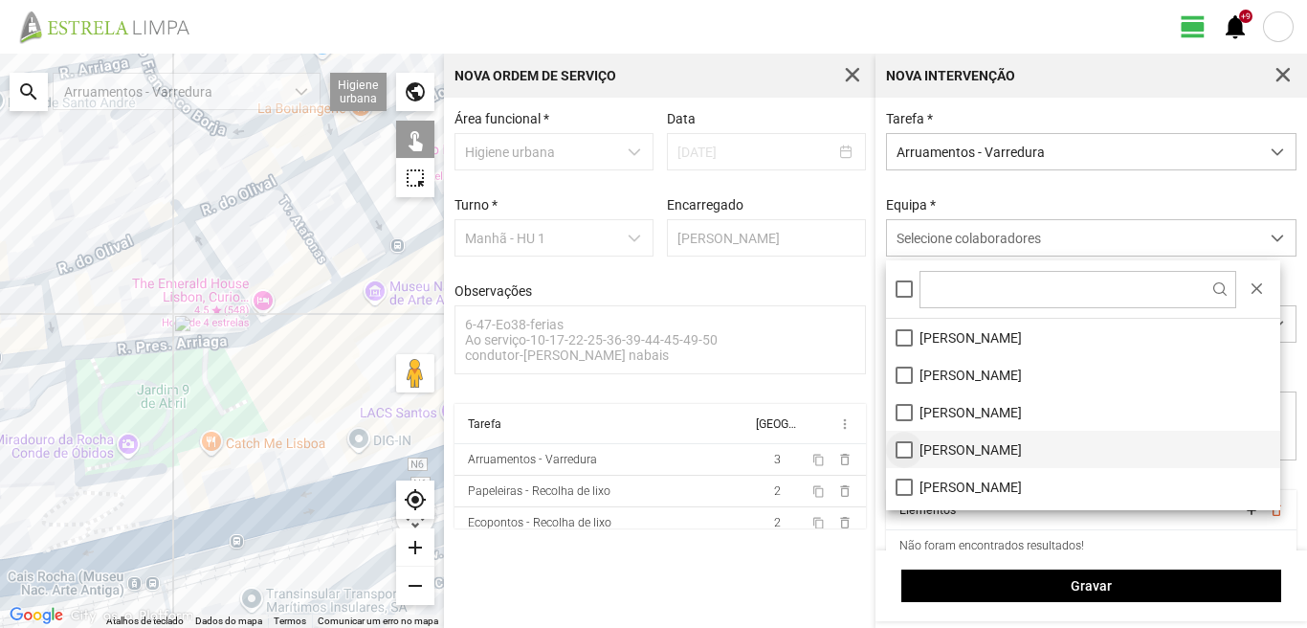
click at [900, 447] on li "[PERSON_NAME]" at bounding box center [1083, 449] width 394 height 37
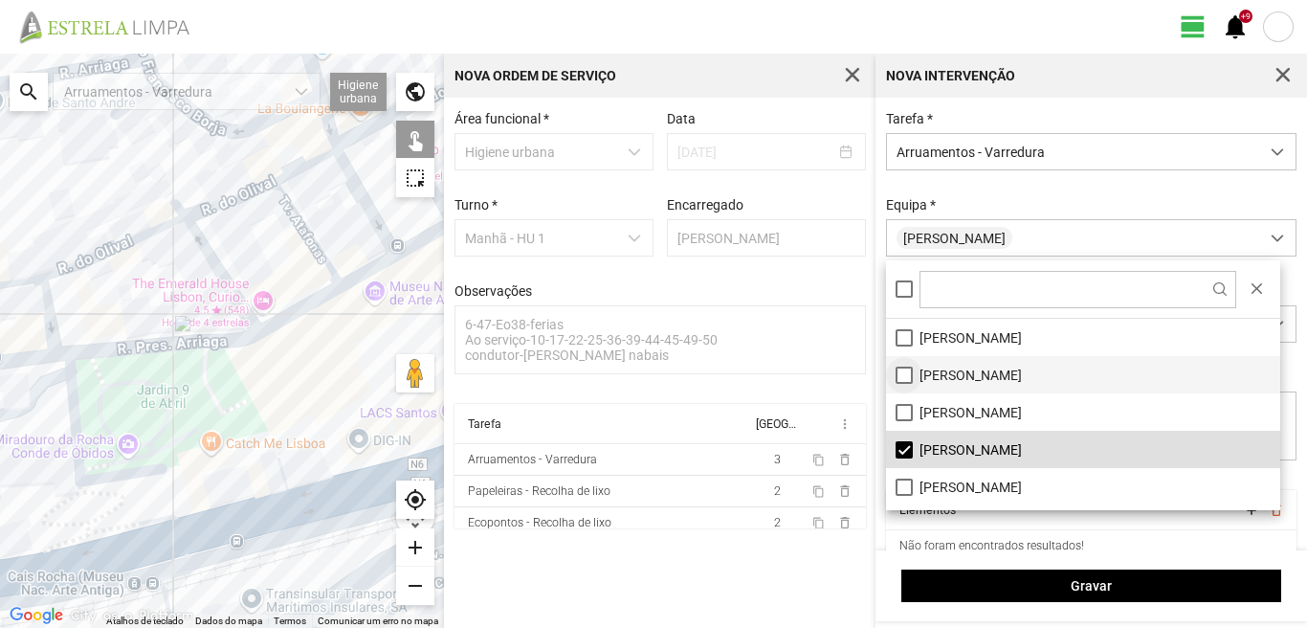
click at [899, 378] on li "[PERSON_NAME]" at bounding box center [1083, 374] width 394 height 37
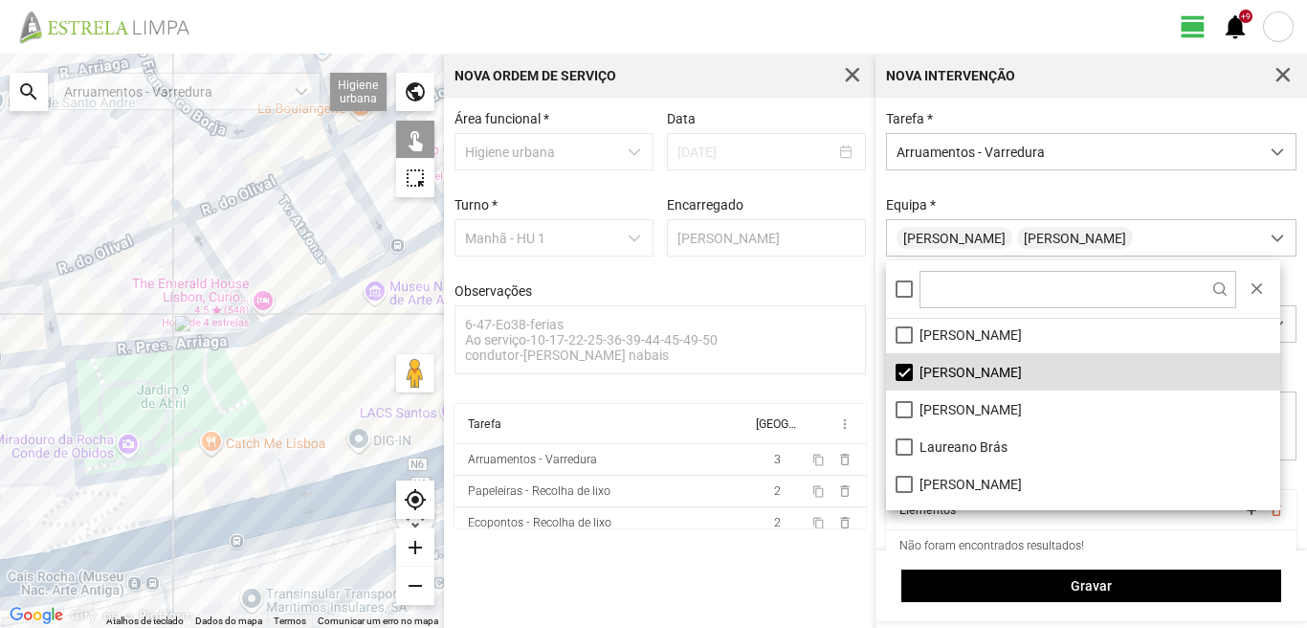
scroll to position [191, 0]
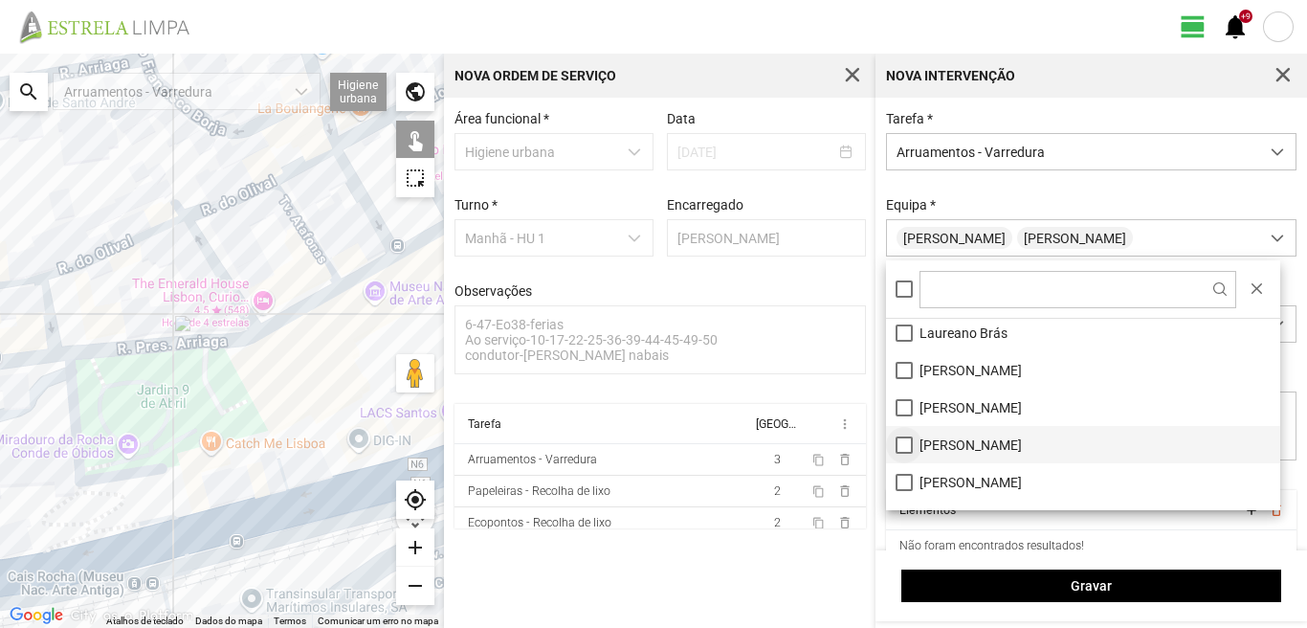
click at [900, 441] on li "[PERSON_NAME]" at bounding box center [1083, 444] width 394 height 37
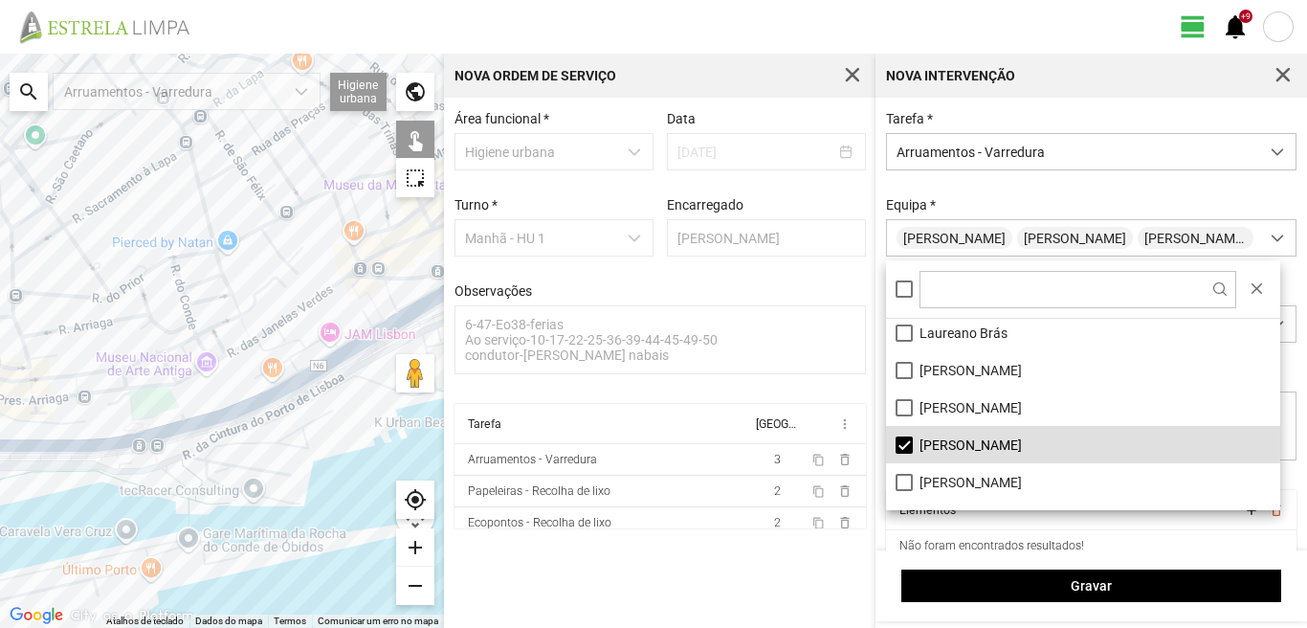
drag, startPoint x: 110, startPoint y: 239, endPoint x: 109, endPoint y: 384, distance: 144.5
click at [109, 384] on div at bounding box center [222, 341] width 444 height 574
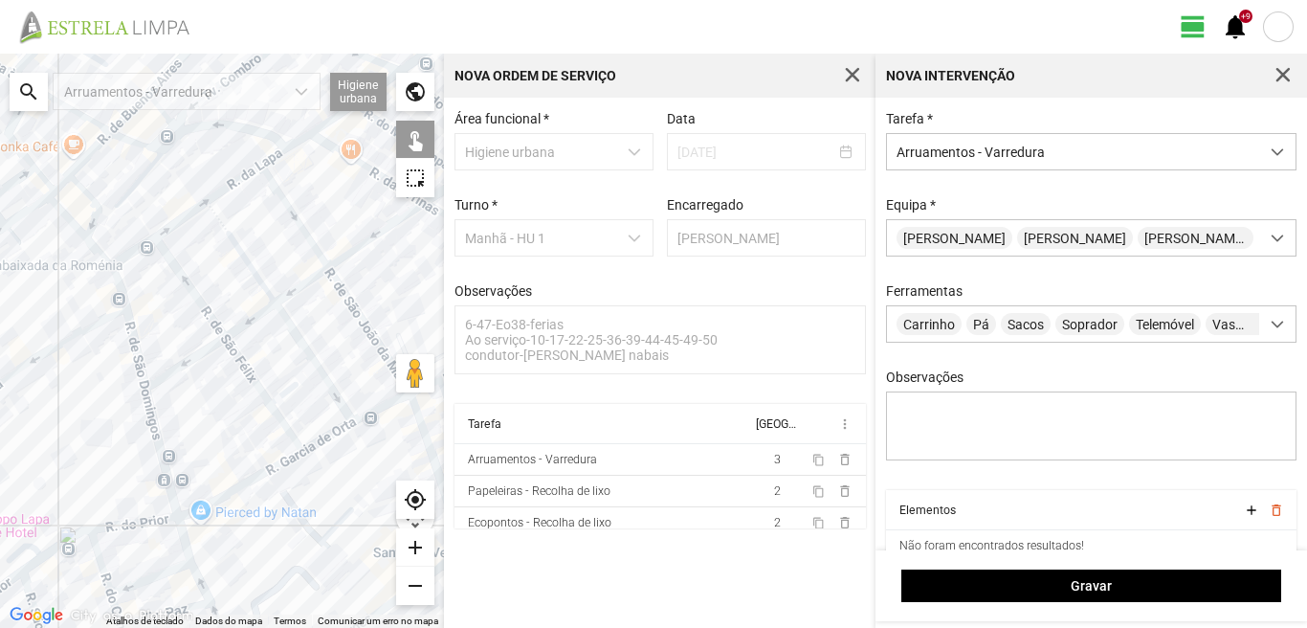
click at [134, 252] on div at bounding box center [222, 341] width 444 height 574
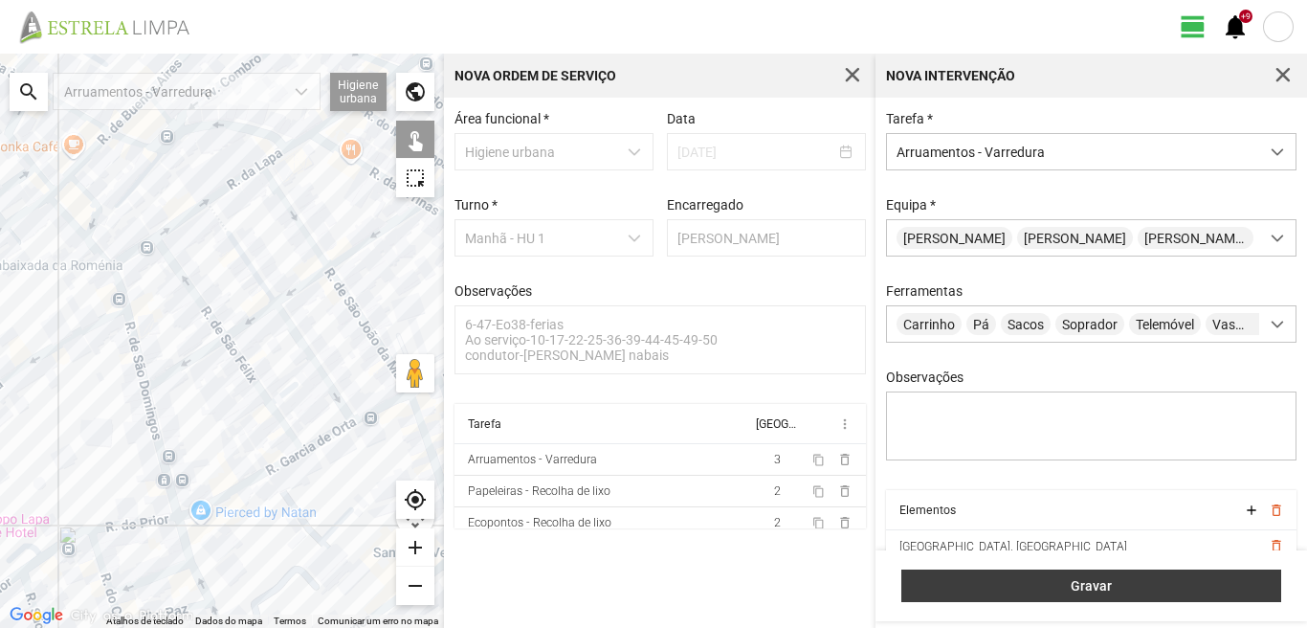
click at [1124, 574] on button "Gravar" at bounding box center [1091, 585] width 380 height 33
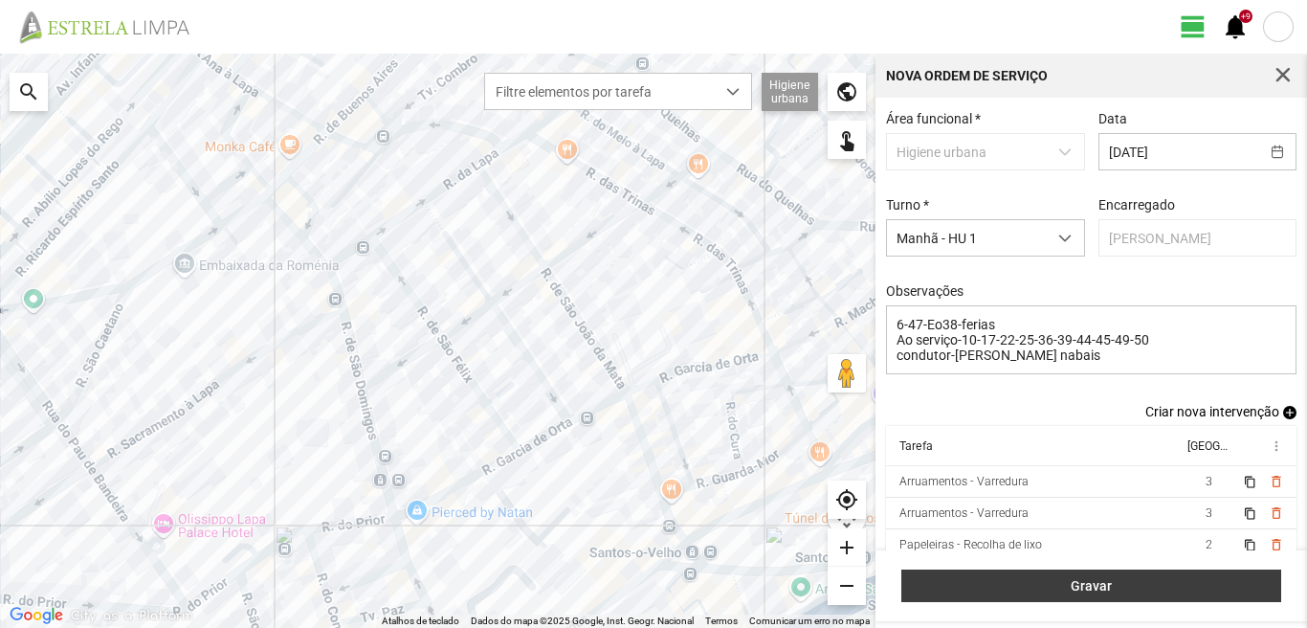
click at [1061, 585] on span "Gravar" at bounding box center [1092, 585] width 360 height 15
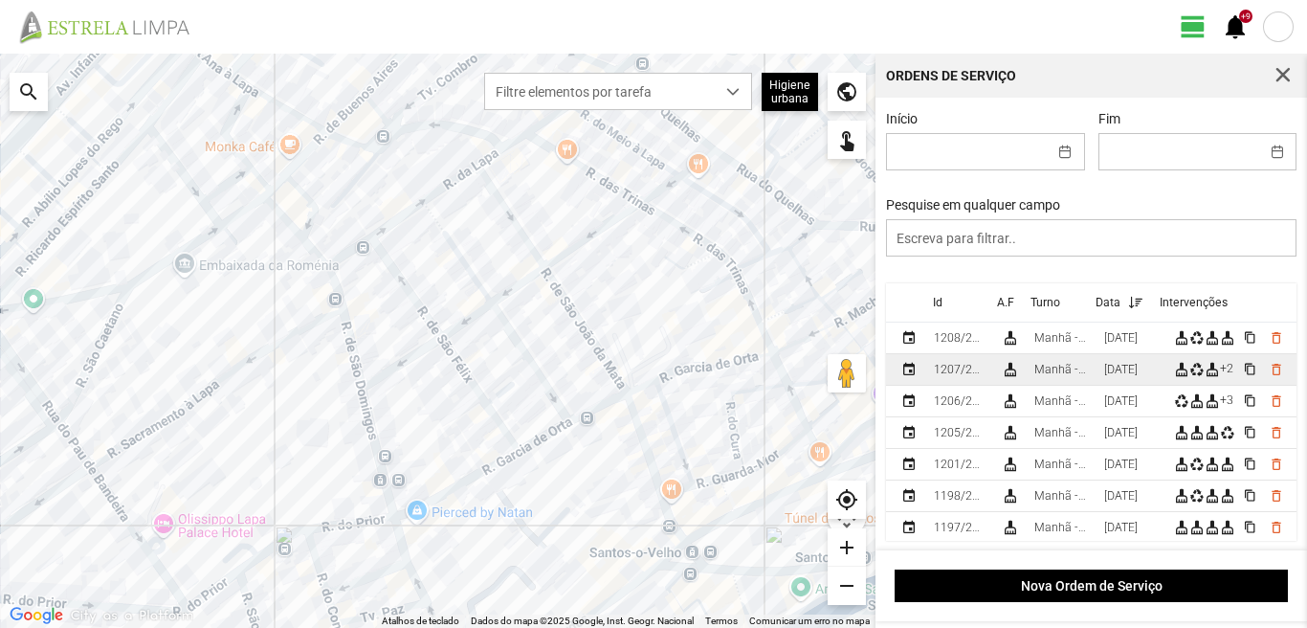
click at [1097, 377] on td "Manhã - HU 1" at bounding box center [1062, 370] width 70 height 32
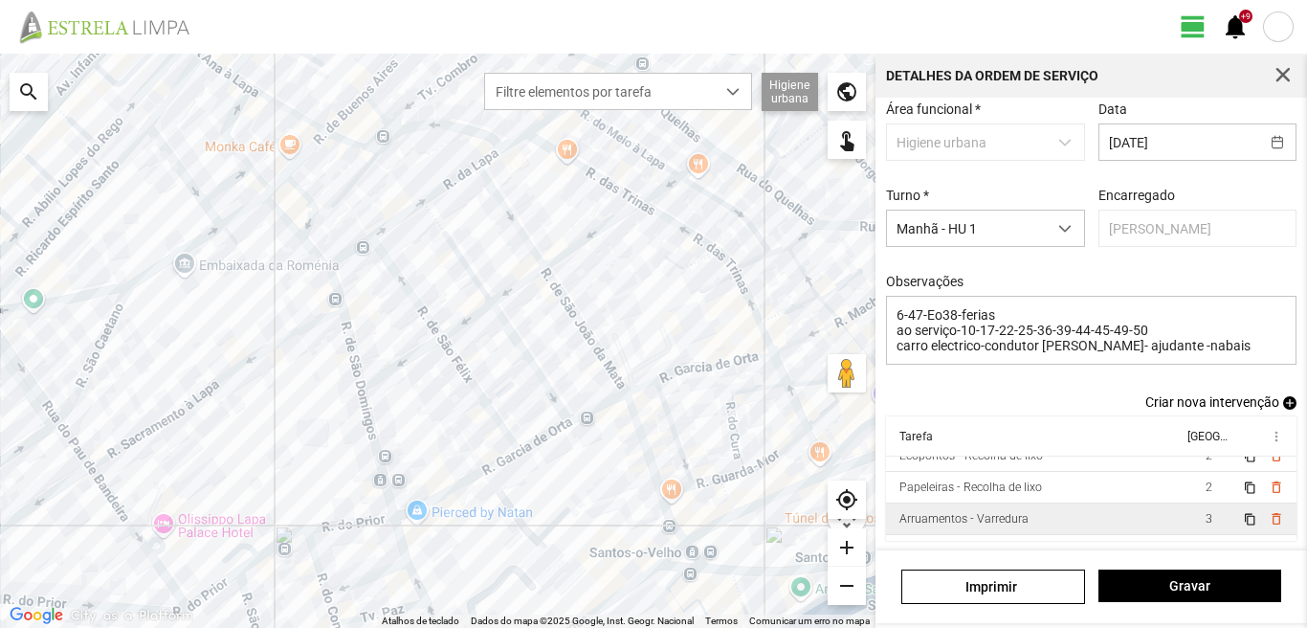
scroll to position [74, 0]
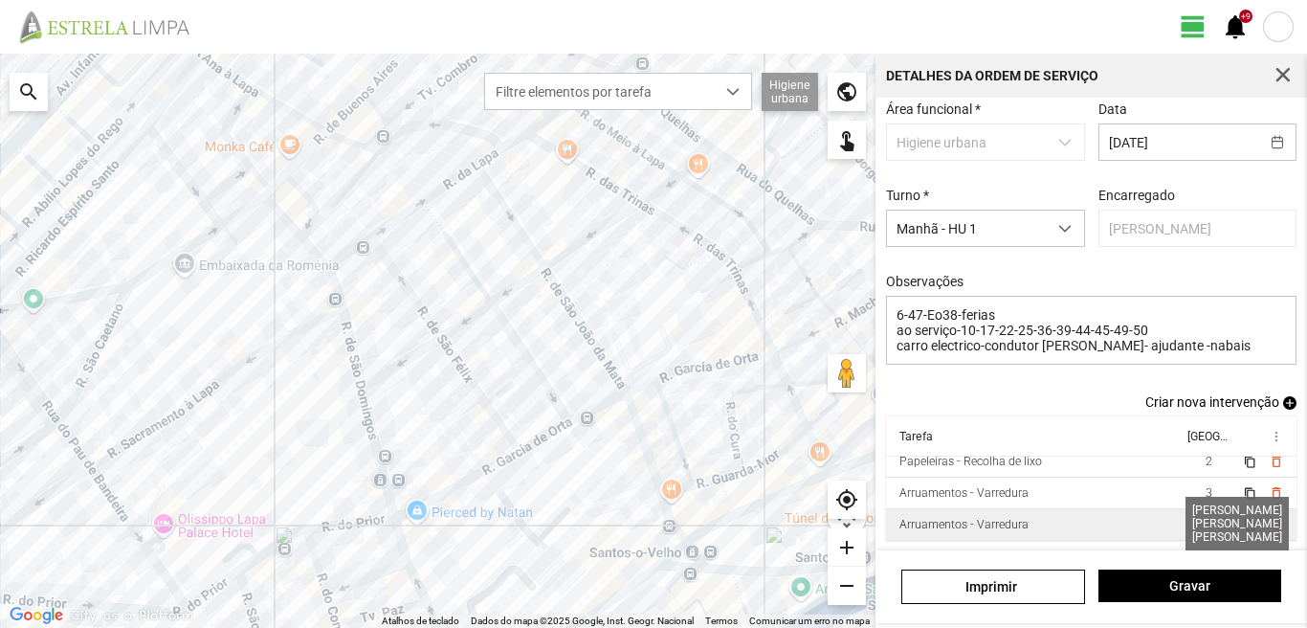
click at [1206, 526] on span "3" at bounding box center [1209, 524] width 7 height 13
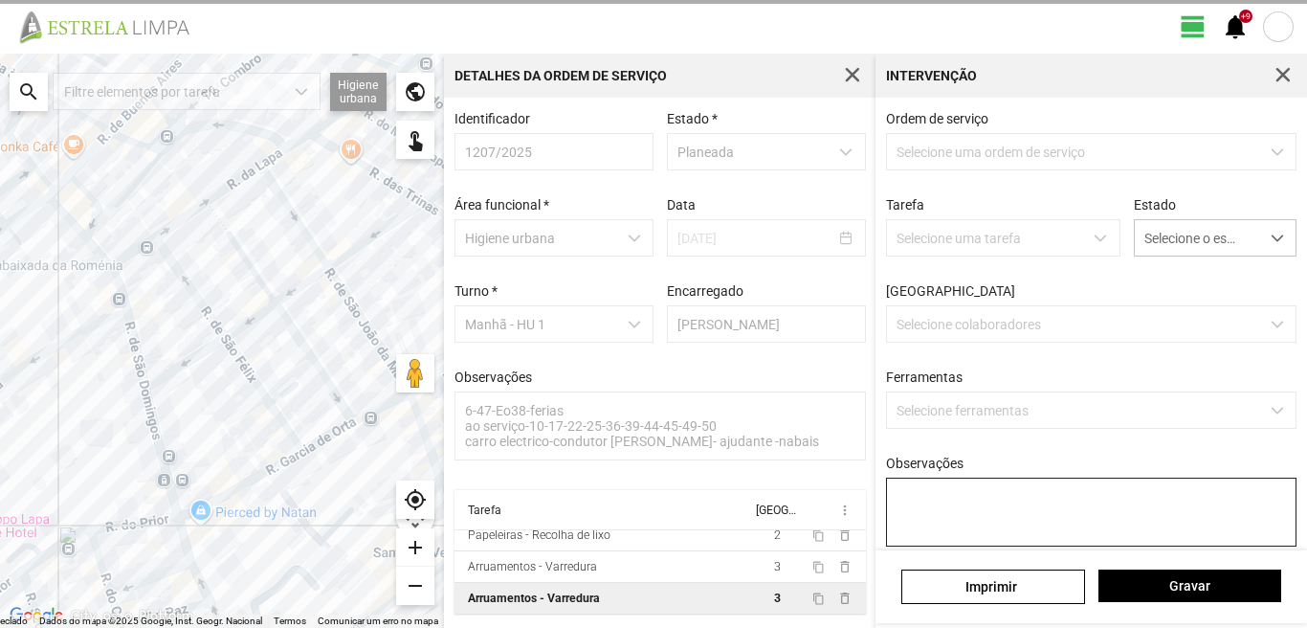
scroll to position [4, 0]
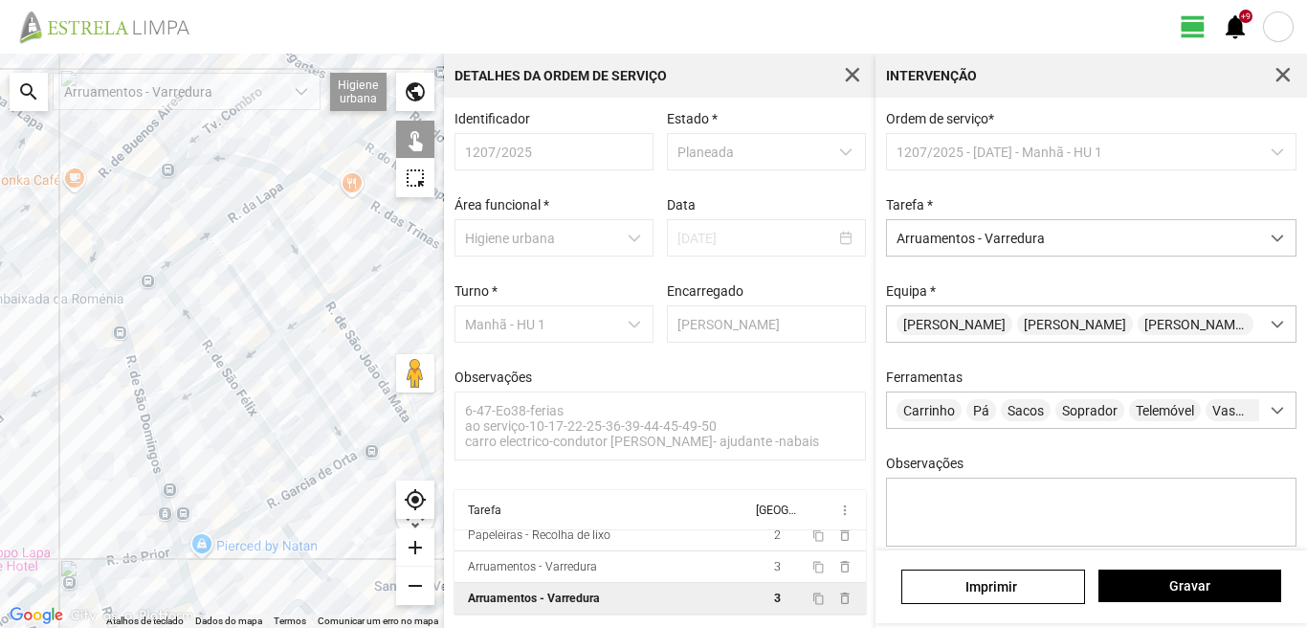
click at [128, 287] on div at bounding box center [222, 341] width 444 height 574
click at [179, 255] on div at bounding box center [222, 341] width 444 height 574
click at [228, 216] on div at bounding box center [222, 341] width 444 height 574
click at [286, 183] on div at bounding box center [222, 341] width 444 height 574
click at [241, 214] on div at bounding box center [222, 341] width 444 height 574
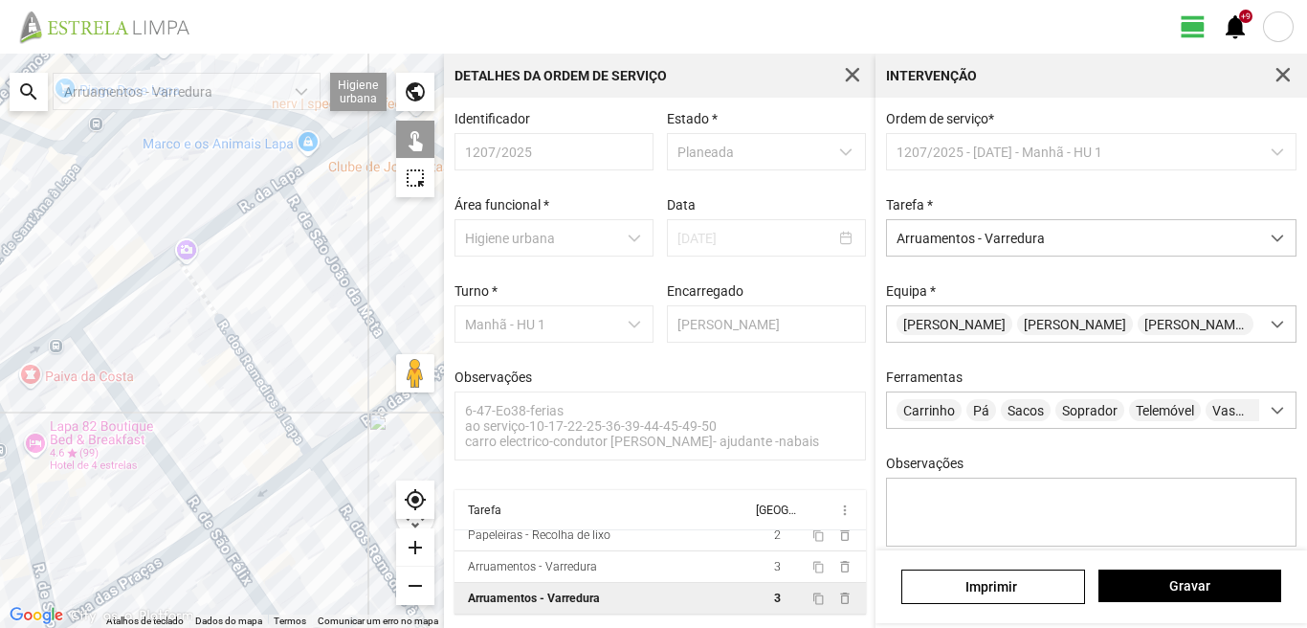
click at [234, 211] on div at bounding box center [222, 341] width 444 height 574
click at [209, 301] on div at bounding box center [222, 341] width 444 height 574
click at [132, 406] on div at bounding box center [222, 341] width 444 height 574
click at [244, 347] on div at bounding box center [222, 341] width 444 height 574
drag, startPoint x: 245, startPoint y: 355, endPoint x: 197, endPoint y: 378, distance: 53.1
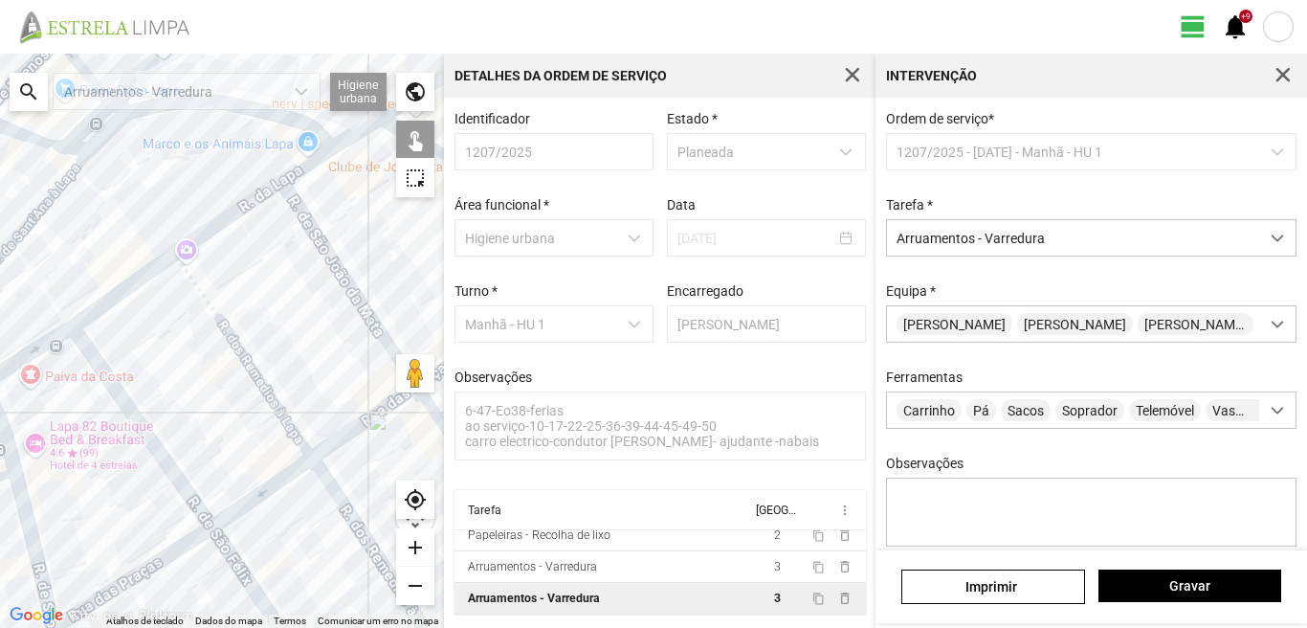
click at [246, 355] on div at bounding box center [222, 341] width 444 height 574
click at [128, 409] on div at bounding box center [222, 341] width 444 height 574
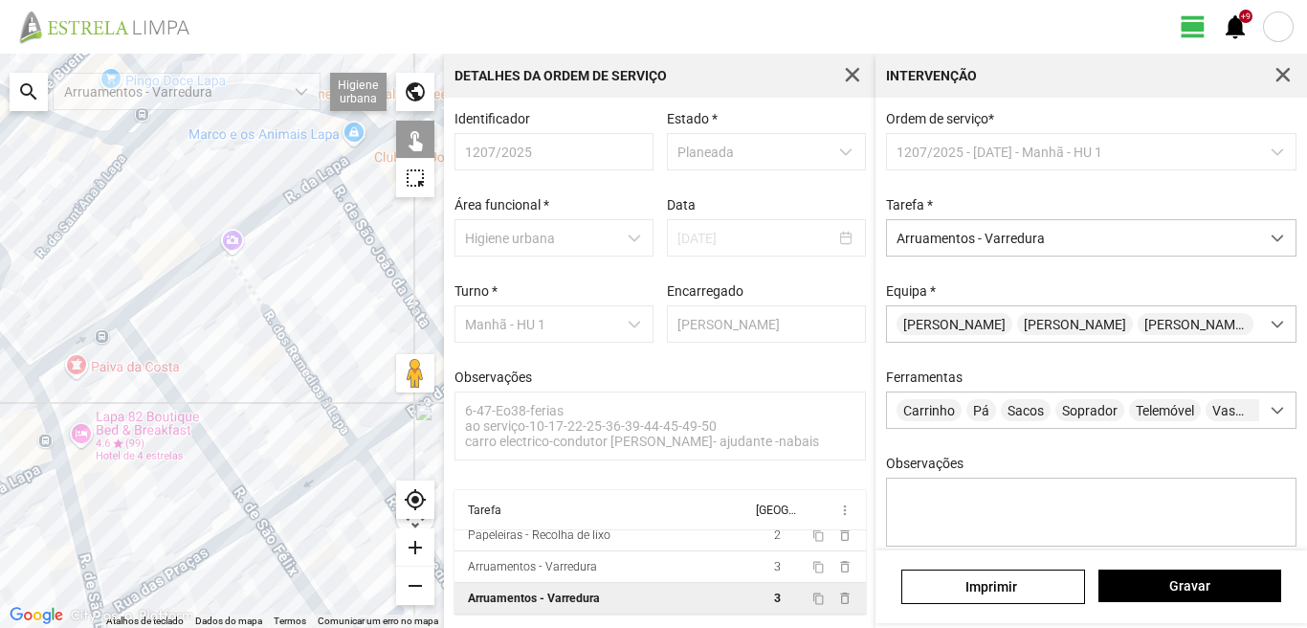
drag, startPoint x: 78, startPoint y: 433, endPoint x: 195, endPoint y: 407, distance: 119.6
click at [195, 407] on div at bounding box center [222, 341] width 444 height 574
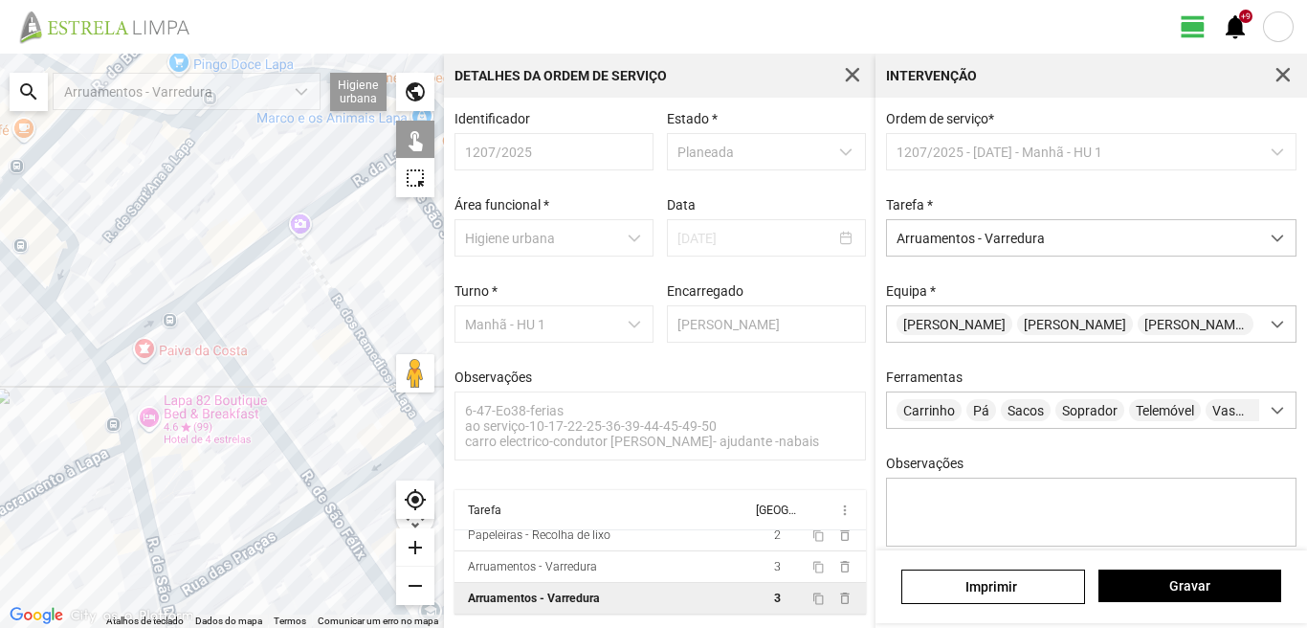
click at [110, 404] on div at bounding box center [222, 341] width 444 height 574
click at [137, 511] on div at bounding box center [222, 341] width 444 height 574
click at [214, 567] on div at bounding box center [222, 341] width 444 height 574
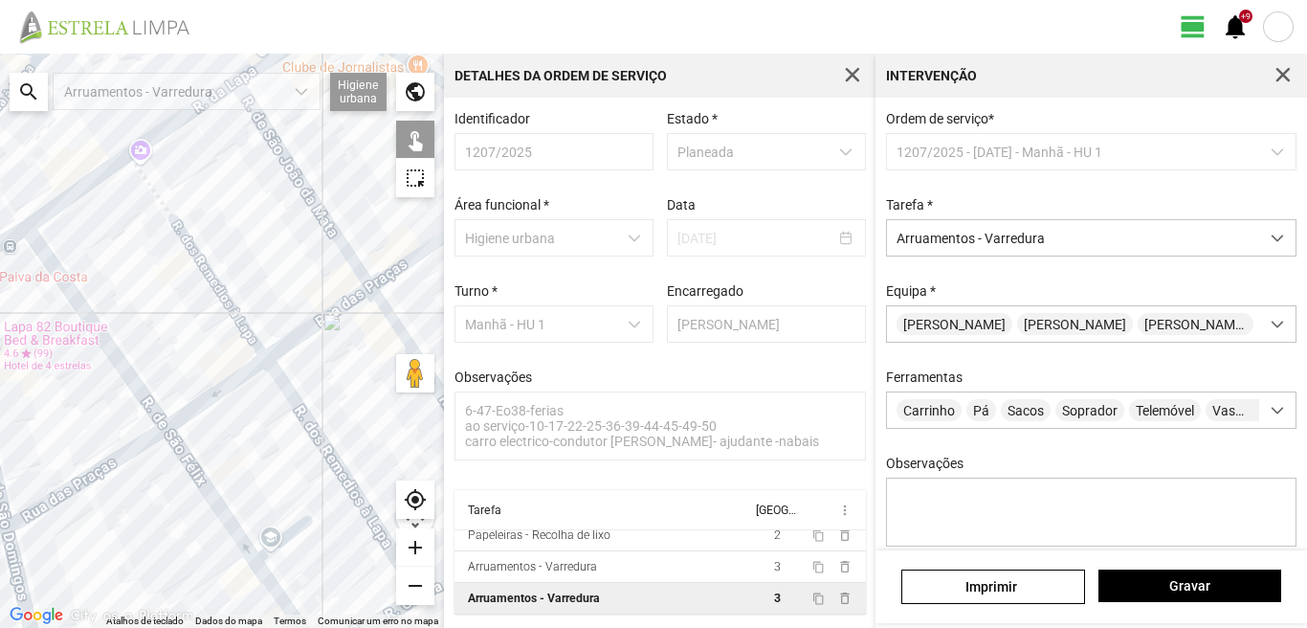
drag, startPoint x: 265, startPoint y: 505, endPoint x: 104, endPoint y: 429, distance: 178.1
click at [104, 429] on div at bounding box center [222, 341] width 444 height 574
click at [202, 403] on div at bounding box center [222, 341] width 444 height 574
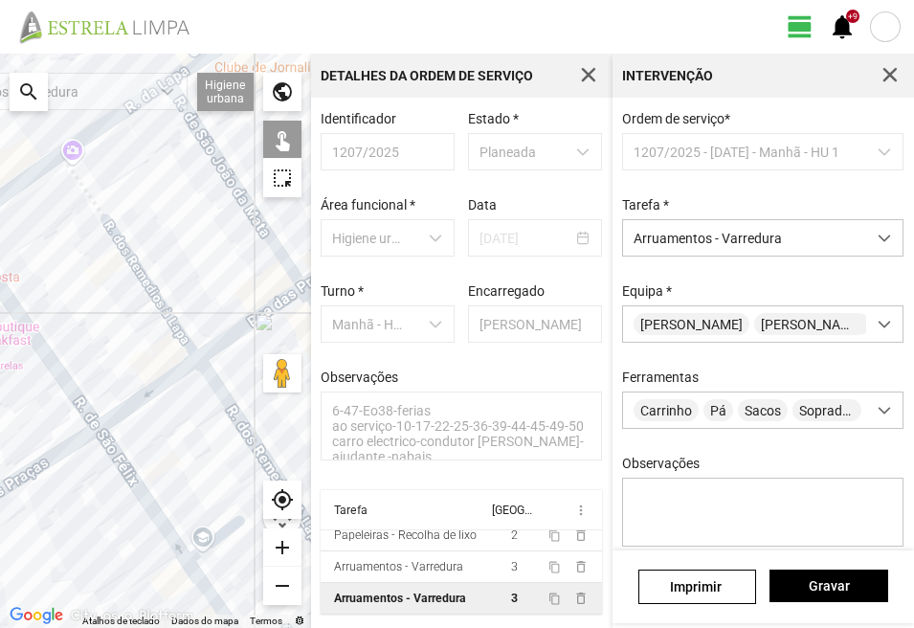
click at [277, 248] on div at bounding box center [155, 341] width 311 height 574
click at [266, 318] on div at bounding box center [155, 341] width 311 height 574
click at [263, 310] on div at bounding box center [155, 341] width 311 height 574
click at [262, 314] on div at bounding box center [155, 341] width 311 height 574
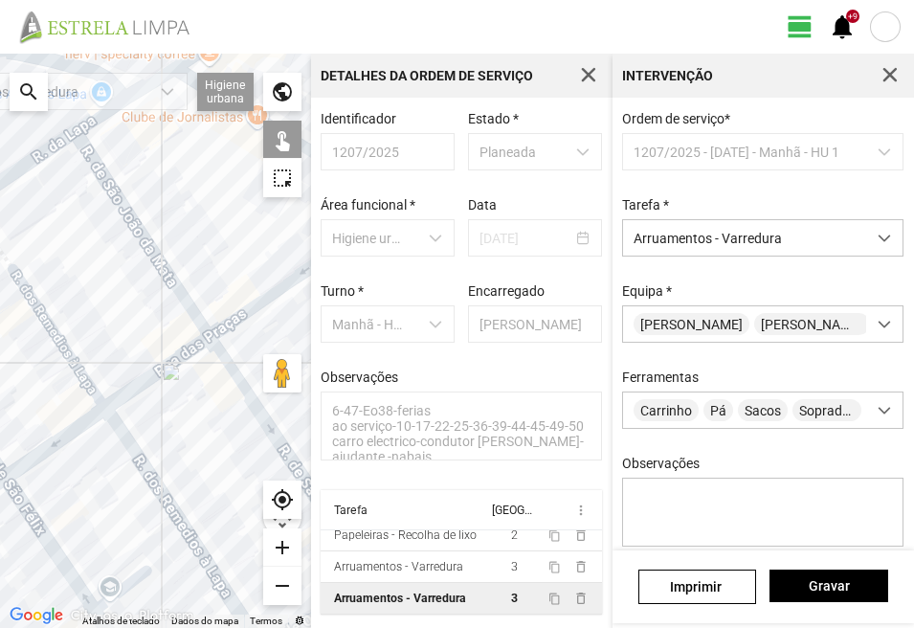
drag, startPoint x: 256, startPoint y: 293, endPoint x: 138, endPoint y: 356, distance: 134.4
click at [138, 356] on div at bounding box center [155, 341] width 311 height 574
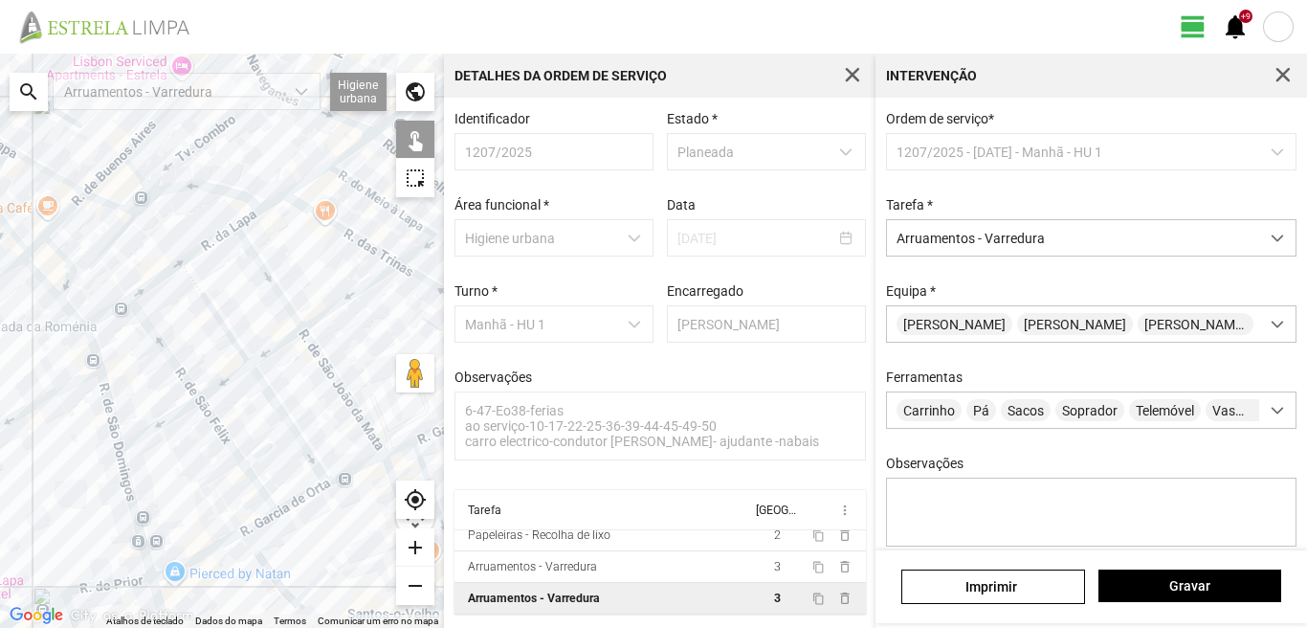
click at [327, 216] on div at bounding box center [222, 341] width 444 height 574
click at [332, 231] on div at bounding box center [222, 341] width 444 height 574
click at [332, 230] on div at bounding box center [222, 341] width 444 height 574
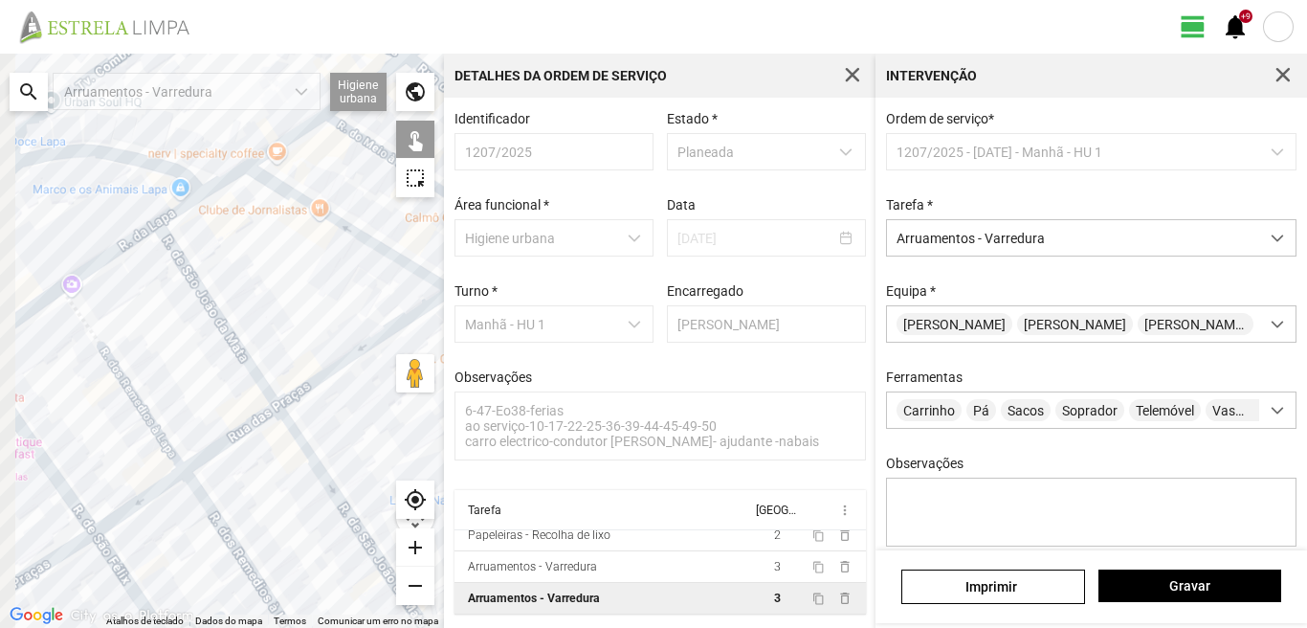
click at [332, 230] on div at bounding box center [222, 341] width 444 height 574
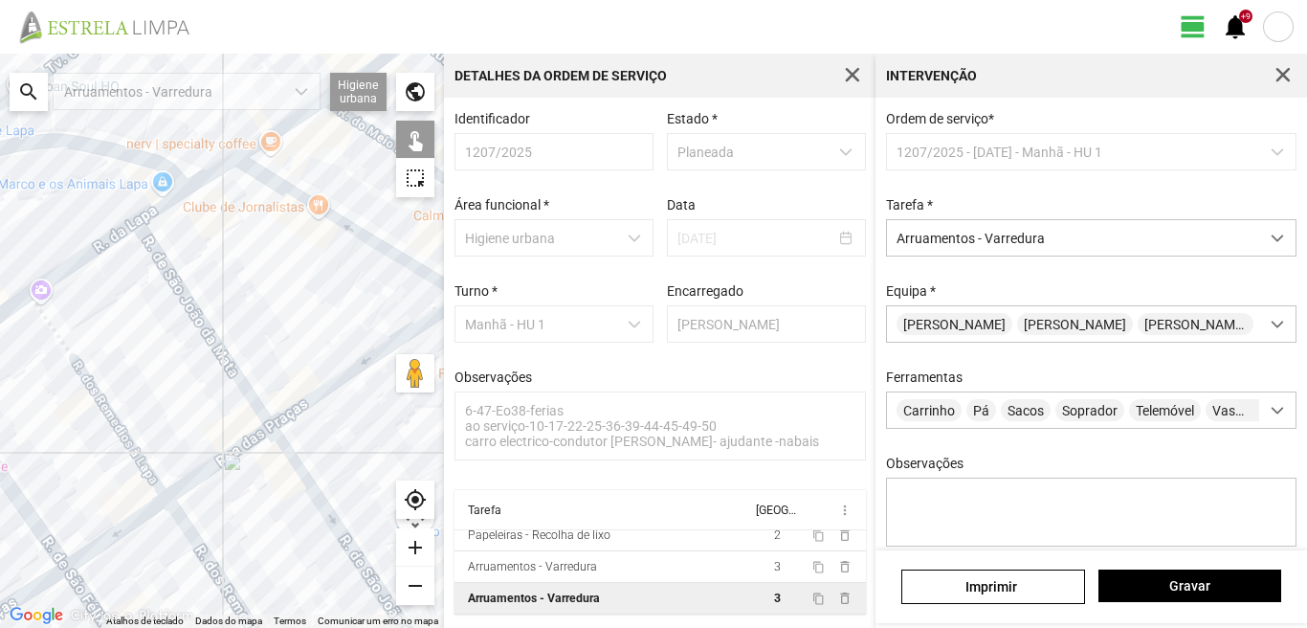
click at [331, 215] on div at bounding box center [222, 341] width 444 height 574
click at [287, 126] on div at bounding box center [222, 341] width 444 height 574
click at [287, 121] on div at bounding box center [222, 341] width 444 height 574
click at [287, 122] on div at bounding box center [222, 341] width 444 height 574
drag, startPoint x: 287, startPoint y: 122, endPoint x: 139, endPoint y: 255, distance: 199.2
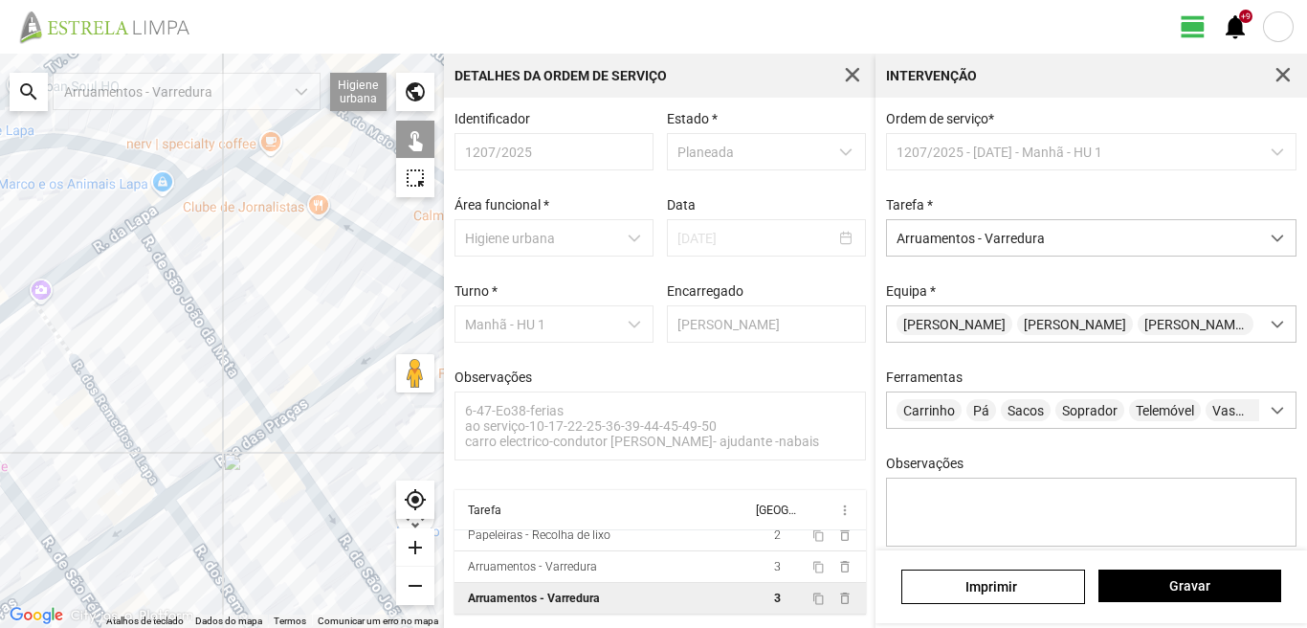
click at [139, 255] on div at bounding box center [222, 341] width 444 height 574
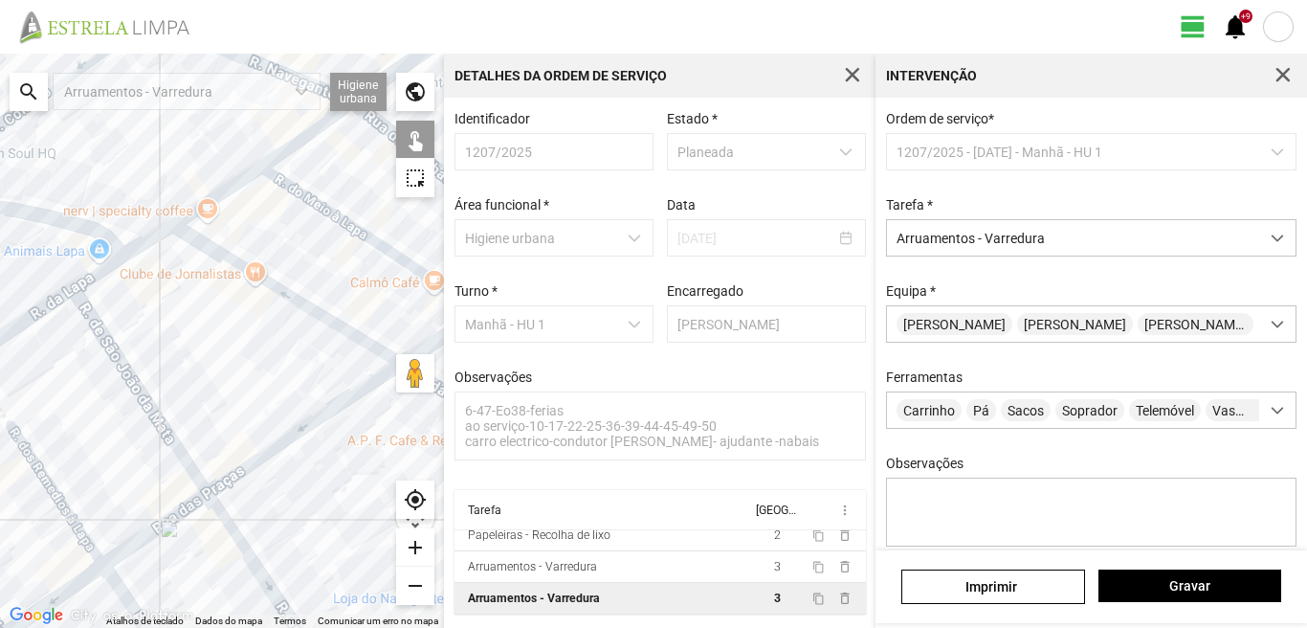
drag, startPoint x: 221, startPoint y: 219, endPoint x: 16, endPoint y: 367, distance: 252.8
click at [16, 367] on div at bounding box center [222, 341] width 444 height 574
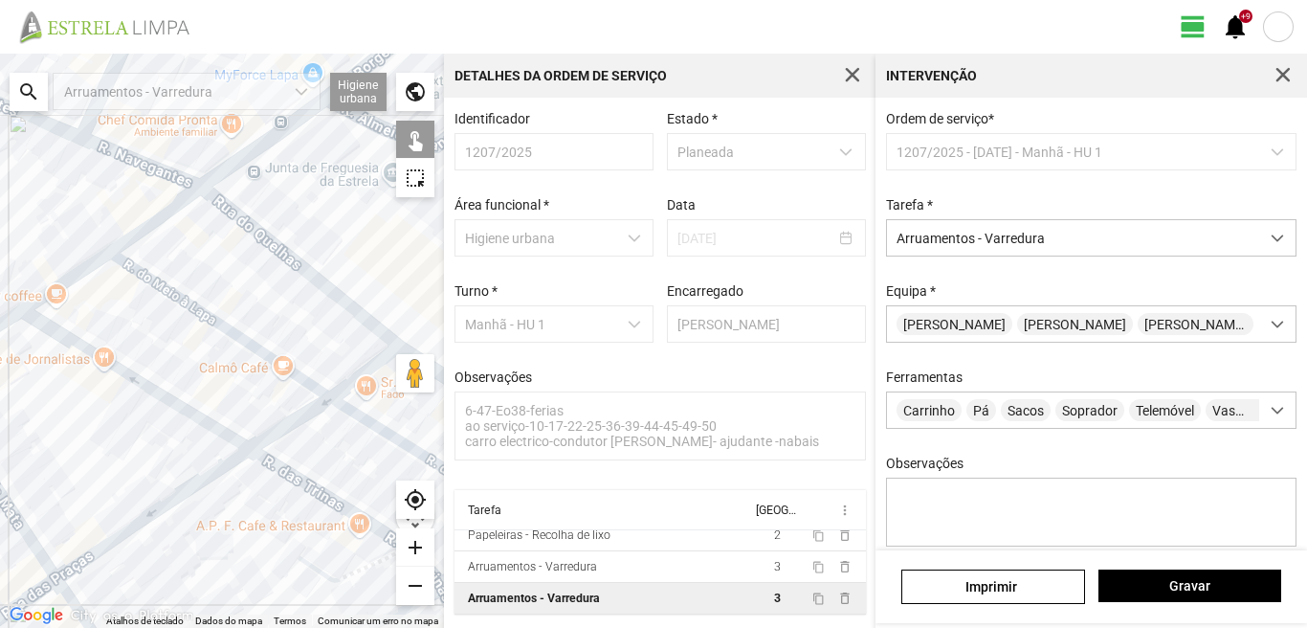
click at [145, 226] on div at bounding box center [222, 341] width 444 height 574
click at [166, 288] on div at bounding box center [222, 341] width 444 height 574
click at [367, 373] on div at bounding box center [222, 341] width 444 height 574
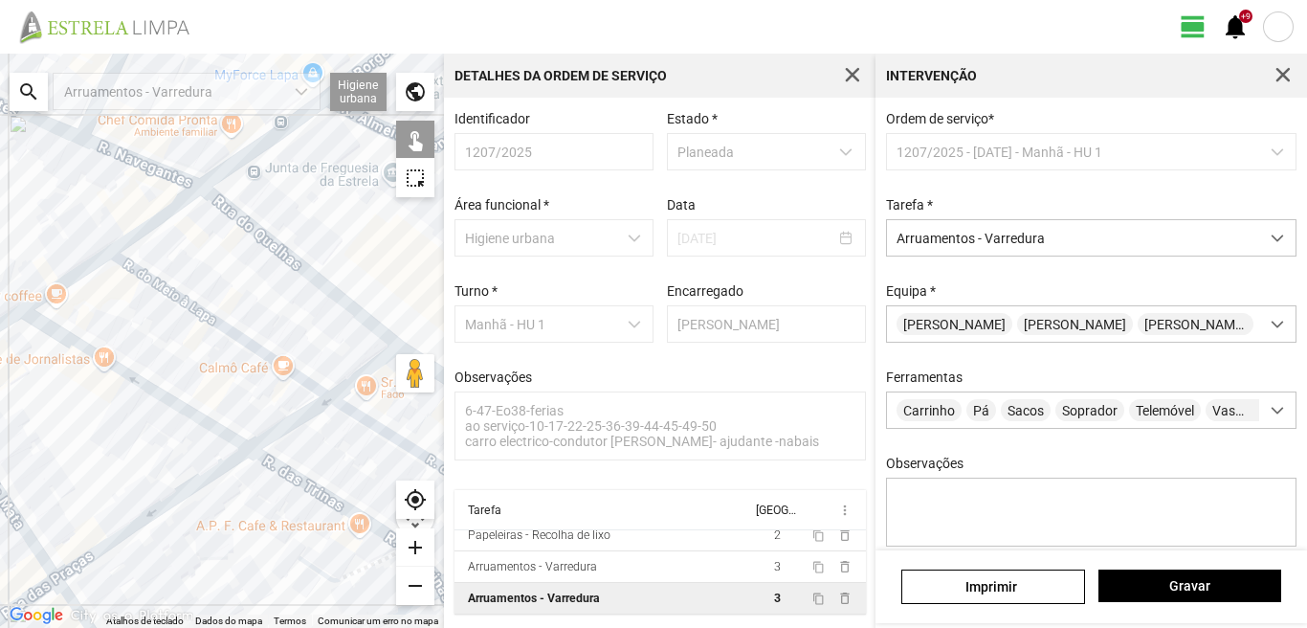
click at [368, 371] on div at bounding box center [222, 341] width 444 height 574
click at [353, 379] on div at bounding box center [222, 341] width 444 height 574
click at [353, 377] on div at bounding box center [222, 341] width 444 height 574
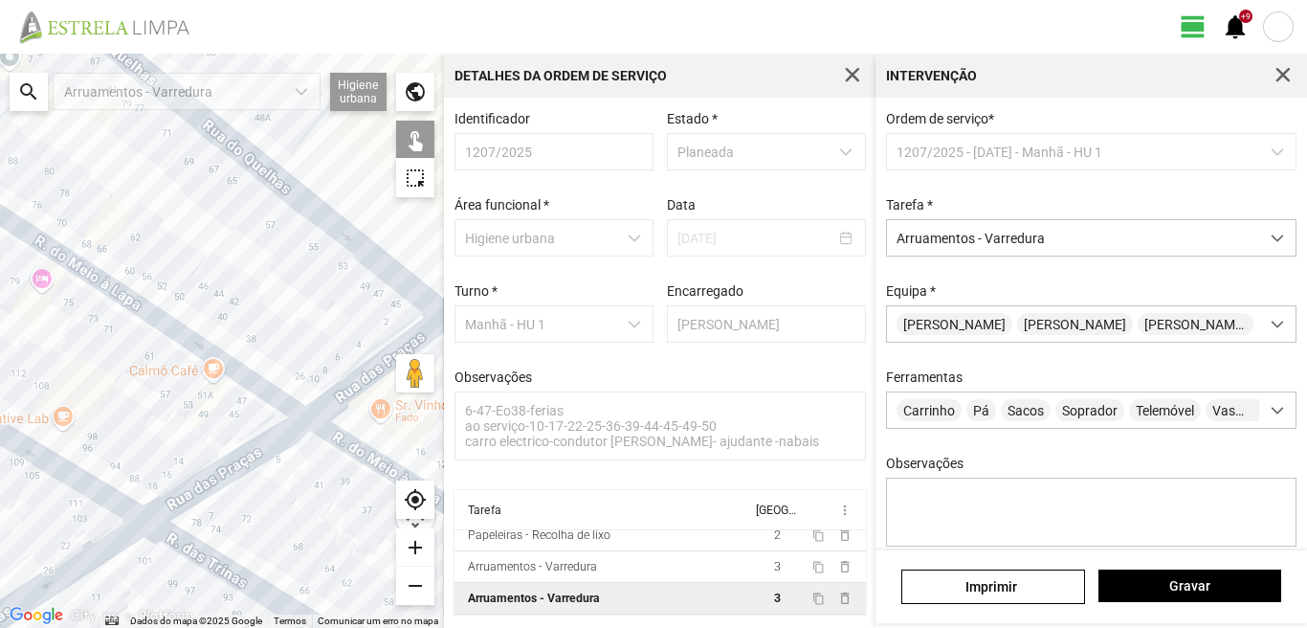
click at [238, 455] on div at bounding box center [222, 341] width 444 height 574
click at [244, 459] on div at bounding box center [222, 341] width 444 height 574
click at [342, 395] on div at bounding box center [222, 341] width 444 height 574
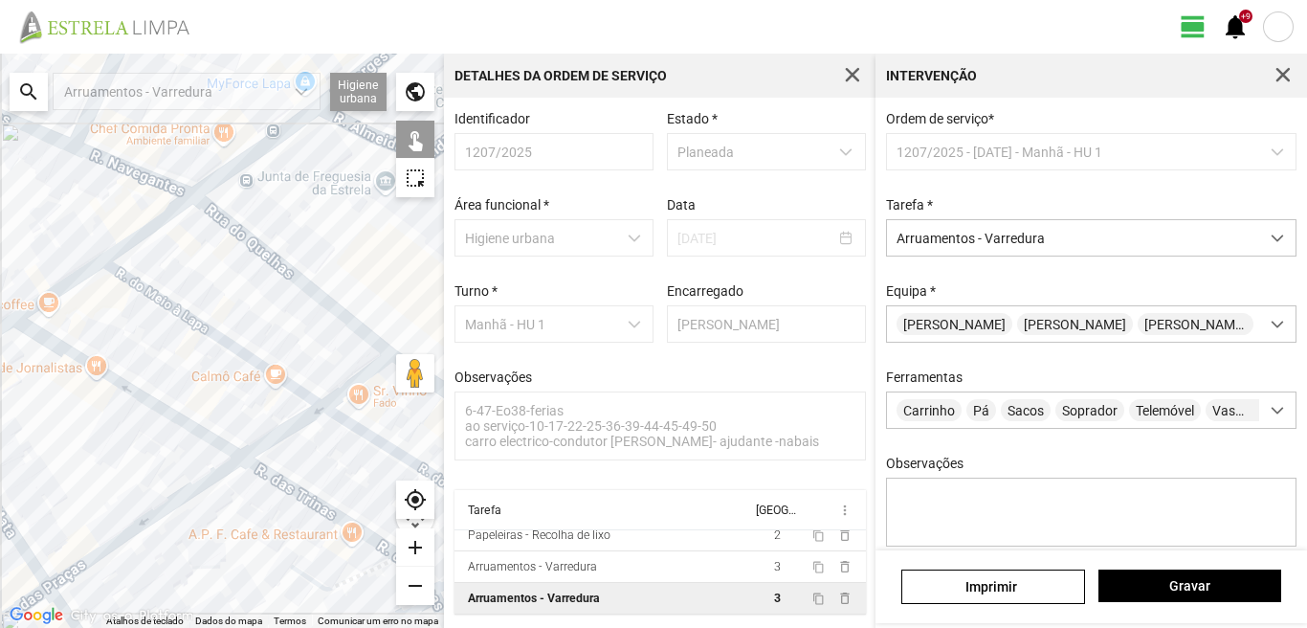
click at [344, 424] on div at bounding box center [222, 341] width 444 height 574
click at [345, 420] on div at bounding box center [222, 341] width 444 height 574
click at [272, 480] on div at bounding box center [222, 341] width 444 height 574
click at [196, 492] on div at bounding box center [222, 341] width 444 height 574
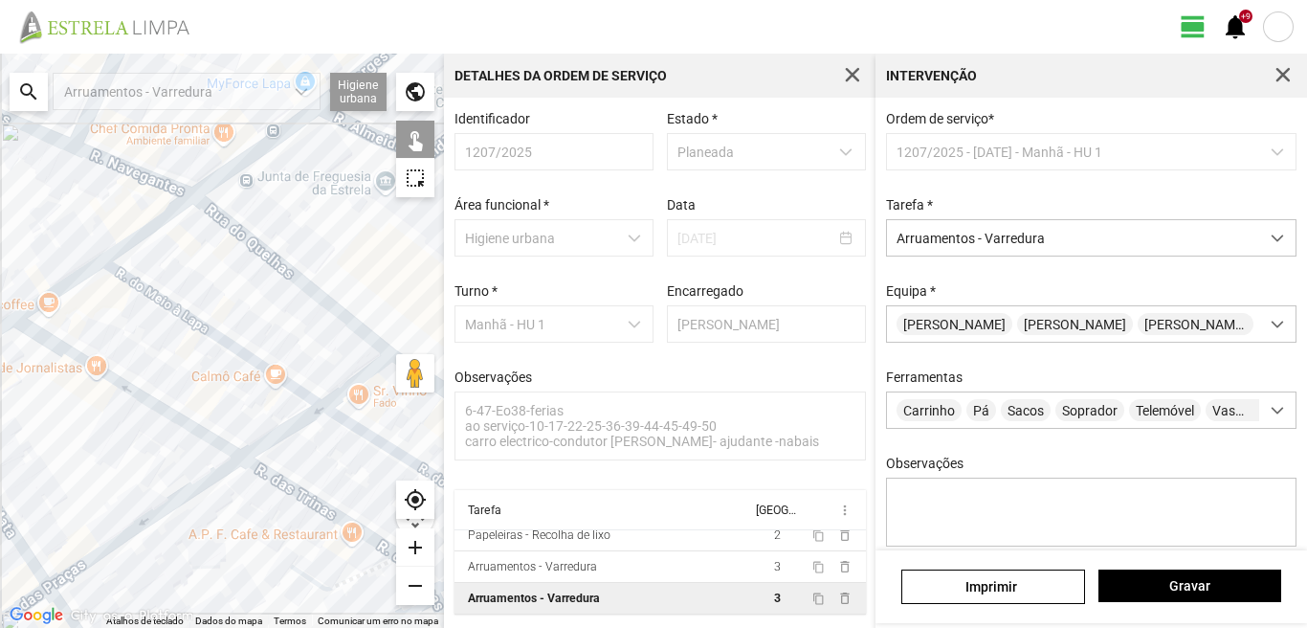
click at [193, 486] on div at bounding box center [222, 341] width 444 height 574
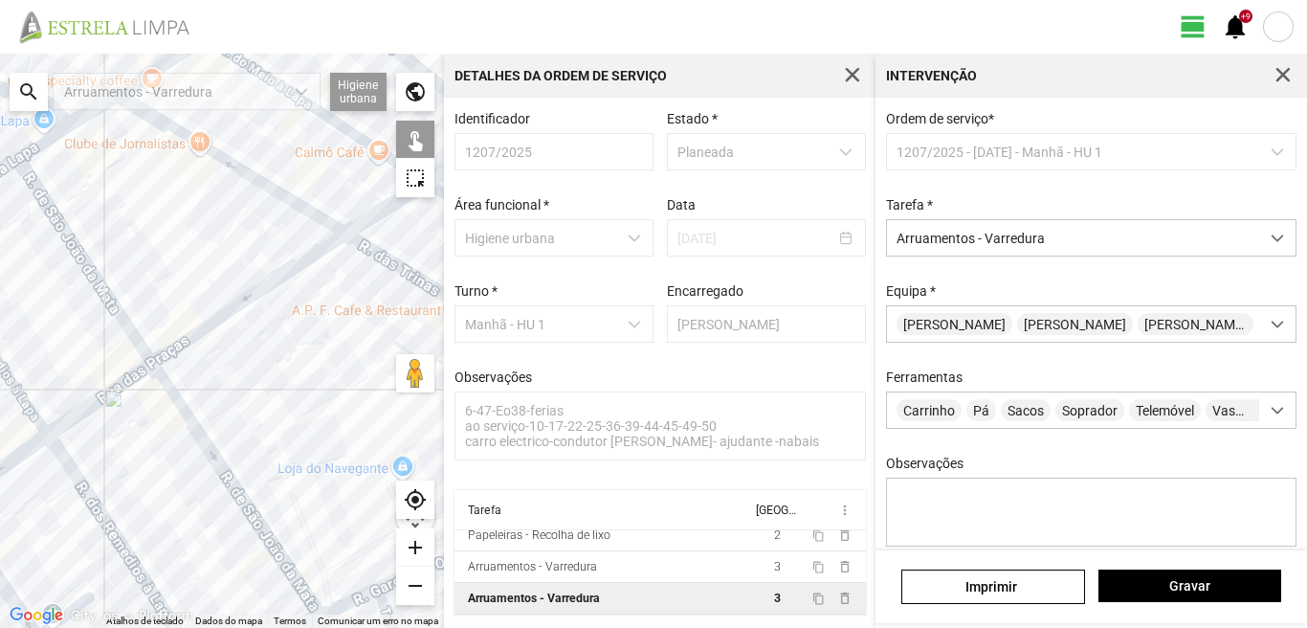
drag, startPoint x: 168, startPoint y: 504, endPoint x: 277, endPoint y: 273, distance: 255.6
click at [277, 273] on div at bounding box center [222, 341] width 444 height 574
click at [189, 416] on div at bounding box center [222, 341] width 444 height 574
click at [188, 425] on div at bounding box center [222, 341] width 444 height 574
click at [90, 504] on div at bounding box center [222, 341] width 444 height 574
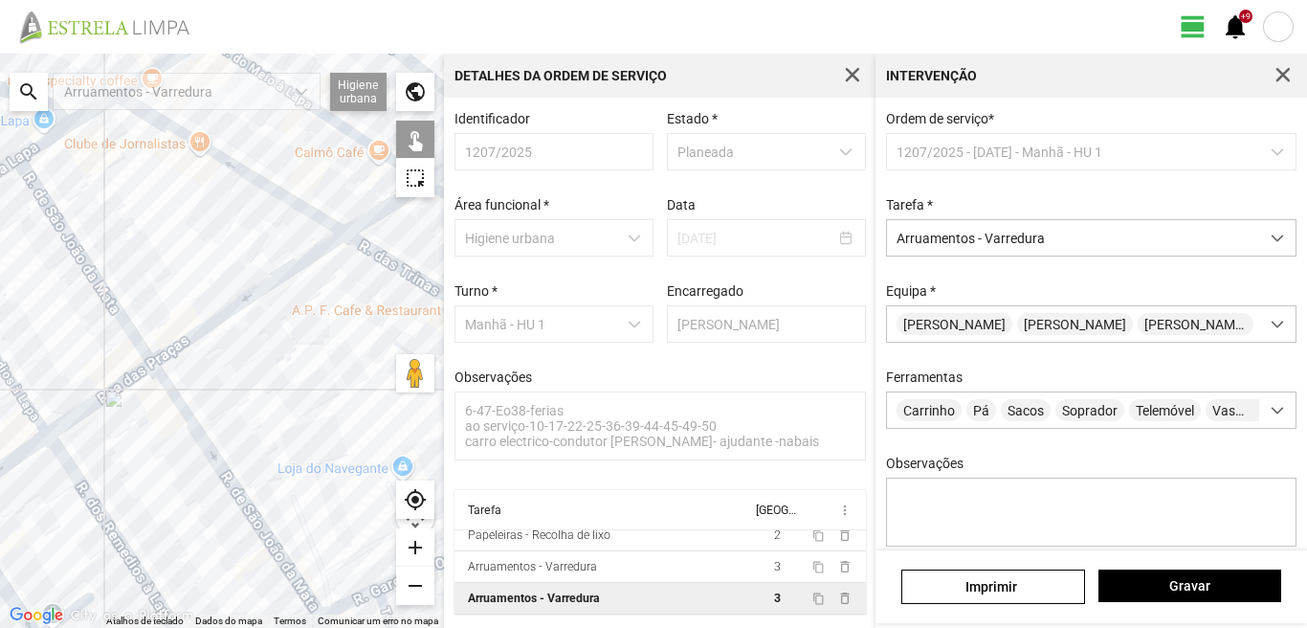
click at [95, 503] on div at bounding box center [222, 341] width 444 height 574
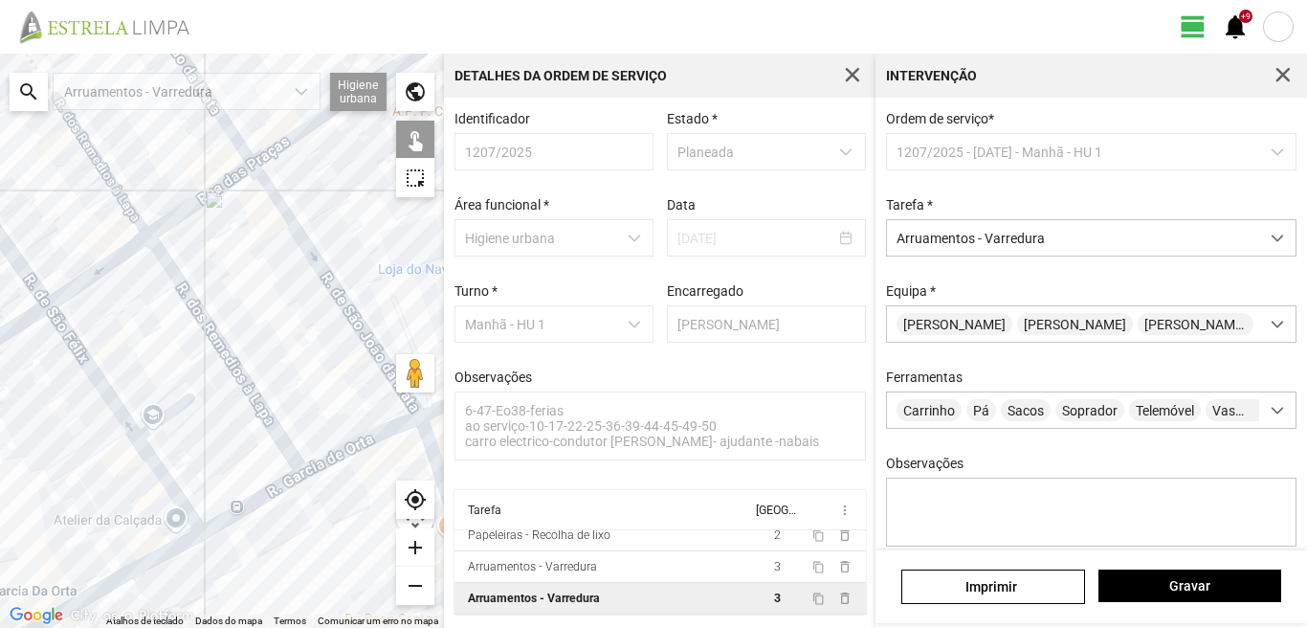
drag, startPoint x: 109, startPoint y: 489, endPoint x: 219, endPoint y: 279, distance: 236.7
click at [217, 281] on div at bounding box center [222, 341] width 444 height 574
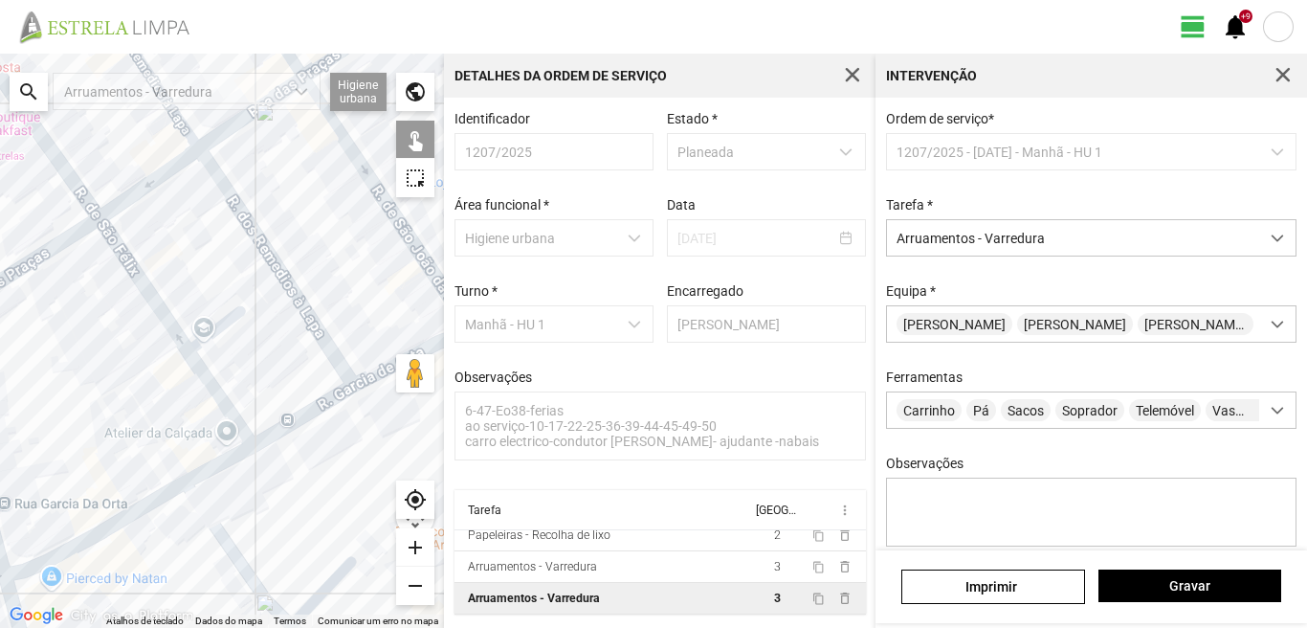
click at [166, 320] on div at bounding box center [222, 341] width 444 height 574
drag, startPoint x: 146, startPoint y: 491, endPoint x: 145, endPoint y: 503, distance: 12.5
click at [146, 497] on div at bounding box center [222, 341] width 444 height 574
click at [144, 512] on div at bounding box center [222, 341] width 444 height 574
click at [306, 423] on div at bounding box center [222, 341] width 444 height 574
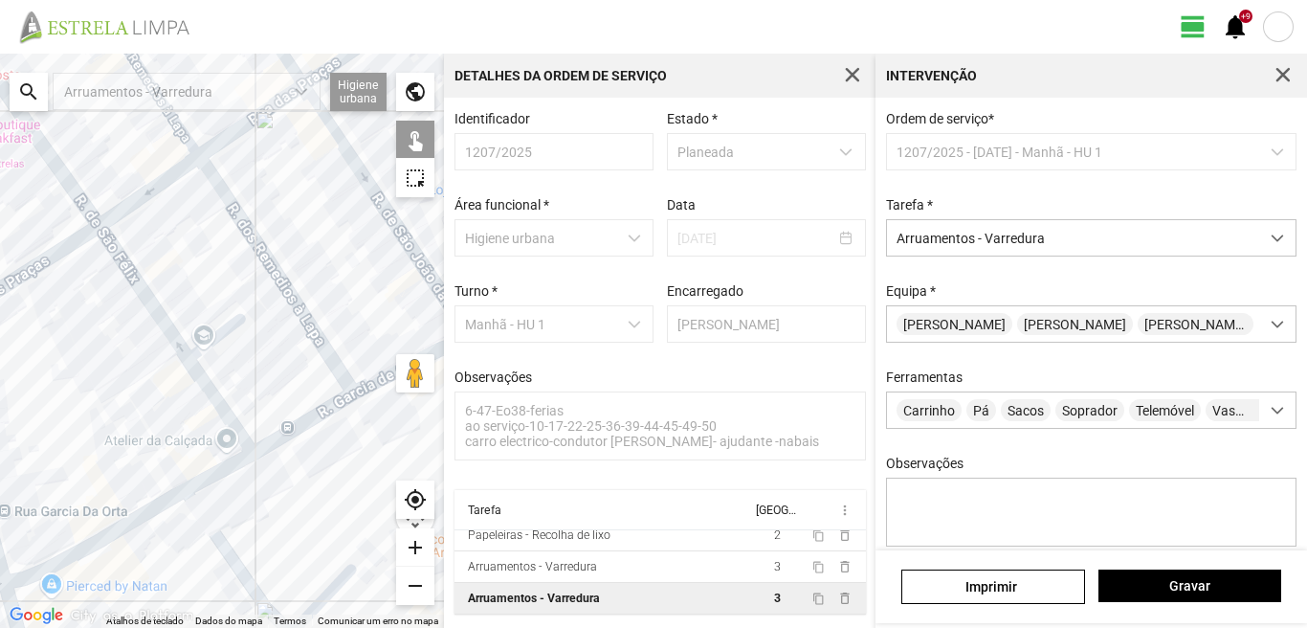
drag, startPoint x: 305, startPoint y: 406, endPoint x: 188, endPoint y: 451, distance: 126.0
click at [201, 444] on div at bounding box center [222, 341] width 444 height 574
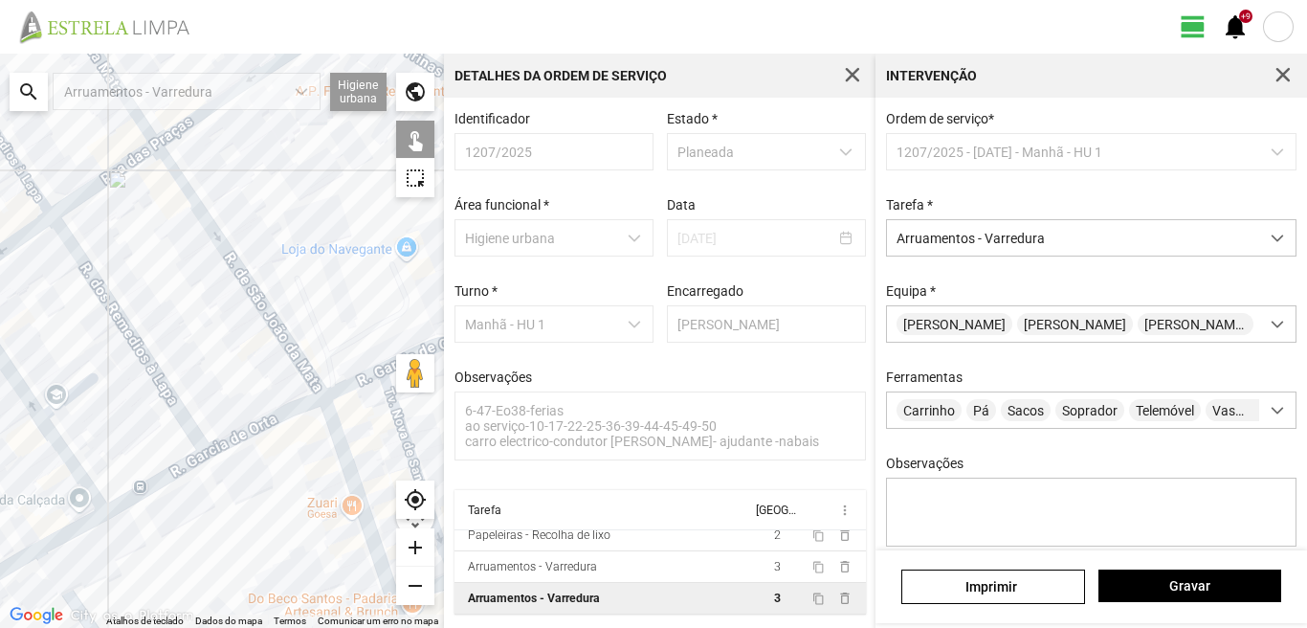
click at [264, 426] on div at bounding box center [222, 341] width 444 height 574
click at [264, 423] on div at bounding box center [222, 341] width 444 height 574
click at [350, 383] on div at bounding box center [222, 341] width 444 height 574
click at [328, 439] on div at bounding box center [222, 341] width 444 height 574
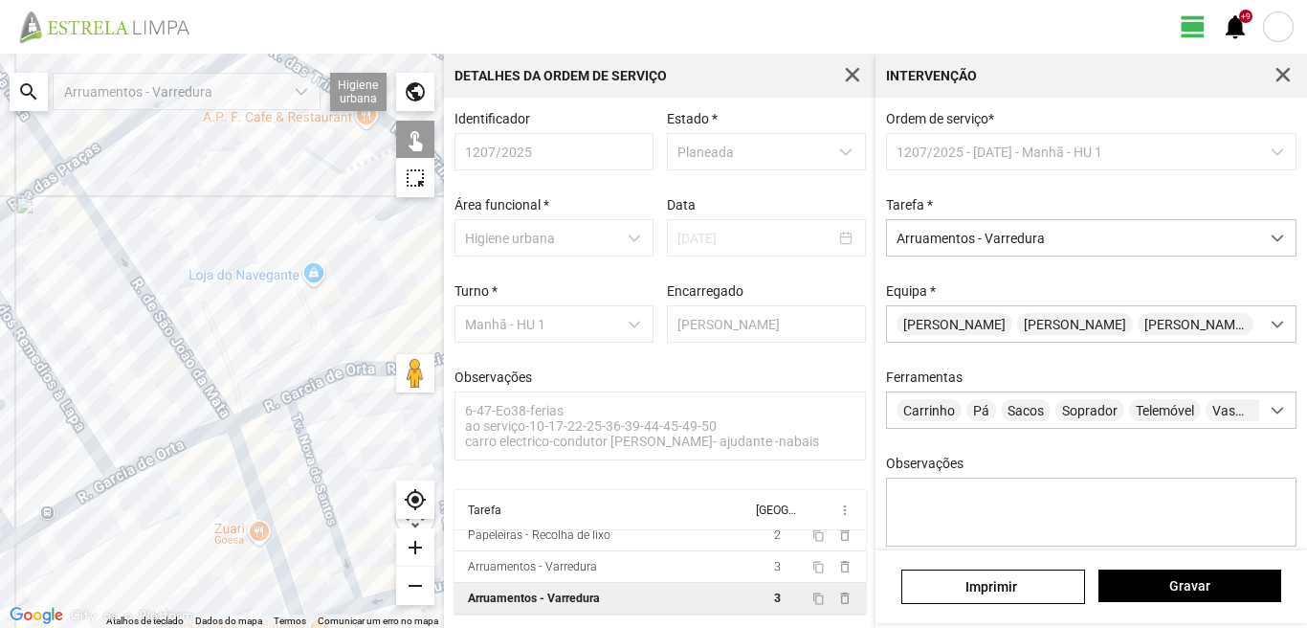
drag, startPoint x: 344, startPoint y: 428, endPoint x: 230, endPoint y: 462, distance: 119.9
click at [232, 462] on div at bounding box center [222, 341] width 444 height 574
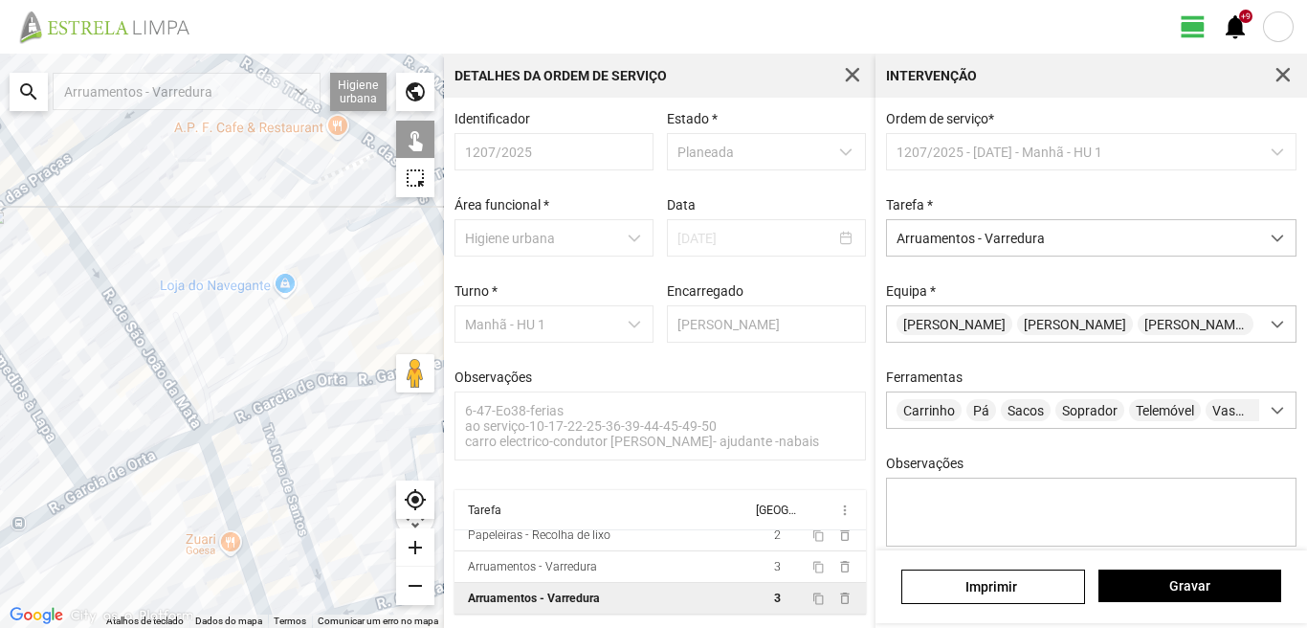
click at [270, 450] on div at bounding box center [222, 341] width 444 height 574
click at [308, 380] on div at bounding box center [222, 341] width 444 height 574
drag, startPoint x: 343, startPoint y: 337, endPoint x: 209, endPoint y: 405, distance: 150.2
click at [209, 405] on div at bounding box center [222, 341] width 444 height 574
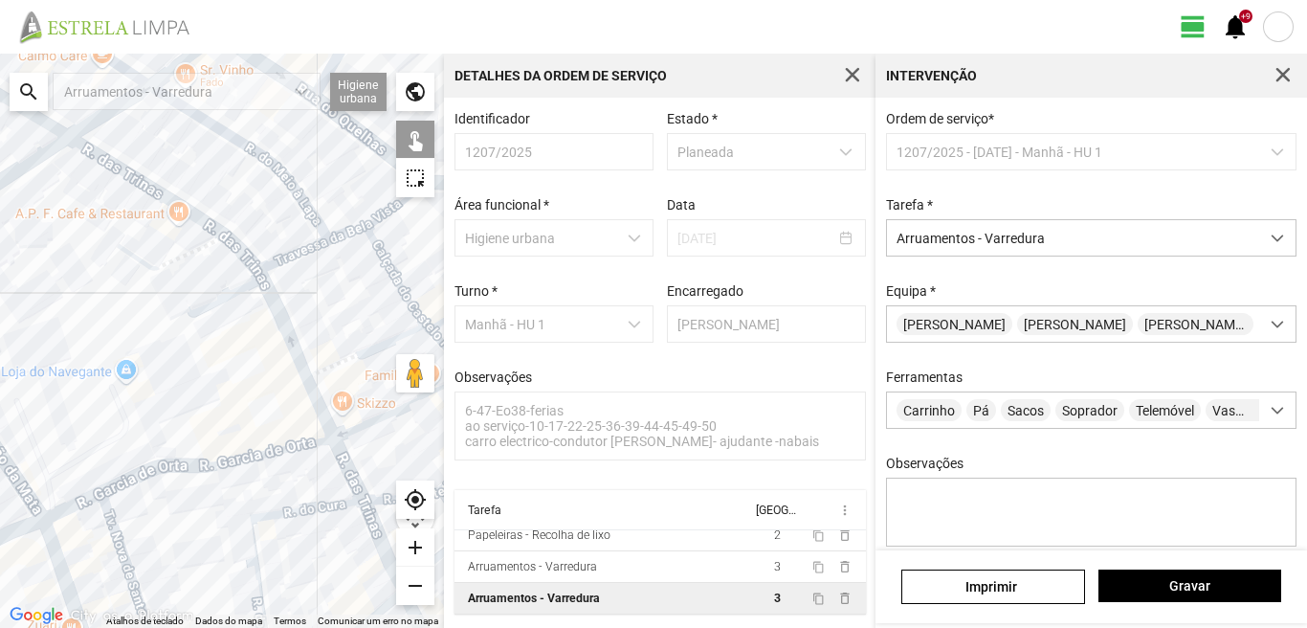
click at [282, 322] on div at bounding box center [222, 341] width 444 height 574
click at [320, 404] on div at bounding box center [222, 341] width 444 height 574
click at [349, 469] on div at bounding box center [222, 341] width 444 height 574
click at [303, 510] on div at bounding box center [222, 341] width 444 height 574
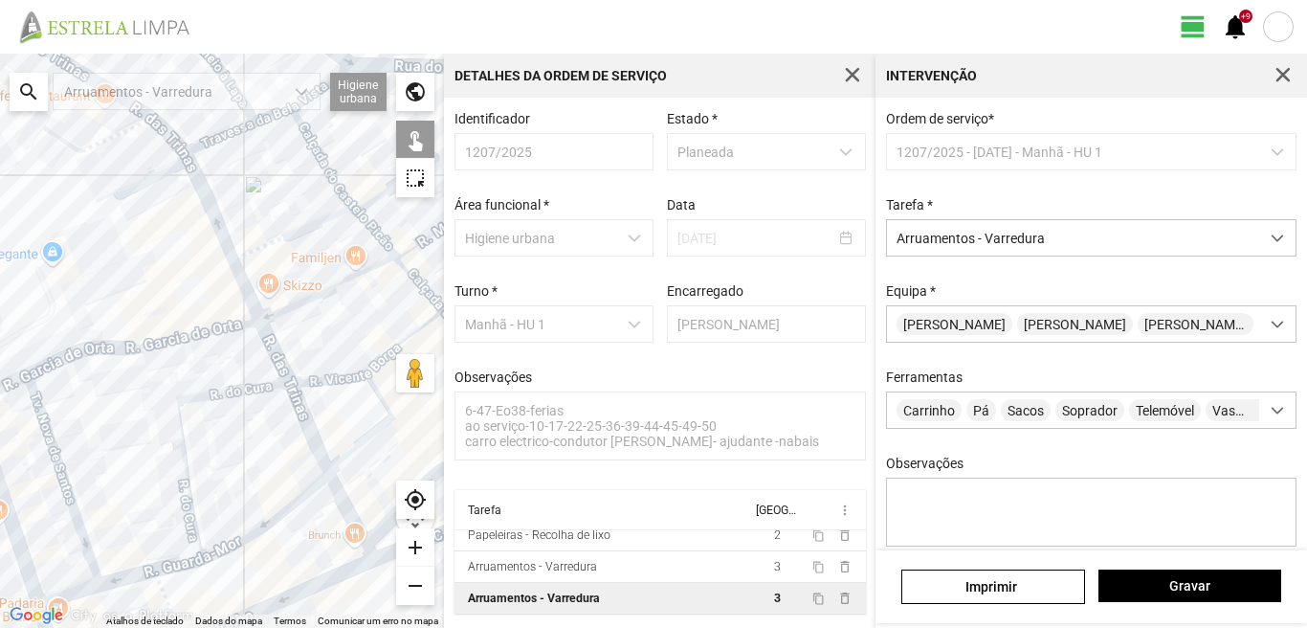
drag, startPoint x: 285, startPoint y: 542, endPoint x: 211, endPoint y: 417, distance: 144.6
click at [211, 417] on div at bounding box center [222, 341] width 444 height 574
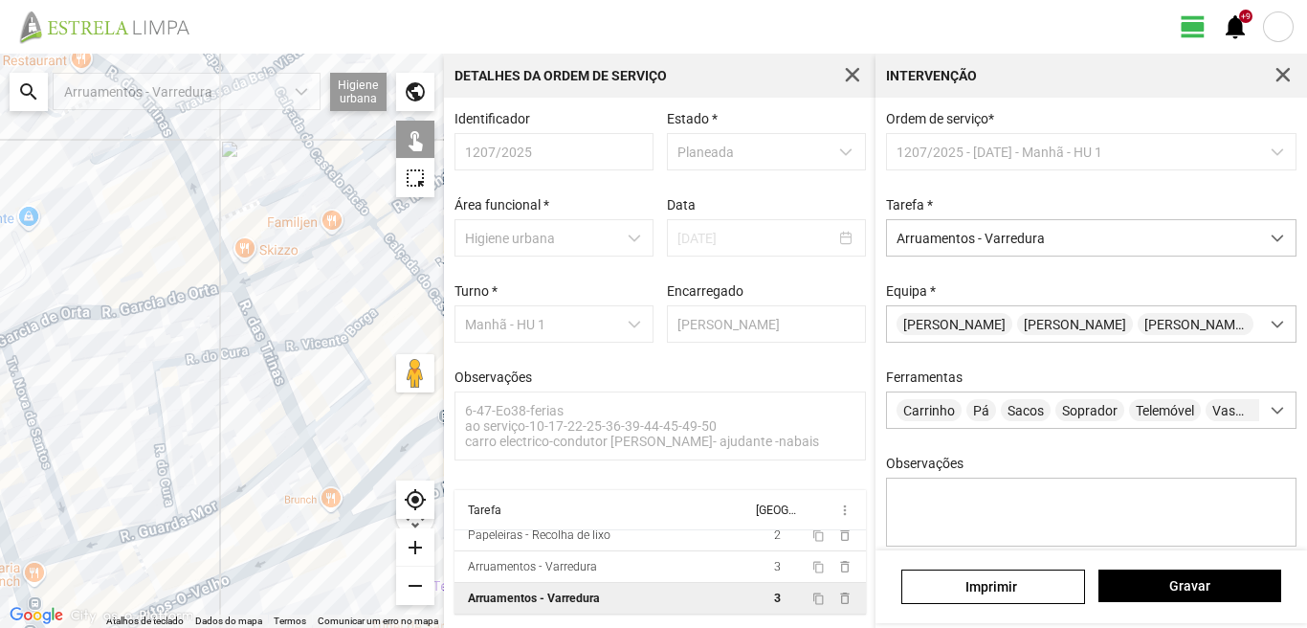
click at [261, 477] on div at bounding box center [222, 341] width 444 height 574
click at [322, 474] on div at bounding box center [222, 341] width 444 height 574
click at [146, 530] on div at bounding box center [222, 341] width 444 height 574
click at [136, 553] on div at bounding box center [222, 341] width 444 height 574
click at [104, 539] on div at bounding box center [222, 341] width 444 height 574
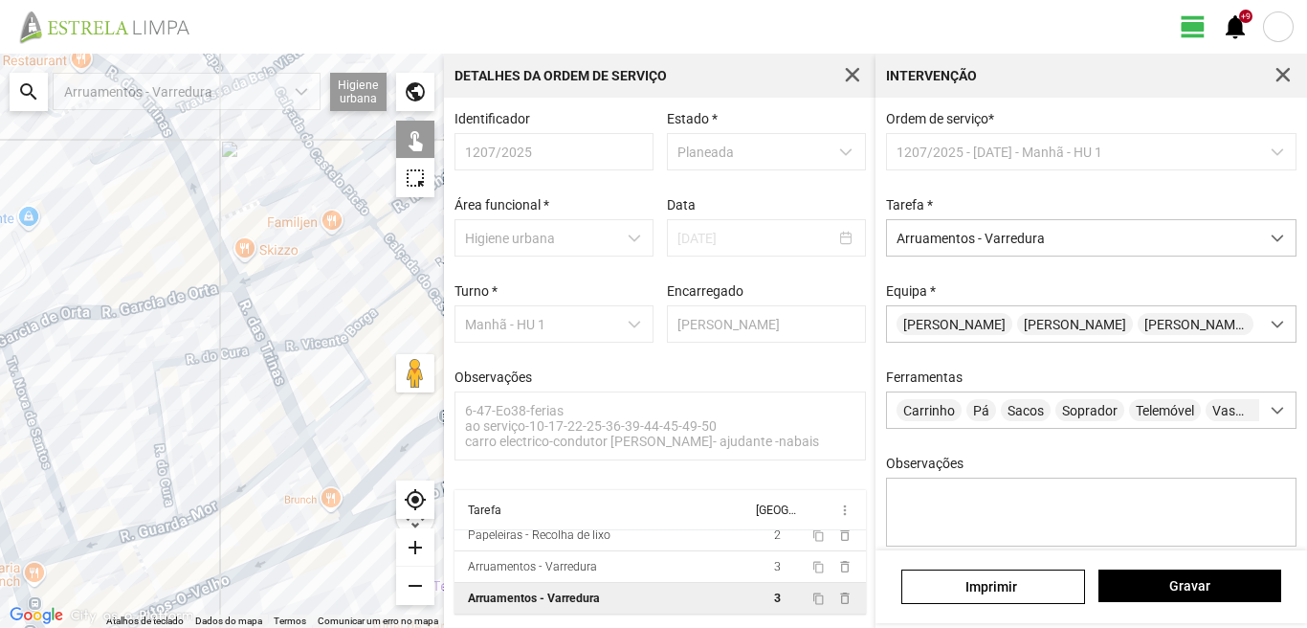
click at [48, 563] on div at bounding box center [222, 341] width 444 height 574
click at [47, 562] on div at bounding box center [222, 341] width 444 height 574
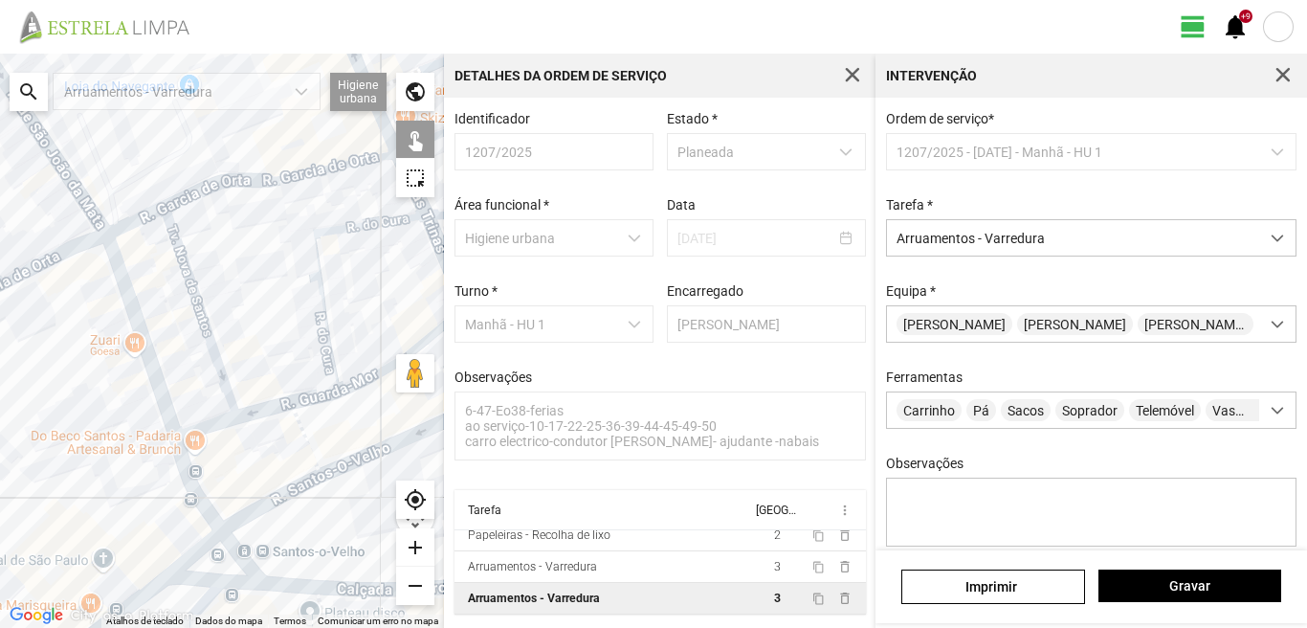
drag, startPoint x: 47, startPoint y: 562, endPoint x: 232, endPoint y: 407, distance: 241.1
click at [232, 407] on div at bounding box center [222, 341] width 444 height 574
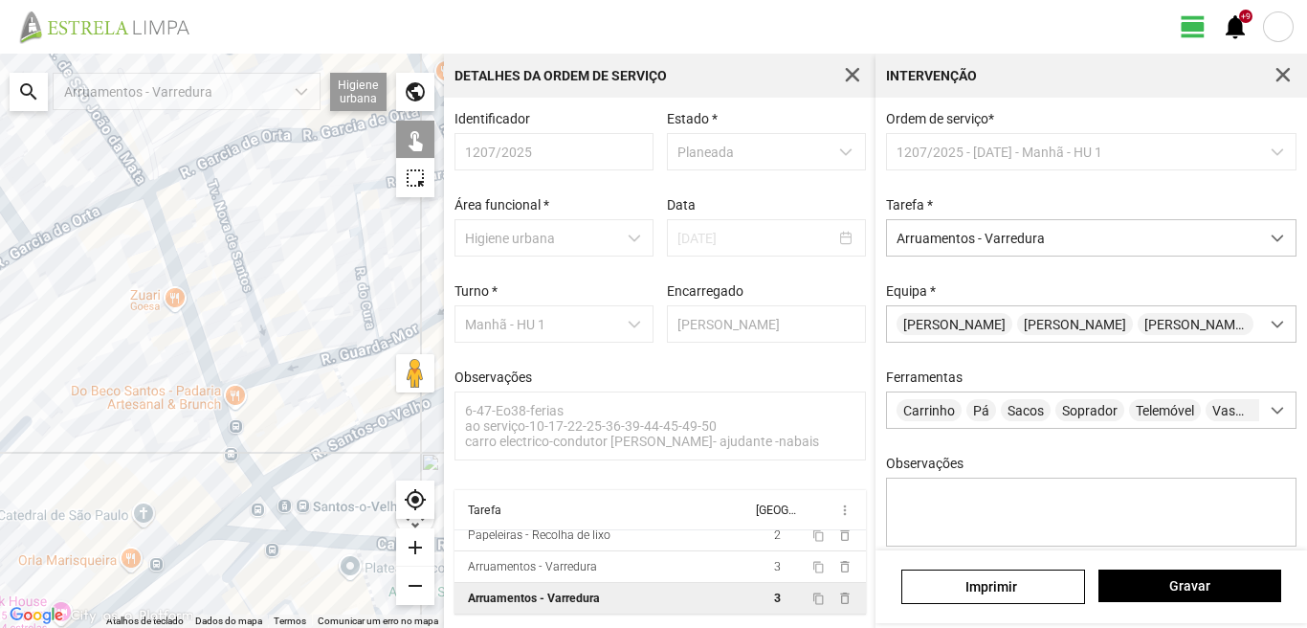
click at [223, 423] on div at bounding box center [222, 341] width 444 height 574
click at [241, 381] on div at bounding box center [222, 341] width 444 height 574
drag, startPoint x: 166, startPoint y: 363, endPoint x: 263, endPoint y: 665, distance: 317.7
click at [263, 627] on html "view_day +9 notifications ← Mover para a esquerda → Mover para a direita ↑ Move…" at bounding box center [653, 314] width 1307 height 628
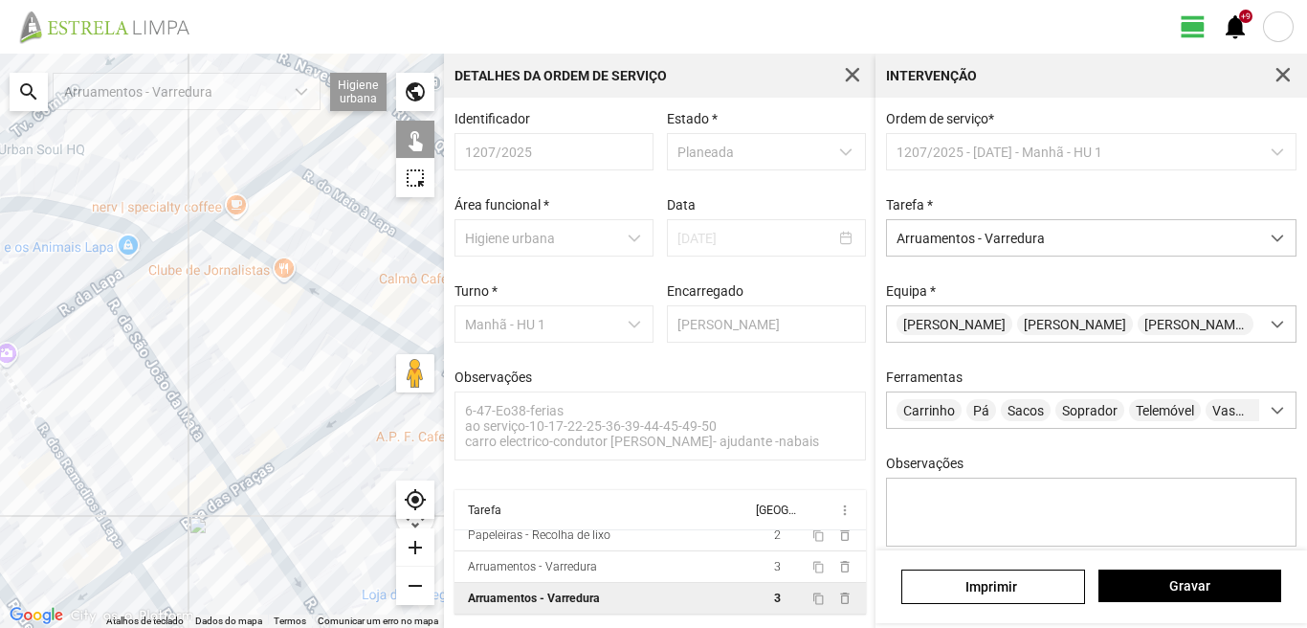
drag, startPoint x: 112, startPoint y: 198, endPoint x: 278, endPoint y: 446, distance: 298.6
click at [275, 497] on div at bounding box center [222, 341] width 444 height 574
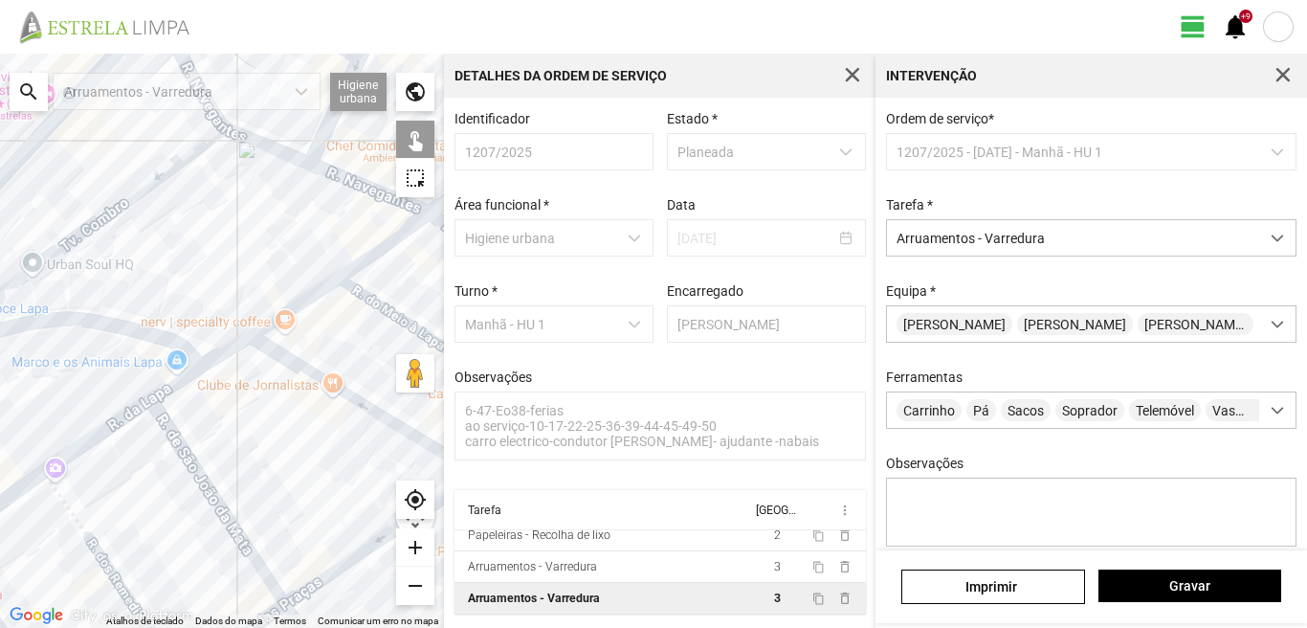
drag, startPoint x: 211, startPoint y: 282, endPoint x: 318, endPoint y: 567, distance: 304.3
click at [318, 567] on div at bounding box center [222, 341] width 444 height 574
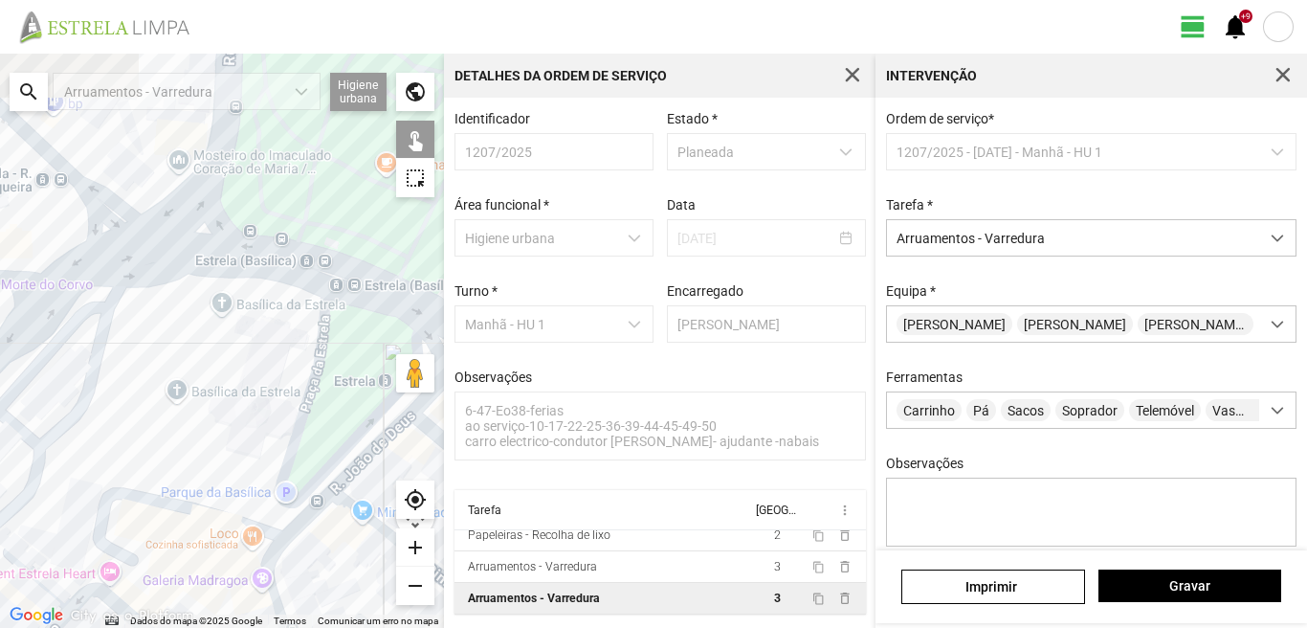
drag, startPoint x: 283, startPoint y: 438, endPoint x: 247, endPoint y: 442, distance: 36.6
click at [237, 603] on div at bounding box center [222, 341] width 444 height 574
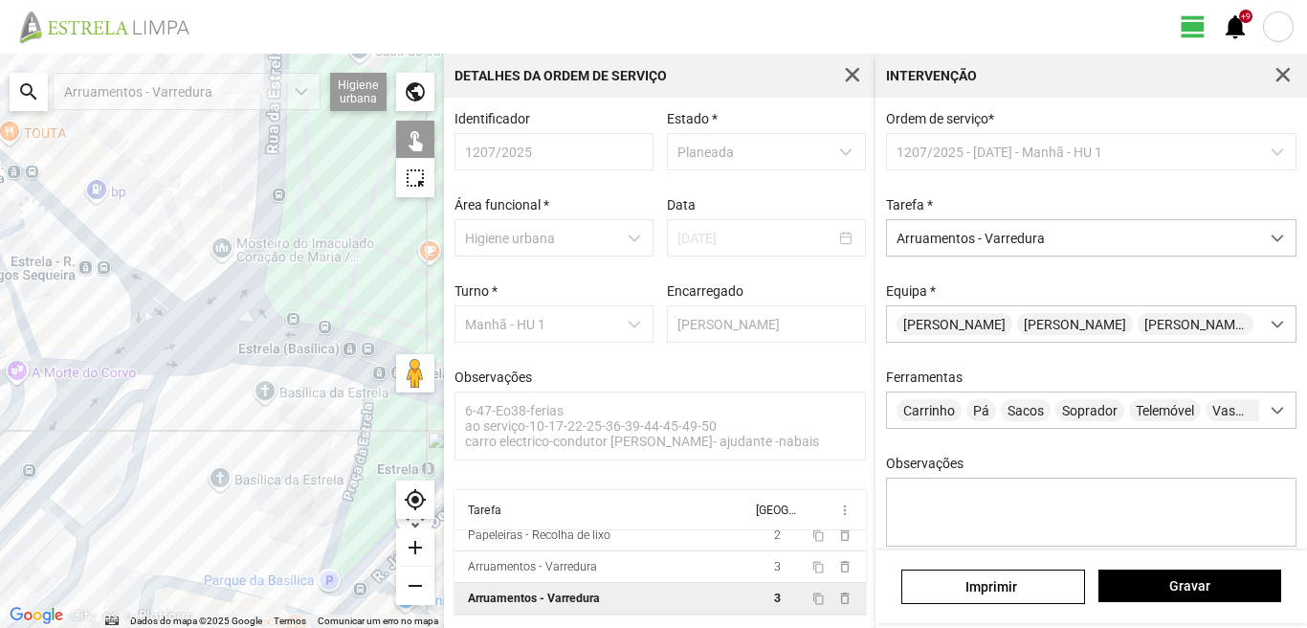
drag, startPoint x: 196, startPoint y: 278, endPoint x: 252, endPoint y: 520, distance: 247.4
click at [250, 522] on div at bounding box center [222, 341] width 444 height 574
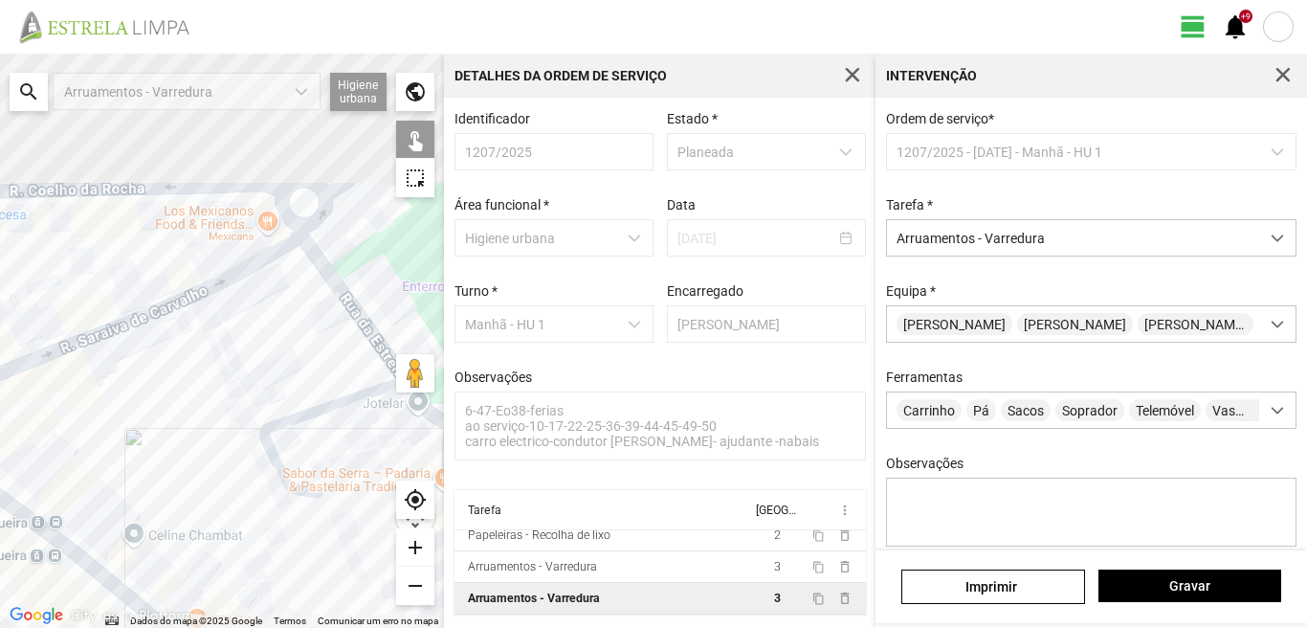
drag, startPoint x: 225, startPoint y: 446, endPoint x: 268, endPoint y: 498, distance: 67.3
click at [268, 498] on div at bounding box center [222, 341] width 444 height 574
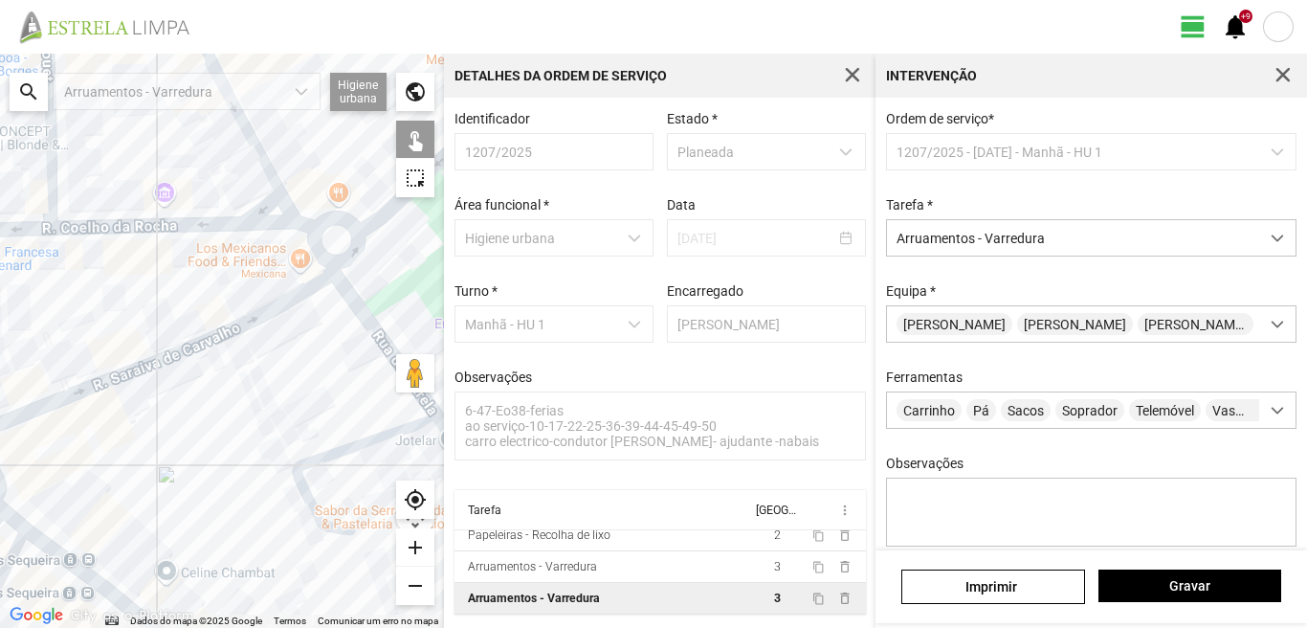
click at [93, 383] on div at bounding box center [222, 341] width 444 height 574
click at [94, 388] on div at bounding box center [222, 341] width 444 height 574
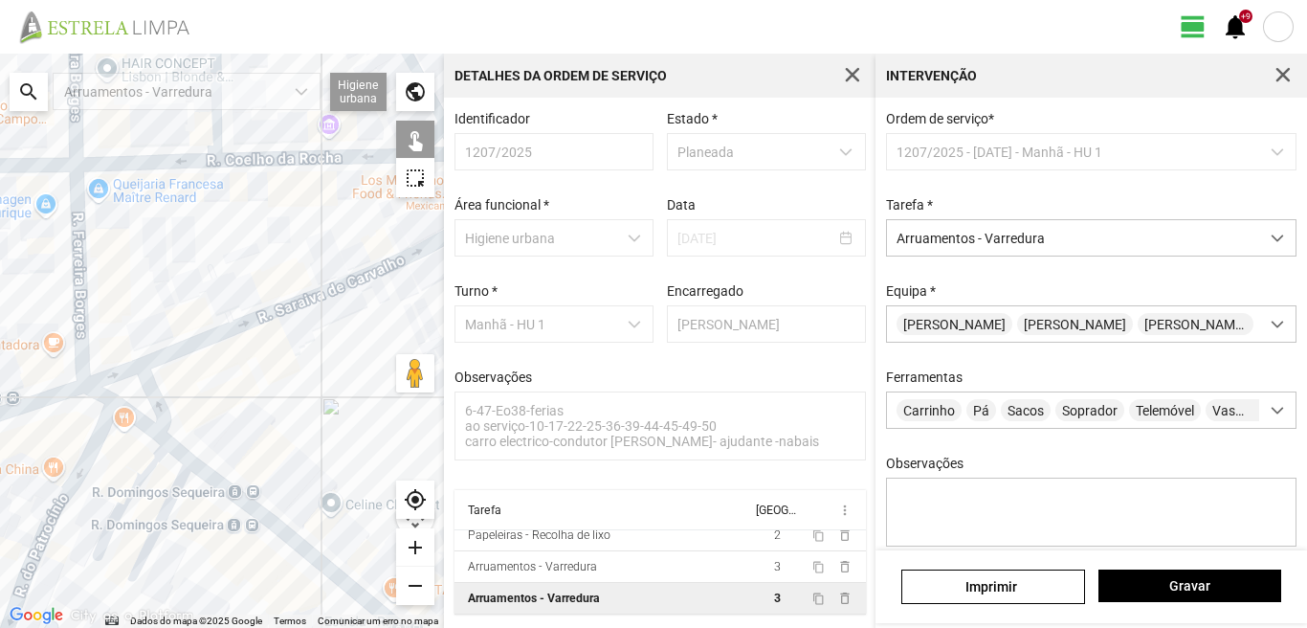
drag, startPoint x: 86, startPoint y: 455, endPoint x: 232, endPoint y: 390, distance: 159.0
click at [232, 390] on div at bounding box center [222, 341] width 444 height 574
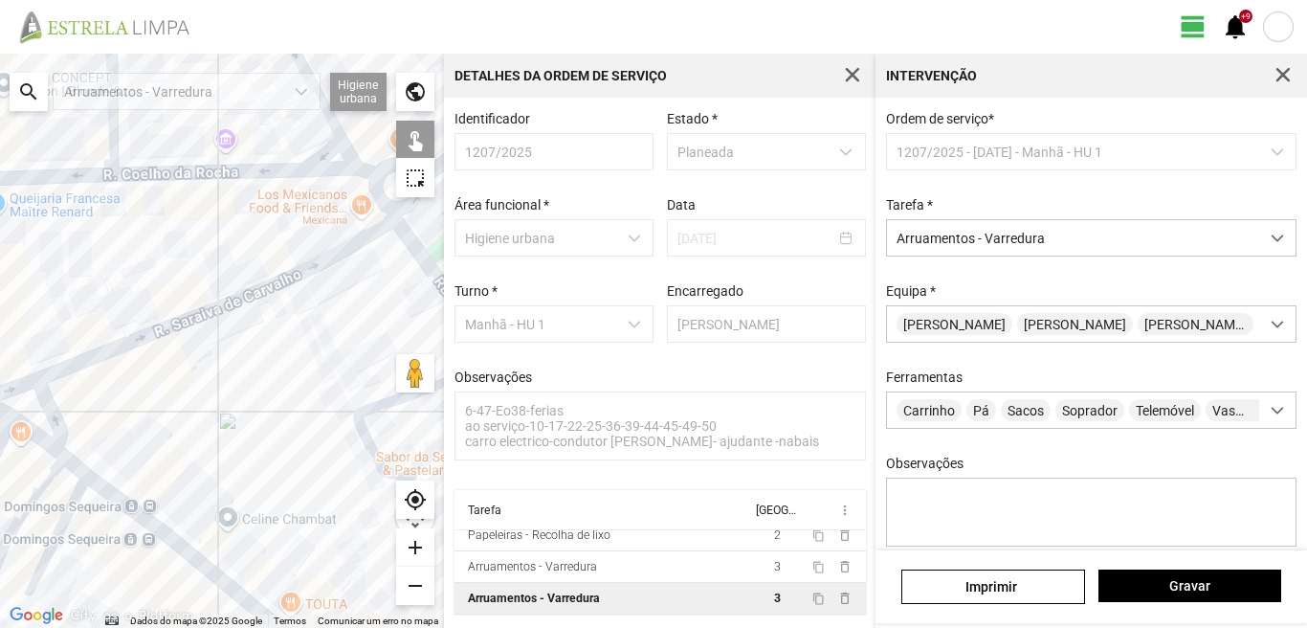
drag, startPoint x: 232, startPoint y: 390, endPoint x: 104, endPoint y: 414, distance: 129.5
click at [95, 414] on div at bounding box center [222, 341] width 444 height 574
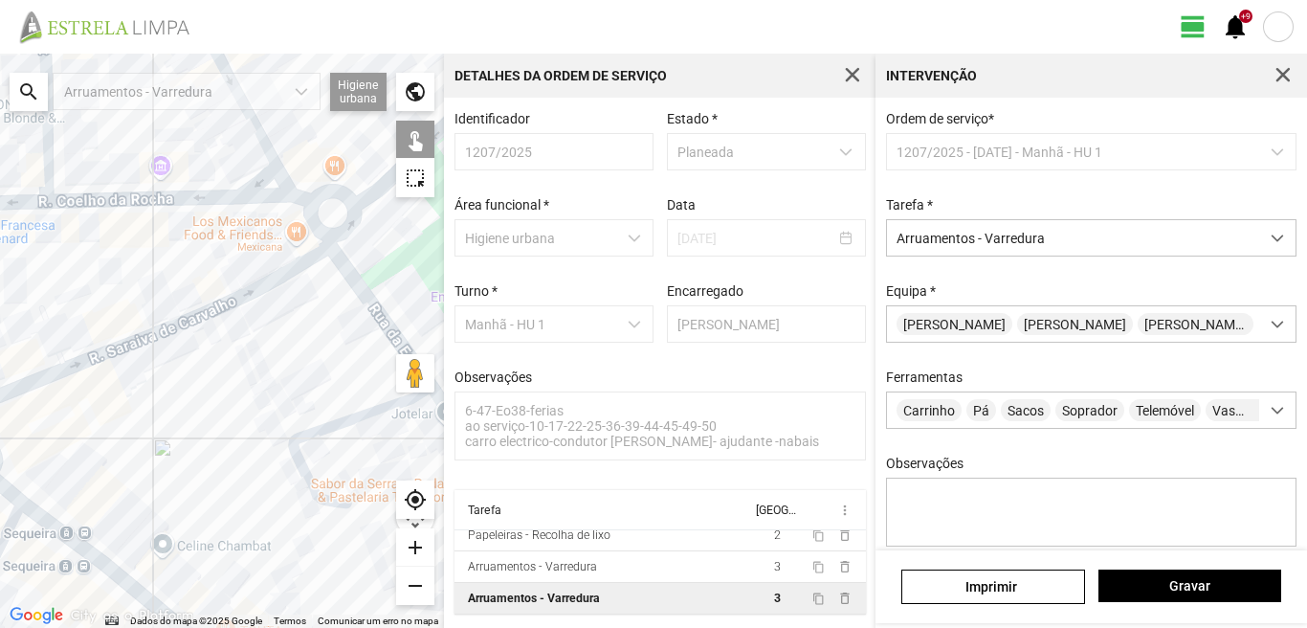
click at [356, 287] on div at bounding box center [222, 341] width 444 height 574
drag, startPoint x: 296, startPoint y: 360, endPoint x: 189, endPoint y: 360, distance: 107.2
click at [189, 360] on div at bounding box center [222, 341] width 444 height 574
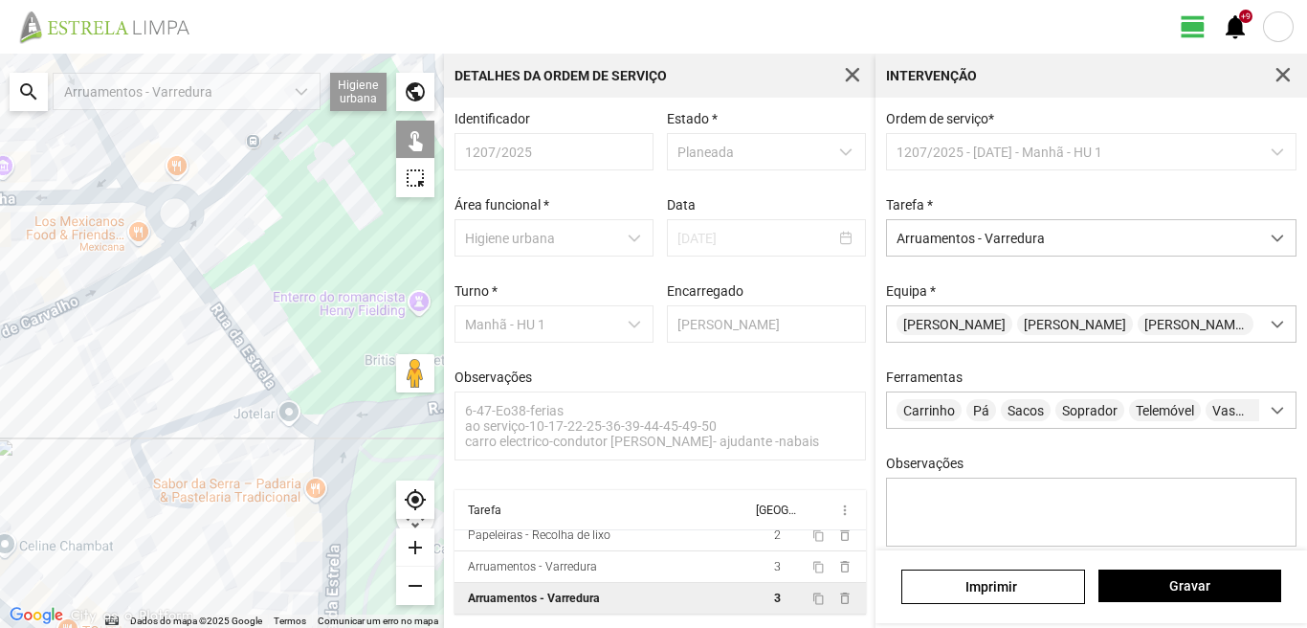
click at [323, 439] on div at bounding box center [222, 341] width 444 height 574
click at [336, 423] on div at bounding box center [222, 341] width 444 height 574
click at [327, 468] on div at bounding box center [222, 341] width 444 height 574
click at [342, 463] on div at bounding box center [222, 341] width 444 height 574
drag, startPoint x: 330, startPoint y: 513, endPoint x: 323, endPoint y: 355, distance: 158.0
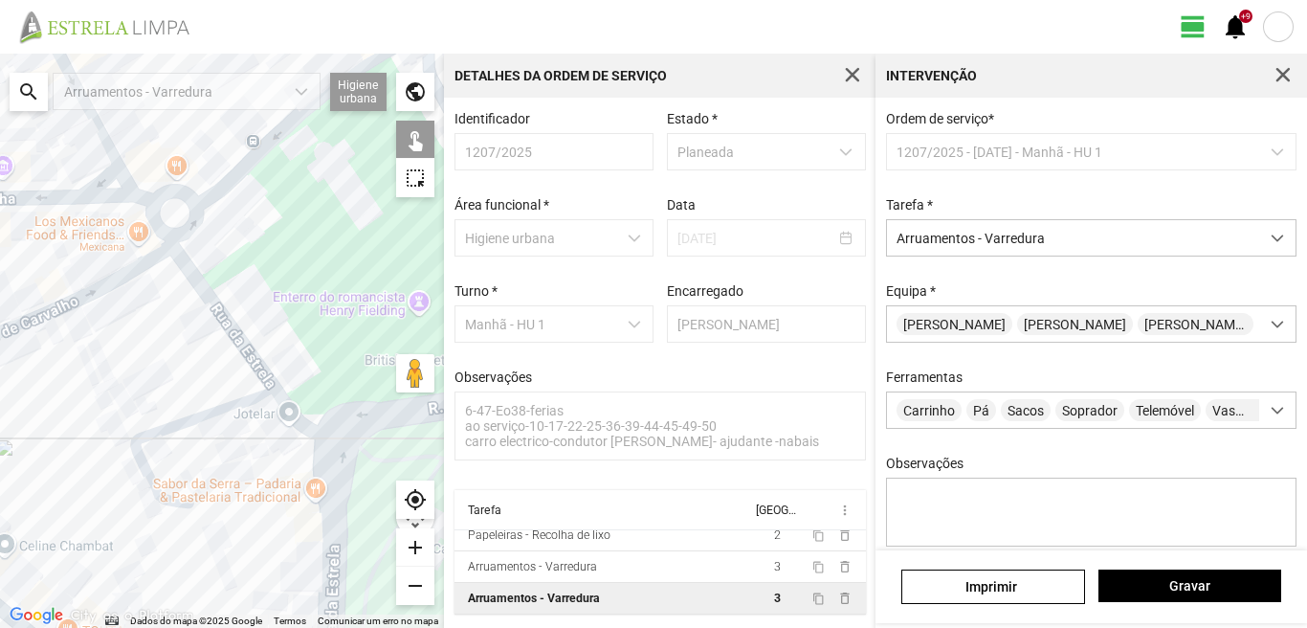
click at [318, 369] on div at bounding box center [222, 341] width 444 height 574
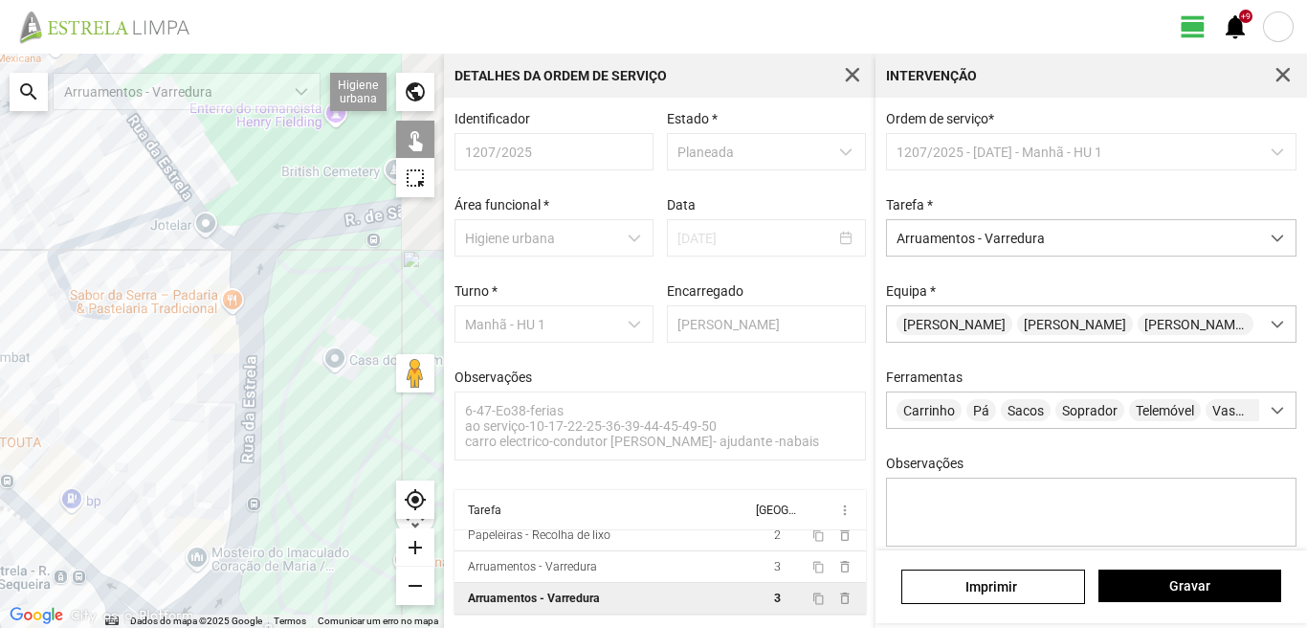
drag, startPoint x: 366, startPoint y: 366, endPoint x: 150, endPoint y: 516, distance: 262.8
click at [150, 516] on div at bounding box center [222, 341] width 444 height 574
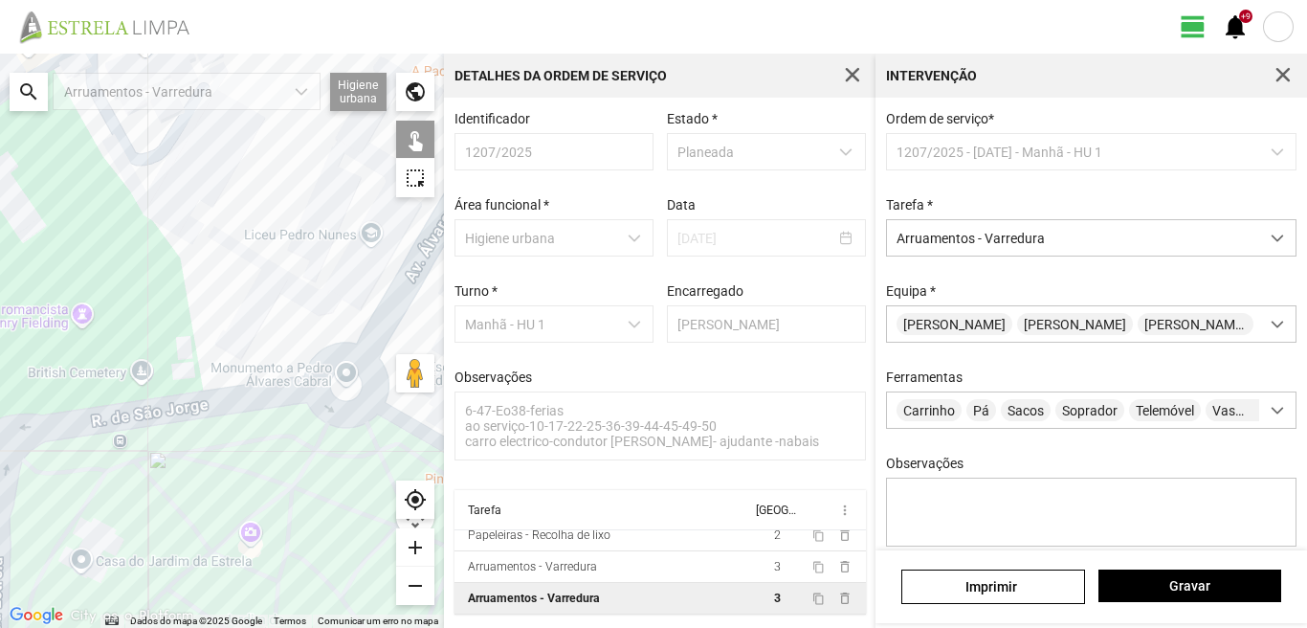
drag, startPoint x: 265, startPoint y: 450, endPoint x: 191, endPoint y: 411, distance: 83.0
click at [191, 411] on div at bounding box center [222, 341] width 444 height 574
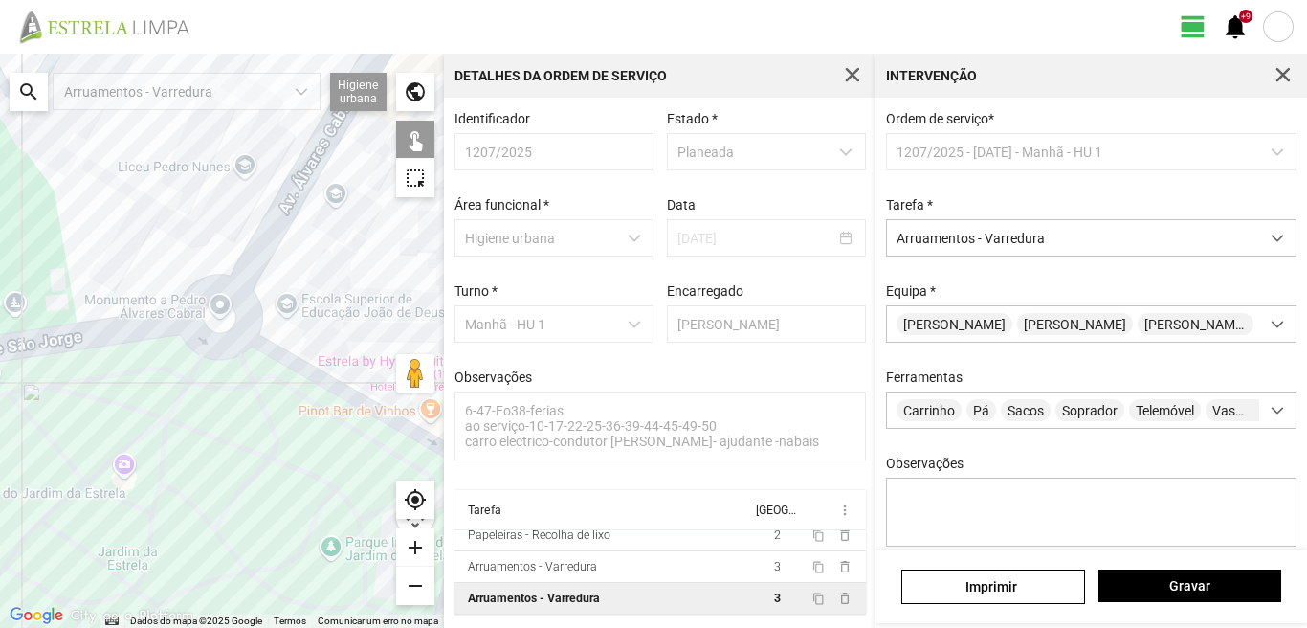
click at [279, 354] on div at bounding box center [222, 341] width 444 height 574
drag, startPoint x: 308, startPoint y: 396, endPoint x: 191, endPoint y: 278, distance: 165.8
click at [201, 284] on div at bounding box center [222, 341] width 444 height 574
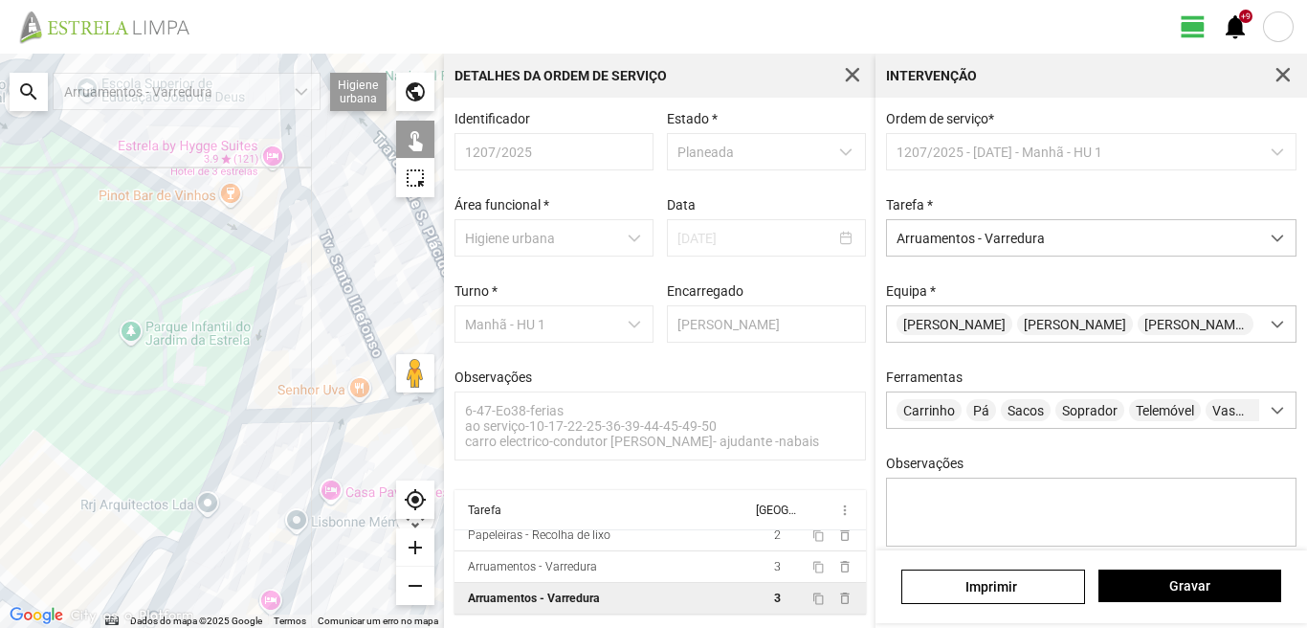
click at [255, 330] on div at bounding box center [222, 341] width 444 height 574
click at [258, 339] on div at bounding box center [222, 341] width 444 height 574
click at [224, 439] on div at bounding box center [222, 341] width 444 height 574
click at [227, 439] on div at bounding box center [222, 341] width 444 height 574
click at [275, 415] on div at bounding box center [222, 341] width 444 height 574
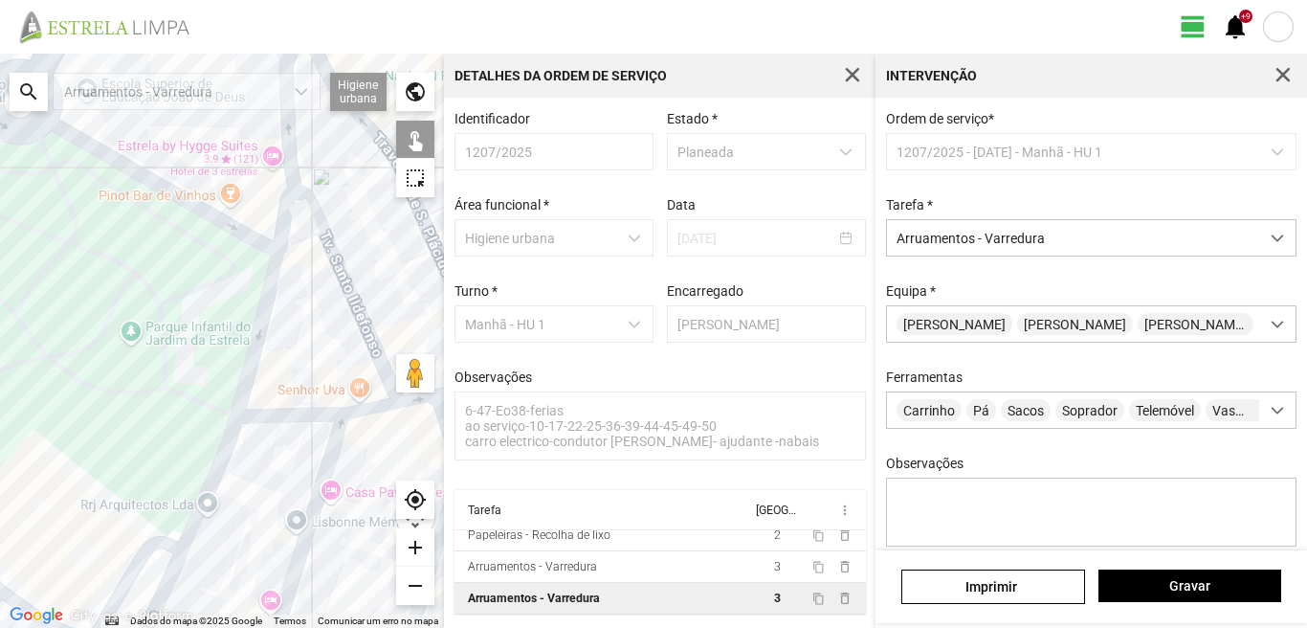
click at [367, 411] on div at bounding box center [222, 341] width 444 height 574
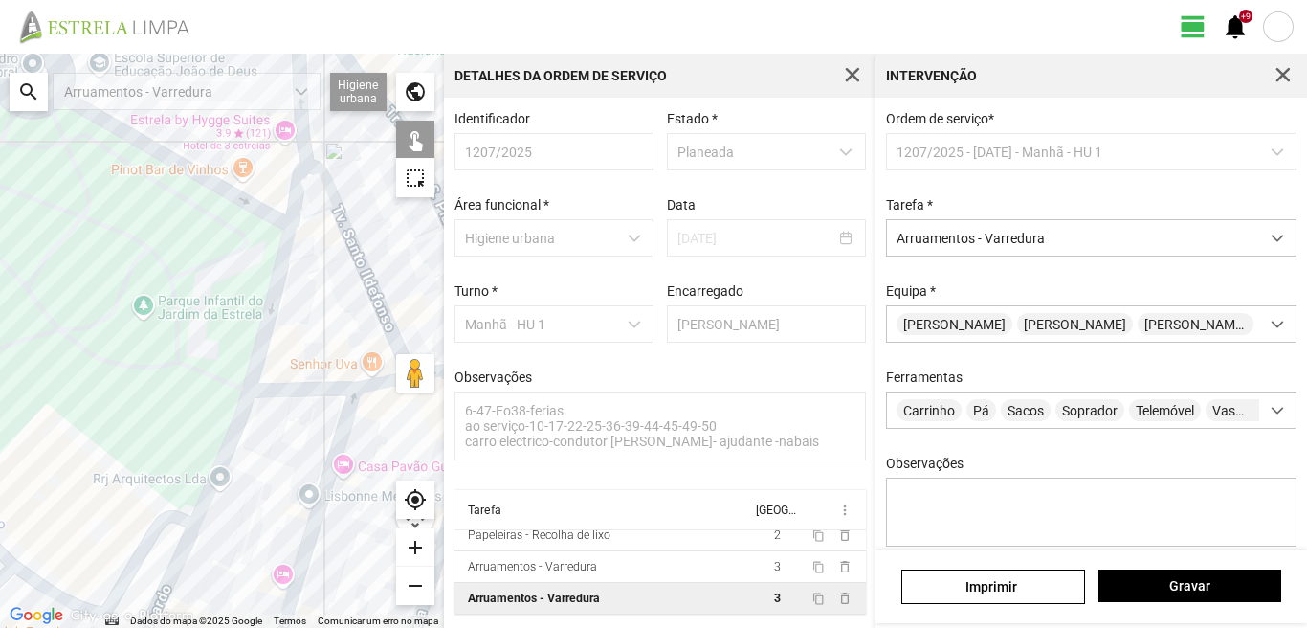
drag, startPoint x: 197, startPoint y: 556, endPoint x: 229, endPoint y: 489, distance: 74.1
click at [229, 489] on div at bounding box center [222, 341] width 444 height 574
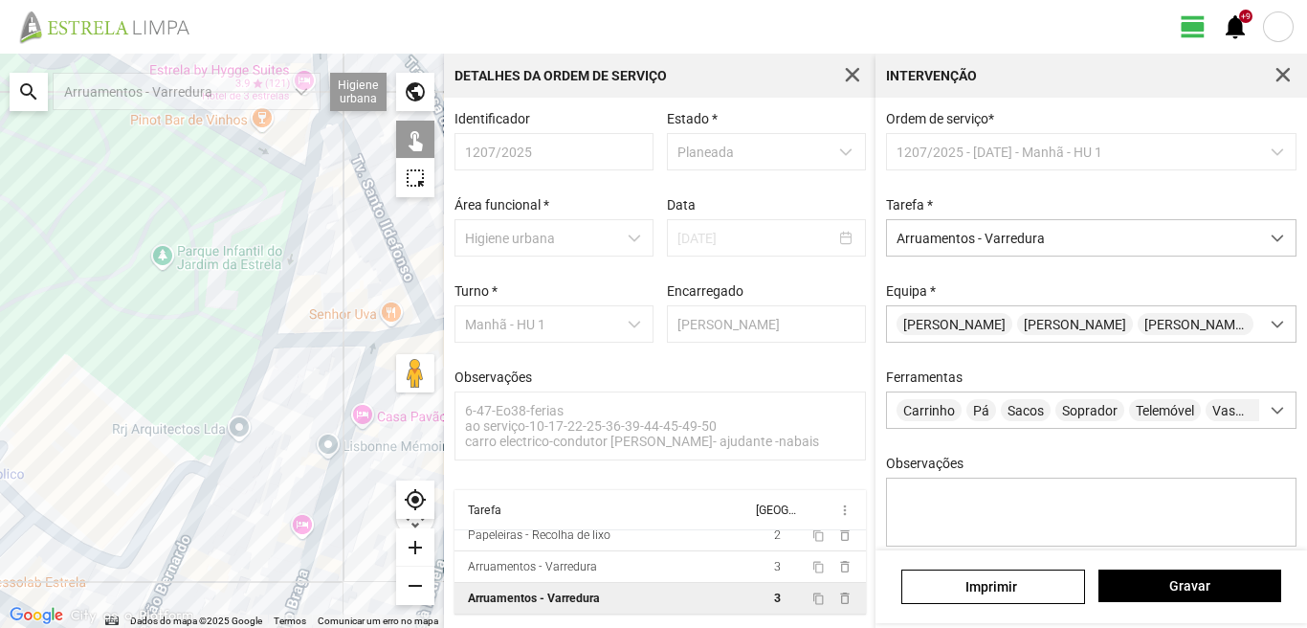
click at [203, 501] on div at bounding box center [222, 341] width 444 height 574
click at [322, 524] on div at bounding box center [222, 341] width 444 height 574
drag, startPoint x: 405, startPoint y: 491, endPoint x: 246, endPoint y: 459, distance: 162.0
click at [0, 54] on fbc-map "← Mover para a esquerda → Mover para a direita ↑ Mover para cima ↓ Mover para b…" at bounding box center [0, 54] width 0 height 0
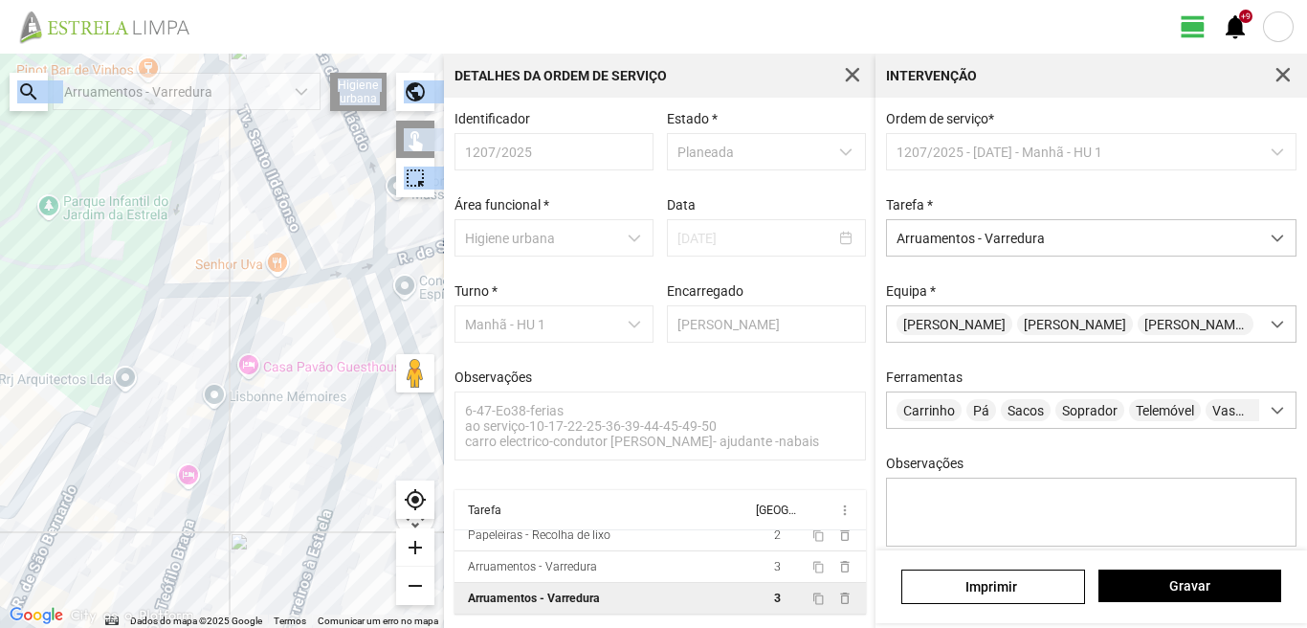
drag, startPoint x: 246, startPoint y: 459, endPoint x: 94, endPoint y: 380, distance: 171.6
click at [94, 380] on div at bounding box center [222, 341] width 444 height 574
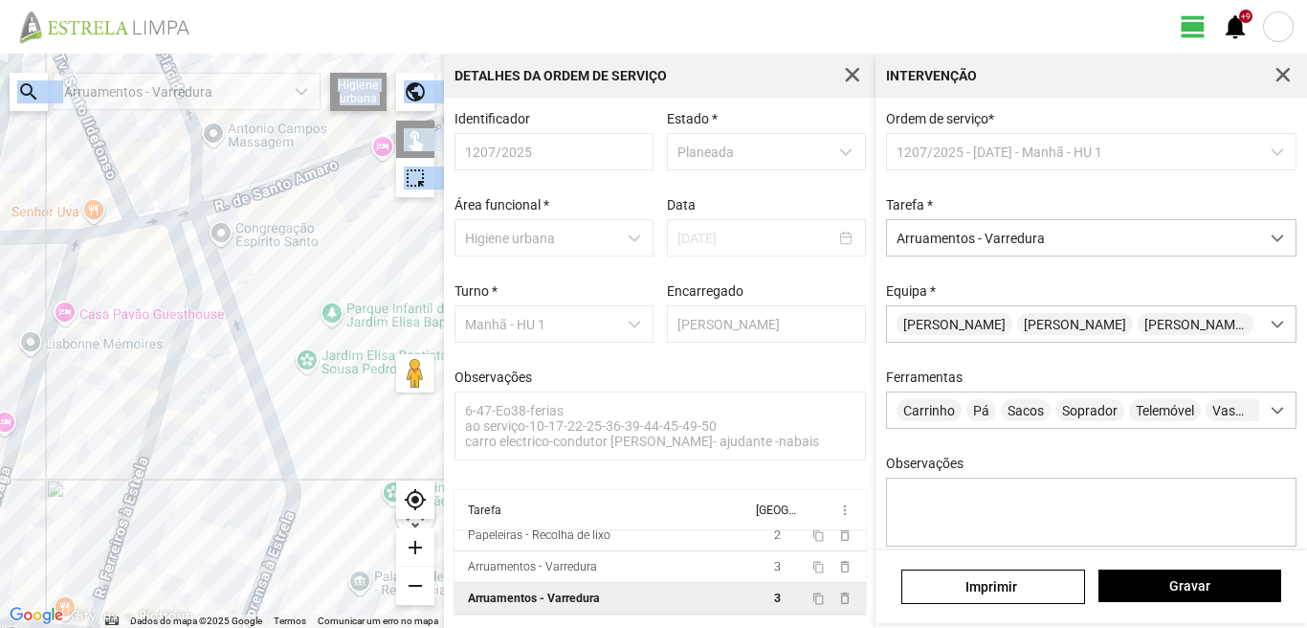
click at [166, 390] on div at bounding box center [222, 341] width 444 height 574
click at [241, 345] on div at bounding box center [222, 341] width 444 height 574
click at [264, 191] on div at bounding box center [222, 341] width 444 height 574
drag, startPoint x: 182, startPoint y: 212, endPoint x: 186, endPoint y: 222, distance: 10.3
click at [185, 219] on div at bounding box center [222, 341] width 444 height 574
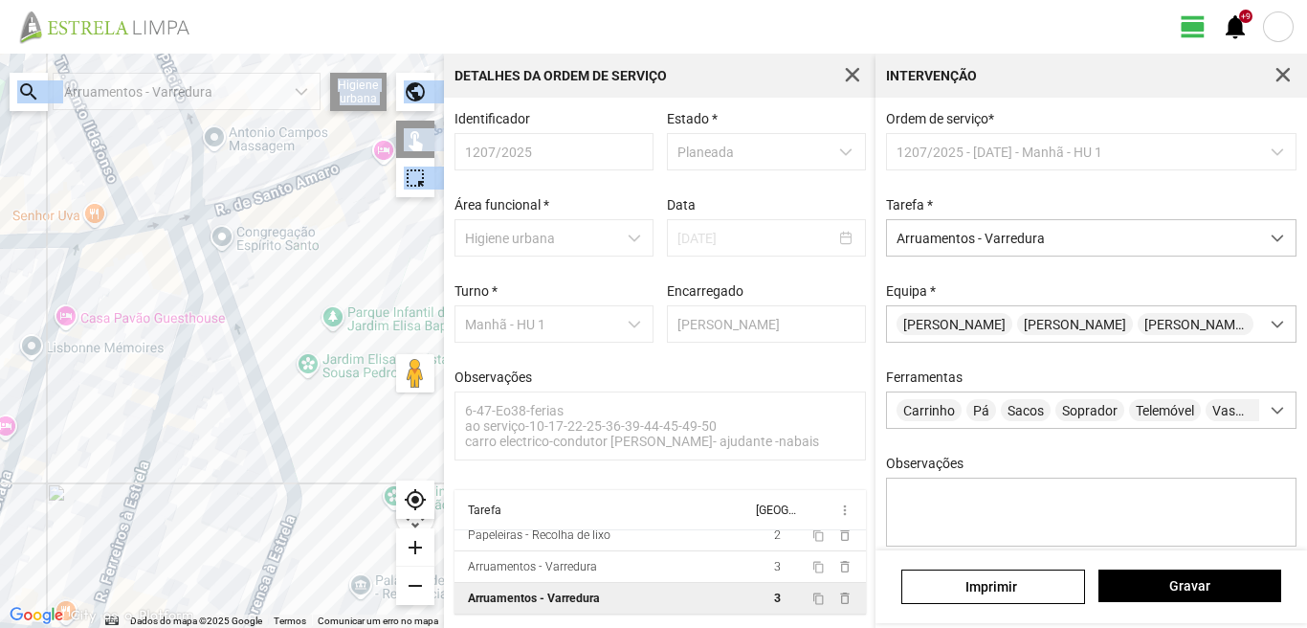
click at [186, 220] on div at bounding box center [222, 341] width 444 height 574
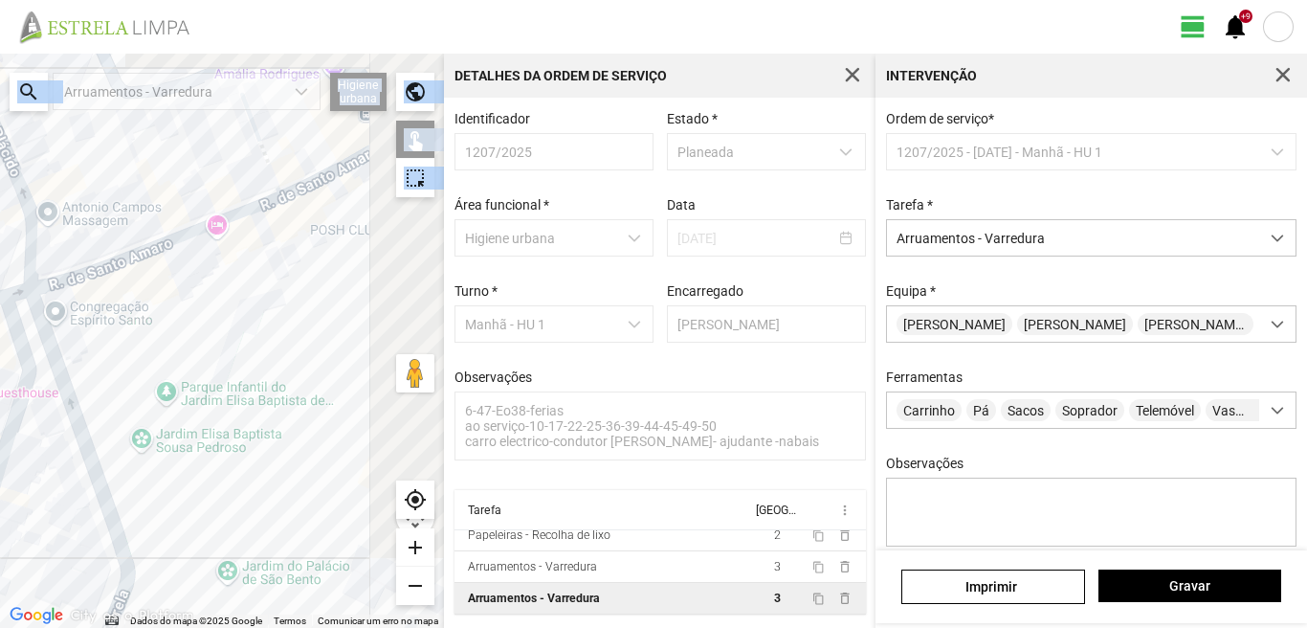
drag, startPoint x: 284, startPoint y: 268, endPoint x: 33, endPoint y: 380, distance: 275.4
click at [33, 380] on div at bounding box center [222, 341] width 444 height 574
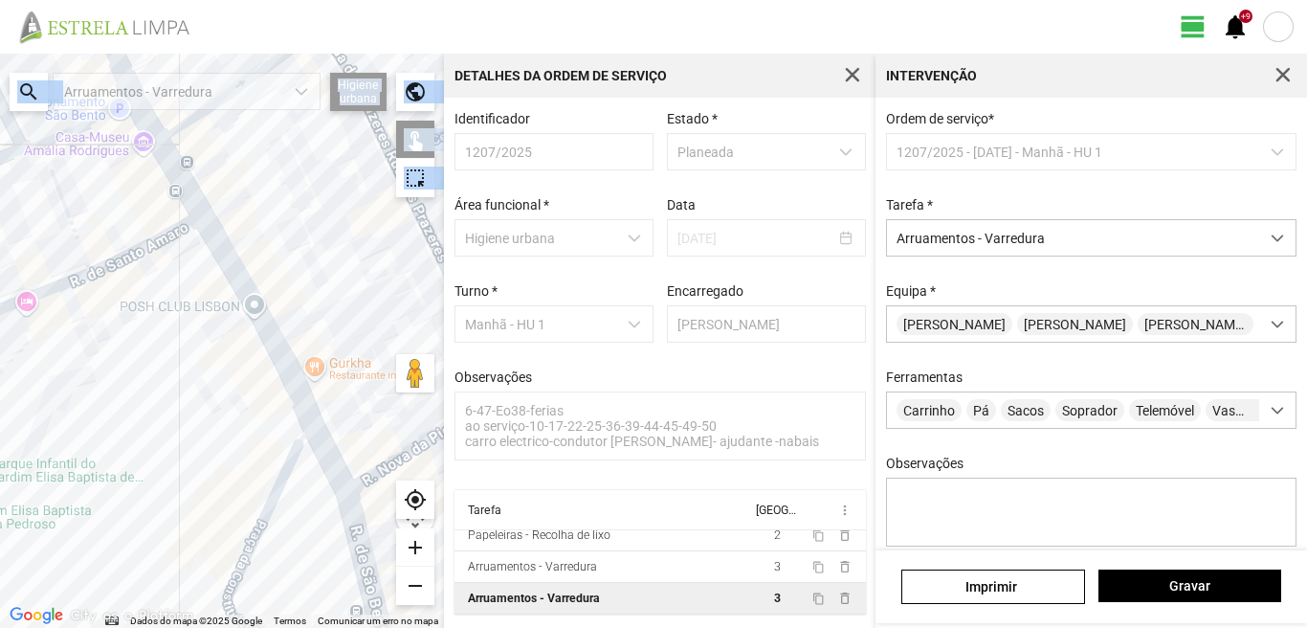
click at [252, 310] on div at bounding box center [222, 341] width 444 height 574
drag, startPoint x: 184, startPoint y: 499, endPoint x: 158, endPoint y: 234, distance: 265.4
click at [160, 253] on div at bounding box center [222, 341] width 444 height 574
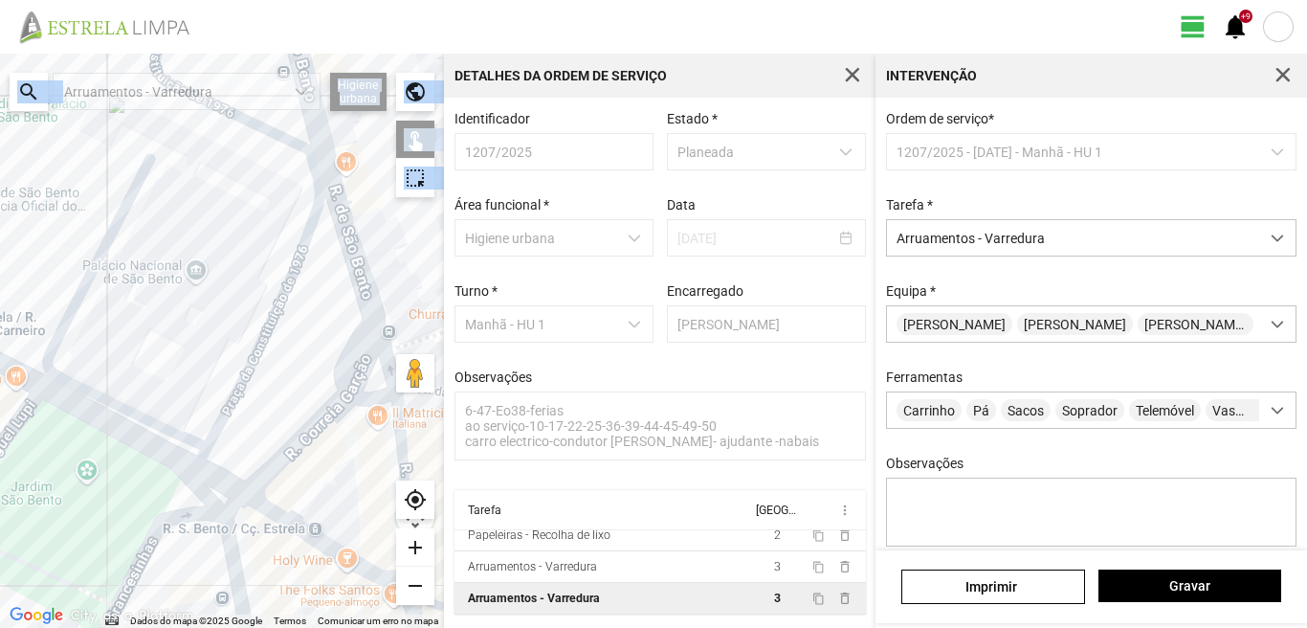
click at [172, 278] on div at bounding box center [222, 341] width 444 height 574
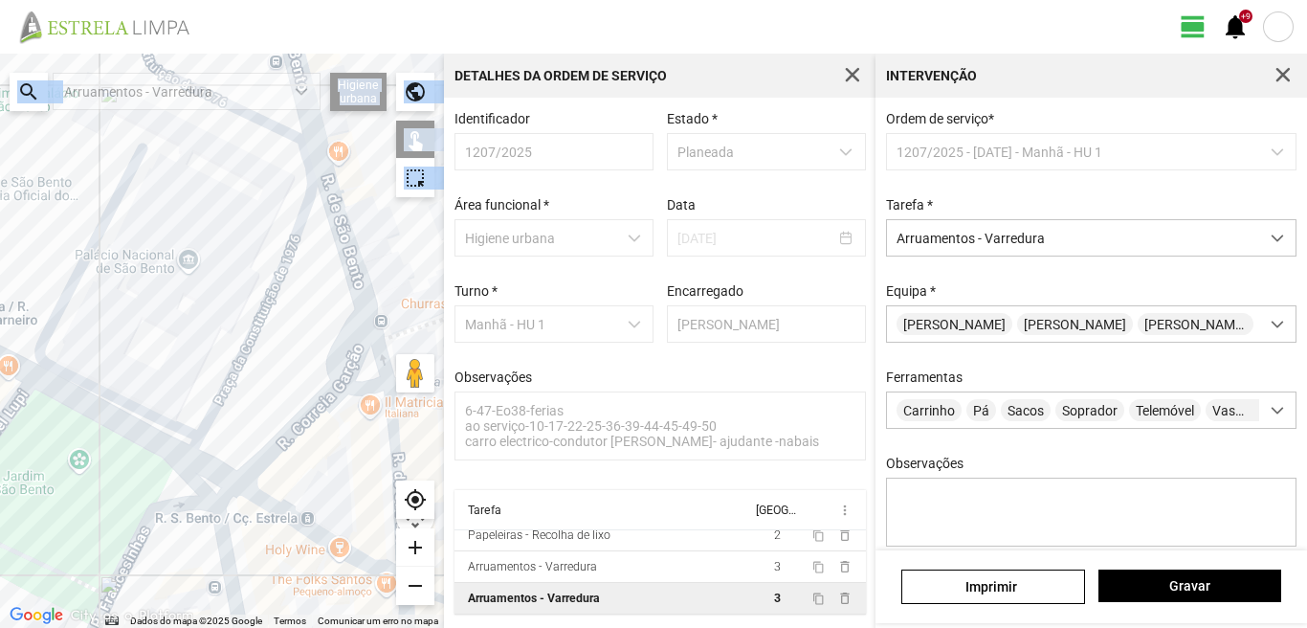
click at [339, 347] on div at bounding box center [222, 341] width 444 height 574
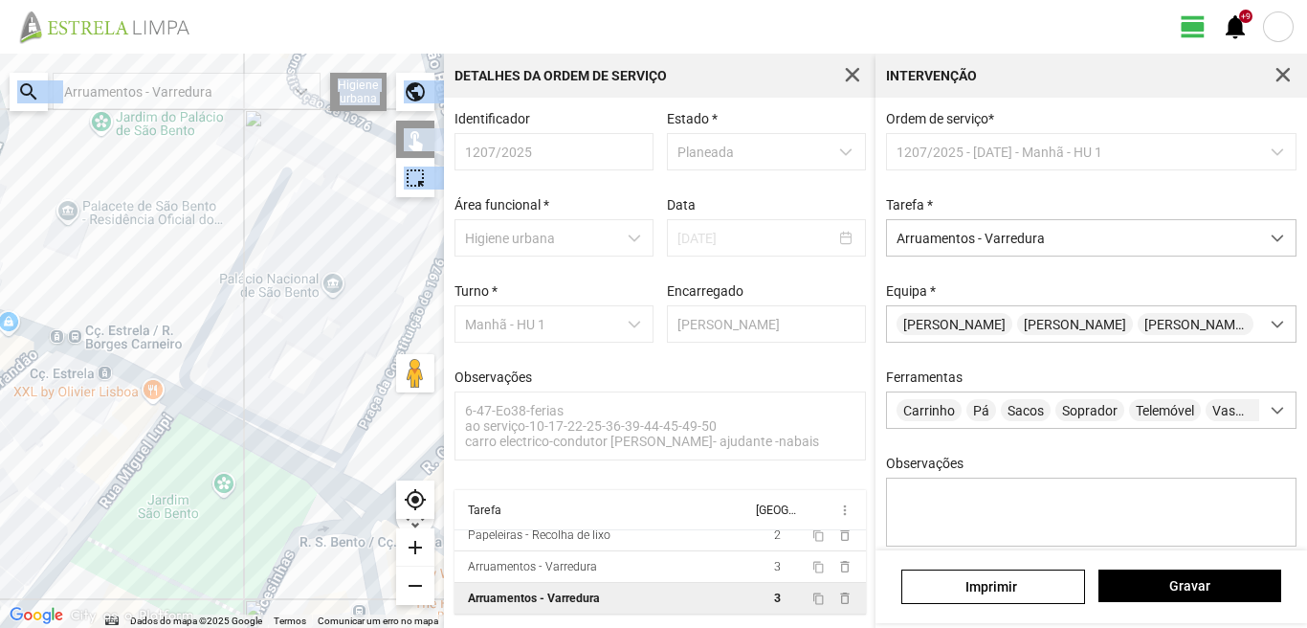
drag, startPoint x: 277, startPoint y: 367, endPoint x: 328, endPoint y: 389, distance: 55.3
click at [314, 381] on div at bounding box center [222, 341] width 444 height 574
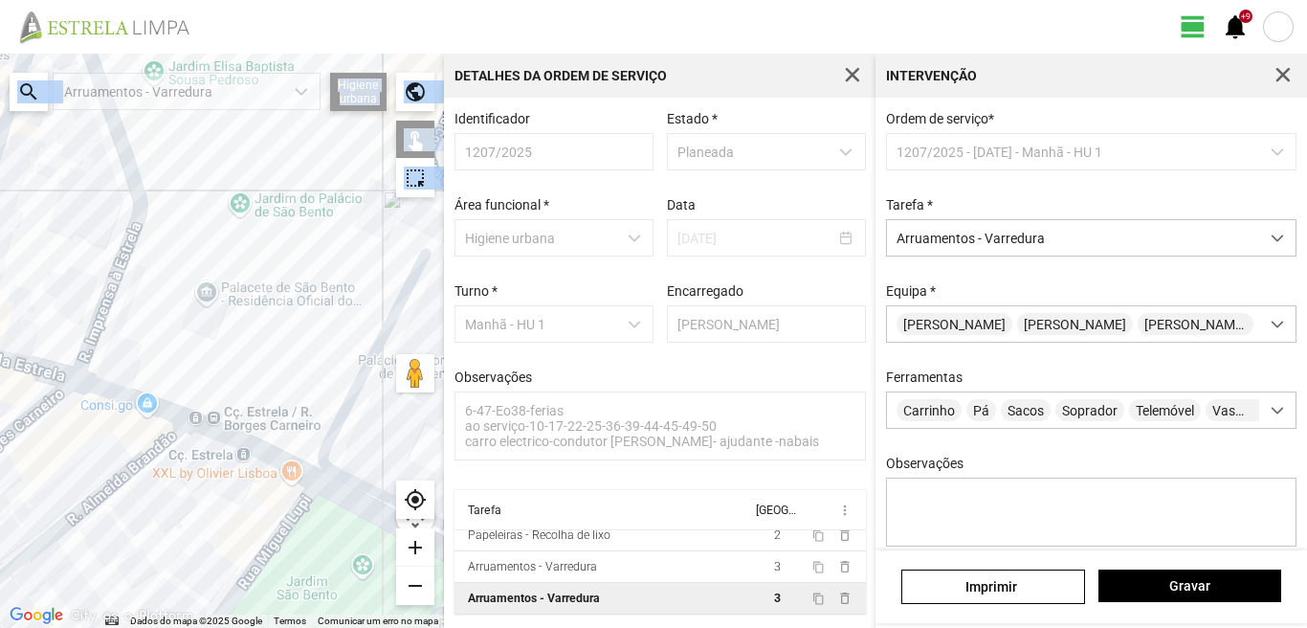
drag, startPoint x: 294, startPoint y: 345, endPoint x: 347, endPoint y: 372, distance: 59.9
click at [345, 371] on div at bounding box center [222, 341] width 444 height 574
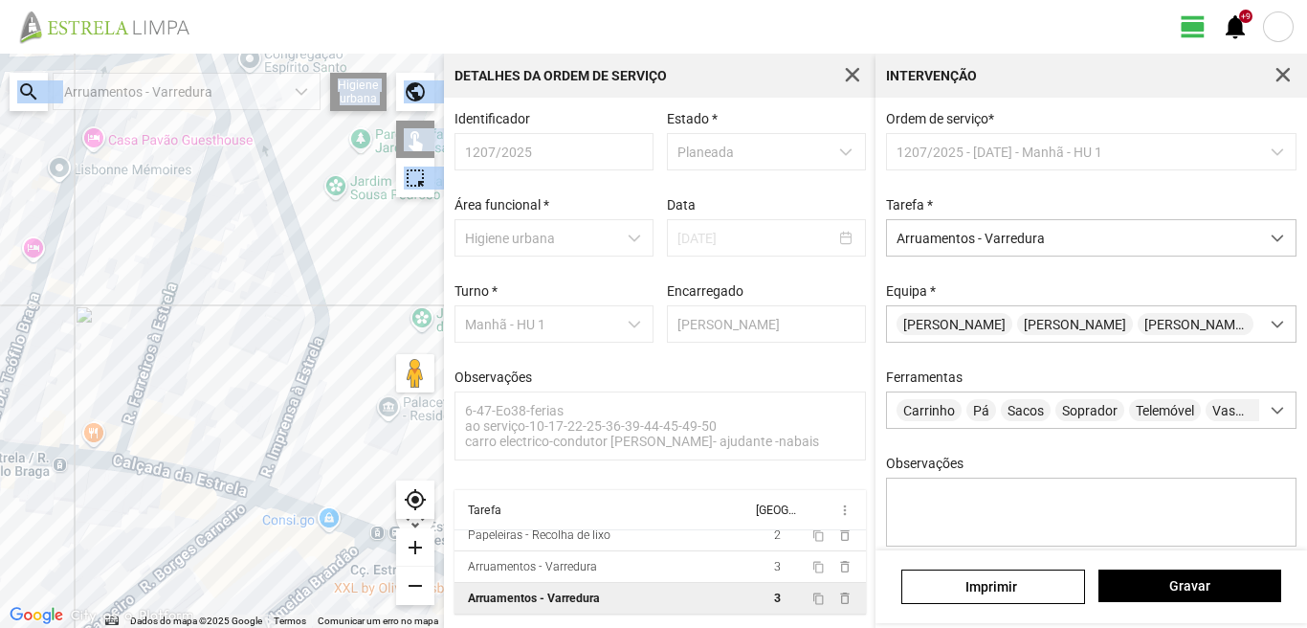
drag, startPoint x: 184, startPoint y: 271, endPoint x: 323, endPoint y: 368, distance: 170.4
click at [323, 368] on div at bounding box center [222, 341] width 444 height 574
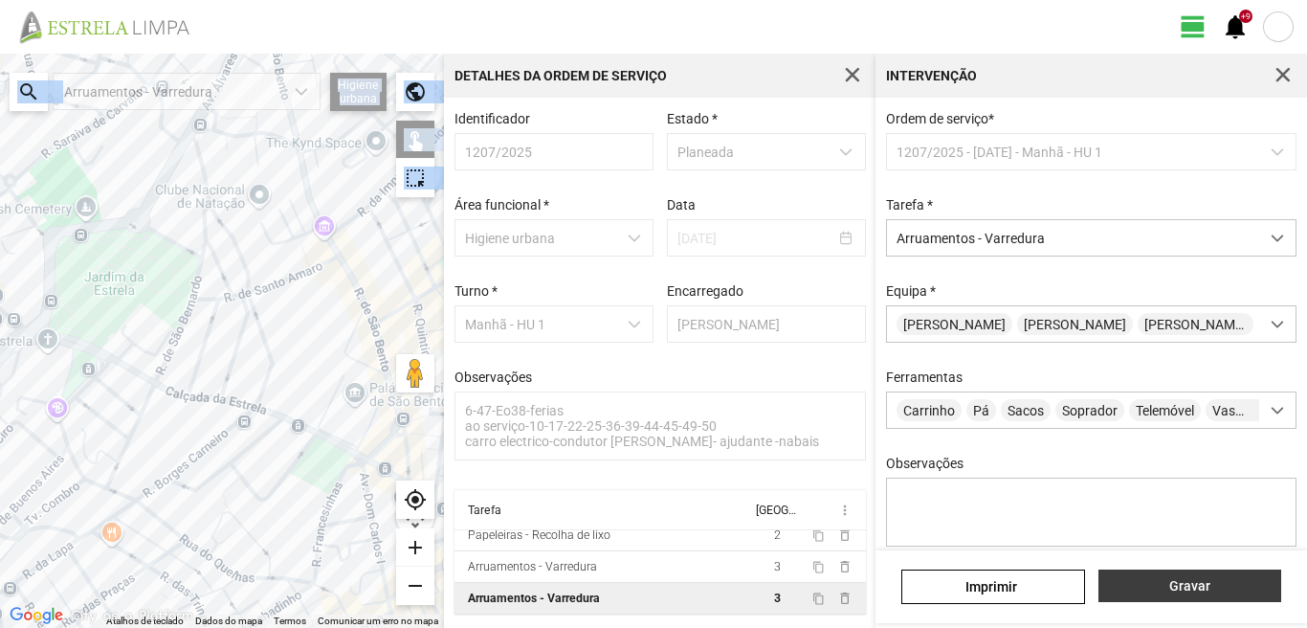
click at [1179, 586] on span "Gravar" at bounding box center [1189, 585] width 163 height 15
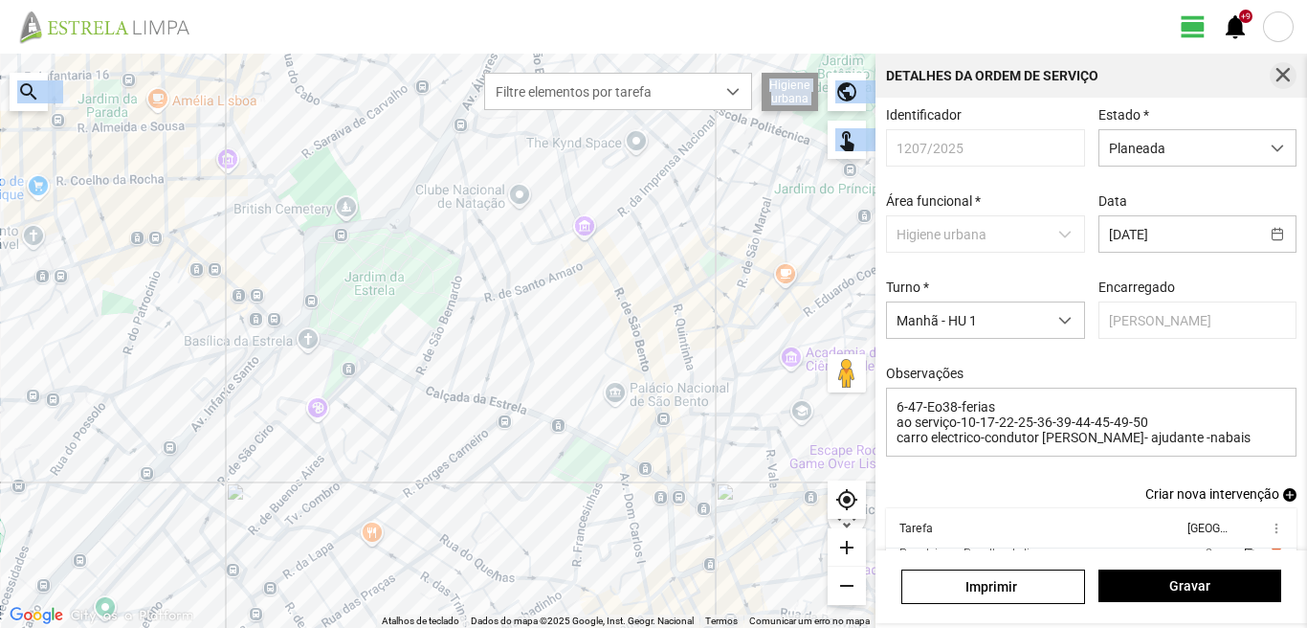
click at [1290, 78] on span "button" at bounding box center [1283, 75] width 17 height 17
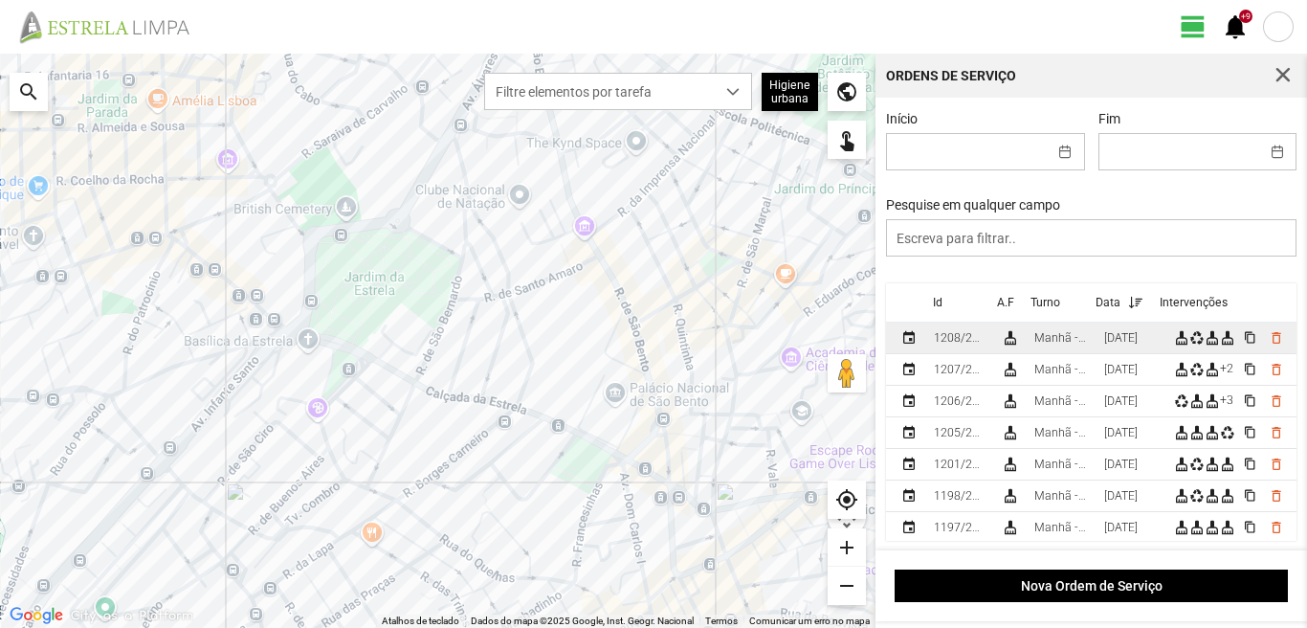
click at [1089, 341] on div "Manhã - HU 1" at bounding box center [1061, 337] width 55 height 13
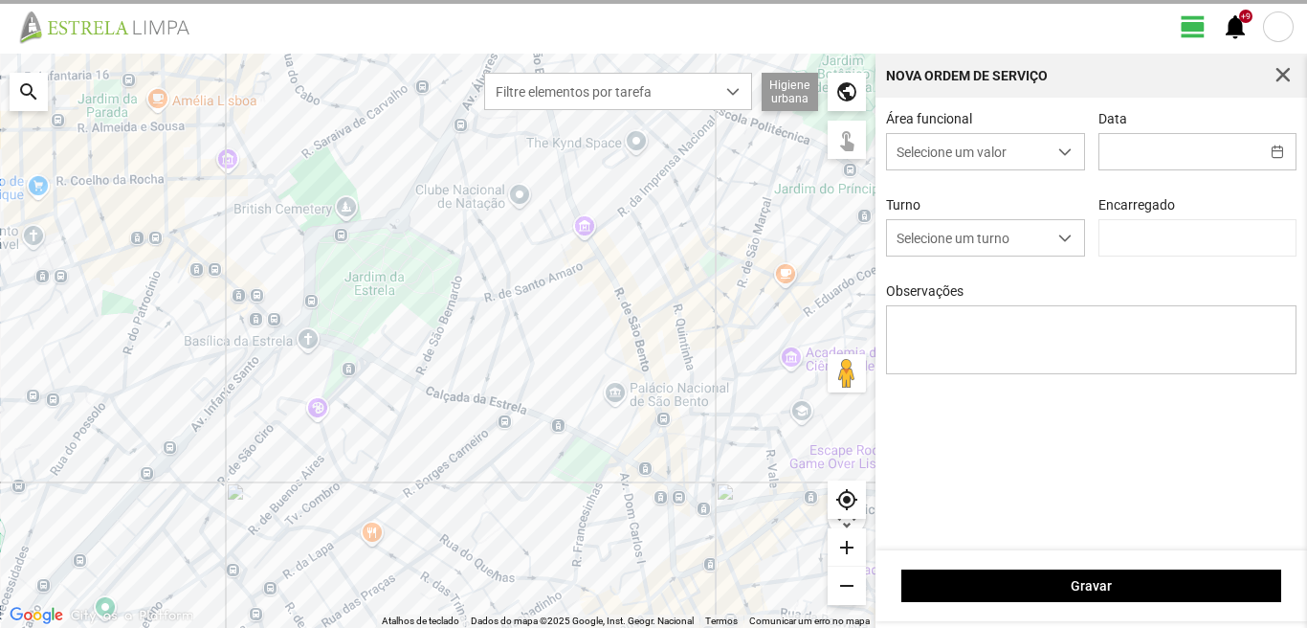
type input "[DATE]"
type textarea "6-47-Eo38-ferias Ao serviço-10-17-22-25-36-39-44-45-49-50 condutor-[PERSON_NAME…"
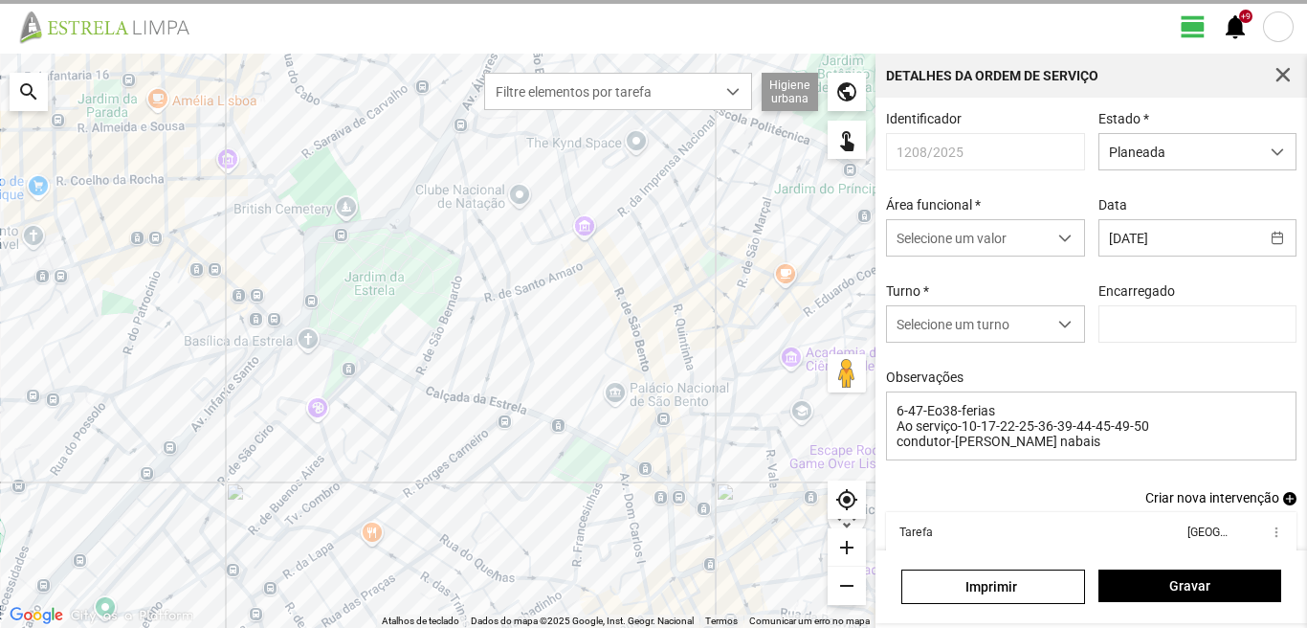
type input "[PERSON_NAME]"
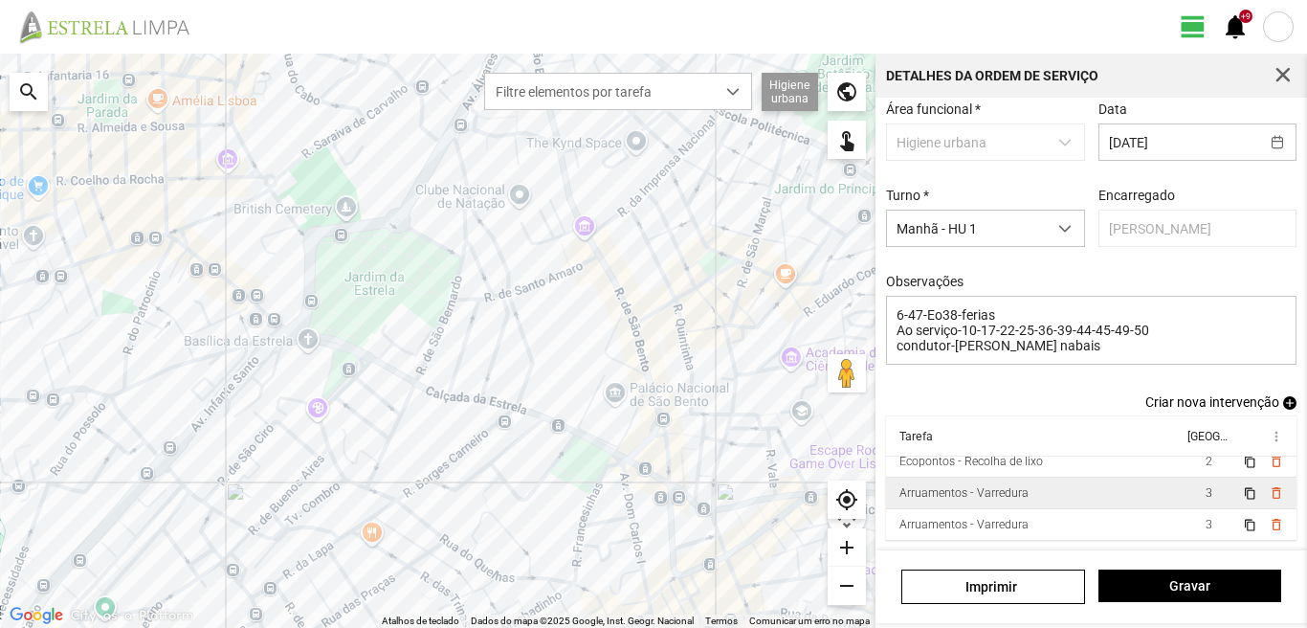
scroll to position [104, 0]
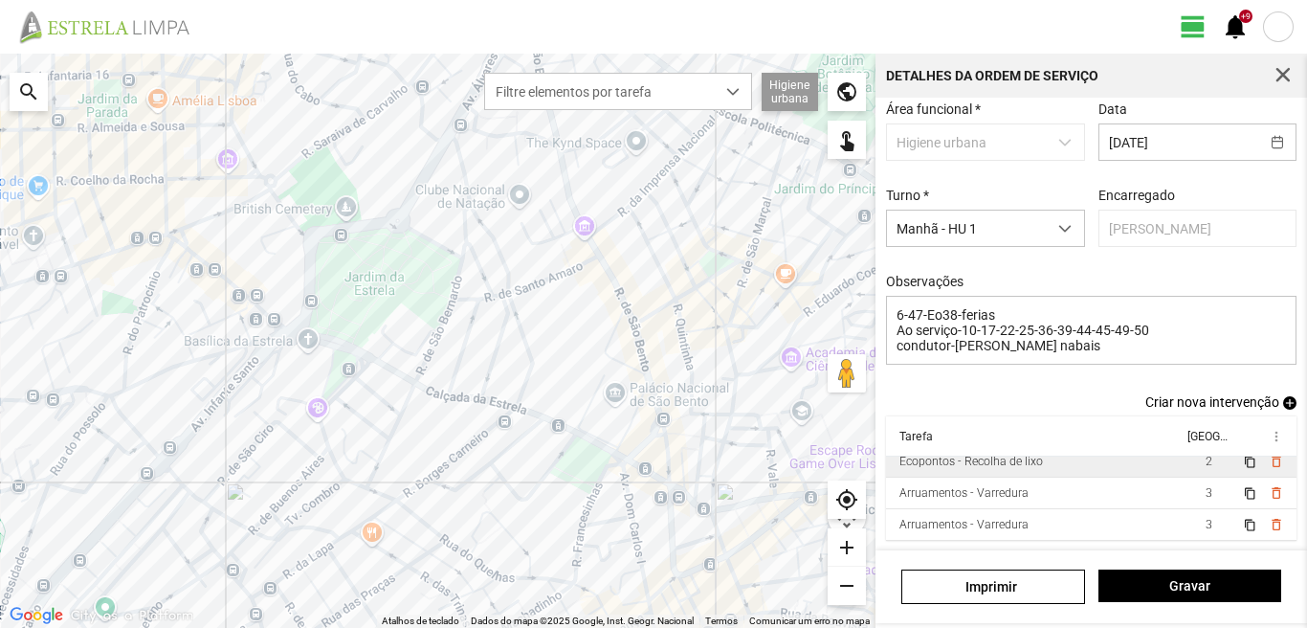
click at [1204, 460] on td "2" at bounding box center [1209, 462] width 54 height 32
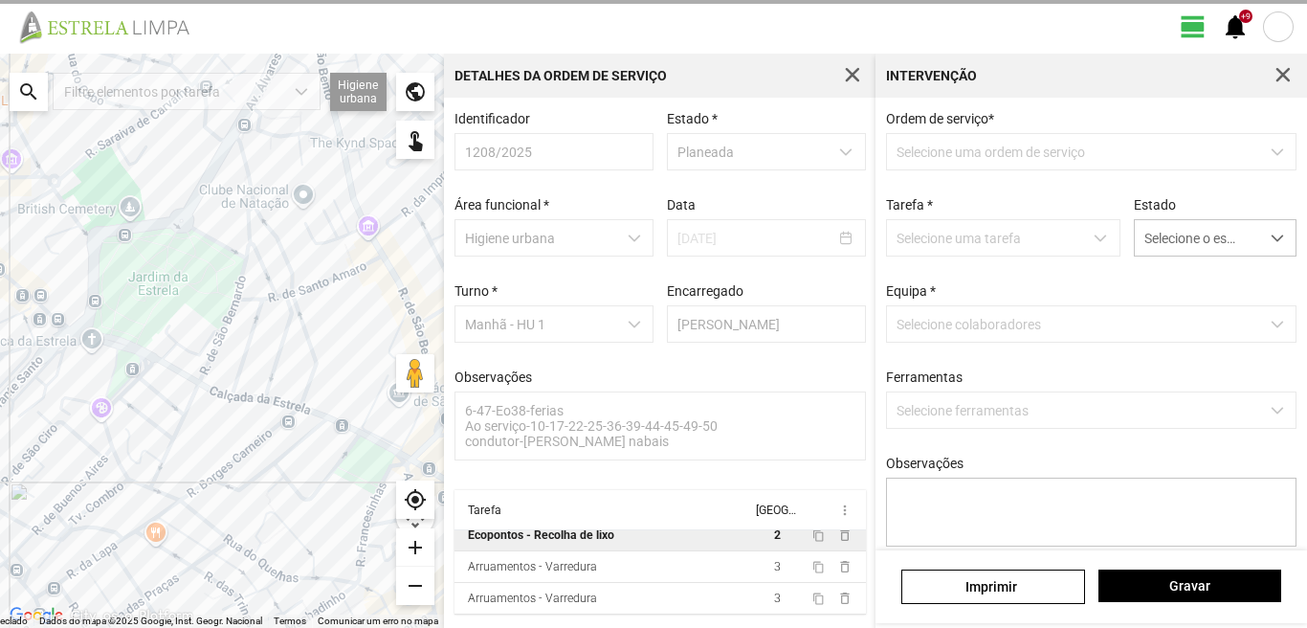
scroll to position [4, 0]
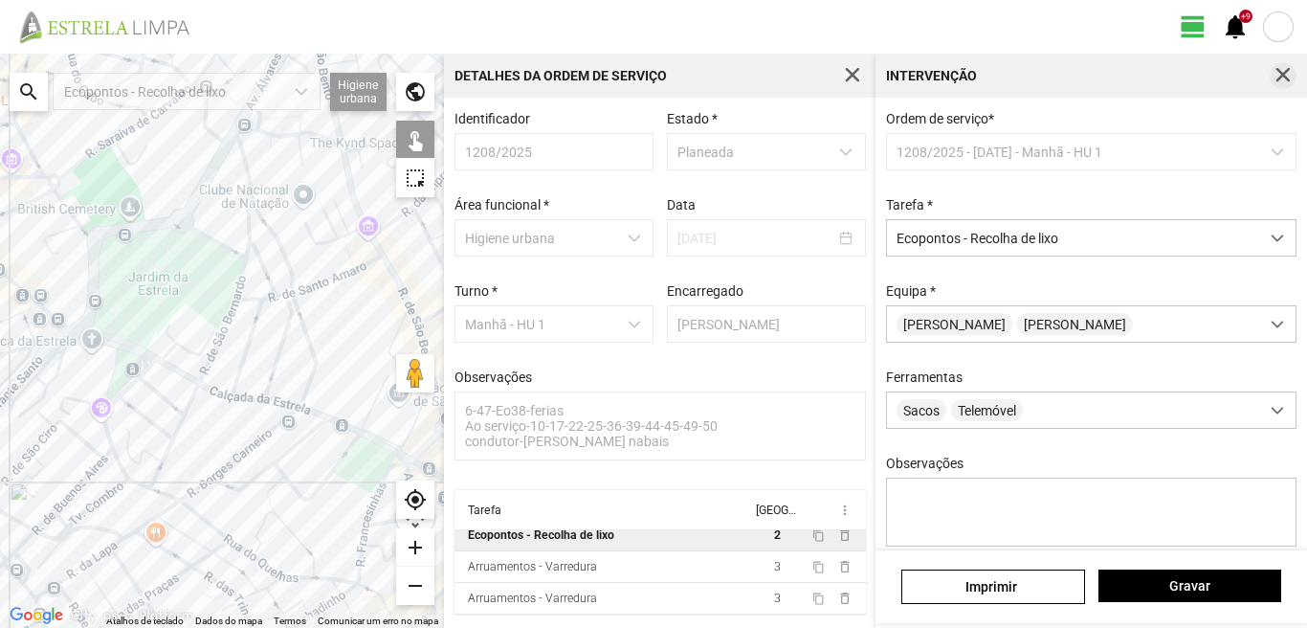
click at [1281, 76] on span "button" at bounding box center [1283, 75] width 17 height 17
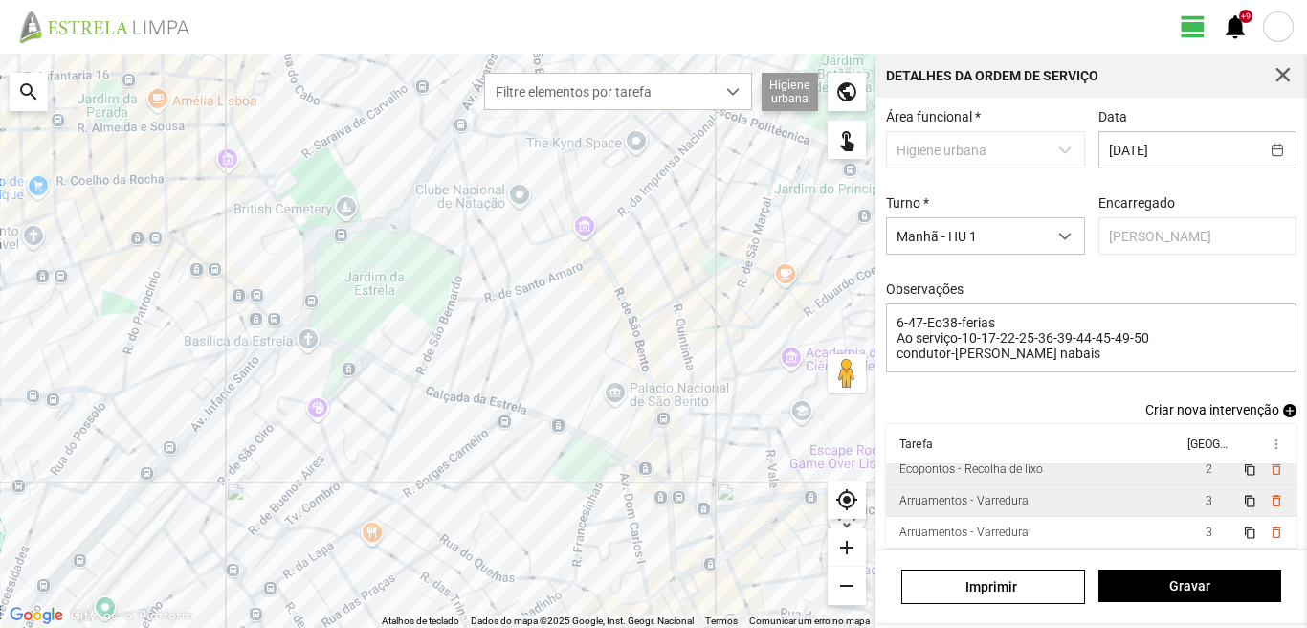
scroll to position [104, 0]
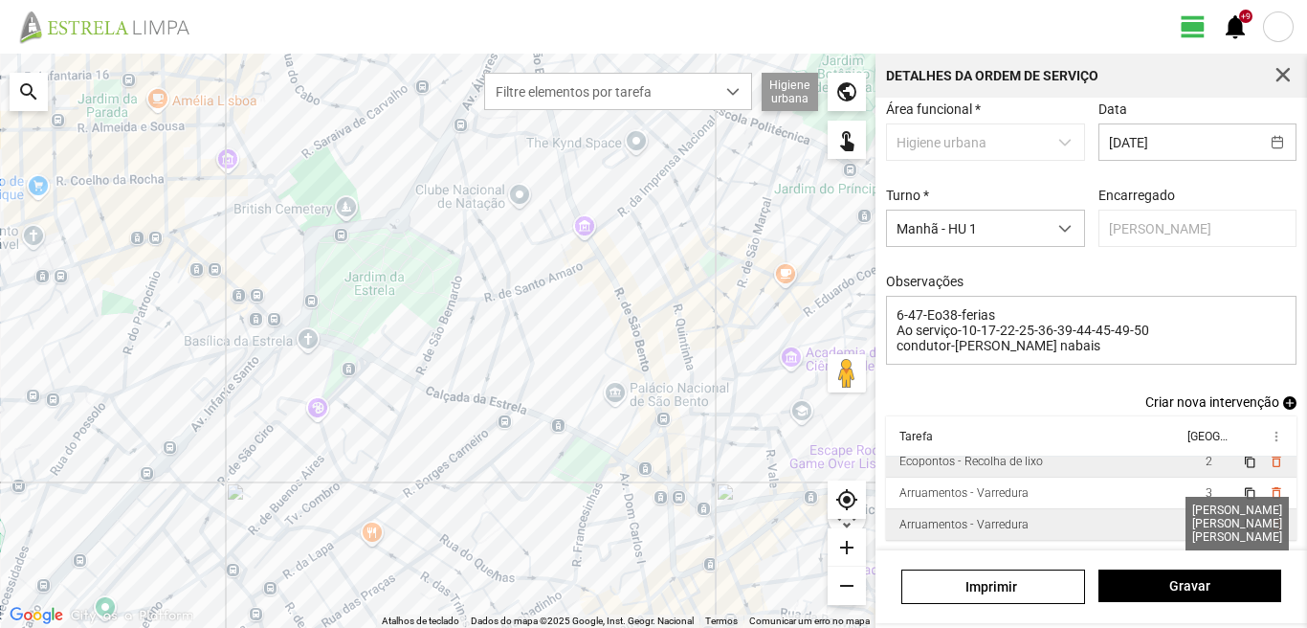
click at [1206, 526] on span "3" at bounding box center [1209, 524] width 7 height 13
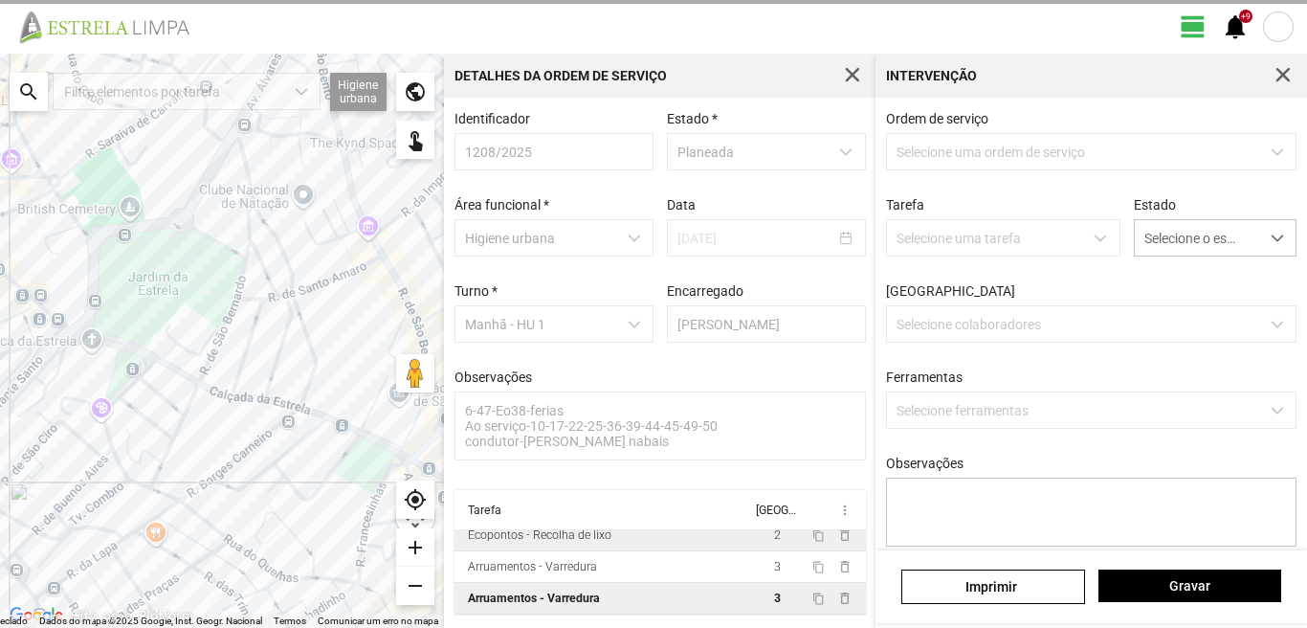
scroll to position [4, 0]
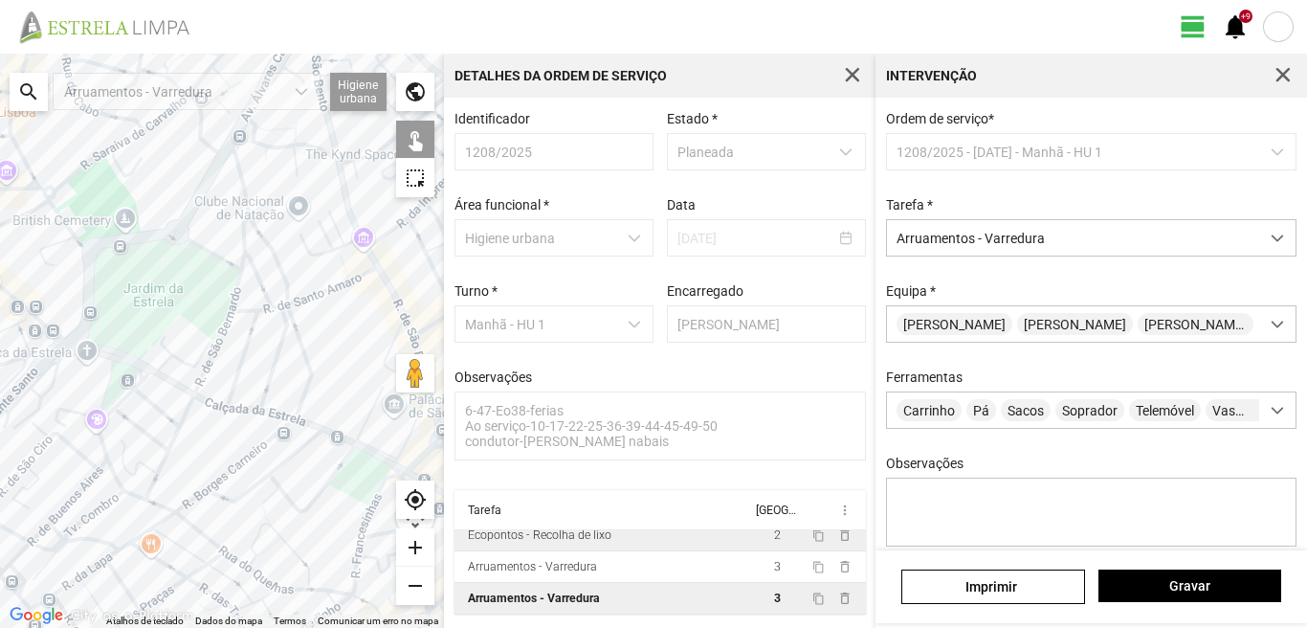
drag, startPoint x: 191, startPoint y: 484, endPoint x: 322, endPoint y: 344, distance: 192.3
click at [322, 344] on div at bounding box center [222, 341] width 444 height 574
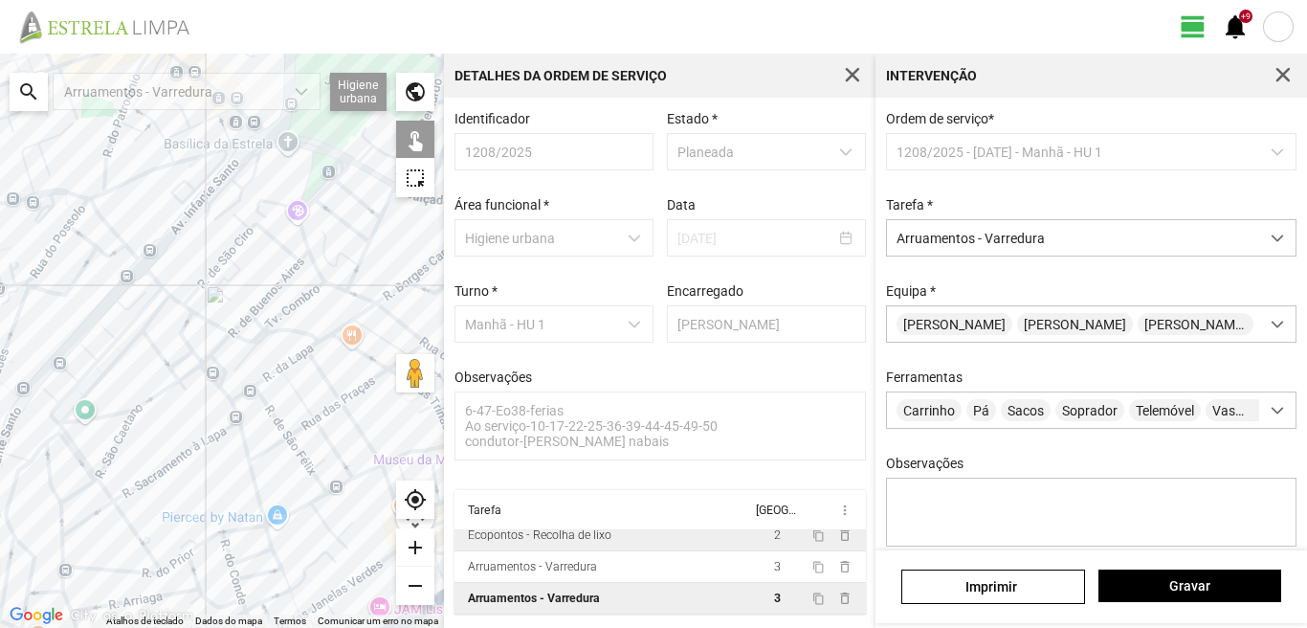
click at [260, 378] on div at bounding box center [222, 341] width 444 height 574
click at [291, 361] on div at bounding box center [222, 341] width 444 height 574
click at [268, 411] on div at bounding box center [222, 341] width 444 height 574
click at [241, 443] on div at bounding box center [222, 341] width 444 height 574
click at [237, 414] on div at bounding box center [222, 341] width 444 height 574
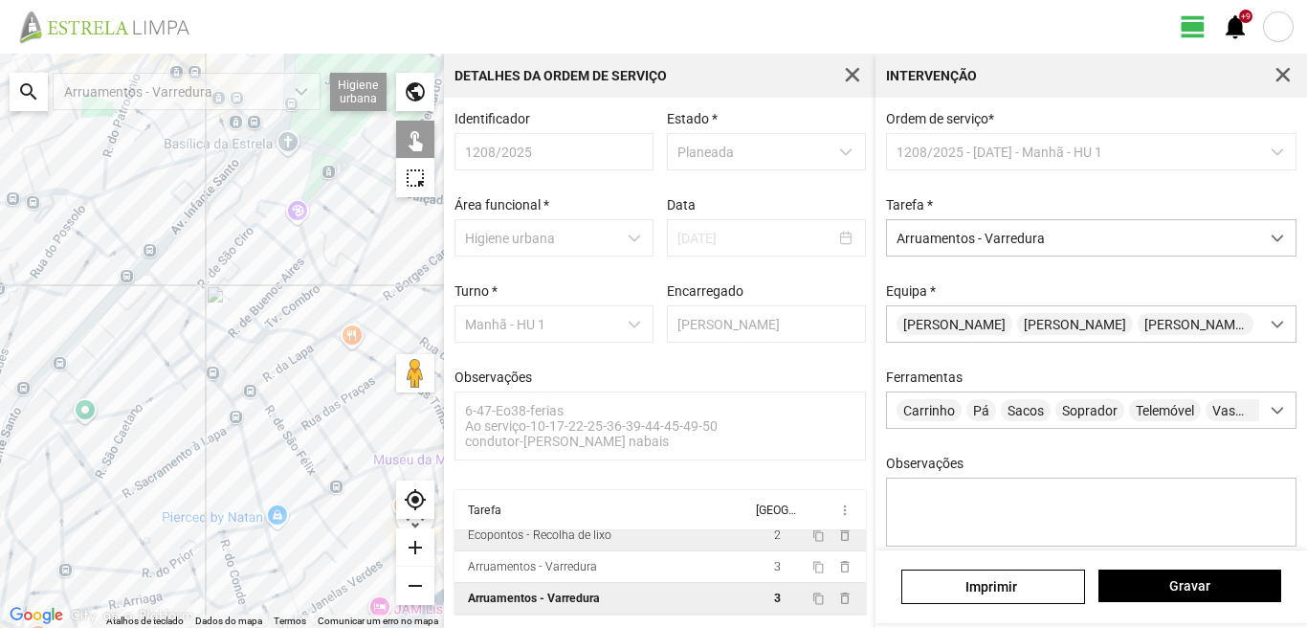
click at [255, 492] on div at bounding box center [222, 341] width 444 height 574
click at [269, 444] on div at bounding box center [222, 341] width 444 height 574
click at [270, 448] on div at bounding box center [222, 341] width 444 height 574
click at [297, 450] on div at bounding box center [222, 341] width 444 height 574
click at [302, 425] on div at bounding box center [222, 341] width 444 height 574
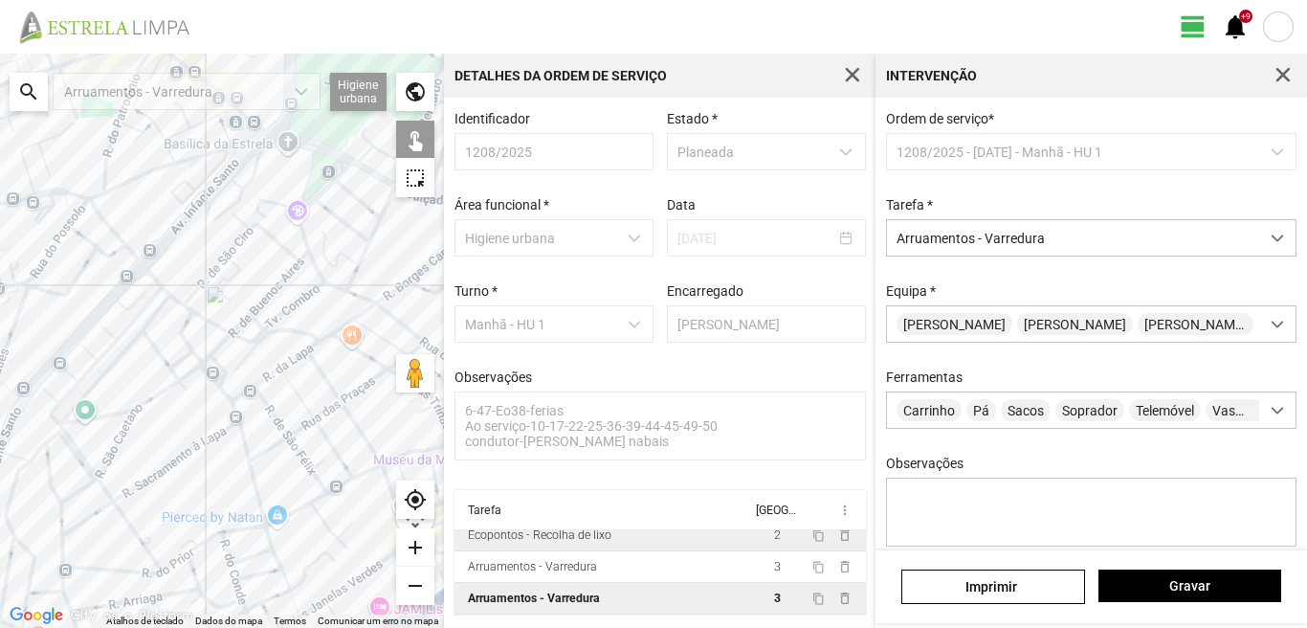
click at [302, 404] on div at bounding box center [222, 341] width 444 height 574
click at [292, 381] on div at bounding box center [222, 341] width 444 height 574
click at [269, 543] on div at bounding box center [222, 341] width 444 height 574
click at [282, 561] on div at bounding box center [222, 341] width 444 height 574
click at [286, 576] on div at bounding box center [222, 341] width 444 height 574
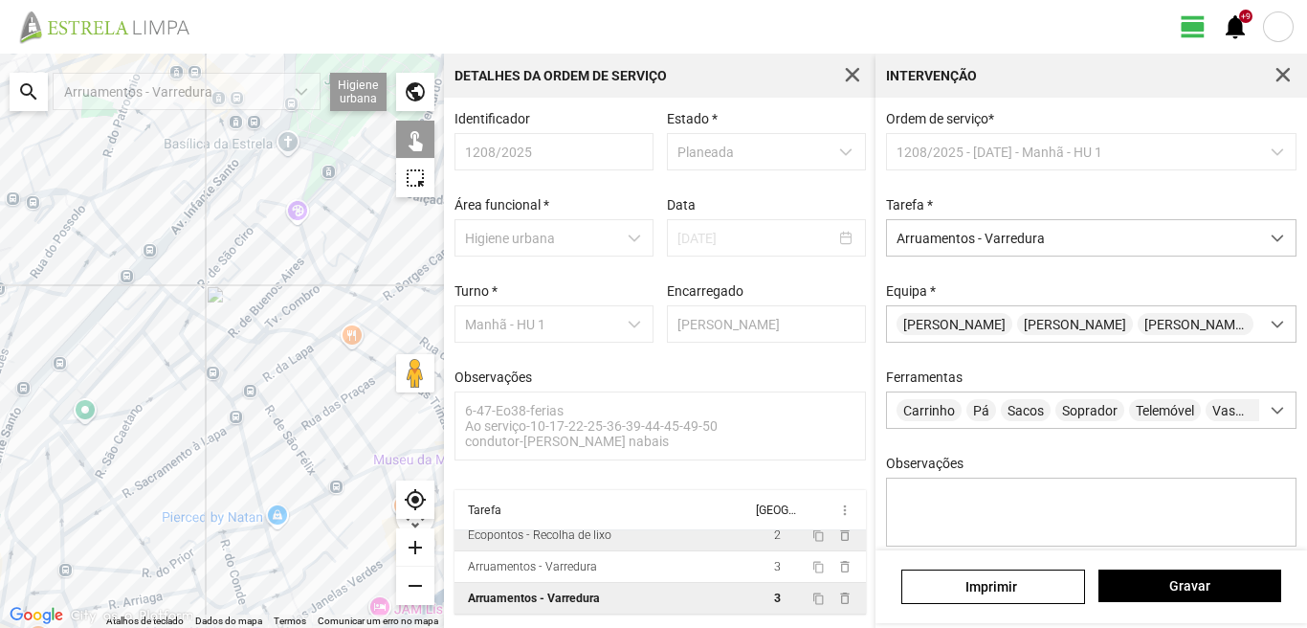
click at [279, 562] on div at bounding box center [222, 341] width 444 height 574
drag, startPoint x: 299, startPoint y: 579, endPoint x: 285, endPoint y: 522, distance: 59.0
click at [285, 522] on div at bounding box center [222, 341] width 444 height 574
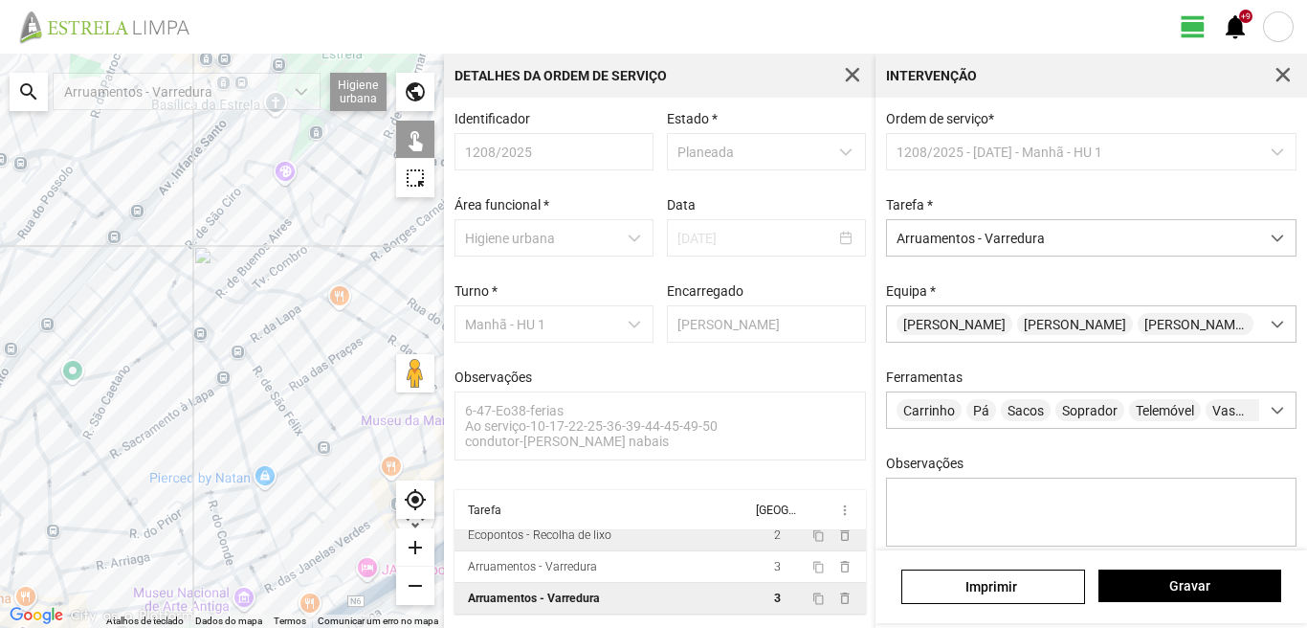
drag, startPoint x: 323, startPoint y: 522, endPoint x: 309, endPoint y: 470, distance: 53.6
click at [313, 485] on div at bounding box center [222, 341] width 444 height 574
click at [287, 461] on div at bounding box center [222, 341] width 444 height 574
click at [322, 402] on div at bounding box center [222, 341] width 444 height 574
click at [326, 444] on div at bounding box center [222, 341] width 444 height 574
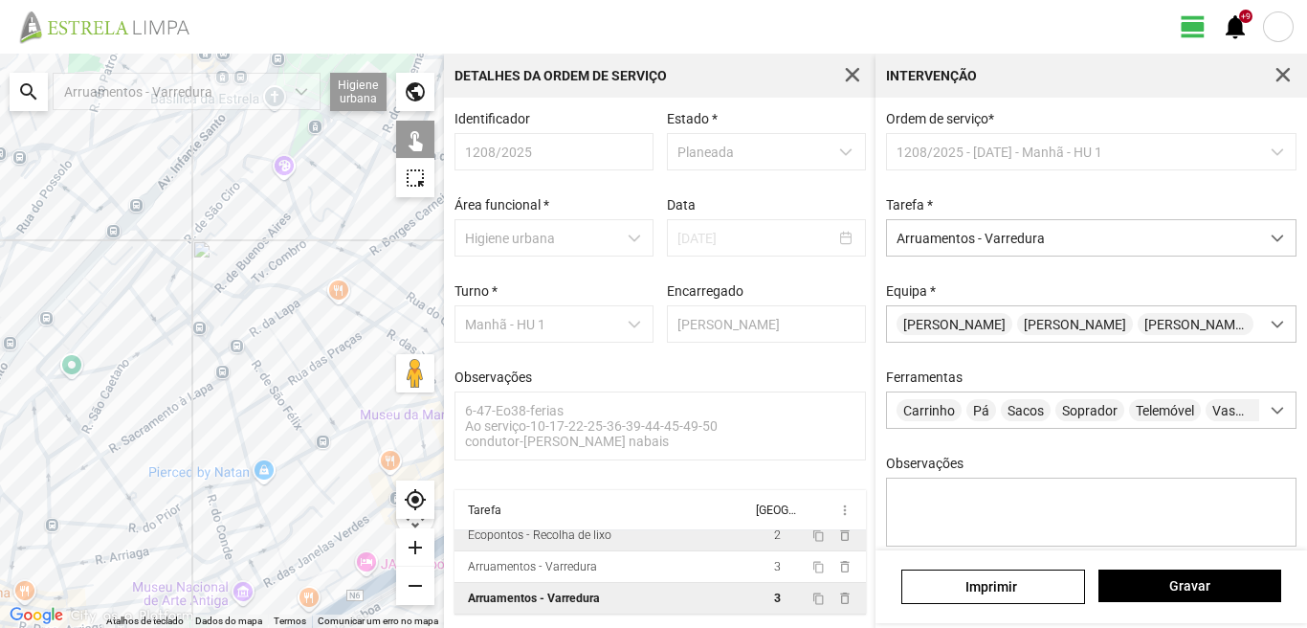
click at [358, 426] on div at bounding box center [222, 341] width 444 height 574
click at [349, 391] on div at bounding box center [222, 341] width 444 height 574
click at [318, 365] on div at bounding box center [222, 341] width 444 height 574
click at [307, 327] on div at bounding box center [222, 341] width 444 height 574
click at [309, 293] on div at bounding box center [222, 341] width 444 height 574
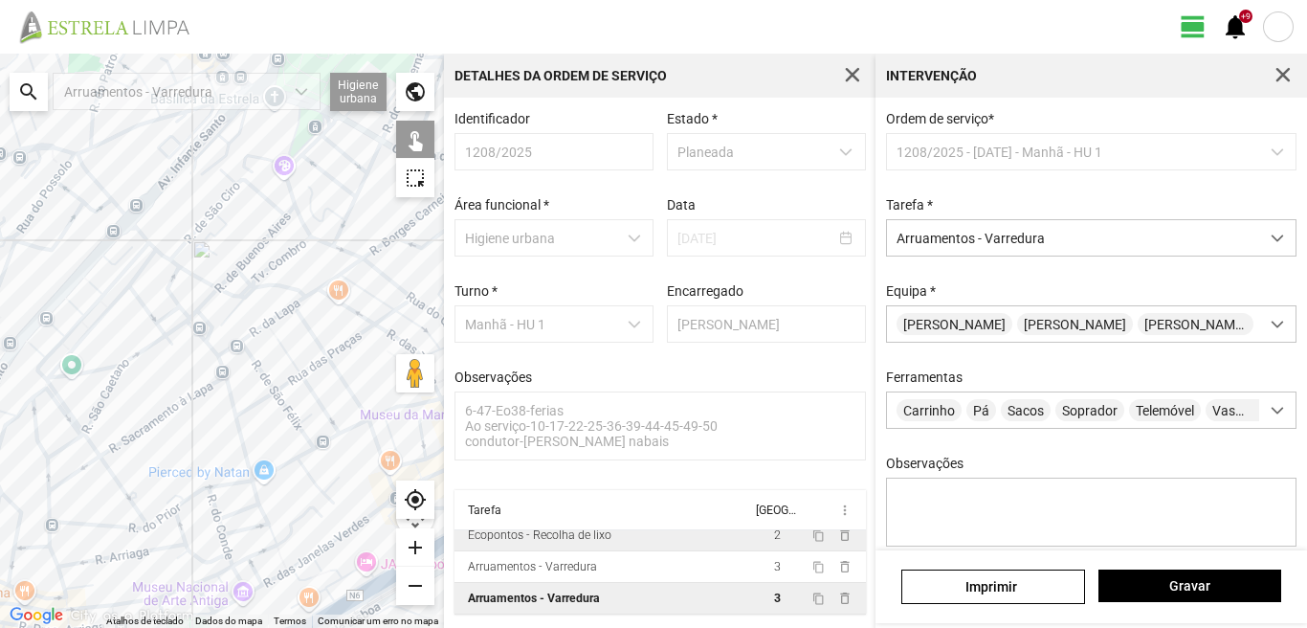
click at [341, 304] on div at bounding box center [222, 341] width 444 height 574
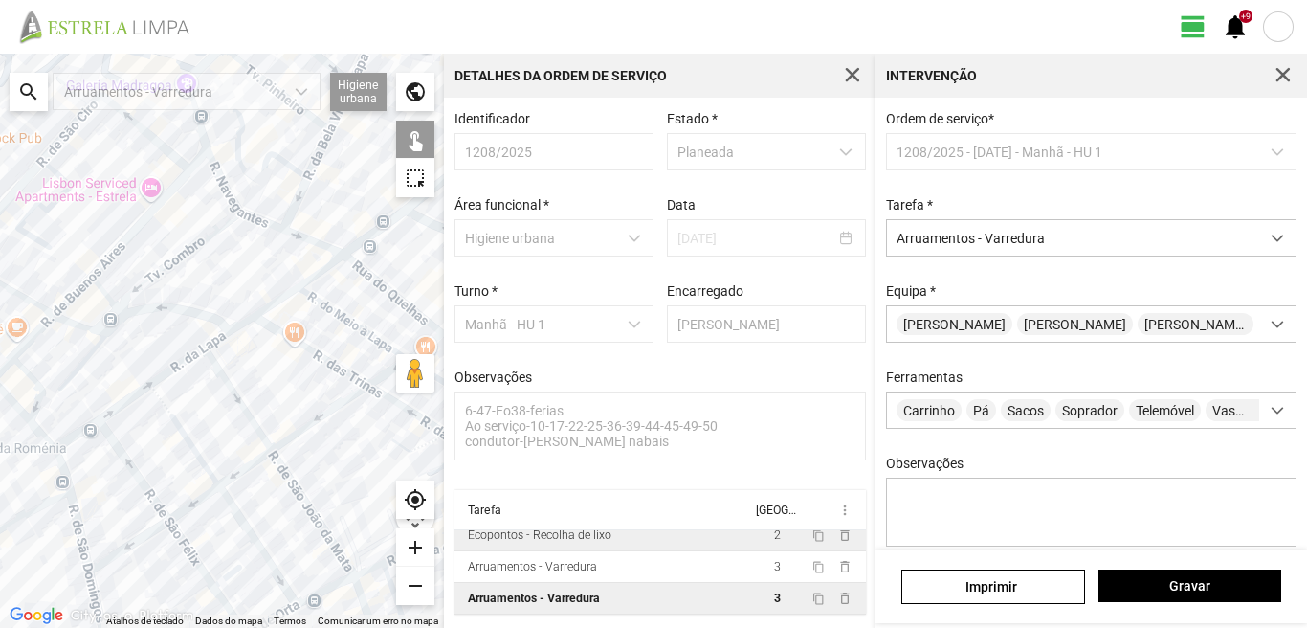
drag, startPoint x: 342, startPoint y: 305, endPoint x: 278, endPoint y: 362, distance: 84.7
click at [278, 362] on div at bounding box center [222, 341] width 444 height 574
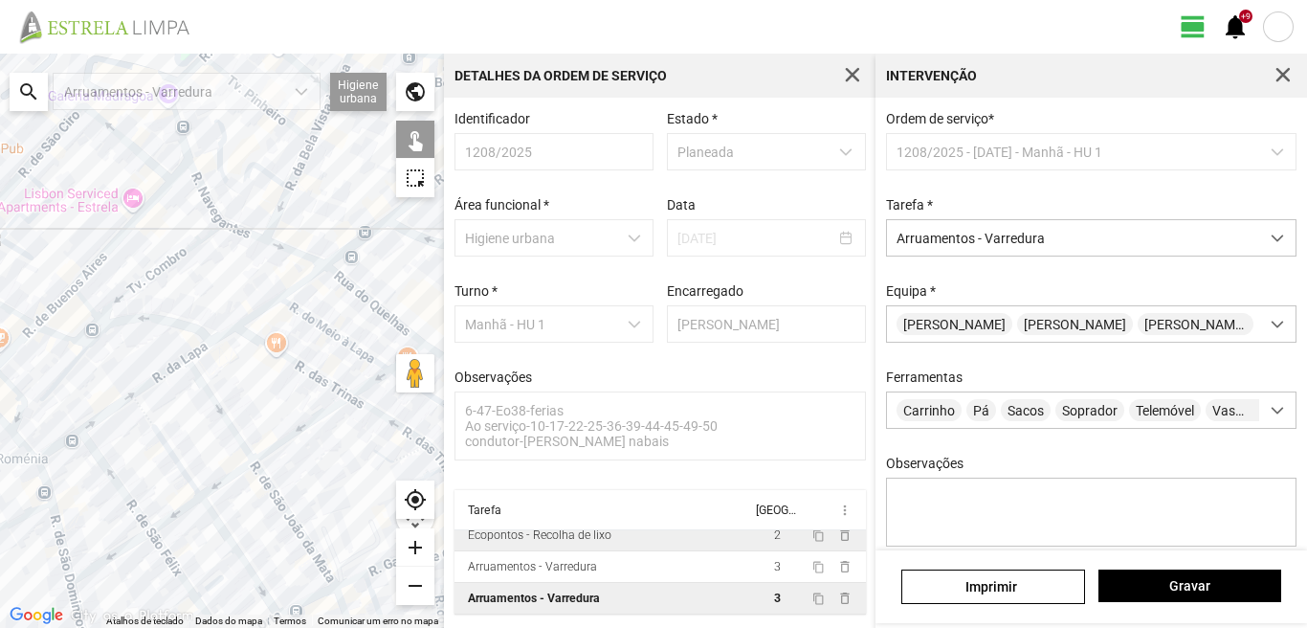
click at [311, 319] on div at bounding box center [222, 341] width 444 height 574
click at [254, 312] on div at bounding box center [222, 341] width 444 height 574
click at [299, 283] on div at bounding box center [222, 341] width 444 height 574
click at [320, 416] on div at bounding box center [222, 341] width 444 height 574
click at [368, 380] on div at bounding box center [222, 341] width 444 height 574
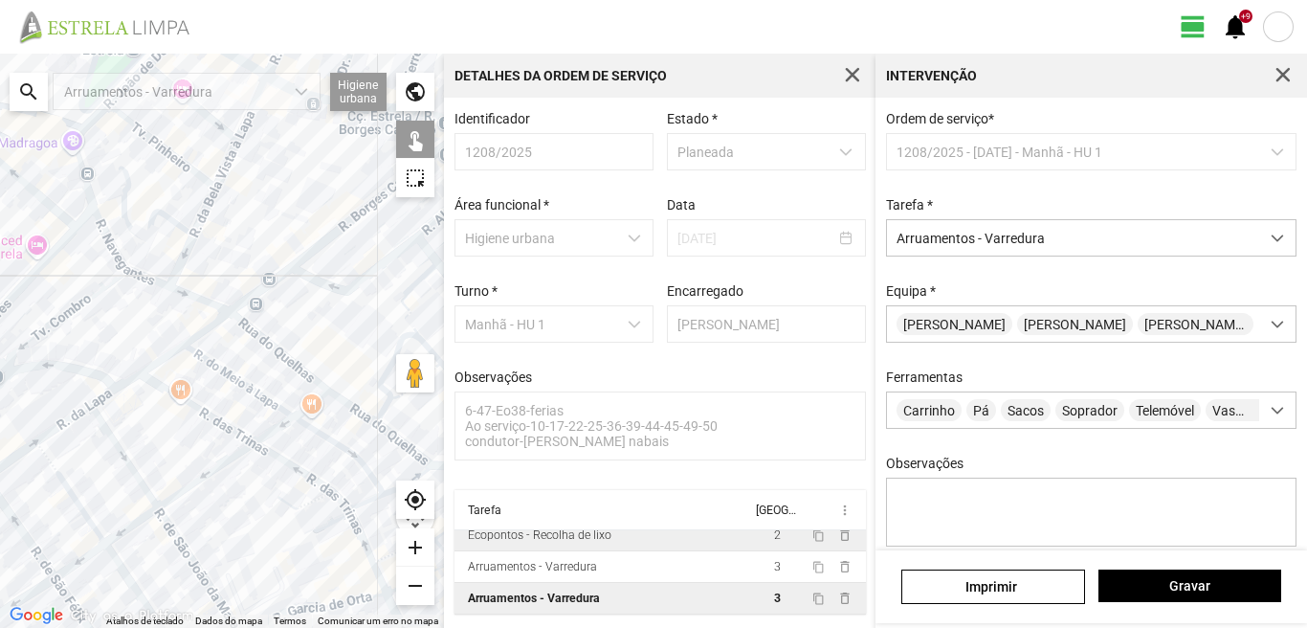
drag, startPoint x: 347, startPoint y: 390, endPoint x: 197, endPoint y: 464, distance: 167.3
click at [197, 464] on div at bounding box center [222, 341] width 444 height 574
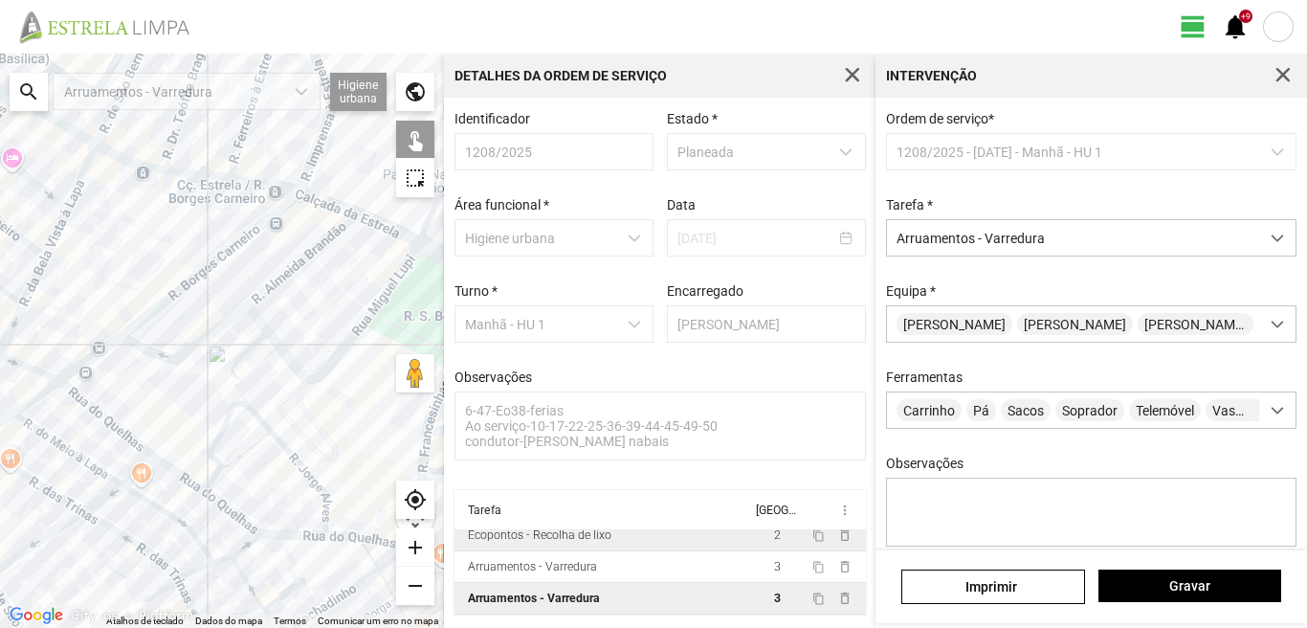
click at [135, 479] on div at bounding box center [222, 341] width 444 height 574
click at [167, 513] on div at bounding box center [222, 341] width 444 height 574
click at [127, 537] on div at bounding box center [222, 341] width 444 height 574
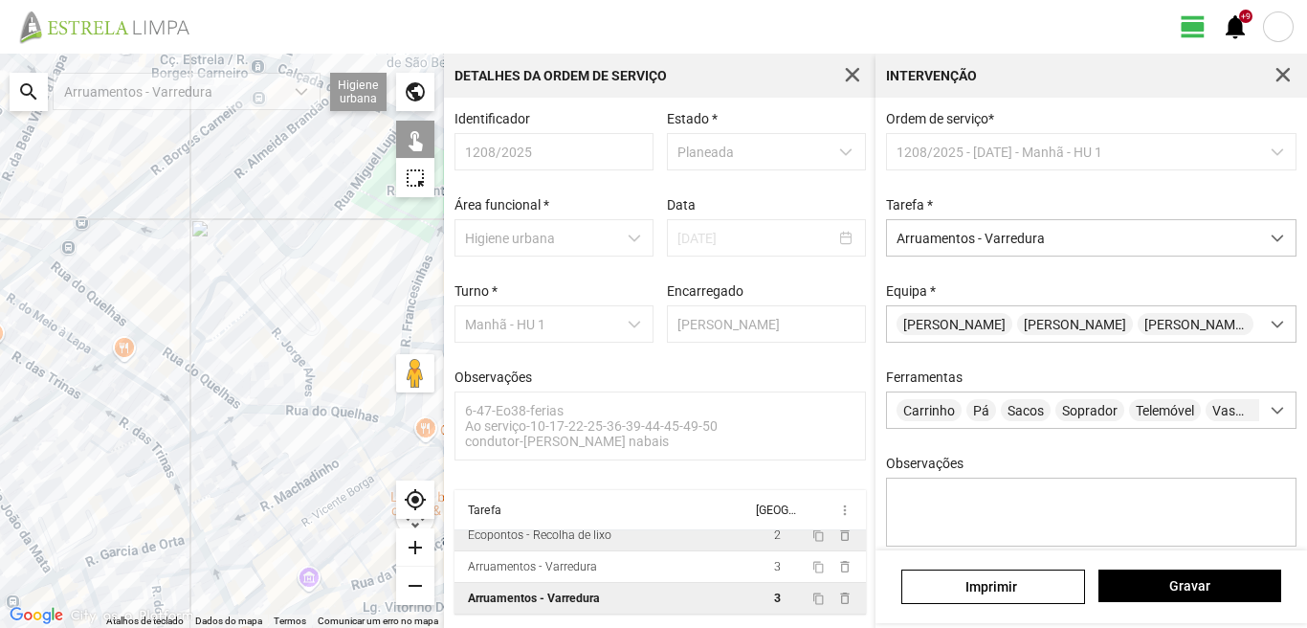
drag, startPoint x: 157, startPoint y: 571, endPoint x: 140, endPoint y: 409, distance: 163.6
click at [140, 409] on div at bounding box center [222, 341] width 444 height 574
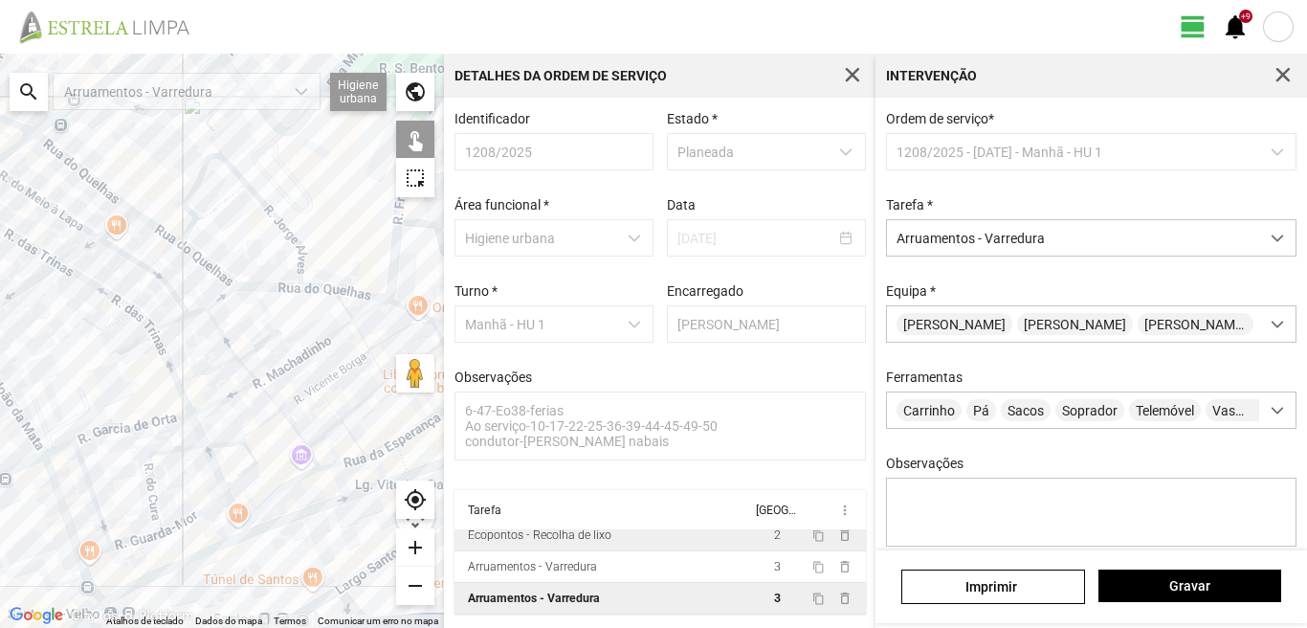
click at [172, 369] on div at bounding box center [222, 341] width 444 height 574
click at [218, 328] on div at bounding box center [222, 341] width 444 height 574
click at [177, 322] on div at bounding box center [222, 341] width 444 height 574
click at [203, 312] on div at bounding box center [222, 341] width 444 height 574
click at [221, 297] on div at bounding box center [222, 341] width 444 height 574
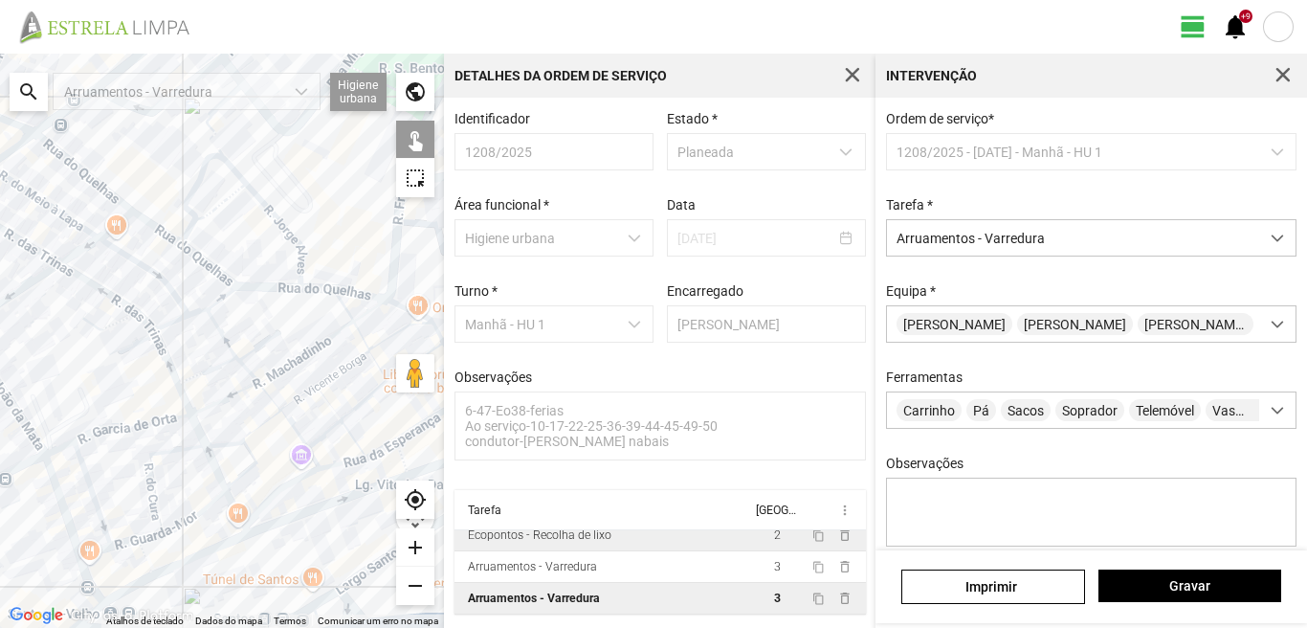
click at [219, 303] on div at bounding box center [222, 341] width 444 height 574
click at [193, 312] on div at bounding box center [222, 341] width 444 height 574
drag, startPoint x: 162, startPoint y: 412, endPoint x: 126, endPoint y: 459, distance: 58.8
click at [148, 420] on div at bounding box center [222, 341] width 444 height 574
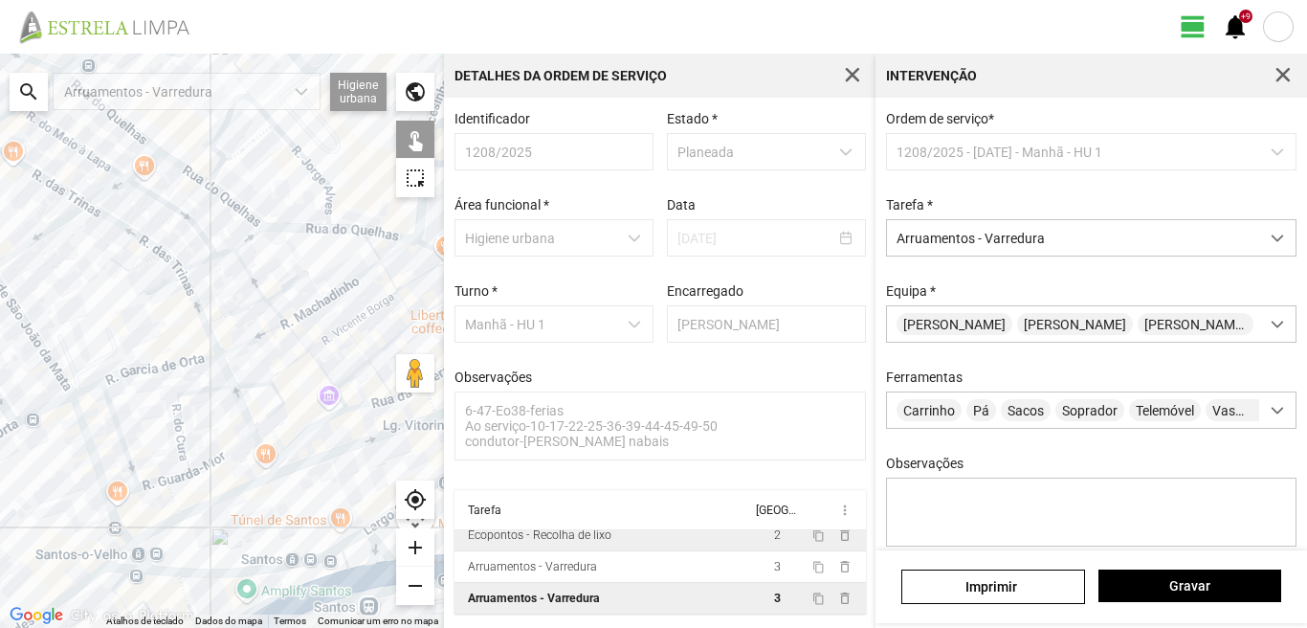
drag, startPoint x: 143, startPoint y: 388, endPoint x: 164, endPoint y: 358, distance: 36.4
click at [164, 358] on div at bounding box center [222, 341] width 444 height 574
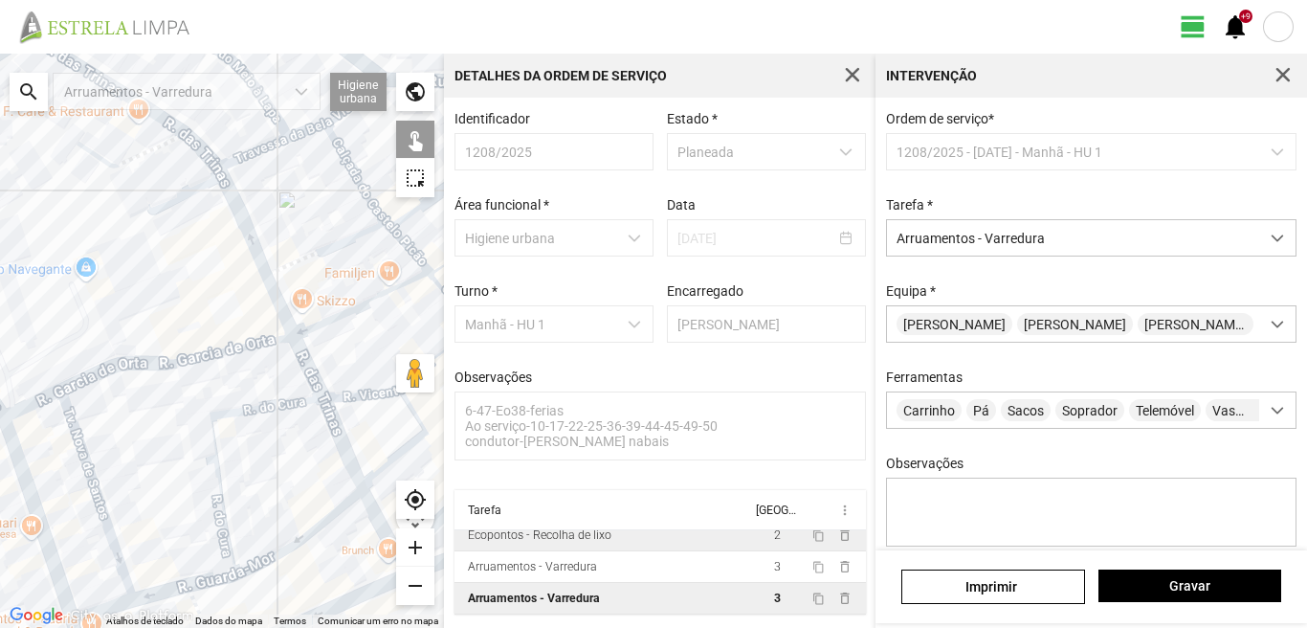
click at [188, 356] on div at bounding box center [222, 341] width 444 height 574
click at [361, 183] on div at bounding box center [222, 341] width 444 height 574
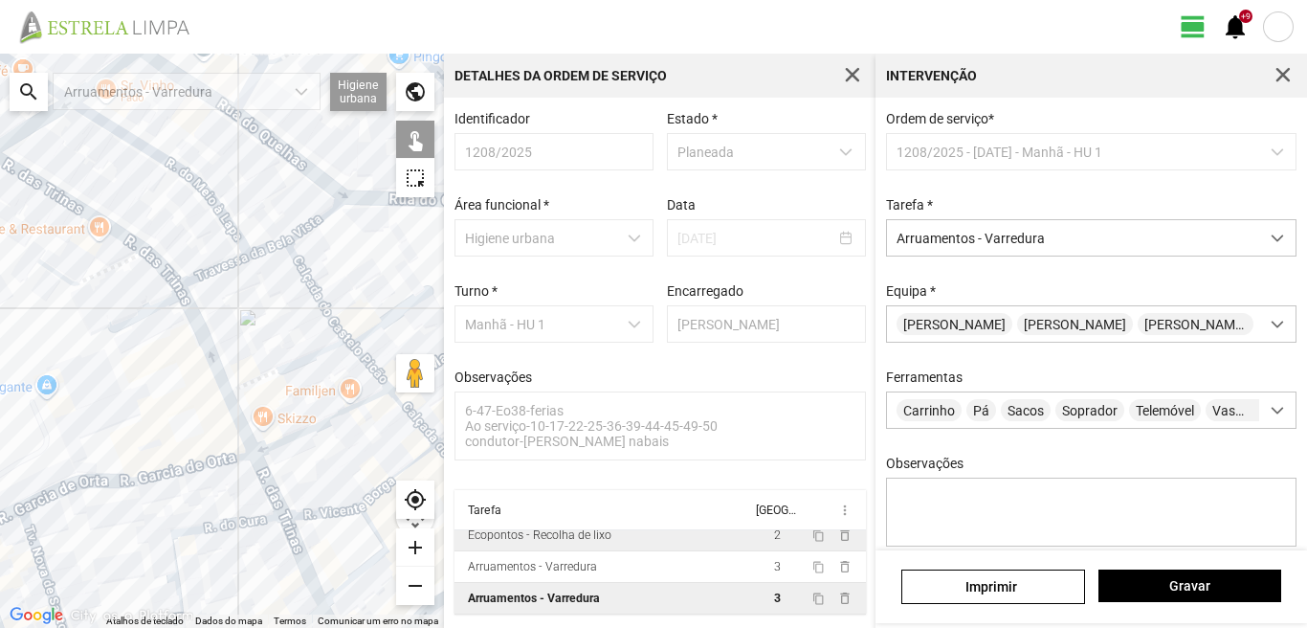
drag, startPoint x: 348, startPoint y: 210, endPoint x: 313, endPoint y: 304, distance: 101.1
click at [313, 304] on div at bounding box center [222, 341] width 444 height 574
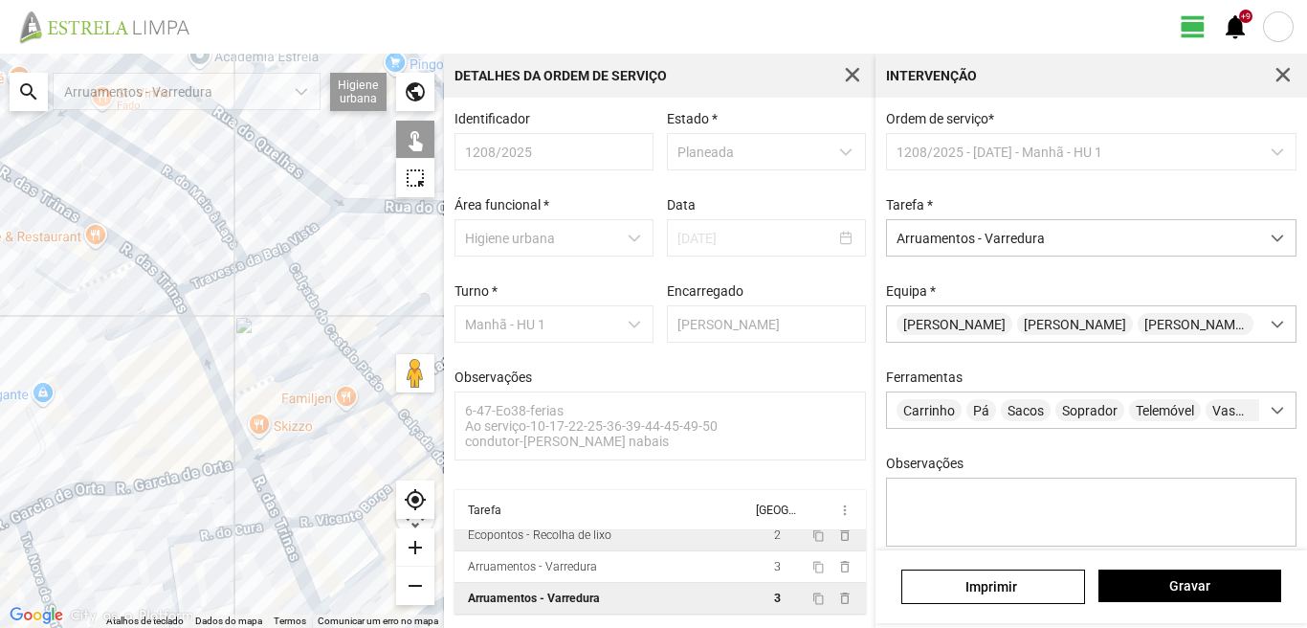
click at [308, 294] on div at bounding box center [222, 341] width 444 height 574
click at [234, 420] on div at bounding box center [222, 341] width 444 height 574
click at [269, 499] on div at bounding box center [222, 341] width 444 height 574
click at [231, 532] on div at bounding box center [222, 341] width 444 height 574
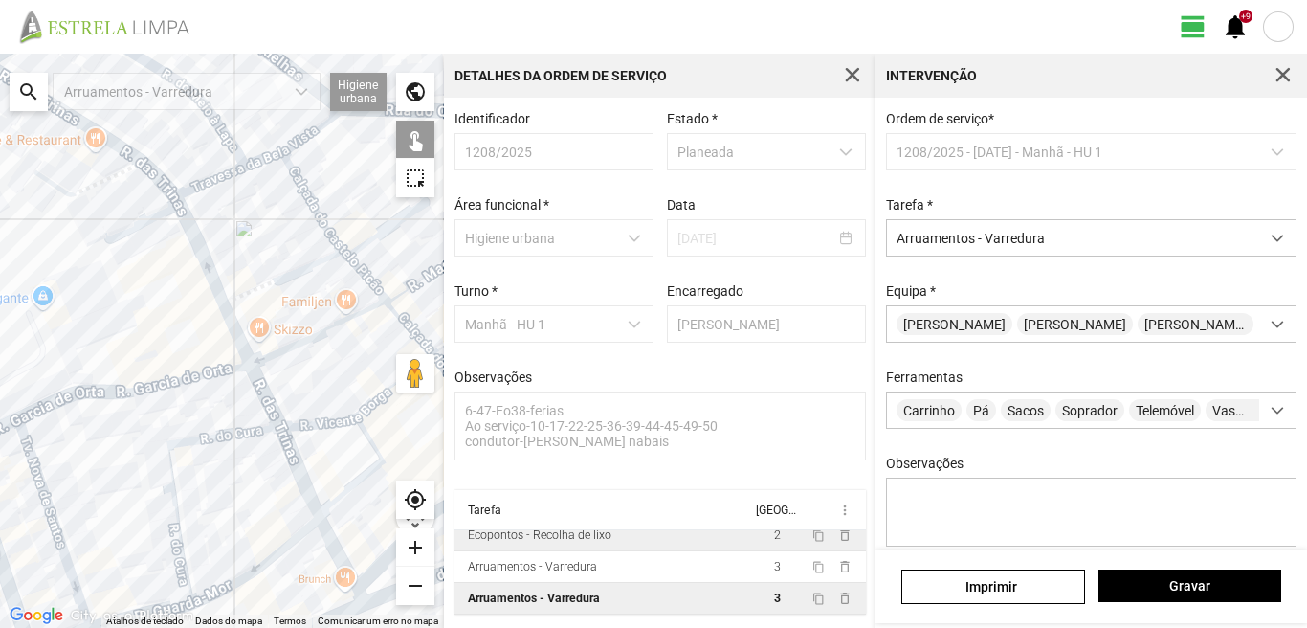
drag, startPoint x: 257, startPoint y: 588, endPoint x: 258, endPoint y: 412, distance: 175.1
click at [258, 424] on div at bounding box center [222, 341] width 444 height 574
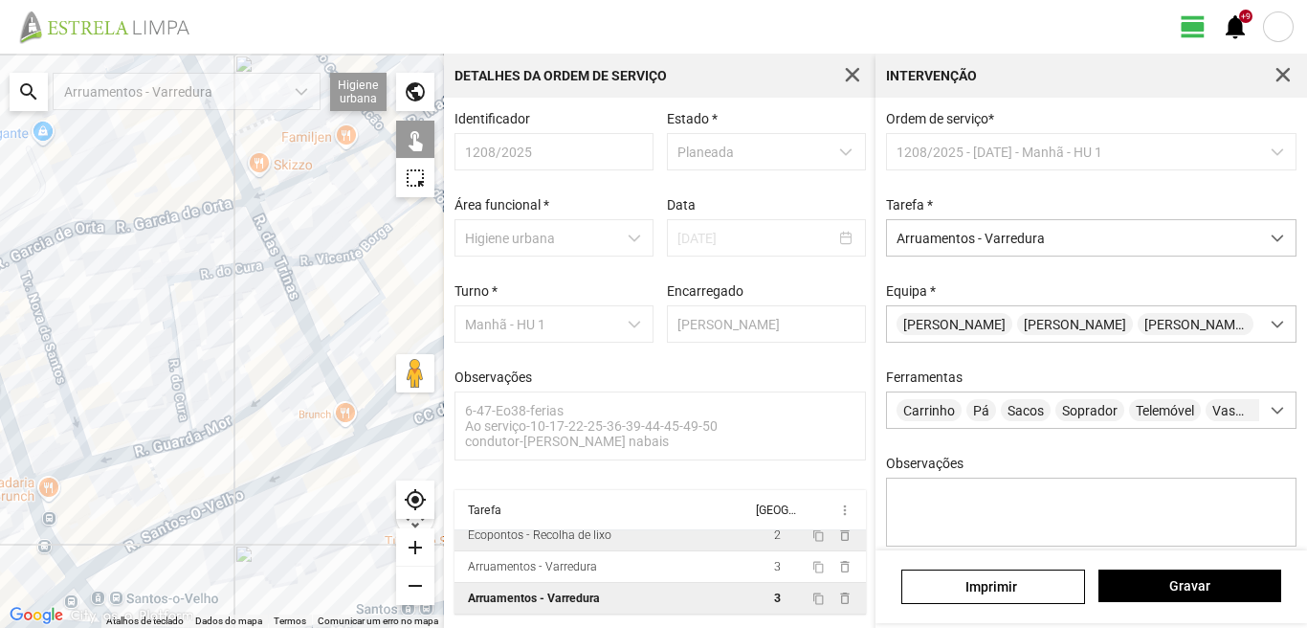
click at [256, 404] on div at bounding box center [222, 341] width 444 height 574
click at [329, 372] on div at bounding box center [222, 341] width 444 height 574
click at [157, 445] on div at bounding box center [222, 341] width 444 height 574
click at [67, 406] on div at bounding box center [222, 341] width 444 height 574
drag, startPoint x: 102, startPoint y: 462, endPoint x: 132, endPoint y: 482, distance: 35.8
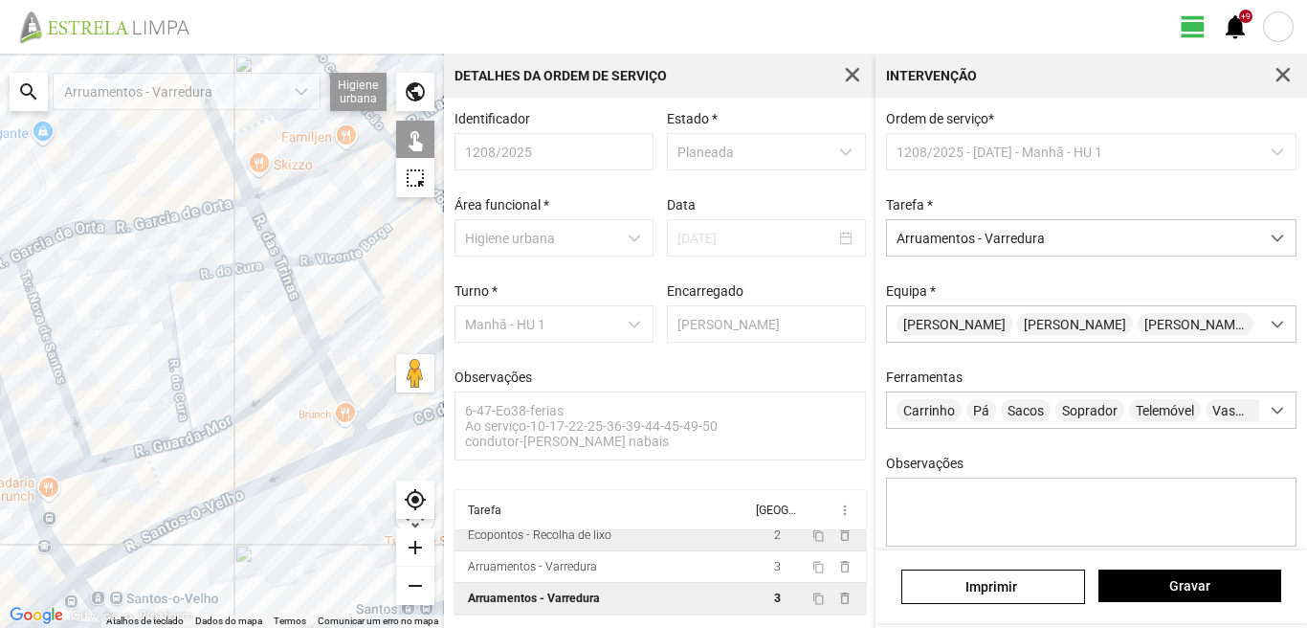
click at [103, 462] on div at bounding box center [222, 341] width 444 height 574
click at [153, 472] on div at bounding box center [222, 341] width 444 height 574
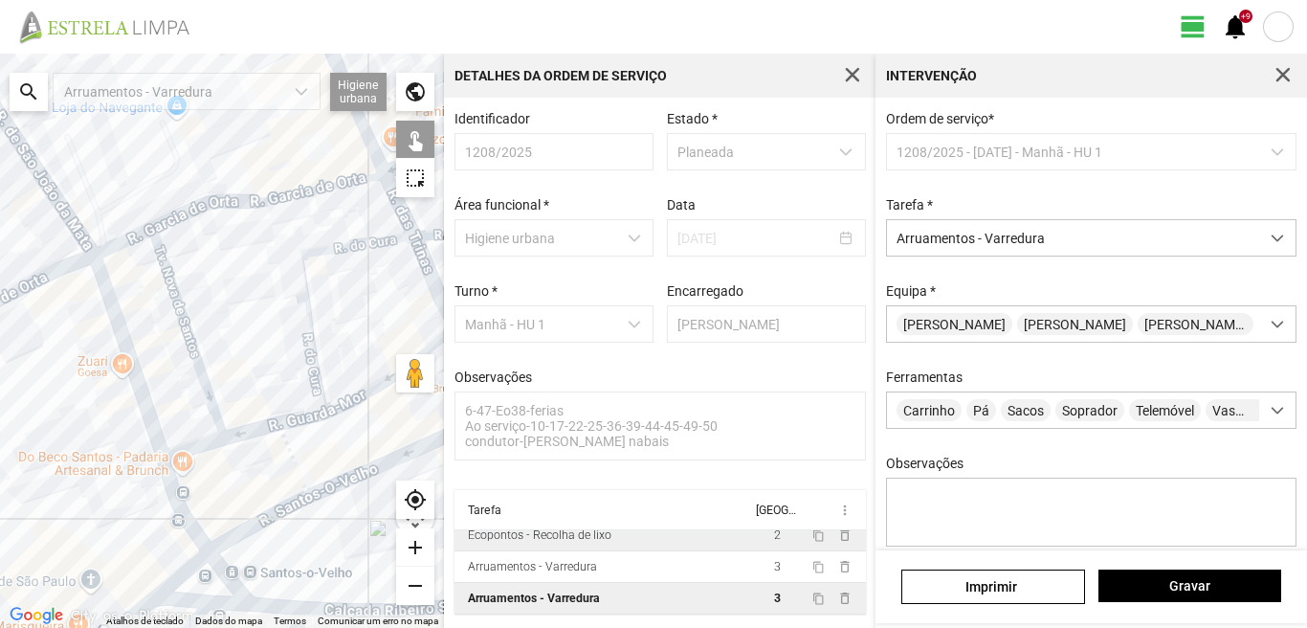
drag, startPoint x: 77, startPoint y: 504, endPoint x: 160, endPoint y: 497, distance: 83.6
click at [160, 497] on div at bounding box center [222, 341] width 444 height 574
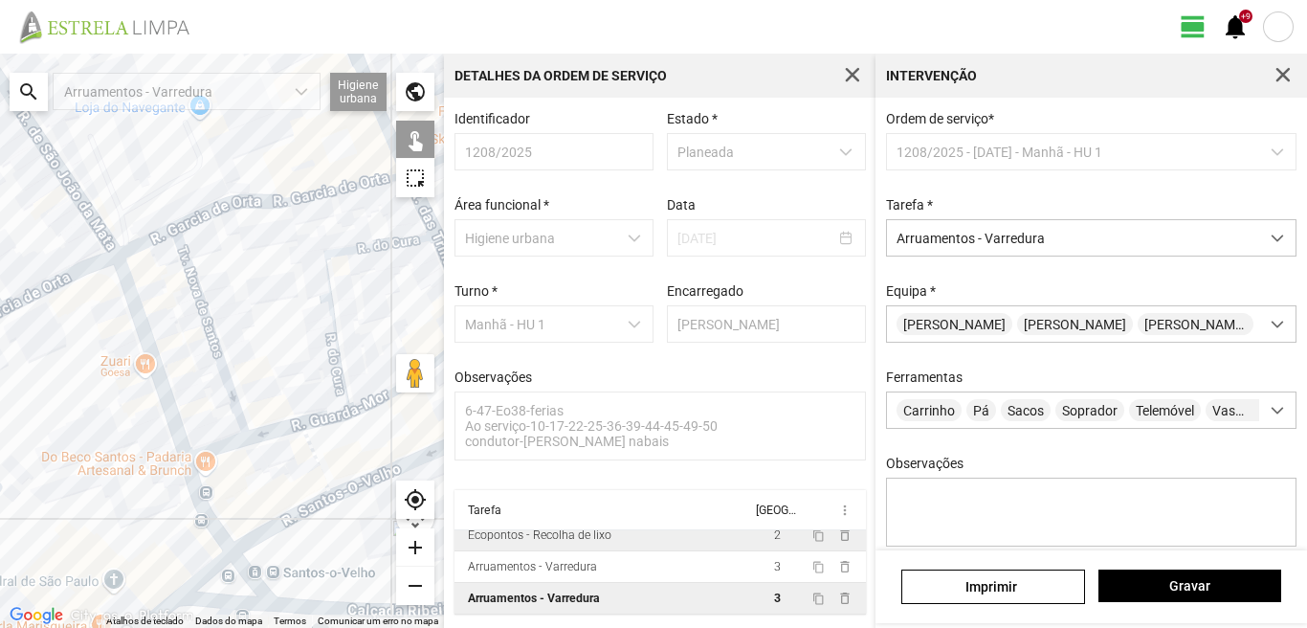
click at [137, 332] on div at bounding box center [222, 341] width 444 height 574
click at [133, 248] on div at bounding box center [222, 341] width 444 height 574
click at [216, 444] on div at bounding box center [222, 341] width 444 height 574
click at [193, 497] on div at bounding box center [222, 341] width 444 height 574
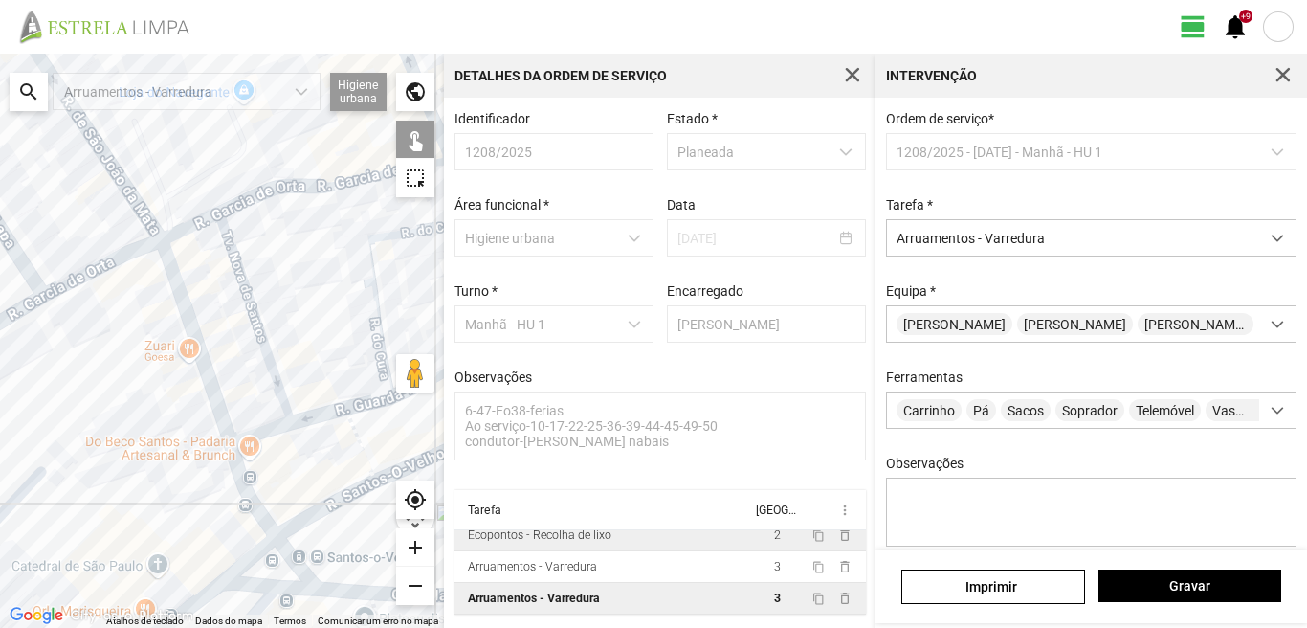
drag, startPoint x: 116, startPoint y: 455, endPoint x: 242, endPoint y: 442, distance: 126.9
click at [196, 440] on div at bounding box center [222, 341] width 444 height 574
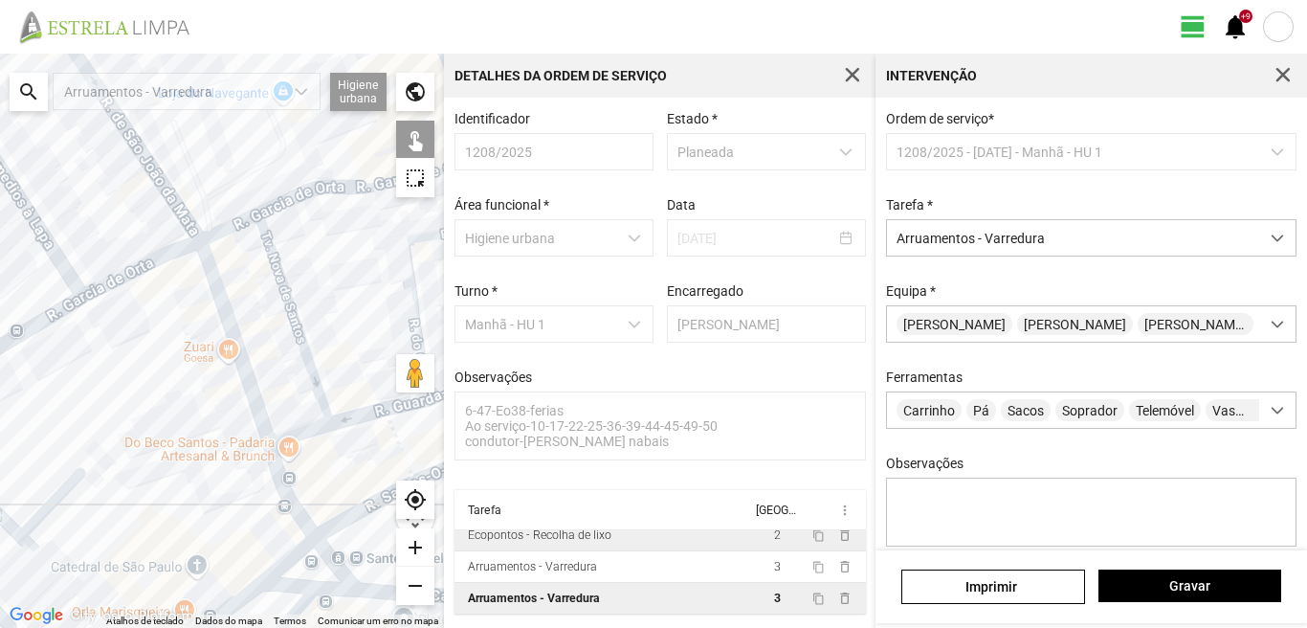
click at [228, 225] on div at bounding box center [222, 341] width 444 height 574
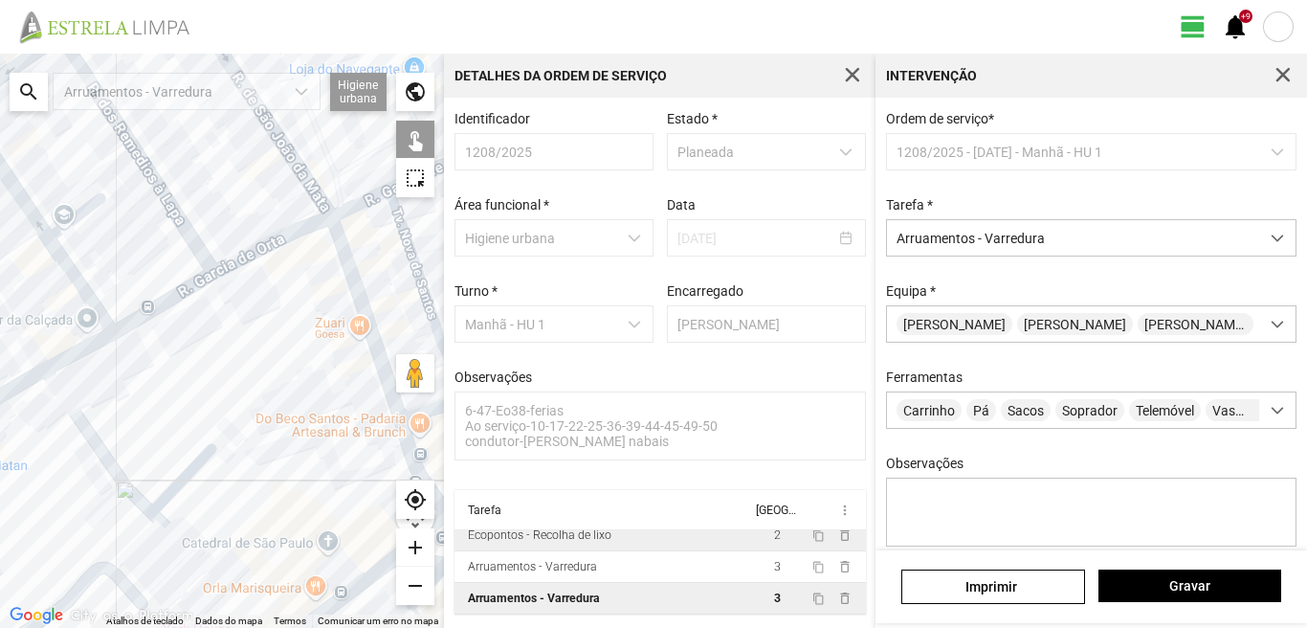
drag, startPoint x: 67, startPoint y: 377, endPoint x: 181, endPoint y: 367, distance: 114.3
click at [181, 367] on div at bounding box center [222, 341] width 444 height 574
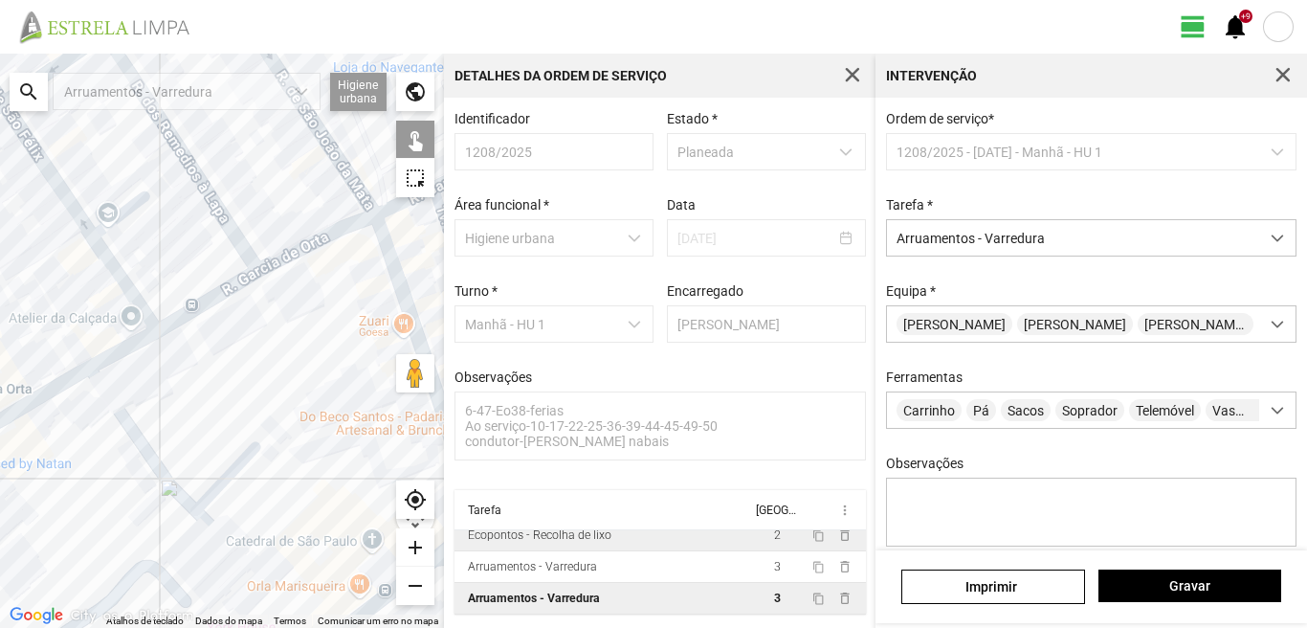
click at [308, 364] on div at bounding box center [222, 341] width 444 height 574
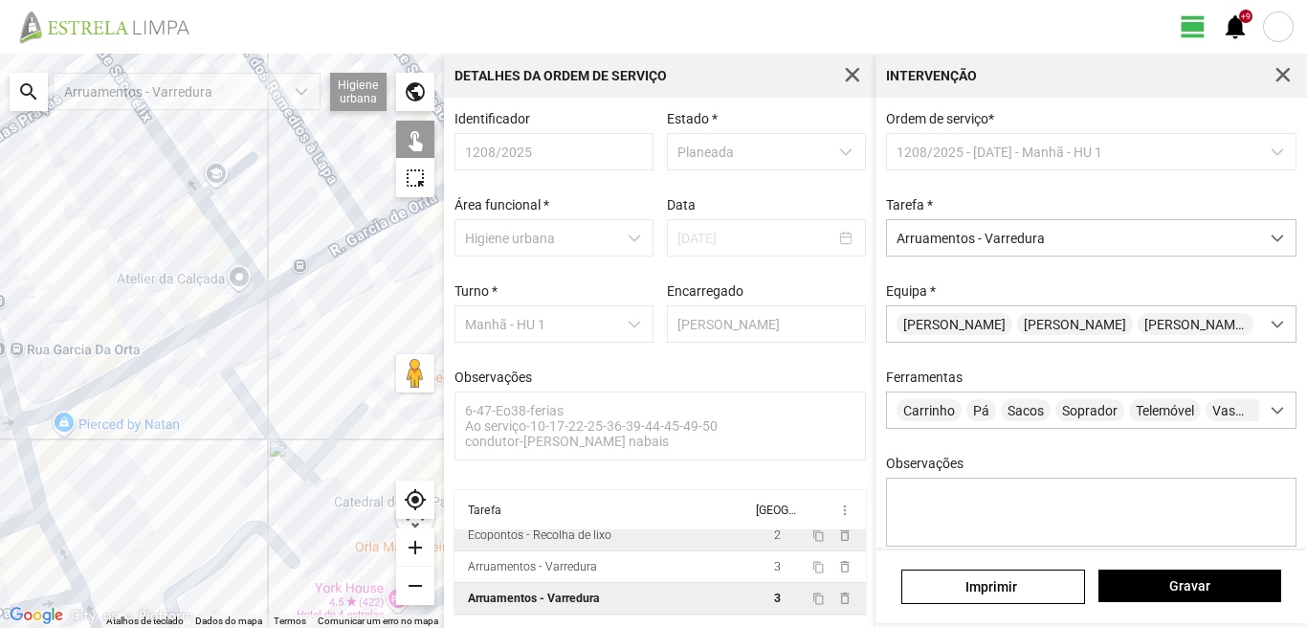
drag, startPoint x: 70, startPoint y: 438, endPoint x: 235, endPoint y: 378, distance: 176.2
click at [235, 378] on div at bounding box center [222, 341] width 444 height 574
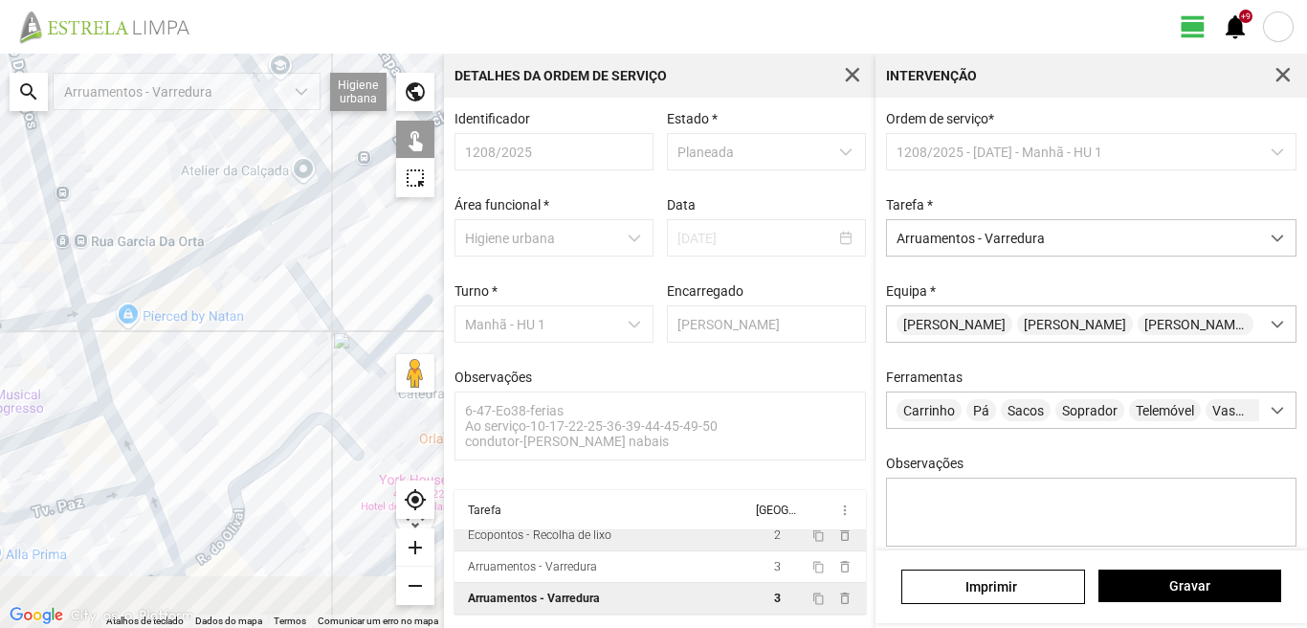
drag, startPoint x: 185, startPoint y: 508, endPoint x: 166, endPoint y: 357, distance: 152.3
click at [167, 359] on div at bounding box center [222, 341] width 444 height 574
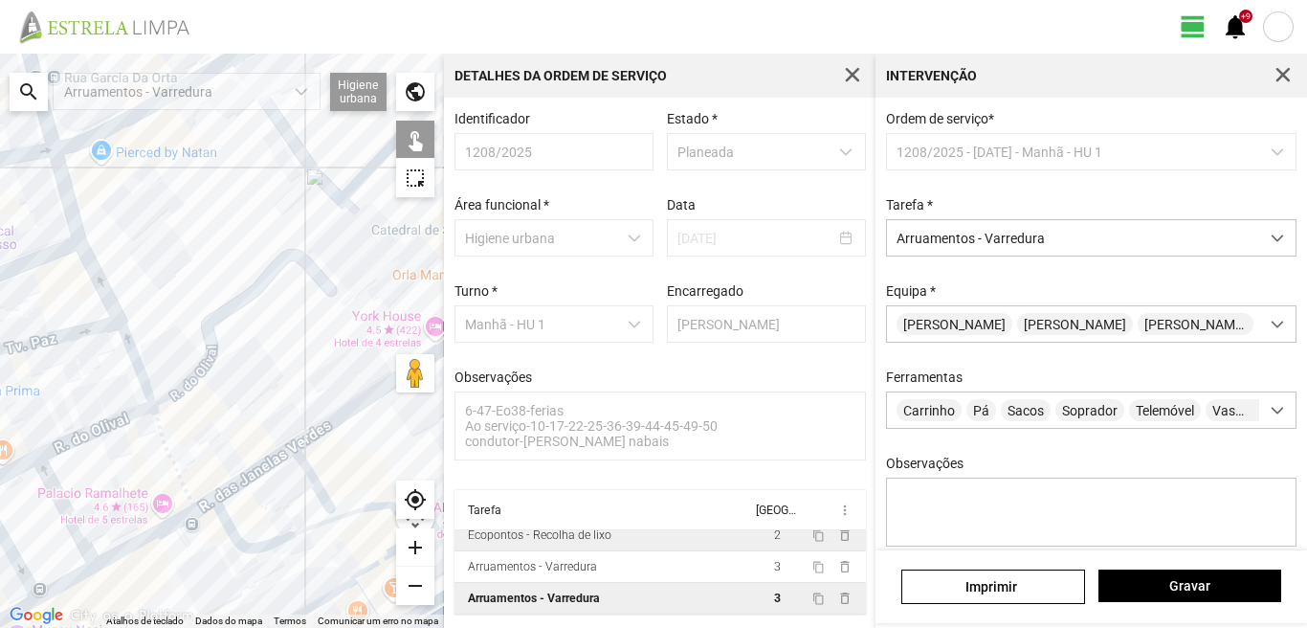
drag, startPoint x: 227, startPoint y: 467, endPoint x: 215, endPoint y: 419, distance: 49.2
click at [215, 419] on div at bounding box center [222, 341] width 444 height 574
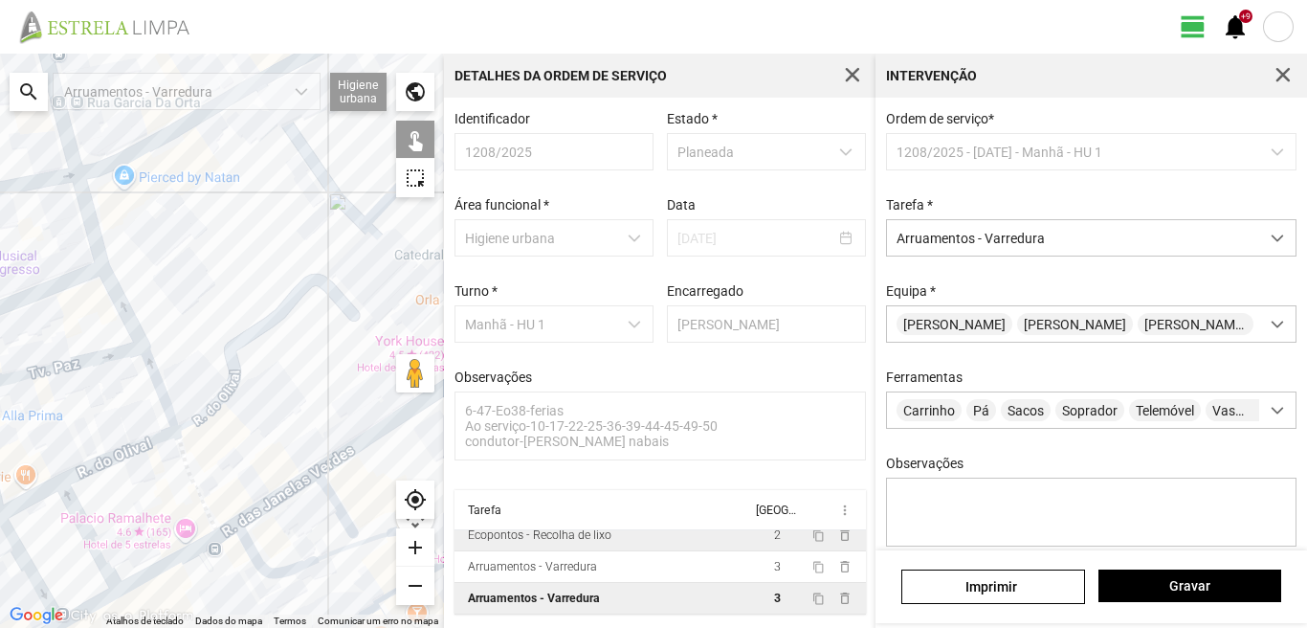
drag, startPoint x: 215, startPoint y: 415, endPoint x: 237, endPoint y: 442, distance: 34.7
click at [237, 442] on div at bounding box center [222, 341] width 444 height 574
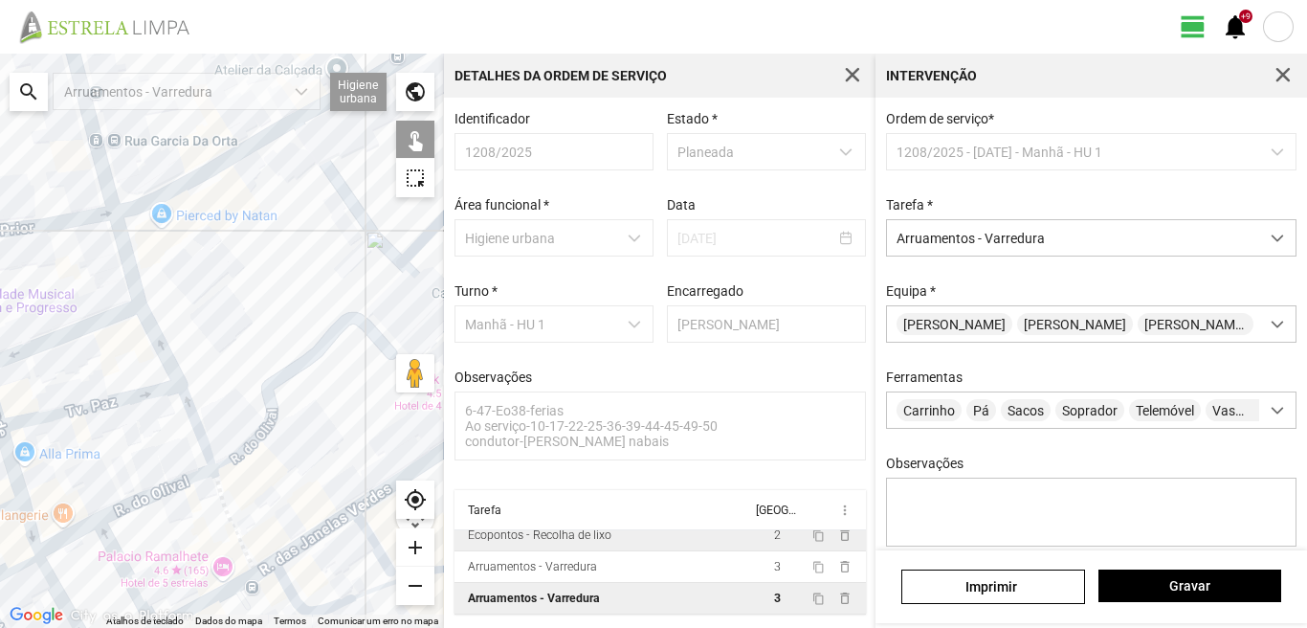
drag, startPoint x: 222, startPoint y: 369, endPoint x: 262, endPoint y: 409, distance: 56.2
click at [262, 409] on div at bounding box center [222, 341] width 444 height 574
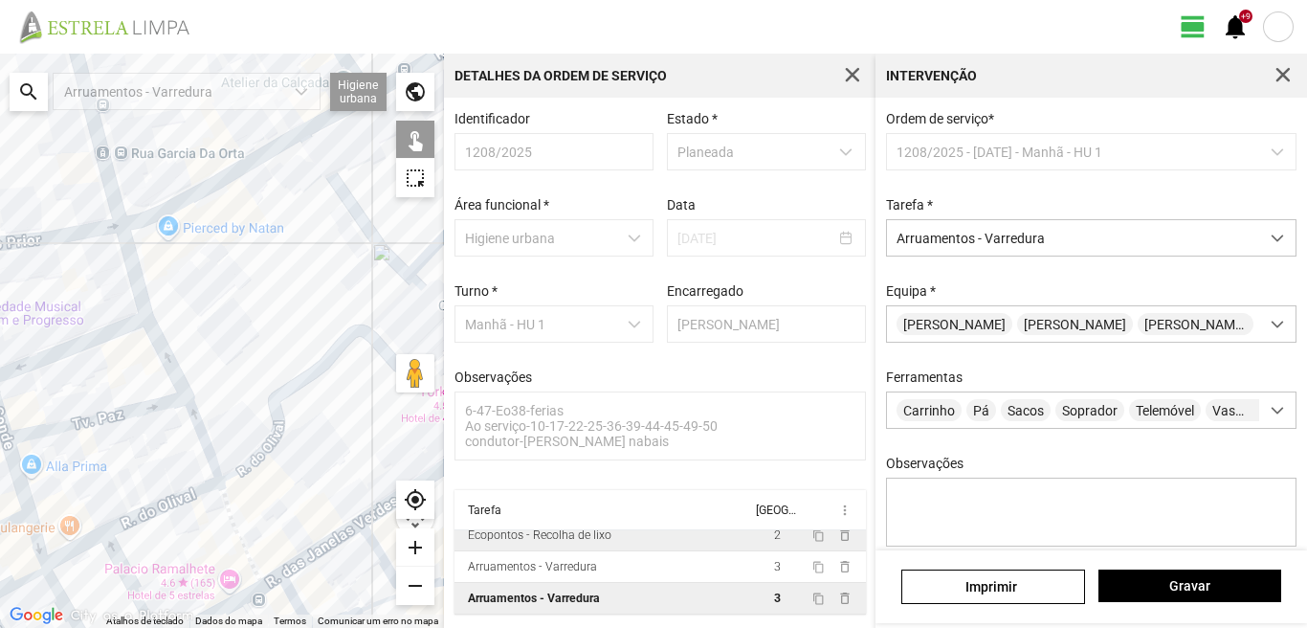
click at [194, 428] on div at bounding box center [222, 341] width 444 height 574
click at [192, 414] on div at bounding box center [222, 341] width 444 height 574
click at [165, 352] on div at bounding box center [222, 341] width 444 height 574
click at [129, 268] on div at bounding box center [222, 341] width 444 height 574
click at [1264, 577] on button "Gravar" at bounding box center [1190, 585] width 183 height 33
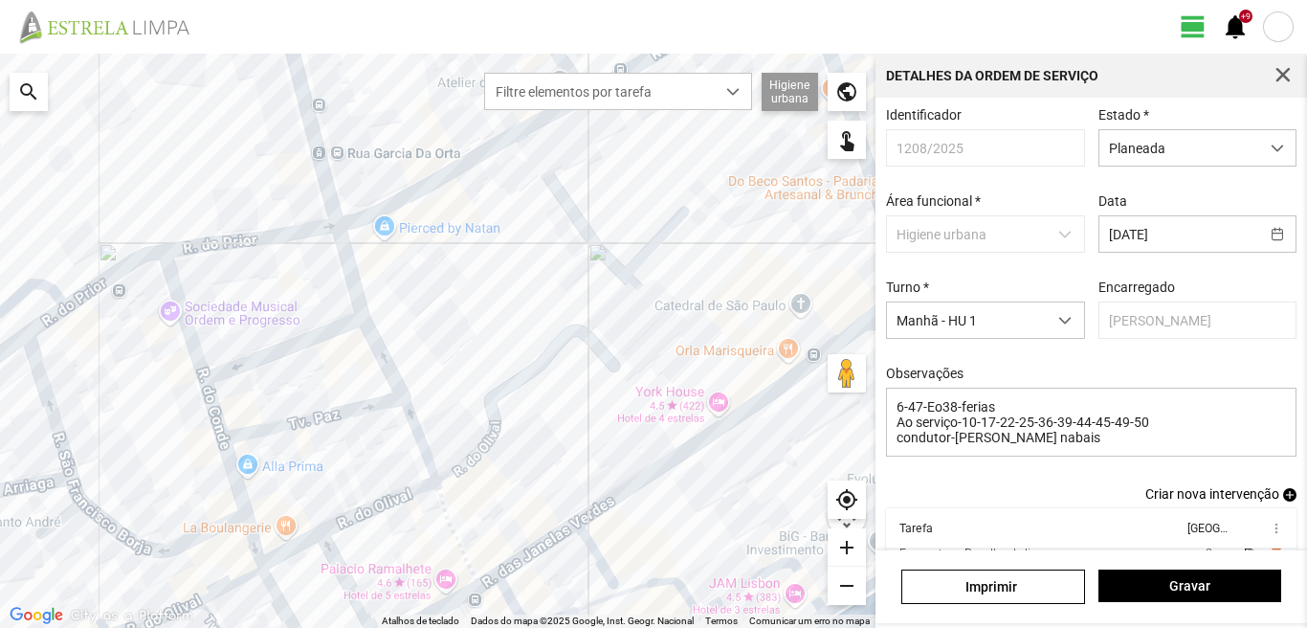
click at [1283, 501] on span "add" at bounding box center [1289, 494] width 13 height 13
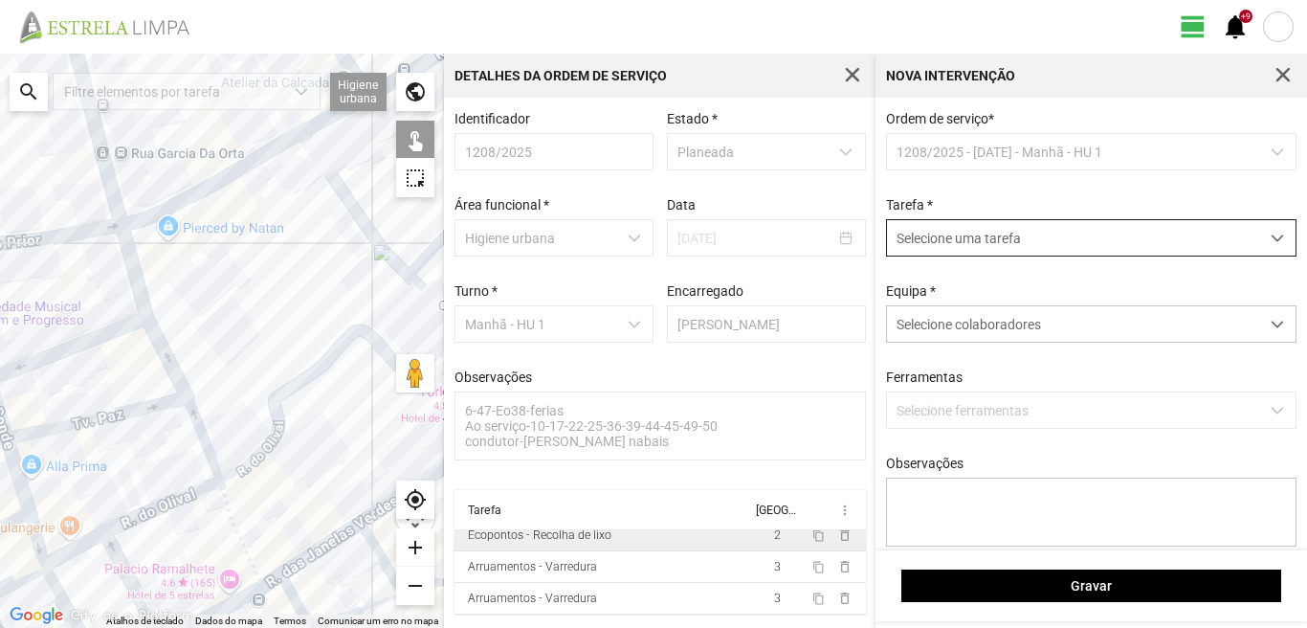
click at [1005, 255] on span "Selecione uma tarefa" at bounding box center [1073, 237] width 372 height 35
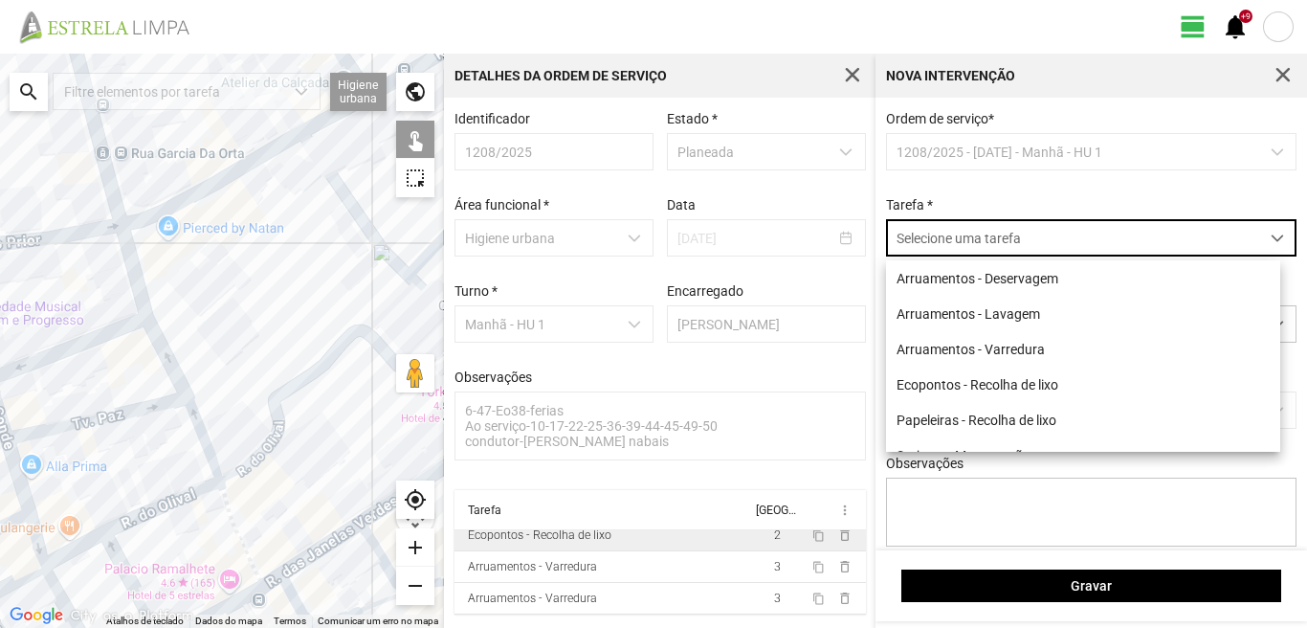
scroll to position [11, 85]
click at [989, 354] on li "Arruamentos - Varredura" at bounding box center [1083, 348] width 394 height 35
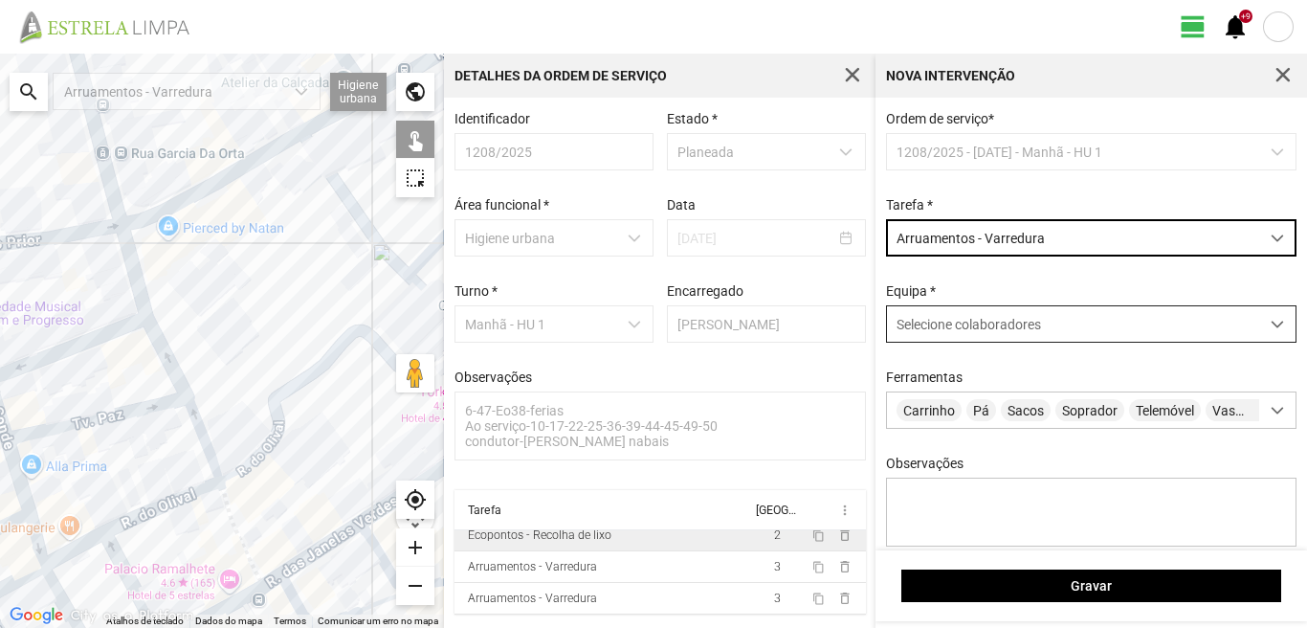
click at [934, 325] on span "Selecione colaboradores" at bounding box center [969, 324] width 144 height 15
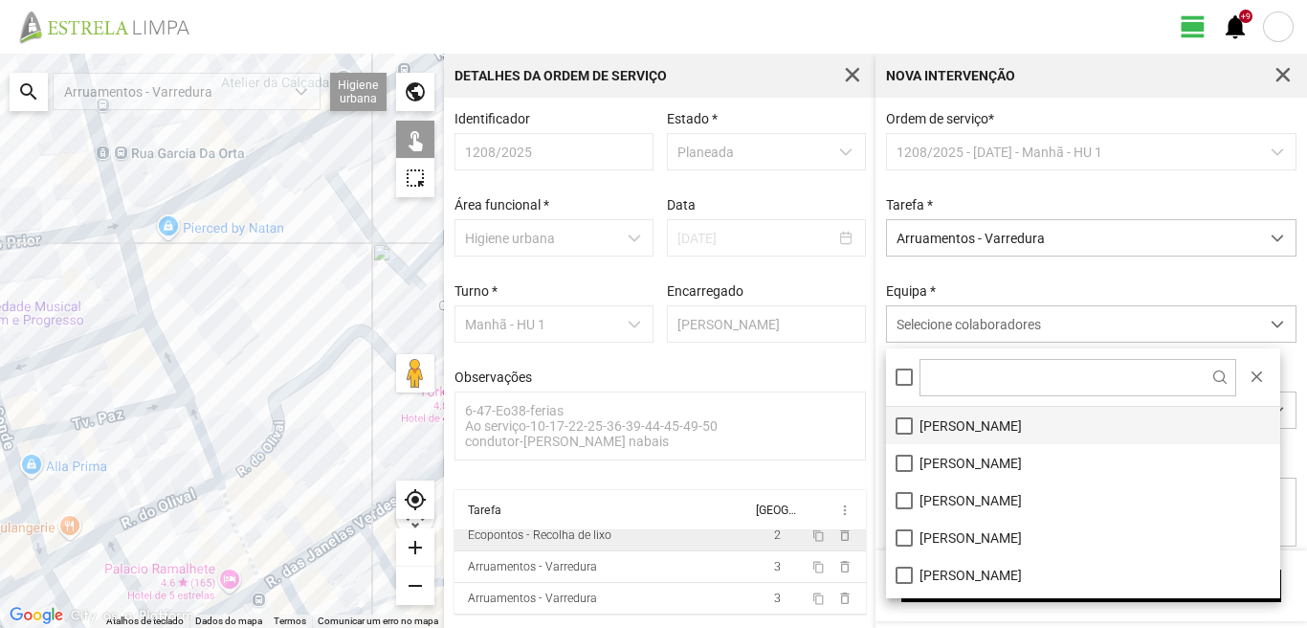
click at [899, 428] on li "[PERSON_NAME]" at bounding box center [1083, 425] width 394 height 37
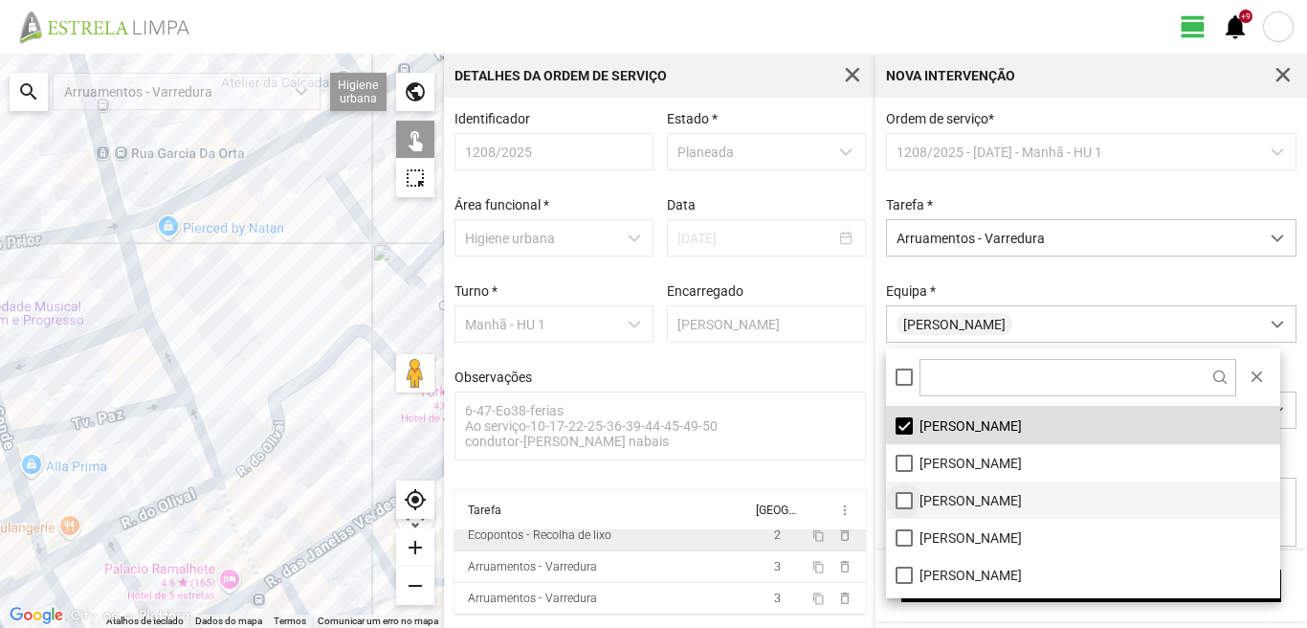
click at [907, 500] on li "[PERSON_NAME]" at bounding box center [1083, 499] width 394 height 37
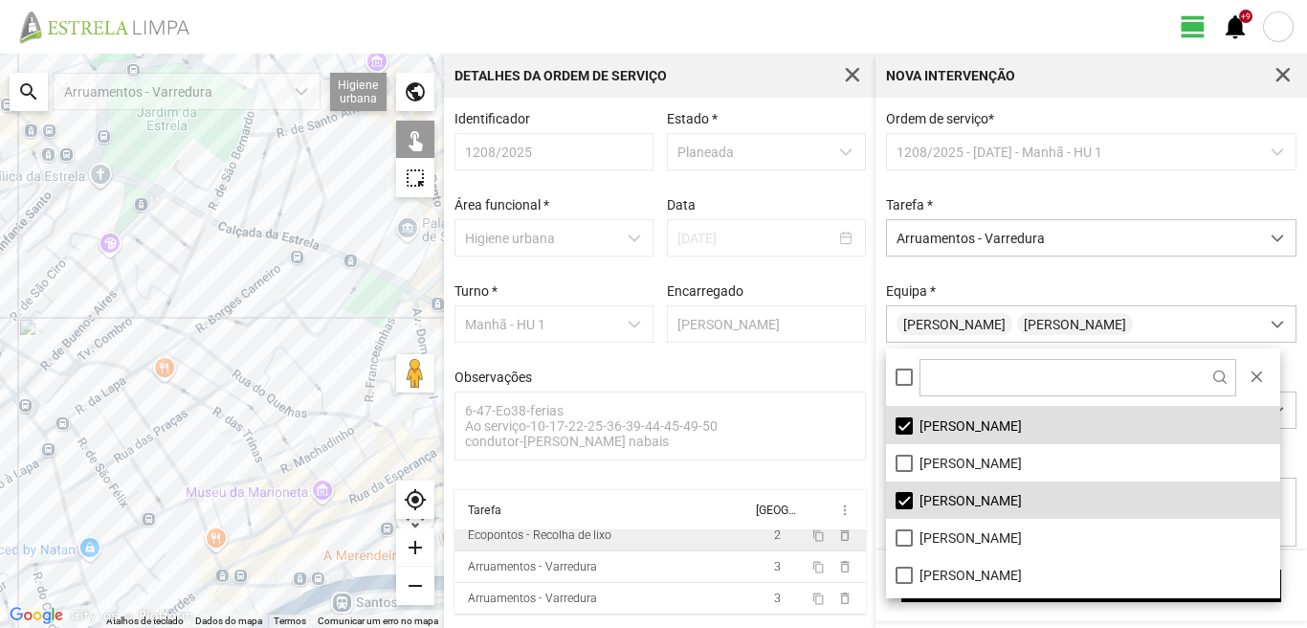
drag, startPoint x: 211, startPoint y: 140, endPoint x: 114, endPoint y: 418, distance: 295.1
click at [114, 418] on div at bounding box center [222, 341] width 444 height 574
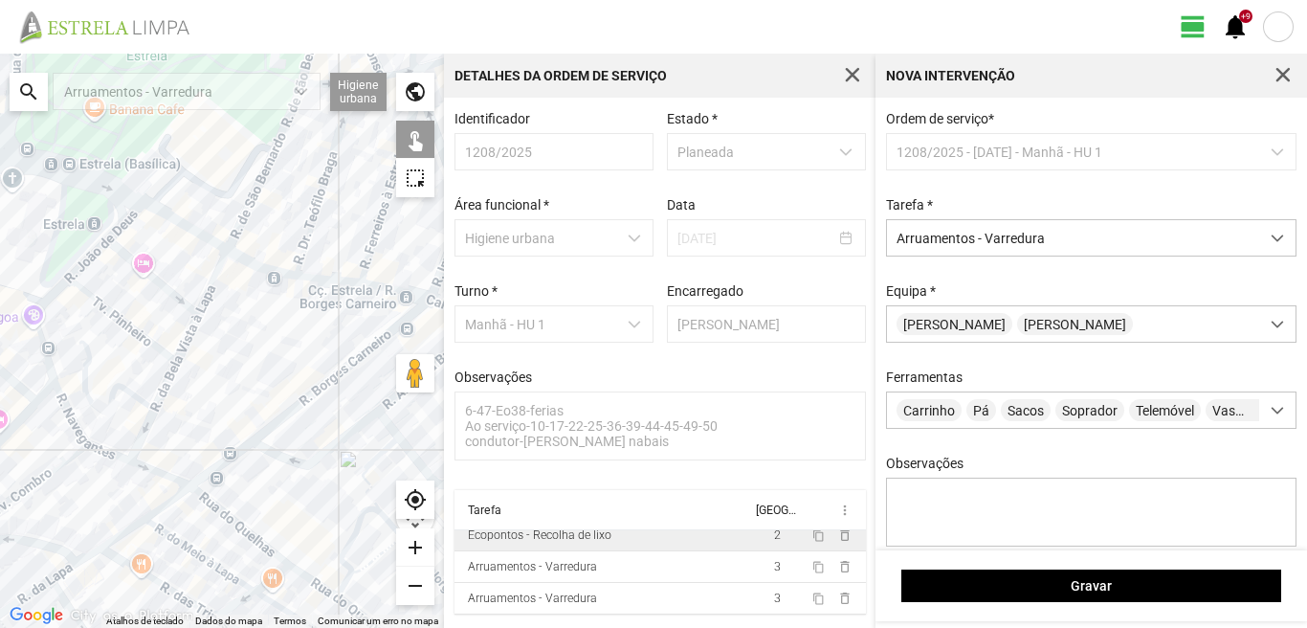
click at [63, 408] on div at bounding box center [222, 341] width 444 height 574
click at [41, 344] on div at bounding box center [222, 341] width 444 height 574
click at [45, 308] on div at bounding box center [222, 341] width 444 height 574
click at [43, 306] on div at bounding box center [222, 341] width 444 height 574
click at [88, 259] on div at bounding box center [222, 341] width 444 height 574
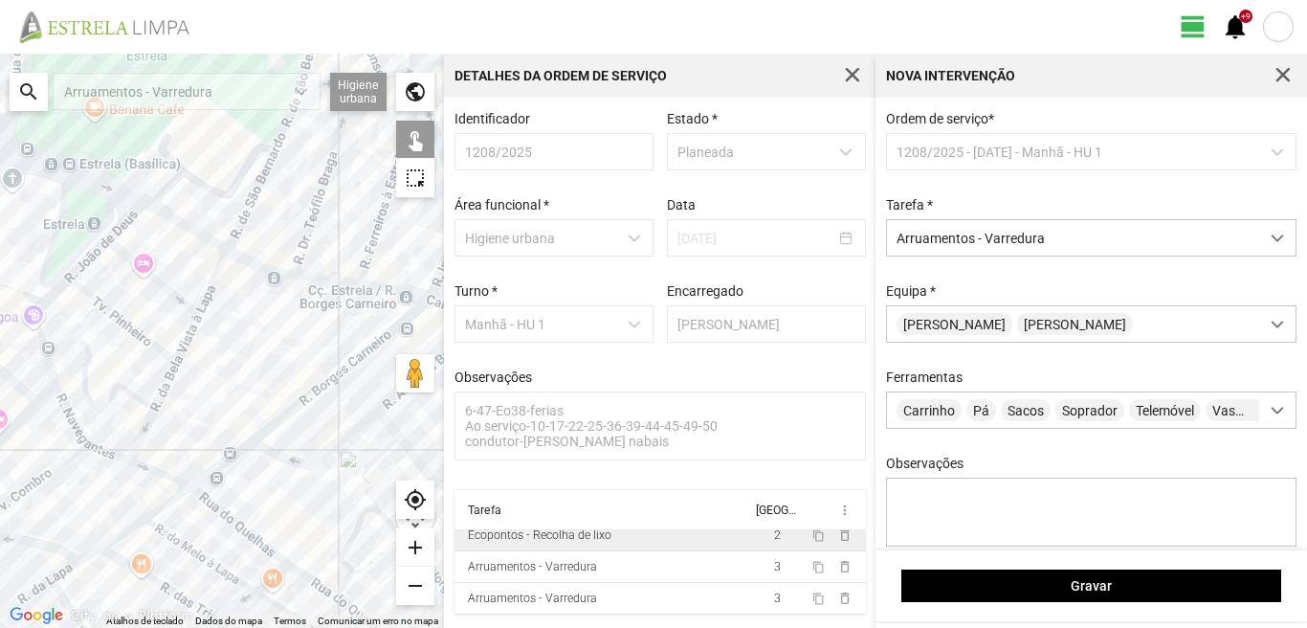
click at [126, 216] on div at bounding box center [222, 341] width 444 height 574
click at [130, 259] on div at bounding box center [222, 341] width 444 height 574
click at [106, 313] on div at bounding box center [222, 341] width 444 height 574
click at [85, 356] on div at bounding box center [222, 341] width 444 height 574
click at [106, 451] on div at bounding box center [222, 341] width 444 height 574
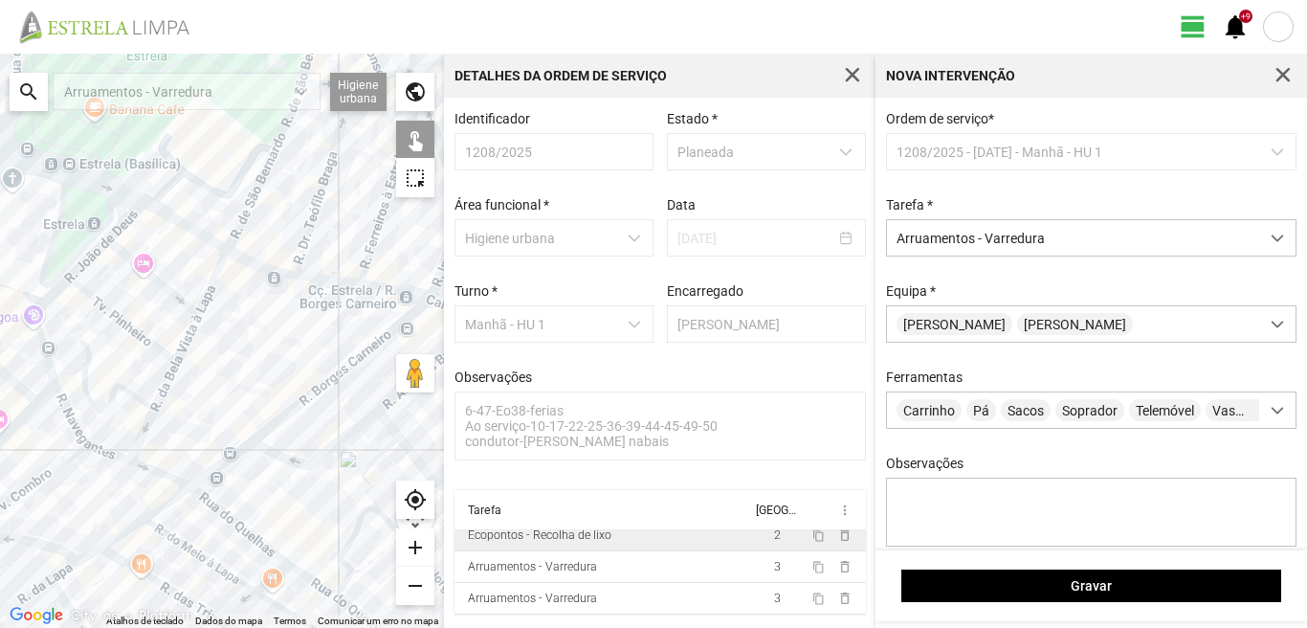
click at [160, 474] on div at bounding box center [222, 341] width 444 height 574
click at [143, 430] on div at bounding box center [222, 341] width 444 height 574
click at [165, 380] on div at bounding box center [222, 341] width 444 height 574
click at [167, 381] on div at bounding box center [222, 341] width 444 height 574
click at [168, 379] on div at bounding box center [222, 341] width 444 height 574
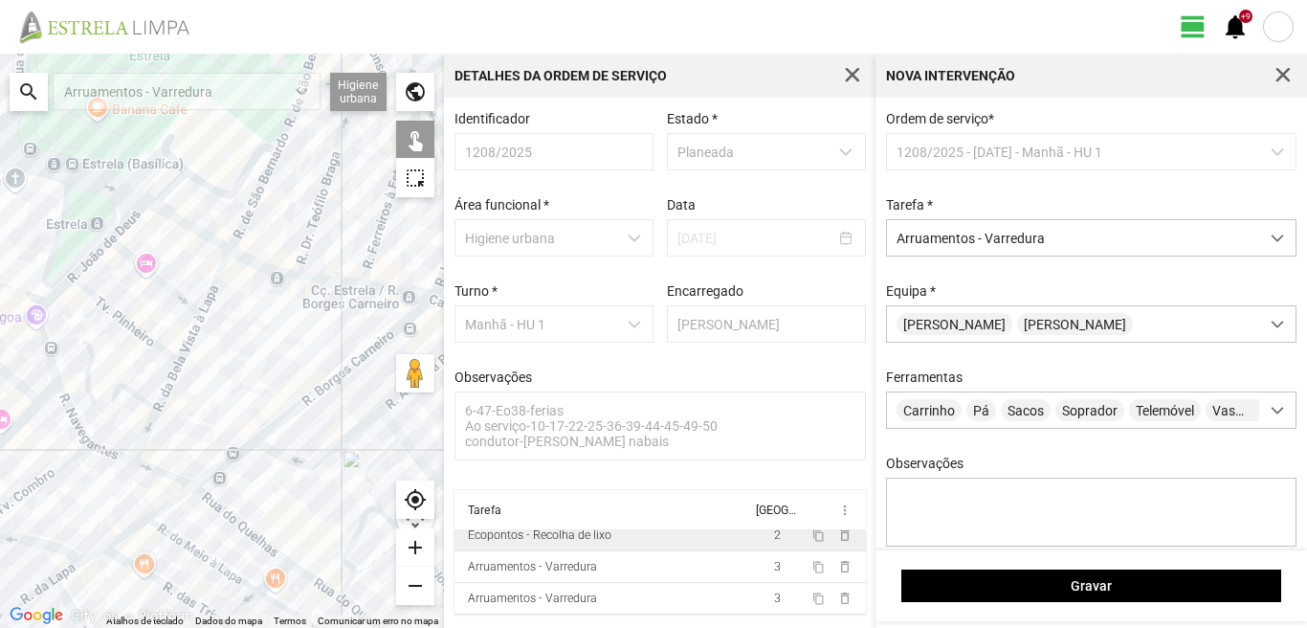
click at [168, 379] on div at bounding box center [222, 341] width 444 height 574
click at [185, 352] on div at bounding box center [222, 341] width 444 height 574
click at [205, 299] on div at bounding box center [222, 341] width 444 height 574
click at [212, 295] on div at bounding box center [222, 341] width 444 height 574
click at [150, 467] on div at bounding box center [222, 341] width 444 height 574
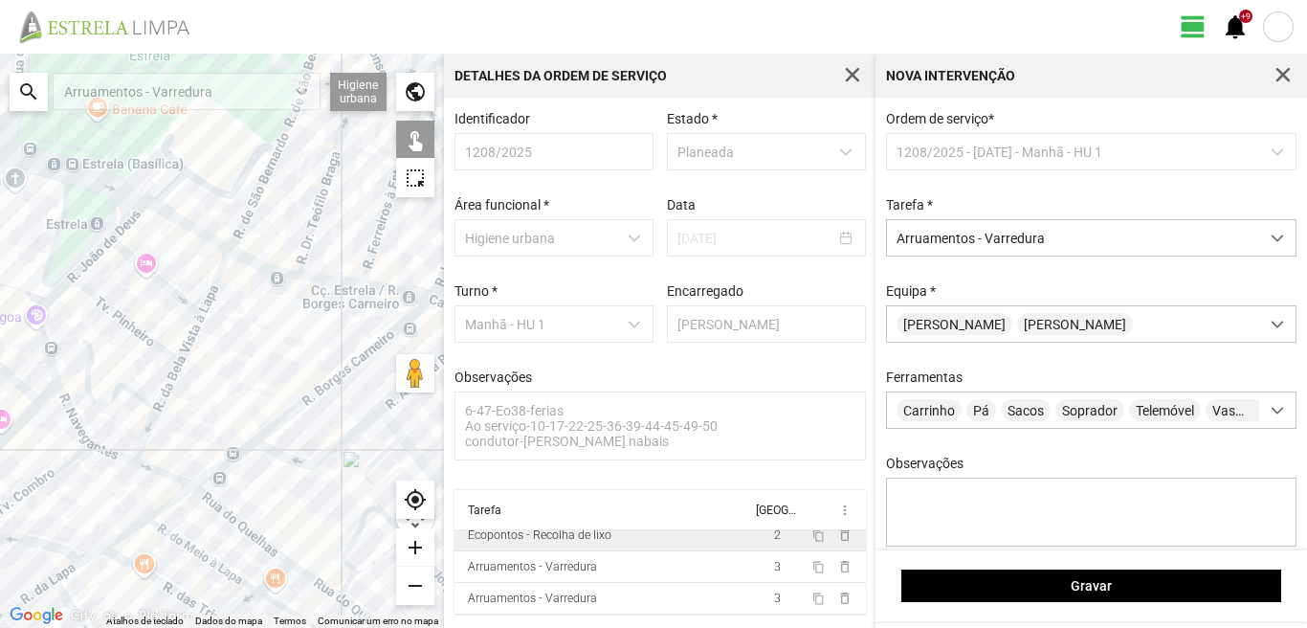
drag, startPoint x: 224, startPoint y: 513, endPoint x: 225, endPoint y: 502, distance: 10.6
click at [225, 511] on div at bounding box center [222, 341] width 444 height 574
drag, startPoint x: 171, startPoint y: 205, endPoint x: 179, endPoint y: 237, distance: 33.4
click at [179, 237] on div at bounding box center [222, 341] width 444 height 574
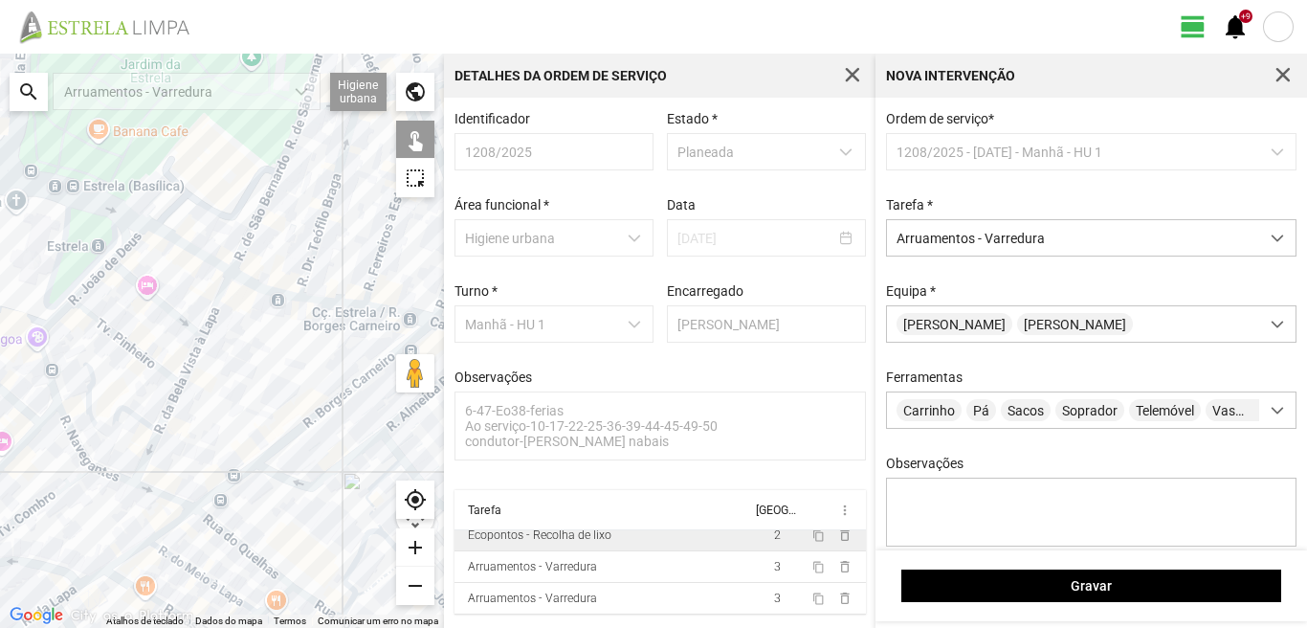
drag, startPoint x: 179, startPoint y: 237, endPoint x: 153, endPoint y: 301, distance: 69.1
click at [153, 301] on div at bounding box center [222, 341] width 444 height 574
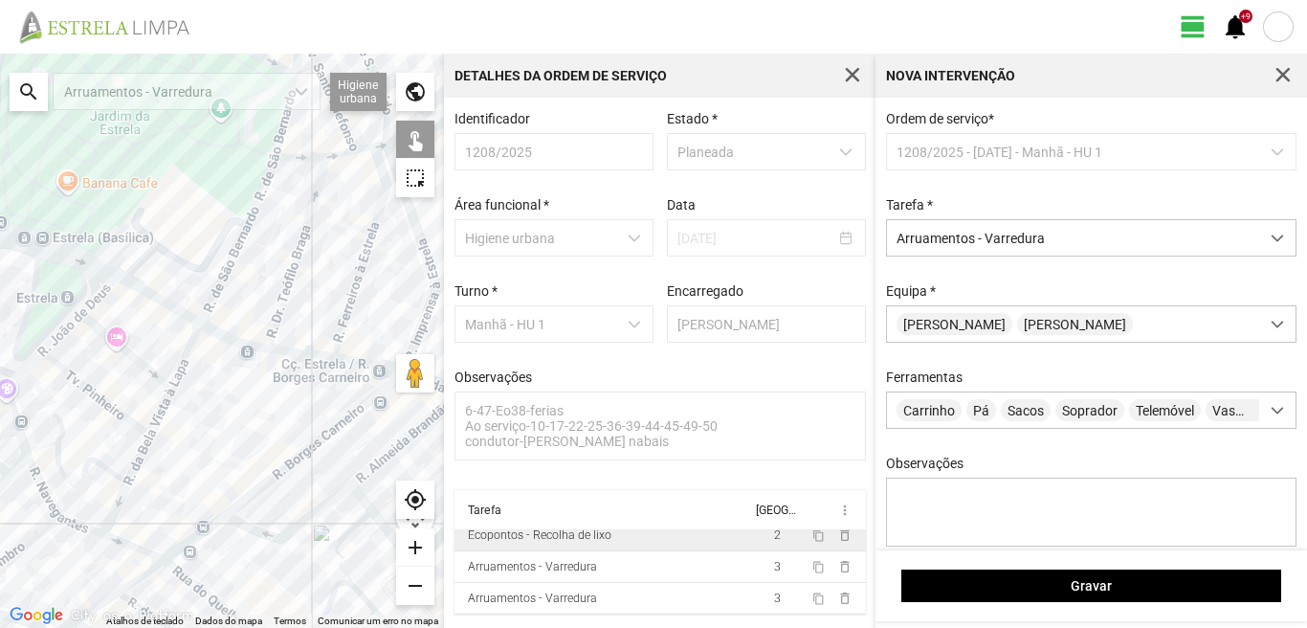
click at [152, 299] on div at bounding box center [222, 341] width 444 height 574
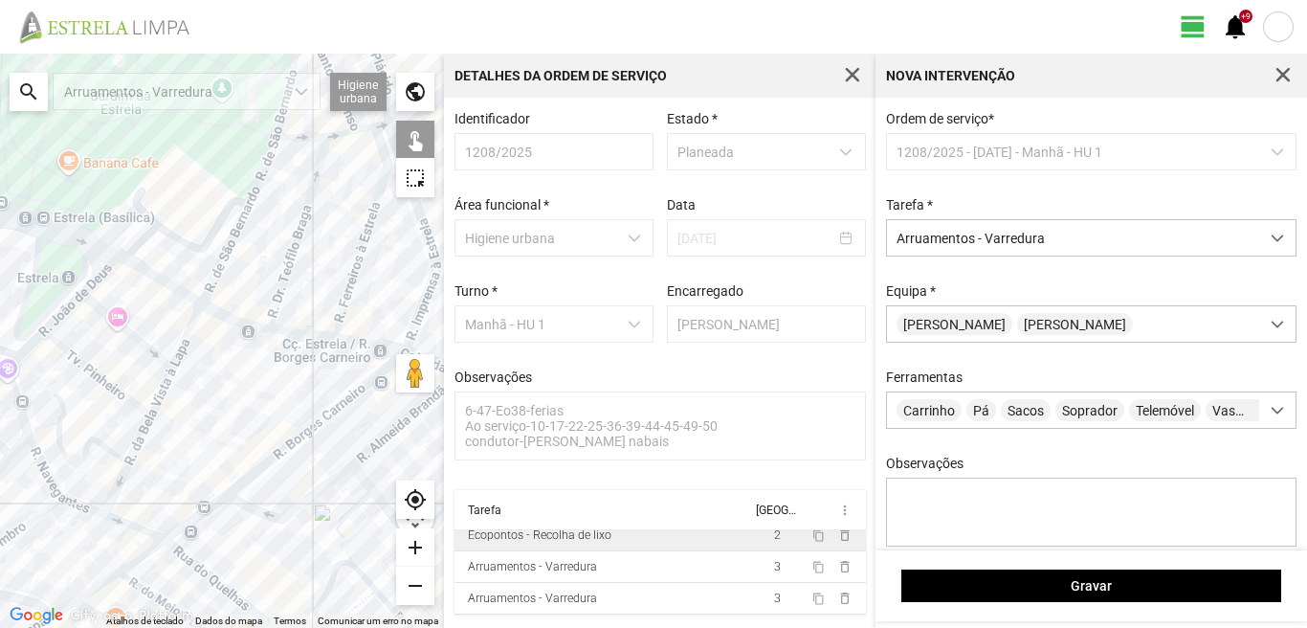
drag, startPoint x: 267, startPoint y: 555, endPoint x: 263, endPoint y: 384, distance: 171.3
click at [263, 389] on div at bounding box center [222, 341] width 444 height 574
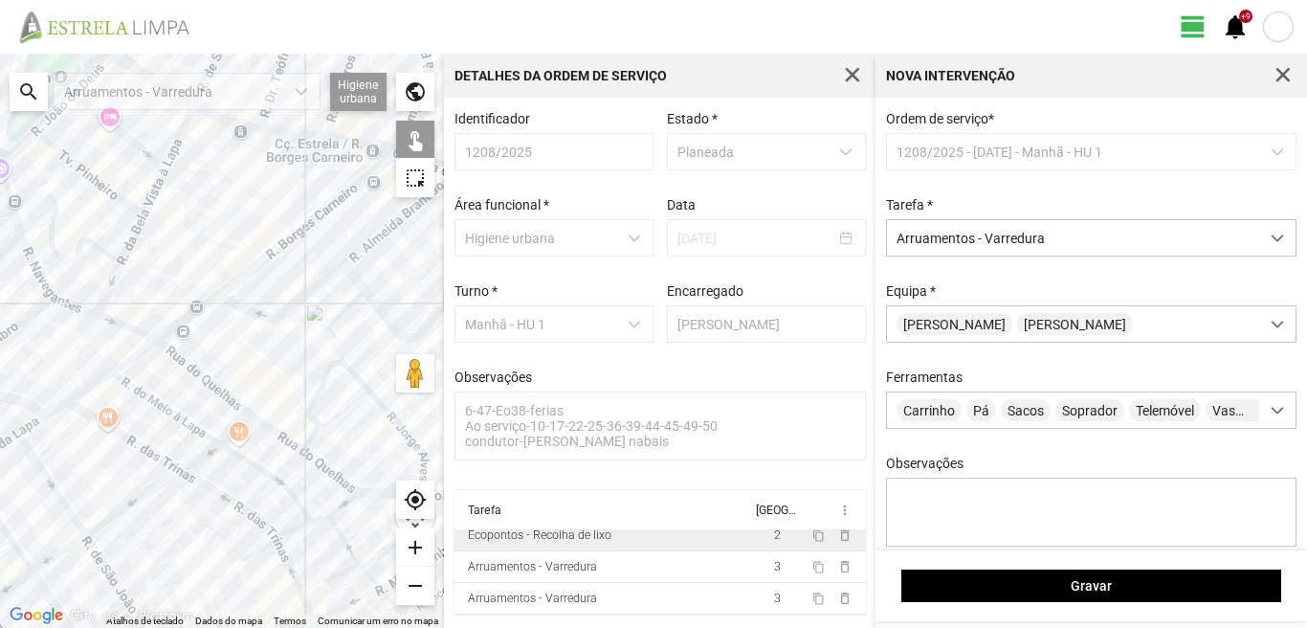
click at [215, 385] on div at bounding box center [222, 341] width 444 height 574
click at [284, 440] on div at bounding box center [222, 341] width 444 height 574
click at [271, 389] on div at bounding box center [222, 341] width 444 height 574
click at [320, 391] on div at bounding box center [222, 341] width 444 height 574
click at [369, 392] on div at bounding box center [222, 341] width 444 height 574
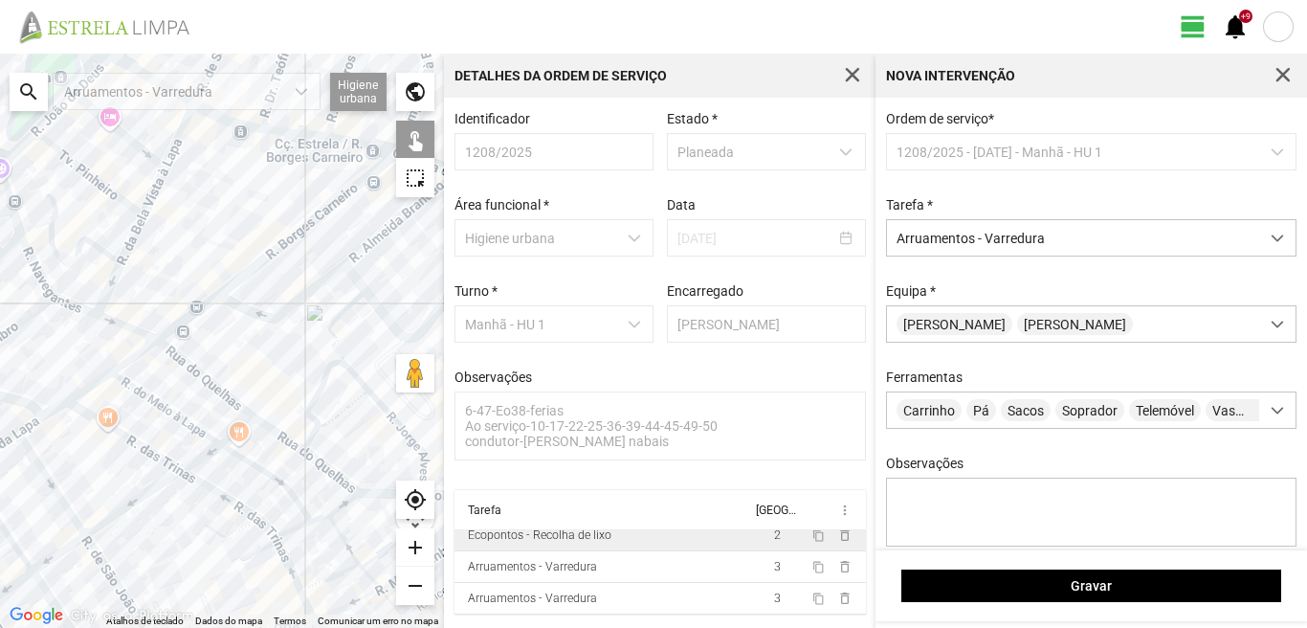
click at [321, 463] on div at bounding box center [222, 341] width 444 height 574
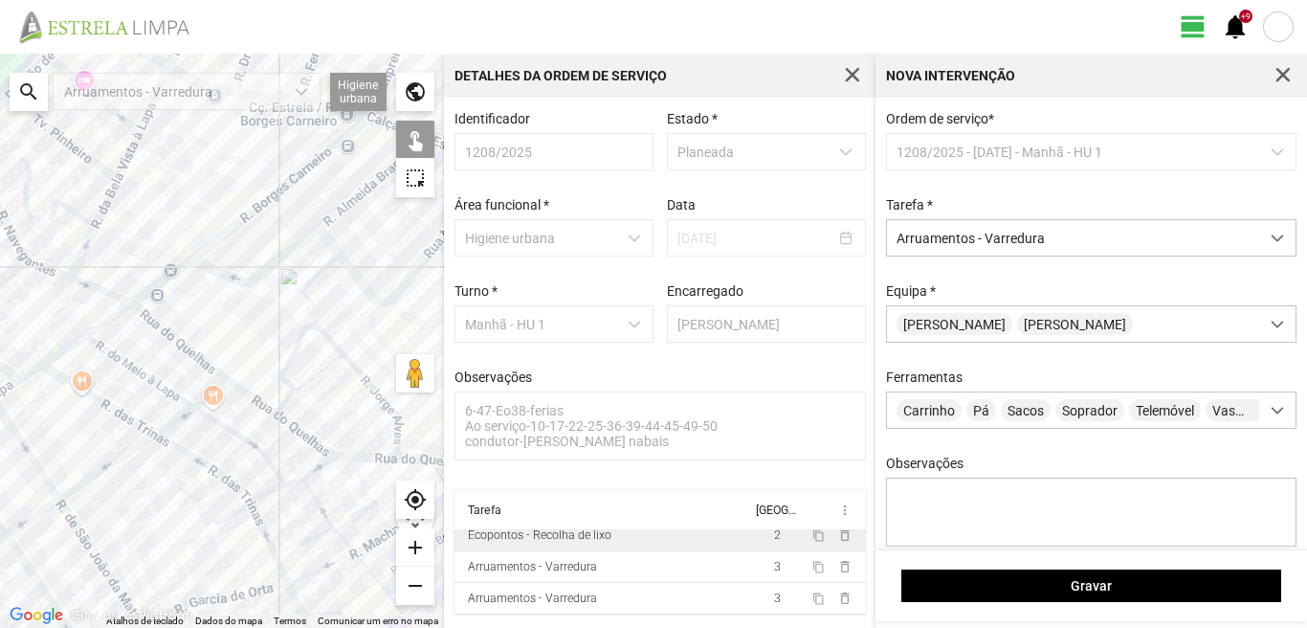
drag, startPoint x: 344, startPoint y: 468, endPoint x: 297, endPoint y: 411, distance: 74.1
click at [300, 411] on div at bounding box center [222, 341] width 444 height 574
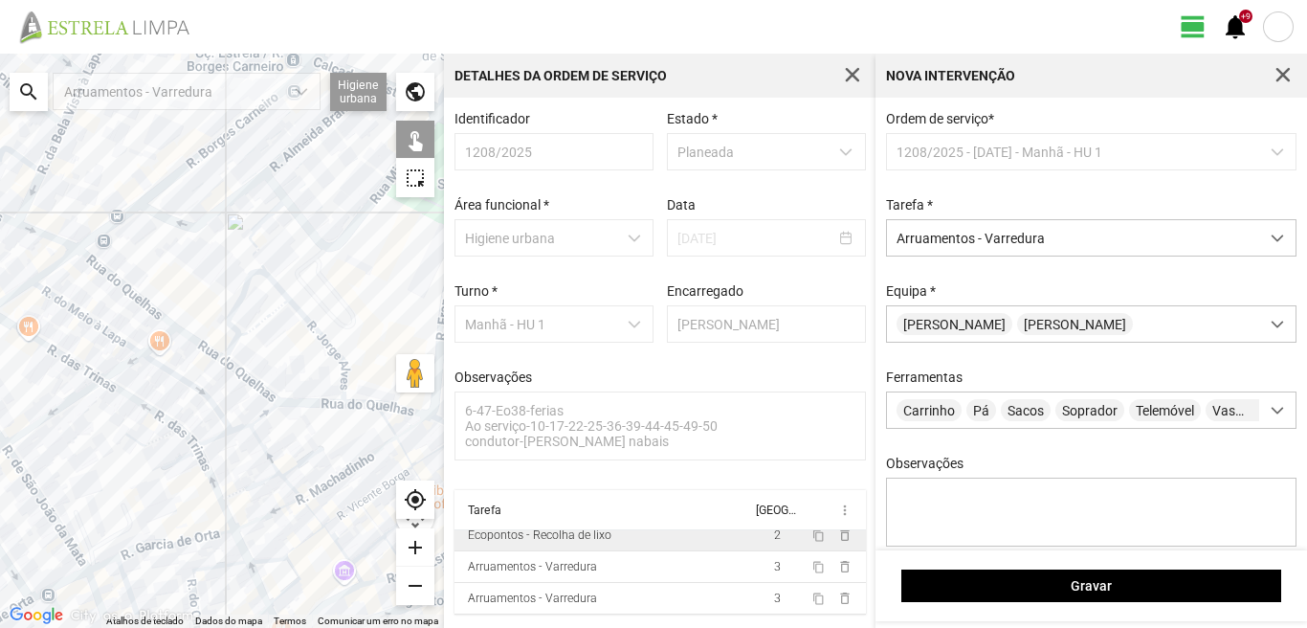
click at [305, 401] on div at bounding box center [222, 341] width 444 height 574
click at [260, 220] on div at bounding box center [222, 341] width 444 height 574
click at [268, 217] on div at bounding box center [222, 341] width 444 height 574
click at [252, 248] on div at bounding box center [222, 341] width 444 height 574
drag, startPoint x: 299, startPoint y: 409, endPoint x: 225, endPoint y: 351, distance: 93.4
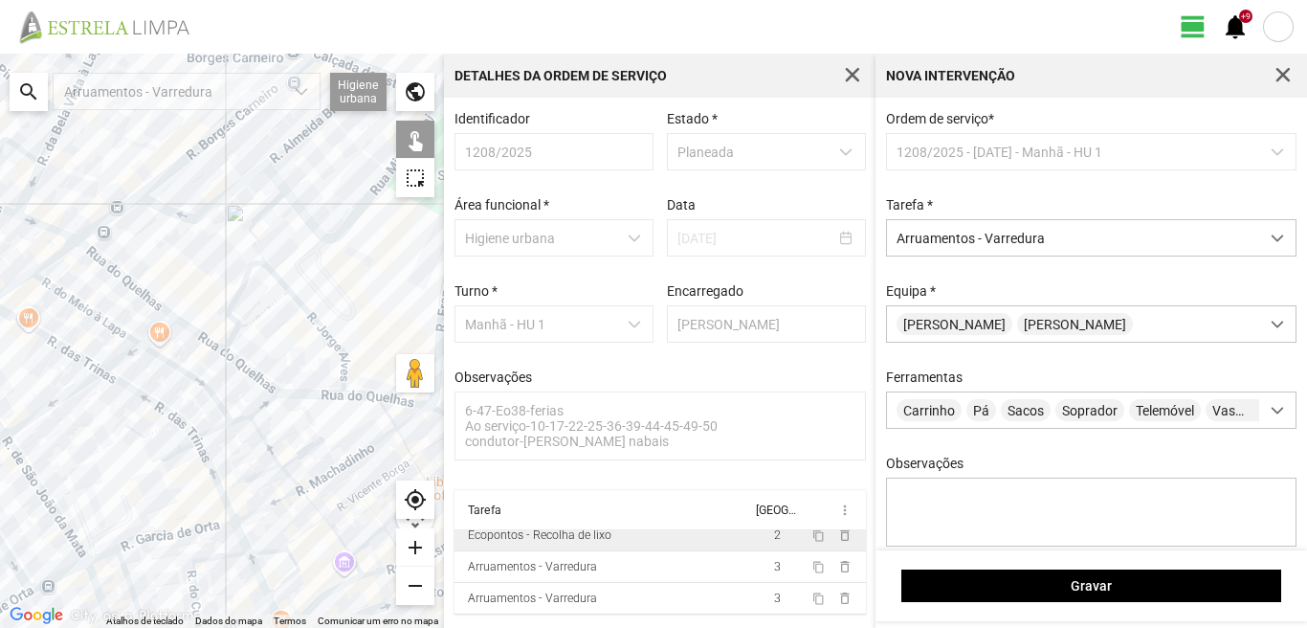
click at [233, 357] on div at bounding box center [222, 341] width 444 height 574
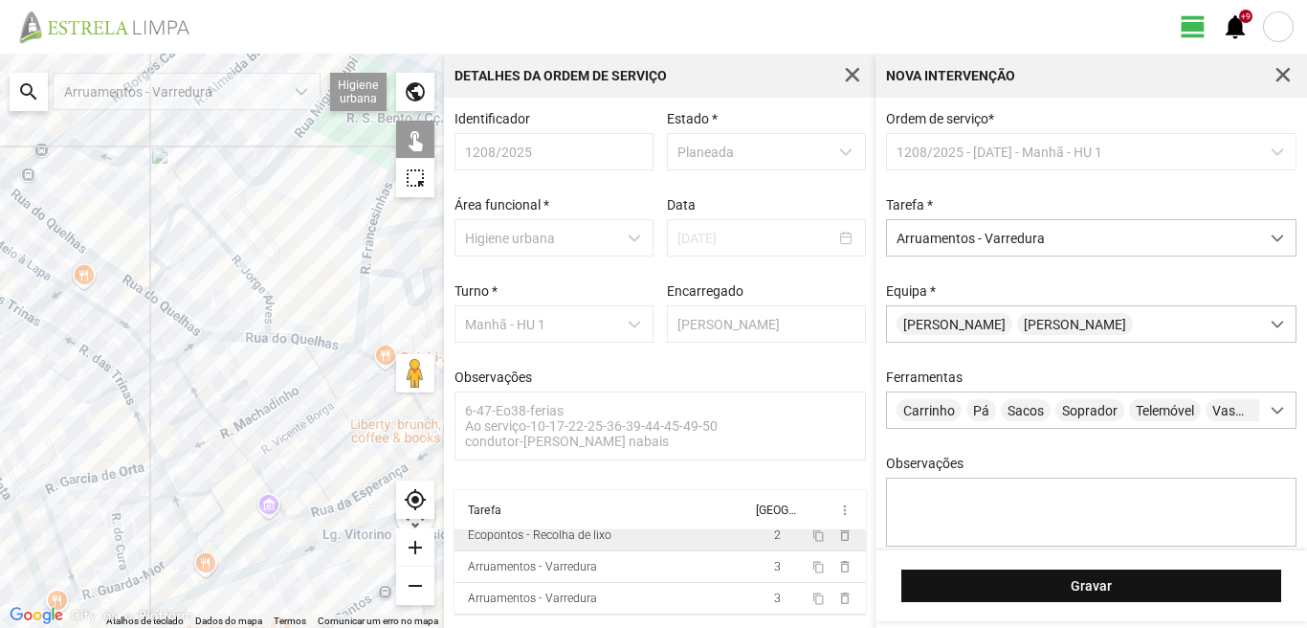
drag, startPoint x: 1030, startPoint y: 568, endPoint x: 1029, endPoint y: 581, distance: 12.5
click at [1029, 581] on div "Gravar" at bounding box center [1092, 585] width 432 height 71
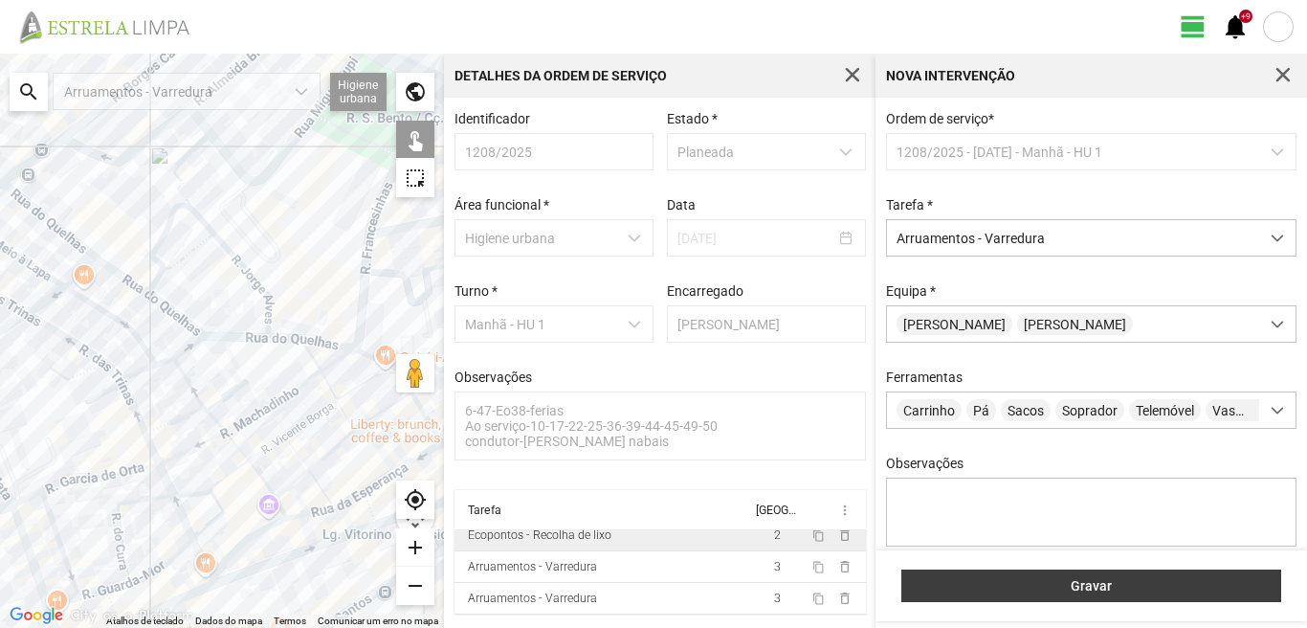
click at [1029, 587] on span "Gravar" at bounding box center [1092, 585] width 360 height 15
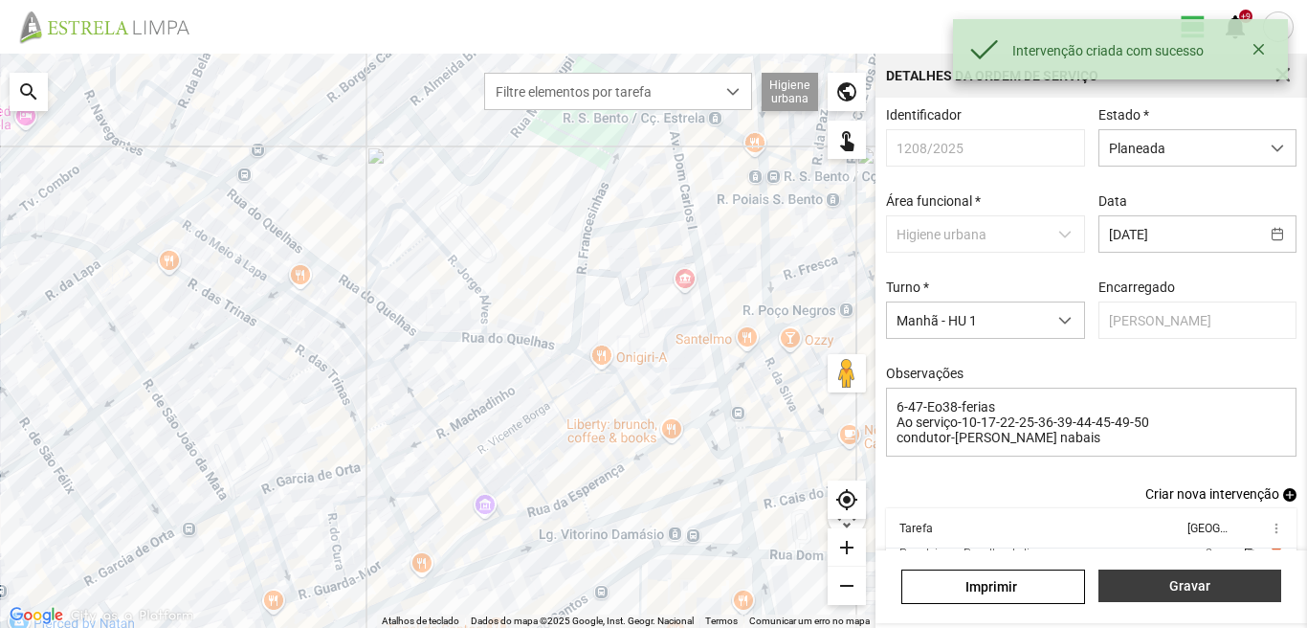
click at [1182, 587] on span "Gravar" at bounding box center [1189, 585] width 163 height 15
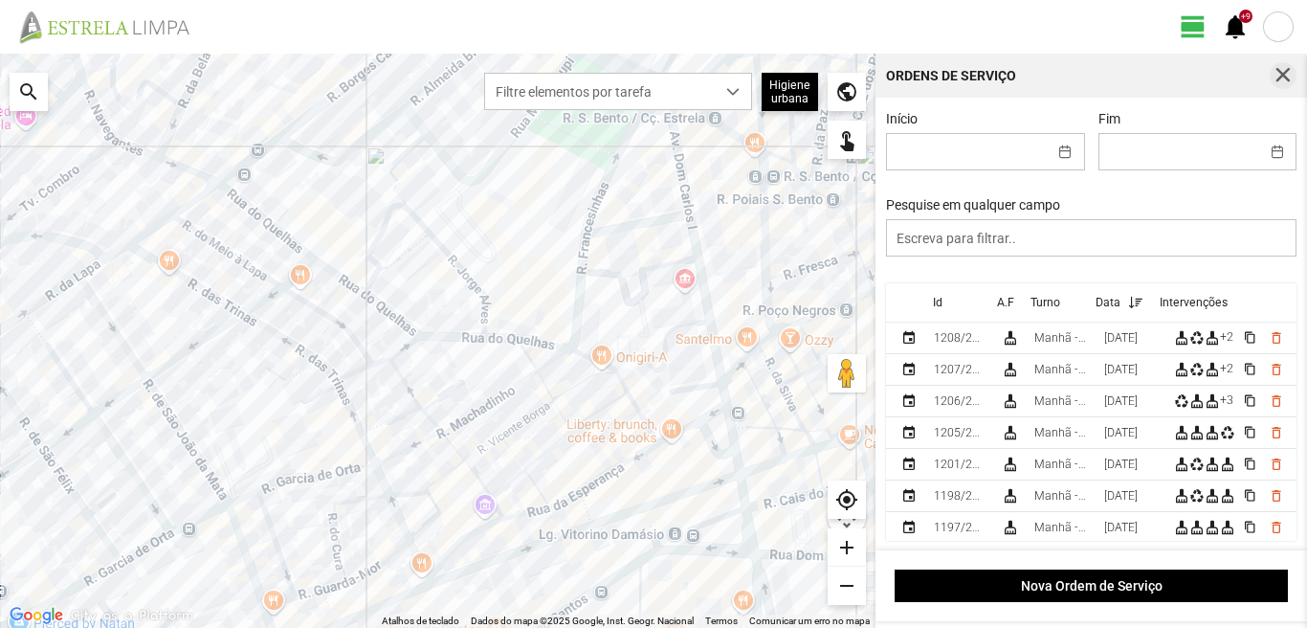
click at [1275, 69] on span "button" at bounding box center [1283, 75] width 17 height 17
